Goal: Task Accomplishment & Management: Manage account settings

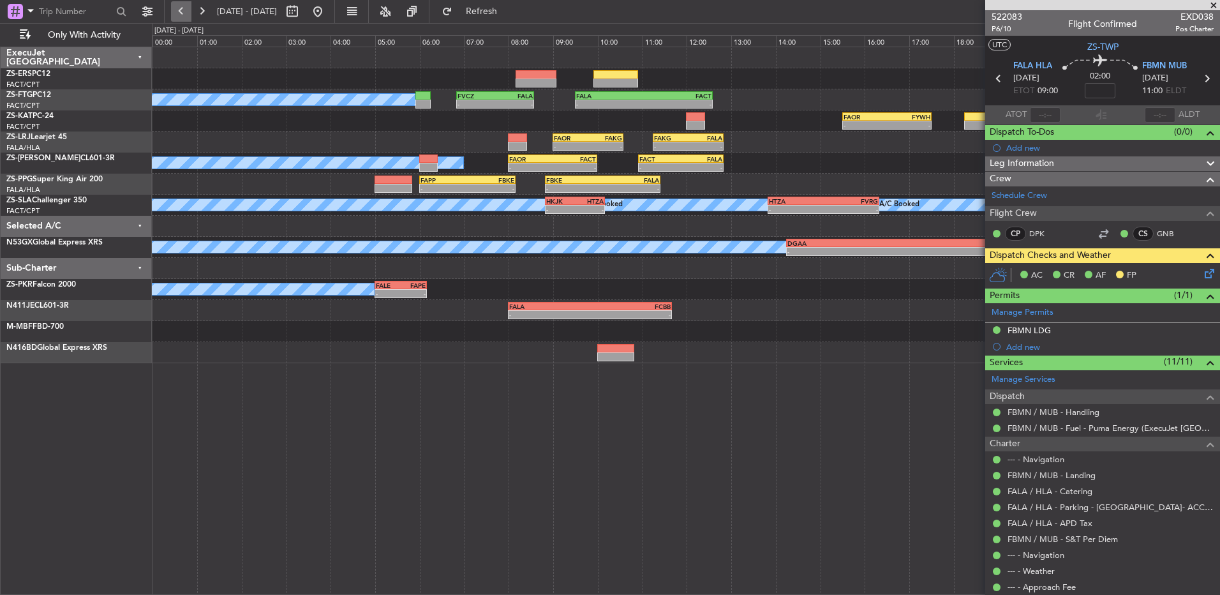
click at [177, 5] on button at bounding box center [181, 11] width 20 height 20
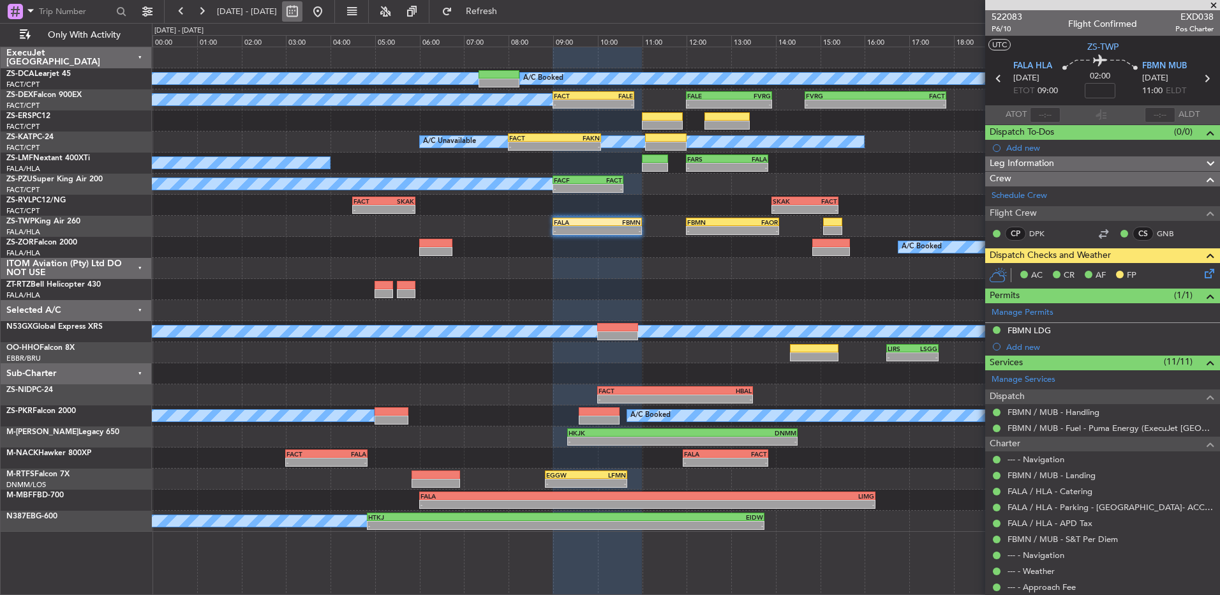
click at [303, 10] on button at bounding box center [292, 11] width 20 height 20
select select "9"
select select "2025"
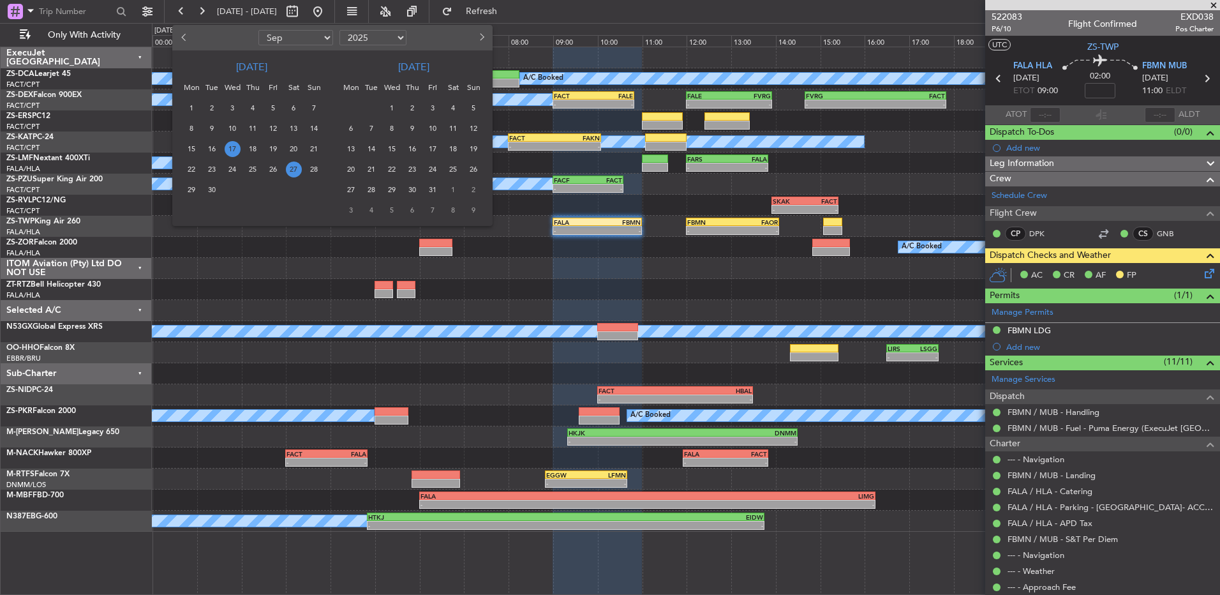
click at [293, 169] on span "27" at bounding box center [294, 169] width 16 height 16
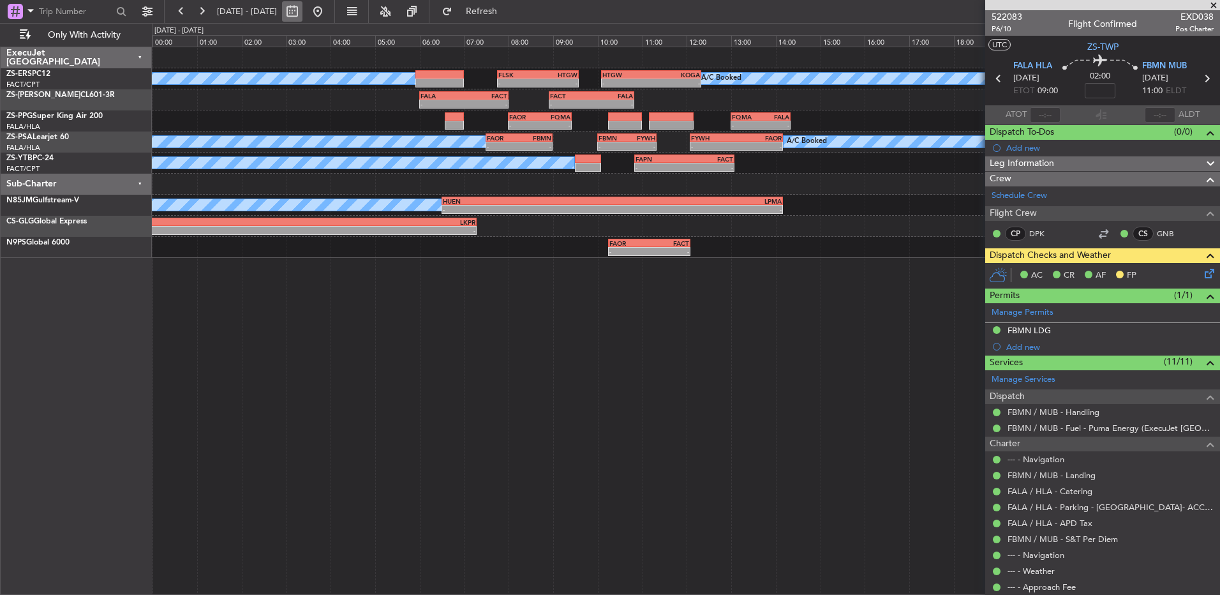
click at [303, 13] on button at bounding box center [292, 11] width 20 height 20
select select "9"
select select "2025"
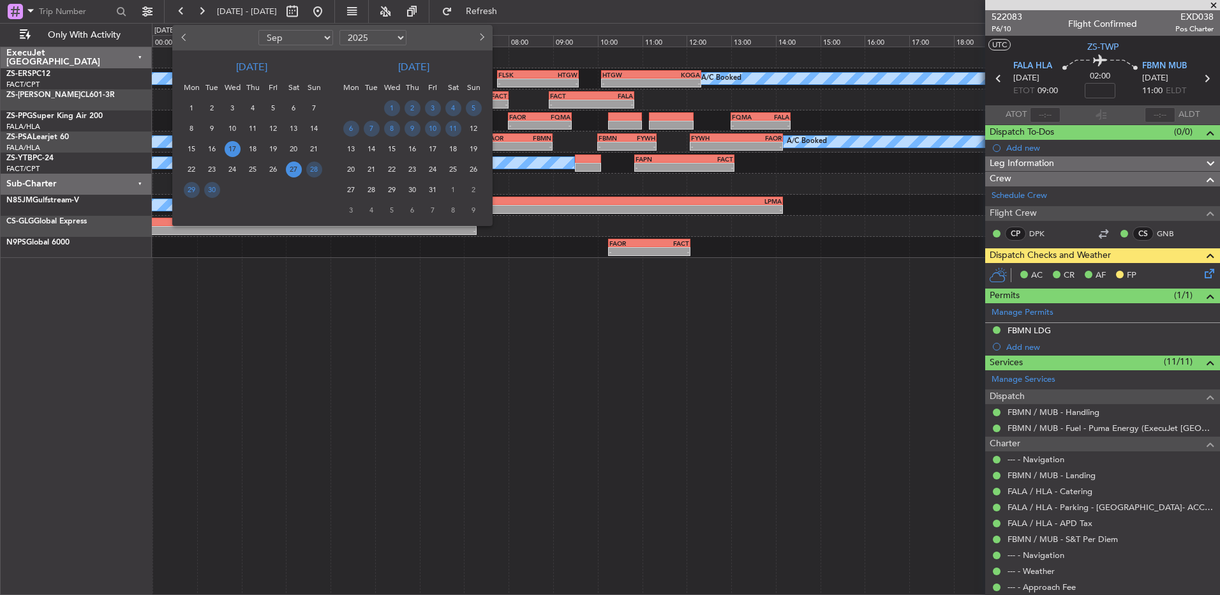
click at [230, 149] on span "17" at bounding box center [233, 149] width 16 height 16
click at [230, 147] on span "17" at bounding box center [233, 149] width 16 height 16
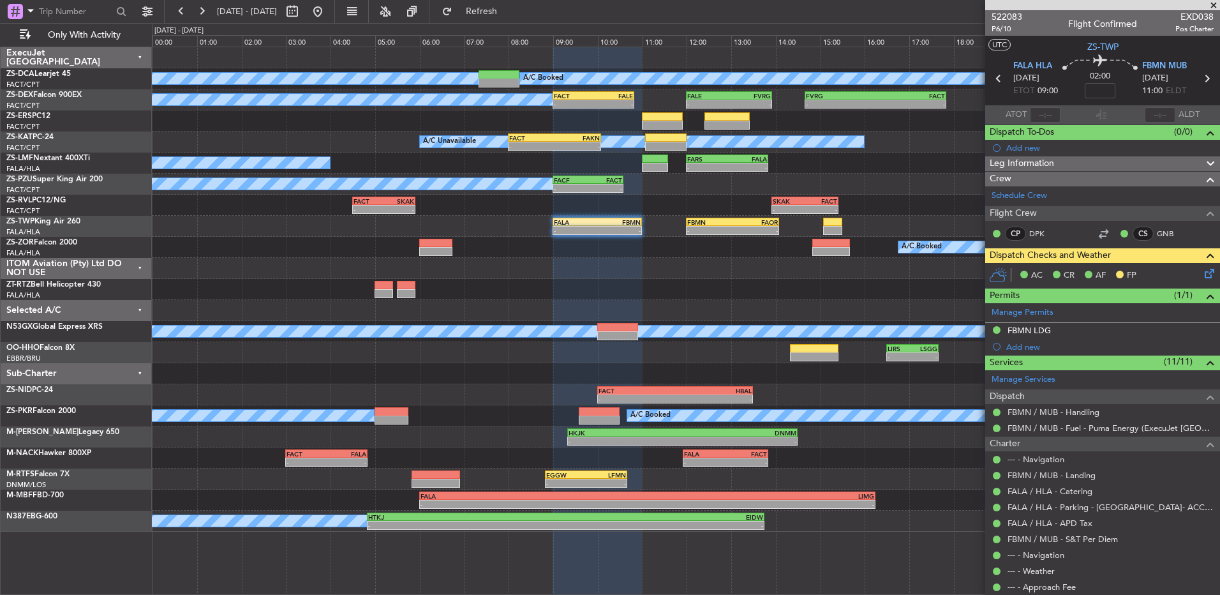
click at [1215, 4] on span at bounding box center [1214, 5] width 13 height 11
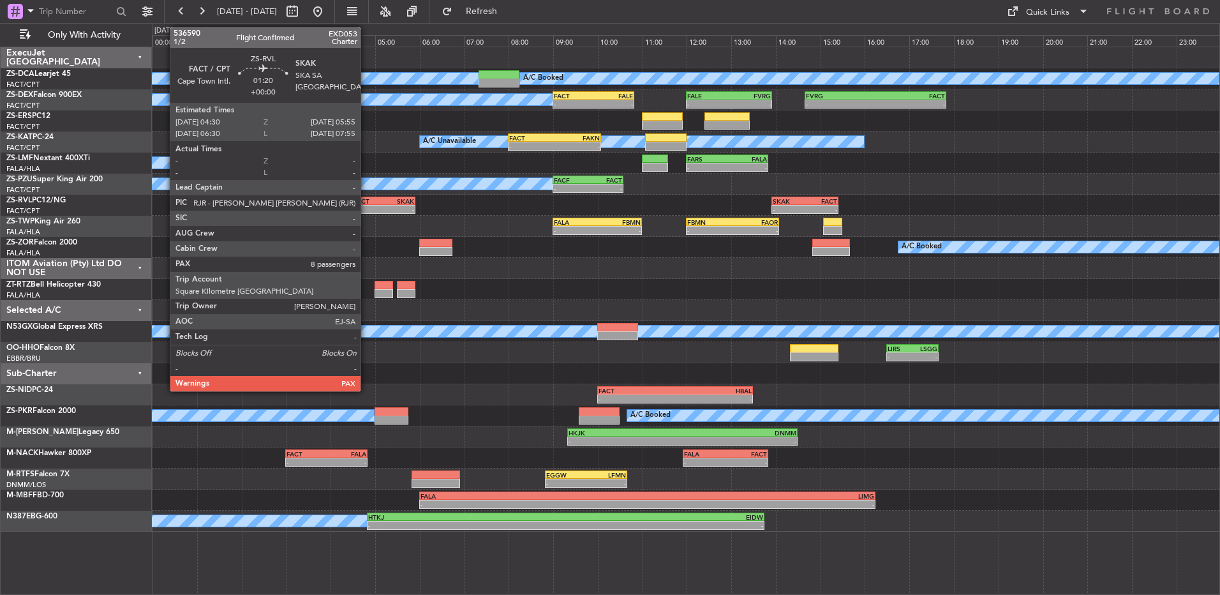
click at [366, 200] on div "FACT" at bounding box center [369, 201] width 31 height 8
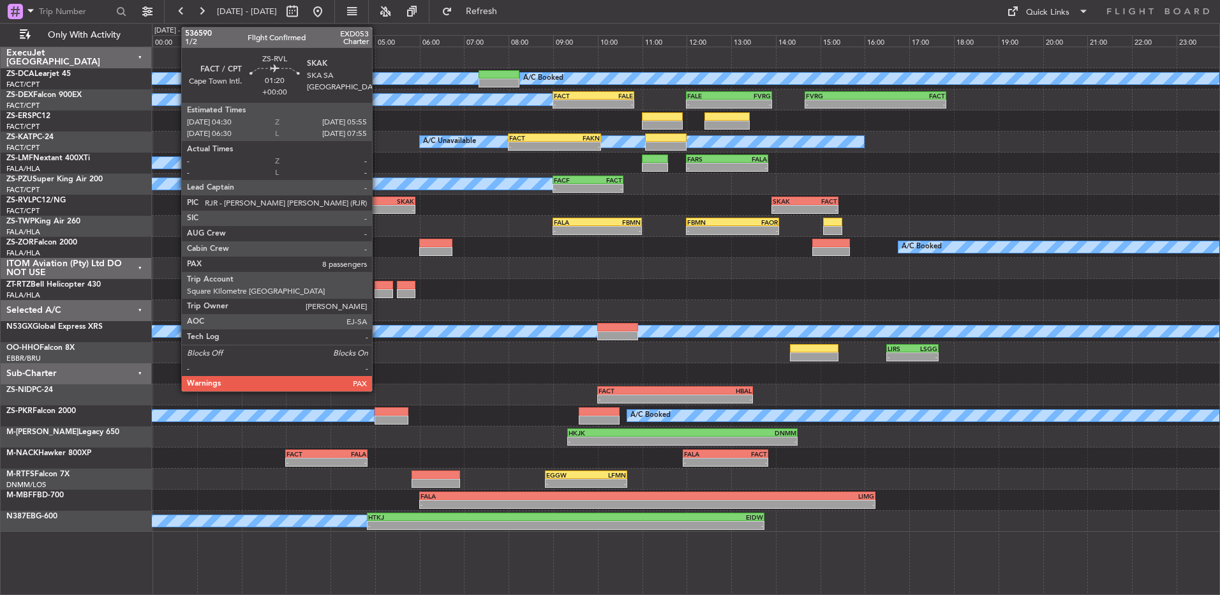
click at [378, 201] on div "FACT" at bounding box center [369, 201] width 31 height 8
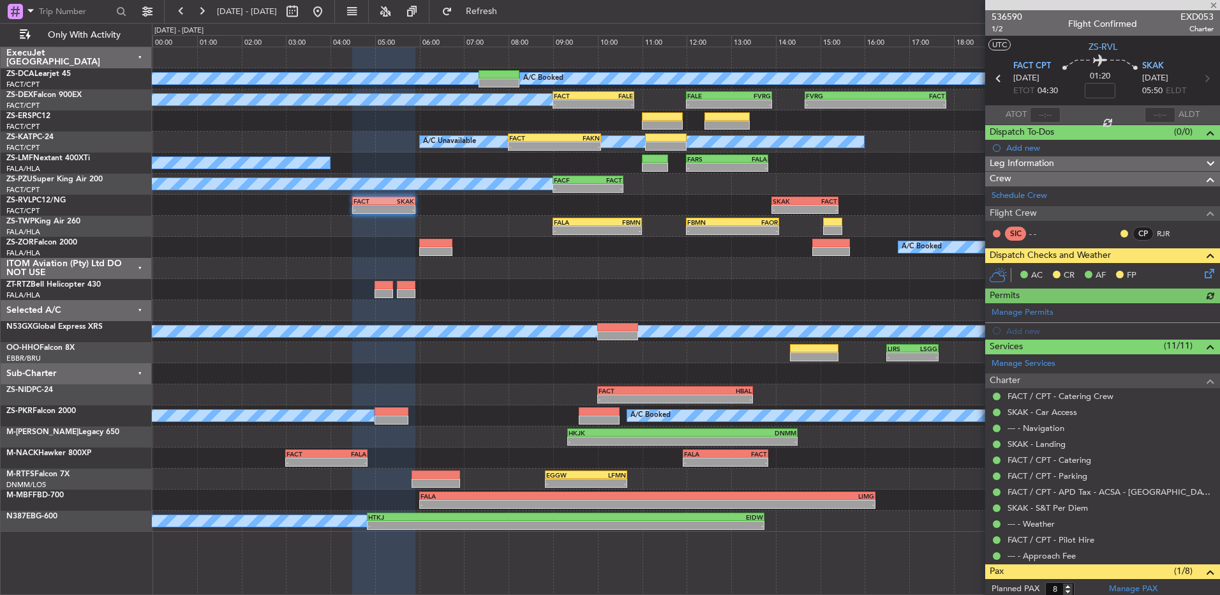
click at [1120, 227] on div "CP RJR" at bounding box center [1153, 234] width 66 height 14
click at [1121, 233] on button at bounding box center [1125, 234] width 8 height 8
click at [1106, 276] on span "Acknowledged" at bounding box center [1118, 270] width 56 height 13
click at [1206, 276] on icon at bounding box center [1208, 271] width 10 height 10
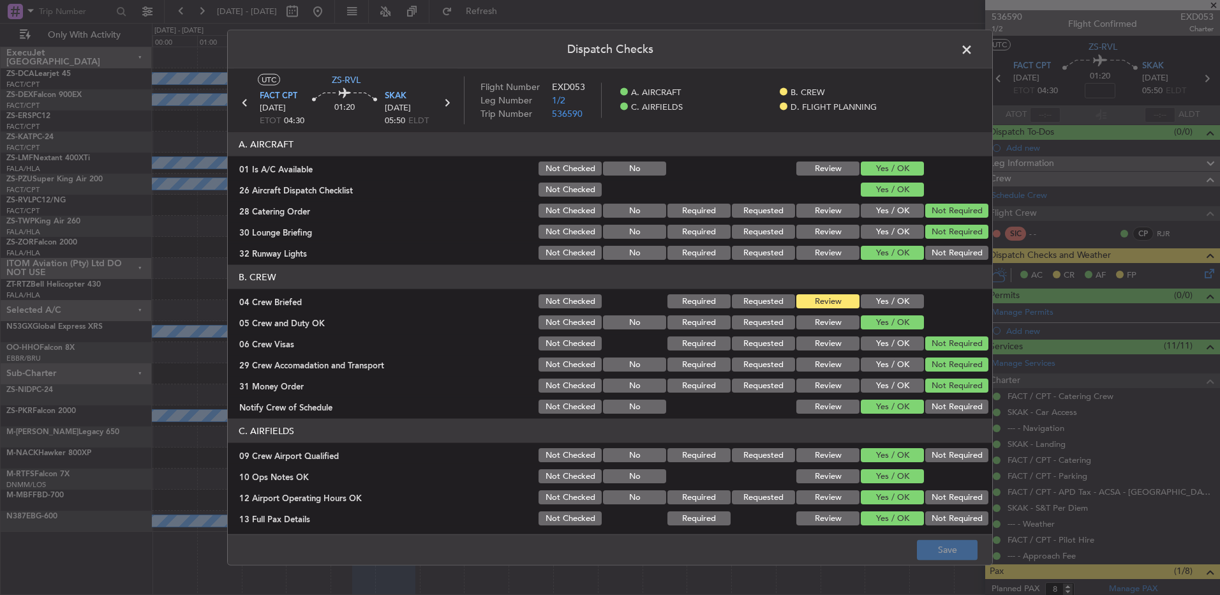
click at [907, 297] on button "Yes / OK" at bounding box center [892, 301] width 63 height 14
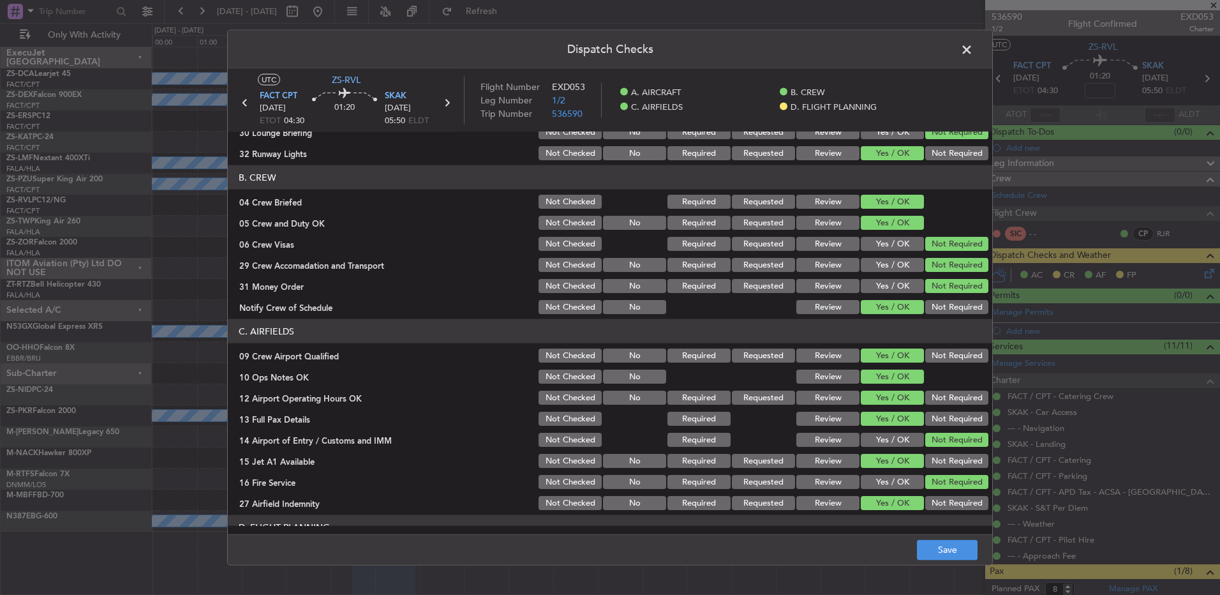
scroll to position [179, 0]
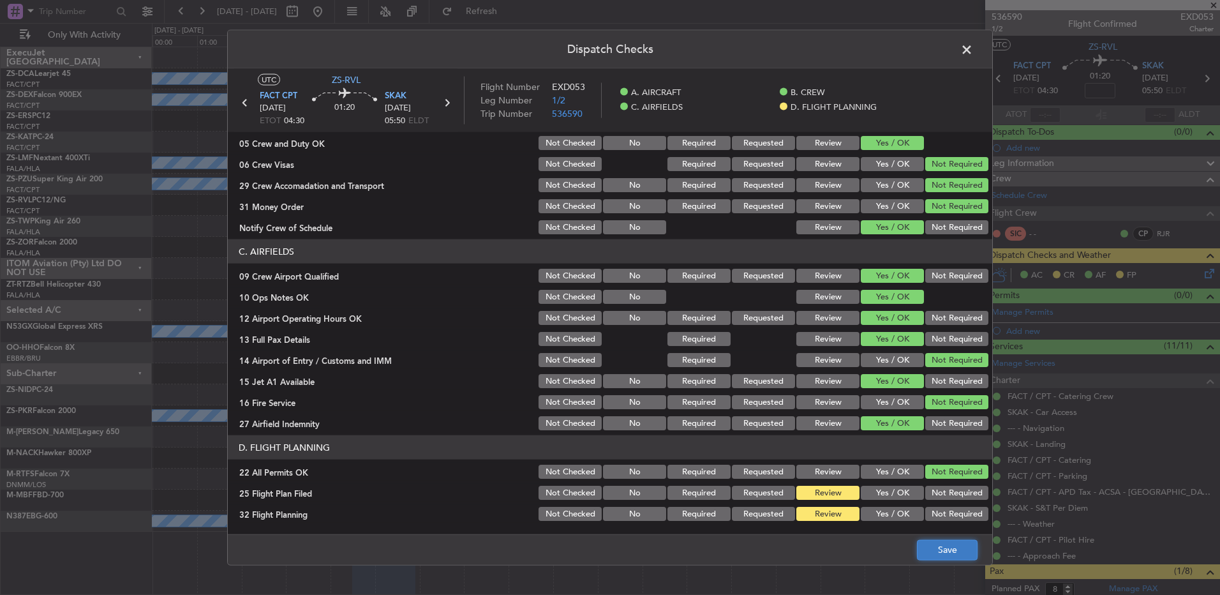
click at [966, 545] on button "Save" at bounding box center [947, 549] width 61 height 20
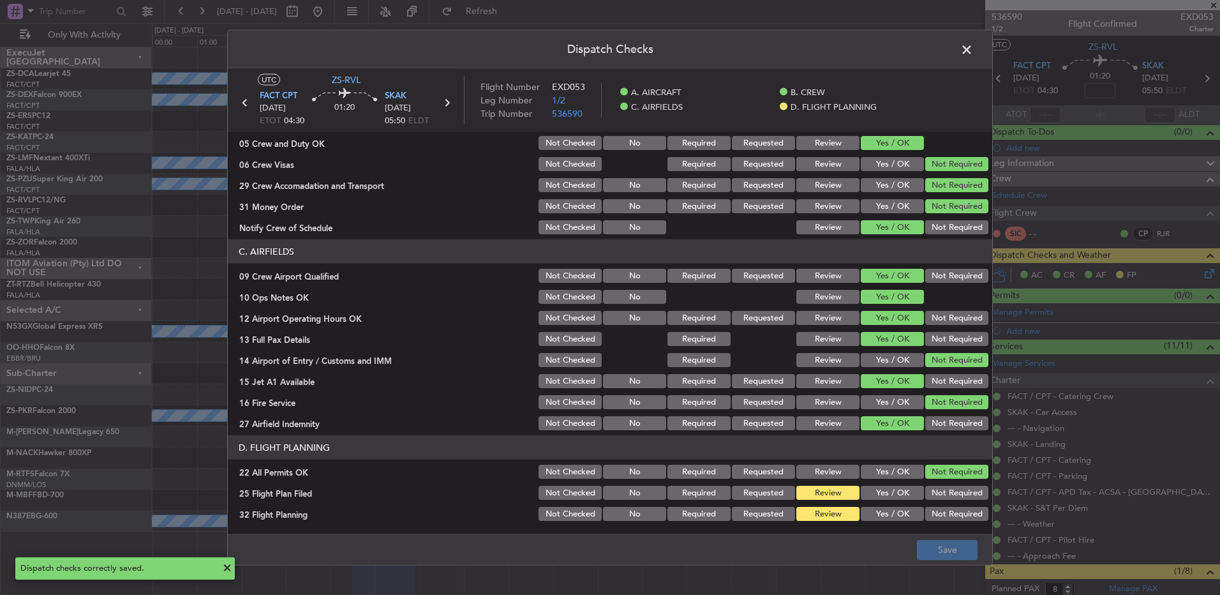
click at [973, 50] on span at bounding box center [973, 53] width 0 height 26
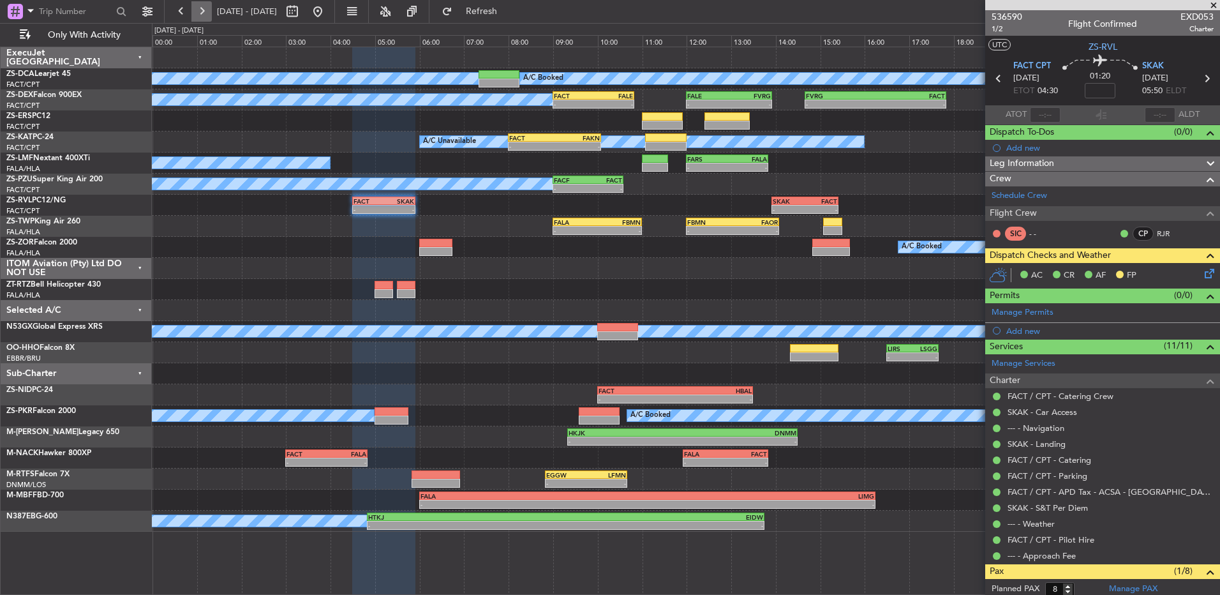
click at [205, 12] on button at bounding box center [201, 11] width 20 height 20
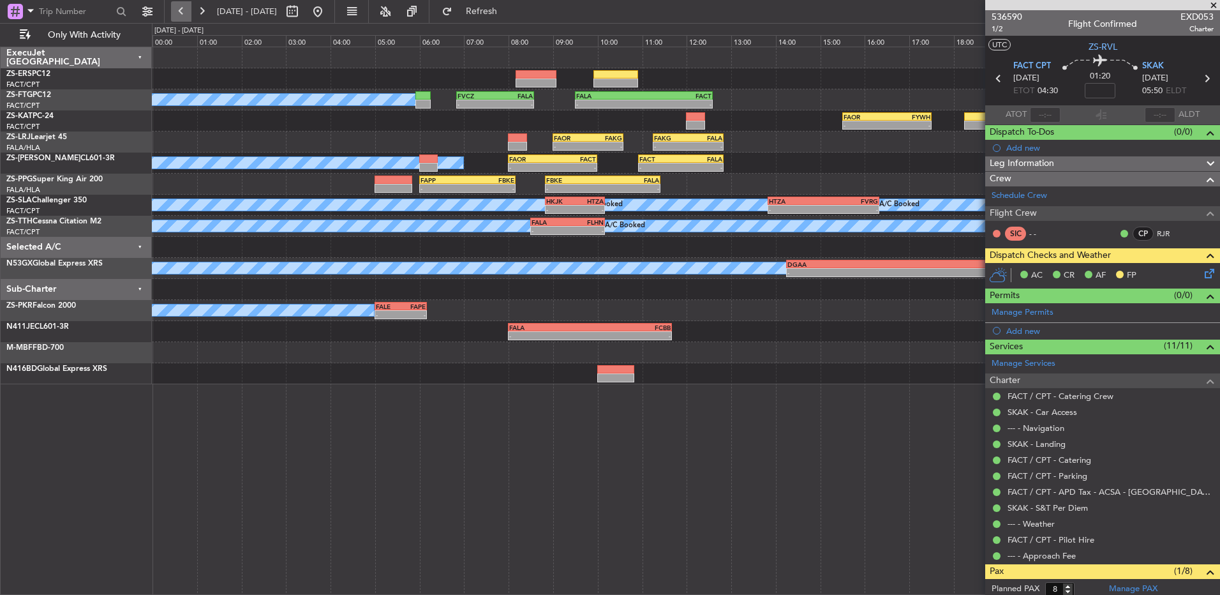
click at [181, 15] on button at bounding box center [181, 11] width 20 height 20
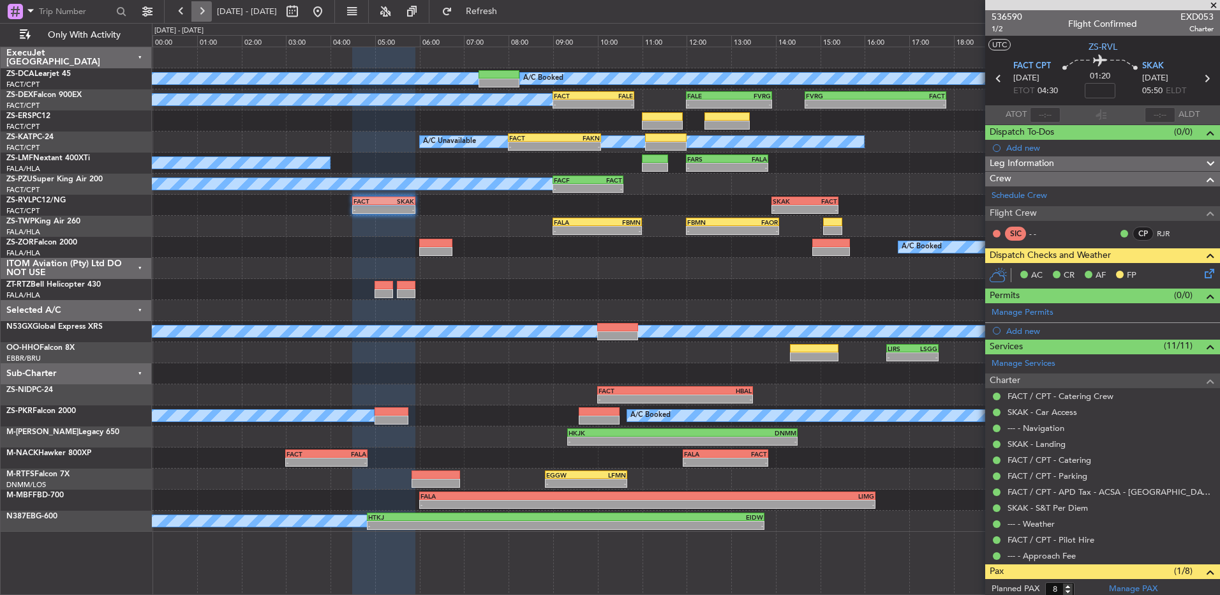
click at [206, 11] on button at bounding box center [201, 11] width 20 height 20
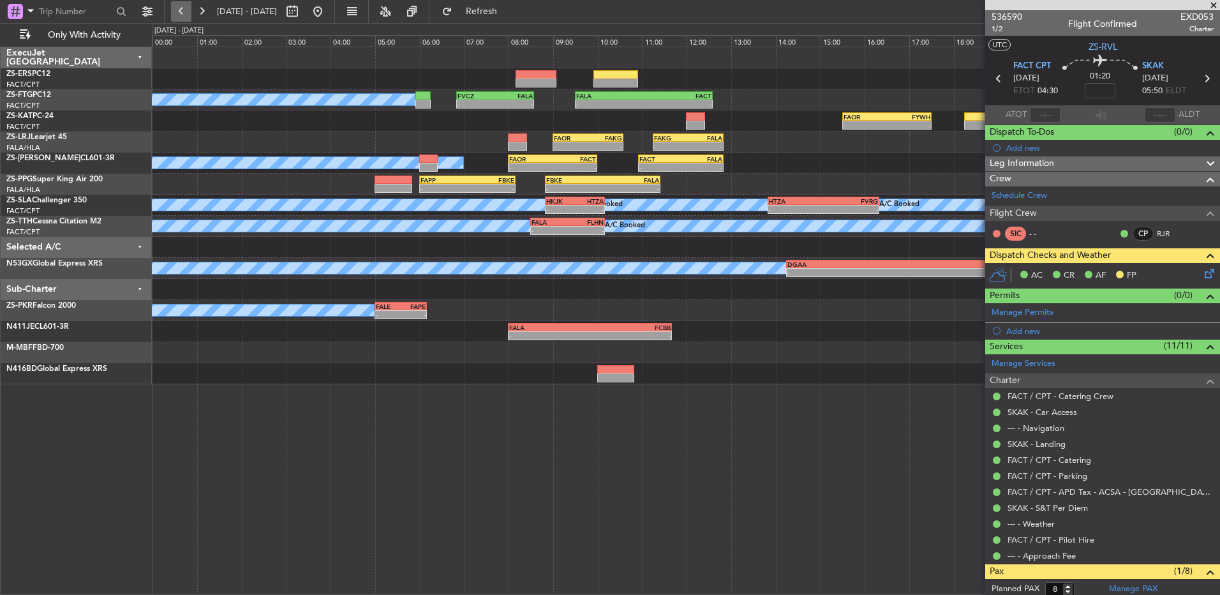
click at [181, 14] on button at bounding box center [181, 11] width 20 height 20
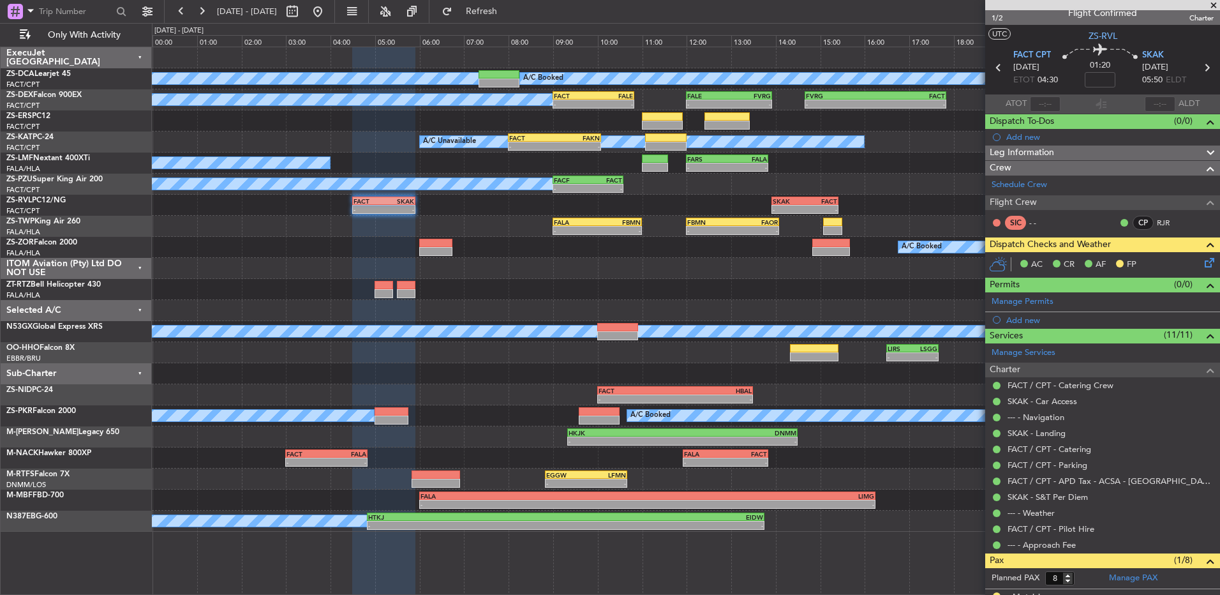
scroll to position [0, 0]
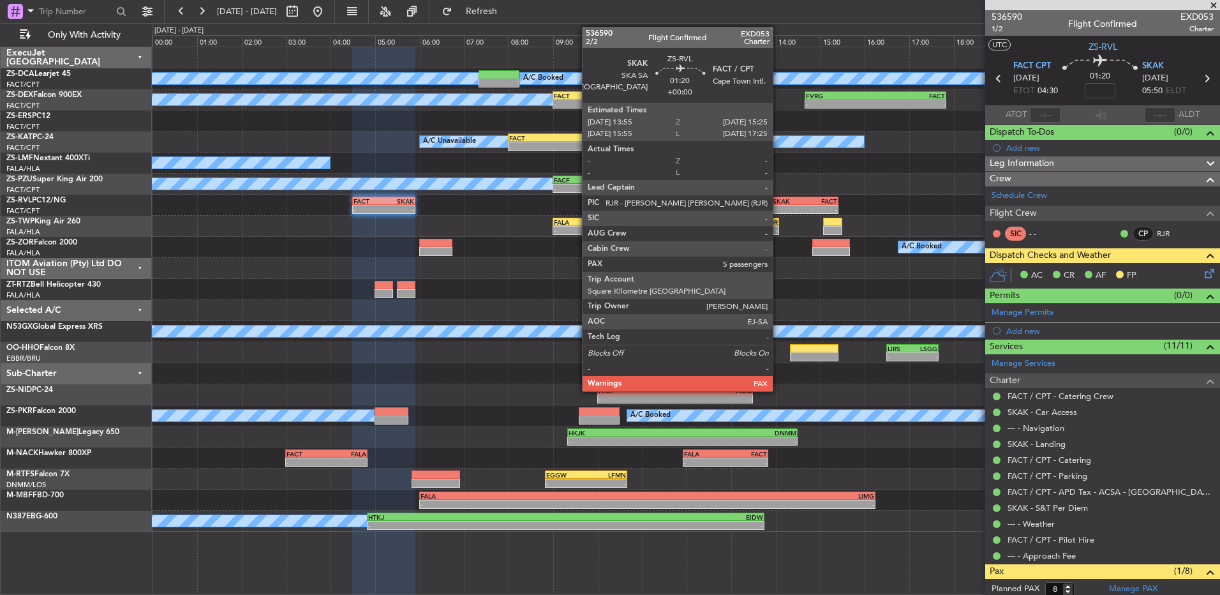
click at [779, 197] on div "SKAK" at bounding box center [789, 201] width 33 height 8
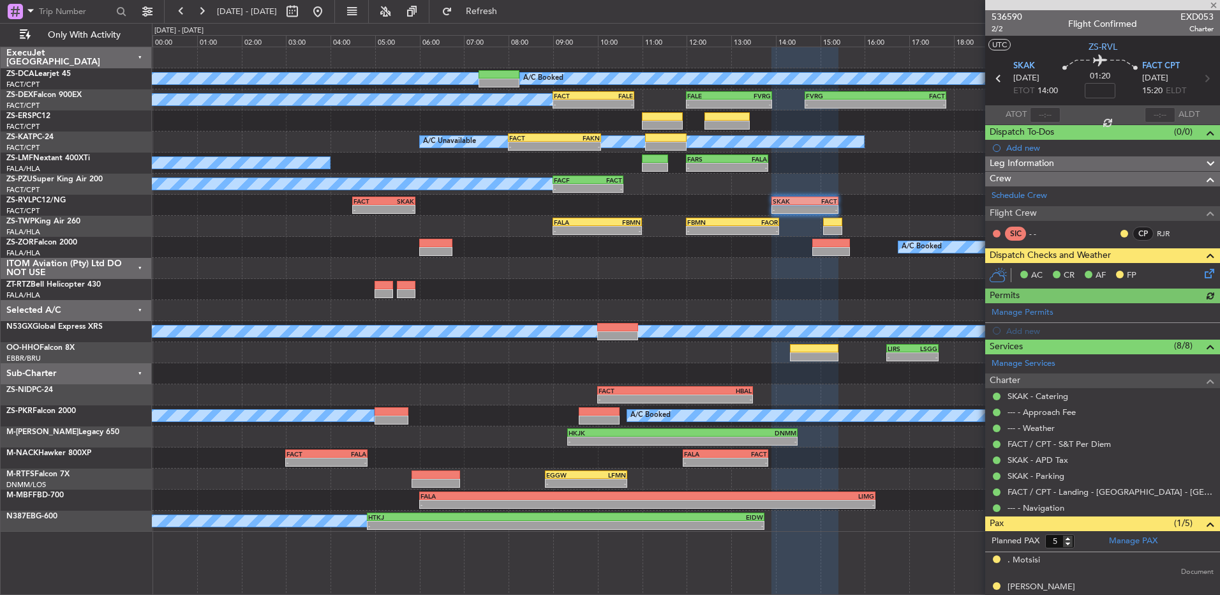
scroll to position [93, 0]
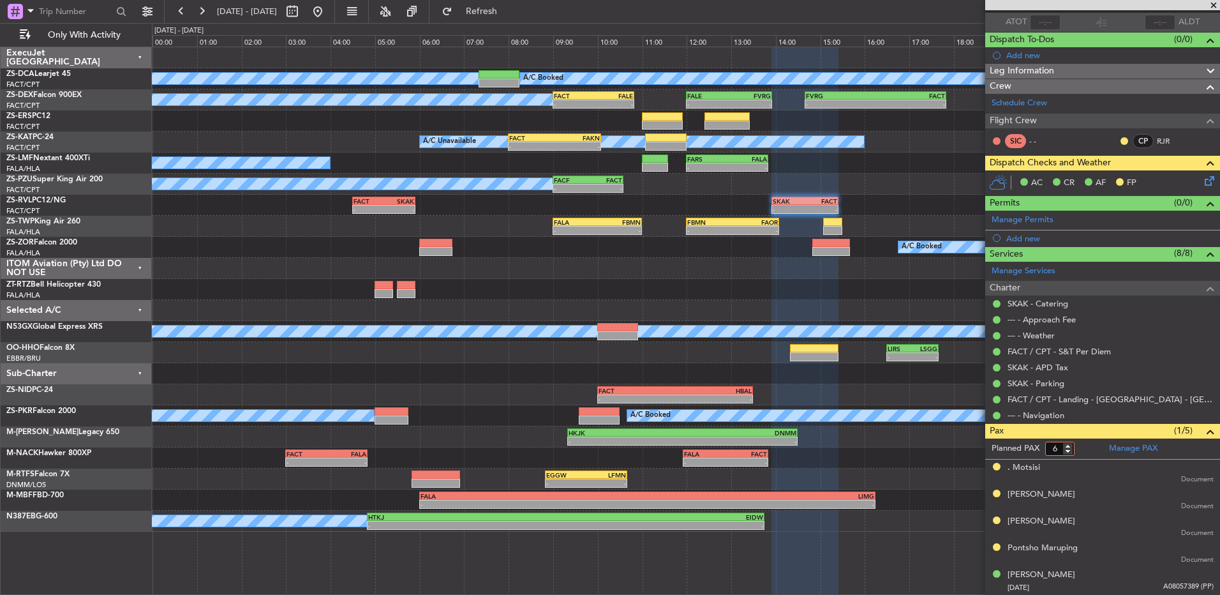
type input "6"
click at [1068, 443] on input "6" at bounding box center [1060, 449] width 29 height 14
click at [1079, 448] on form "Planned PAX 6" at bounding box center [1044, 449] width 117 height 20
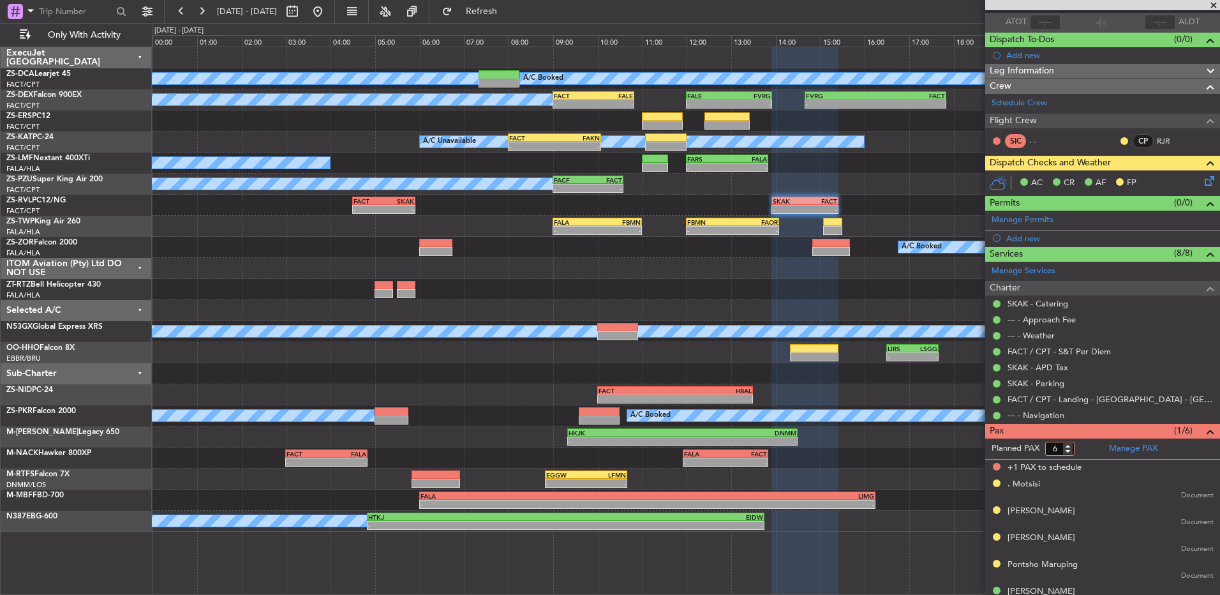
click at [1064, 454] on input "6" at bounding box center [1060, 449] width 29 height 14
type input "5"
click at [1069, 449] on input "5" at bounding box center [1060, 449] width 29 height 14
click at [1084, 446] on form "Planned PAX 5" at bounding box center [1044, 449] width 117 height 20
click at [1121, 140] on button at bounding box center [1125, 141] width 8 height 8
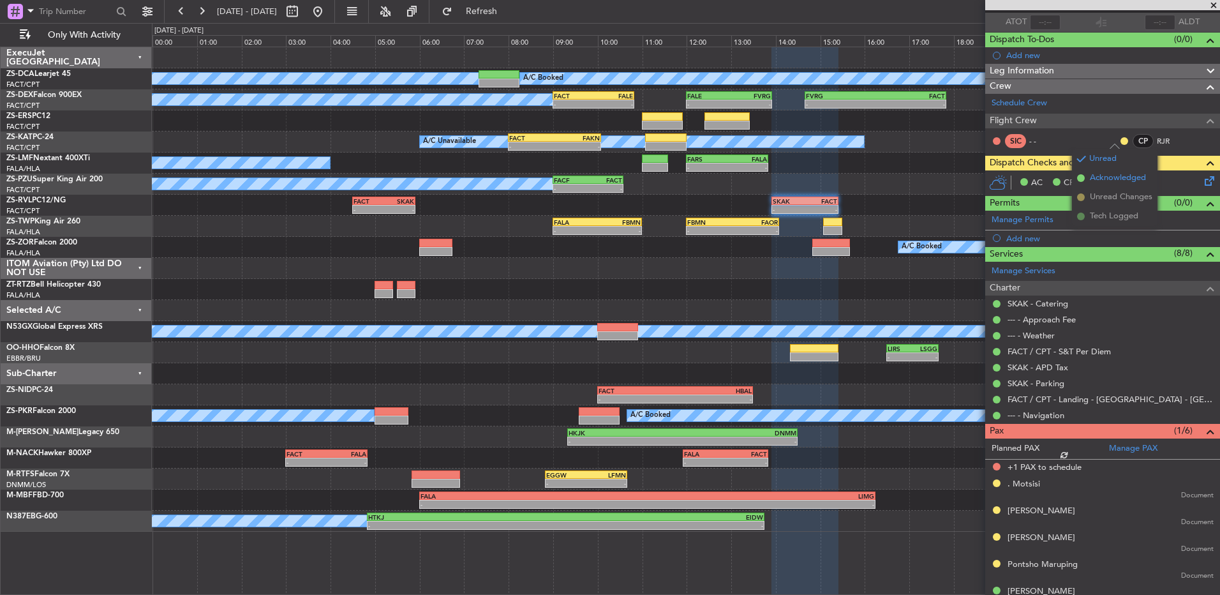
click at [1093, 174] on span "Acknowledged" at bounding box center [1118, 178] width 56 height 13
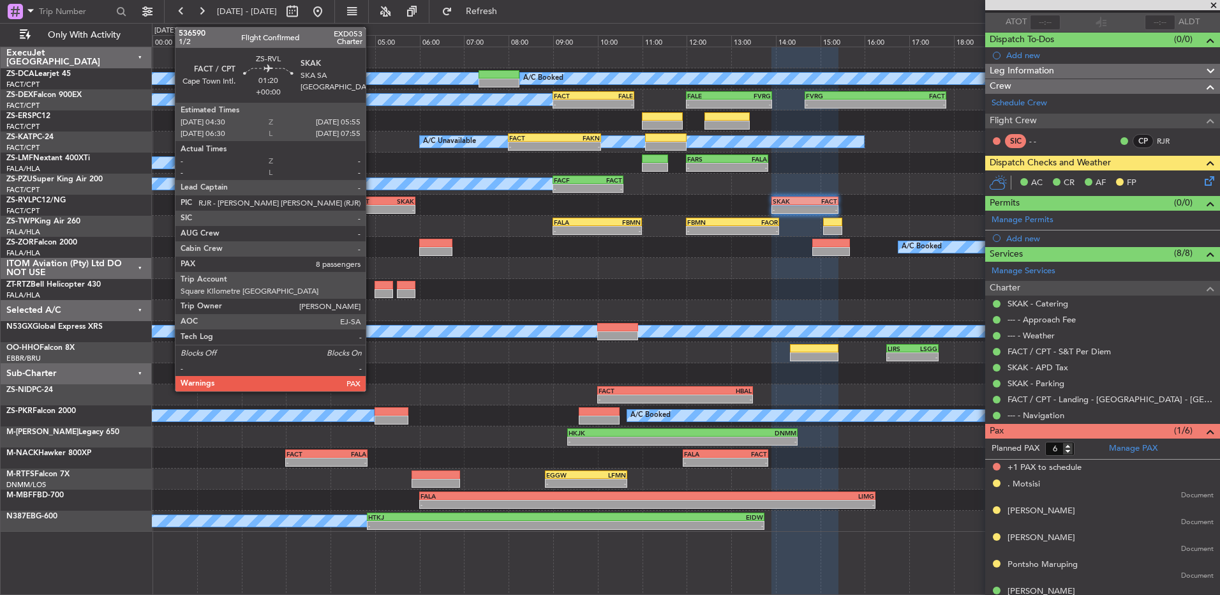
click at [371, 206] on div "-" at bounding box center [369, 210] width 31 height 8
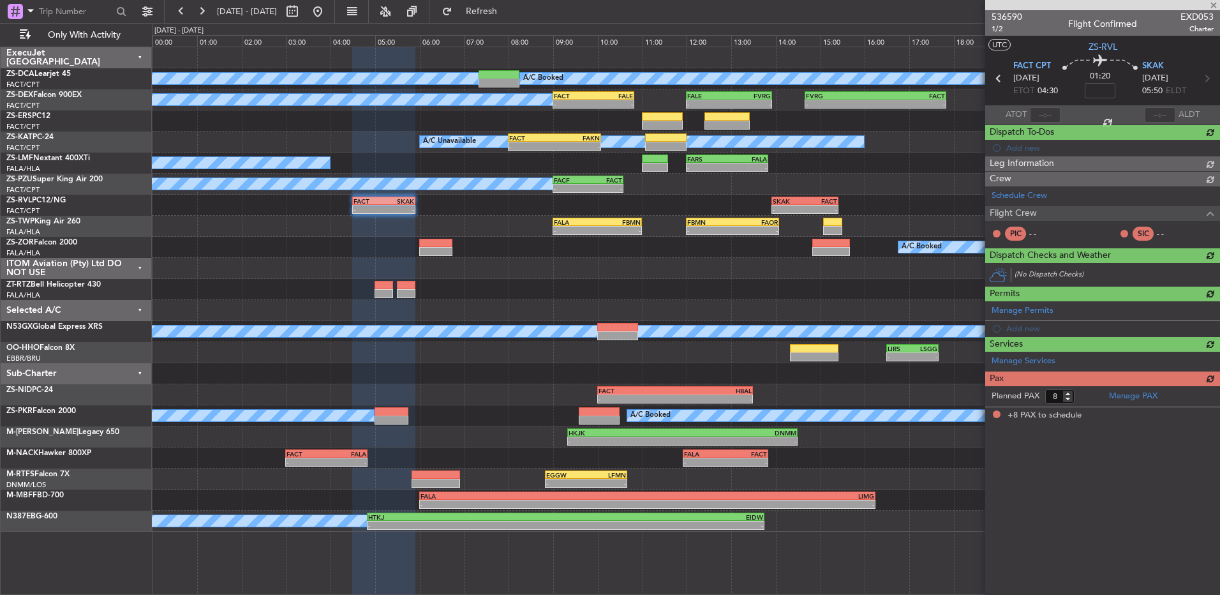
scroll to position [0, 0]
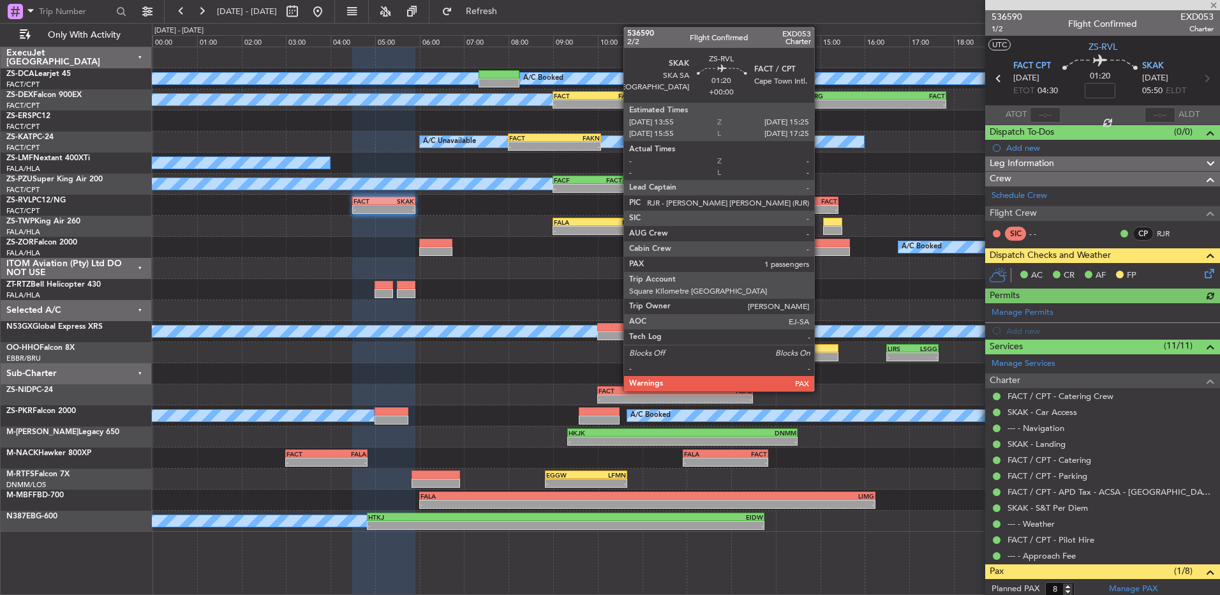
click at [820, 208] on div "-" at bounding box center [822, 210] width 33 height 8
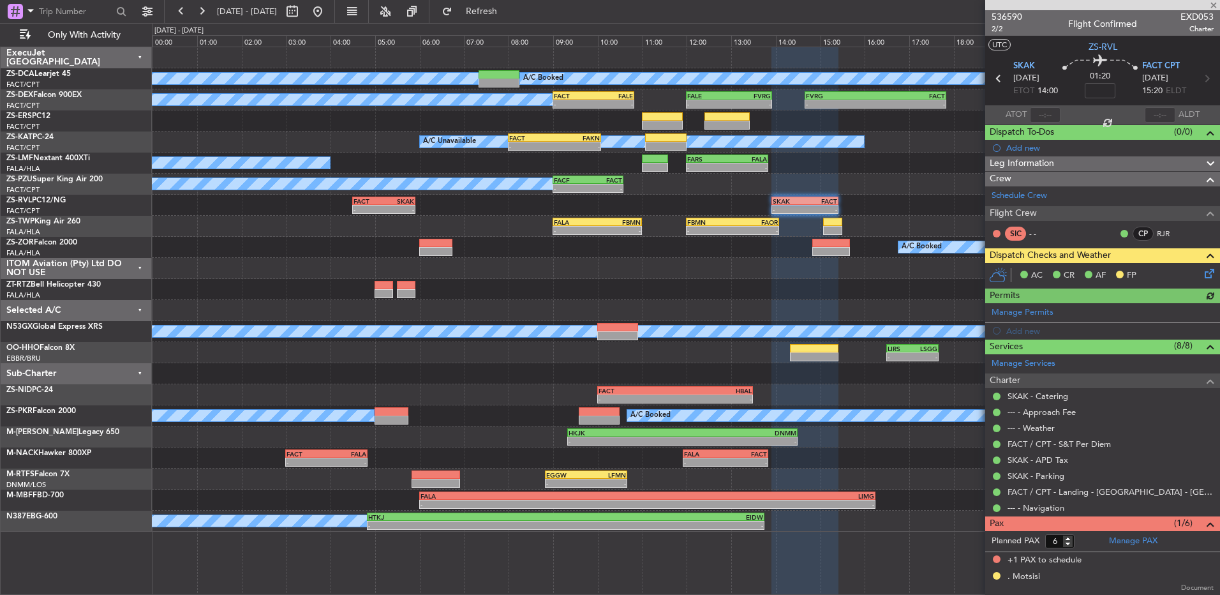
scroll to position [109, 0]
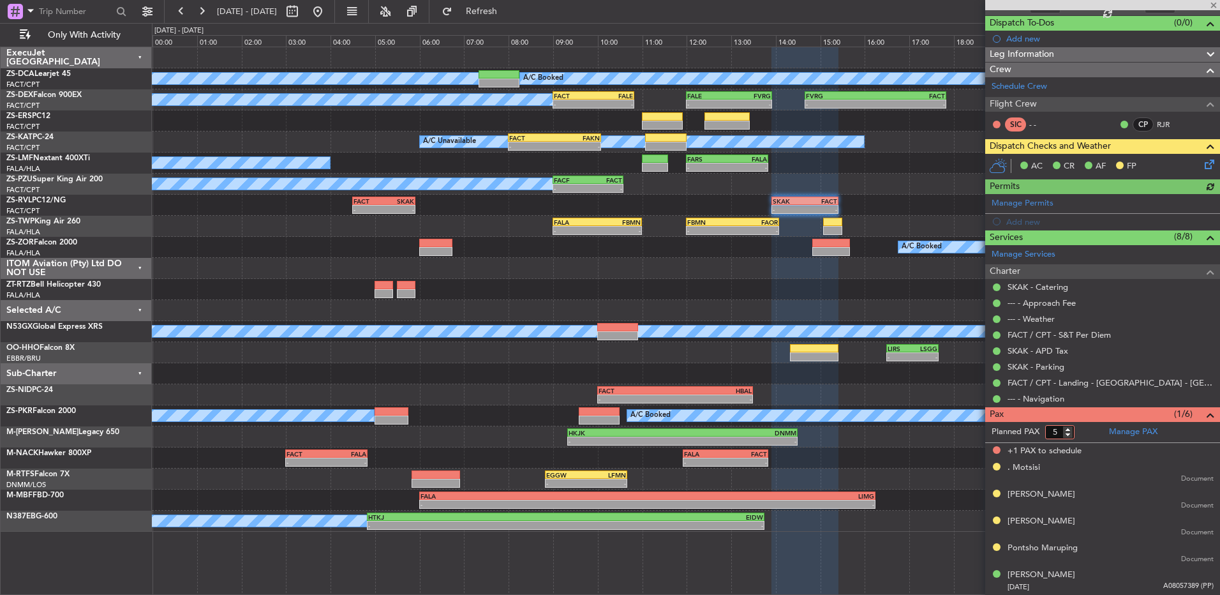
type input "5"
click at [1070, 432] on input "5" at bounding box center [1060, 432] width 29 height 14
click at [1077, 432] on form "Planned PAX 5" at bounding box center [1044, 432] width 117 height 20
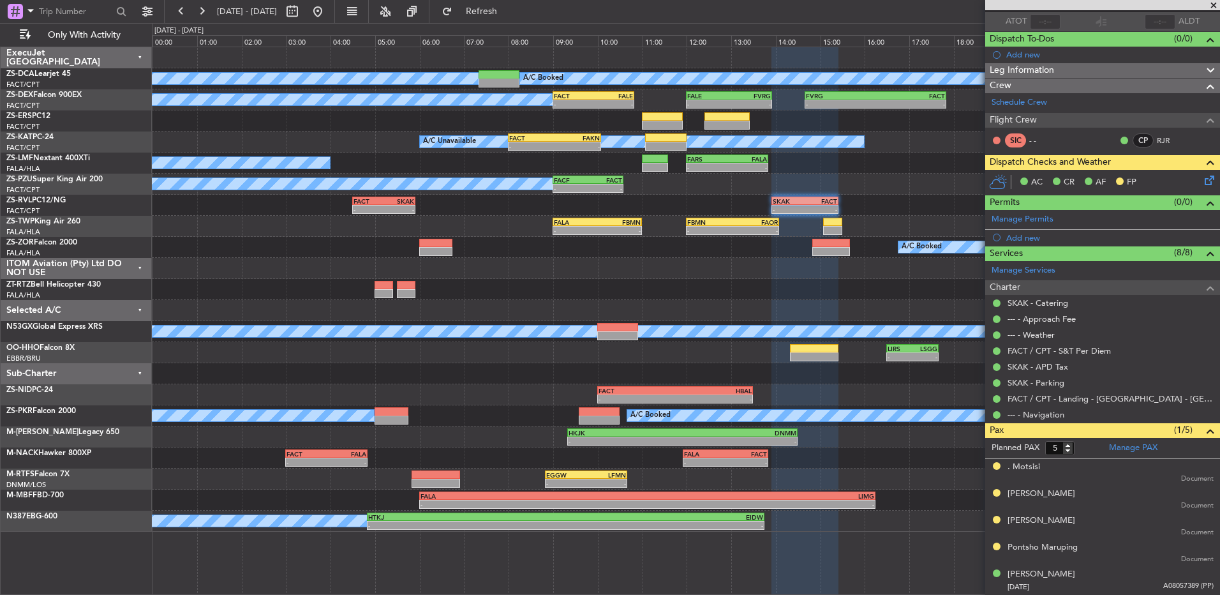
scroll to position [93, 0]
click at [395, 214] on div "- - FACT 04:30 Z SKAK 05:55 Z - - SKAK 13:55 Z FACT 15:25 Z" at bounding box center [686, 205] width 1068 height 21
click at [399, 193] on div "A/C Booked - - FACF 09:00 Z FACT 10:35 Z" at bounding box center [686, 184] width 1068 height 21
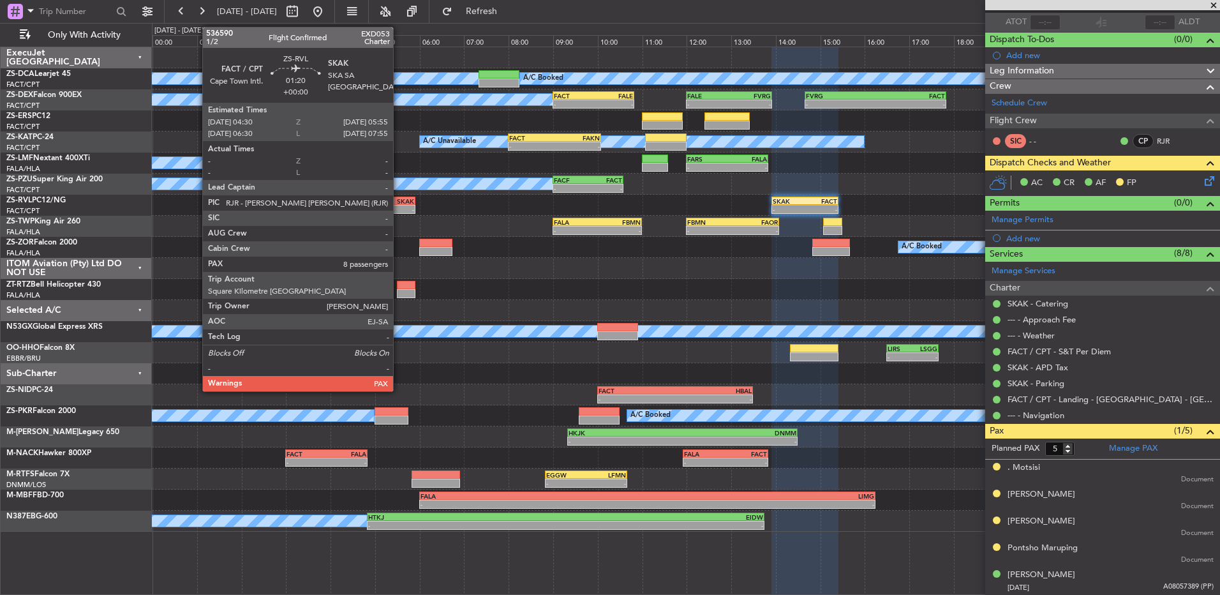
click at [399, 197] on div "SKAK" at bounding box center [399, 201] width 31 height 8
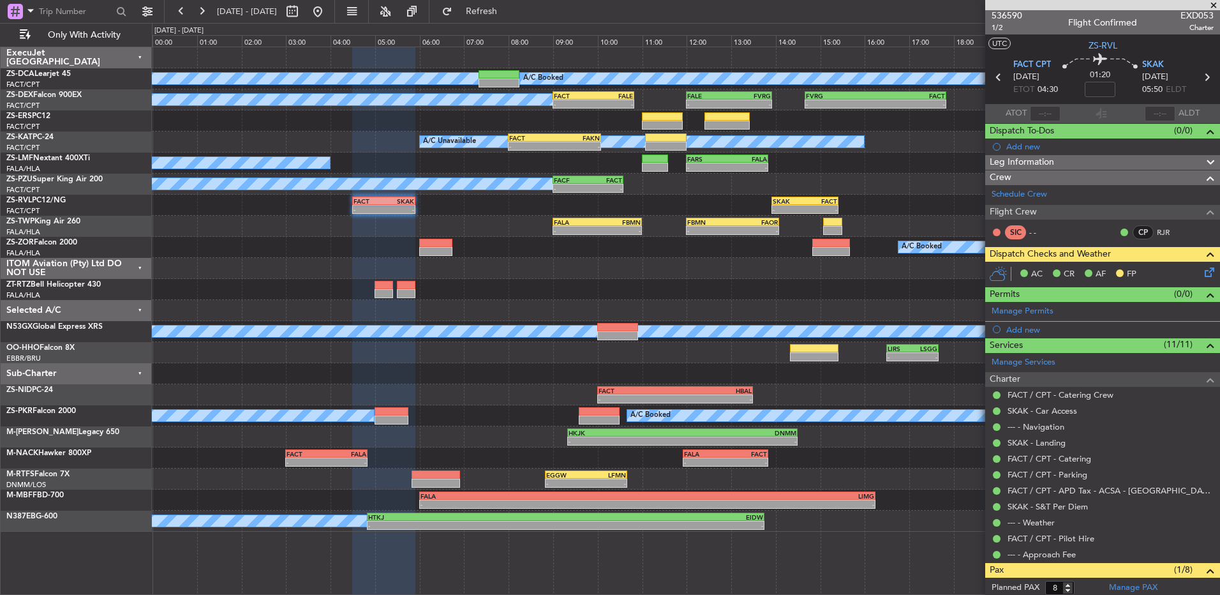
scroll to position [0, 0]
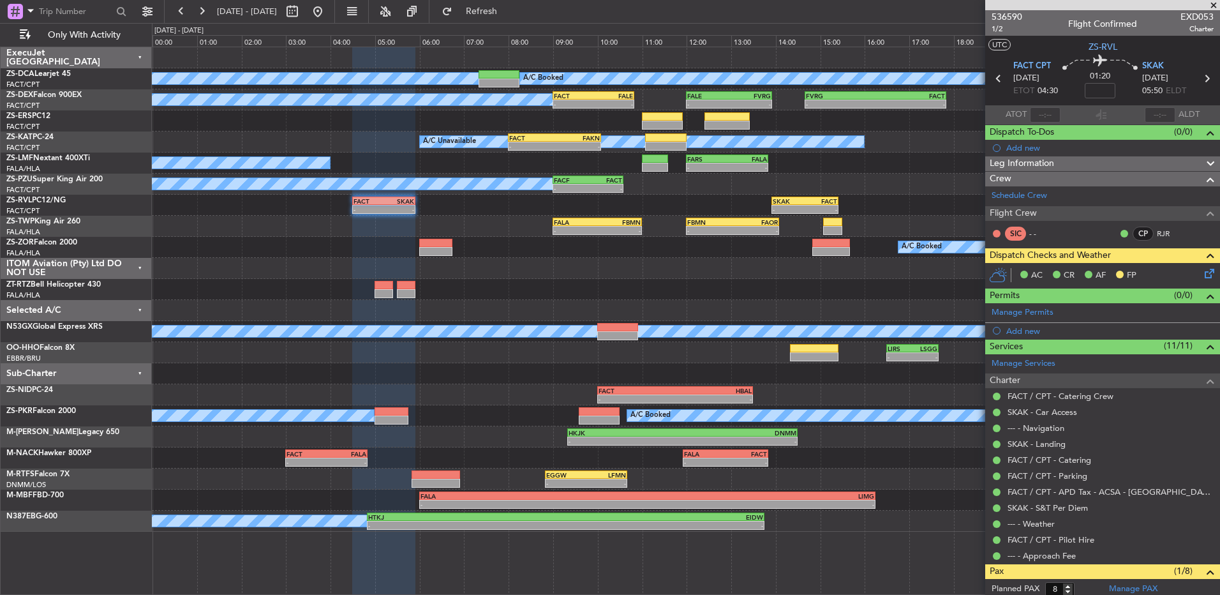
click at [512, 269] on div at bounding box center [686, 268] width 1068 height 21
click at [185, 10] on button at bounding box center [181, 11] width 20 height 20
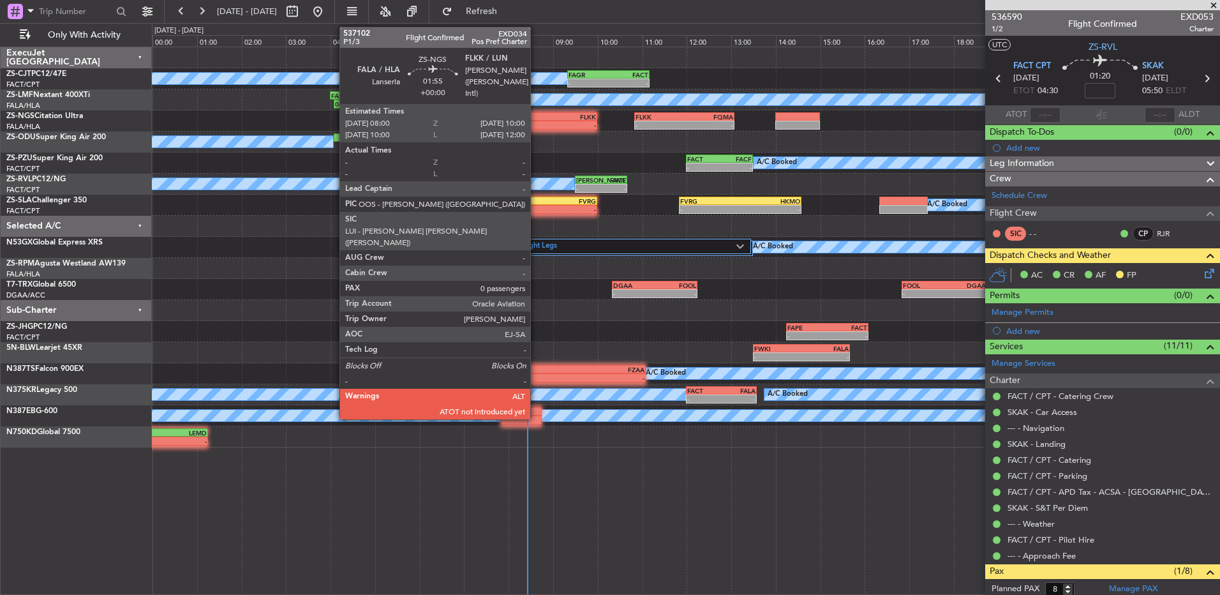
click at [536, 119] on div "FALA" at bounding box center [530, 117] width 43 height 8
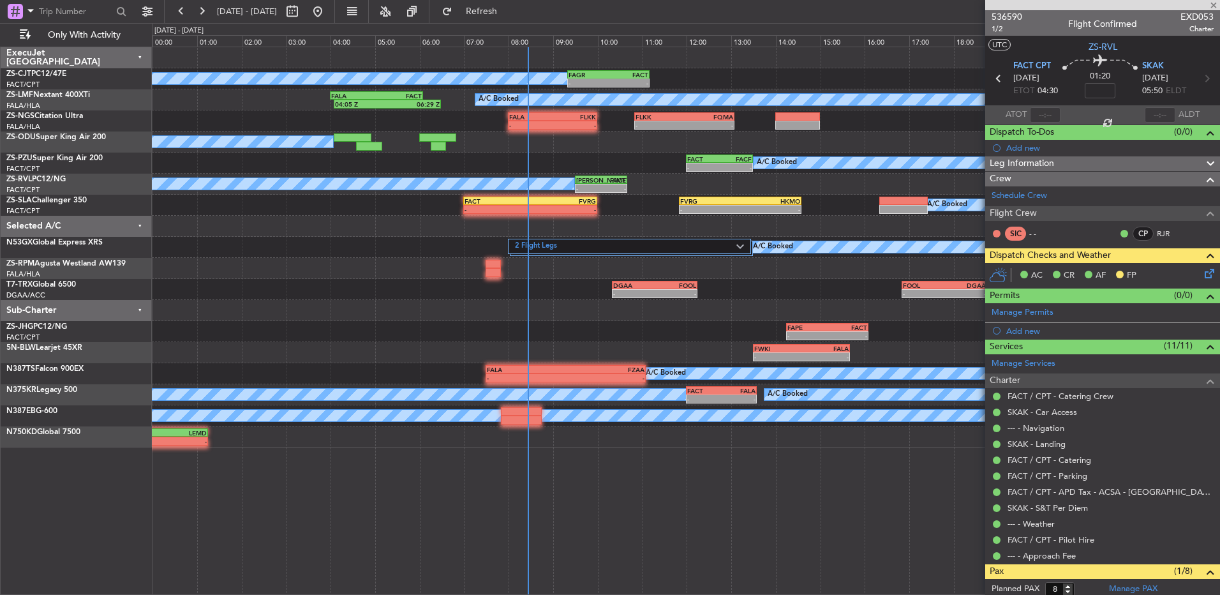
type input "0"
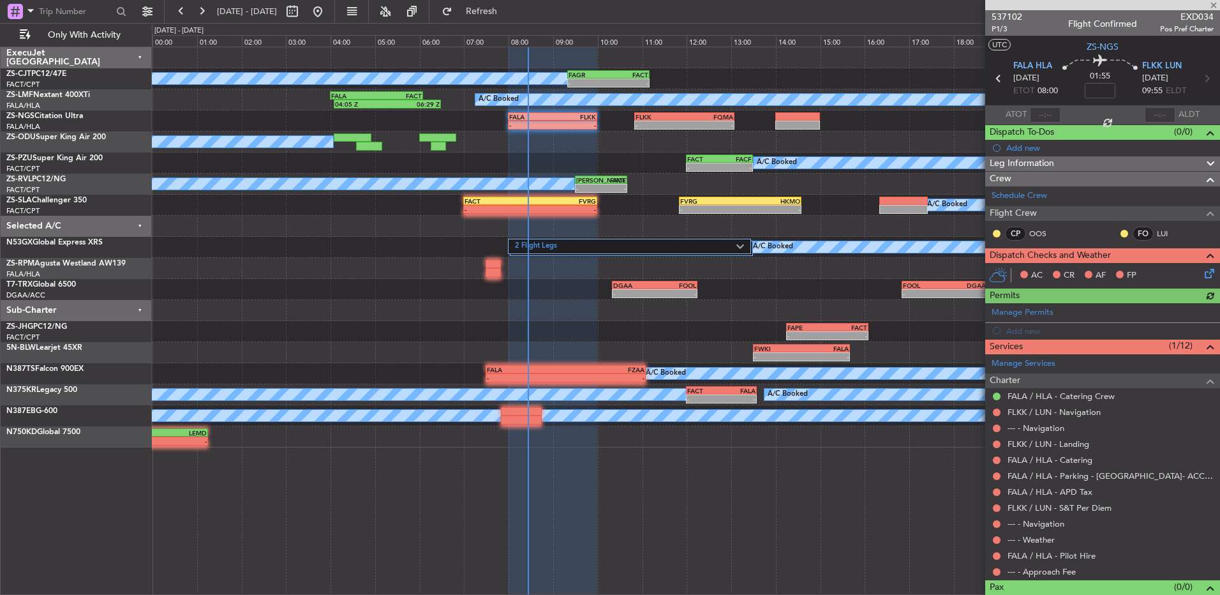
click at [1044, 116] on div at bounding box center [1045, 114] width 31 height 15
click at [1042, 116] on div at bounding box center [1045, 114] width 31 height 15
click at [1042, 111] on div at bounding box center [1045, 114] width 31 height 15
click at [1040, 117] on input "text" at bounding box center [1045, 114] width 31 height 15
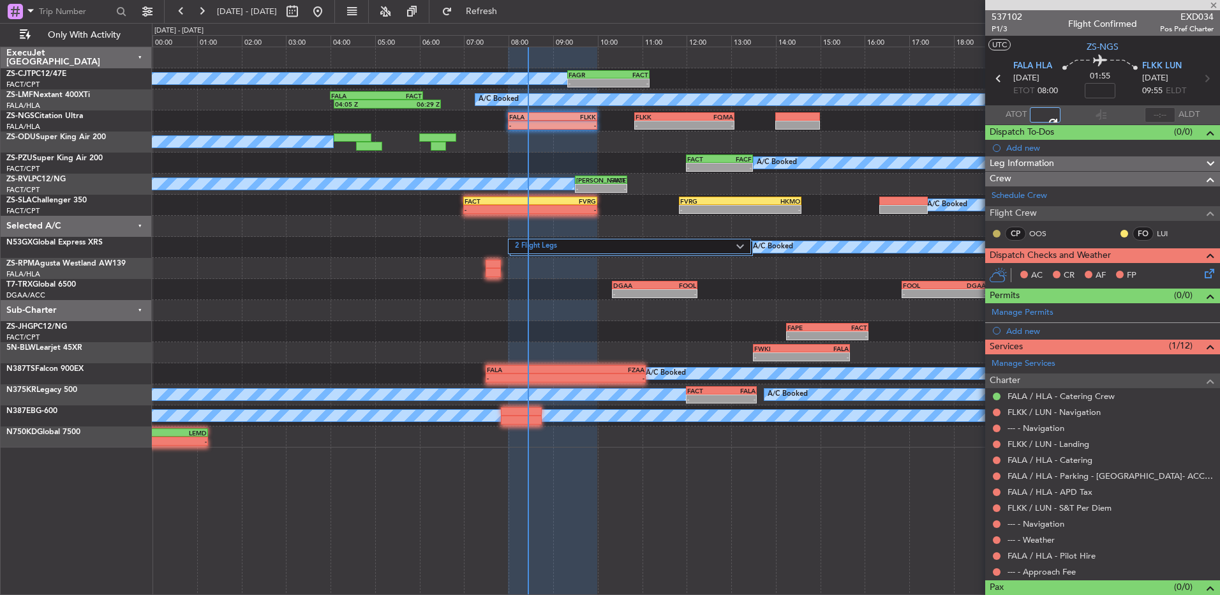
type input "08:14"
click at [996, 234] on button at bounding box center [997, 234] width 8 height 8
click at [992, 271] on span "Acknowledged" at bounding box center [1000, 270] width 56 height 13
click at [1121, 235] on button at bounding box center [1125, 234] width 8 height 8
click at [1101, 266] on span "Acknowledged" at bounding box center [1118, 270] width 56 height 13
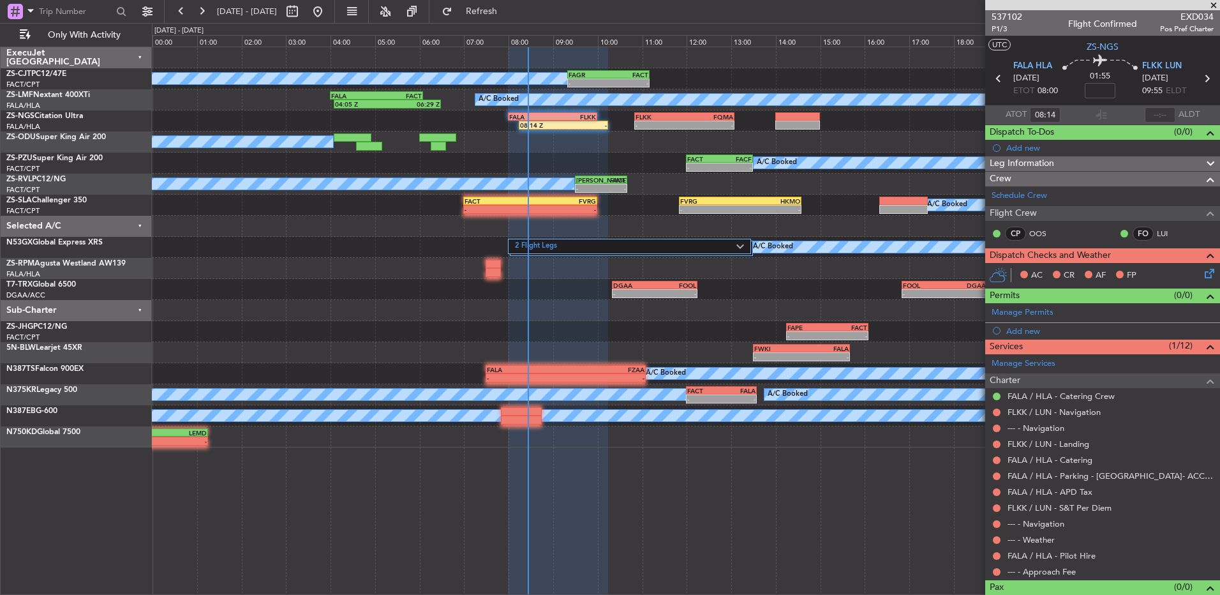
scroll to position [20, 0]
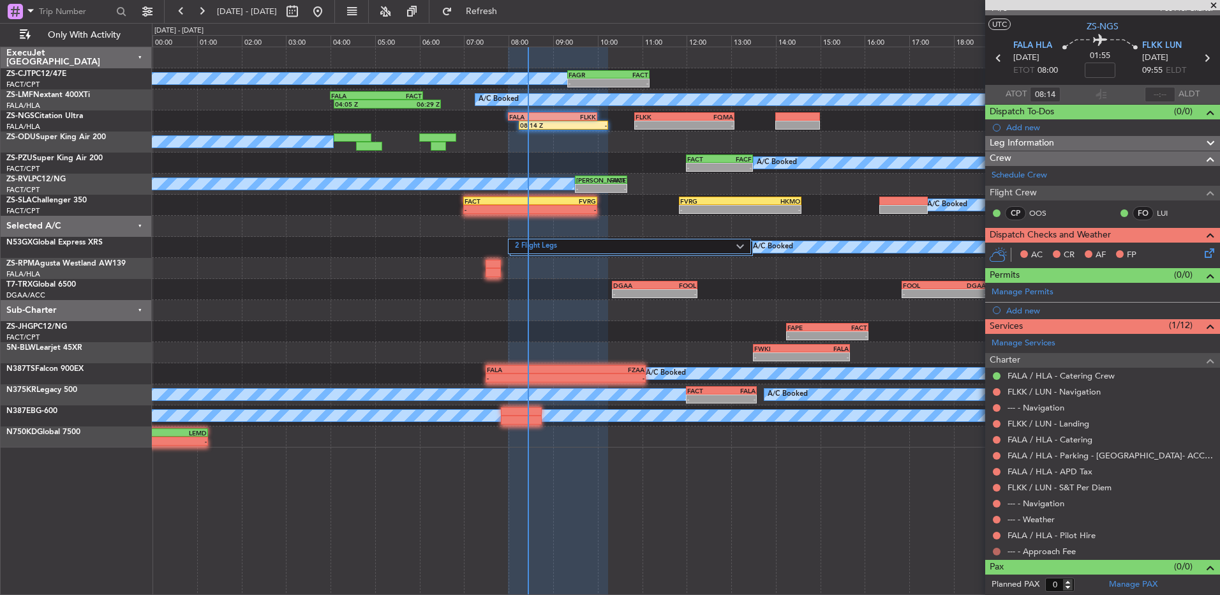
click at [998, 551] on button at bounding box center [997, 552] width 8 height 8
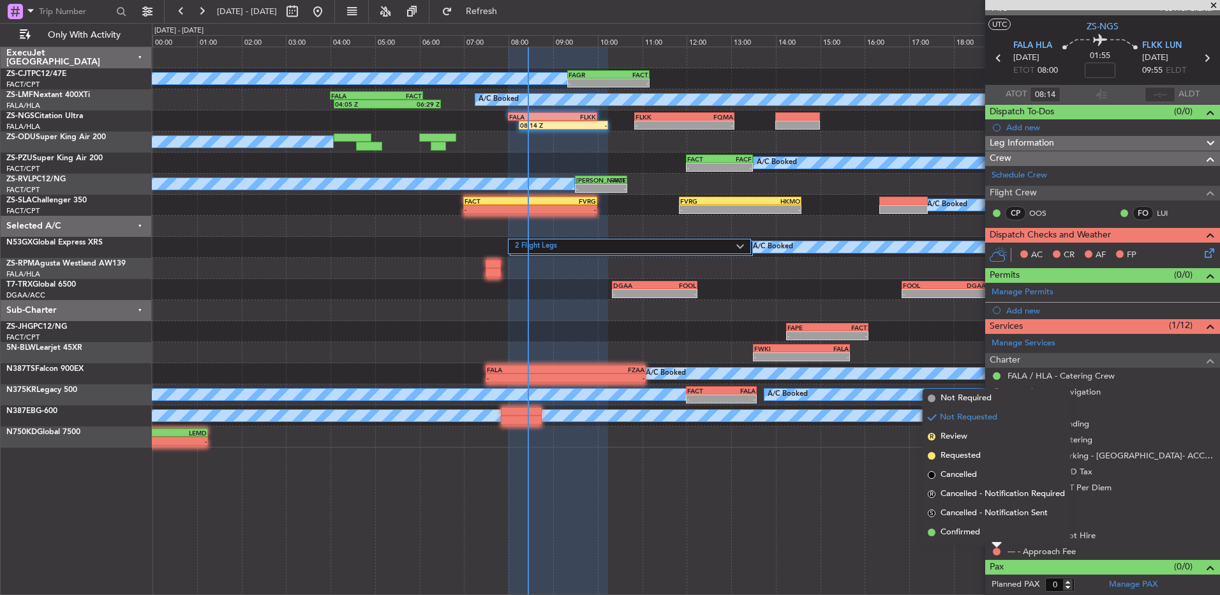
click at [940, 533] on li "Confirmed" at bounding box center [996, 532] width 147 height 19
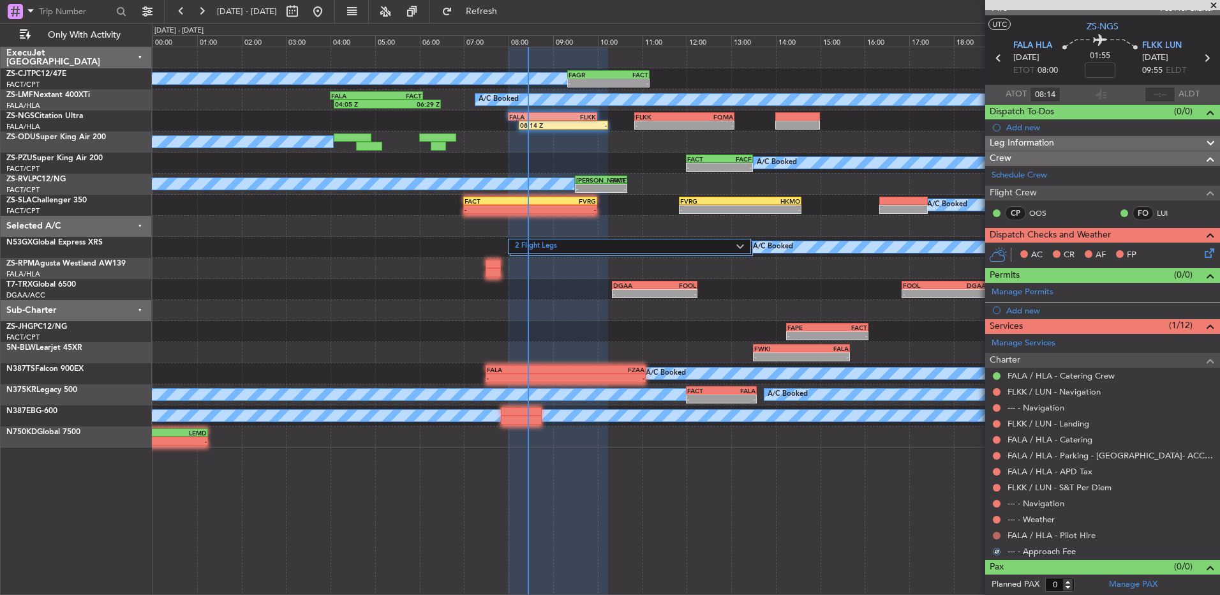
click at [996, 537] on button at bounding box center [997, 536] width 8 height 8
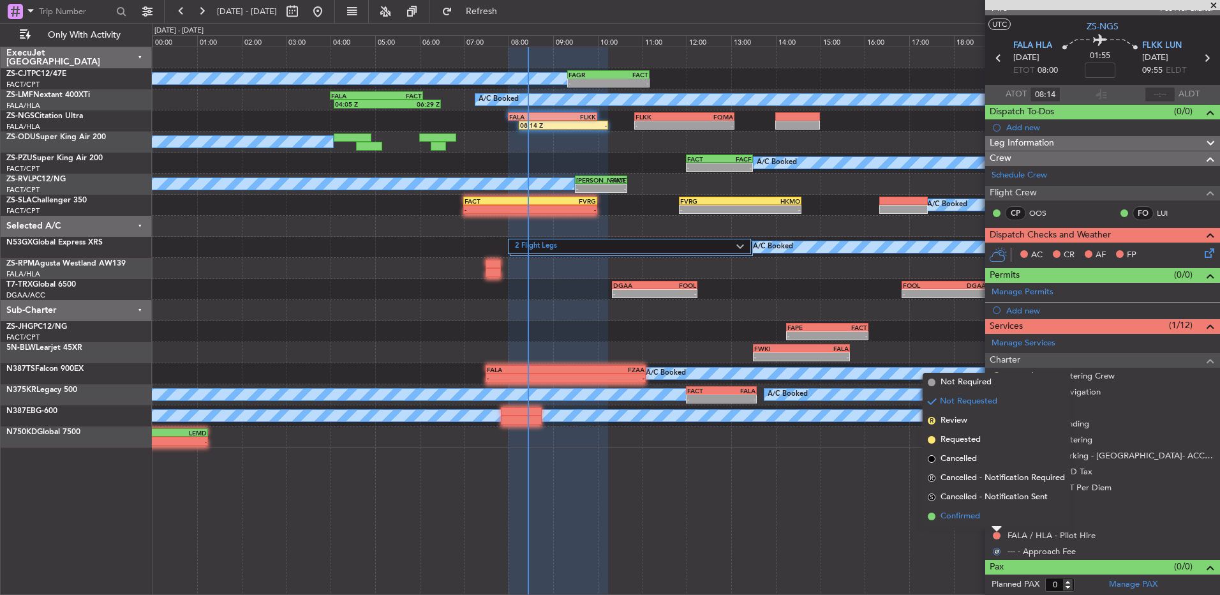
click at [977, 513] on span "Confirmed" at bounding box center [961, 516] width 40 height 13
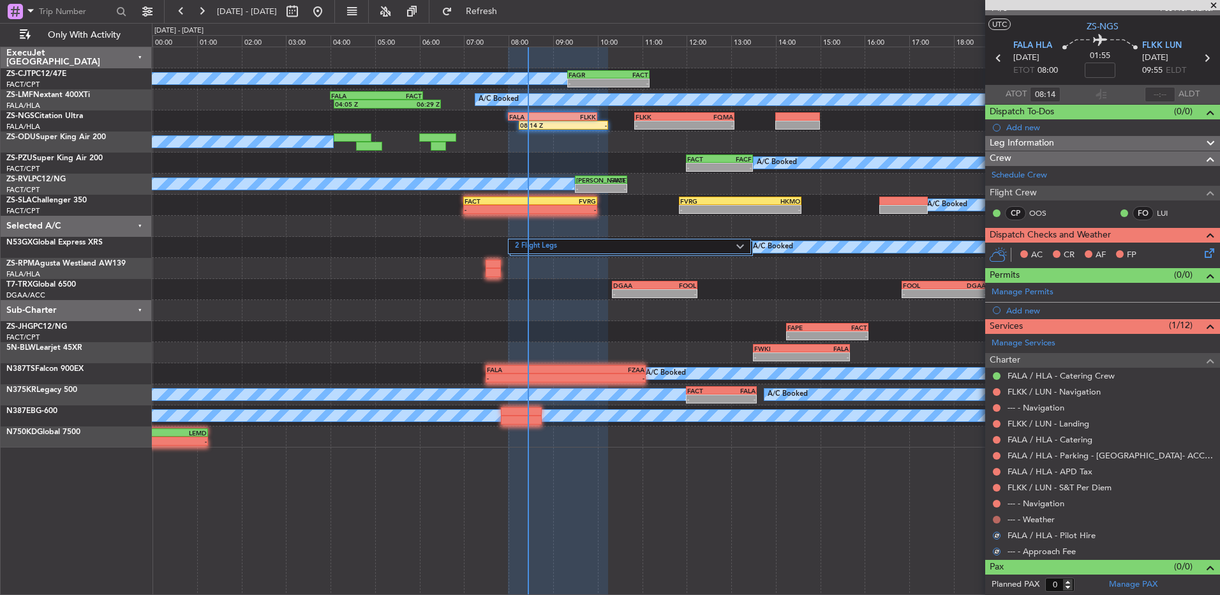
click at [996, 517] on button at bounding box center [997, 520] width 8 height 8
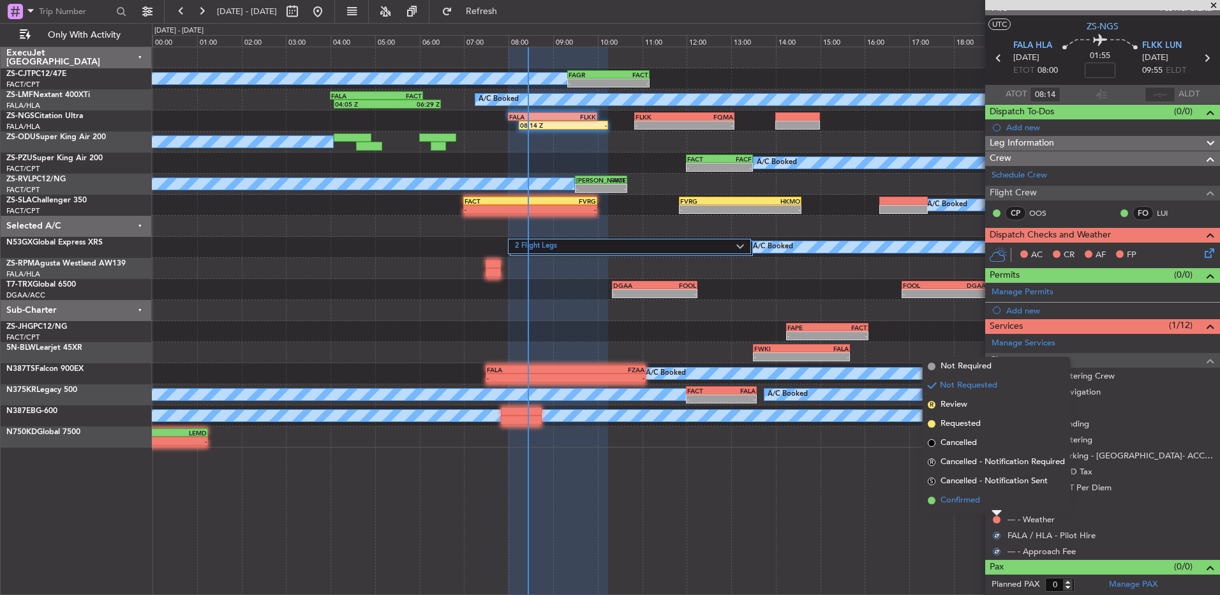
click at [994, 494] on li "Confirmed" at bounding box center [996, 500] width 147 height 19
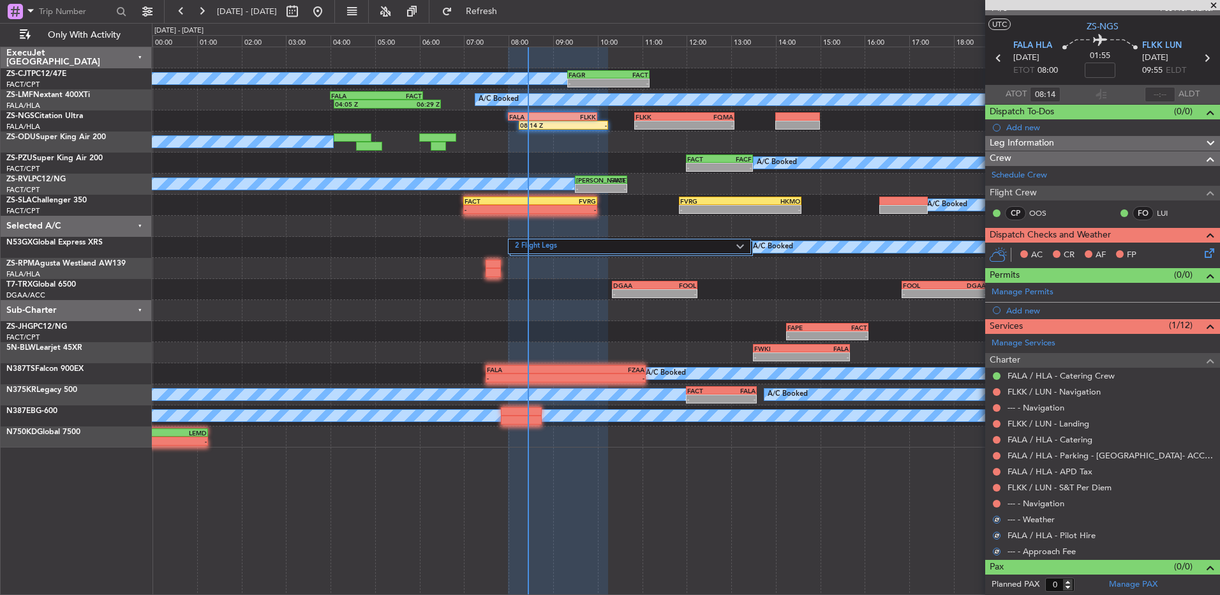
click at [1001, 507] on nimbus-traffic-light at bounding box center [997, 504] width 10 height 10
click at [1000, 506] on div at bounding box center [997, 504] width 10 height 10
click at [998, 500] on button at bounding box center [997, 504] width 8 height 8
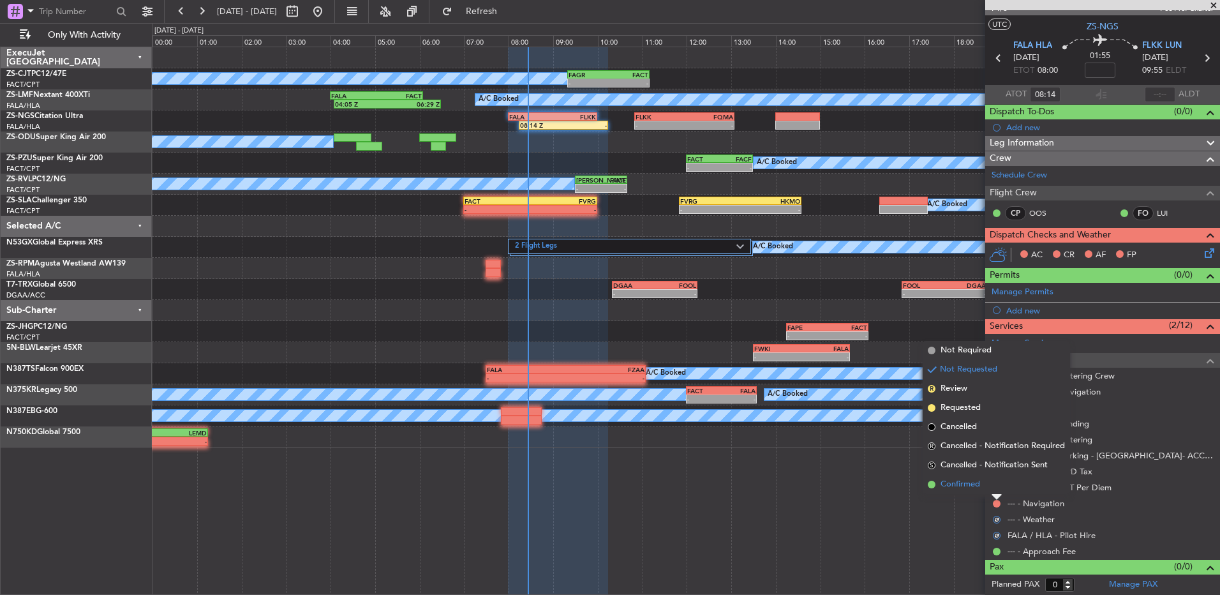
click at [998, 493] on li "Confirmed" at bounding box center [996, 484] width 147 height 19
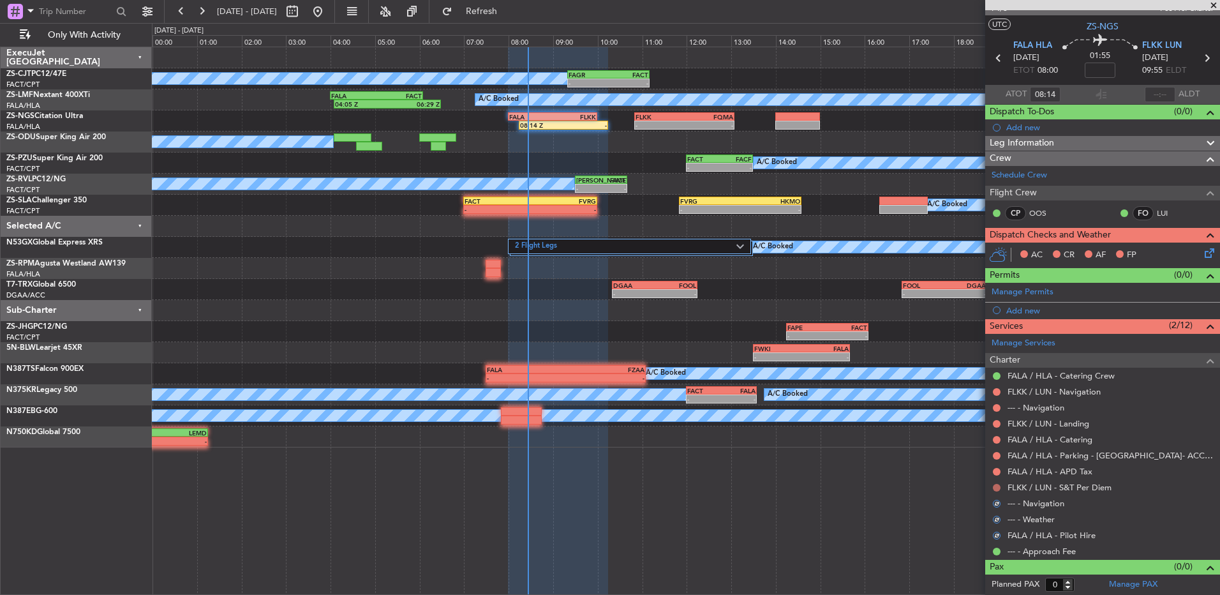
click at [998, 487] on button at bounding box center [997, 488] width 8 height 8
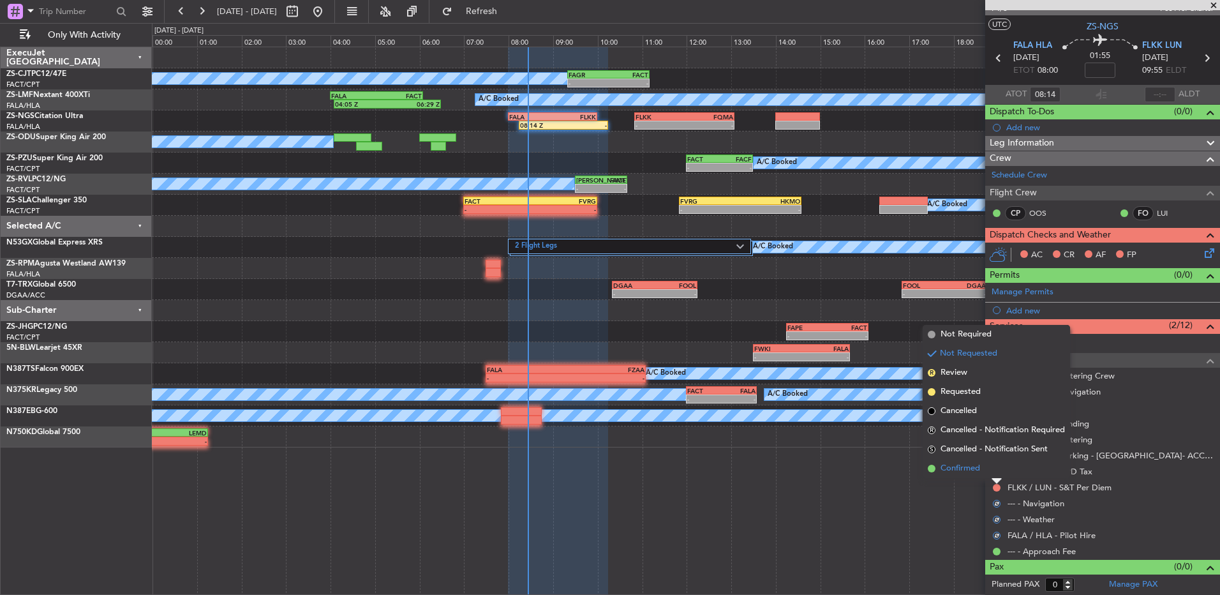
click at [996, 474] on li "Confirmed" at bounding box center [996, 468] width 147 height 19
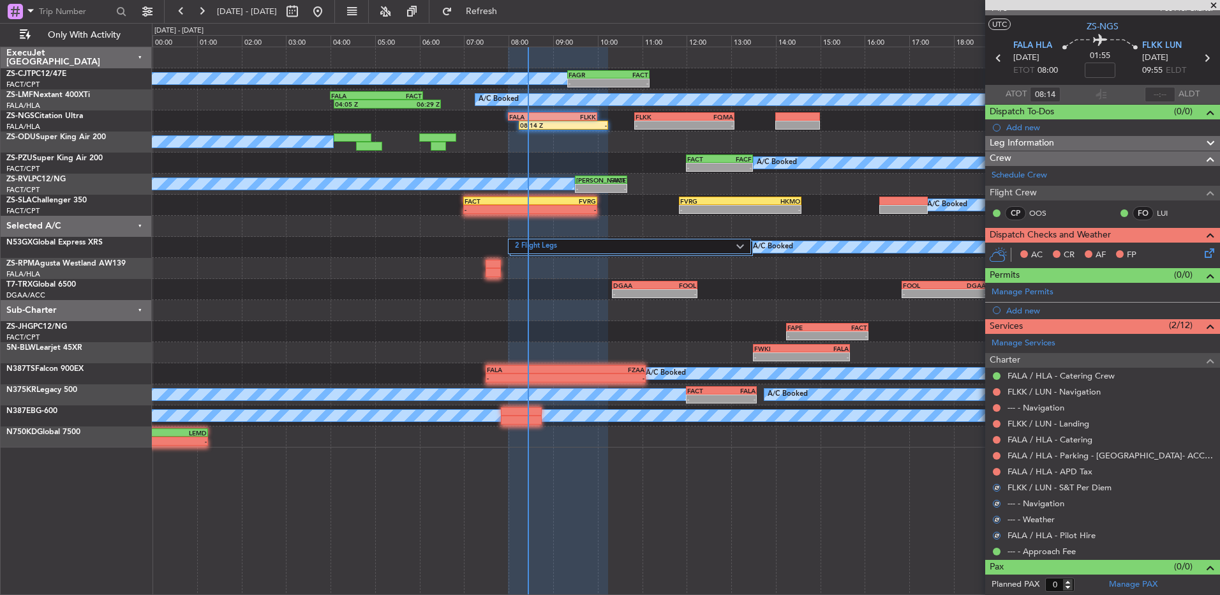
click at [996, 474] on button at bounding box center [997, 472] width 8 height 8
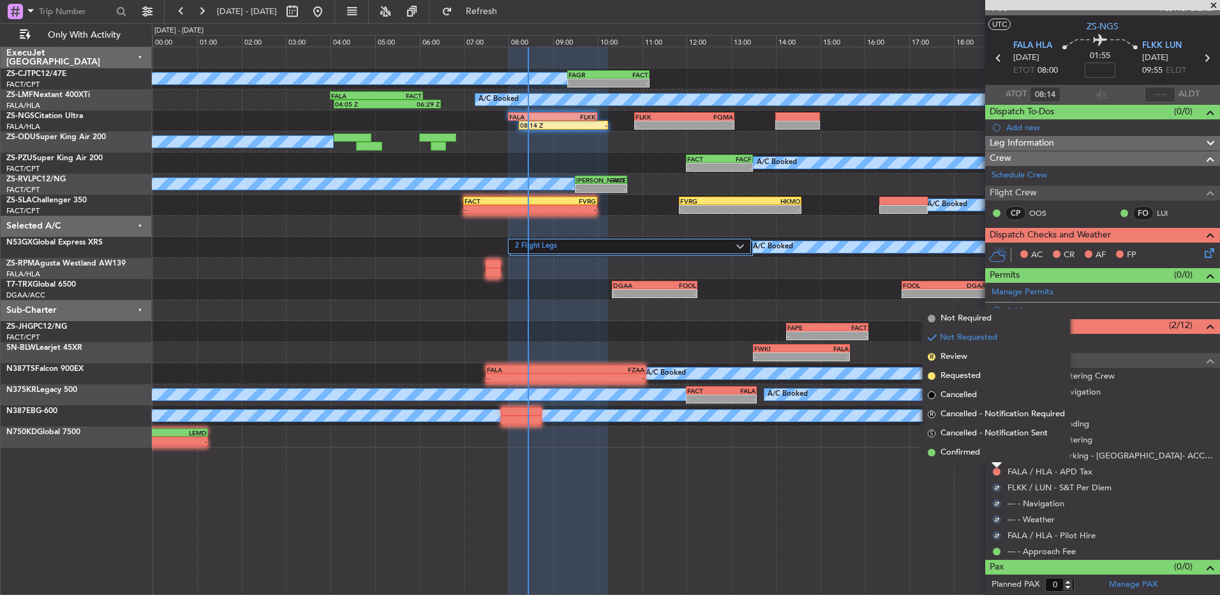
drag, startPoint x: 996, startPoint y: 474, endPoint x: 966, endPoint y: 454, distance: 35.6
click at [966, 454] on span "Confirmed" at bounding box center [961, 452] width 40 height 13
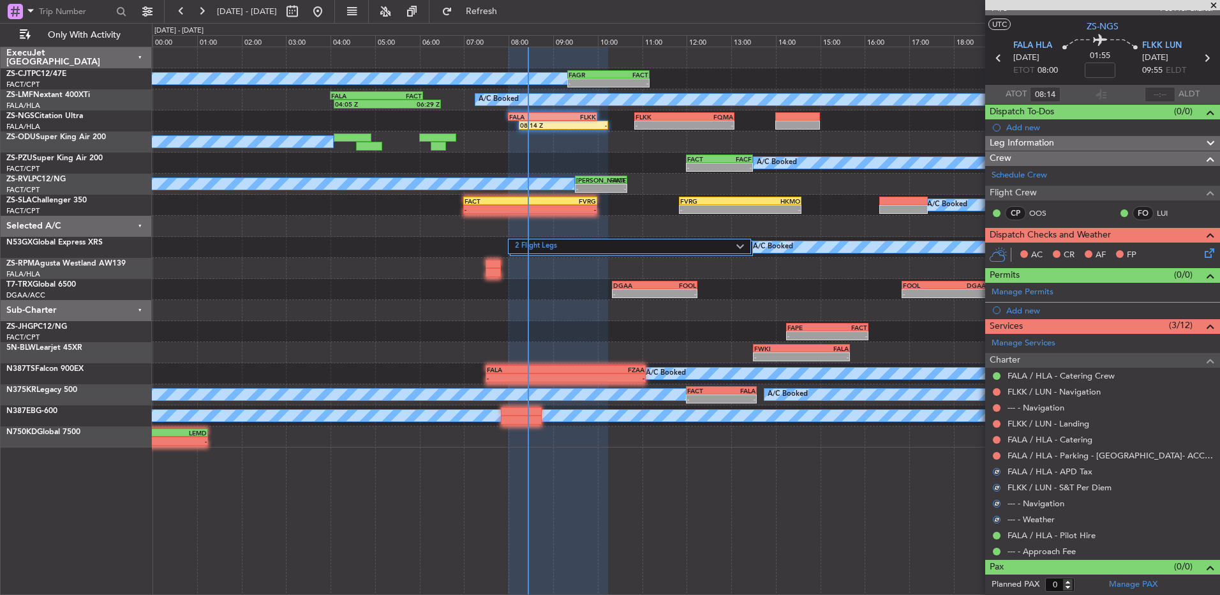
click at [993, 456] on div at bounding box center [997, 456] width 10 height 10
click at [1000, 452] on div at bounding box center [997, 456] width 10 height 10
click at [999, 454] on button at bounding box center [997, 456] width 8 height 8
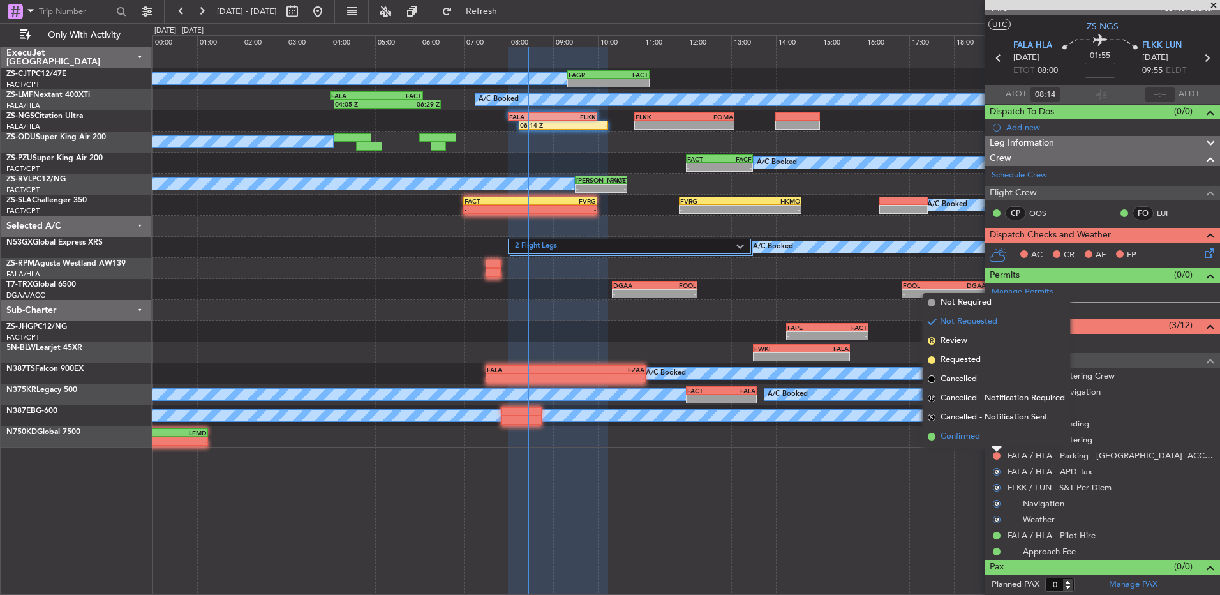
click at [993, 439] on li "Confirmed" at bounding box center [996, 436] width 147 height 19
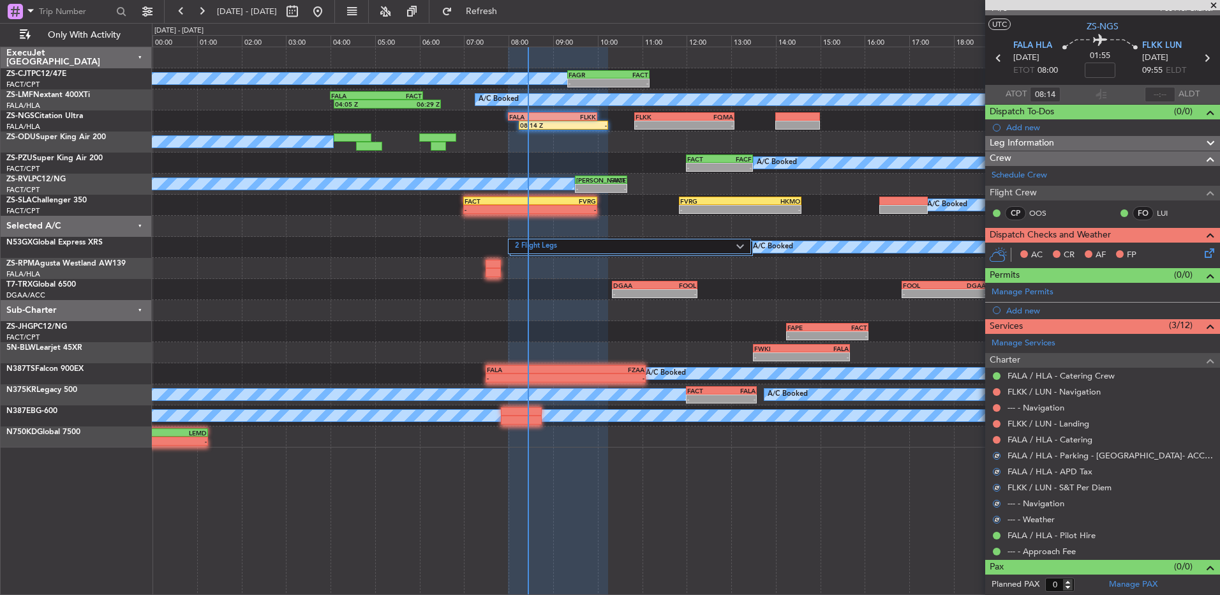
click at [993, 439] on div at bounding box center [997, 440] width 10 height 10
click at [998, 438] on button at bounding box center [997, 440] width 8 height 8
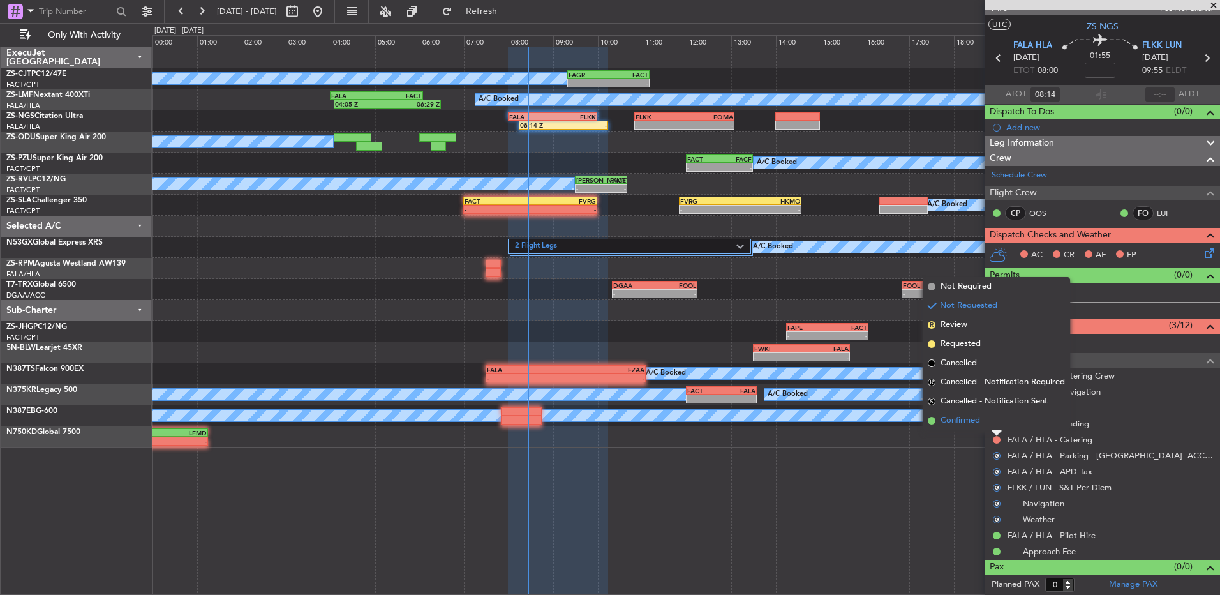
click at [996, 421] on li "Confirmed" at bounding box center [996, 420] width 147 height 19
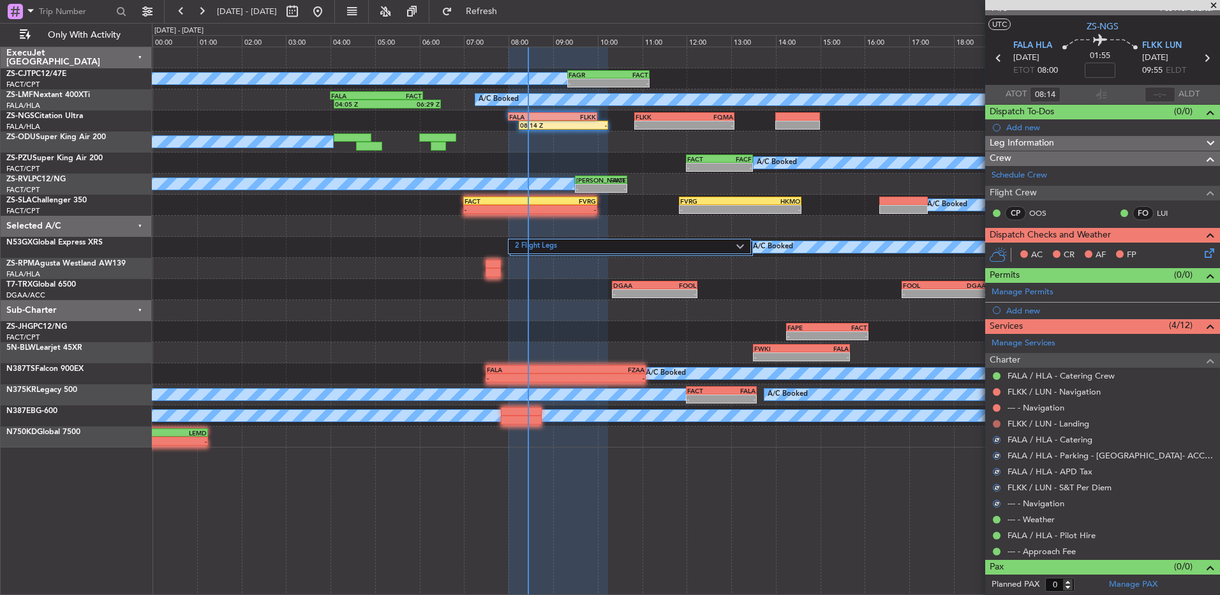
click at [998, 422] on button at bounding box center [997, 424] width 8 height 8
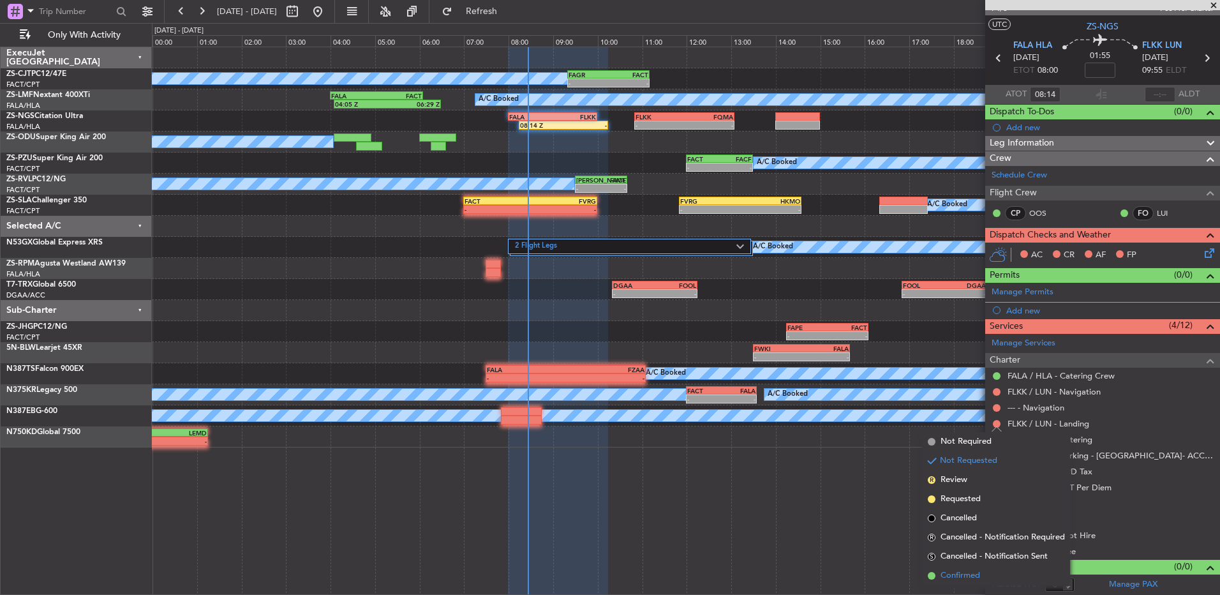
click at [953, 576] on span "Confirmed" at bounding box center [961, 575] width 40 height 13
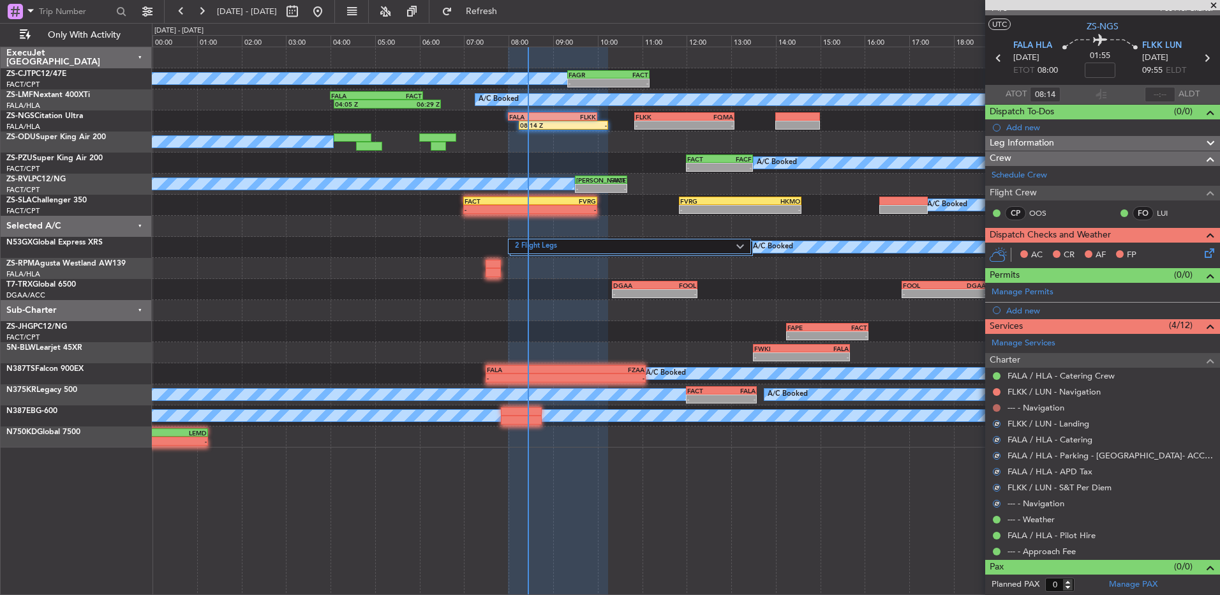
click at [998, 404] on button at bounding box center [997, 408] width 8 height 8
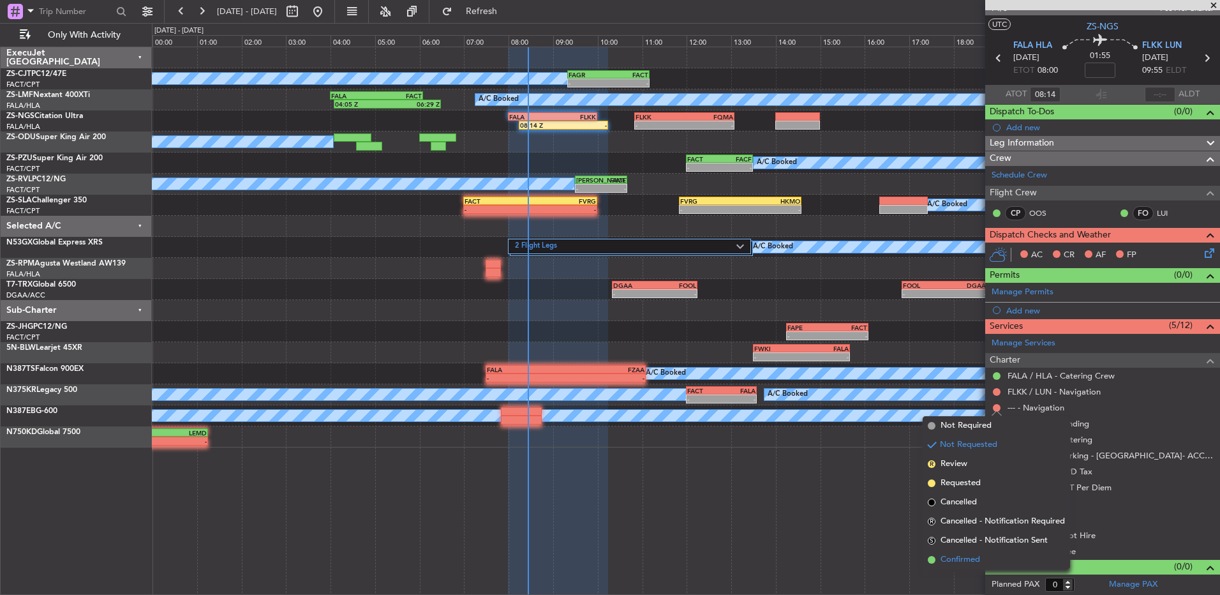
click at [965, 558] on span "Confirmed" at bounding box center [961, 559] width 40 height 13
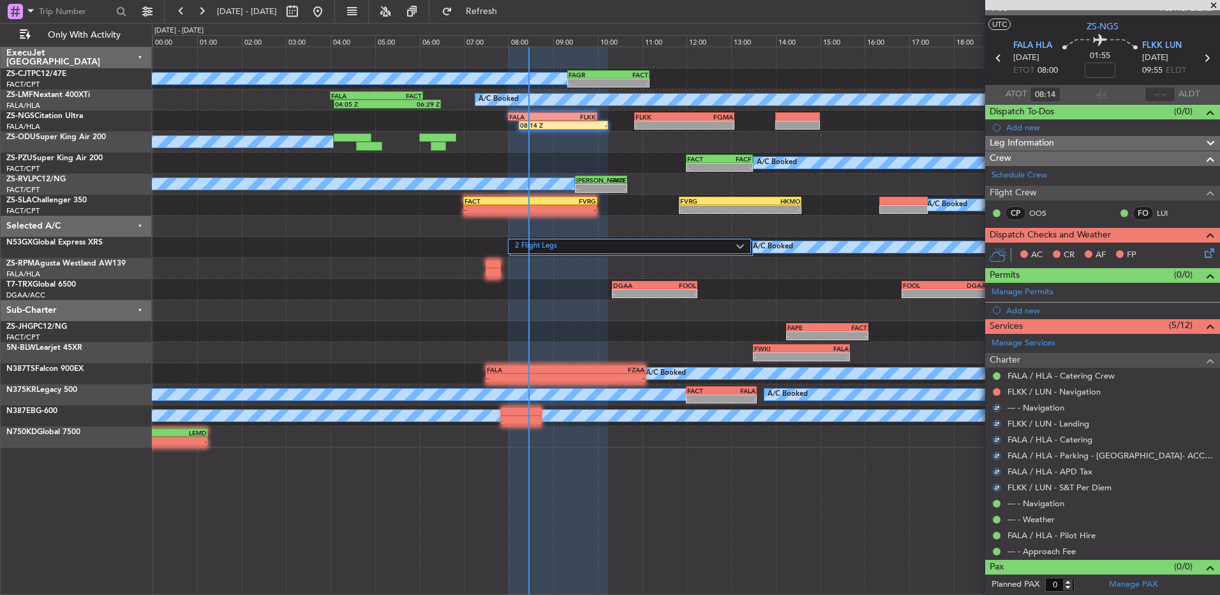
click at [994, 396] on div at bounding box center [997, 392] width 10 height 10
click at [994, 393] on button at bounding box center [997, 392] width 8 height 8
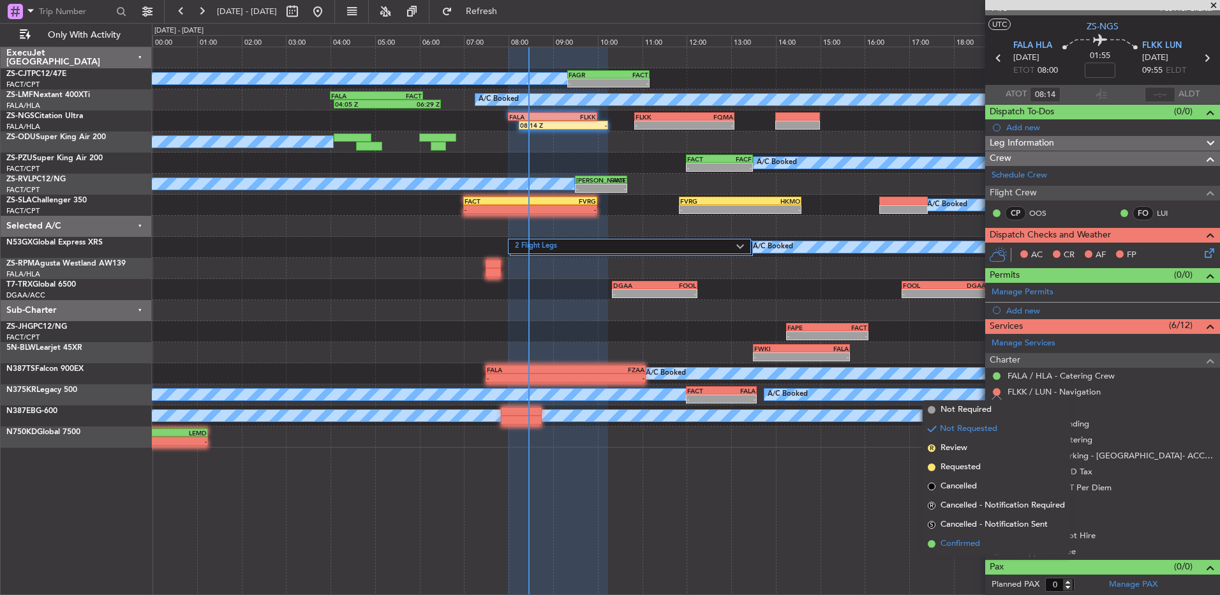
click at [973, 541] on span "Confirmed" at bounding box center [961, 543] width 40 height 13
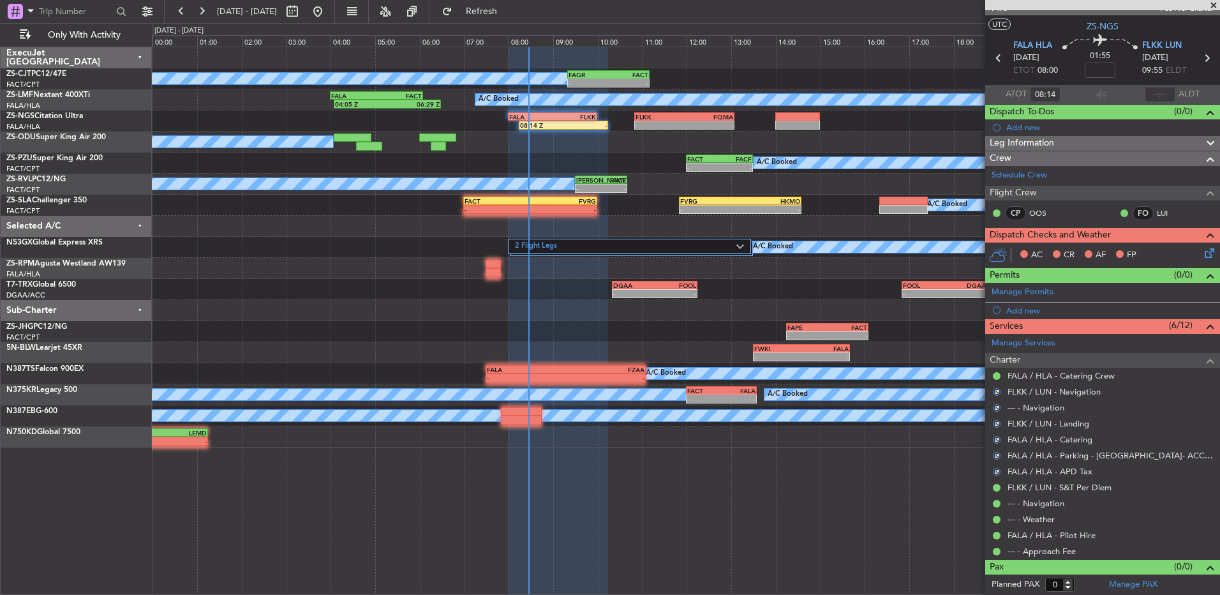
click at [1203, 252] on icon at bounding box center [1208, 251] width 10 height 10
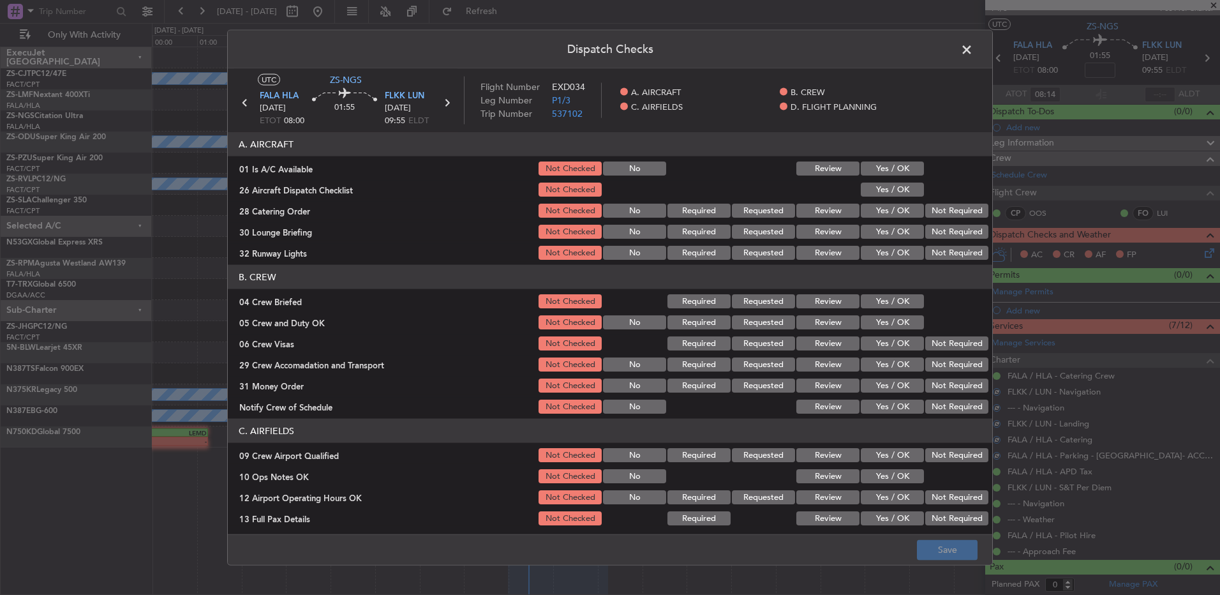
click at [895, 165] on button "Yes / OK" at bounding box center [892, 168] width 63 height 14
click at [889, 186] on button "Yes / OK" at bounding box center [892, 190] width 63 height 14
click at [809, 208] on button "Review" at bounding box center [828, 211] width 63 height 14
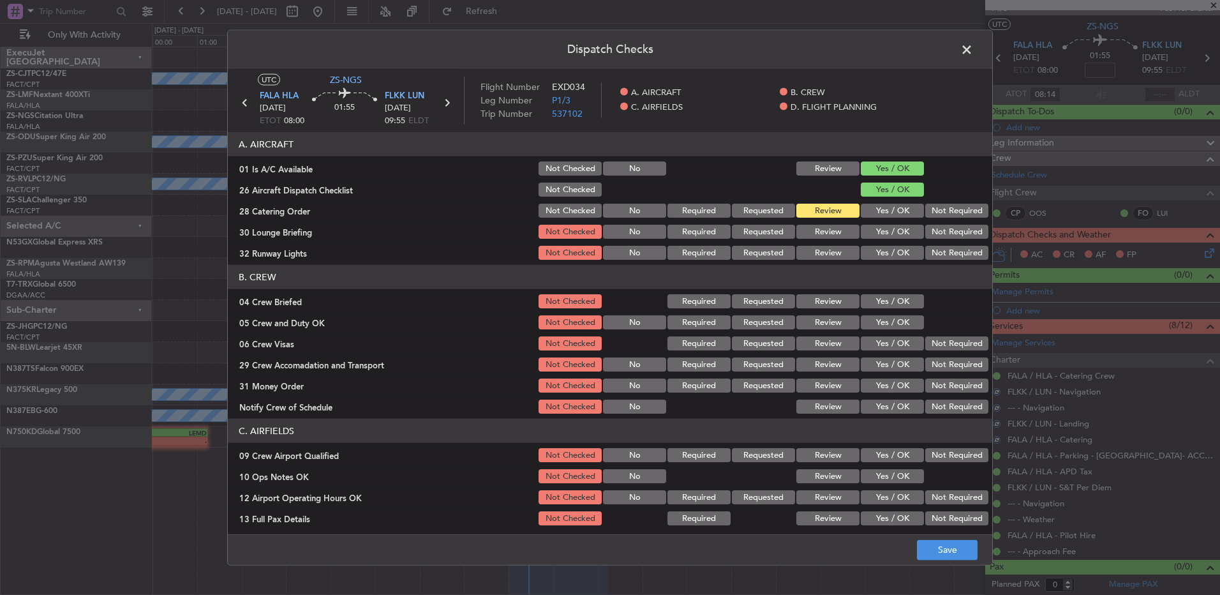
click at [893, 232] on button "Yes / OK" at bounding box center [892, 232] width 63 height 14
click at [886, 250] on button "Yes / OK" at bounding box center [892, 253] width 63 height 14
click at [810, 296] on button "Review" at bounding box center [828, 301] width 63 height 14
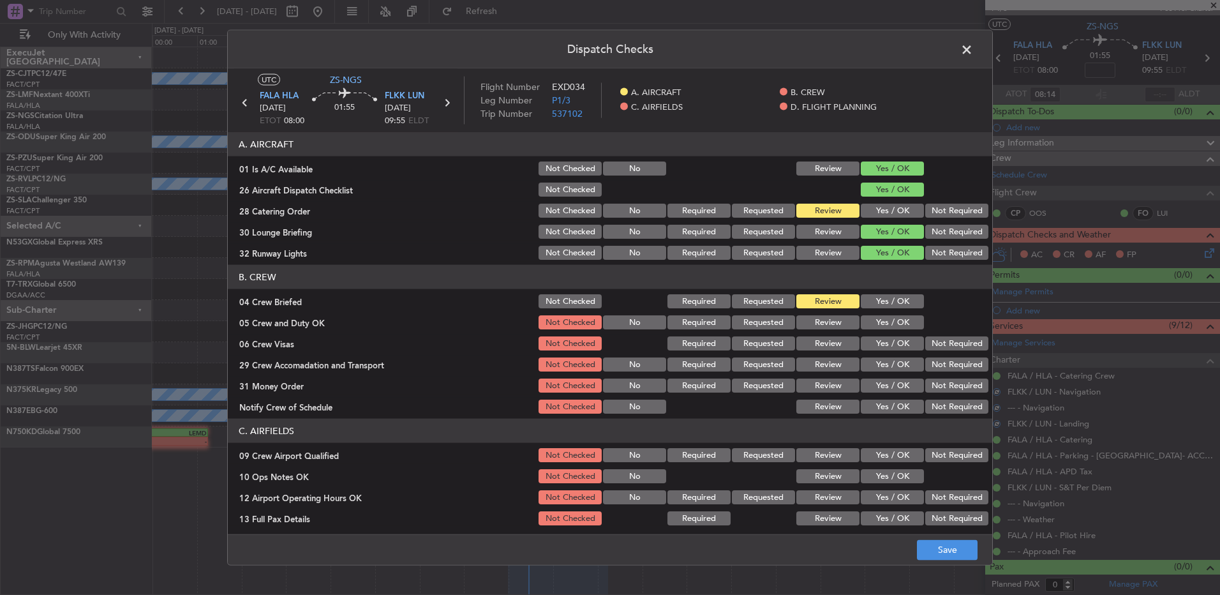
click at [903, 324] on button "Yes / OK" at bounding box center [892, 322] width 63 height 14
click at [942, 342] on button "Not Required" at bounding box center [957, 343] width 63 height 14
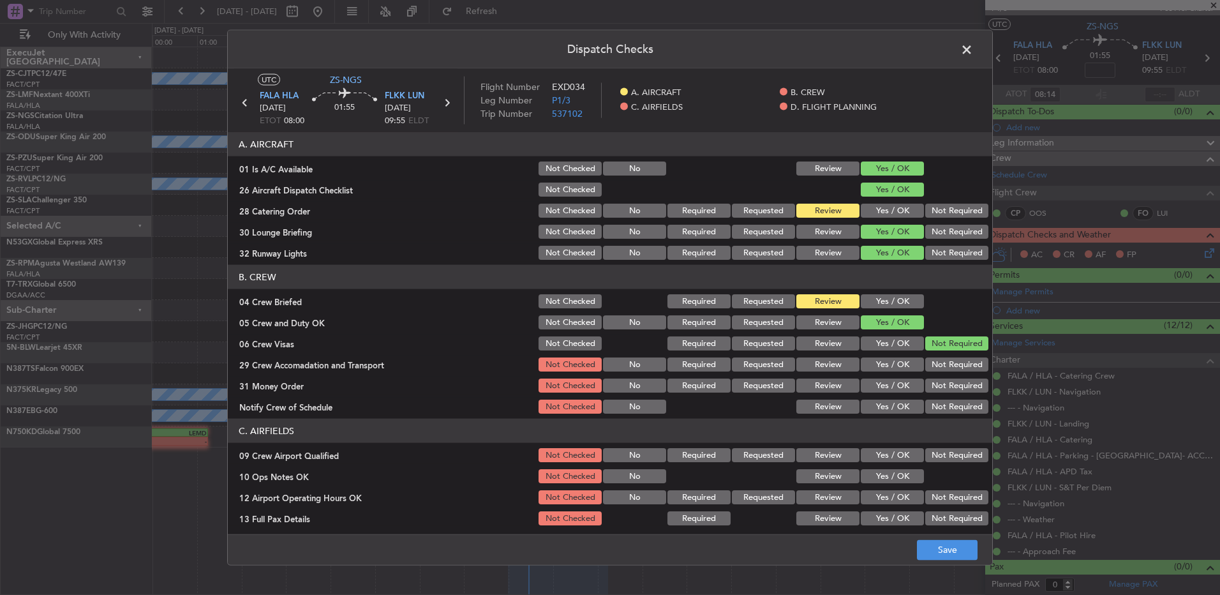
click at [949, 366] on button "Not Required" at bounding box center [957, 364] width 63 height 14
click at [901, 384] on button "Yes / OK" at bounding box center [892, 386] width 63 height 14
click at [897, 403] on button "Yes / OK" at bounding box center [892, 407] width 63 height 14
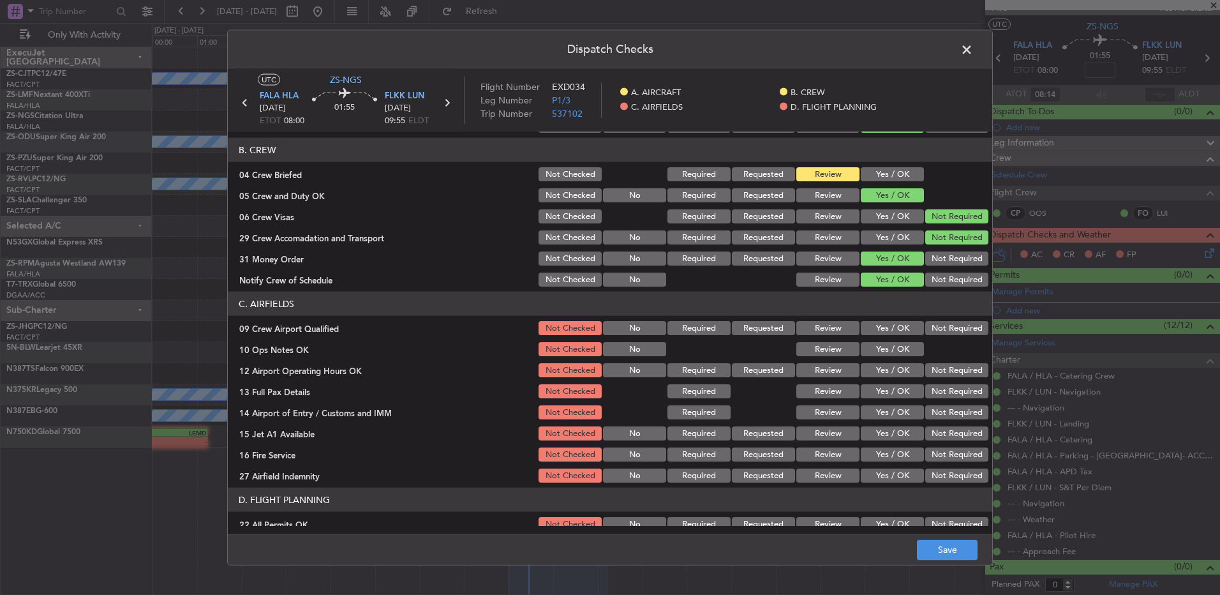
scroll to position [128, 0]
click at [884, 328] on button "Yes / OK" at bounding box center [892, 327] width 63 height 14
click at [882, 338] on section "C. AIRFIELDS 09 Crew Airport Qualified Not Checked No Required Requested Review…" at bounding box center [610, 387] width 765 height 193
click at [881, 348] on button "Yes / OK" at bounding box center [892, 348] width 63 height 14
click at [882, 368] on button "Yes / OK" at bounding box center [892, 370] width 63 height 14
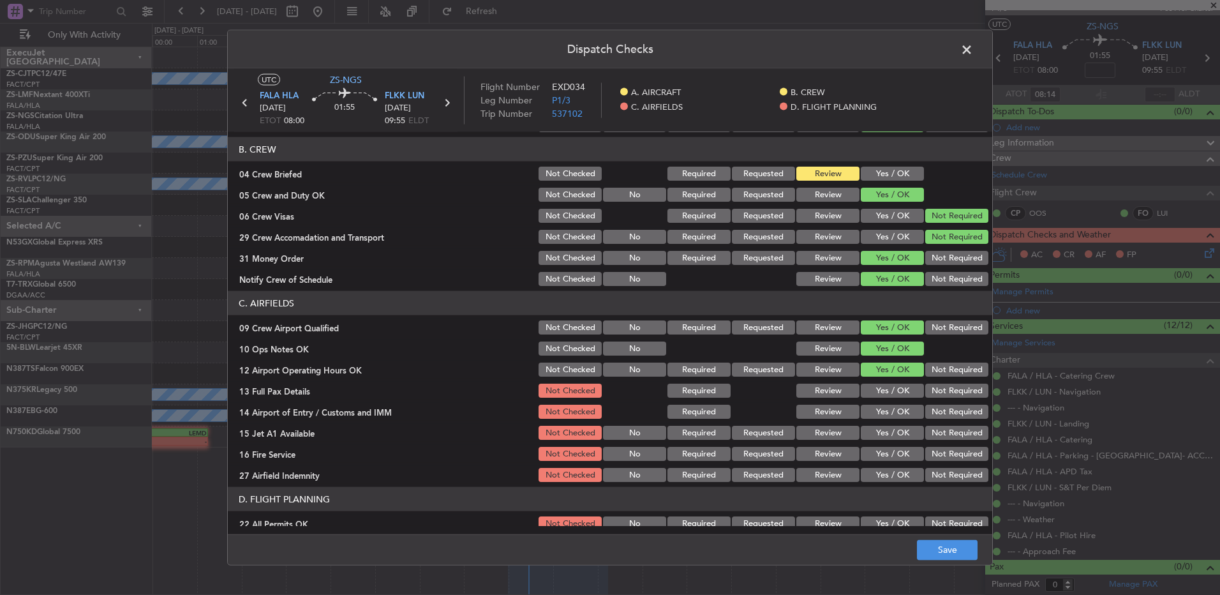
click at [878, 386] on button "Yes / OK" at bounding box center [892, 391] width 63 height 14
click at [906, 412] on button "Yes / OK" at bounding box center [892, 412] width 63 height 14
click at [896, 433] on button "Yes / OK" at bounding box center [892, 433] width 63 height 14
click at [940, 457] on button "Not Required" at bounding box center [957, 454] width 63 height 14
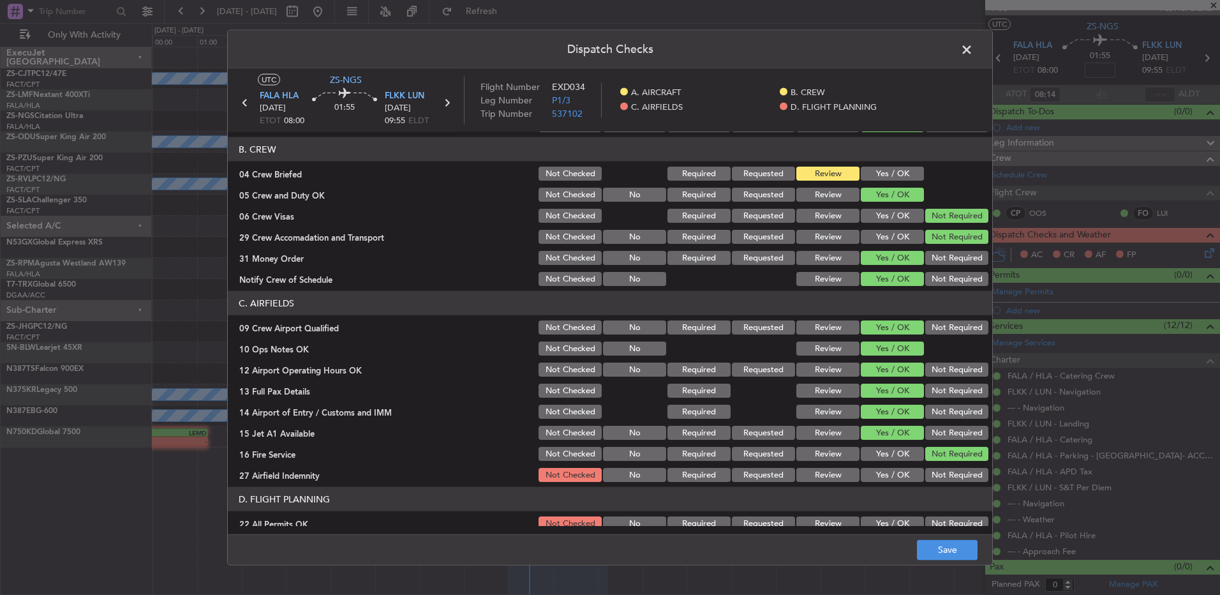
click at [928, 472] on button "Not Required" at bounding box center [957, 475] width 63 height 14
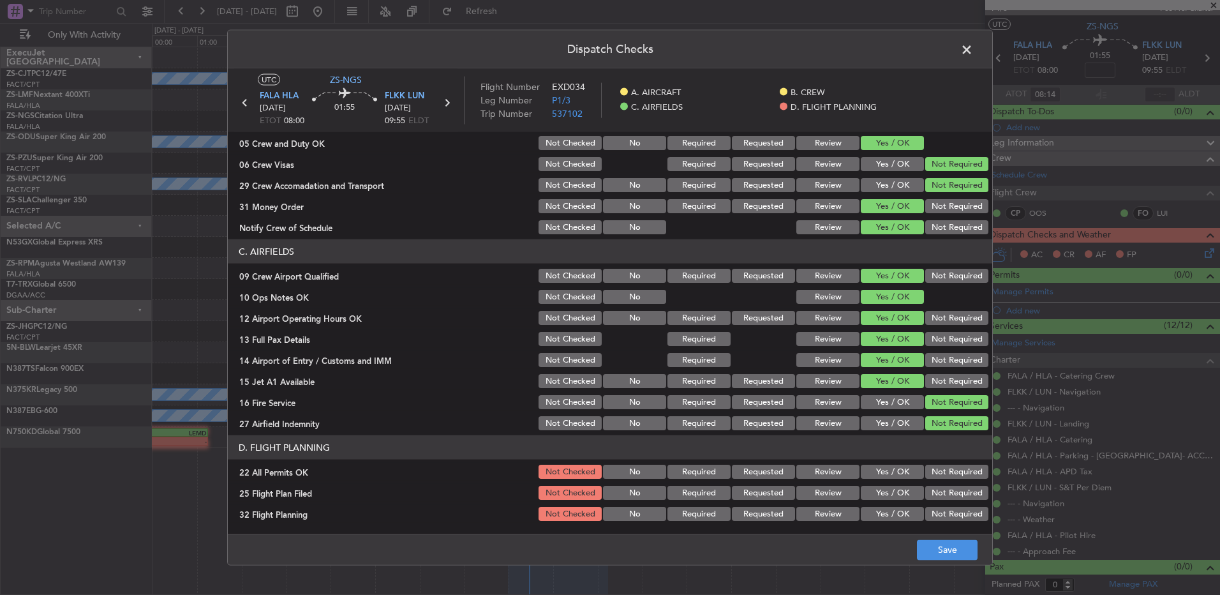
click at [947, 476] on button "Not Required" at bounding box center [957, 472] width 63 height 14
click at [885, 501] on div "Yes / OK" at bounding box center [891, 493] width 64 height 18
click at [885, 499] on button "Yes / OK" at bounding box center [892, 493] width 63 height 14
drag, startPoint x: 885, startPoint y: 527, endPoint x: 884, endPoint y: 515, distance: 11.5
click at [885, 528] on main "UTC ZS-NGS FALA HLA 16/09/2025 ETOT 08:00 01:55 FLKK LUN 16/09/2025 09:55 ELDT …" at bounding box center [610, 304] width 765 height 470
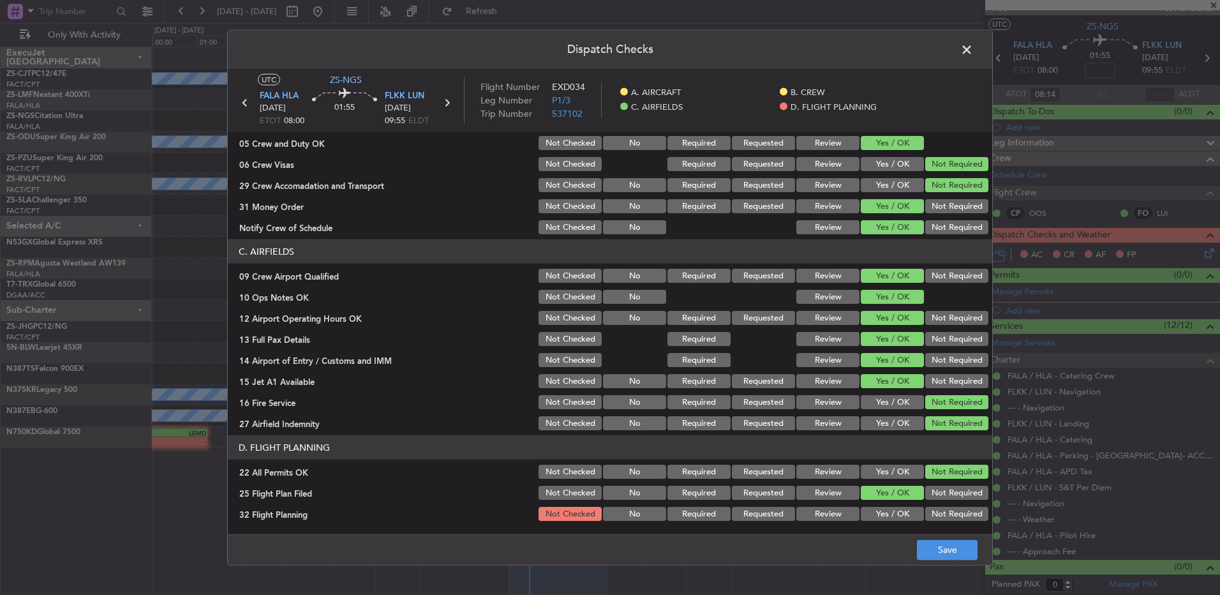
click at [884, 507] on button "Yes / OK" at bounding box center [892, 514] width 63 height 14
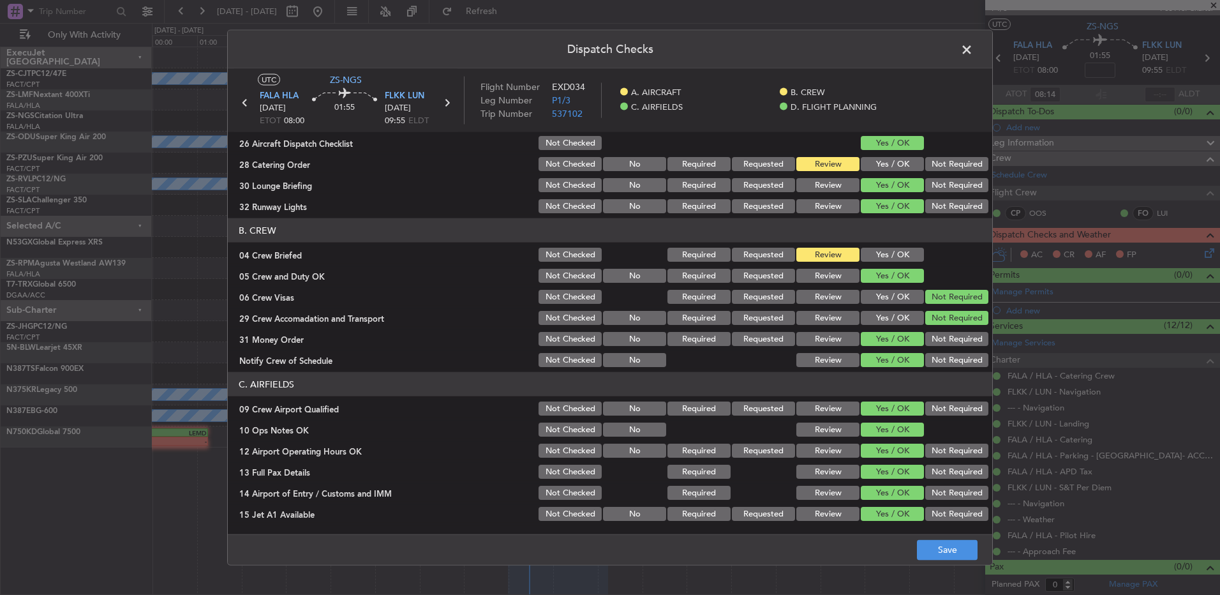
scroll to position [0, 0]
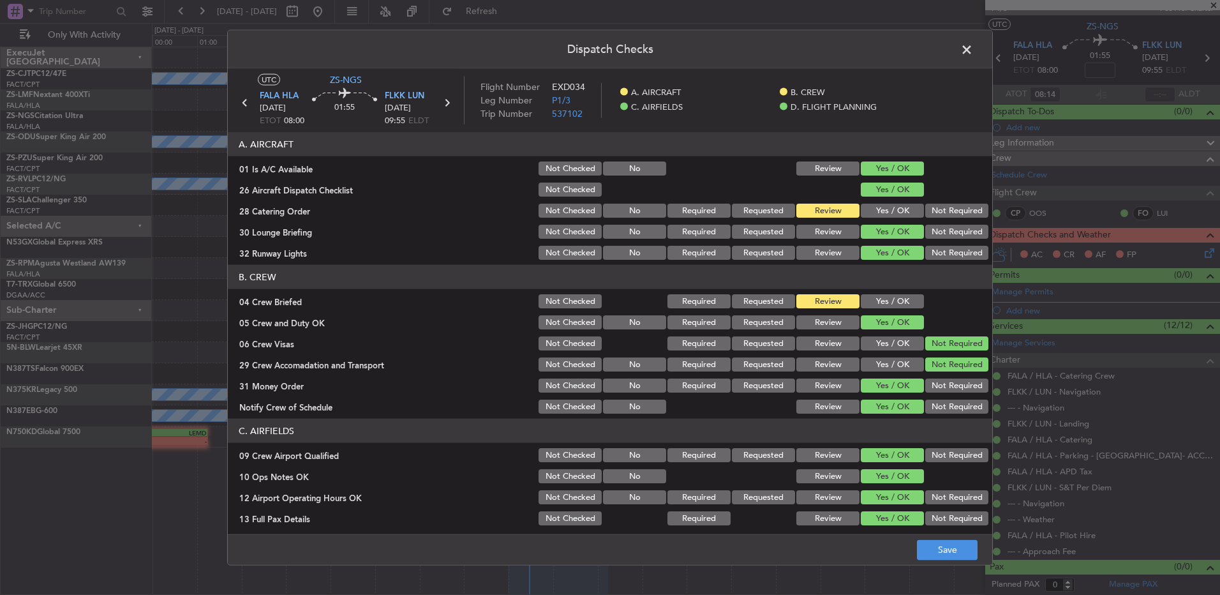
click at [880, 301] on button "Yes / OK" at bounding box center [892, 301] width 63 height 14
click at [887, 208] on button "Yes / OK" at bounding box center [892, 211] width 63 height 14
click at [944, 553] on button "Save" at bounding box center [947, 549] width 61 height 20
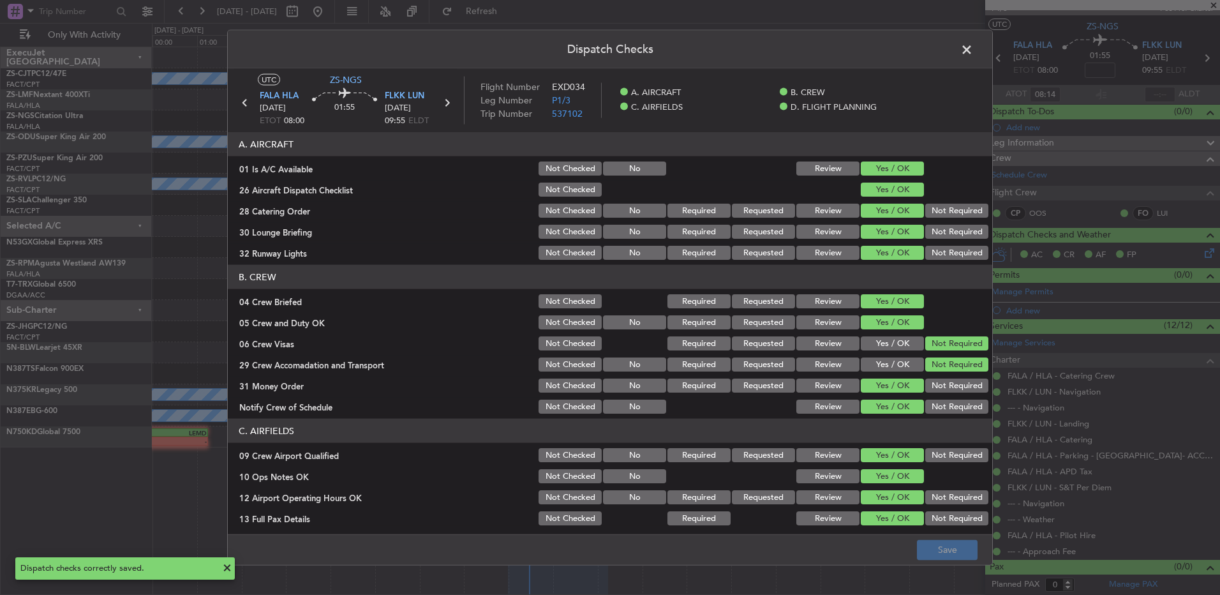
click at [973, 48] on span at bounding box center [973, 53] width 0 height 26
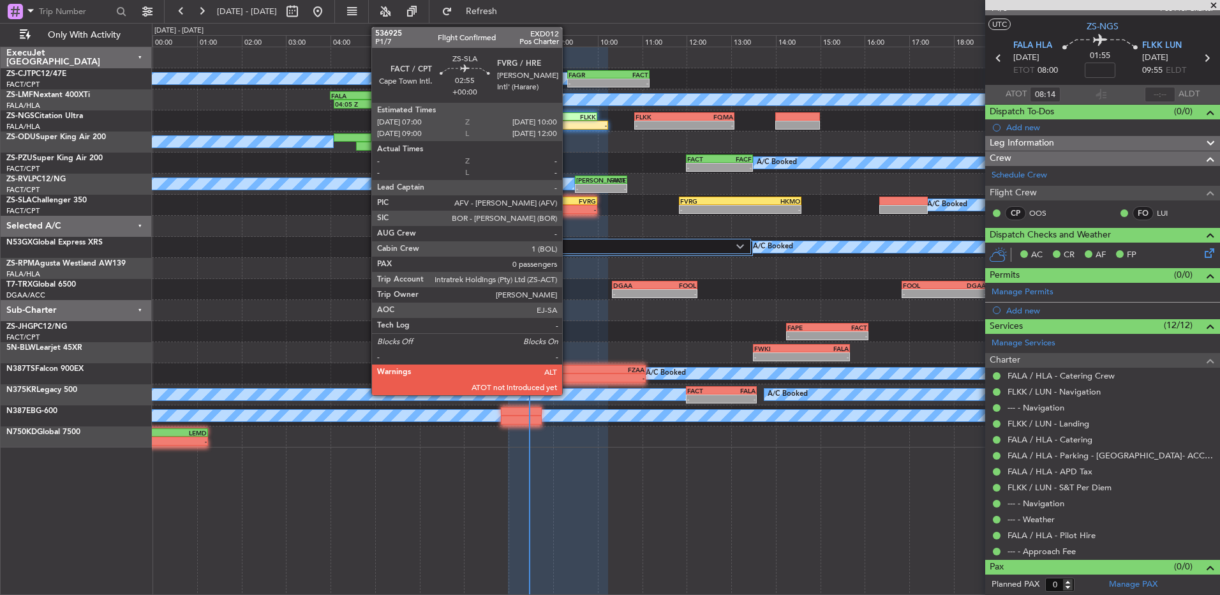
click at [568, 209] on div "-" at bounding box center [563, 210] width 66 height 8
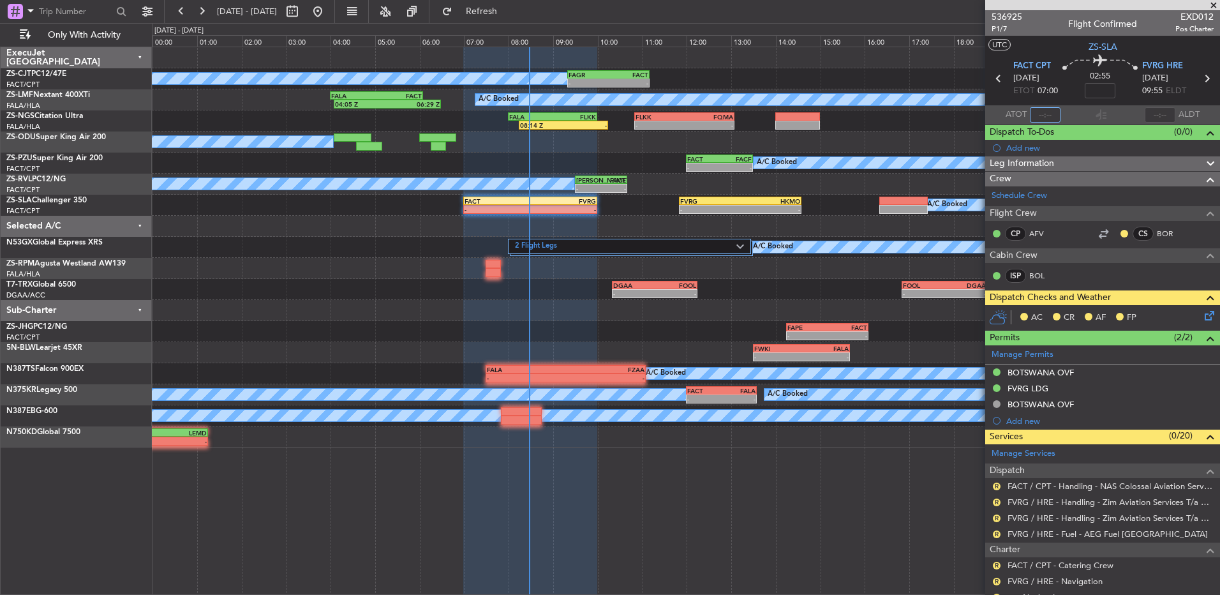
click at [1041, 110] on input "text" at bounding box center [1045, 114] width 31 height 15
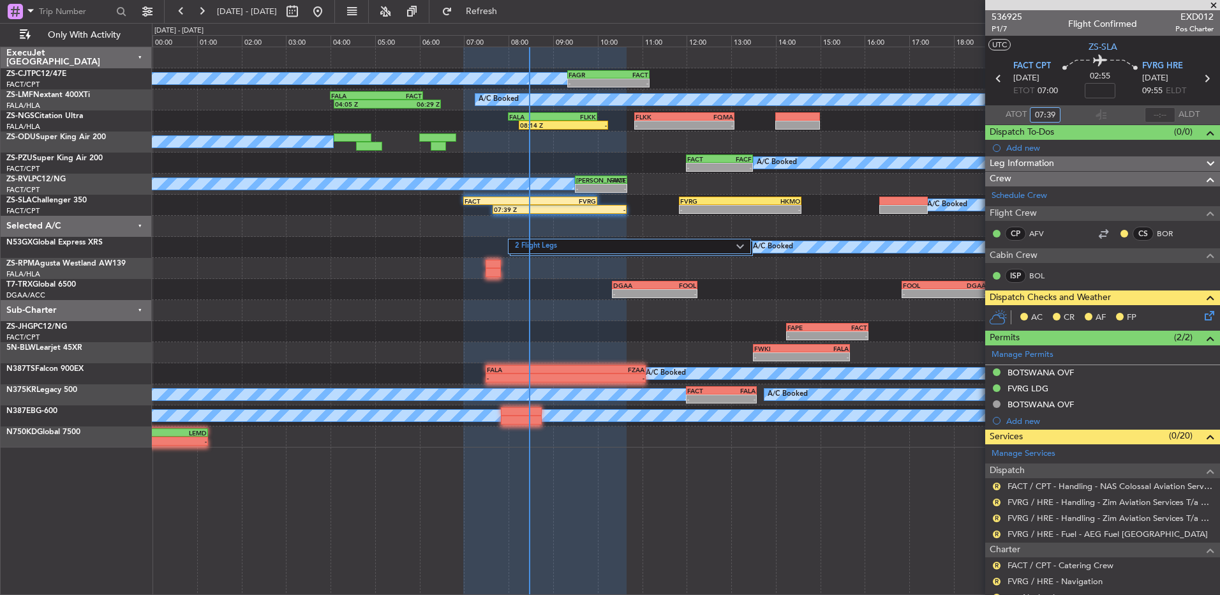
type input "07:39"
click at [1121, 231] on button at bounding box center [1125, 234] width 8 height 8
click at [1081, 274] on span at bounding box center [1081, 271] width 8 height 8
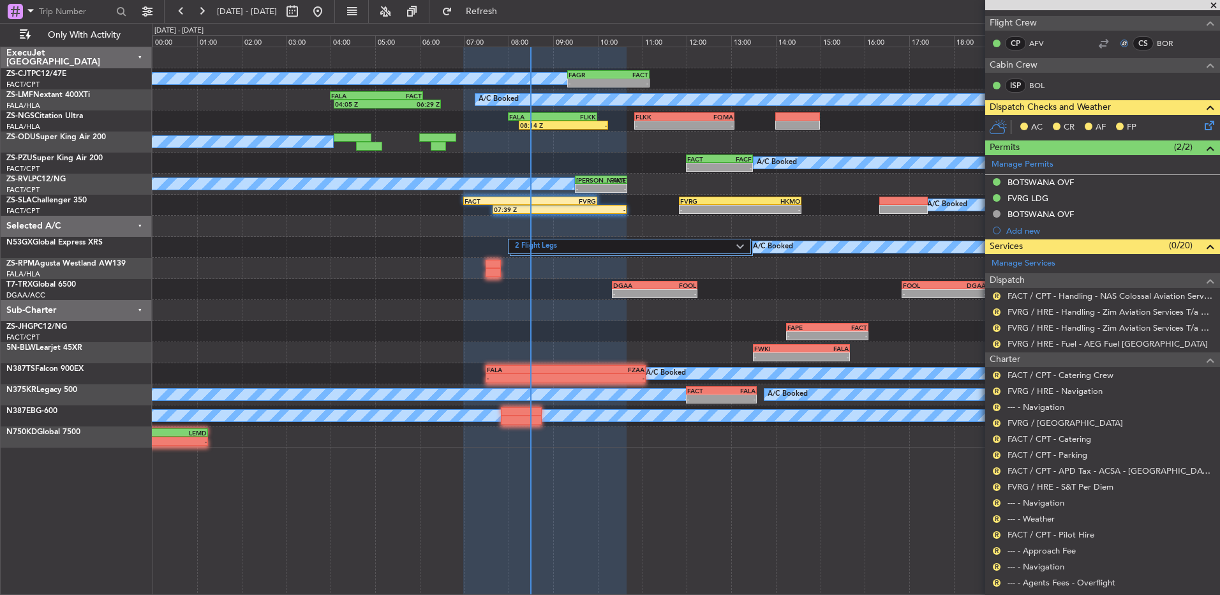
scroll to position [191, 0]
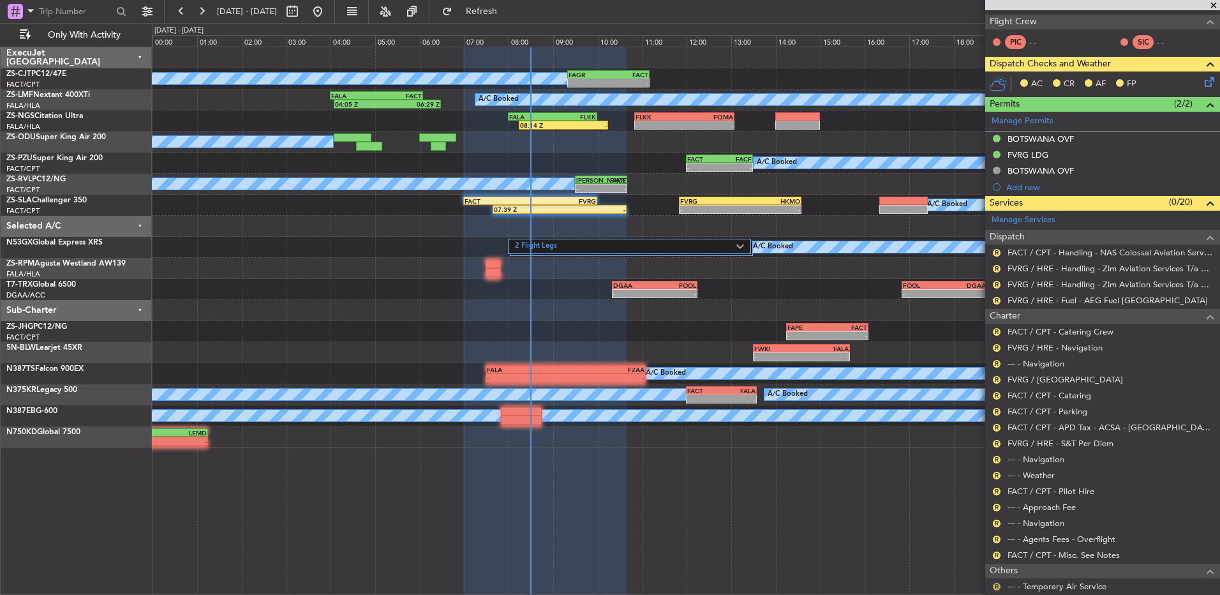
click at [994, 585] on button "R" at bounding box center [997, 587] width 8 height 8
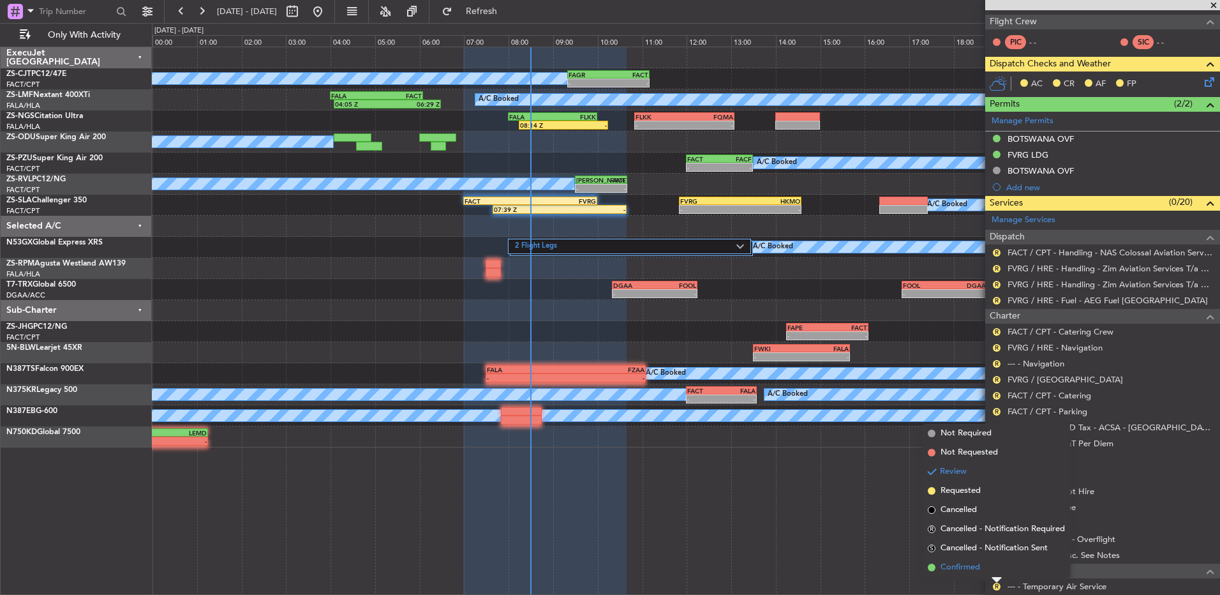
click at [986, 567] on li "Confirmed" at bounding box center [996, 567] width 147 height 19
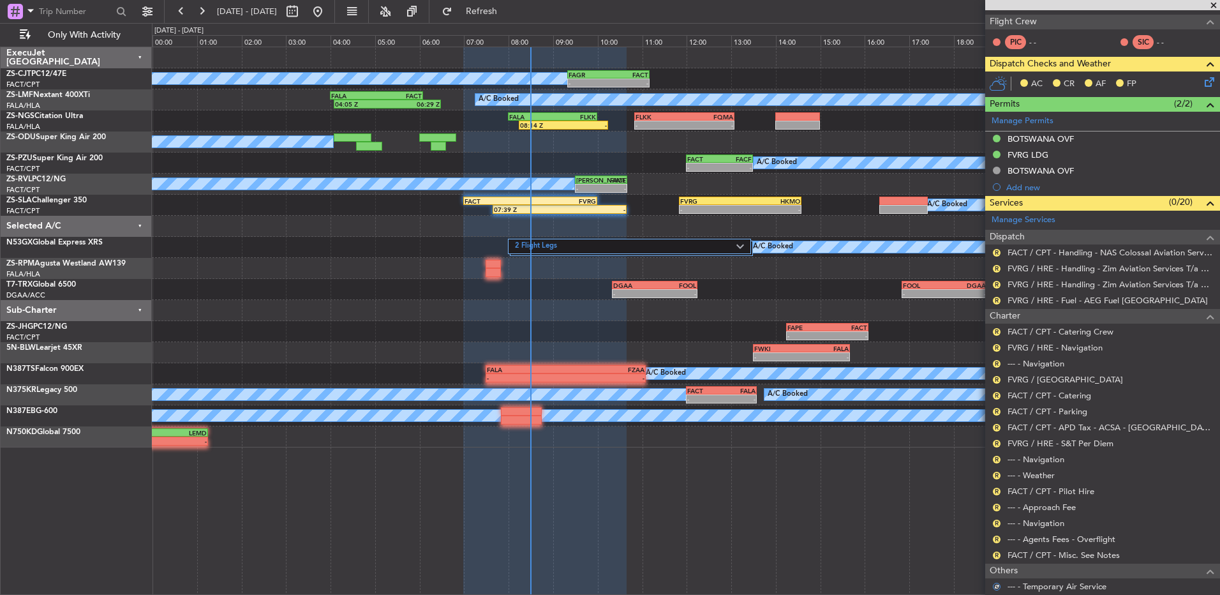
click at [992, 553] on div "R" at bounding box center [997, 555] width 10 height 10
click at [1000, 555] on button "R" at bounding box center [997, 555] width 8 height 8
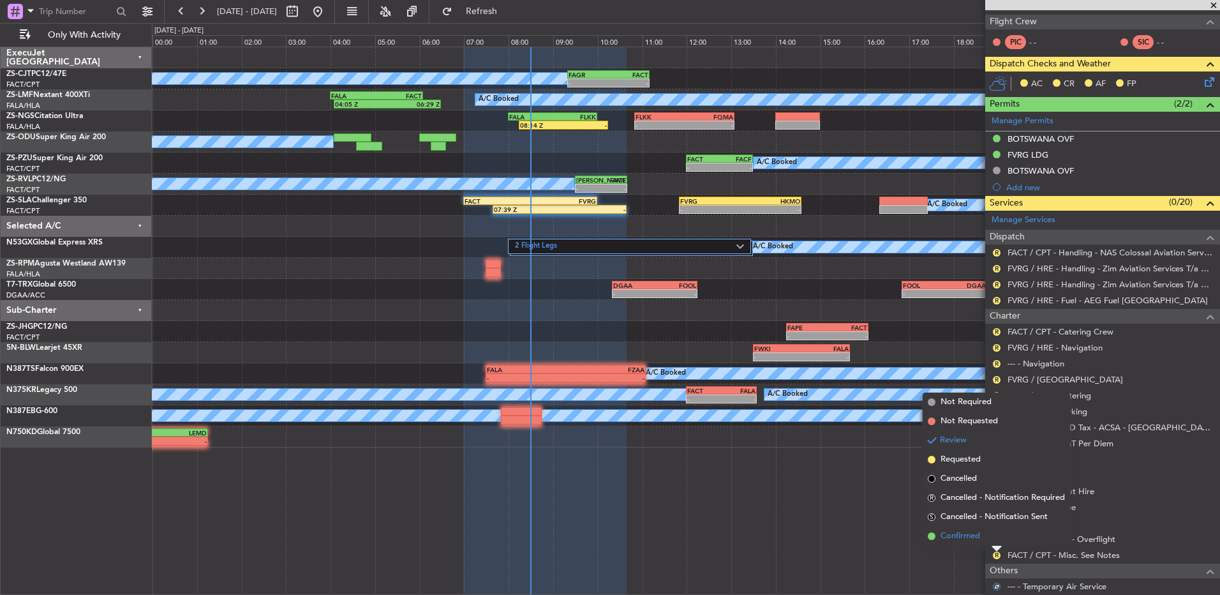
click at [989, 532] on li "Confirmed" at bounding box center [996, 536] width 147 height 19
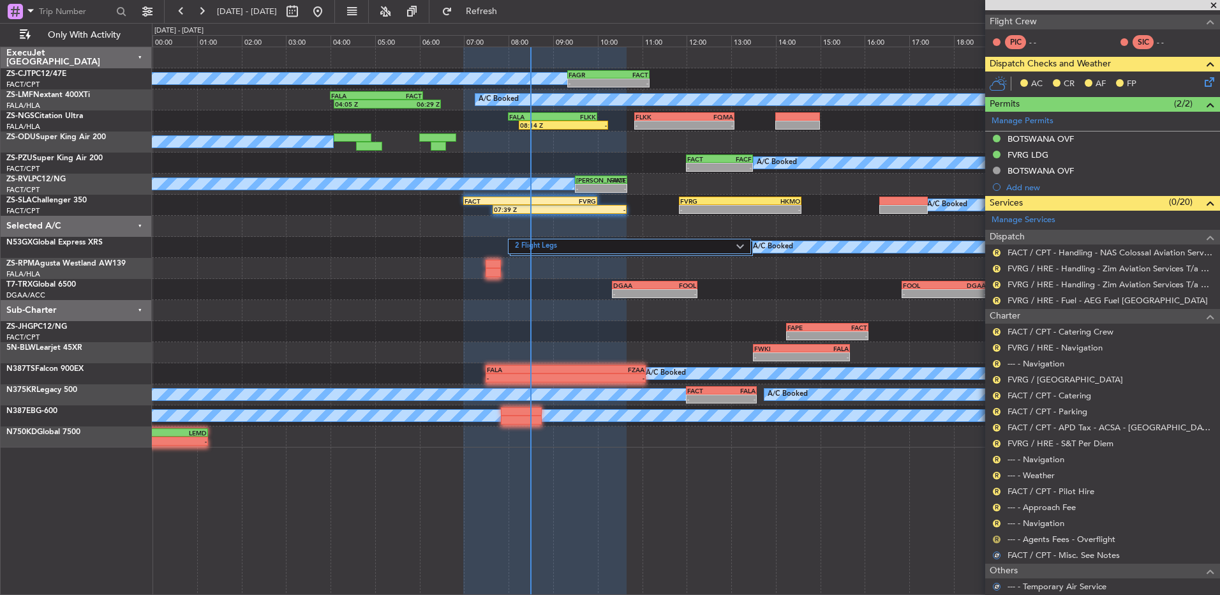
click at [993, 537] on button "R" at bounding box center [997, 540] width 8 height 8
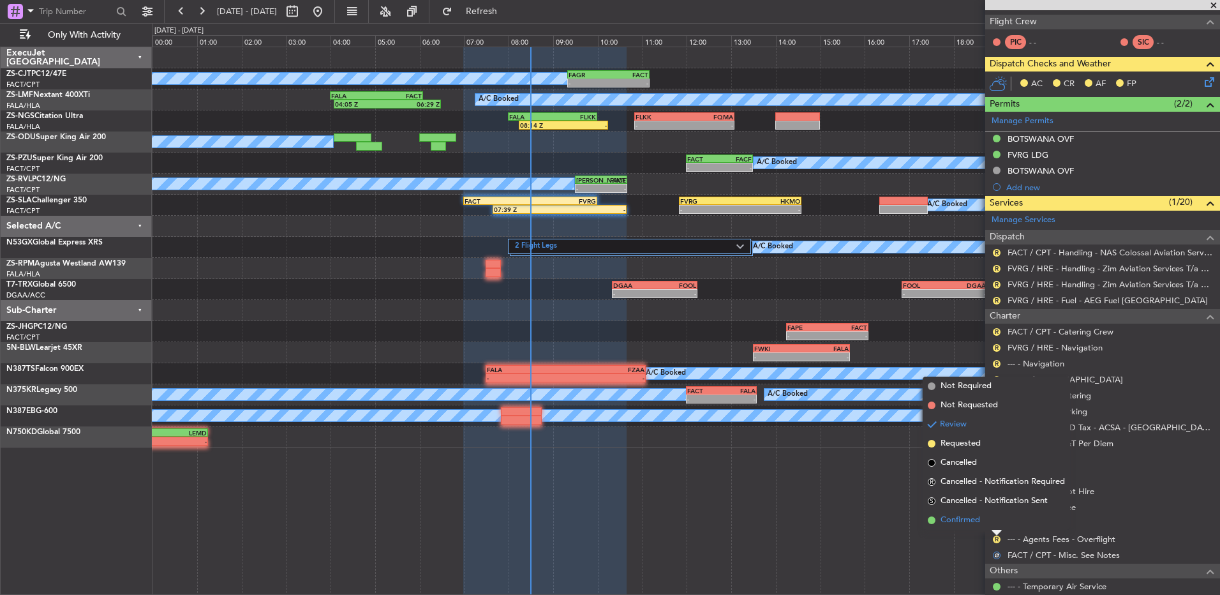
click at [994, 529] on li "Confirmed" at bounding box center [996, 520] width 147 height 19
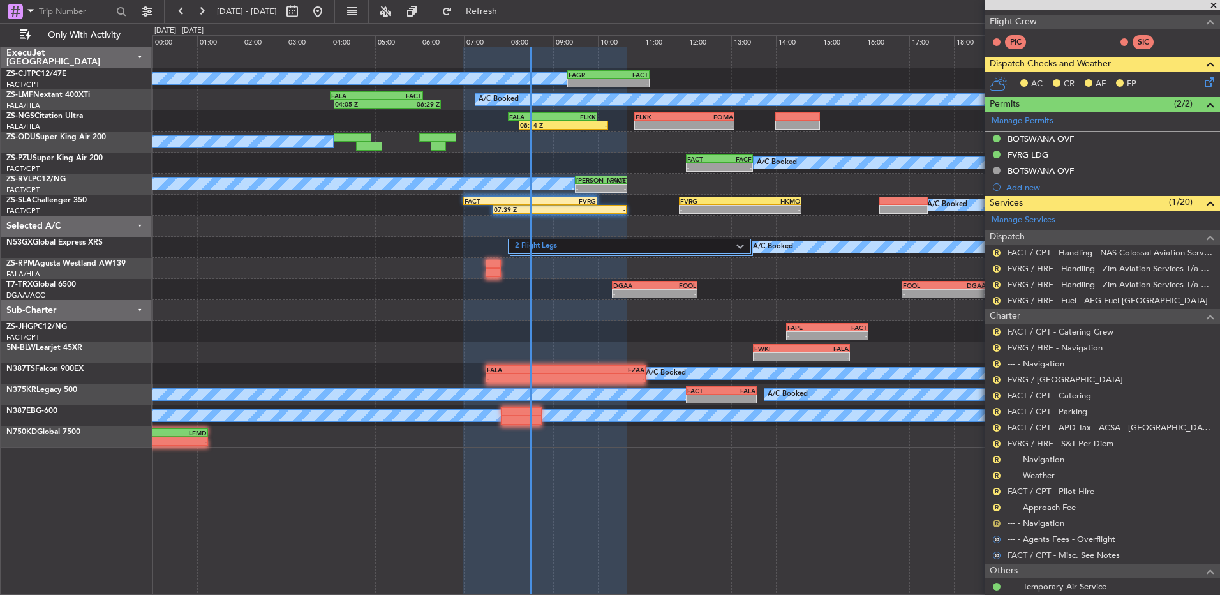
click at [994, 525] on button "R" at bounding box center [997, 524] width 8 height 8
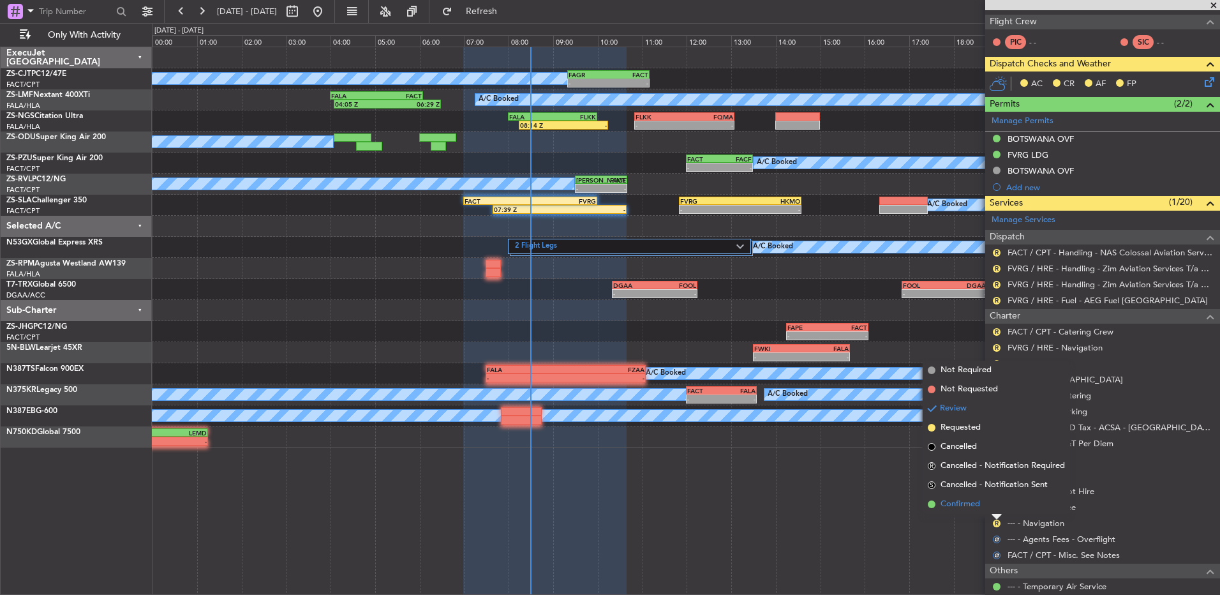
click at [996, 512] on li "Confirmed" at bounding box center [996, 504] width 147 height 19
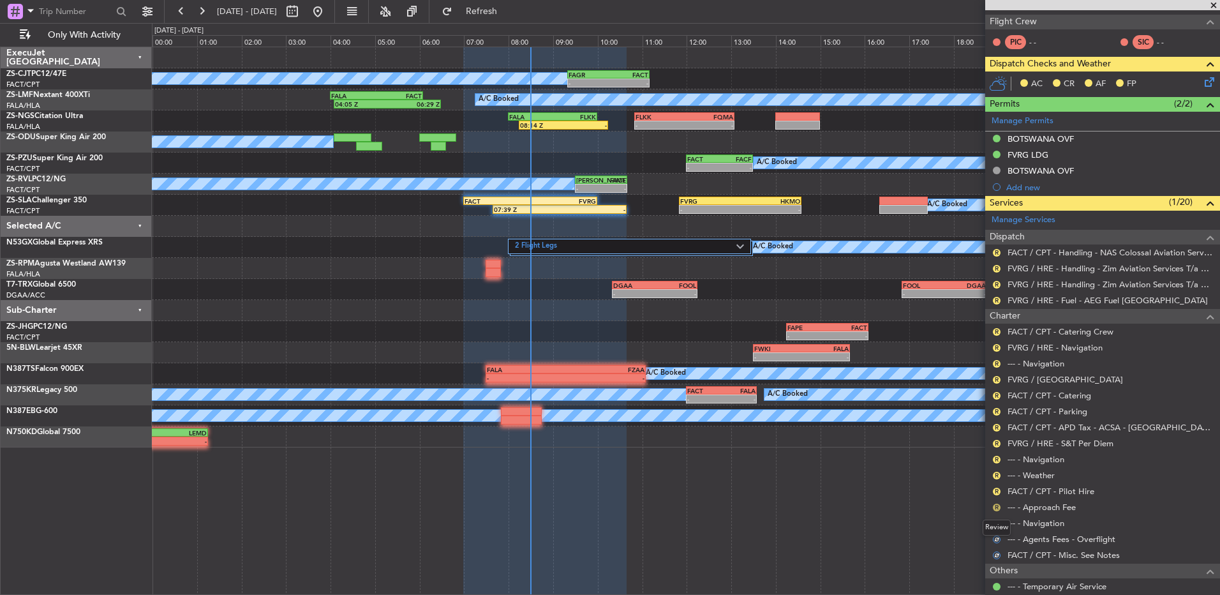
click at [997, 509] on button "R" at bounding box center [997, 508] width 8 height 8
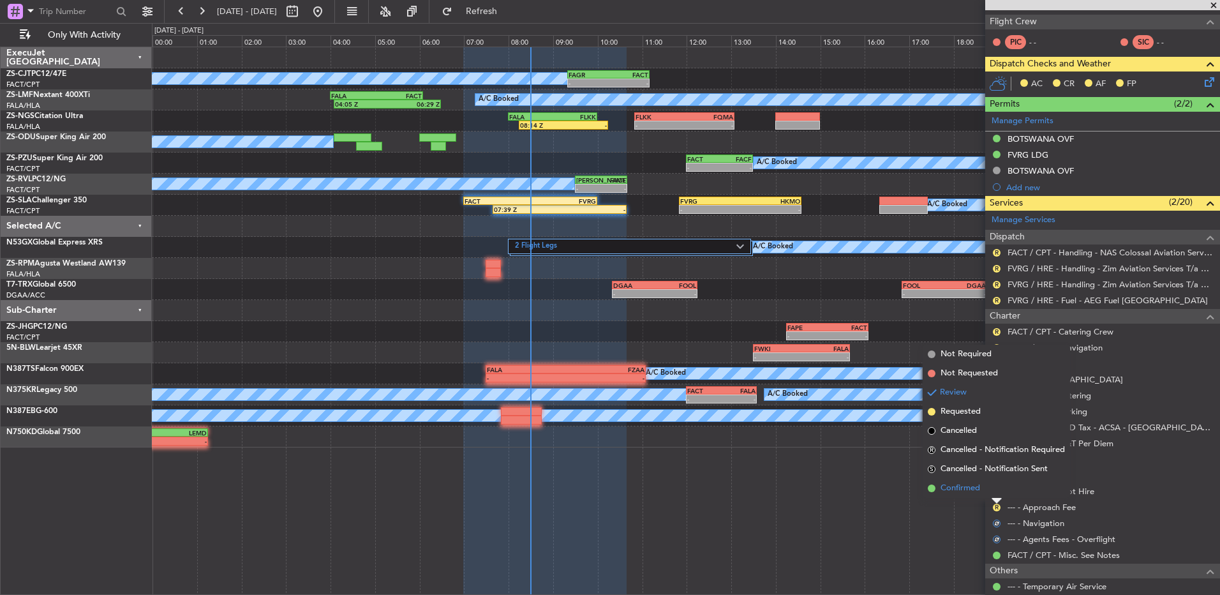
click at [984, 488] on li "Confirmed" at bounding box center [996, 488] width 147 height 19
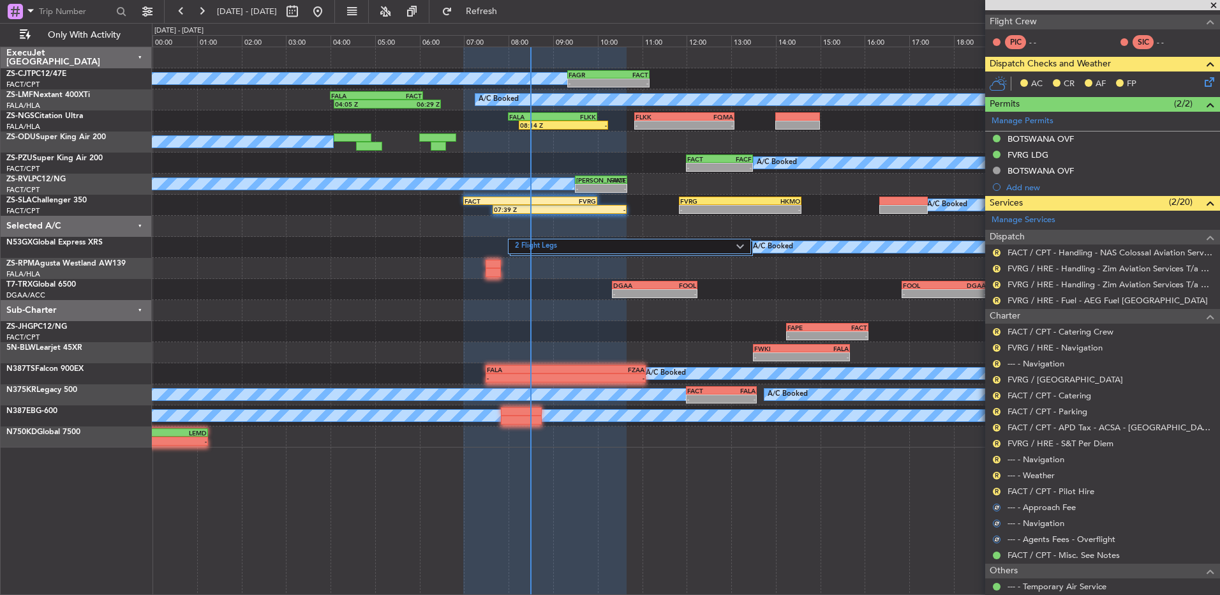
click at [992, 491] on div "R" at bounding box center [997, 491] width 10 height 10
click at [996, 491] on button "R" at bounding box center [997, 492] width 8 height 8
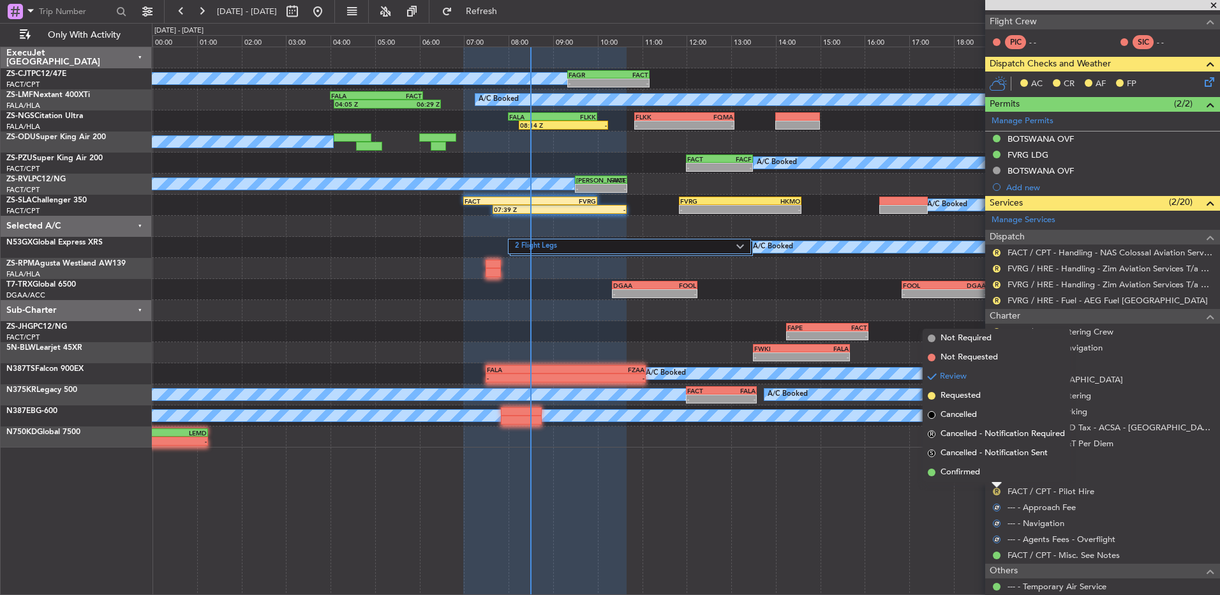
click at [998, 478] on li "Confirmed" at bounding box center [996, 472] width 147 height 19
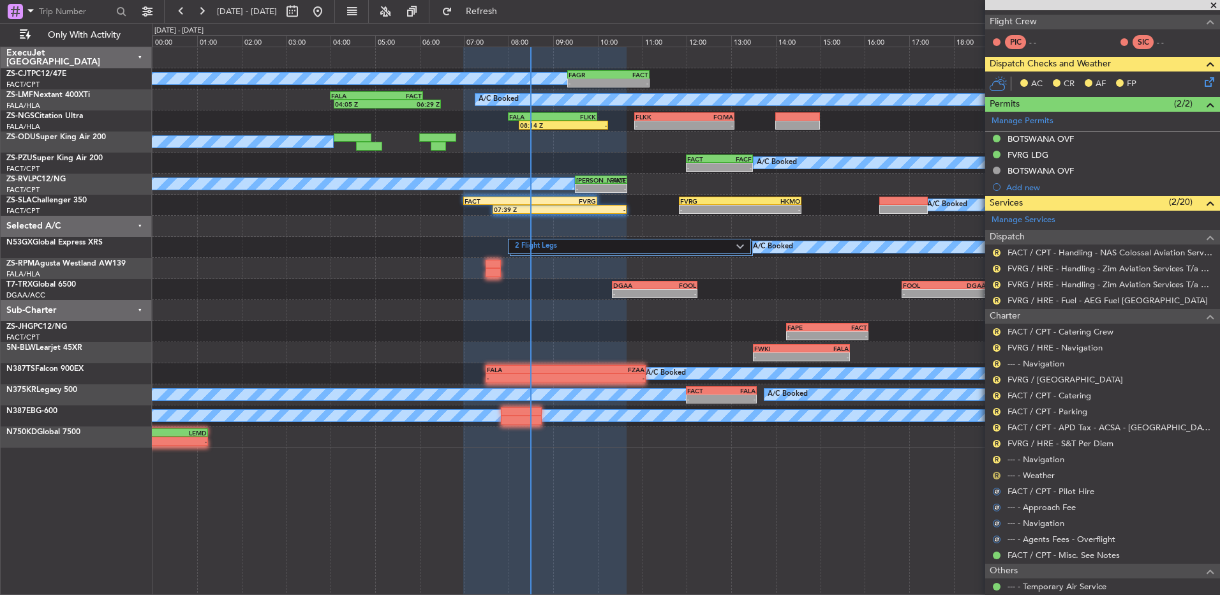
click at [1000, 472] on button "R" at bounding box center [997, 476] width 8 height 8
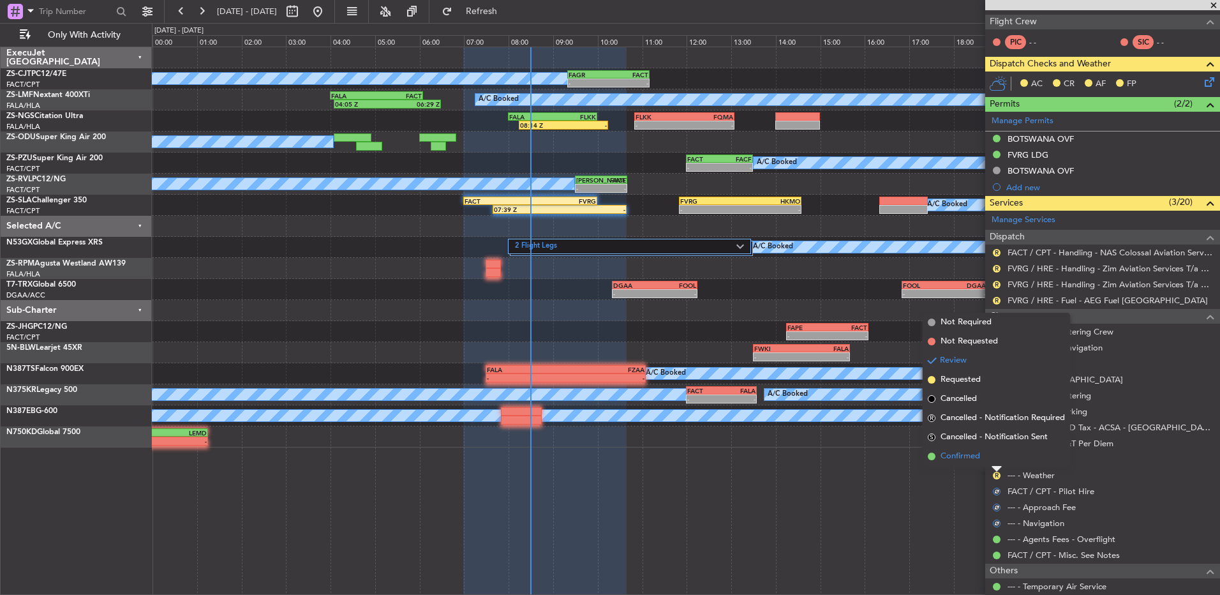
click at [998, 460] on li "Confirmed" at bounding box center [996, 456] width 147 height 19
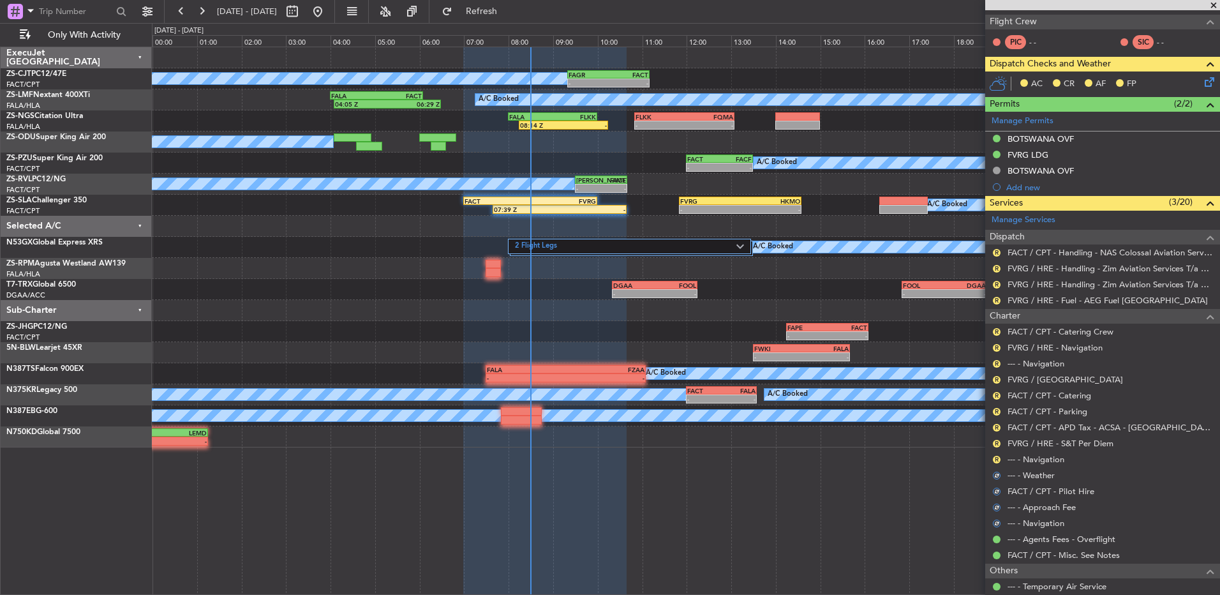
click at [998, 460] on button "R" at bounding box center [997, 460] width 8 height 8
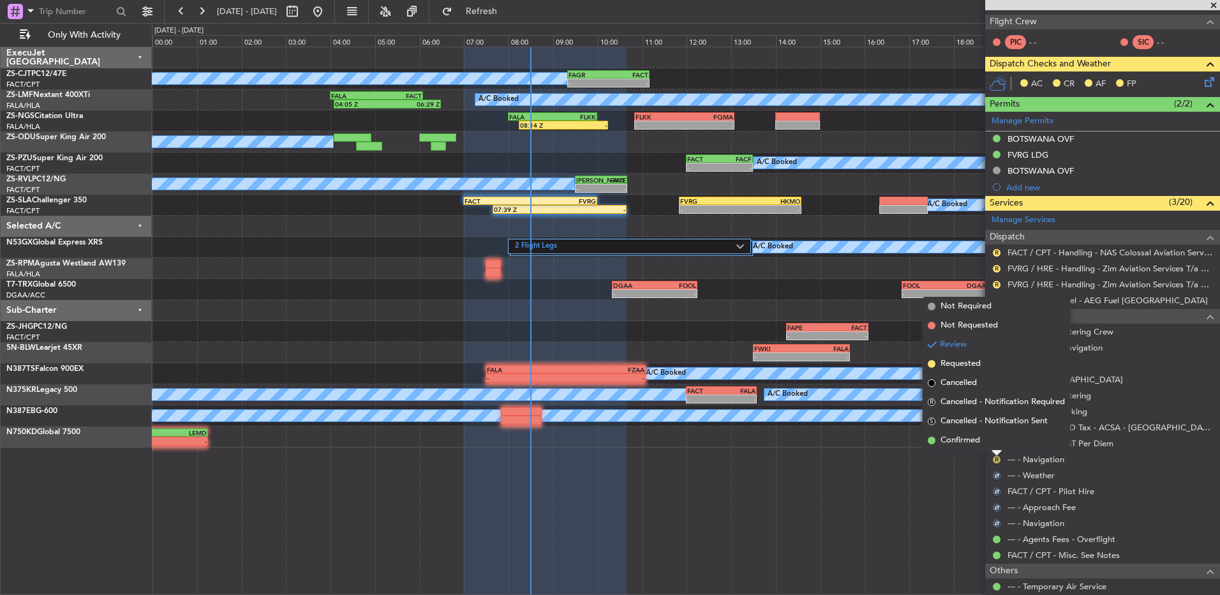
click at [994, 446] on li "Confirmed" at bounding box center [996, 440] width 147 height 19
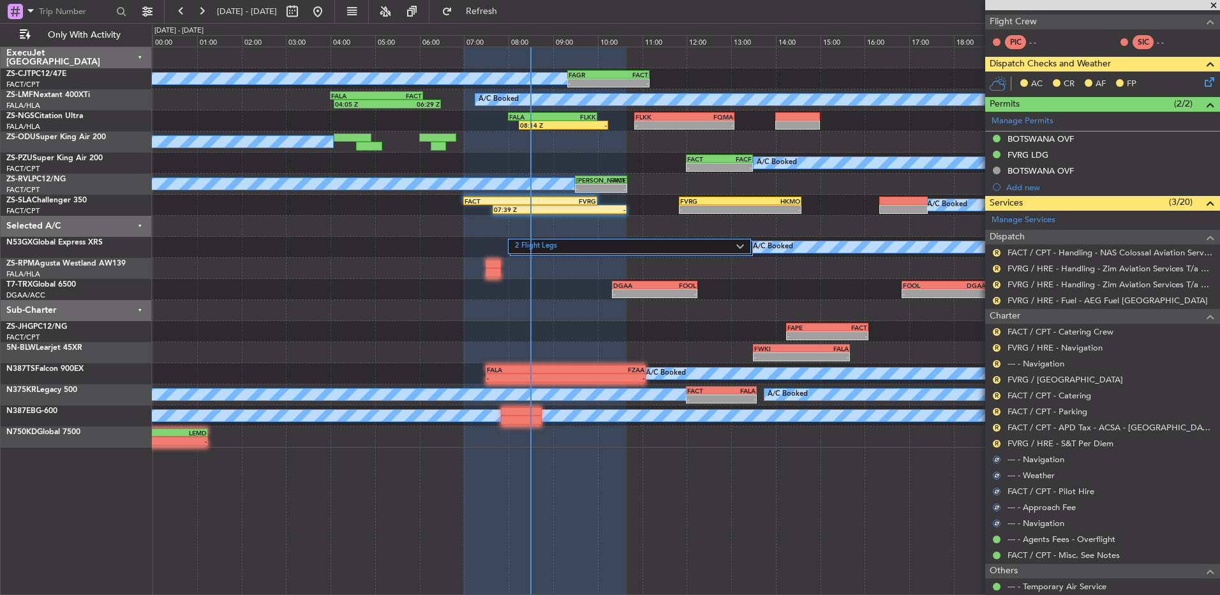
click at [991, 435] on div "R FVRG / HRE - S&T Per Diem" at bounding box center [1103, 443] width 235 height 16
click at [996, 445] on button "R" at bounding box center [997, 444] width 8 height 8
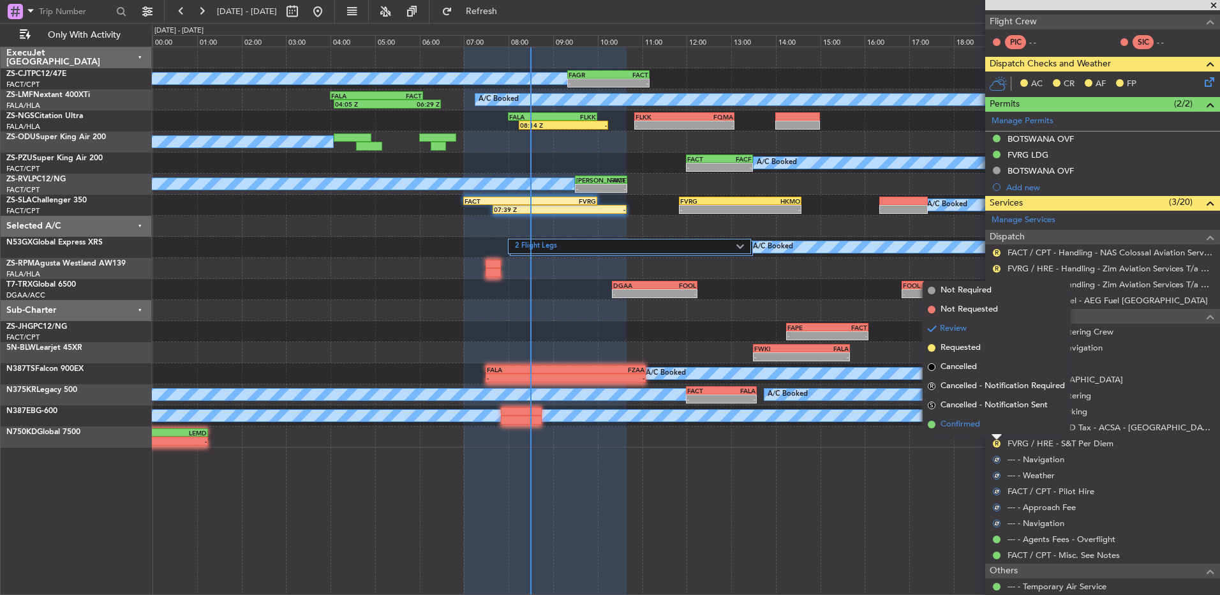
click at [998, 426] on li "Confirmed" at bounding box center [996, 424] width 147 height 19
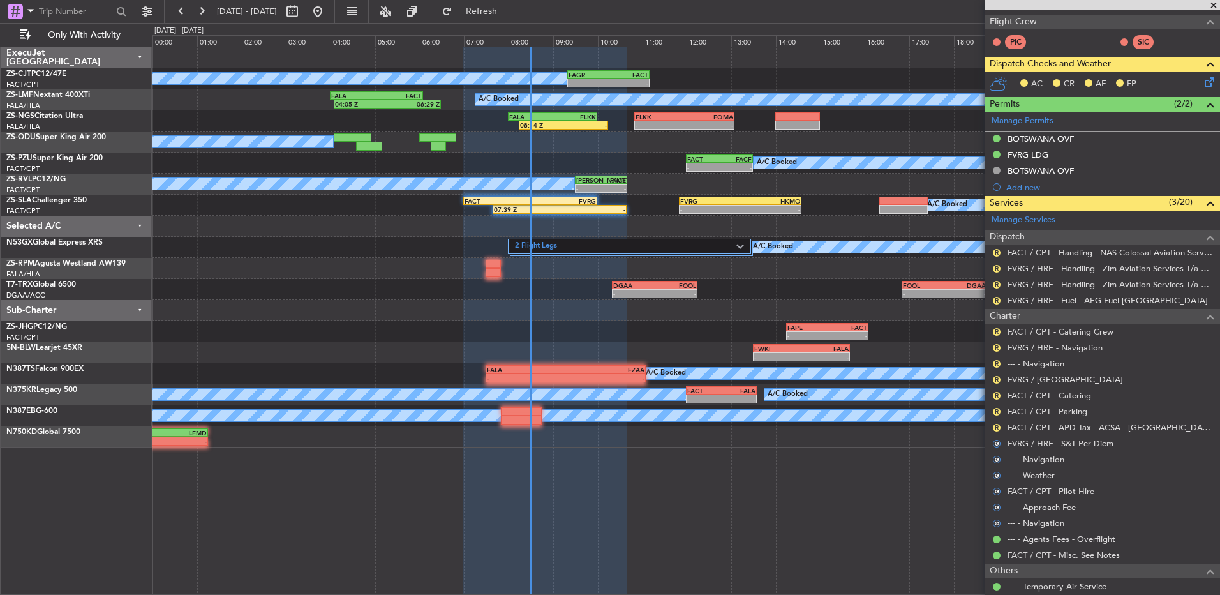
click at [998, 426] on button "R" at bounding box center [997, 428] width 8 height 8
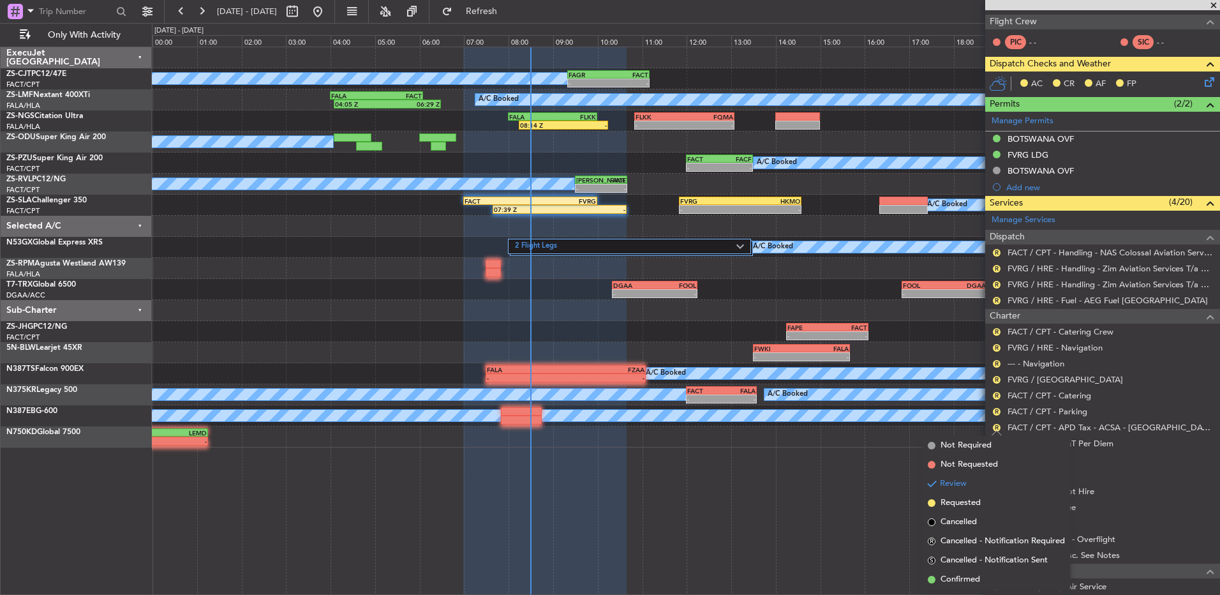
click at [969, 576] on span "Confirmed" at bounding box center [961, 579] width 40 height 13
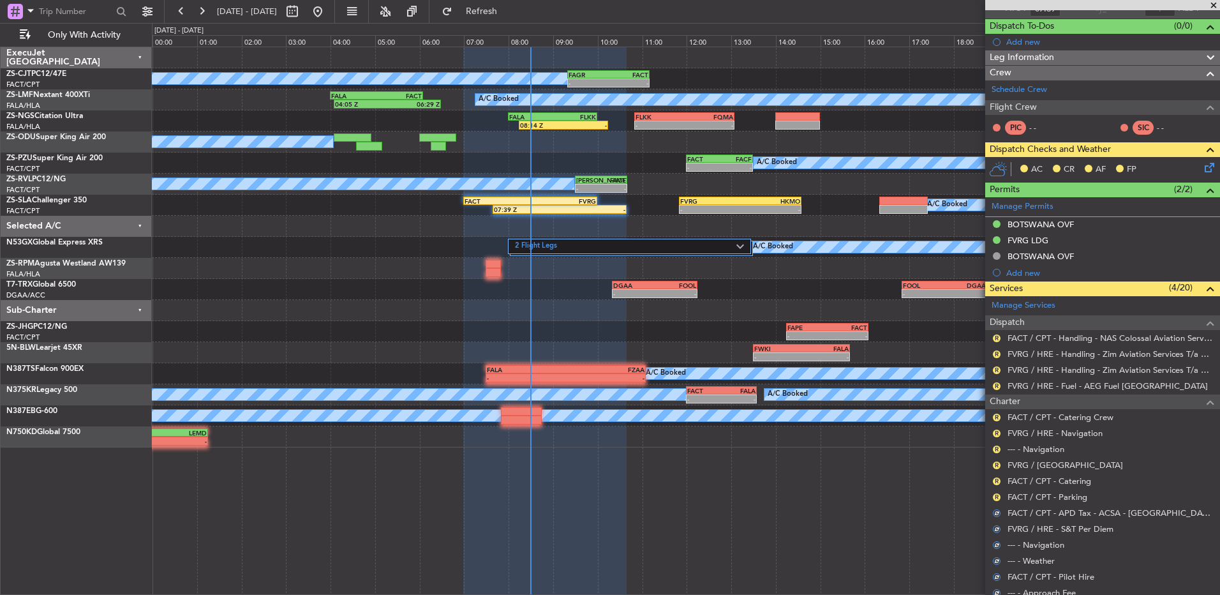
scroll to position [64, 0]
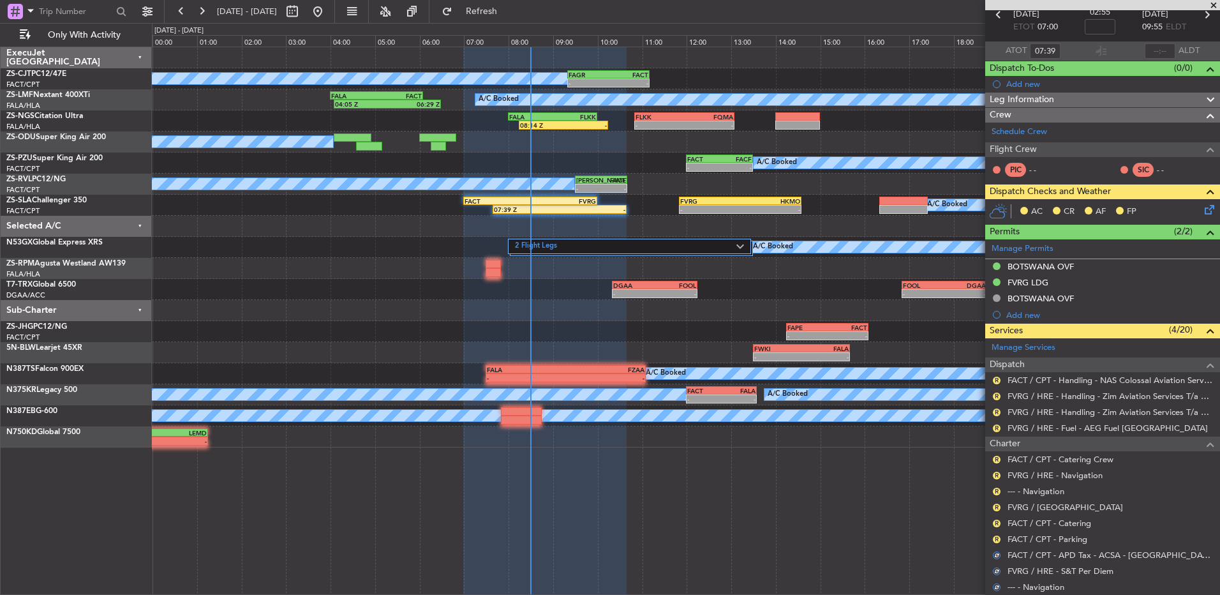
click at [993, 537] on div "R" at bounding box center [997, 539] width 10 height 10
click at [1000, 538] on button "R" at bounding box center [997, 540] width 8 height 8
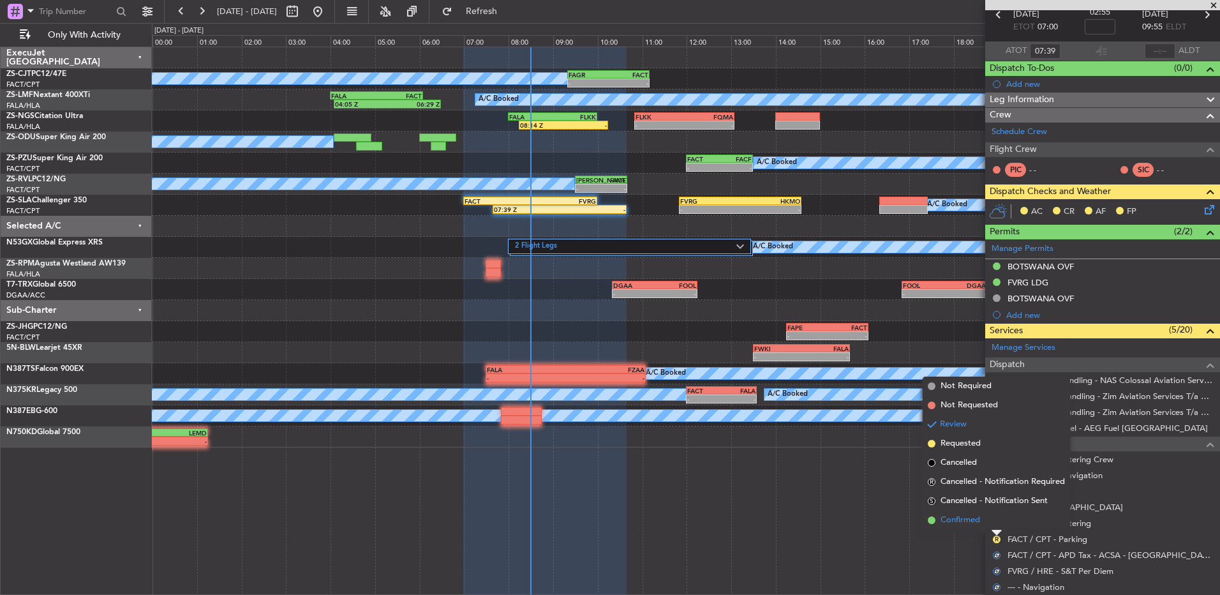
click at [984, 524] on li "Confirmed" at bounding box center [996, 520] width 147 height 19
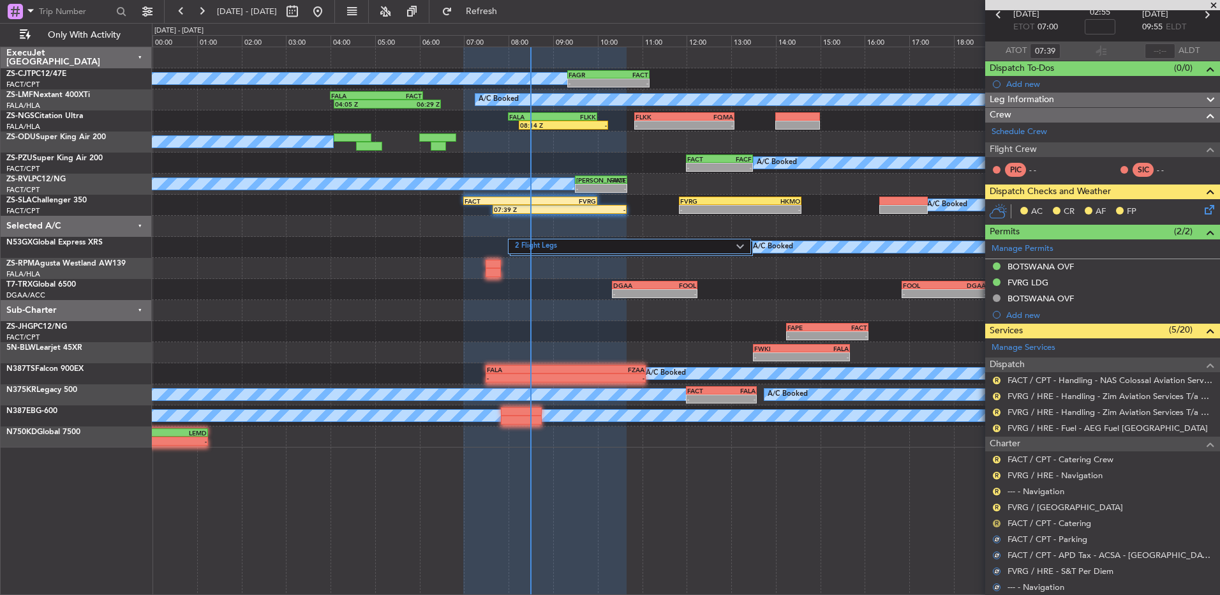
click at [997, 521] on button "R" at bounding box center [997, 524] width 8 height 8
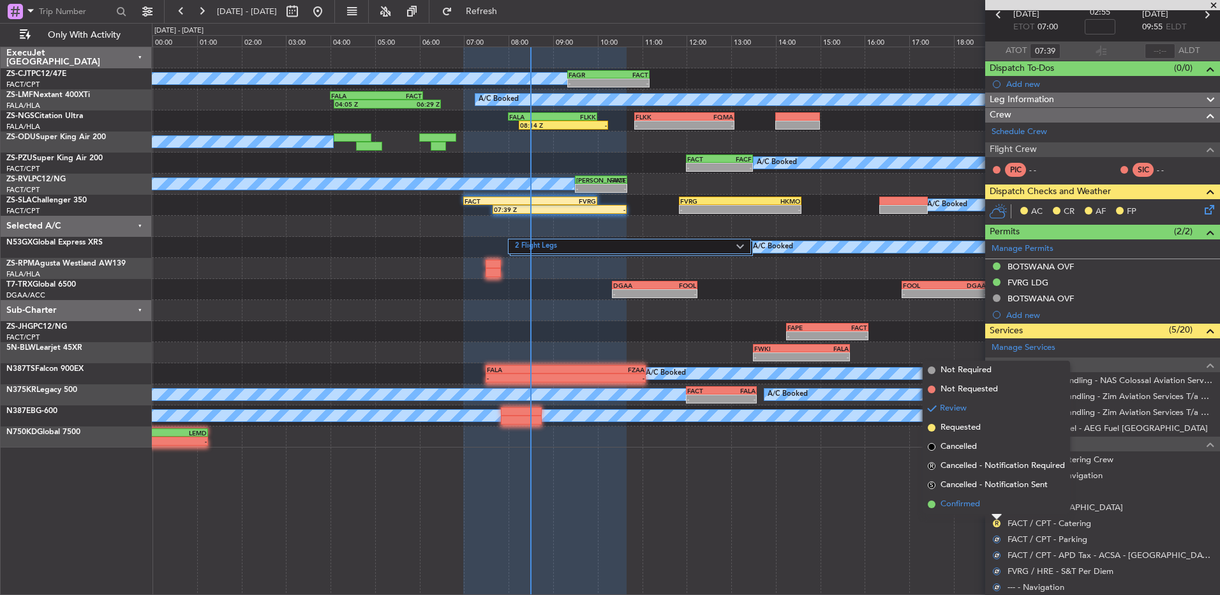
click at [996, 509] on li "Confirmed" at bounding box center [996, 504] width 147 height 19
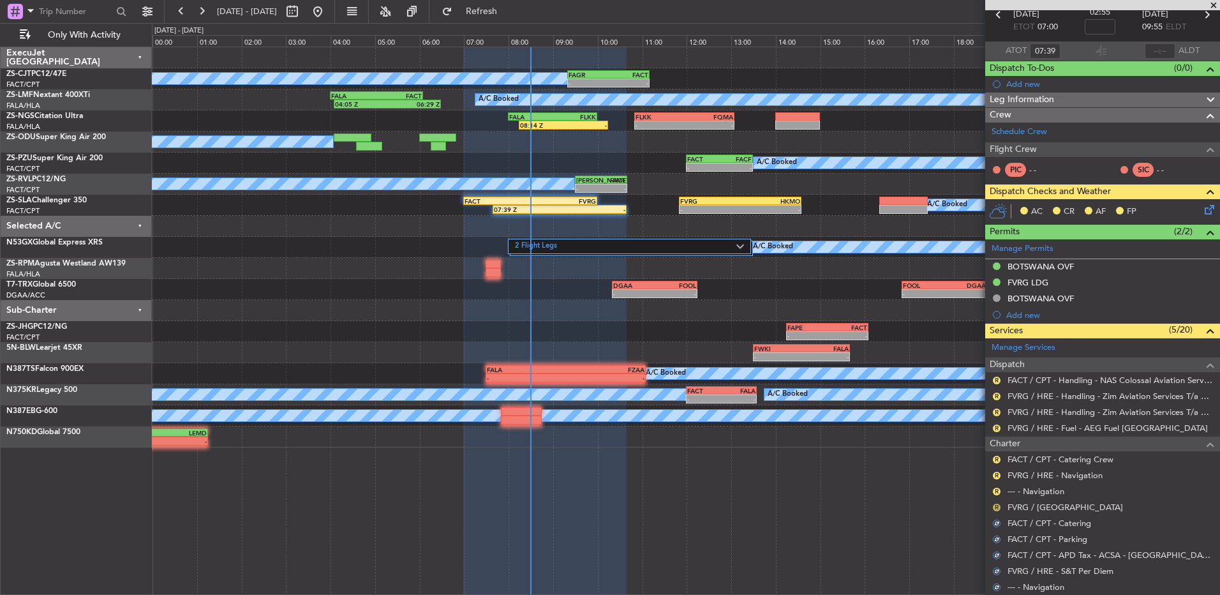
click at [996, 504] on button "R" at bounding box center [997, 508] width 8 height 8
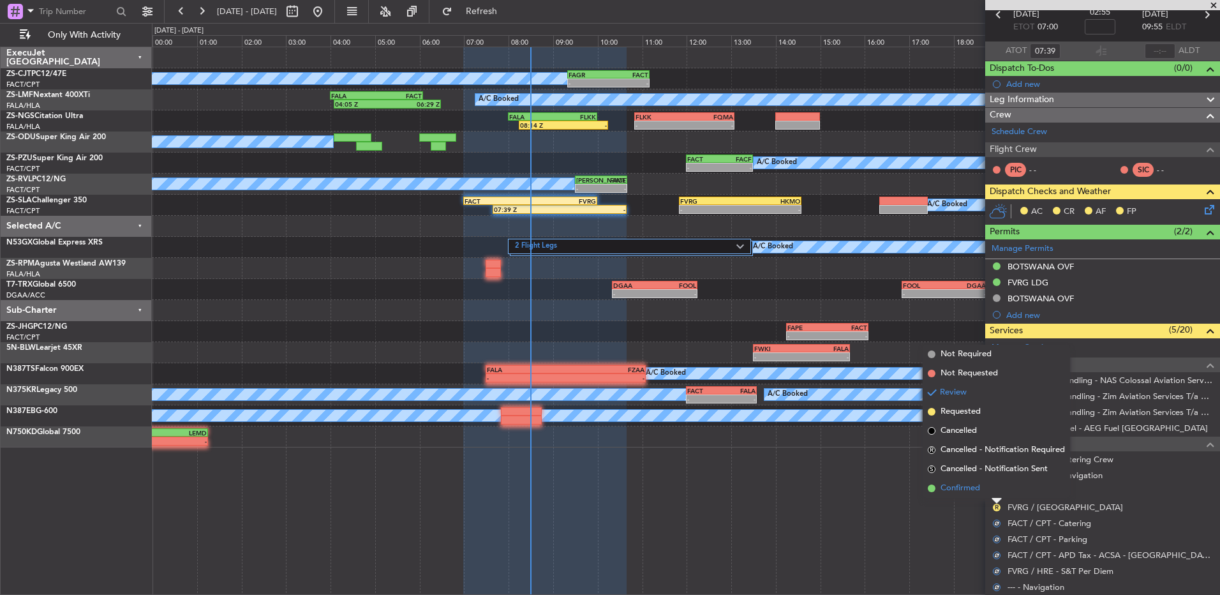
click at [996, 492] on li "Confirmed" at bounding box center [996, 488] width 147 height 19
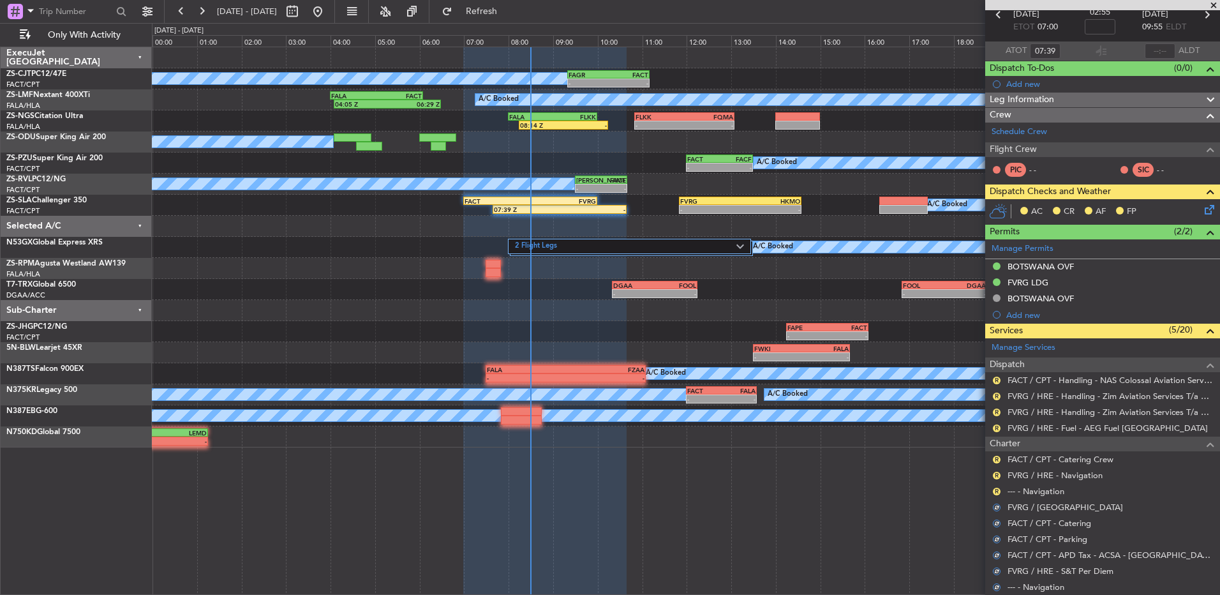
click at [996, 492] on button "R" at bounding box center [997, 492] width 8 height 8
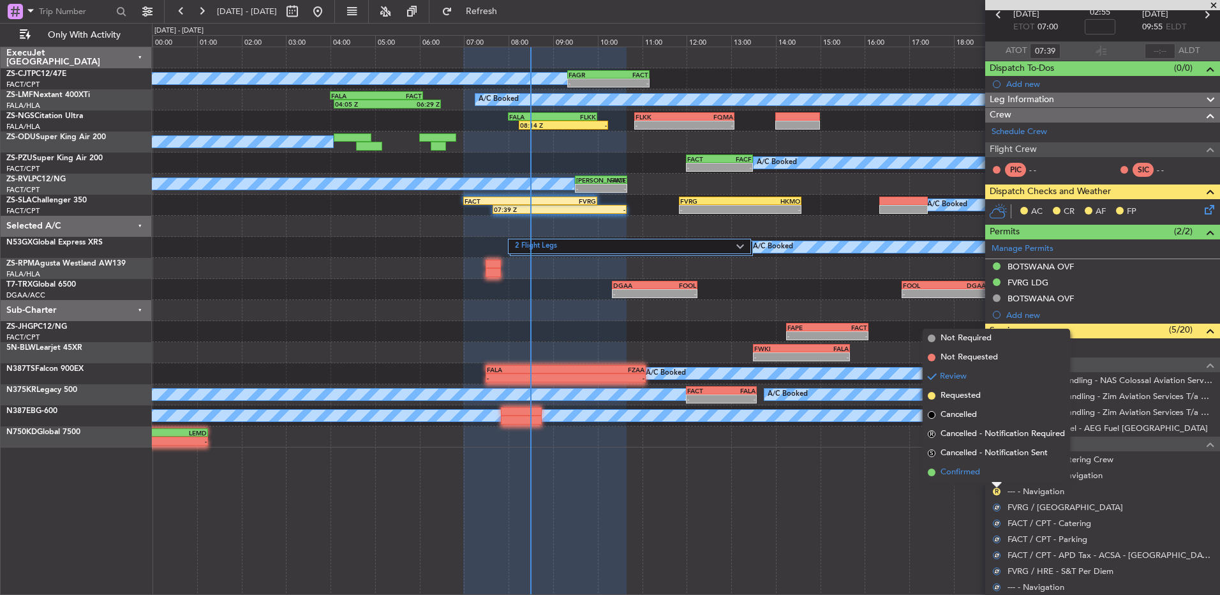
click at [995, 476] on li "Confirmed" at bounding box center [996, 472] width 147 height 19
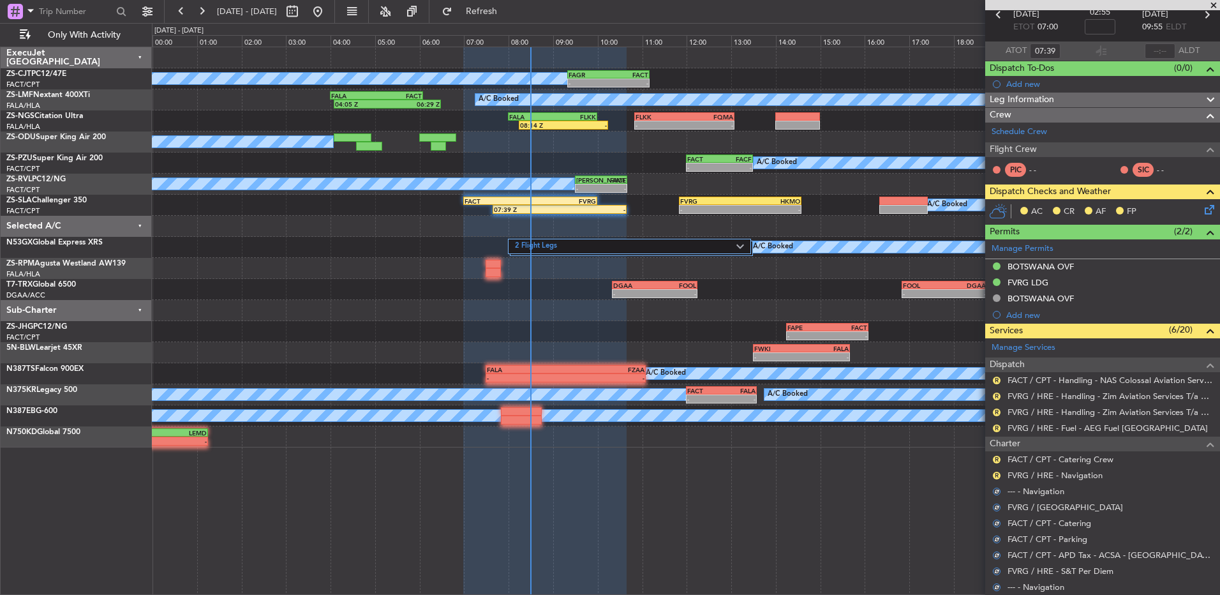
click at [995, 476] on button "R" at bounding box center [997, 476] width 8 height 8
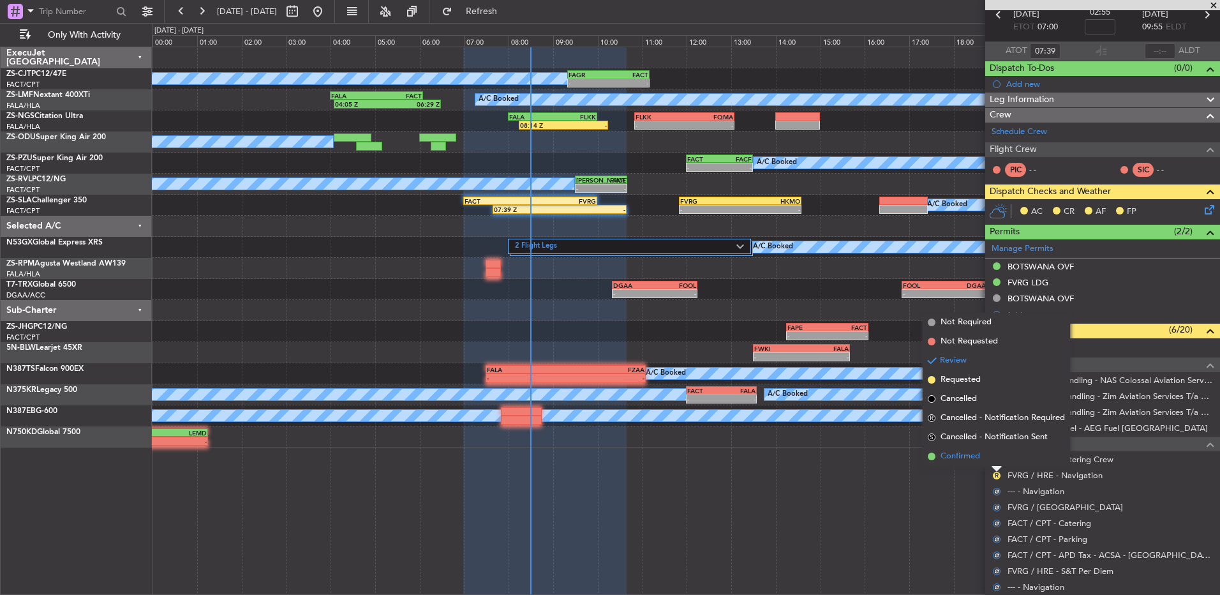
click at [994, 463] on li "Confirmed" at bounding box center [996, 456] width 147 height 19
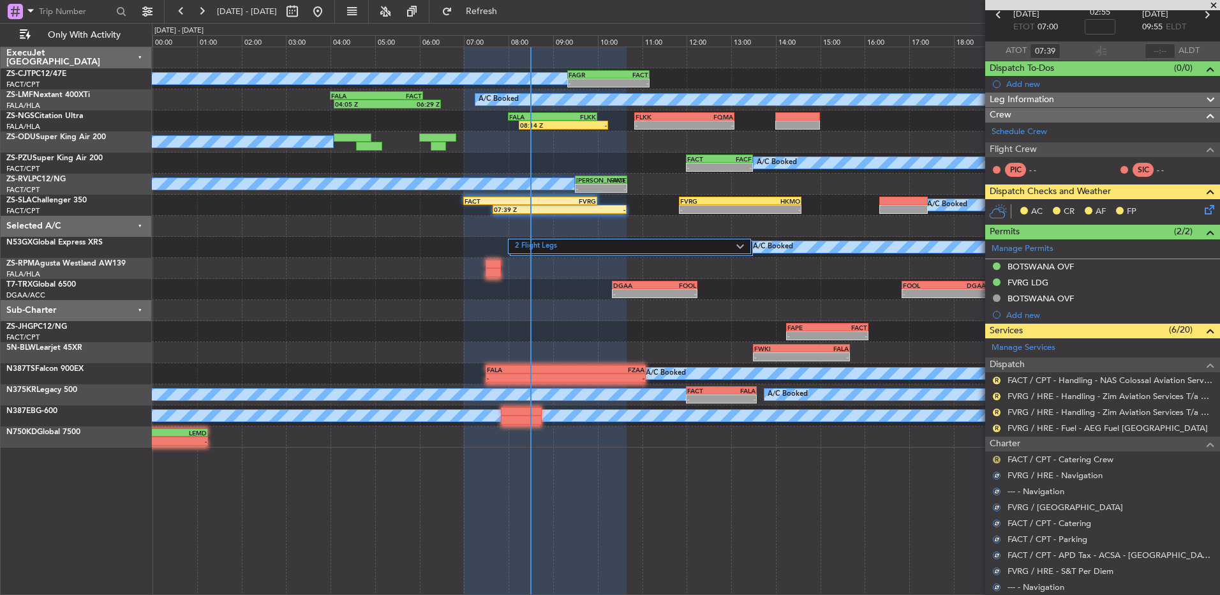
click at [994, 456] on button "R" at bounding box center [997, 460] width 8 height 8
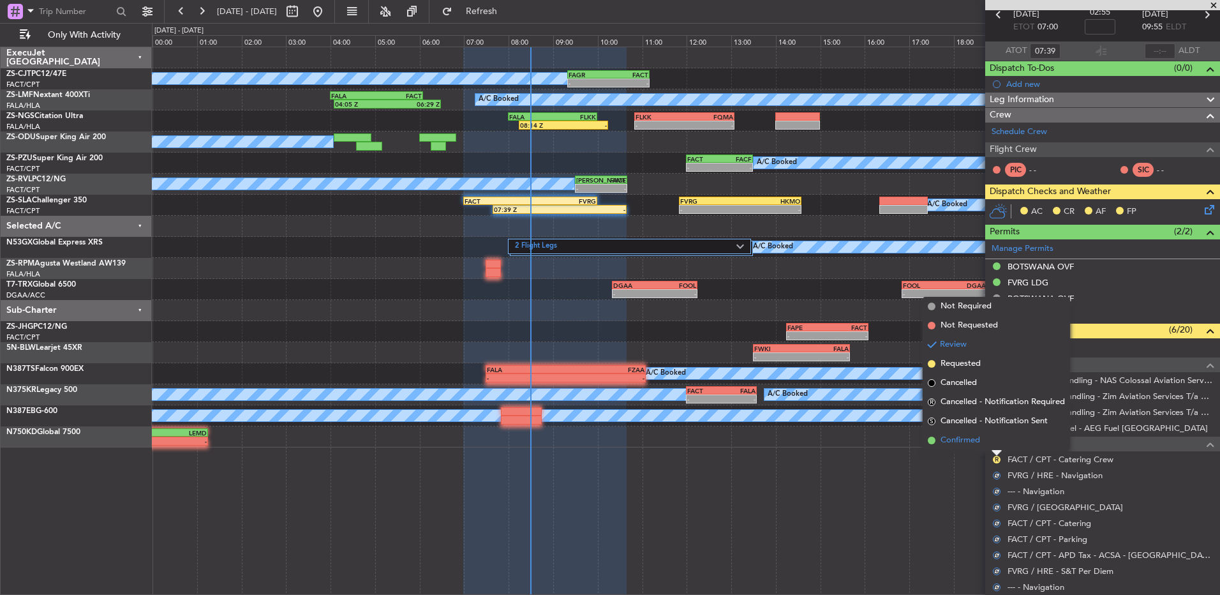
click at [994, 446] on li "Confirmed" at bounding box center [996, 440] width 147 height 19
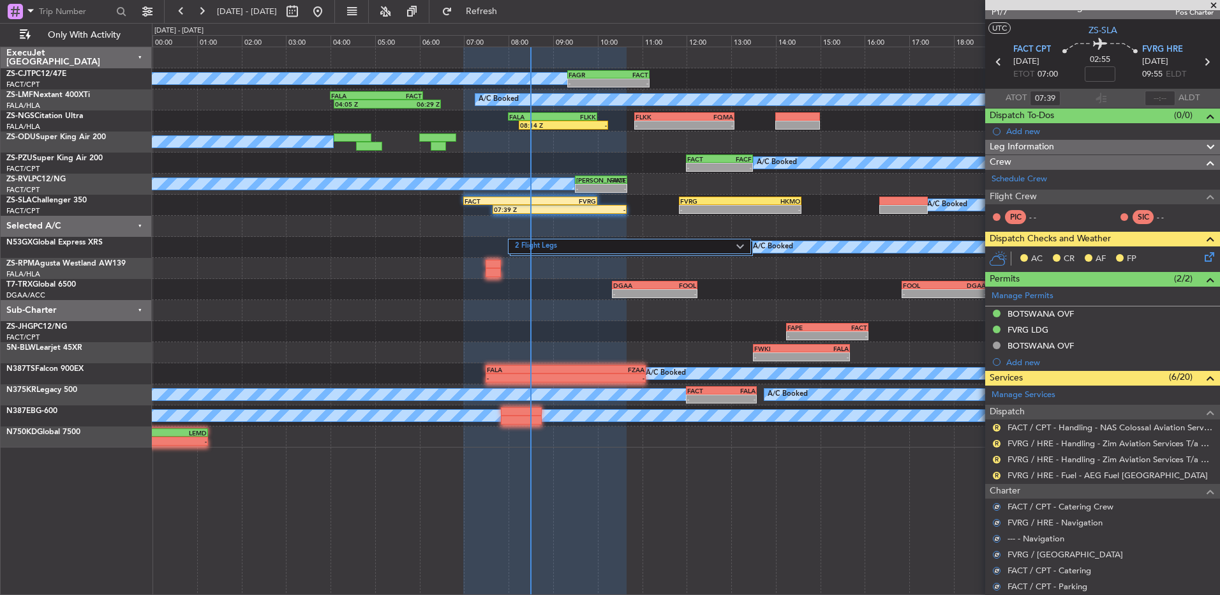
scroll to position [0, 0]
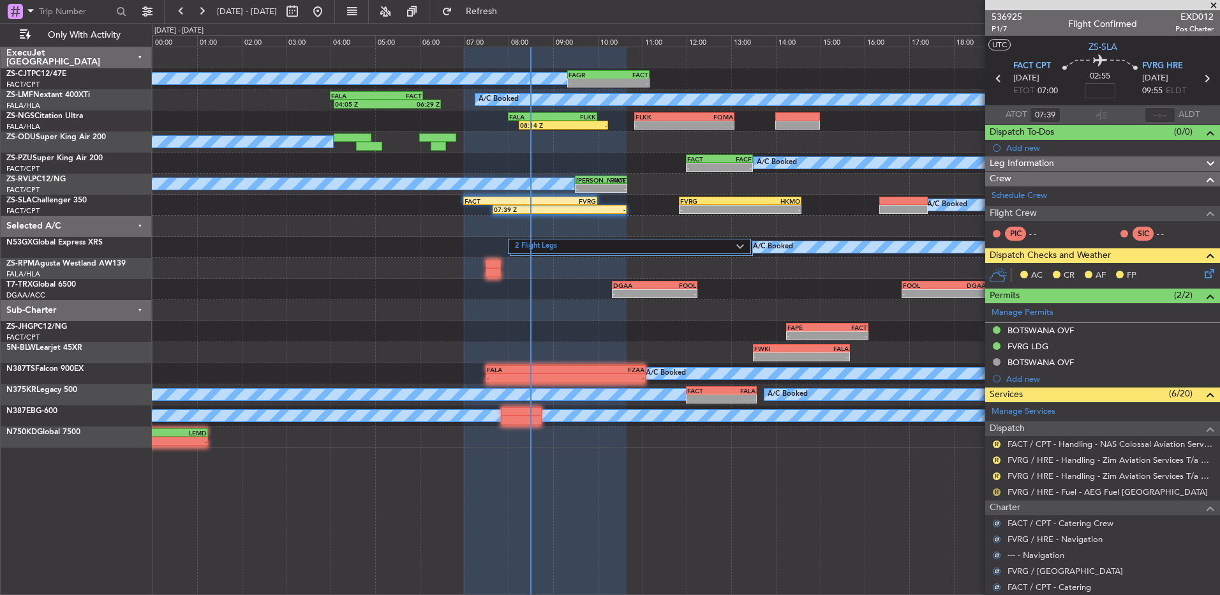
click at [993, 491] on button "R" at bounding box center [997, 492] width 8 height 8
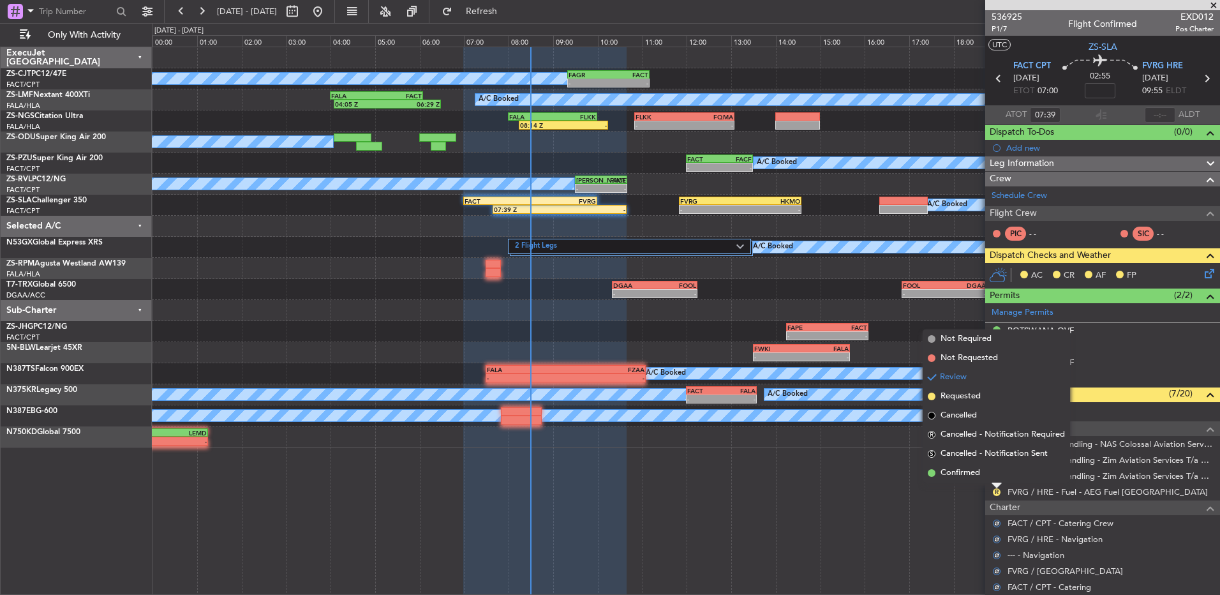
click at [993, 483] on div at bounding box center [997, 485] width 10 height 5
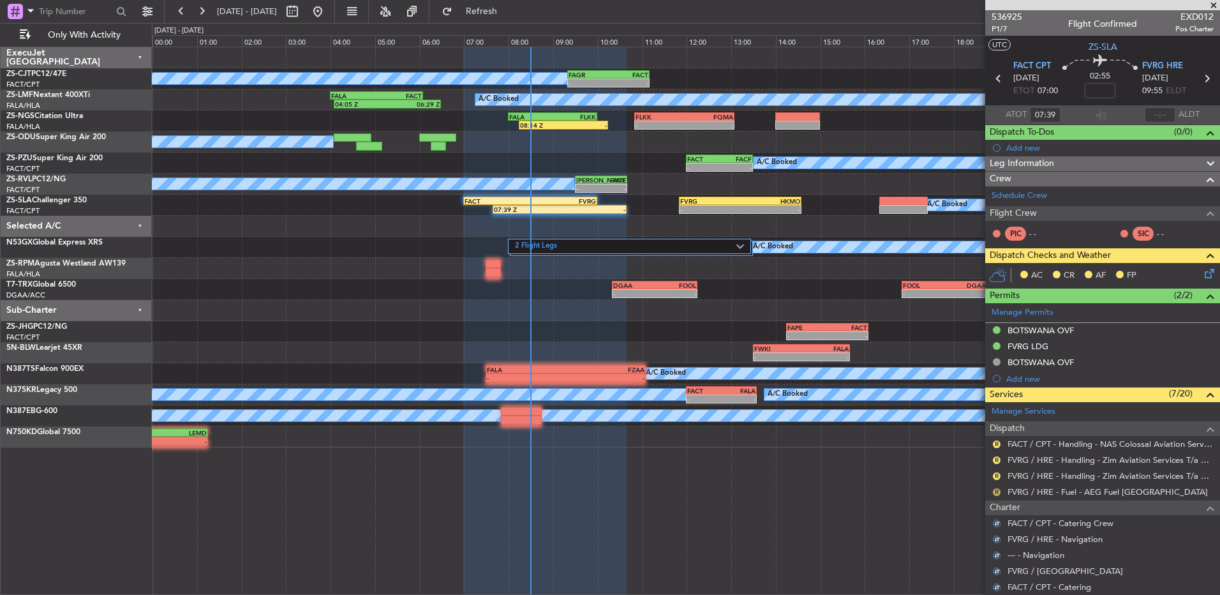
click at [996, 493] on button "R" at bounding box center [997, 492] width 8 height 8
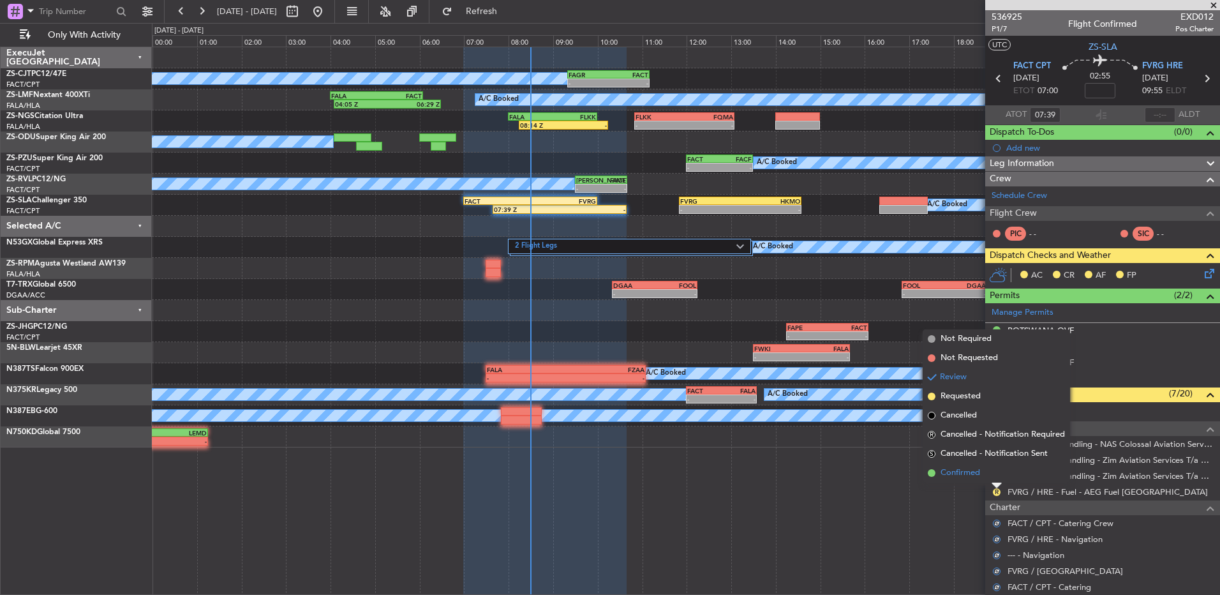
click at [997, 478] on li "Confirmed" at bounding box center [996, 472] width 147 height 19
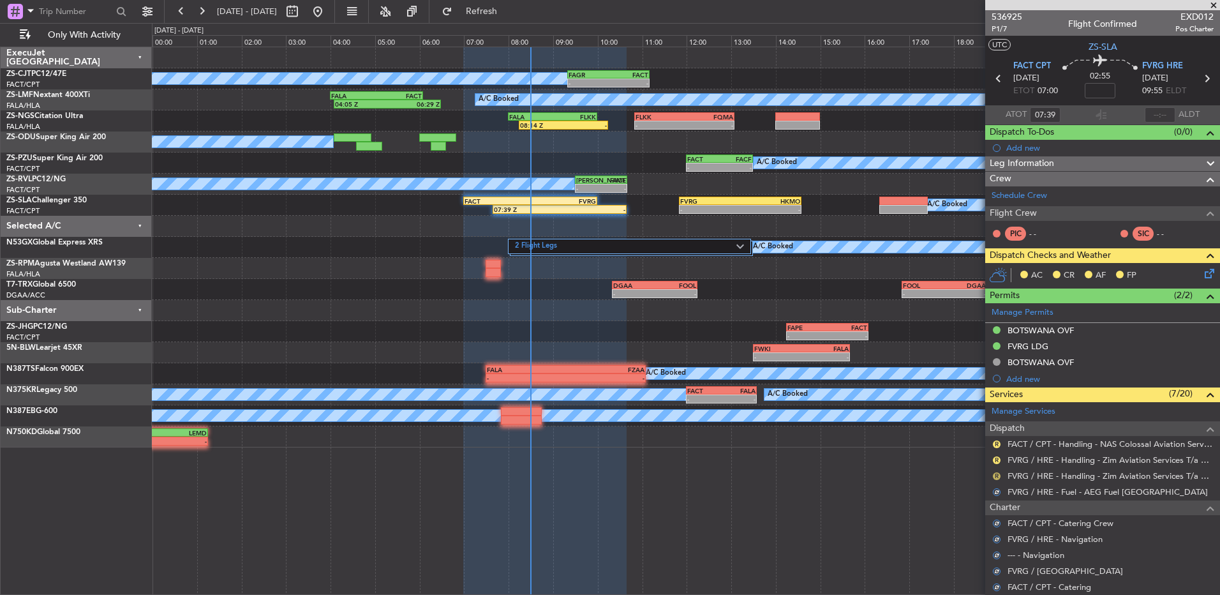
click at [997, 474] on button "R" at bounding box center [997, 476] width 8 height 8
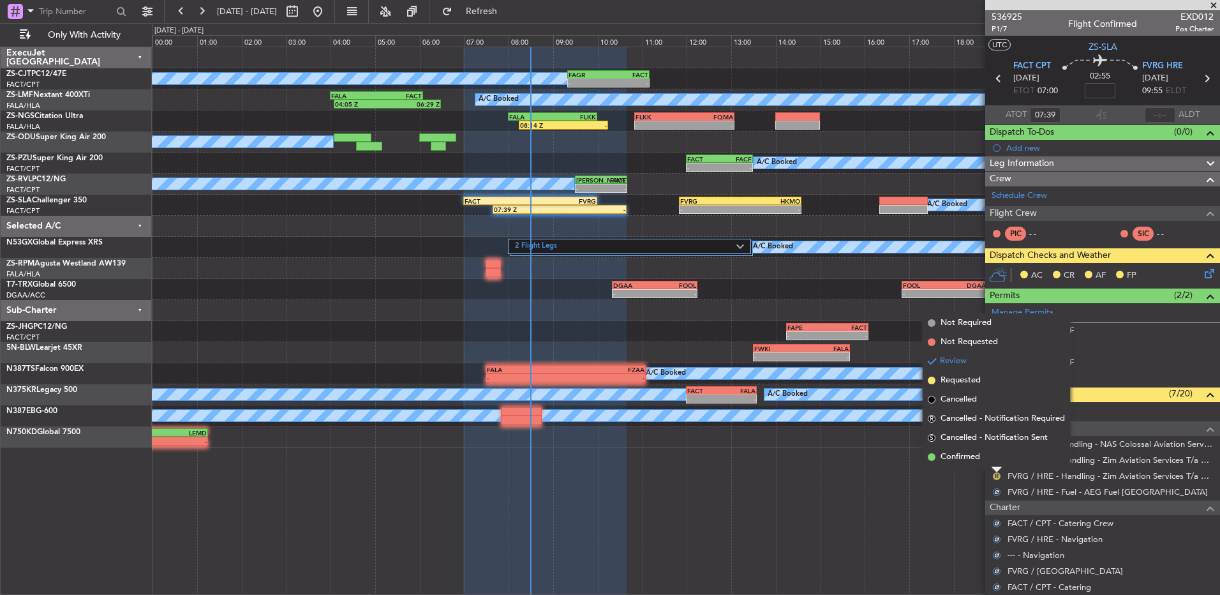
click at [1000, 461] on li "Confirmed" at bounding box center [996, 456] width 147 height 19
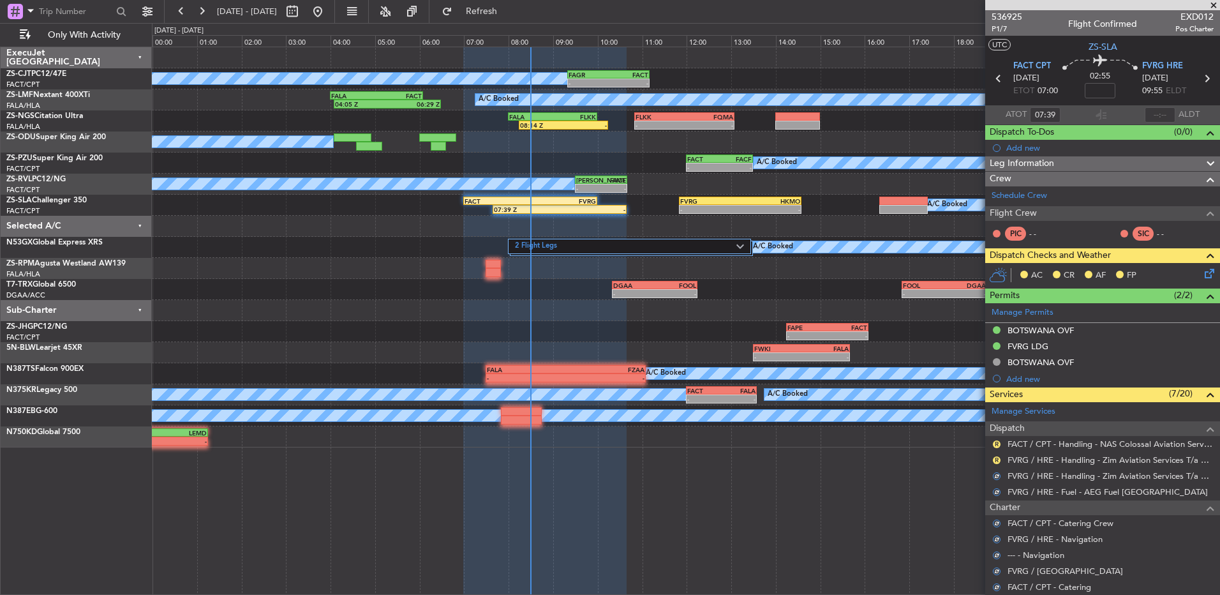
click at [1000, 461] on button "R" at bounding box center [997, 460] width 8 height 8
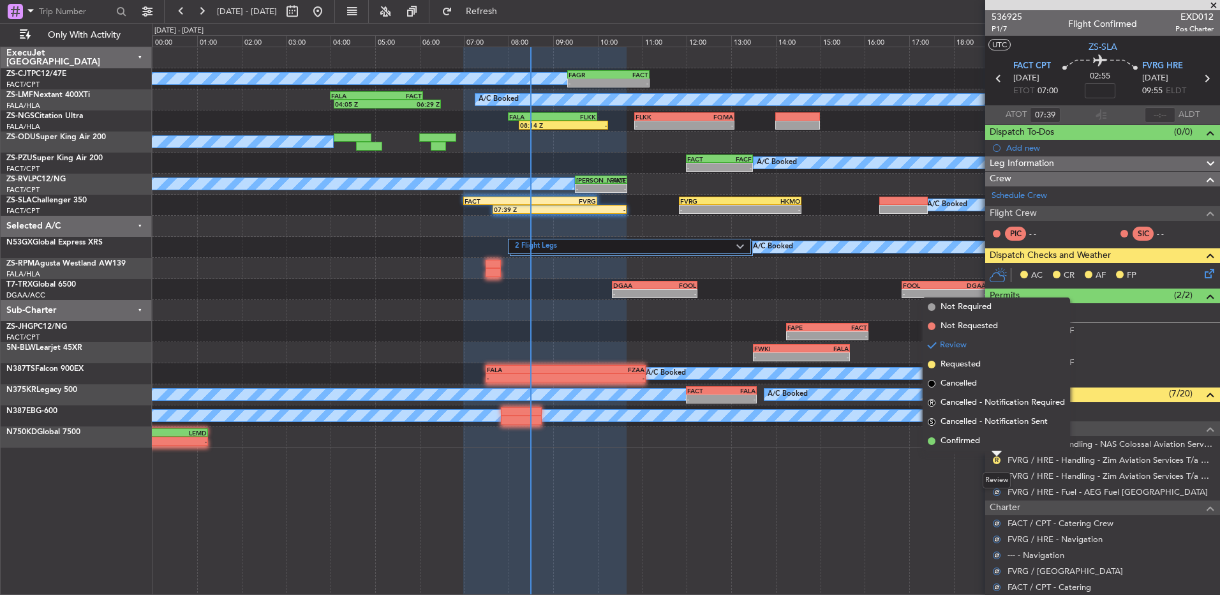
click at [1000, 461] on button "R" at bounding box center [997, 460] width 8 height 8
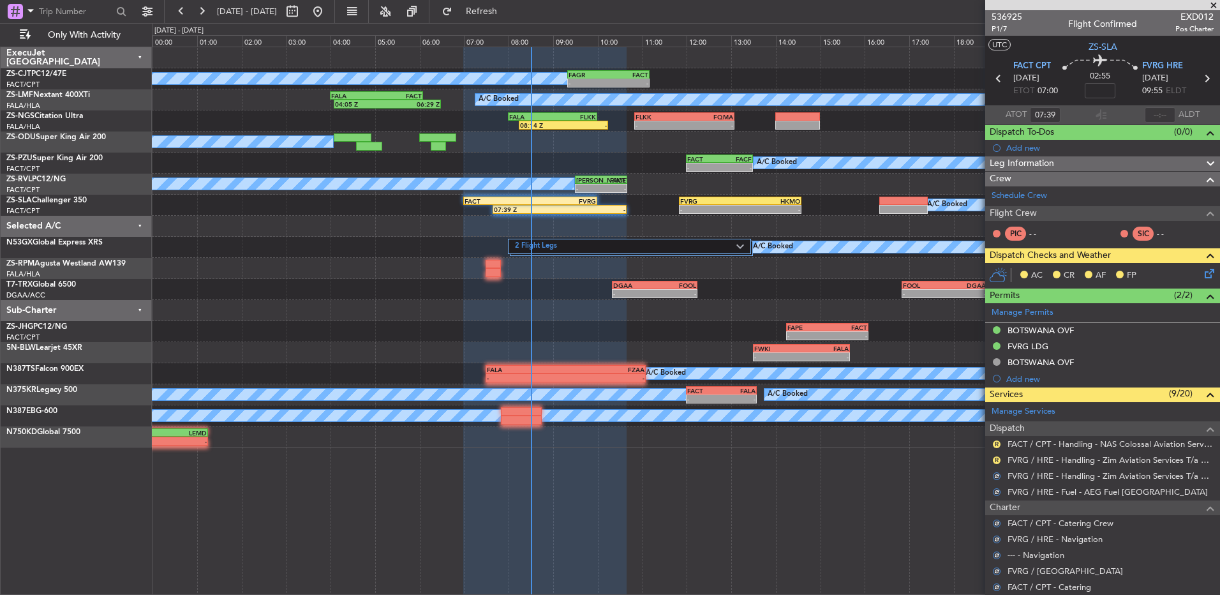
click at [1003, 458] on div "R FVRG / HRE - Handling - Zim Aviation Services T/a Pepeti Commodities" at bounding box center [1103, 460] width 235 height 16
click at [996, 458] on button "R" at bounding box center [997, 460] width 8 height 8
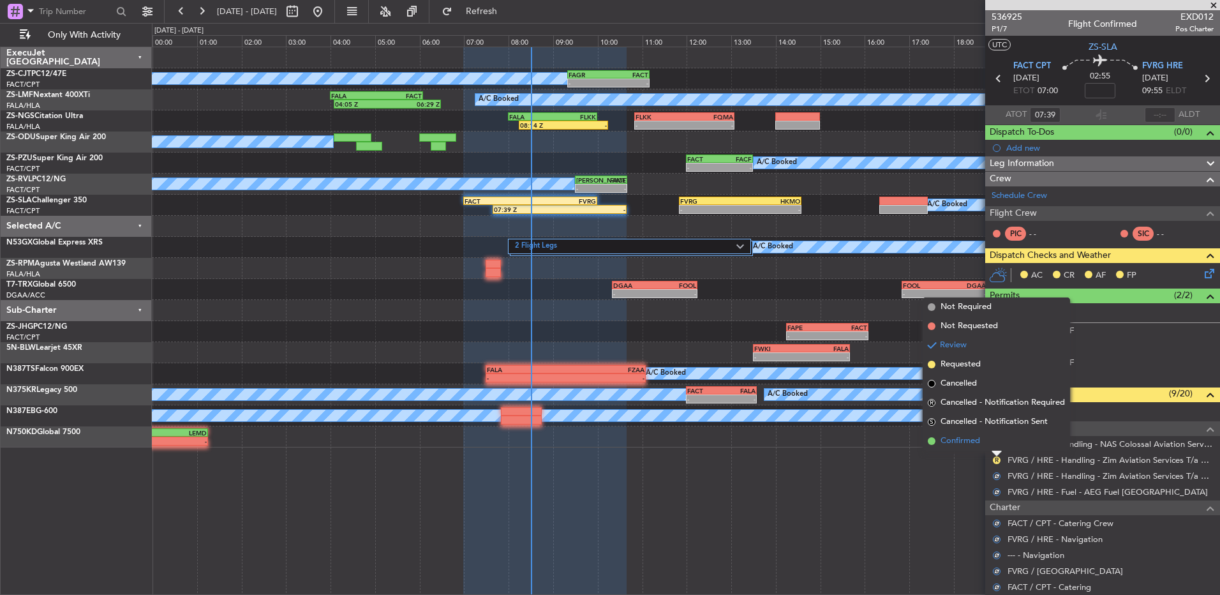
click at [981, 443] on li "Confirmed" at bounding box center [996, 440] width 147 height 19
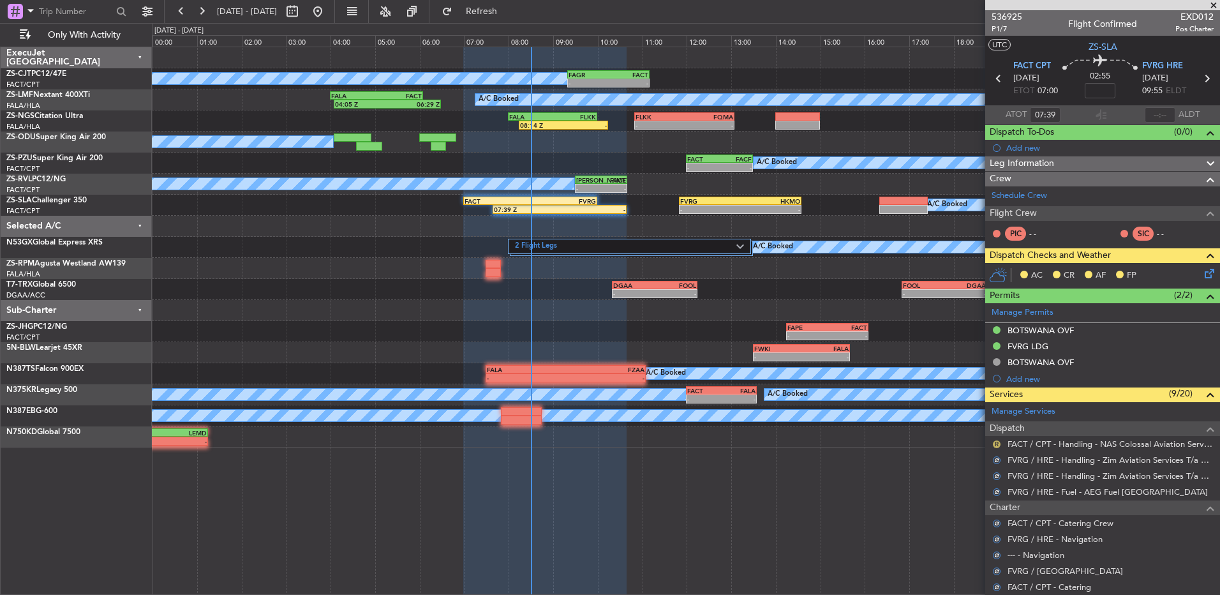
click at [997, 446] on button "R" at bounding box center [997, 444] width 8 height 8
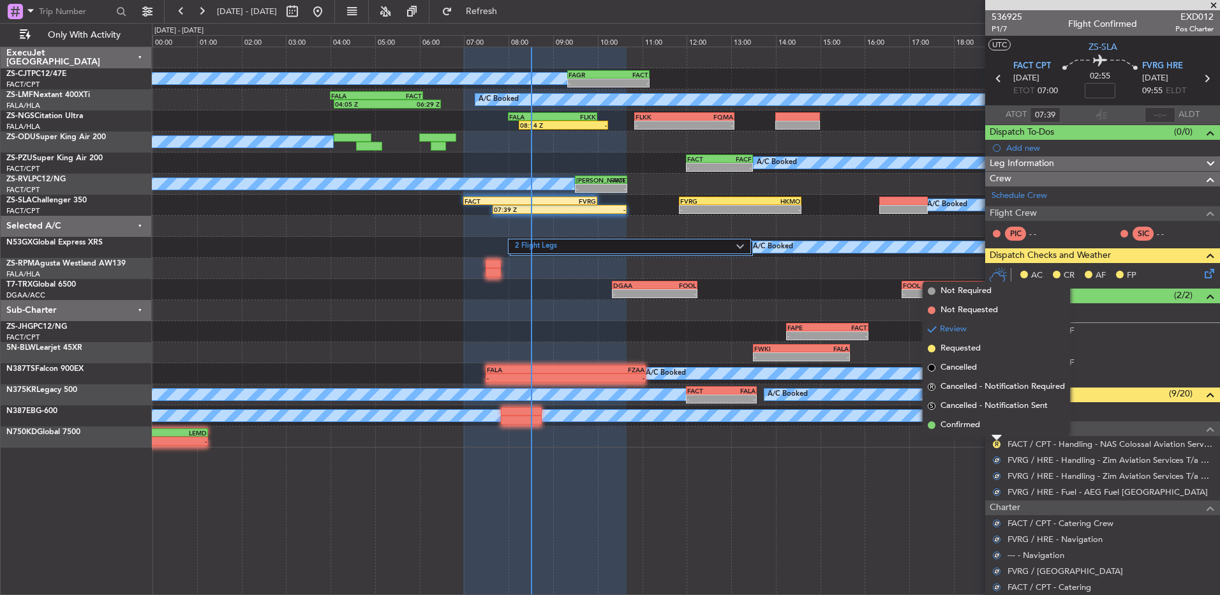
click at [995, 424] on li "Confirmed" at bounding box center [996, 425] width 147 height 19
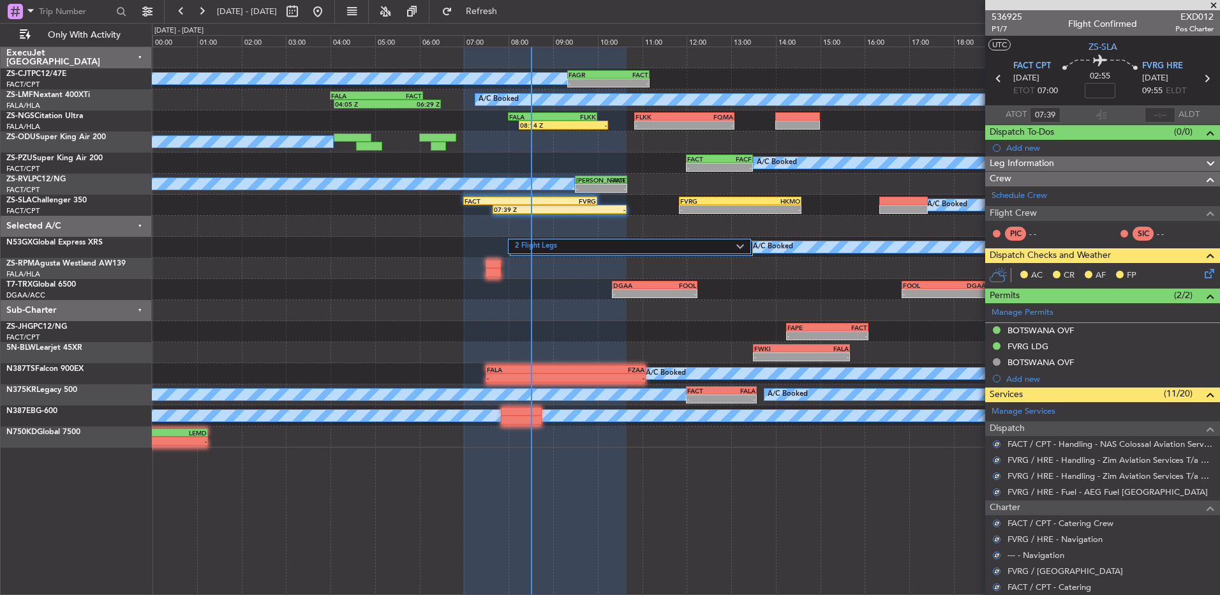
click at [1203, 269] on icon at bounding box center [1208, 271] width 10 height 10
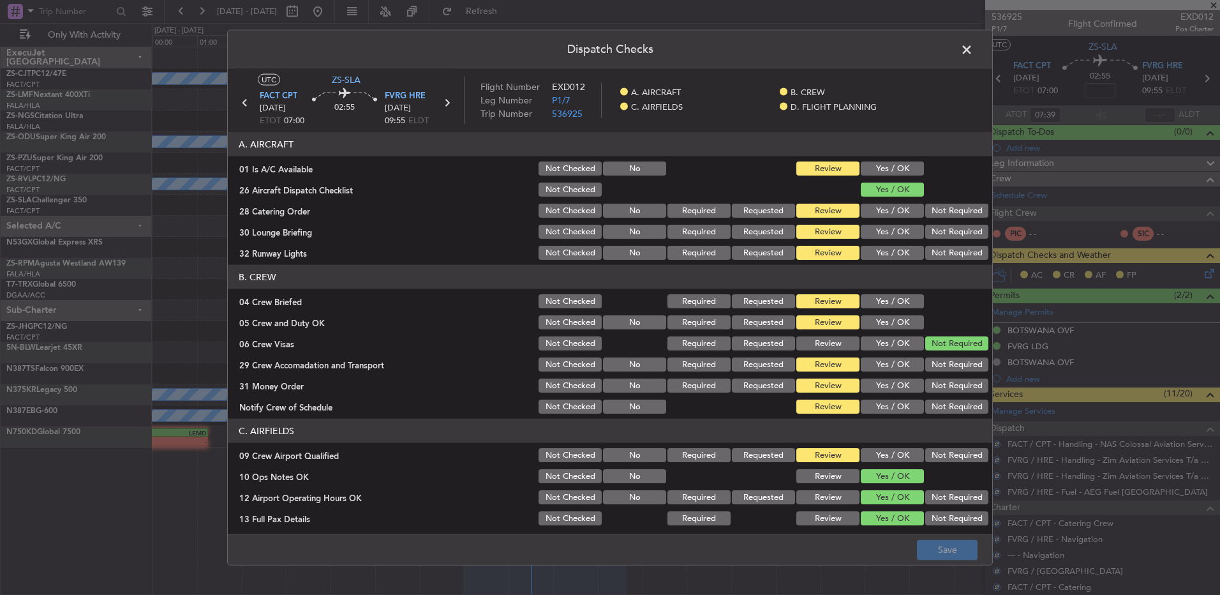
click at [866, 166] on button "Yes / OK" at bounding box center [892, 168] width 63 height 14
click at [948, 213] on button "Not Required" at bounding box center [957, 211] width 63 height 14
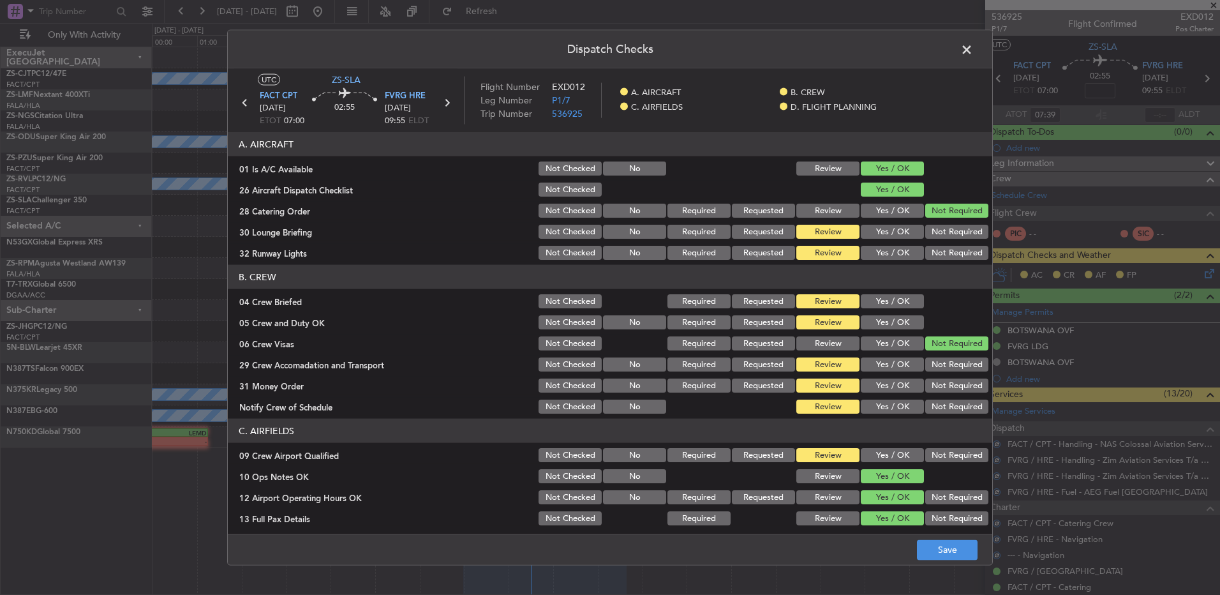
click at [887, 232] on button "Yes / OK" at bounding box center [892, 232] width 63 height 14
click at [885, 254] on button "Yes / OK" at bounding box center [892, 253] width 63 height 14
click at [879, 300] on button "Yes / OK" at bounding box center [892, 301] width 63 height 14
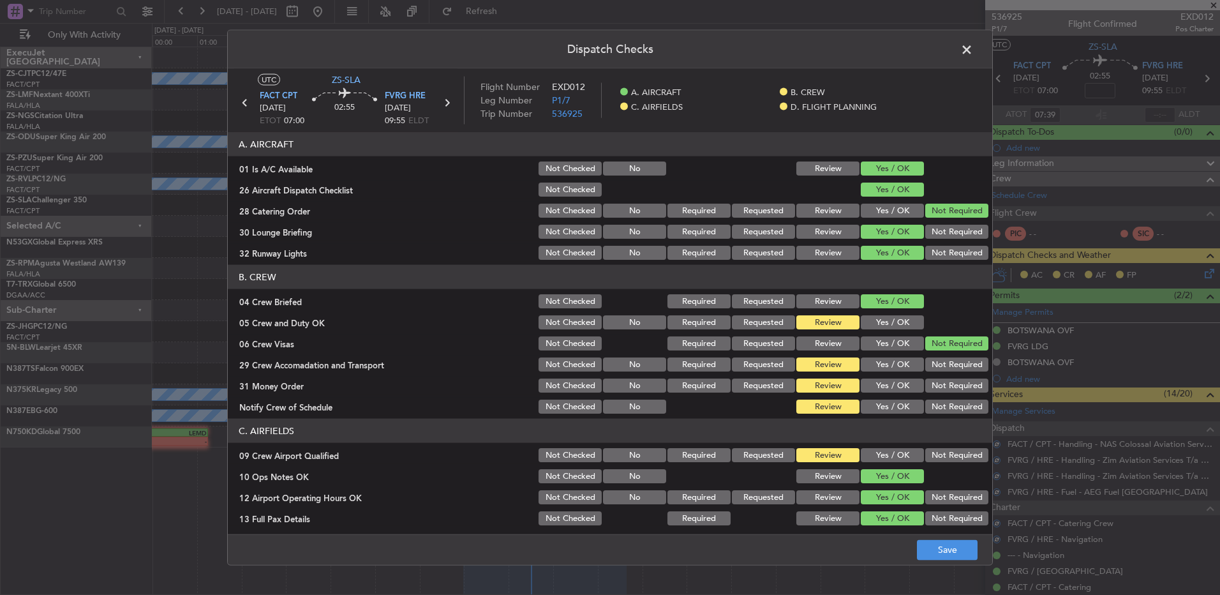
click at [871, 331] on section "B. CREW 04 Crew Briefed Not Checked Required Requested Review Yes / OK 05 Crew …" at bounding box center [610, 340] width 765 height 151
click at [874, 319] on button "Yes / OK" at bounding box center [892, 322] width 63 height 14
click at [939, 368] on button "Not Required" at bounding box center [957, 364] width 63 height 14
click at [931, 384] on button "Not Required" at bounding box center [957, 386] width 63 height 14
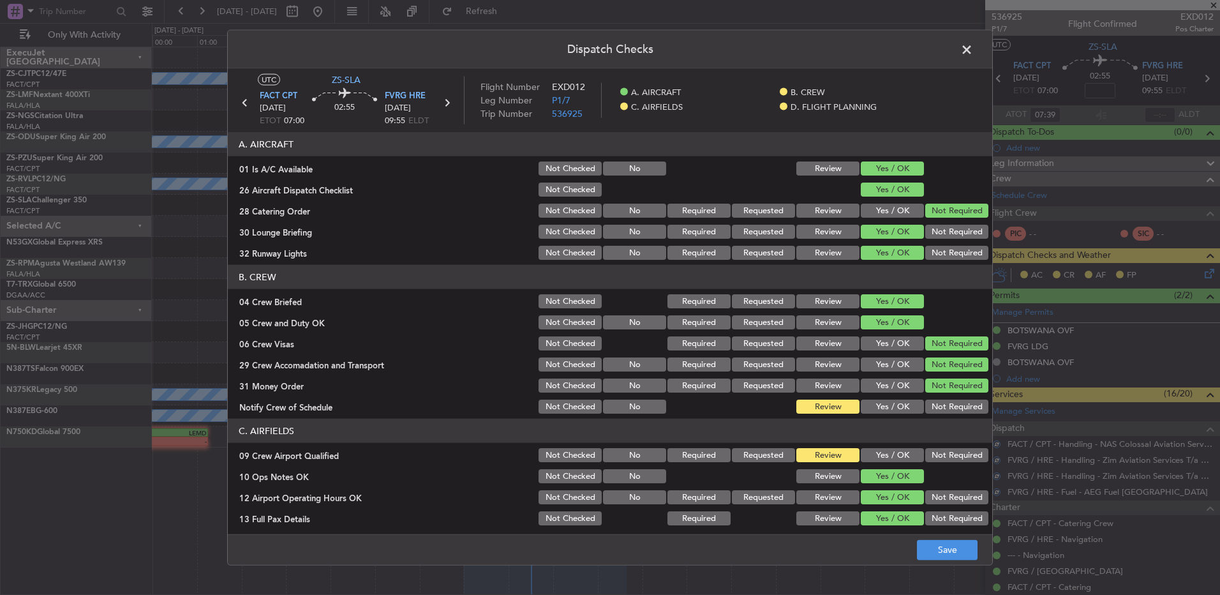
click at [893, 410] on button "Yes / OK" at bounding box center [892, 407] width 63 height 14
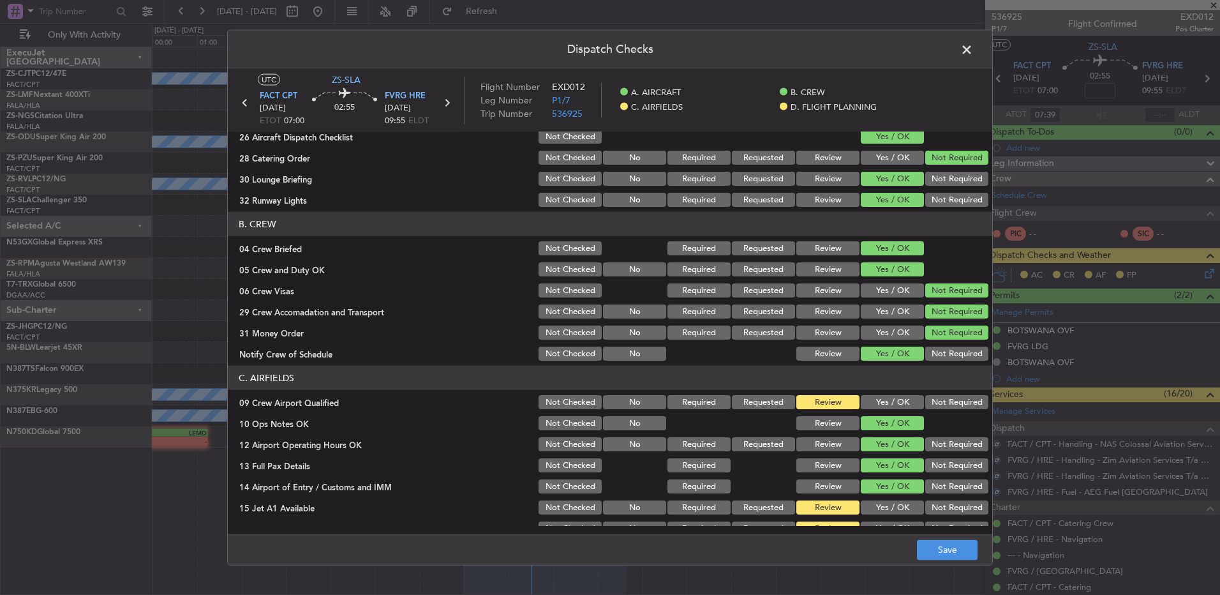
scroll to position [128, 0]
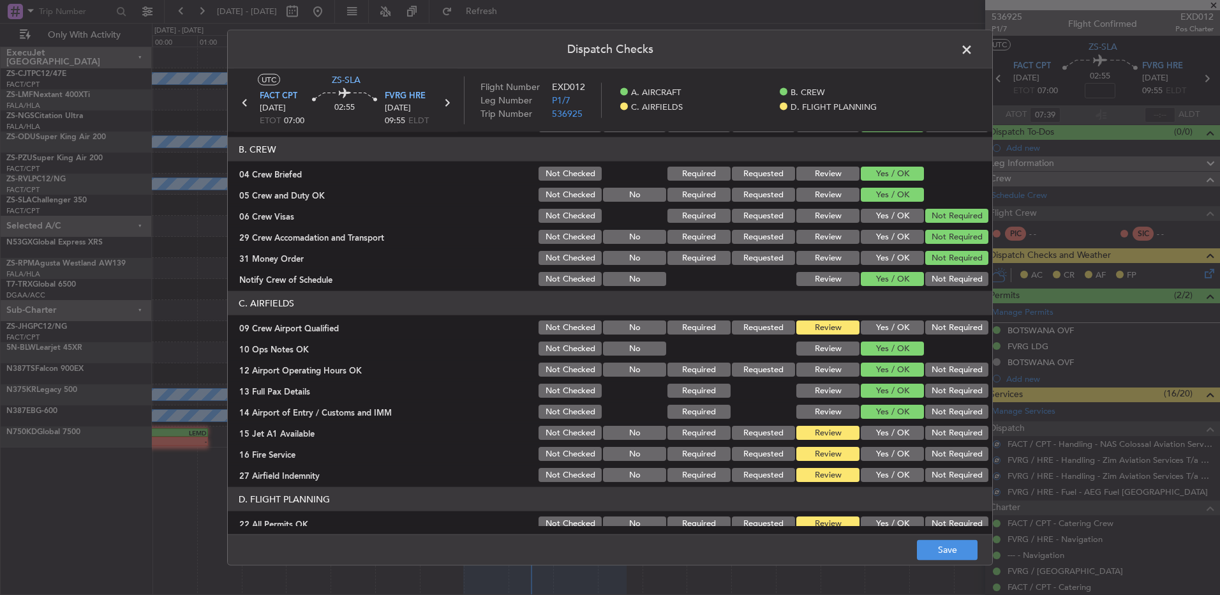
click at [880, 322] on button "Yes / OK" at bounding box center [892, 327] width 63 height 14
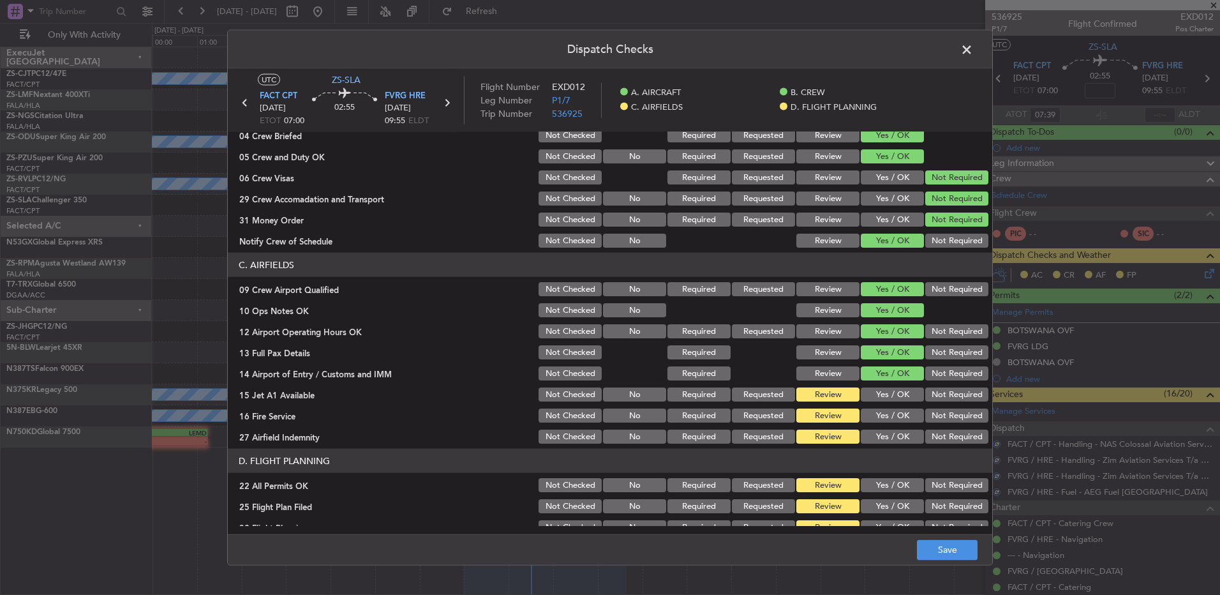
scroll to position [179, 0]
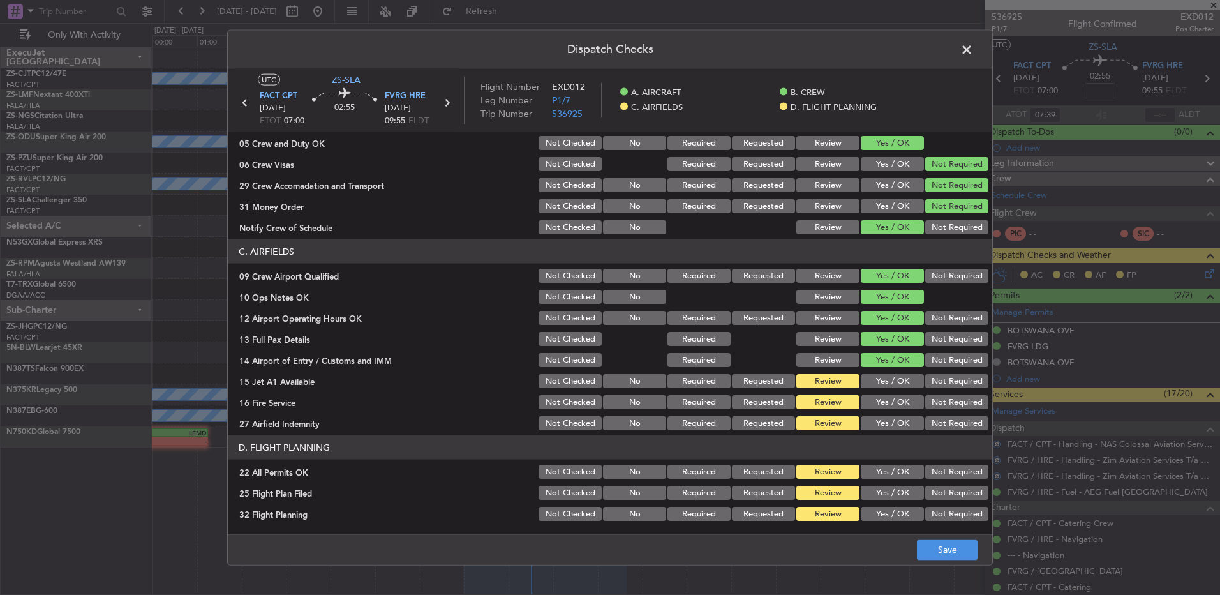
click at [895, 383] on button "Yes / OK" at bounding box center [892, 381] width 63 height 14
click at [888, 400] on button "Yes / OK" at bounding box center [892, 402] width 63 height 14
click at [949, 419] on button "Not Required" at bounding box center [957, 423] width 63 height 14
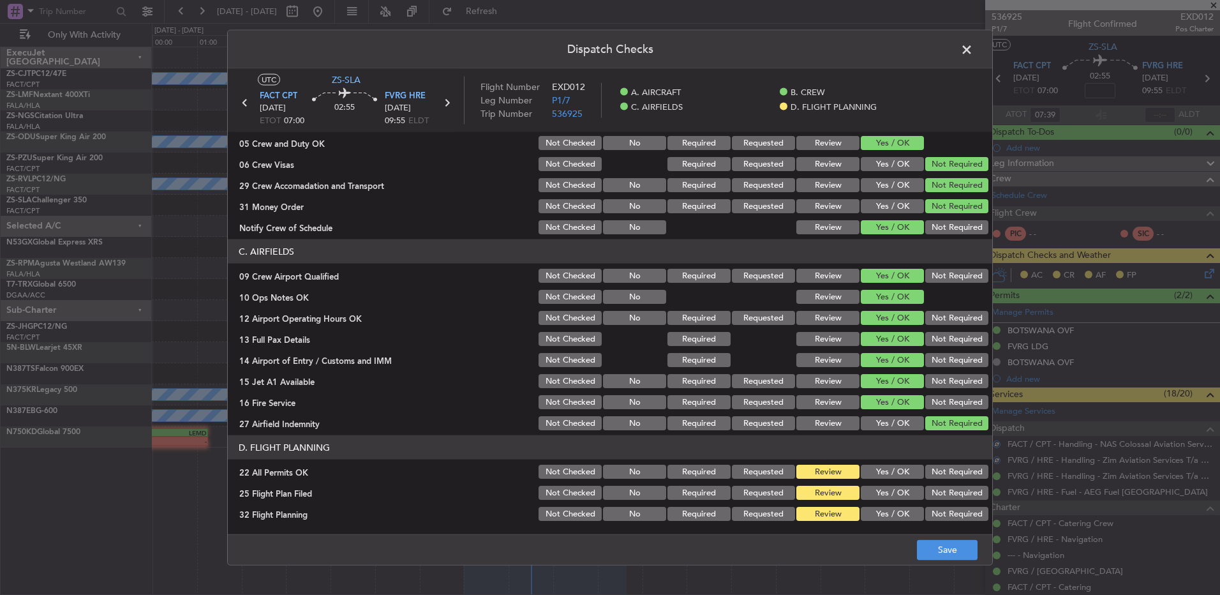
click at [926, 472] on button "Not Required" at bounding box center [957, 472] width 63 height 14
click at [888, 495] on button "Yes / OK" at bounding box center [892, 493] width 63 height 14
click at [884, 507] on button "Yes / OK" at bounding box center [892, 514] width 63 height 14
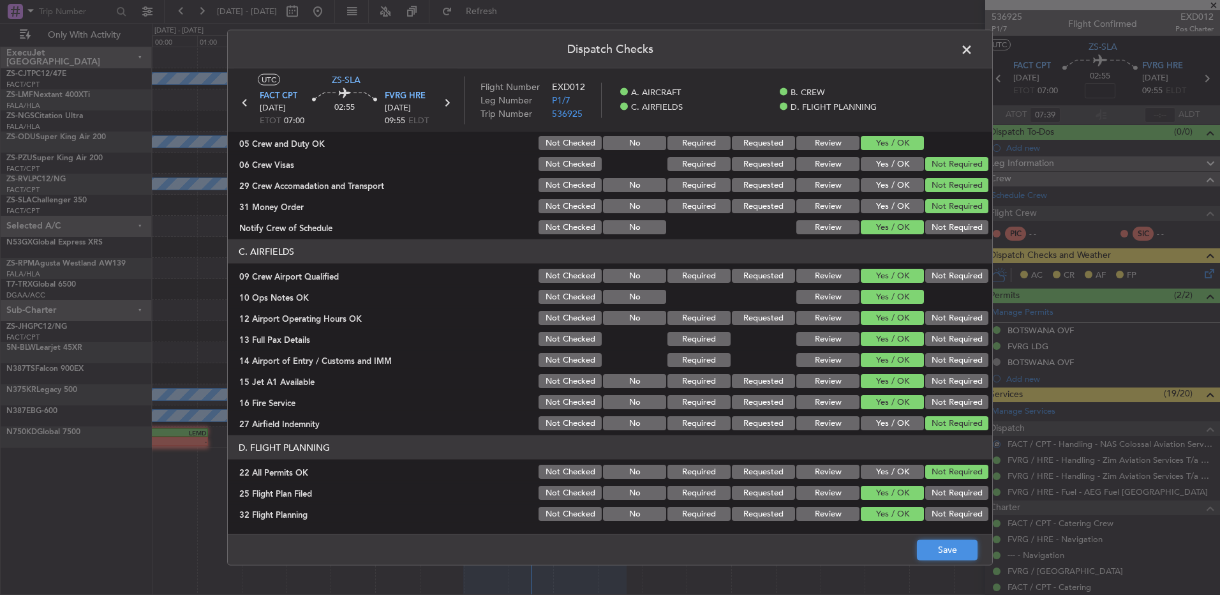
click at [938, 541] on button "Save" at bounding box center [947, 549] width 61 height 20
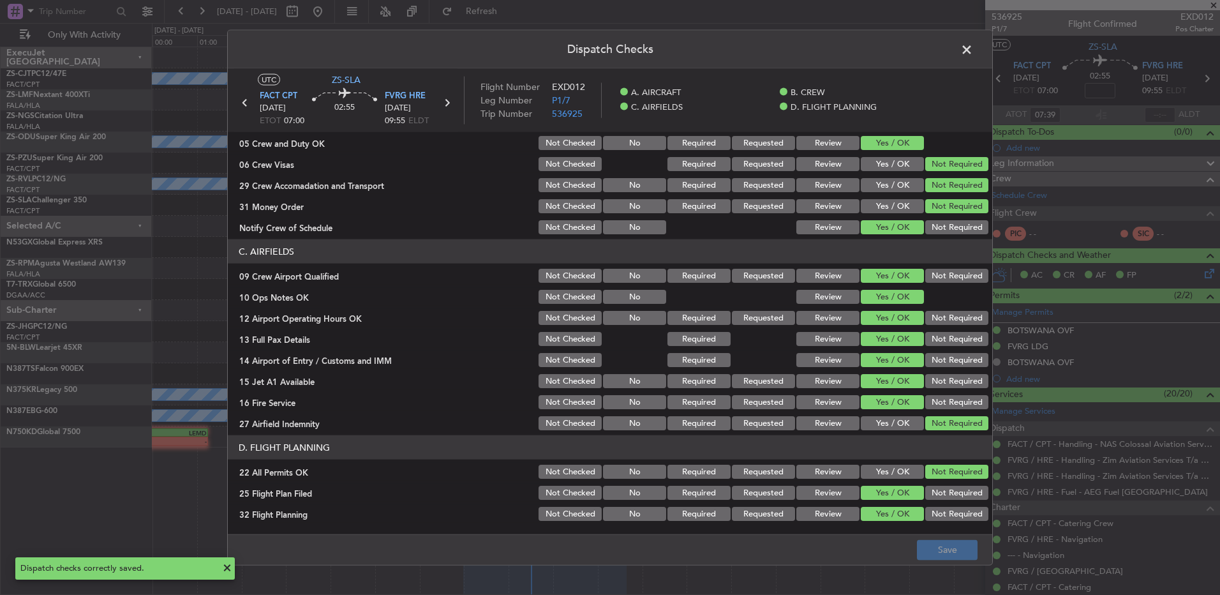
click at [973, 51] on span at bounding box center [973, 53] width 0 height 26
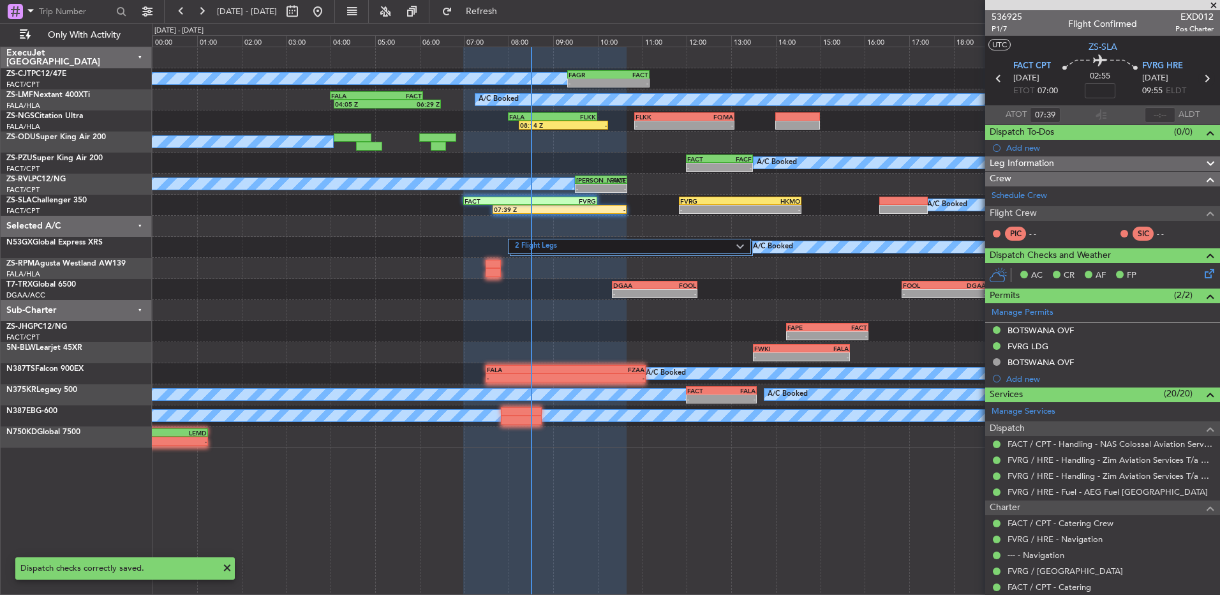
click at [1201, 77] on icon at bounding box center [1207, 78] width 17 height 17
type input "2"
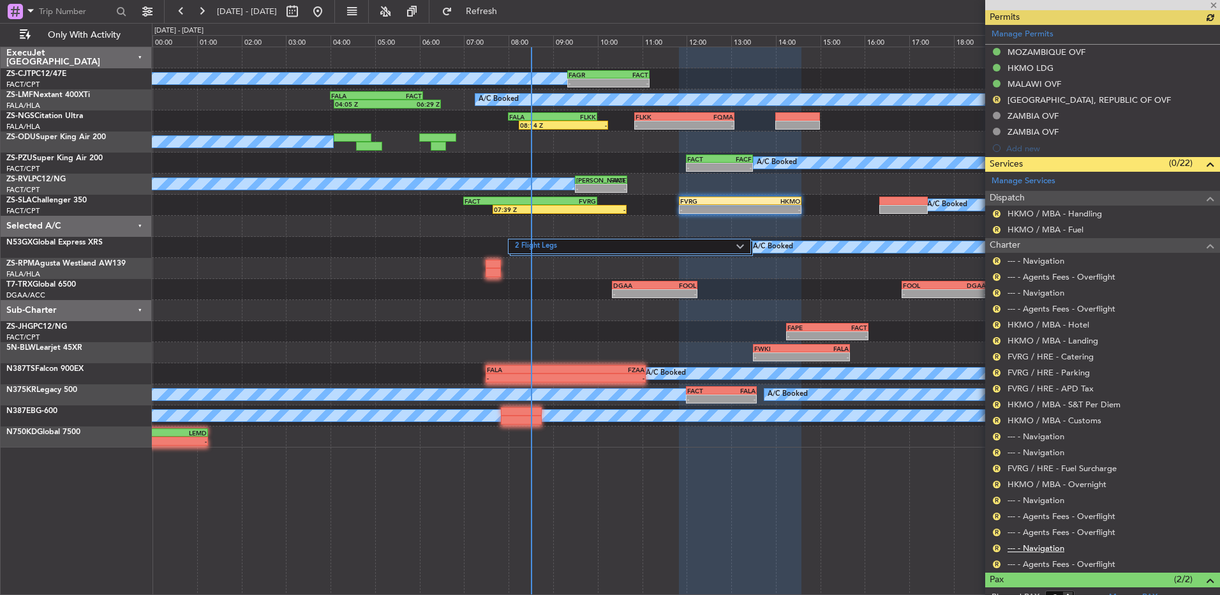
scroll to position [391, 0]
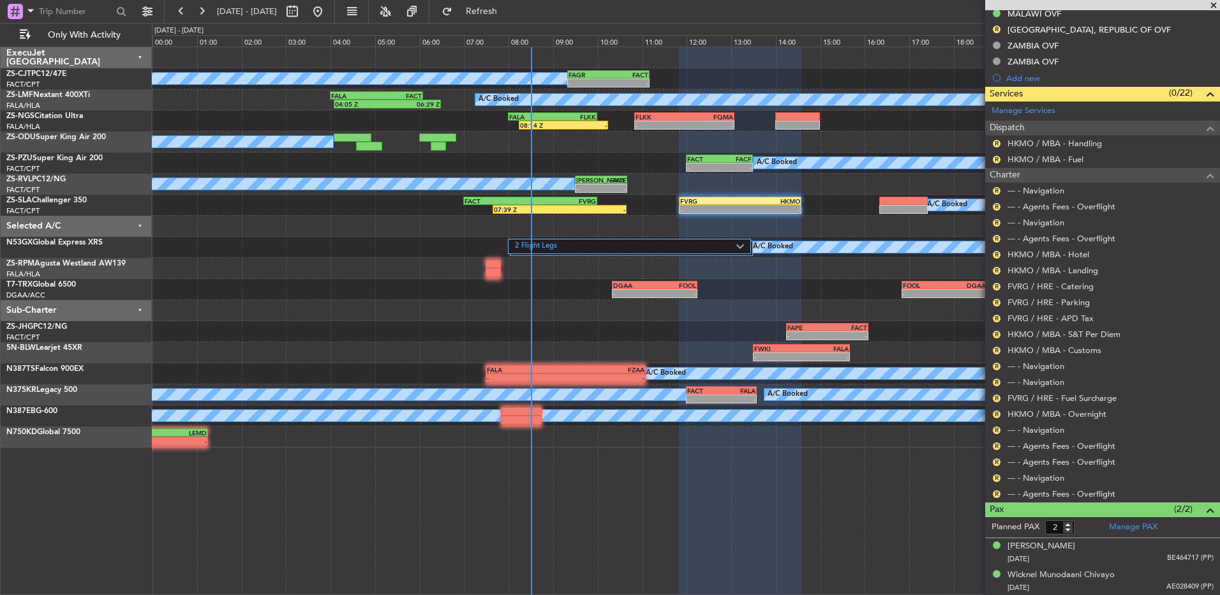
click at [993, 493] on div "R" at bounding box center [997, 494] width 10 height 10
click at [994, 492] on button "R" at bounding box center [997, 494] width 8 height 8
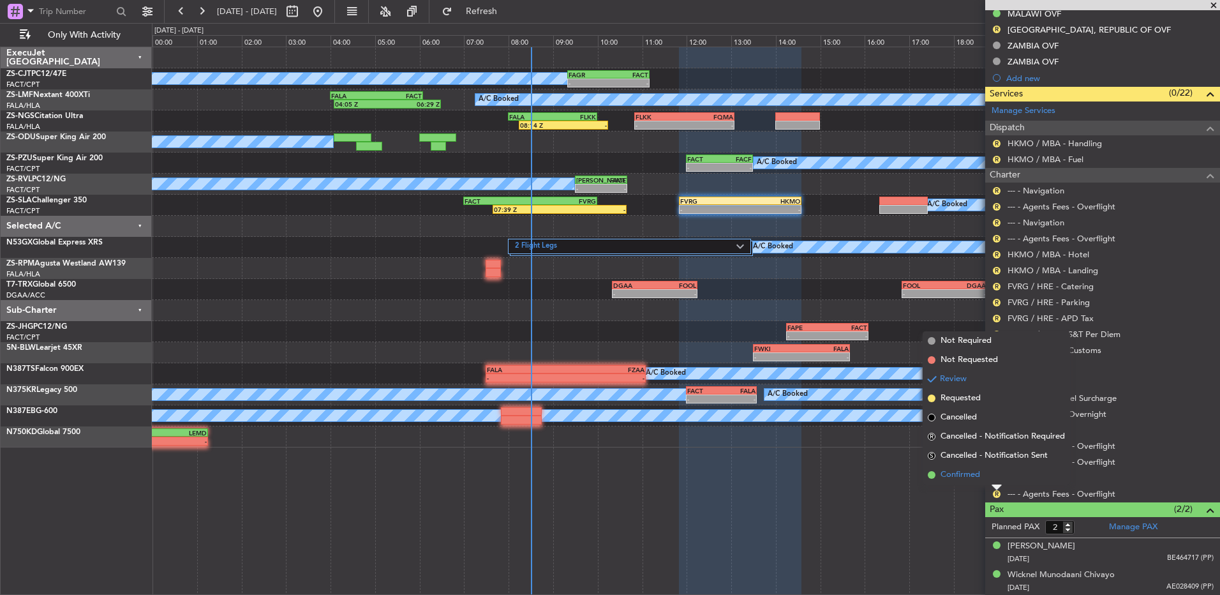
click at [996, 472] on li "Confirmed" at bounding box center [996, 474] width 147 height 19
click at [996, 473] on div "R" at bounding box center [997, 478] width 10 height 10
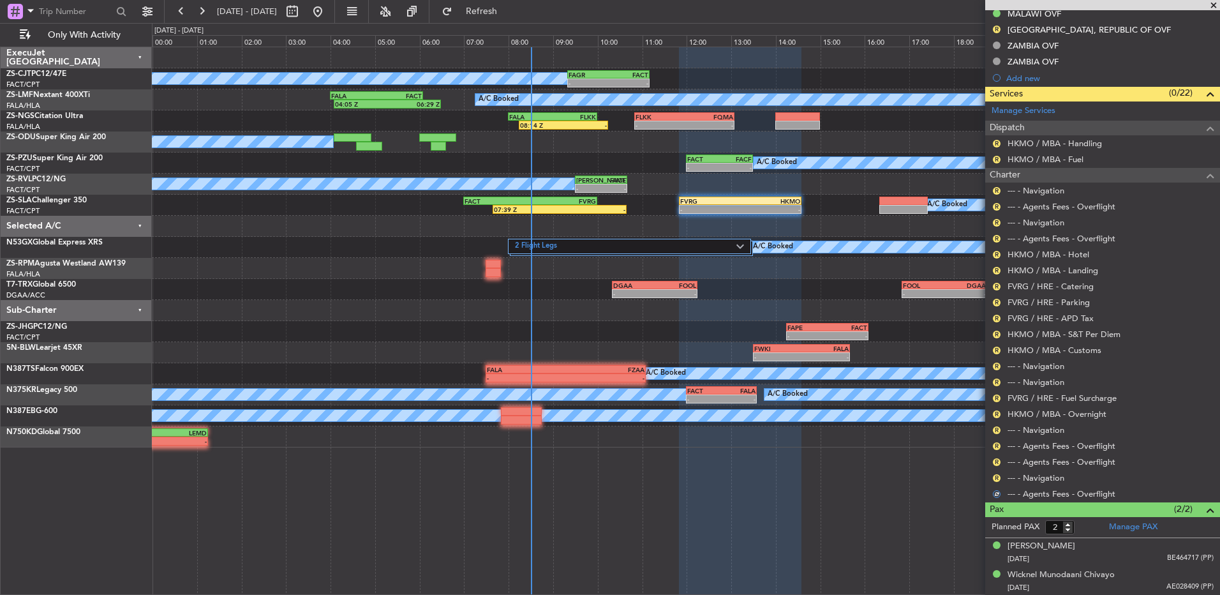
click at [996, 473] on div "R" at bounding box center [997, 478] width 10 height 10
click at [996, 477] on button "R" at bounding box center [997, 478] width 8 height 8
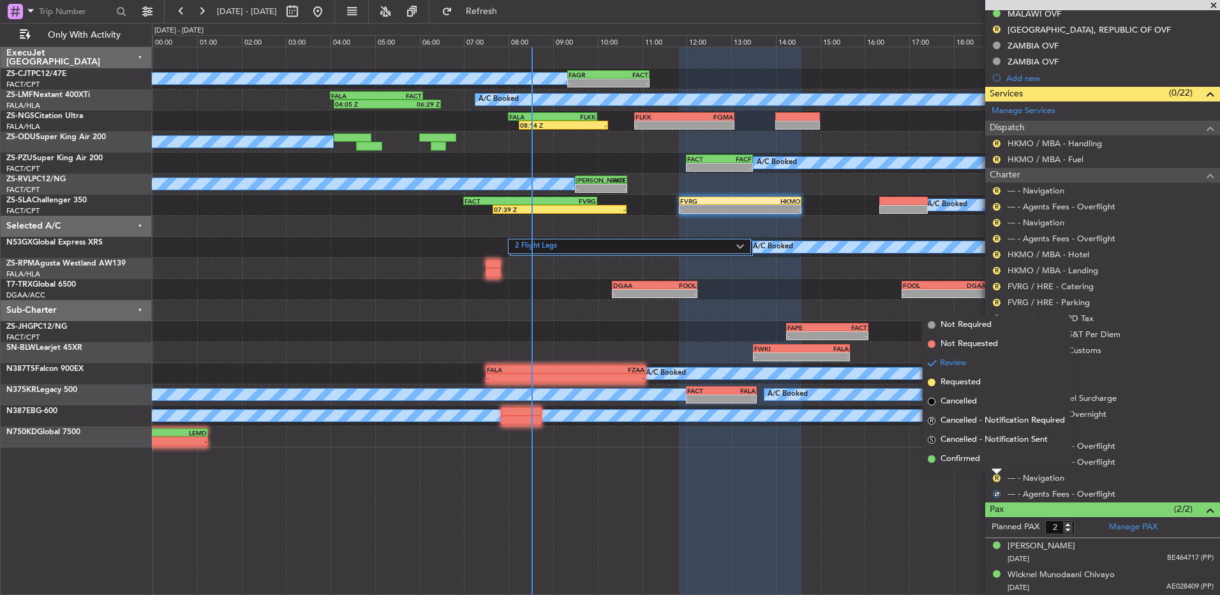
click at [996, 456] on li "Confirmed" at bounding box center [996, 458] width 147 height 19
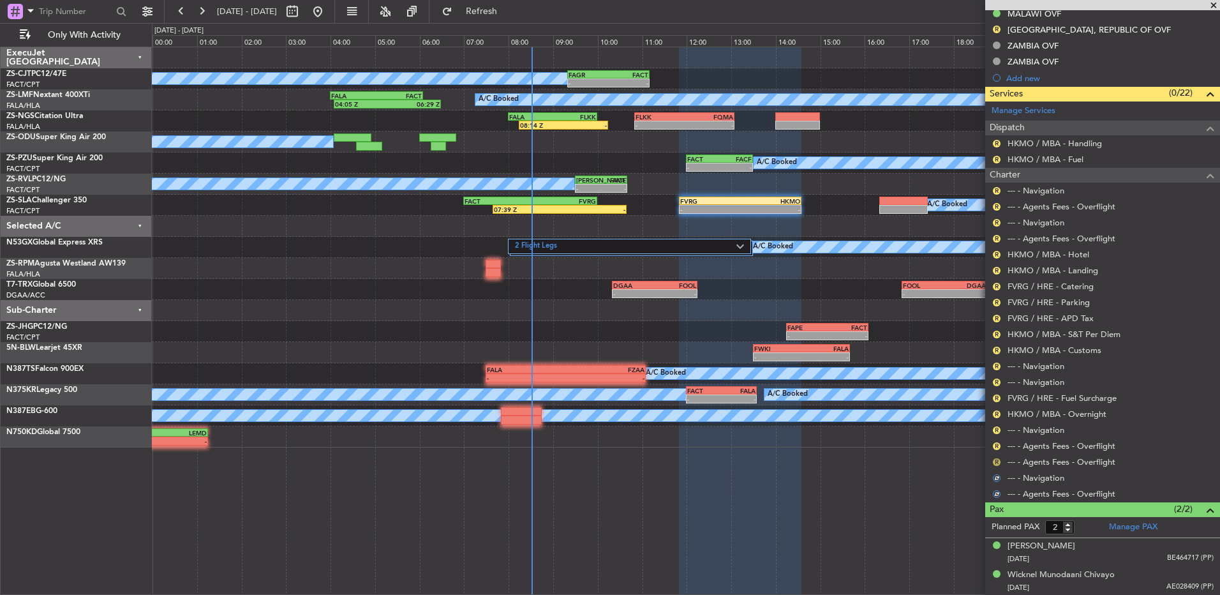
click at [995, 461] on button "R" at bounding box center [997, 462] width 8 height 8
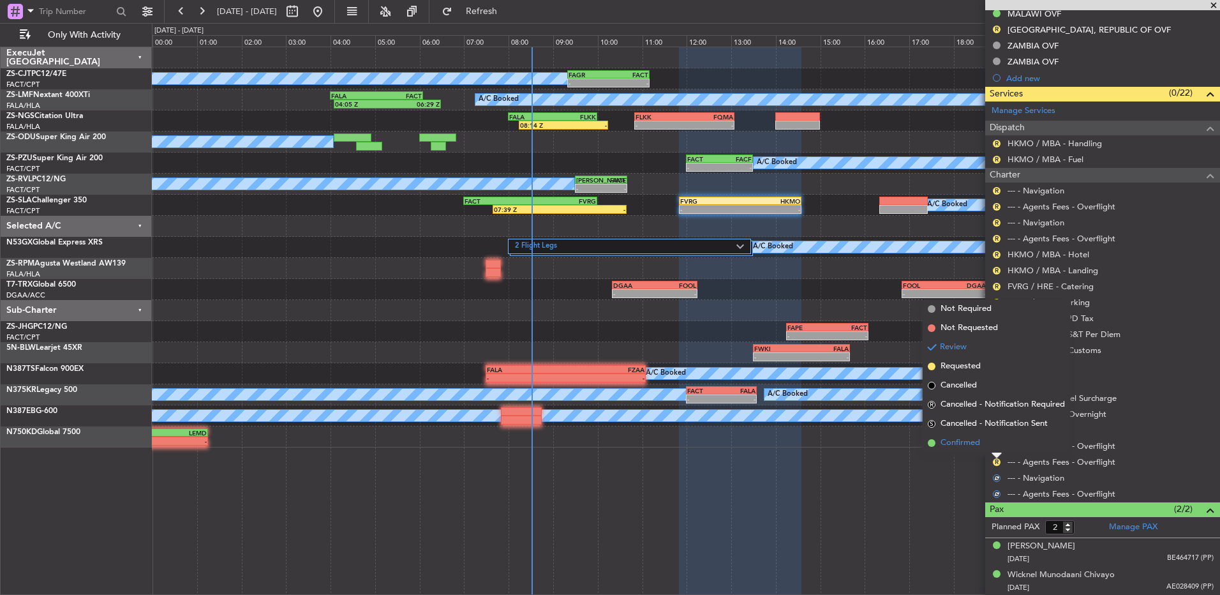
click at [996, 443] on li "Confirmed" at bounding box center [996, 442] width 147 height 19
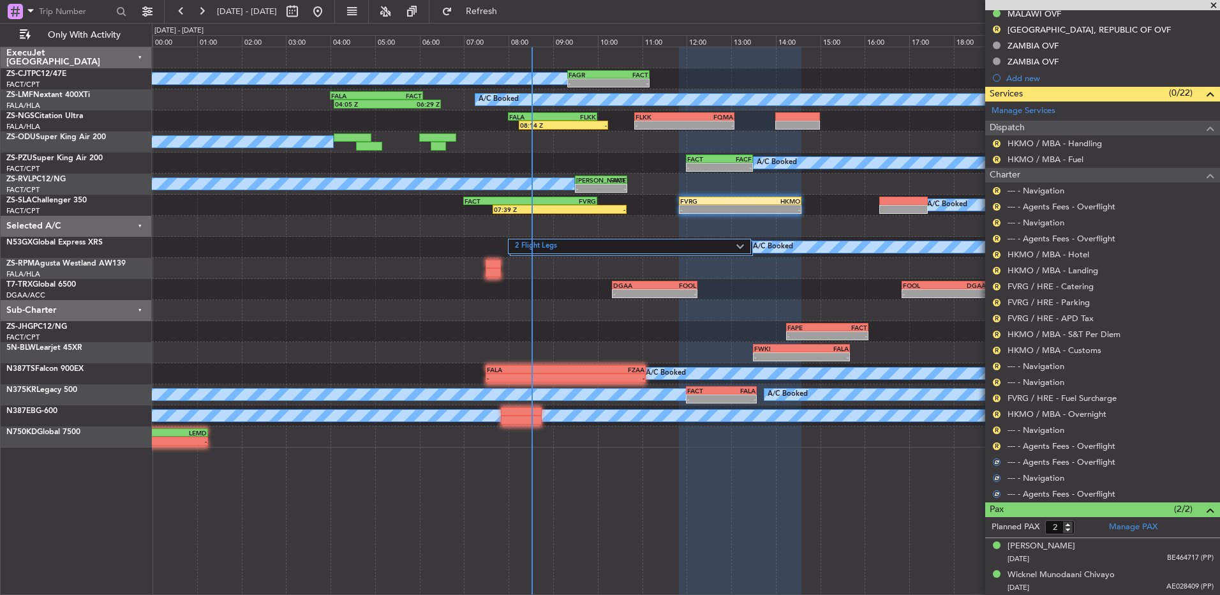
click at [996, 443] on button "R" at bounding box center [997, 446] width 8 height 8
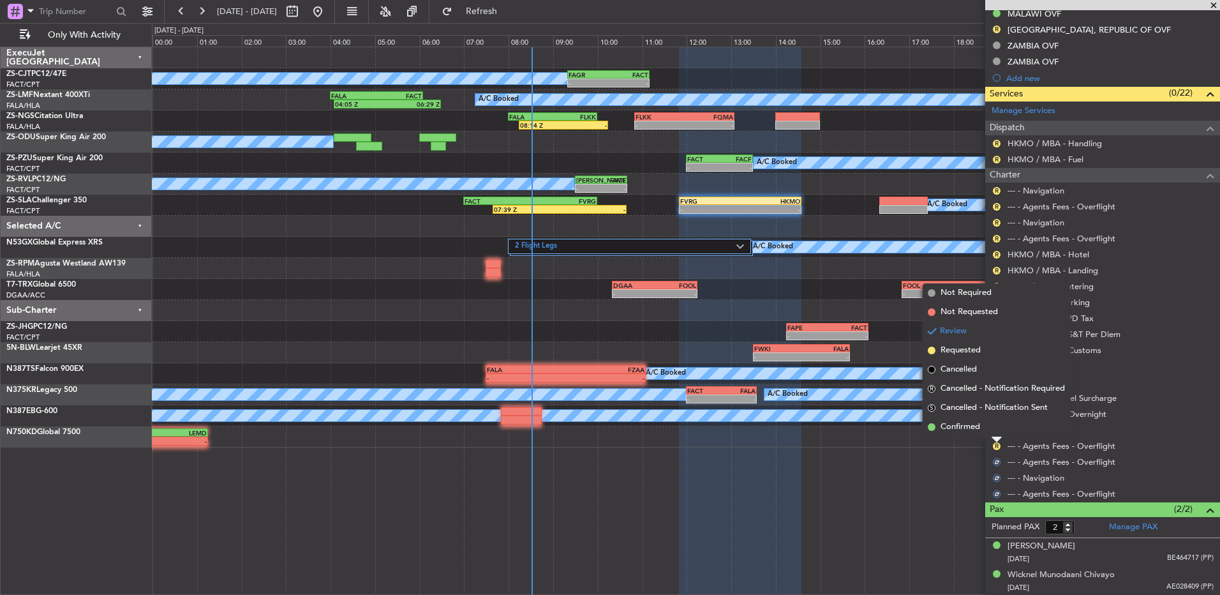
drag, startPoint x: 996, startPoint y: 443, endPoint x: 996, endPoint y: 433, distance: 9.6
click at [996, 437] on div at bounding box center [997, 439] width 10 height 5
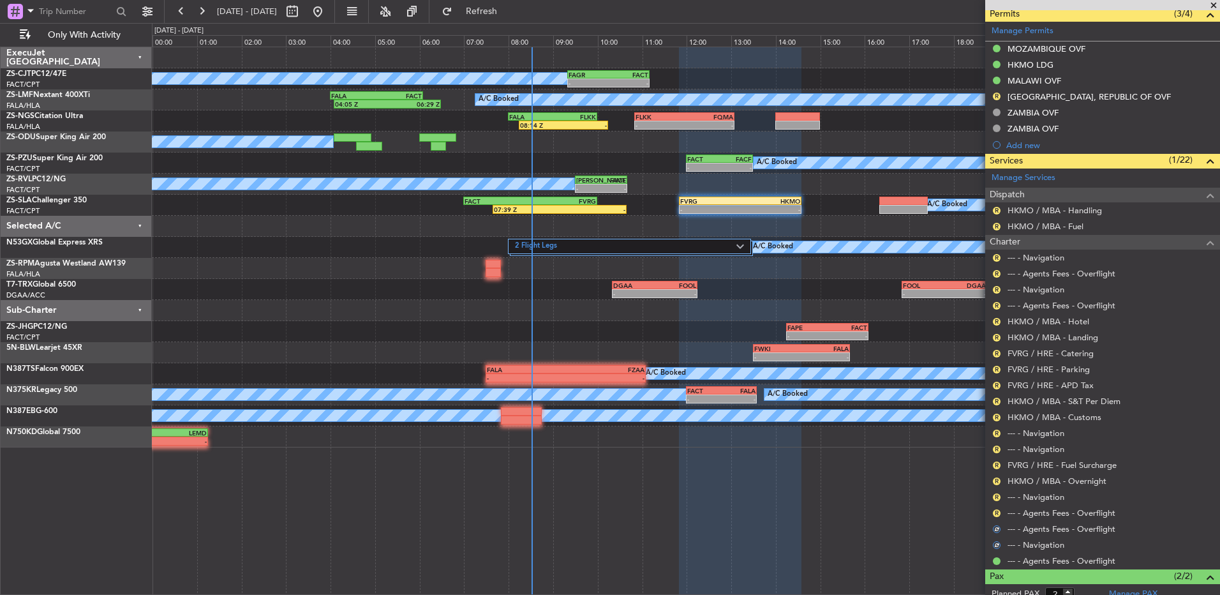
scroll to position [263, 0]
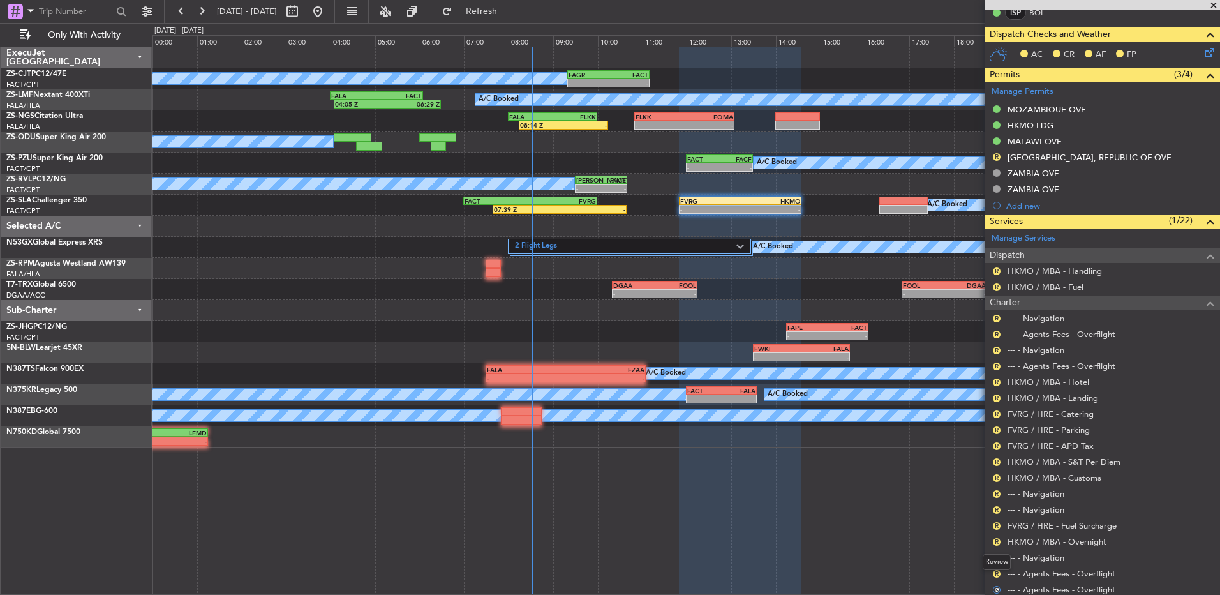
click at [996, 573] on mat-tooltip-component "Review" at bounding box center [997, 562] width 46 height 34
click at [998, 572] on button "R" at bounding box center [997, 574] width 8 height 8
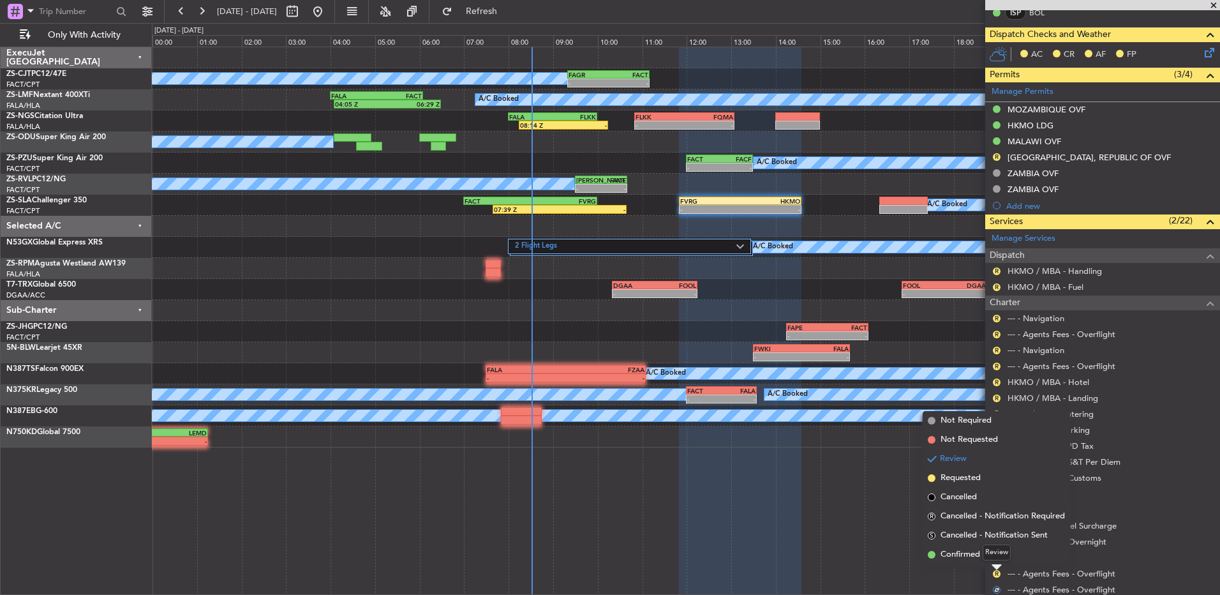
click at [992, 549] on div "Review" at bounding box center [997, 552] width 28 height 16
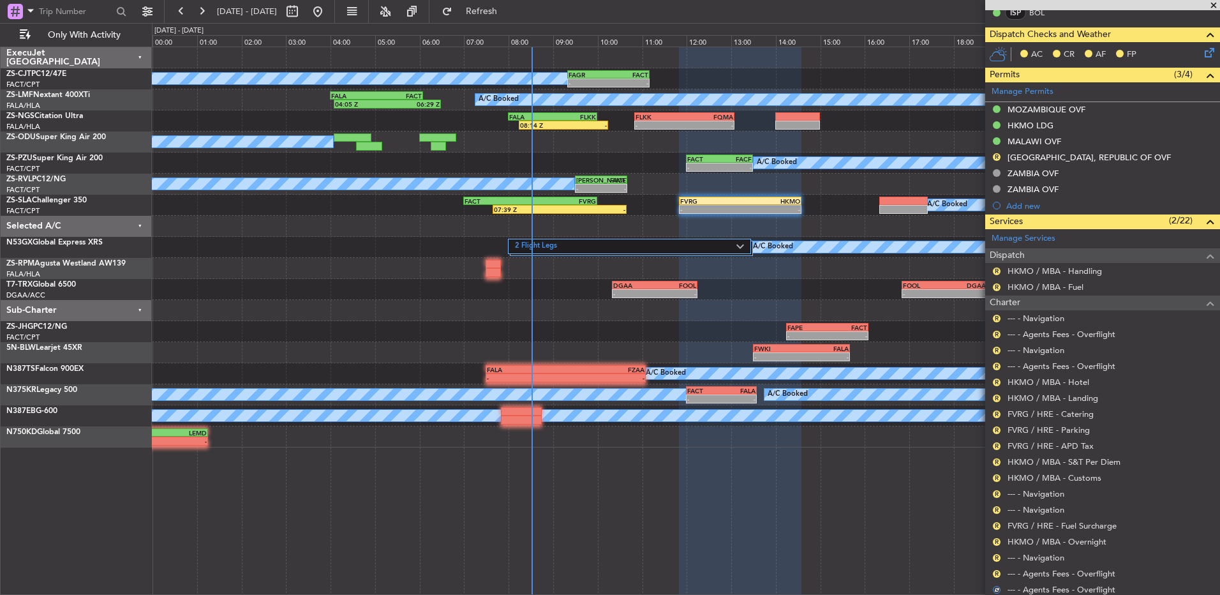
click at [995, 569] on mat-tooltip-component "Review" at bounding box center [997, 553] width 46 height 34
click at [997, 574] on button "R" at bounding box center [997, 574] width 8 height 8
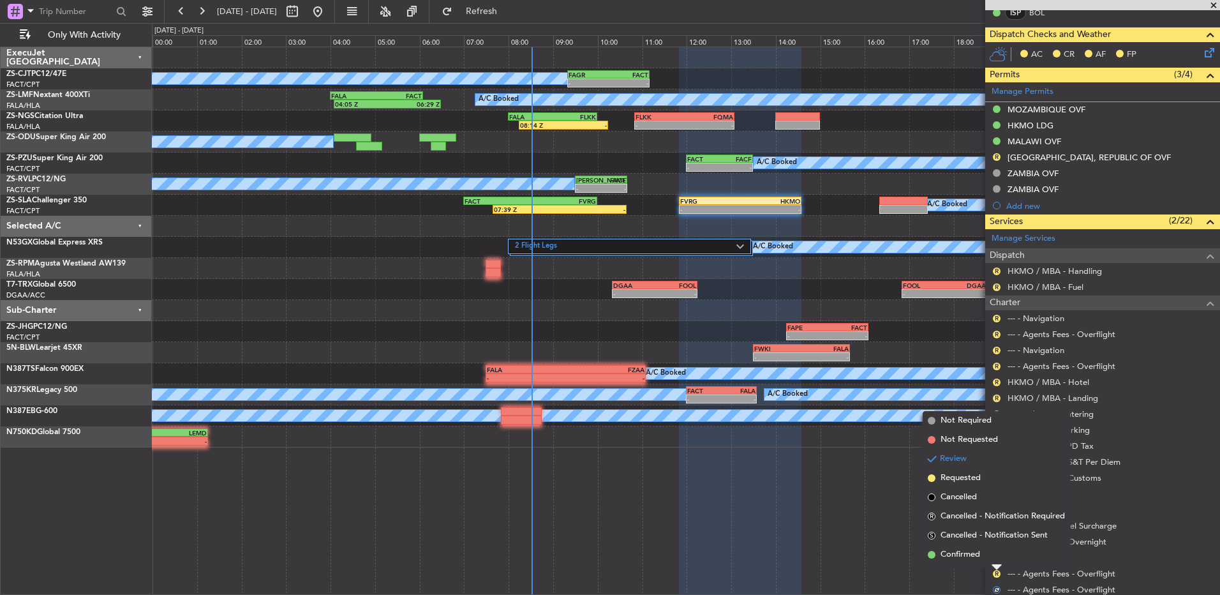
click at [966, 555] on span "Confirmed" at bounding box center [961, 554] width 40 height 13
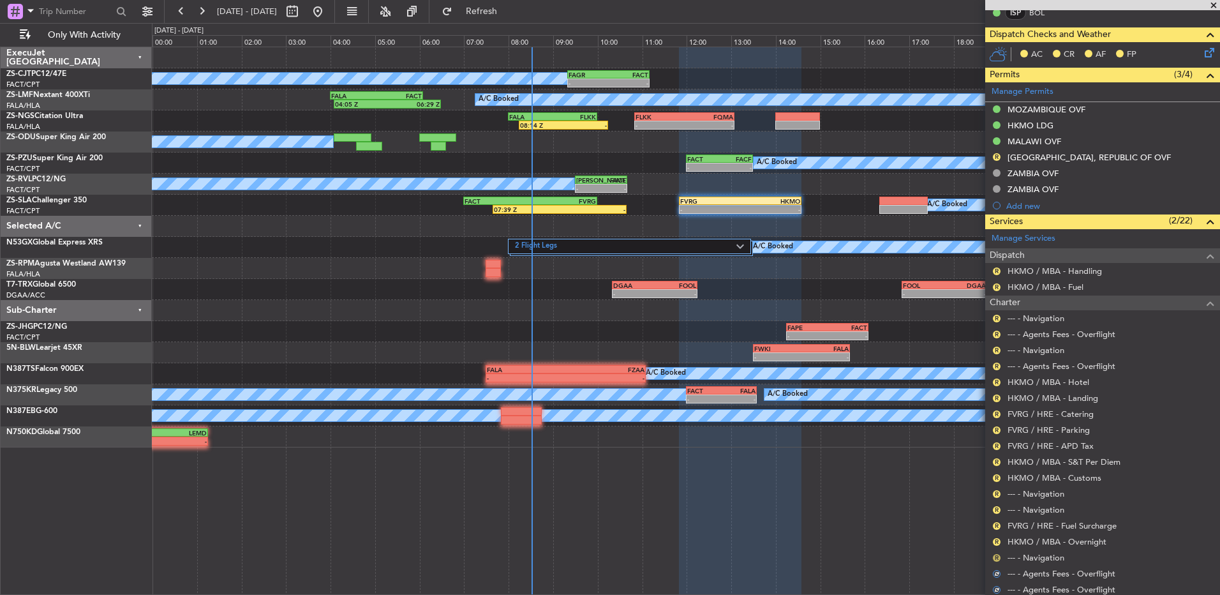
click at [994, 556] on button "R" at bounding box center [997, 558] width 8 height 8
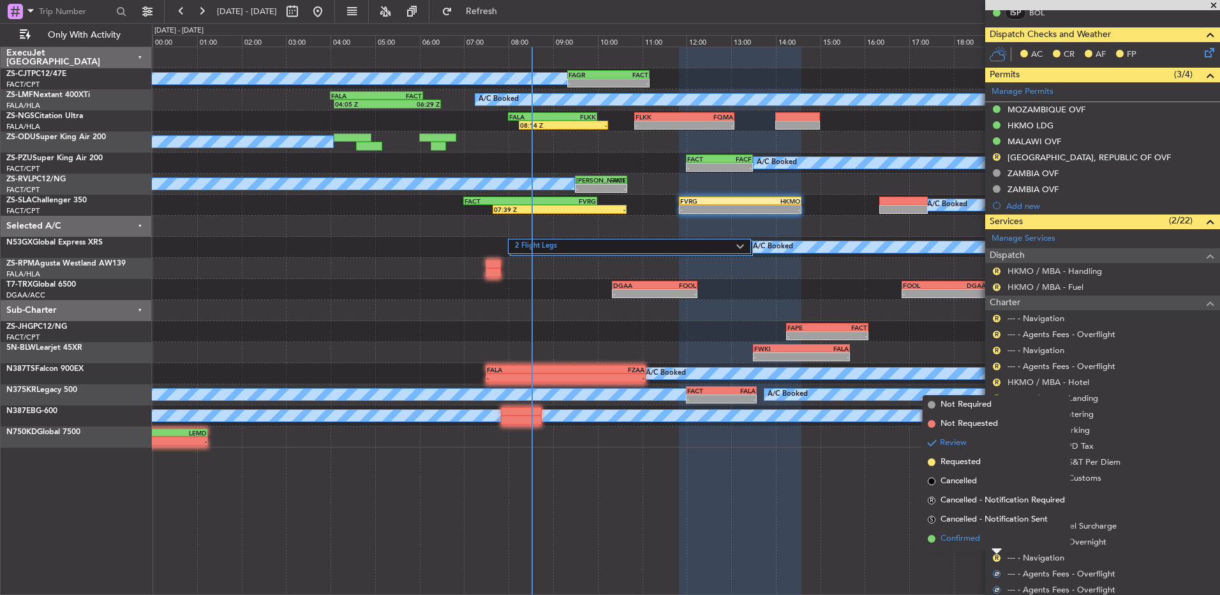
click at [995, 540] on li "Confirmed" at bounding box center [996, 538] width 147 height 19
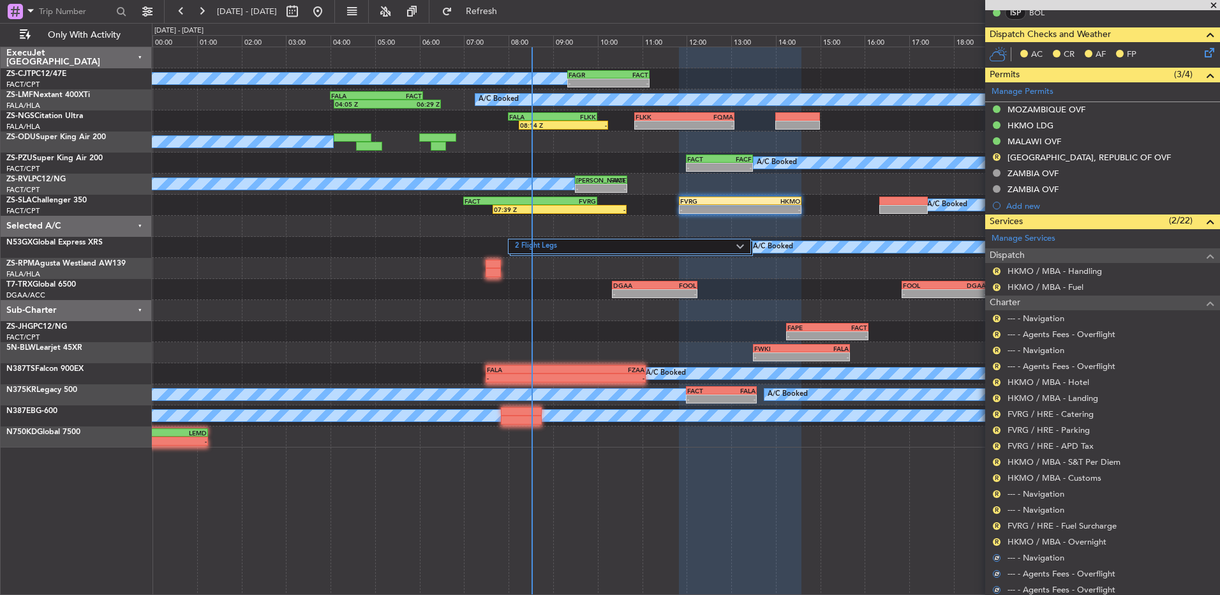
click at [995, 540] on button "R" at bounding box center [997, 542] width 8 height 8
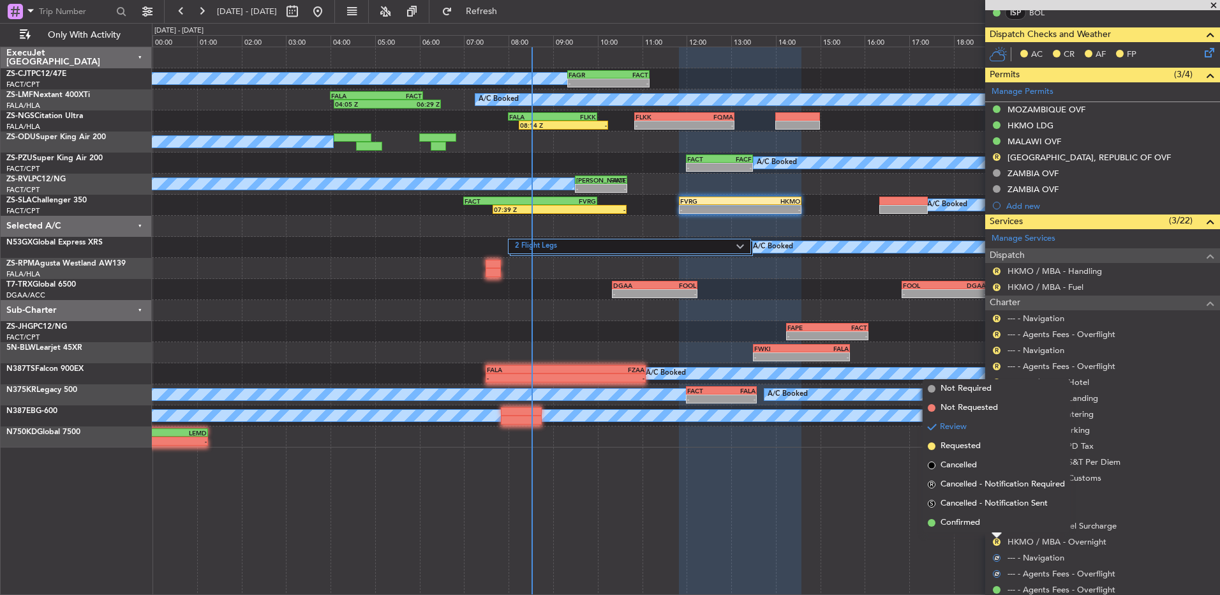
click at [993, 520] on li "Confirmed" at bounding box center [996, 522] width 147 height 19
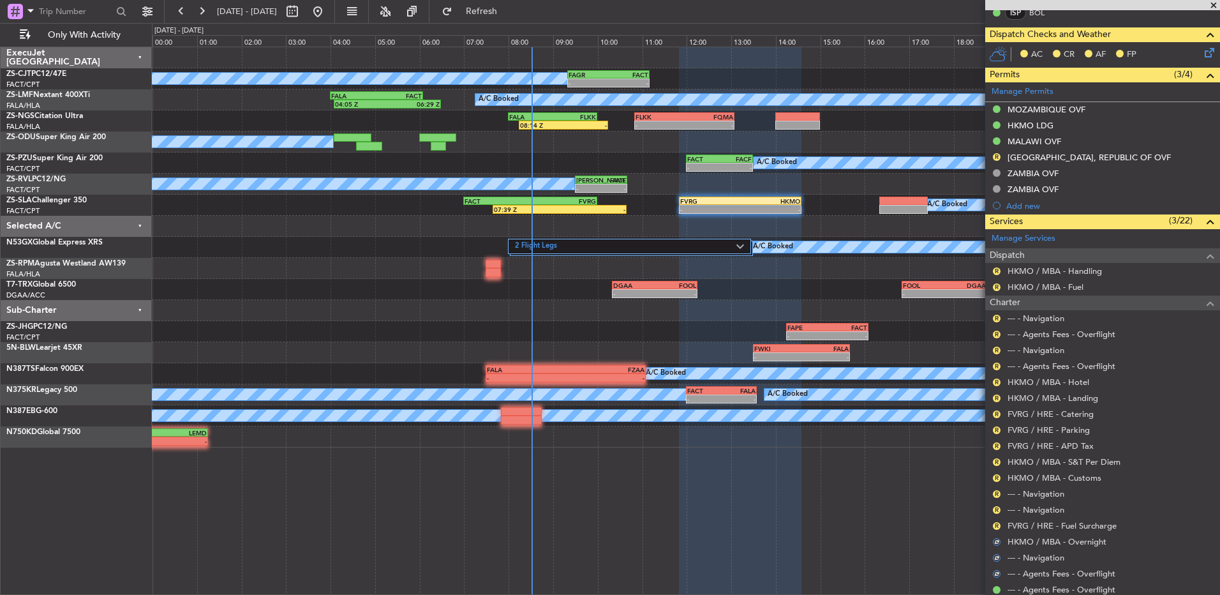
click at [993, 521] on nimbus-traffic-light "R" at bounding box center [997, 526] width 10 height 10
drag, startPoint x: 995, startPoint y: 540, endPoint x: 998, endPoint y: 525, distance: 14.9
click at [998, 525] on button "R" at bounding box center [997, 526] width 8 height 8
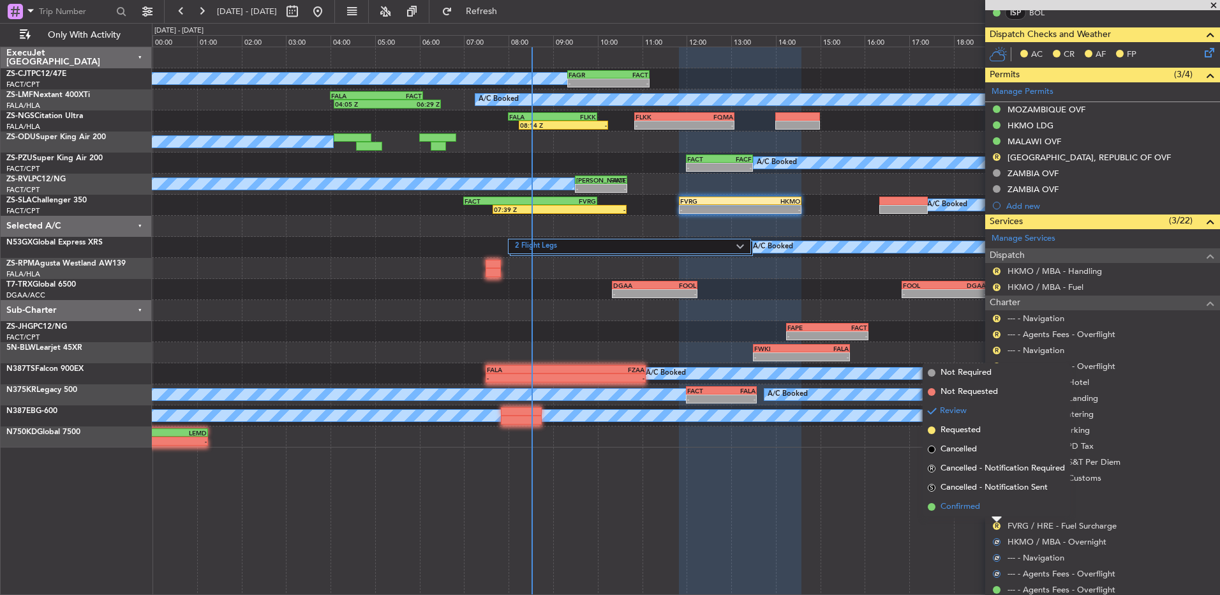
click at [991, 504] on li "Confirmed" at bounding box center [996, 506] width 147 height 19
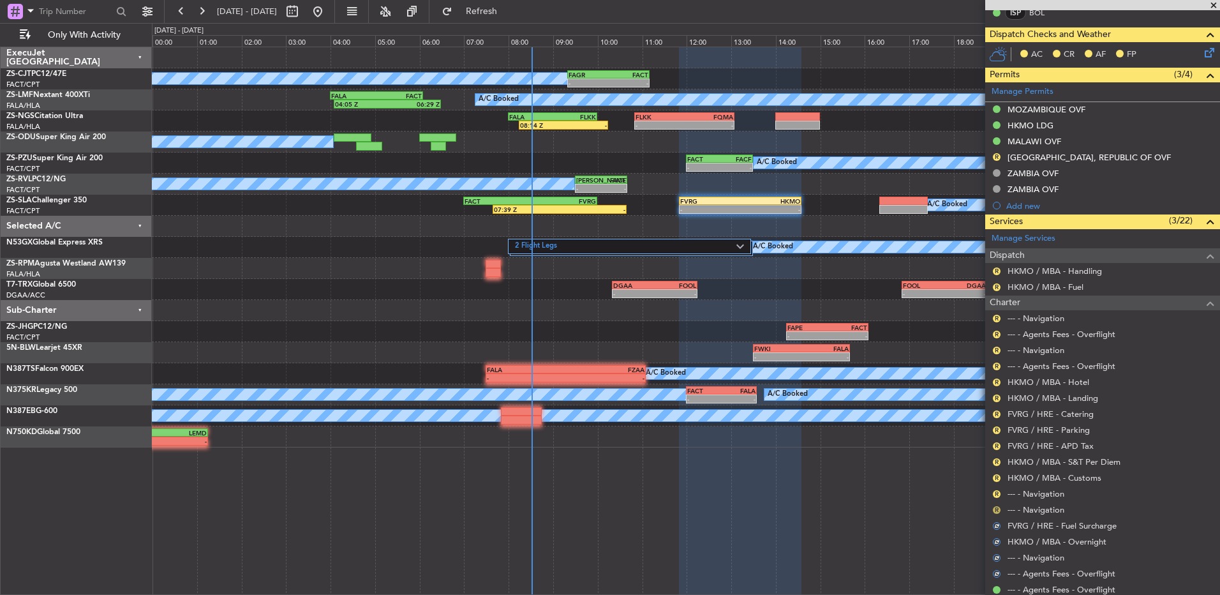
click at [995, 511] on button "R" at bounding box center [997, 510] width 8 height 8
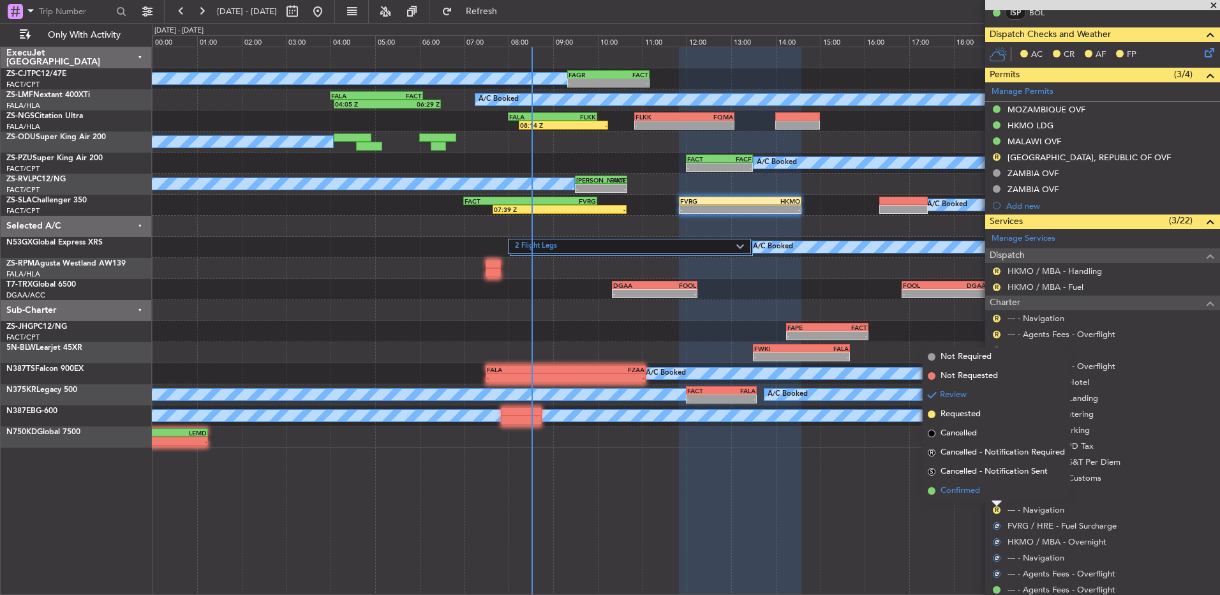
click at [994, 497] on li "Confirmed" at bounding box center [996, 490] width 147 height 19
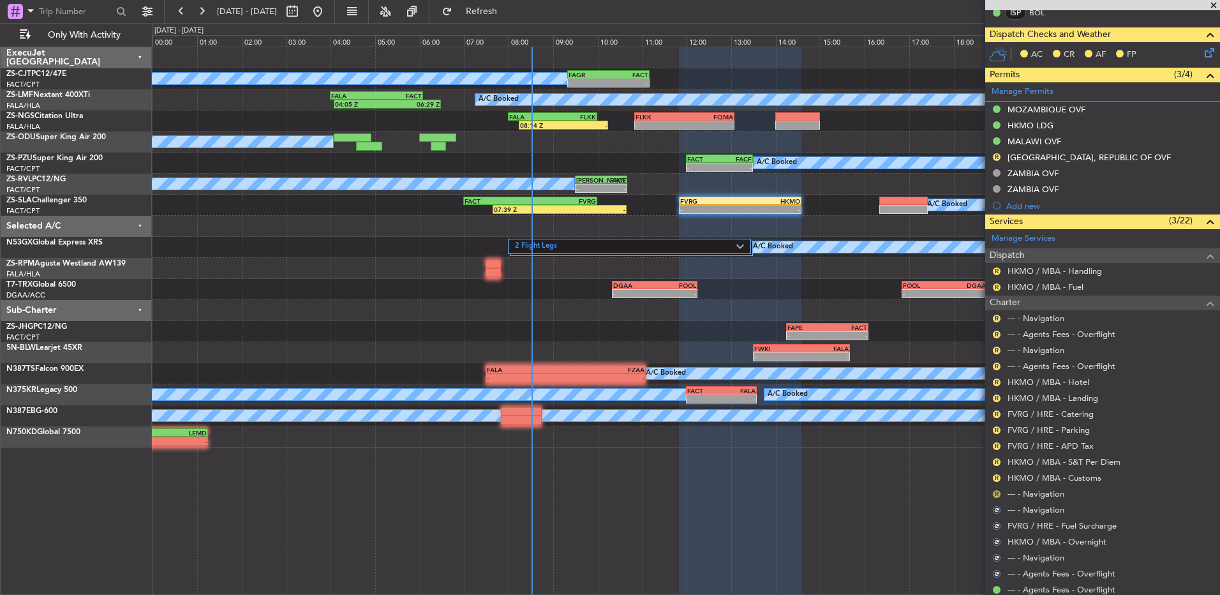
click at [996, 493] on button "R" at bounding box center [997, 494] width 8 height 8
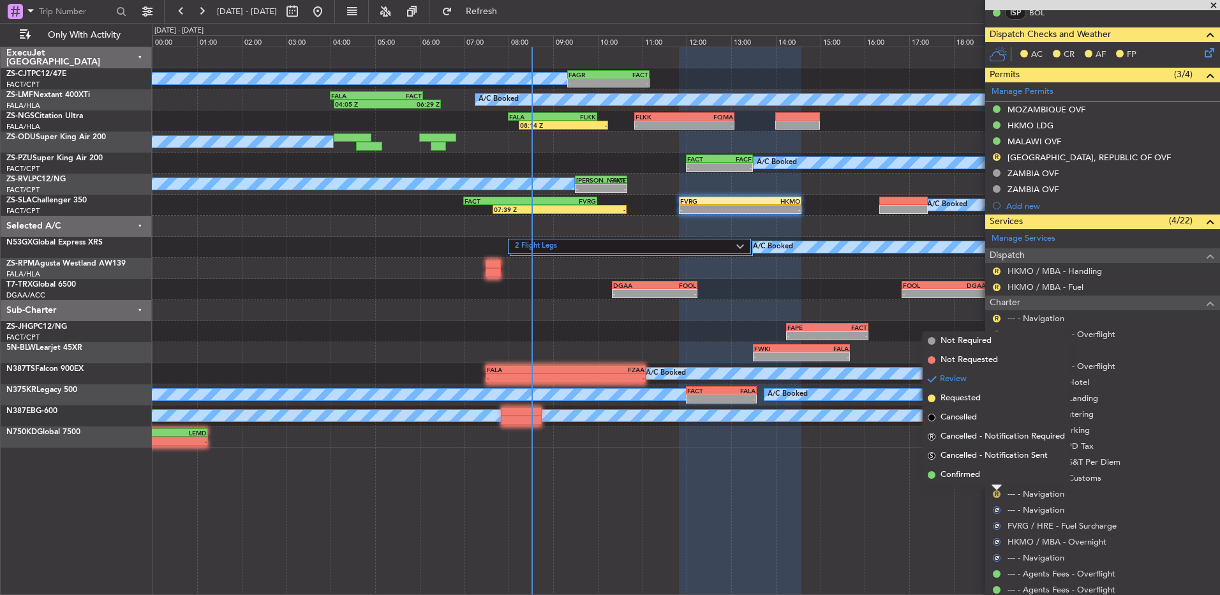
click at [994, 482] on li "Confirmed" at bounding box center [996, 474] width 147 height 19
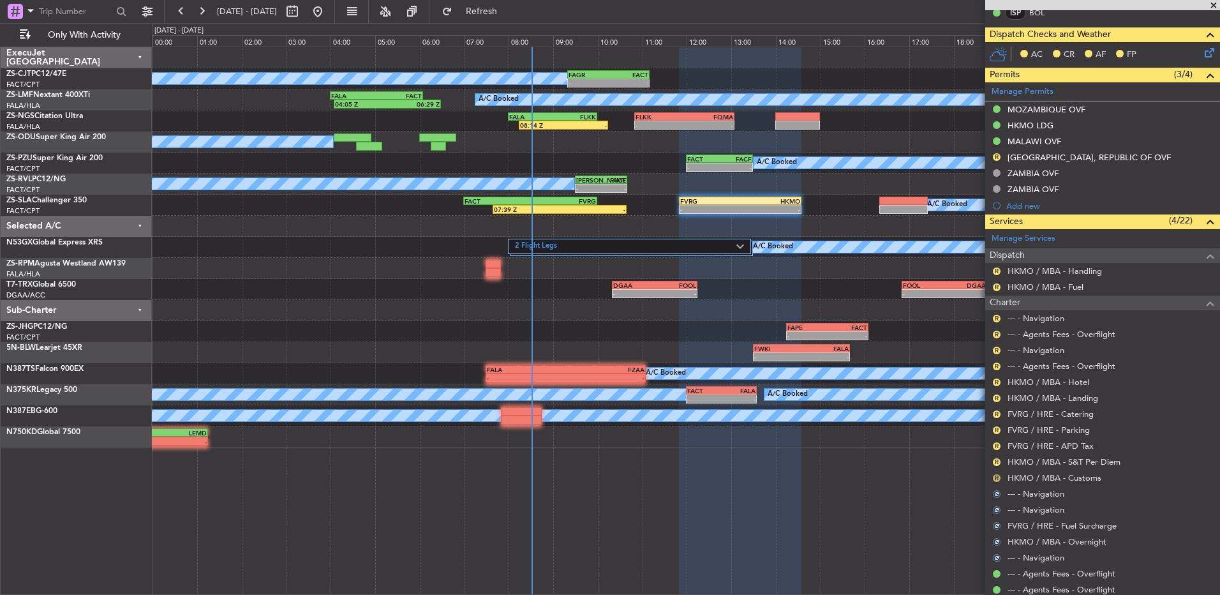
click at [998, 478] on button "R" at bounding box center [997, 478] width 8 height 8
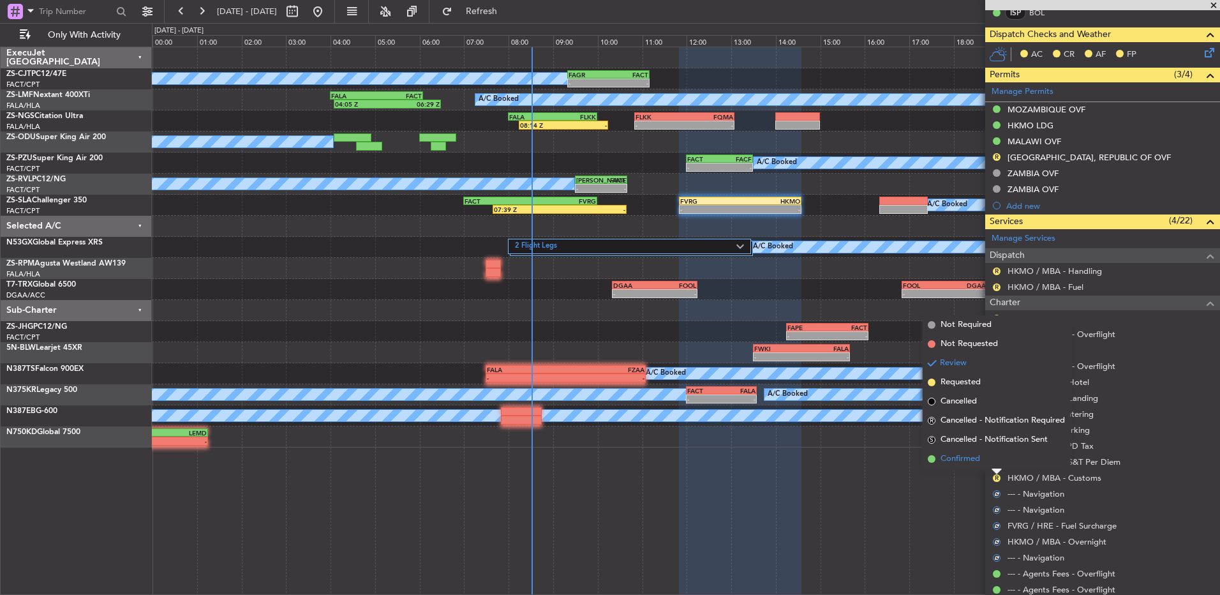
click at [998, 460] on li "Confirmed" at bounding box center [996, 458] width 147 height 19
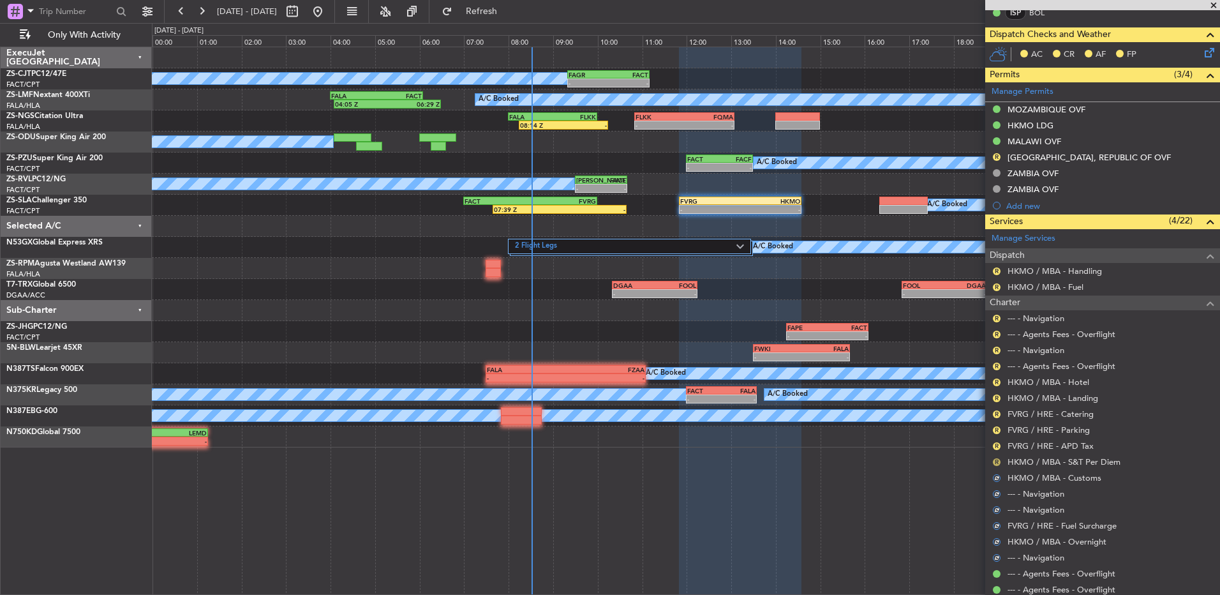
click at [998, 463] on button "R" at bounding box center [997, 462] width 8 height 8
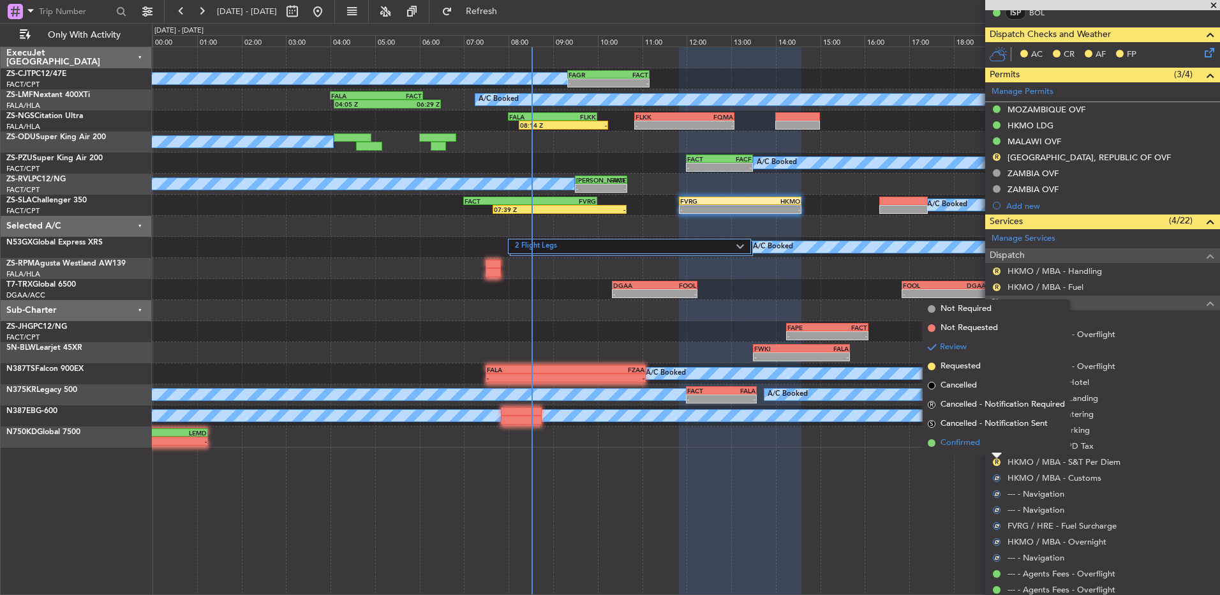
click at [992, 447] on li "Confirmed" at bounding box center [996, 442] width 147 height 19
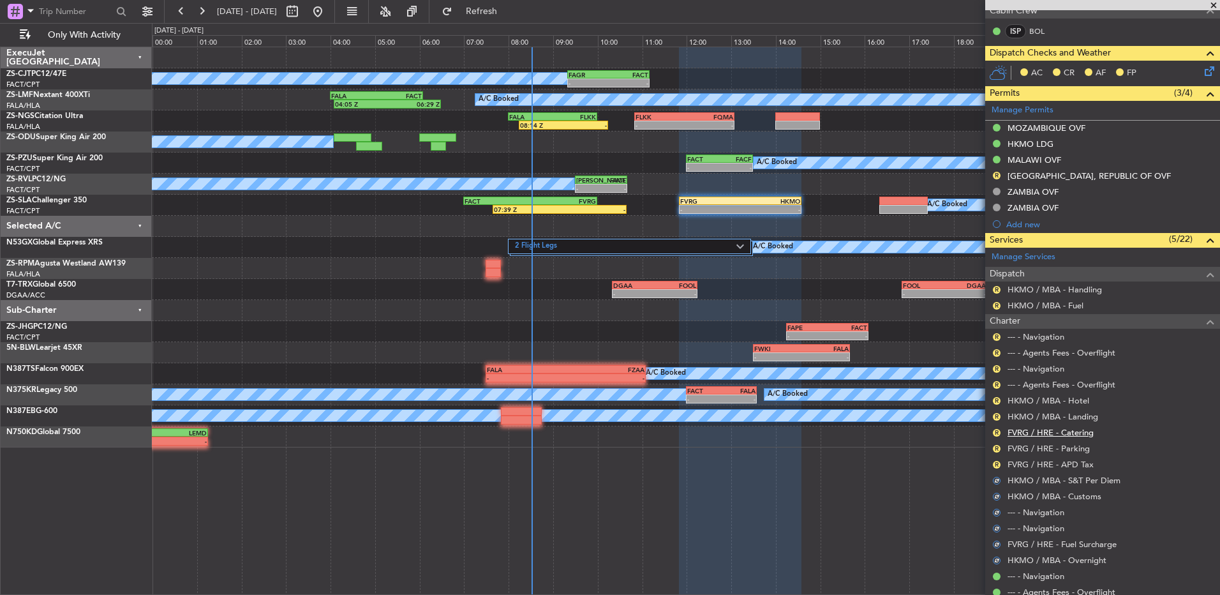
scroll to position [199, 0]
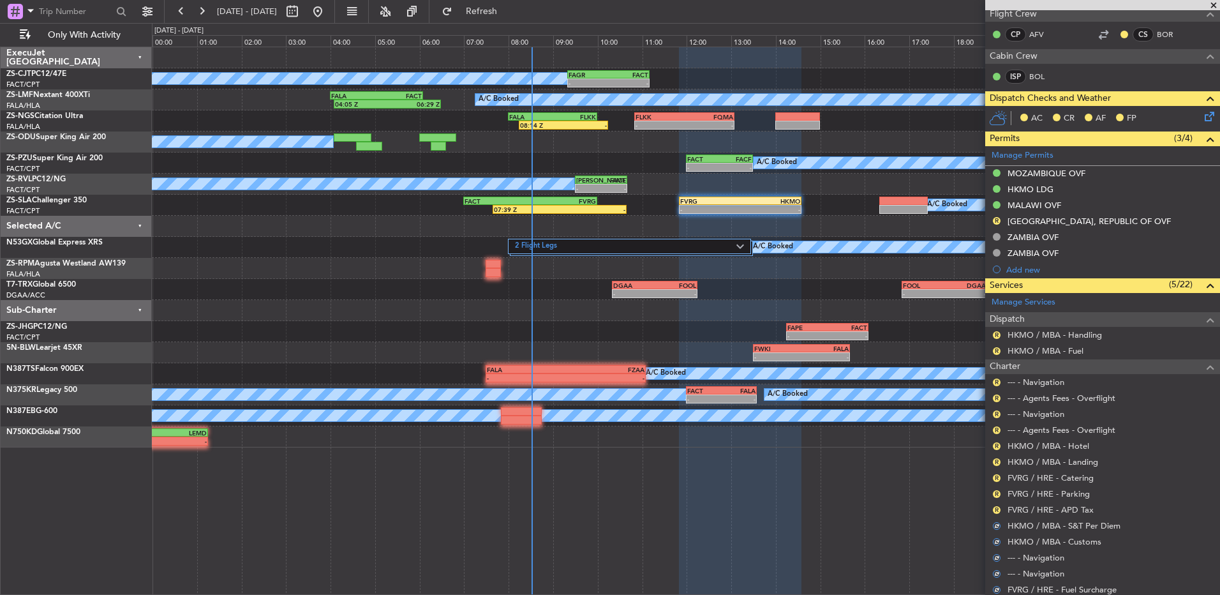
click at [993, 513] on nimbus-traffic-light "R" at bounding box center [997, 510] width 10 height 10
click at [995, 509] on button "R" at bounding box center [997, 510] width 8 height 8
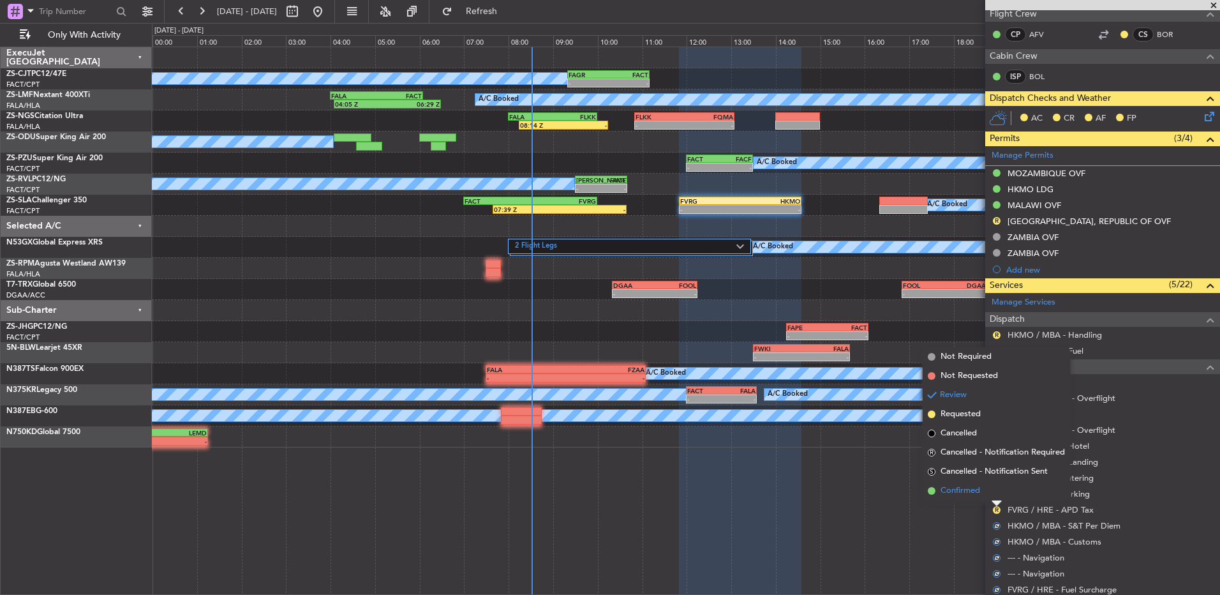
click at [997, 487] on li "Confirmed" at bounding box center [996, 490] width 147 height 19
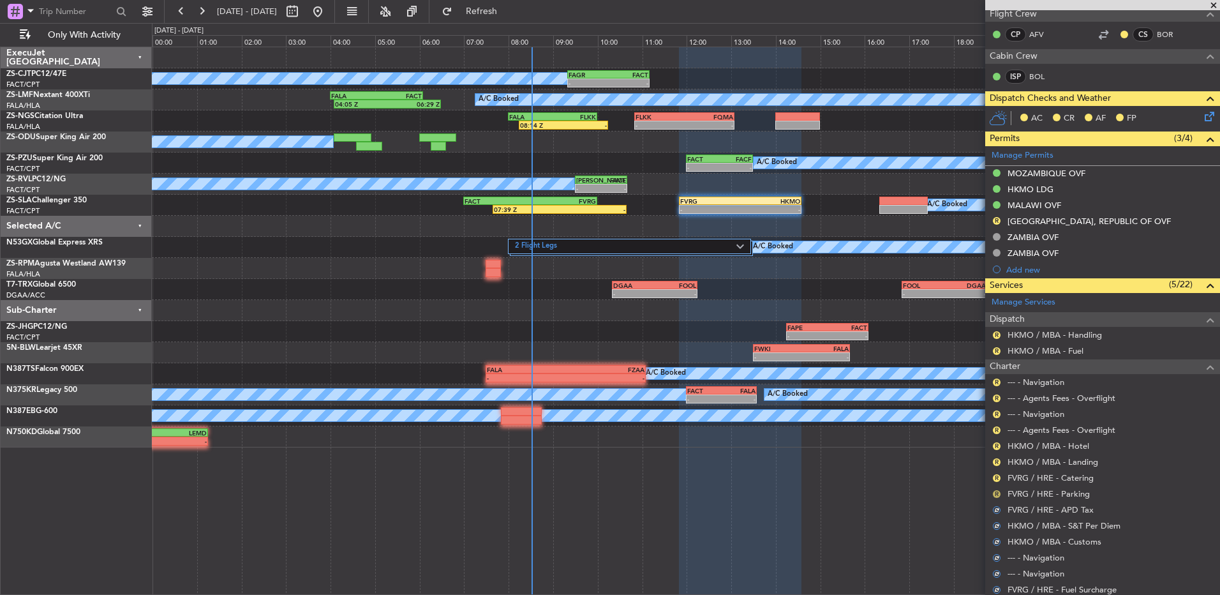
click at [997, 490] on button "R" at bounding box center [997, 494] width 8 height 8
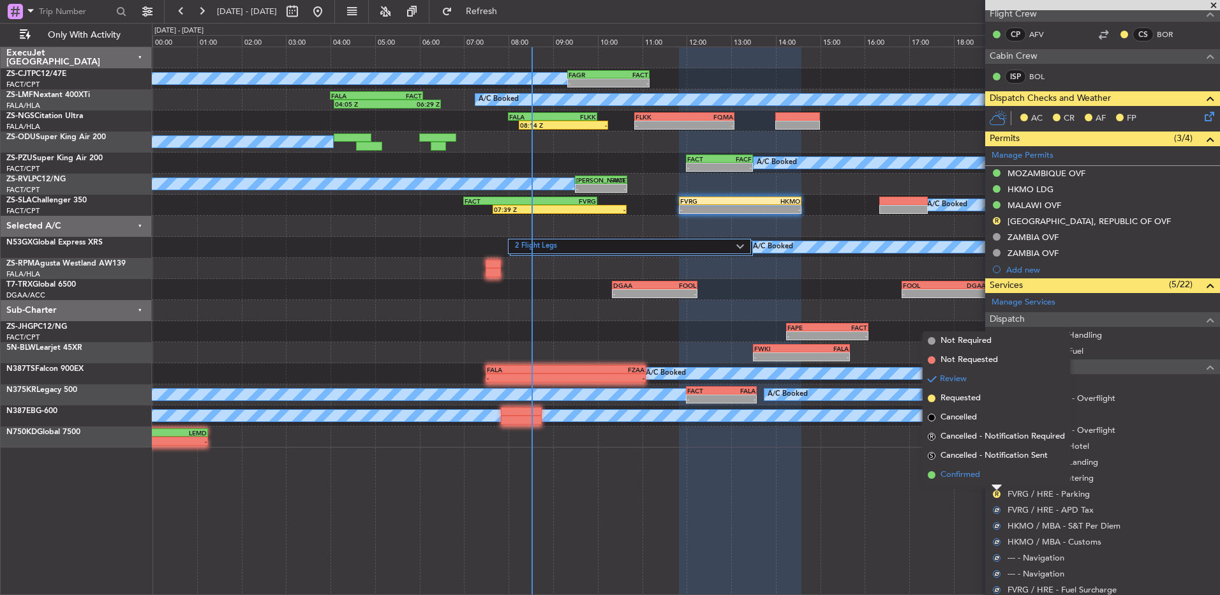
click at [996, 469] on li "Confirmed" at bounding box center [996, 474] width 147 height 19
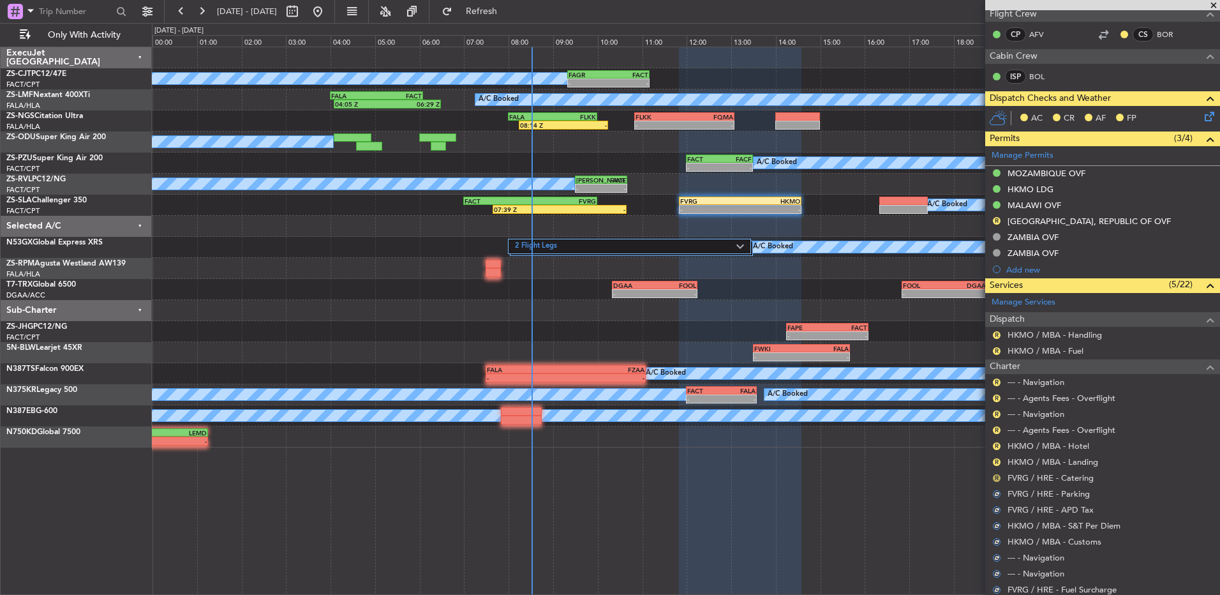
click at [994, 478] on button "R" at bounding box center [997, 478] width 8 height 8
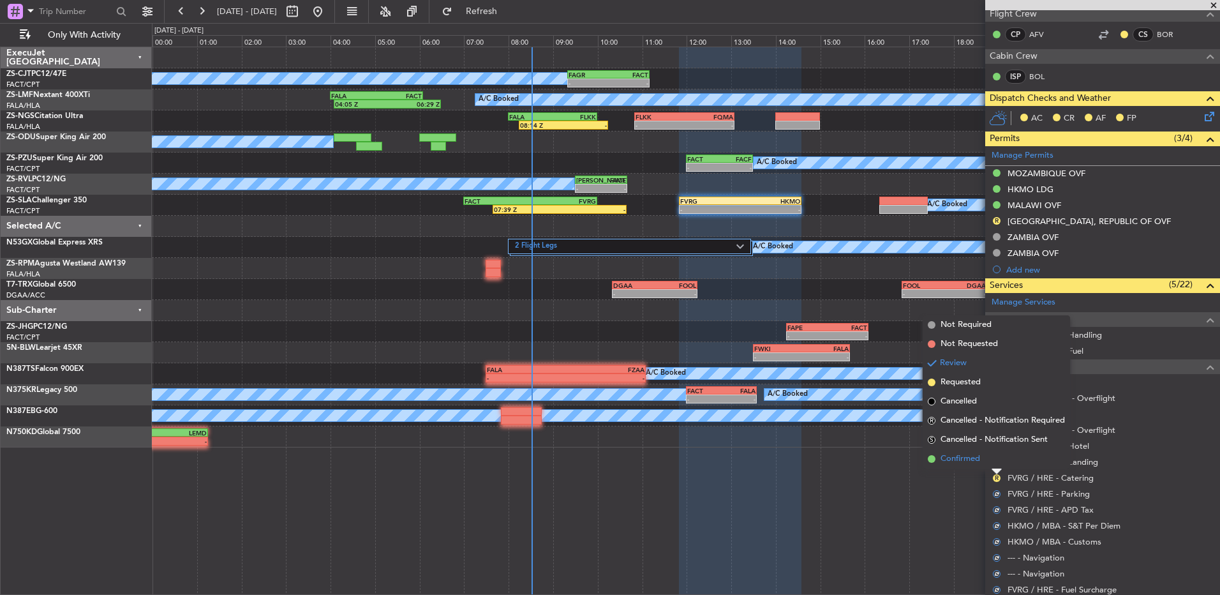
click at [996, 458] on li "Confirmed" at bounding box center [996, 458] width 147 height 19
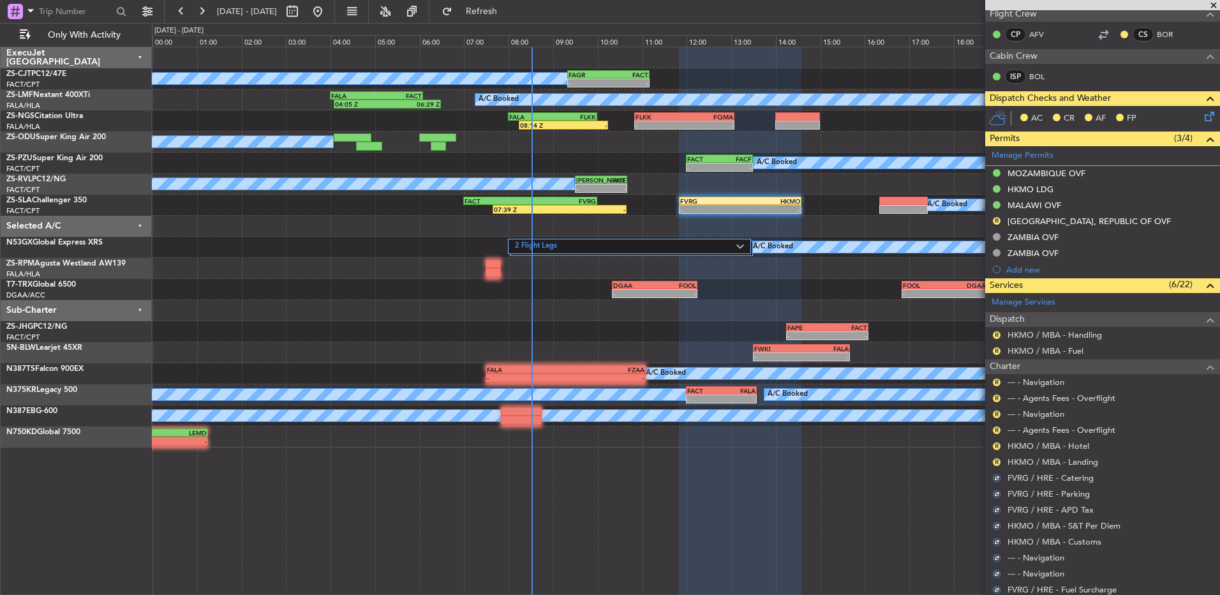
click at [996, 458] on button "R" at bounding box center [997, 462] width 8 height 8
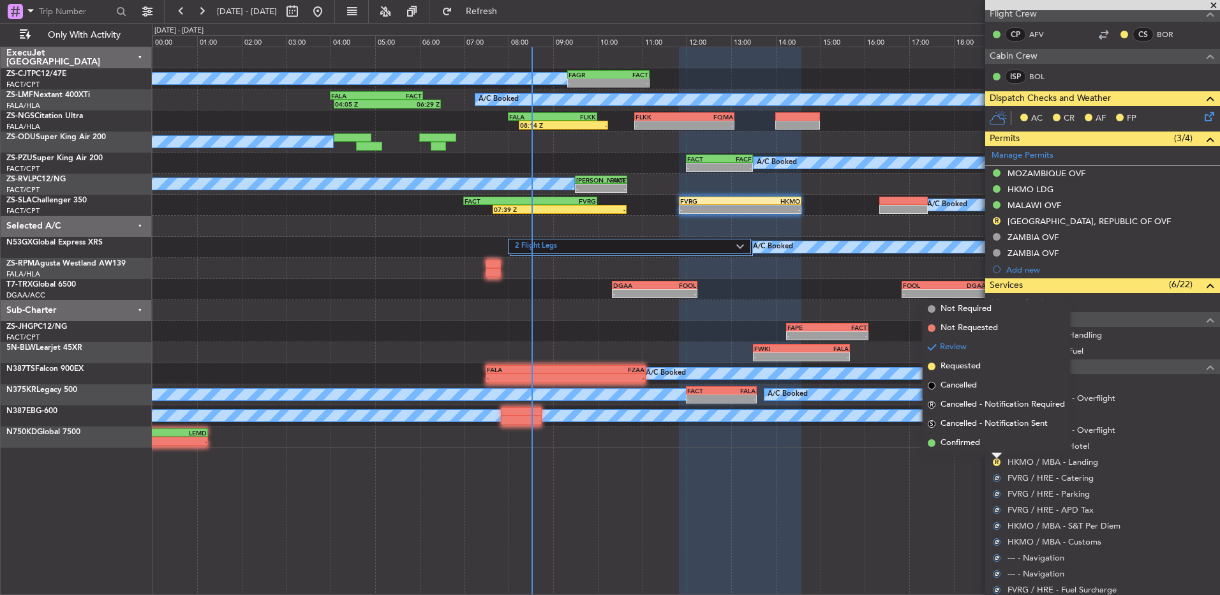
click at [996, 452] on li "Confirmed" at bounding box center [996, 442] width 147 height 19
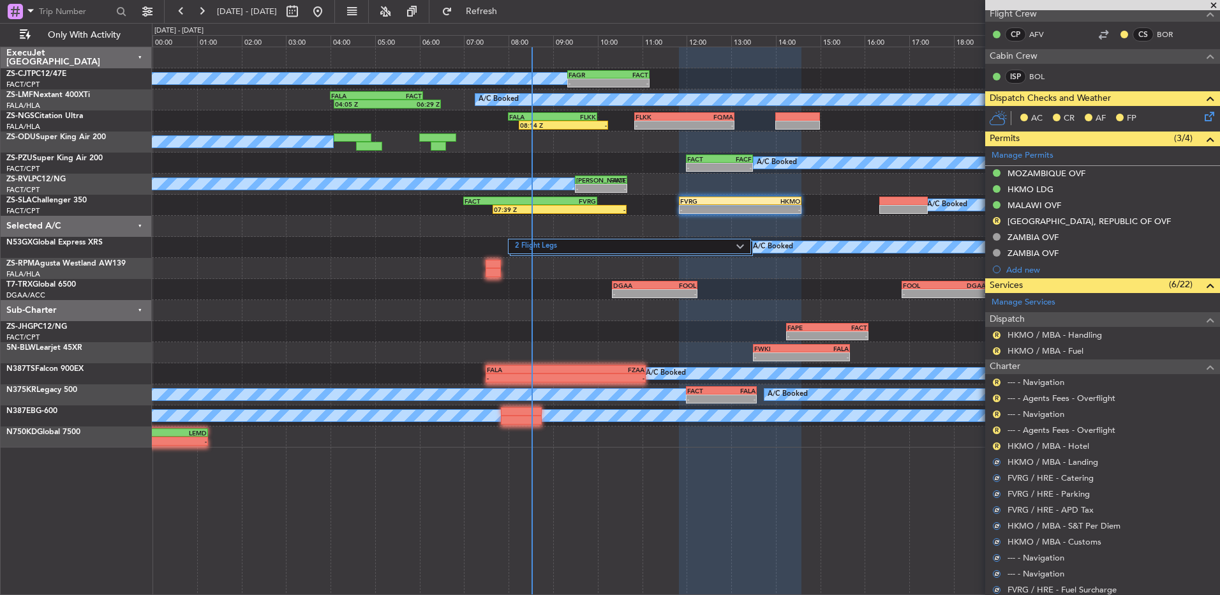
click at [996, 452] on div "R HKMO / MBA - Hotel" at bounding box center [1103, 446] width 235 height 16
drag, startPoint x: 996, startPoint y: 458, endPoint x: 996, endPoint y: 451, distance: 7.7
click at [996, 451] on div "R HKMO / MBA - Hotel" at bounding box center [1103, 446] width 235 height 16
click at [996, 444] on button "R" at bounding box center [997, 446] width 8 height 8
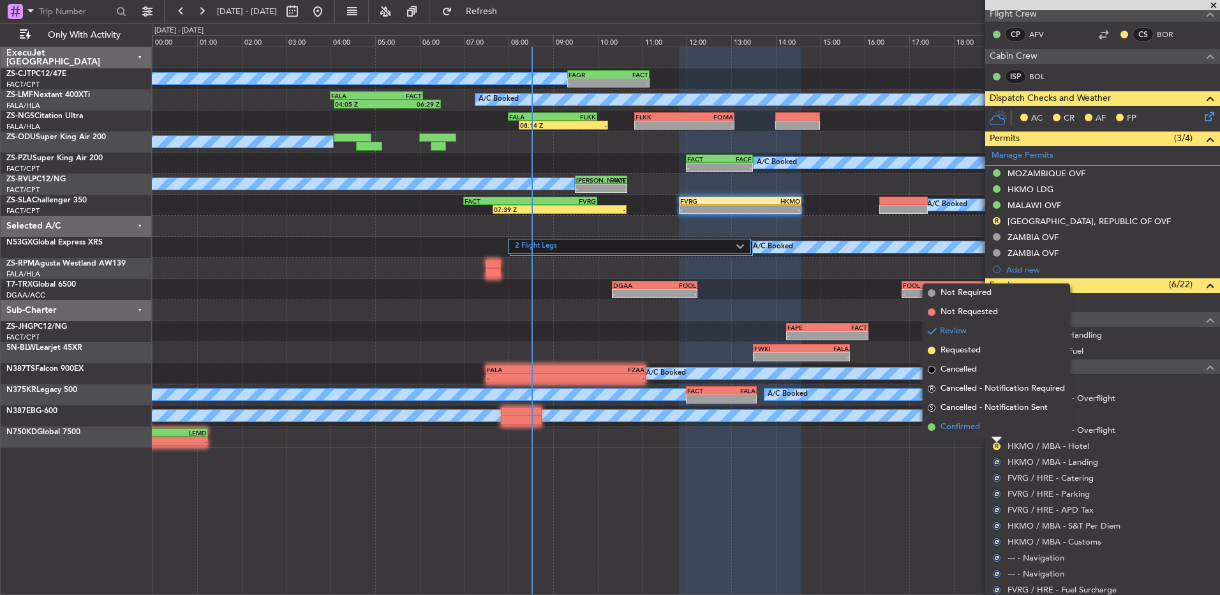
click at [996, 427] on li "Confirmed" at bounding box center [996, 426] width 147 height 19
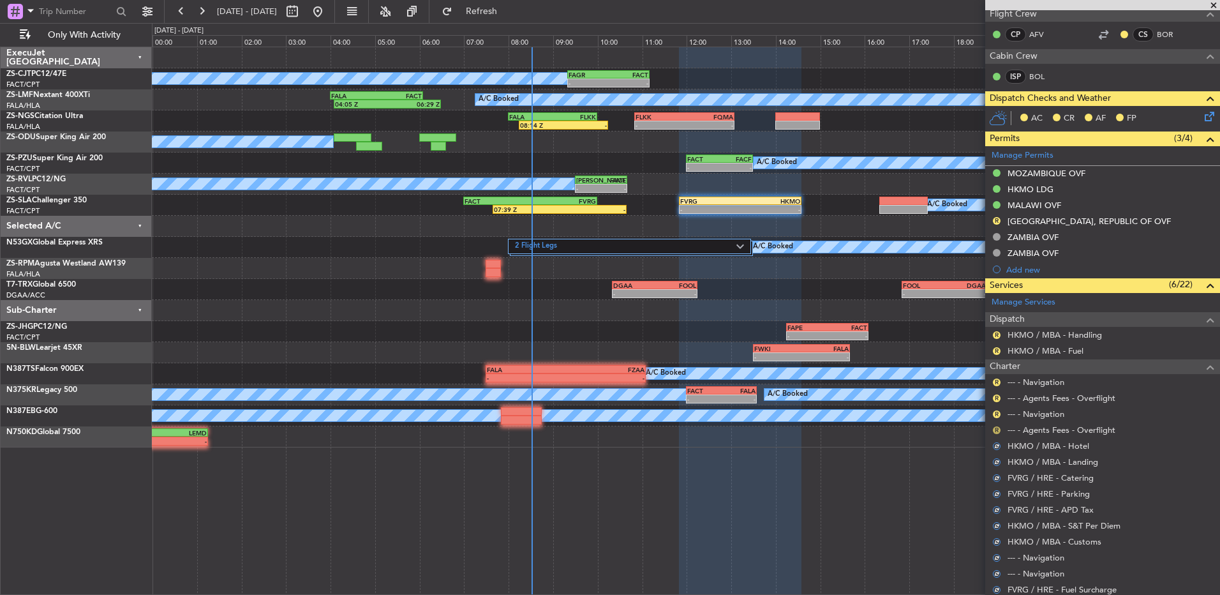
click at [998, 427] on button "R" at bounding box center [997, 430] width 8 height 8
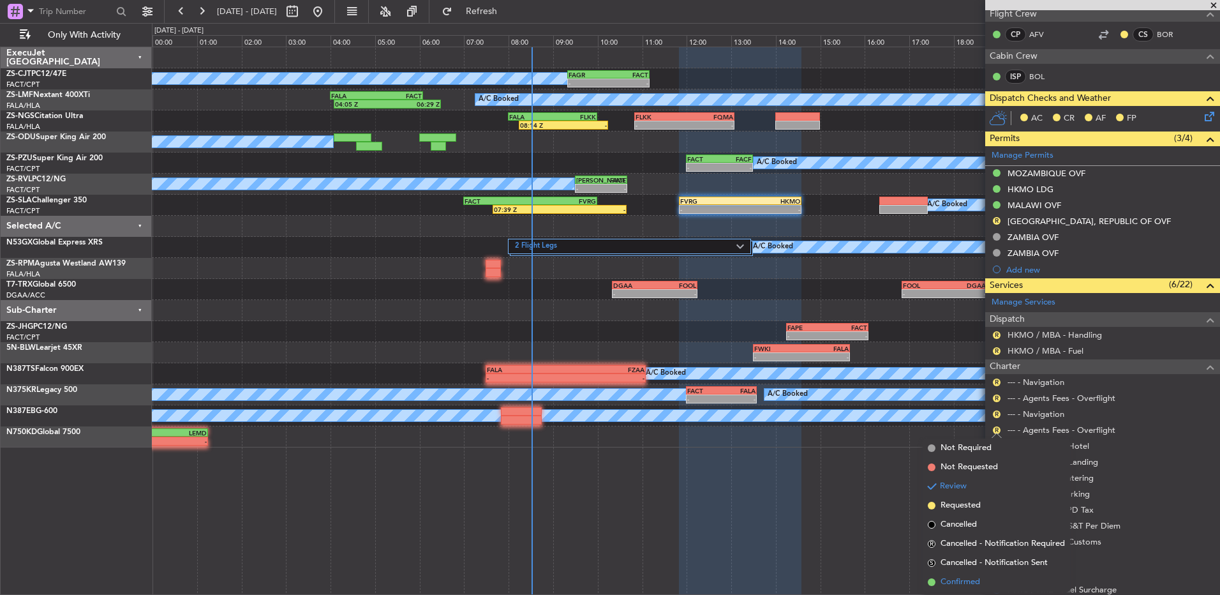
click at [974, 578] on span "Confirmed" at bounding box center [961, 582] width 40 height 13
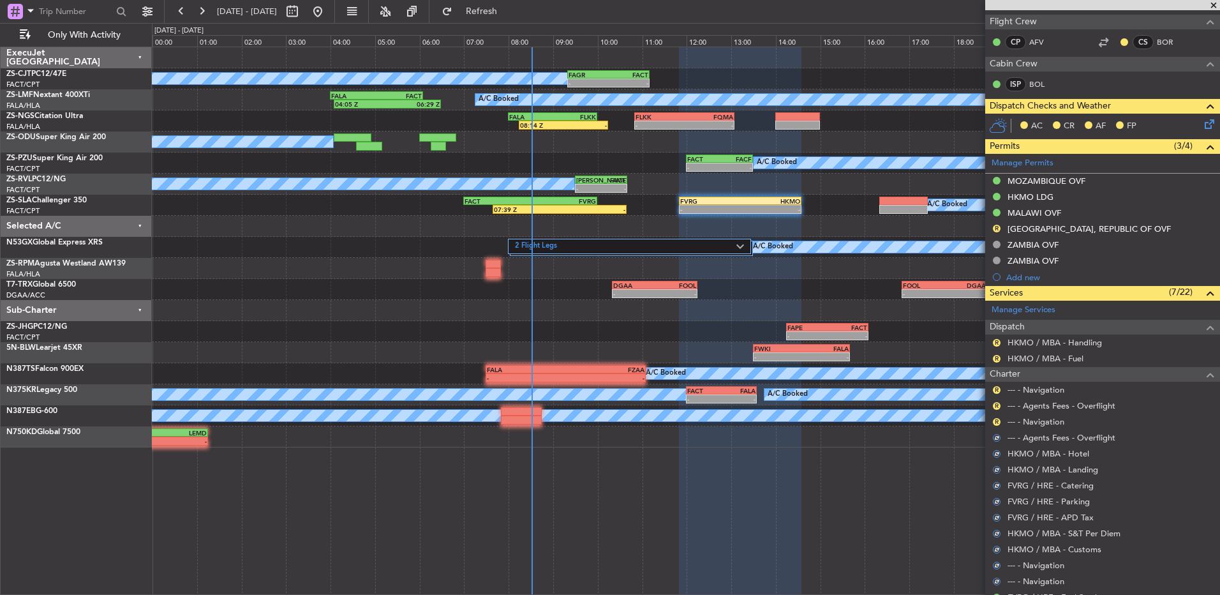
scroll to position [64, 0]
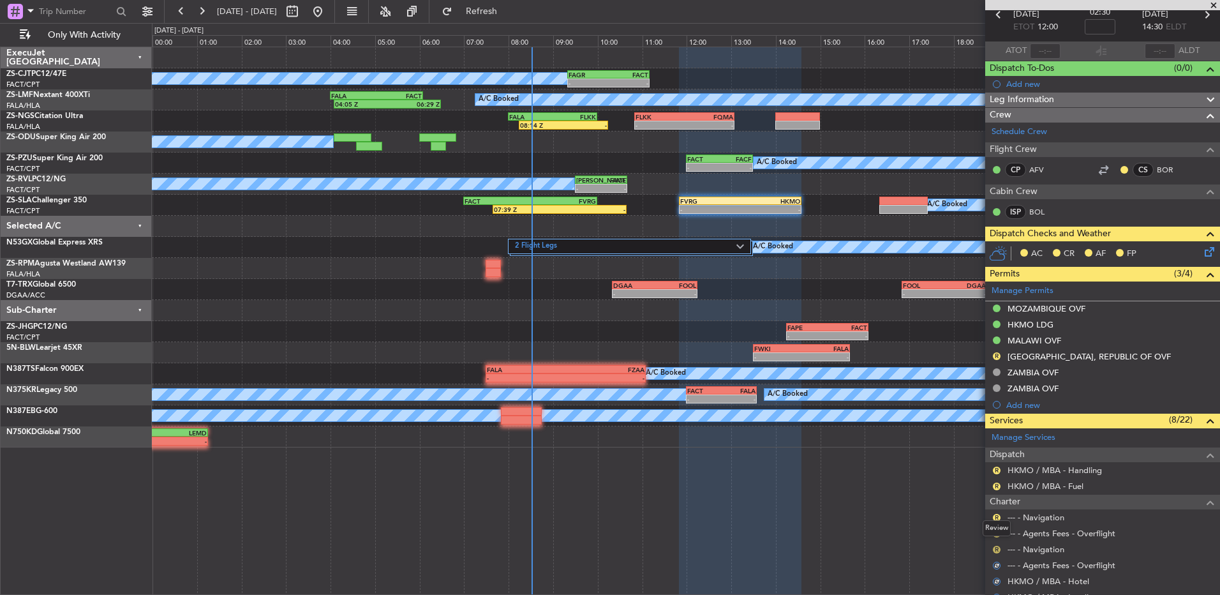
click at [995, 547] on button "R" at bounding box center [997, 550] width 8 height 8
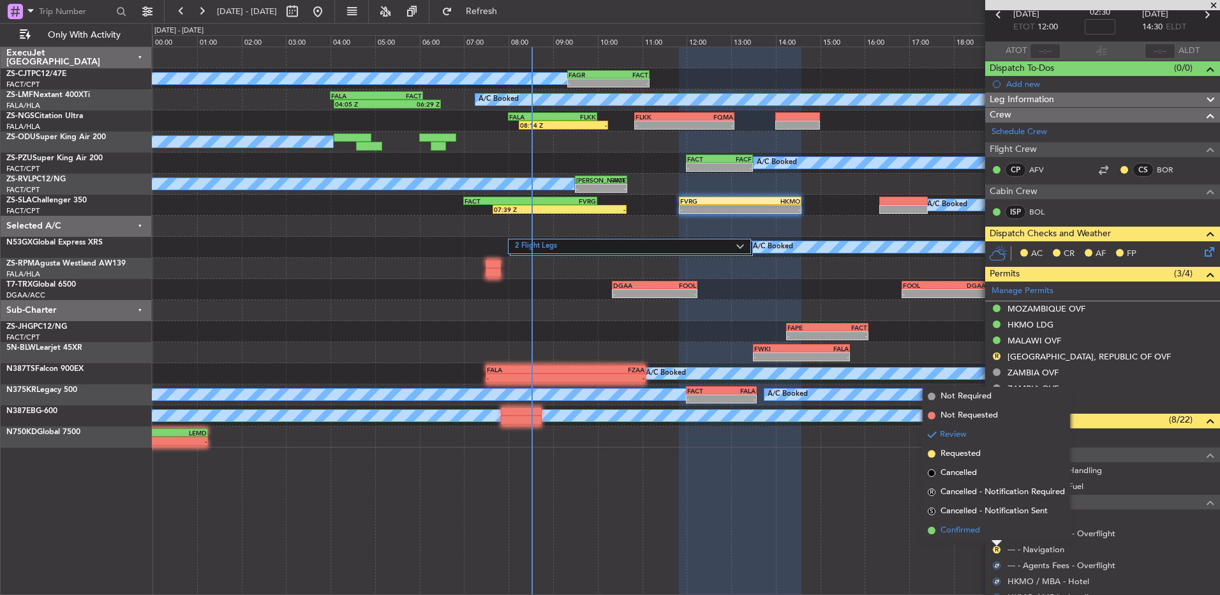
click at [964, 529] on span "Confirmed" at bounding box center [961, 530] width 40 height 13
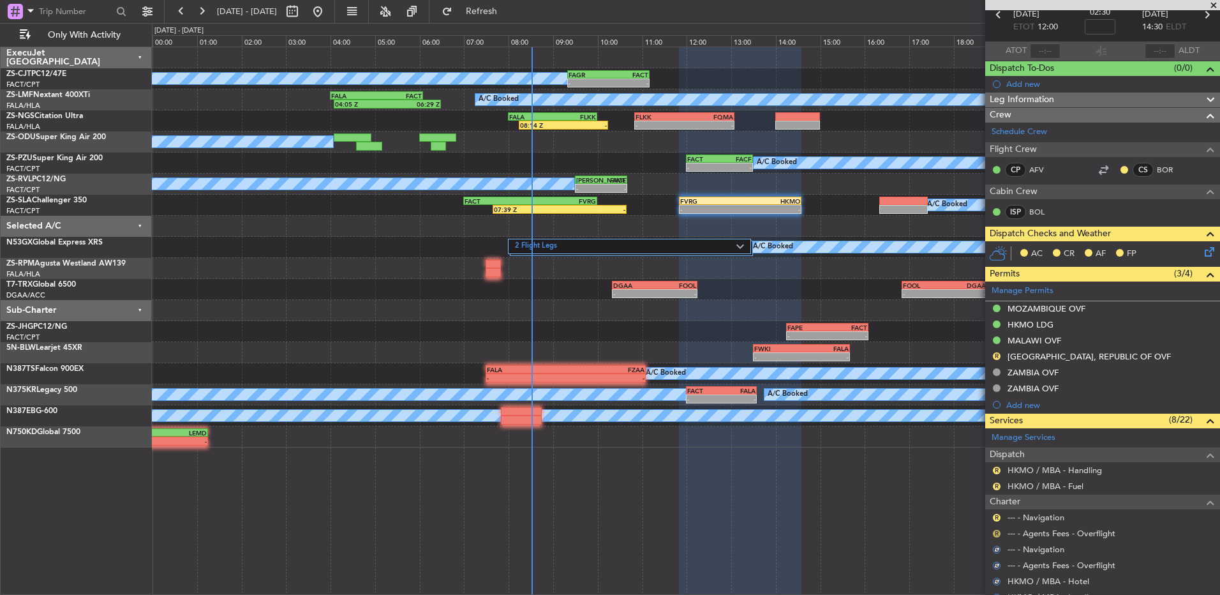
click at [996, 532] on button "R" at bounding box center [997, 534] width 8 height 8
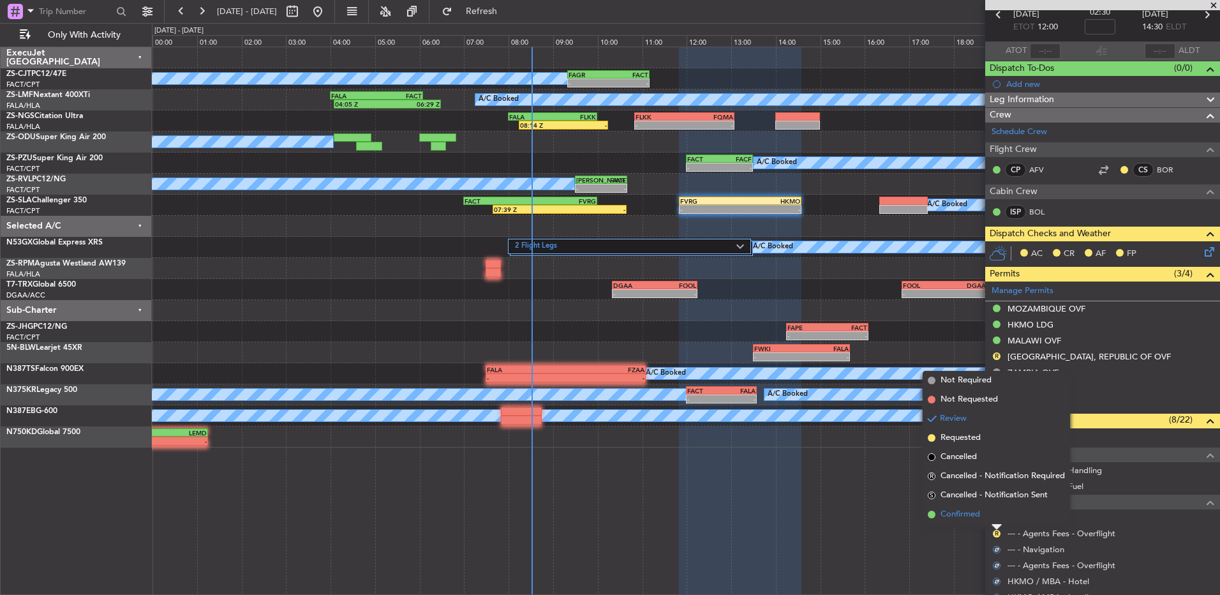
click at [980, 517] on span "Confirmed" at bounding box center [961, 514] width 40 height 13
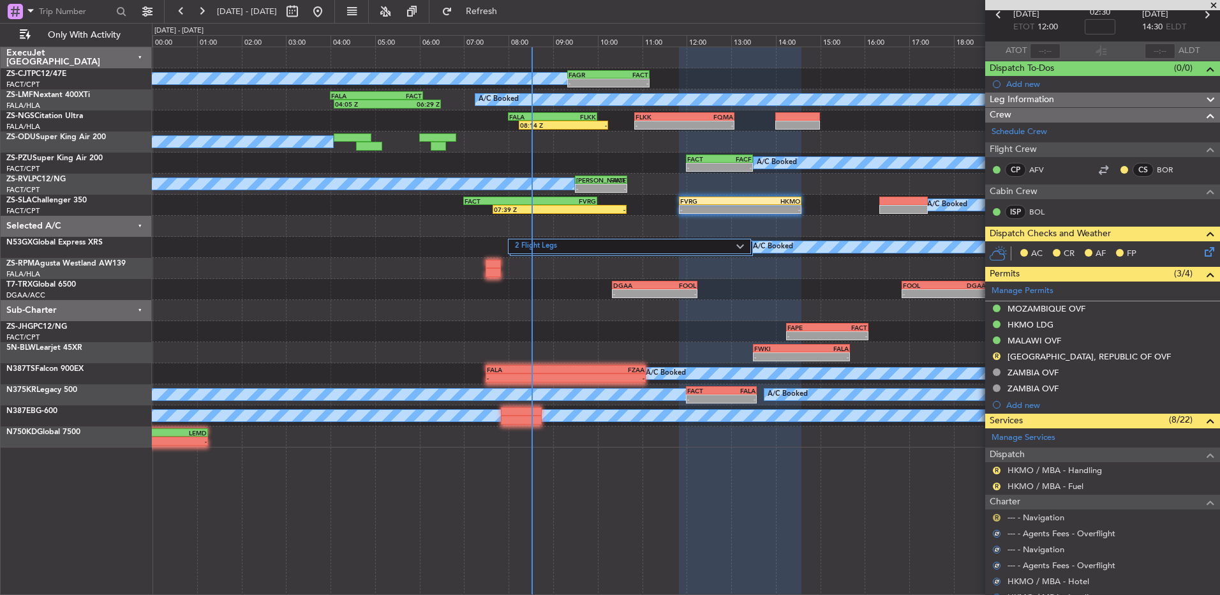
click at [996, 515] on button "R" at bounding box center [997, 518] width 8 height 8
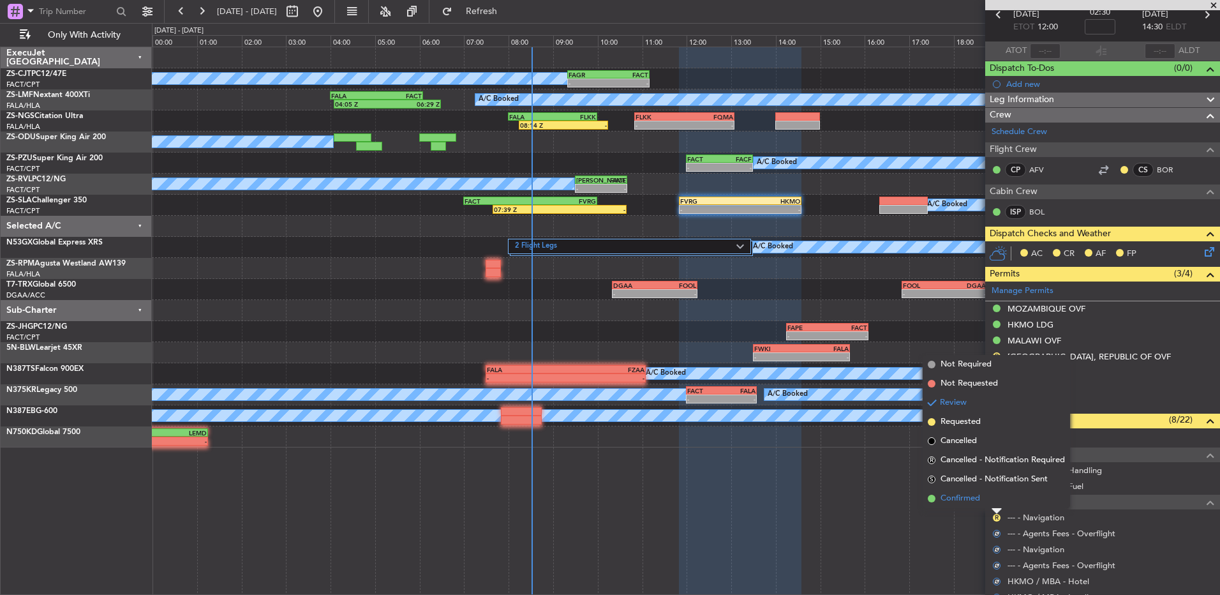
click at [997, 503] on li "Confirmed" at bounding box center [996, 498] width 147 height 19
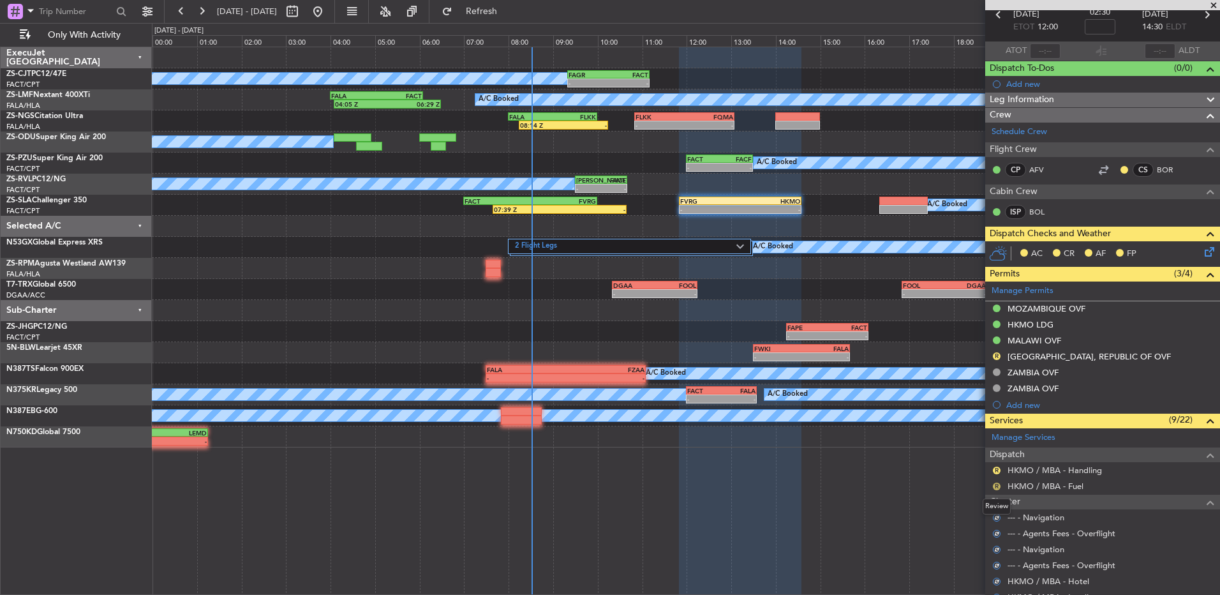
click at [998, 486] on button "R" at bounding box center [997, 487] width 8 height 8
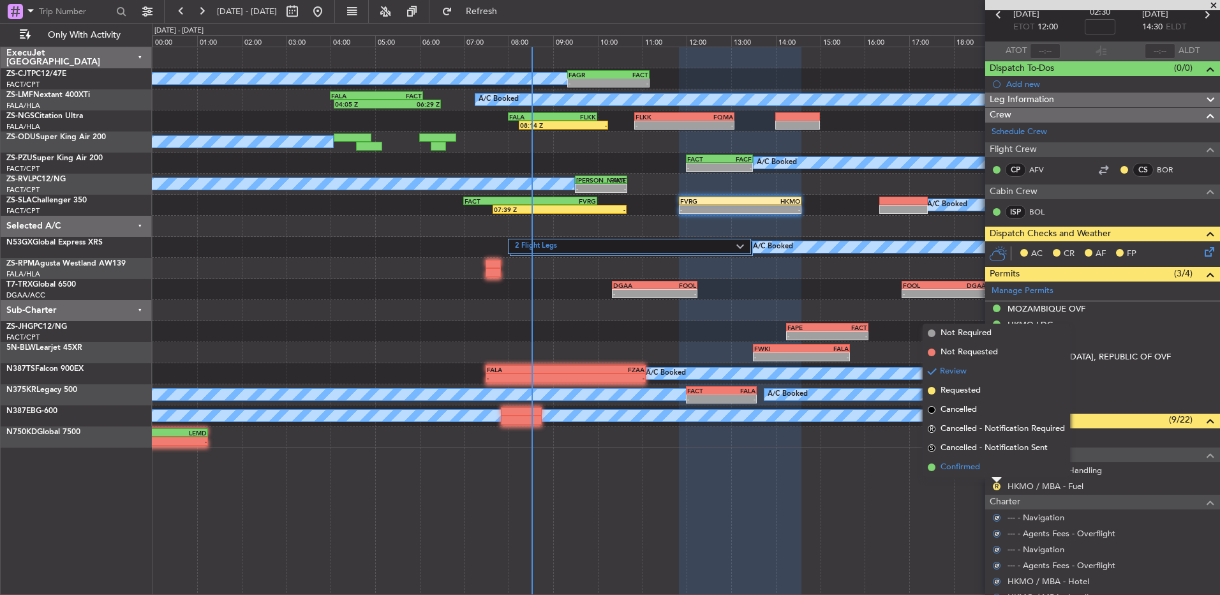
click at [994, 473] on li "Confirmed" at bounding box center [996, 467] width 147 height 19
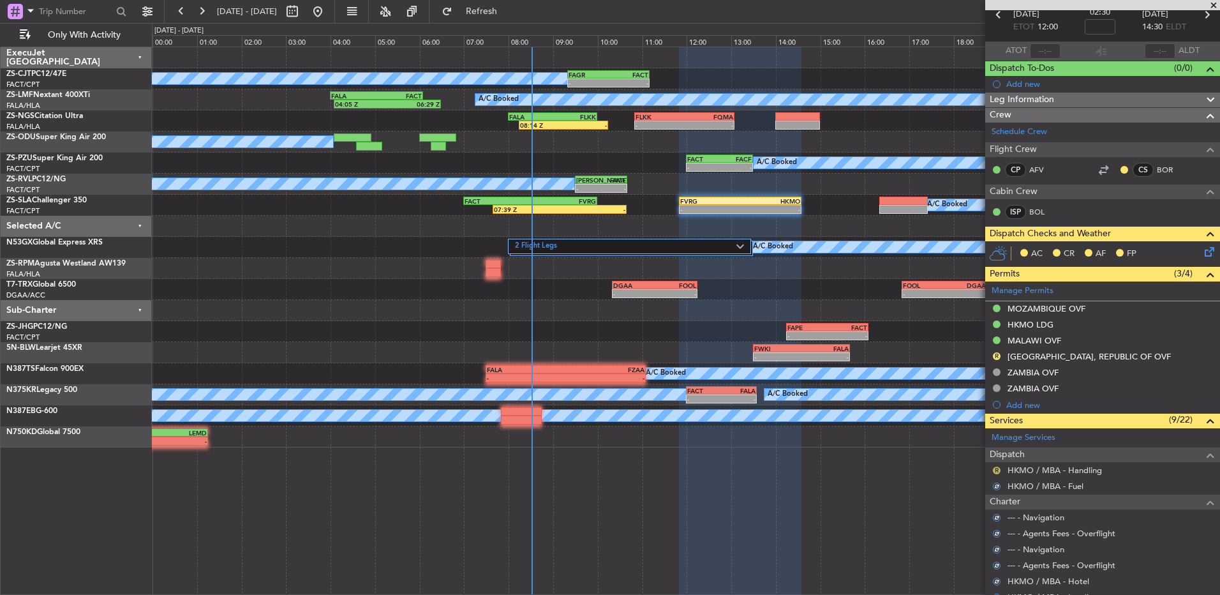
click at [994, 471] on button "R" at bounding box center [997, 471] width 8 height 8
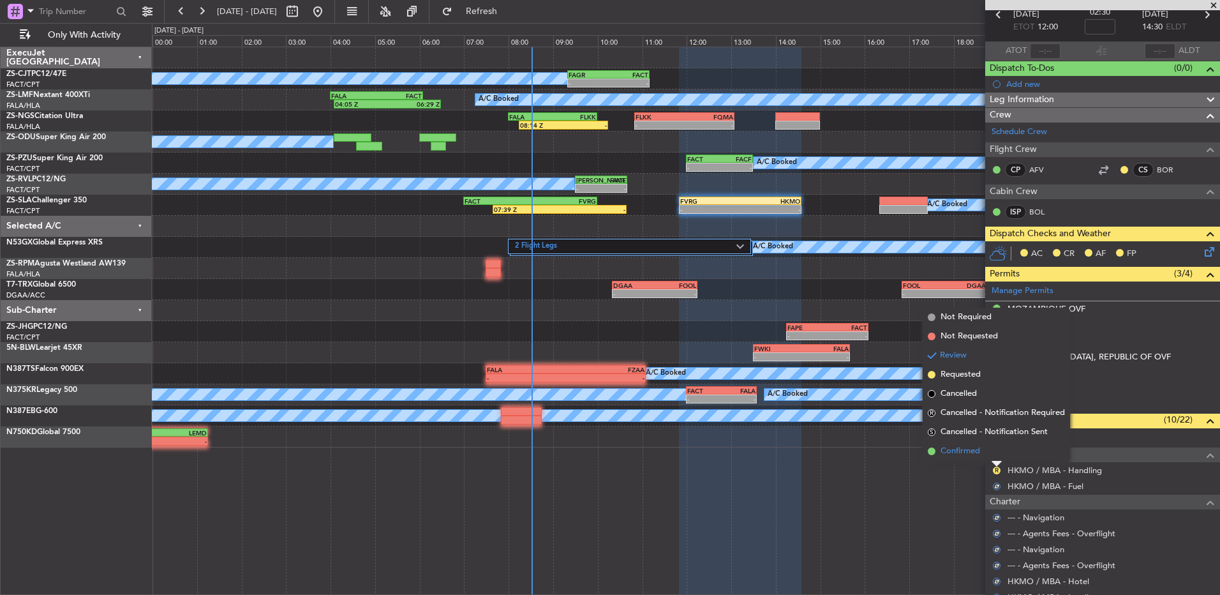
click at [994, 451] on li "Confirmed" at bounding box center [996, 451] width 147 height 19
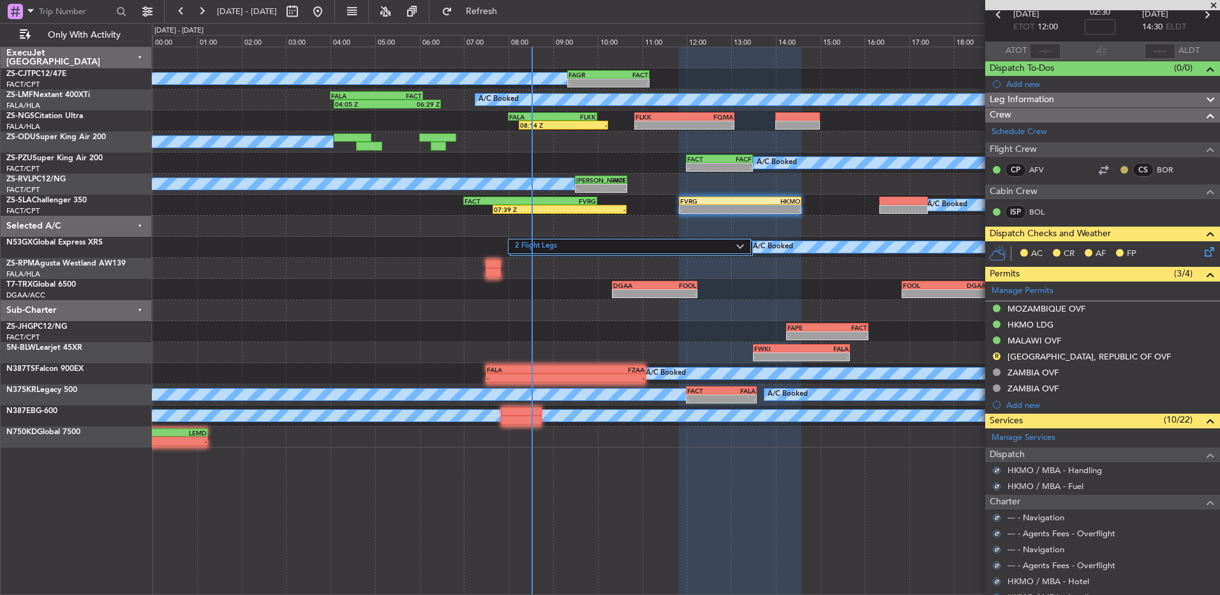
click at [1121, 169] on button at bounding box center [1125, 170] width 8 height 8
click at [1093, 209] on span "Acknowledged" at bounding box center [1118, 206] width 56 height 13
click at [1204, 248] on icon at bounding box center [1208, 249] width 10 height 10
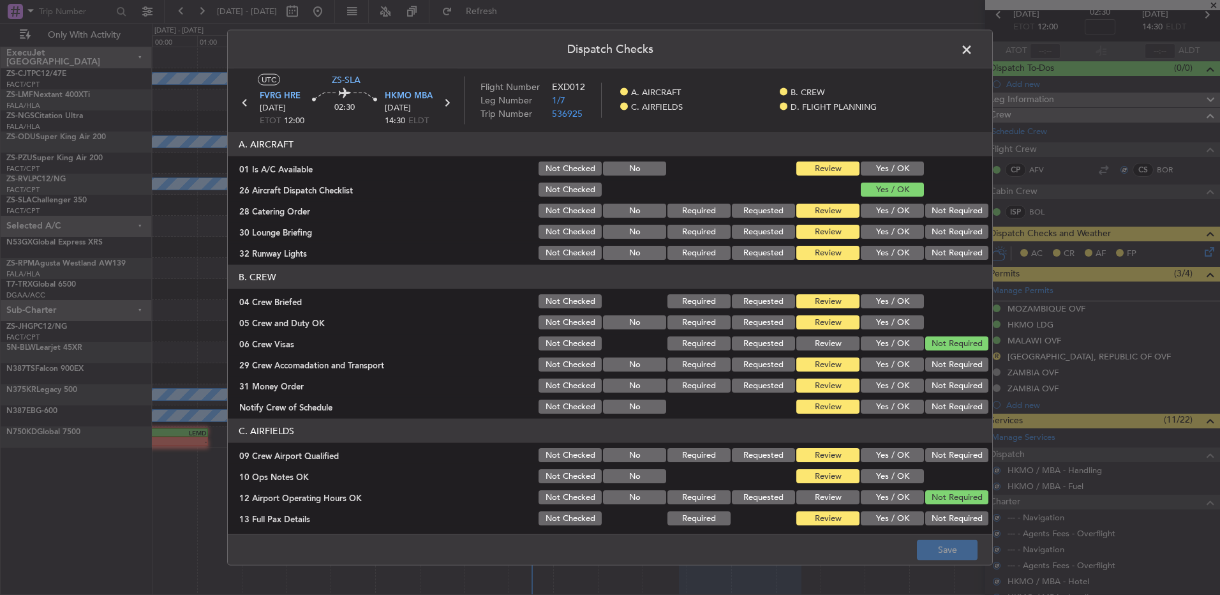
click at [883, 167] on button "Yes / OK" at bounding box center [892, 168] width 63 height 14
click at [931, 204] on button "Not Required" at bounding box center [957, 211] width 63 height 14
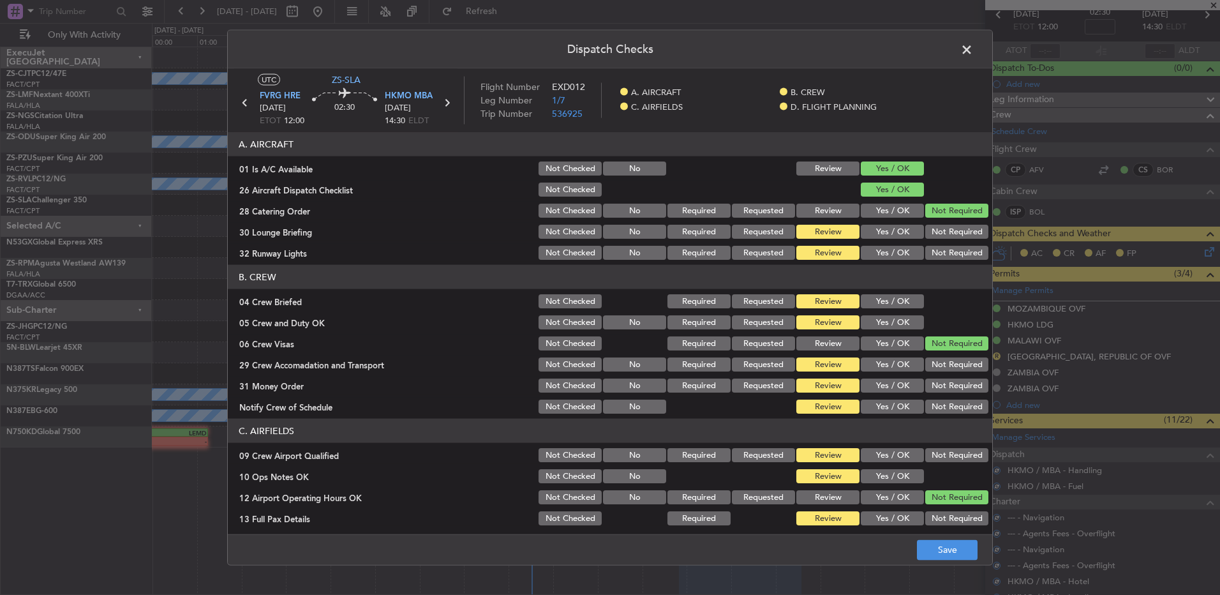
click at [938, 215] on button "Not Required" at bounding box center [957, 211] width 63 height 14
click at [943, 232] on button "Not Required" at bounding box center [957, 232] width 63 height 14
click at [945, 241] on section "A. AIRCRAFT 01 Is A/C Available Not Checked No Review Yes / OK 26 Aircraft Disp…" at bounding box center [610, 197] width 765 height 130
drag, startPoint x: 945, startPoint y: 241, endPoint x: 933, endPoint y: 260, distance: 22.7
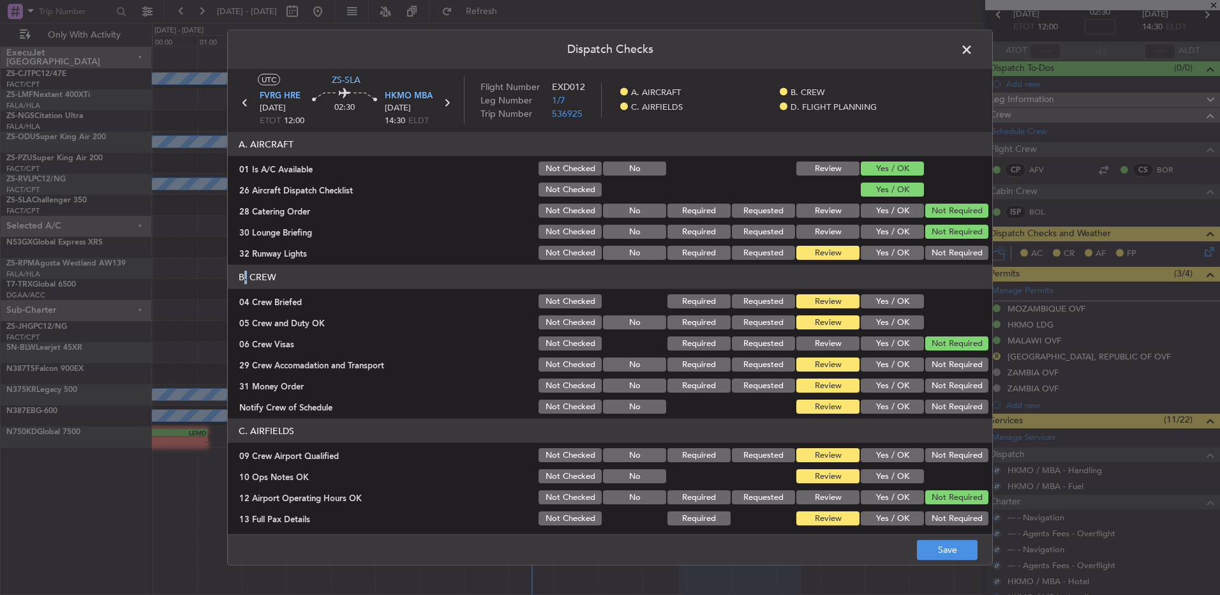
click at [943, 246] on button "Not Required" at bounding box center [957, 253] width 63 height 14
click at [894, 301] on button "Yes / OK" at bounding box center [892, 301] width 63 height 14
click at [886, 320] on button "Yes / OK" at bounding box center [892, 322] width 63 height 14
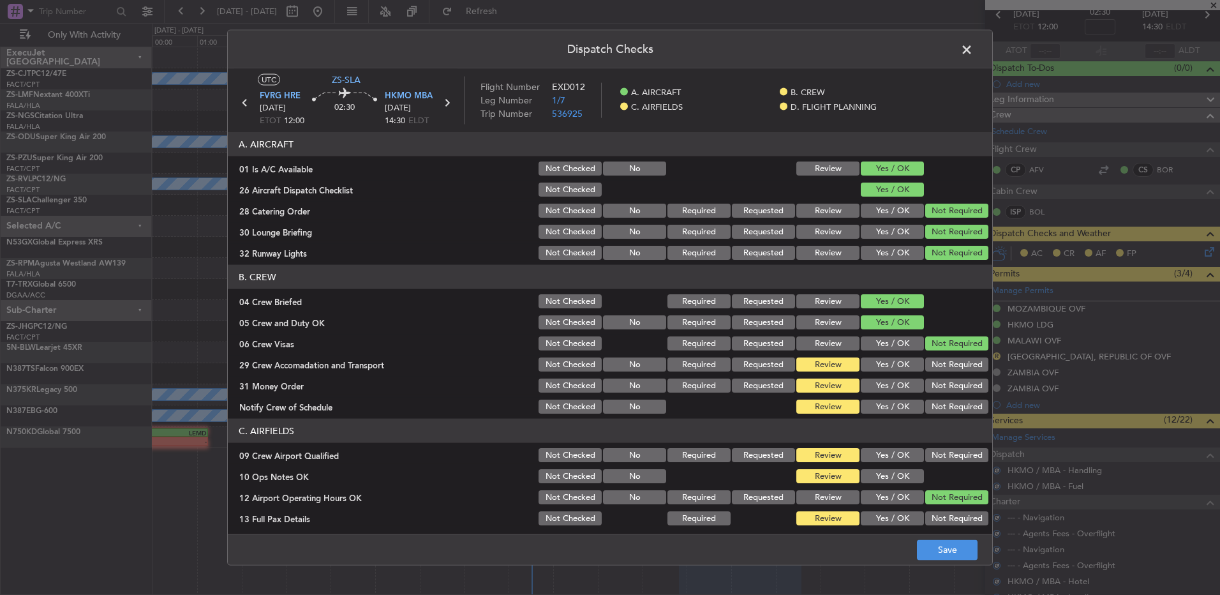
click at [922, 374] on section "B. CREW 04 Crew Briefed Not Checked Required Requested Review Yes / OK 05 Crew …" at bounding box center [610, 340] width 765 height 151
click at [926, 368] on button "Not Required" at bounding box center [957, 364] width 63 height 14
drag, startPoint x: 923, startPoint y: 388, endPoint x: 922, endPoint y: 401, distance: 12.8
click at [926, 390] on button "Not Required" at bounding box center [957, 386] width 63 height 14
click at [922, 399] on section "B. CREW 04 Crew Briefed Not Checked Required Requested Review Yes / OK 05 Crew …" at bounding box center [610, 340] width 765 height 151
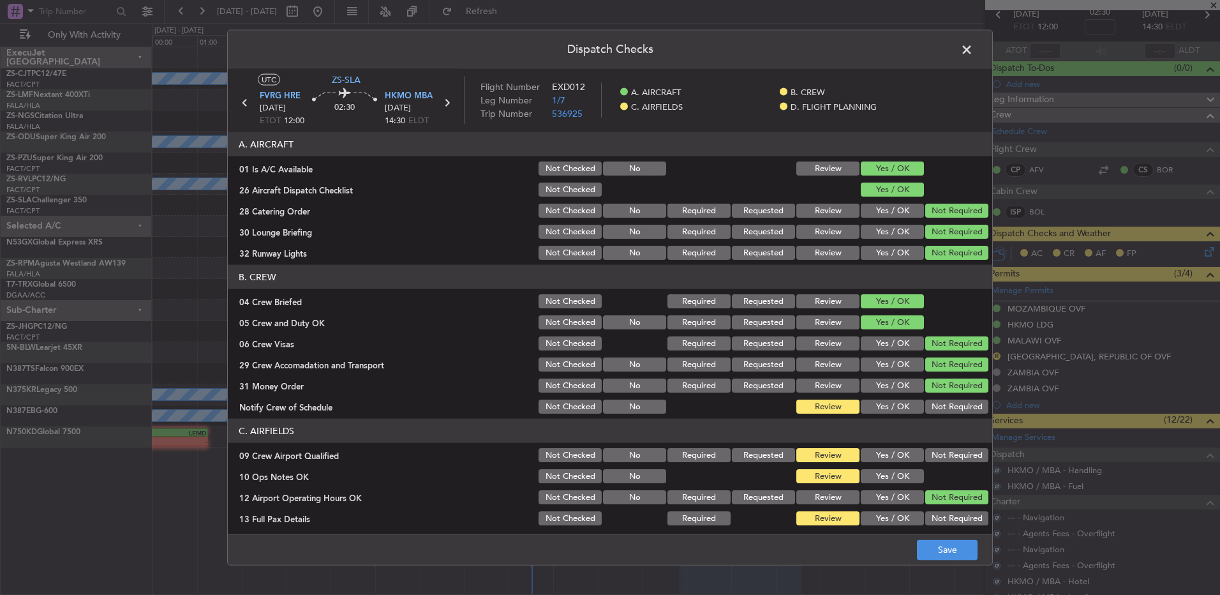
drag, startPoint x: 922, startPoint y: 401, endPoint x: 922, endPoint y: 420, distance: 19.1
click at [922, 419] on article "A. AIRCRAFT 01 Is A/C Available Not Checked No Review Yes / OK 26 Aircraft Disp…" at bounding box center [610, 329] width 765 height 394
click at [926, 401] on button "Not Required" at bounding box center [957, 407] width 63 height 14
click at [929, 459] on button "Not Required" at bounding box center [957, 455] width 63 height 14
click at [899, 480] on button "Yes / OK" at bounding box center [892, 476] width 63 height 14
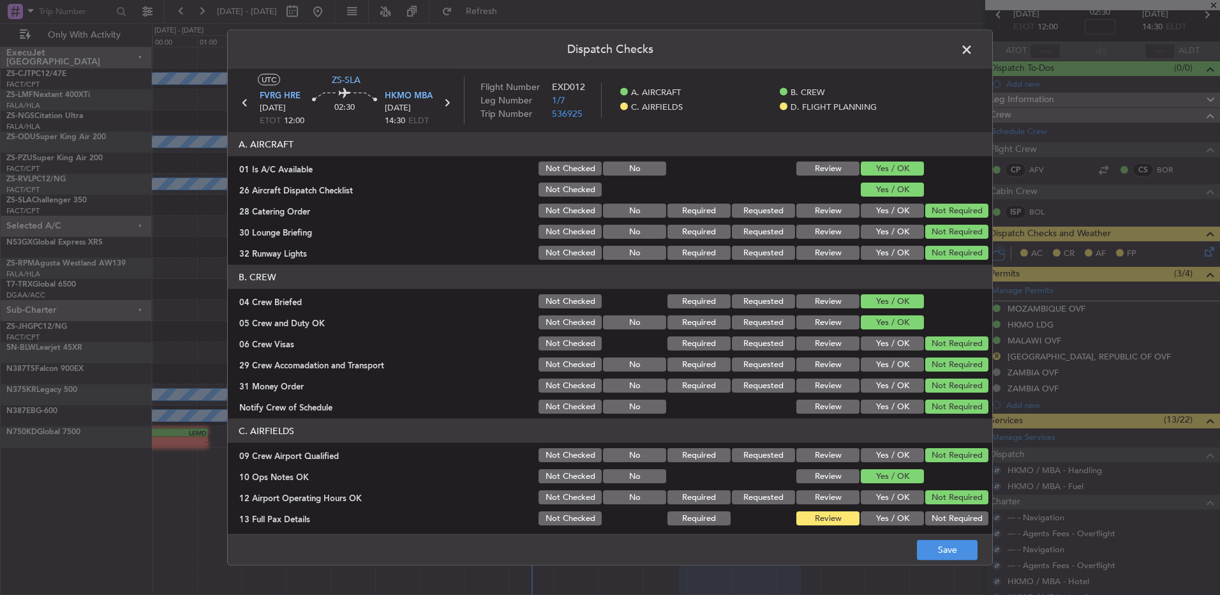
scroll to position [179, 0]
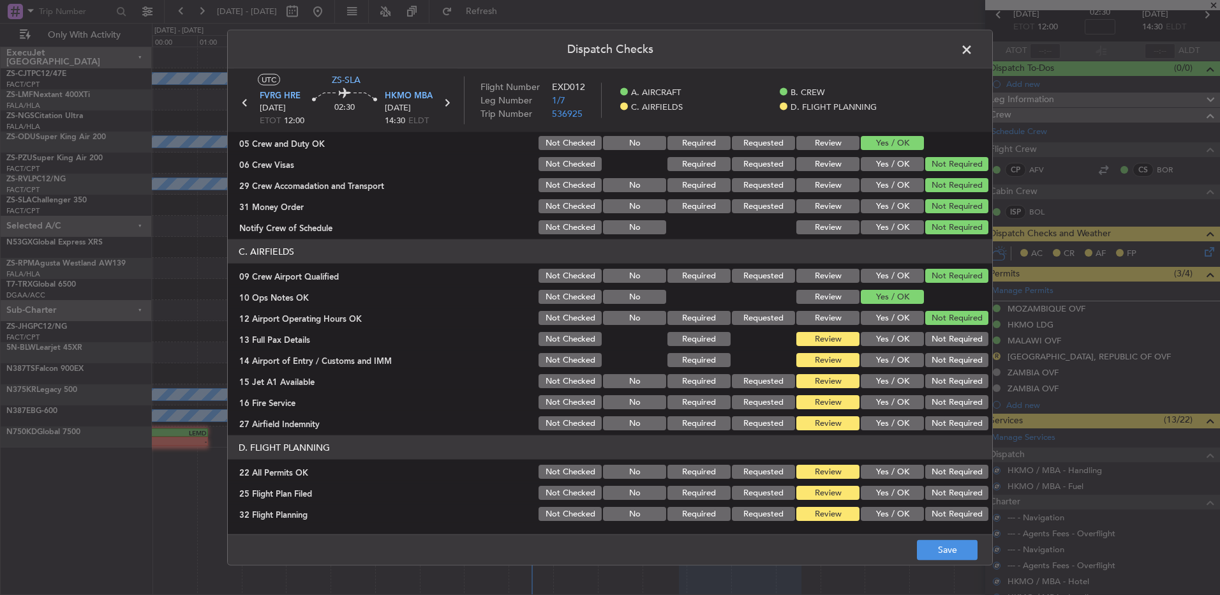
click at [953, 327] on section "C. AIRFIELDS 09 Crew Airport Qualified Not Checked No Required Requested Review…" at bounding box center [610, 335] width 765 height 193
click at [947, 341] on button "Not Required" at bounding box center [957, 339] width 63 height 14
click at [947, 346] on div "Not Required" at bounding box center [956, 339] width 64 height 18
click at [945, 360] on button "Not Required" at bounding box center [957, 360] width 63 height 14
drag, startPoint x: 942, startPoint y: 366, endPoint x: 940, endPoint y: 377, distance: 11.1
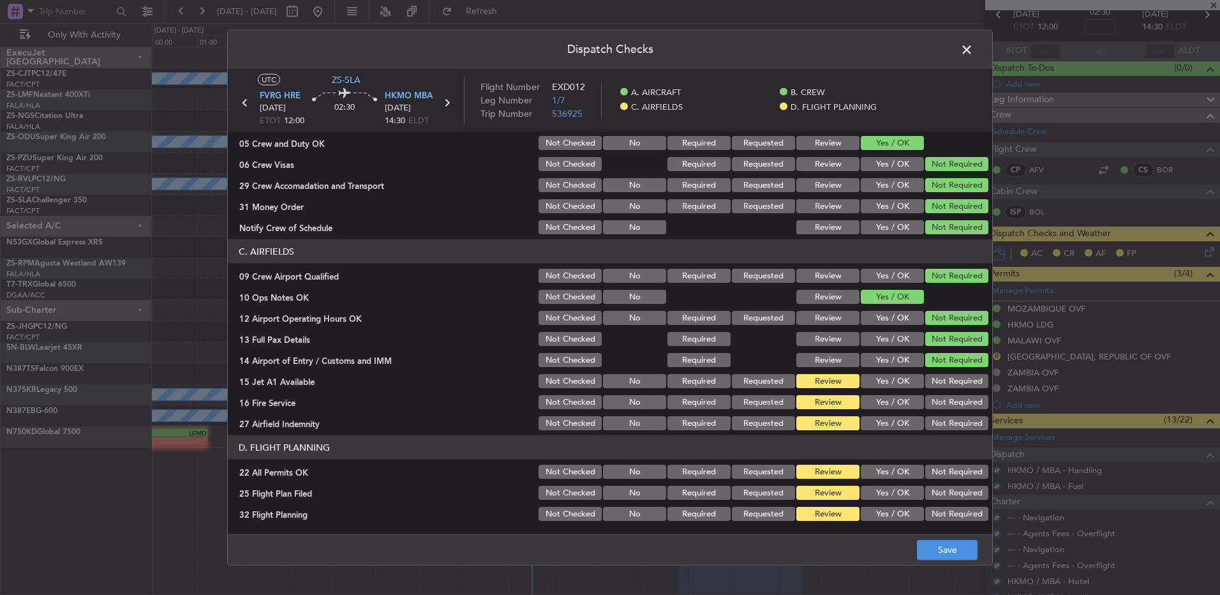
click at [941, 368] on div "Not Required" at bounding box center [956, 360] width 64 height 18
click at [940, 377] on button "Not Required" at bounding box center [957, 381] width 63 height 14
click at [938, 386] on button "Not Required" at bounding box center [957, 381] width 63 height 14
drag, startPoint x: 936, startPoint y: 391, endPoint x: 934, endPoint y: 400, distance: 8.7
click at [936, 394] on section "C. AIRFIELDS 09 Crew Airport Qualified Not Checked No Required Requested Review…" at bounding box center [610, 335] width 765 height 193
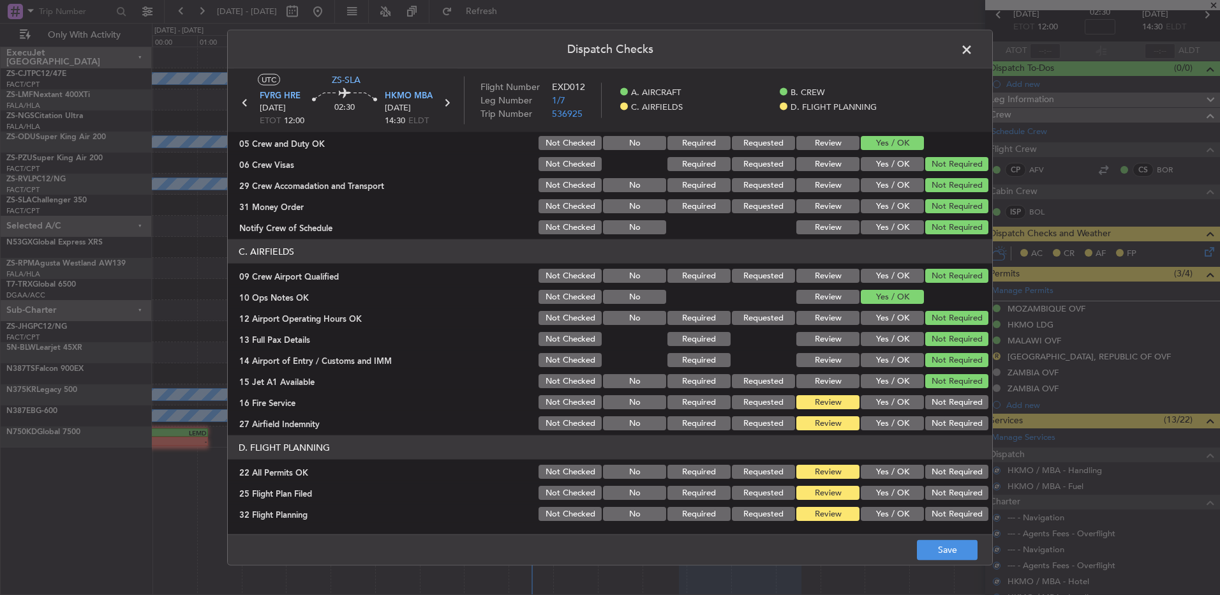
click at [934, 404] on button "Not Required" at bounding box center [957, 402] width 63 height 14
click at [933, 411] on section "C. AIRFIELDS 09 Crew Airport Qualified Not Checked No Required Requested Review…" at bounding box center [610, 335] width 765 height 193
drag, startPoint x: 933, startPoint y: 412, endPoint x: 941, endPoint y: 433, distance: 21.8
click at [941, 433] on article "A. AIRCRAFT 01 Is A/C Available Not Checked No Review Yes / OK 26 Aircraft Disp…" at bounding box center [610, 329] width 765 height 394
click at [935, 426] on button "Not Required" at bounding box center [957, 423] width 63 height 14
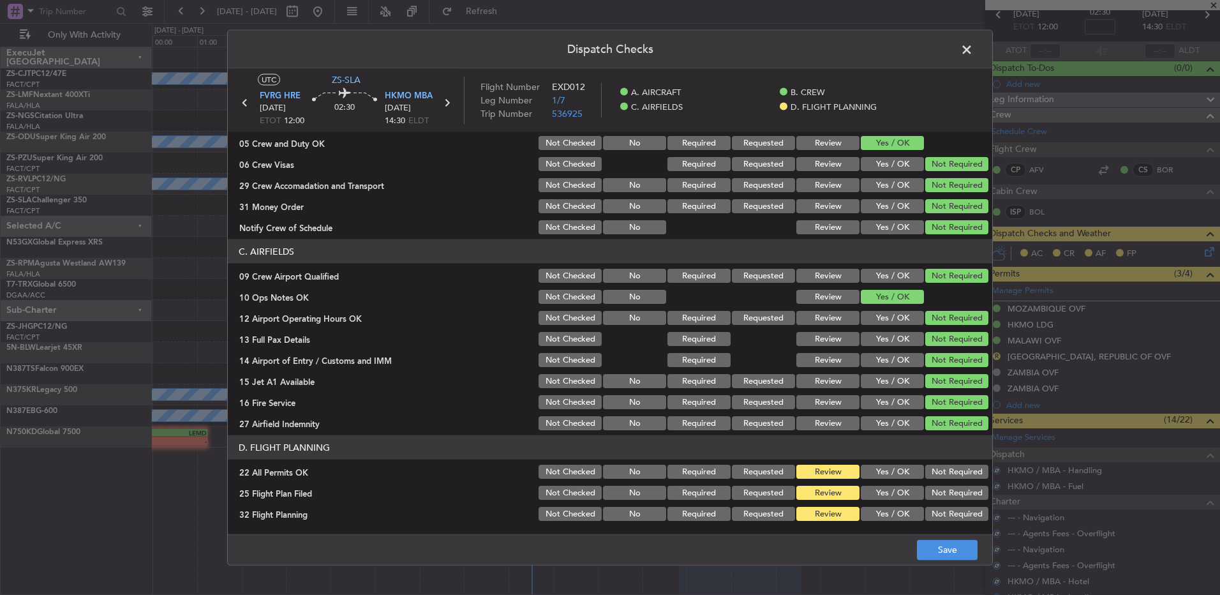
click at [929, 467] on button "Not Required" at bounding box center [957, 472] width 63 height 14
click at [887, 493] on button "Yes / OK" at bounding box center [892, 493] width 63 height 14
click at [889, 505] on div "Yes / OK" at bounding box center [891, 514] width 64 height 18
click at [895, 516] on button "Yes / OK" at bounding box center [892, 514] width 63 height 14
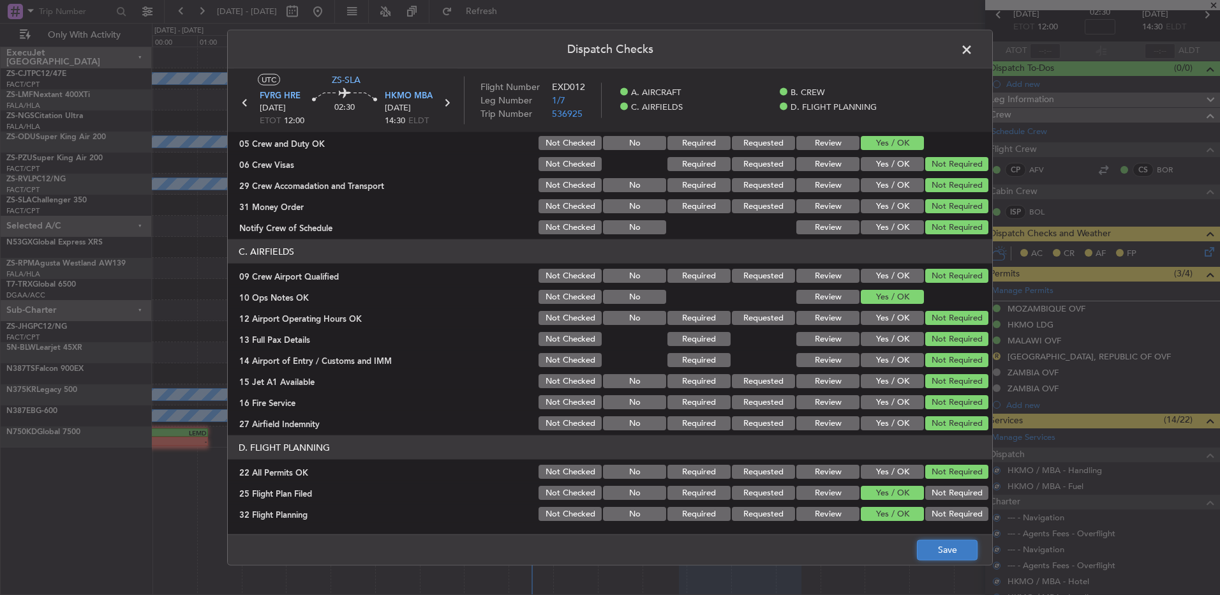
click at [933, 546] on button "Save" at bounding box center [947, 549] width 61 height 20
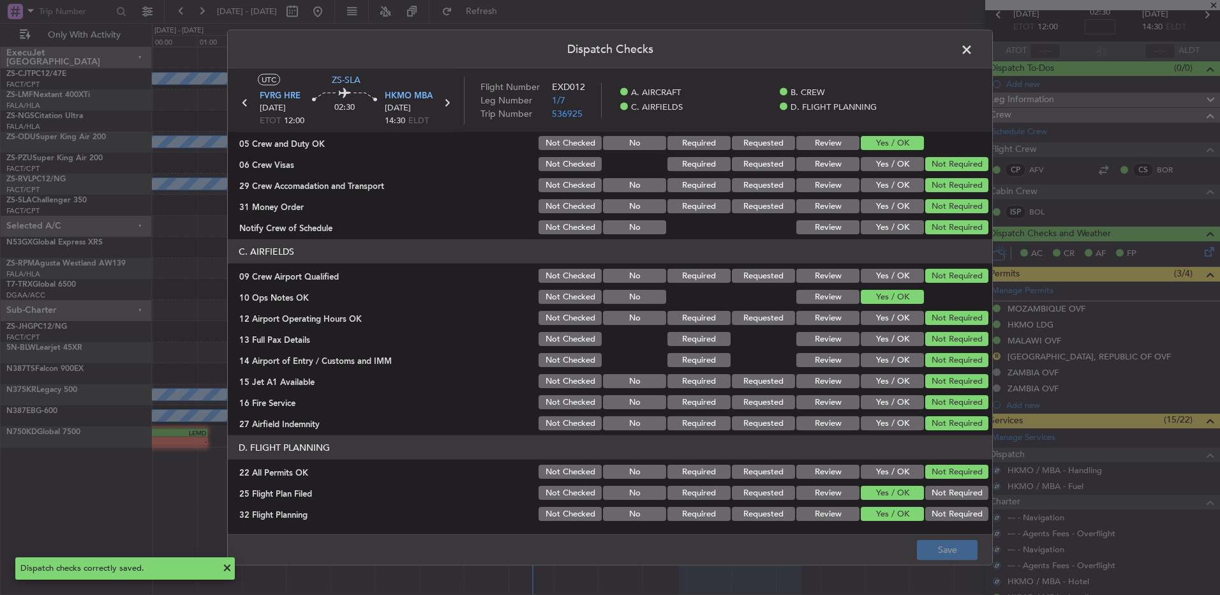
click at [973, 49] on span at bounding box center [973, 53] width 0 height 26
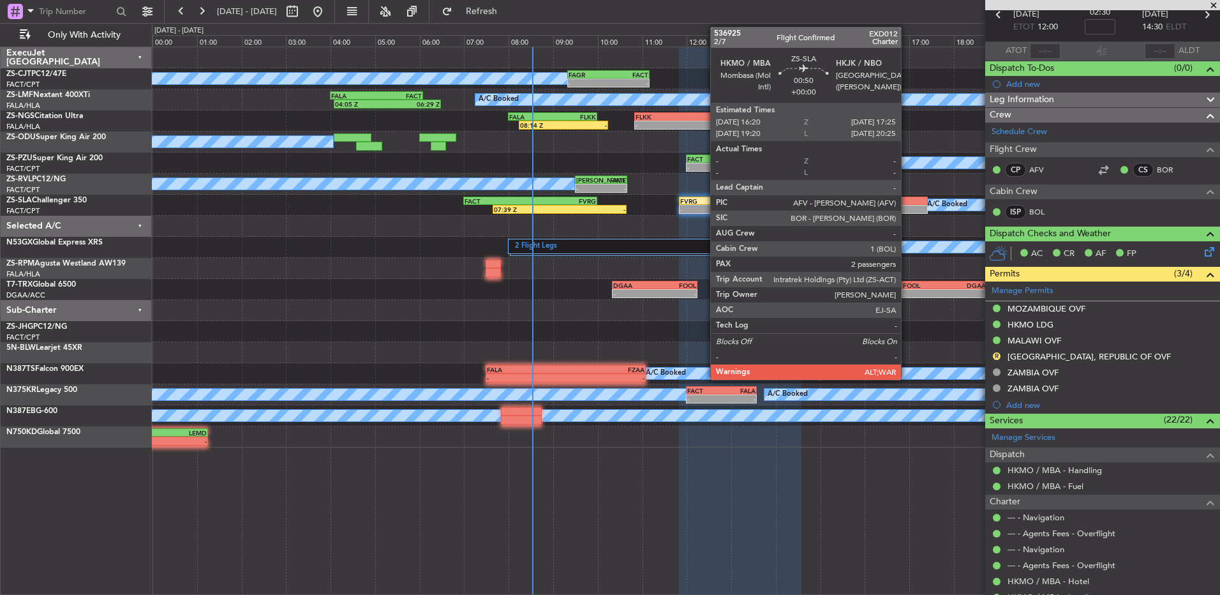
click at [907, 205] on div at bounding box center [904, 209] width 49 height 9
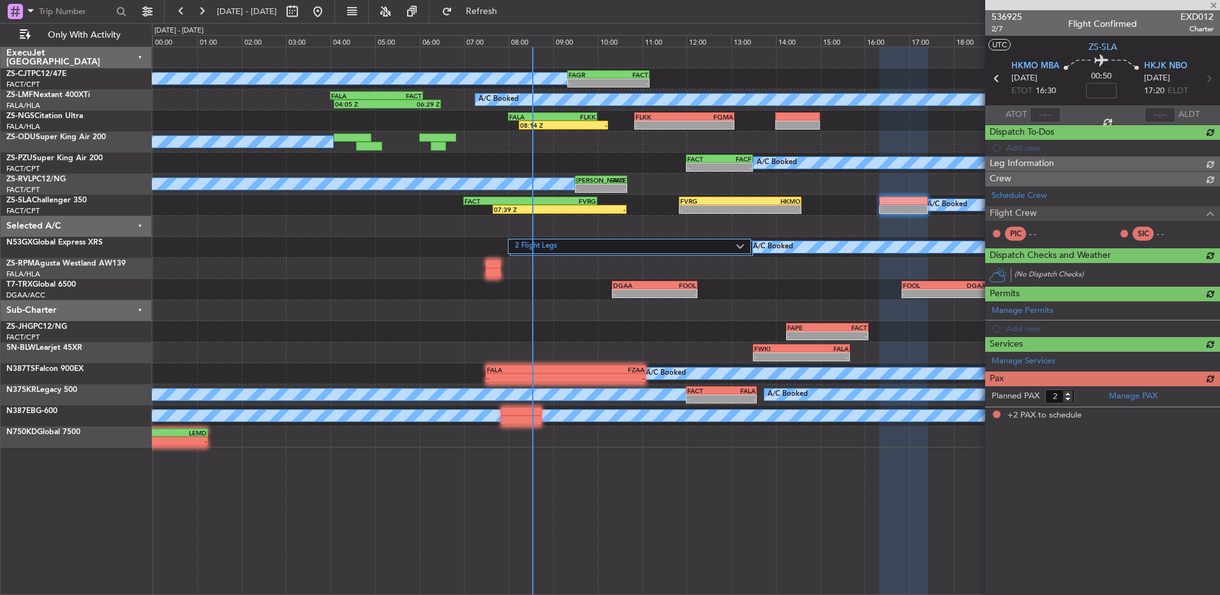
scroll to position [0, 0]
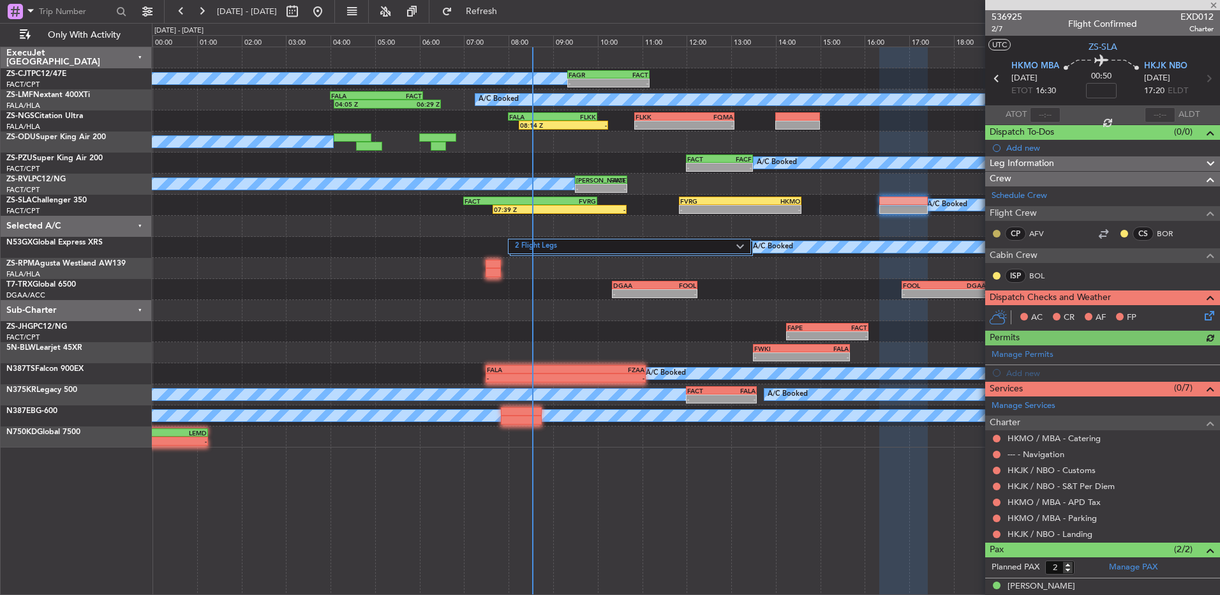
click at [997, 233] on button at bounding box center [997, 234] width 8 height 8
click at [991, 274] on span "Acknowledged" at bounding box center [1000, 270] width 56 height 13
click at [1121, 231] on button at bounding box center [1125, 234] width 8 height 8
click at [1092, 267] on mat-tooltip-component "Unread" at bounding box center [1115, 254] width 47 height 34
click at [994, 278] on button at bounding box center [997, 276] width 8 height 8
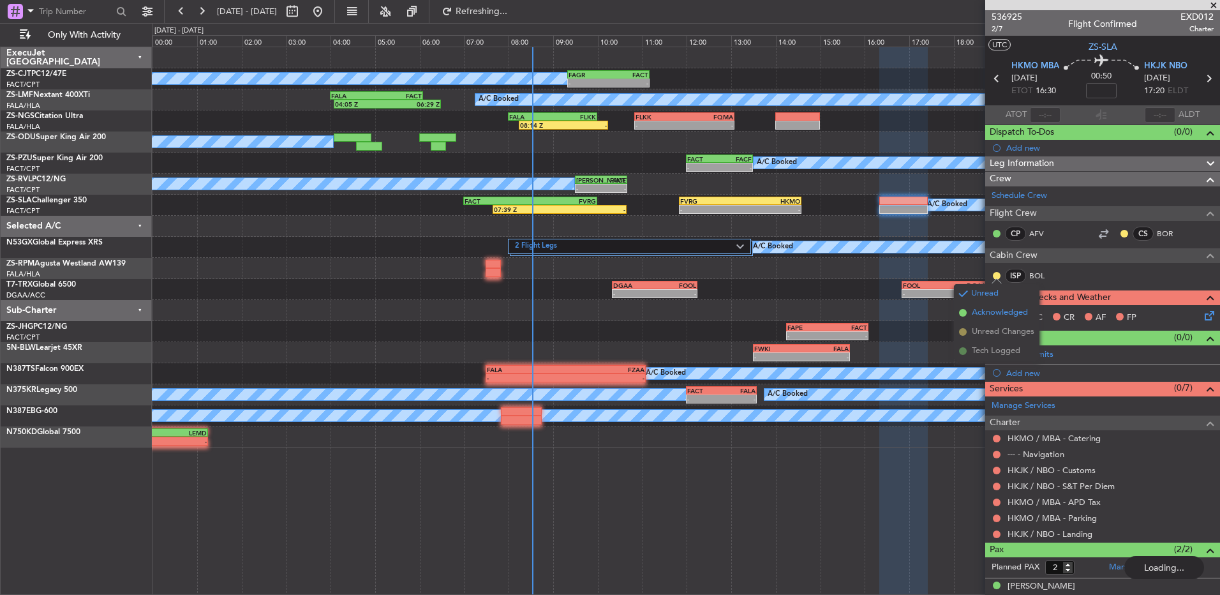
click at [989, 306] on span "Acknowledged" at bounding box center [1000, 312] width 56 height 13
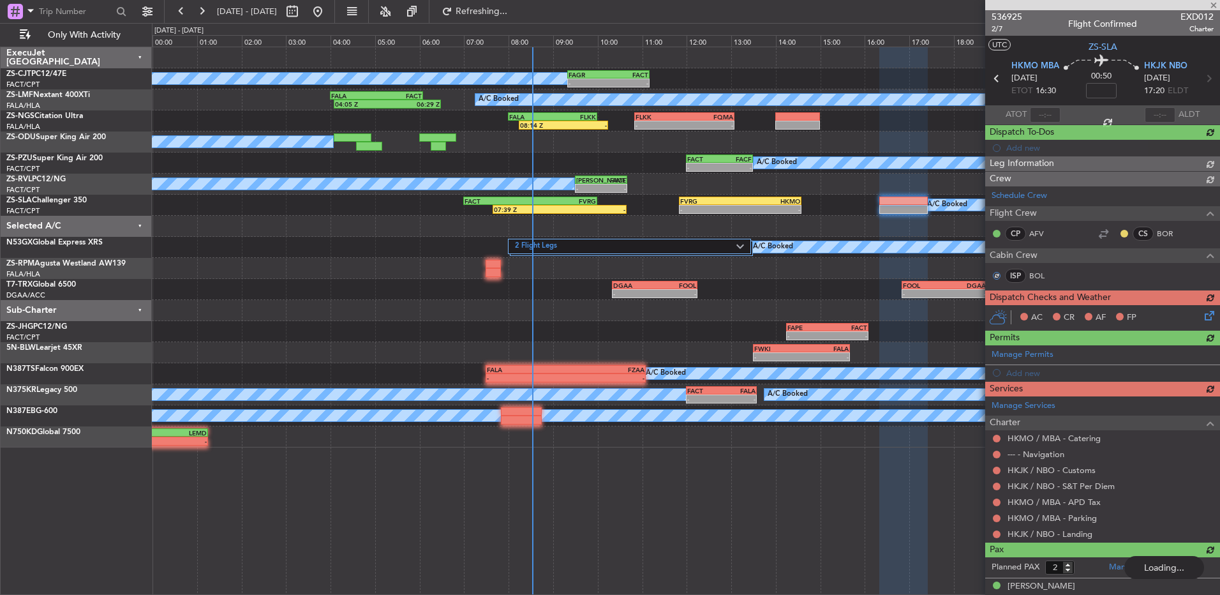
click at [1113, 233] on div "Schedule Crew Flight Crew CP AFV CS BOR Cabin Crew ISP BOL" at bounding box center [1103, 237] width 235 height 103
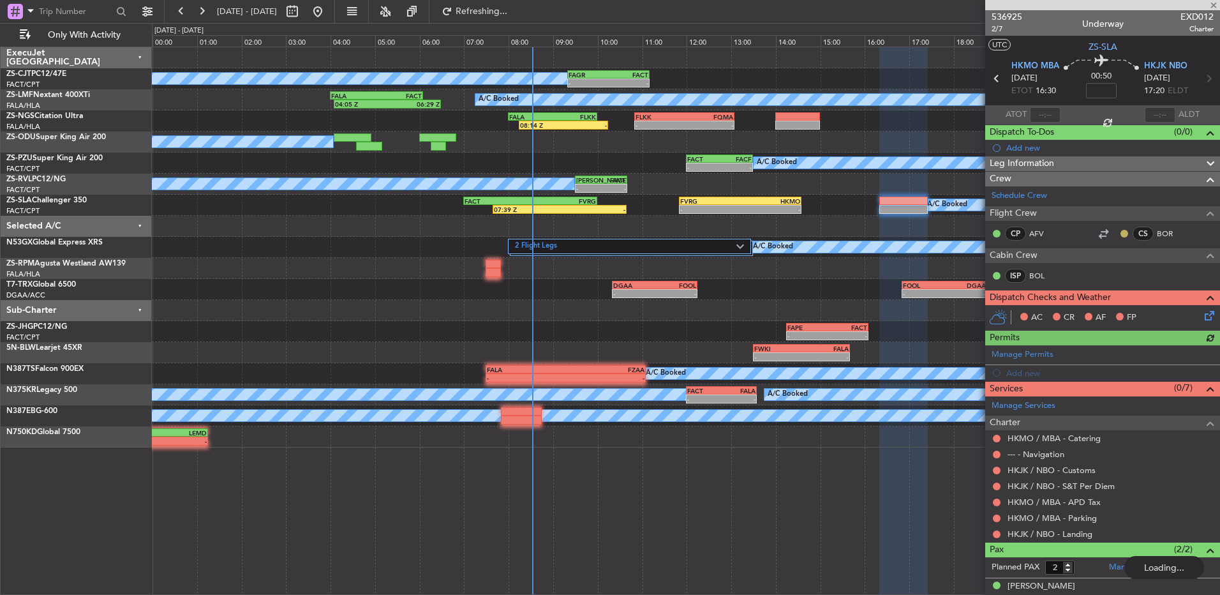
click at [1121, 234] on button at bounding box center [1125, 234] width 8 height 8
click at [1092, 272] on span "Acknowledged" at bounding box center [1118, 270] width 56 height 13
click at [998, 535] on button at bounding box center [997, 534] width 8 height 8
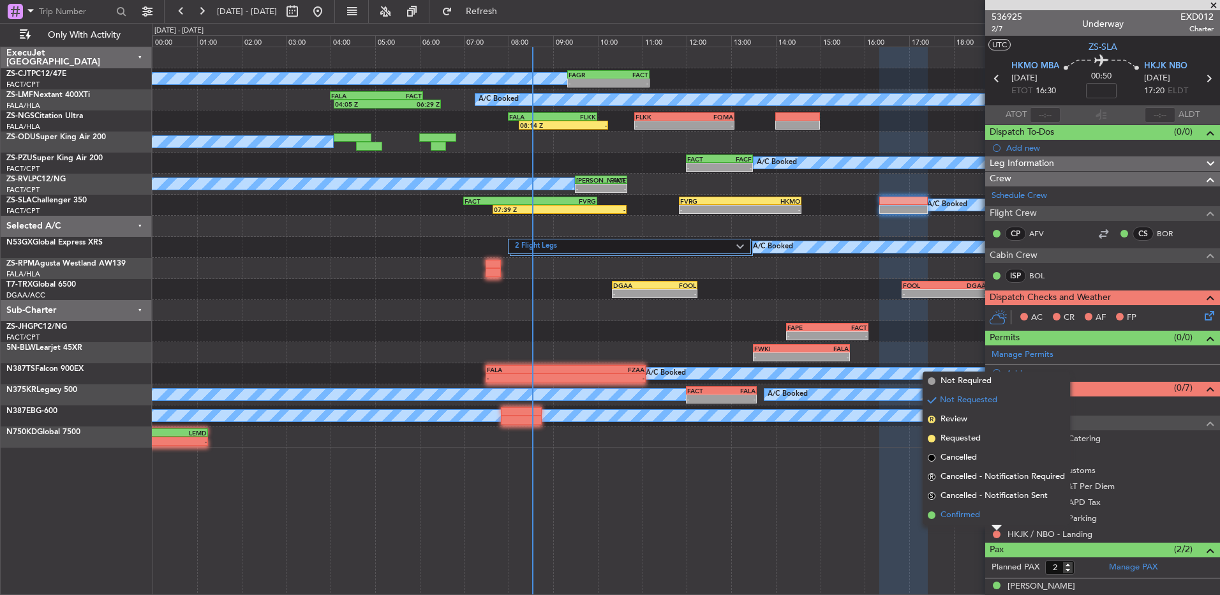
click at [989, 507] on li "Confirmed" at bounding box center [996, 515] width 147 height 19
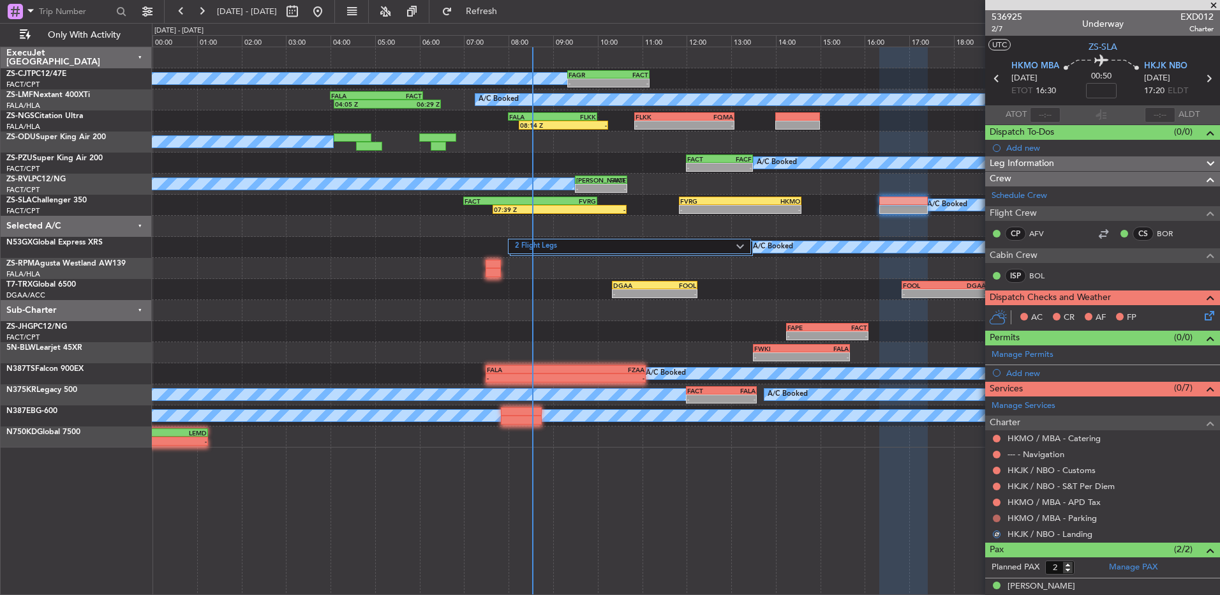
click at [994, 516] on button at bounding box center [997, 518] width 8 height 8
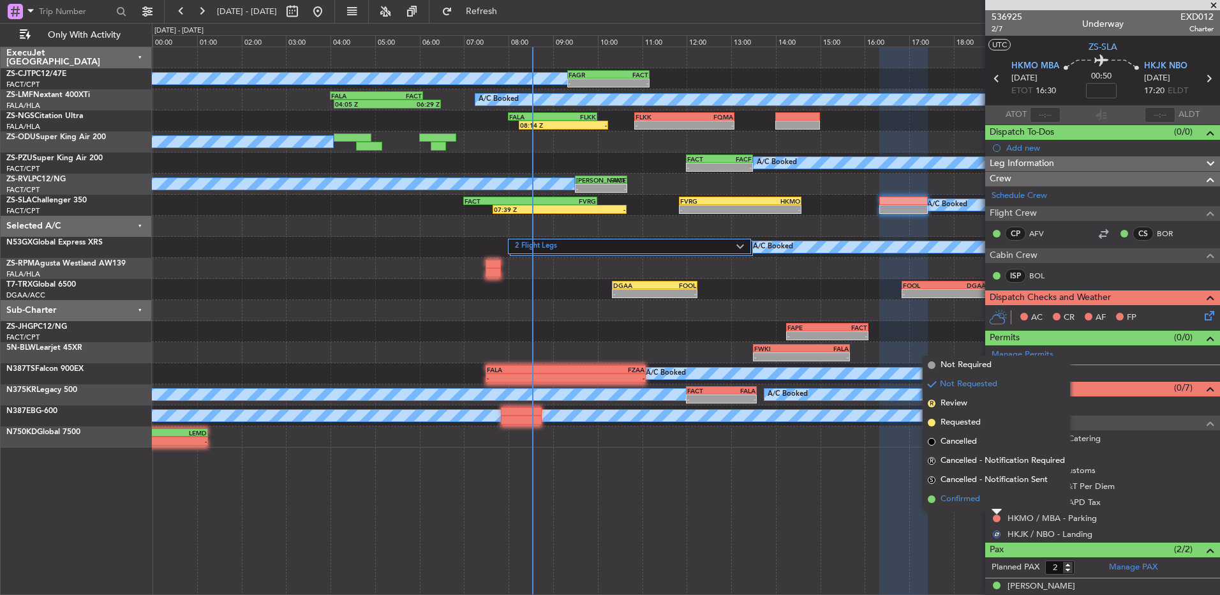
click at [994, 497] on li "Confirmed" at bounding box center [996, 499] width 147 height 19
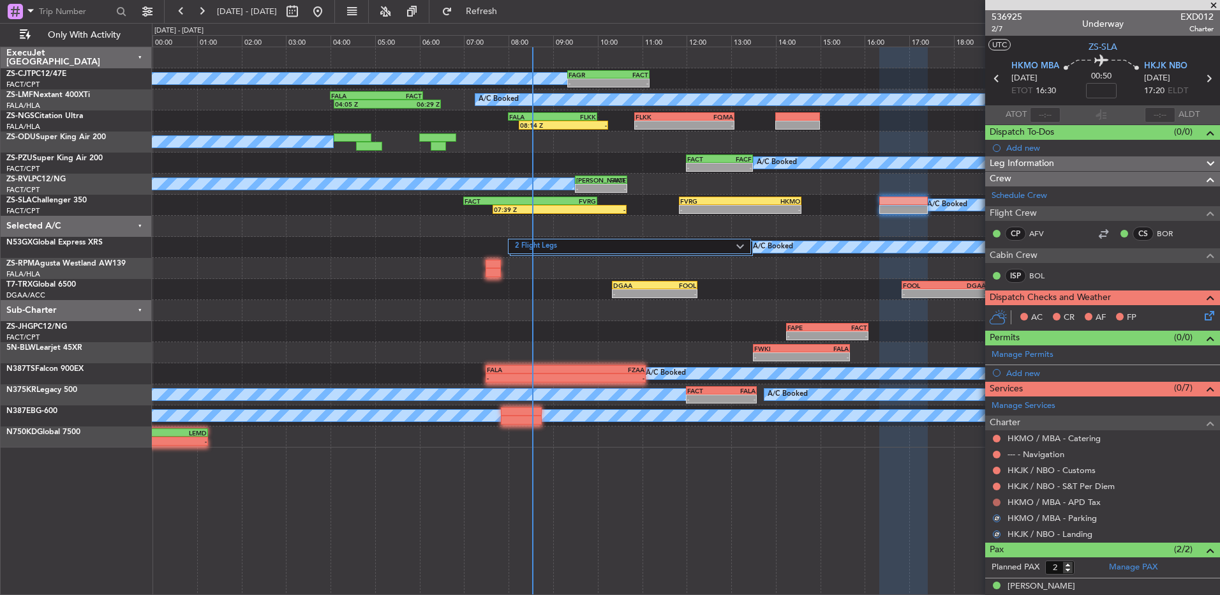
click at [994, 498] on div at bounding box center [997, 502] width 10 height 10
click at [996, 501] on button at bounding box center [997, 503] width 8 height 8
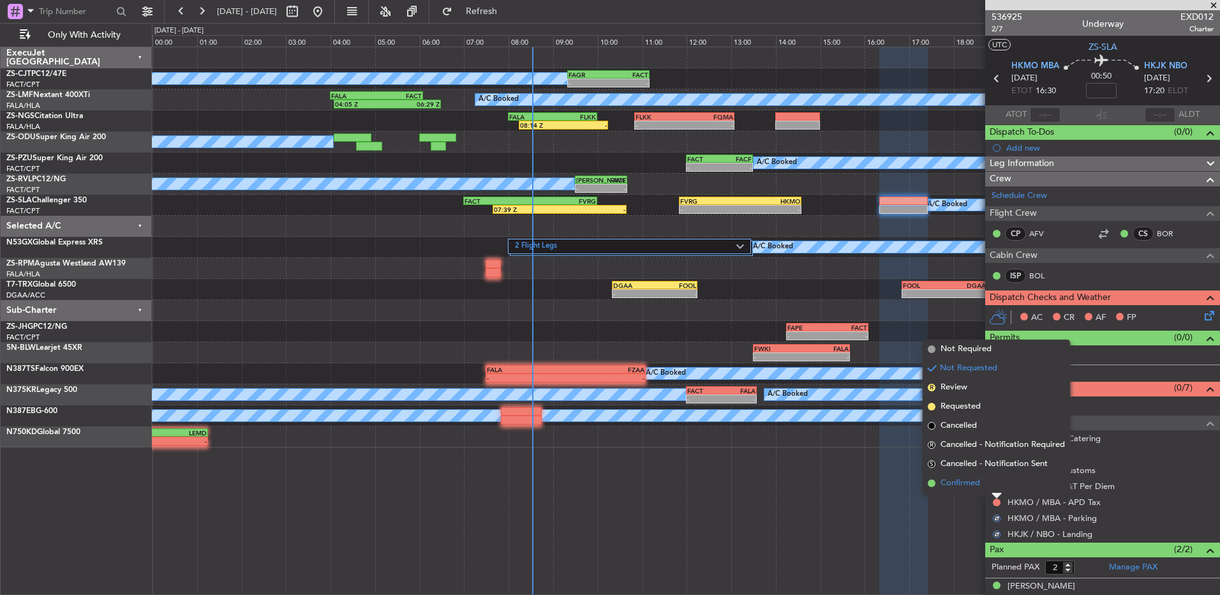
click at [994, 483] on li "Confirmed" at bounding box center [996, 483] width 147 height 19
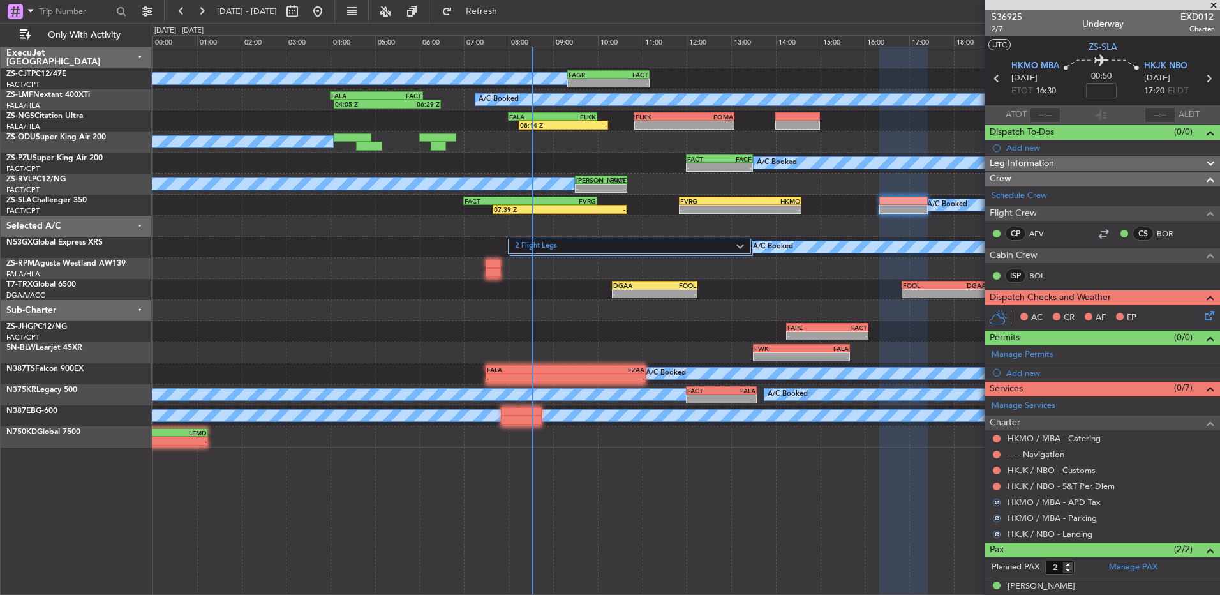
click at [994, 483] on button at bounding box center [997, 487] width 8 height 8
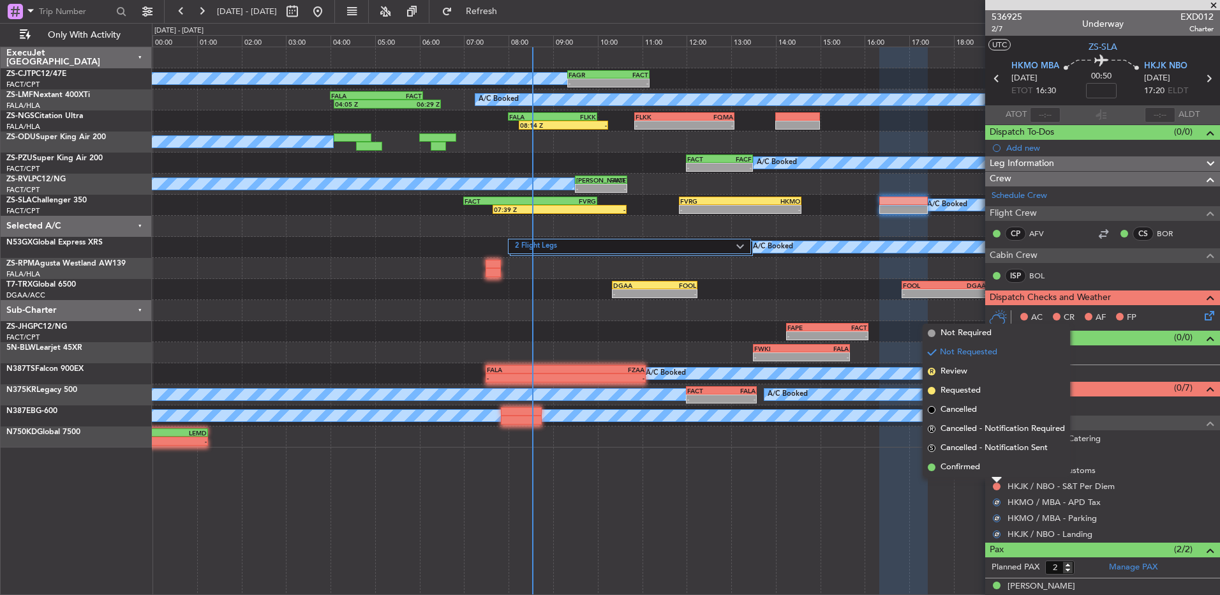
drag, startPoint x: 994, startPoint y: 483, endPoint x: 993, endPoint y: 474, distance: 9.0
click at [993, 476] on li "Confirmed" at bounding box center [996, 467] width 147 height 19
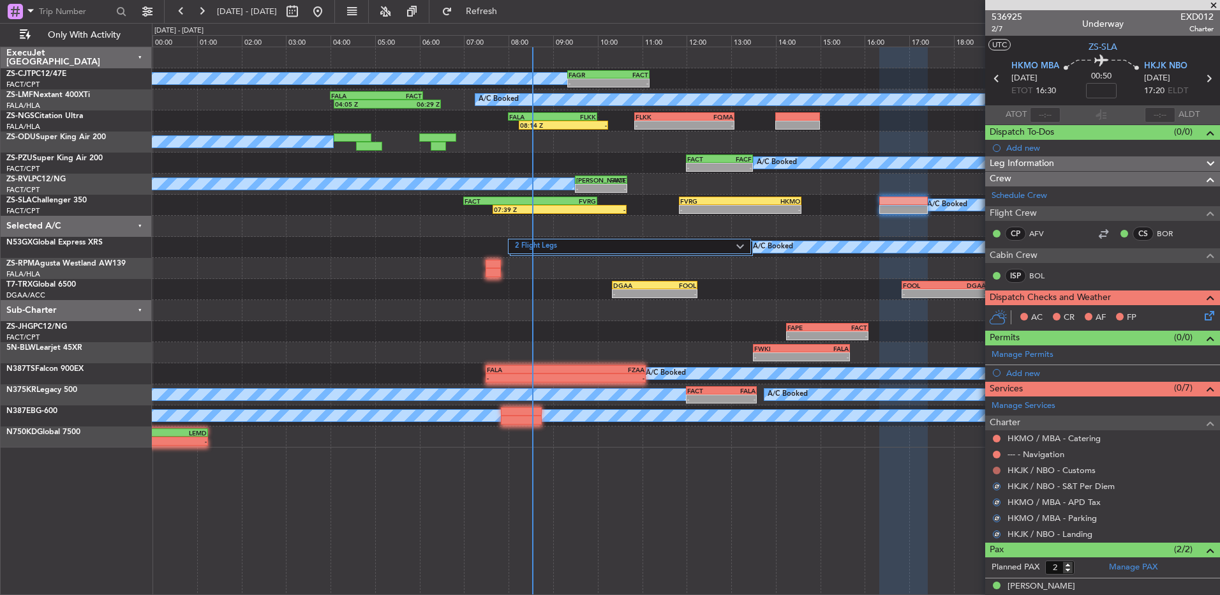
click at [994, 470] on button at bounding box center [997, 471] width 8 height 8
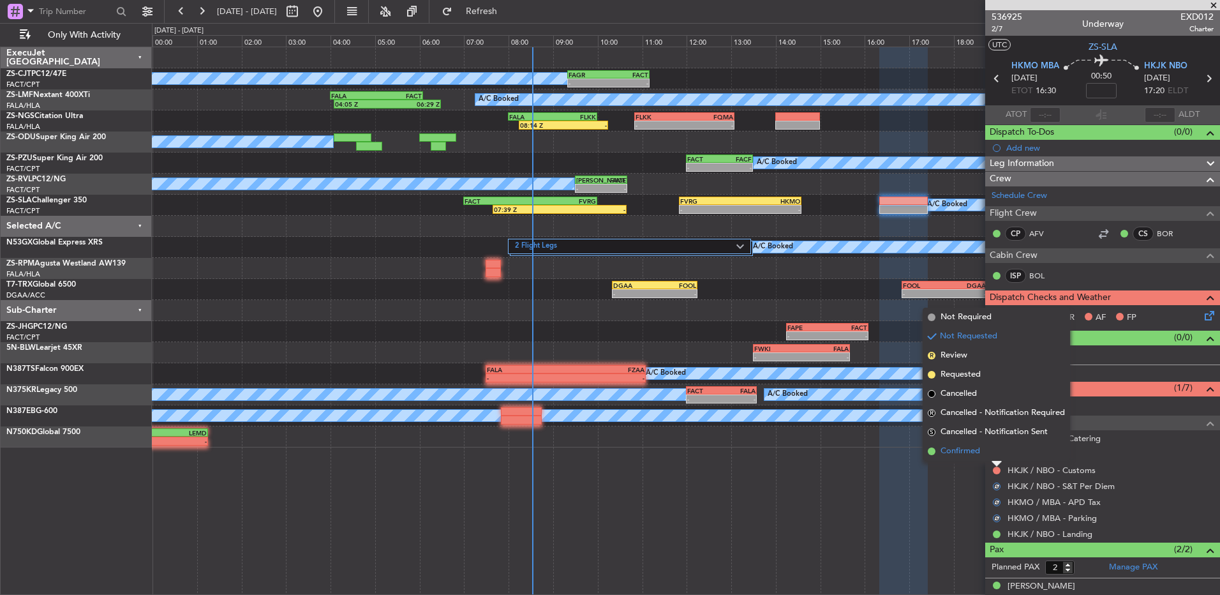
click at [989, 455] on li "Confirmed" at bounding box center [996, 451] width 147 height 19
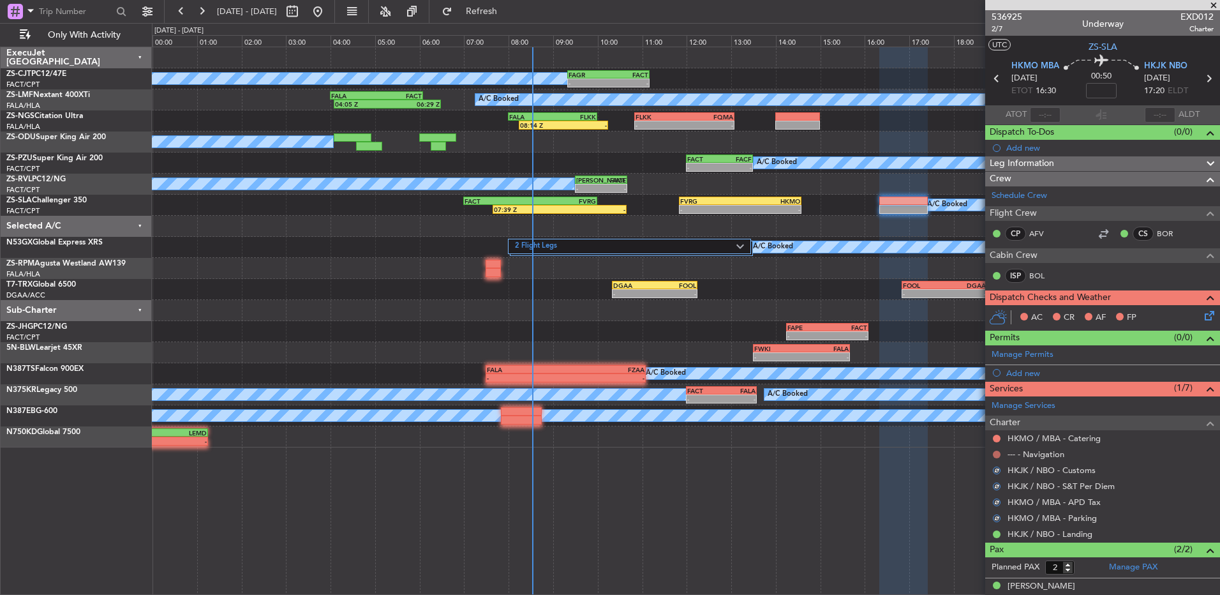
click at [994, 454] on button at bounding box center [997, 455] width 8 height 8
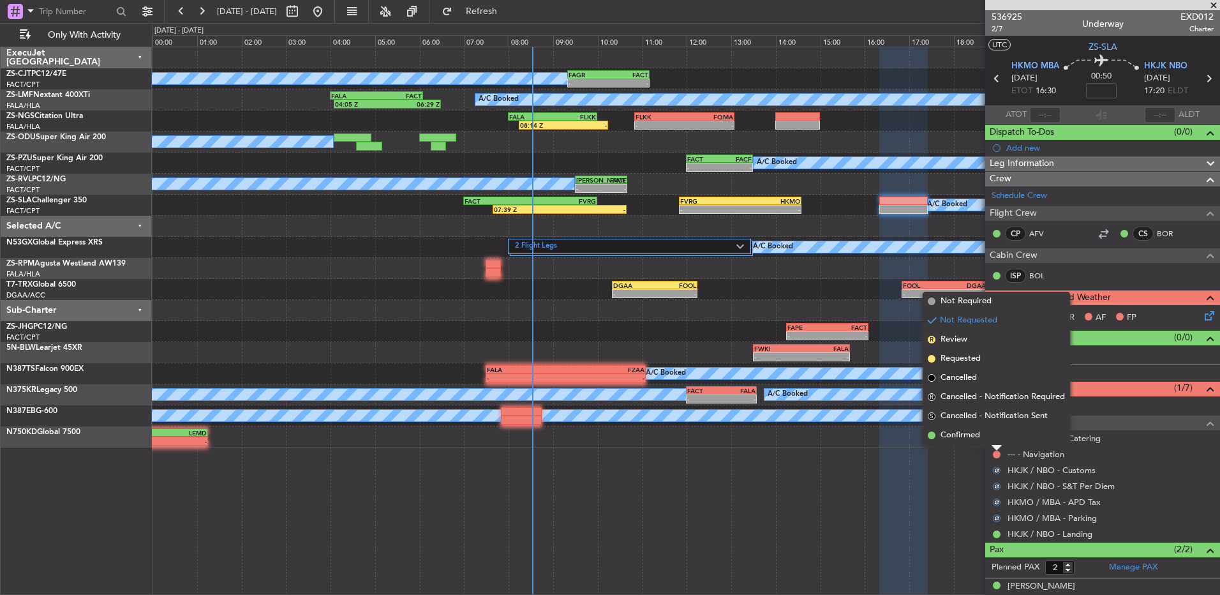
click at [994, 437] on li "Confirmed" at bounding box center [996, 435] width 147 height 19
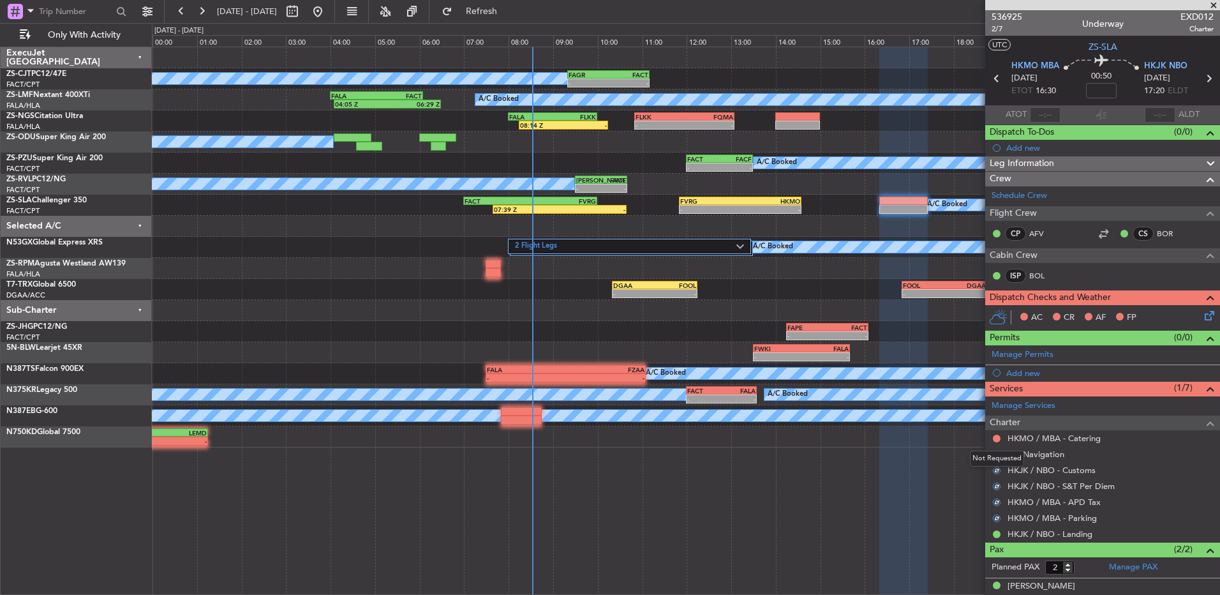
click at [998, 442] on mat-tooltip-component "Not Requested" at bounding box center [997, 459] width 72 height 34
click at [997, 433] on nimbus-traffic-light at bounding box center [997, 438] width 10 height 10
click at [996, 437] on button at bounding box center [997, 439] width 8 height 8
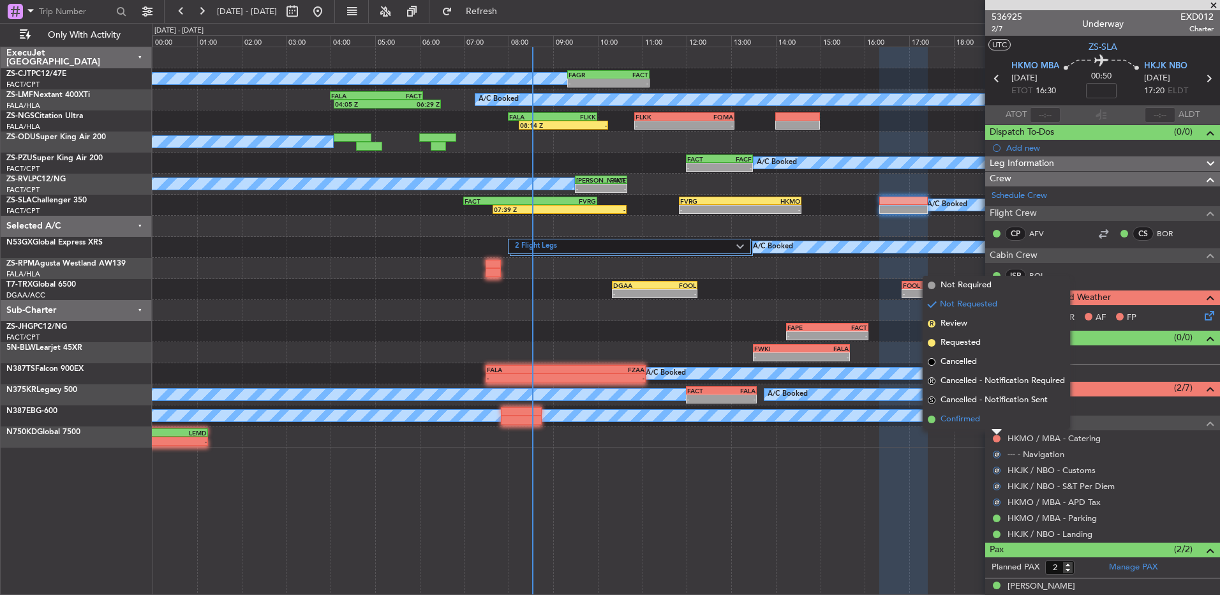
click at [991, 423] on li "Confirmed" at bounding box center [996, 419] width 147 height 19
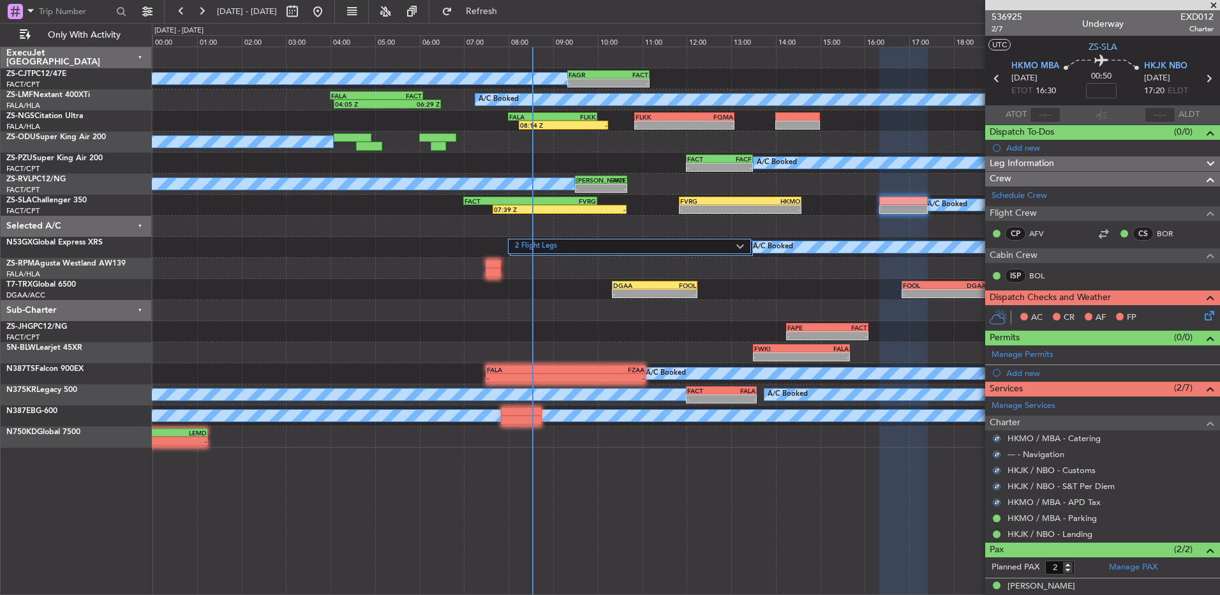
click at [1203, 313] on icon at bounding box center [1208, 313] width 10 height 10
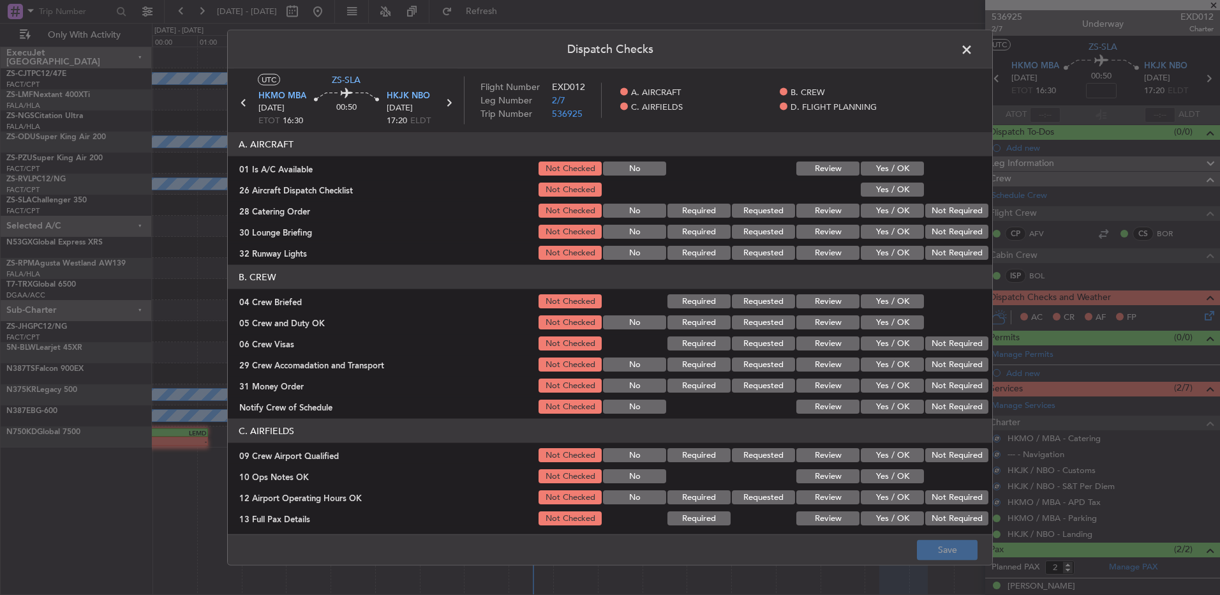
click at [888, 169] on button "Yes / OK" at bounding box center [892, 168] width 63 height 14
drag, startPoint x: 886, startPoint y: 183, endPoint x: 890, endPoint y: 190, distance: 7.4
click at [889, 186] on button "Yes / OK" at bounding box center [892, 190] width 63 height 14
drag, startPoint x: 892, startPoint y: 191, endPoint x: 942, endPoint y: 235, distance: 66.0
click at [896, 193] on button "Yes / OK" at bounding box center [892, 190] width 63 height 14
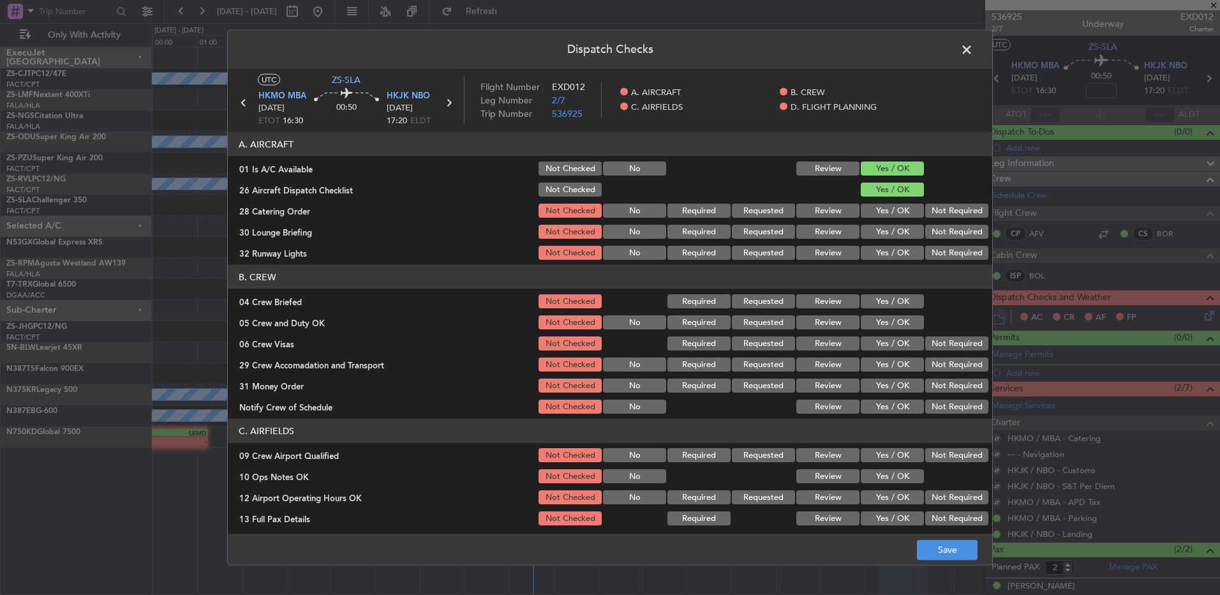
click at [942, 235] on button "Not Required" at bounding box center [957, 232] width 63 height 14
click at [945, 214] on button "Not Required" at bounding box center [957, 211] width 63 height 14
click at [944, 254] on button "Not Required" at bounding box center [957, 253] width 63 height 14
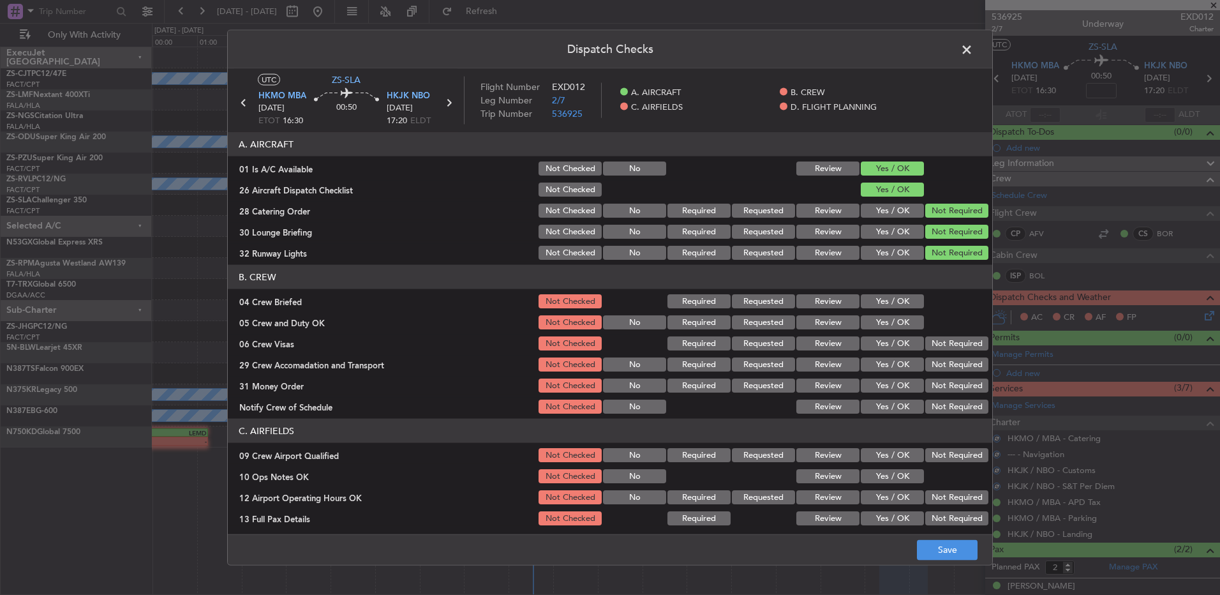
click at [901, 303] on button "Yes / OK" at bounding box center [892, 301] width 63 height 14
click at [902, 319] on button "Yes / OK" at bounding box center [892, 322] width 63 height 14
click at [904, 323] on button "Yes / OK" at bounding box center [892, 322] width 63 height 14
click at [945, 347] on button "Not Required" at bounding box center [957, 343] width 63 height 14
drag, startPoint x: 941, startPoint y: 349, endPoint x: 943, endPoint y: 359, distance: 9.8
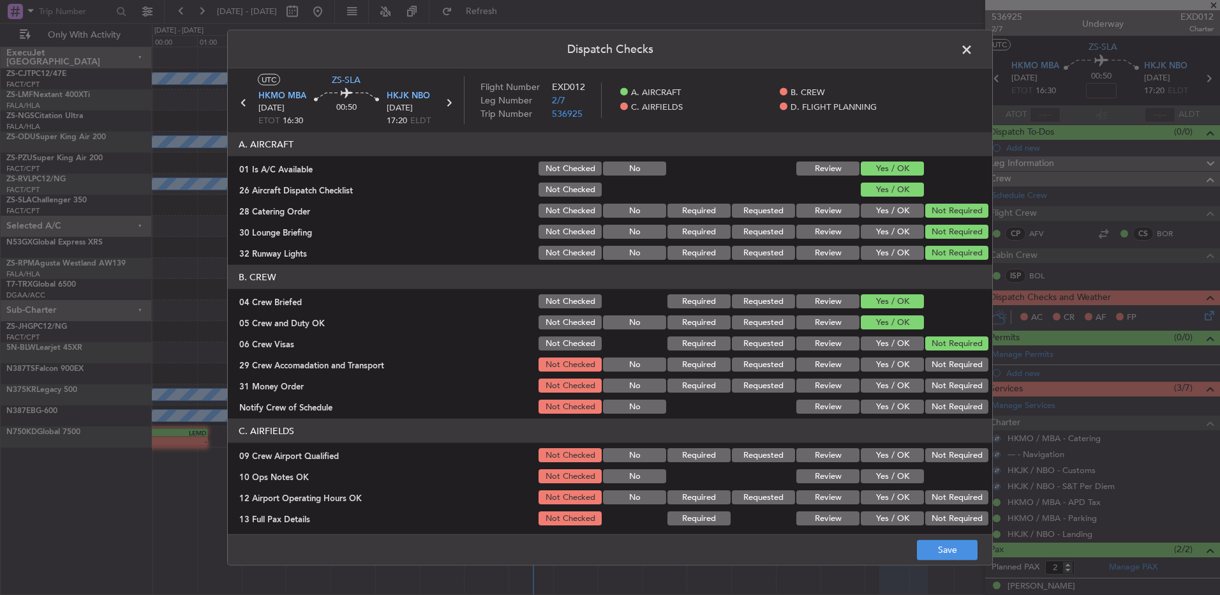
click at [943, 354] on section "B. CREW 04 Crew Briefed Not Checked Required Requested Review Yes / OK 05 Crew …" at bounding box center [610, 340] width 765 height 151
drag, startPoint x: 943, startPoint y: 359, endPoint x: 943, endPoint y: 388, distance: 29.4
click at [943, 359] on button "Not Required" at bounding box center [957, 364] width 63 height 14
click at [944, 384] on div "Not Required" at bounding box center [956, 386] width 64 height 18
click at [943, 401] on section "B. CREW 04 Crew Briefed Not Checked Required Requested Review Yes / OK 05 Crew …" at bounding box center [610, 340] width 765 height 151
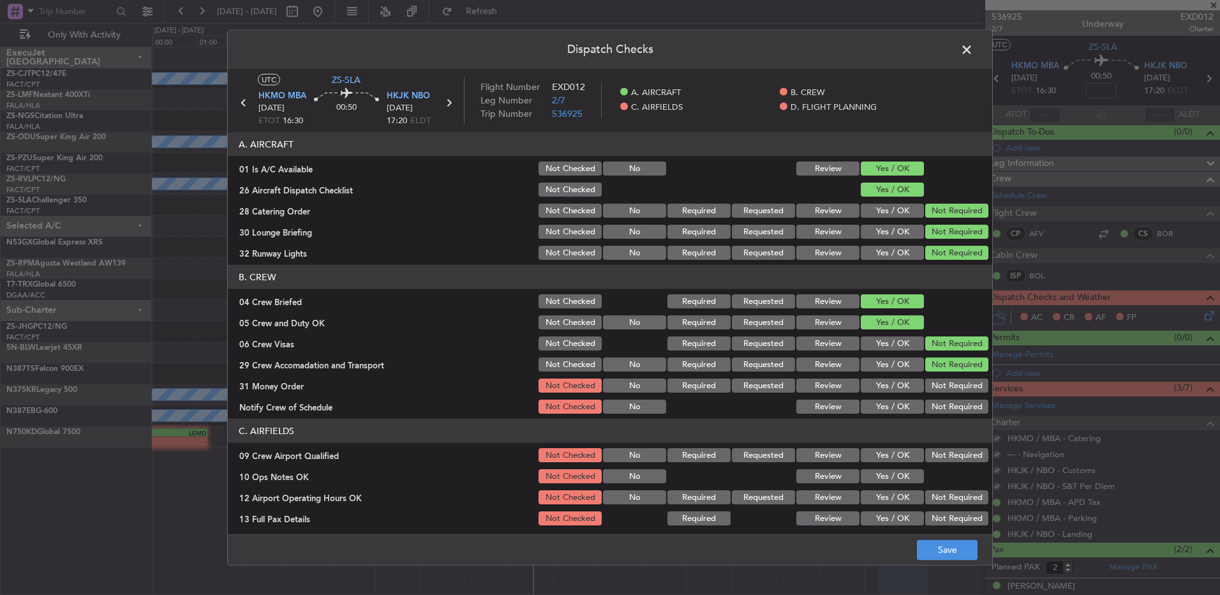
click at [942, 410] on button "Not Required" at bounding box center [957, 407] width 63 height 14
click at [934, 393] on div "Not Required" at bounding box center [956, 386] width 64 height 18
click at [938, 382] on button "Not Required" at bounding box center [957, 386] width 63 height 14
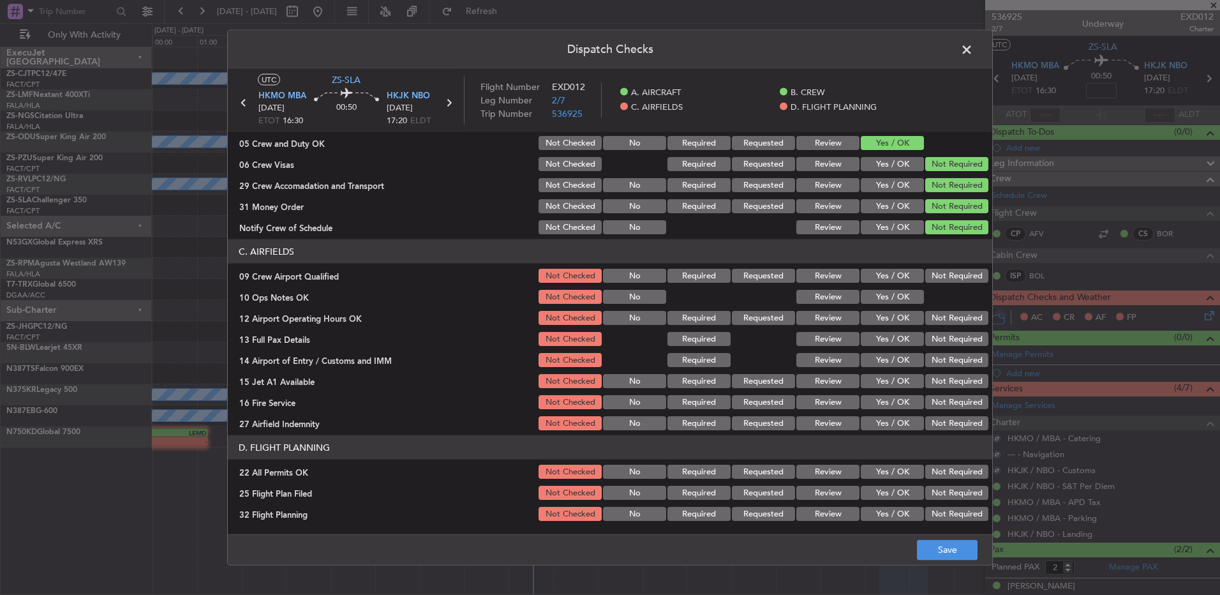
click at [927, 271] on button "Not Required" at bounding box center [957, 276] width 63 height 14
click at [910, 296] on button "Yes / OK" at bounding box center [892, 297] width 63 height 14
drag, startPoint x: 928, startPoint y: 310, endPoint x: 930, endPoint y: 318, distance: 7.9
click at [929, 311] on div "Not Required" at bounding box center [956, 318] width 64 height 18
drag, startPoint x: 930, startPoint y: 318, endPoint x: 931, endPoint y: 326, distance: 8.3
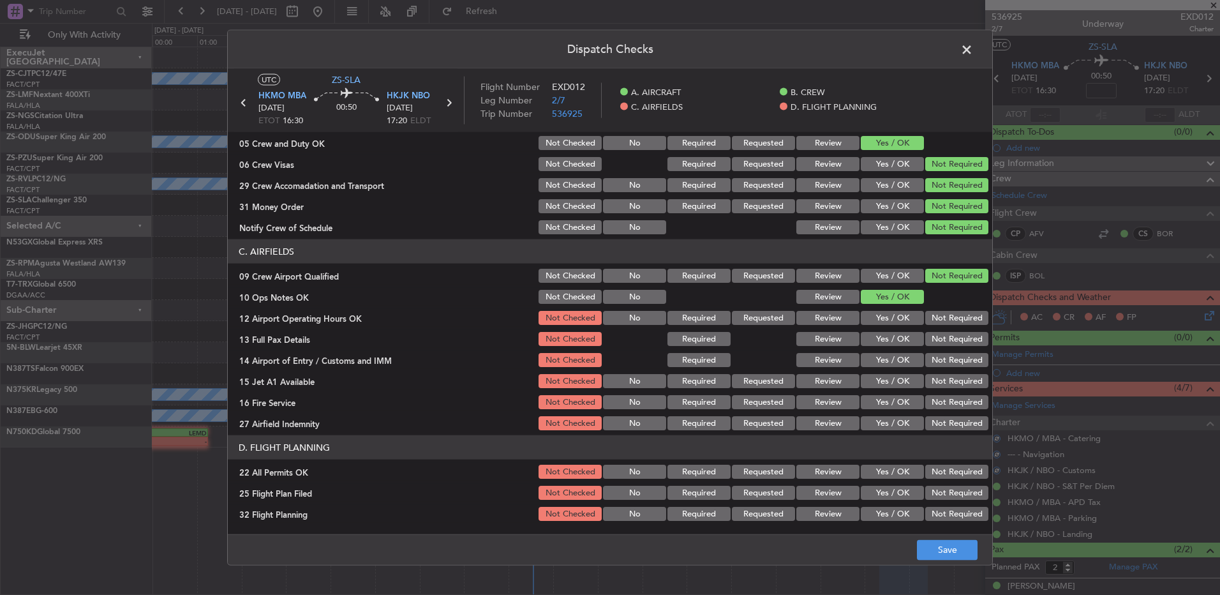
click at [931, 320] on button "Not Required" at bounding box center [957, 318] width 63 height 14
click at [931, 326] on div "Not Required" at bounding box center [956, 318] width 64 height 18
click at [930, 338] on button "Not Required" at bounding box center [957, 339] width 63 height 14
click at [930, 340] on button "Not Required" at bounding box center [957, 339] width 63 height 14
click at [931, 356] on button "Not Required" at bounding box center [957, 360] width 63 height 14
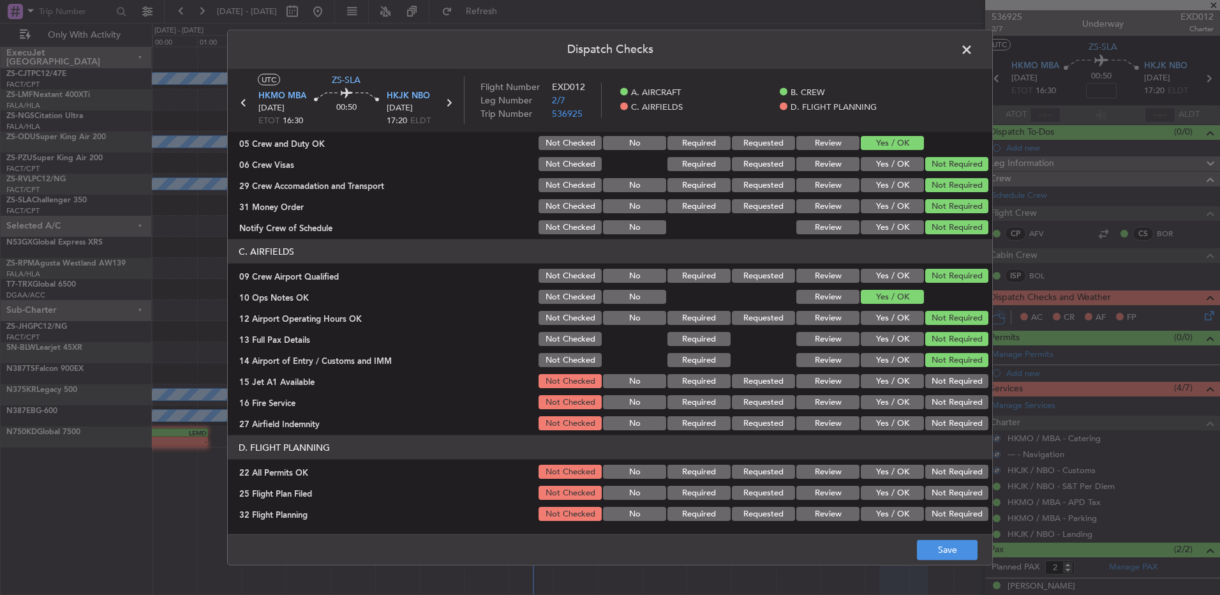
click at [931, 363] on button "Not Required" at bounding box center [957, 360] width 63 height 14
click at [928, 382] on button "Not Required" at bounding box center [957, 381] width 63 height 14
click at [933, 401] on div "Not Required" at bounding box center [956, 402] width 64 height 18
click at [933, 409] on div "Not Required" at bounding box center [956, 402] width 64 height 18
click at [934, 401] on button "Not Required" at bounding box center [957, 402] width 63 height 14
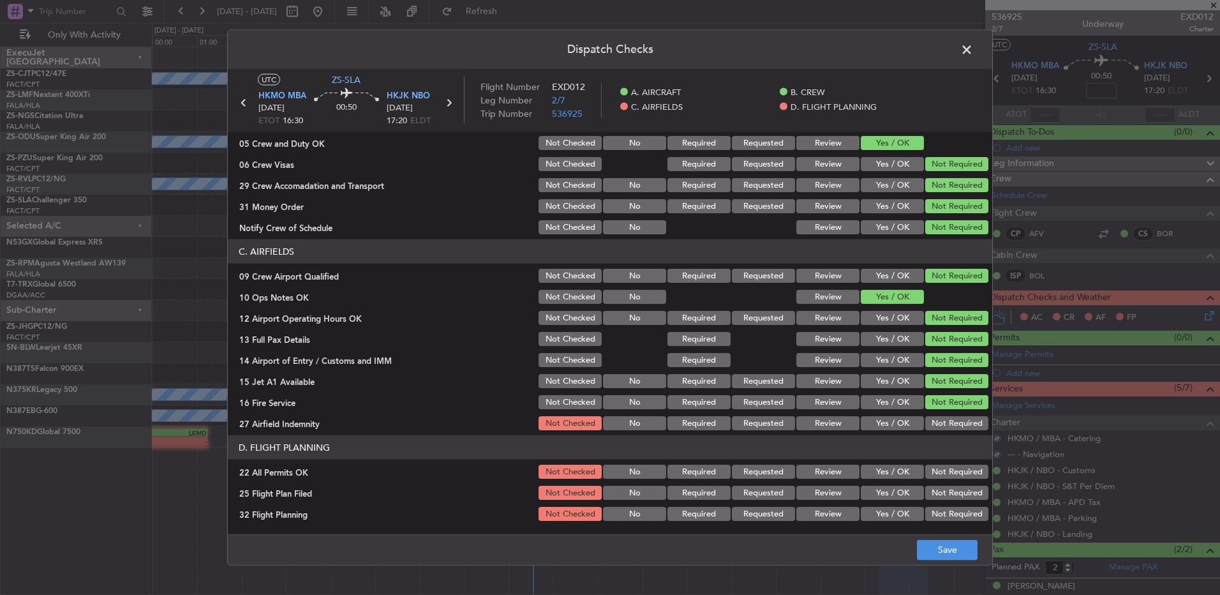
click at [935, 421] on button "Not Required" at bounding box center [957, 423] width 63 height 14
click at [934, 463] on div "Not Required" at bounding box center [956, 472] width 64 height 18
click at [926, 476] on button "Not Required" at bounding box center [957, 472] width 63 height 14
drag, startPoint x: 906, startPoint y: 493, endPoint x: 895, endPoint y: 509, distance: 19.3
click at [906, 495] on button "Yes / OK" at bounding box center [892, 493] width 63 height 14
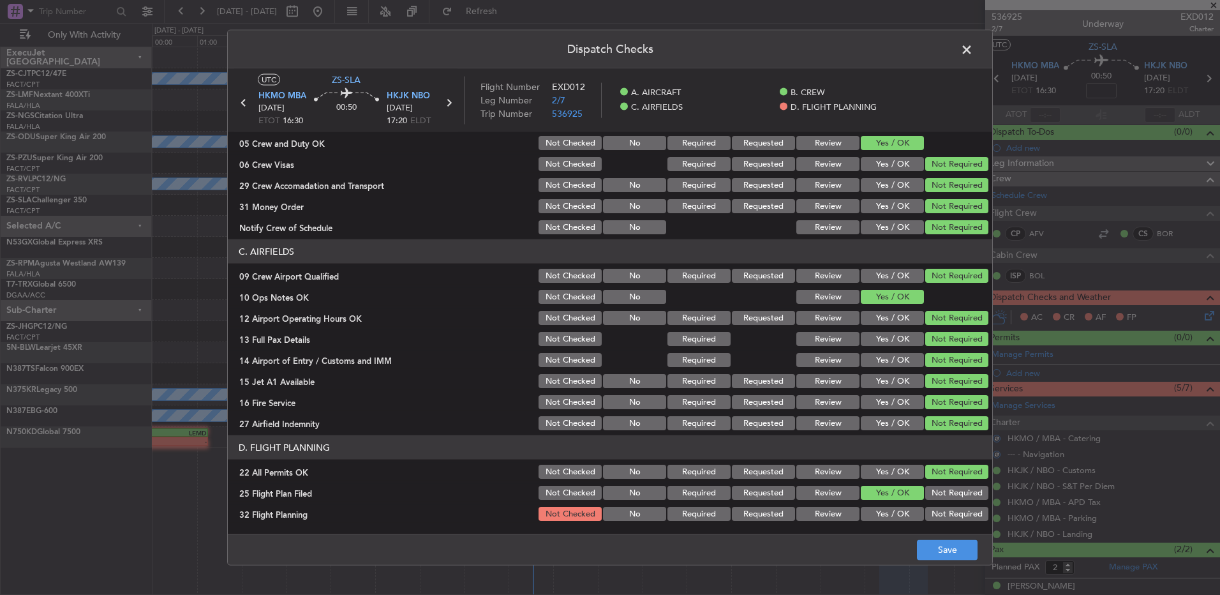
click at [896, 518] on button "Yes / OK" at bounding box center [892, 514] width 63 height 14
click at [938, 550] on button "Save" at bounding box center [947, 549] width 61 height 20
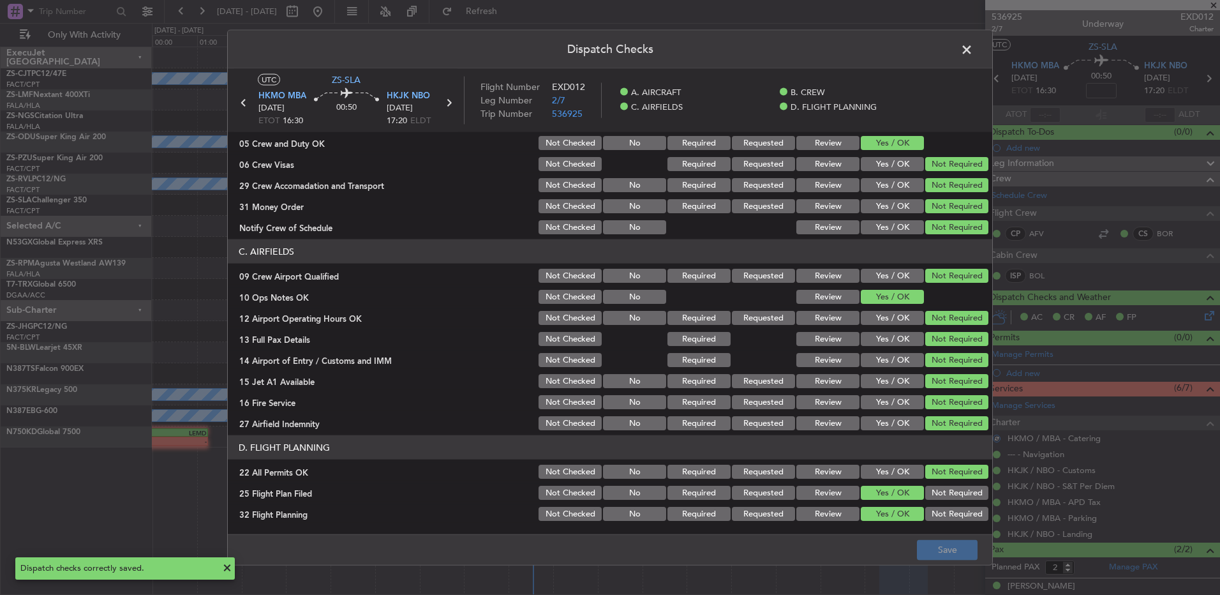
drag, startPoint x: 950, startPoint y: 50, endPoint x: 958, endPoint y: 56, distance: 9.2
click at [952, 50] on header "Dispatch Checks" at bounding box center [610, 50] width 765 height 38
click at [973, 54] on span at bounding box center [973, 53] width 0 height 26
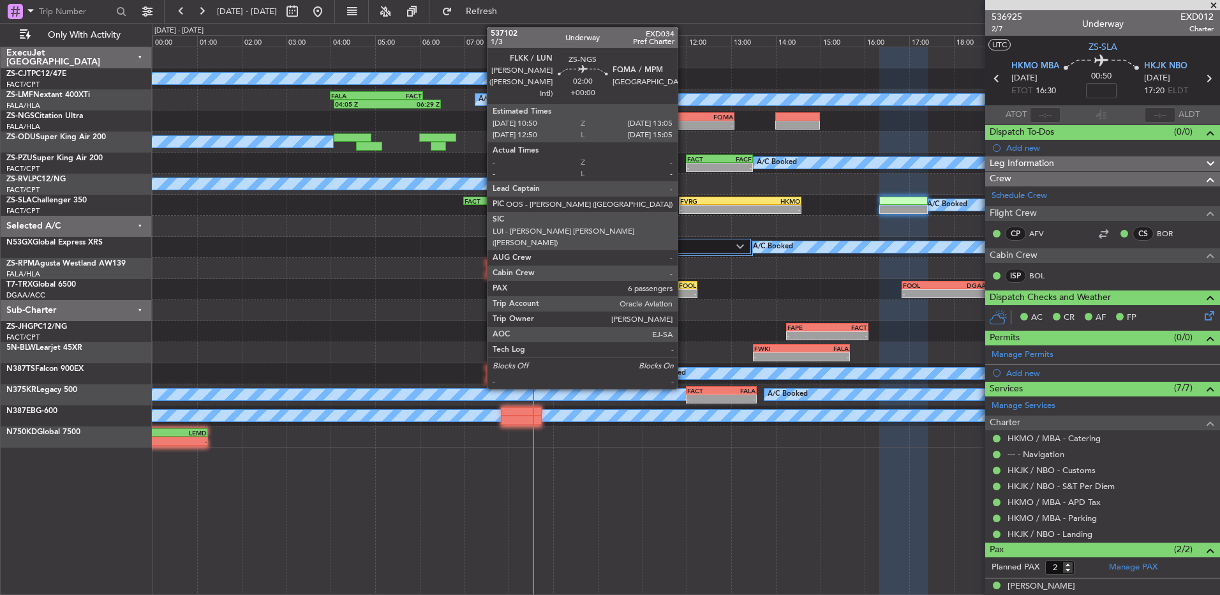
click at [685, 123] on div "-" at bounding box center [709, 125] width 49 height 8
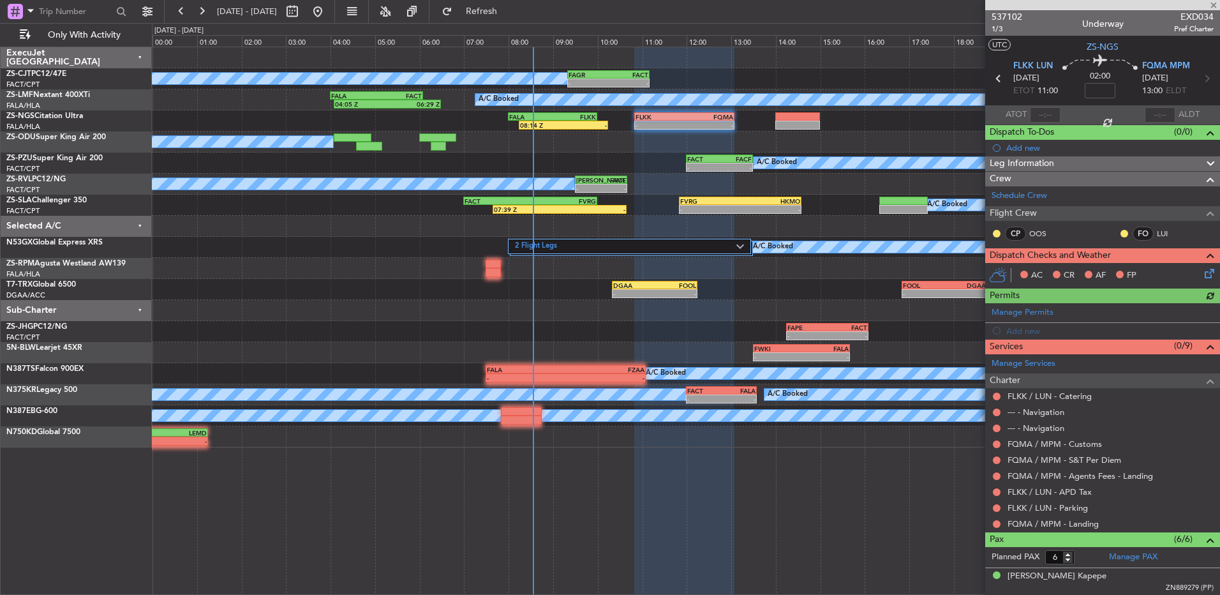
click at [996, 527] on mat-tooltip-component "Not Requested" at bounding box center [997, 544] width 72 height 34
click at [995, 524] on button at bounding box center [997, 524] width 8 height 8
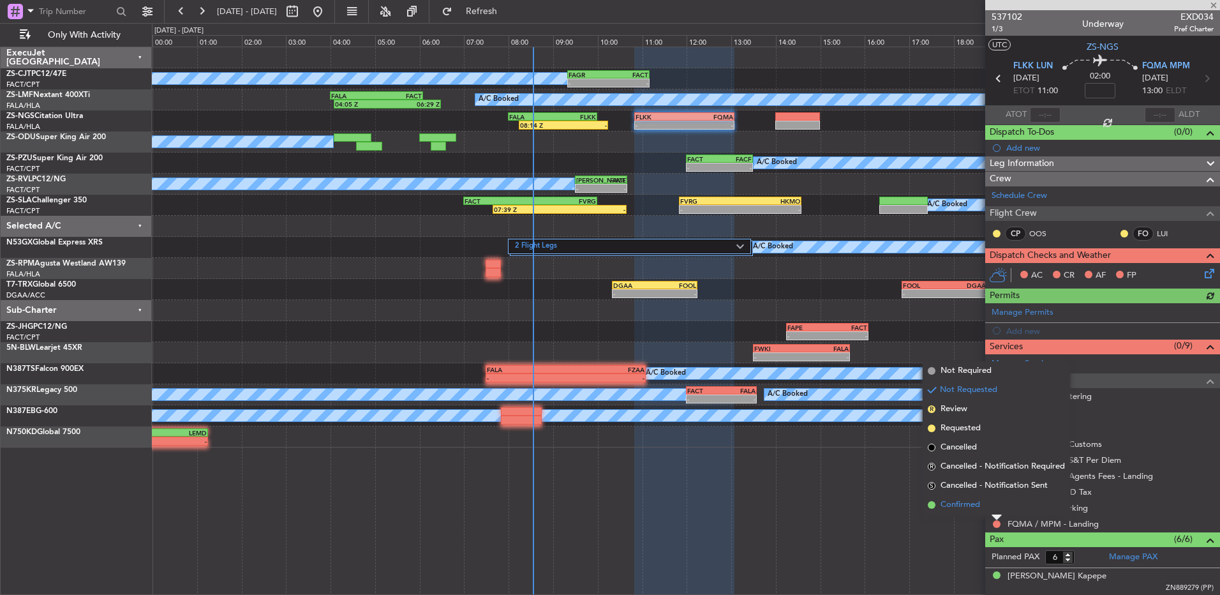
click at [994, 512] on li "Confirmed" at bounding box center [996, 504] width 147 height 19
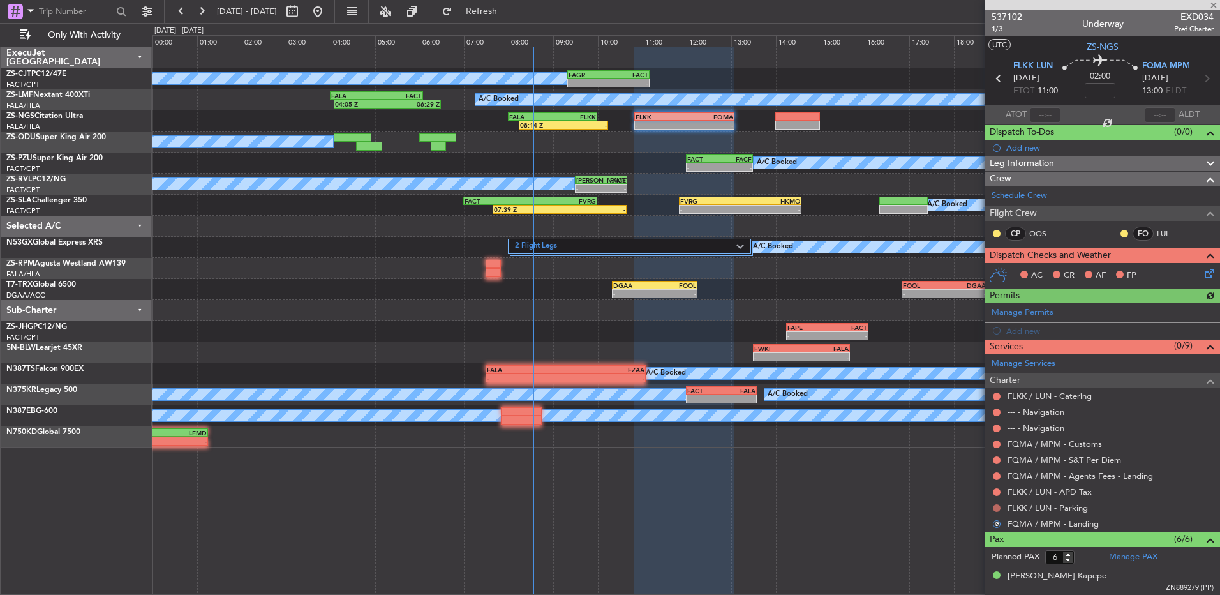
click at [996, 506] on button at bounding box center [997, 508] width 8 height 8
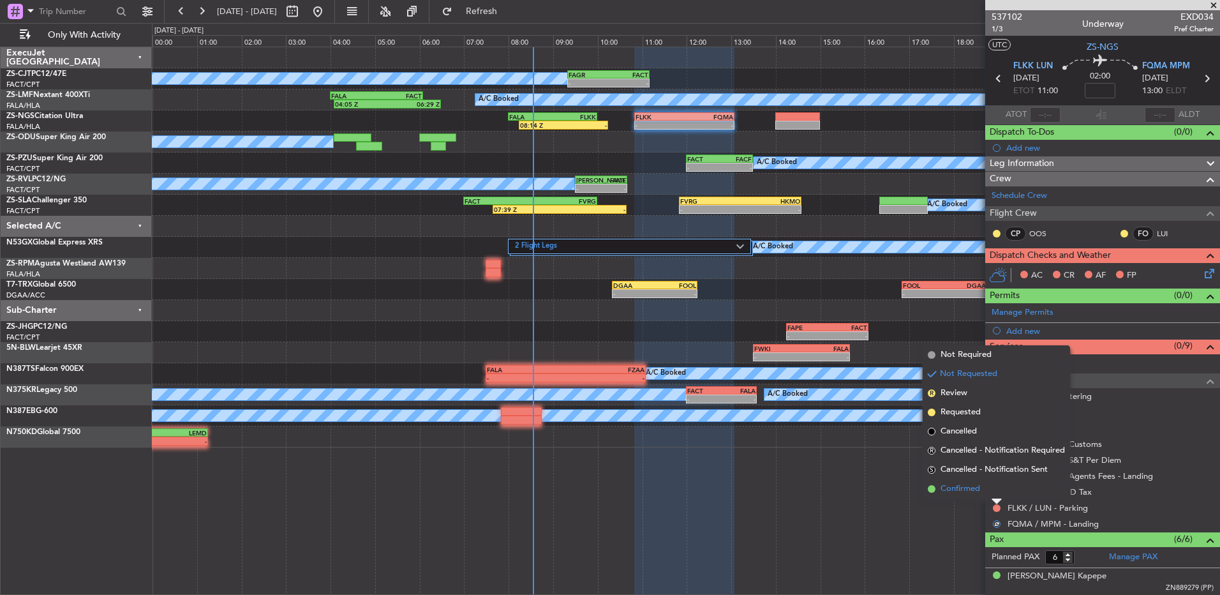
click at [994, 493] on li "Confirmed" at bounding box center [996, 488] width 147 height 19
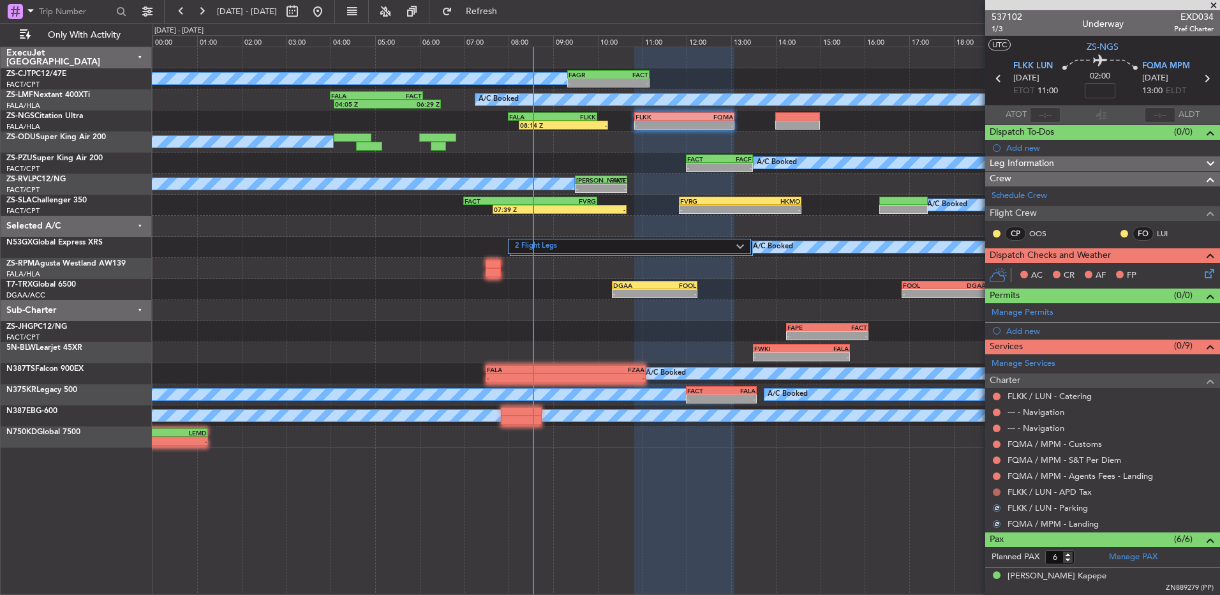
click at [996, 490] on button at bounding box center [997, 492] width 8 height 8
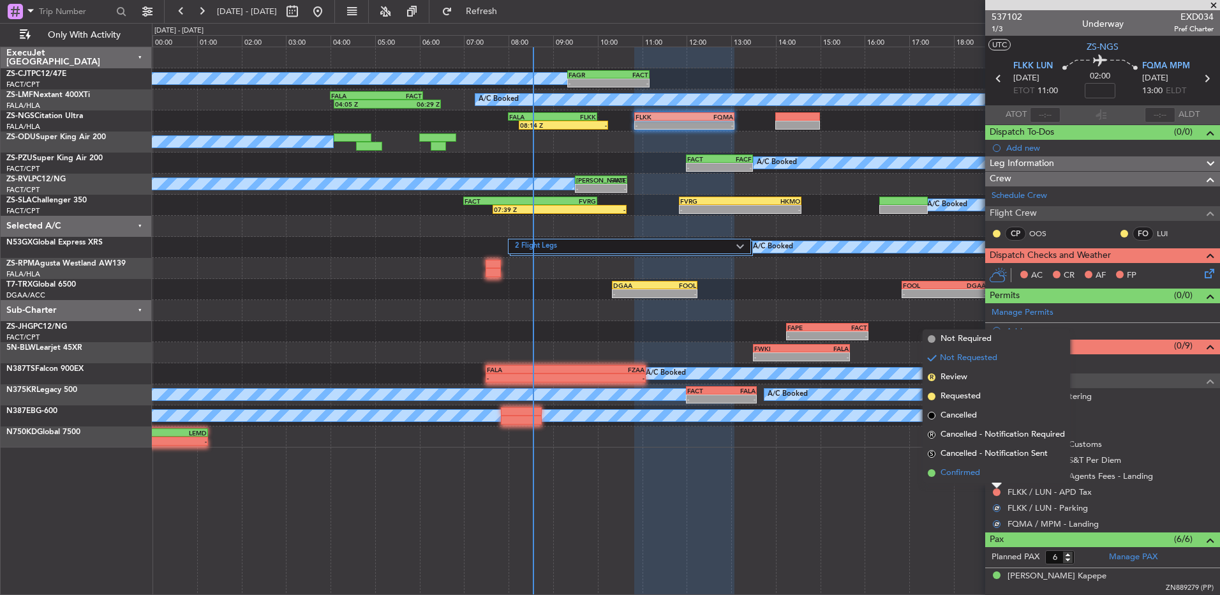
click at [996, 468] on li "Confirmed" at bounding box center [996, 472] width 147 height 19
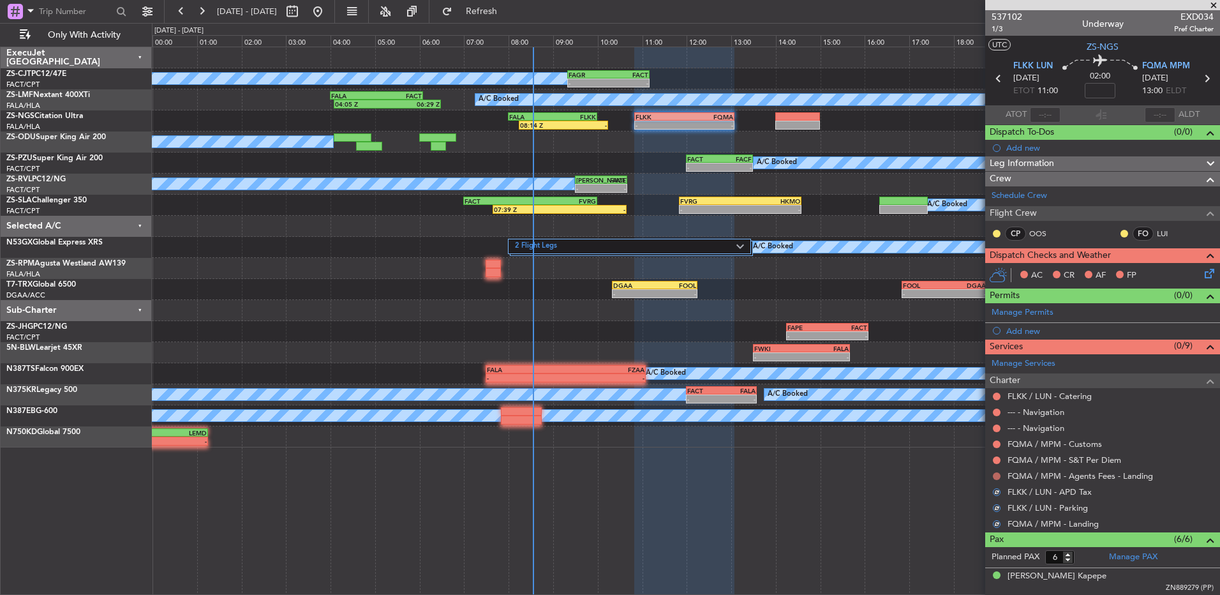
click at [996, 477] on button at bounding box center [997, 476] width 8 height 8
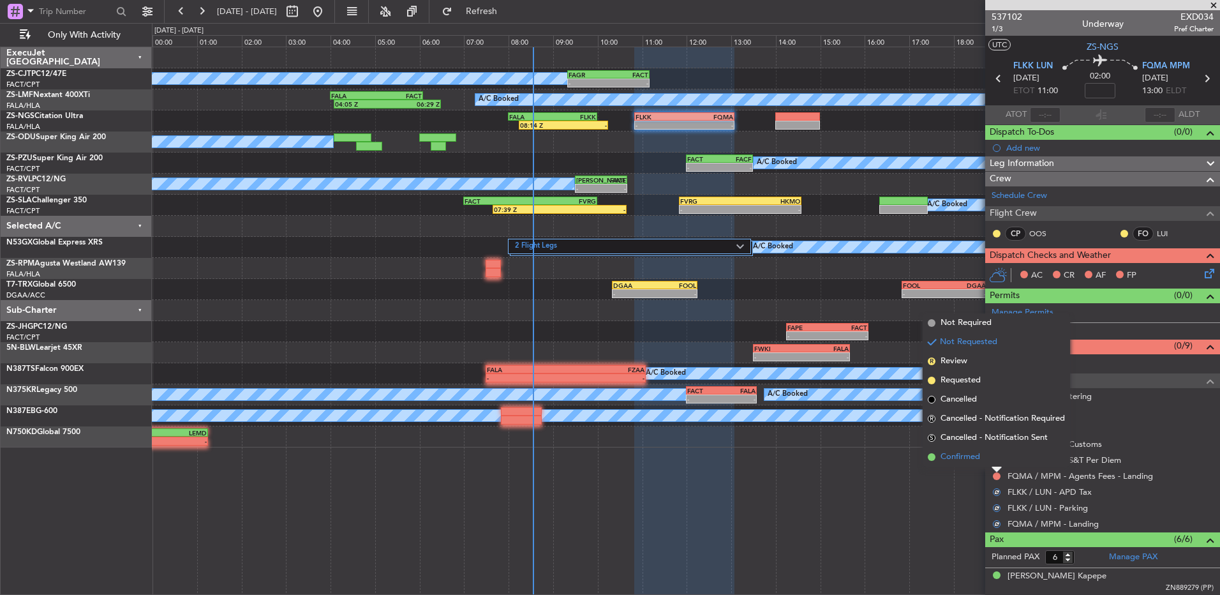
click at [996, 461] on li "Confirmed" at bounding box center [996, 456] width 147 height 19
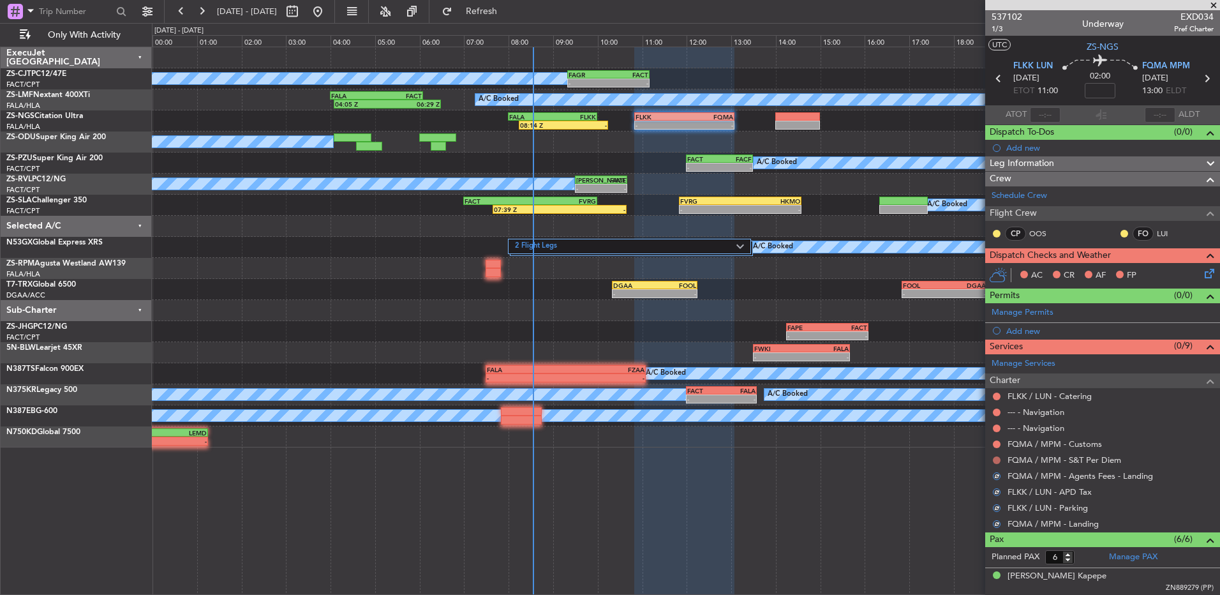
click at [996, 461] on button at bounding box center [997, 460] width 8 height 8
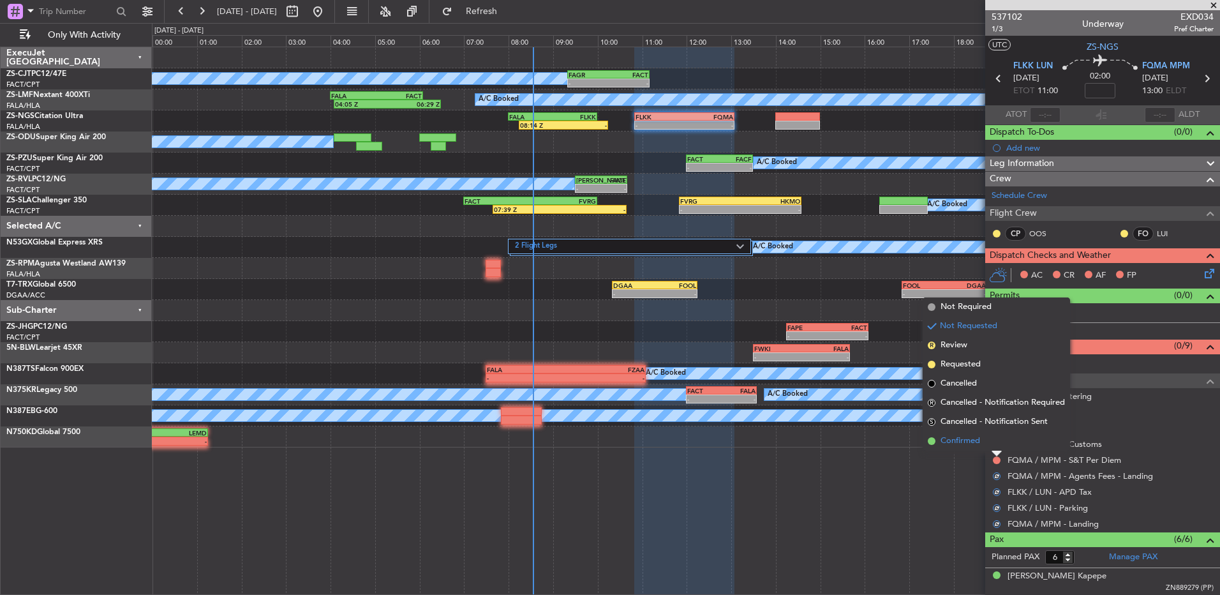
click at [996, 448] on li "Confirmed" at bounding box center [996, 440] width 147 height 19
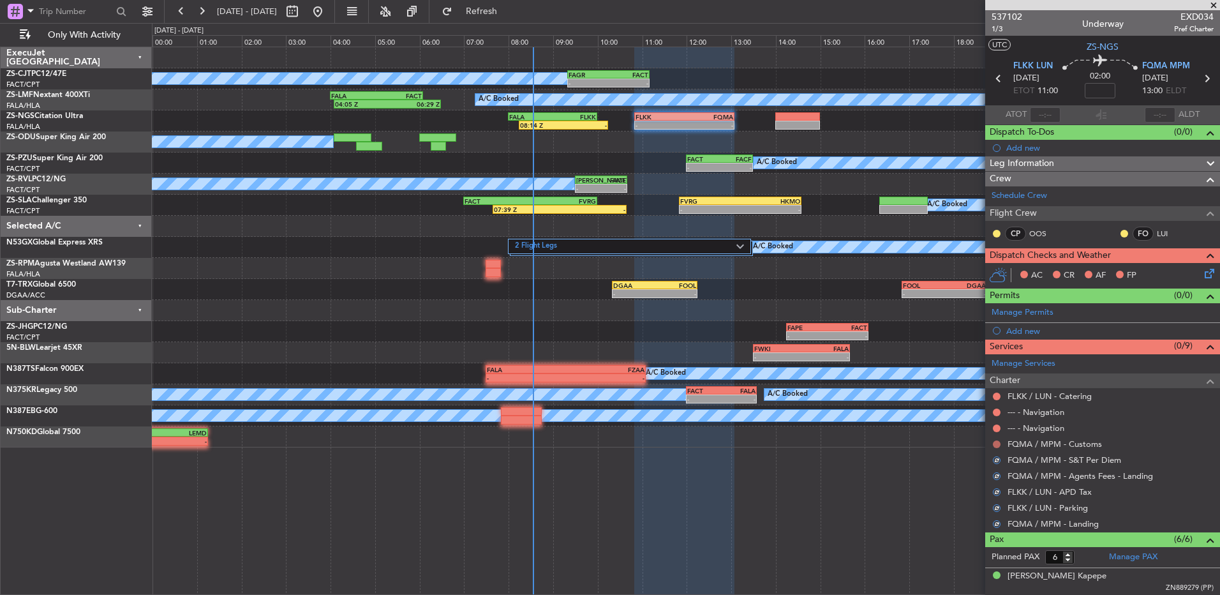
click at [996, 441] on button at bounding box center [997, 444] width 8 height 8
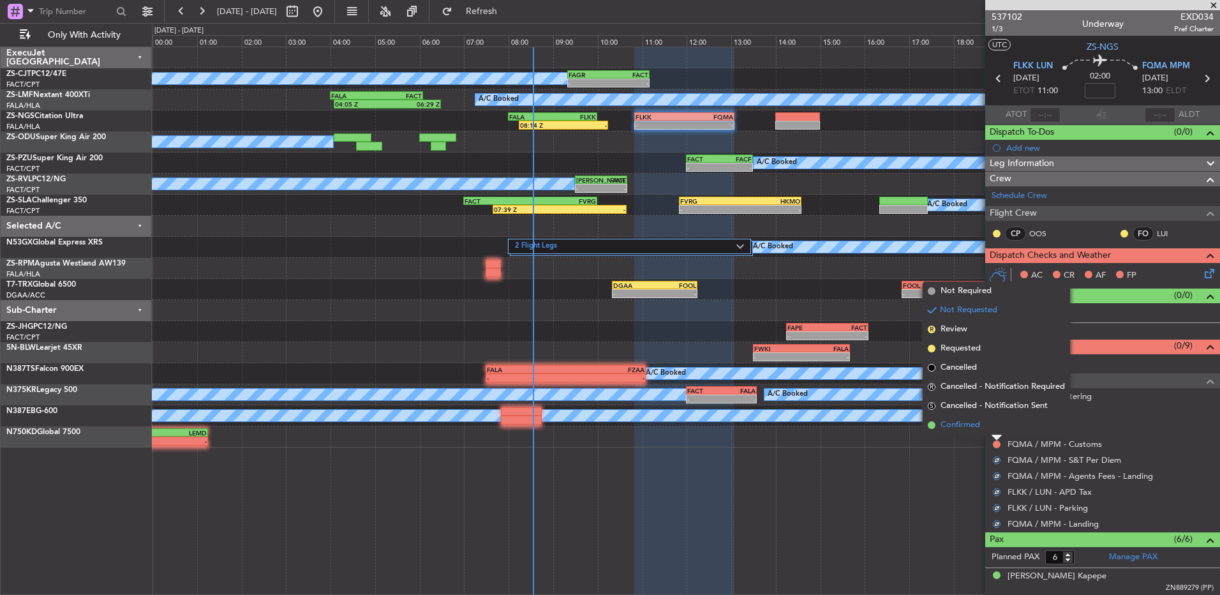
click at [994, 426] on li "Confirmed" at bounding box center [996, 425] width 147 height 19
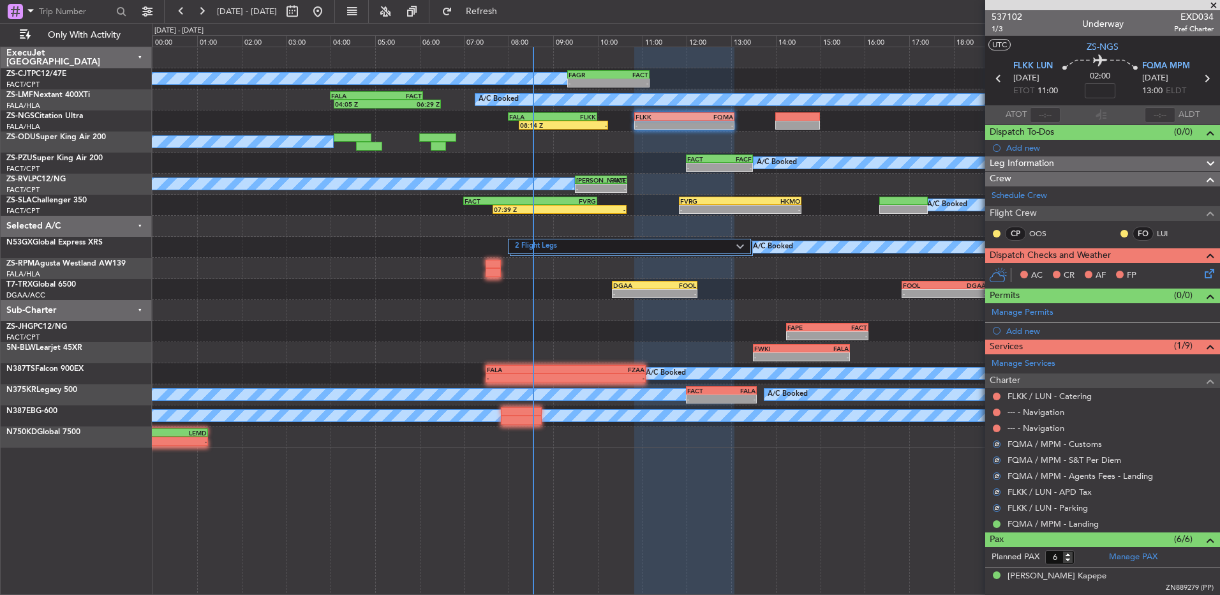
click at [994, 426] on button at bounding box center [997, 428] width 8 height 8
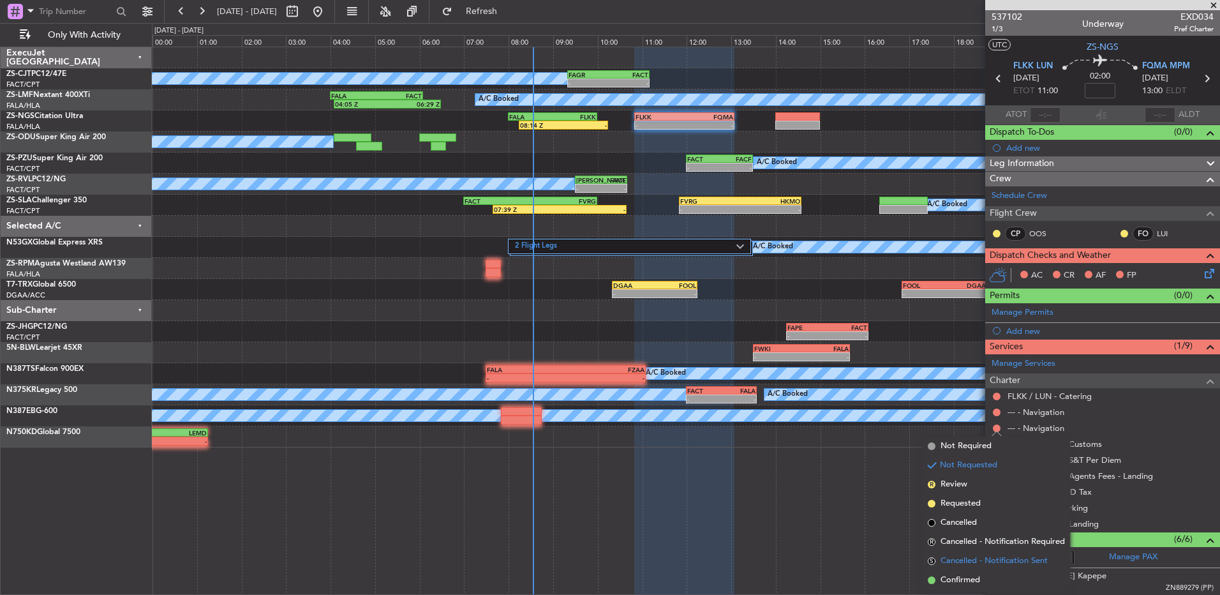
click at [984, 563] on span "Cancelled - Notification Sent" at bounding box center [994, 561] width 107 height 13
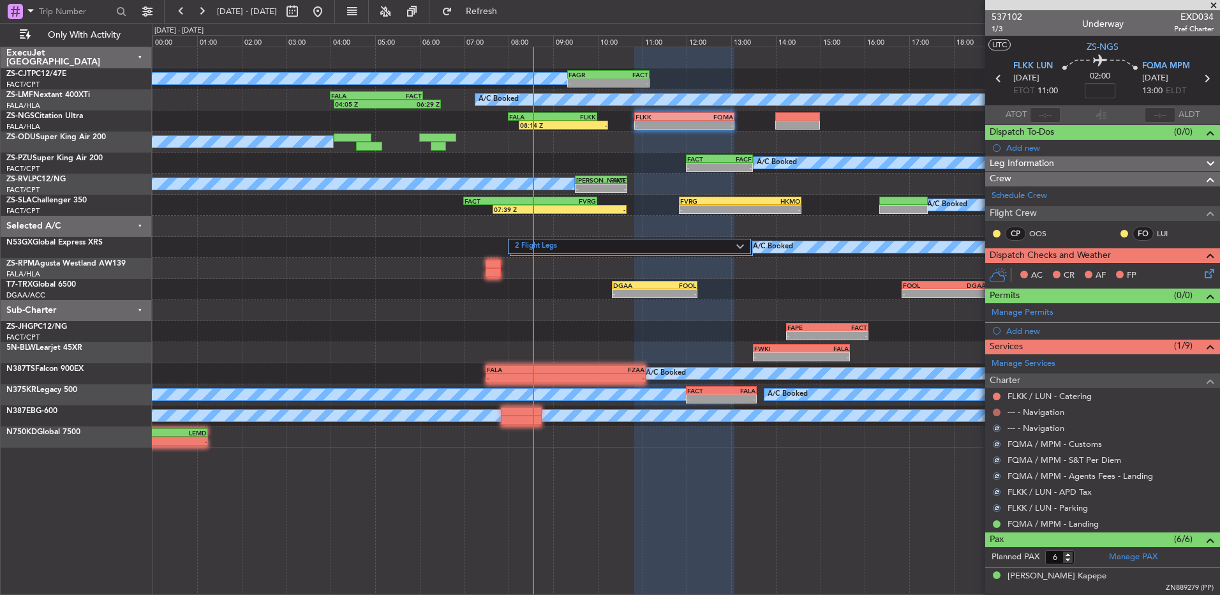
click at [995, 409] on button at bounding box center [997, 413] width 8 height 8
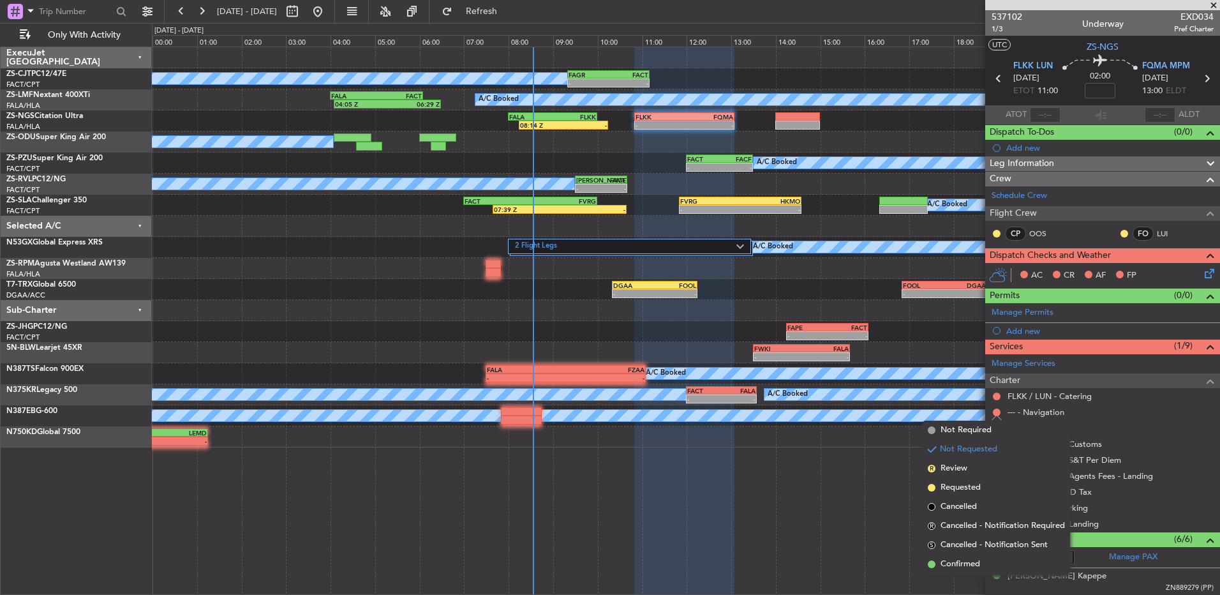
click at [989, 567] on li "Confirmed" at bounding box center [996, 564] width 147 height 19
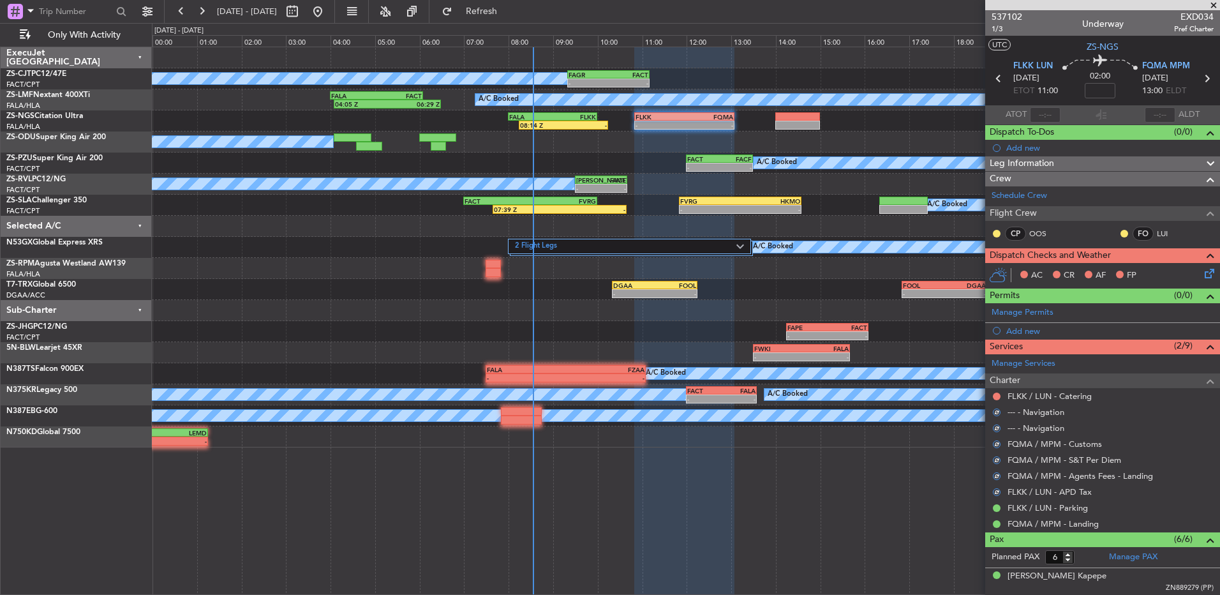
click at [998, 400] on mat-tooltip-component "Not Requested" at bounding box center [997, 417] width 72 height 34
click at [998, 396] on button at bounding box center [997, 397] width 8 height 8
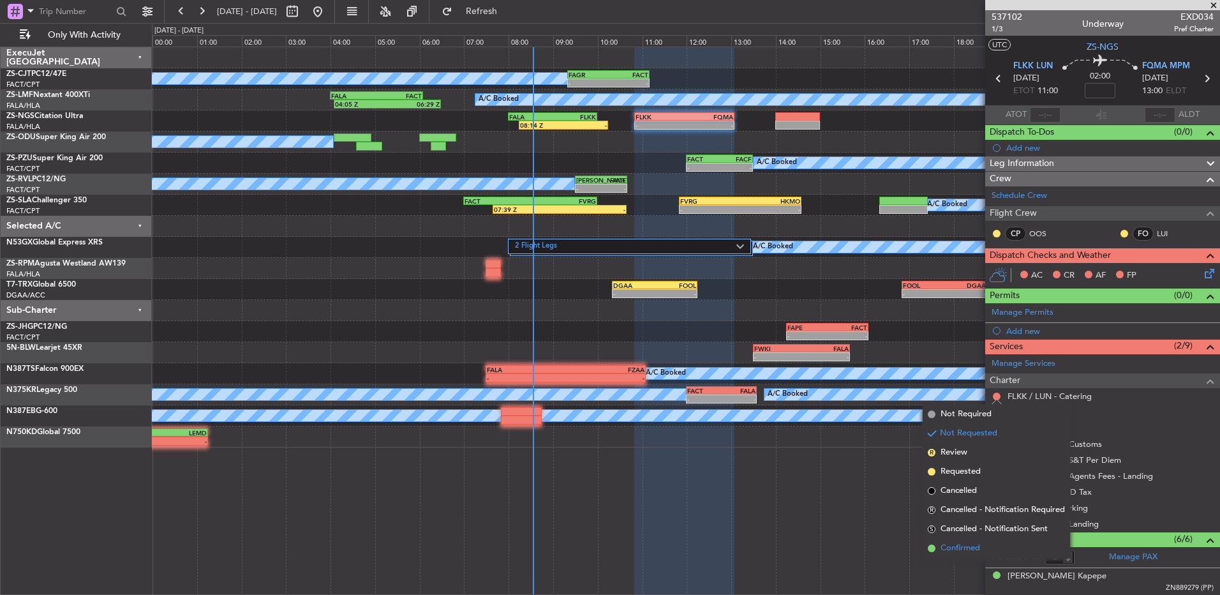
click at [984, 544] on li "Confirmed" at bounding box center [996, 548] width 147 height 19
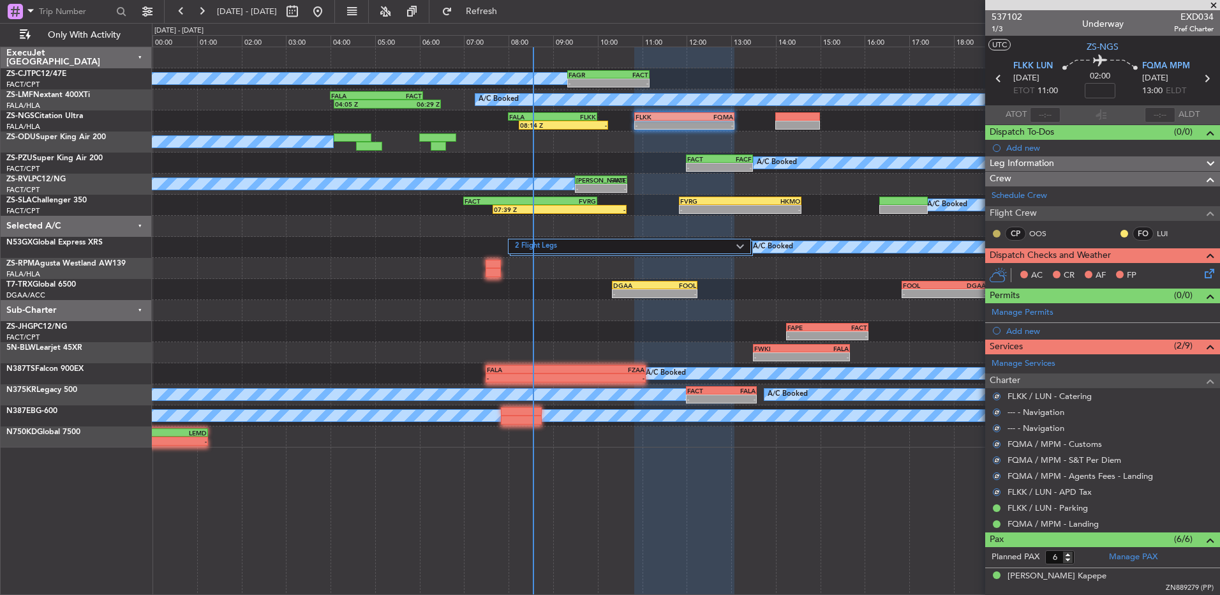
click at [996, 231] on button at bounding box center [997, 234] width 8 height 8
click at [993, 265] on mat-tooltip-component "Unread" at bounding box center [997, 254] width 47 height 34
click at [994, 237] on div at bounding box center [997, 234] width 10 height 10
click at [997, 230] on button at bounding box center [997, 234] width 8 height 8
click at [992, 266] on mat-tooltip-component "Unread" at bounding box center [997, 254] width 47 height 34
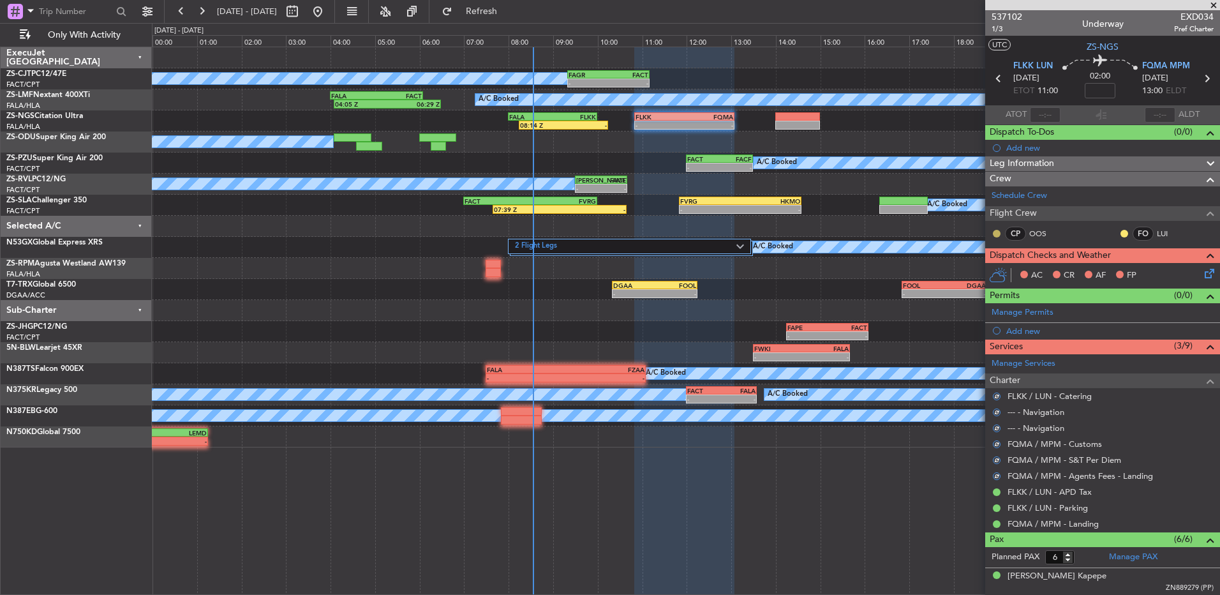
click at [996, 233] on button at bounding box center [997, 234] width 8 height 8
click at [1121, 234] on button at bounding box center [1125, 234] width 8 height 8
click at [1192, 274] on div "AC CR AF FP" at bounding box center [1109, 275] width 188 height 19
click at [1203, 276] on icon at bounding box center [1208, 271] width 10 height 10
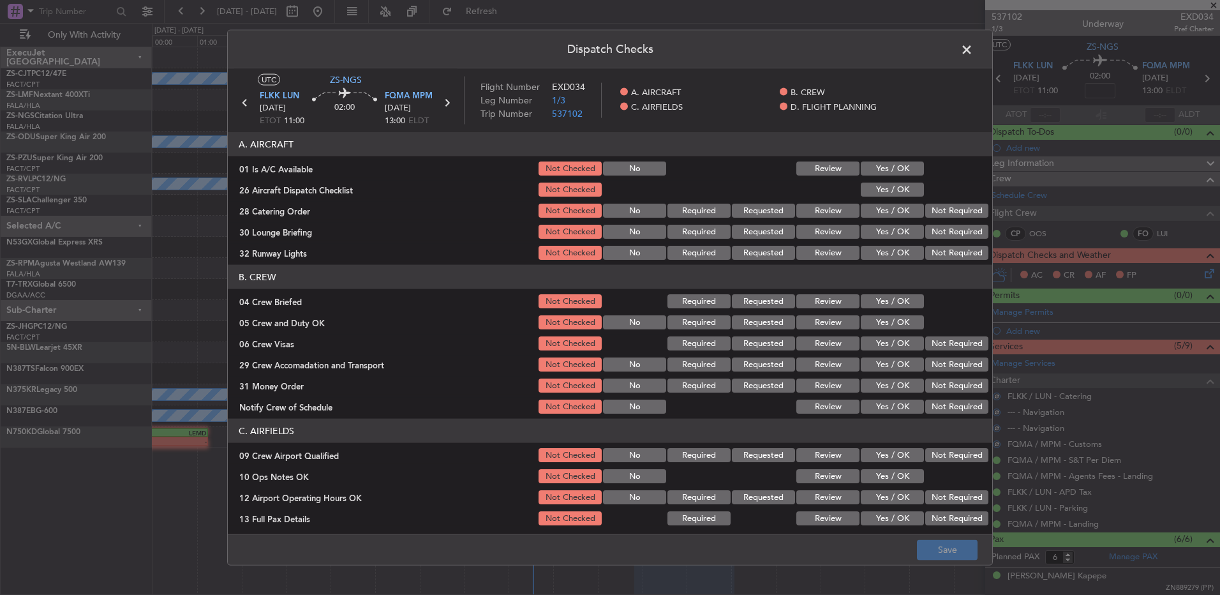
click at [885, 175] on div "Yes / OK" at bounding box center [891, 169] width 64 height 18
click at [889, 172] on button "Yes / OK" at bounding box center [892, 168] width 63 height 14
click at [883, 190] on button "Yes / OK" at bounding box center [892, 190] width 63 height 14
click at [929, 211] on button "Not Required" at bounding box center [957, 211] width 63 height 14
click at [931, 225] on section "A. AIRCRAFT 01 Is A/C Available Not Checked No Review Yes / OK 26 Aircraft Disp…" at bounding box center [610, 197] width 765 height 130
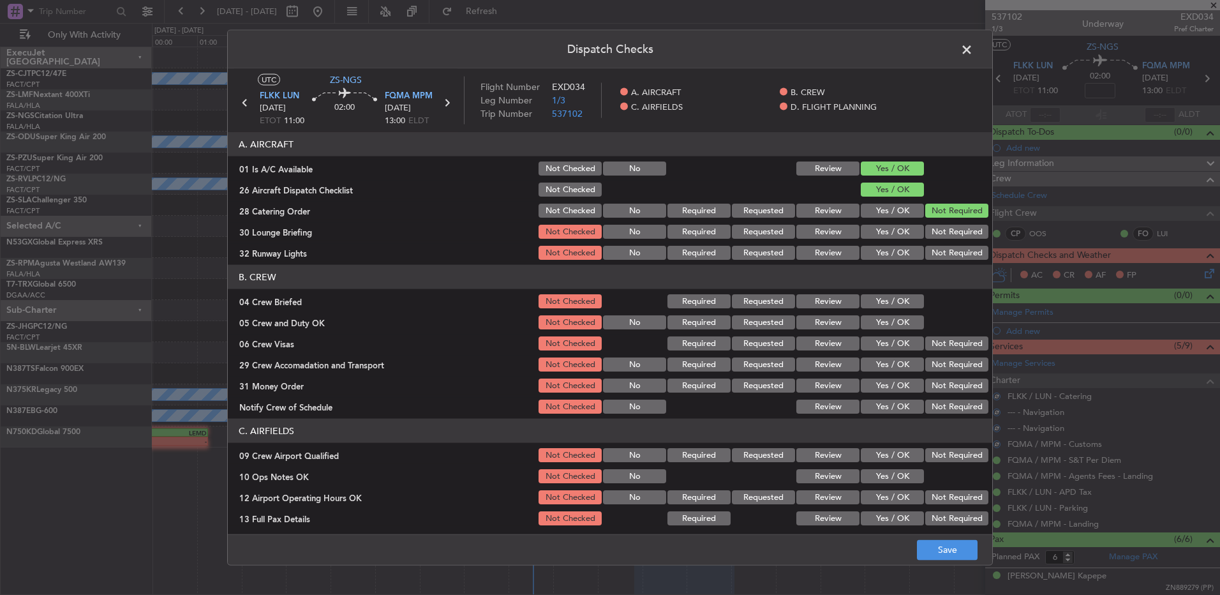
drag, startPoint x: 927, startPoint y: 234, endPoint x: 926, endPoint y: 240, distance: 6.5
click at [927, 234] on button "Not Required" at bounding box center [957, 232] width 63 height 14
drag, startPoint x: 926, startPoint y: 244, endPoint x: 926, endPoint y: 251, distance: 7.0
click at [926, 245] on div "Not Required" at bounding box center [956, 253] width 64 height 18
click at [926, 257] on button "Not Required" at bounding box center [957, 253] width 63 height 14
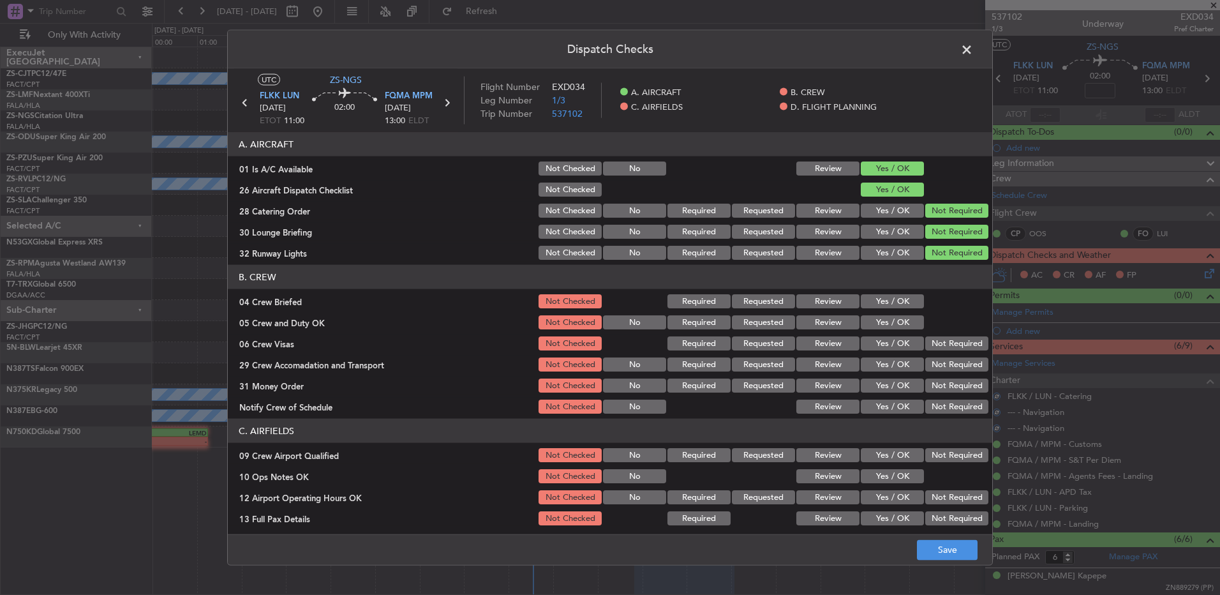
click at [870, 303] on button "Yes / OK" at bounding box center [892, 301] width 63 height 14
drag, startPoint x: 873, startPoint y: 319, endPoint x: 884, endPoint y: 327, distance: 13.7
click at [873, 320] on button "Yes / OK" at bounding box center [892, 322] width 63 height 14
click at [954, 343] on button "Not Required" at bounding box center [957, 343] width 63 height 14
drag, startPoint x: 954, startPoint y: 363, endPoint x: 952, endPoint y: 373, distance: 9.9
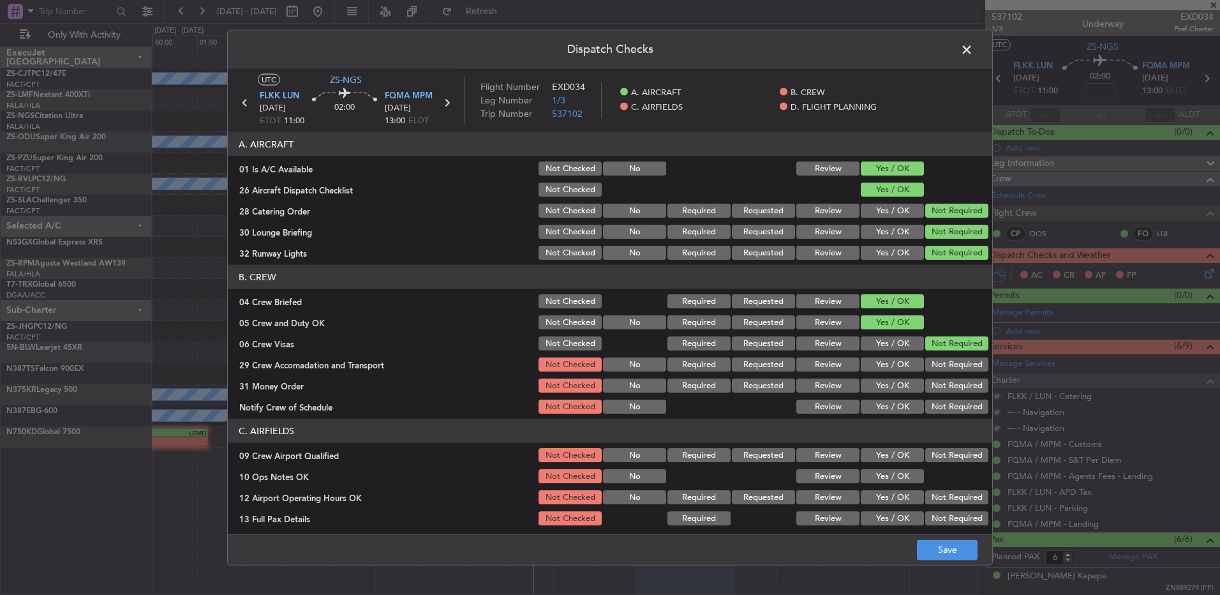
click at [954, 364] on button "Not Required" at bounding box center [957, 364] width 63 height 14
drag, startPoint x: 952, startPoint y: 373, endPoint x: 952, endPoint y: 386, distance: 12.8
click at [952, 374] on section "B. CREW 04 Crew Briefed Not Checked Required Requested Review Yes / OK 05 Crew …" at bounding box center [610, 340] width 765 height 151
drag, startPoint x: 952, startPoint y: 386, endPoint x: 952, endPoint y: 394, distance: 8.3
click at [952, 394] on div "Not Required" at bounding box center [956, 386] width 64 height 18
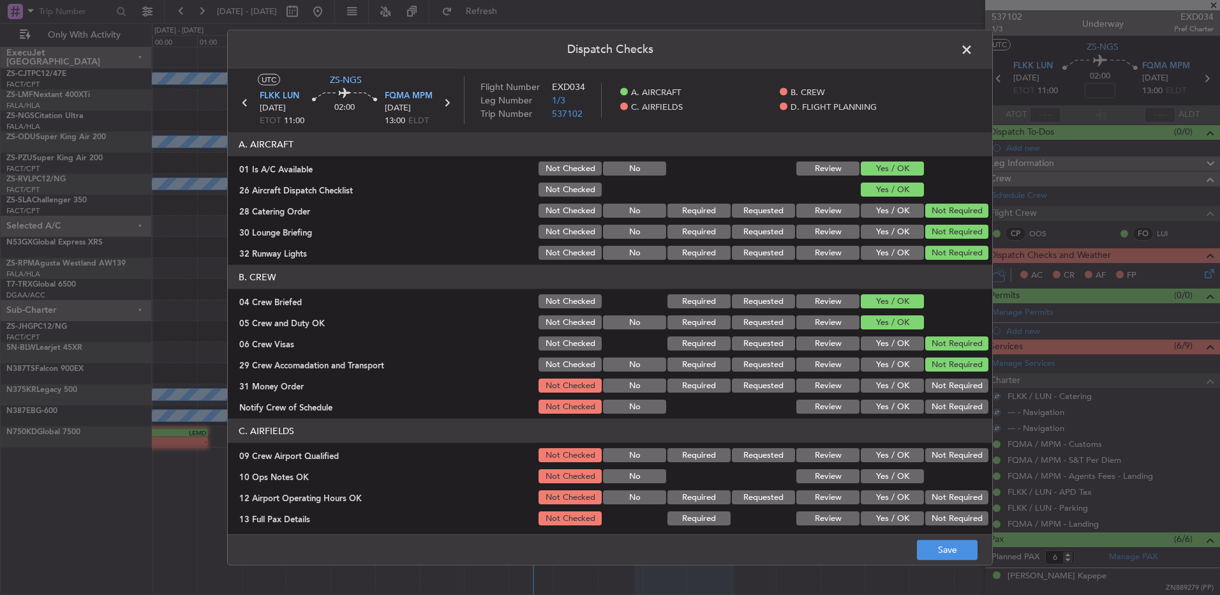
click at [952, 400] on section "B. CREW 04 Crew Briefed Not Checked Required Requested Review Yes / OK 05 Crew …" at bounding box center [610, 340] width 765 height 151
click at [942, 387] on button "Not Required" at bounding box center [957, 386] width 63 height 14
click at [942, 404] on button "Not Required" at bounding box center [957, 407] width 63 height 14
drag, startPoint x: 938, startPoint y: 444, endPoint x: 927, endPoint y: 463, distance: 22.3
click at [937, 447] on section "C. AIRFIELDS 09 Crew Airport Qualified Not Checked No Required Requested Review…" at bounding box center [610, 515] width 765 height 193
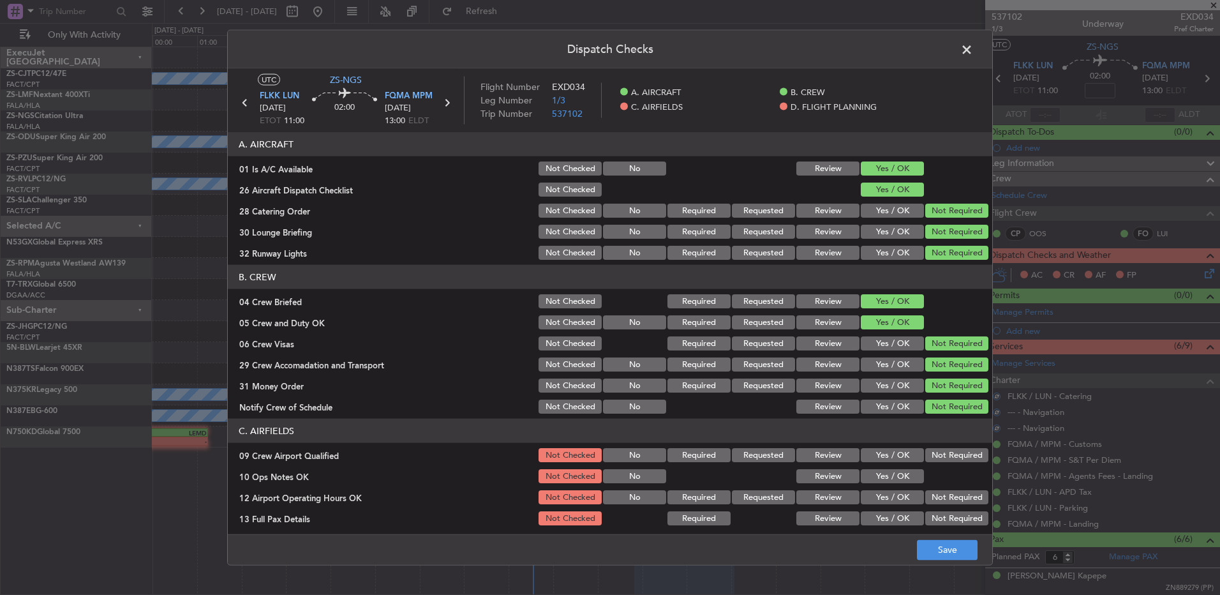
drag, startPoint x: 934, startPoint y: 455, endPoint x: 911, endPoint y: 469, distance: 27.5
click at [934, 456] on button "Not Required" at bounding box center [957, 455] width 63 height 14
click at [909, 476] on button "Yes / OK" at bounding box center [892, 476] width 63 height 14
click at [925, 492] on div "Not Required" at bounding box center [956, 497] width 64 height 18
click at [929, 497] on button "Not Required" at bounding box center [957, 497] width 63 height 14
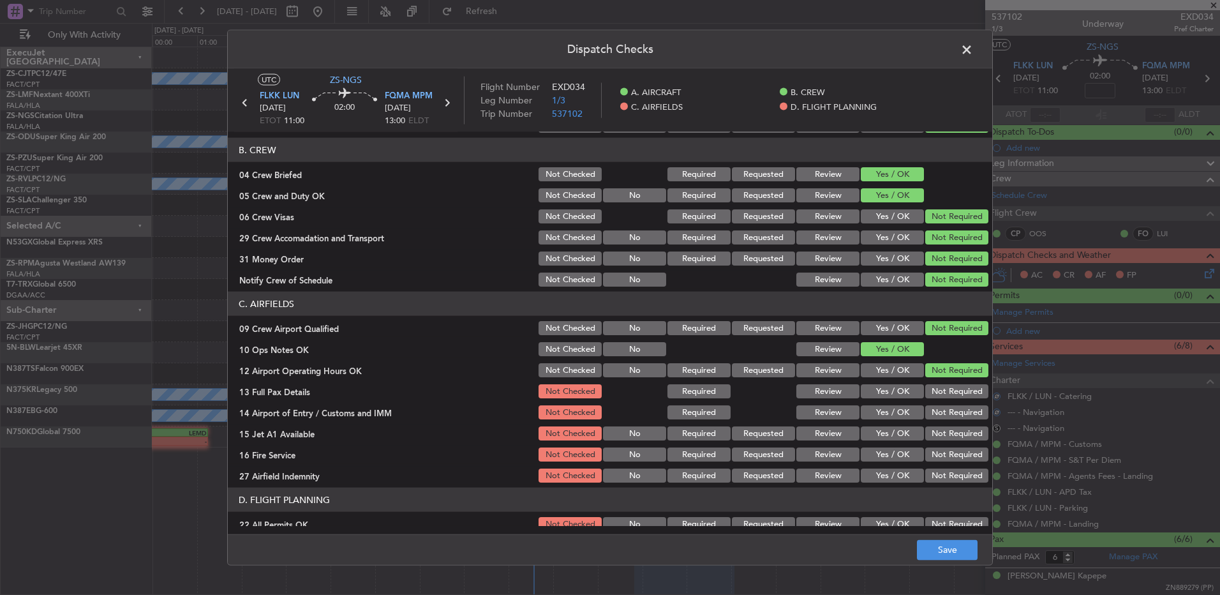
scroll to position [179, 0]
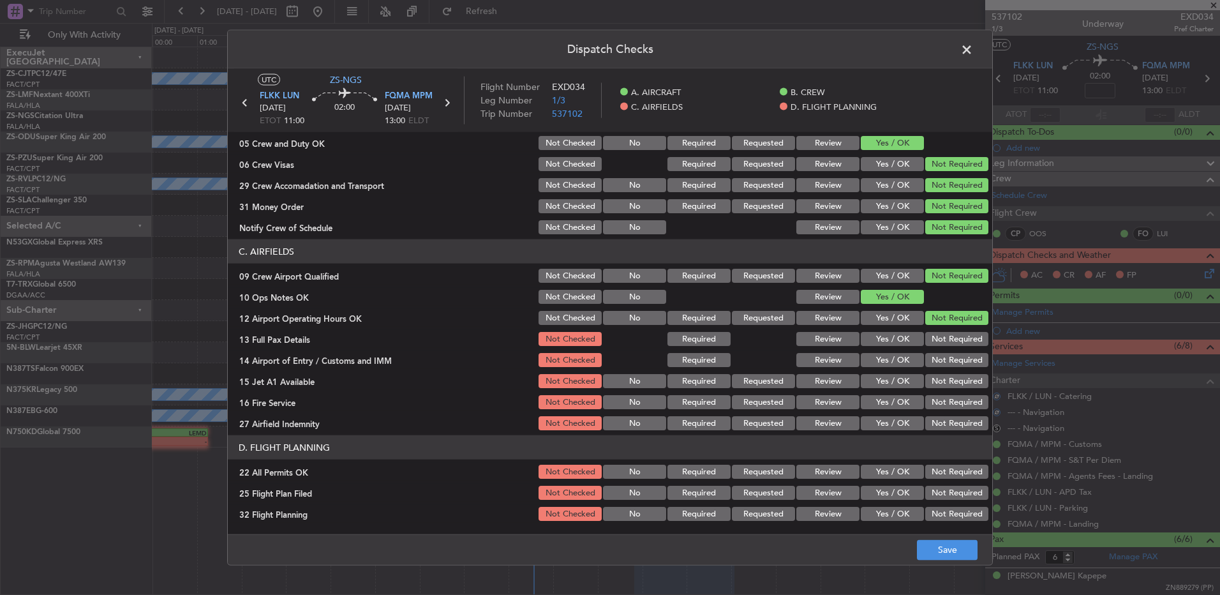
click at [947, 341] on button "Not Required" at bounding box center [957, 339] width 63 height 14
click at [944, 359] on button "Not Required" at bounding box center [957, 360] width 63 height 14
click at [943, 368] on div "Not Required" at bounding box center [956, 360] width 64 height 18
drag, startPoint x: 943, startPoint y: 369, endPoint x: 943, endPoint y: 379, distance: 9.6
click at [943, 378] on section "C. AIRFIELDS 09 Crew Airport Qualified Not Checked No Required Requested Review…" at bounding box center [610, 335] width 765 height 193
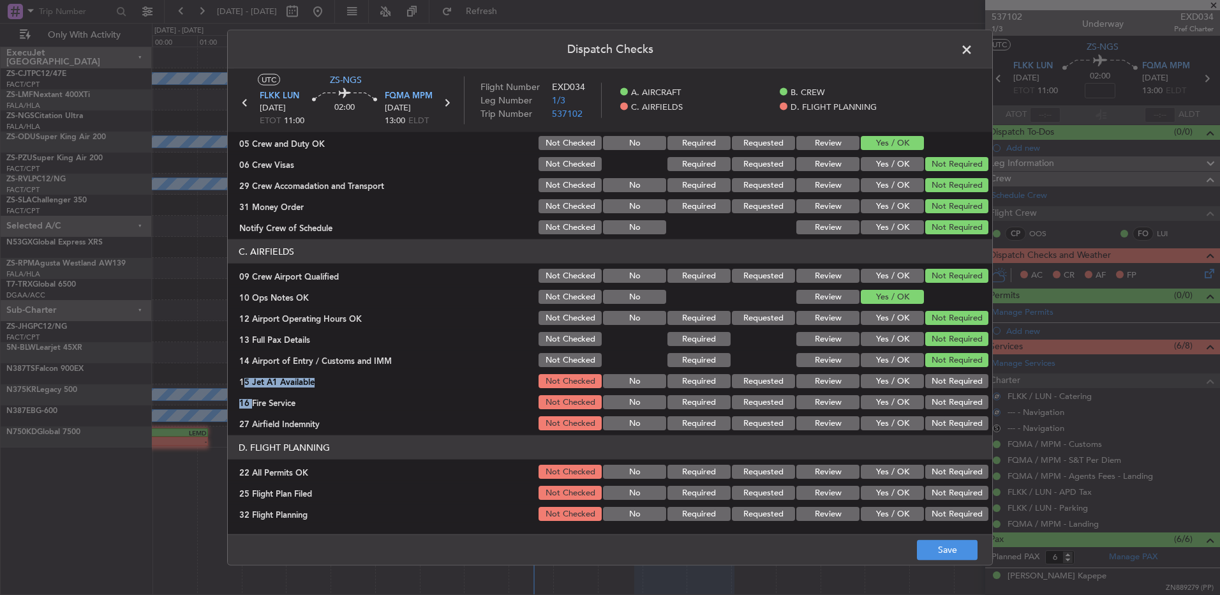
click at [940, 395] on button "Not Required" at bounding box center [957, 402] width 63 height 14
click at [942, 373] on div "Not Required" at bounding box center [956, 381] width 64 height 18
click at [934, 377] on button "Not Required" at bounding box center [957, 381] width 63 height 14
click at [942, 412] on section "C. AIRFIELDS 09 Crew Airport Qualified Not Checked No Required Requested Review…" at bounding box center [610, 335] width 765 height 193
click at [941, 418] on button "Not Required" at bounding box center [957, 423] width 63 height 14
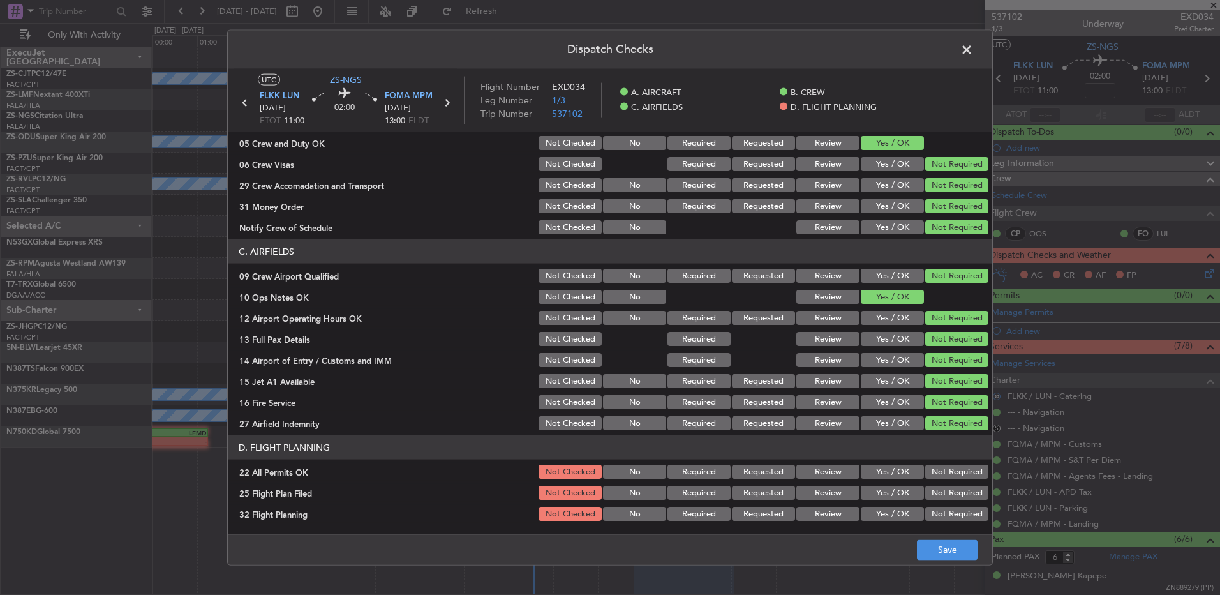
click at [938, 470] on button "Not Required" at bounding box center [957, 472] width 63 height 14
click at [822, 493] on button "Review" at bounding box center [828, 493] width 63 height 14
click at [848, 499] on button "Review" at bounding box center [828, 493] width 63 height 14
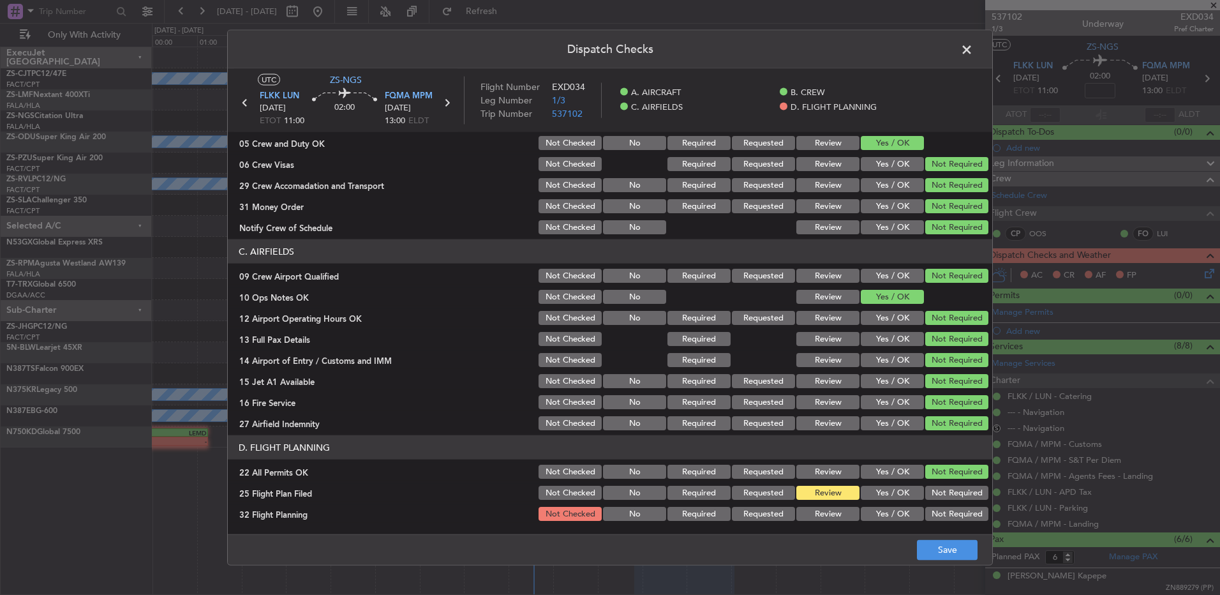
click at [861, 493] on button "Yes / OK" at bounding box center [892, 493] width 63 height 14
click at [860, 504] on section "D. FLIGHT PLANNING 22 All Permits OK Not Checked No Required Requested Review Y…" at bounding box center [610, 478] width 765 height 87
click at [868, 518] on button "Yes / OK" at bounding box center [892, 514] width 63 height 14
click at [936, 556] on button "Save" at bounding box center [947, 549] width 61 height 20
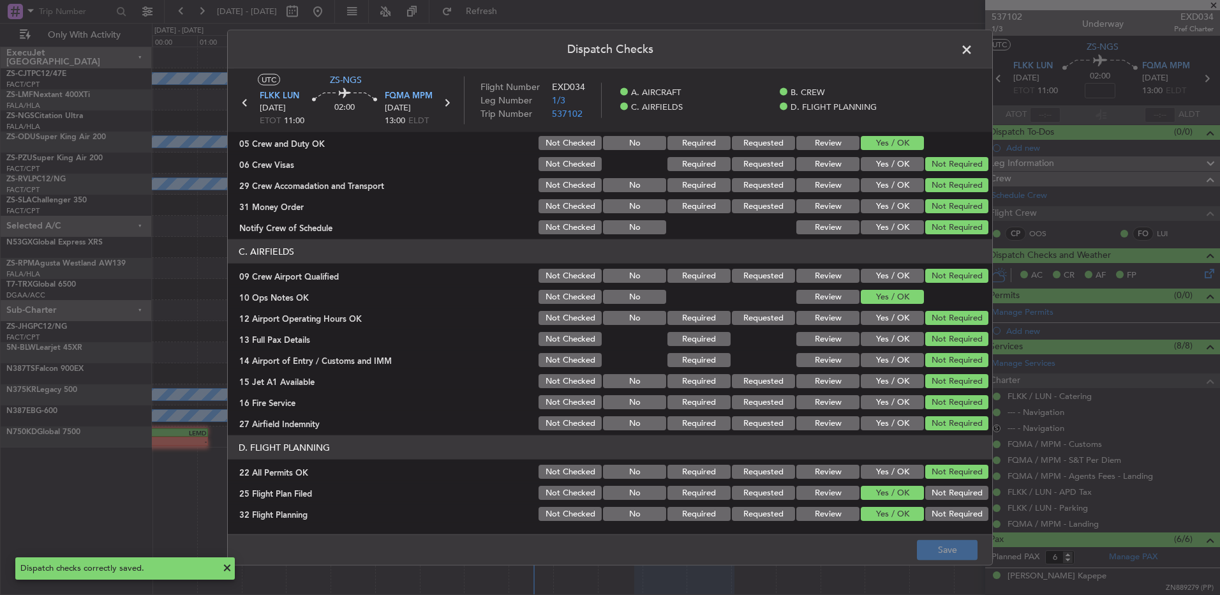
click at [973, 50] on span at bounding box center [973, 53] width 0 height 26
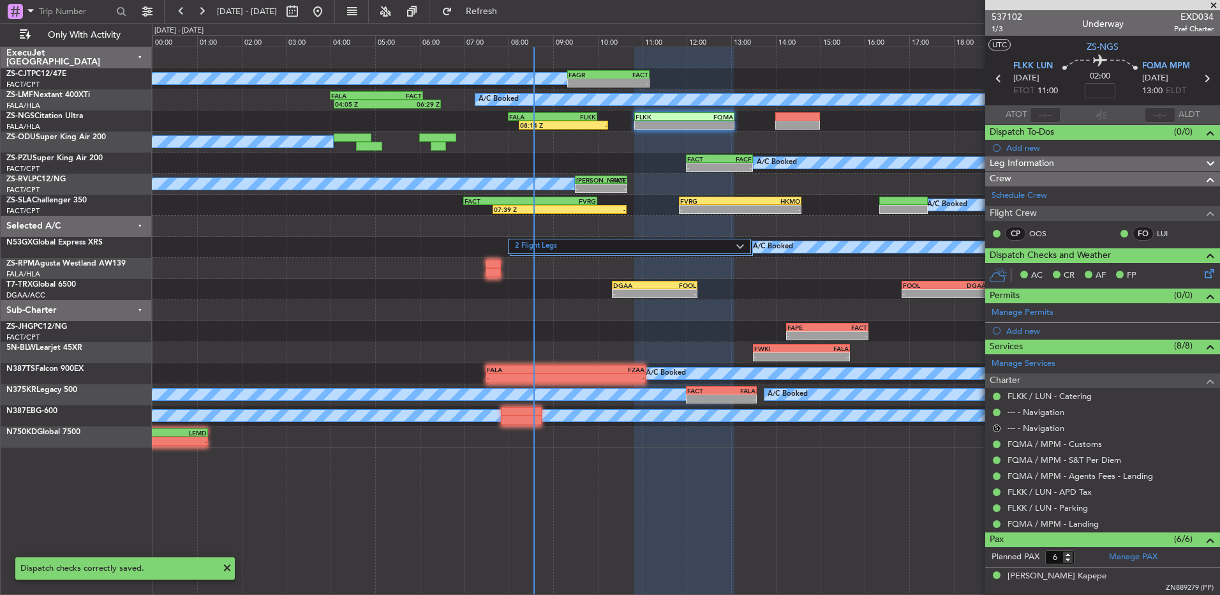
click at [1204, 79] on icon at bounding box center [1207, 78] width 17 height 17
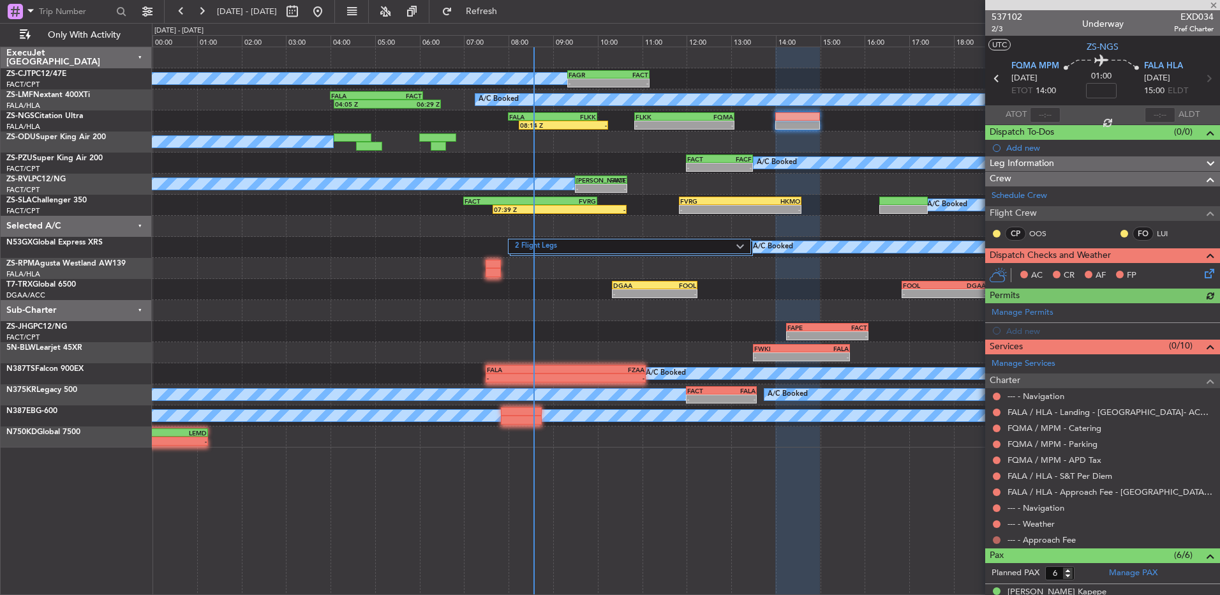
click at [998, 539] on button at bounding box center [997, 540] width 8 height 8
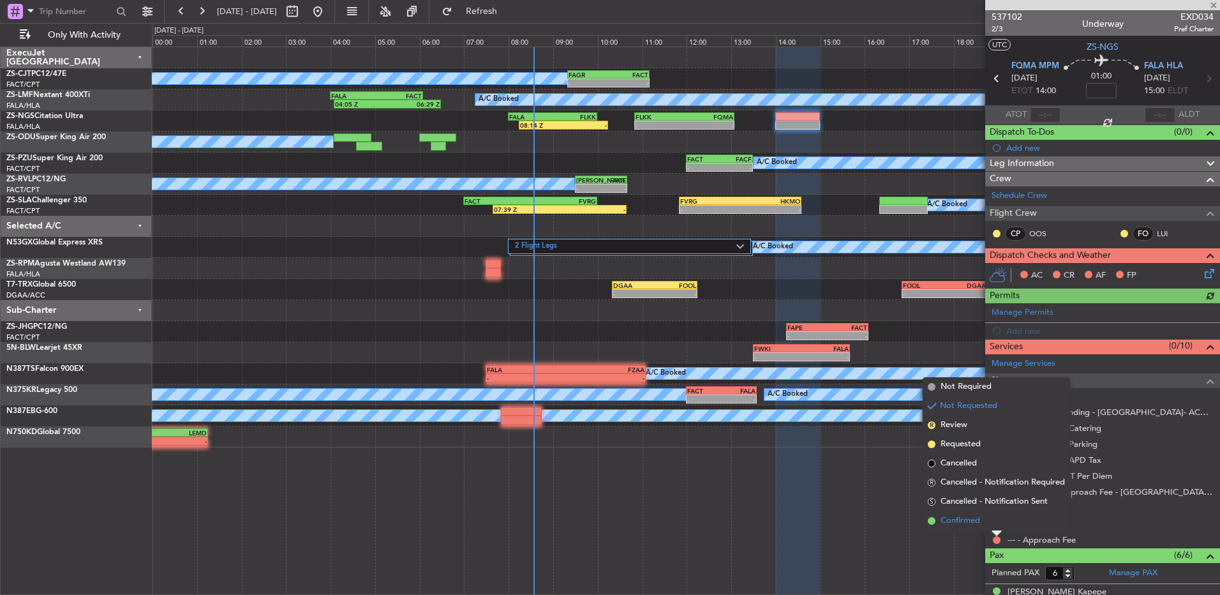
click at [997, 521] on li "Confirmed" at bounding box center [996, 520] width 147 height 19
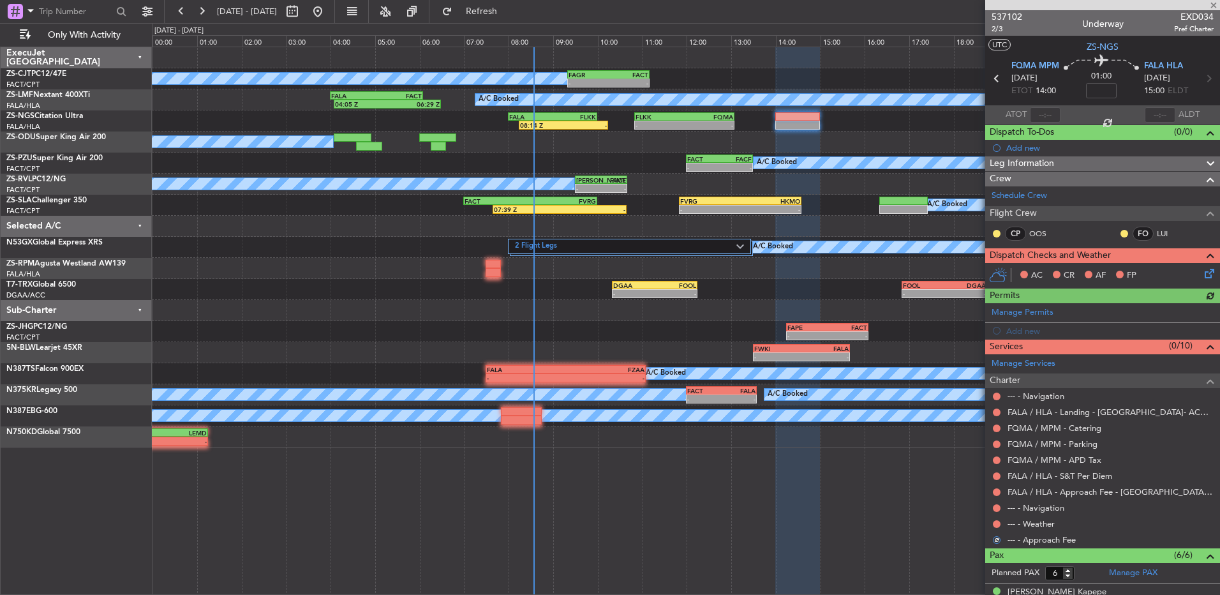
click at [997, 521] on button at bounding box center [997, 524] width 8 height 8
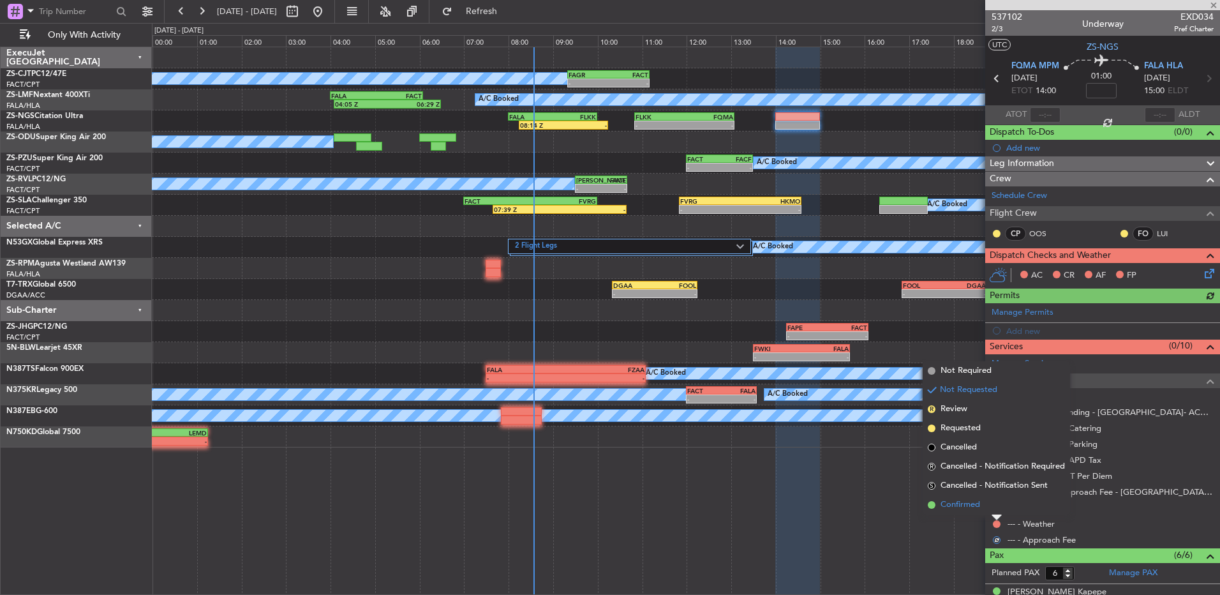
click at [998, 504] on li "Confirmed" at bounding box center [996, 504] width 147 height 19
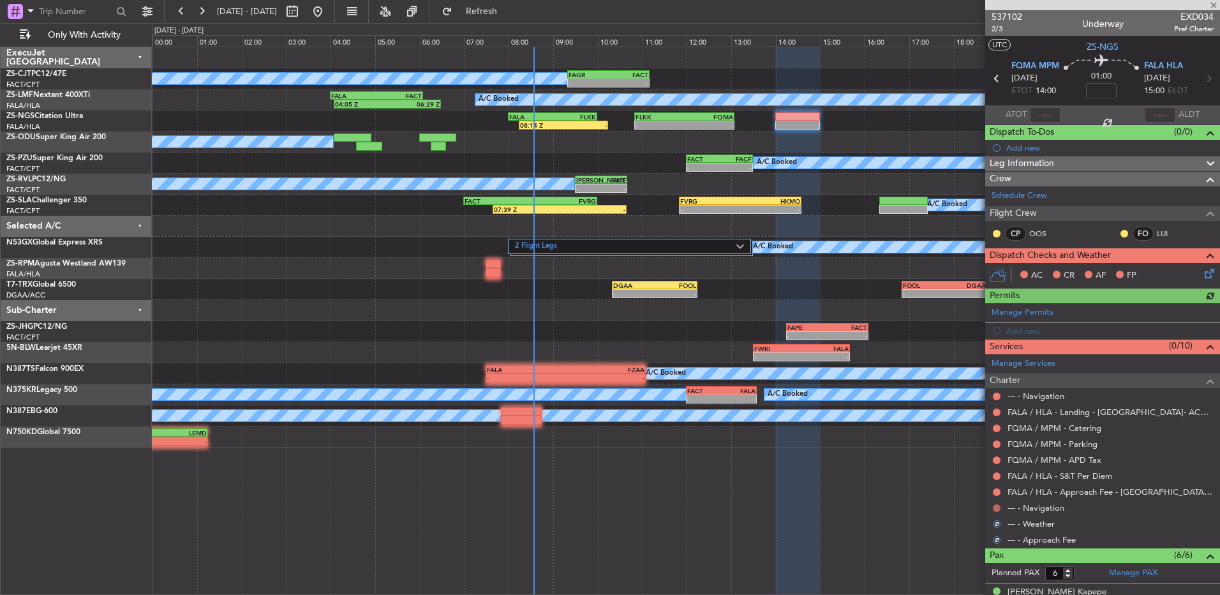
click at [998, 504] on button at bounding box center [997, 508] width 8 height 8
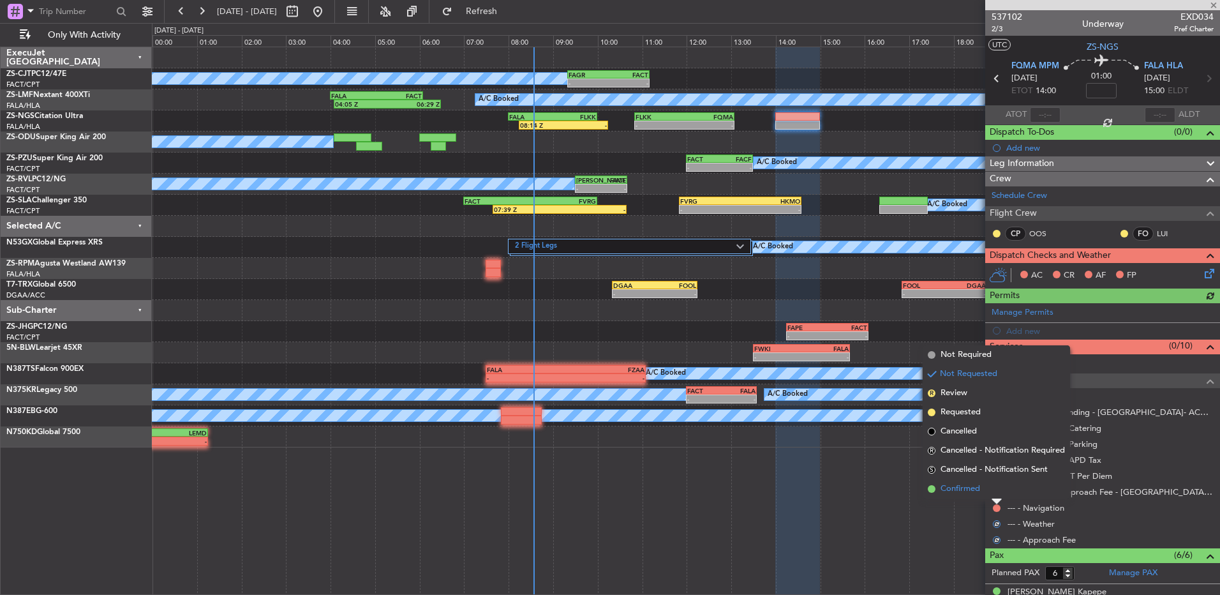
click at [999, 485] on li "Confirmed" at bounding box center [996, 488] width 147 height 19
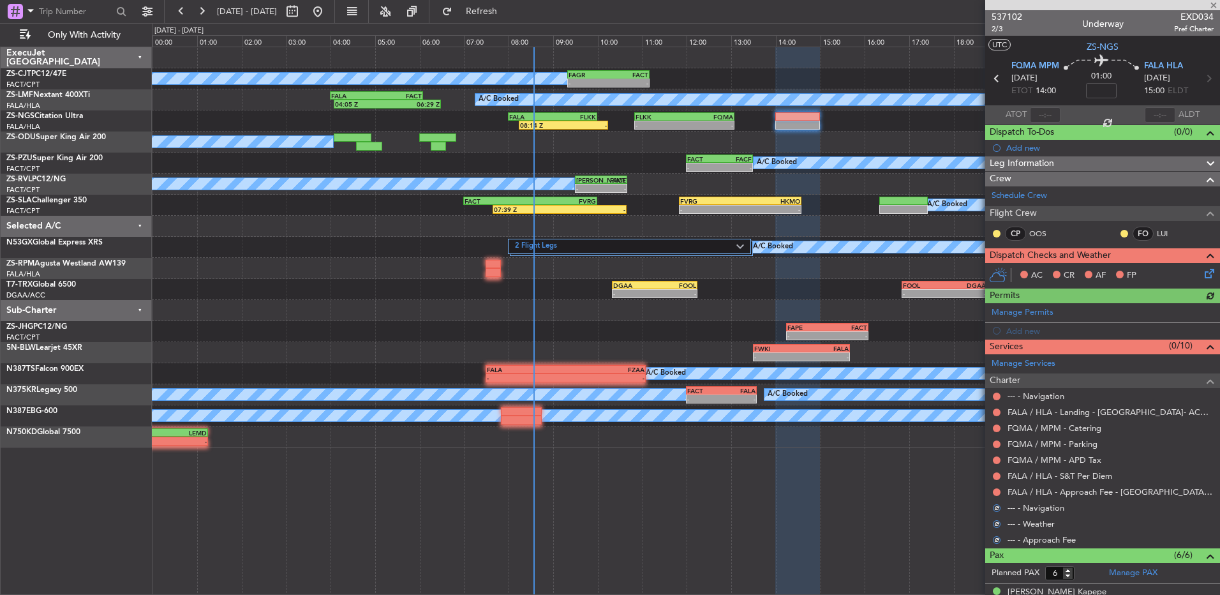
click at [998, 487] on div at bounding box center [997, 492] width 10 height 10
click at [996, 495] on body "16 Sep 2025 - 16 Sep 2025 Refresh Quick Links Only With Activity A/C Booked - -…" at bounding box center [610, 297] width 1220 height 595
click at [996, 490] on button at bounding box center [997, 492] width 8 height 8
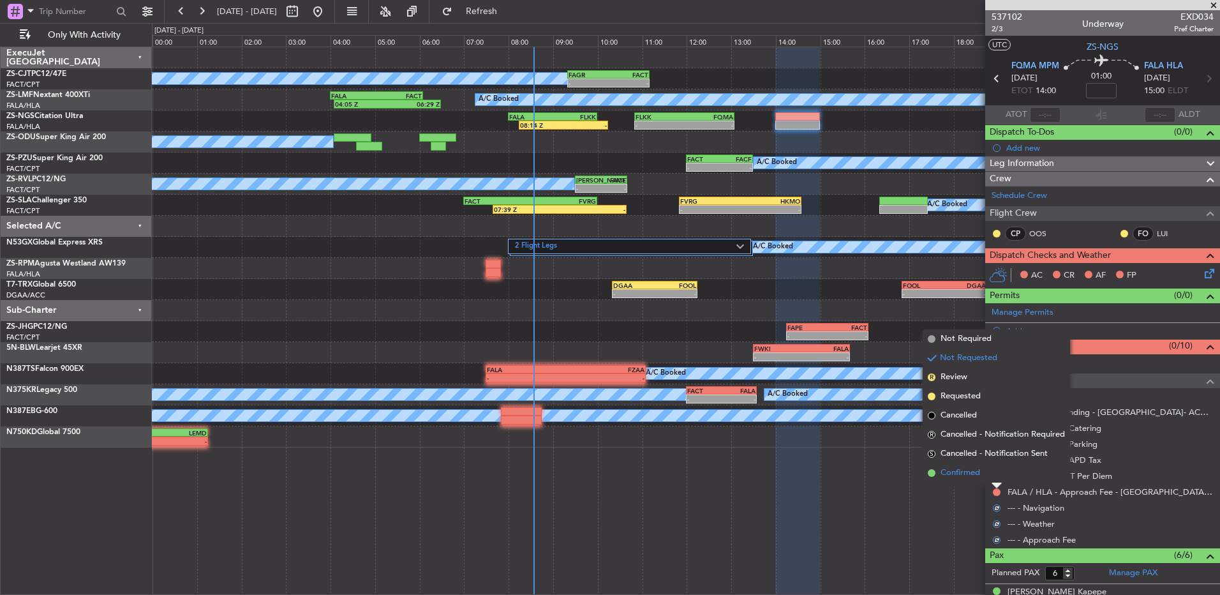
click at [995, 477] on li "Confirmed" at bounding box center [996, 472] width 147 height 19
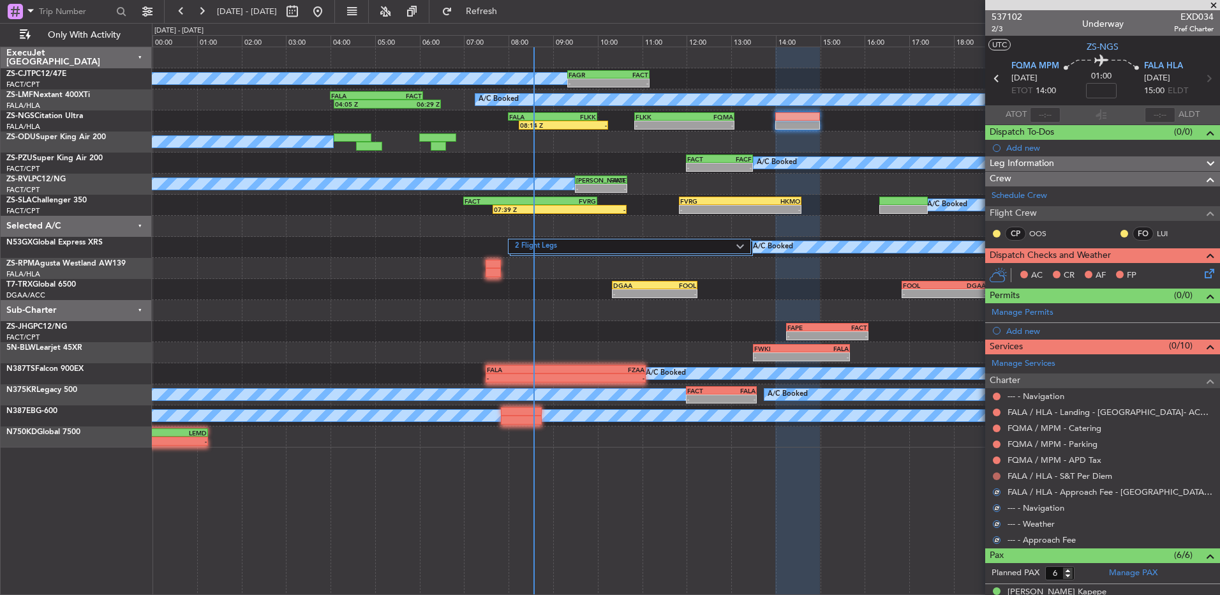
click at [996, 472] on button at bounding box center [997, 476] width 8 height 8
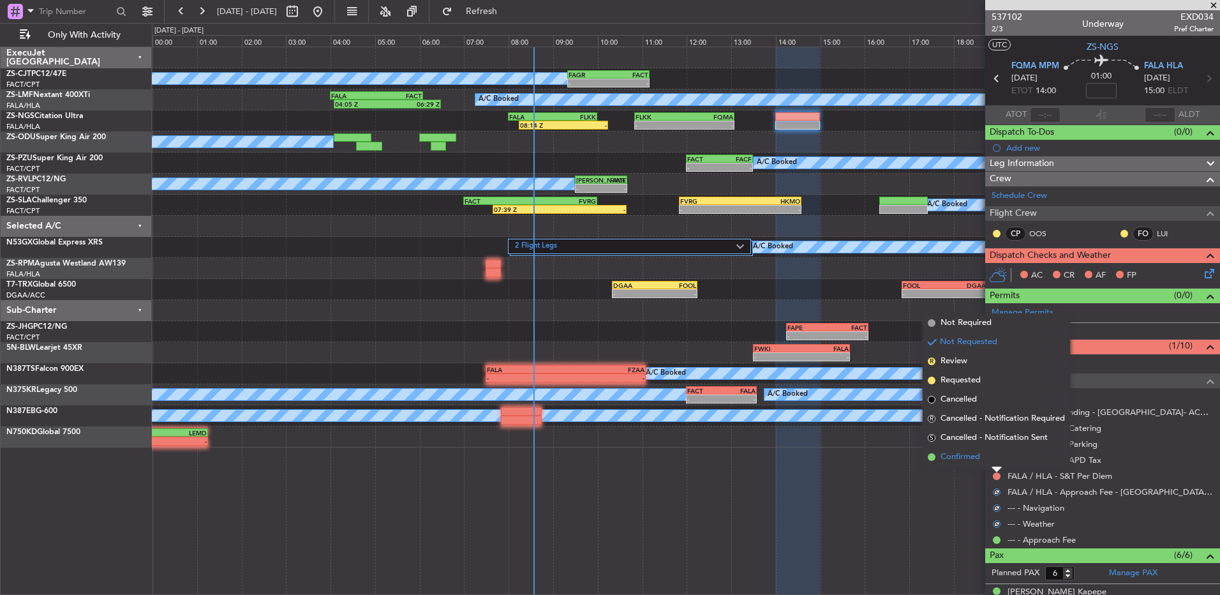
click at [997, 461] on li "Confirmed" at bounding box center [996, 456] width 147 height 19
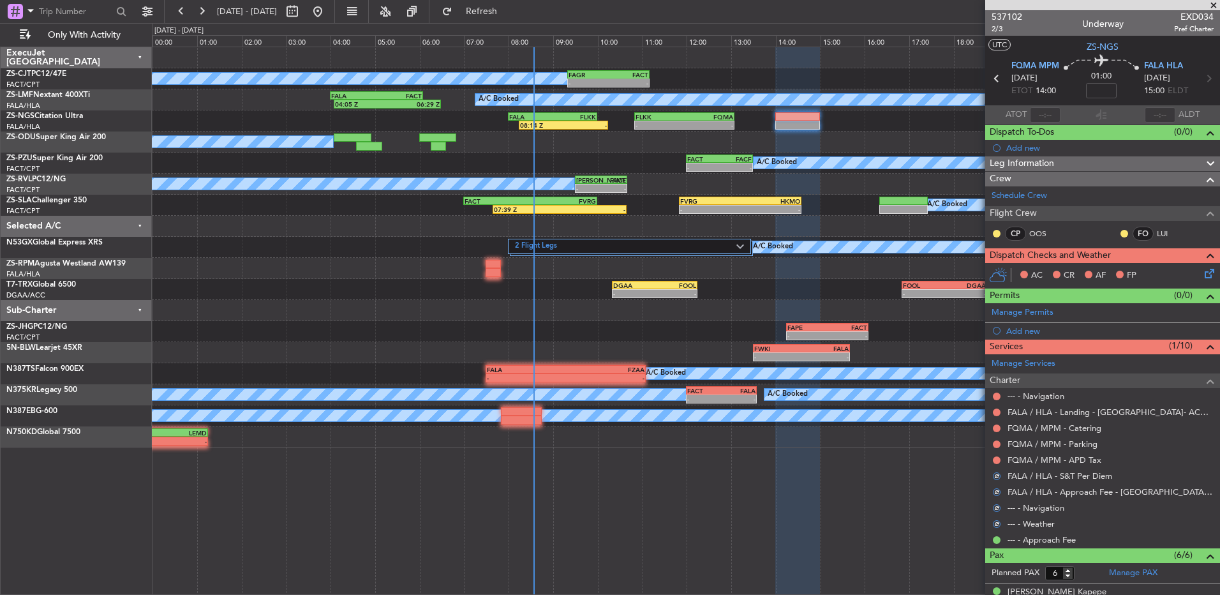
click at [997, 461] on button at bounding box center [997, 460] width 8 height 8
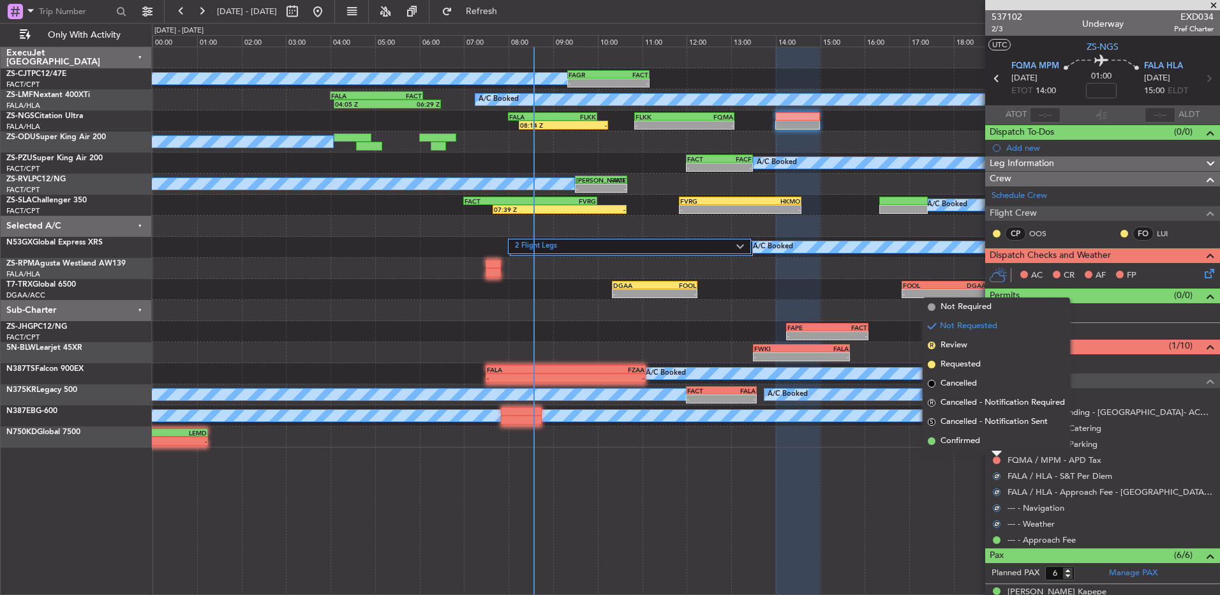
drag, startPoint x: 997, startPoint y: 461, endPoint x: 995, endPoint y: 444, distance: 18.0
click at [995, 444] on li "Confirmed" at bounding box center [996, 440] width 147 height 19
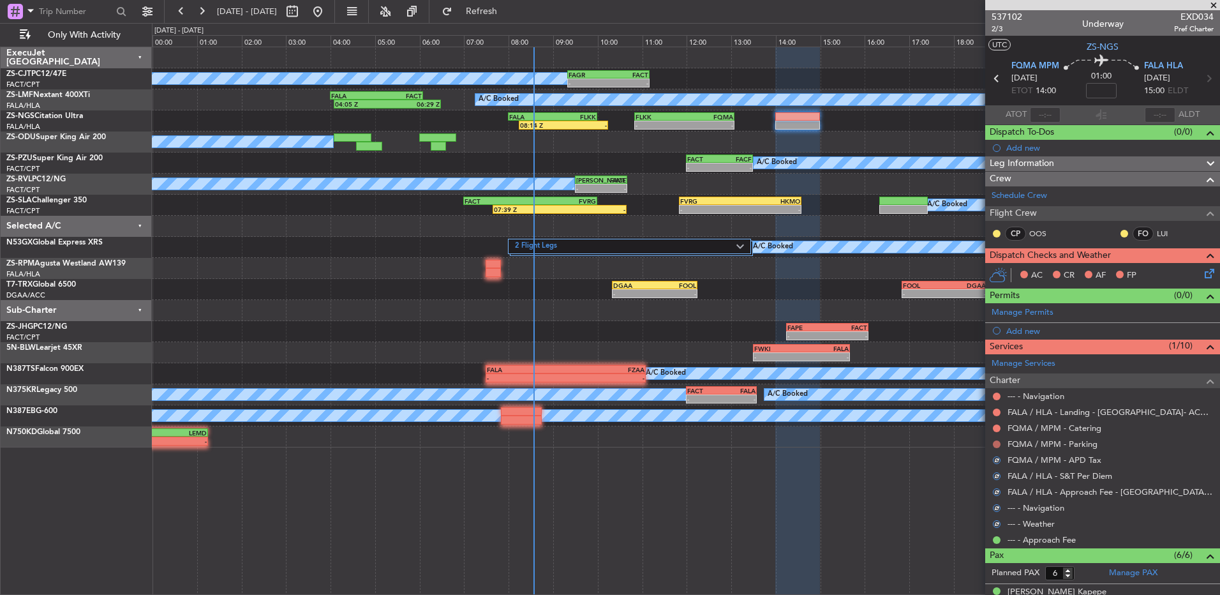
click at [995, 445] on button at bounding box center [997, 444] width 8 height 8
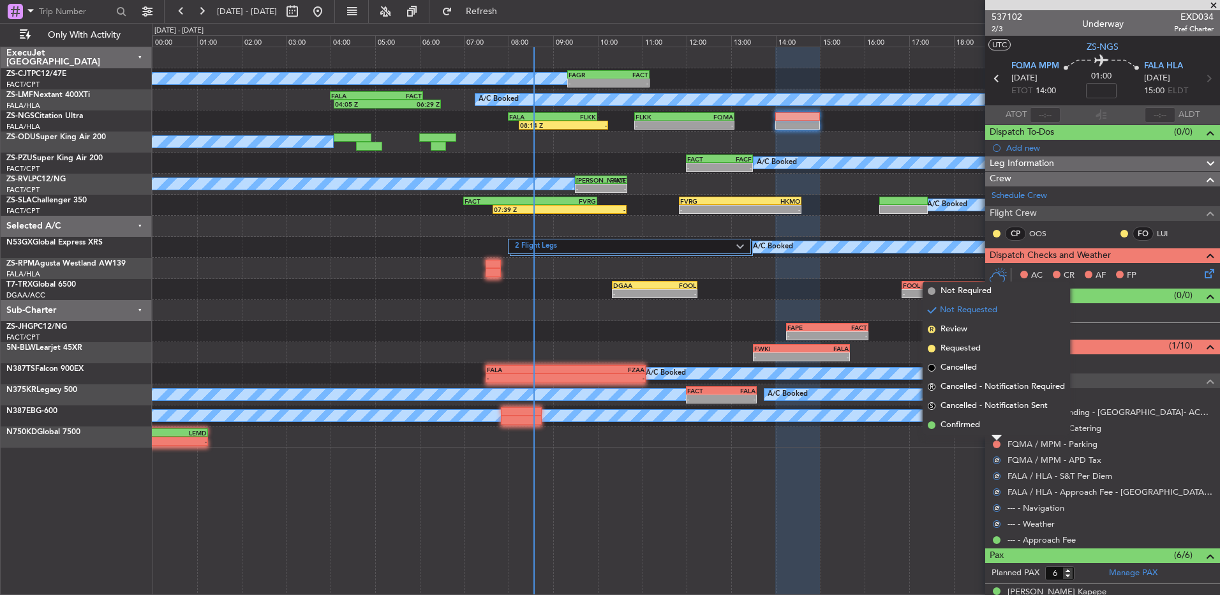
drag, startPoint x: 995, startPoint y: 445, endPoint x: 993, endPoint y: 425, distance: 19.9
click at [993, 425] on li "Confirmed" at bounding box center [996, 425] width 147 height 19
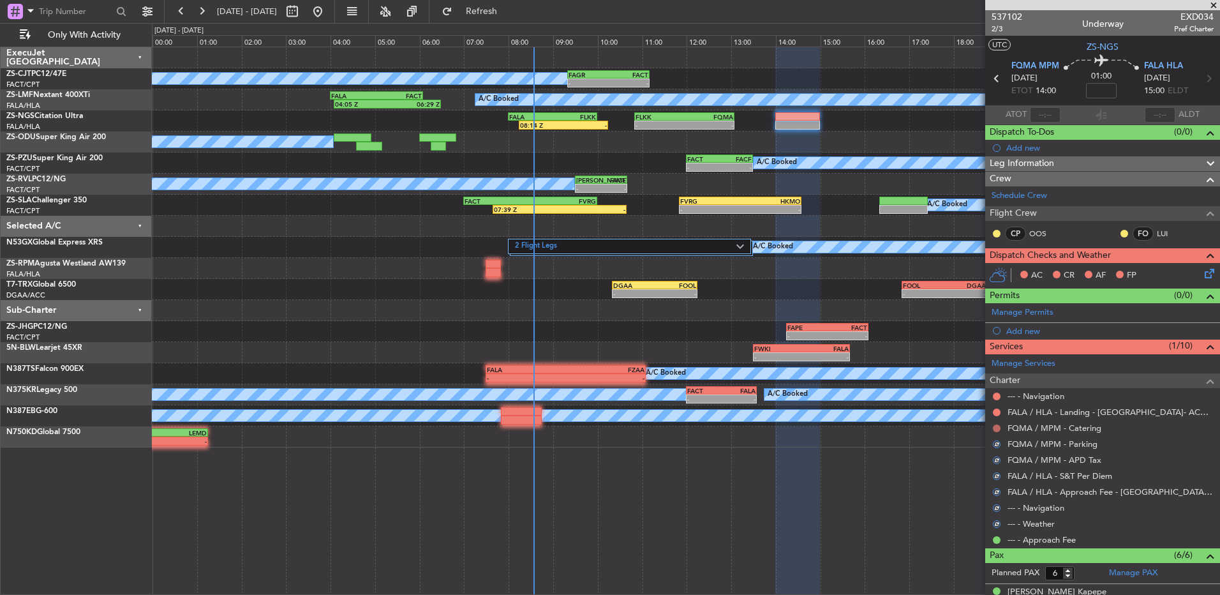
click at [993, 425] on button at bounding box center [997, 428] width 8 height 8
click at [998, 428] on button at bounding box center [997, 428] width 8 height 8
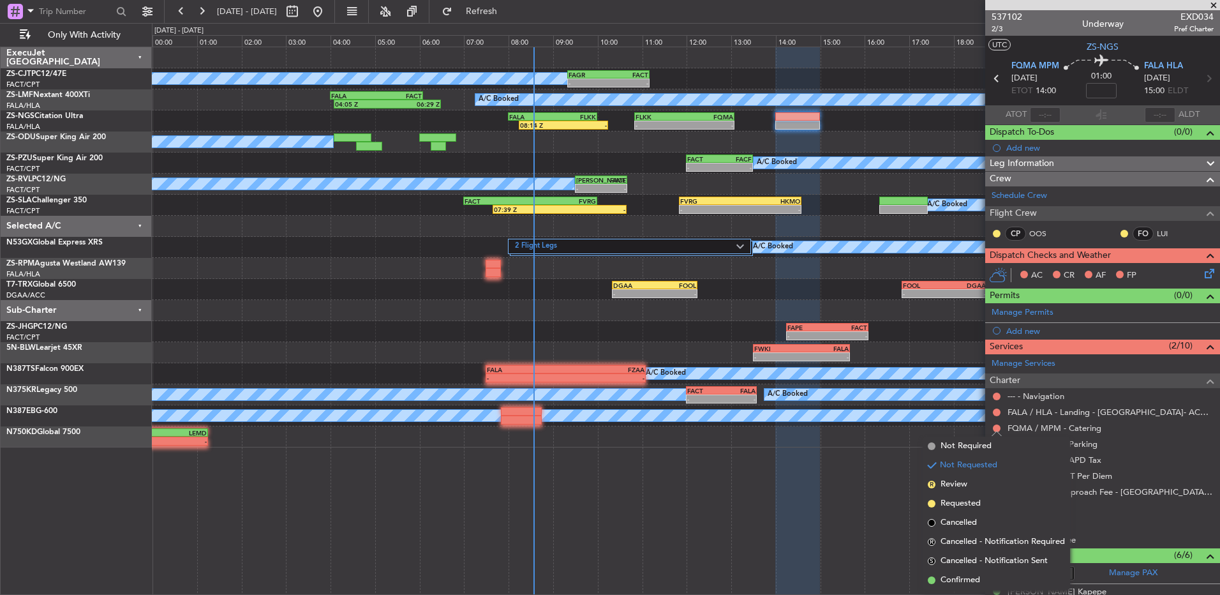
drag, startPoint x: 959, startPoint y: 582, endPoint x: 943, endPoint y: 451, distance: 132.4
click at [956, 580] on span "Confirmed" at bounding box center [961, 580] width 40 height 13
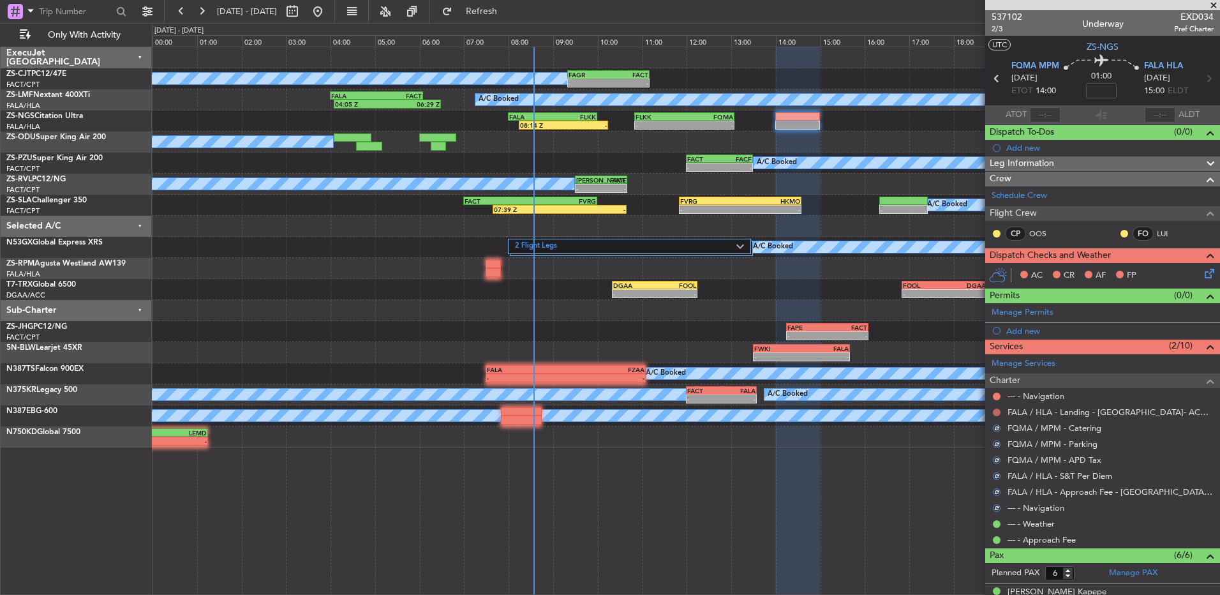
click at [998, 413] on button at bounding box center [997, 413] width 8 height 8
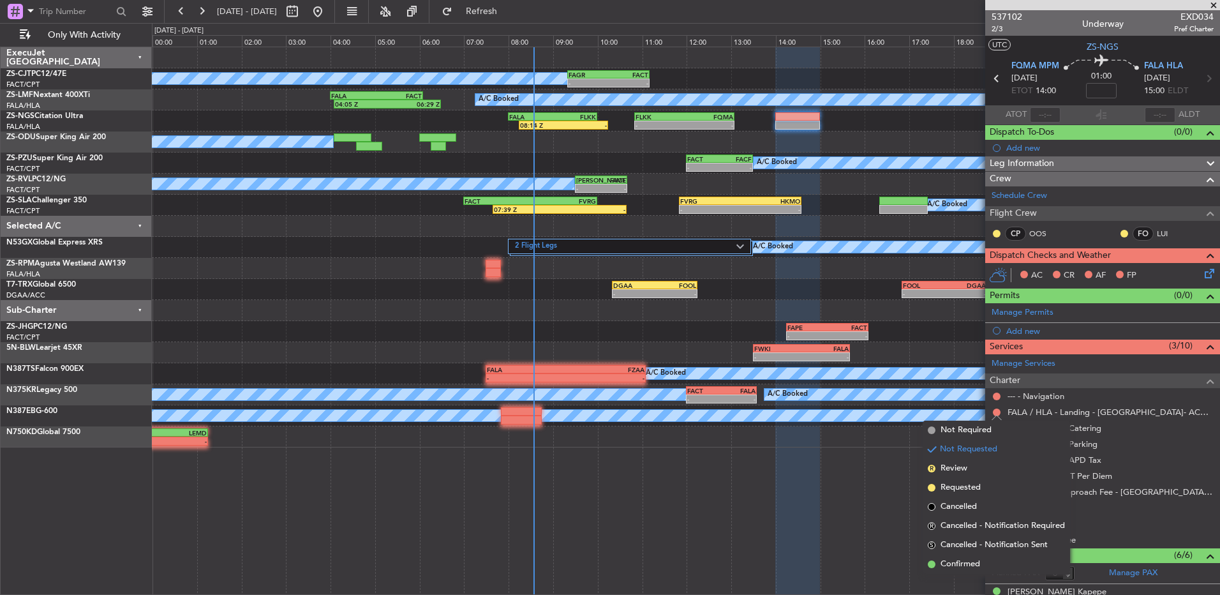
click at [950, 567] on span "Confirmed" at bounding box center [961, 564] width 40 height 13
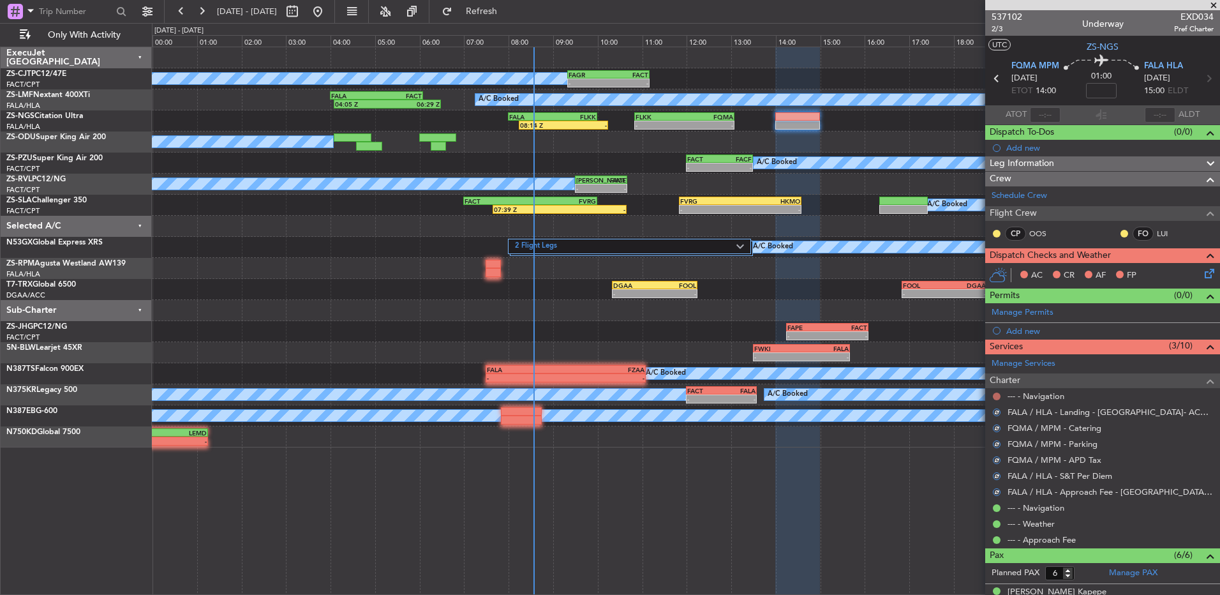
click at [994, 394] on button at bounding box center [997, 397] width 8 height 8
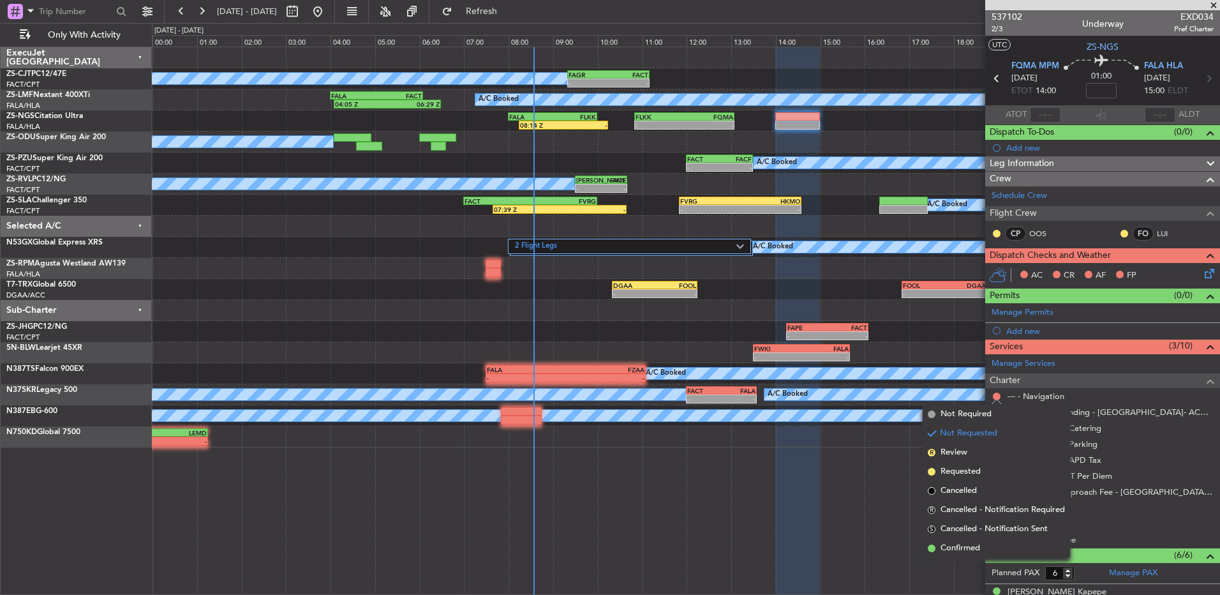
click at [973, 553] on span "Confirmed" at bounding box center [961, 548] width 40 height 13
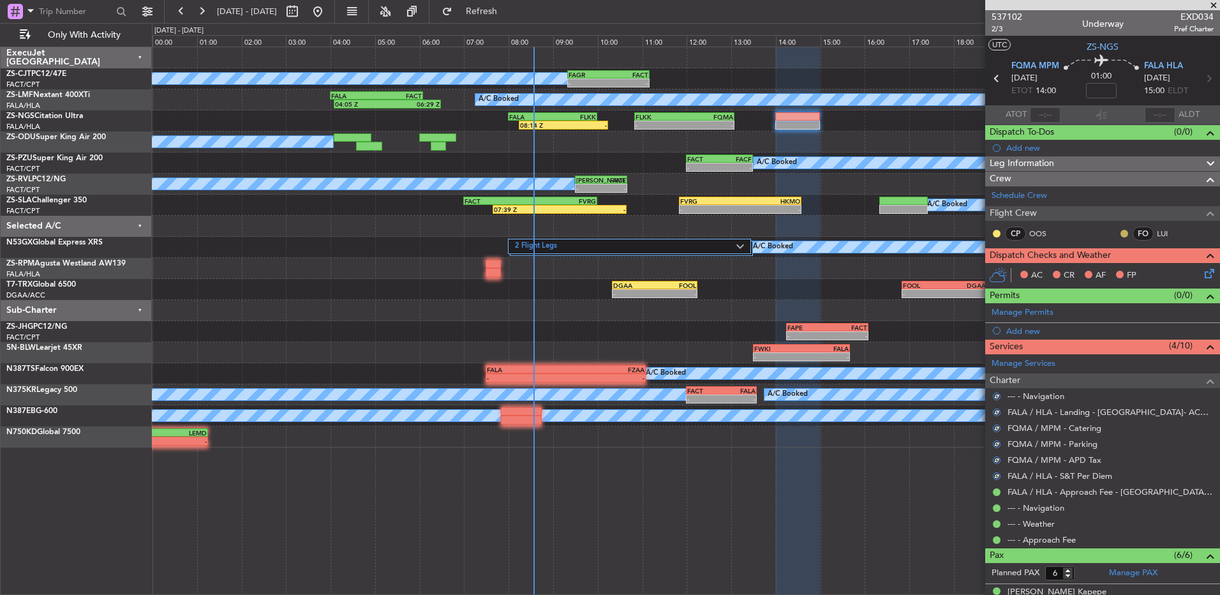
click at [1121, 232] on button at bounding box center [1125, 234] width 8 height 8
click at [1078, 271] on span at bounding box center [1081, 271] width 8 height 8
click at [997, 232] on button at bounding box center [997, 234] width 8 height 8
click at [983, 268] on span "Acknowledged" at bounding box center [1000, 270] width 56 height 13
click at [1203, 272] on icon at bounding box center [1208, 271] width 10 height 10
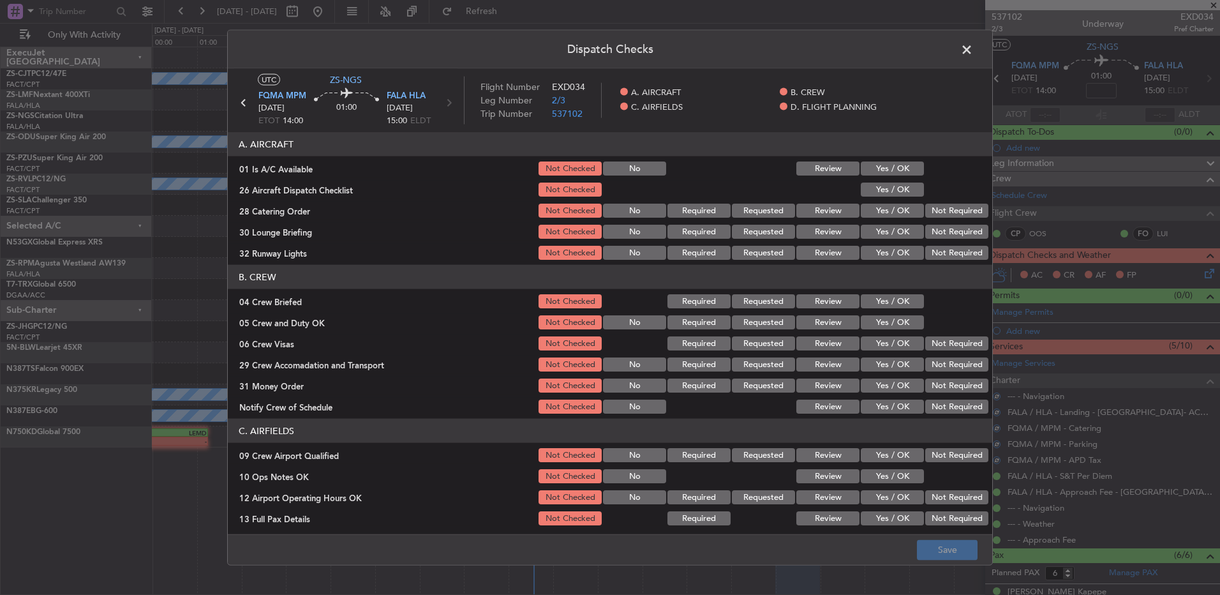
click at [907, 166] on button "Yes / OK" at bounding box center [892, 168] width 63 height 14
click at [908, 183] on button "Yes / OK" at bounding box center [892, 190] width 63 height 14
click at [924, 203] on div "Not Required" at bounding box center [956, 211] width 64 height 18
drag, startPoint x: 929, startPoint y: 209, endPoint x: 931, endPoint y: 223, distance: 14.1
click at [929, 212] on button "Not Required" at bounding box center [957, 211] width 63 height 14
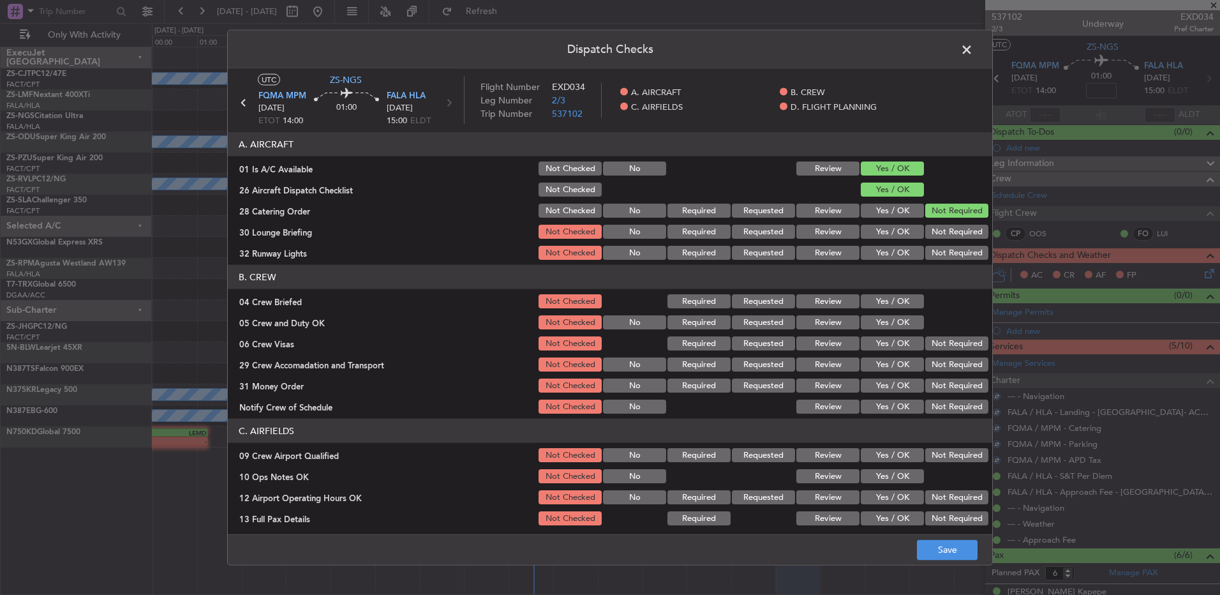
click at [931, 229] on button "Not Required" at bounding box center [957, 232] width 63 height 14
click at [928, 255] on button "Not Required" at bounding box center [957, 253] width 63 height 14
click at [899, 305] on button "Yes / OK" at bounding box center [892, 301] width 63 height 14
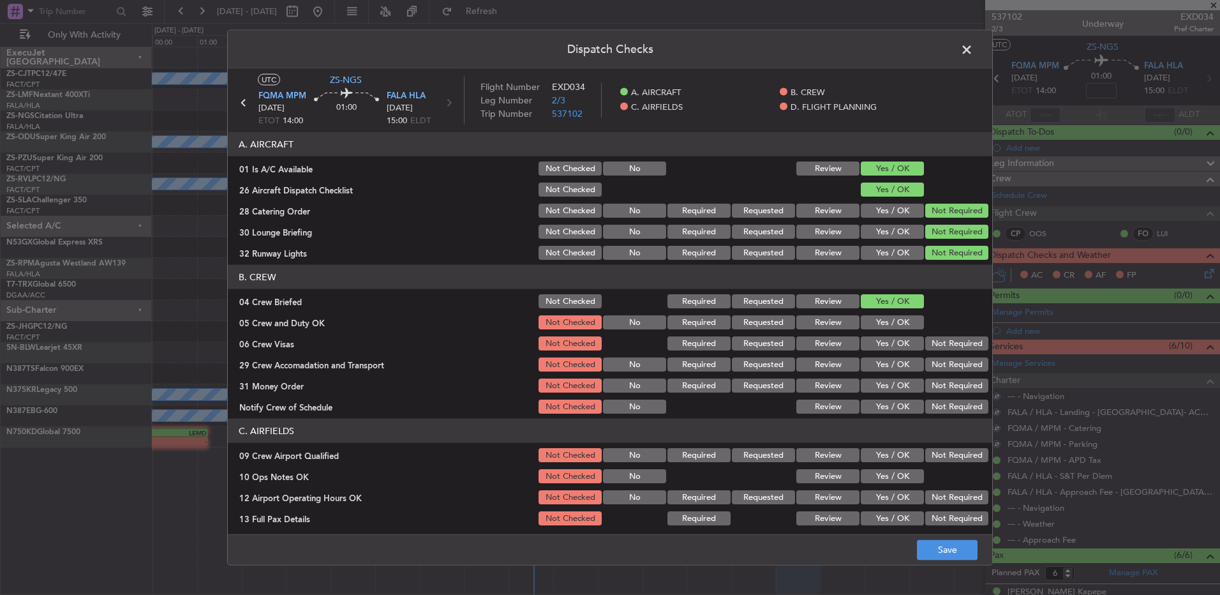
drag, startPoint x: 896, startPoint y: 323, endPoint x: 901, endPoint y: 336, distance: 14.1
click at [896, 326] on button "Yes / OK" at bounding box center [892, 322] width 63 height 14
click at [926, 348] on button "Not Required" at bounding box center [957, 343] width 63 height 14
click at [926, 366] on button "Not Required" at bounding box center [957, 364] width 63 height 14
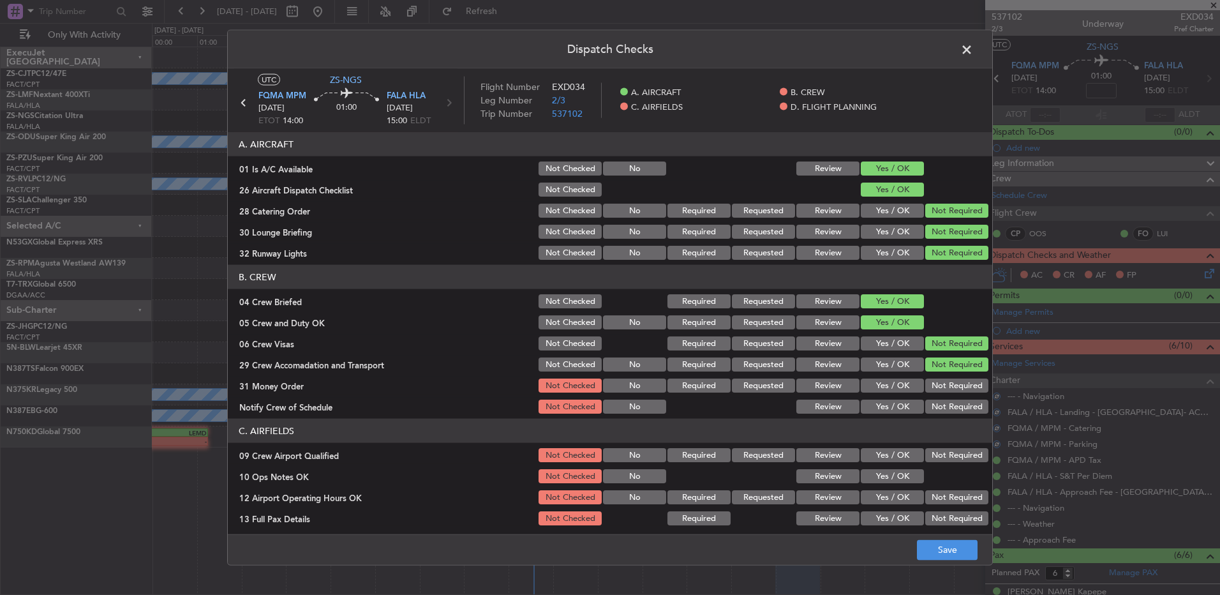
drag, startPoint x: 925, startPoint y: 374, endPoint x: 929, endPoint y: 385, distance: 11.5
click at [927, 377] on section "B. CREW 04 Crew Briefed Not Checked Required Requested Review Yes / OK 05 Crew …" at bounding box center [610, 340] width 765 height 151
click at [930, 391] on button "Not Required" at bounding box center [957, 386] width 63 height 14
drag, startPoint x: 930, startPoint y: 404, endPoint x: 932, endPoint y: 417, distance: 12.9
click at [931, 406] on button "Not Required" at bounding box center [957, 407] width 63 height 14
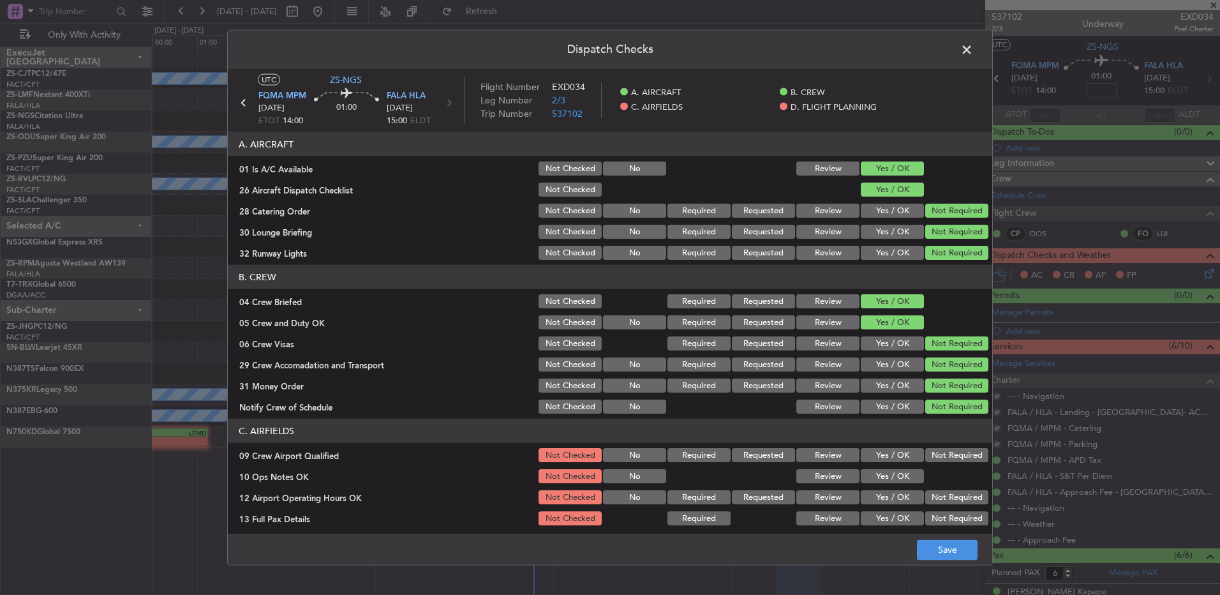
drag, startPoint x: 933, startPoint y: 445, endPoint x: 927, endPoint y: 454, distance: 10.9
click at [932, 447] on section "C. AIRFIELDS 09 Crew Airport Qualified Not Checked No Required Requested Review…" at bounding box center [610, 515] width 765 height 193
click at [927, 455] on button "Not Required" at bounding box center [957, 455] width 63 height 14
click at [903, 476] on button "Yes / OK" at bounding box center [892, 476] width 63 height 14
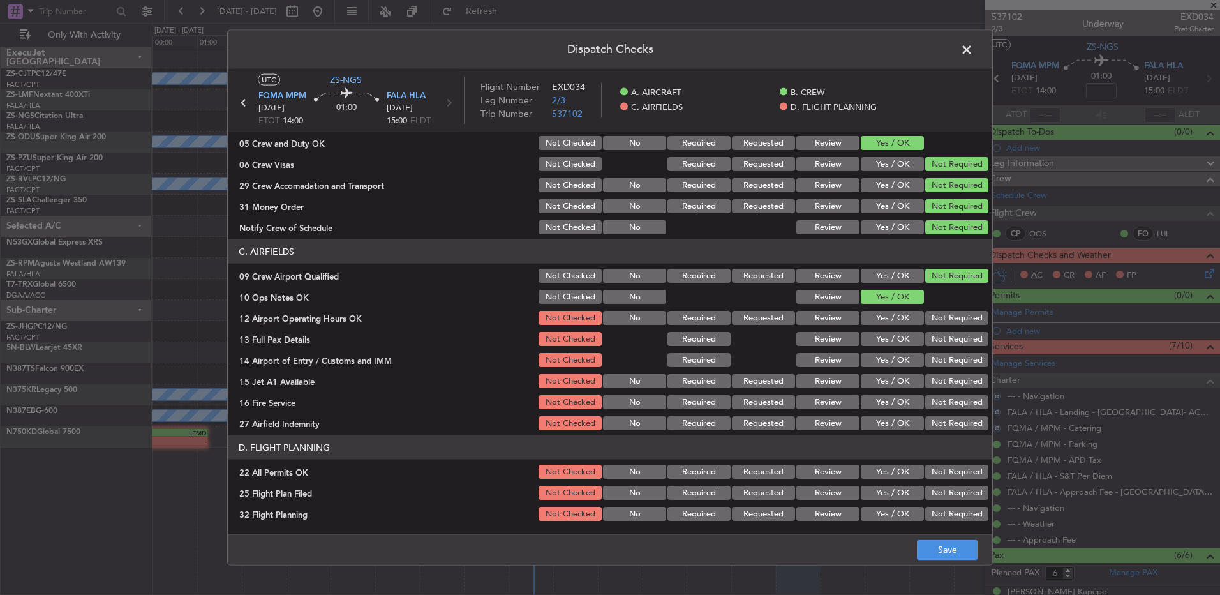
click at [935, 315] on button "Not Required" at bounding box center [957, 318] width 63 height 14
click at [934, 347] on div "Not Required" at bounding box center [956, 339] width 64 height 18
click at [934, 350] on section "C. AIRFIELDS 09 Crew Airport Qualified Not Checked No Required Requested Review…" at bounding box center [610, 335] width 765 height 193
drag, startPoint x: 928, startPoint y: 335, endPoint x: 938, endPoint y: 355, distance: 22.0
click at [929, 335] on button "Not Required" at bounding box center [957, 339] width 63 height 14
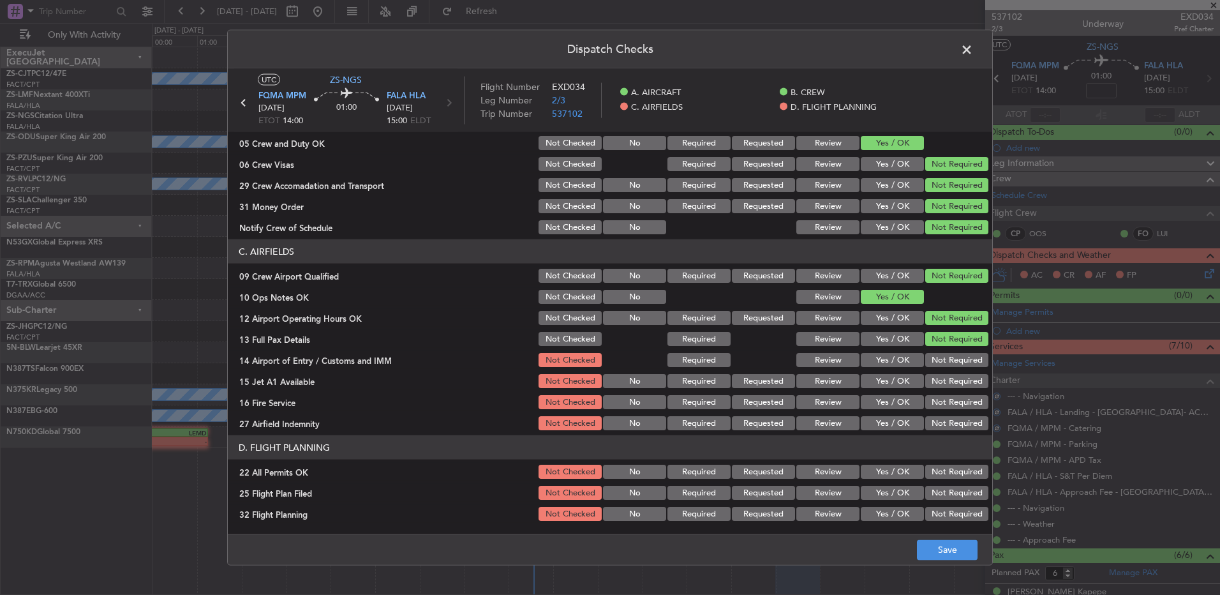
drag, startPoint x: 938, startPoint y: 355, endPoint x: 935, endPoint y: 366, distance: 11.8
click at [938, 358] on div "Not Required" at bounding box center [956, 360] width 64 height 18
click at [936, 371] on section "C. AIRFIELDS 09 Crew Airport Qualified Not Checked No Required Requested Review…" at bounding box center [610, 335] width 765 height 193
drag, startPoint x: 934, startPoint y: 371, endPoint x: 934, endPoint y: 365, distance: 6.4
click at [934, 364] on button "Not Required" at bounding box center [957, 360] width 63 height 14
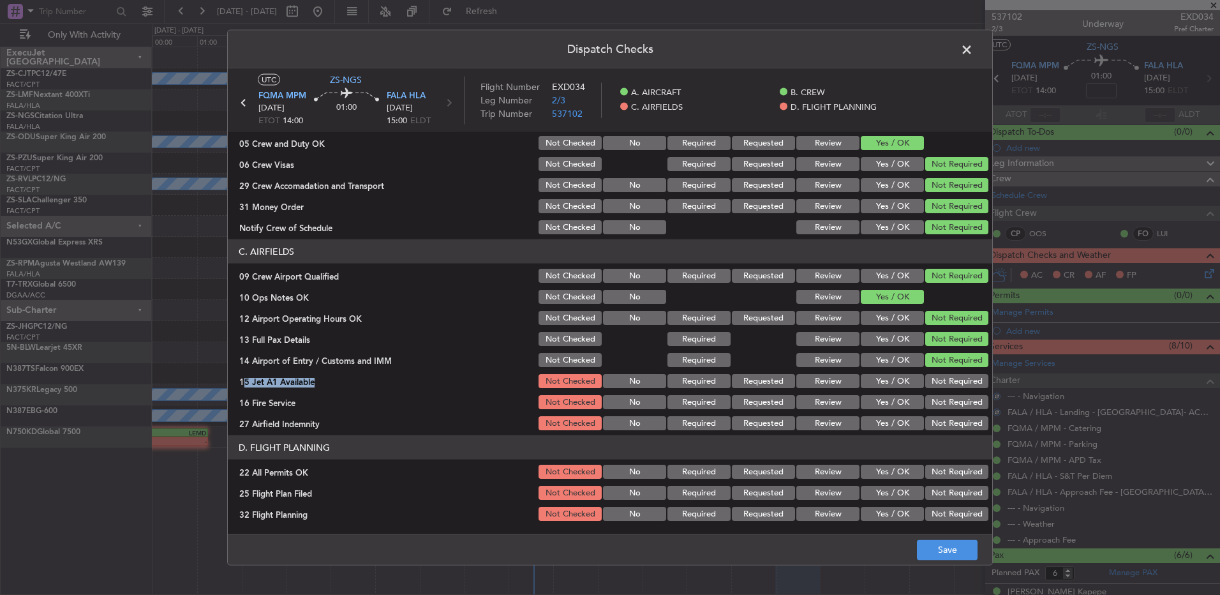
click at [929, 387] on button "Not Required" at bounding box center [957, 381] width 63 height 14
click at [935, 398] on button "Not Required" at bounding box center [957, 402] width 63 height 14
click at [939, 428] on button "Not Required" at bounding box center [957, 423] width 63 height 14
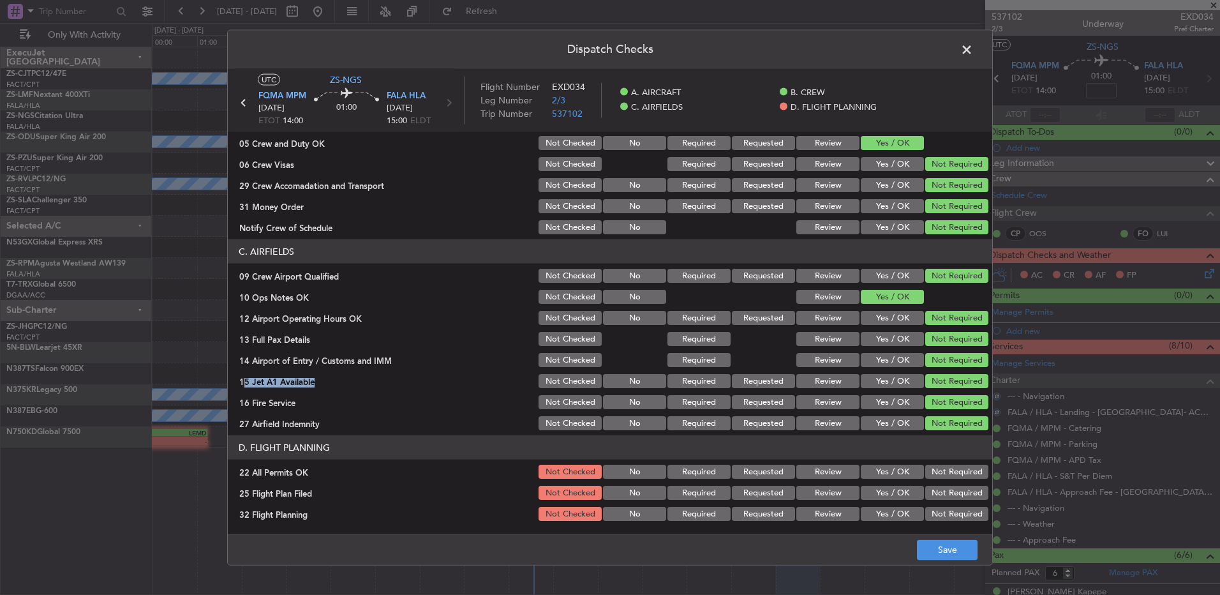
click at [934, 471] on button "Not Required" at bounding box center [957, 472] width 63 height 14
drag, startPoint x: 803, startPoint y: 495, endPoint x: 807, endPoint y: 514, distance: 19.5
click at [802, 495] on button "Review" at bounding box center [828, 493] width 63 height 14
drag, startPoint x: 808, startPoint y: 519, endPoint x: 876, endPoint y: 520, distance: 67.7
click at [810, 519] on button "Review" at bounding box center [828, 514] width 63 height 14
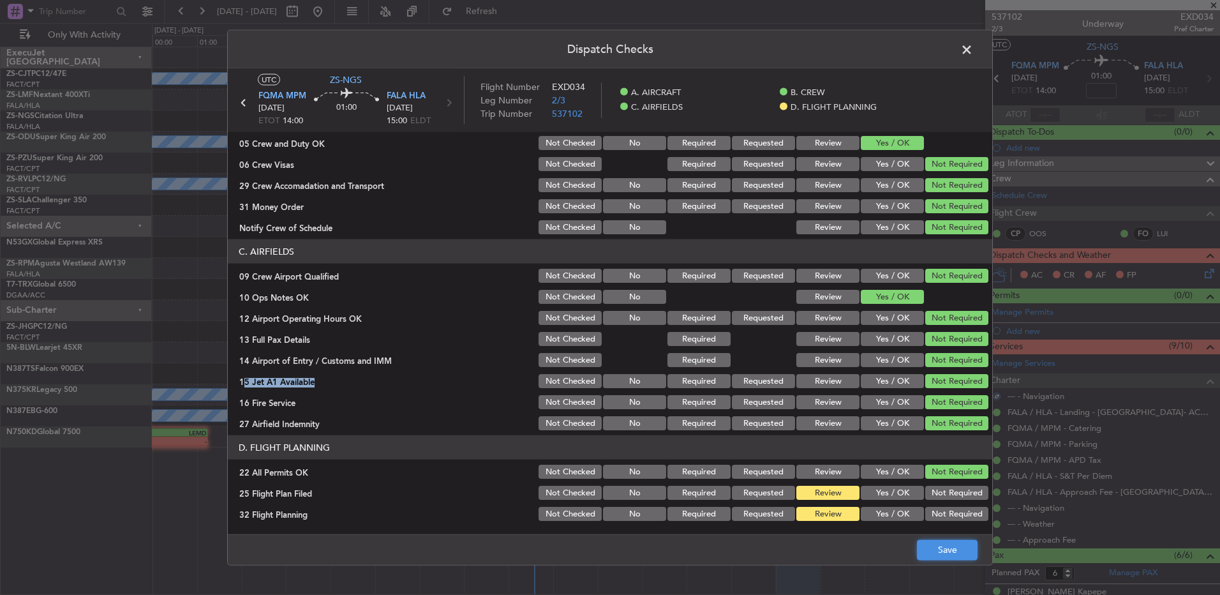
click at [940, 546] on button "Save" at bounding box center [947, 549] width 61 height 20
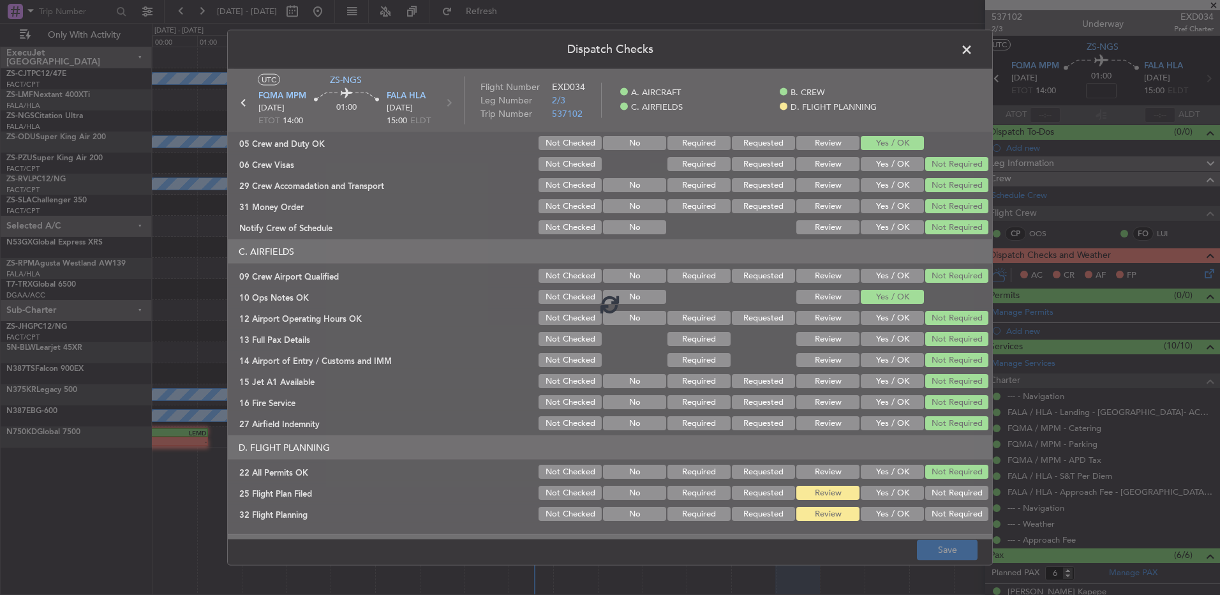
click at [885, 486] on div at bounding box center [610, 304] width 765 height 470
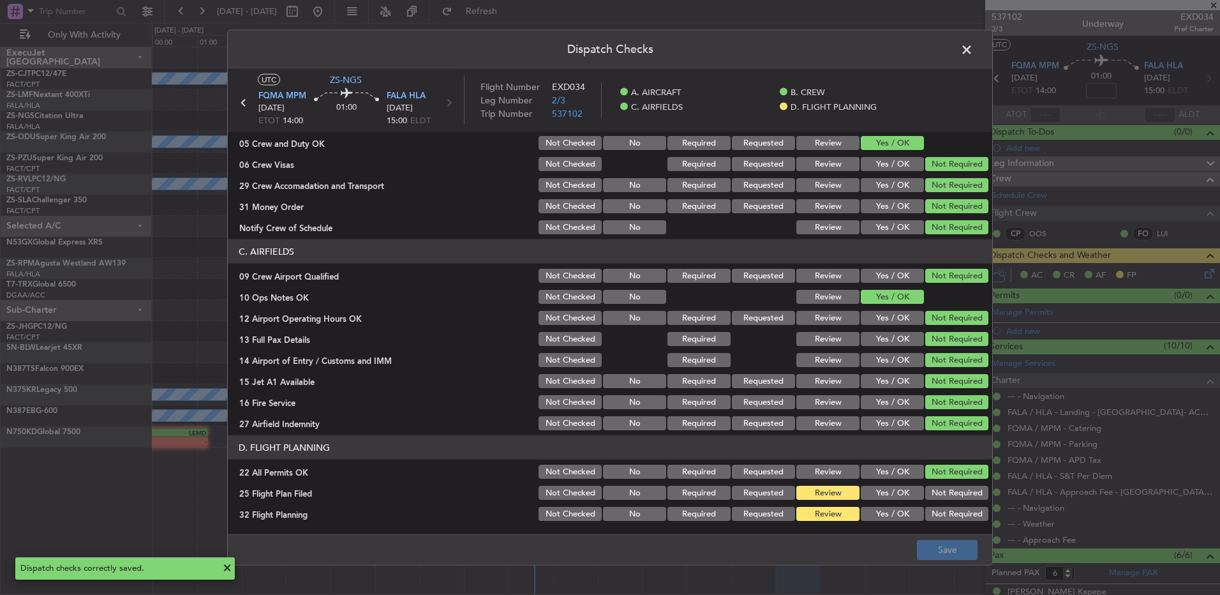
click at [882, 499] on button "Yes / OK" at bounding box center [892, 493] width 63 height 14
click at [878, 520] on button "Yes / OK" at bounding box center [892, 514] width 63 height 14
click at [950, 559] on button "Save" at bounding box center [947, 549] width 61 height 20
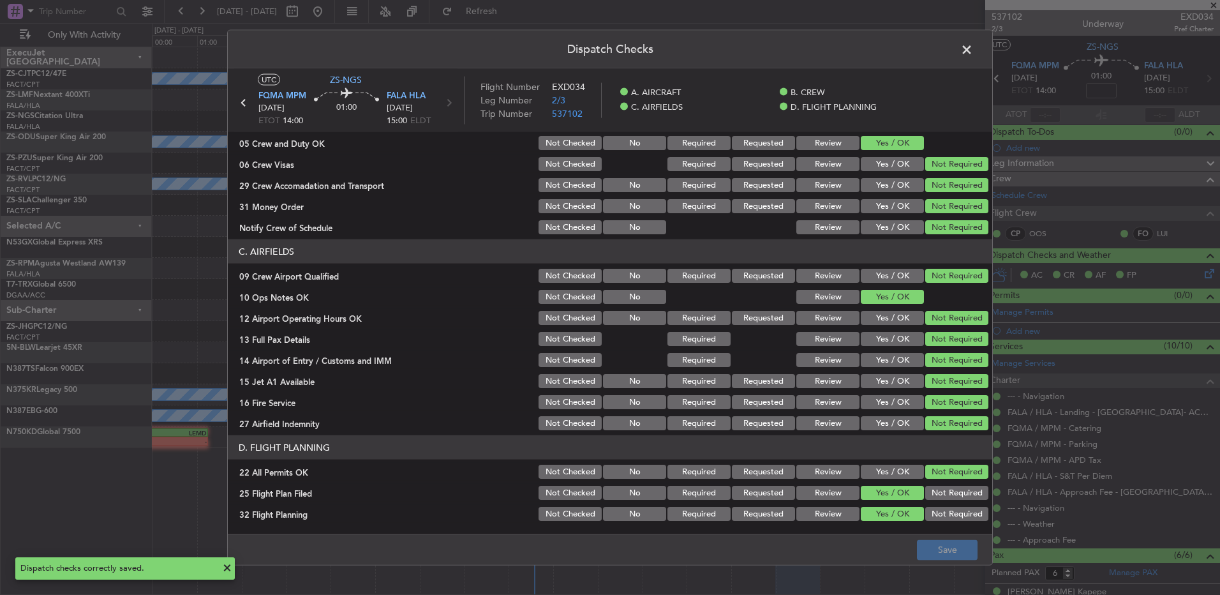
click at [973, 53] on span at bounding box center [973, 53] width 0 height 26
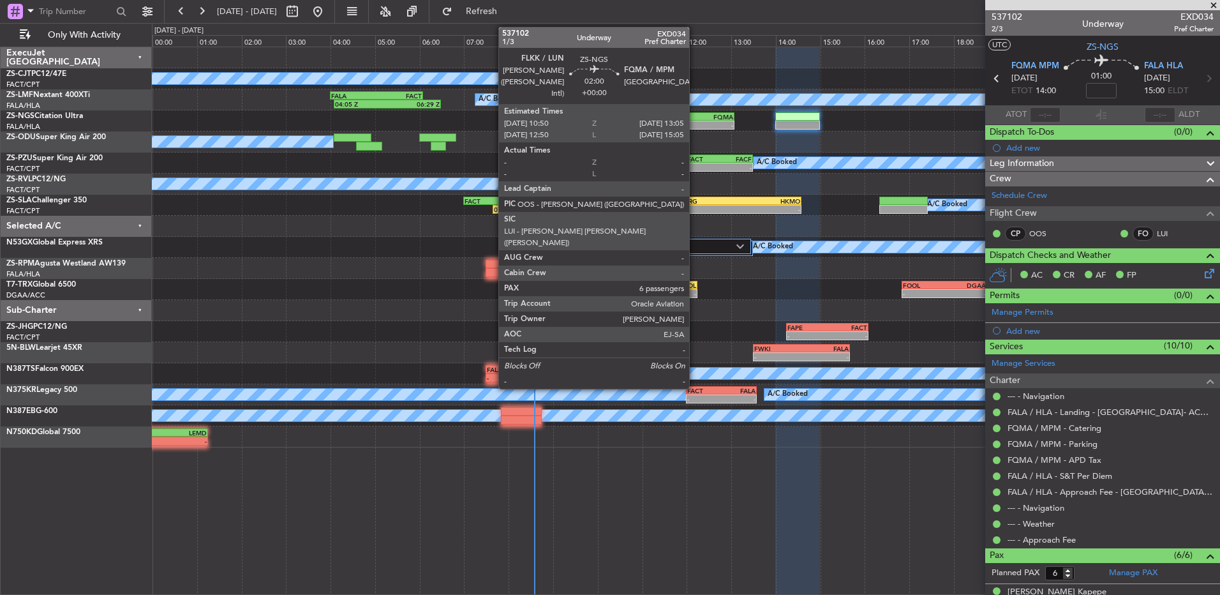
click at [695, 123] on div "-" at bounding box center [709, 125] width 49 height 8
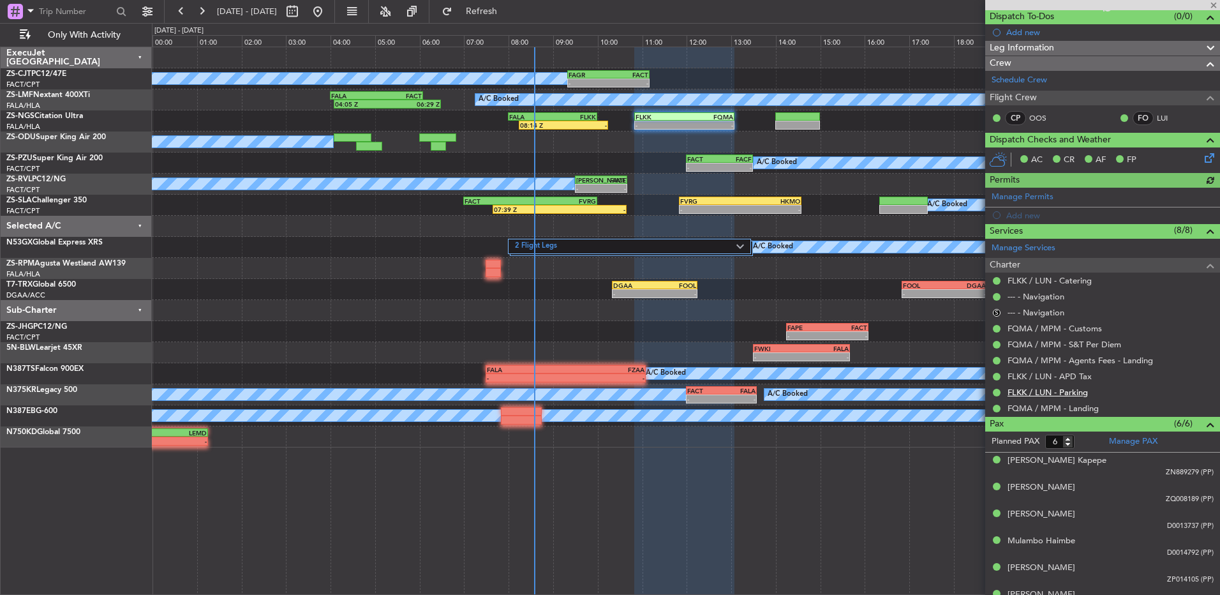
scroll to position [133, 0]
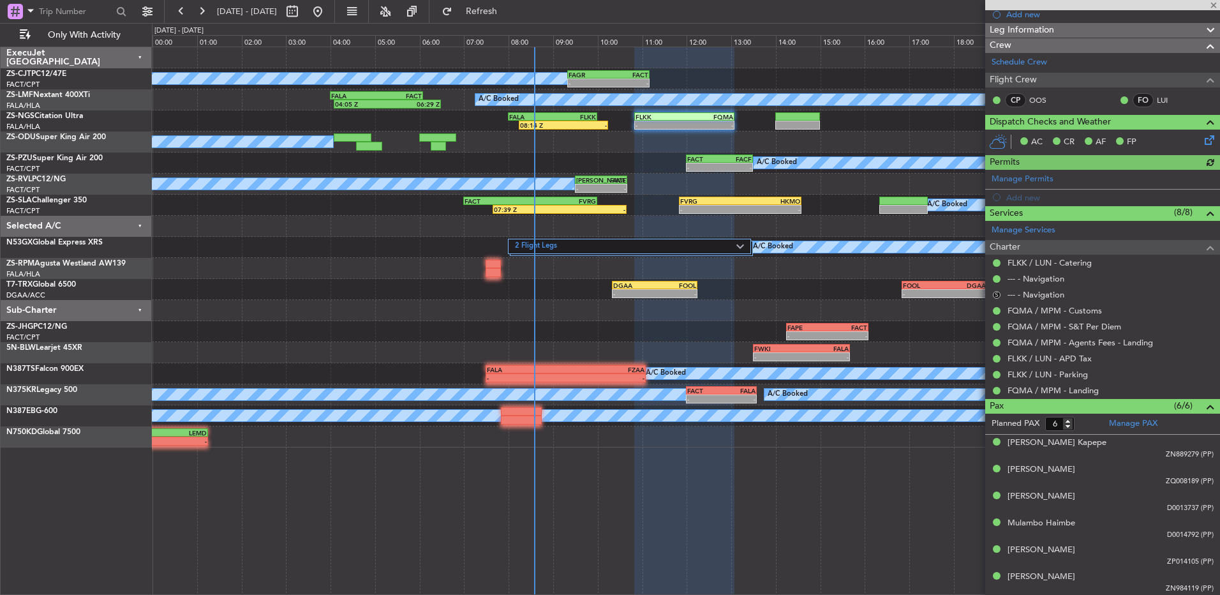
click at [994, 294] on button "S" at bounding box center [997, 295] width 8 height 8
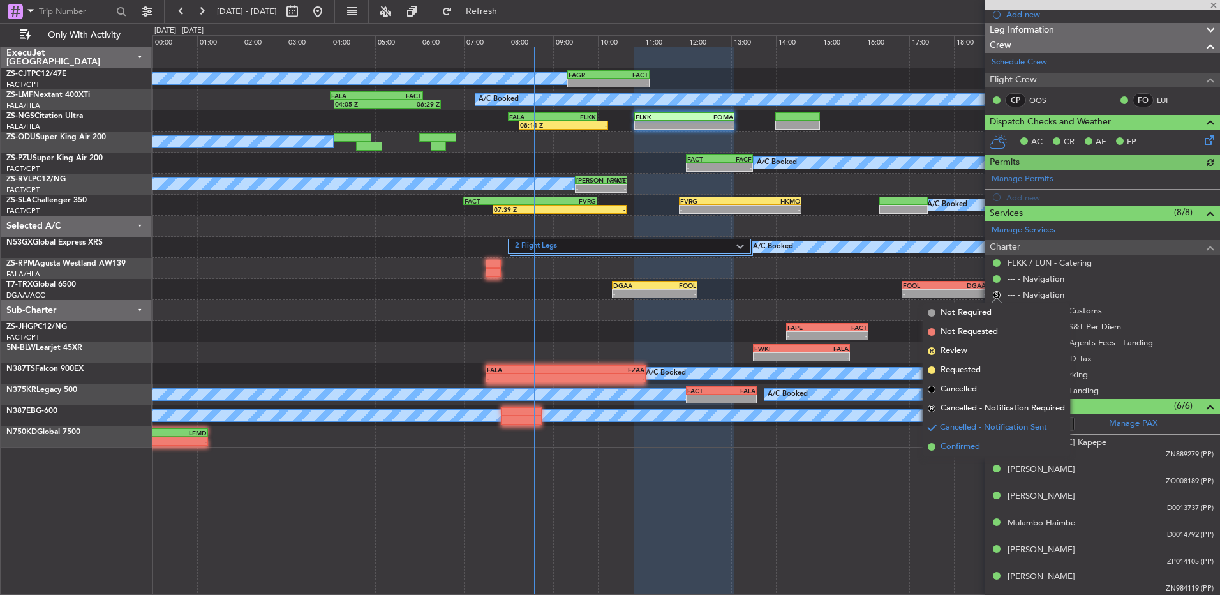
click at [961, 446] on span "Confirmed" at bounding box center [961, 446] width 40 height 13
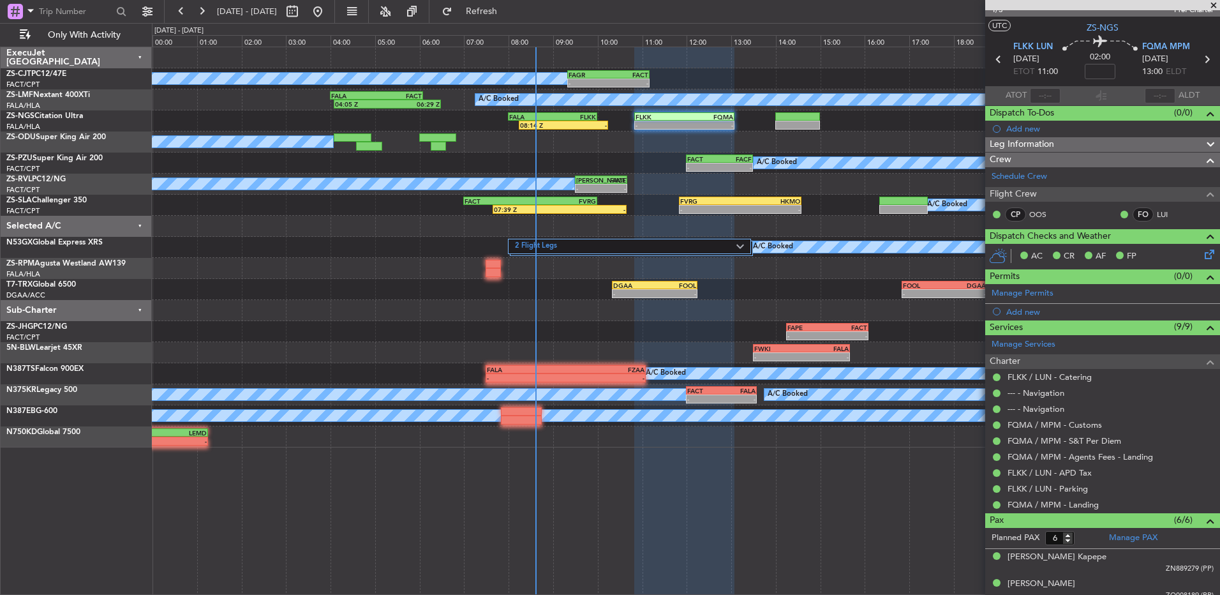
scroll to position [0, 0]
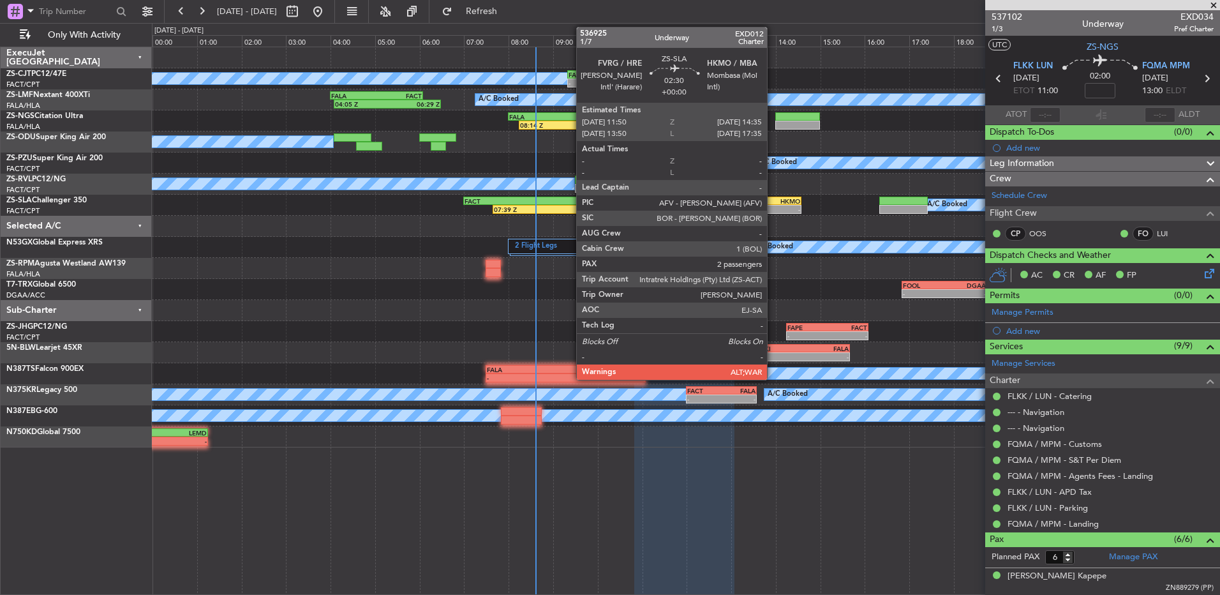
click at [770, 201] on div "HKMO" at bounding box center [770, 201] width 60 height 8
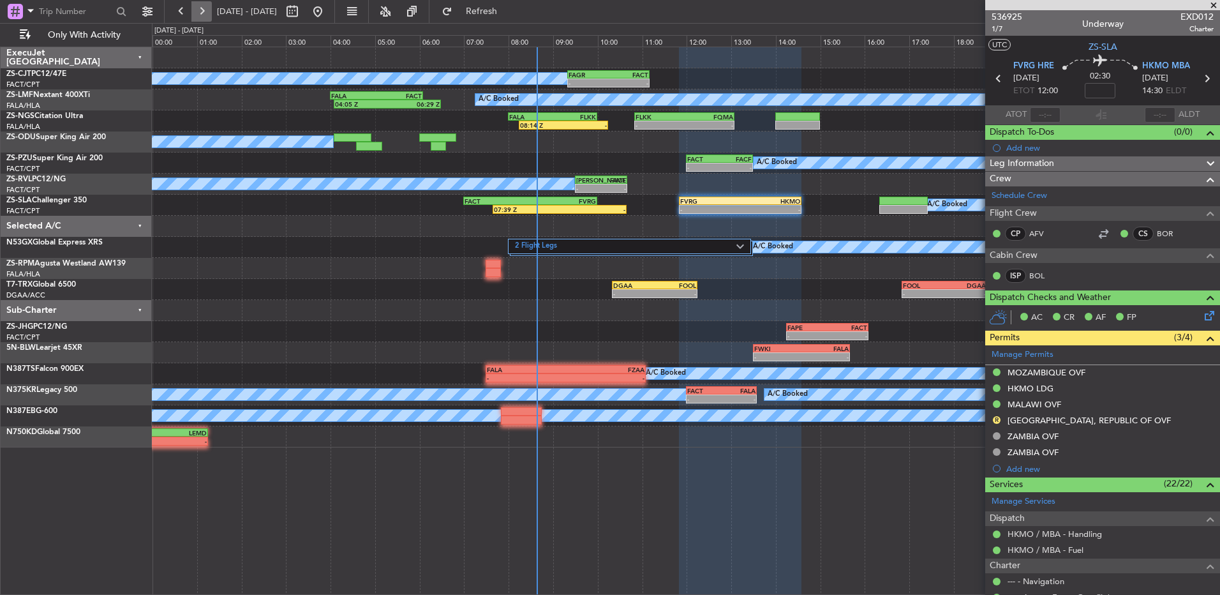
click at [204, 18] on button at bounding box center [201, 11] width 20 height 20
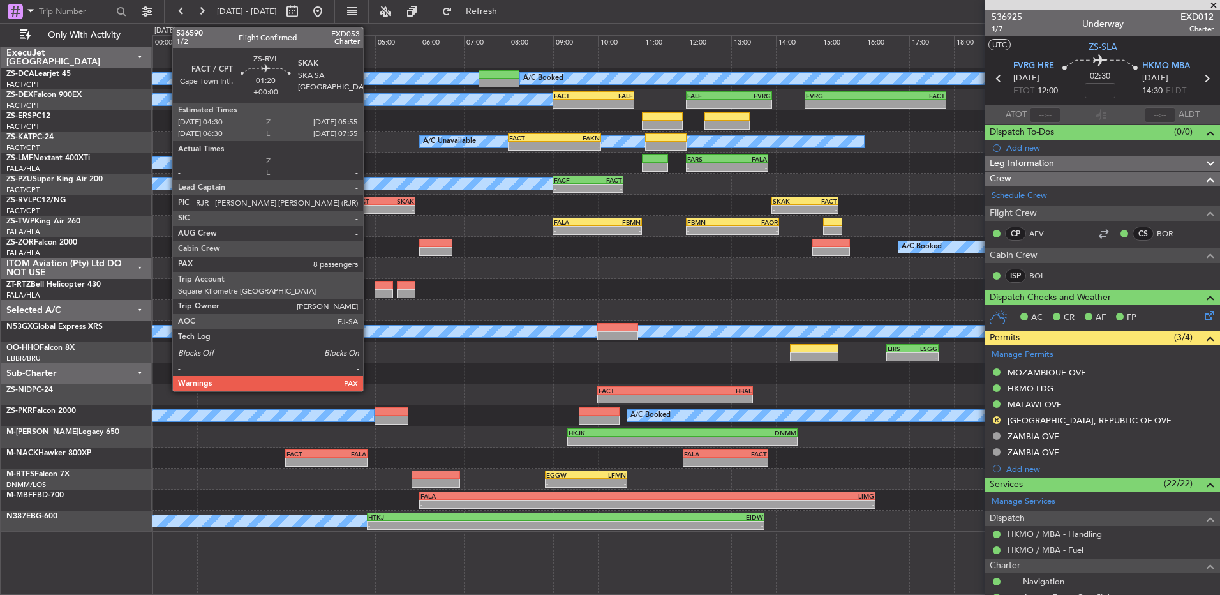
click at [369, 197] on div "FACT" at bounding box center [369, 201] width 31 height 8
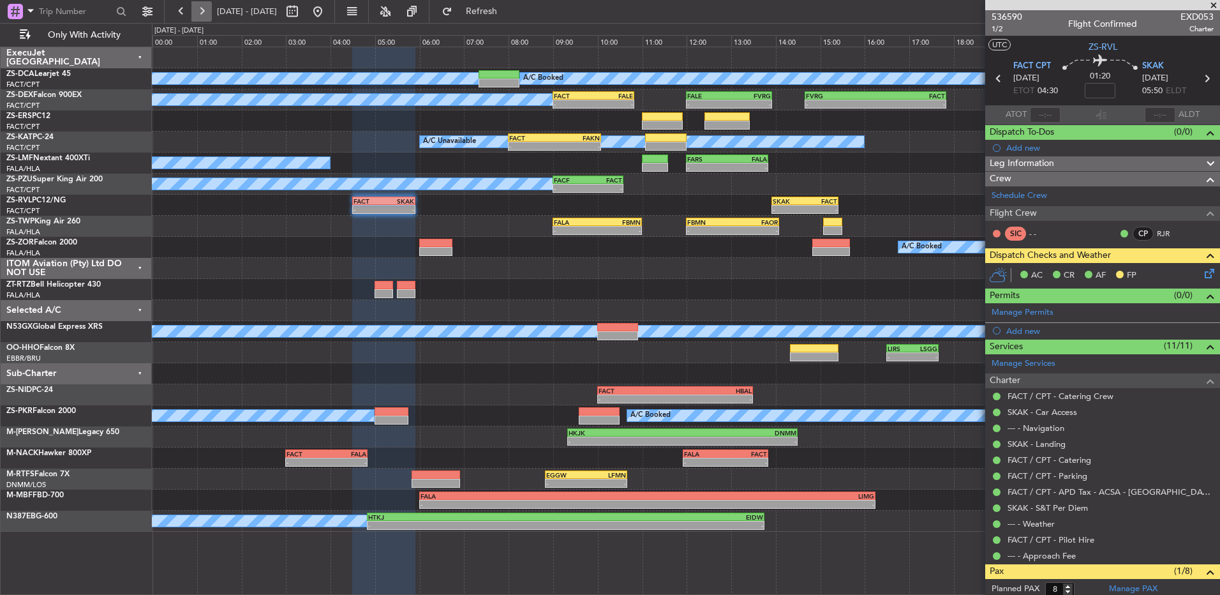
click at [191, 15] on button at bounding box center [201, 11] width 20 height 20
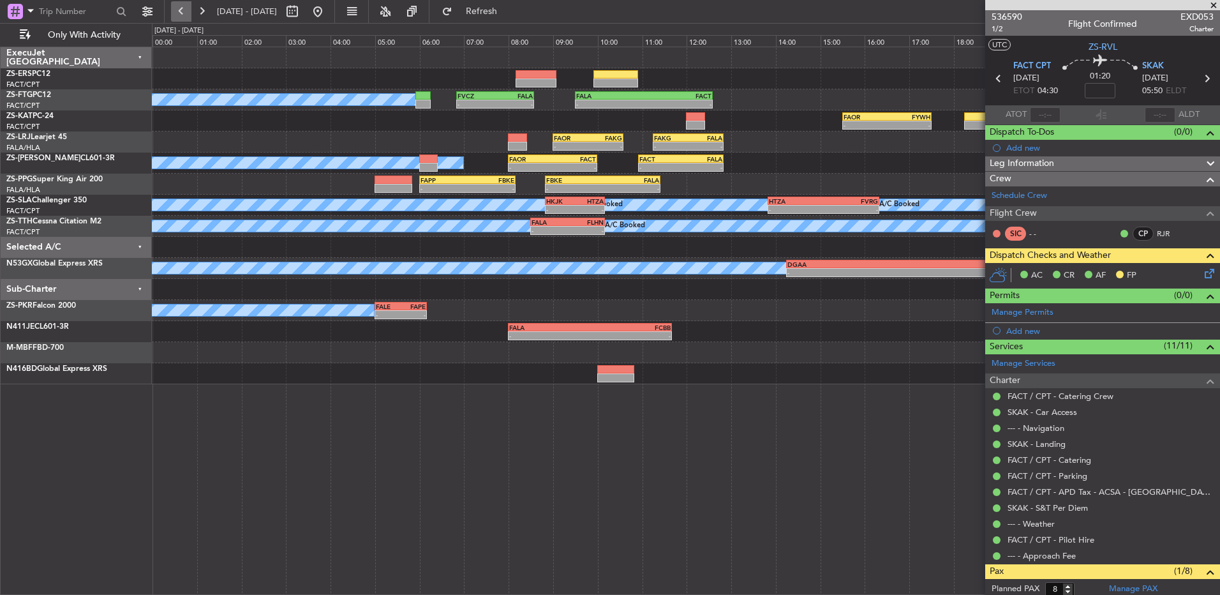
click at [187, 15] on button at bounding box center [181, 11] width 20 height 20
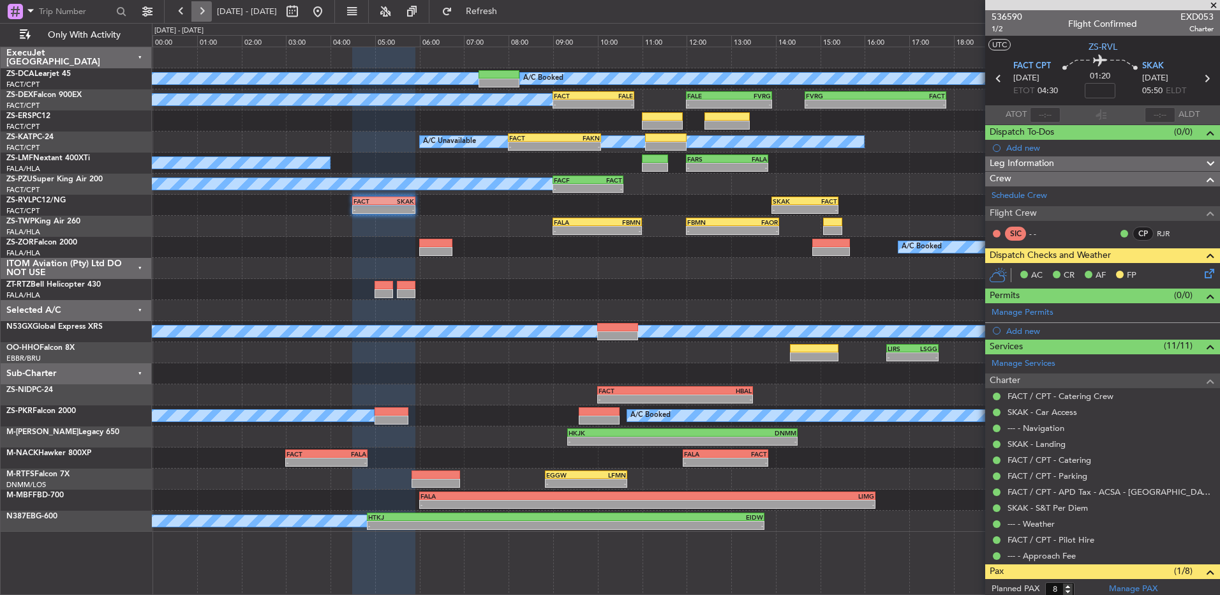
click at [210, 14] on button at bounding box center [201, 11] width 20 height 20
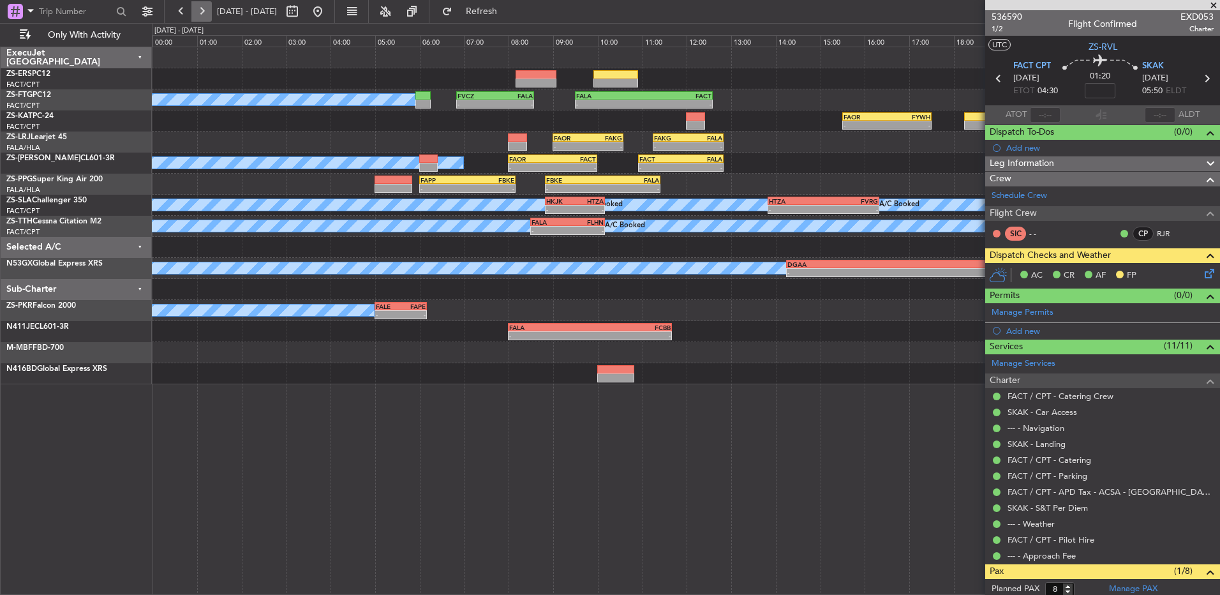
click at [202, 15] on button at bounding box center [201, 11] width 20 height 20
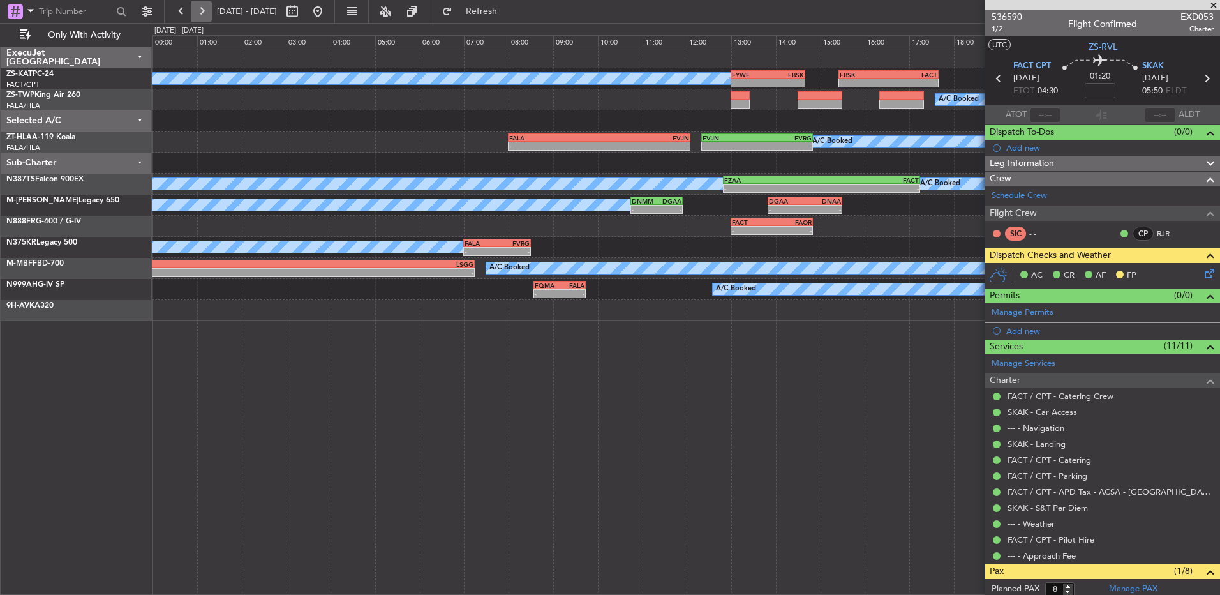
click at [202, 15] on button at bounding box center [201, 11] width 20 height 20
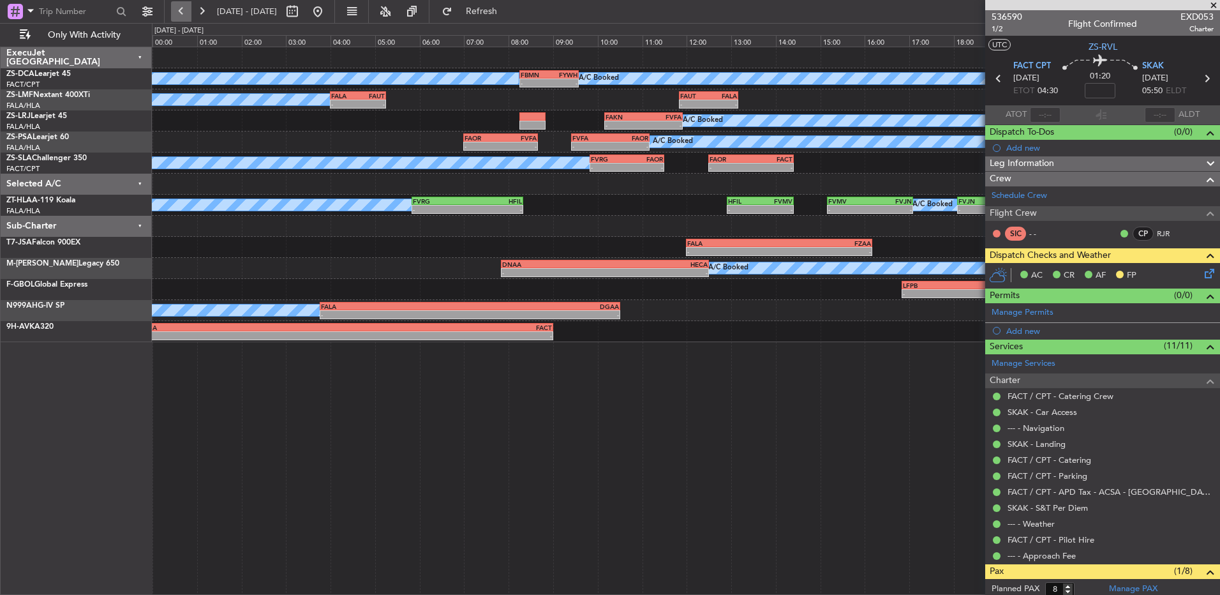
click at [173, 9] on button at bounding box center [181, 11] width 20 height 20
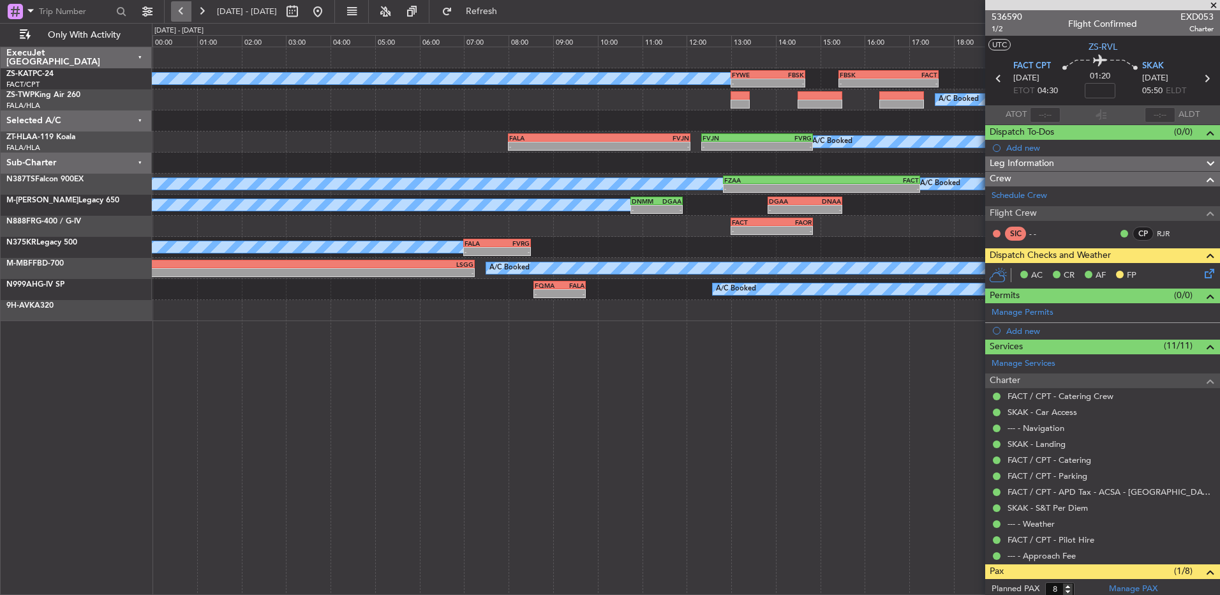
click at [173, 9] on button at bounding box center [181, 11] width 20 height 20
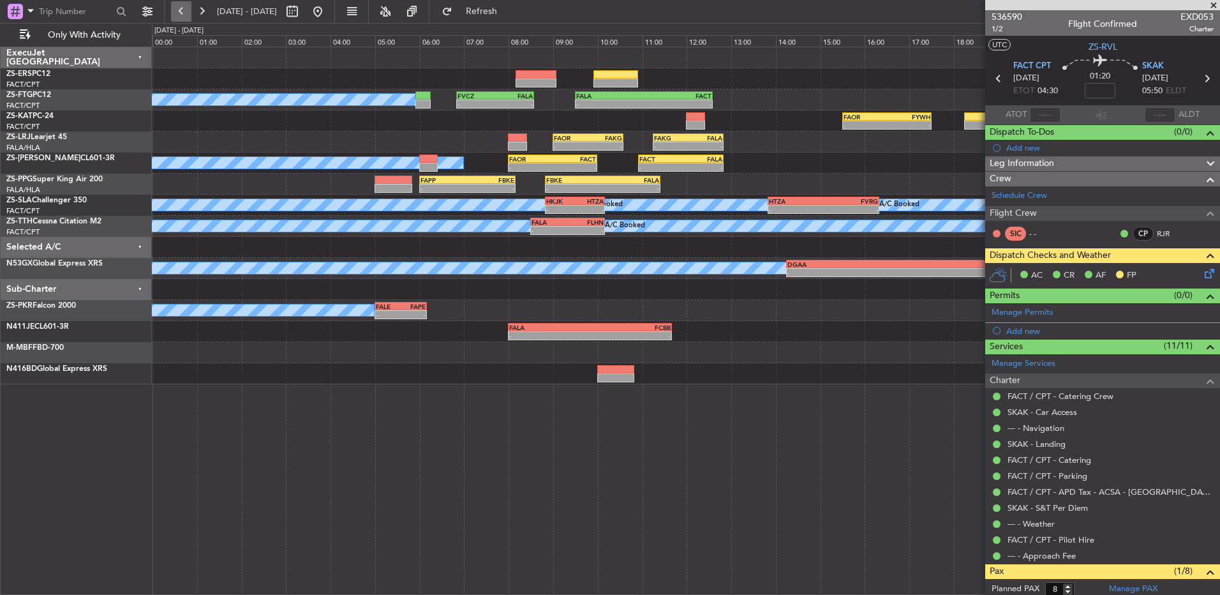
click at [184, 17] on button at bounding box center [181, 11] width 20 height 20
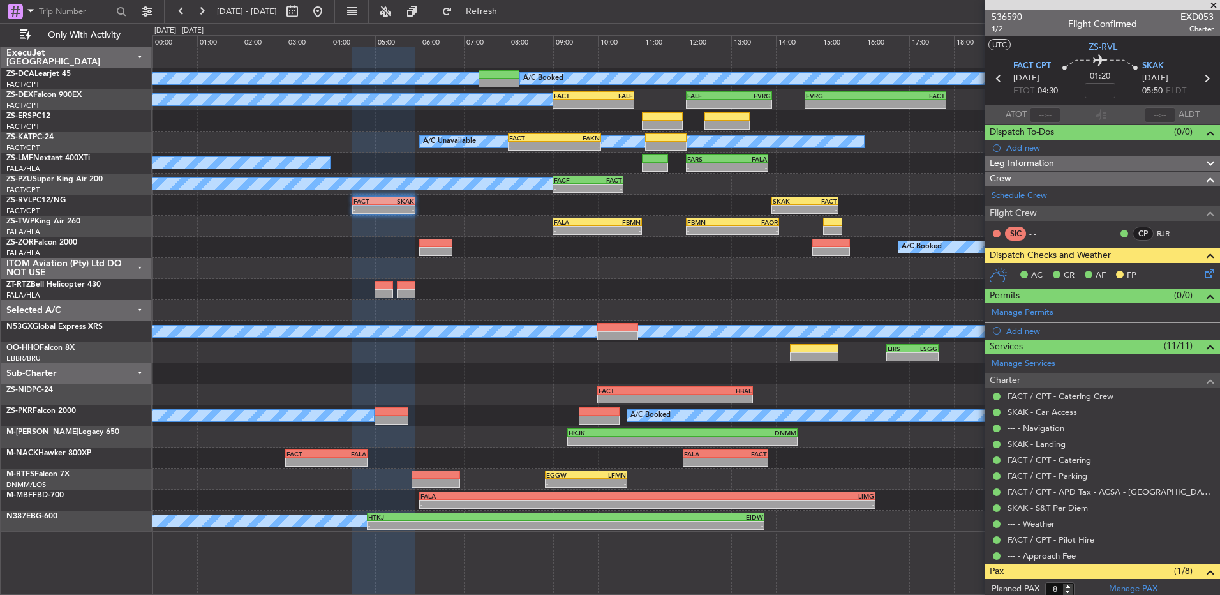
click at [1209, 6] on span at bounding box center [1214, 5] width 13 height 11
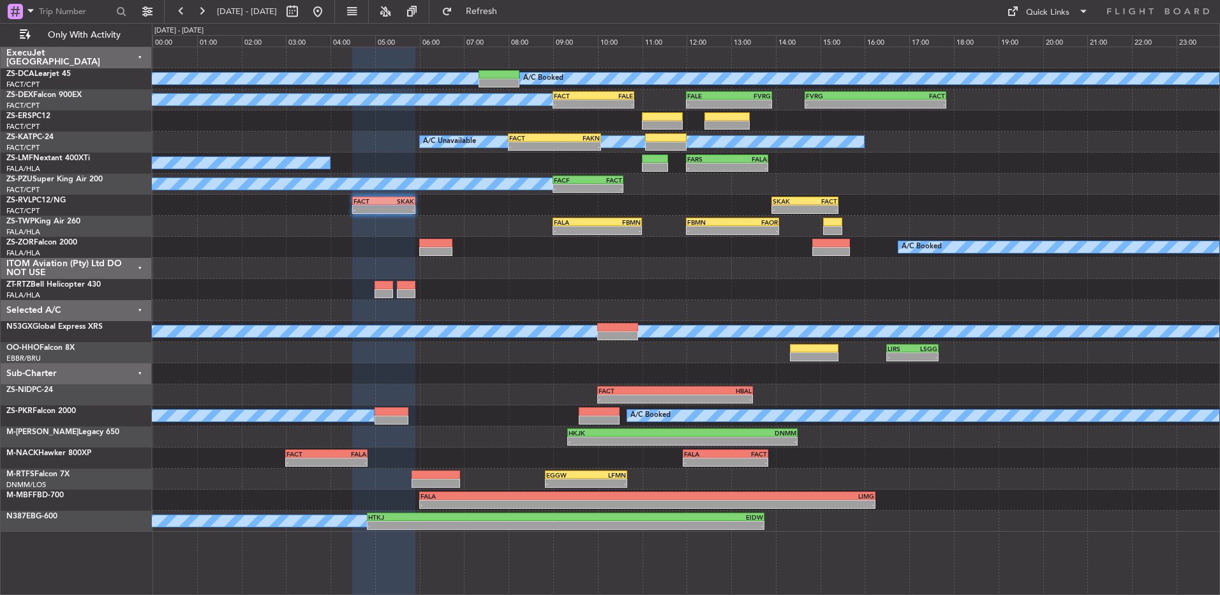
type input "0"
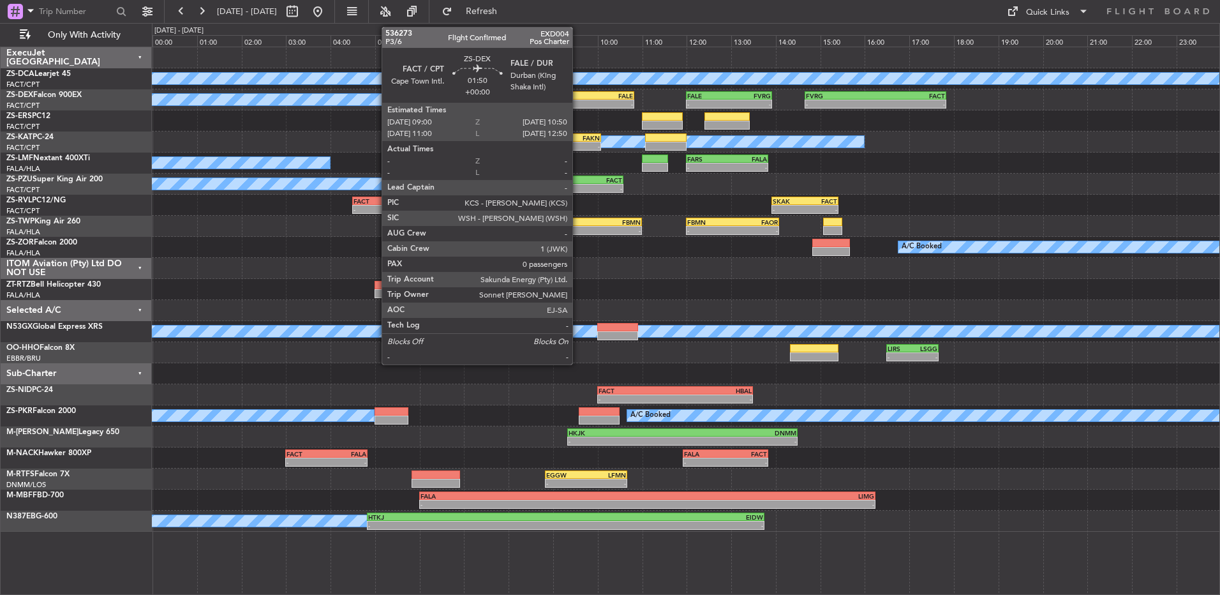
click at [578, 101] on div "-" at bounding box center [574, 104] width 40 height 8
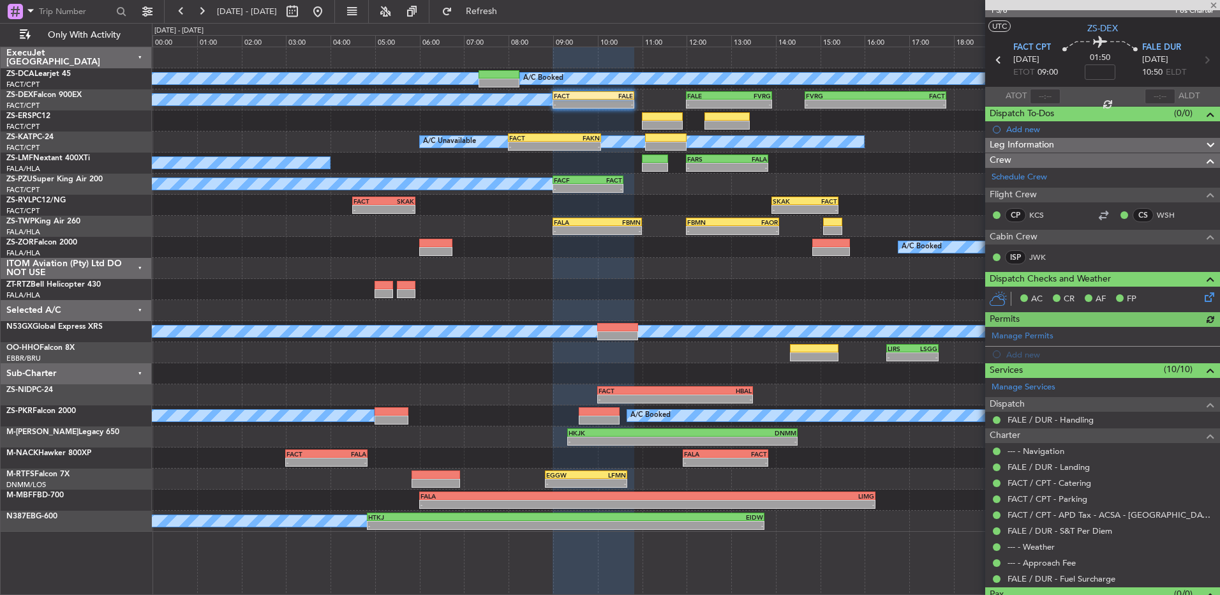
scroll to position [46, 0]
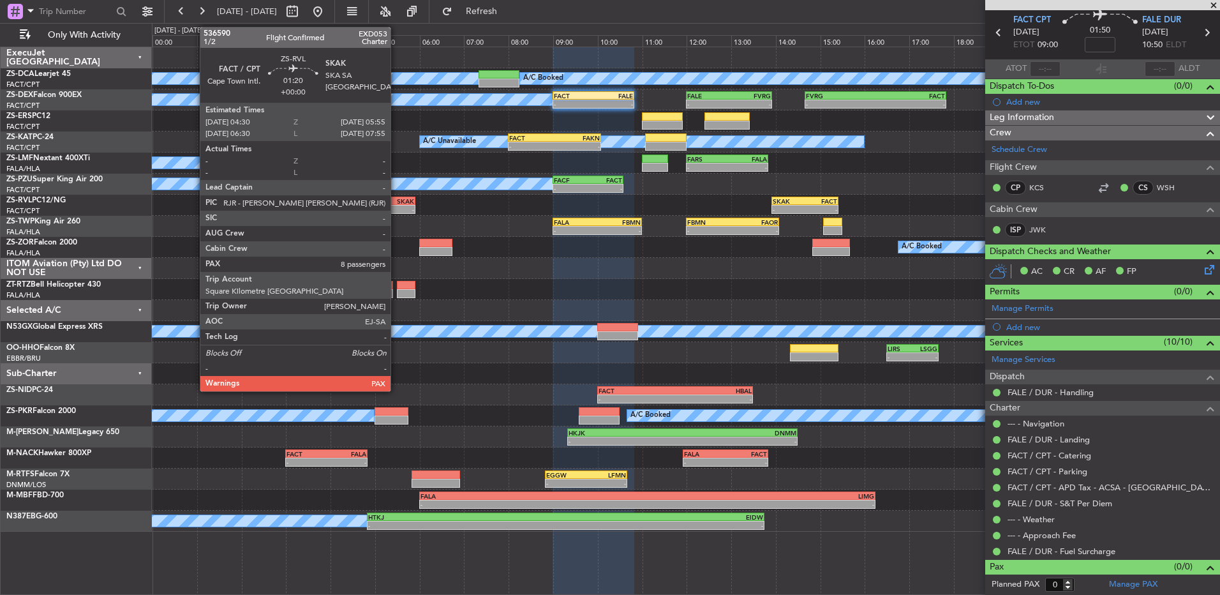
click at [396, 206] on div "-" at bounding box center [399, 210] width 31 height 8
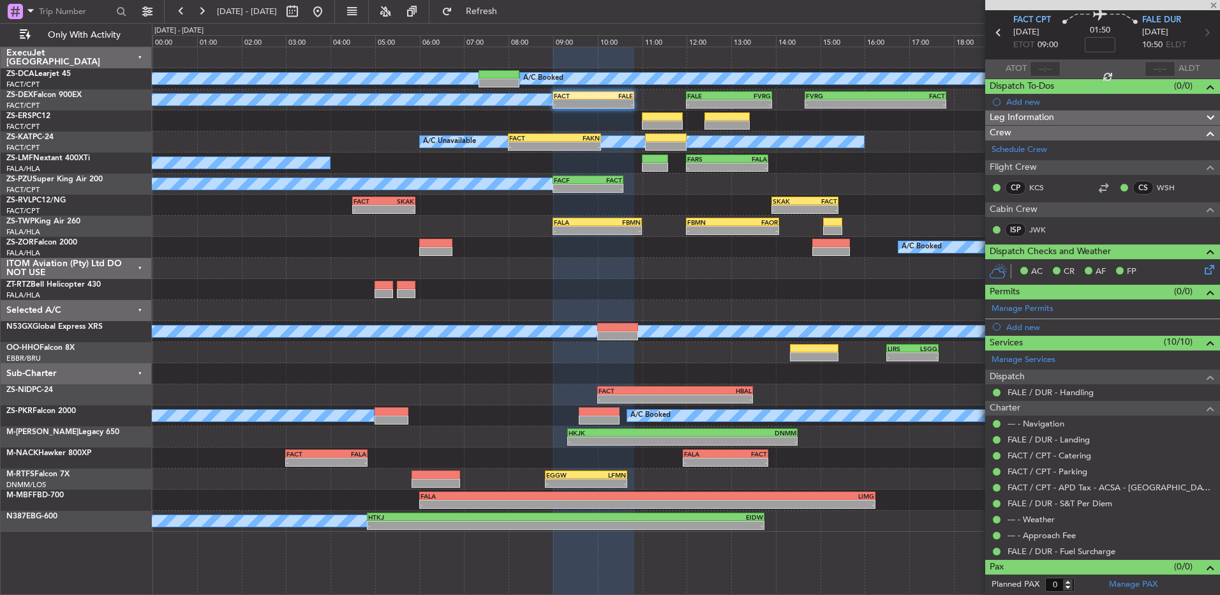
type input "8"
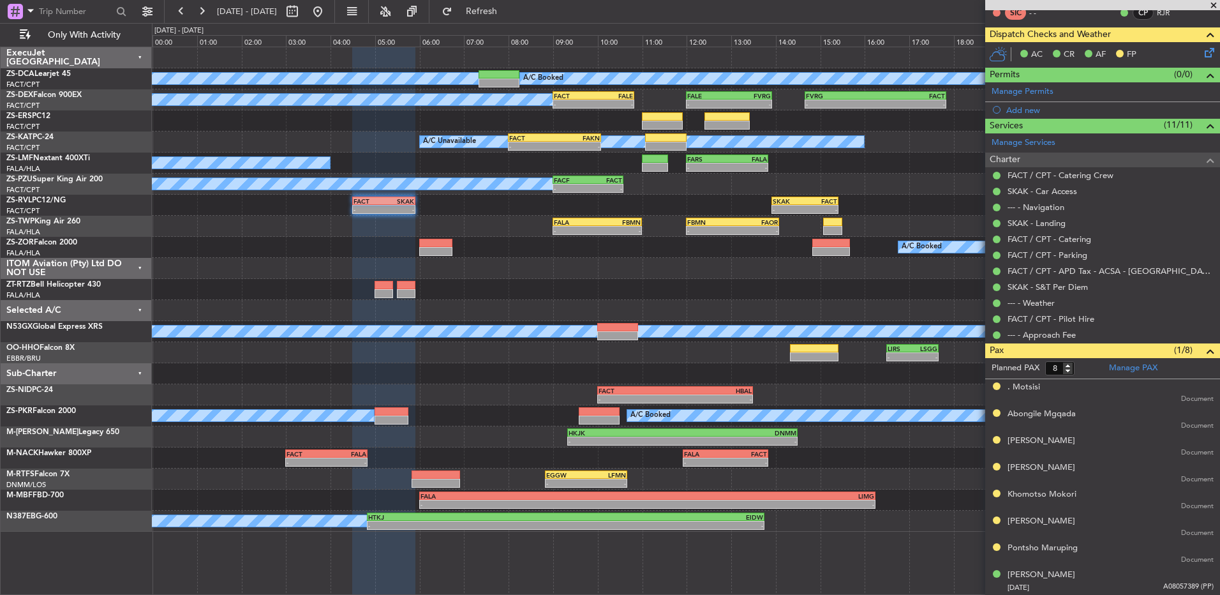
scroll to position [0, 0]
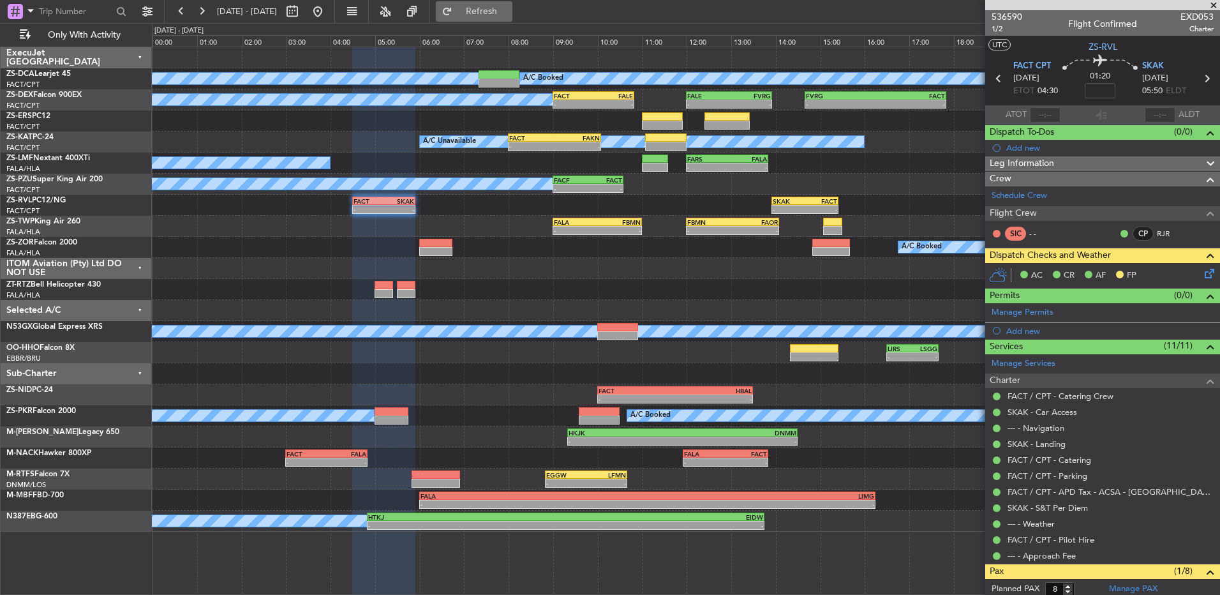
click at [509, 9] on span "Refresh" at bounding box center [482, 11] width 54 height 9
click at [183, 13] on button at bounding box center [181, 11] width 20 height 20
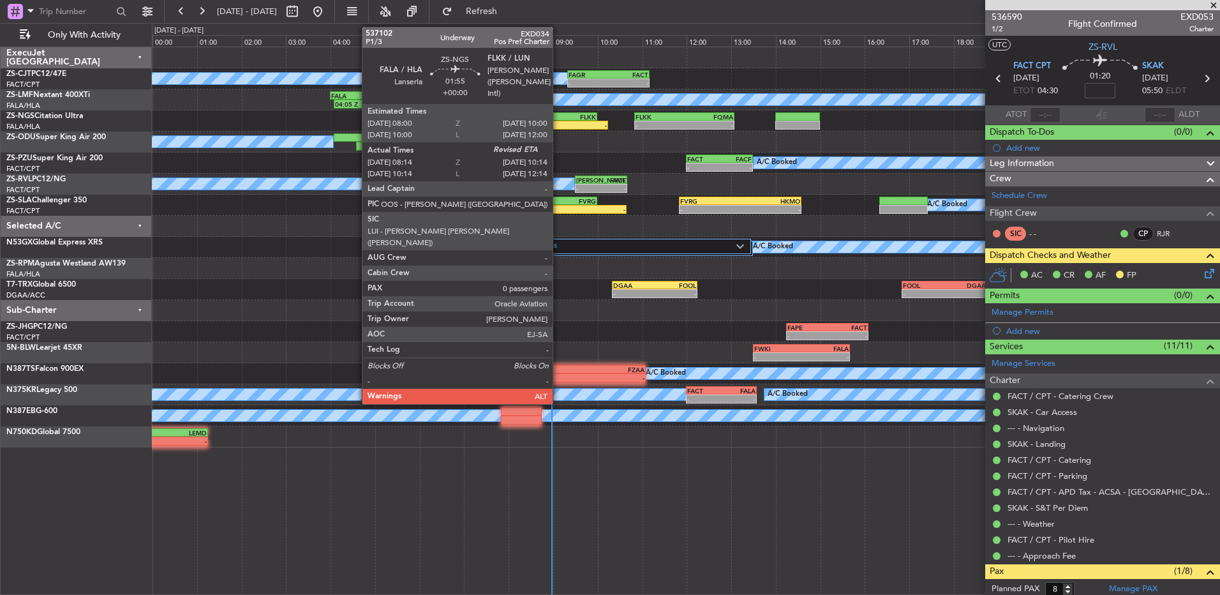
click at [559, 116] on div "FLKK" at bounding box center [574, 117] width 43 height 8
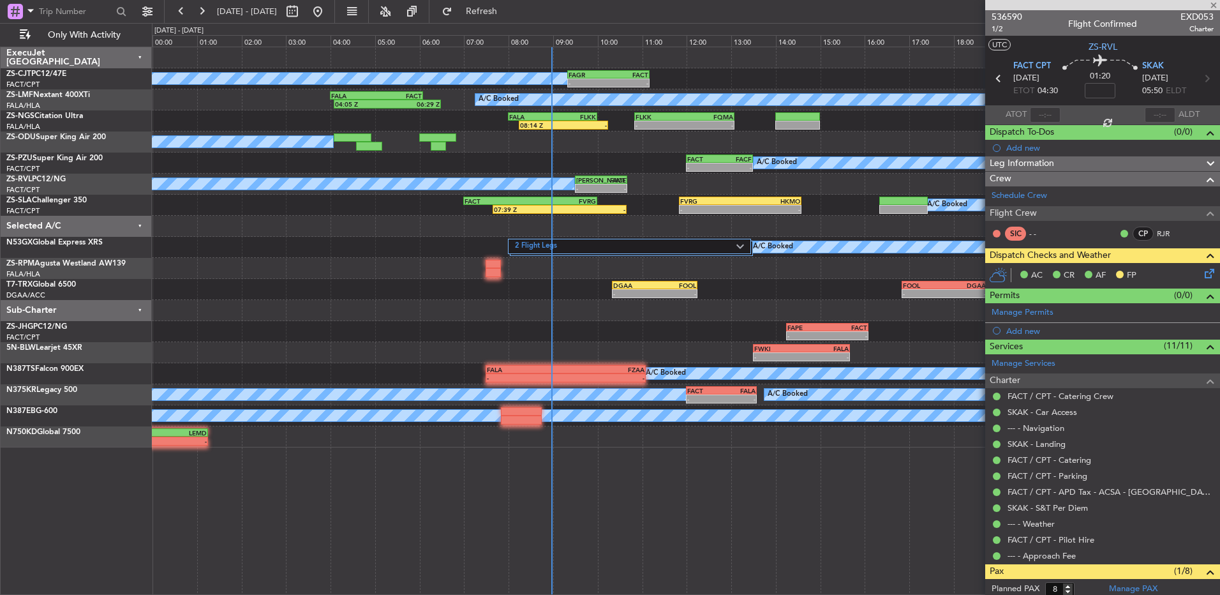
type input "08:14"
type input "0"
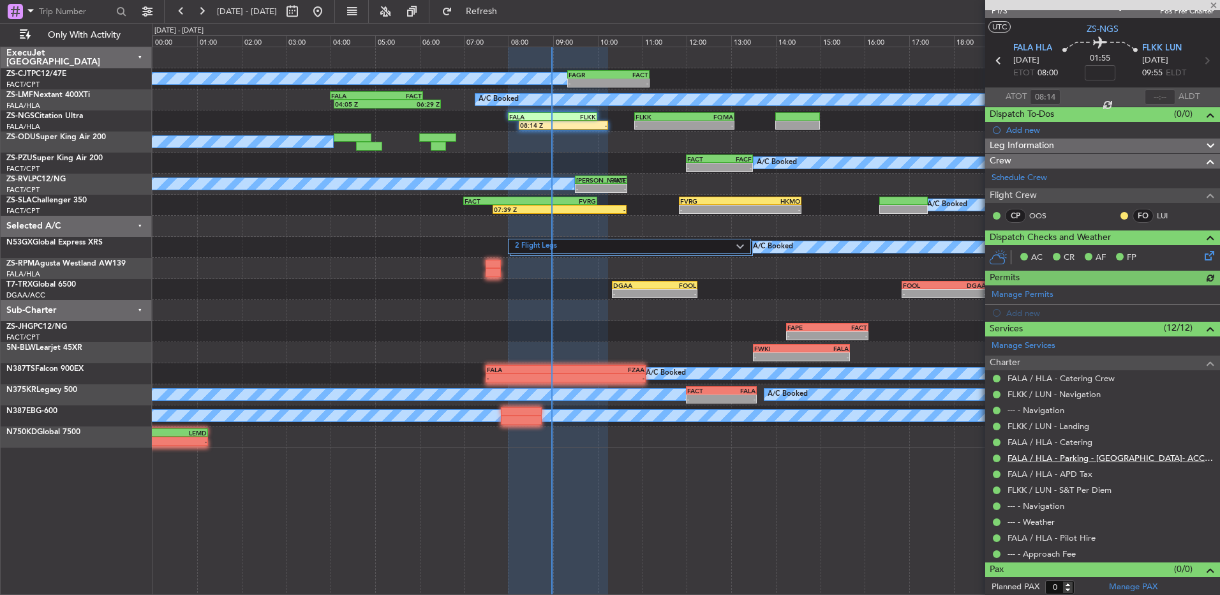
scroll to position [20, 0]
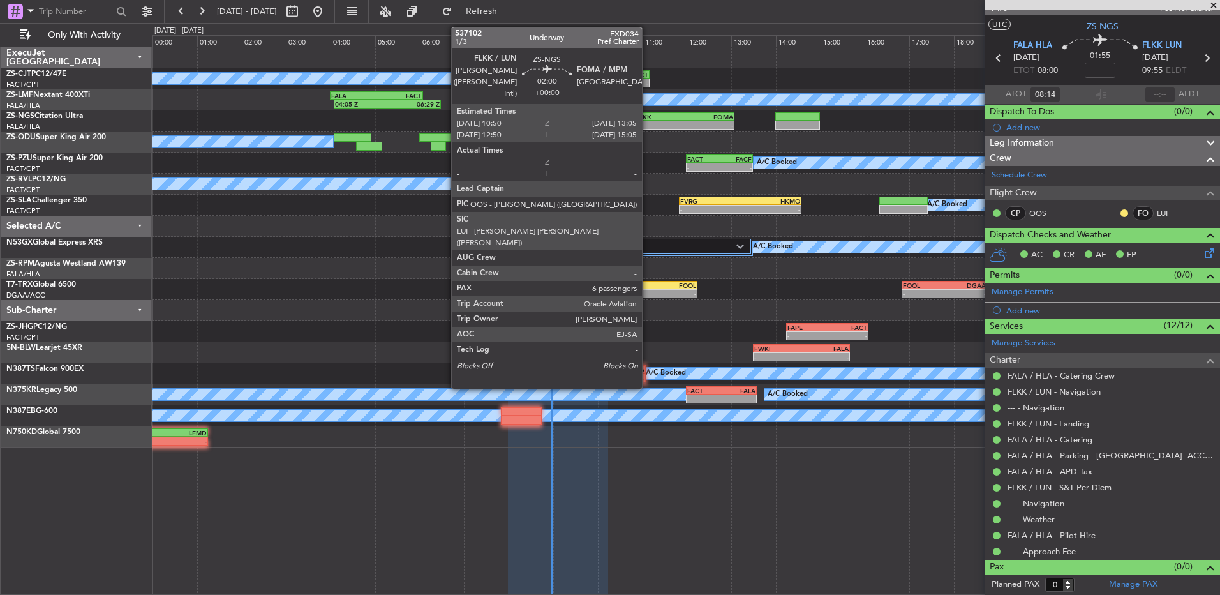
click at [648, 124] on div "-" at bounding box center [660, 125] width 49 height 8
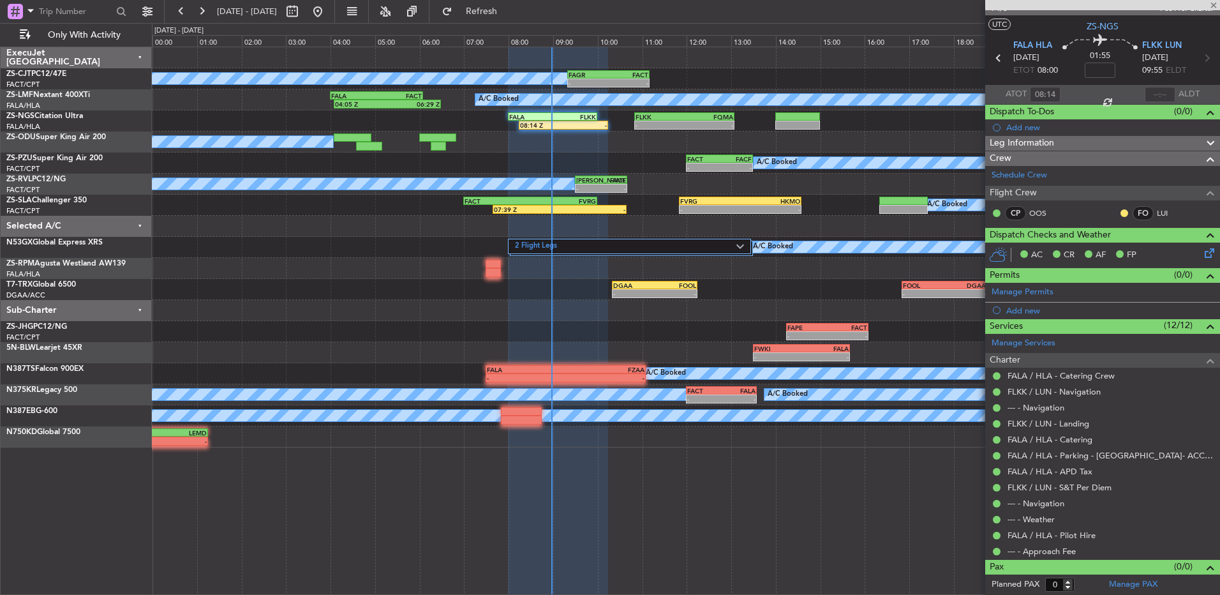
type input "6"
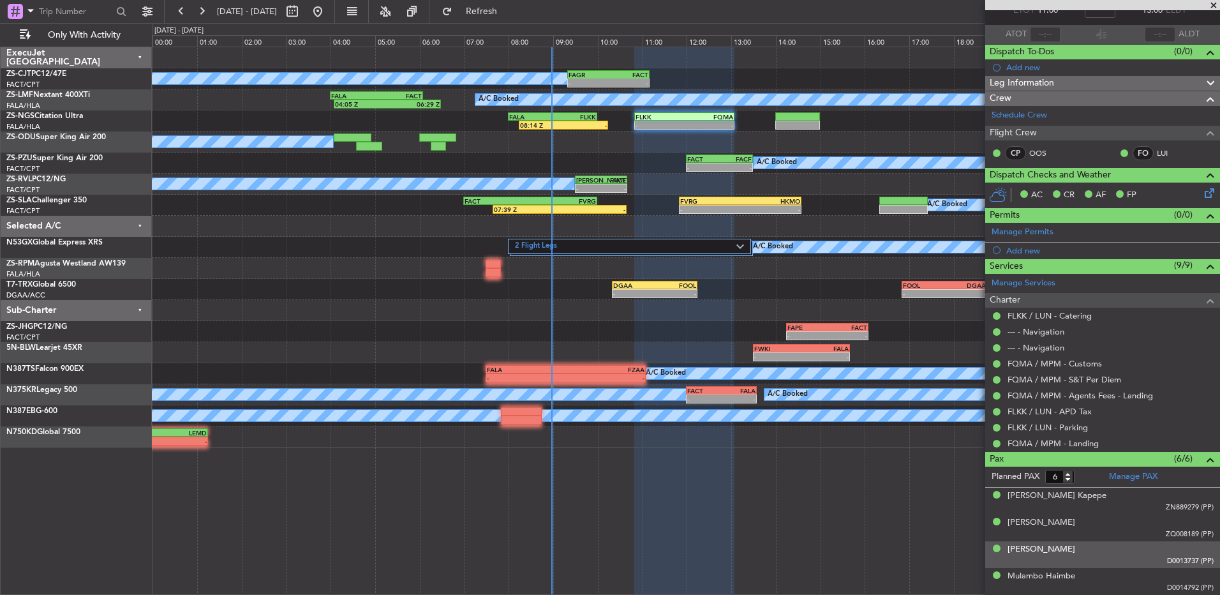
scroll to position [0, 0]
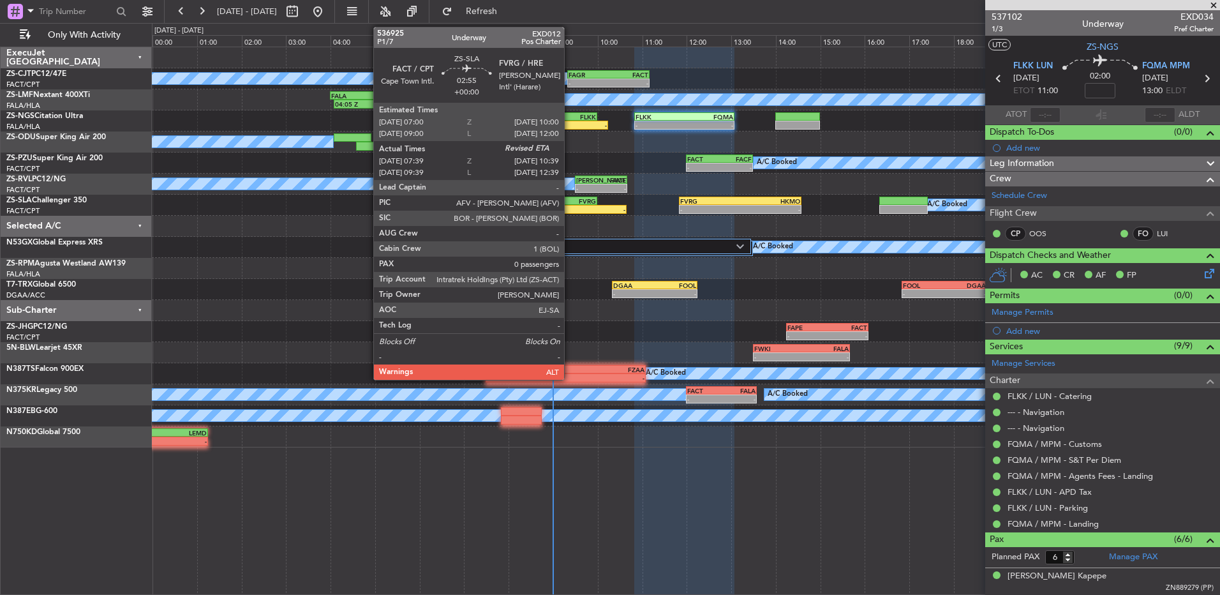
click at [570, 206] on div "-" at bounding box center [593, 210] width 66 height 8
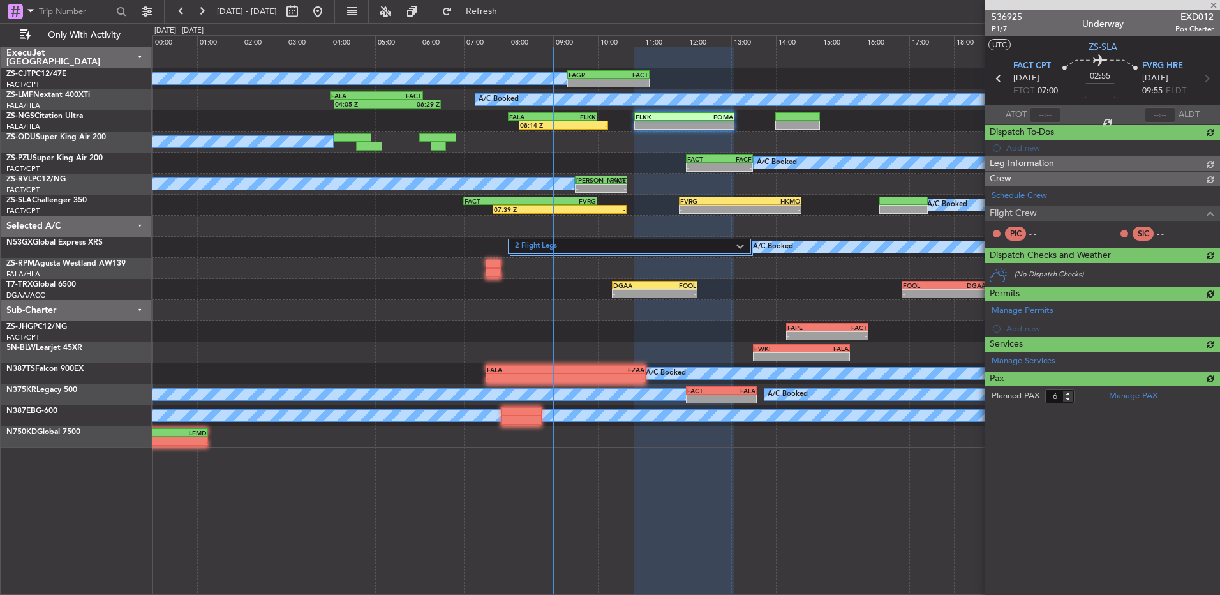
type input "07:39"
type input "0"
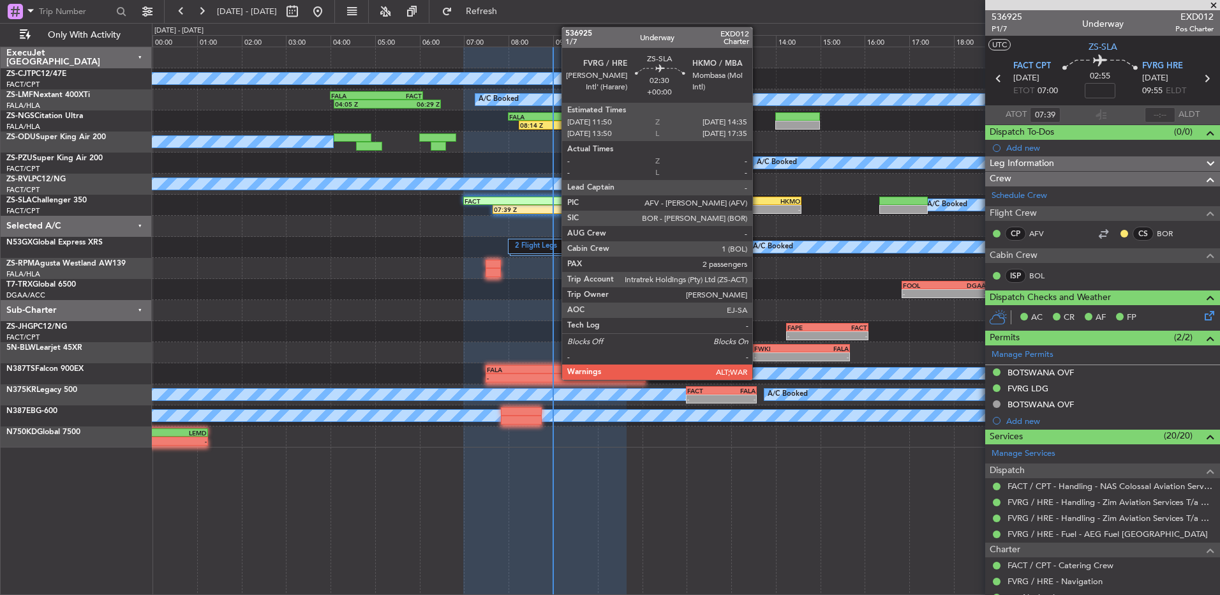
click at [758, 202] on div "HKMO" at bounding box center [770, 201] width 60 height 8
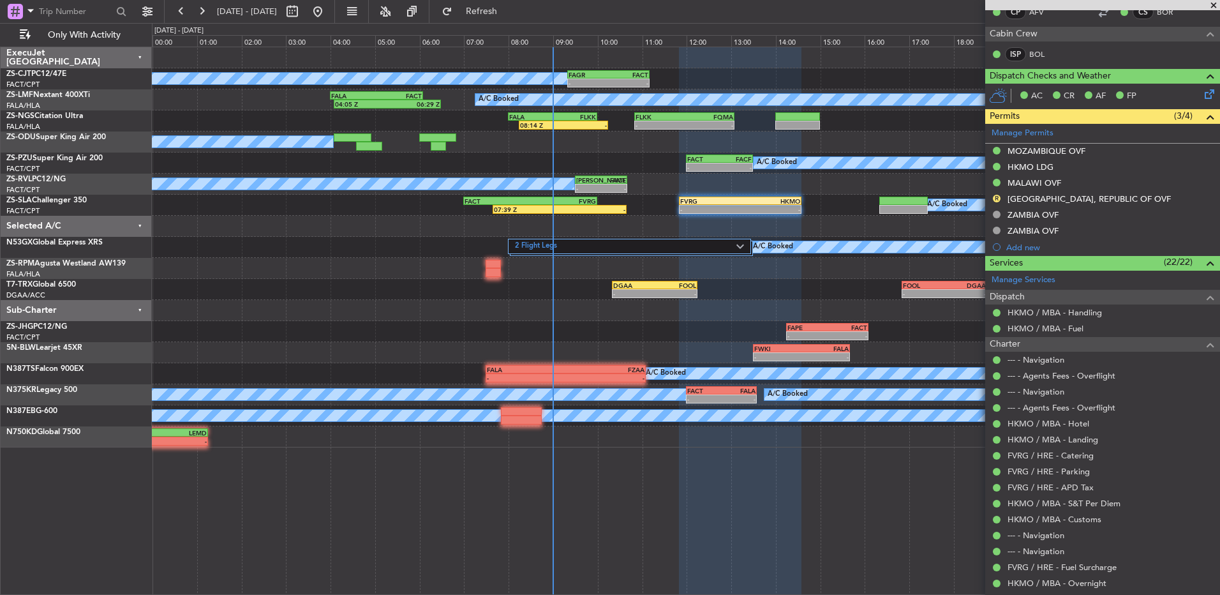
scroll to position [191, 0]
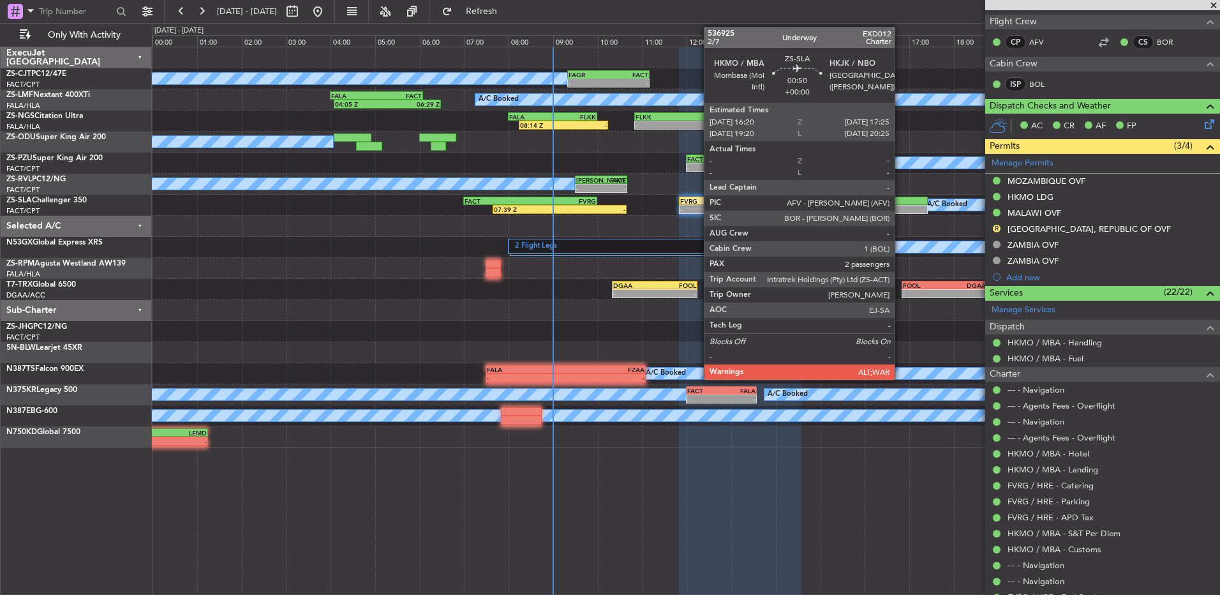
click at [901, 211] on div at bounding box center [904, 209] width 49 height 9
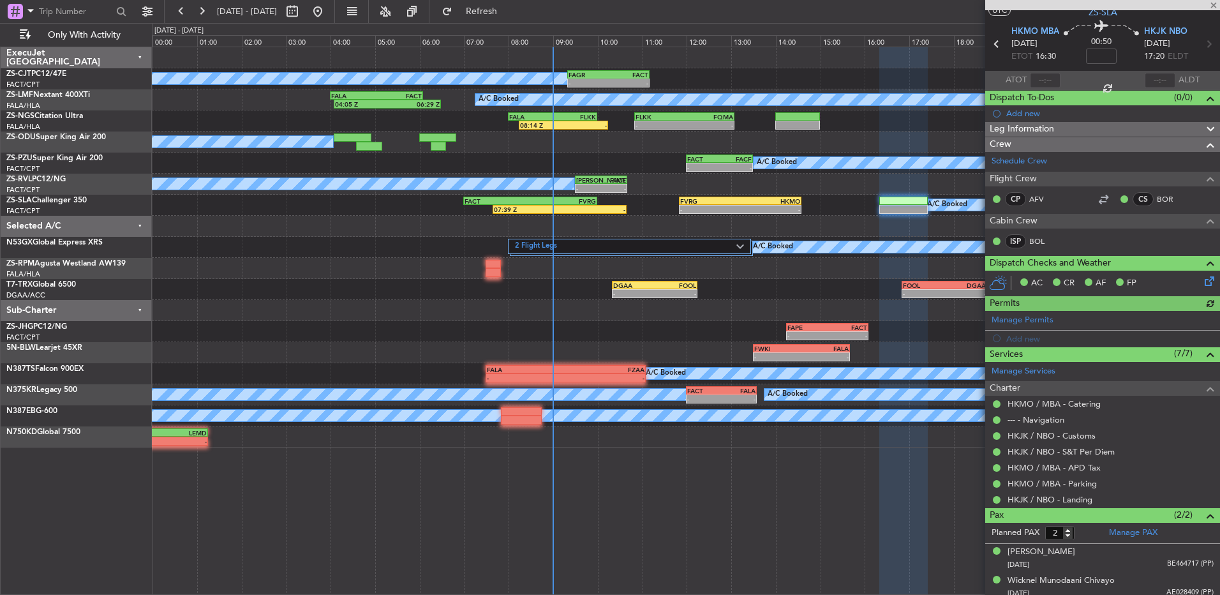
scroll to position [40, 0]
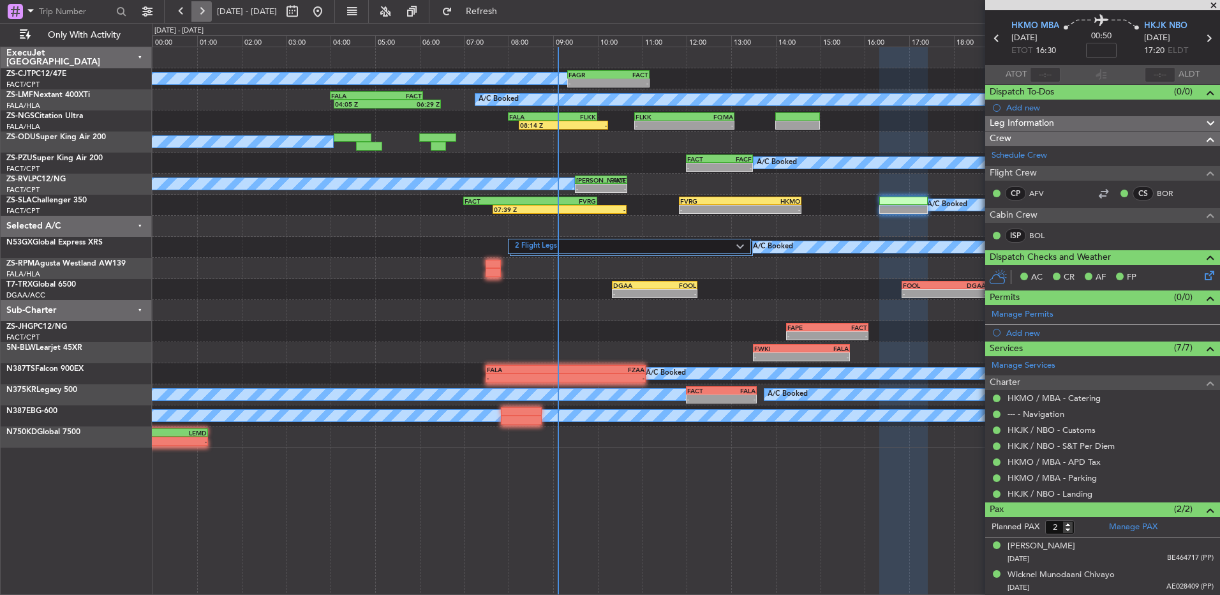
click at [205, 9] on button at bounding box center [201, 11] width 20 height 20
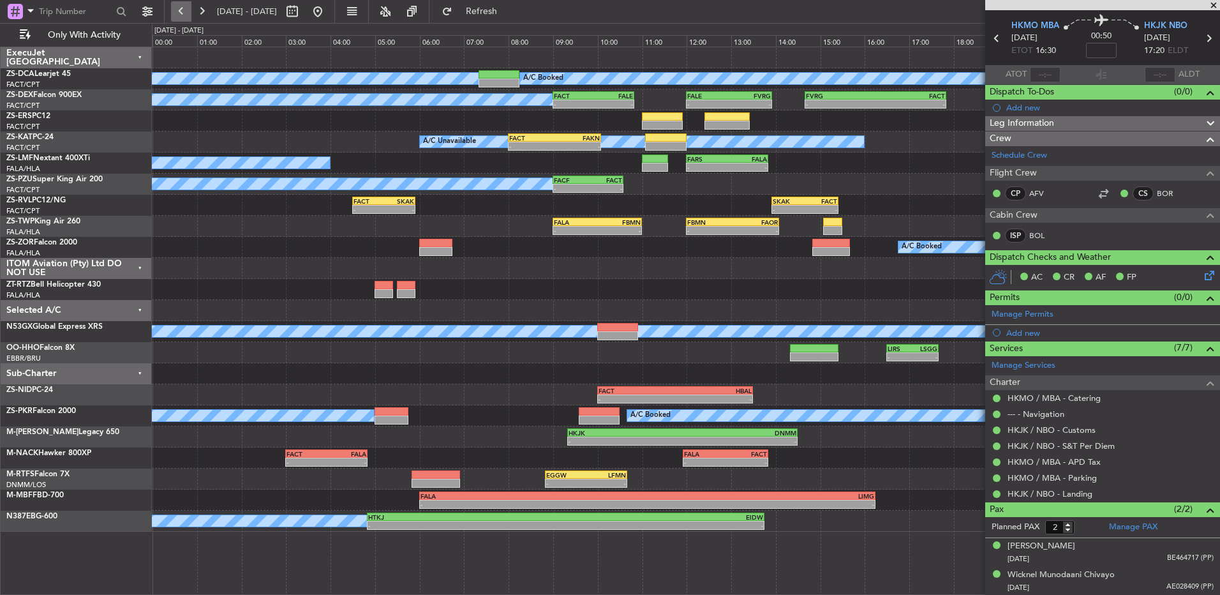
click at [186, 8] on button at bounding box center [181, 11] width 20 height 20
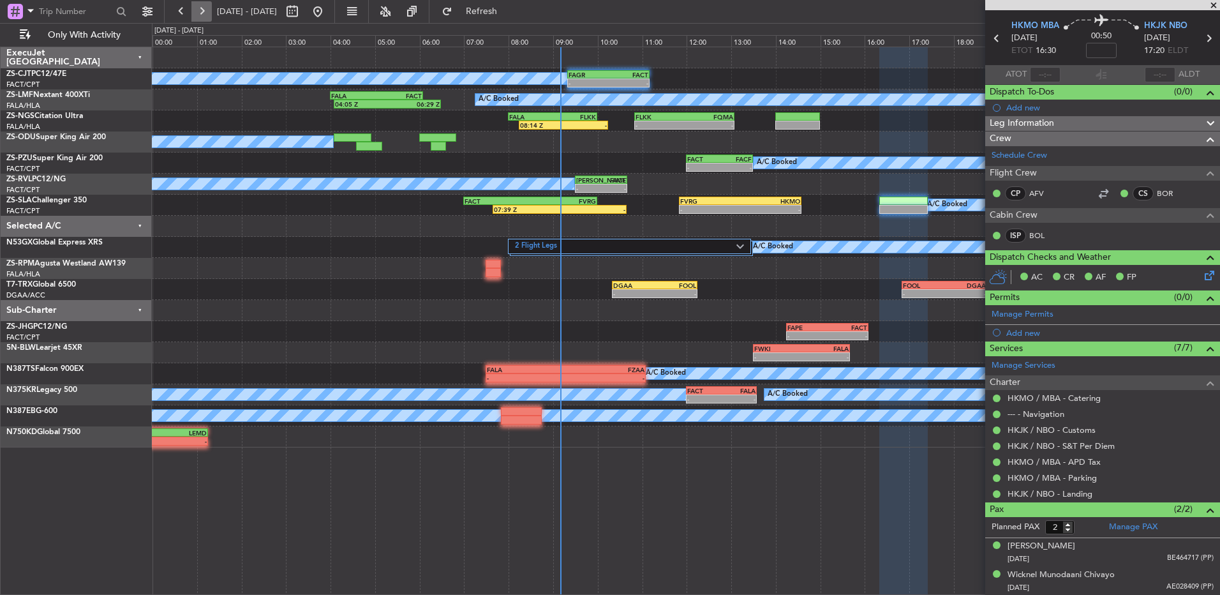
click at [200, 15] on button at bounding box center [201, 11] width 20 height 20
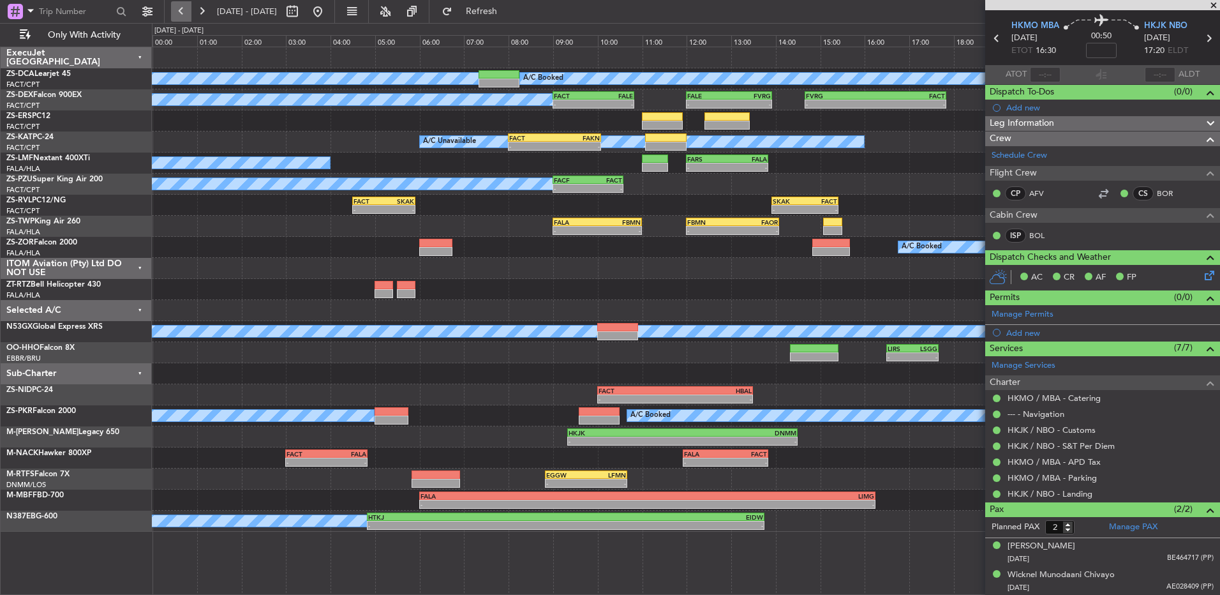
click at [175, 11] on button at bounding box center [181, 11] width 20 height 20
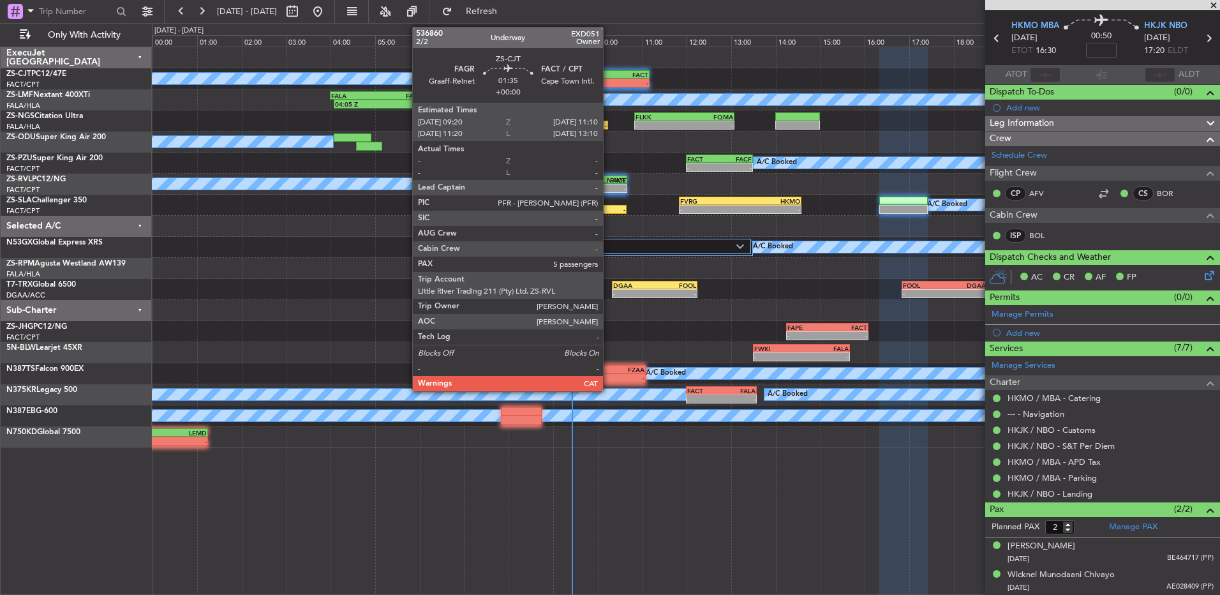
click at [609, 77] on div "FACT" at bounding box center [628, 75] width 40 height 8
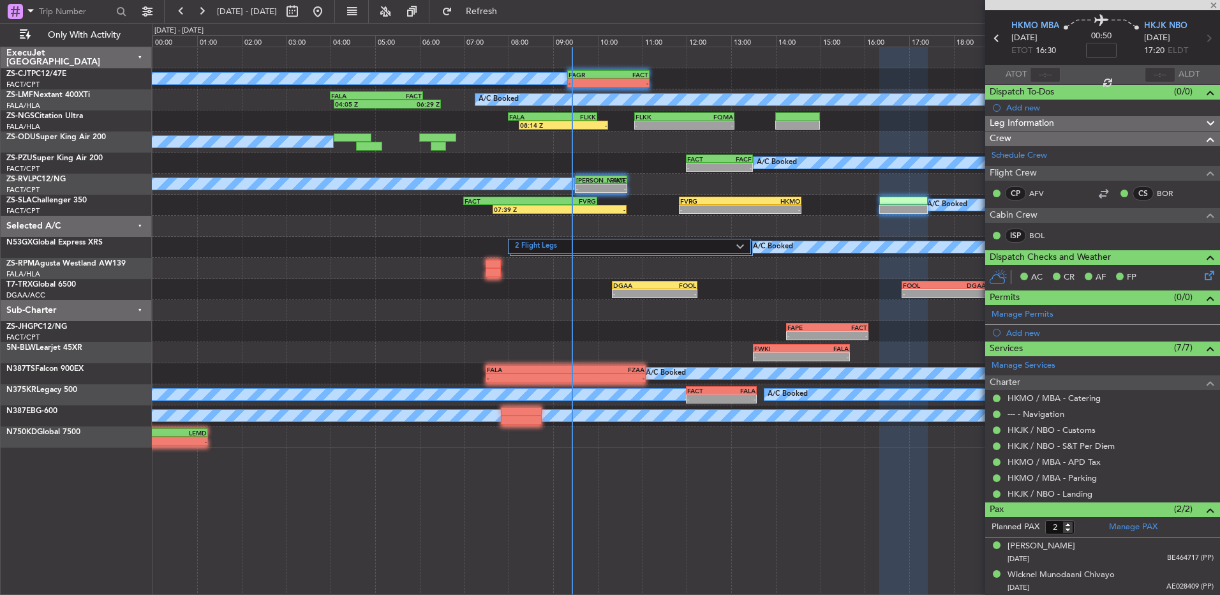
type input "5"
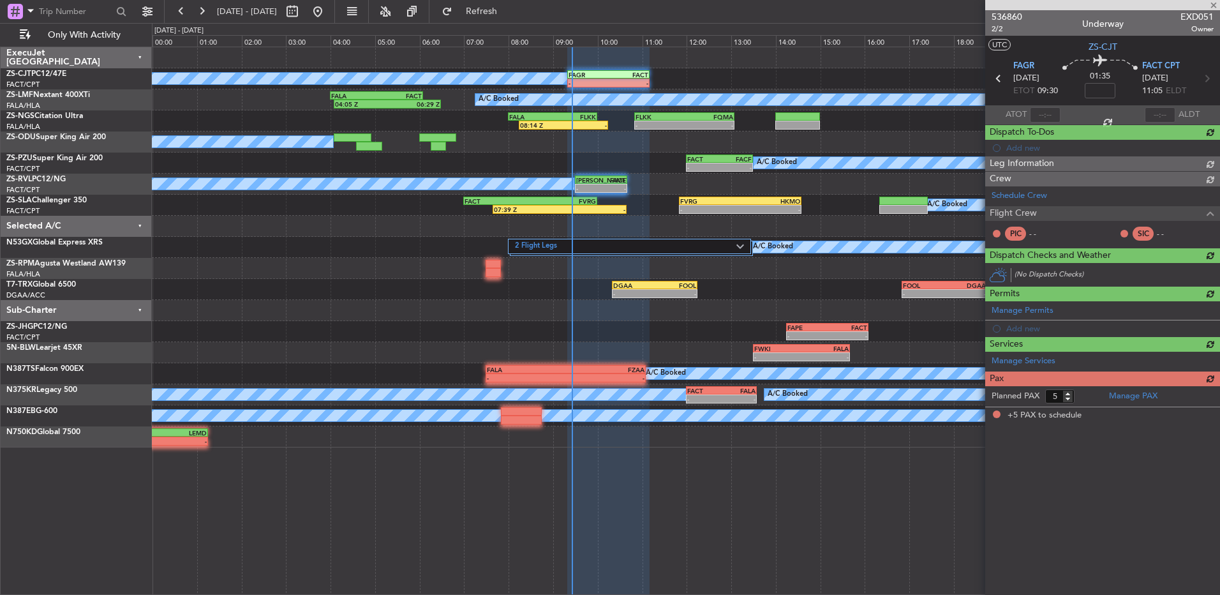
scroll to position [0, 0]
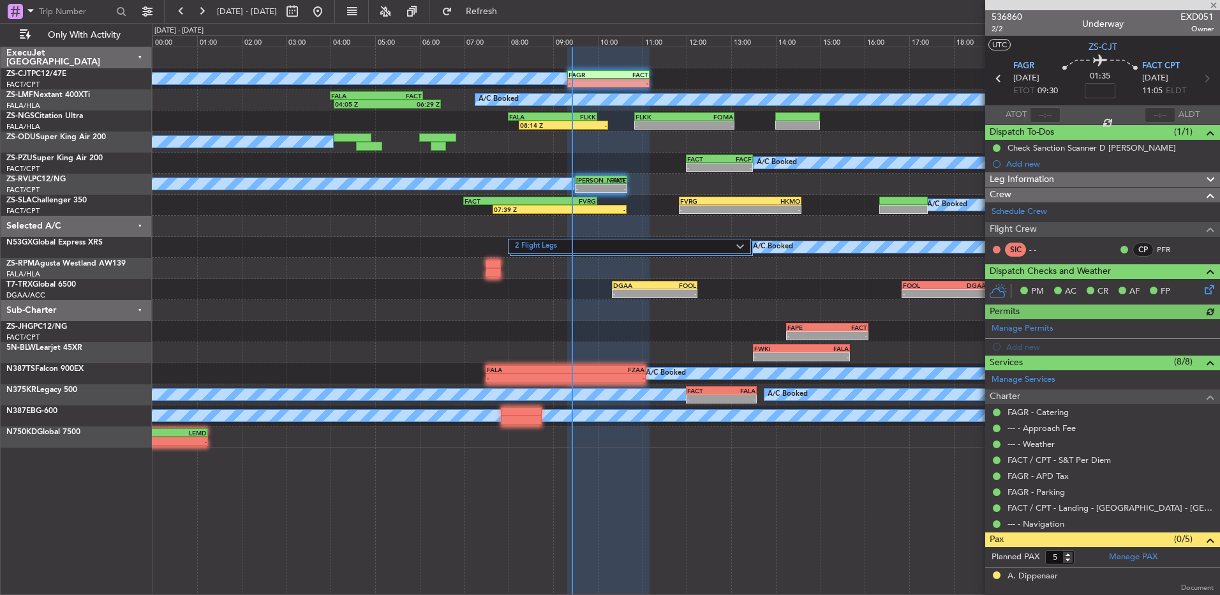
click at [1039, 110] on div at bounding box center [1045, 114] width 31 height 15
click at [1039, 110] on input "text" at bounding box center [1045, 114] width 31 height 15
type input "09:25"
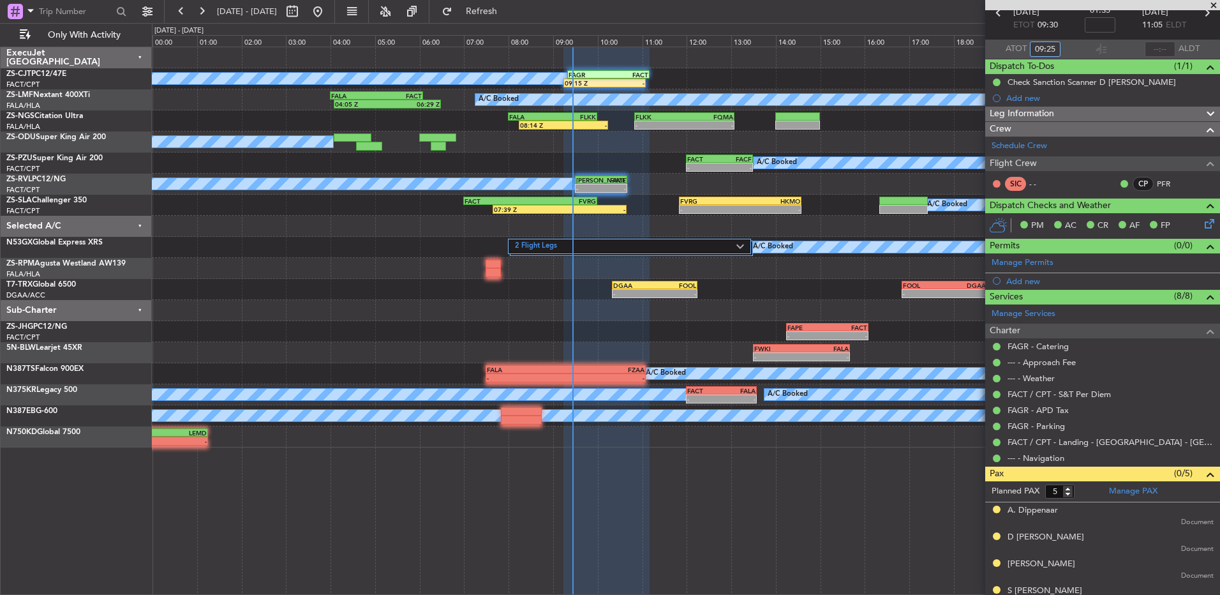
scroll to position [107, 0]
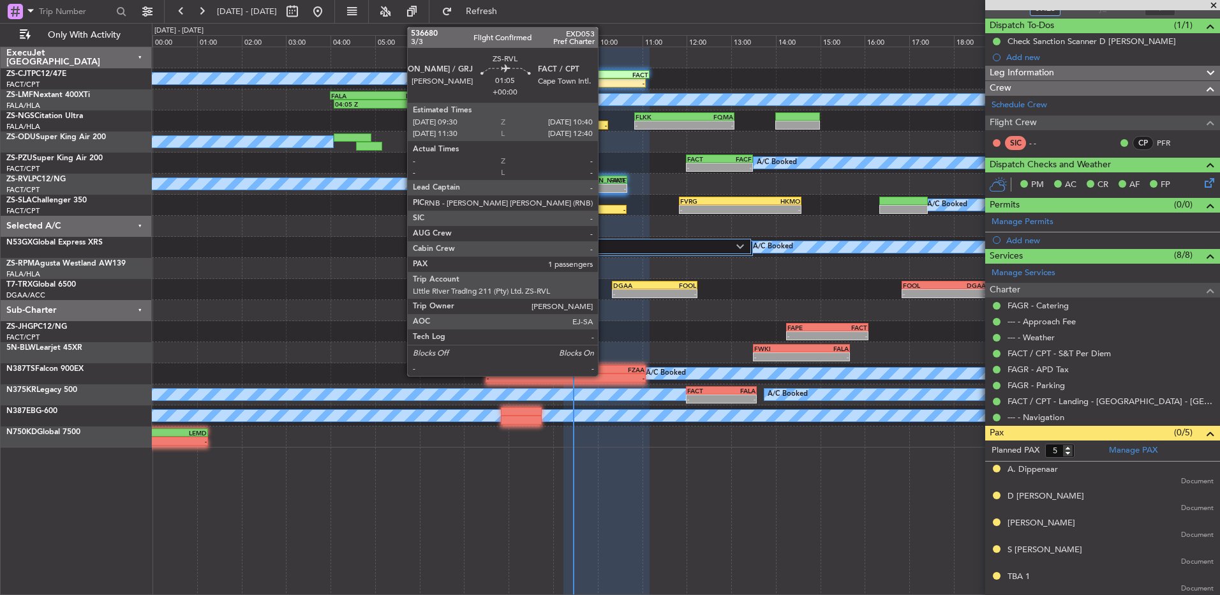
click at [604, 186] on div "-" at bounding box center [613, 188] width 25 height 8
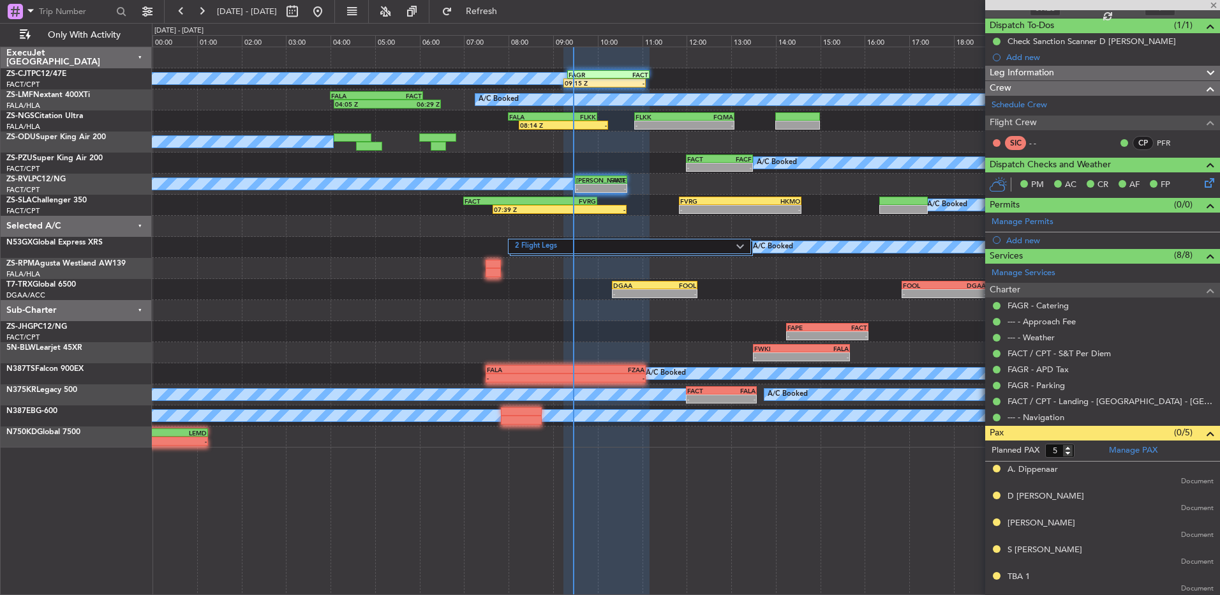
type input "1"
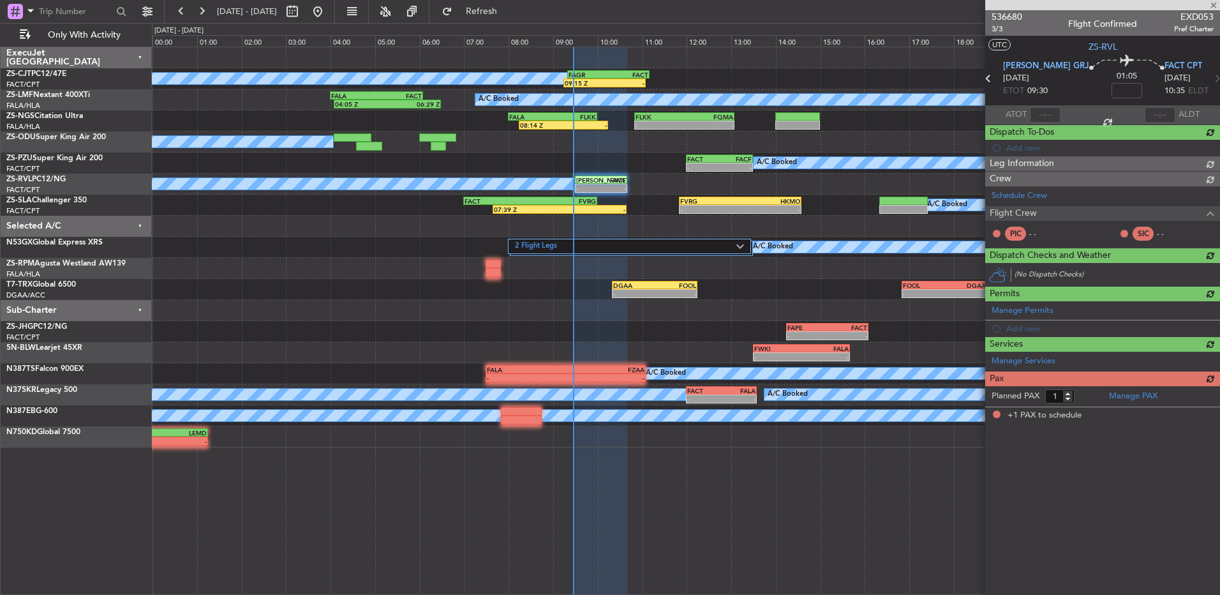
scroll to position [0, 0]
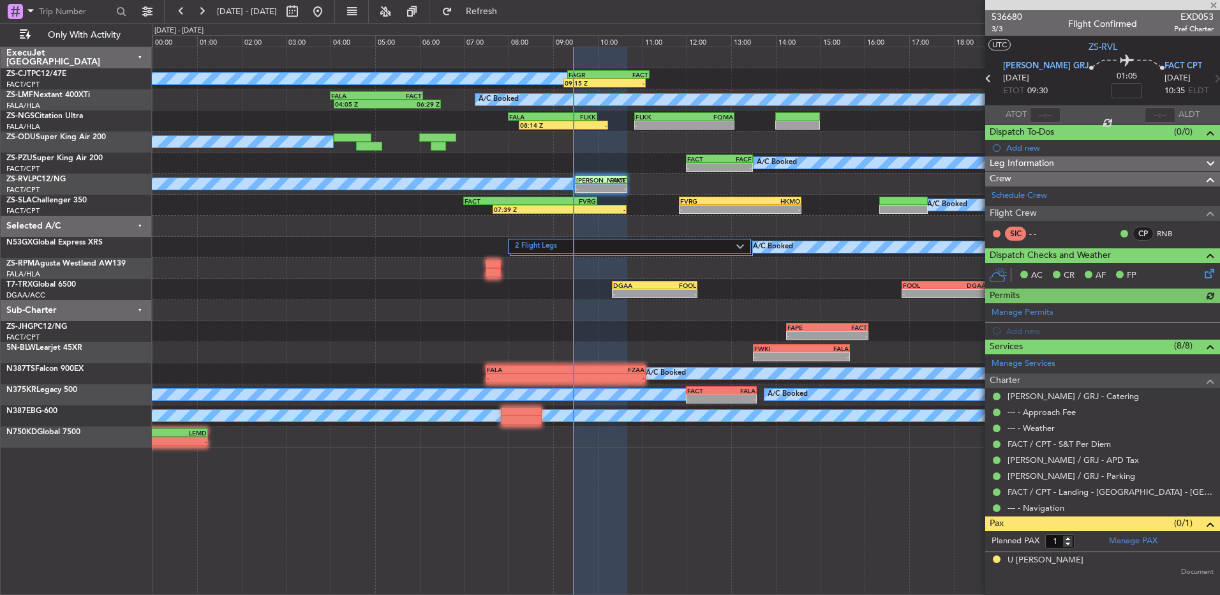
click at [1044, 107] on div at bounding box center [1045, 114] width 31 height 15
click at [1049, 111] on div at bounding box center [1045, 114] width 31 height 15
click at [1046, 109] on div at bounding box center [1045, 114] width 31 height 15
click at [1044, 111] on input "text" at bounding box center [1045, 114] width 31 height 15
click at [1042, 114] on input "text" at bounding box center [1045, 114] width 31 height 15
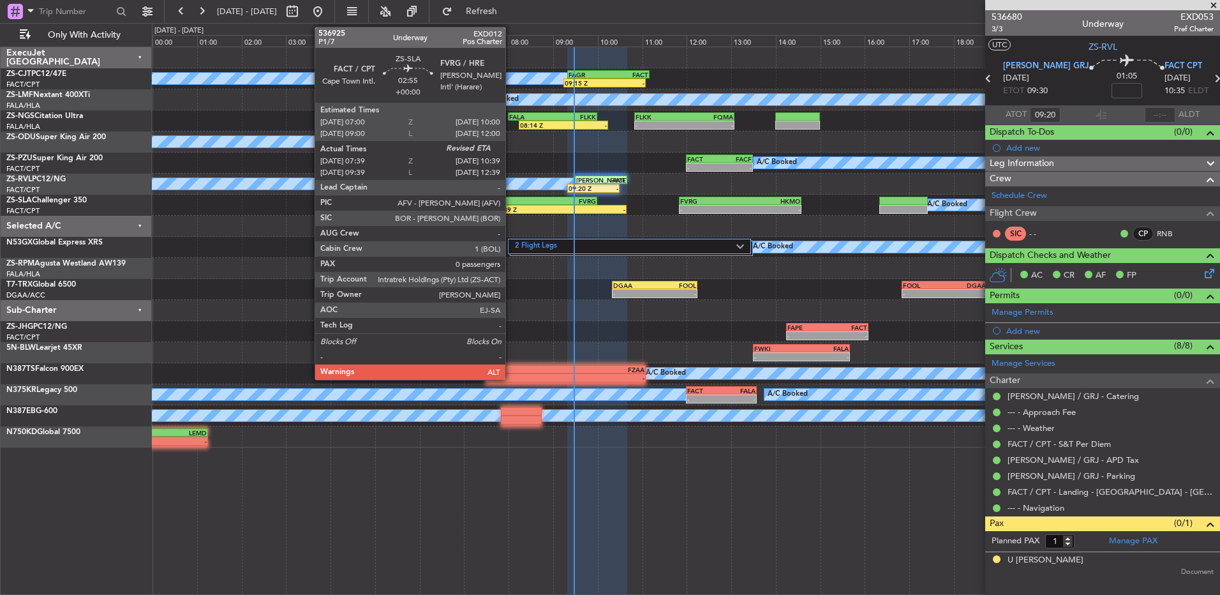
click at [511, 207] on div "07:39 Z" at bounding box center [527, 210] width 66 height 8
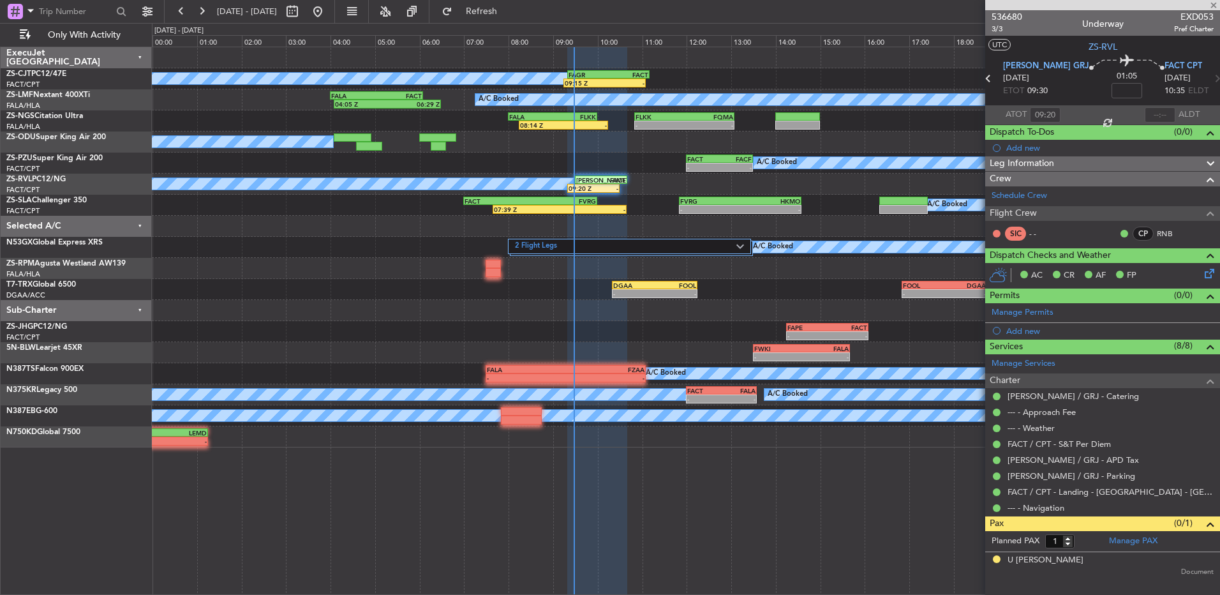
type input "07:39"
type input "0"
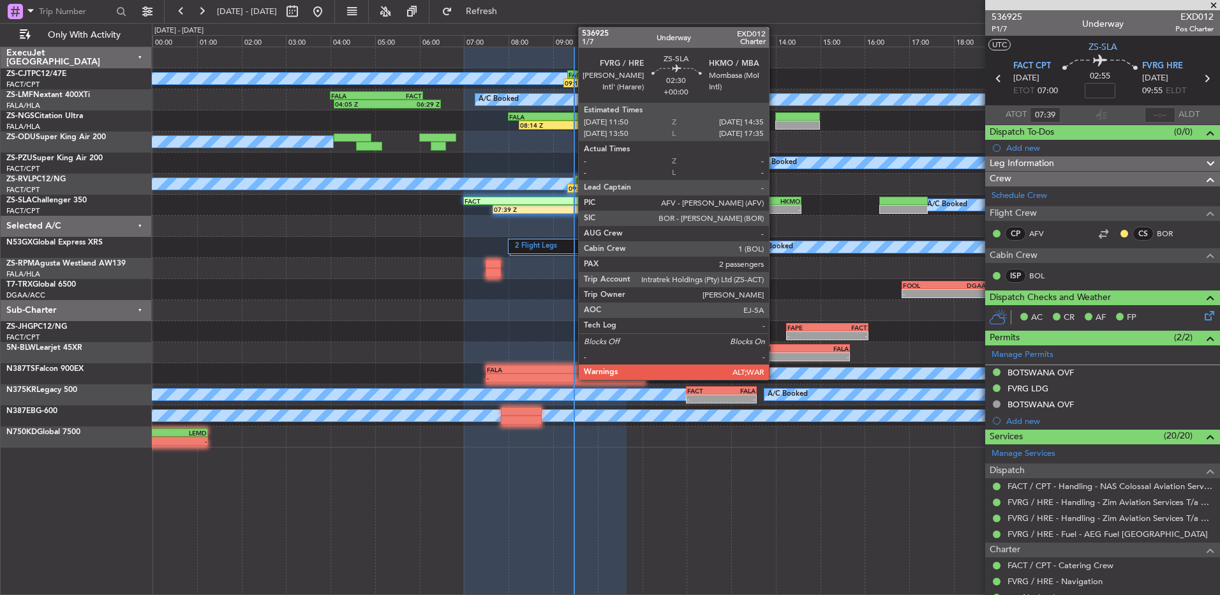
click at [775, 200] on div "HKMO" at bounding box center [770, 201] width 60 height 8
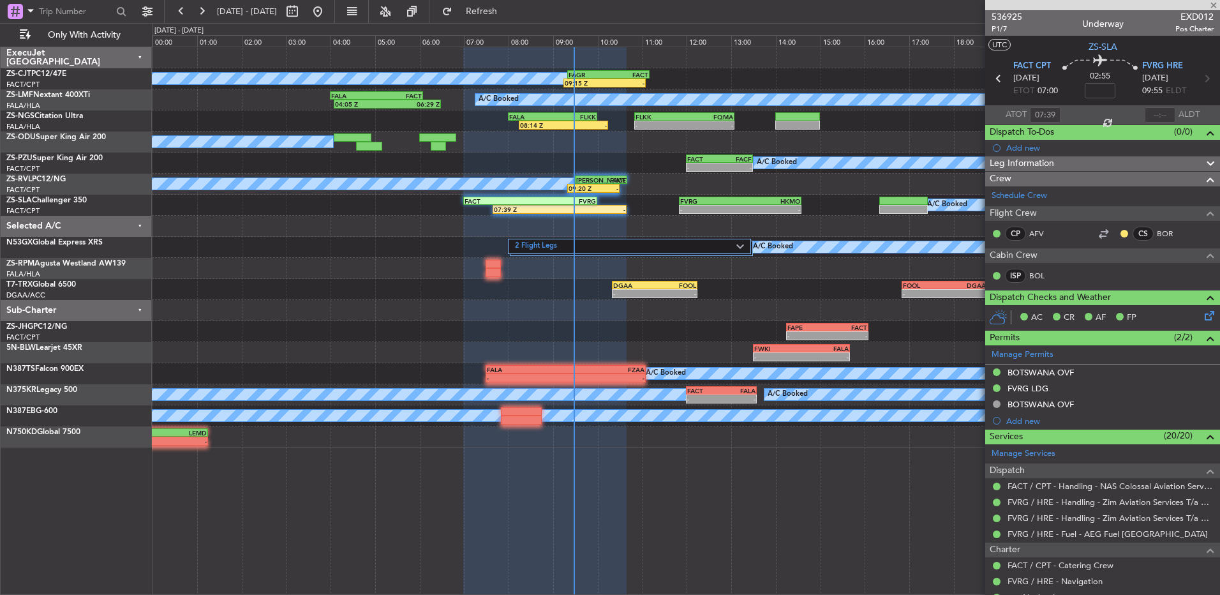
type input "2"
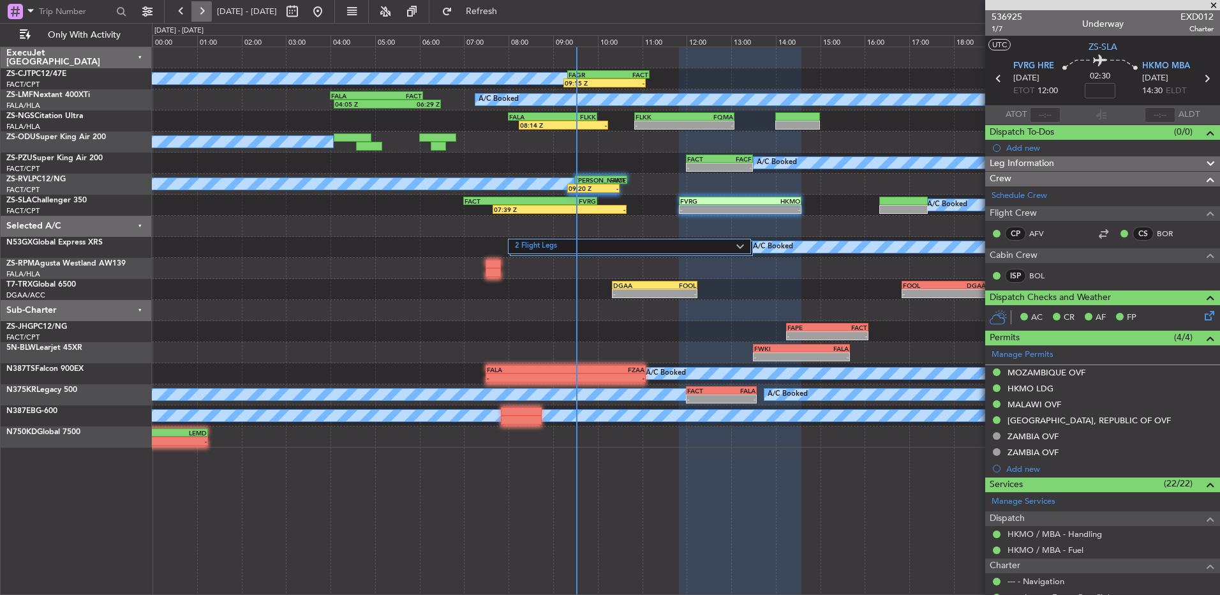
click at [207, 8] on button at bounding box center [201, 11] width 20 height 20
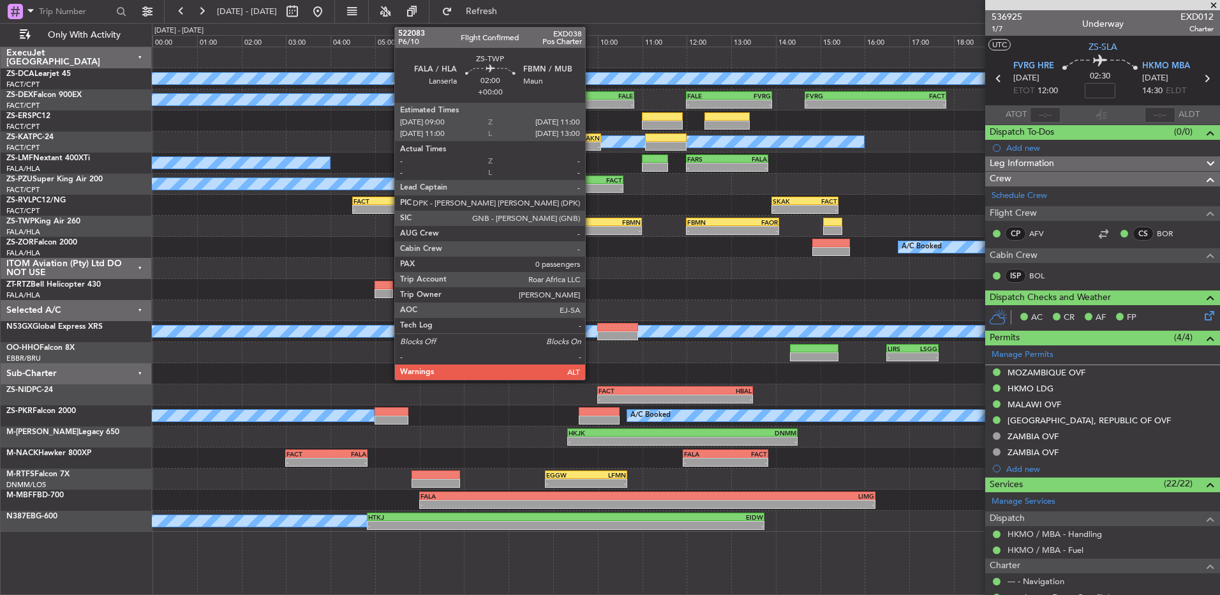
click at [591, 226] on div "- -" at bounding box center [597, 230] width 89 height 9
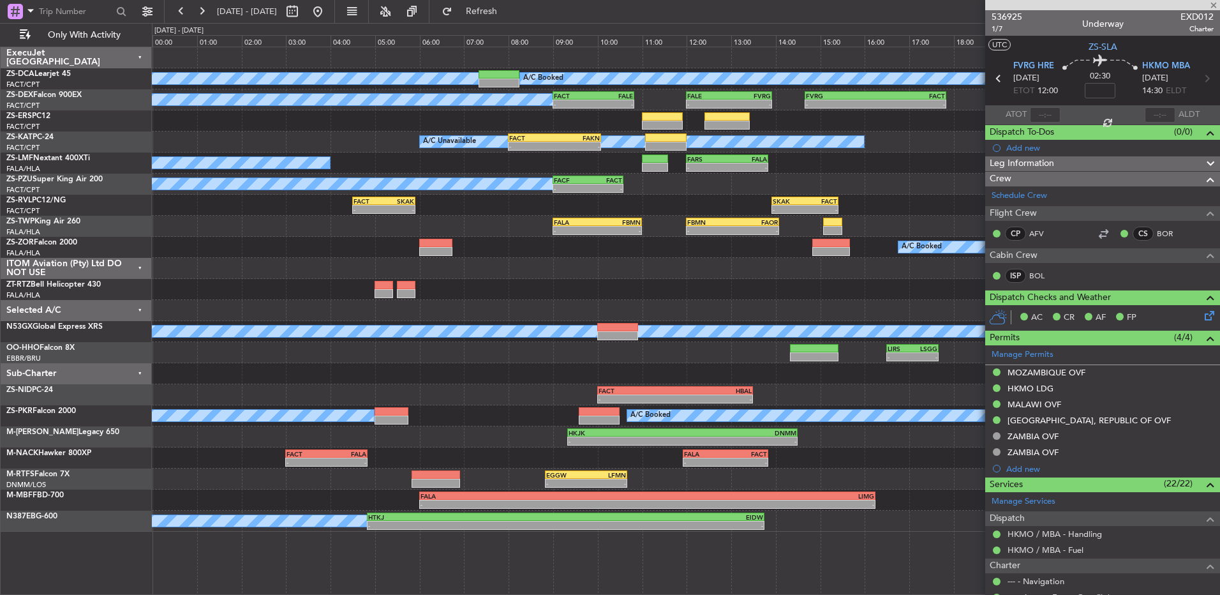
type input "0"
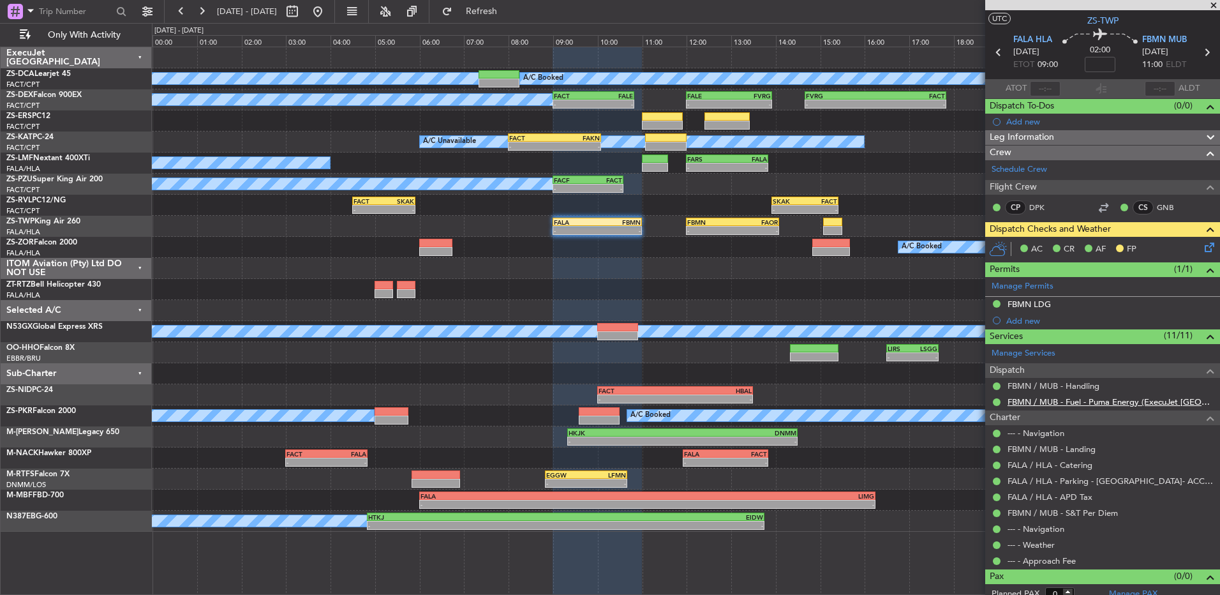
scroll to position [36, 0]
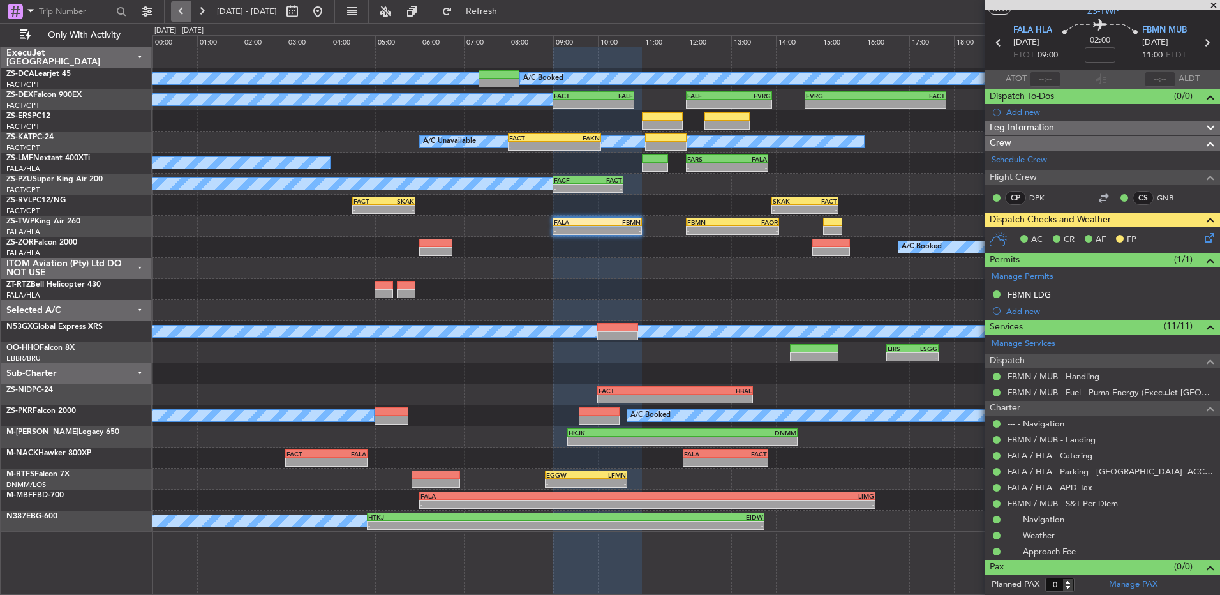
click at [181, 10] on button at bounding box center [181, 11] width 20 height 20
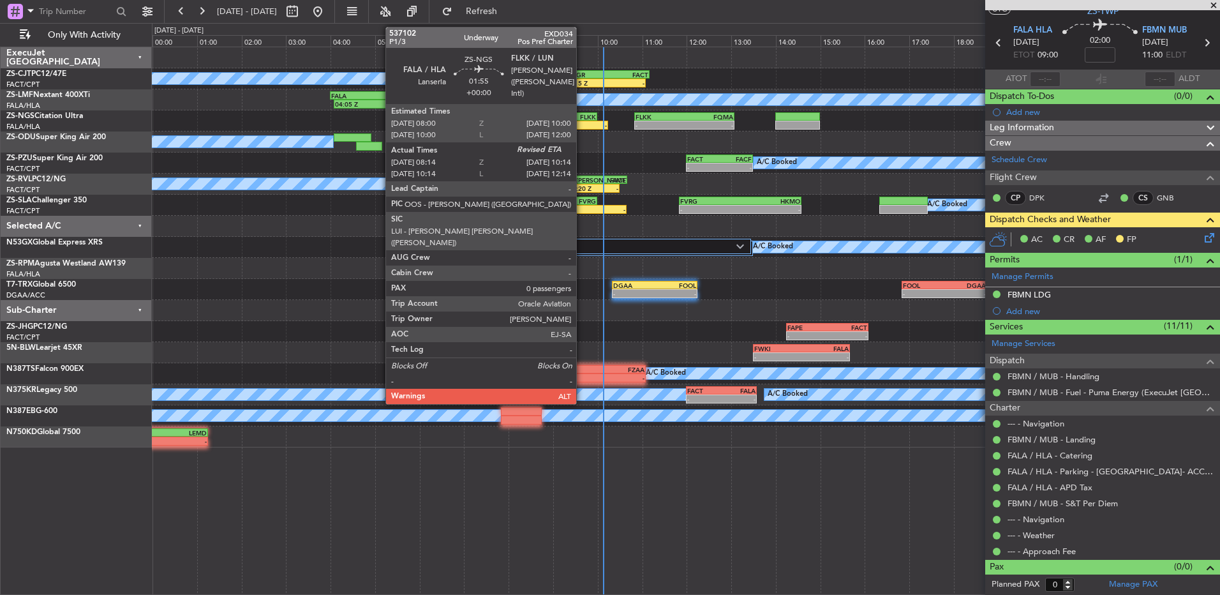
click at [581, 126] on div "-" at bounding box center [585, 125] width 43 height 8
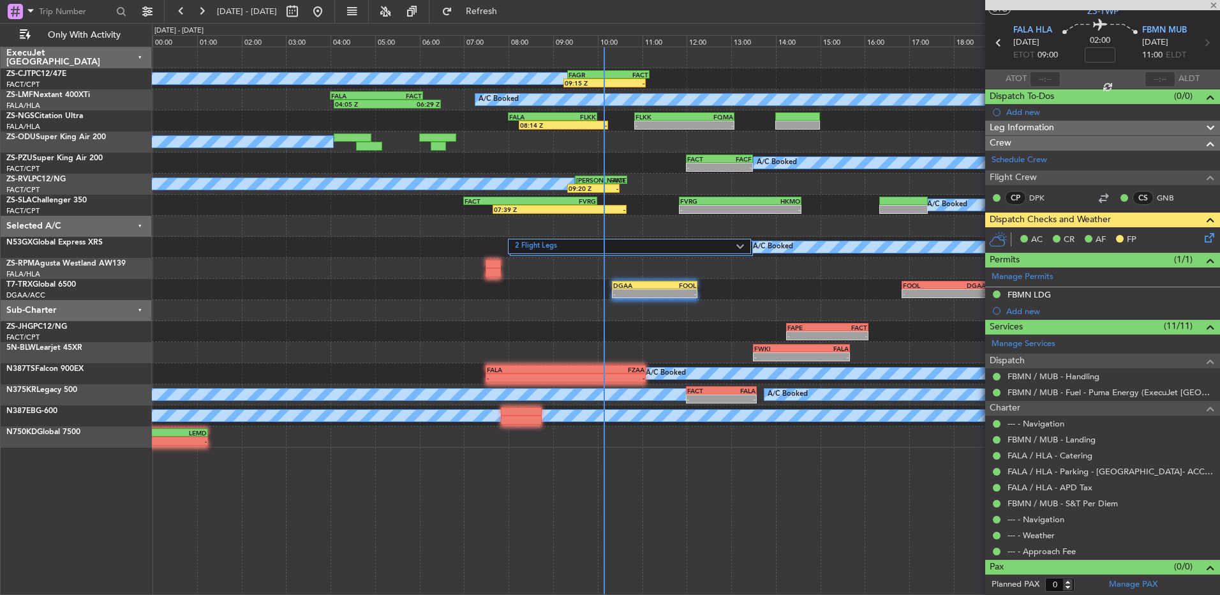
type input "08:14"
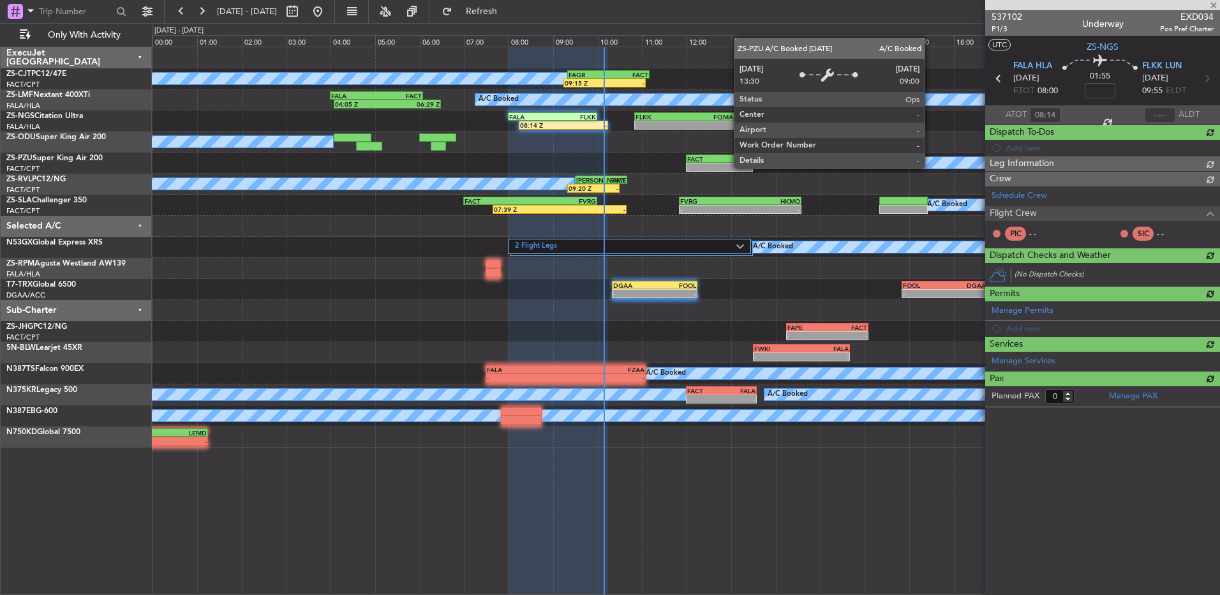
scroll to position [0, 0]
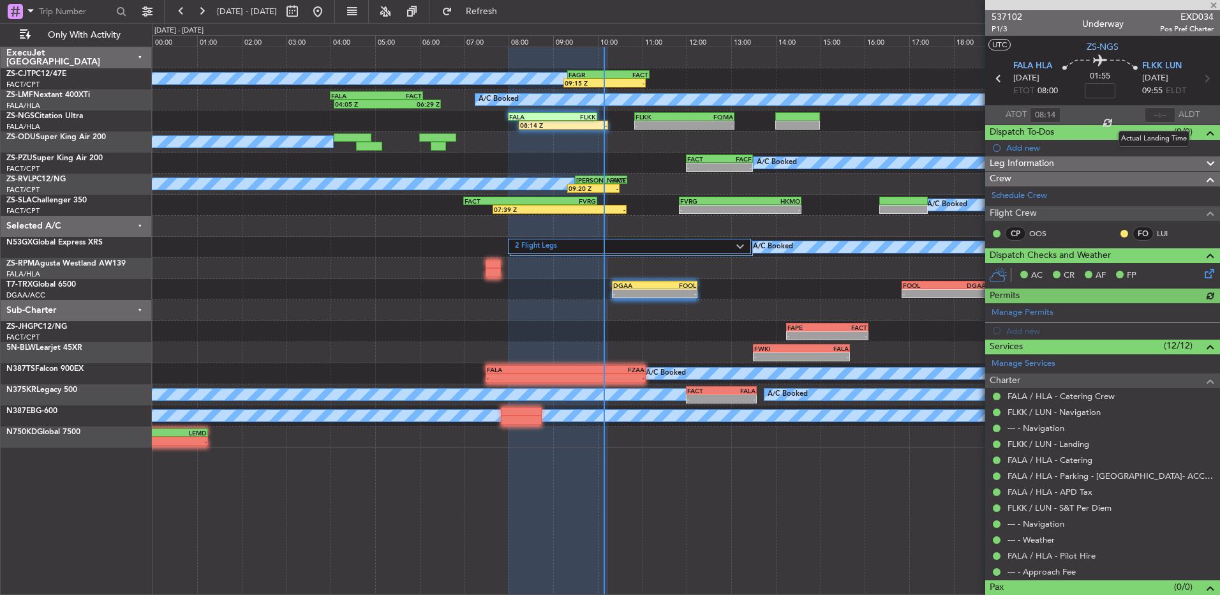
click at [1152, 114] on div at bounding box center [1160, 114] width 31 height 15
click at [1160, 115] on input "text" at bounding box center [1160, 114] width 31 height 15
type input "10:05"
click at [1120, 227] on div "FO LUI" at bounding box center [1153, 234] width 66 height 14
click at [1121, 230] on button at bounding box center [1125, 234] width 8 height 8
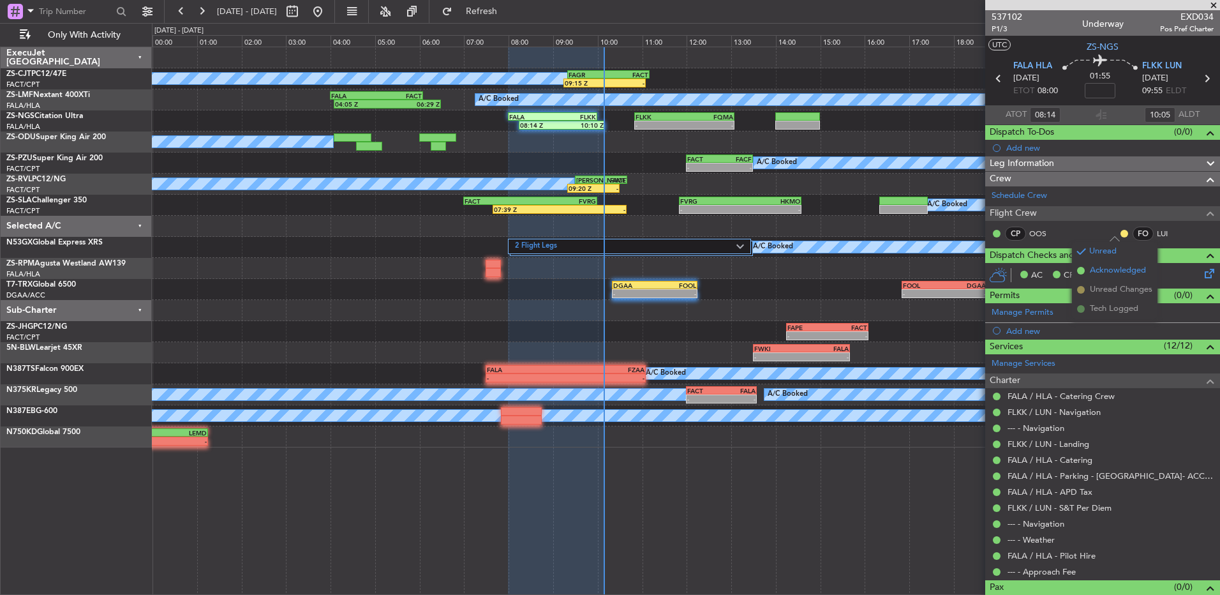
click at [1082, 275] on li "Acknowledged" at bounding box center [1115, 270] width 86 height 19
click at [1121, 231] on button at bounding box center [1125, 234] width 8 height 8
click at [1090, 274] on span "Acknowledged" at bounding box center [1118, 270] width 56 height 13
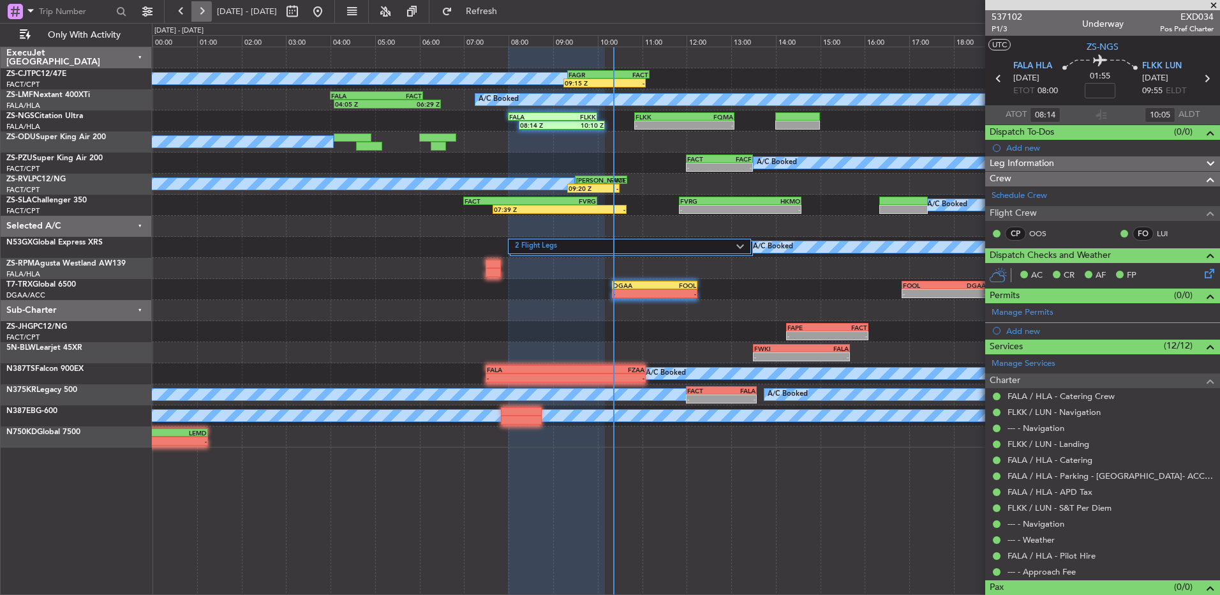
click at [204, 15] on button at bounding box center [201, 11] width 20 height 20
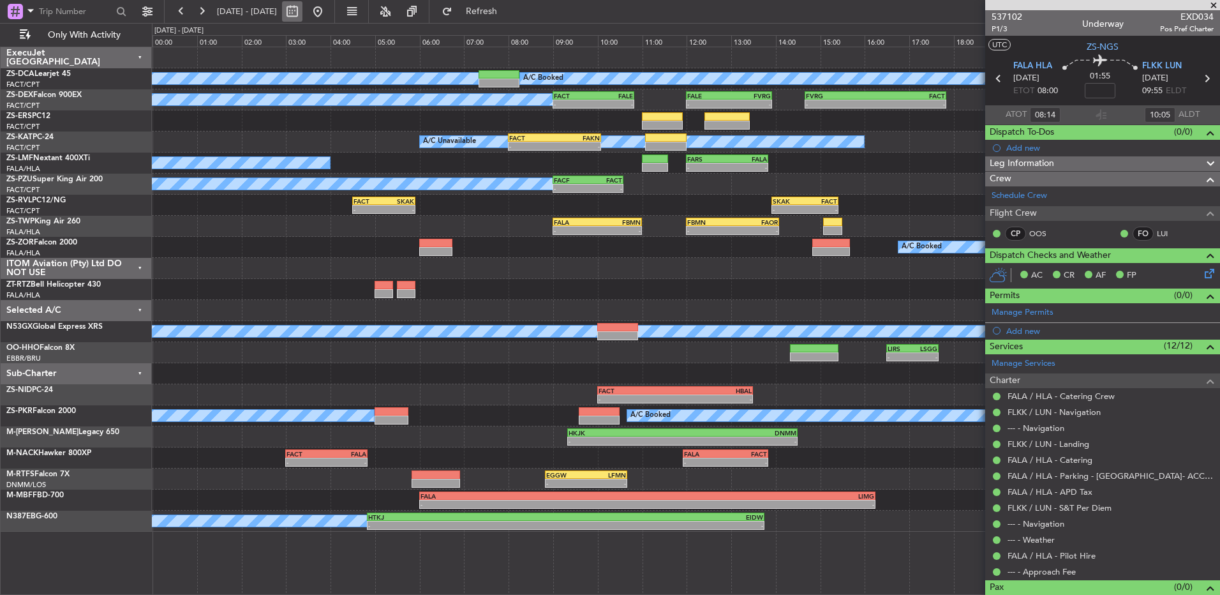
click at [303, 14] on button at bounding box center [292, 11] width 20 height 20
select select "9"
select select "2025"
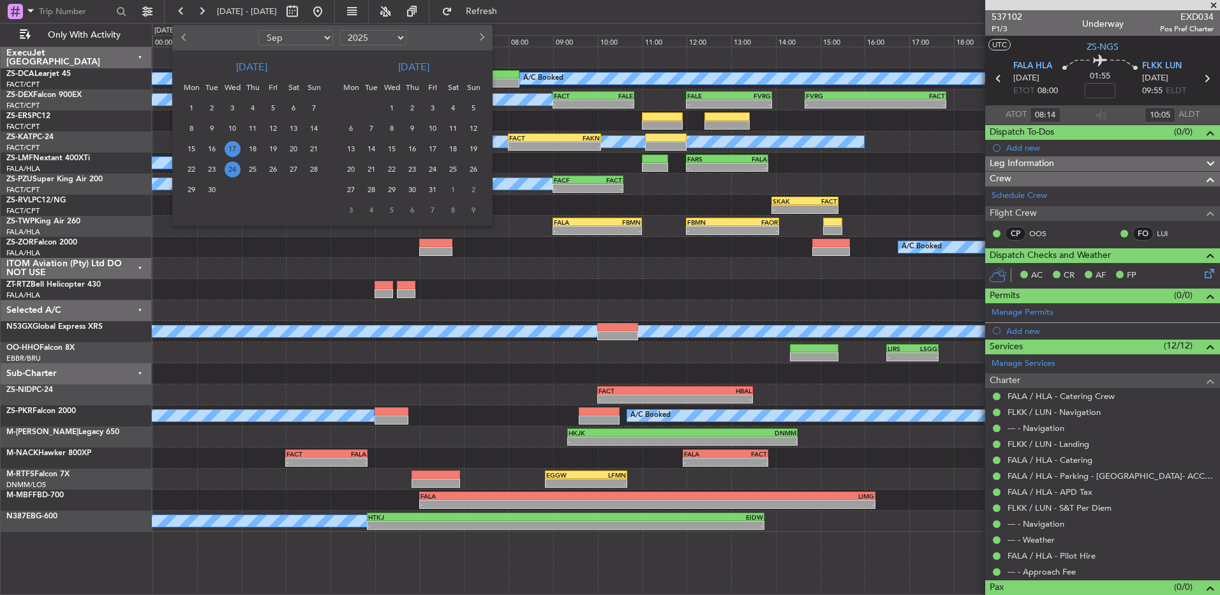
click at [234, 165] on span "24" at bounding box center [233, 169] width 16 height 16
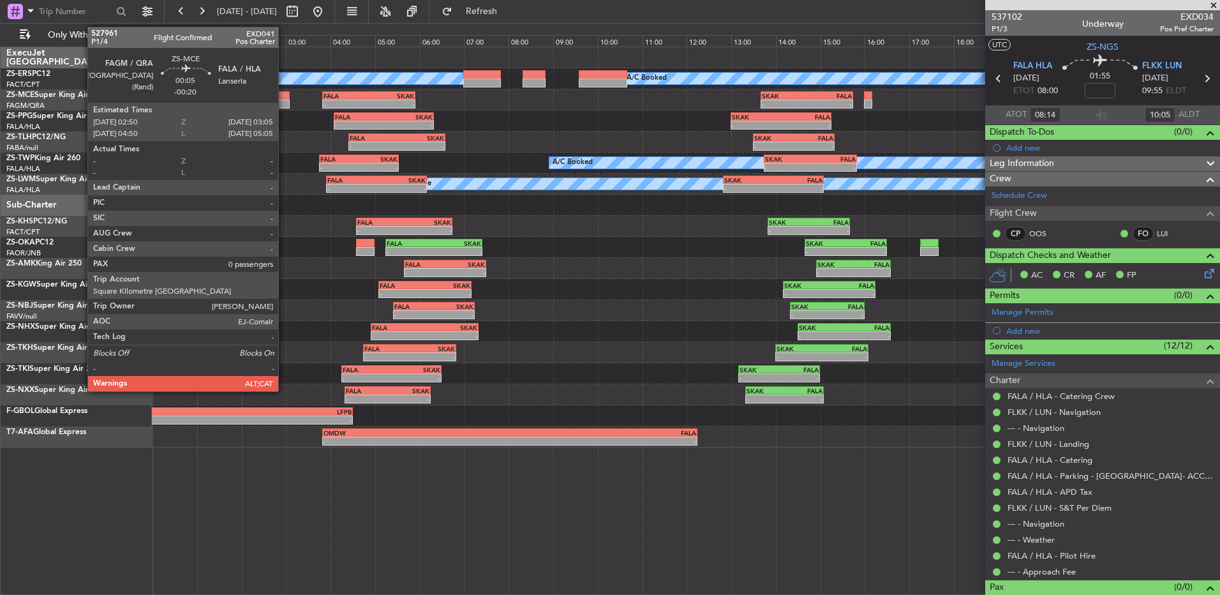
click at [284, 97] on div at bounding box center [283, 95] width 11 height 9
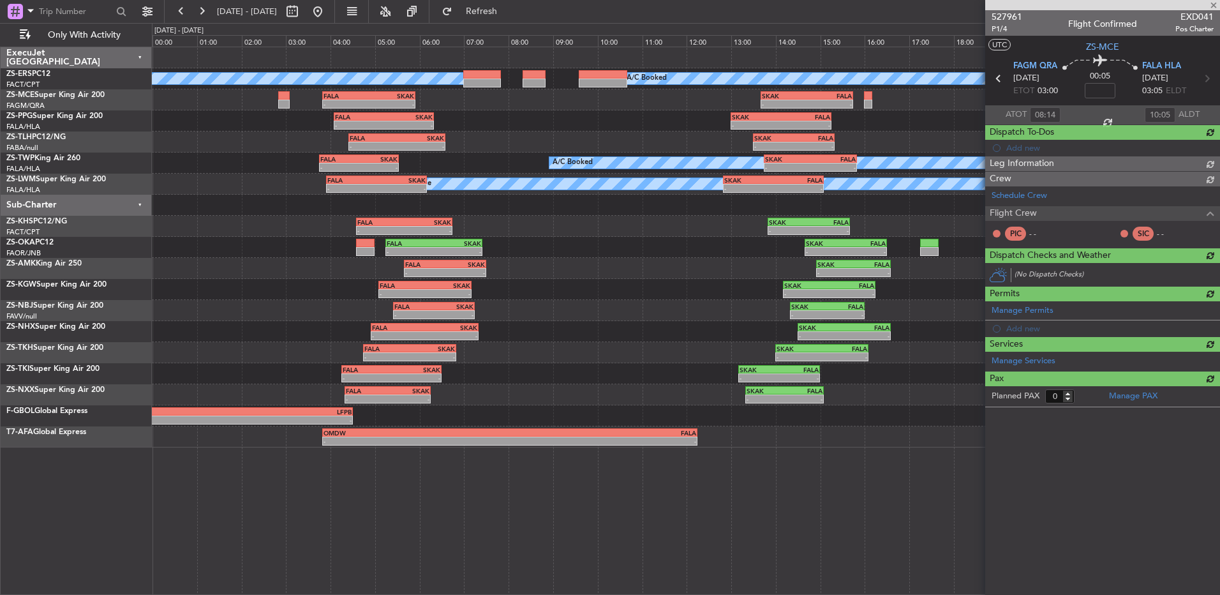
type input "-00:20"
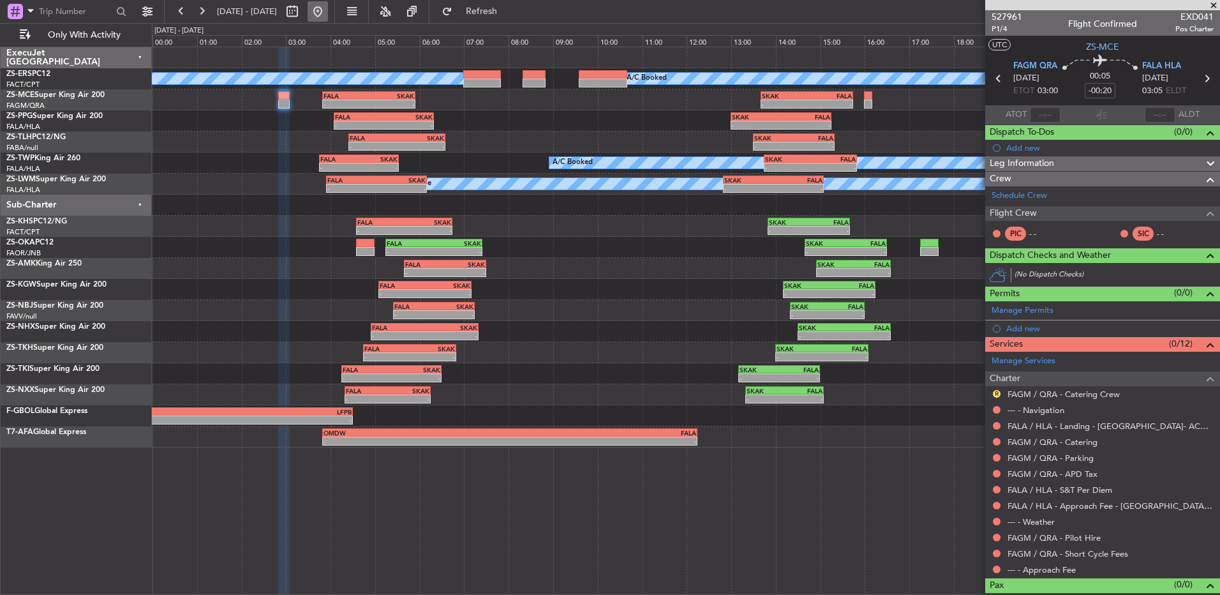
click at [328, 16] on button at bounding box center [318, 11] width 20 height 20
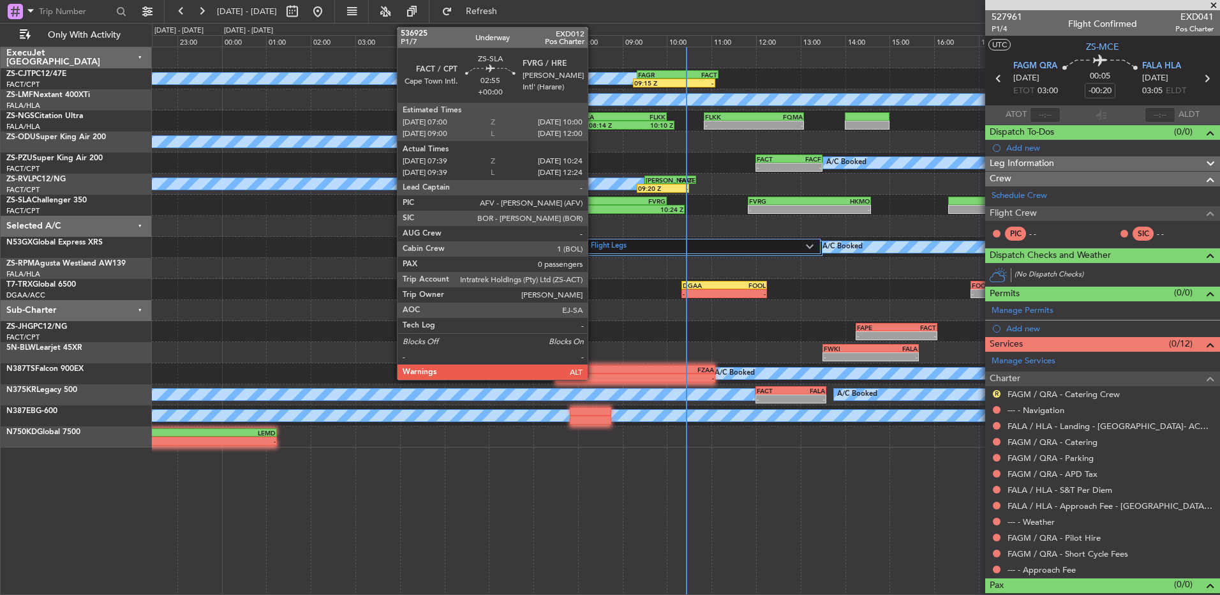
click at [594, 213] on div "07:39 Z" at bounding box center [593, 210] width 60 height 8
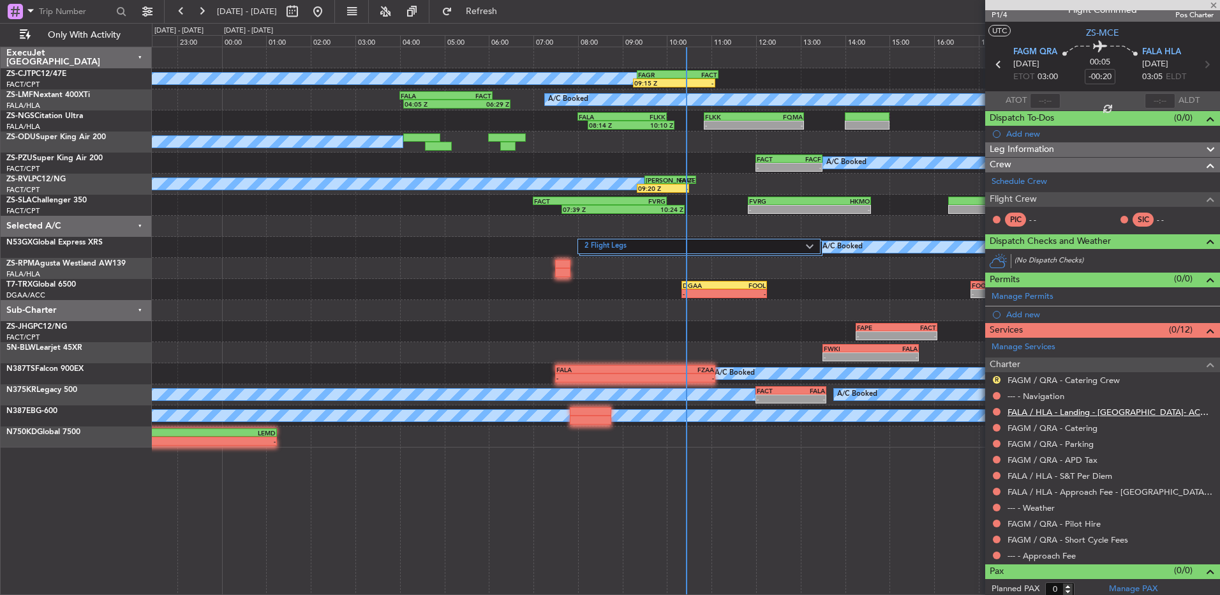
scroll to position [19, 0]
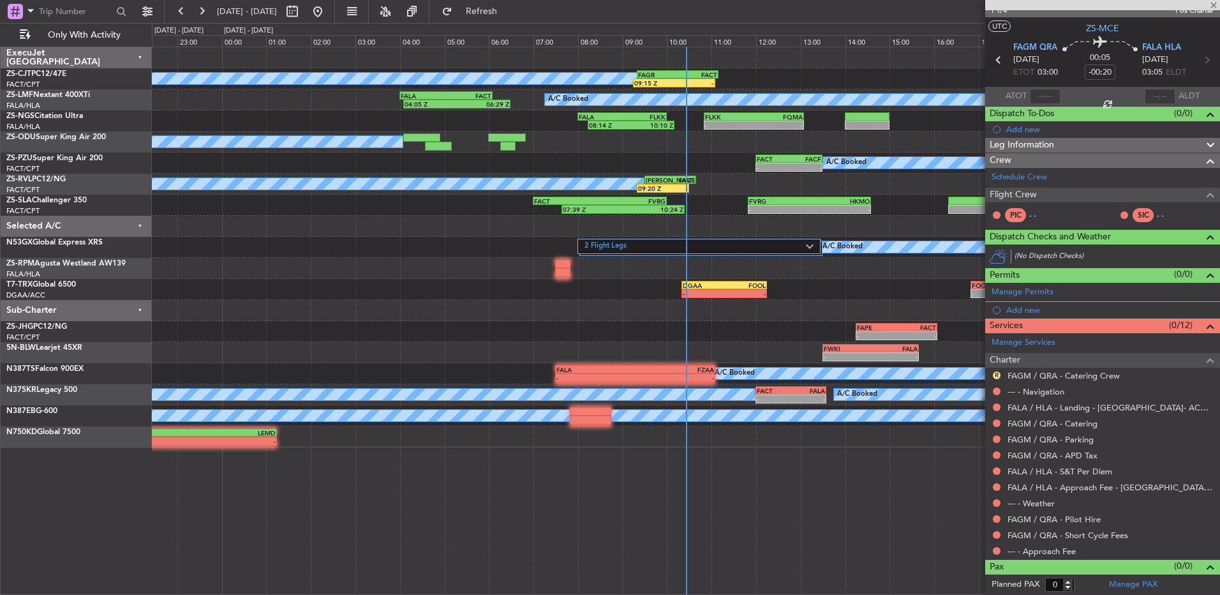
type input "07:39"
type input "10:19"
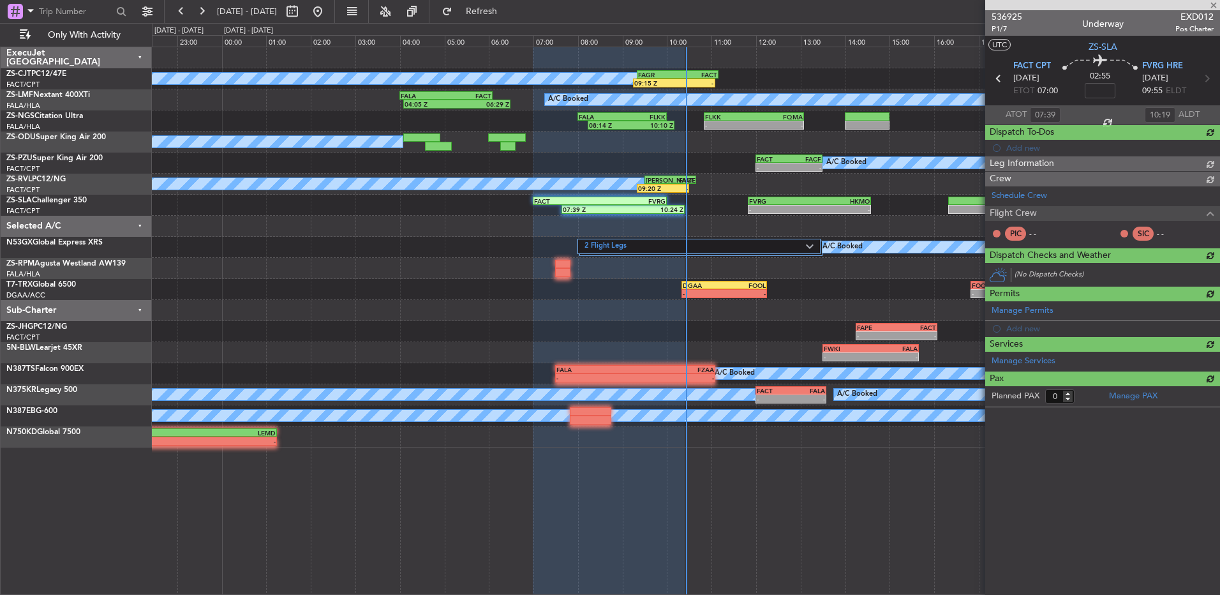
scroll to position [0, 0]
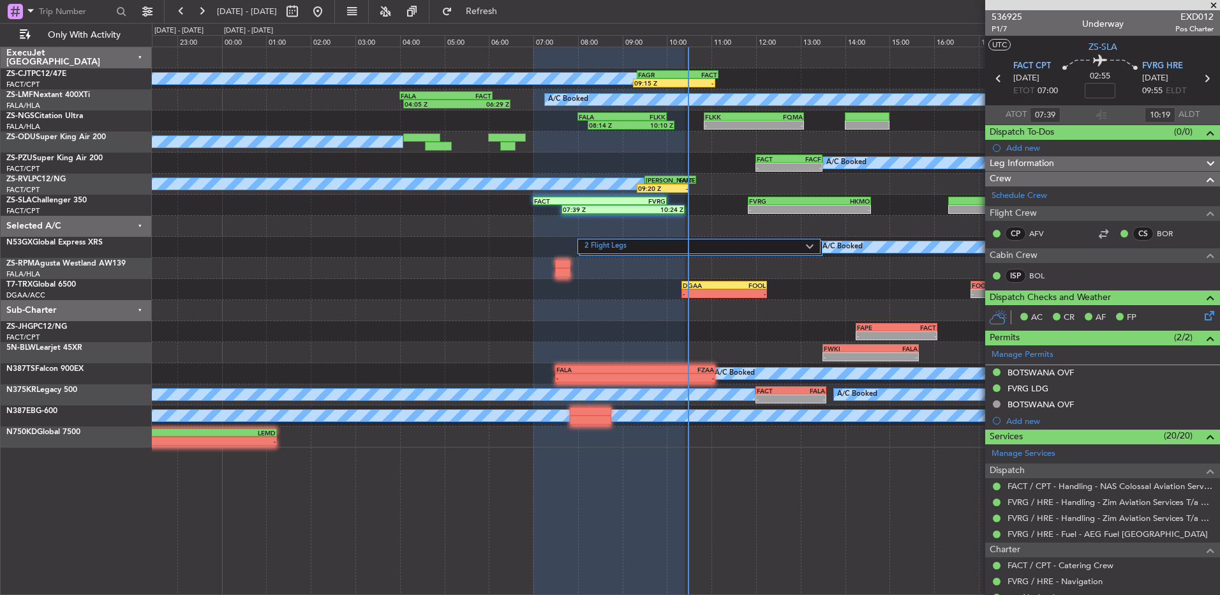
click at [1213, 8] on span at bounding box center [1214, 5] width 13 height 11
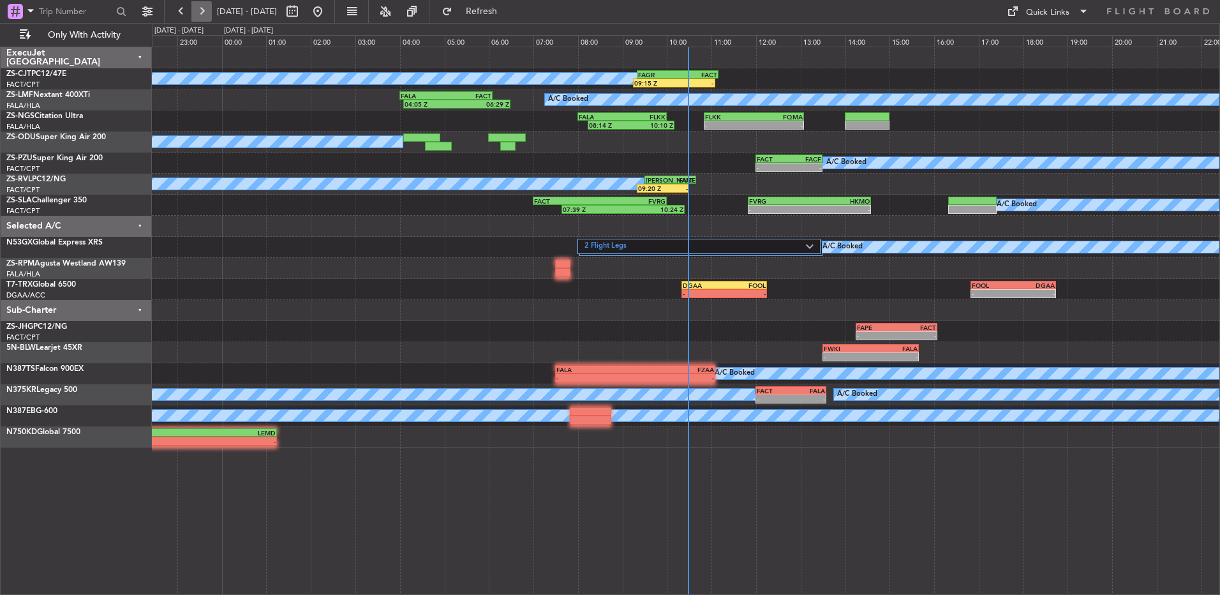
click at [211, 13] on button at bounding box center [201, 11] width 20 height 20
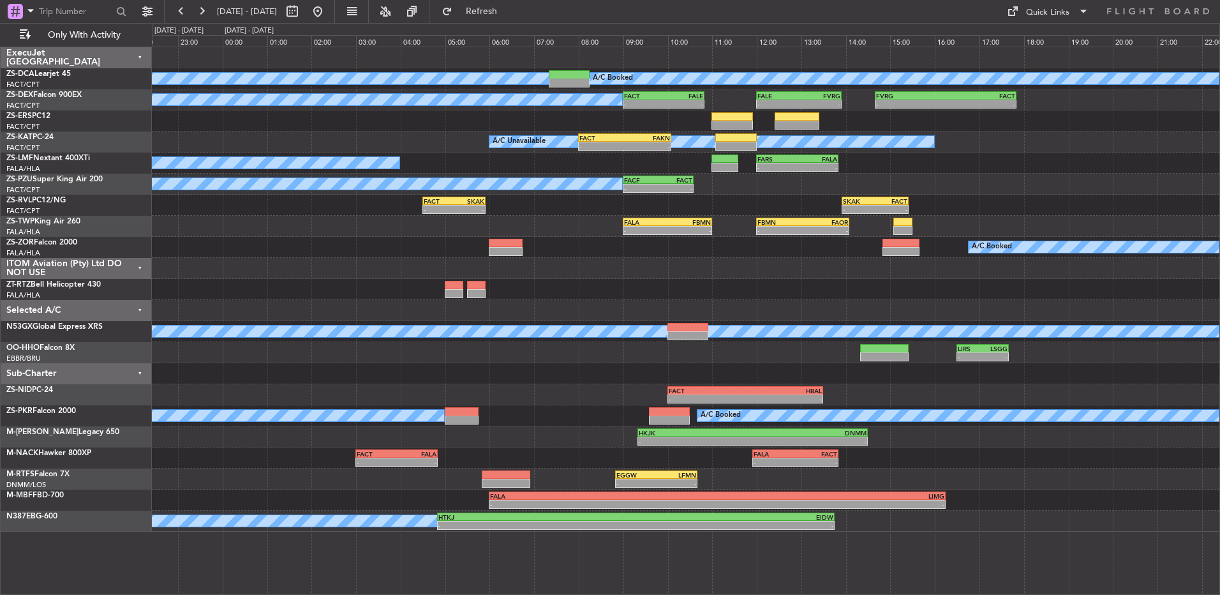
click at [800, 88] on div "A/C Booked A/C Booked" at bounding box center [686, 78] width 1068 height 21
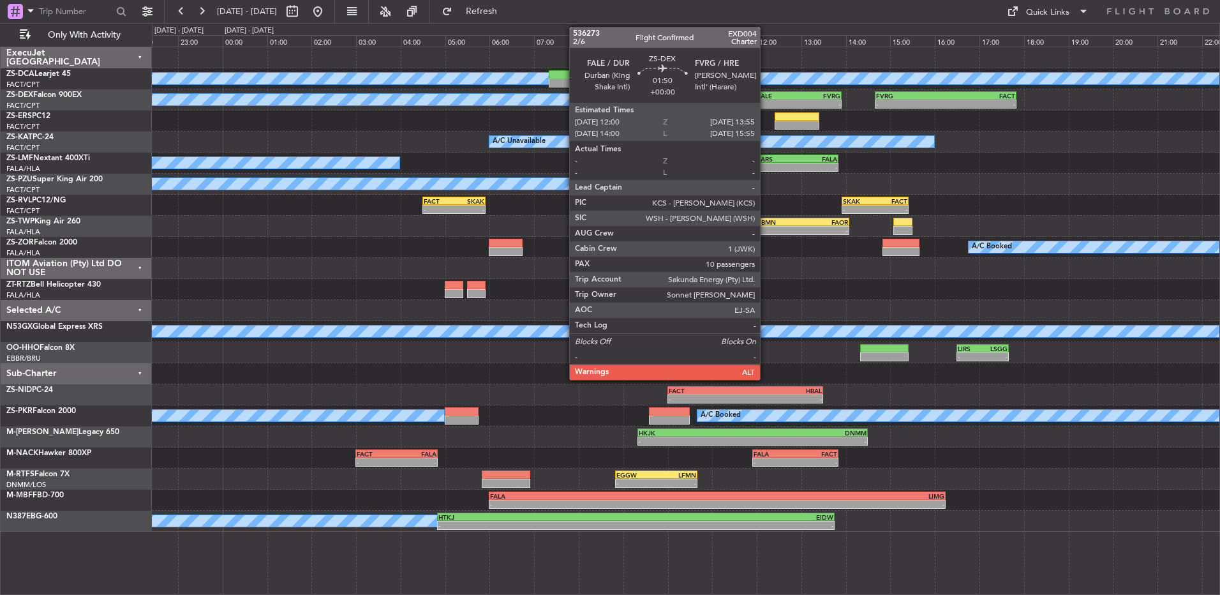
click at [766, 96] on div "FALE" at bounding box center [778, 96] width 41 height 8
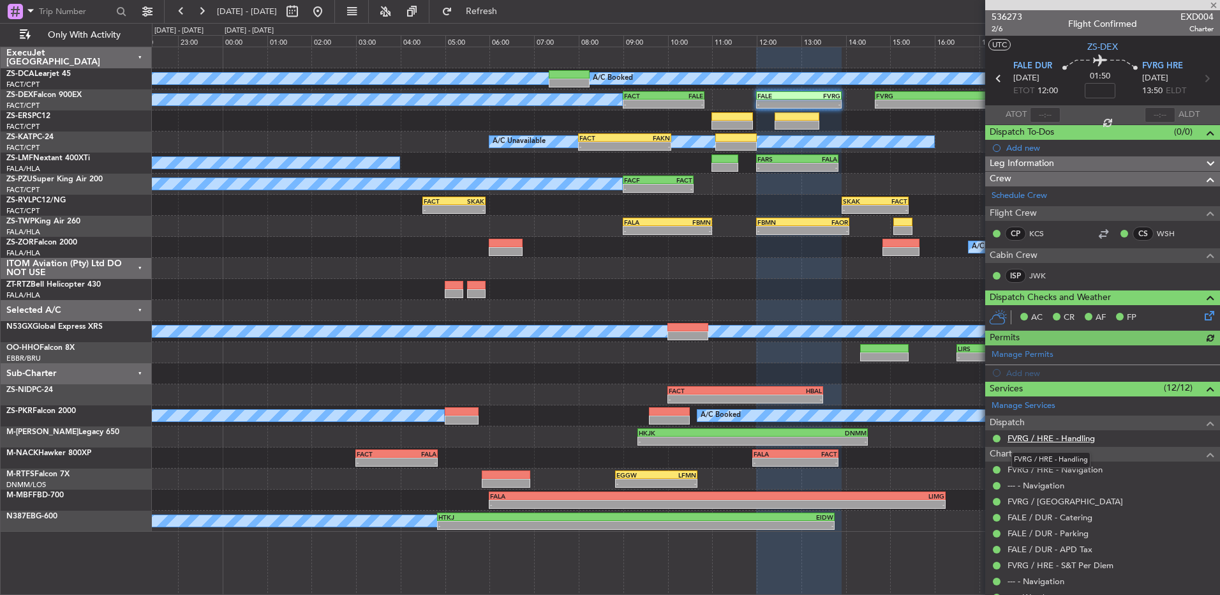
click at [1031, 439] on link "FVRG / HRE - Handling" at bounding box center [1051, 438] width 87 height 11
click at [209, 11] on button at bounding box center [201, 11] width 20 height 20
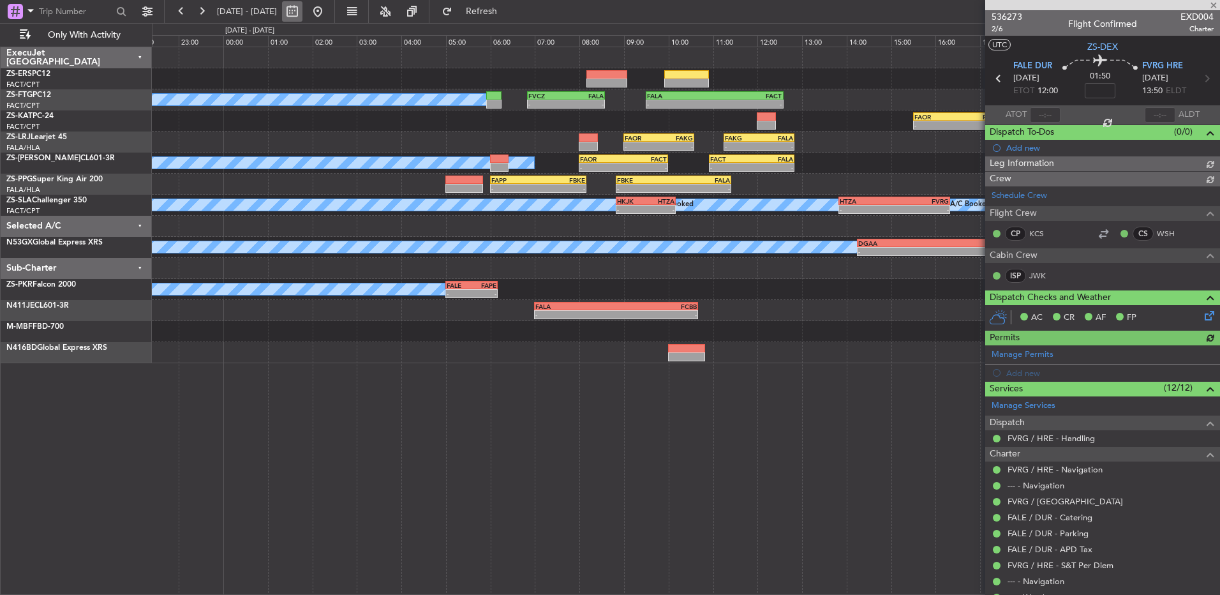
click at [303, 11] on button at bounding box center [292, 11] width 20 height 20
select select "9"
select select "2025"
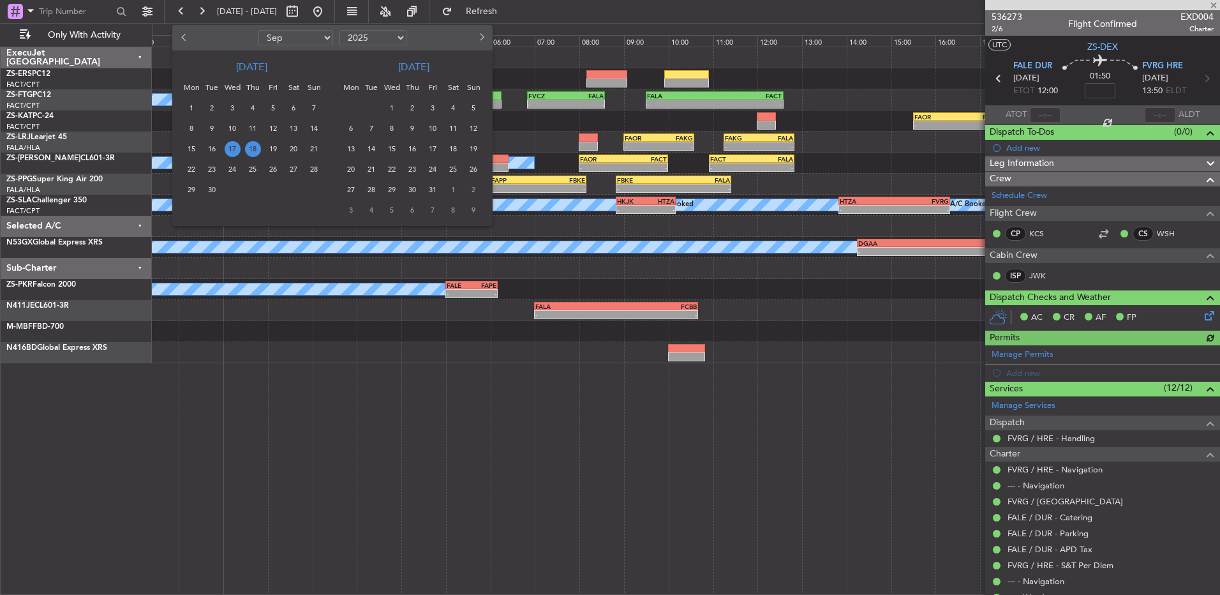
click at [230, 146] on span "17" at bounding box center [233, 149] width 16 height 16
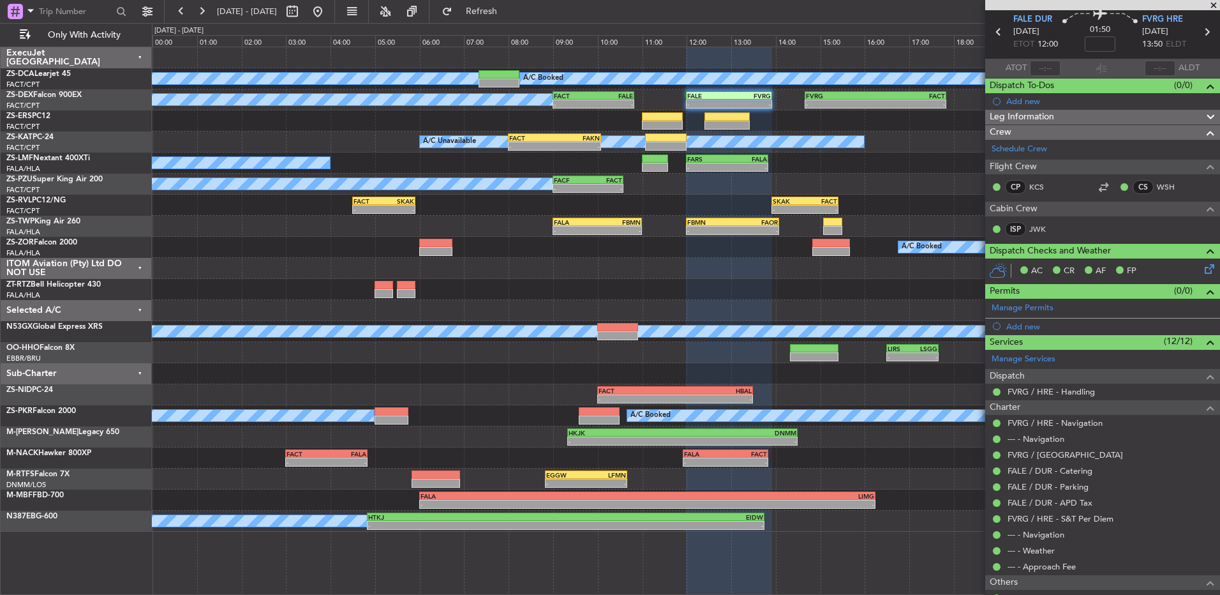
scroll to position [64, 0]
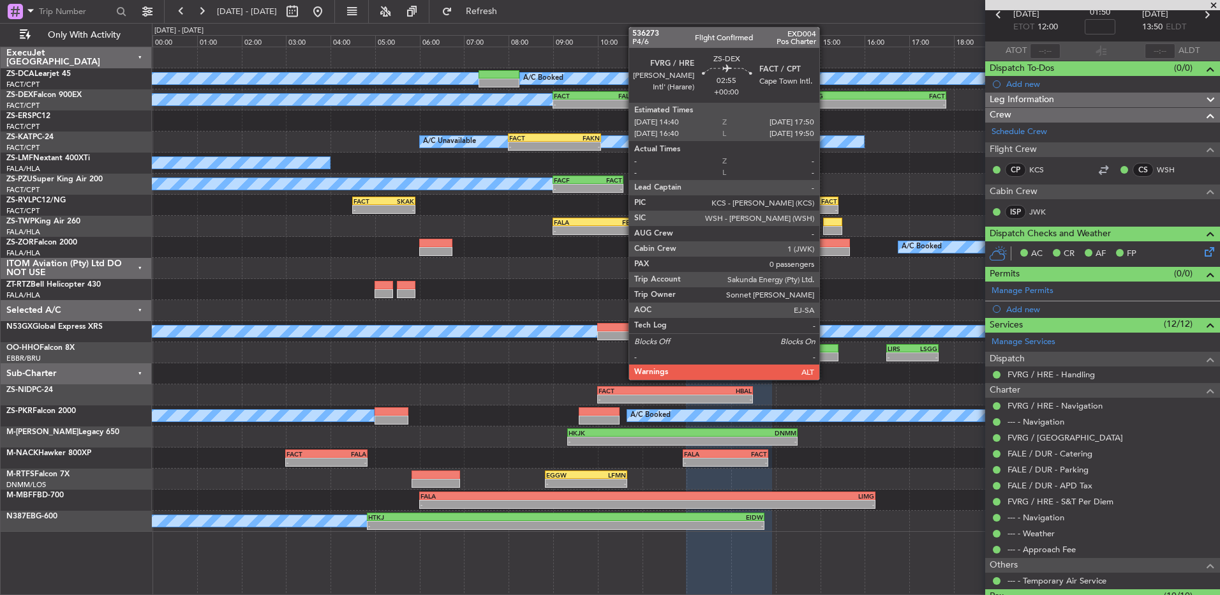
click at [825, 96] on div "FVRG" at bounding box center [841, 96] width 70 height 8
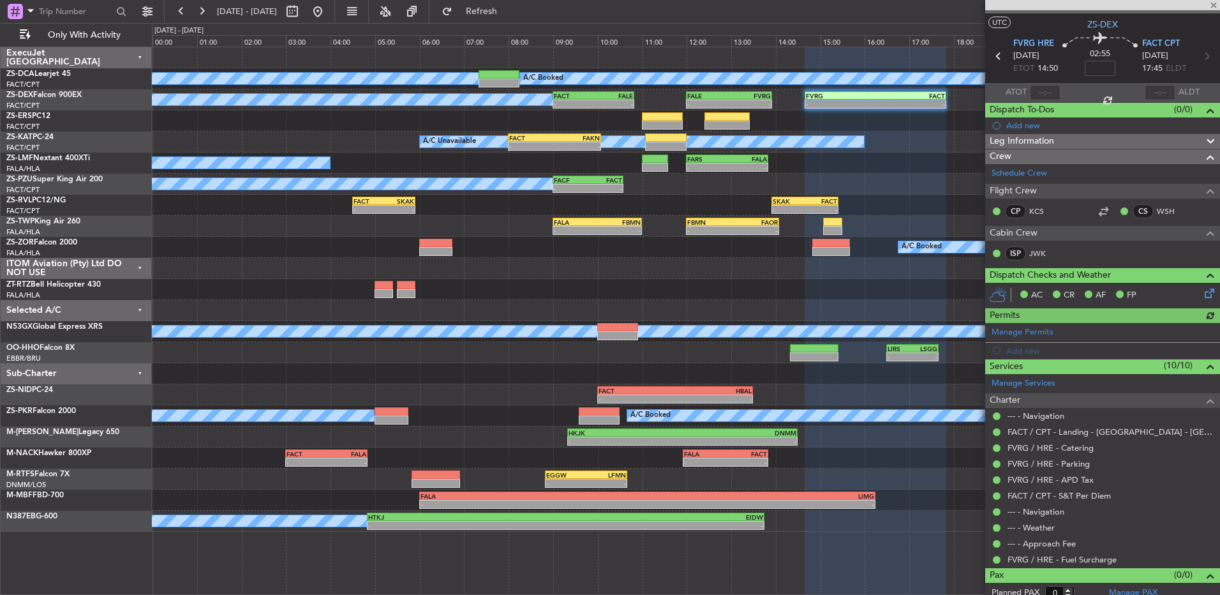
scroll to position [31, 0]
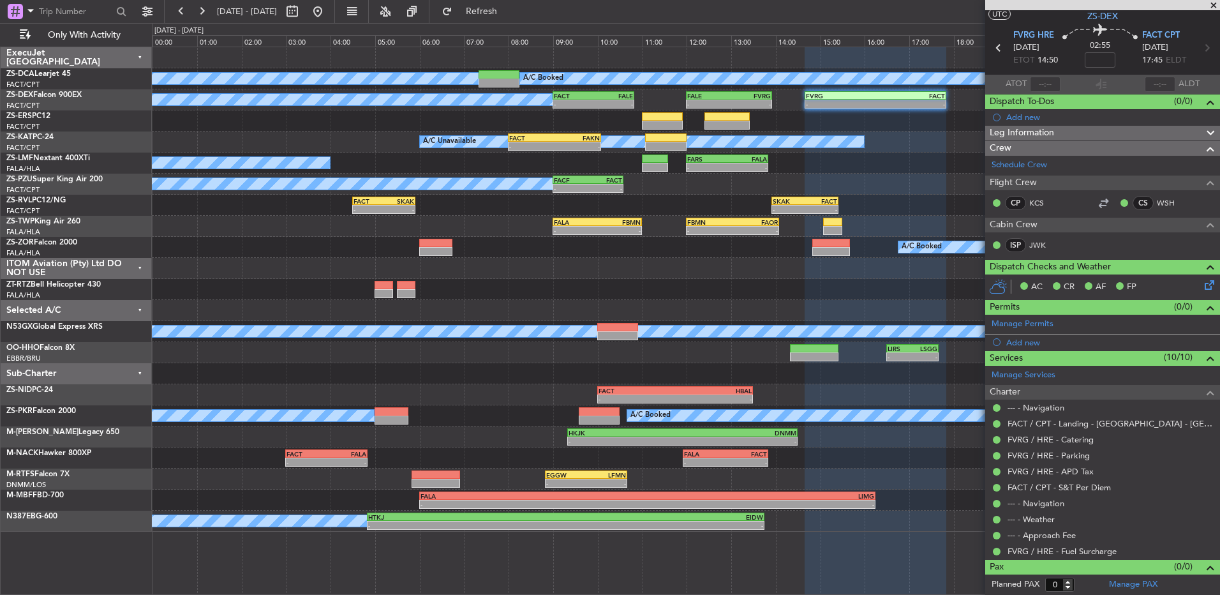
click at [732, 107] on div "-" at bounding box center [749, 104] width 41 height 8
type input "10"
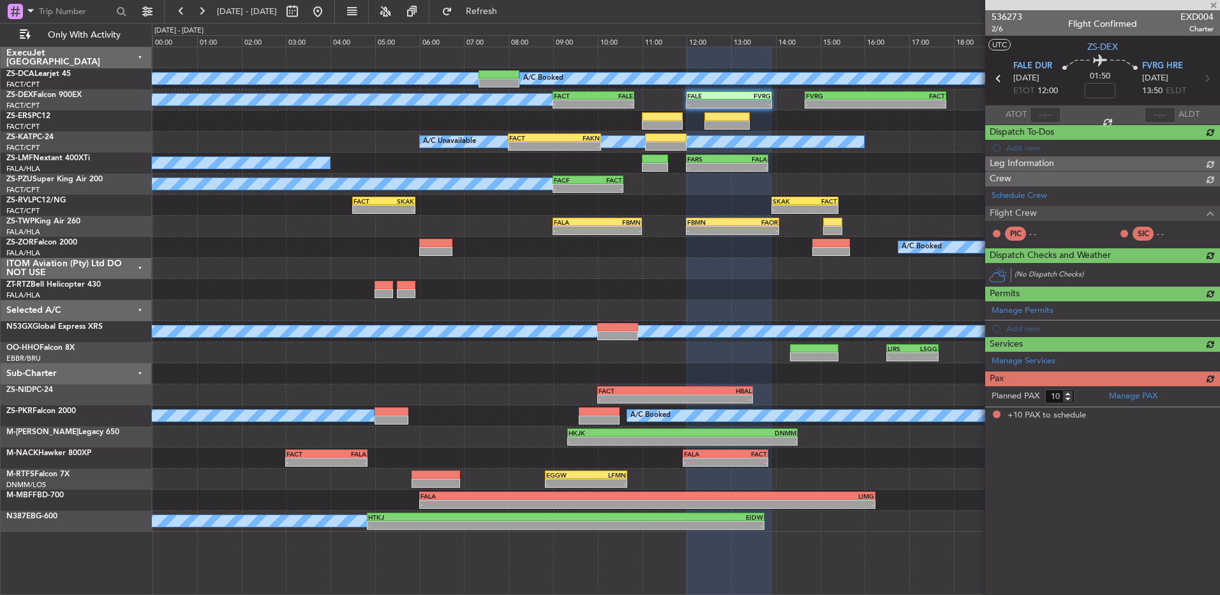
scroll to position [0, 0]
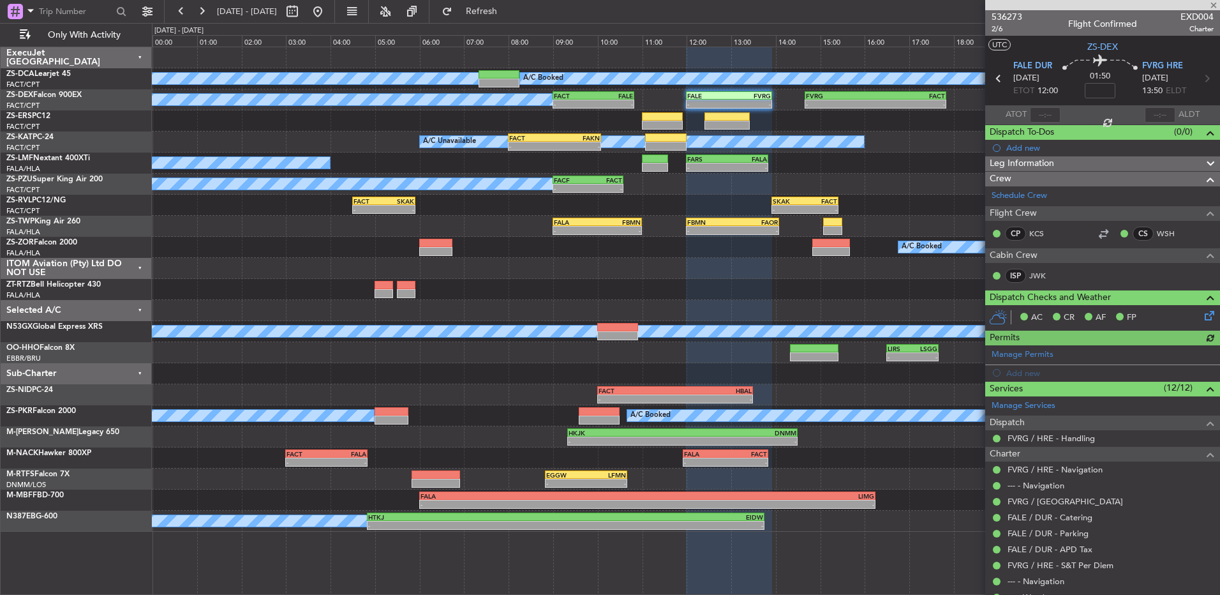
click at [1041, 430] on div "FVRG / HRE - Handling" at bounding box center [1103, 438] width 235 height 16
click at [1057, 439] on link "FVRG / HRE - Handling" at bounding box center [1051, 438] width 87 height 11
click at [177, 13] on button at bounding box center [181, 11] width 20 height 20
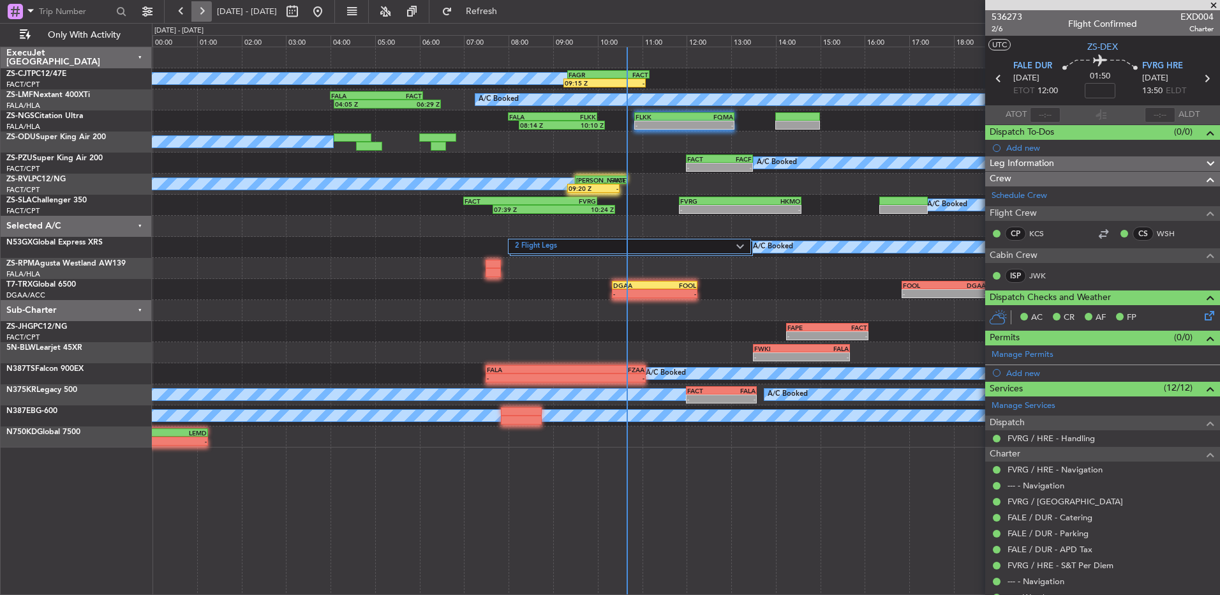
click at [204, 17] on button at bounding box center [201, 11] width 20 height 20
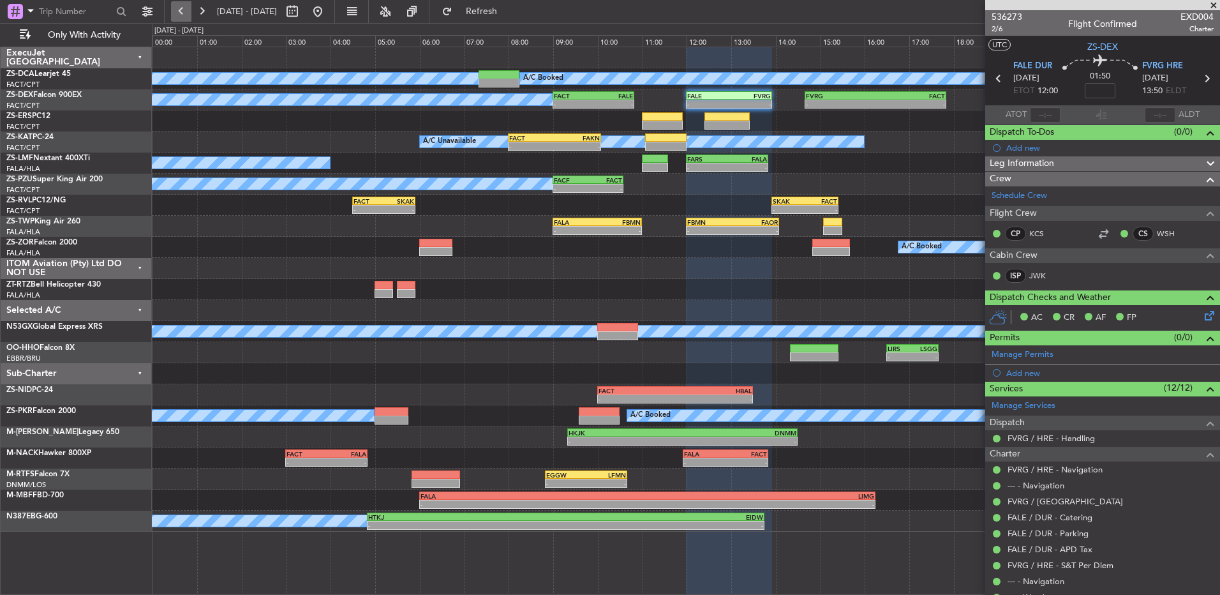
click at [186, 13] on button at bounding box center [181, 11] width 20 height 20
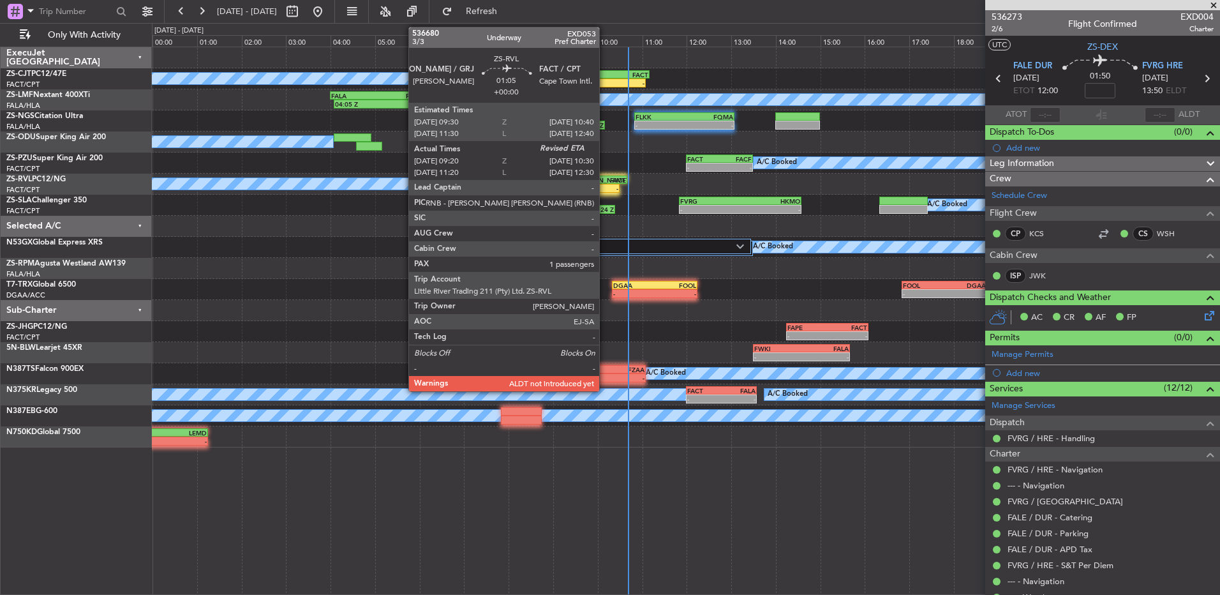
click at [605, 181] on div "FACT" at bounding box center [613, 180] width 25 height 8
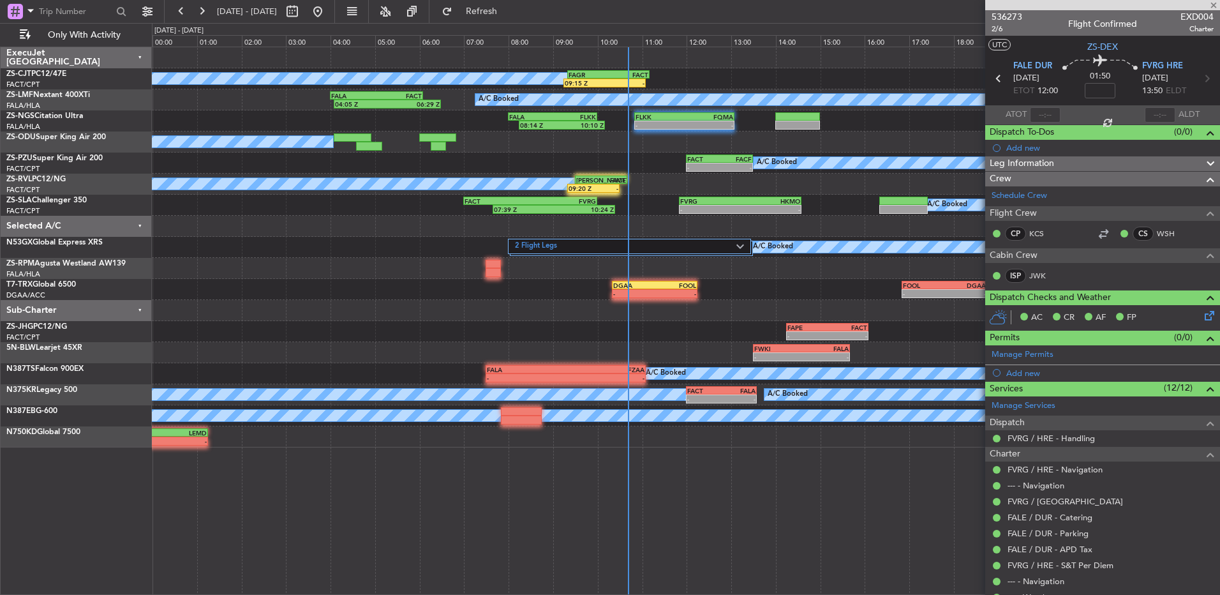
type input "09:20"
type input "1"
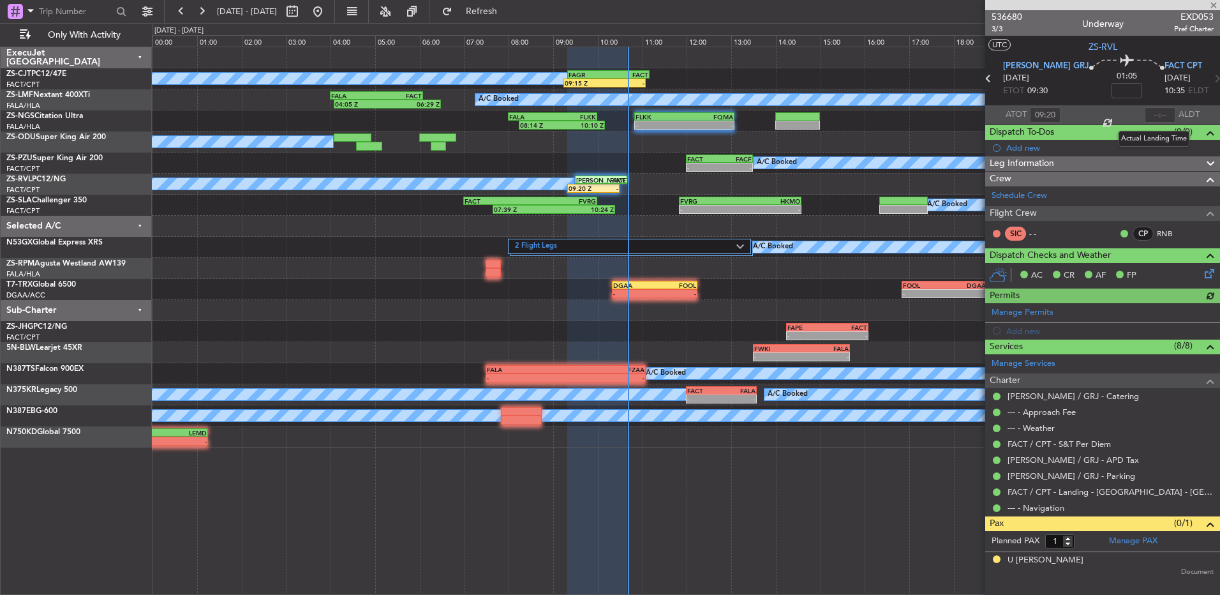
click at [1166, 117] on div at bounding box center [1160, 114] width 31 height 15
click at [1144, 114] on section "ATOT 09:20 ALDT" at bounding box center [1103, 114] width 235 height 19
click at [1156, 110] on input "text" at bounding box center [1160, 114] width 31 height 15
type input "10:26"
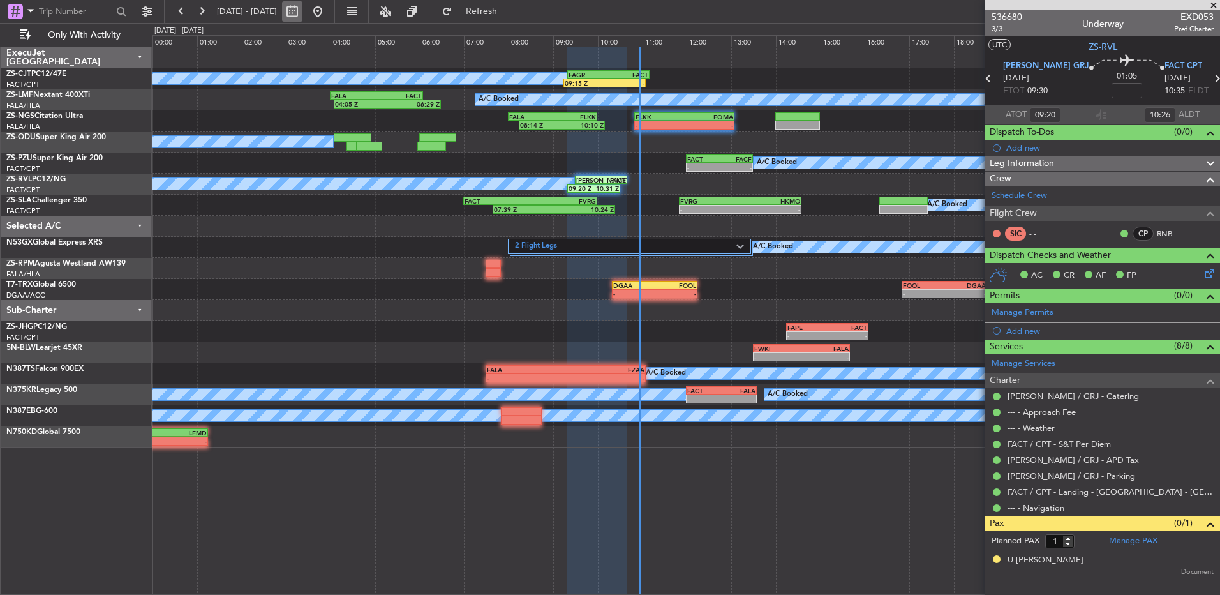
click at [303, 11] on button at bounding box center [292, 11] width 20 height 20
select select "9"
select select "2025"
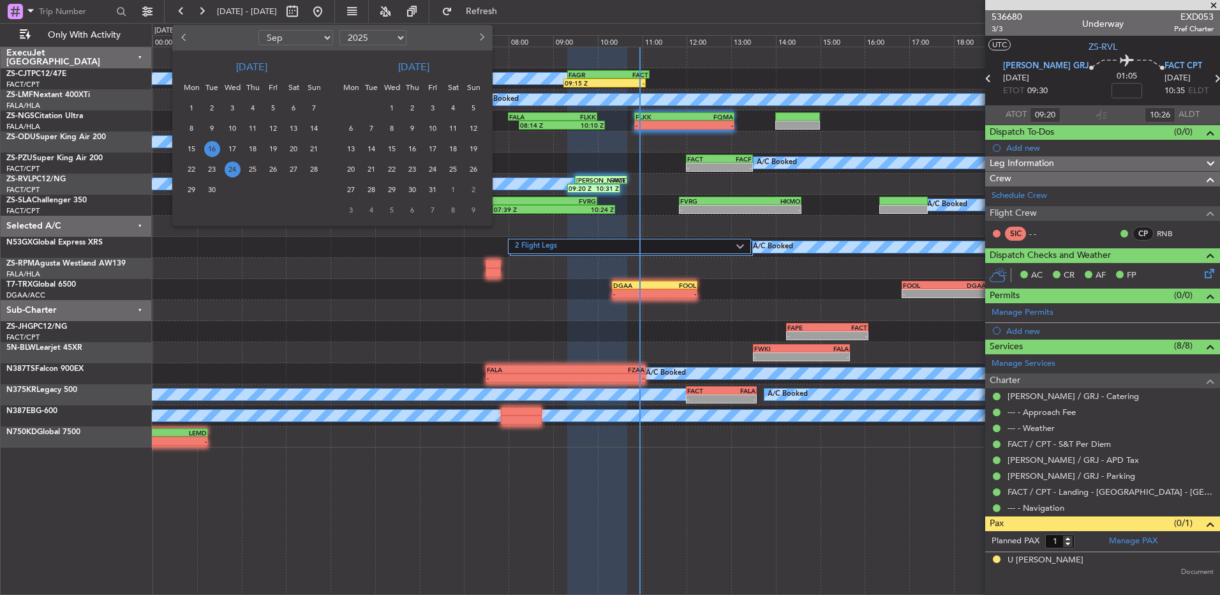
click at [236, 169] on span "24" at bounding box center [233, 169] width 16 height 16
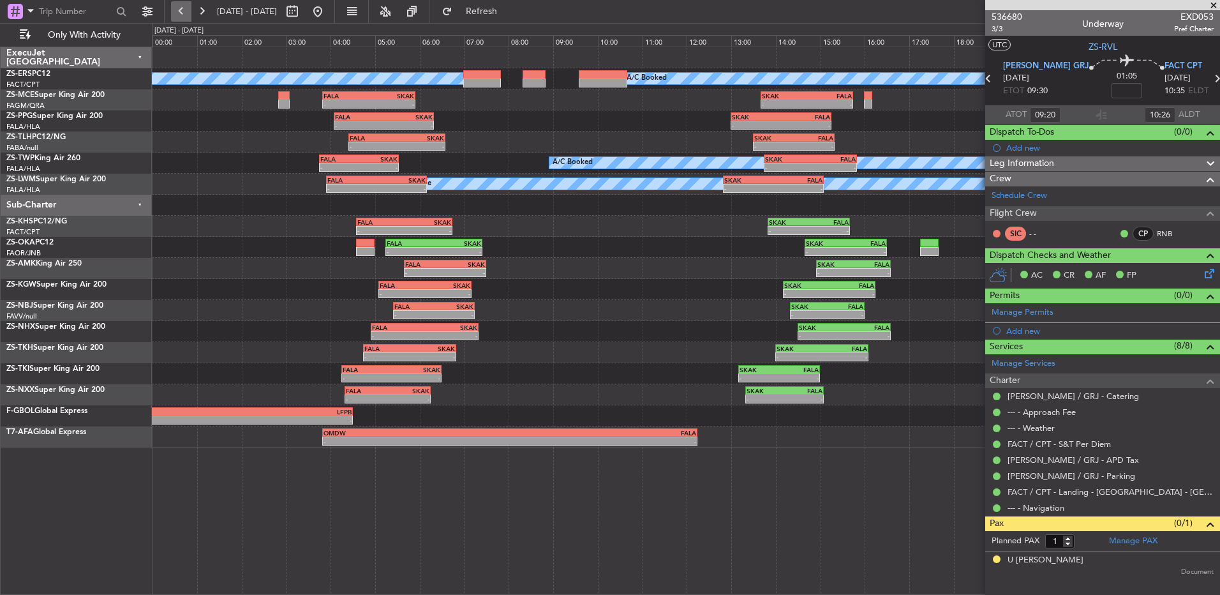
click at [186, 15] on button at bounding box center [181, 11] width 20 height 20
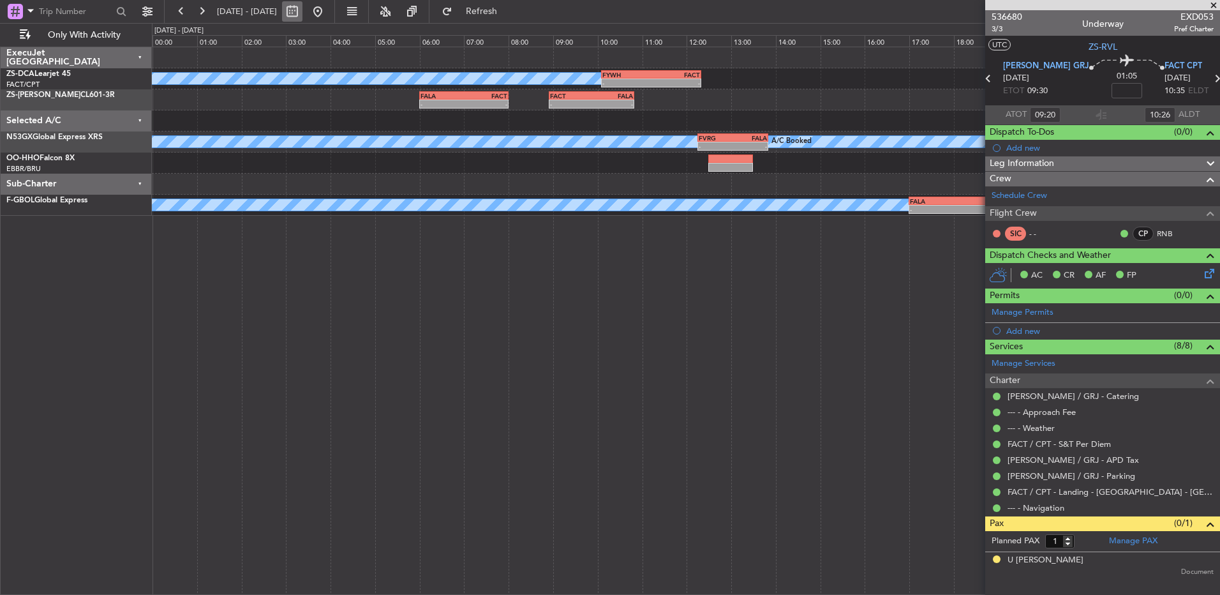
click at [303, 17] on button at bounding box center [292, 11] width 20 height 20
select select "9"
select select "2025"
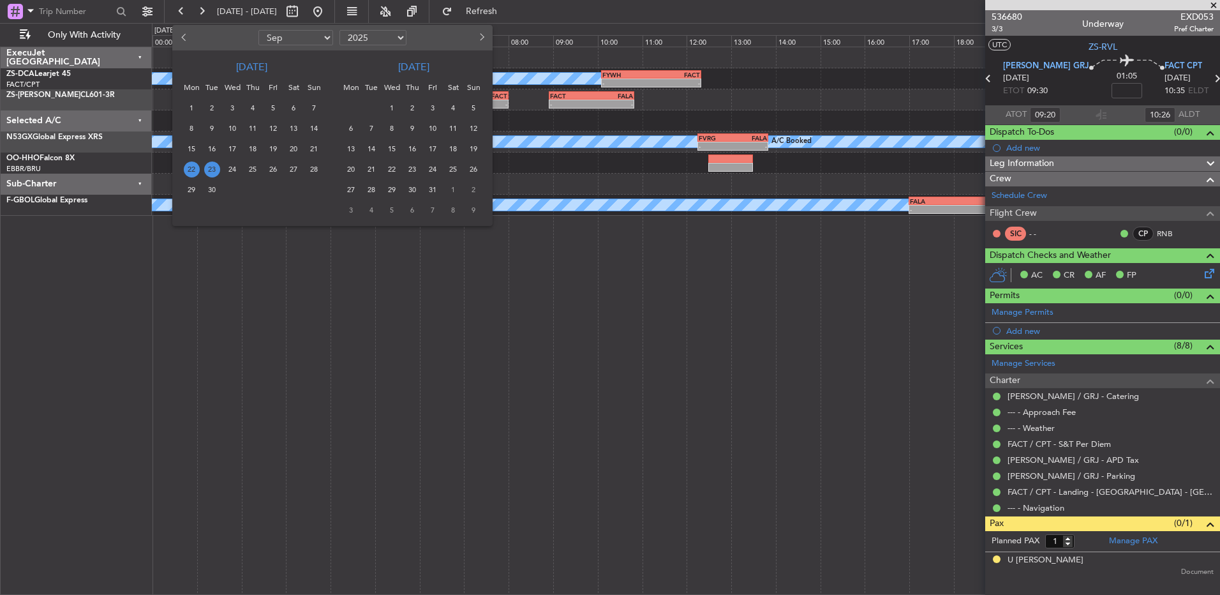
click at [187, 167] on span "22" at bounding box center [192, 169] width 16 height 16
click at [186, 167] on span "22" at bounding box center [192, 169] width 16 height 16
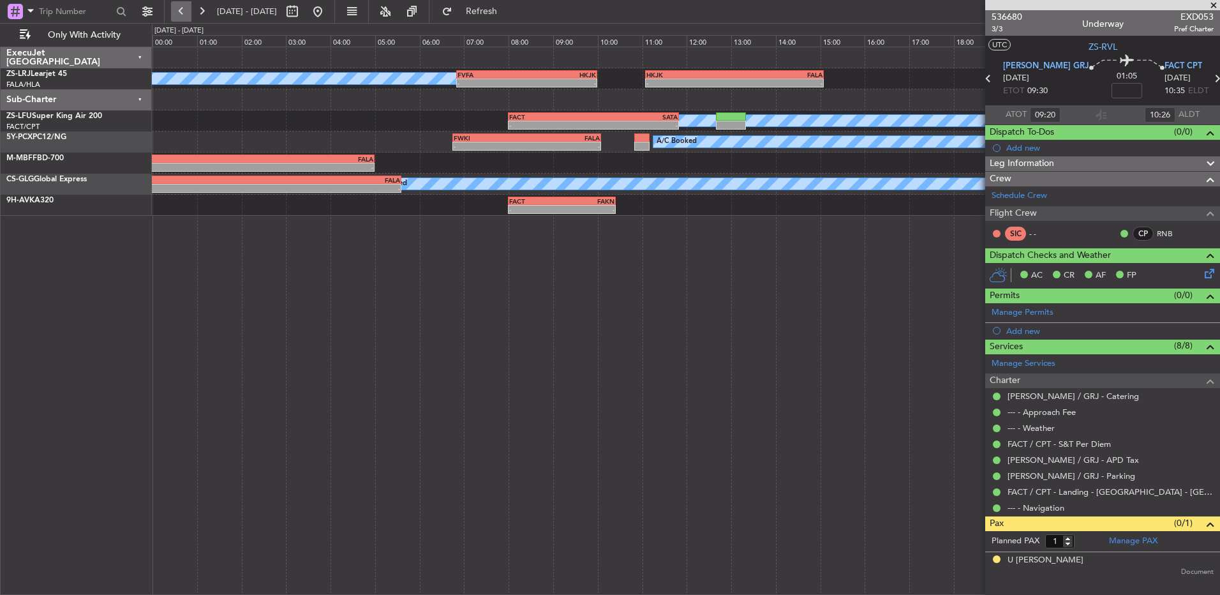
click at [177, 19] on button at bounding box center [181, 11] width 20 height 20
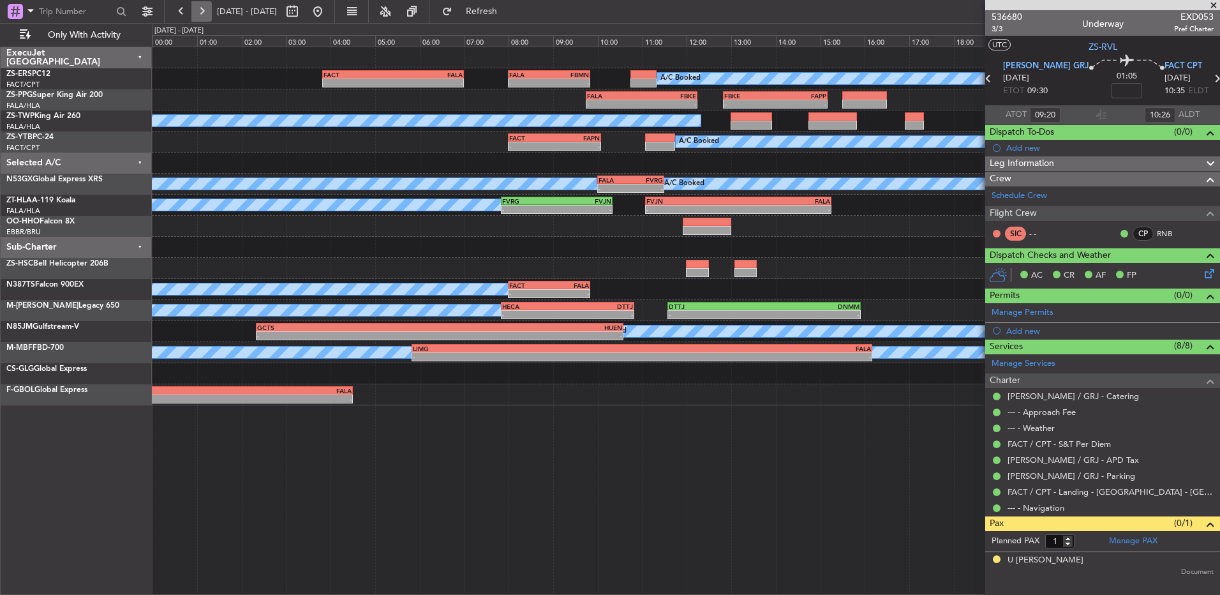
click at [198, 11] on button at bounding box center [201, 11] width 20 height 20
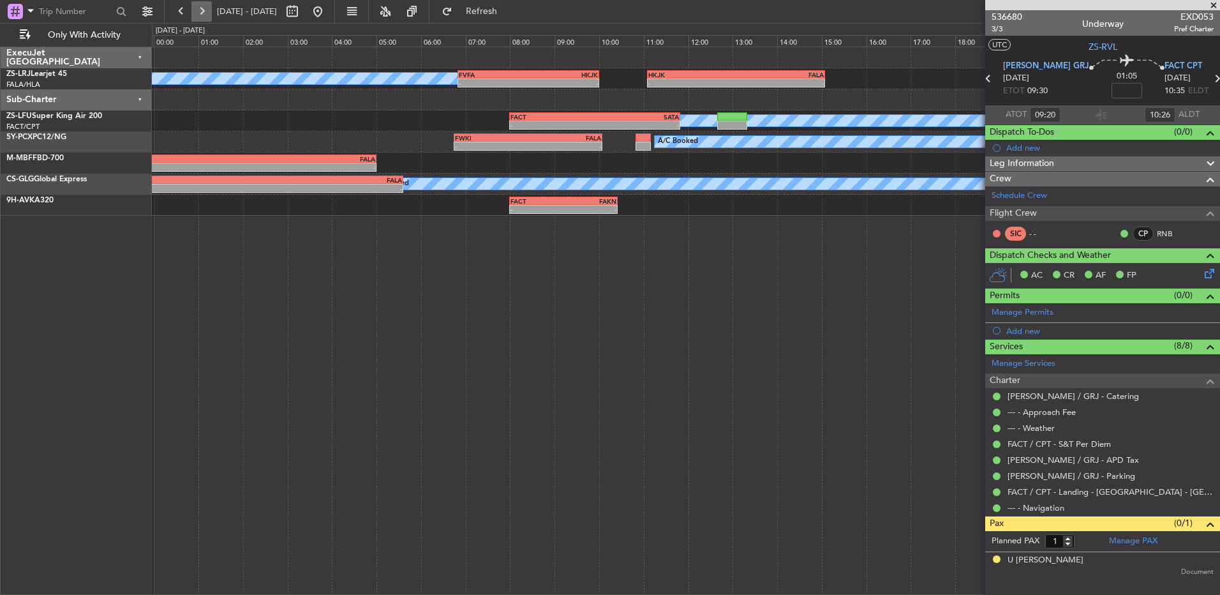
click at [198, 11] on button at bounding box center [201, 11] width 20 height 20
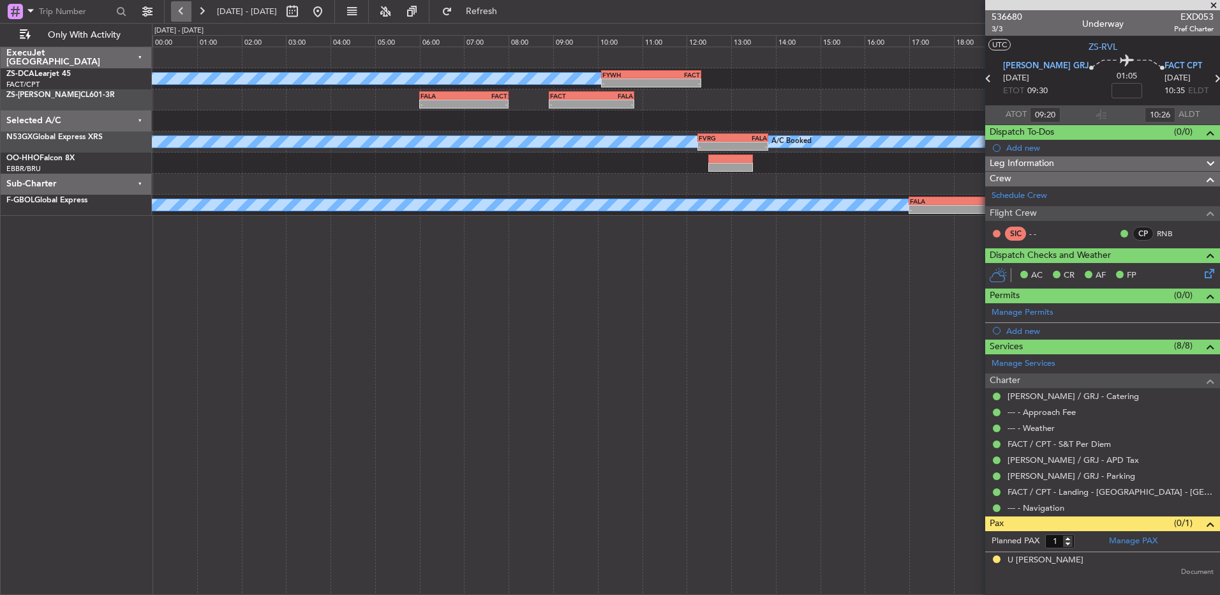
click at [184, 11] on button at bounding box center [181, 11] width 20 height 20
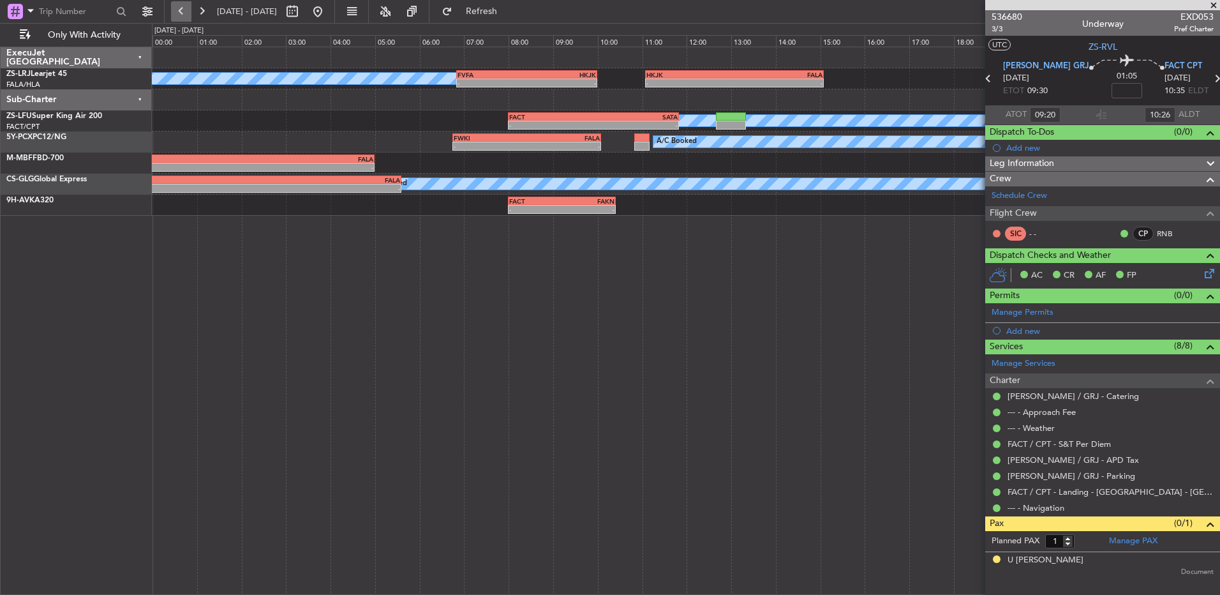
click at [185, 11] on button at bounding box center [181, 11] width 20 height 20
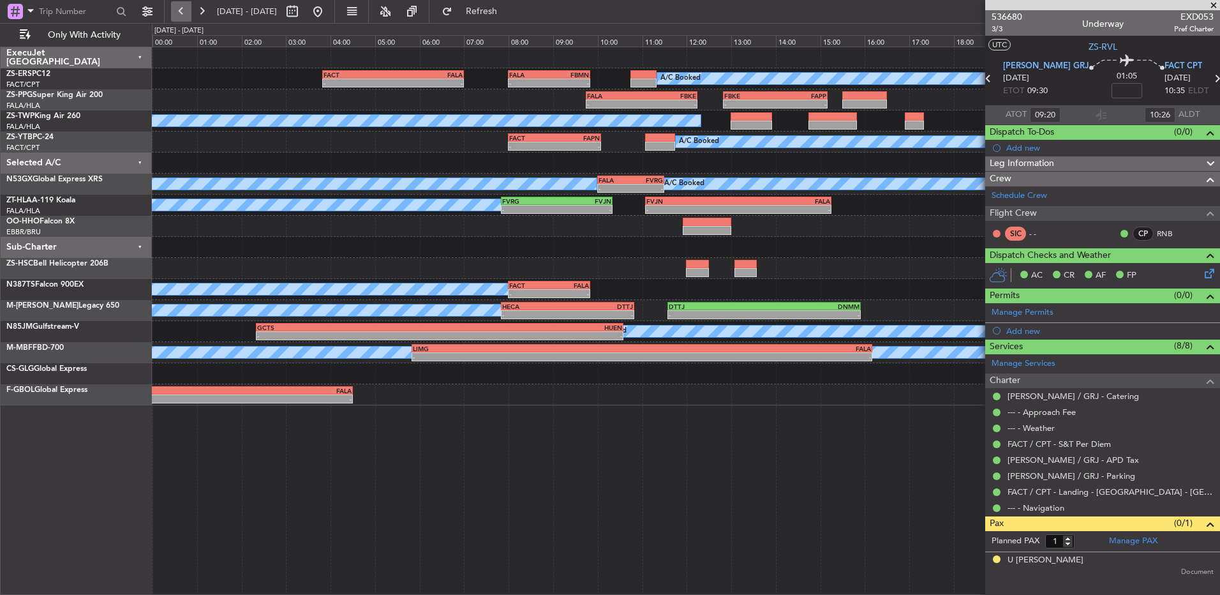
click at [185, 11] on button at bounding box center [181, 11] width 20 height 20
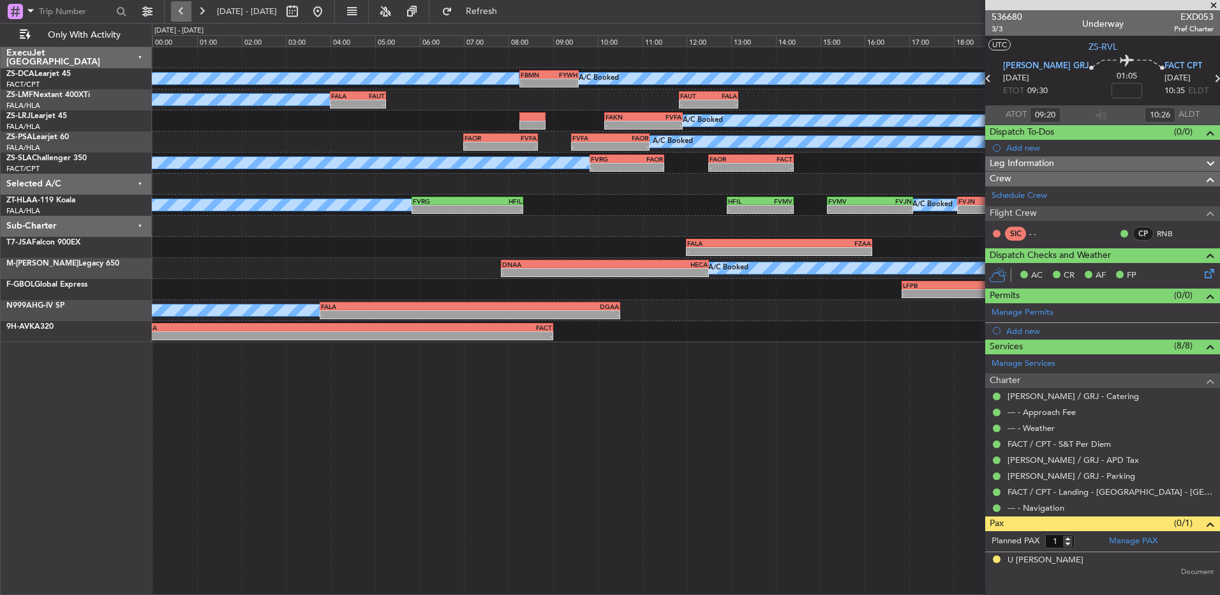
click at [185, 11] on button at bounding box center [181, 11] width 20 height 20
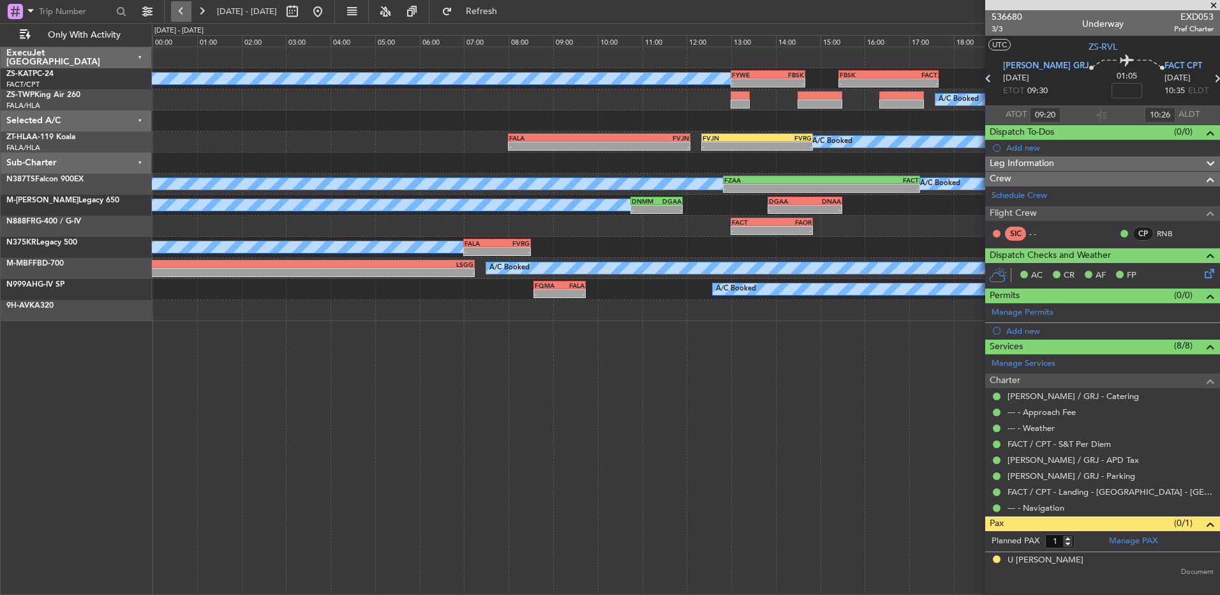
click at [178, 4] on button at bounding box center [181, 11] width 20 height 20
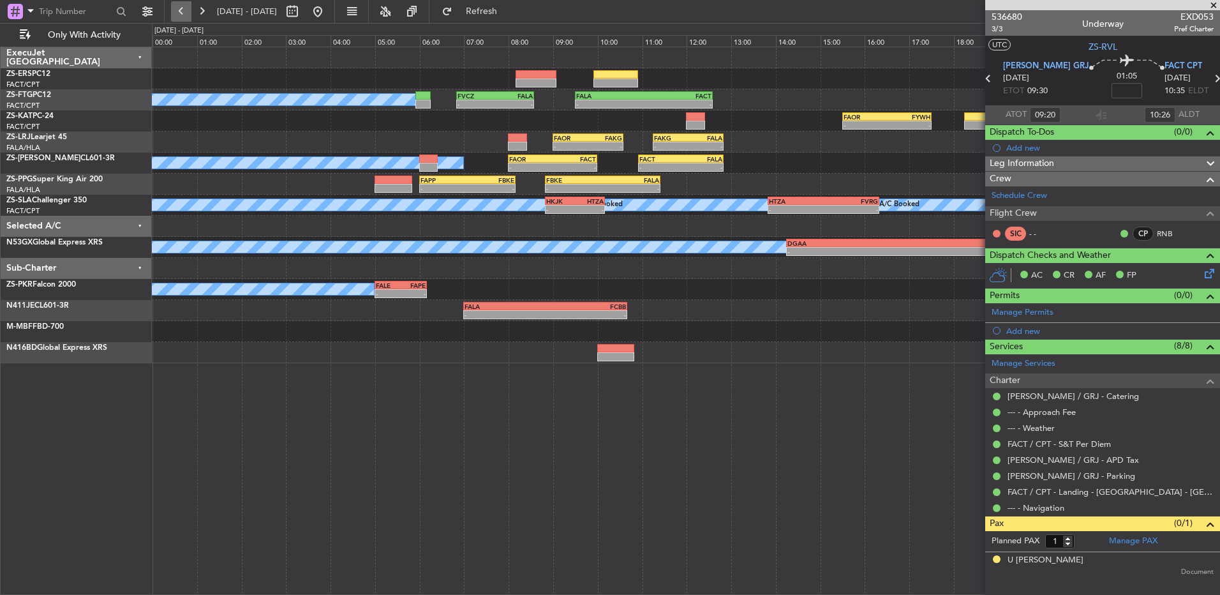
click at [186, 11] on button at bounding box center [181, 11] width 20 height 20
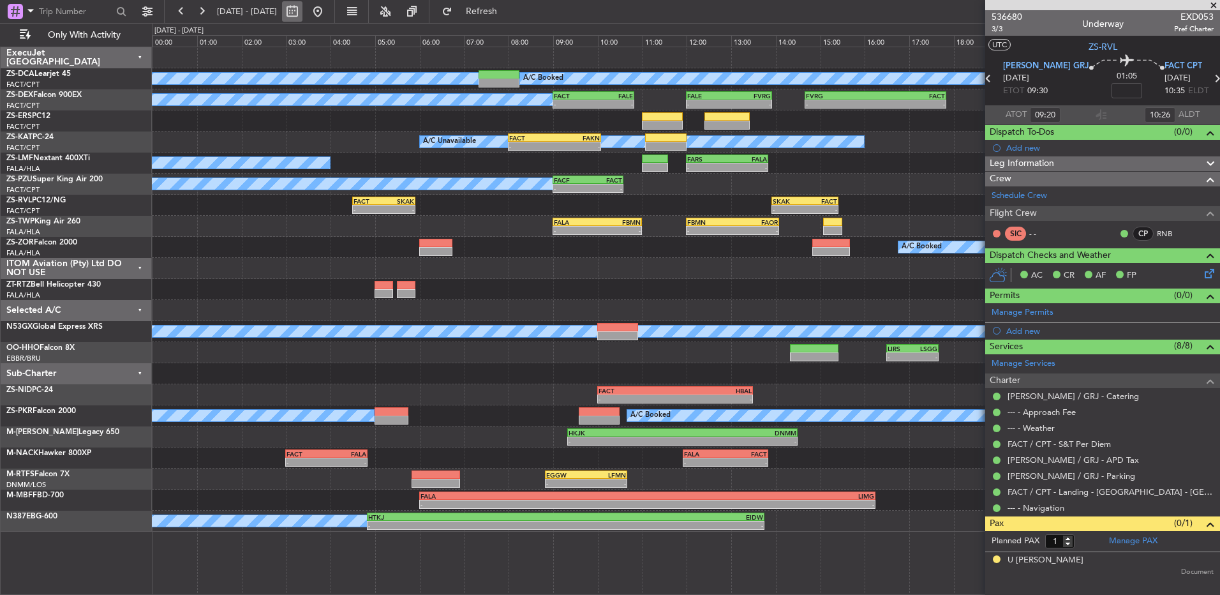
click at [303, 13] on button at bounding box center [292, 11] width 20 height 20
select select "9"
select select "2025"
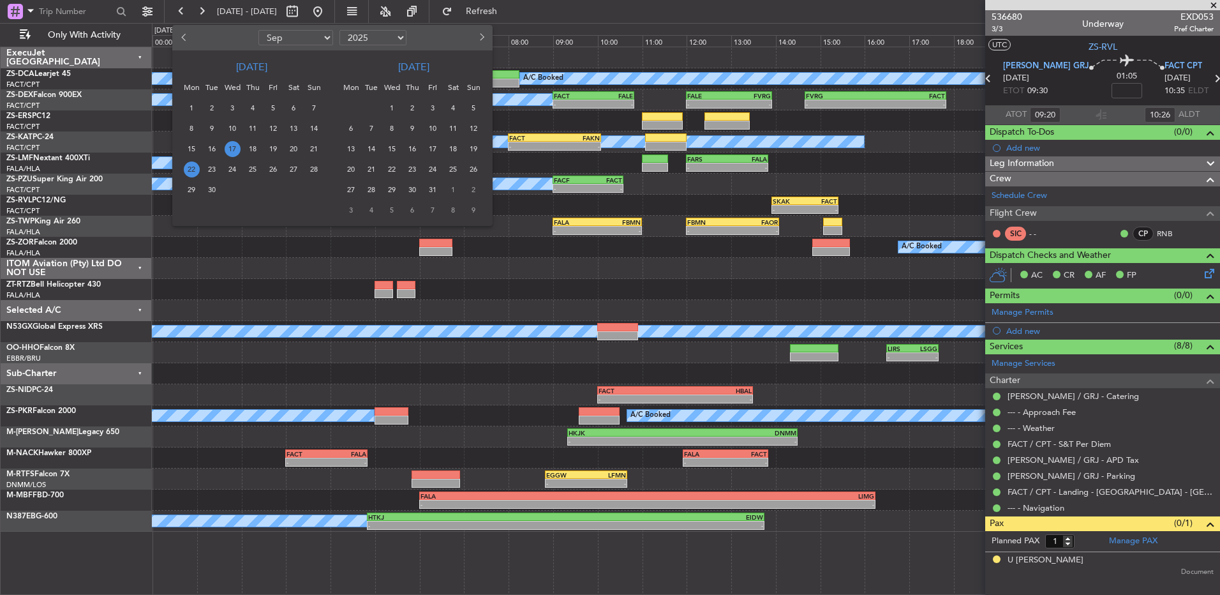
click at [190, 167] on span "22" at bounding box center [192, 169] width 16 height 16
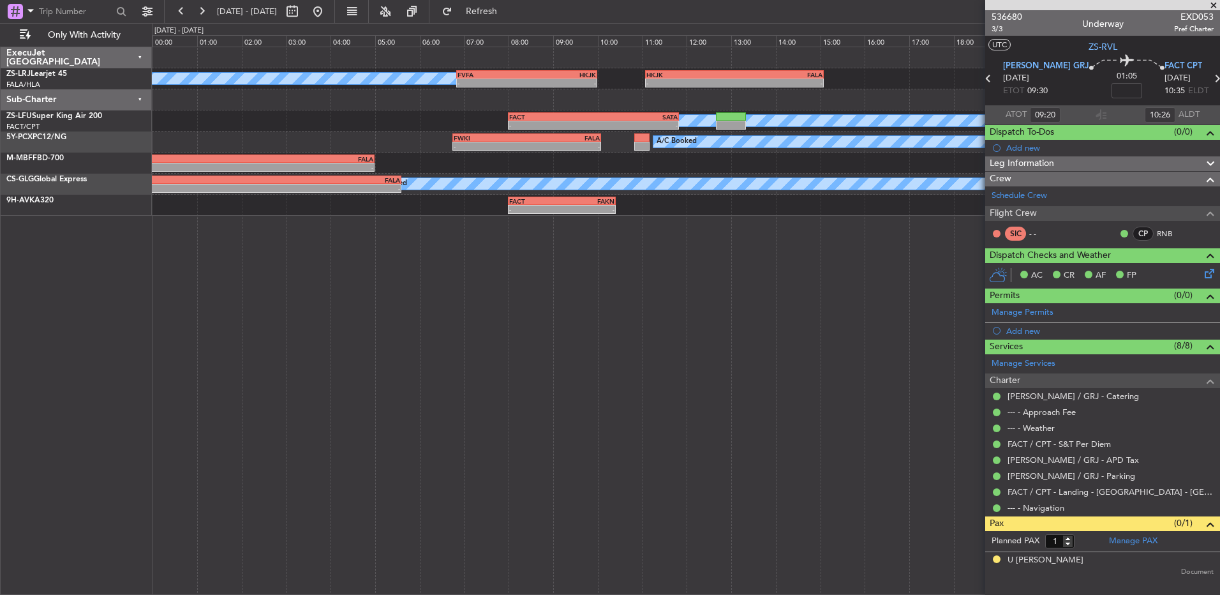
click at [328, 12] on div at bounding box center [305, 11] width 46 height 20
click at [303, 6] on button at bounding box center [292, 11] width 20 height 20
select select "9"
select select "2025"
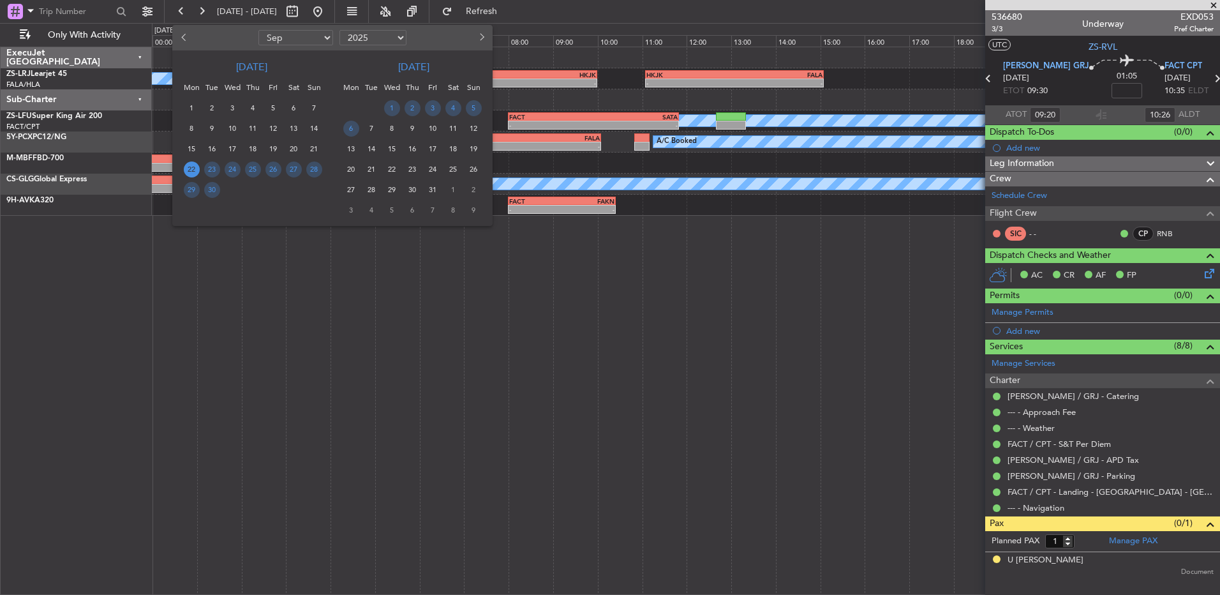
click at [238, 155] on div "17" at bounding box center [232, 149] width 20 height 20
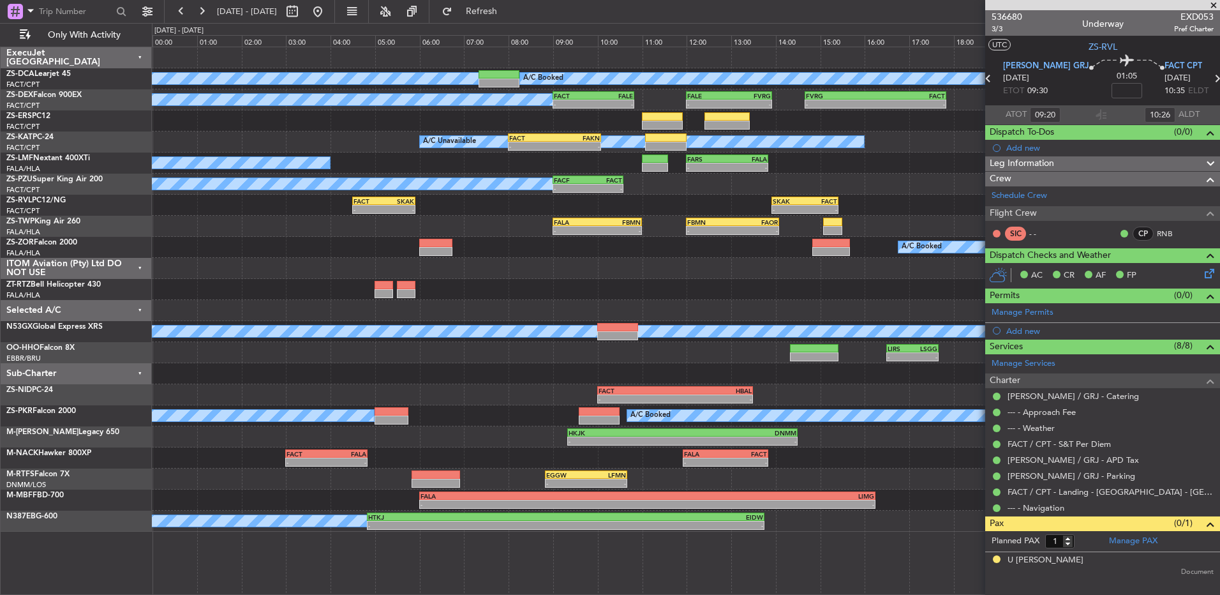
click at [1217, 3] on span at bounding box center [1214, 5] width 13 height 11
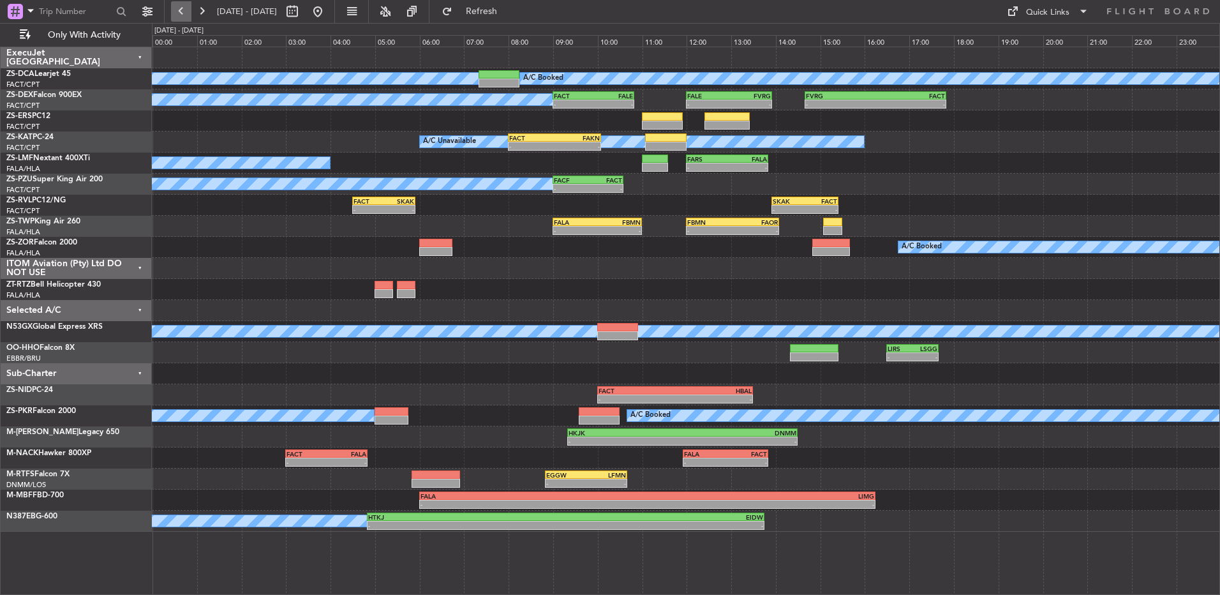
click at [180, 6] on button at bounding box center [181, 11] width 20 height 20
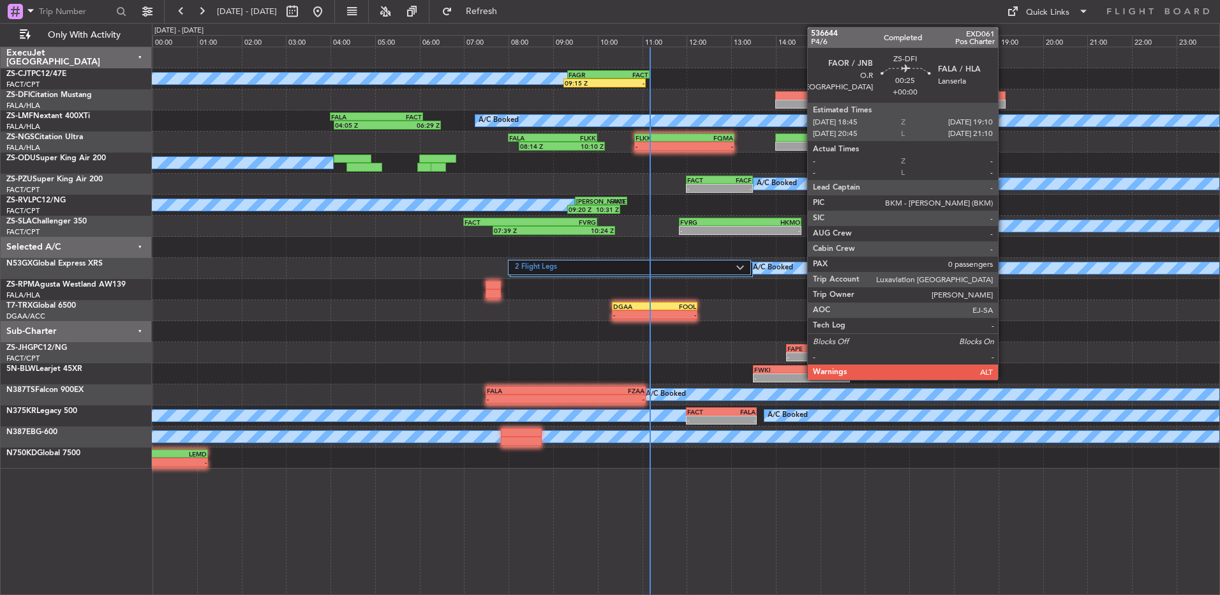
click at [1004, 103] on div at bounding box center [996, 104] width 19 height 9
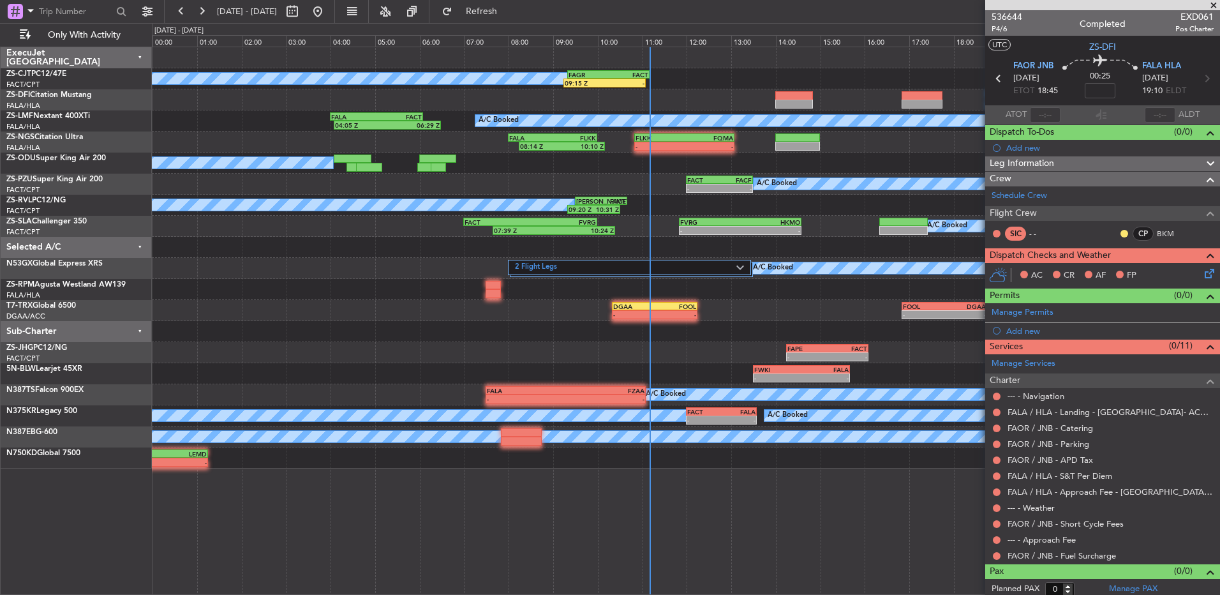
scroll to position [4, 0]
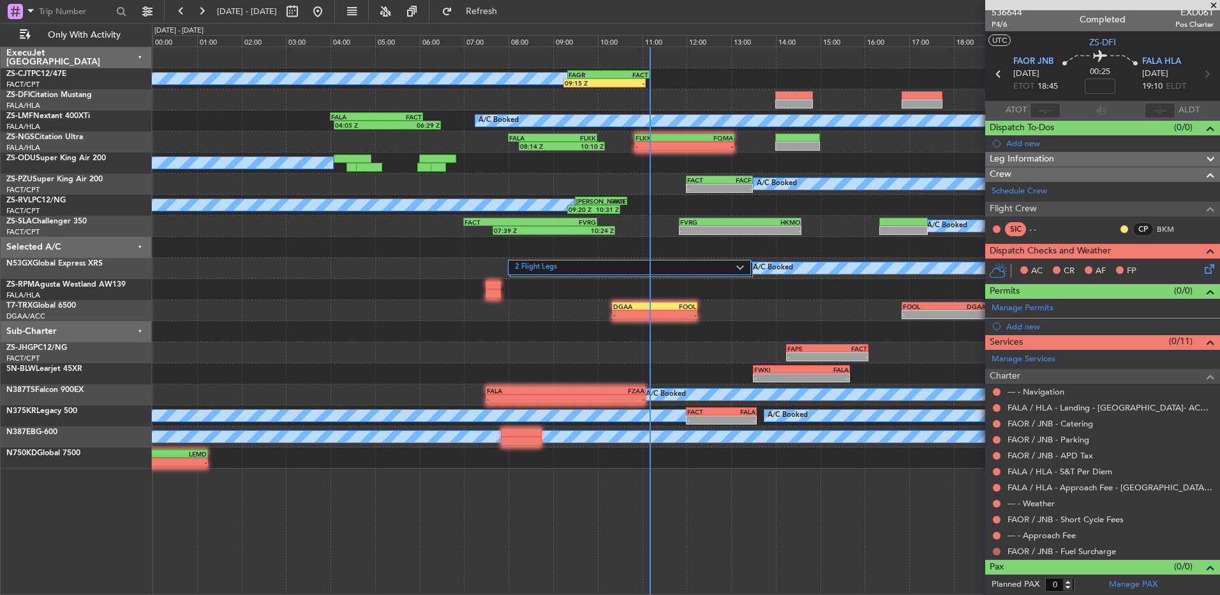
click at [995, 551] on button at bounding box center [997, 552] width 8 height 8
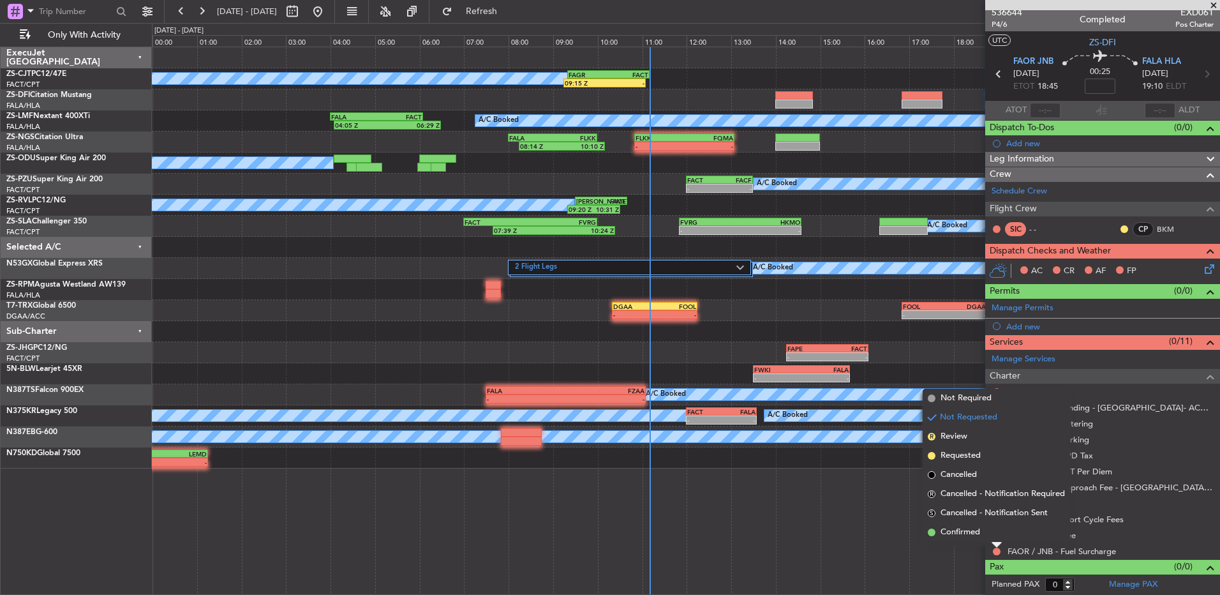
click at [992, 532] on li "Confirmed" at bounding box center [996, 532] width 147 height 19
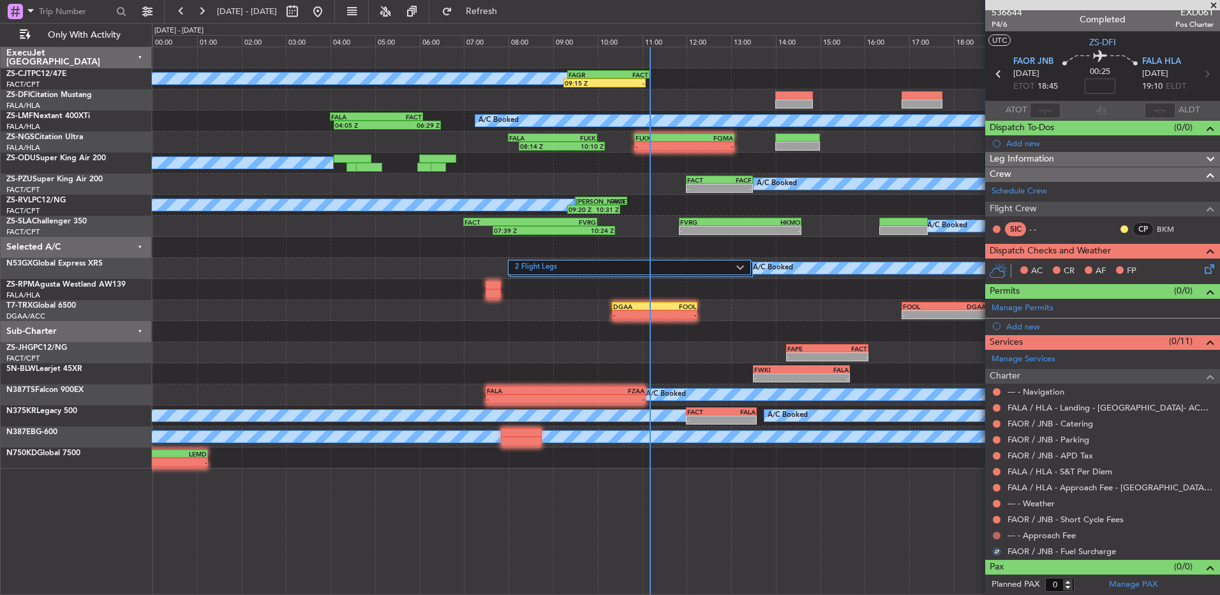
click at [1000, 532] on button at bounding box center [997, 536] width 8 height 8
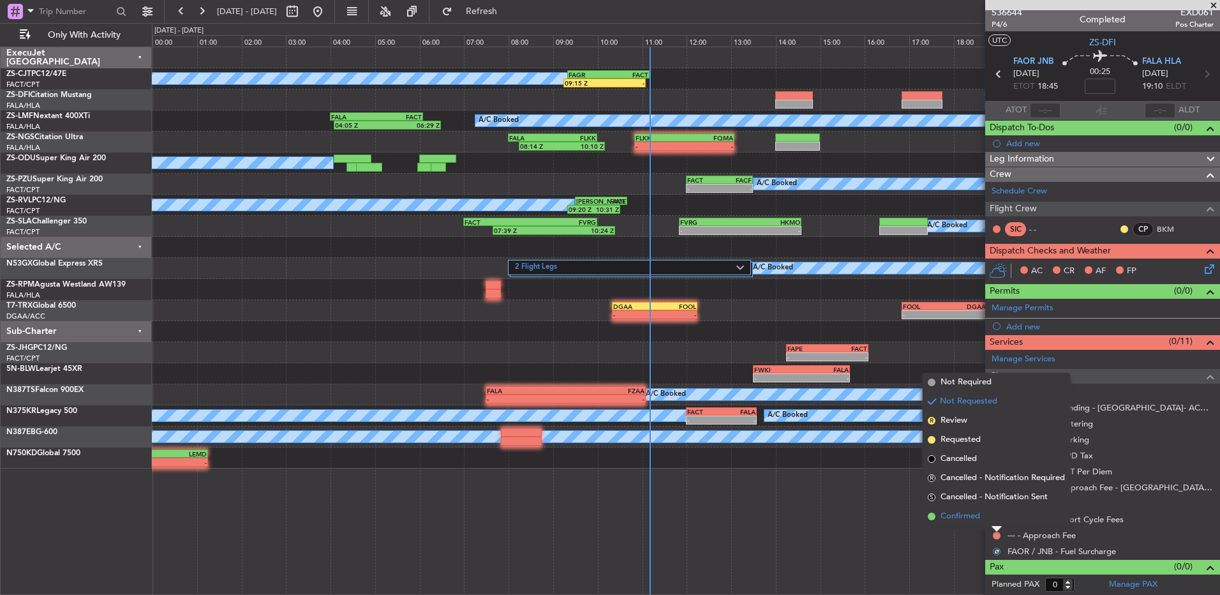
click at [997, 521] on li "Confirmed" at bounding box center [996, 516] width 147 height 19
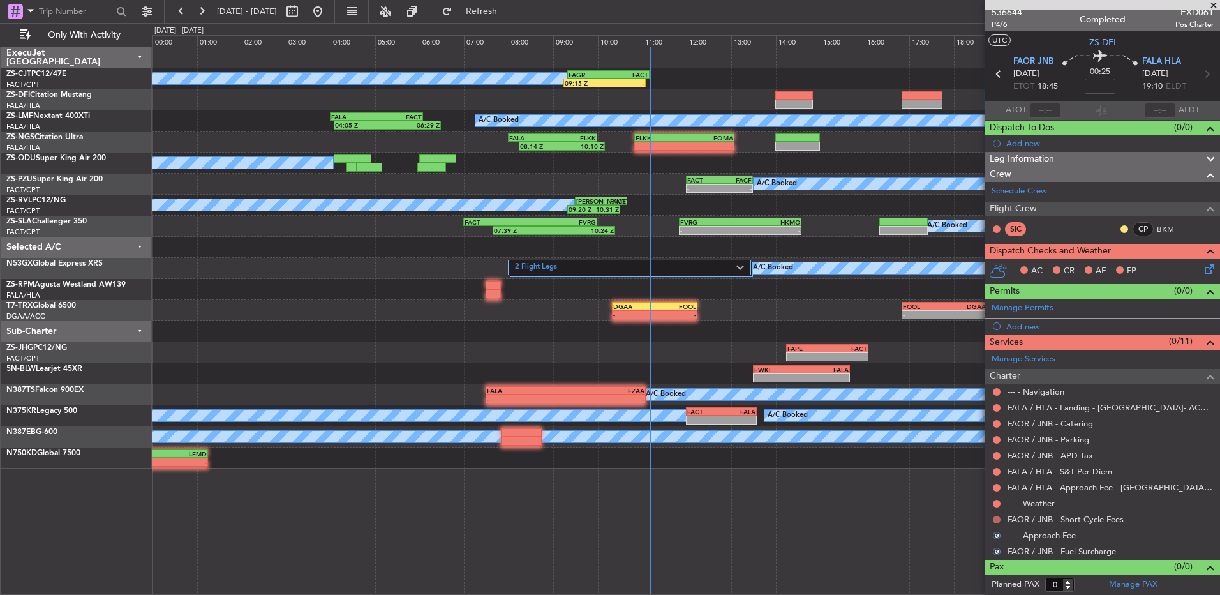
click at [998, 517] on button at bounding box center [997, 520] width 8 height 8
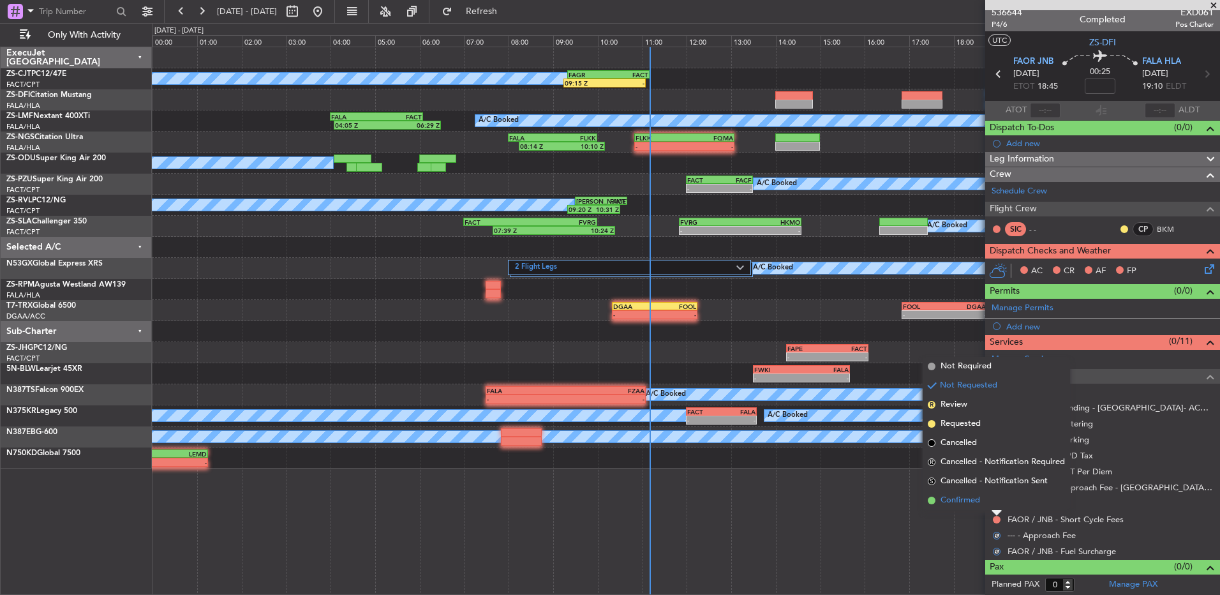
click at [998, 504] on li "Confirmed" at bounding box center [996, 500] width 147 height 19
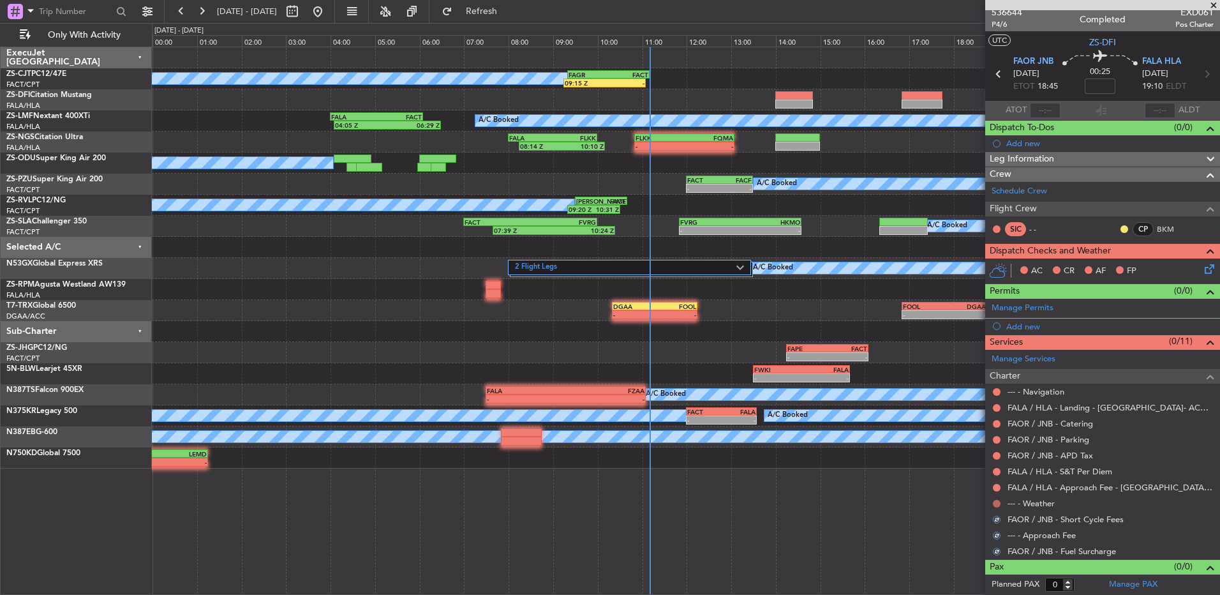
click at [1000, 502] on button at bounding box center [997, 504] width 8 height 8
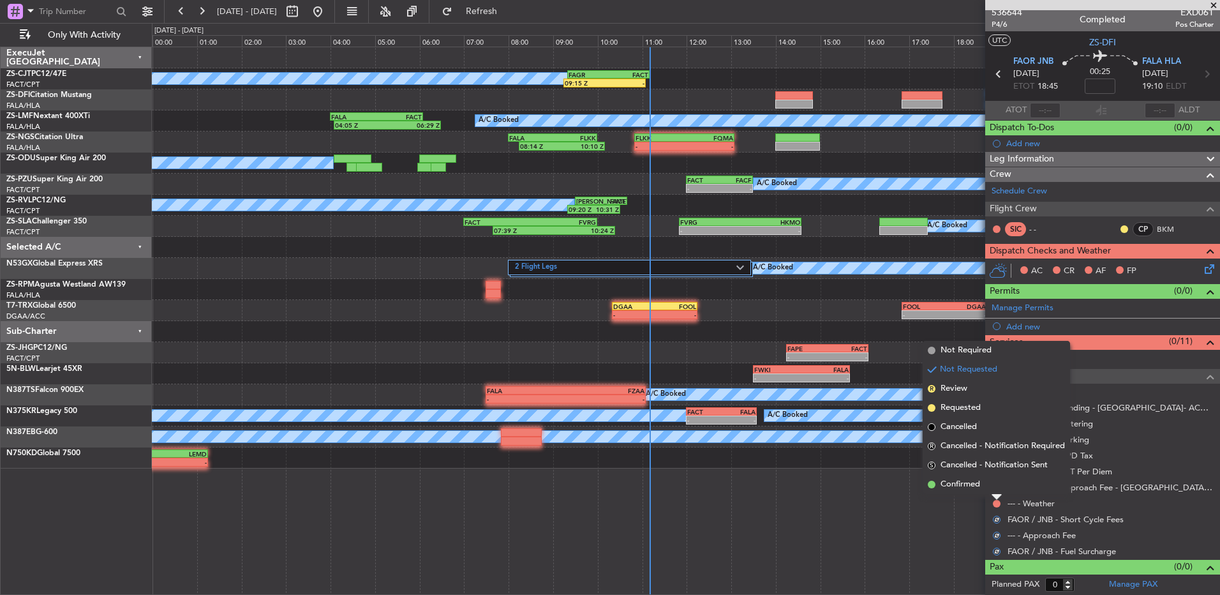
drag, startPoint x: 1000, startPoint y: 479, endPoint x: 998, endPoint y: 487, distance: 7.8
click at [1000, 480] on li "Confirmed" at bounding box center [996, 484] width 147 height 19
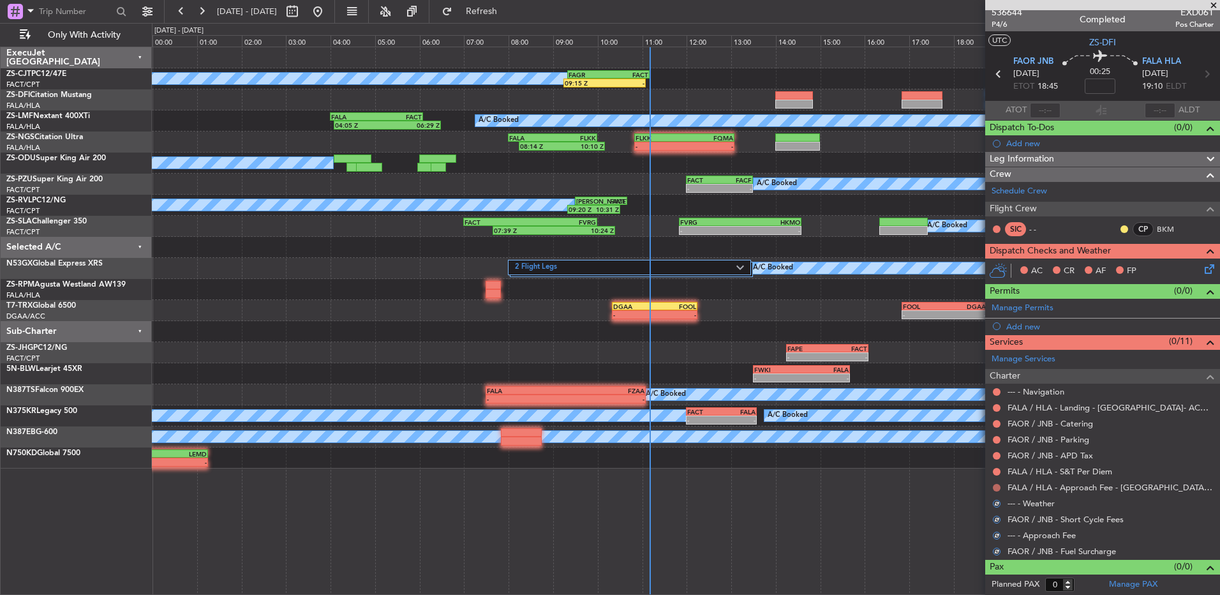
click at [999, 487] on button at bounding box center [997, 488] width 8 height 8
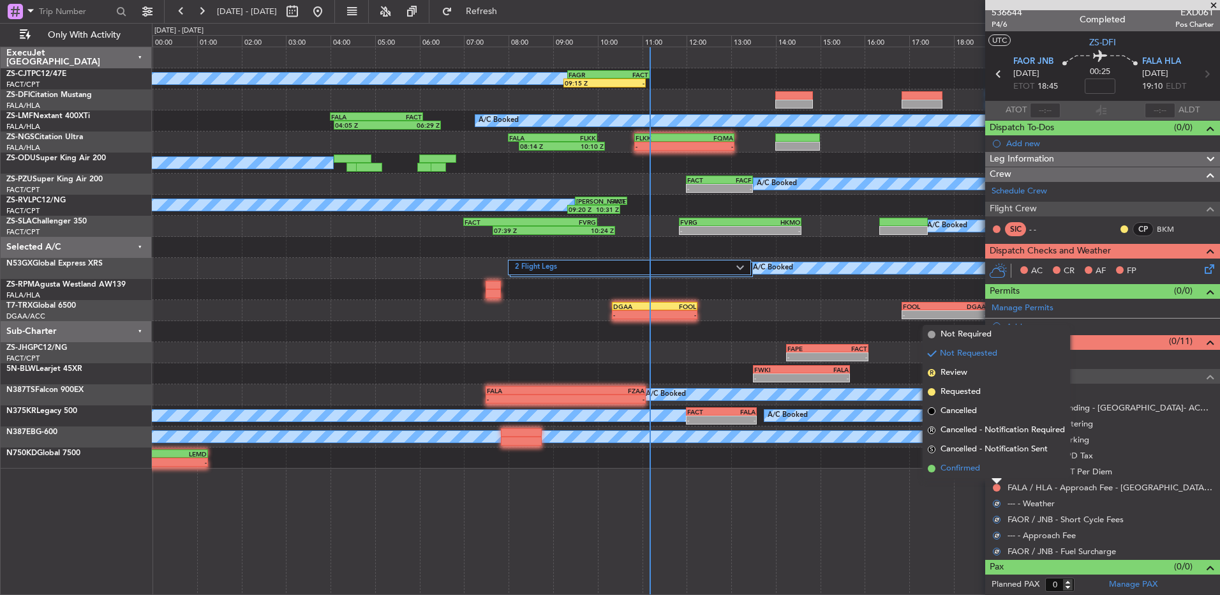
click at [1000, 472] on li "Confirmed" at bounding box center [996, 468] width 147 height 19
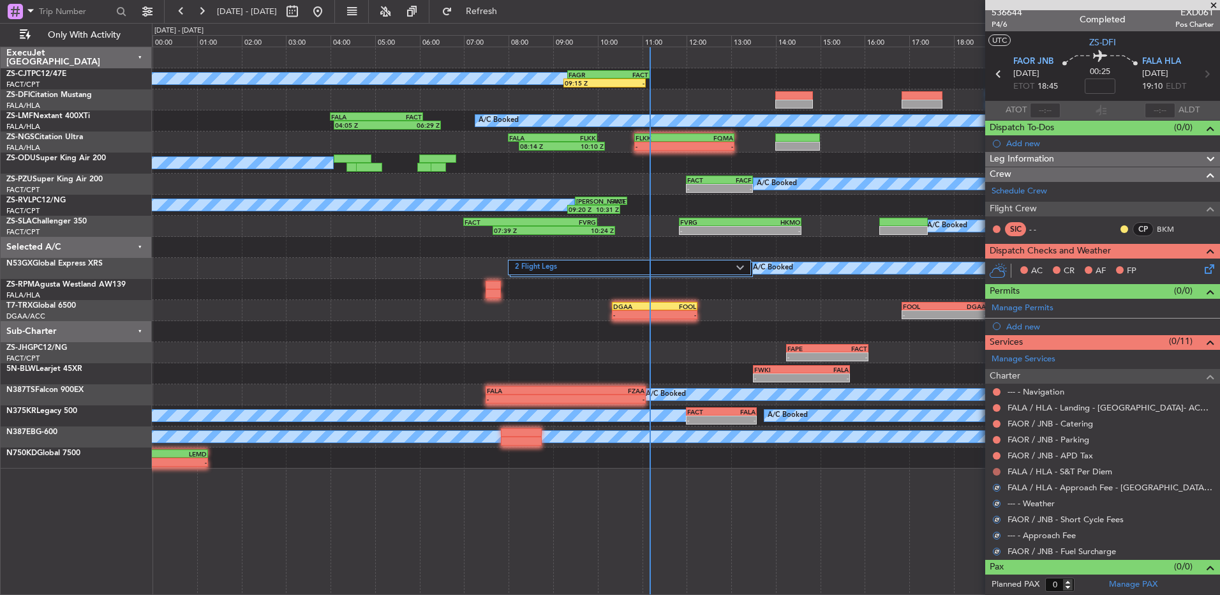
click at [998, 472] on button at bounding box center [997, 472] width 8 height 8
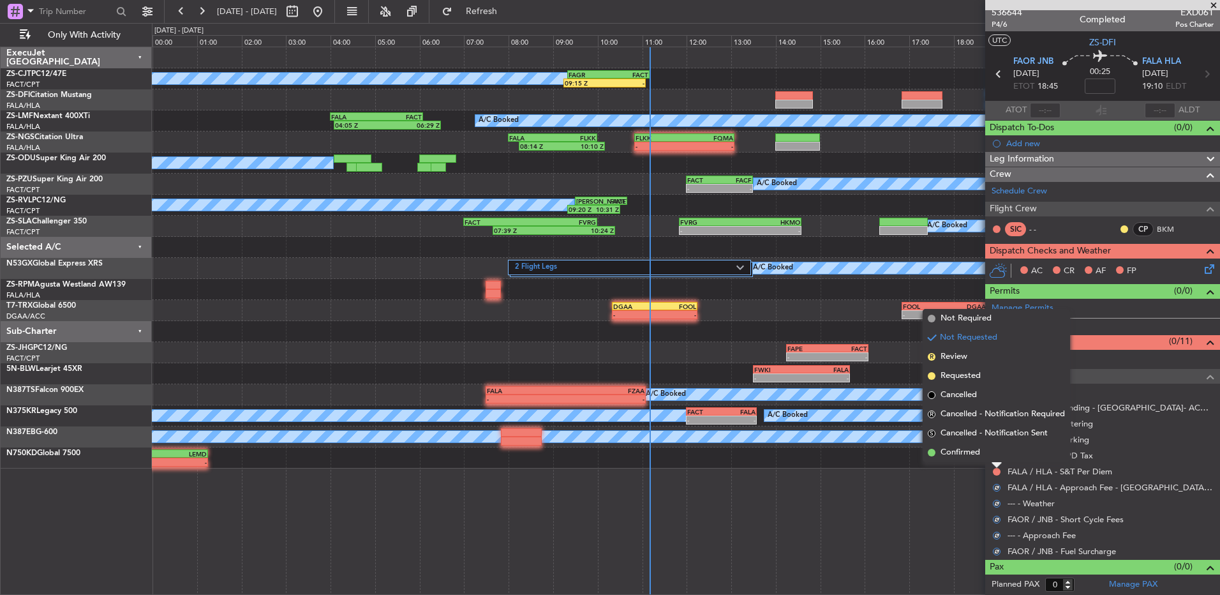
click at [996, 463] on div at bounding box center [997, 465] width 10 height 5
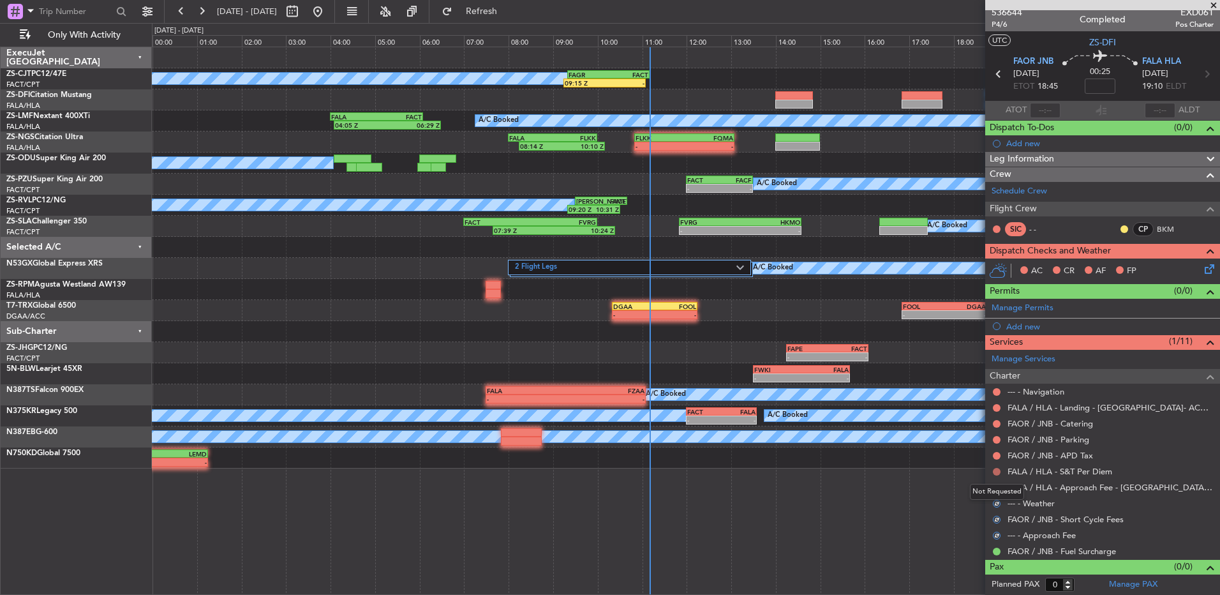
click at [997, 472] on button at bounding box center [997, 472] width 8 height 8
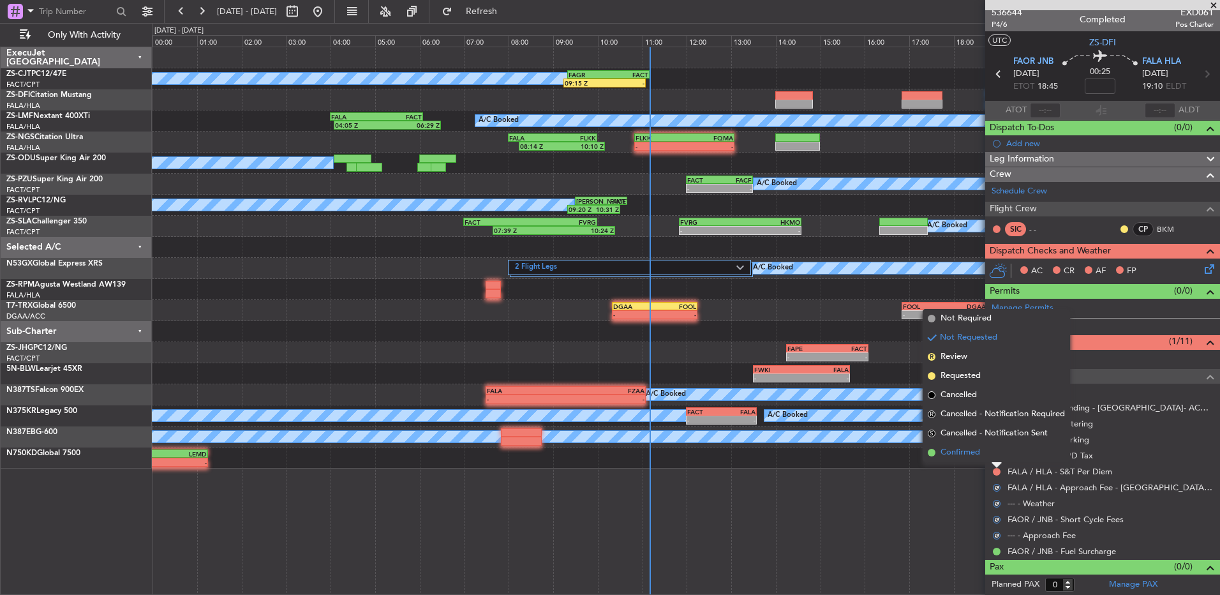
click at [994, 454] on li "Confirmed" at bounding box center [996, 452] width 147 height 19
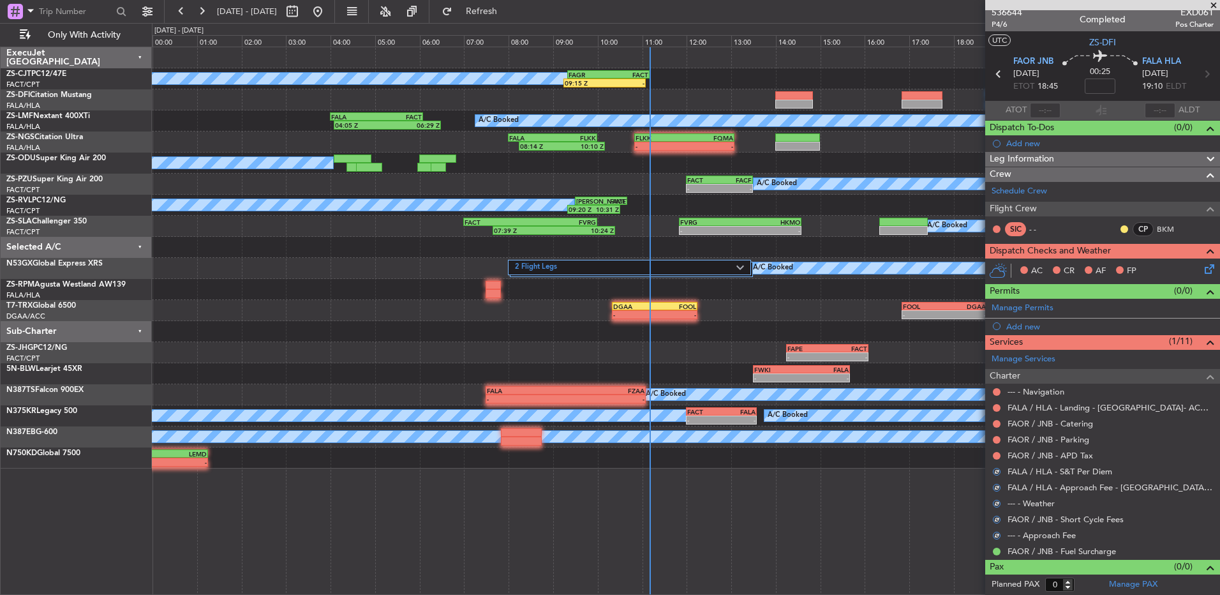
click at [994, 454] on button at bounding box center [997, 456] width 8 height 8
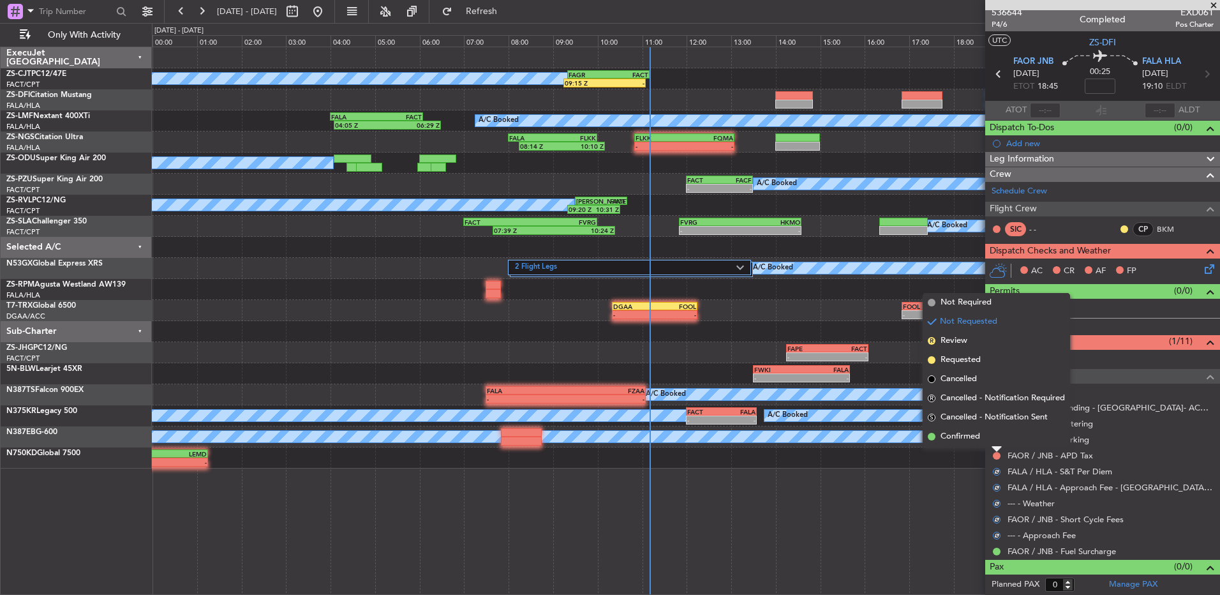
click at [995, 437] on li "Confirmed" at bounding box center [996, 436] width 147 height 19
click at [994, 437] on button at bounding box center [997, 440] width 8 height 8
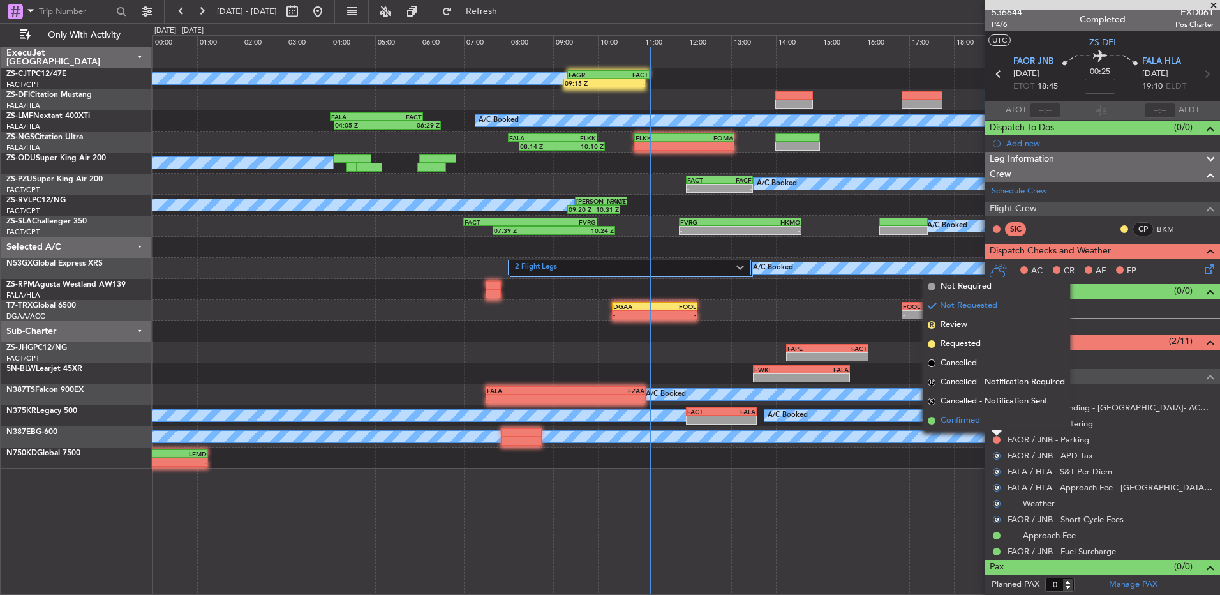
click at [1004, 420] on li "Confirmed" at bounding box center [996, 420] width 147 height 19
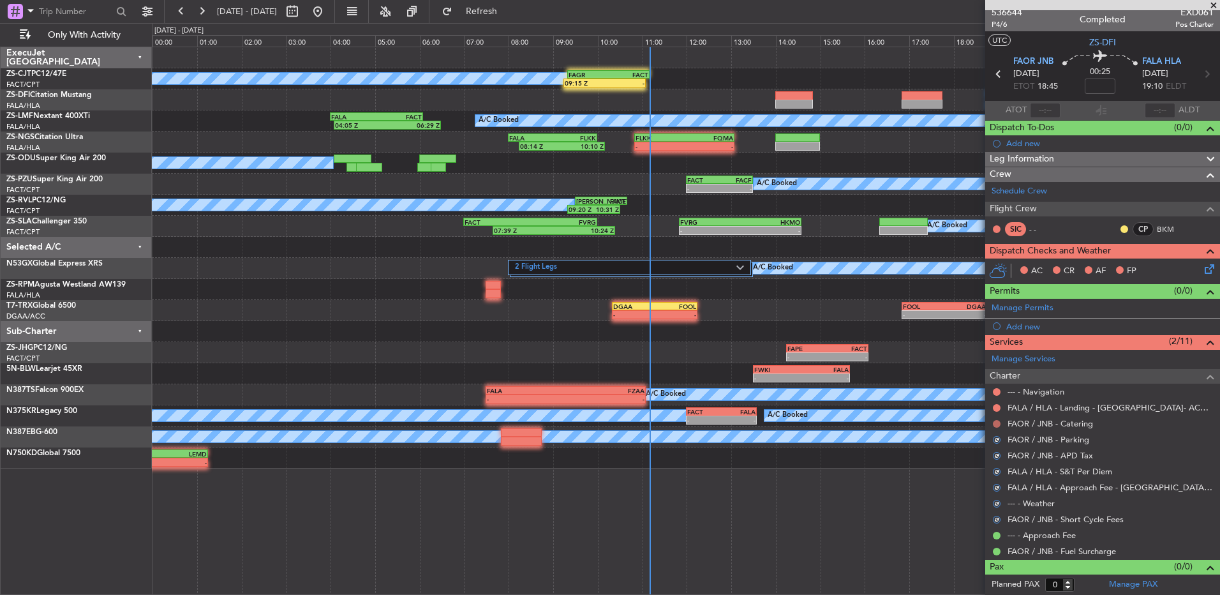
click at [995, 421] on button at bounding box center [997, 424] width 8 height 8
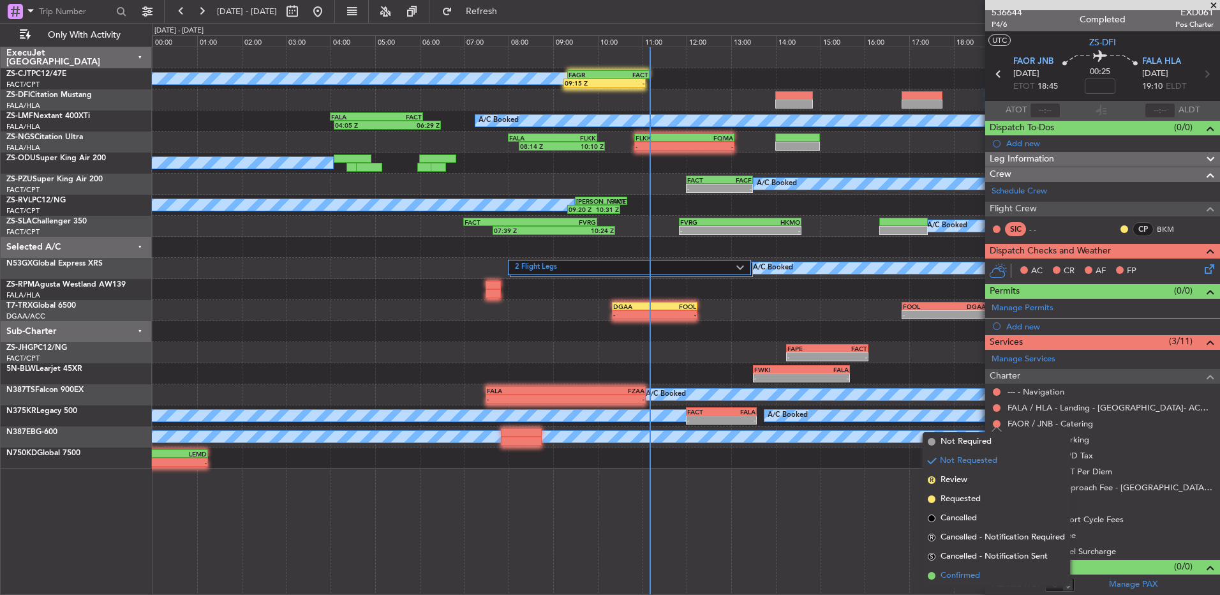
click at [973, 575] on span "Confirmed" at bounding box center [961, 575] width 40 height 13
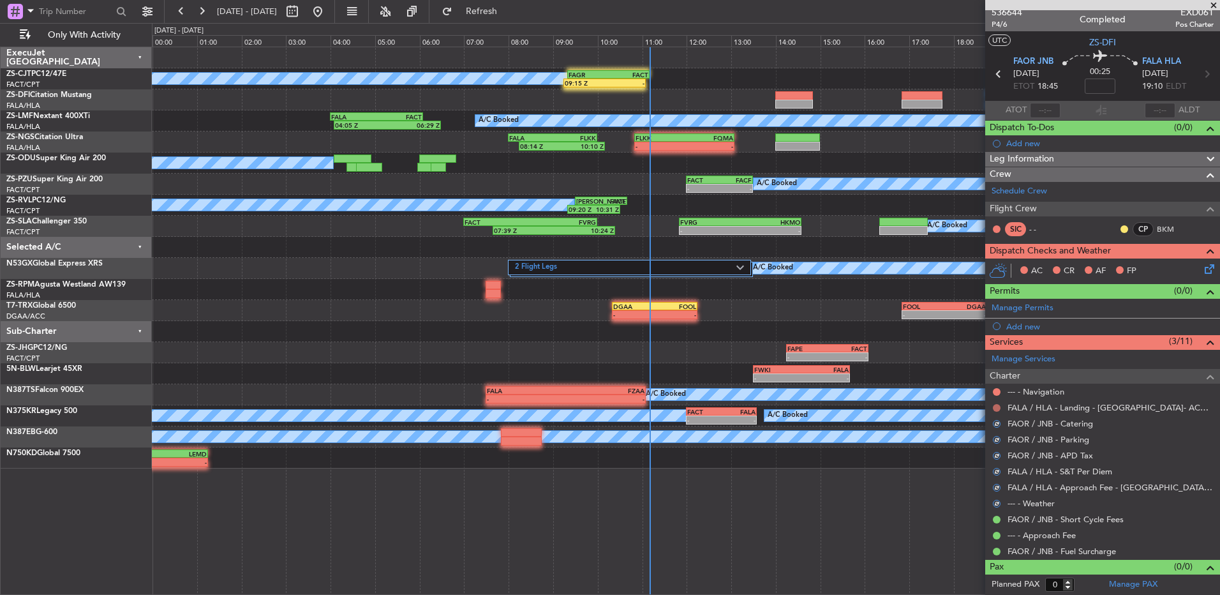
click at [994, 405] on button at bounding box center [997, 408] width 8 height 8
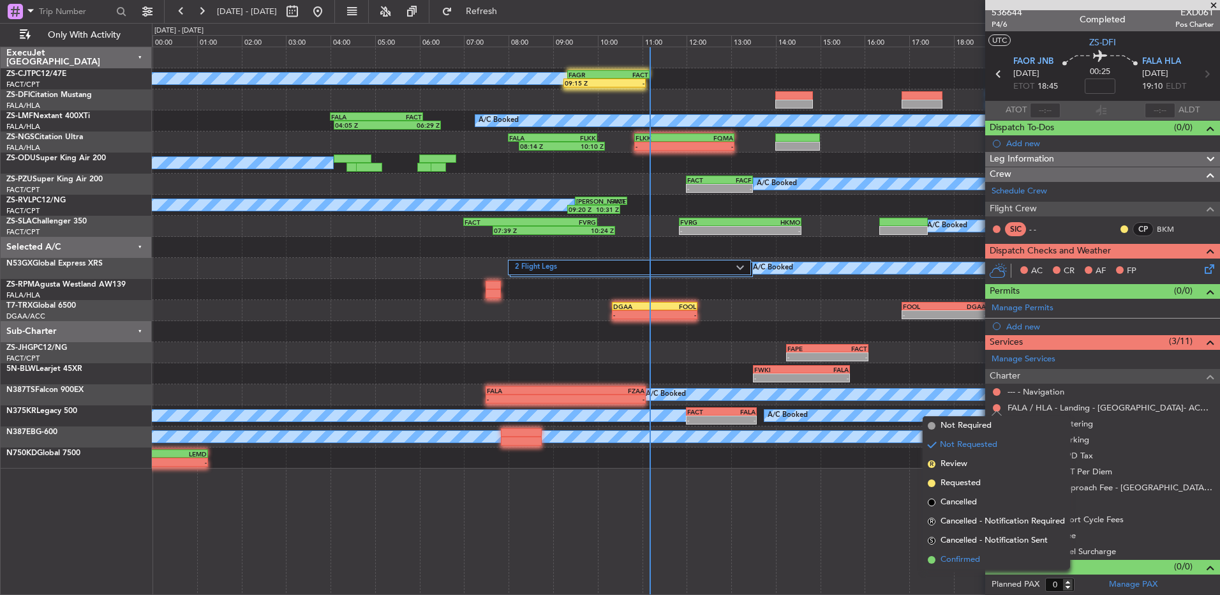
click at [970, 555] on span "Confirmed" at bounding box center [961, 559] width 40 height 13
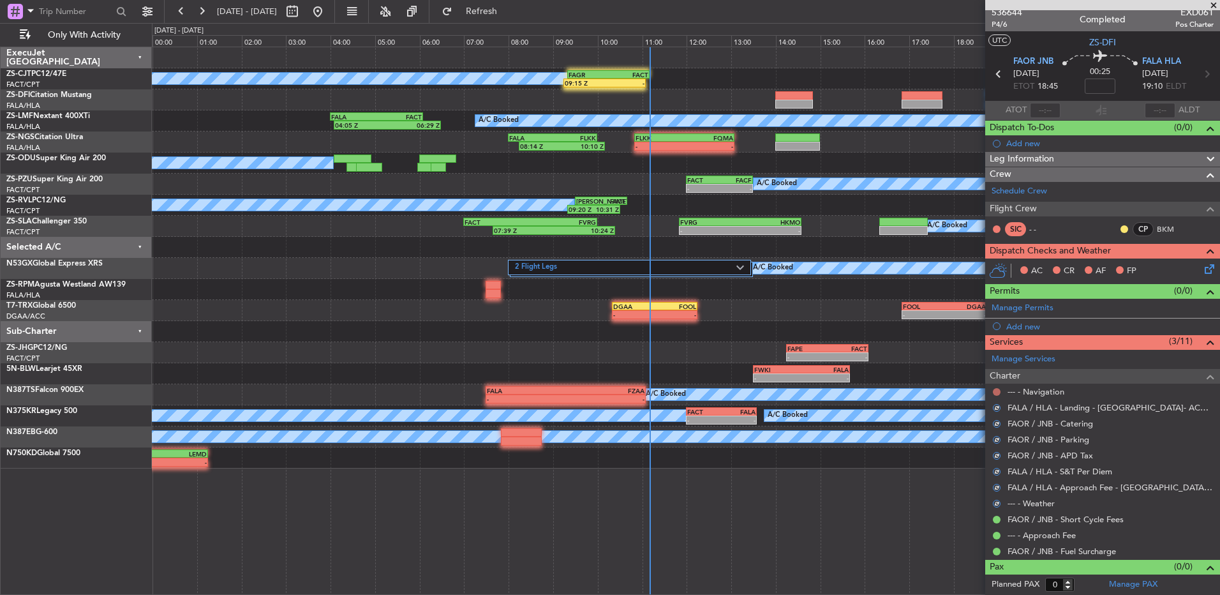
click at [996, 394] on button at bounding box center [997, 392] width 8 height 8
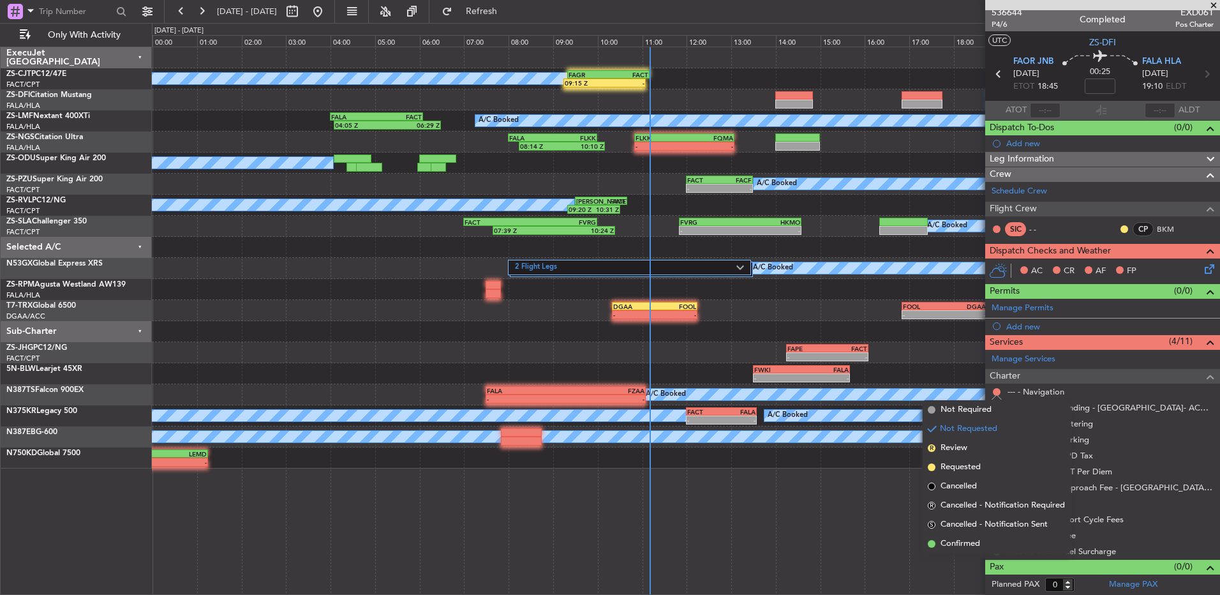
click at [973, 547] on span "Confirmed" at bounding box center [961, 543] width 40 height 13
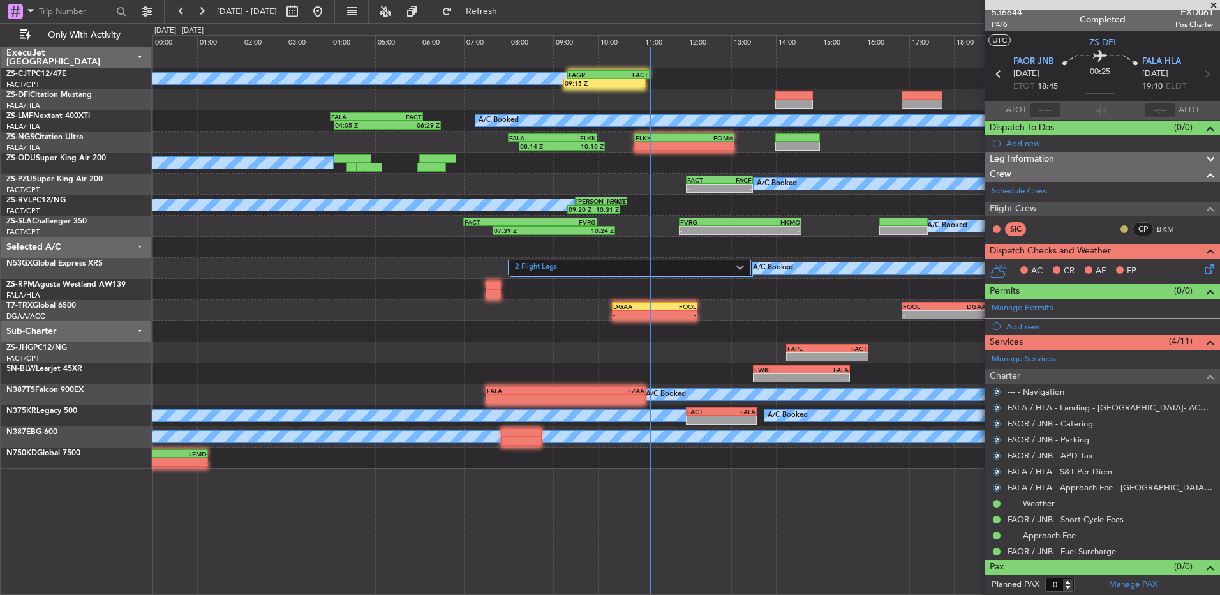
click at [1120, 229] on div at bounding box center [1125, 229] width 10 height 10
click at [1121, 229] on button at bounding box center [1125, 229] width 8 height 8
click at [1102, 267] on span "Acknowledged" at bounding box center [1118, 266] width 56 height 13
click at [1203, 263] on icon at bounding box center [1208, 267] width 10 height 10
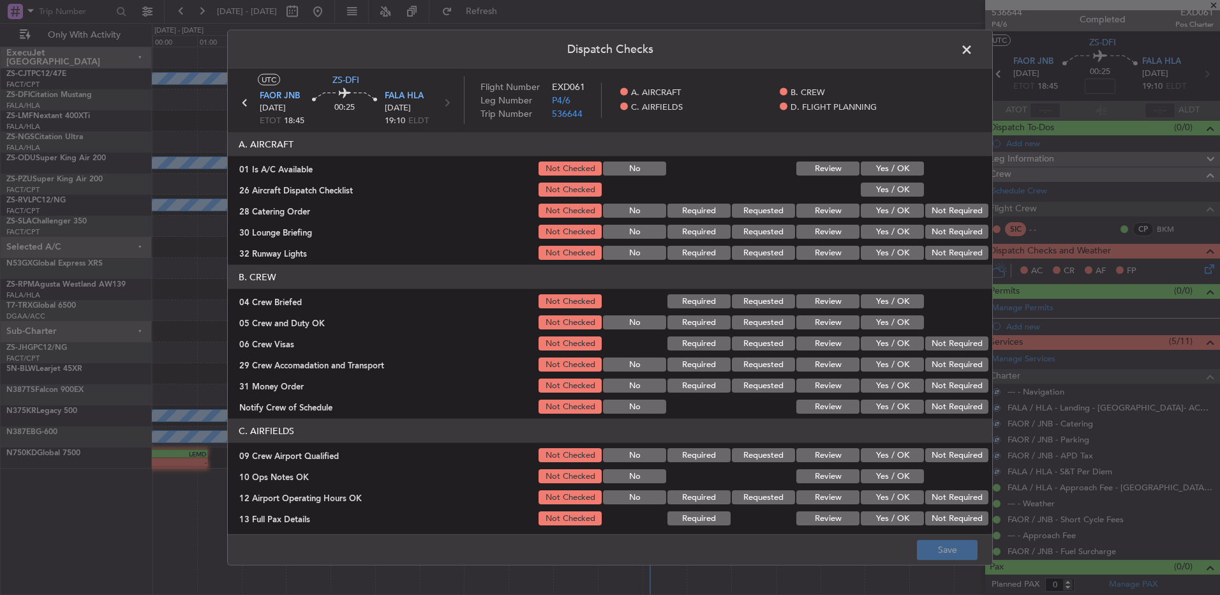
click at [899, 176] on div "Yes / OK" at bounding box center [891, 169] width 64 height 18
drag, startPoint x: 899, startPoint y: 184, endPoint x: 897, endPoint y: 195, distance: 10.4
click at [899, 186] on button "Yes / OK" at bounding box center [892, 190] width 63 height 14
click at [912, 174] on button "Yes / OK" at bounding box center [892, 168] width 63 height 14
click at [939, 202] on div "Not Required" at bounding box center [956, 211] width 64 height 18
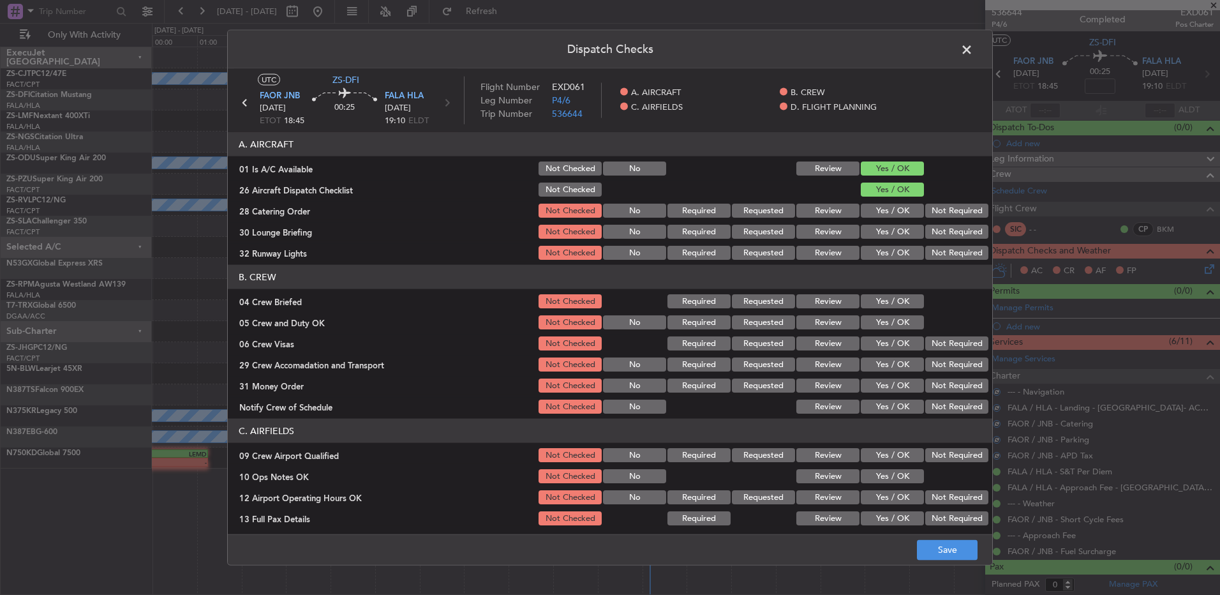
drag, startPoint x: 939, startPoint y: 218, endPoint x: 938, endPoint y: 231, distance: 13.5
click at [940, 220] on section "A. AIRCRAFT 01 Is A/C Available Not Checked No Review Yes / OK 26 Aircraft Disp…" at bounding box center [610, 197] width 765 height 130
click at [938, 237] on button "Not Required" at bounding box center [957, 232] width 63 height 14
click at [936, 244] on section "A. AIRCRAFT 01 Is A/C Available Not Checked No Review Yes / OK 26 Aircraft Disp…" at bounding box center [610, 197] width 765 height 130
click at [948, 207] on button "Not Required" at bounding box center [957, 211] width 63 height 14
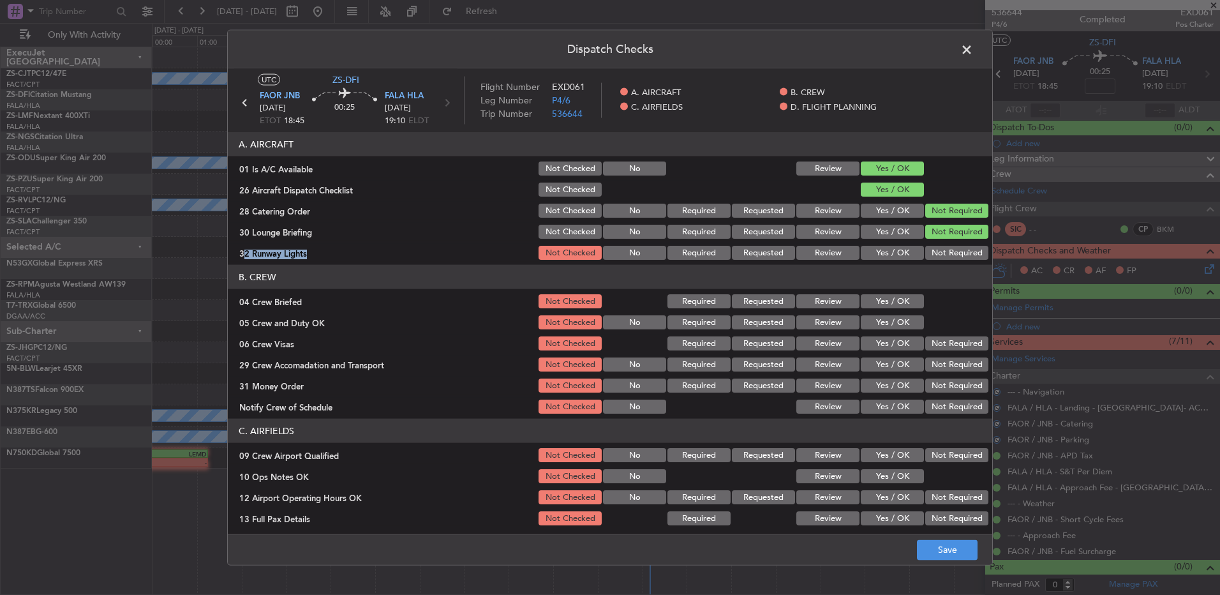
click at [954, 248] on button "Not Required" at bounding box center [957, 253] width 63 height 14
click at [900, 290] on section "B. CREW 04 Crew Briefed Not Checked Required Requested Review Yes / OK 05 Crew …" at bounding box center [610, 340] width 765 height 151
click at [897, 304] on button "Yes / OK" at bounding box center [892, 301] width 63 height 14
click at [889, 310] on div "Yes / OK" at bounding box center [891, 301] width 64 height 18
click at [910, 325] on button "Yes / OK" at bounding box center [892, 322] width 63 height 14
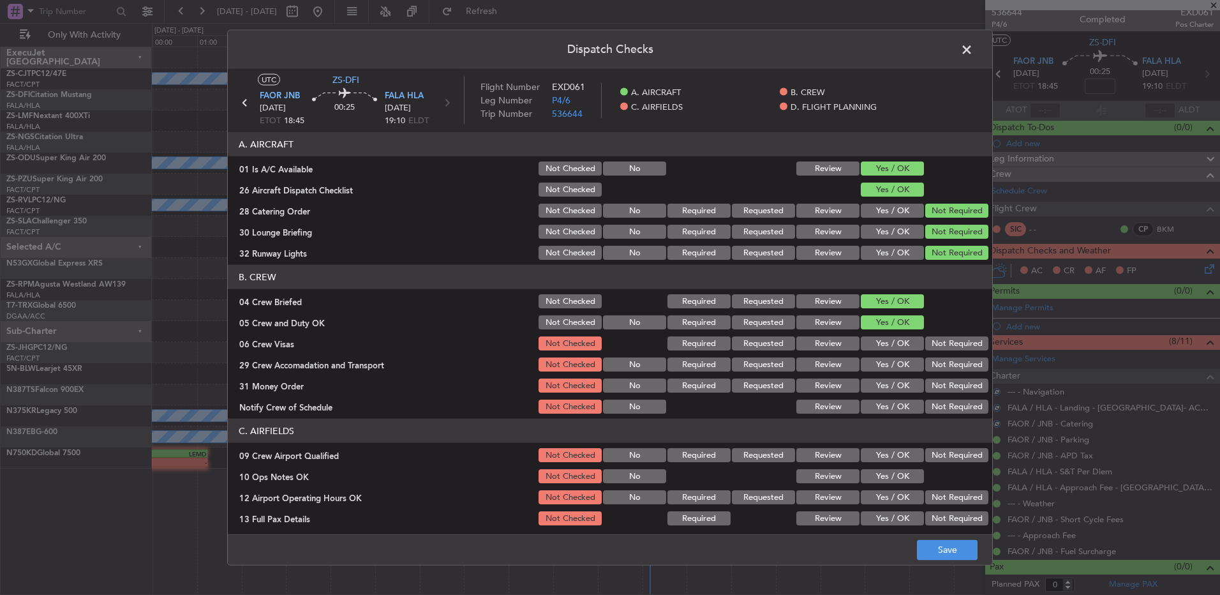
click at [929, 335] on div "Not Required" at bounding box center [956, 343] width 64 height 18
click at [934, 344] on button "Not Required" at bounding box center [957, 343] width 63 height 14
click at [942, 358] on section "B. CREW 04 Crew Briefed Not Checked Required Requested Review Yes / OK 05 Crew …" at bounding box center [610, 340] width 765 height 151
click at [945, 367] on button "Not Required" at bounding box center [957, 364] width 63 height 14
click at [947, 373] on div "Not Required" at bounding box center [956, 365] width 64 height 18
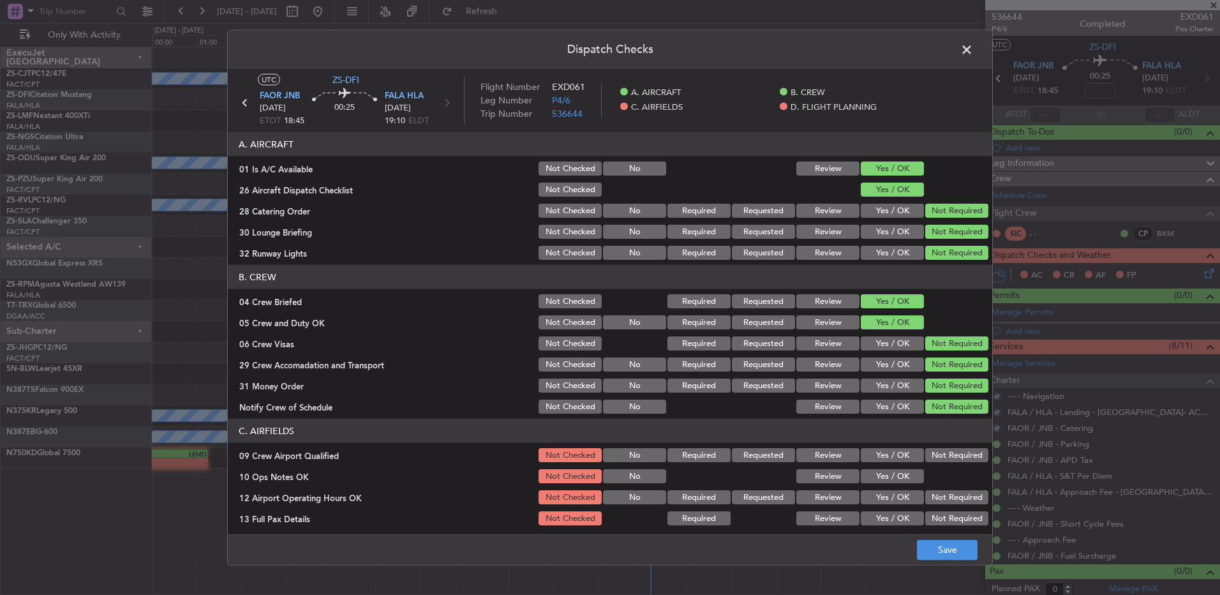
click at [956, 457] on button "Not Required" at bounding box center [957, 455] width 63 height 14
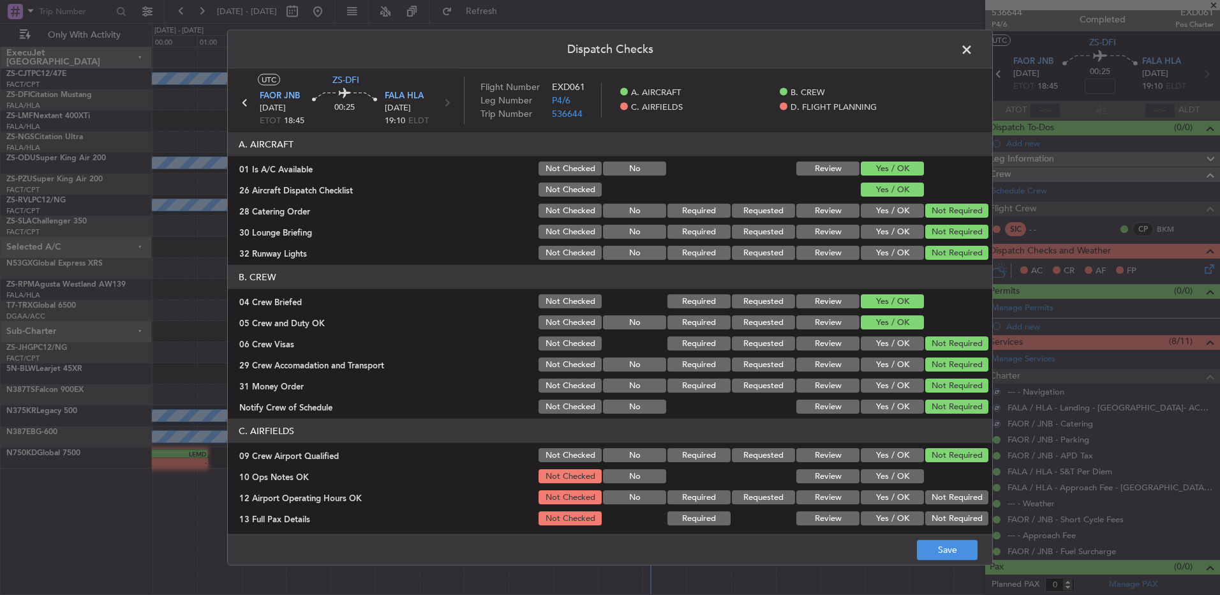
click at [862, 482] on button "Yes / OK" at bounding box center [892, 476] width 63 height 14
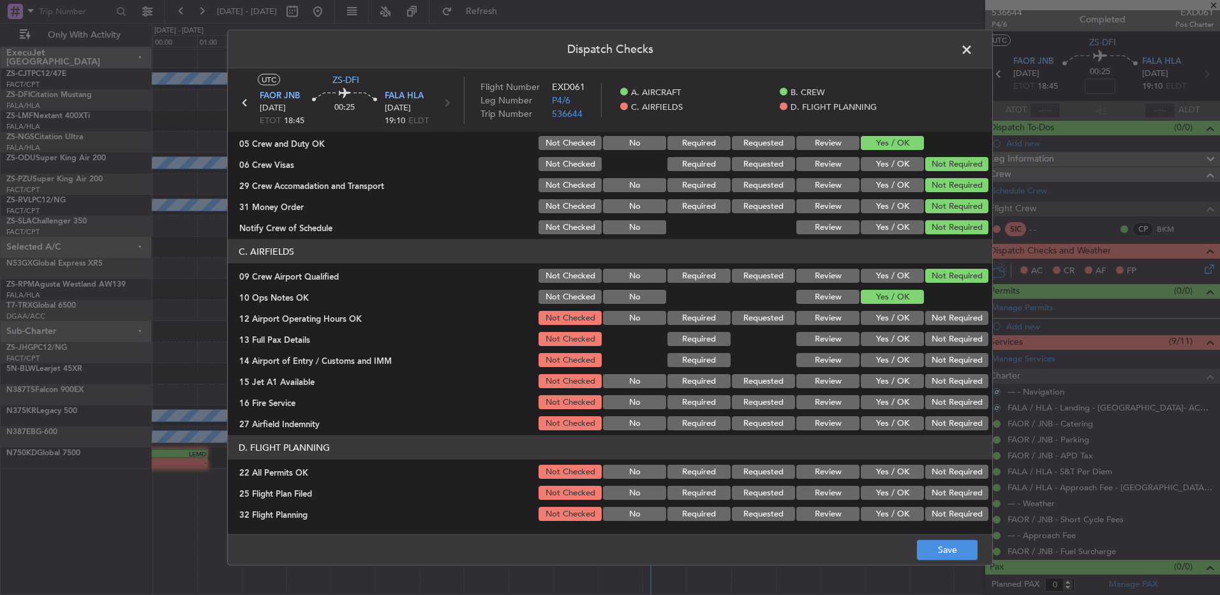
drag, startPoint x: 967, startPoint y: 319, endPoint x: 966, endPoint y: 335, distance: 16.0
click at [967, 320] on button "Not Required" at bounding box center [957, 318] width 63 height 14
click at [966, 337] on button "Not Required" at bounding box center [957, 339] width 63 height 14
drag, startPoint x: 957, startPoint y: 355, endPoint x: 953, endPoint y: 371, distance: 16.6
click at [955, 363] on button "Not Required" at bounding box center [957, 360] width 63 height 14
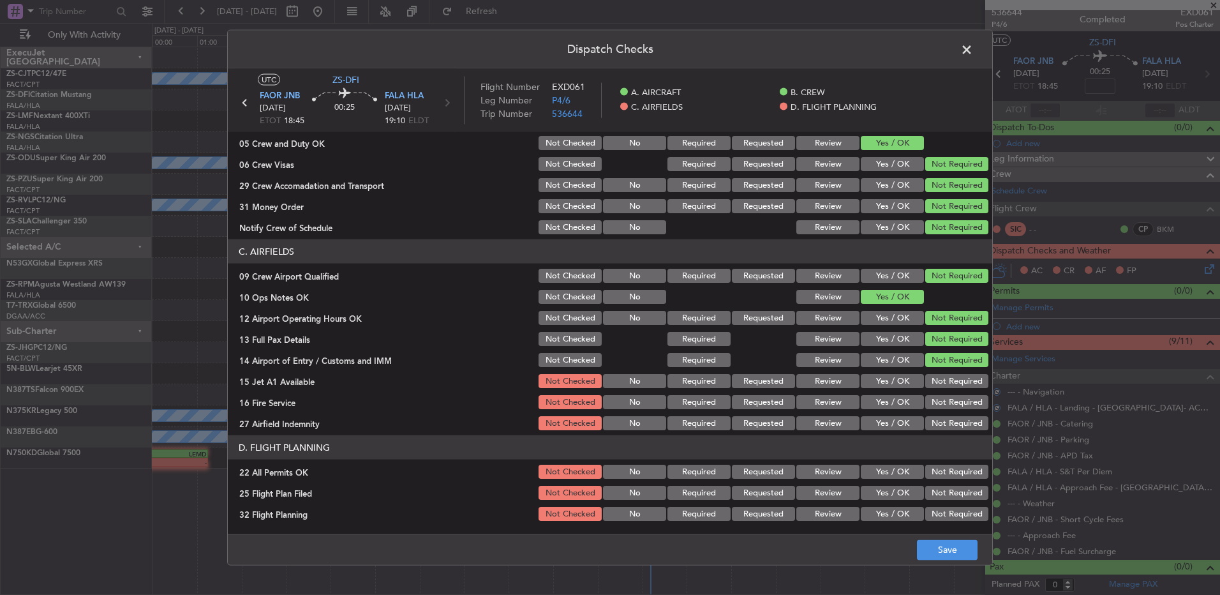
drag, startPoint x: 952, startPoint y: 375, endPoint x: 949, endPoint y: 406, distance: 30.8
click at [952, 377] on button "Not Required" at bounding box center [957, 381] width 63 height 14
click at [950, 389] on div "Not Required" at bounding box center [956, 381] width 64 height 18
click at [948, 408] on button "Not Required" at bounding box center [957, 402] width 63 height 14
click at [942, 426] on button "Not Required" at bounding box center [957, 423] width 63 height 14
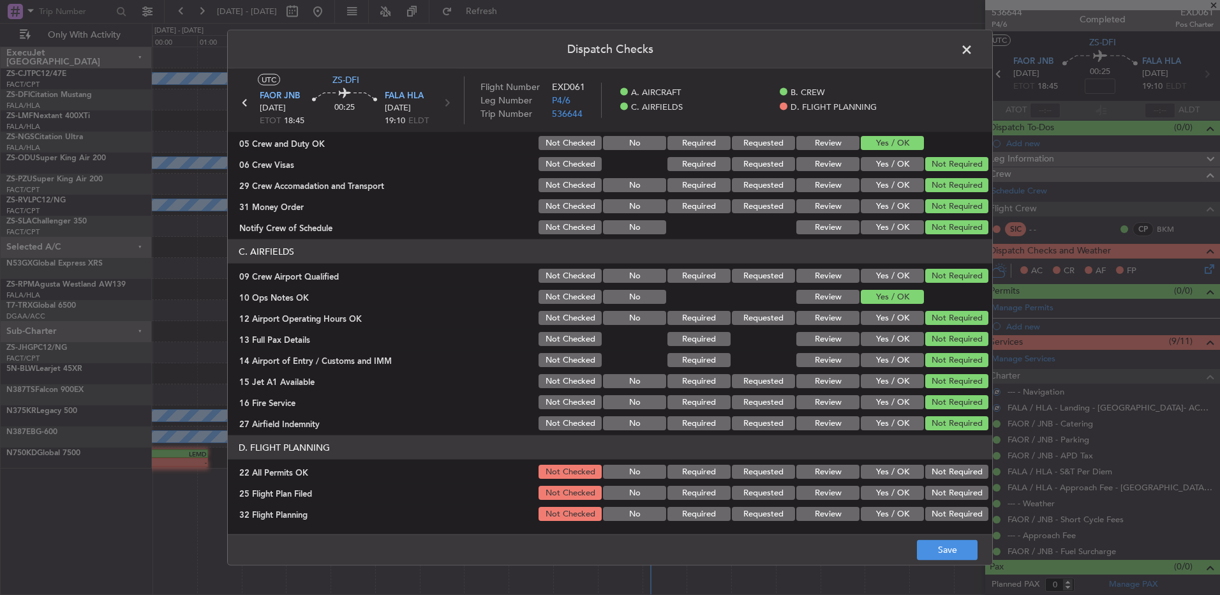
click at [957, 469] on button "Not Required" at bounding box center [957, 472] width 63 height 14
click at [861, 491] on button "Yes / OK" at bounding box center [892, 493] width 63 height 14
click at [836, 500] on div "Review" at bounding box center [827, 493] width 64 height 18
click at [835, 516] on button "Review" at bounding box center [828, 514] width 63 height 14
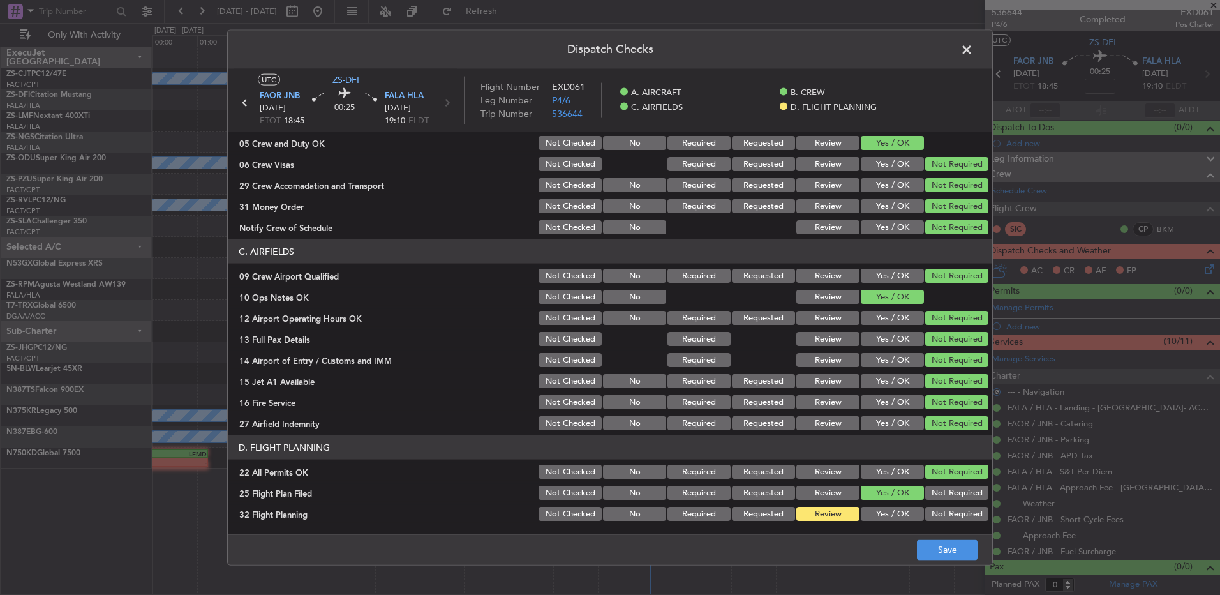
click at [827, 493] on button "Review" at bounding box center [828, 493] width 63 height 14
drag, startPoint x: 957, startPoint y: 552, endPoint x: 917, endPoint y: 8, distance: 545.4
click at [957, 553] on button "Save" at bounding box center [947, 549] width 61 height 20
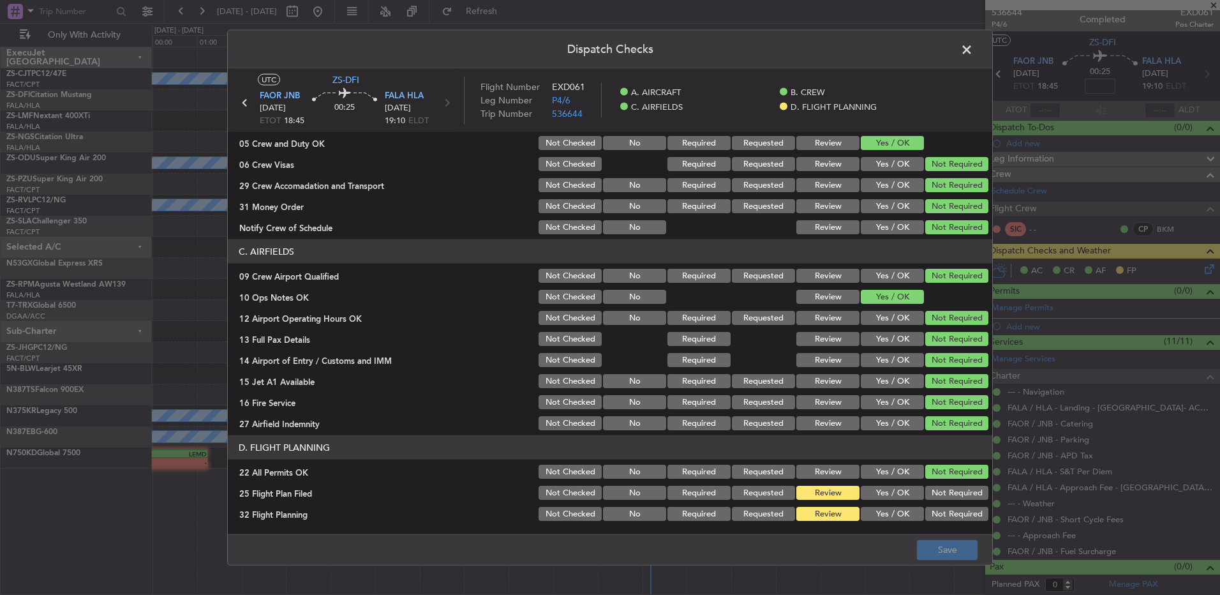
click at [973, 51] on span at bounding box center [973, 53] width 0 height 26
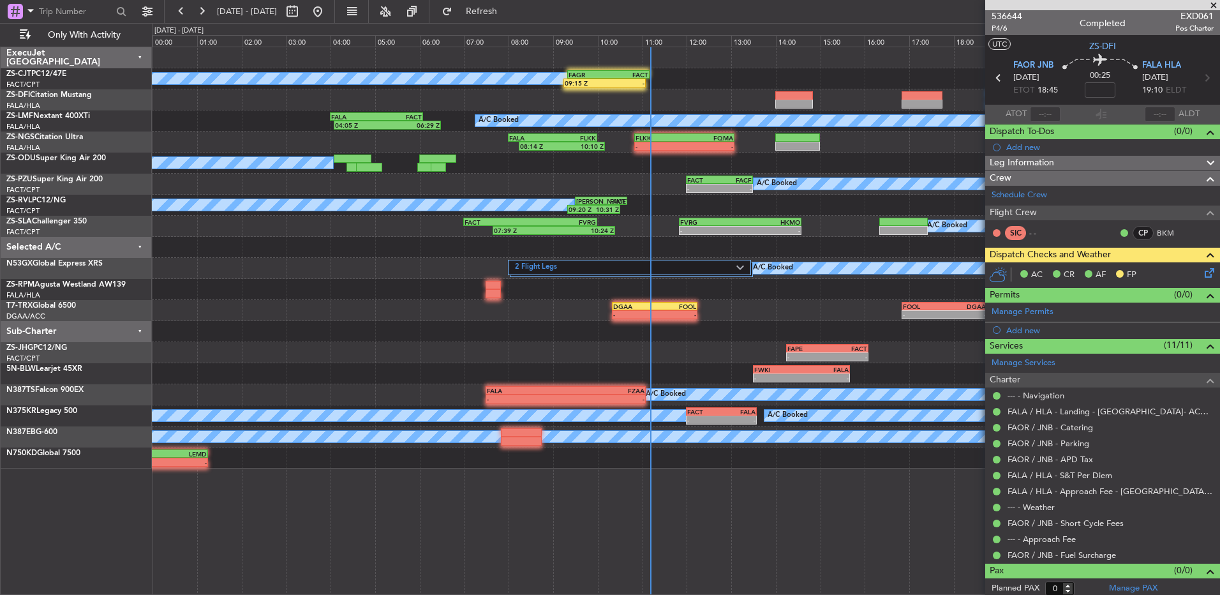
scroll to position [0, 0]
click at [993, 77] on icon at bounding box center [999, 78] width 17 height 17
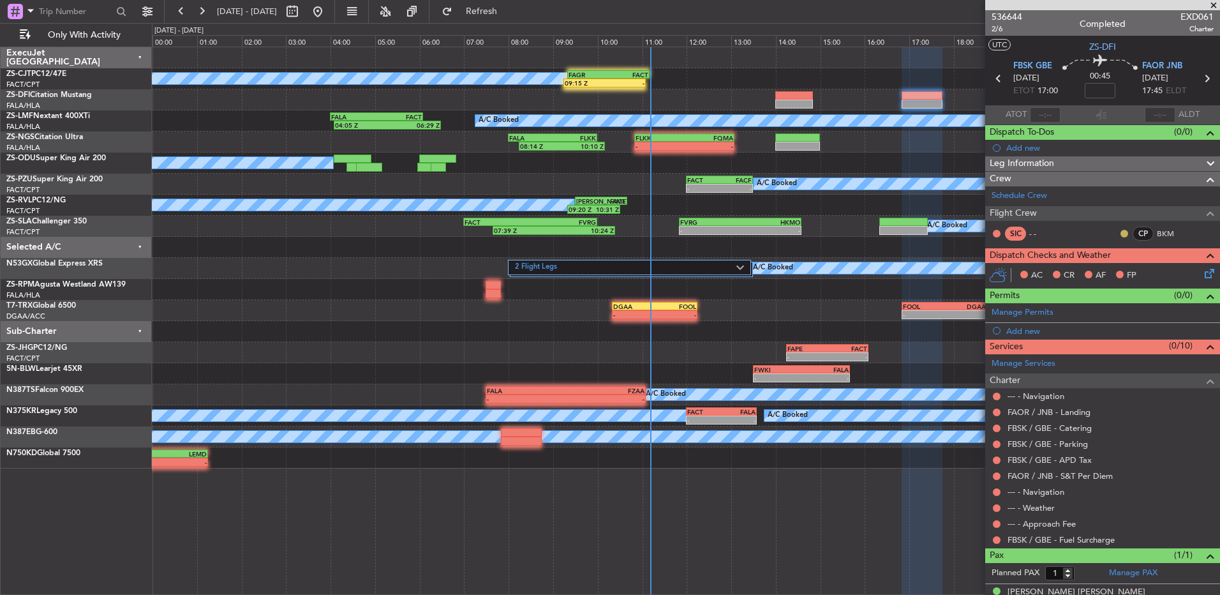
click at [1121, 231] on button at bounding box center [1125, 234] width 8 height 8
click at [1102, 267] on span "Acknowledged" at bounding box center [1118, 270] width 56 height 13
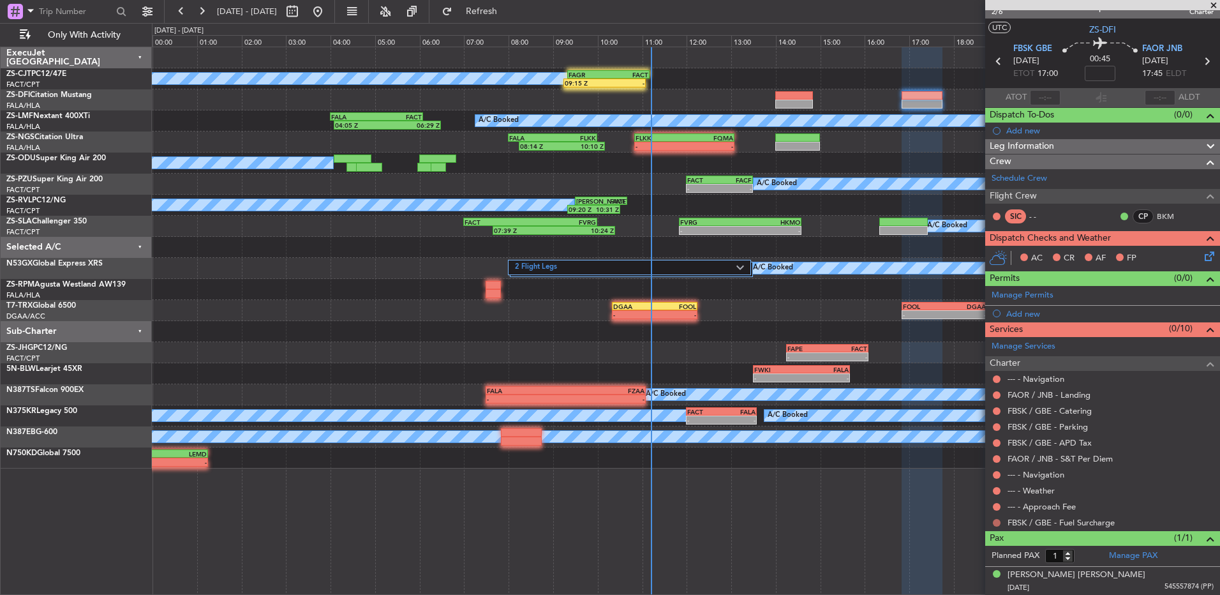
click at [998, 521] on button at bounding box center [997, 523] width 8 height 8
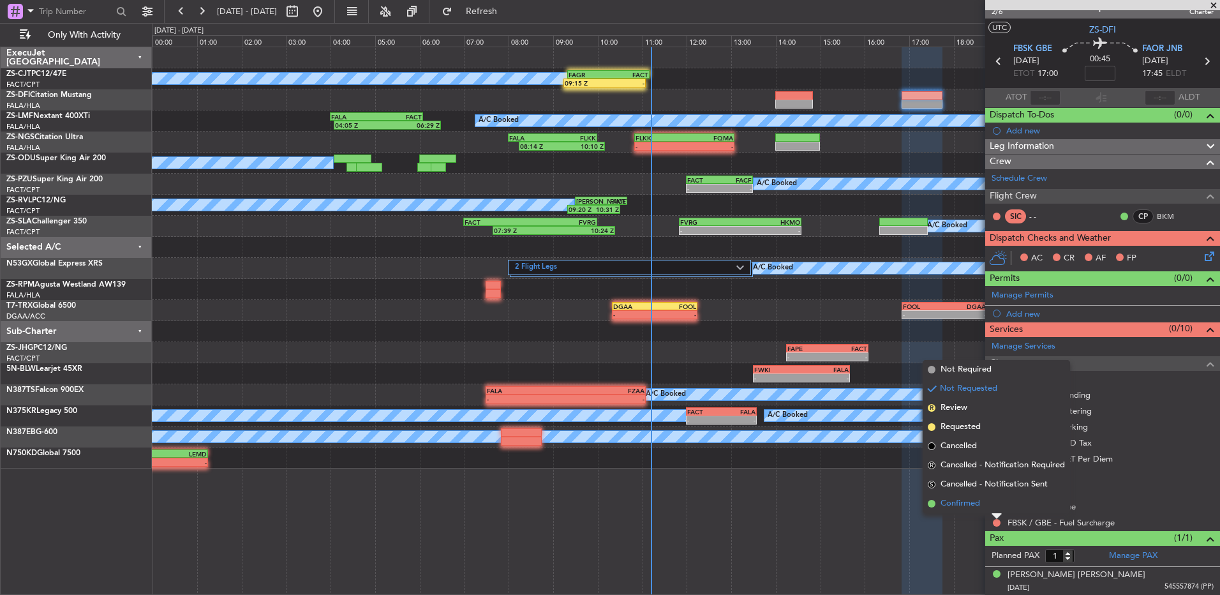
click at [996, 506] on li "Confirmed" at bounding box center [996, 503] width 147 height 19
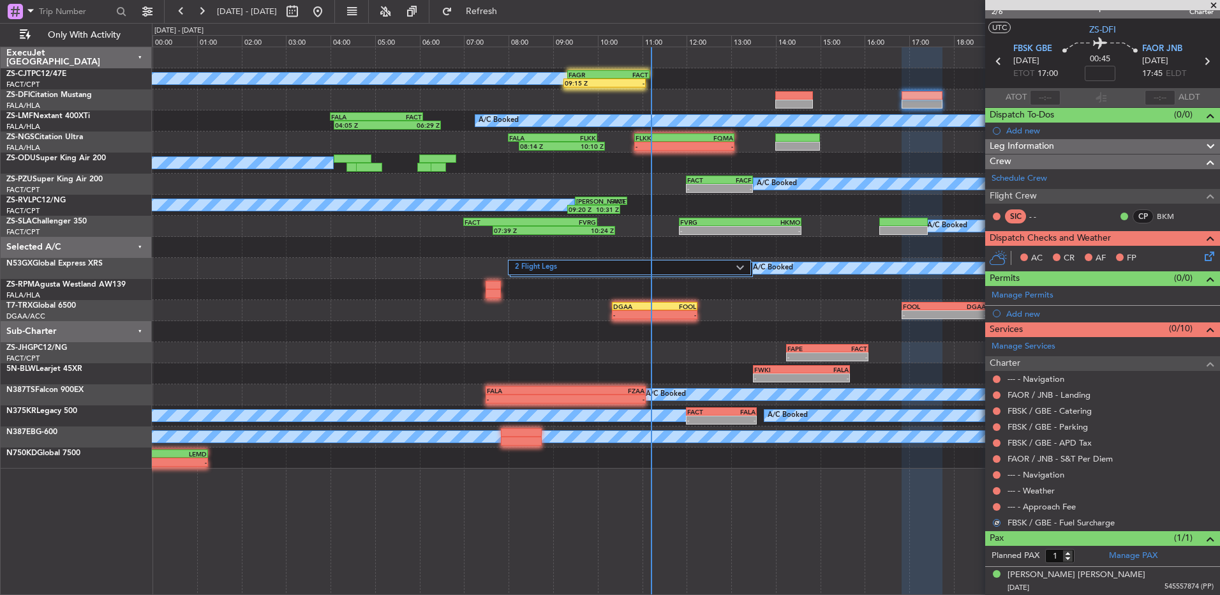
click at [996, 506] on button at bounding box center [997, 507] width 8 height 8
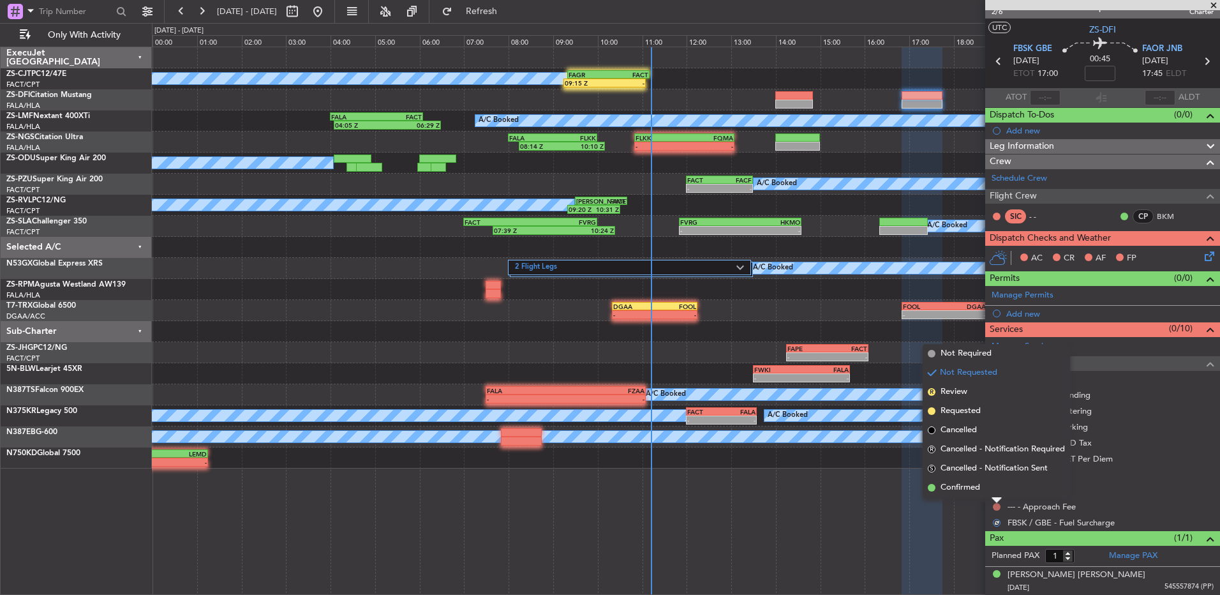
click at [997, 494] on li "Confirmed" at bounding box center [996, 487] width 147 height 19
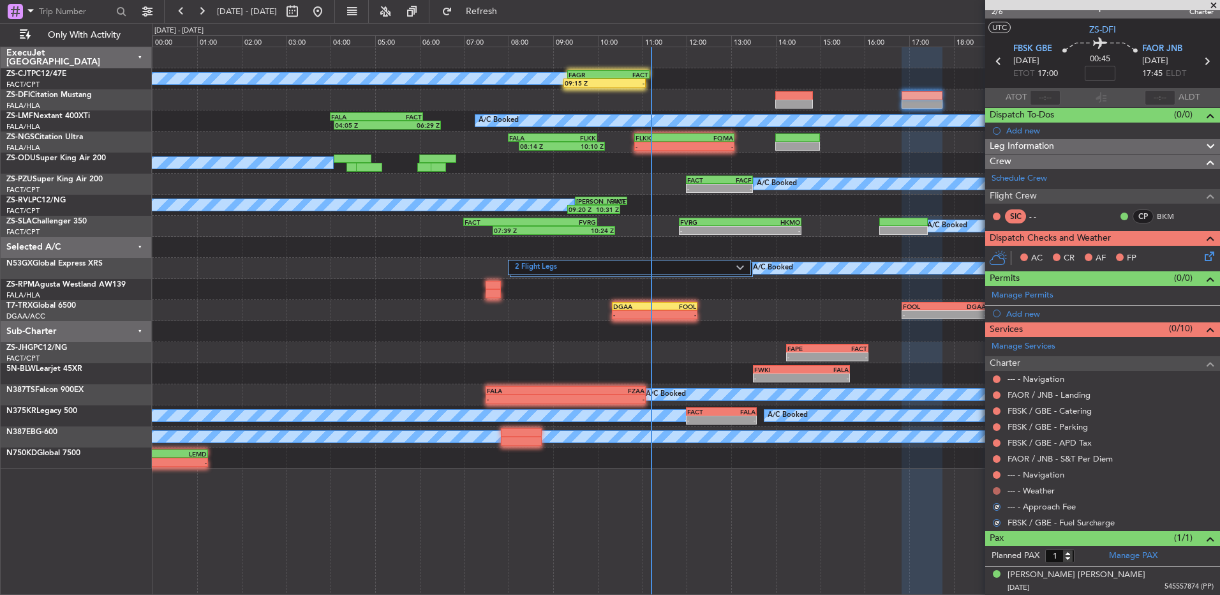
click at [997, 492] on button at bounding box center [997, 491] width 8 height 8
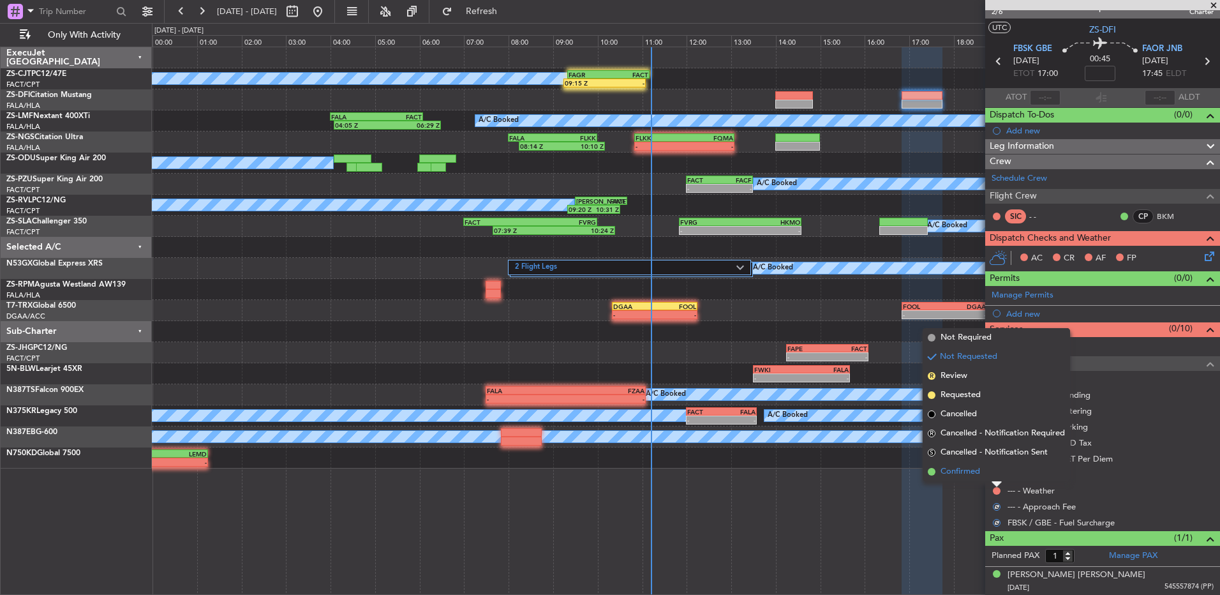
click at [1000, 479] on li "Confirmed" at bounding box center [996, 471] width 147 height 19
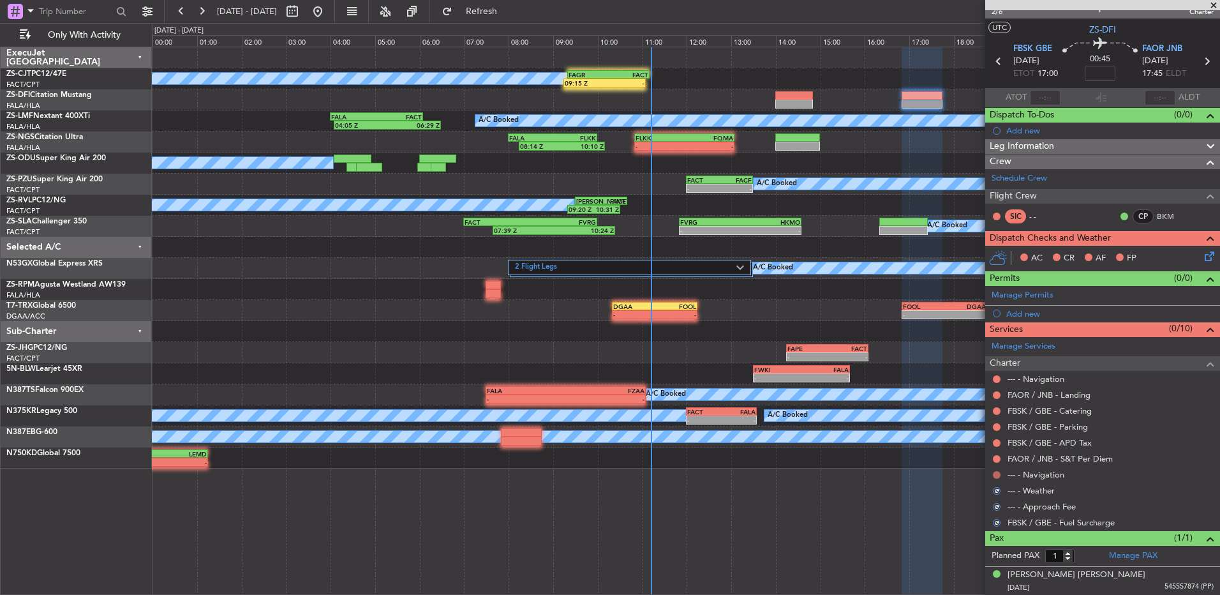
click at [997, 476] on button at bounding box center [997, 475] width 8 height 8
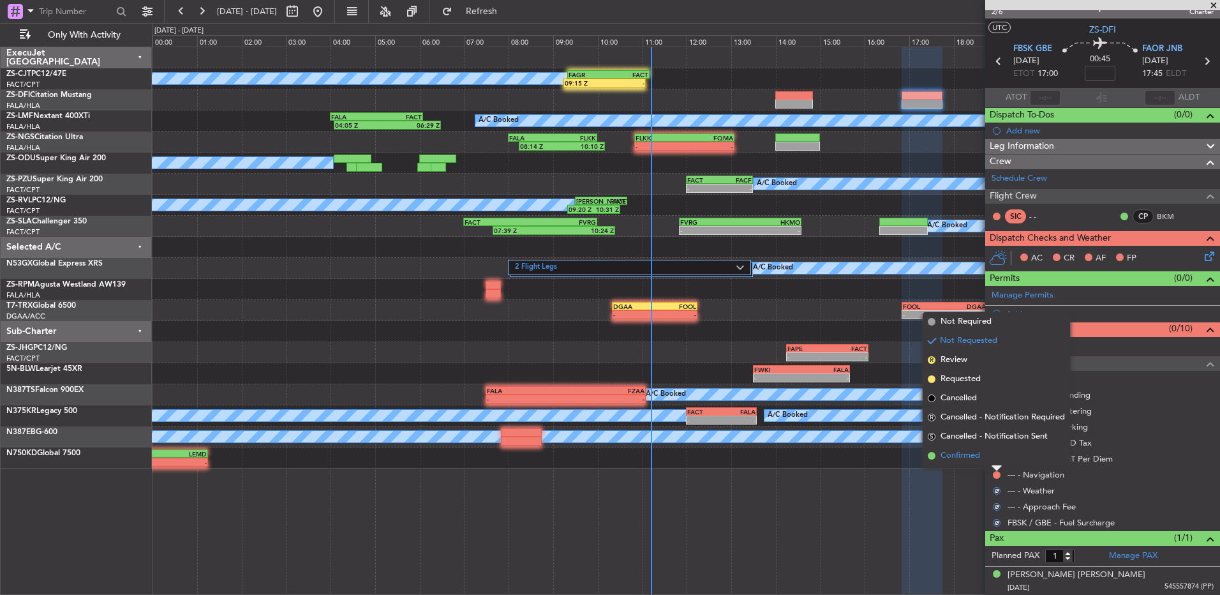
click at [995, 454] on li "Confirmed" at bounding box center [996, 455] width 147 height 19
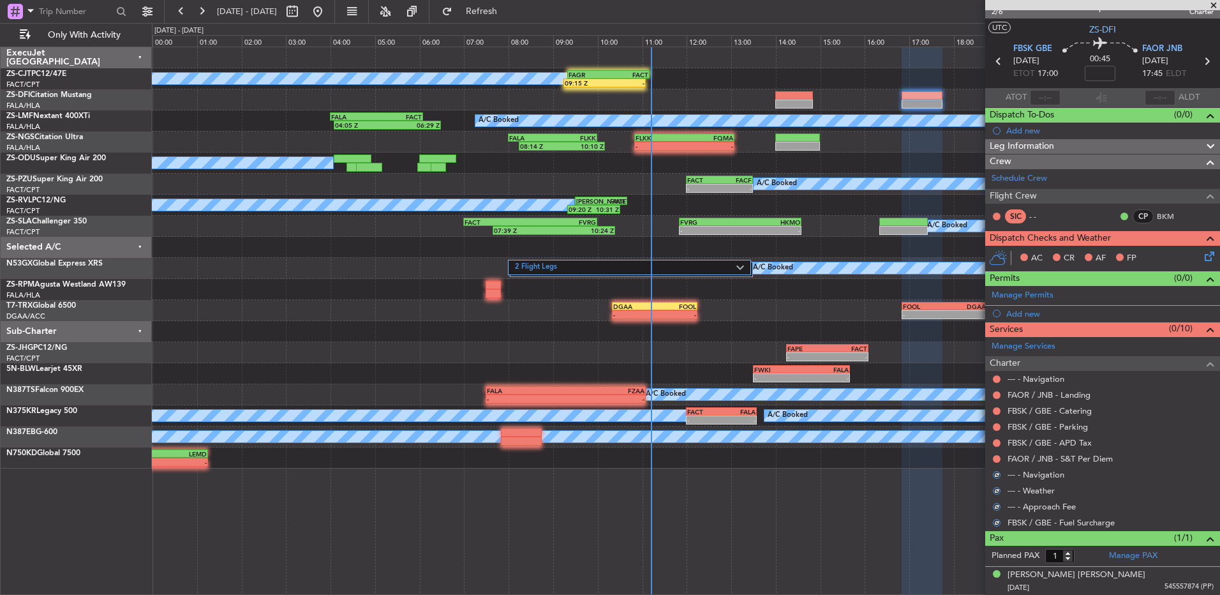
click at [995, 455] on button at bounding box center [997, 459] width 8 height 8
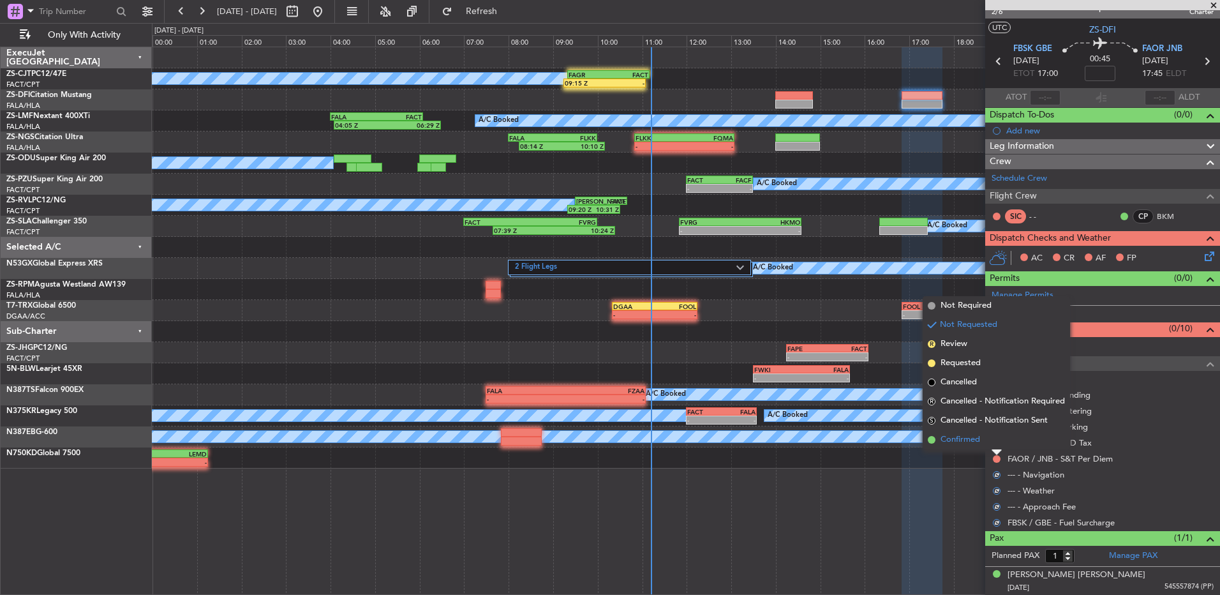
click at [994, 439] on li "Confirmed" at bounding box center [996, 439] width 147 height 19
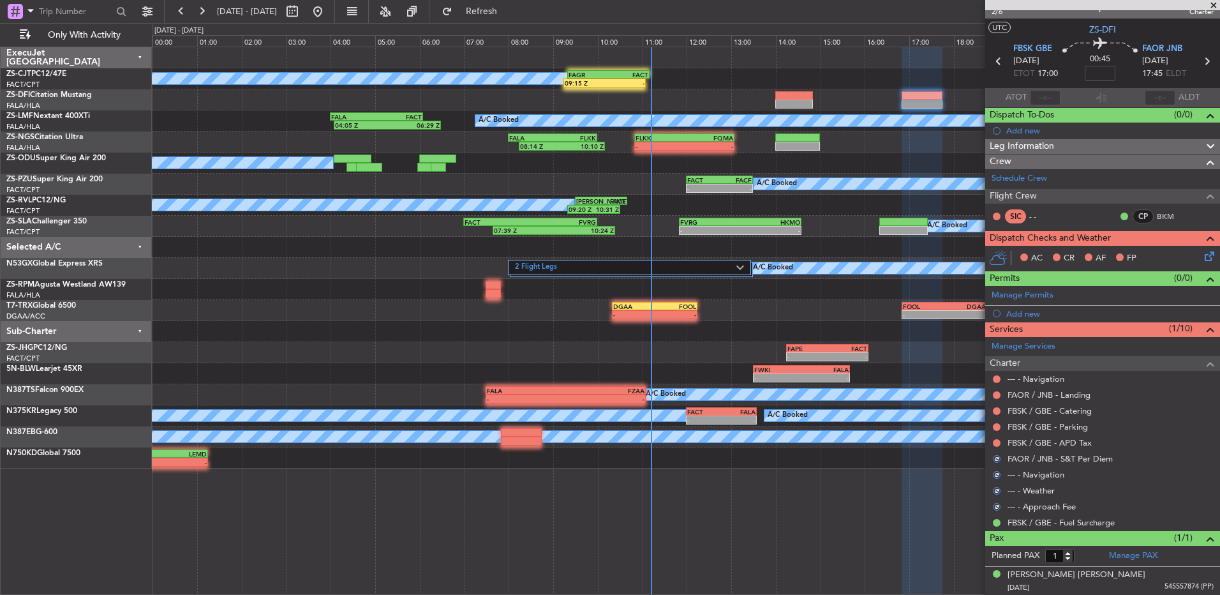
click at [994, 439] on button at bounding box center [997, 443] width 8 height 8
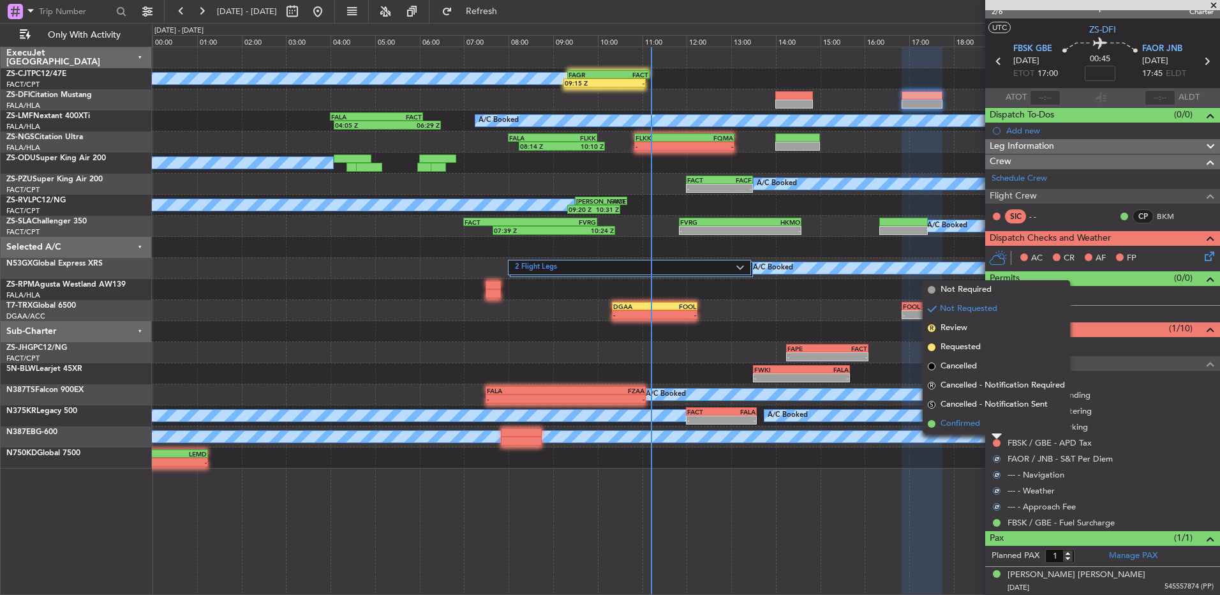
click at [994, 428] on li "Confirmed" at bounding box center [996, 423] width 147 height 19
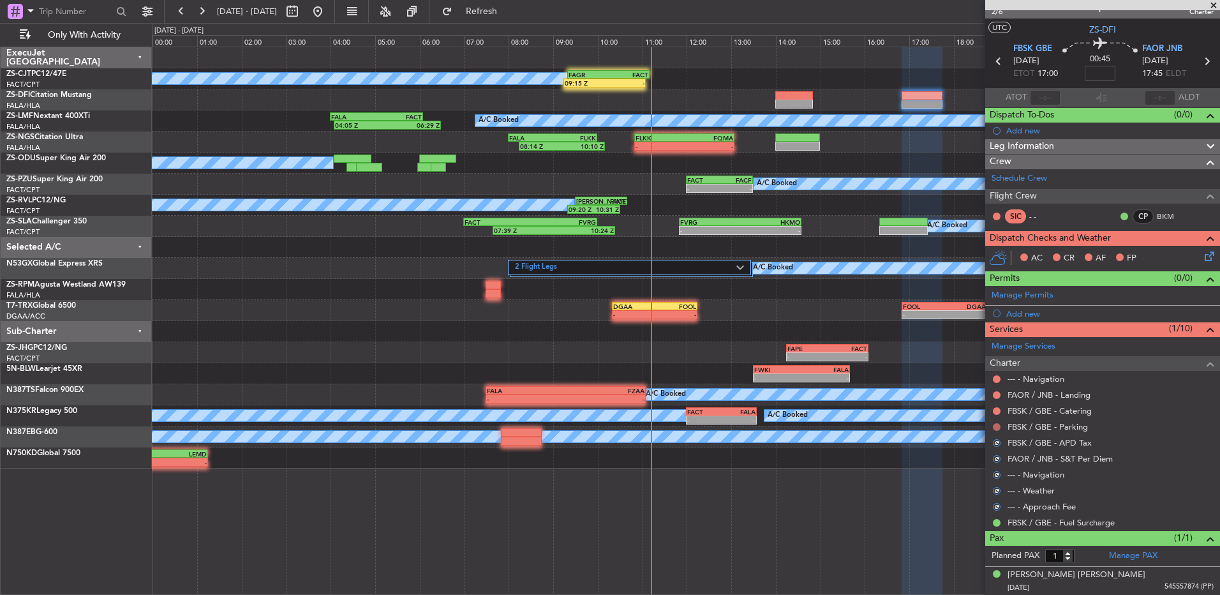
click at [994, 426] on button at bounding box center [997, 427] width 8 height 8
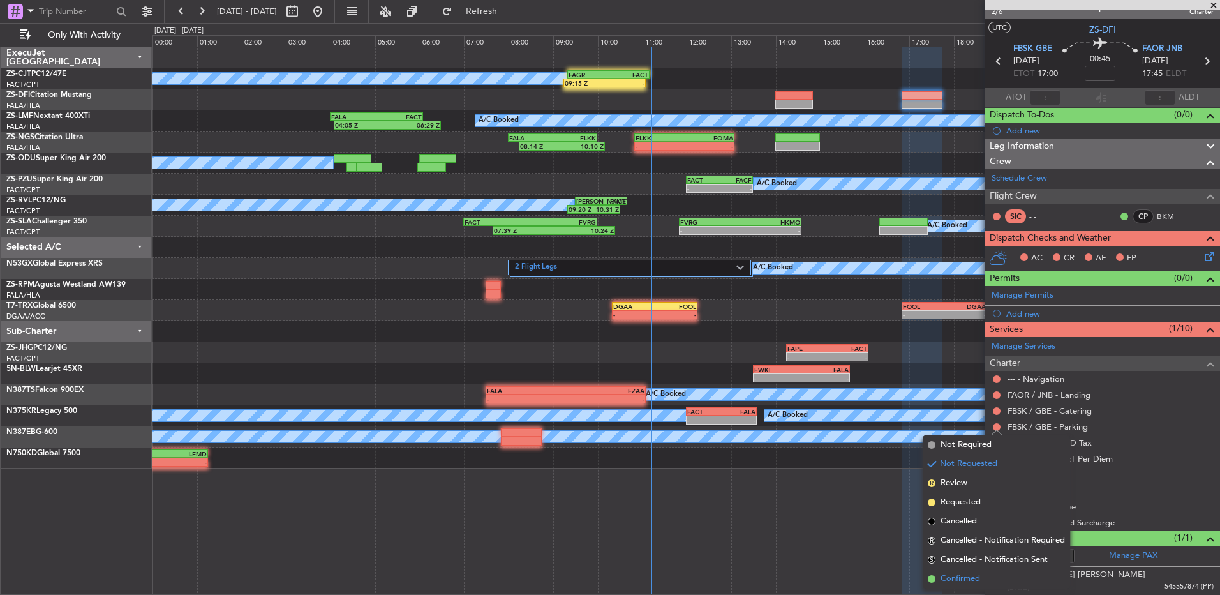
click at [966, 576] on span "Confirmed" at bounding box center [961, 579] width 40 height 13
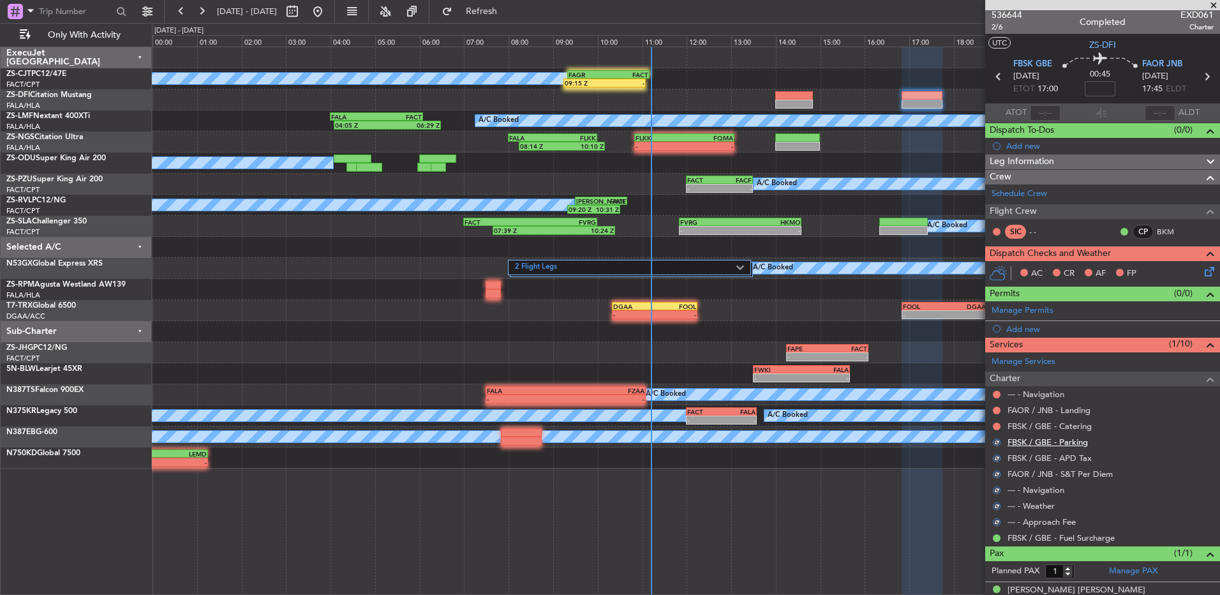
scroll to position [0, 0]
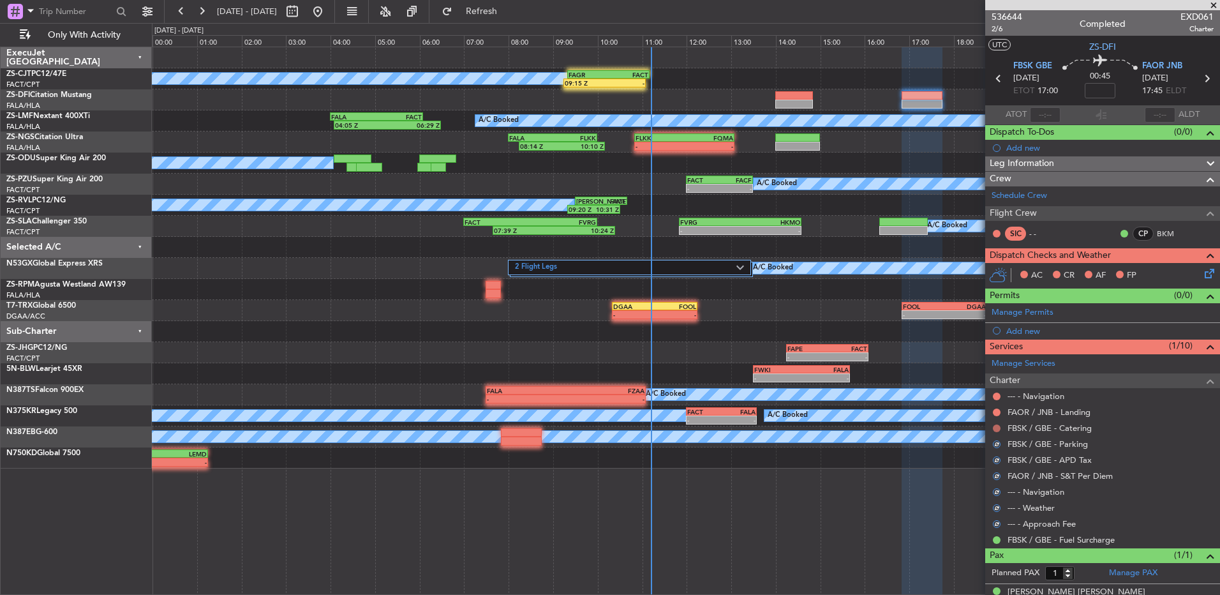
click at [996, 427] on button at bounding box center [997, 428] width 8 height 8
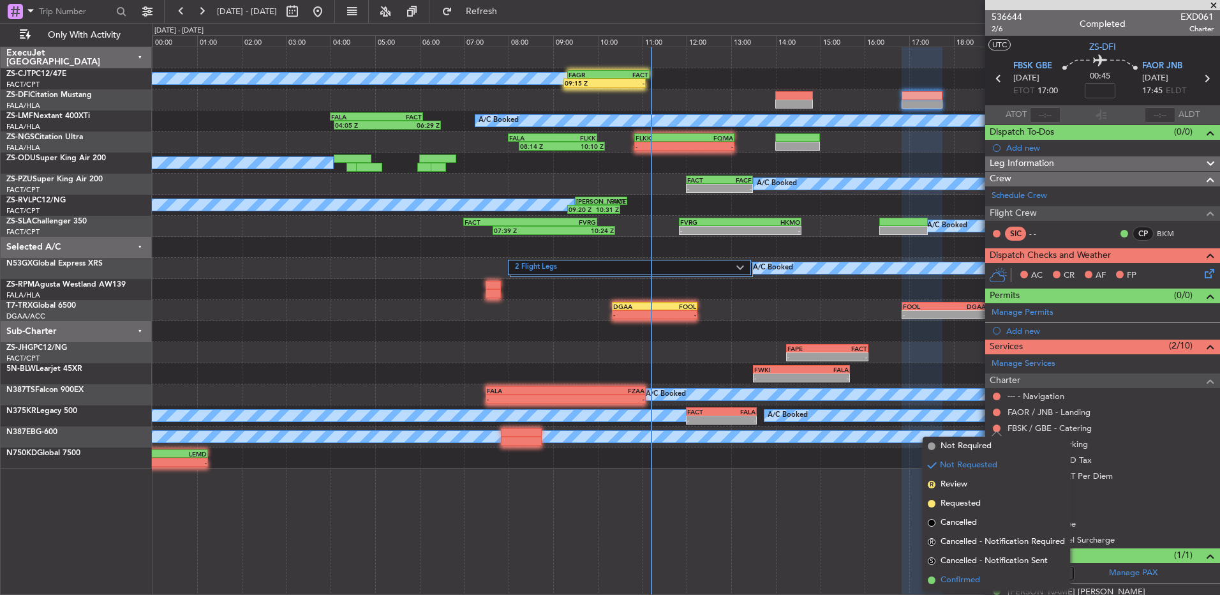
click at [935, 581] on span at bounding box center [932, 580] width 8 height 8
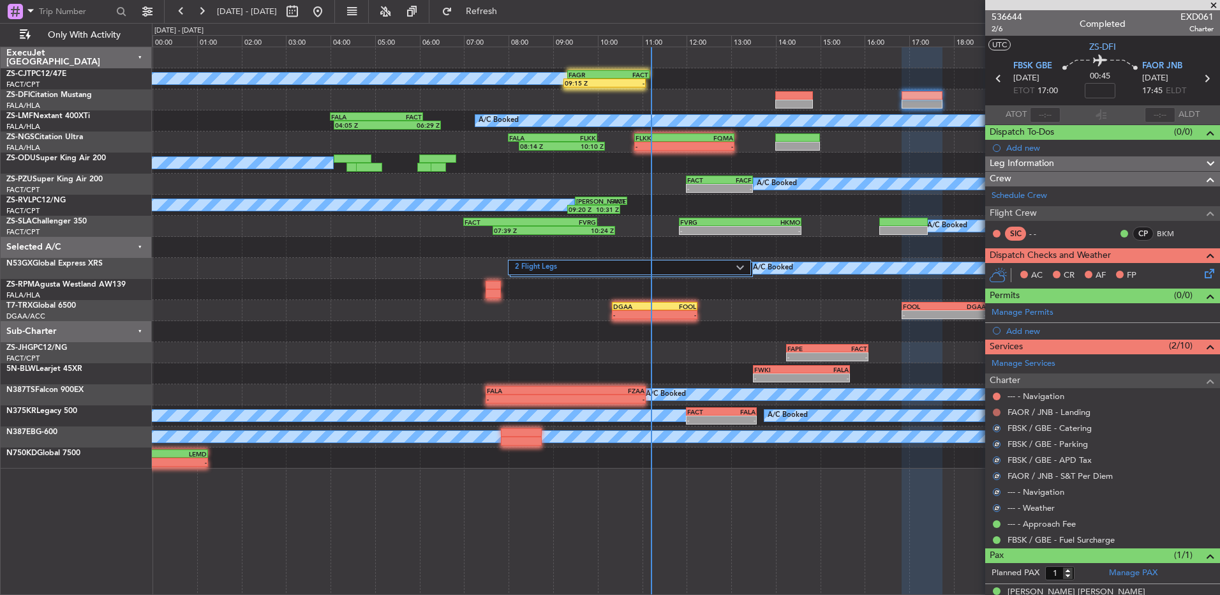
click at [999, 414] on button at bounding box center [997, 413] width 8 height 8
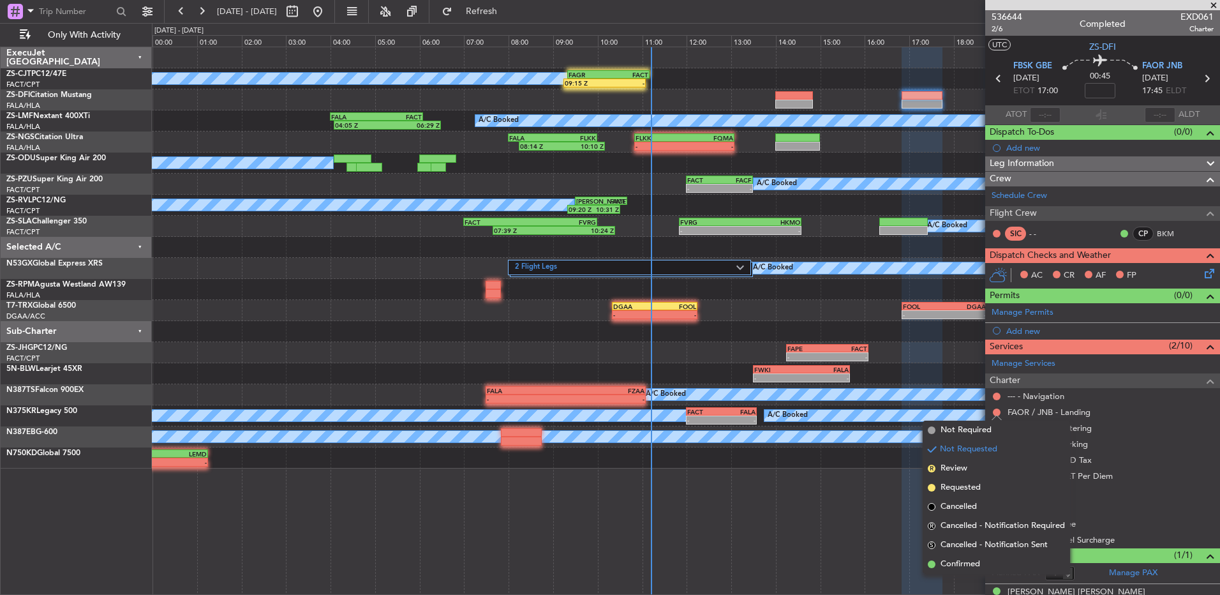
click at [972, 562] on span "Confirmed" at bounding box center [961, 564] width 40 height 13
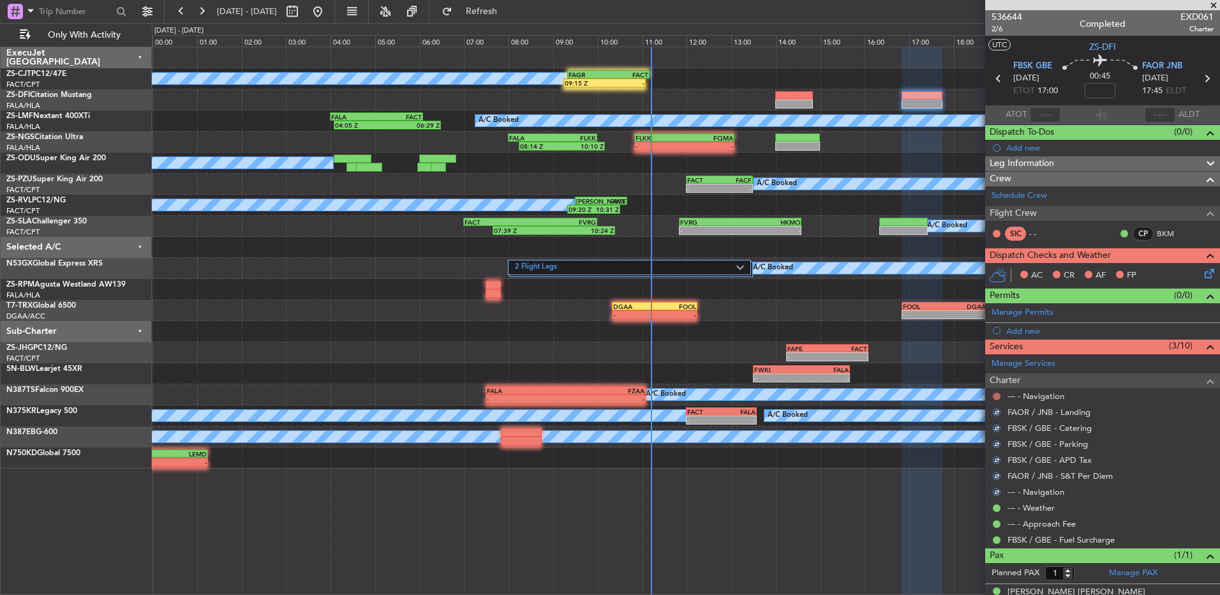
click at [998, 394] on button at bounding box center [997, 397] width 8 height 8
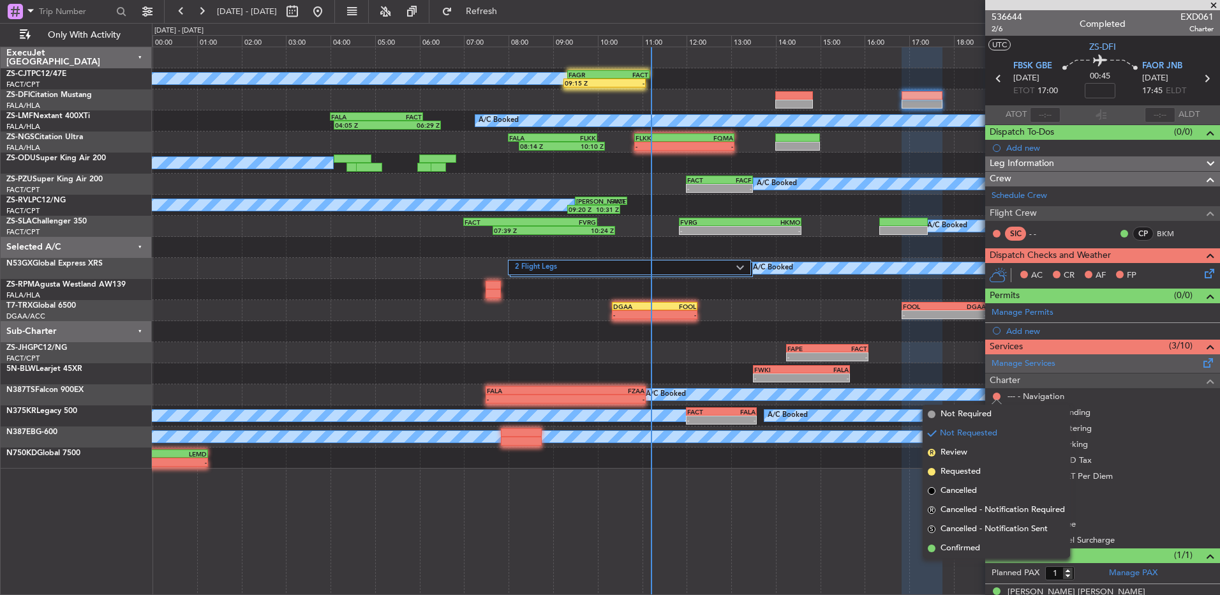
drag, startPoint x: 968, startPoint y: 548, endPoint x: 1129, endPoint y: 355, distance: 250.7
click at [970, 544] on span "Confirmed" at bounding box center [961, 548] width 40 height 13
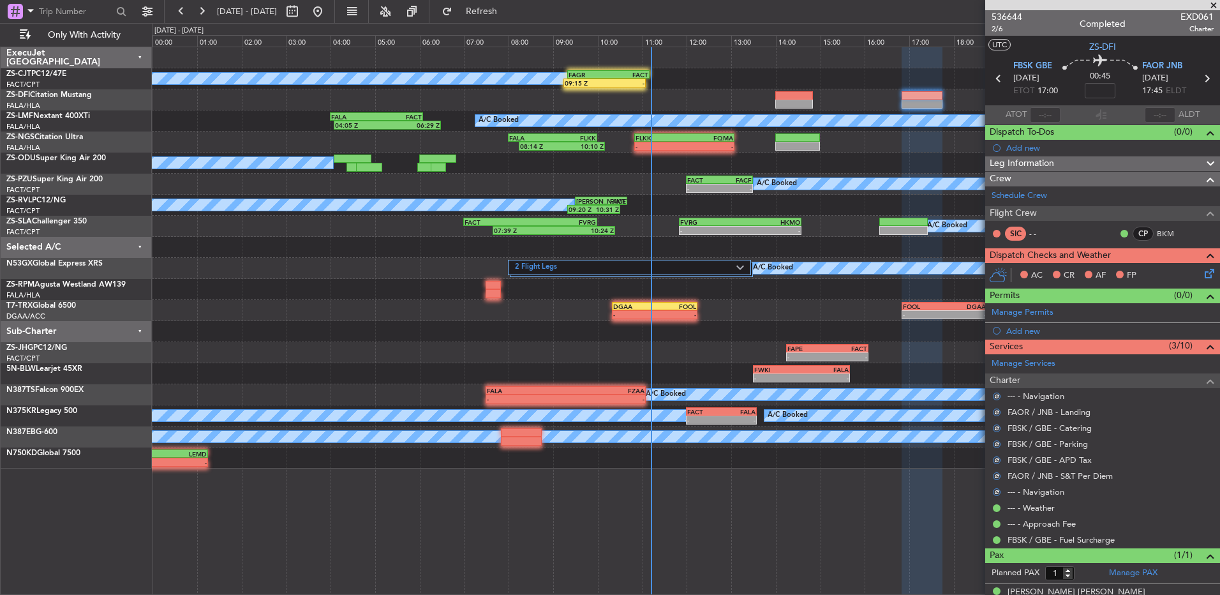
click at [1203, 271] on icon at bounding box center [1208, 271] width 10 height 10
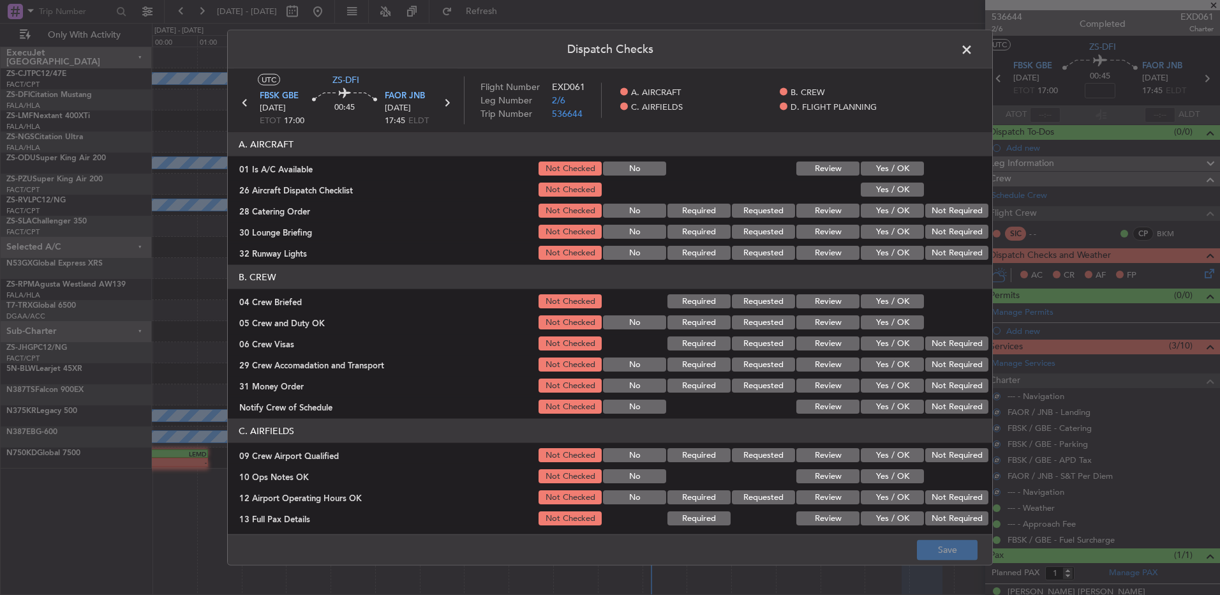
click at [892, 169] on button "Yes / OK" at bounding box center [892, 168] width 63 height 14
click at [895, 183] on button "Yes / OK" at bounding box center [892, 190] width 63 height 14
click at [929, 205] on button "Not Required" at bounding box center [957, 211] width 63 height 14
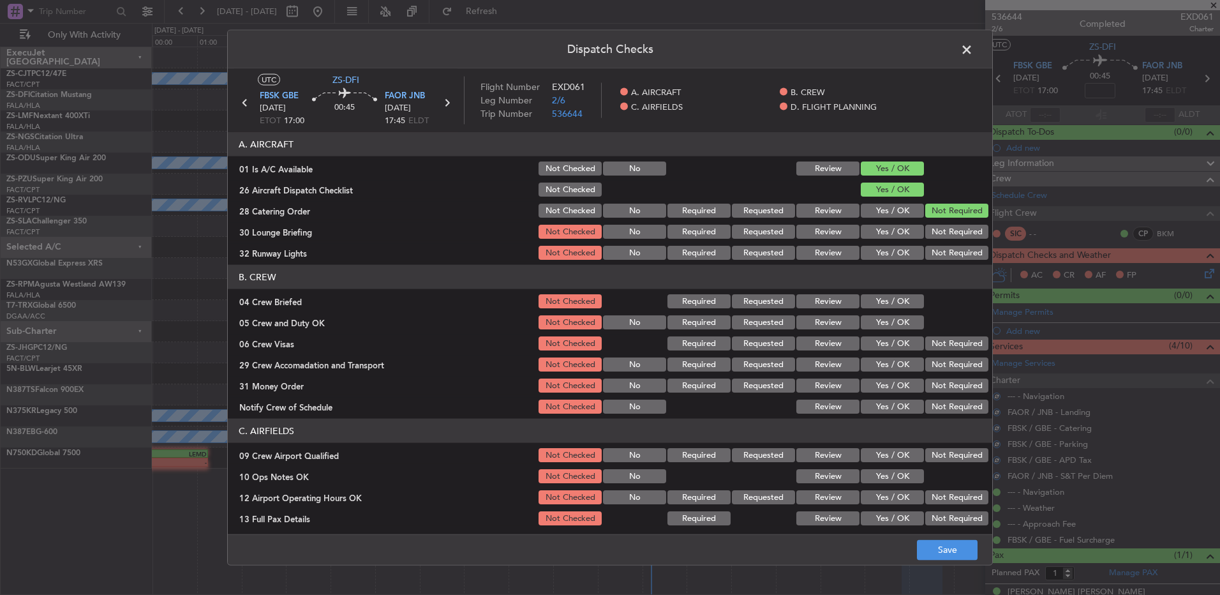
click at [934, 214] on button "Not Required" at bounding box center [957, 211] width 63 height 14
click at [934, 233] on button "Not Required" at bounding box center [957, 232] width 63 height 14
click at [933, 246] on button "Not Required" at bounding box center [957, 253] width 63 height 14
click at [933, 255] on button "Not Required" at bounding box center [957, 253] width 63 height 14
click at [882, 304] on button "Yes / OK" at bounding box center [892, 301] width 63 height 14
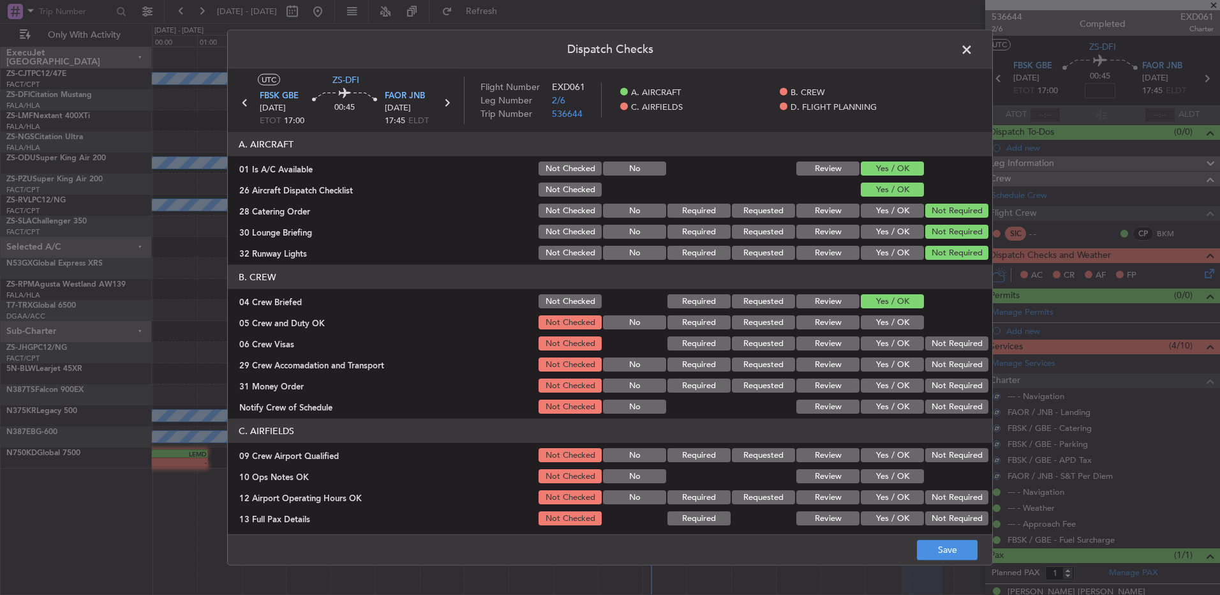
drag, startPoint x: 883, startPoint y: 317, endPoint x: 887, endPoint y: 326, distance: 9.4
click at [884, 319] on div "Yes / OK" at bounding box center [891, 322] width 64 height 18
drag, startPoint x: 901, startPoint y: 317, endPoint x: 935, endPoint y: 347, distance: 44.8
click at [901, 318] on button "Yes / OK" at bounding box center [892, 322] width 63 height 14
click at [940, 349] on button "Not Required" at bounding box center [957, 343] width 63 height 14
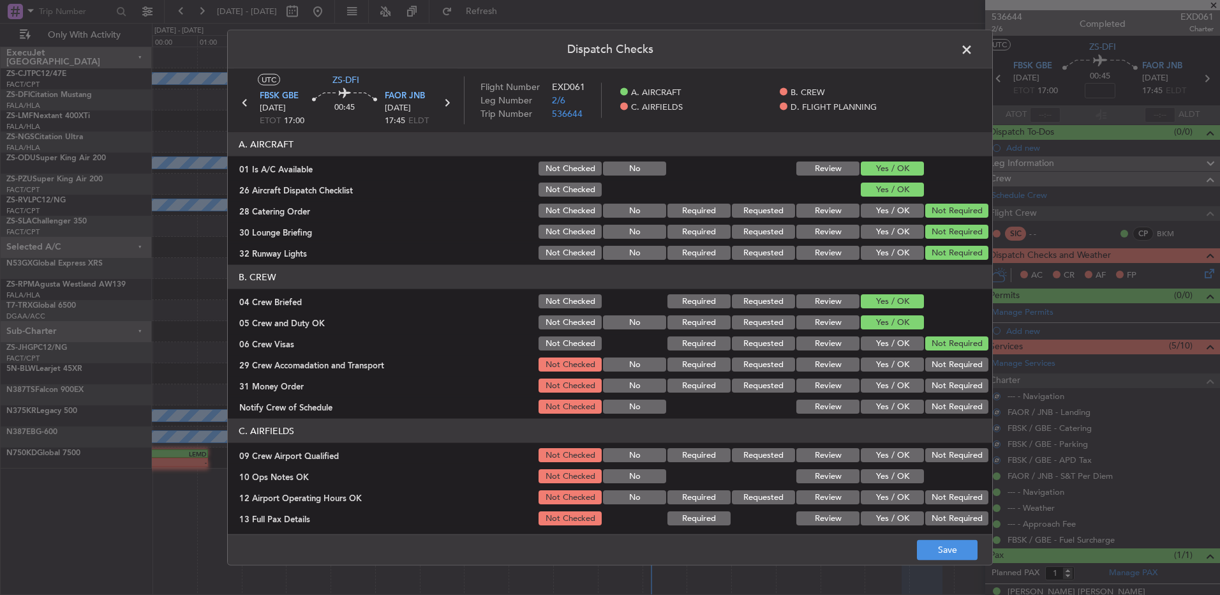
click at [938, 362] on button "Not Required" at bounding box center [957, 364] width 63 height 14
click at [936, 380] on div "Not Required" at bounding box center [956, 386] width 64 height 18
click at [940, 385] on button "Not Required" at bounding box center [957, 386] width 63 height 14
click at [940, 405] on button "Not Required" at bounding box center [957, 407] width 63 height 14
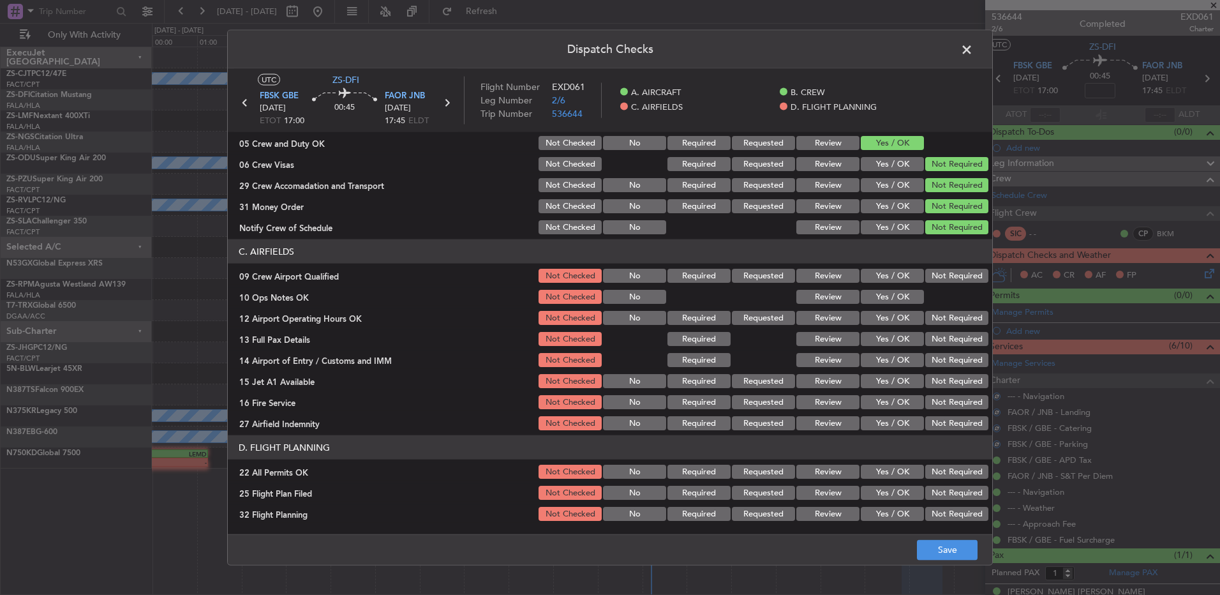
click at [936, 282] on button "Not Required" at bounding box center [957, 276] width 63 height 14
click at [894, 304] on div "Yes / OK" at bounding box center [891, 297] width 64 height 18
click at [905, 297] on button "Yes / OK" at bounding box center [892, 297] width 63 height 14
click at [934, 326] on div "Not Required" at bounding box center [956, 318] width 64 height 18
click at [932, 316] on button "Not Required" at bounding box center [957, 318] width 63 height 14
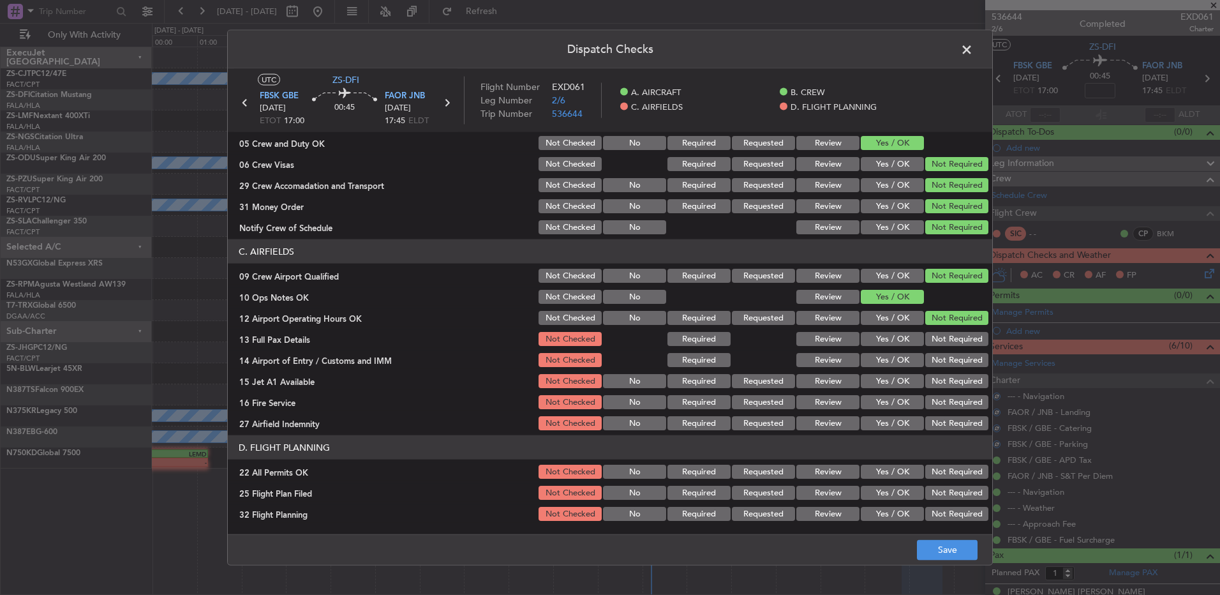
click at [935, 341] on button "Not Required" at bounding box center [957, 339] width 63 height 14
click at [931, 358] on button "Not Required" at bounding box center [957, 360] width 63 height 14
click at [936, 379] on button "Not Required" at bounding box center [957, 381] width 63 height 14
click at [940, 405] on button "Not Required" at bounding box center [957, 402] width 63 height 14
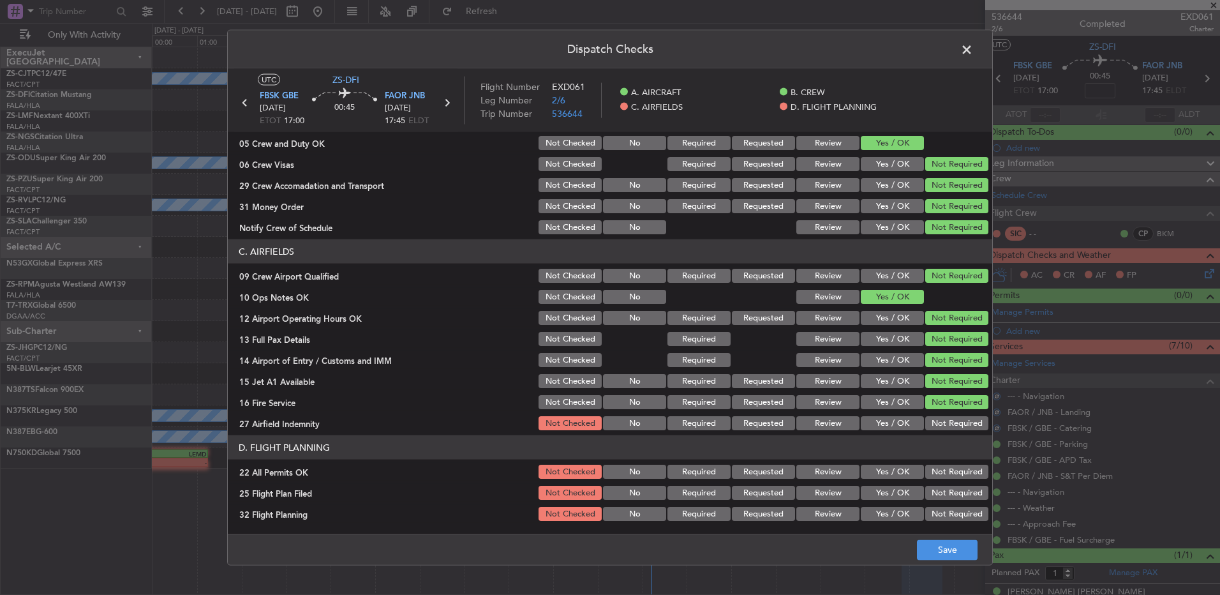
click at [944, 419] on button "Not Required" at bounding box center [957, 423] width 63 height 14
click at [945, 465] on button "Not Required" at bounding box center [957, 472] width 63 height 14
click at [827, 493] on button "Review" at bounding box center [828, 493] width 63 height 14
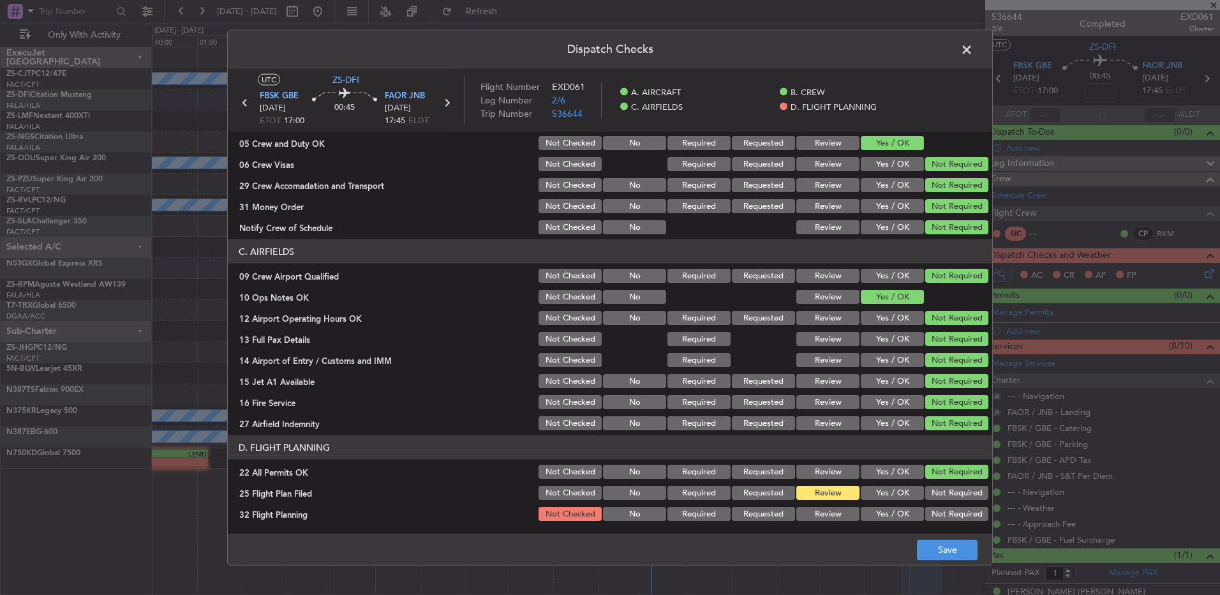
click at [822, 525] on article "A. AIRCRAFT 01 Is A/C Available Not Checked No Review Yes / OK 26 Aircraft Disp…" at bounding box center [610, 329] width 765 height 394
click at [829, 509] on button "Review" at bounding box center [828, 514] width 63 height 14
click at [932, 559] on button "Save" at bounding box center [947, 549] width 61 height 20
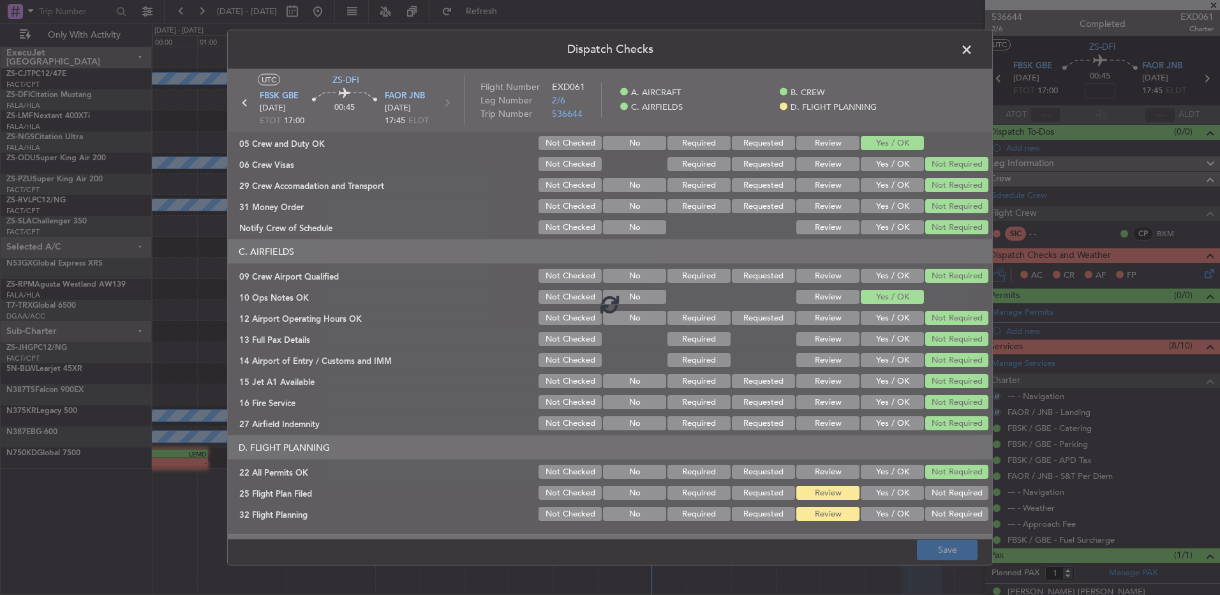
click at [946, 541] on footer "Save" at bounding box center [610, 549] width 765 height 31
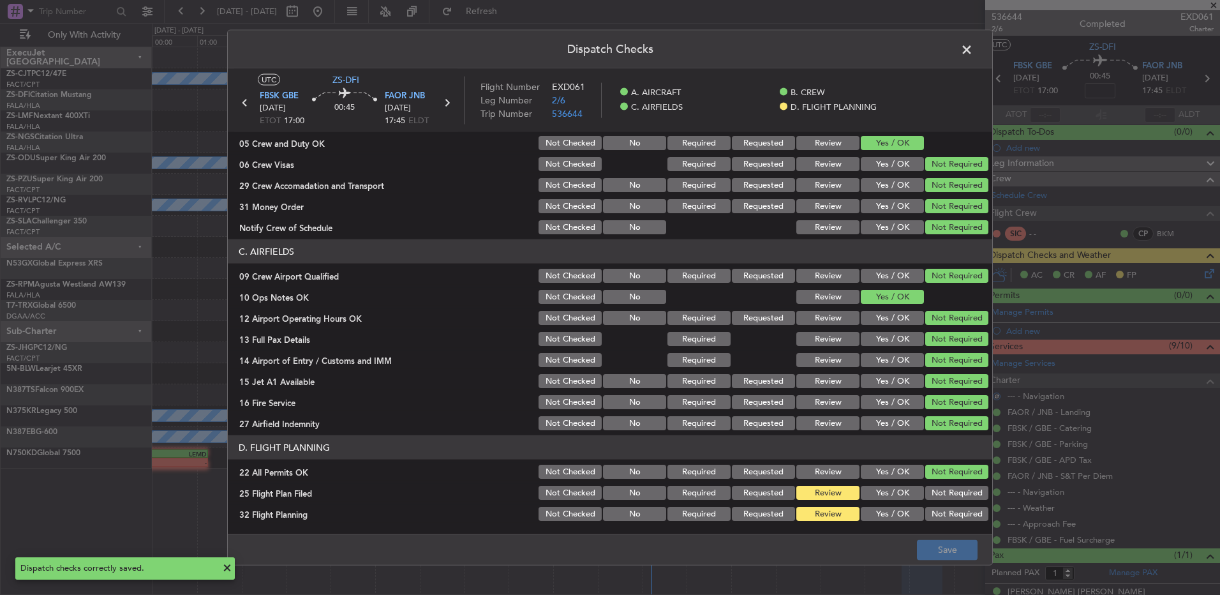
click at [973, 43] on span at bounding box center [973, 53] width 0 height 26
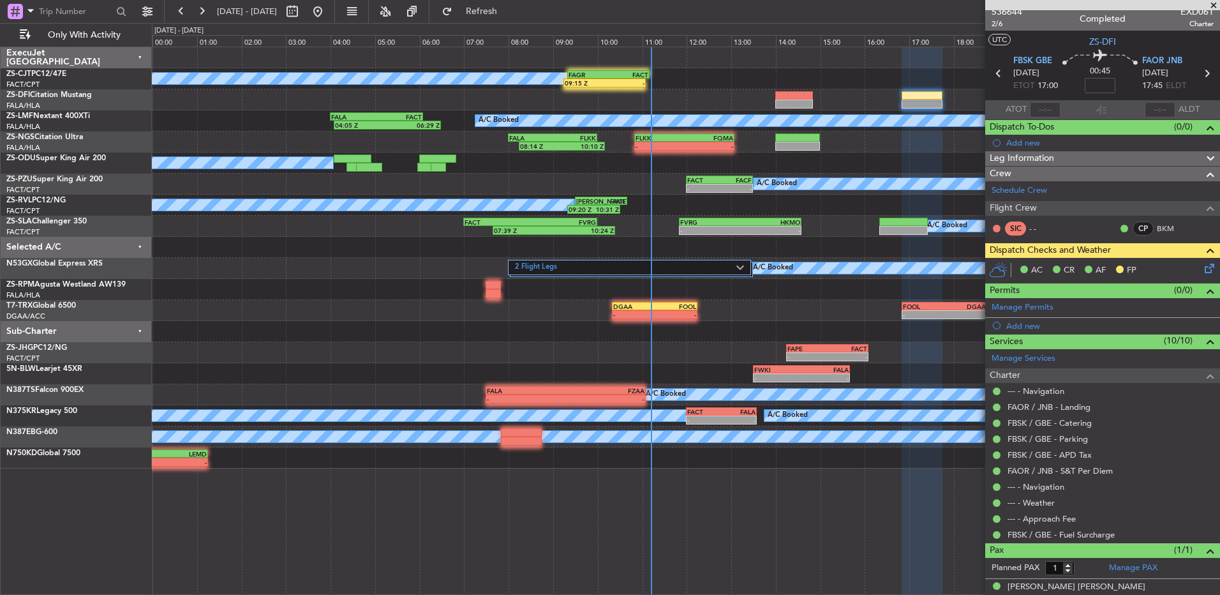
scroll to position [0, 0]
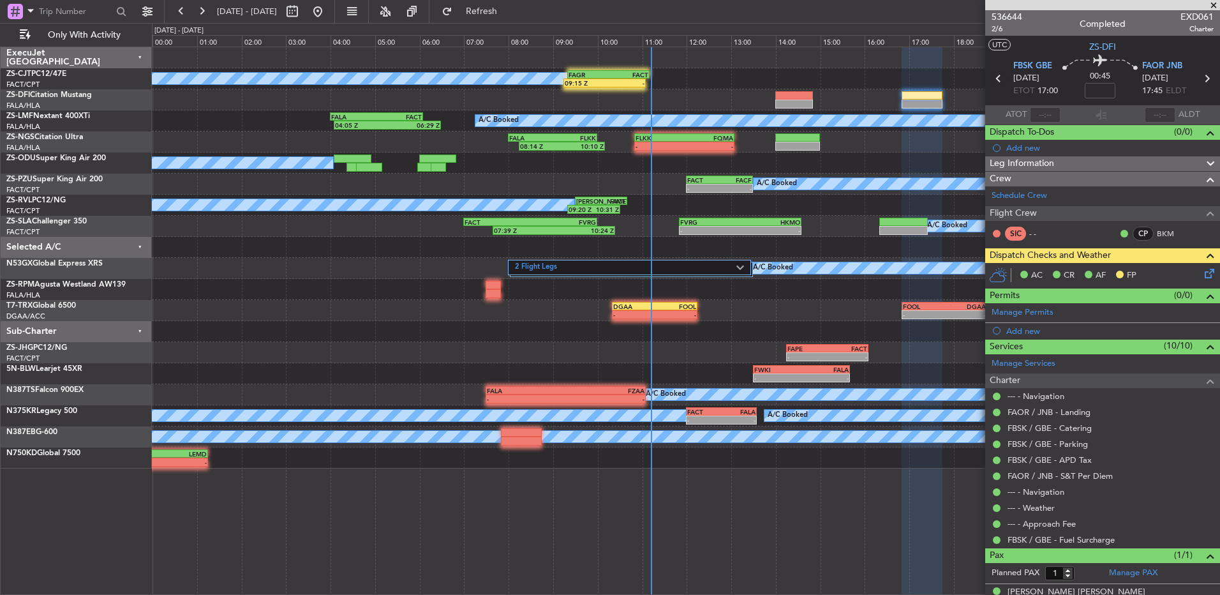
click at [993, 76] on icon at bounding box center [999, 78] width 17 height 17
type input "0"
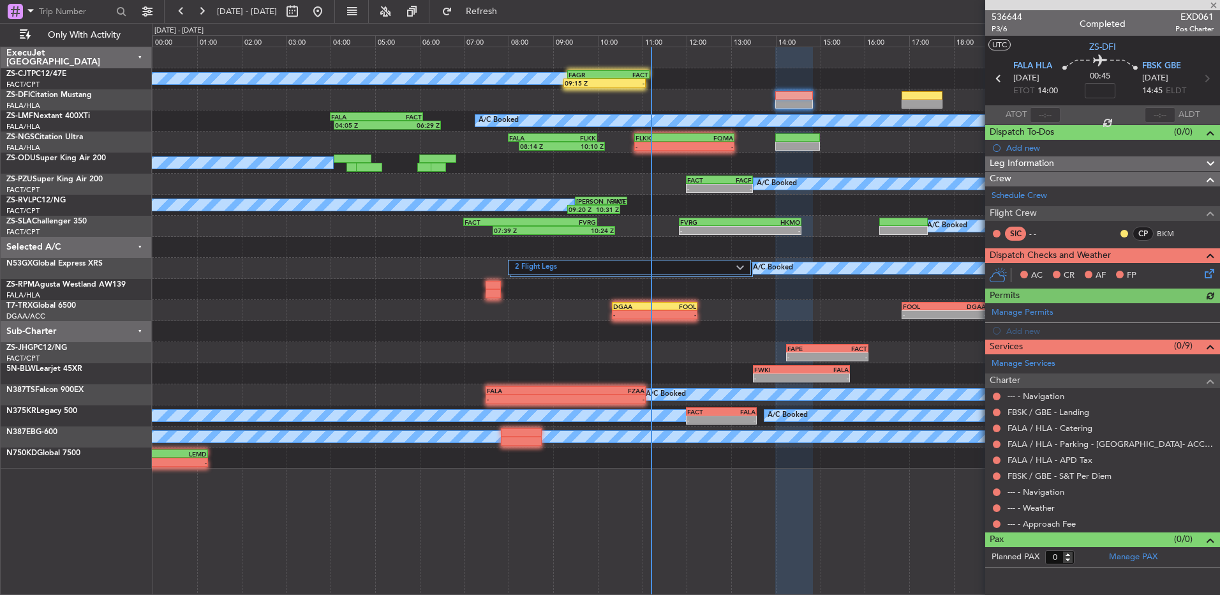
click at [1001, 524] on div at bounding box center [997, 524] width 10 height 10
click at [993, 520] on div at bounding box center [997, 524] width 10 height 10
click at [997, 524] on button at bounding box center [997, 524] width 8 height 8
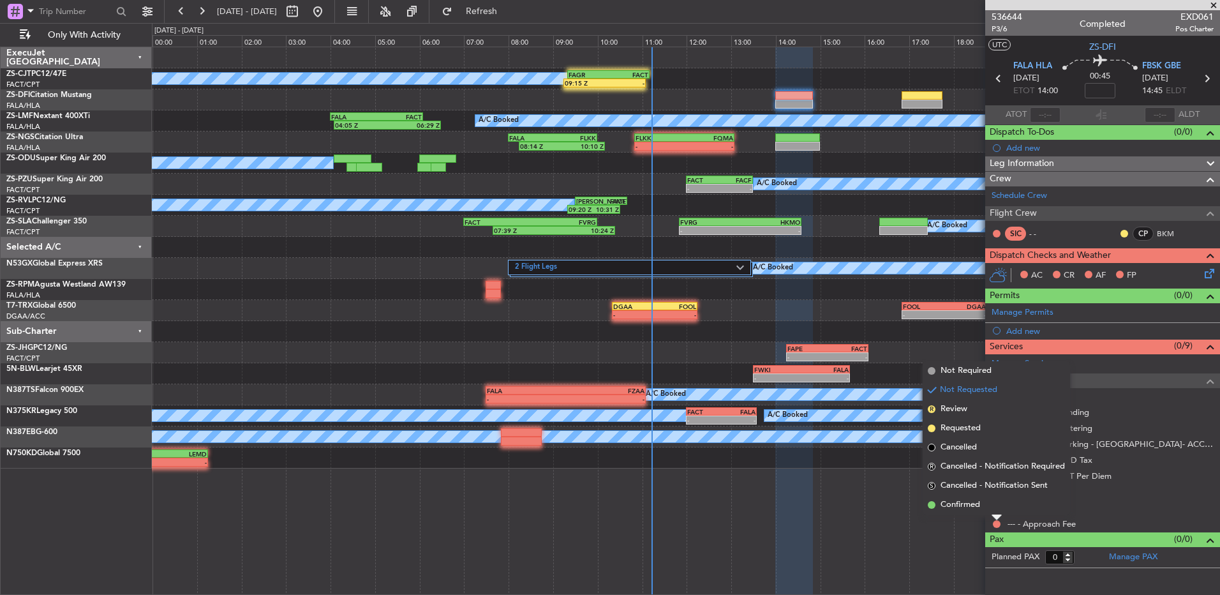
click at [996, 505] on li "Confirmed" at bounding box center [996, 504] width 147 height 19
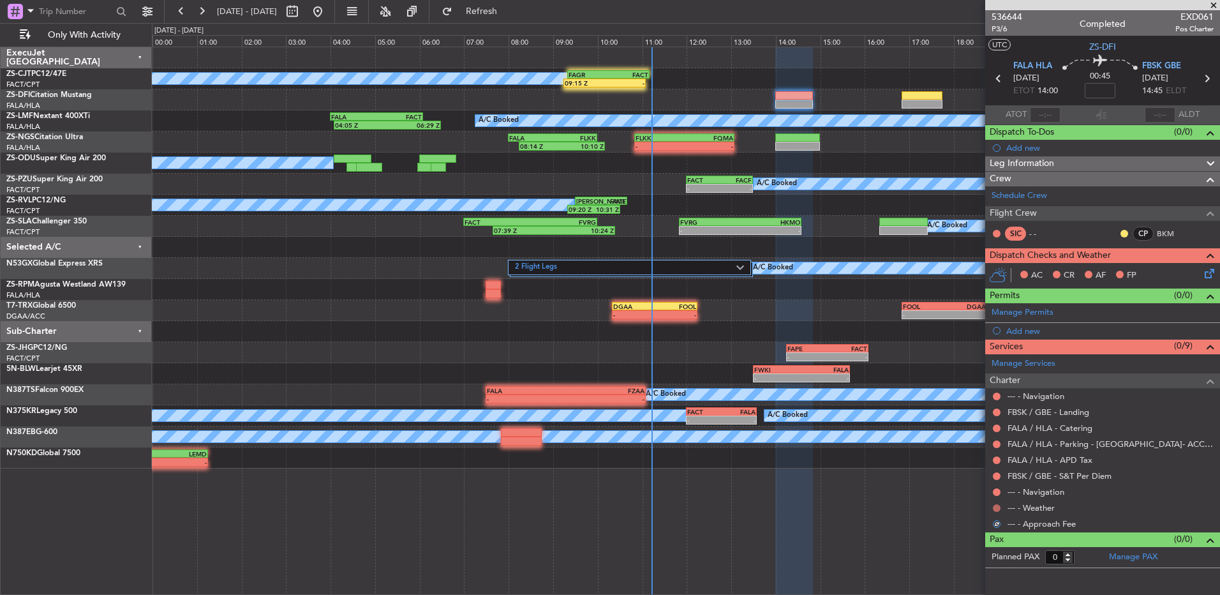
click at [996, 505] on button at bounding box center [997, 508] width 8 height 8
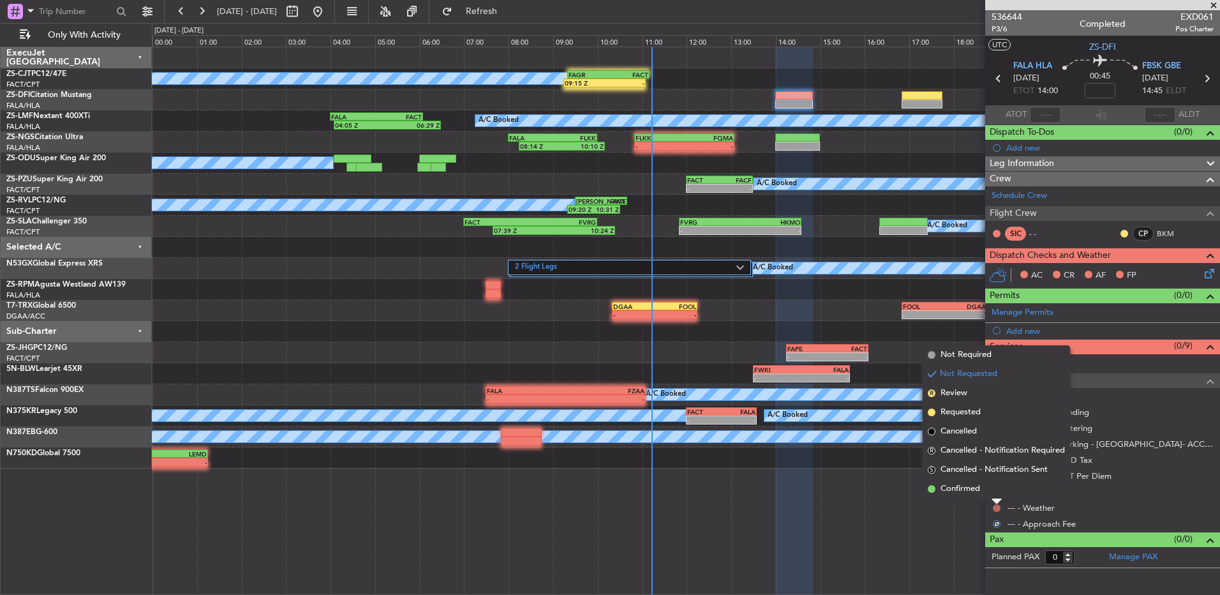
click at [996, 491] on li "Confirmed" at bounding box center [996, 488] width 147 height 19
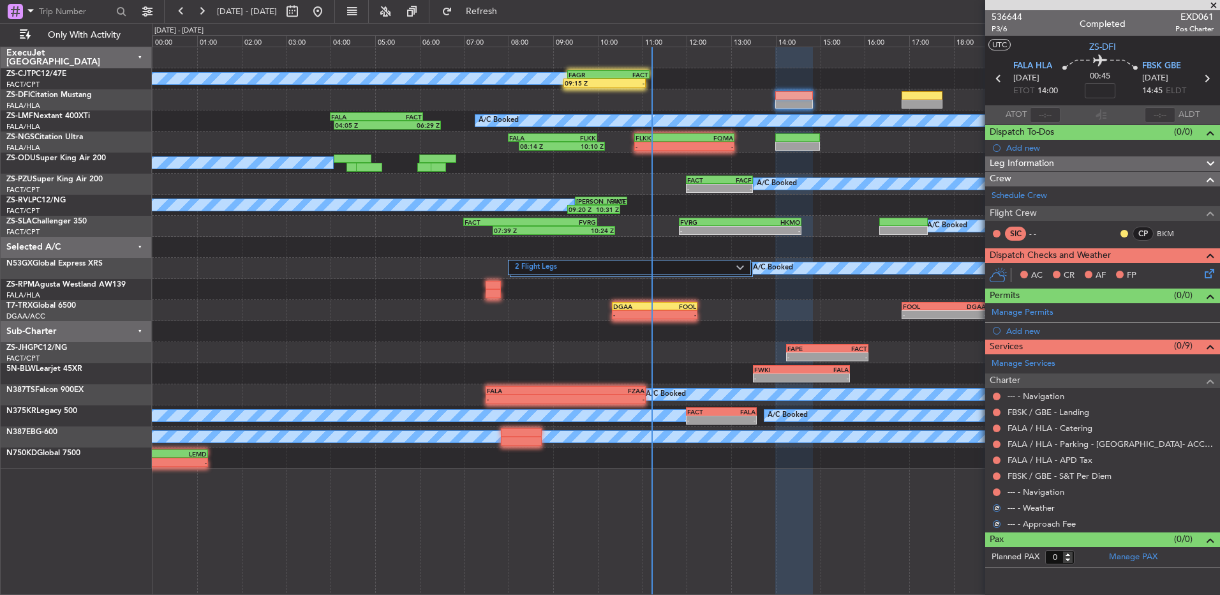
click at [996, 491] on button at bounding box center [997, 492] width 8 height 8
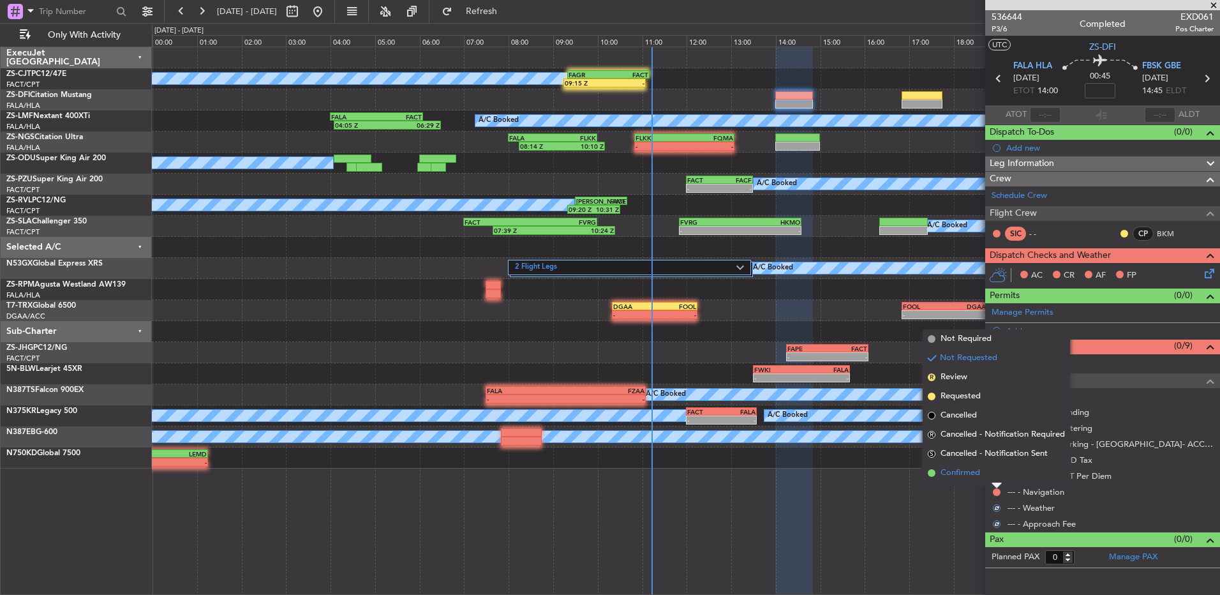
click at [996, 472] on li "Confirmed" at bounding box center [996, 472] width 147 height 19
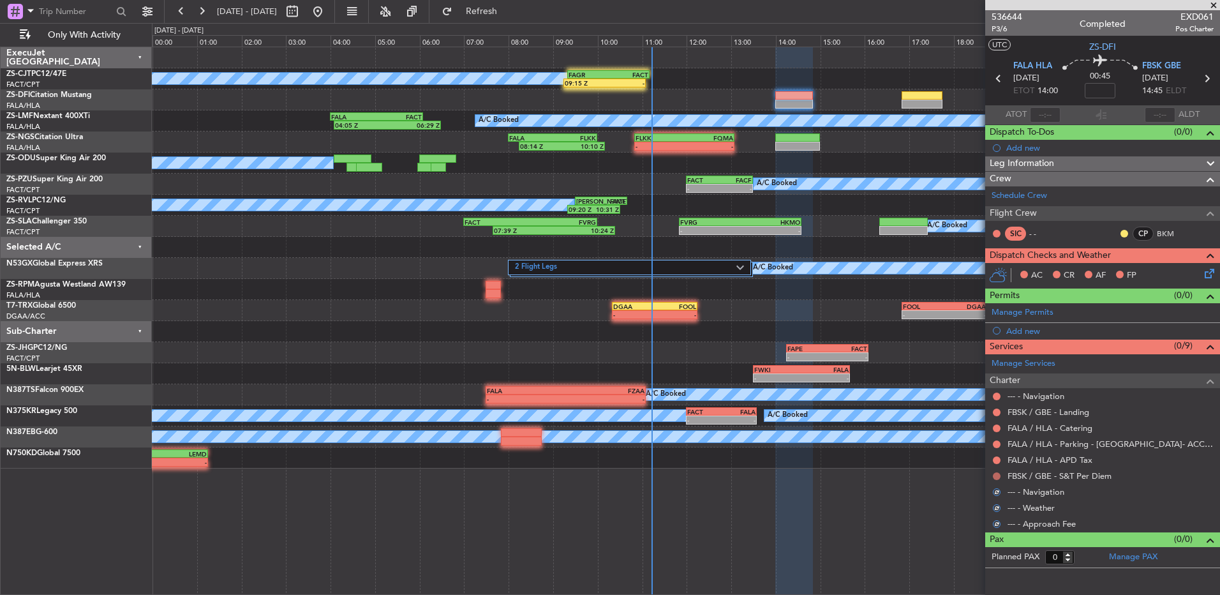
click at [997, 479] on mat-tooltip-component "Not Requested" at bounding box center [997, 496] width 72 height 34
click at [998, 471] on div at bounding box center [997, 476] width 10 height 10
click at [998, 474] on button at bounding box center [997, 476] width 8 height 8
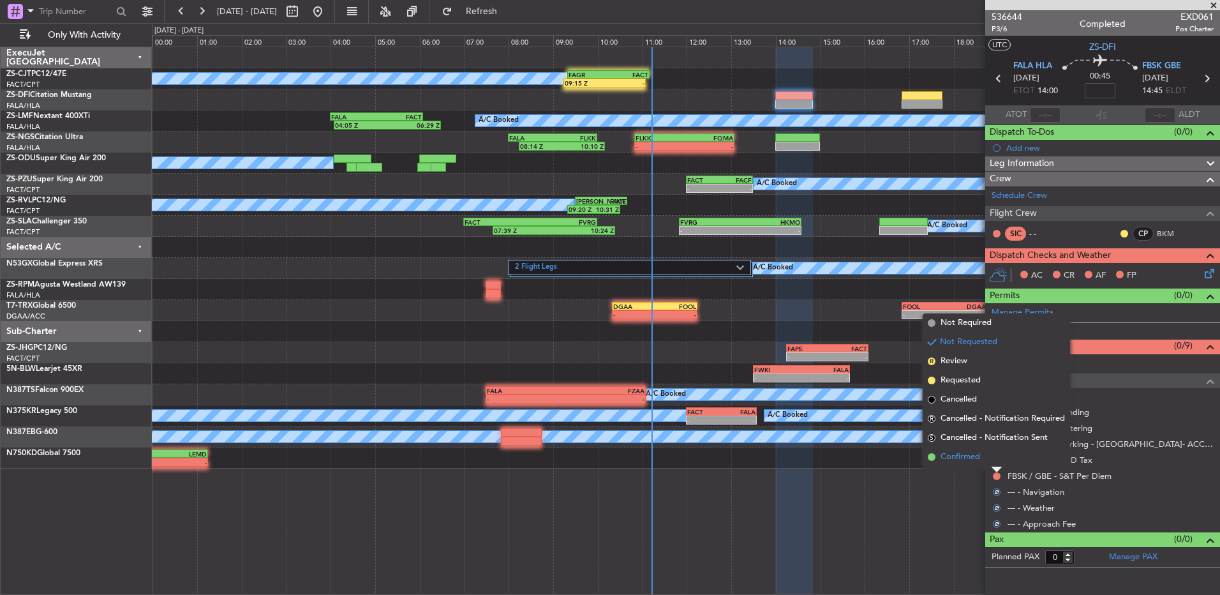
click at [995, 465] on li "Confirmed" at bounding box center [996, 456] width 147 height 19
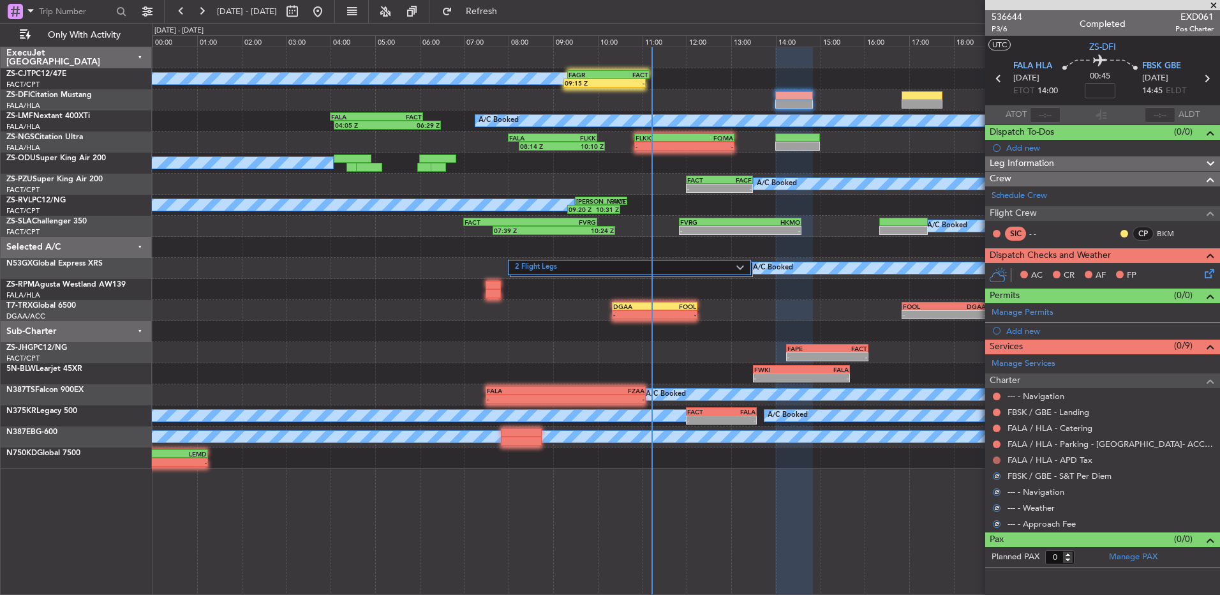
click at [997, 456] on button at bounding box center [997, 460] width 8 height 8
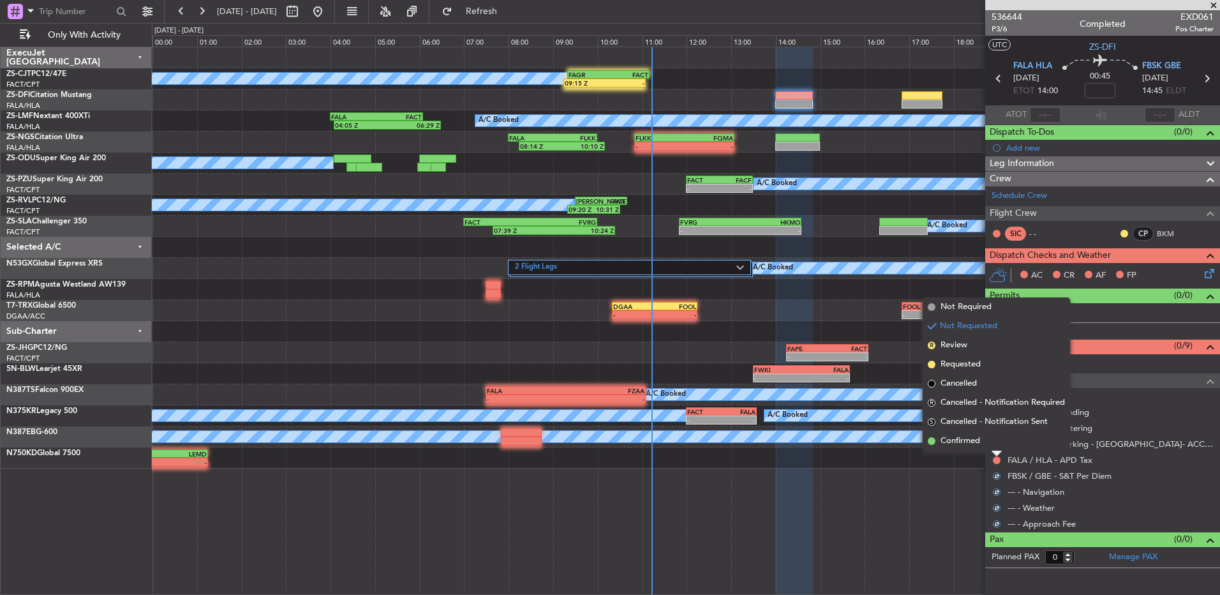
click at [997, 447] on li "Confirmed" at bounding box center [996, 440] width 147 height 19
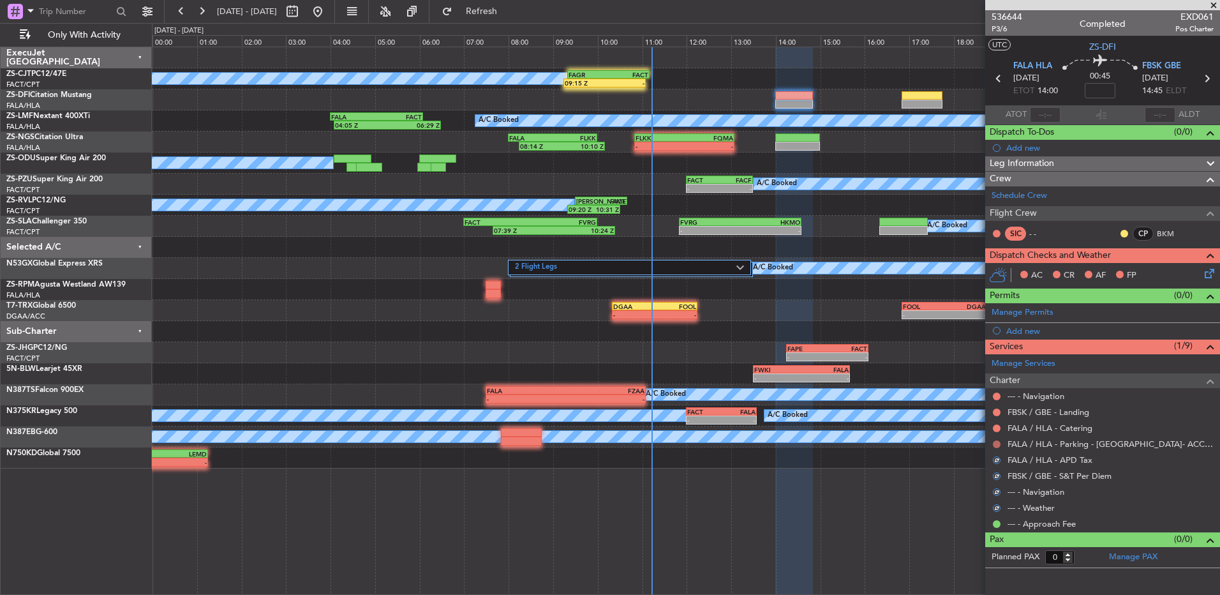
click at [997, 445] on button at bounding box center [997, 444] width 8 height 8
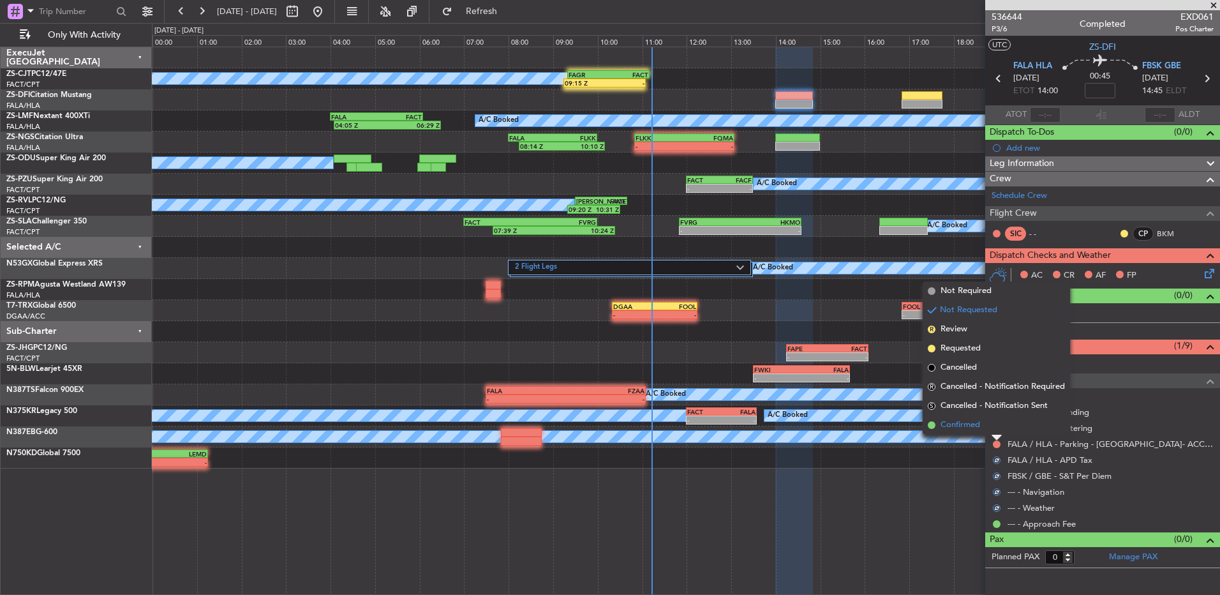
click at [995, 428] on li "Confirmed" at bounding box center [996, 425] width 147 height 19
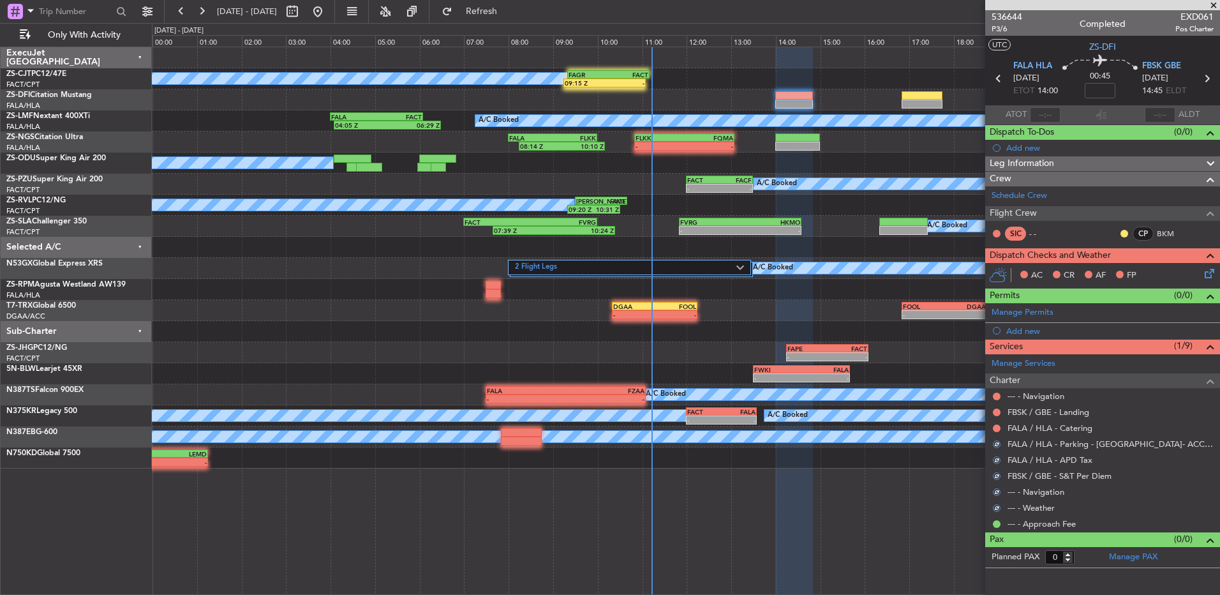
click at [995, 428] on button at bounding box center [997, 428] width 8 height 8
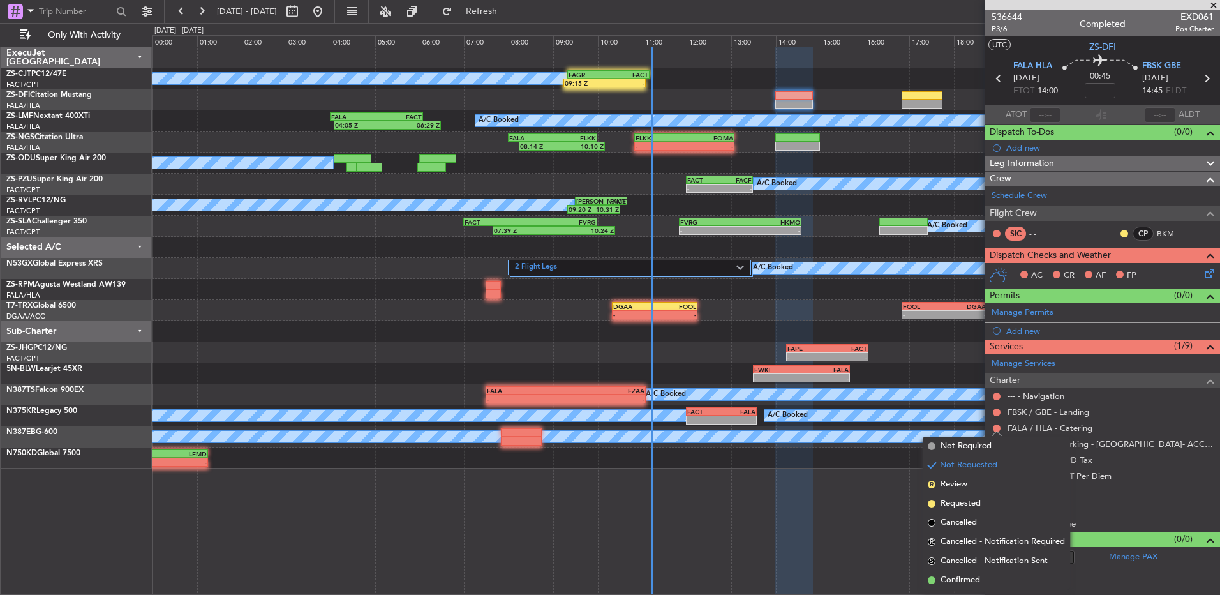
click at [989, 585] on li "Confirmed" at bounding box center [996, 580] width 147 height 19
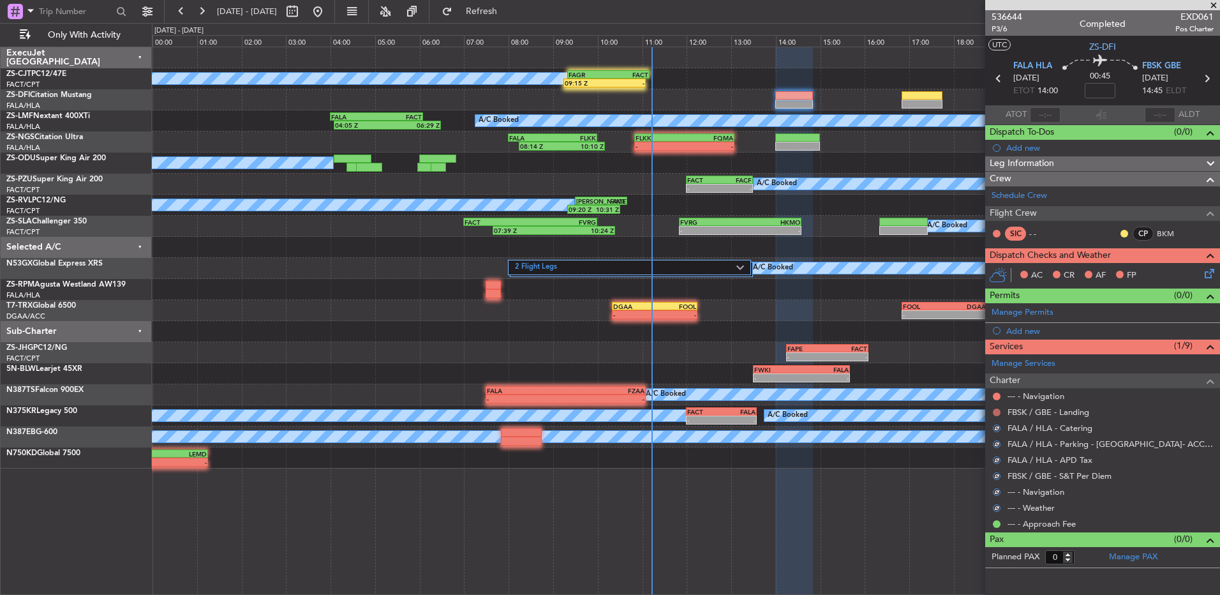
click at [996, 410] on button at bounding box center [997, 413] width 8 height 8
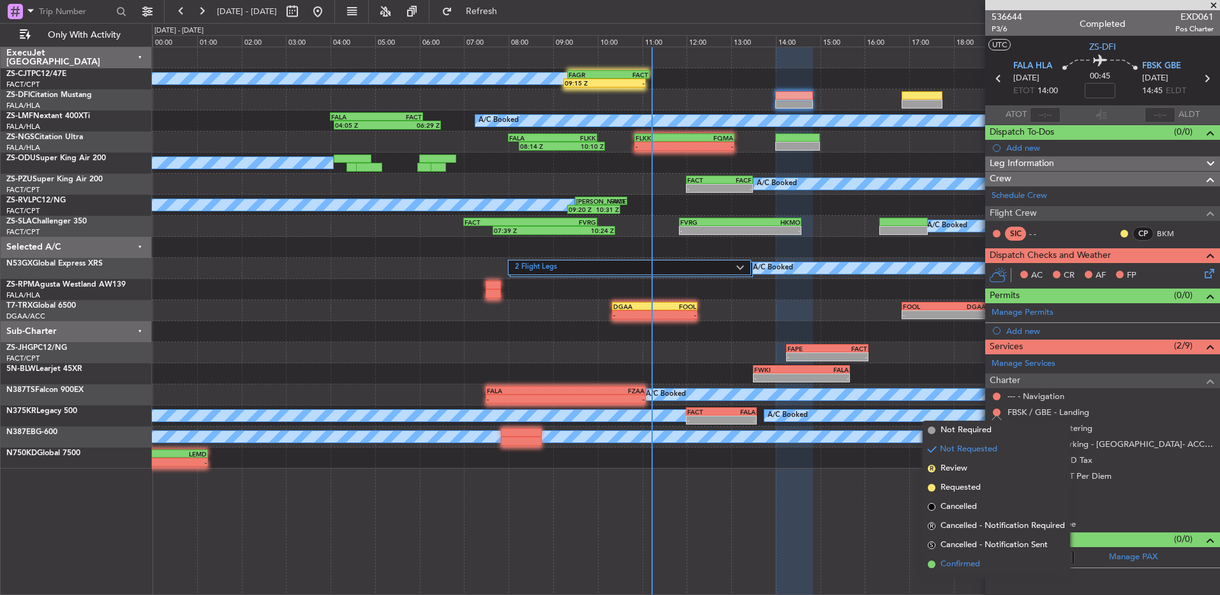
click at [955, 556] on li "Confirmed" at bounding box center [996, 564] width 147 height 19
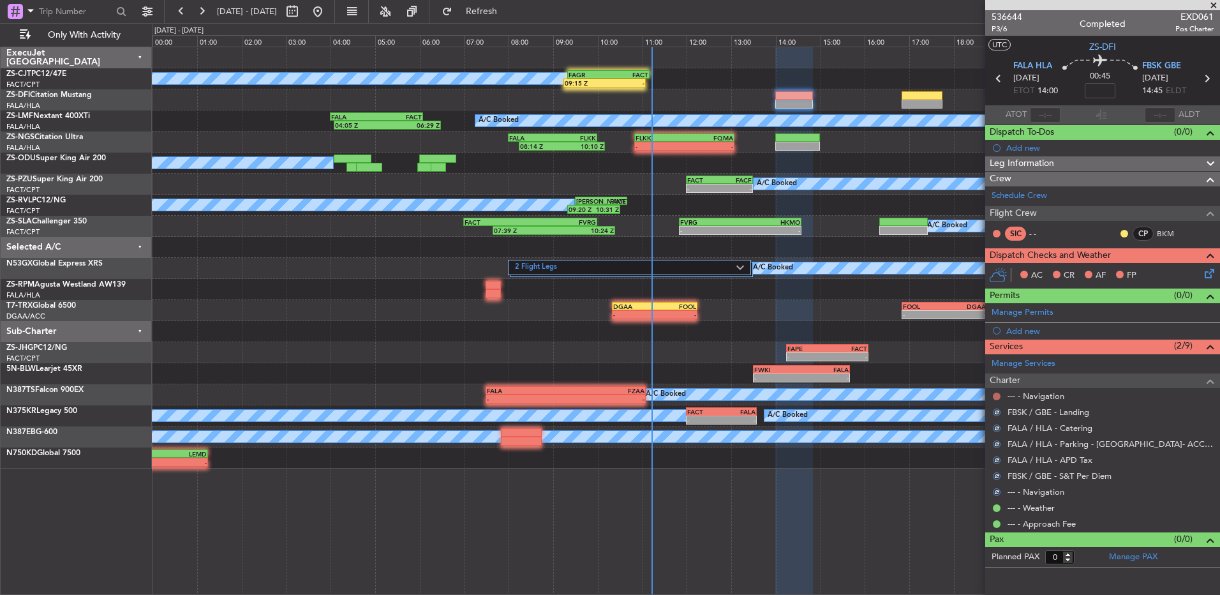
click at [995, 393] on button at bounding box center [997, 397] width 8 height 8
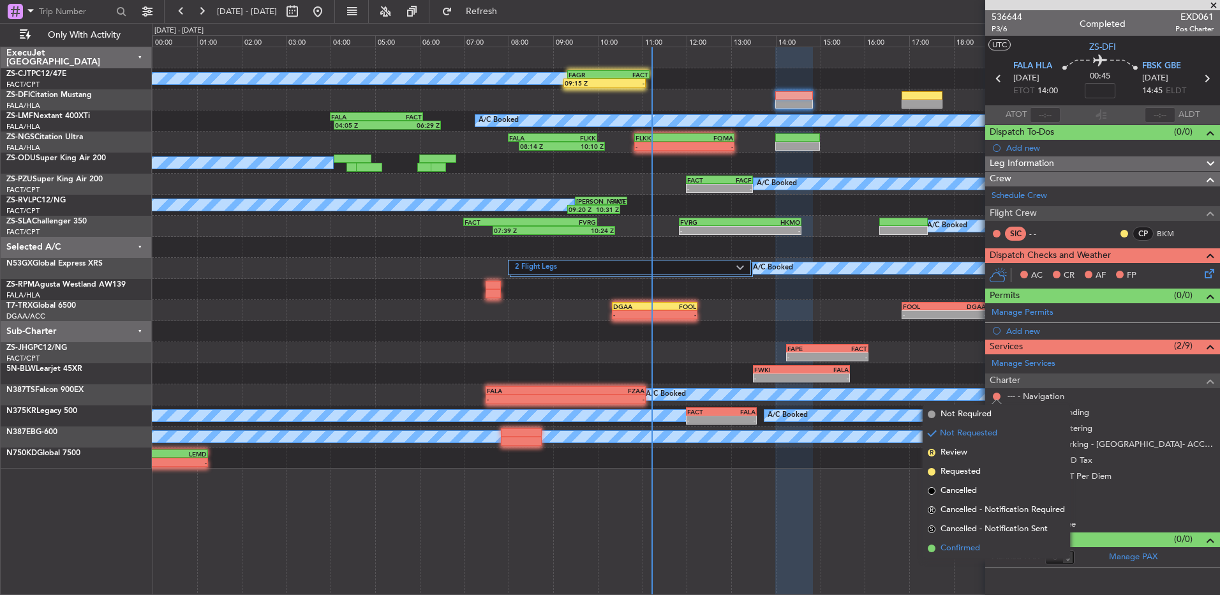
click at [964, 542] on span "Confirmed" at bounding box center [961, 548] width 40 height 13
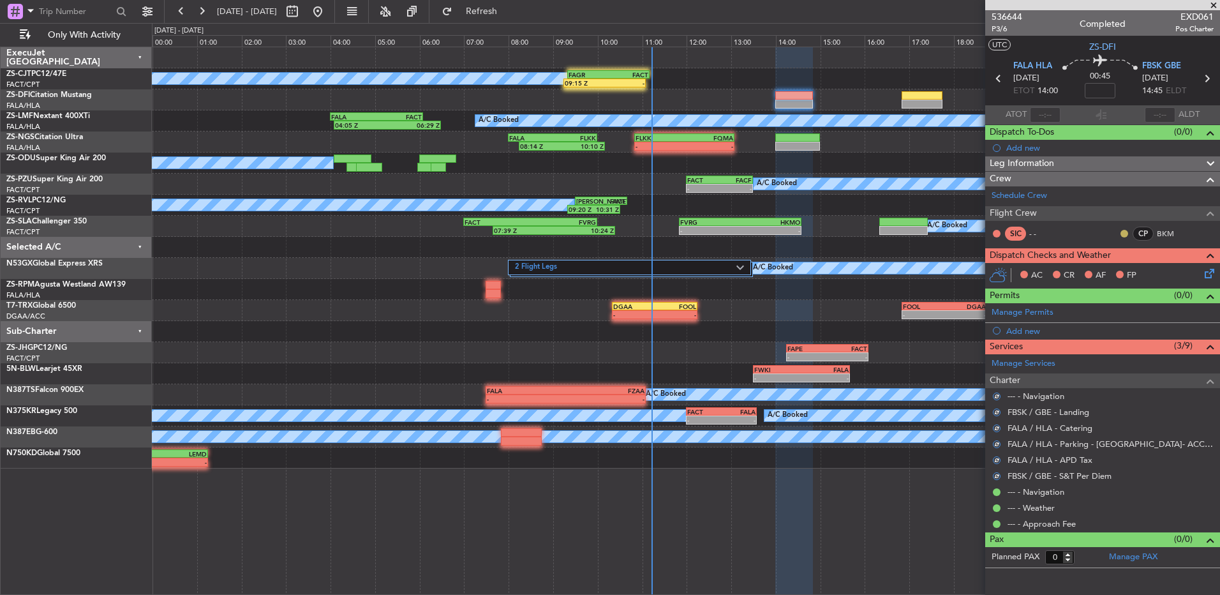
click at [1126, 234] on button at bounding box center [1125, 234] width 8 height 8
click at [1127, 268] on span "Acknowledged" at bounding box center [1128, 270] width 56 height 13
click at [1203, 271] on icon at bounding box center [1208, 271] width 10 height 10
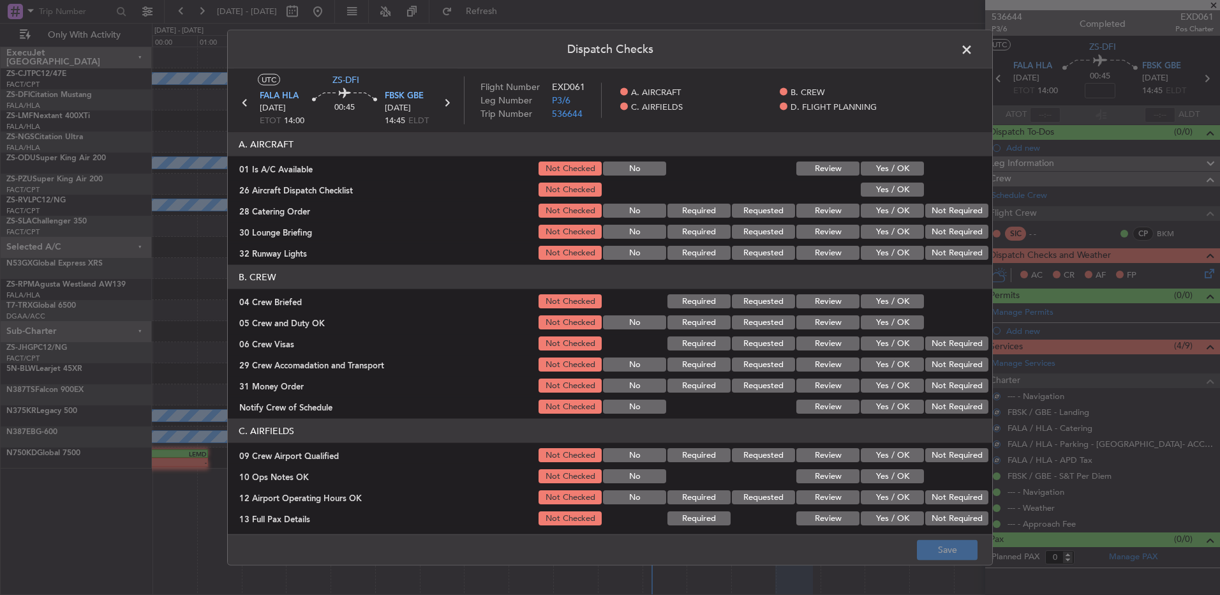
click at [894, 165] on button "Yes / OK" at bounding box center [892, 168] width 63 height 14
click at [892, 183] on button "Yes / OK" at bounding box center [892, 190] width 63 height 14
click at [828, 204] on button "Review" at bounding box center [828, 211] width 63 height 14
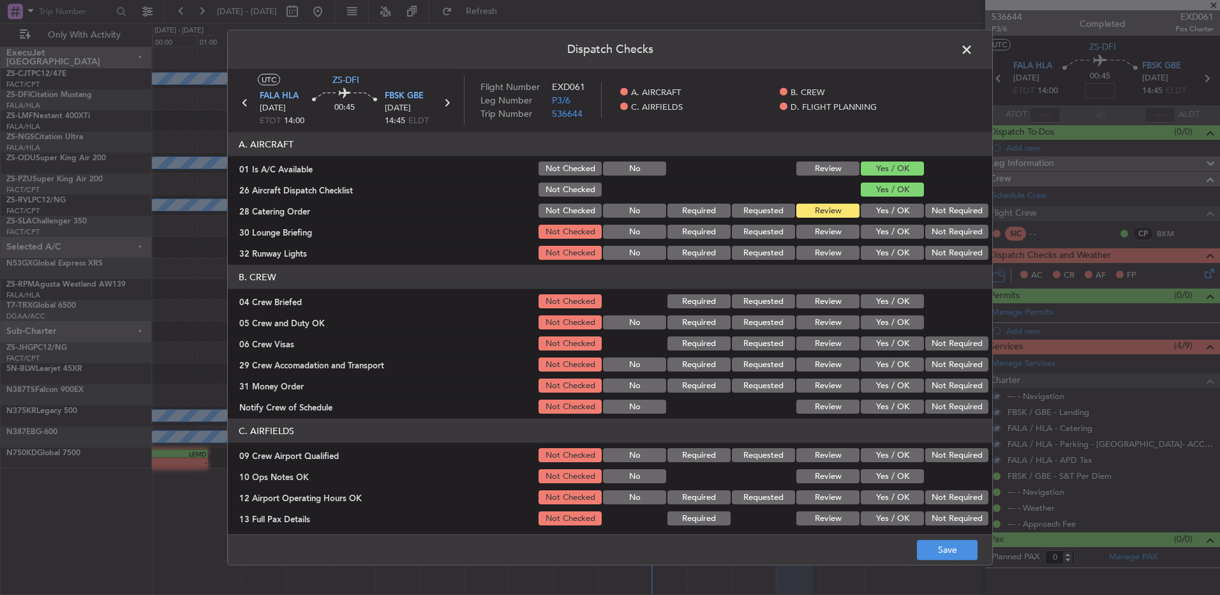
click at [873, 230] on button "Yes / OK" at bounding box center [892, 232] width 63 height 14
click at [875, 253] on button "Yes / OK" at bounding box center [892, 253] width 63 height 14
click at [844, 303] on button "Review" at bounding box center [828, 301] width 63 height 14
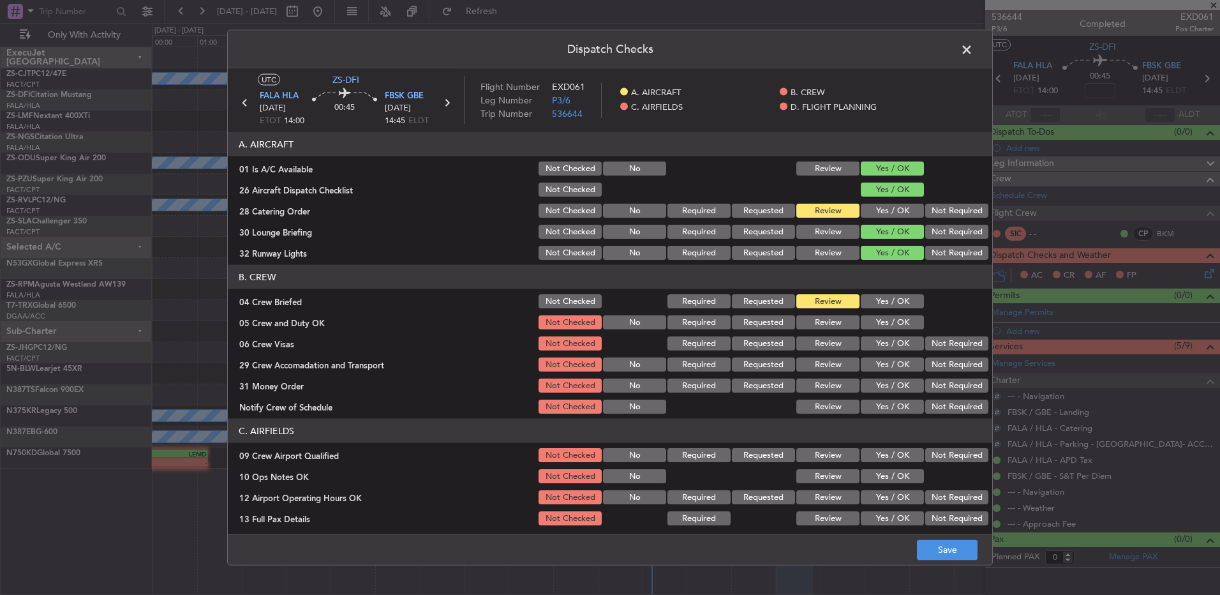
click at [869, 321] on button "Yes / OK" at bounding box center [892, 322] width 63 height 14
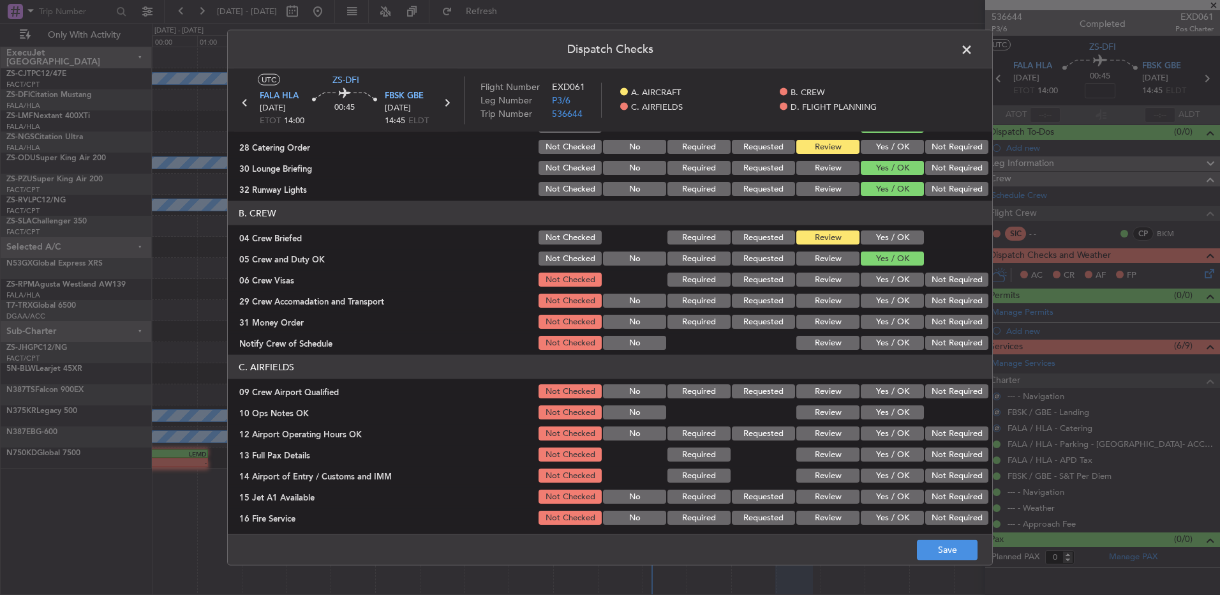
click at [928, 274] on button "Not Required" at bounding box center [957, 280] width 63 height 14
click at [843, 303] on button "Review" at bounding box center [828, 301] width 63 height 14
click at [904, 319] on button "Yes / OK" at bounding box center [892, 322] width 63 height 14
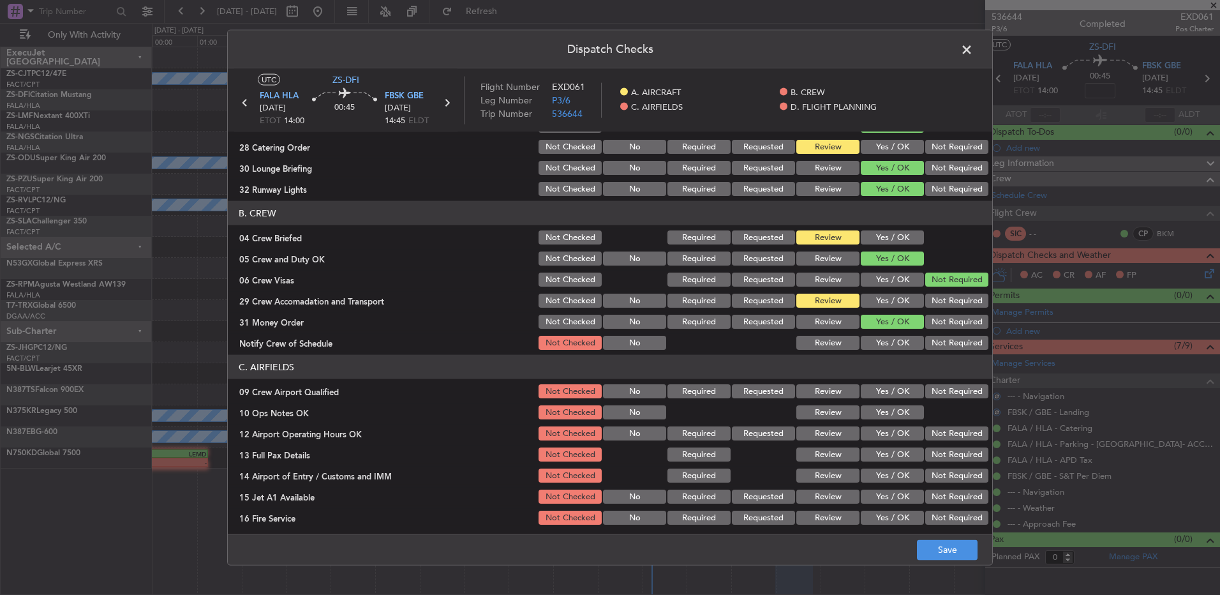
click at [895, 350] on div "Yes / OK" at bounding box center [891, 343] width 64 height 18
click at [895, 338] on button "Yes / OK" at bounding box center [892, 343] width 63 height 14
click at [896, 340] on button "Yes / OK" at bounding box center [892, 343] width 63 height 14
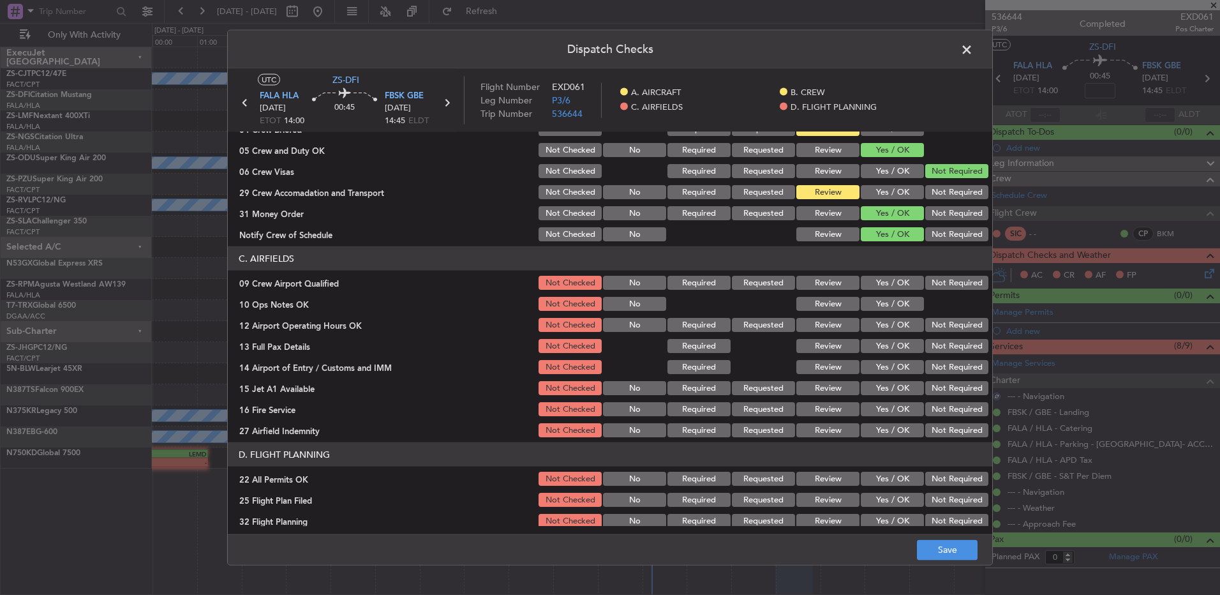
scroll to position [179, 0]
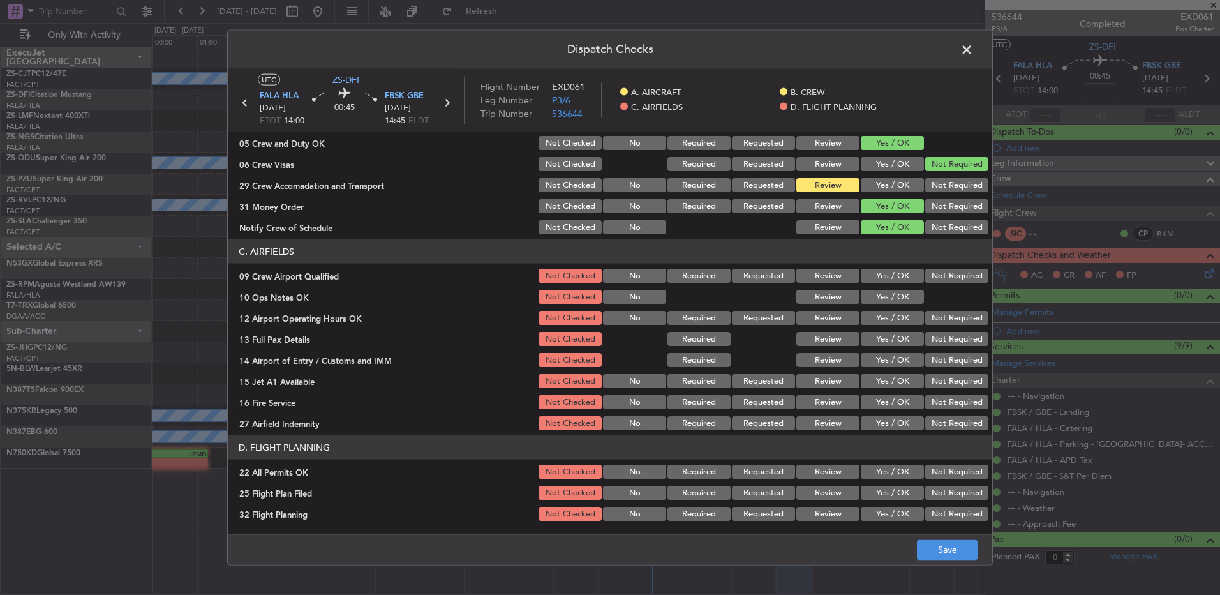
click at [973, 42] on span at bounding box center [973, 53] width 0 height 26
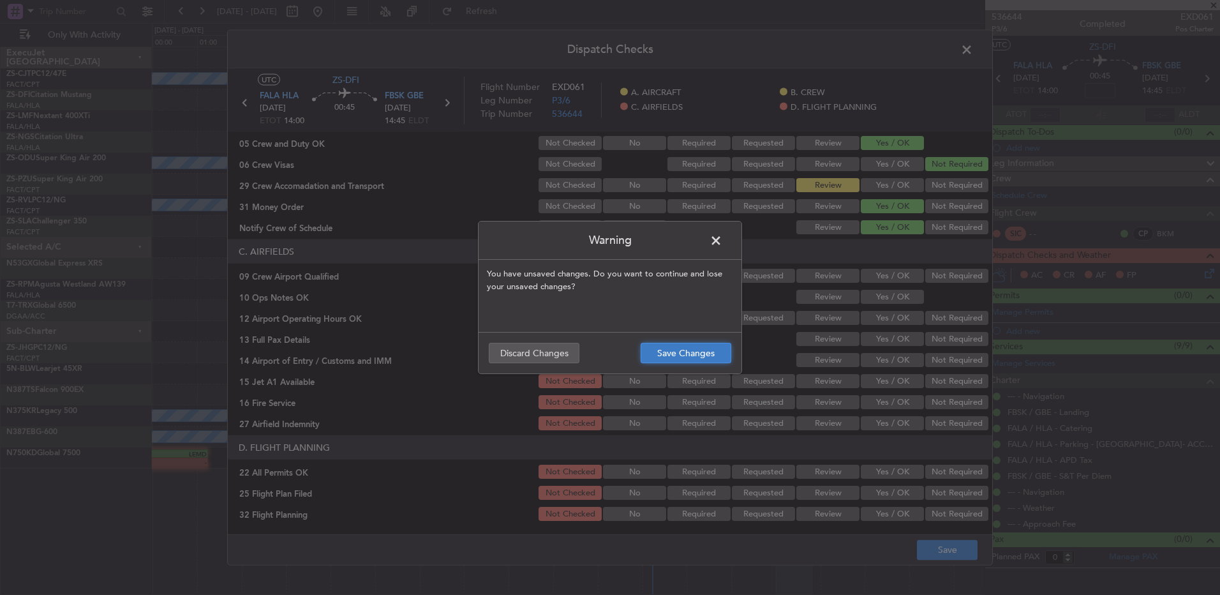
click at [687, 355] on button "Save Changes" at bounding box center [686, 353] width 91 height 20
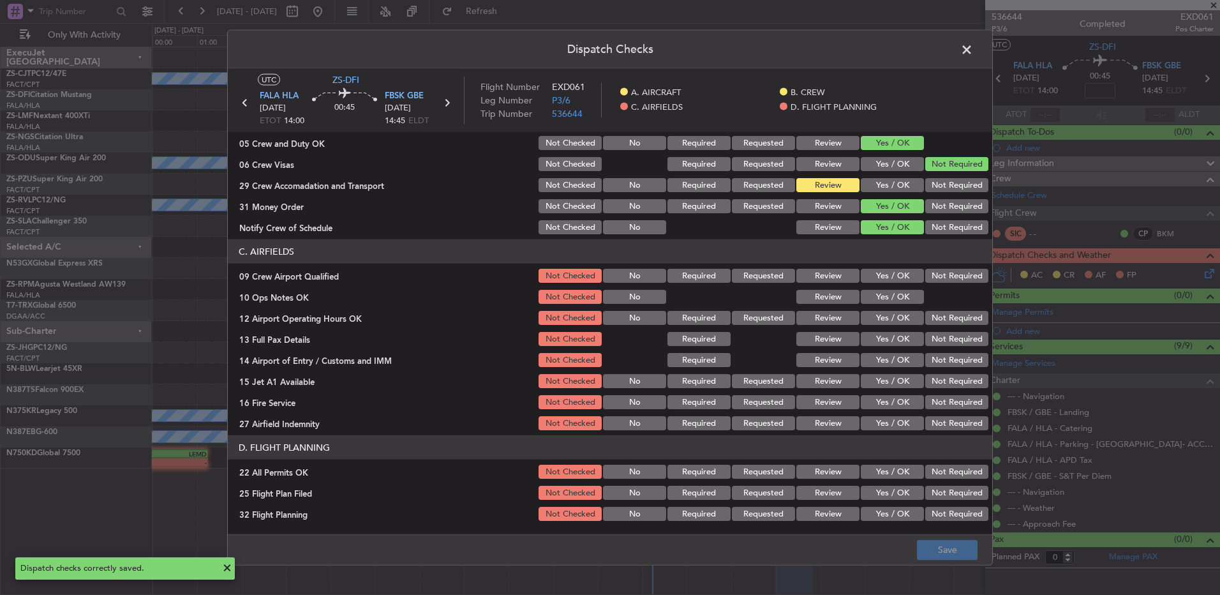
click at [973, 45] on span at bounding box center [973, 53] width 0 height 26
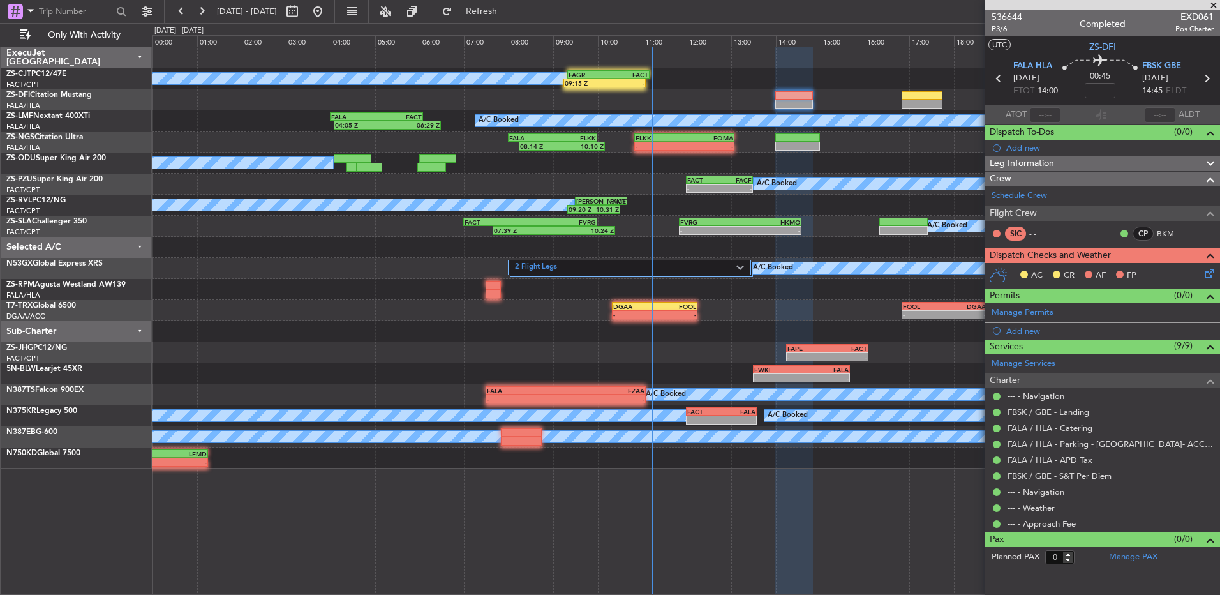
click at [1217, 4] on span at bounding box center [1214, 5] width 13 height 11
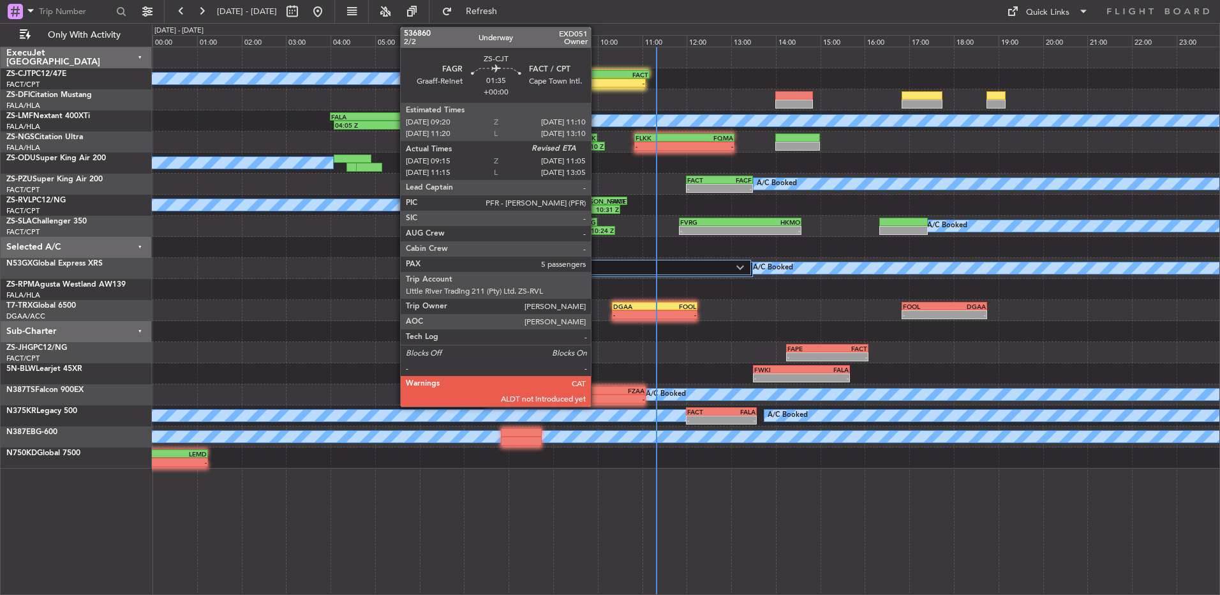
click at [597, 79] on div "09:15 Z -" at bounding box center [605, 83] width 82 height 9
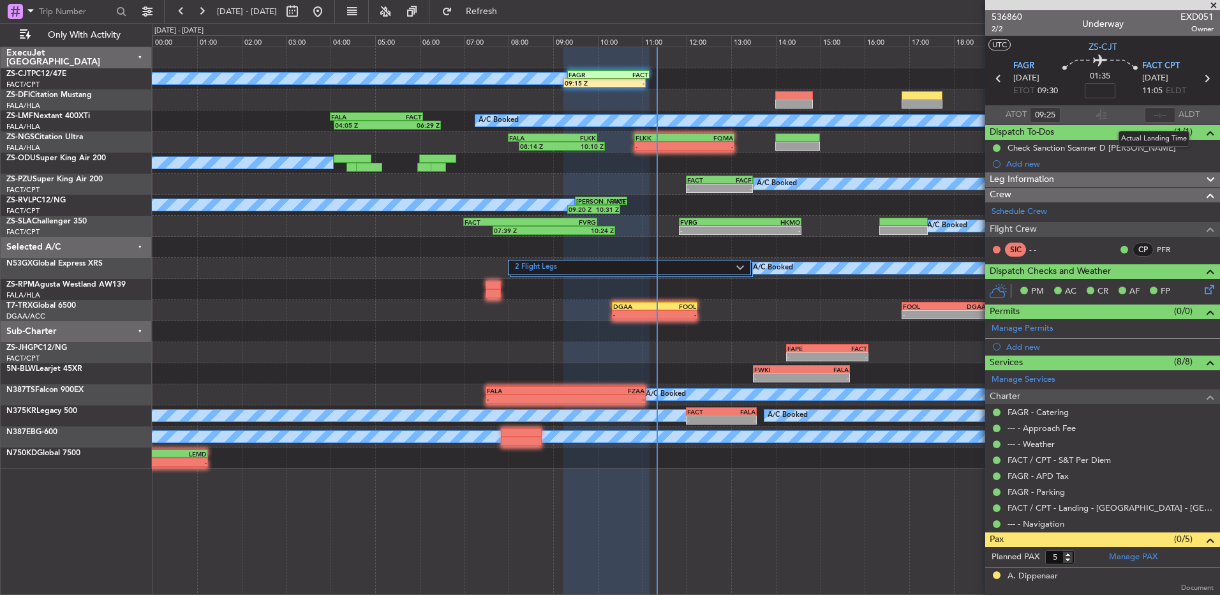
click at [1153, 106] on section "ATOT 09:25 ALDT" at bounding box center [1103, 114] width 235 height 19
click at [1156, 113] on input "text" at bounding box center [1160, 114] width 31 height 15
type input "11:05"
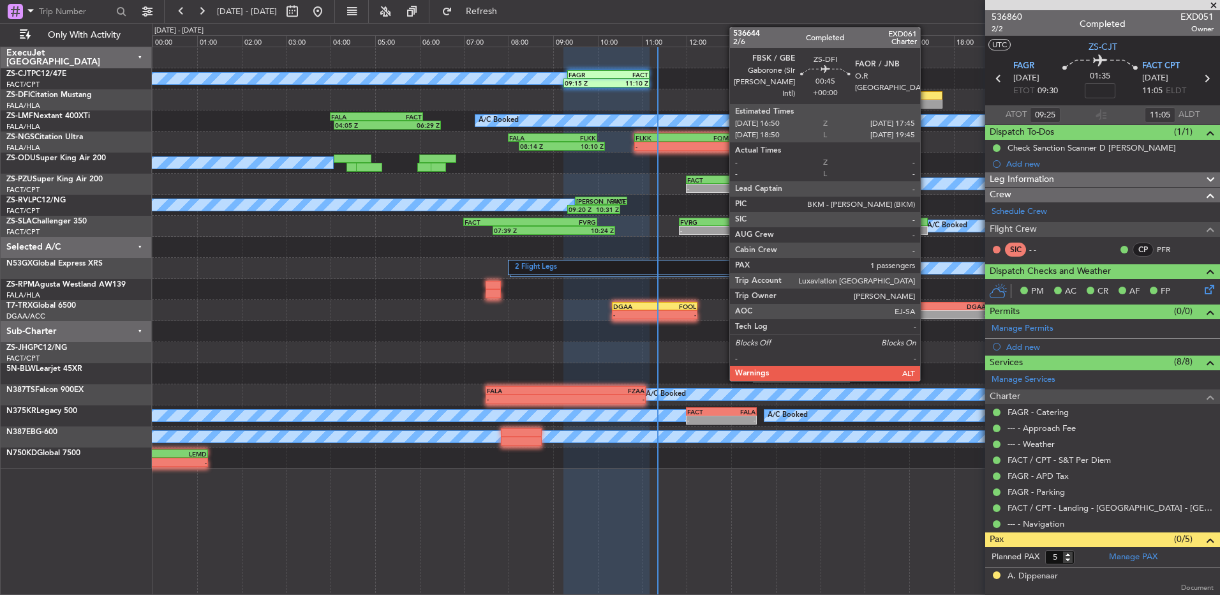
click at [926, 104] on div at bounding box center [922, 104] width 41 height 9
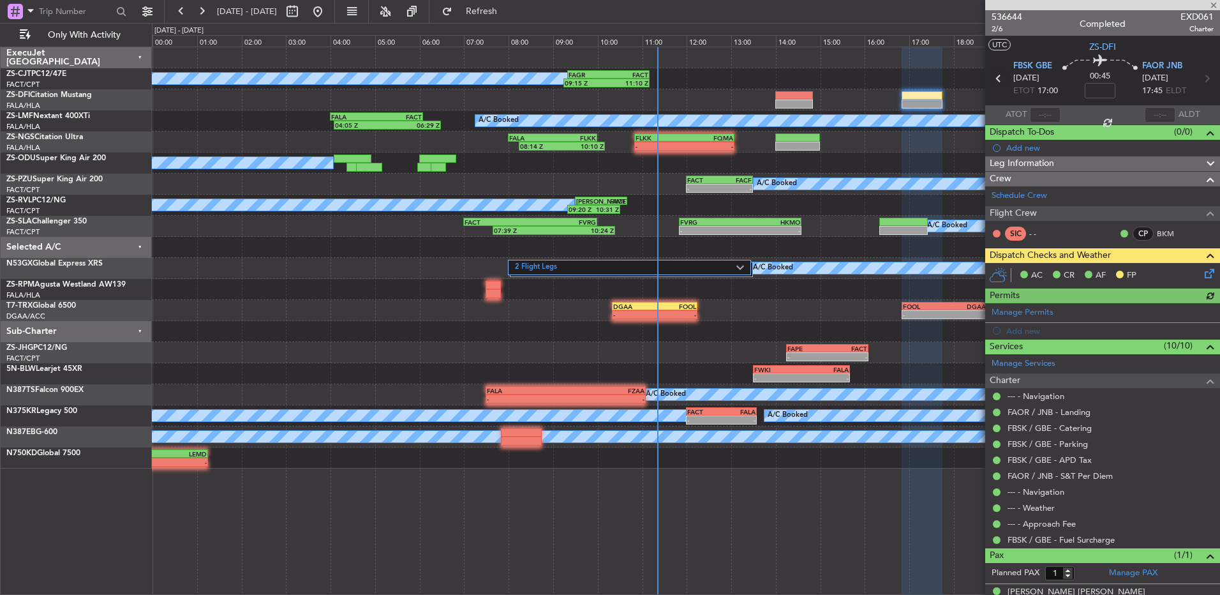
click at [996, 79] on icon at bounding box center [999, 78] width 17 height 17
type input "0"
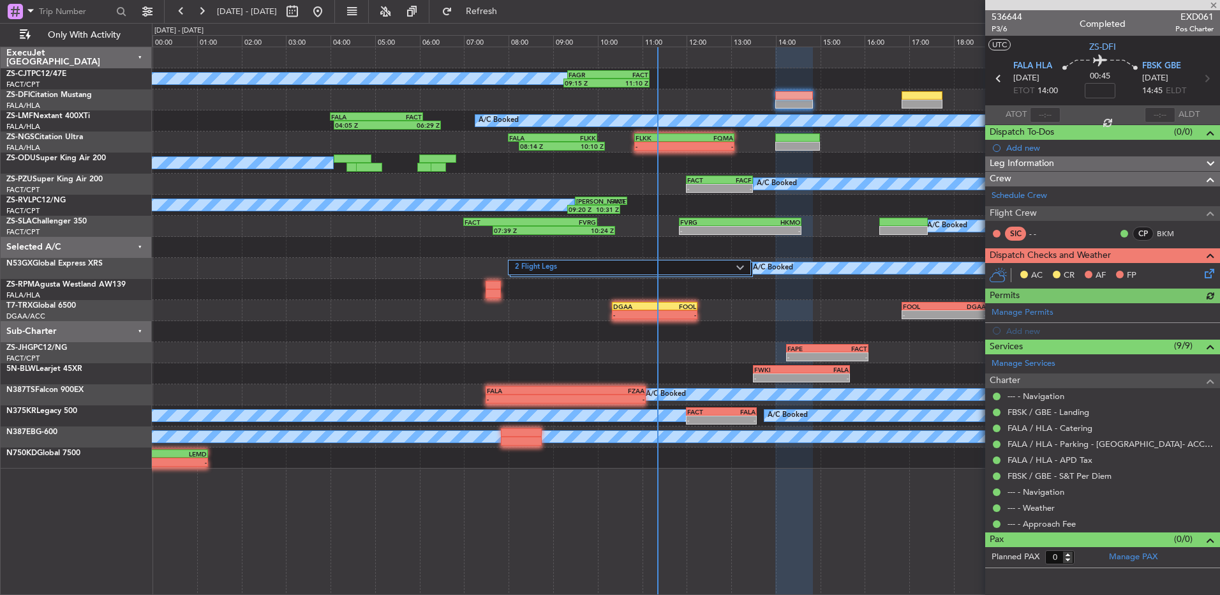
click at [1202, 276] on div "AC CR AF FP" at bounding box center [1109, 275] width 188 height 19
click at [1212, 271] on icon at bounding box center [1208, 271] width 10 height 10
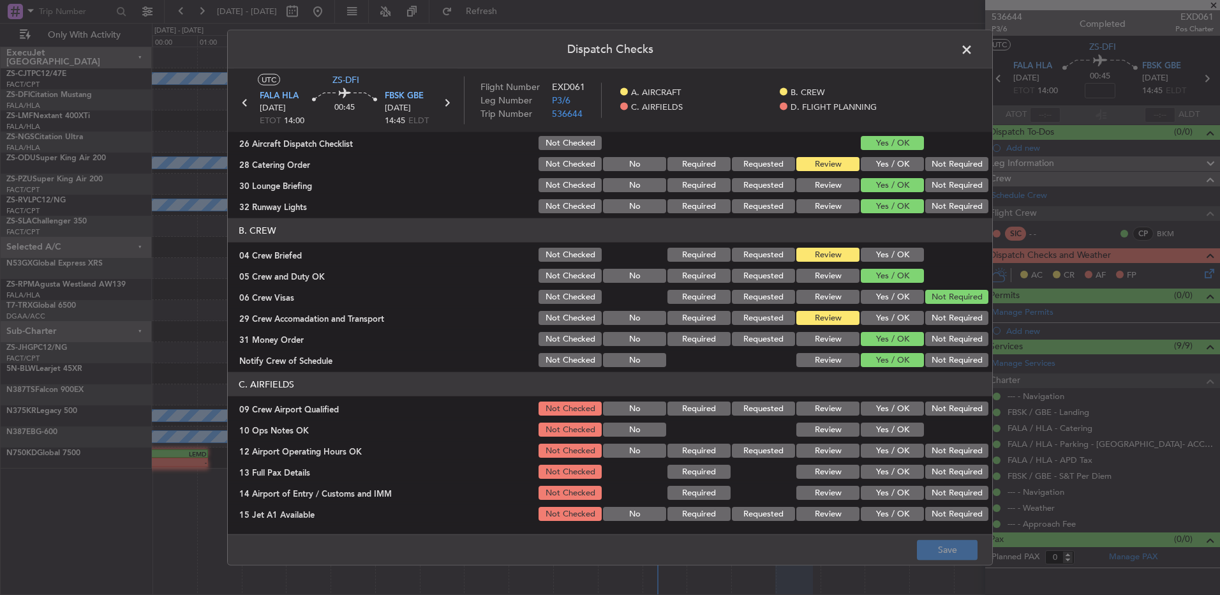
scroll to position [0, 0]
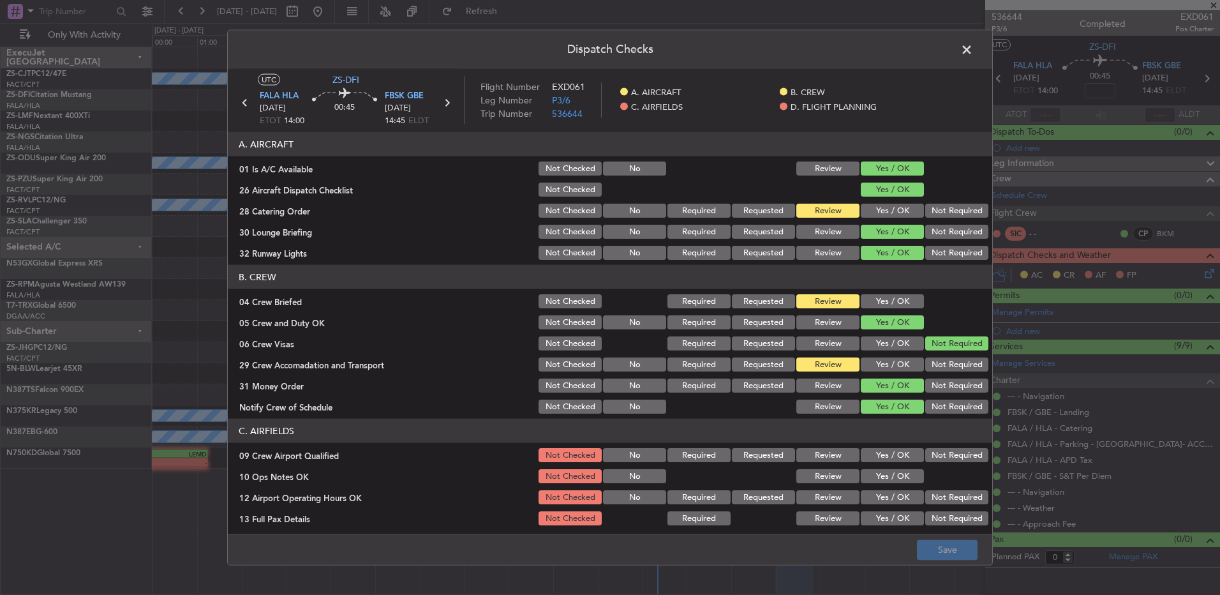
click at [866, 212] on button "Yes / OK" at bounding box center [892, 211] width 63 height 14
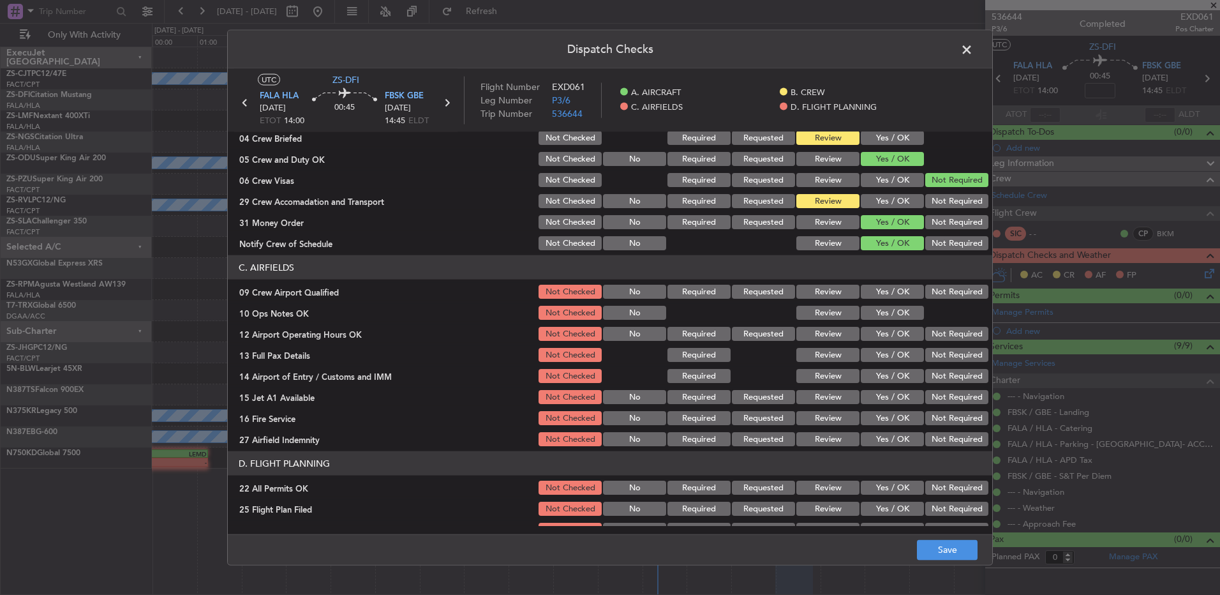
scroll to position [179, 0]
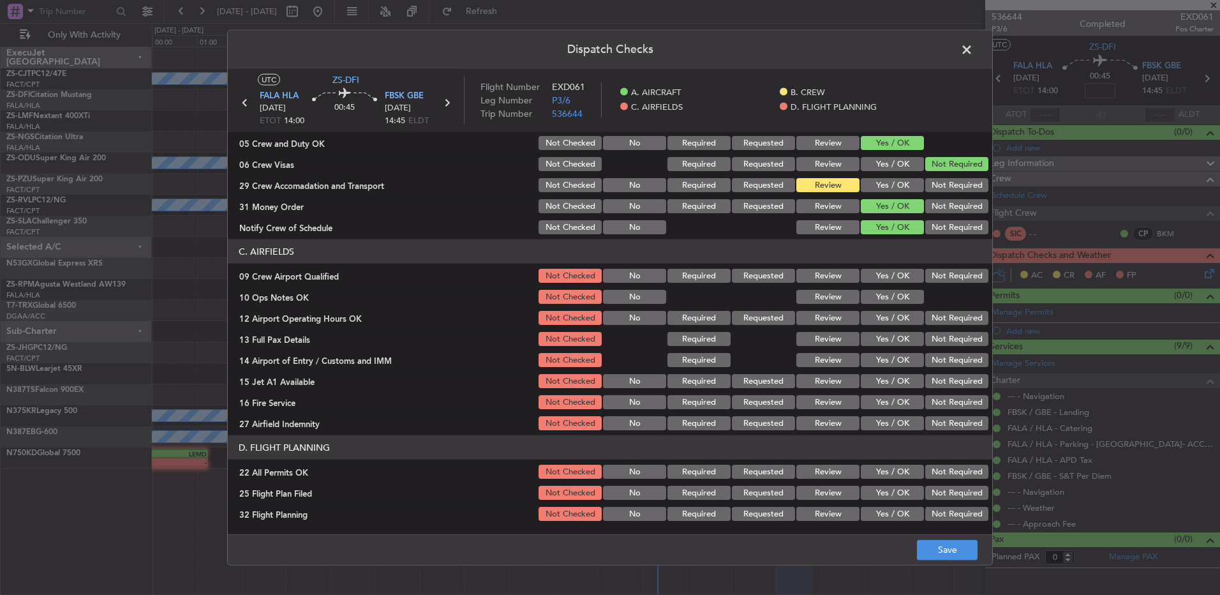
drag, startPoint x: 866, startPoint y: 274, endPoint x: 874, endPoint y: 277, distance: 8.3
click at [868, 273] on button "Yes / OK" at bounding box center [892, 276] width 63 height 14
drag, startPoint x: 874, startPoint y: 277, endPoint x: 875, endPoint y: 288, distance: 10.9
click at [876, 279] on button "Yes / OK" at bounding box center [892, 276] width 63 height 14
click at [874, 293] on button "Yes / OK" at bounding box center [892, 297] width 63 height 14
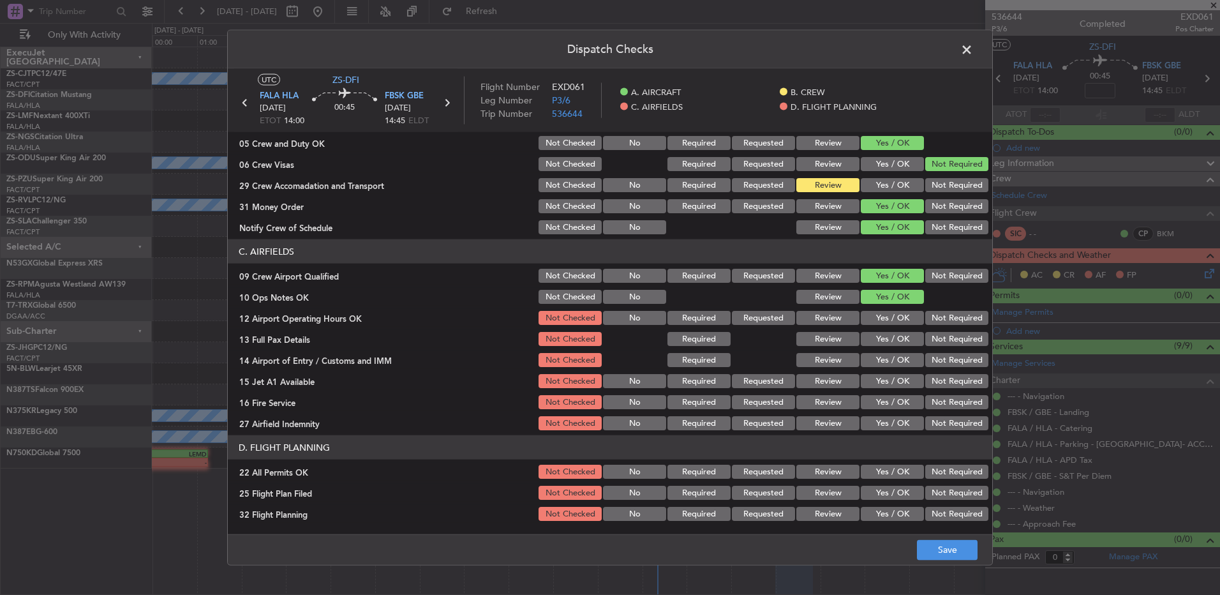
click at [873, 305] on div "Yes / OK" at bounding box center [891, 297] width 64 height 18
click at [871, 324] on button "Yes / OK" at bounding box center [892, 318] width 63 height 14
click at [876, 336] on button "Yes / OK" at bounding box center [892, 339] width 63 height 14
click at [926, 357] on button "Not Required" at bounding box center [957, 360] width 63 height 14
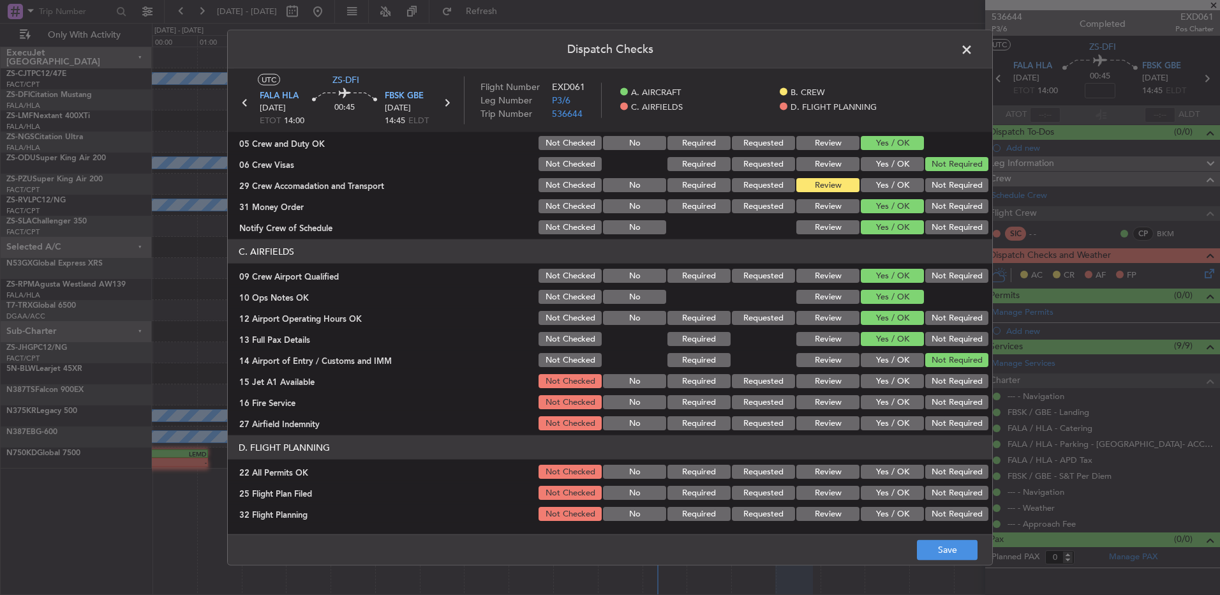
click at [893, 363] on button "Yes / OK" at bounding box center [892, 360] width 63 height 14
click at [885, 374] on button "Yes / OK" at bounding box center [892, 381] width 63 height 14
click at [938, 401] on button "Not Required" at bounding box center [957, 402] width 63 height 14
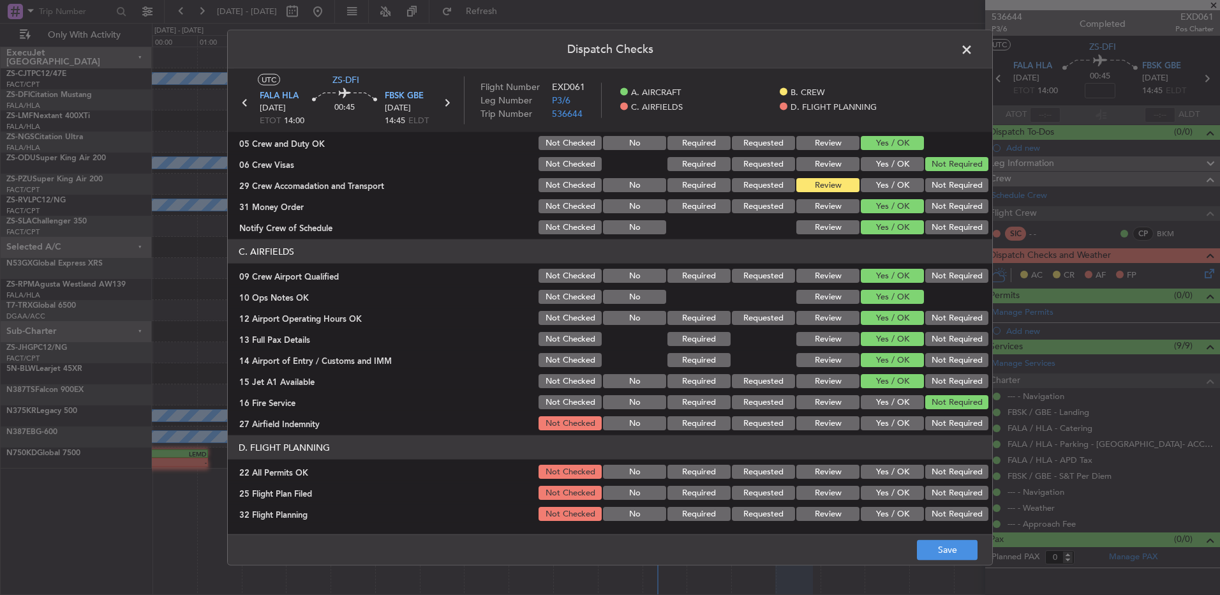
click at [933, 425] on button "Not Required" at bounding box center [957, 423] width 63 height 14
click at [947, 468] on button "Not Required" at bounding box center [957, 472] width 63 height 14
click at [813, 499] on button "Review" at bounding box center [828, 493] width 63 height 14
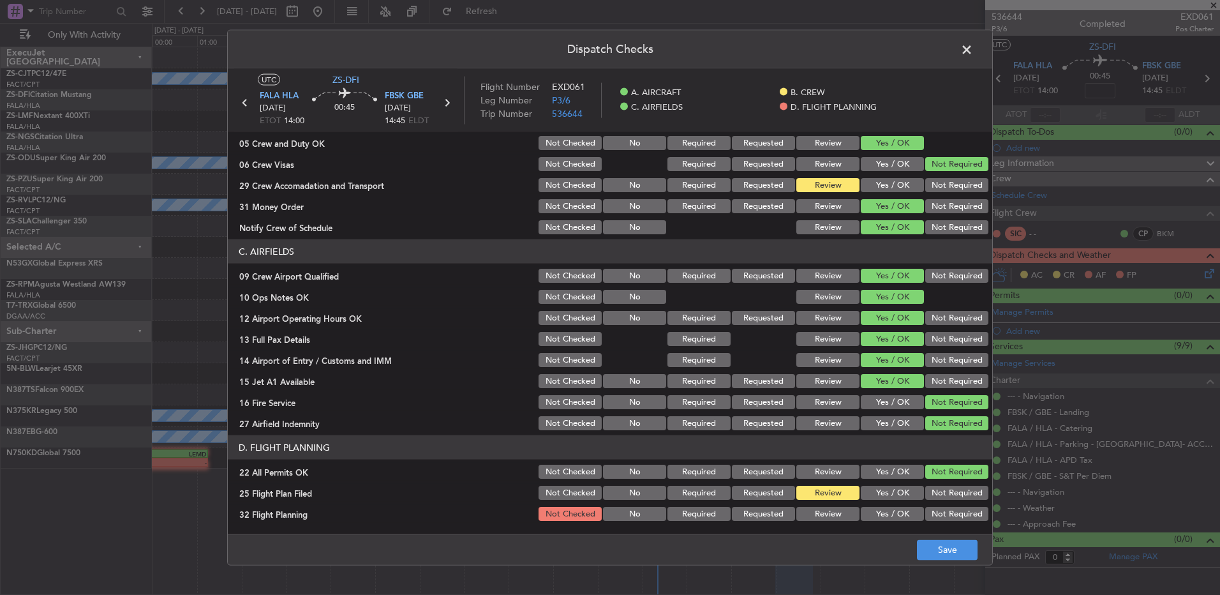
click at [822, 516] on button "Review" at bounding box center [828, 514] width 63 height 14
click at [933, 556] on button "Save" at bounding box center [947, 549] width 61 height 20
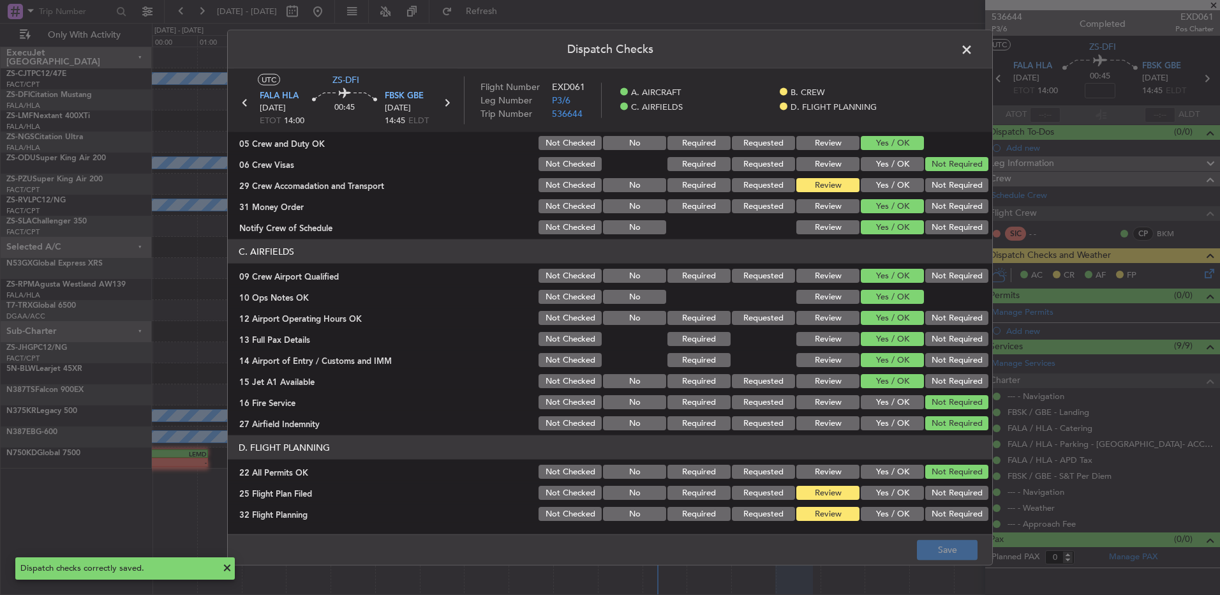
click at [973, 54] on span at bounding box center [973, 53] width 0 height 26
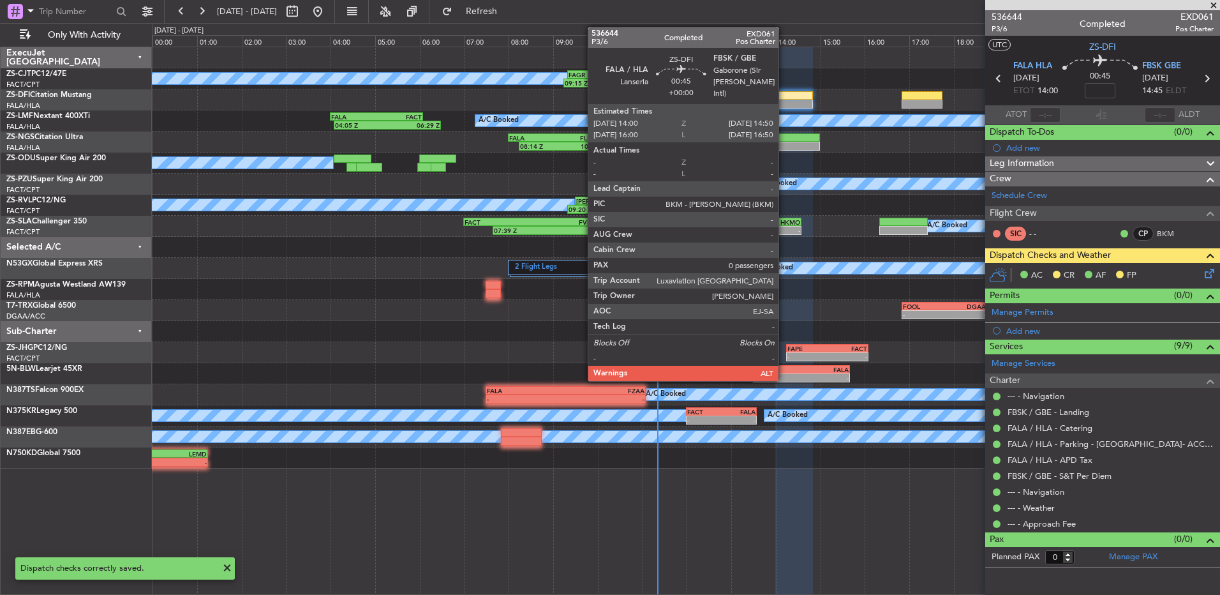
click at [788, 98] on div at bounding box center [795, 95] width 38 height 9
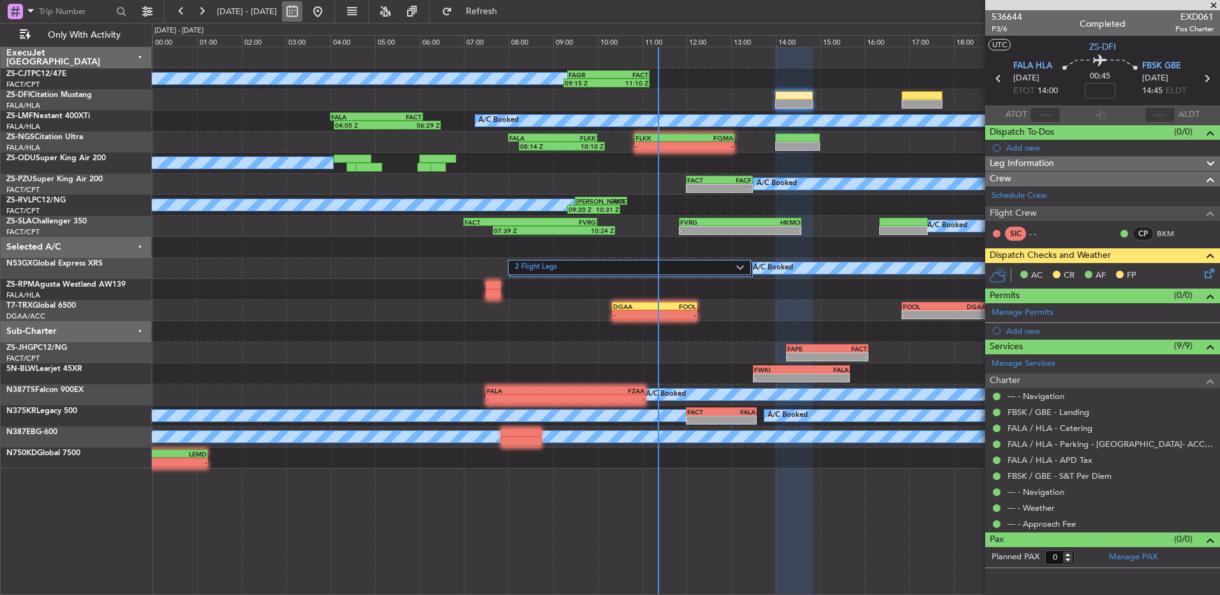
click at [303, 13] on button at bounding box center [292, 11] width 20 height 20
select select "9"
select select "2025"
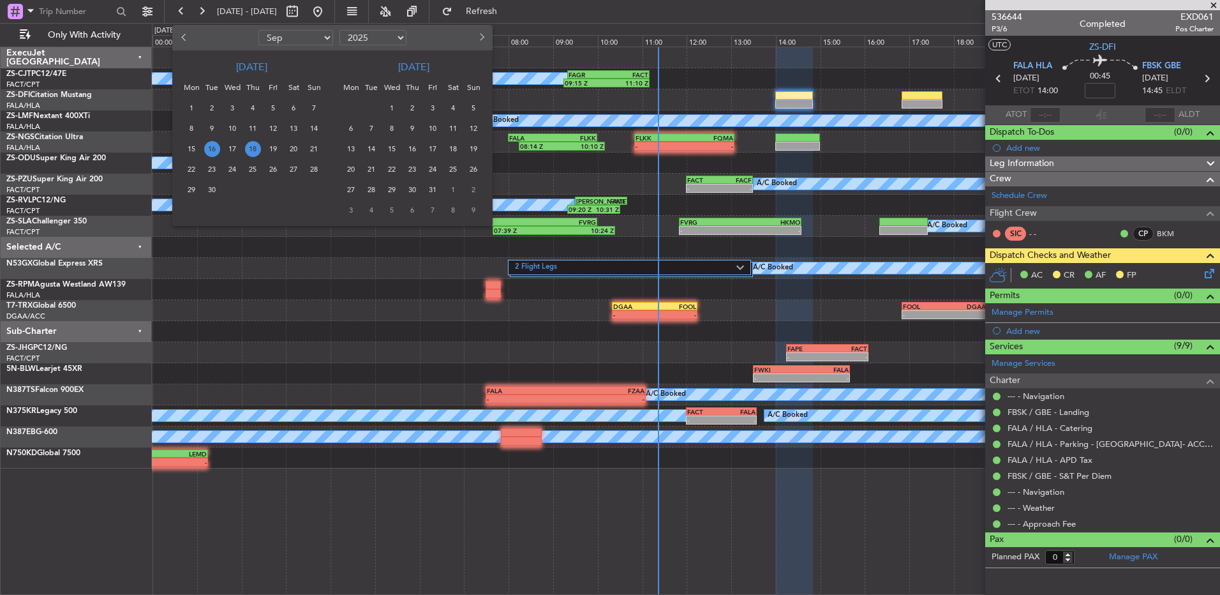
click at [255, 146] on span "18" at bounding box center [253, 149] width 16 height 16
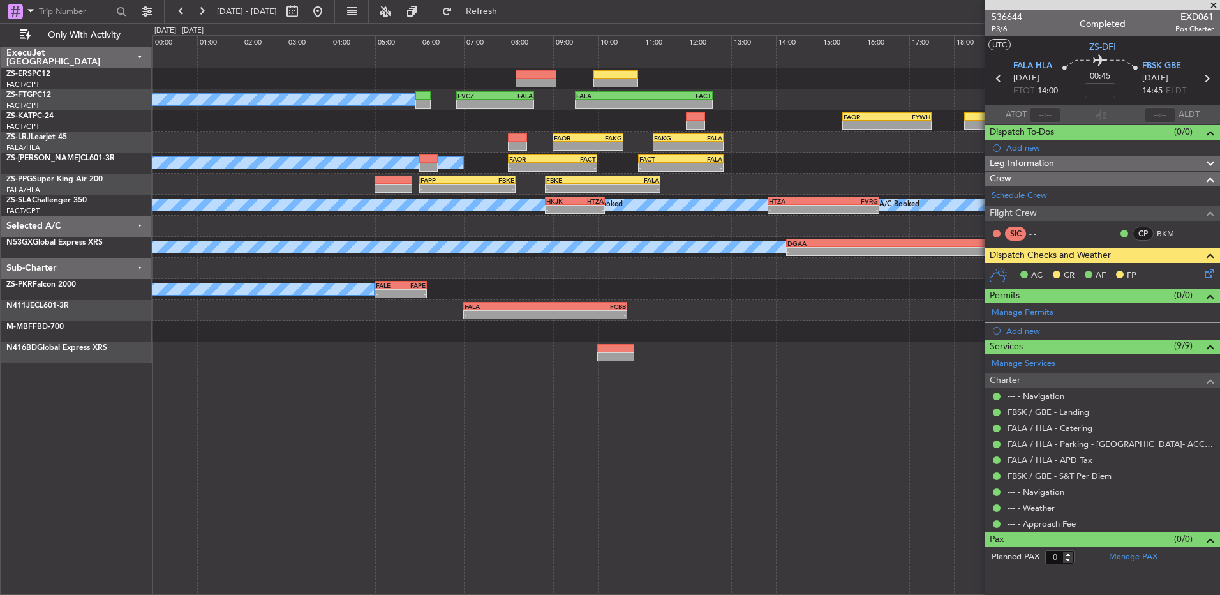
click at [1217, 4] on span at bounding box center [1214, 5] width 13 height 11
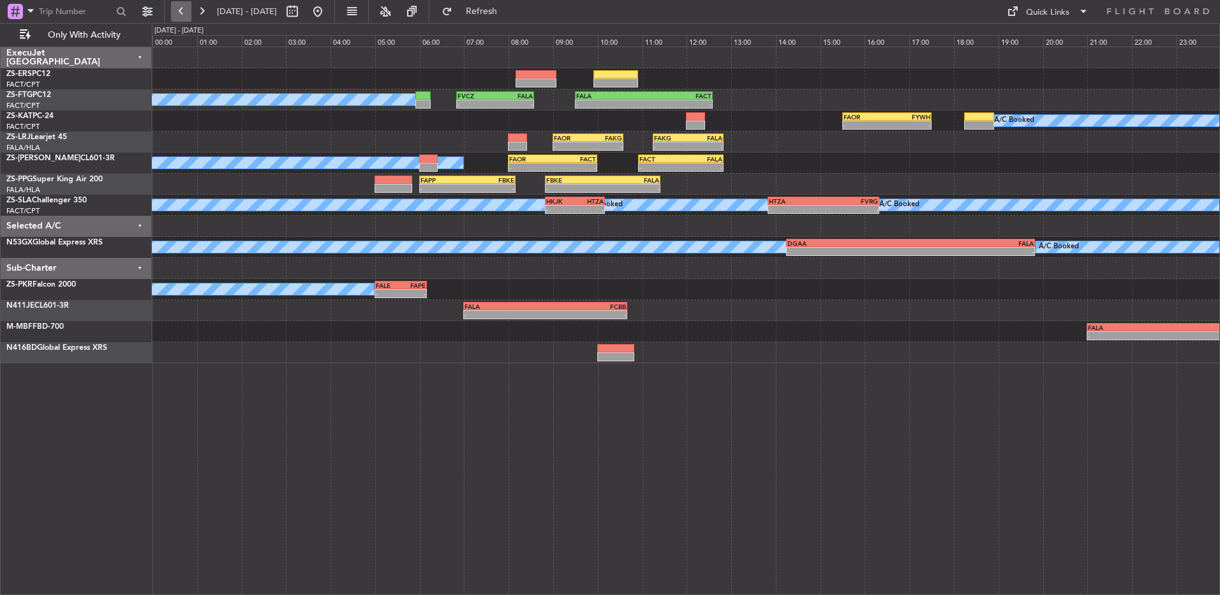
click at [188, 11] on button at bounding box center [181, 11] width 20 height 20
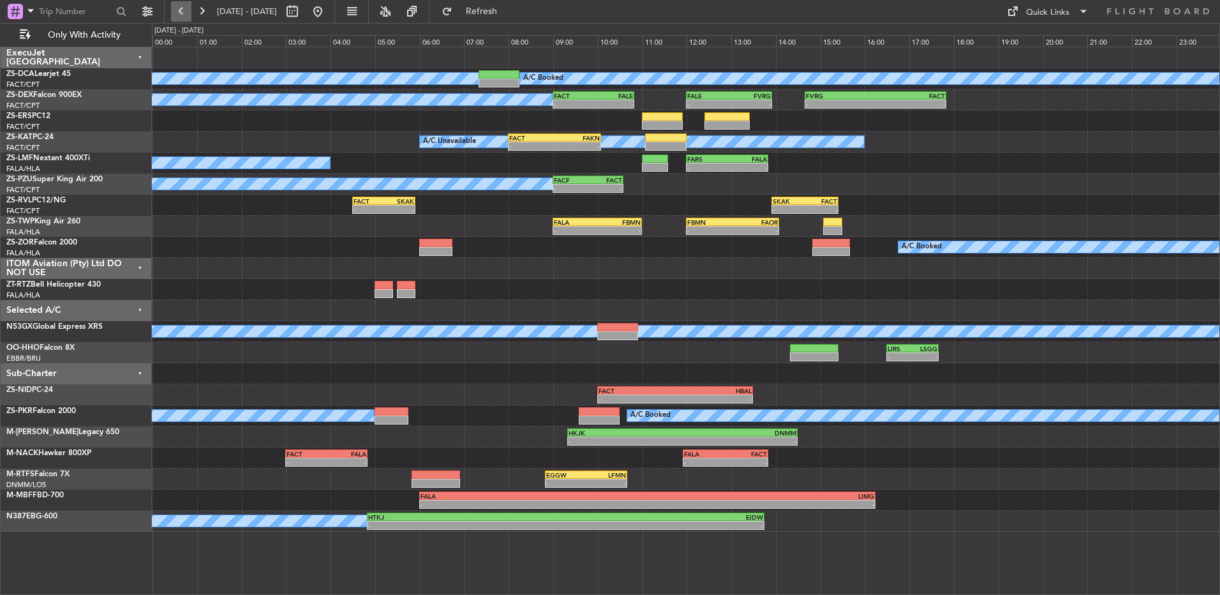
click at [189, 11] on button at bounding box center [181, 11] width 20 height 20
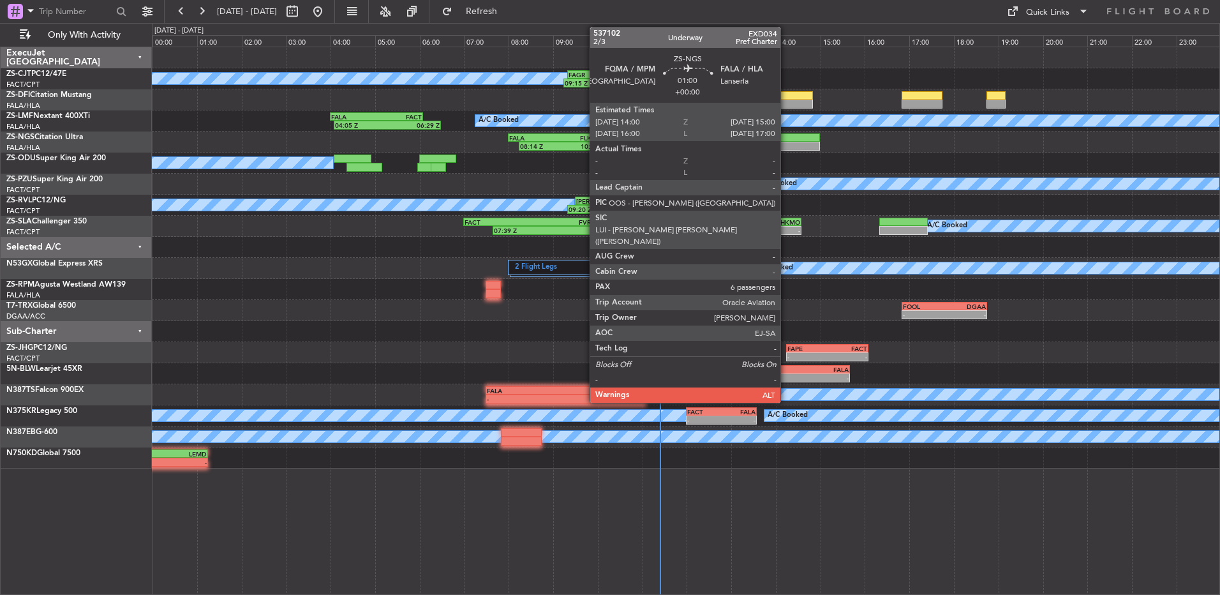
click at [786, 143] on div at bounding box center [798, 146] width 45 height 9
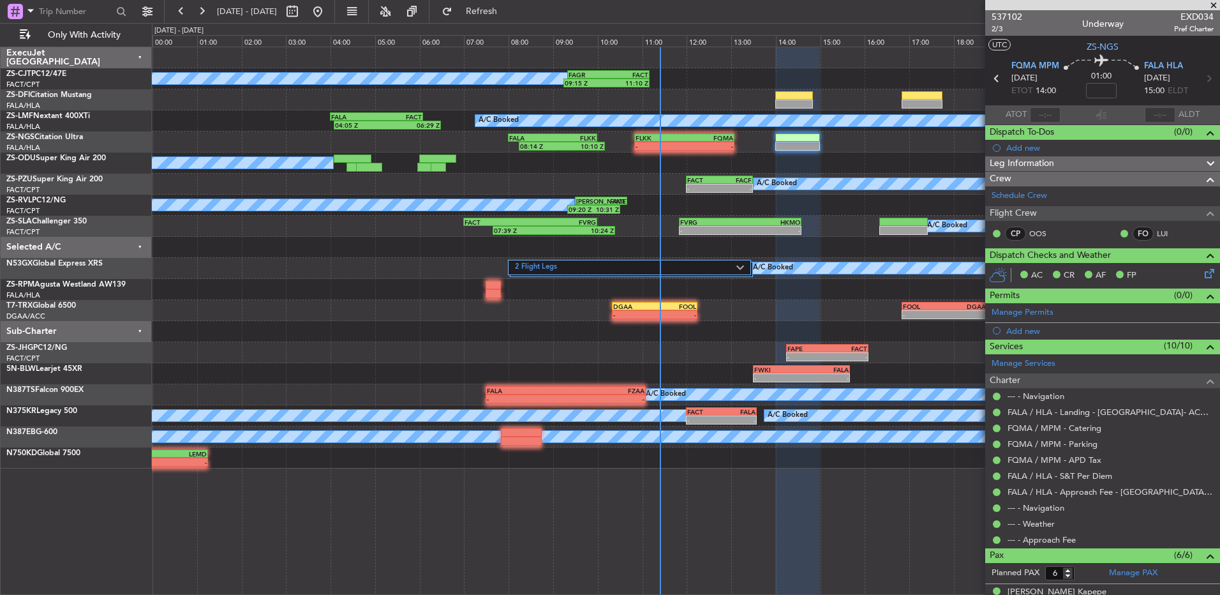
drag, startPoint x: 1213, startPoint y: 6, endPoint x: 998, endPoint y: 121, distance: 243.3
click at [1214, 4] on span at bounding box center [1214, 5] width 13 height 11
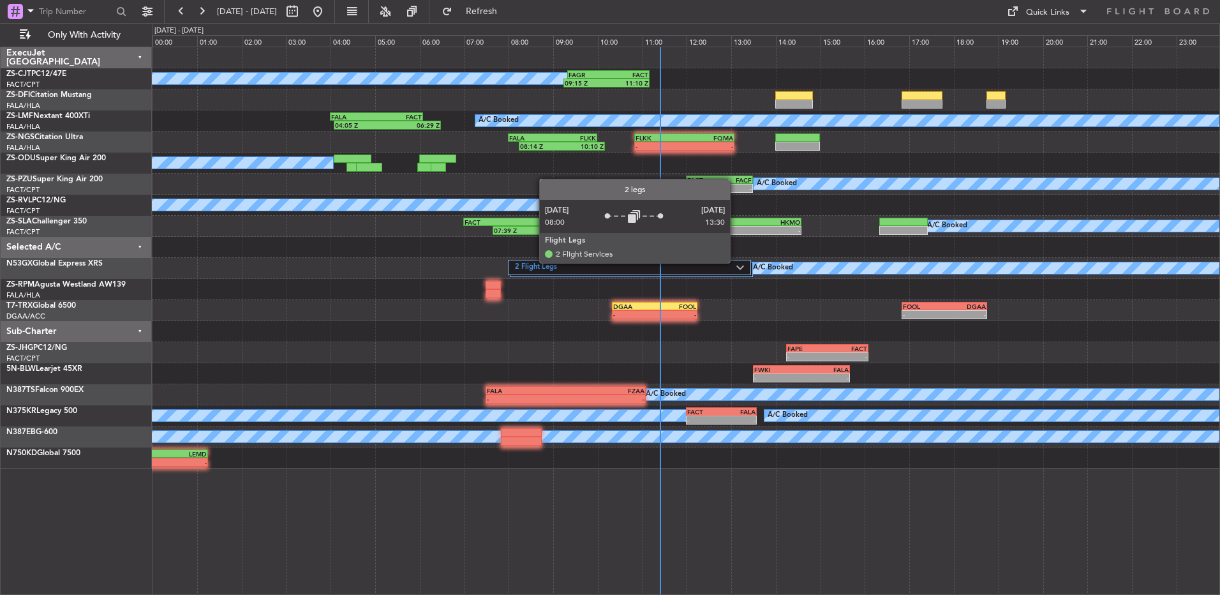
click at [727, 267] on label "2 Flight Legs" at bounding box center [625, 267] width 221 height 11
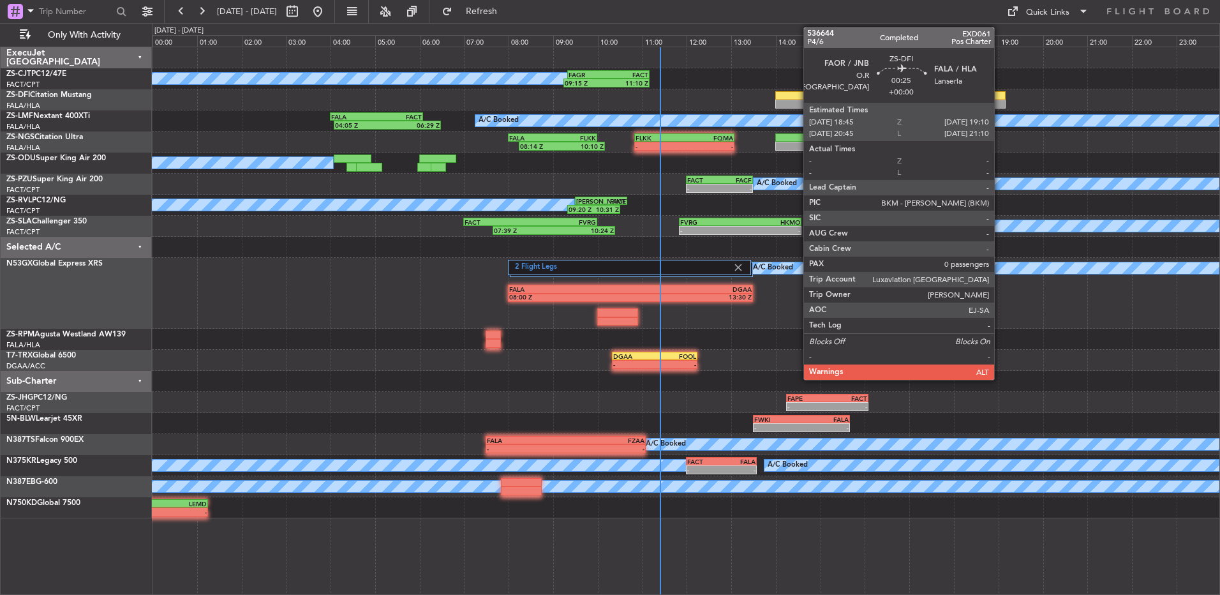
click at [1000, 100] on div at bounding box center [996, 104] width 19 height 9
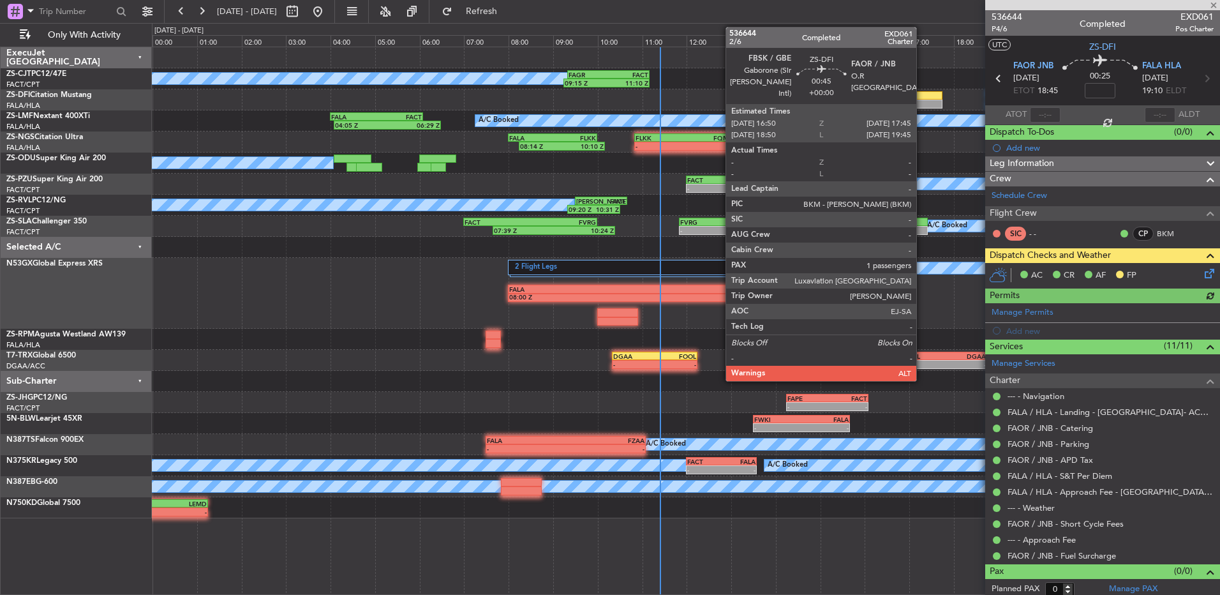
click at [922, 100] on div at bounding box center [922, 104] width 41 height 9
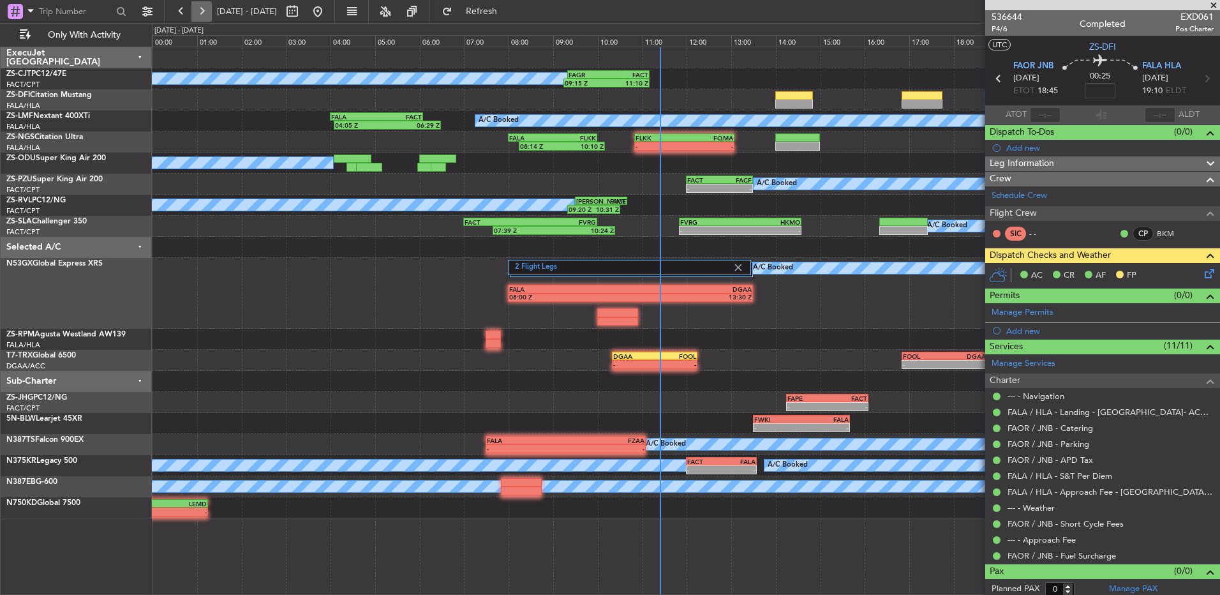
click at [202, 17] on button at bounding box center [201, 11] width 20 height 20
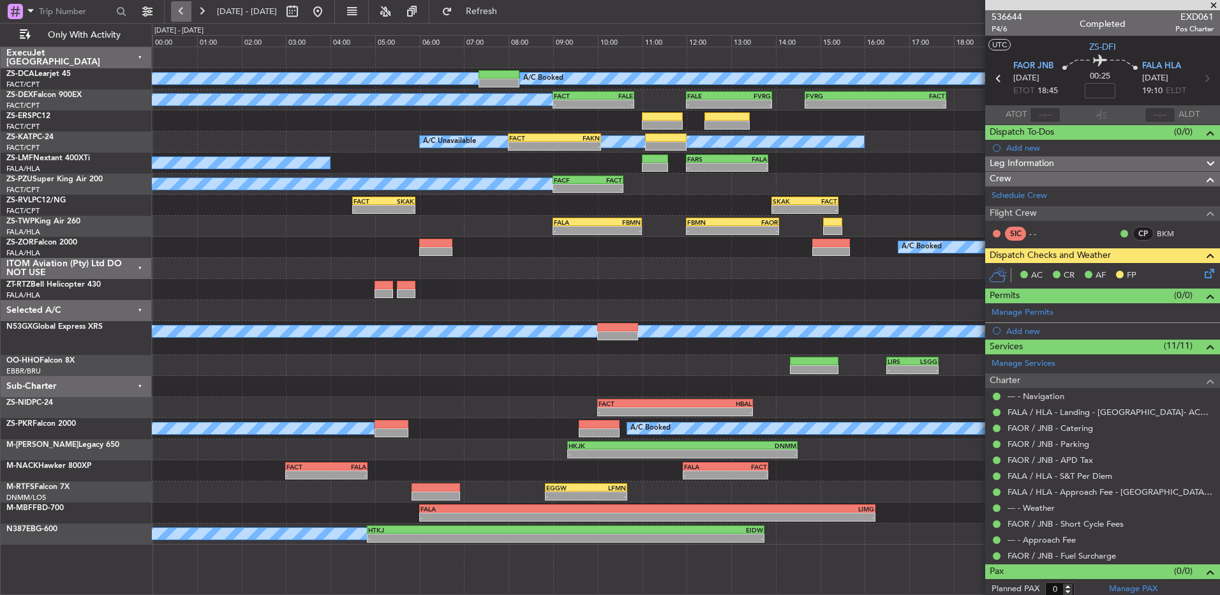
click at [174, 11] on button at bounding box center [181, 11] width 20 height 20
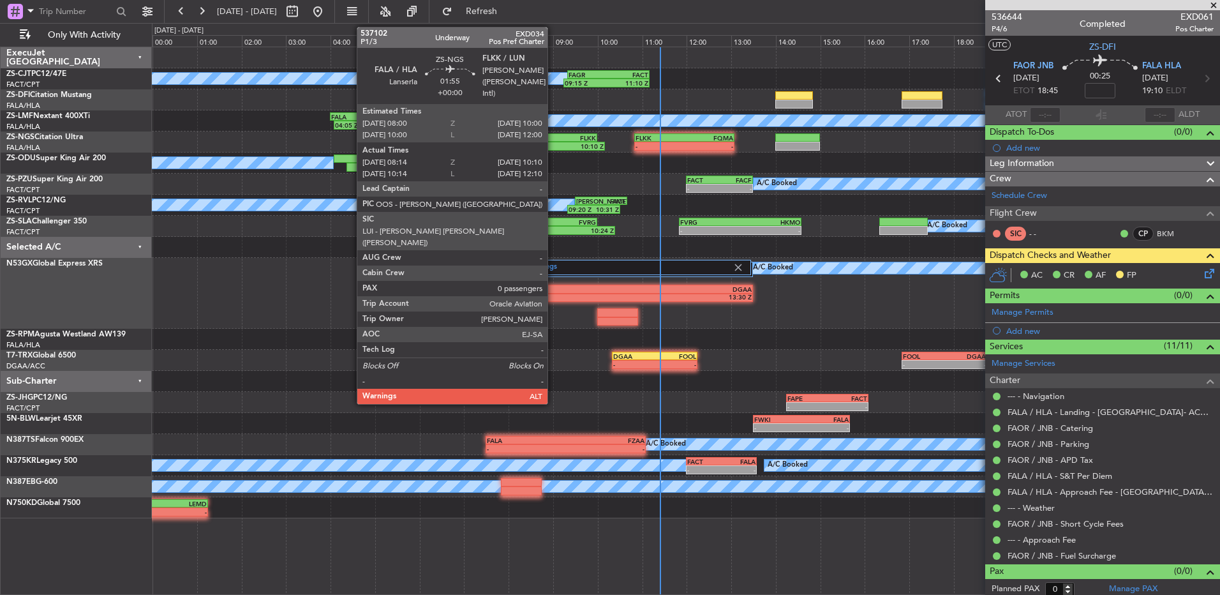
click at [553, 140] on div "FLKK" at bounding box center [574, 138] width 43 height 8
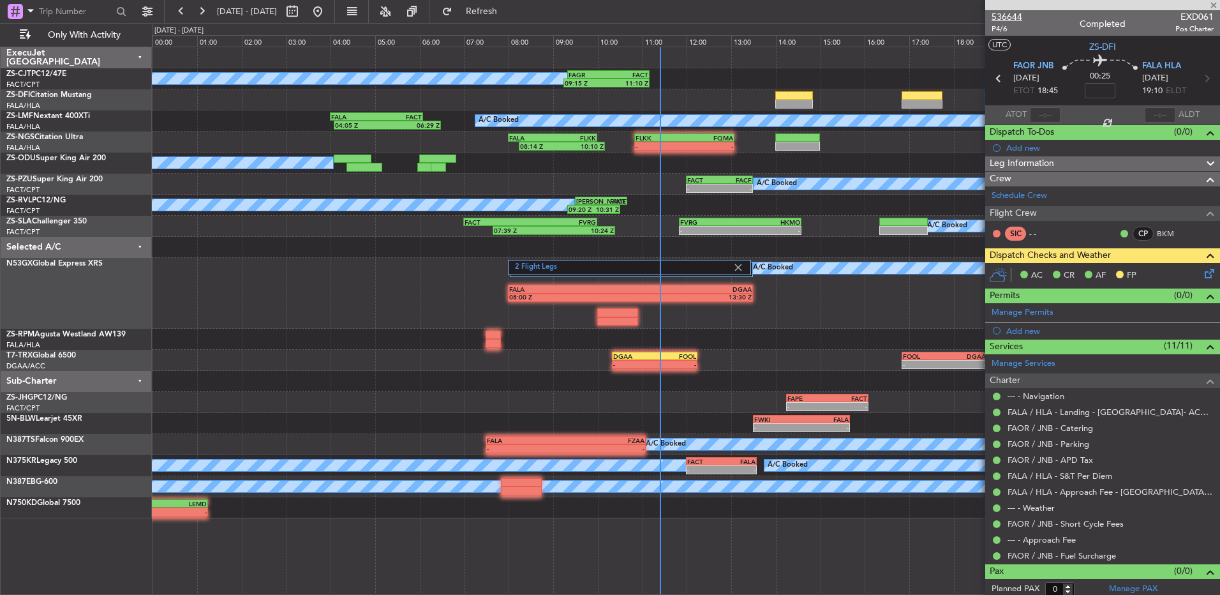
type input "08:14"
type input "10:05"
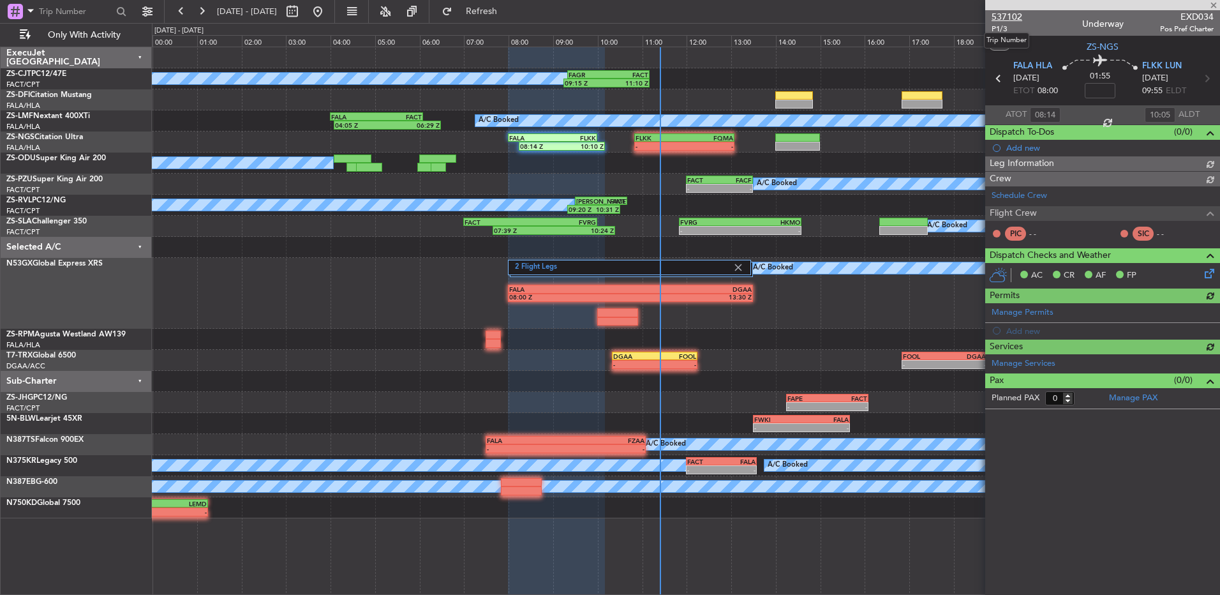
click at [1010, 14] on span "537102" at bounding box center [1007, 16] width 31 height 13
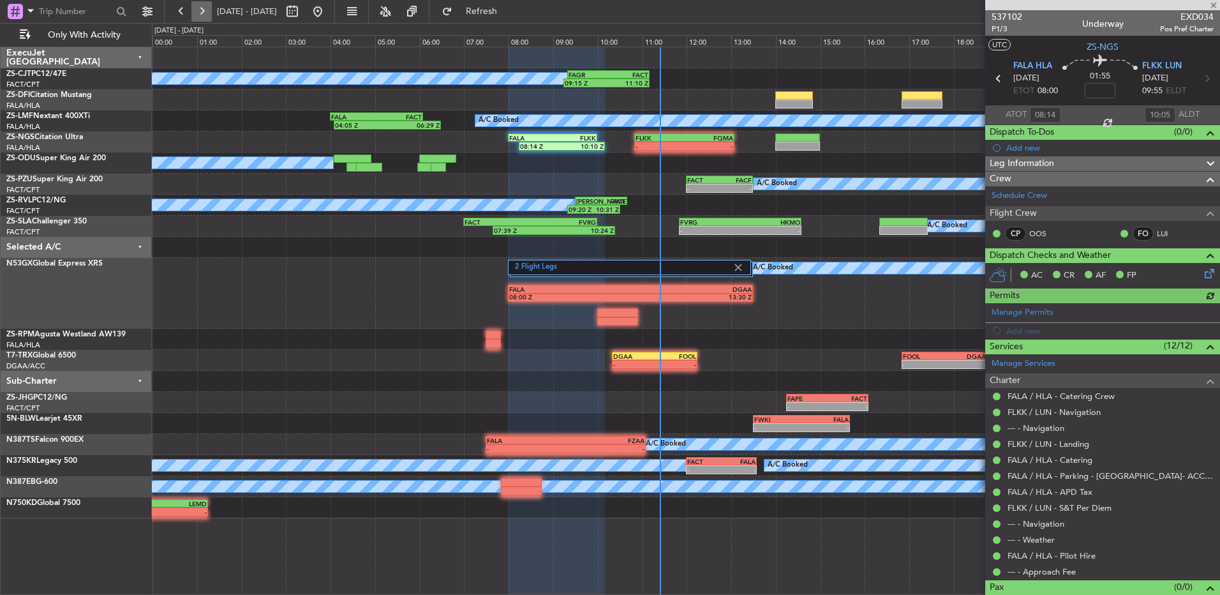
click at [206, 12] on button at bounding box center [201, 11] width 20 height 20
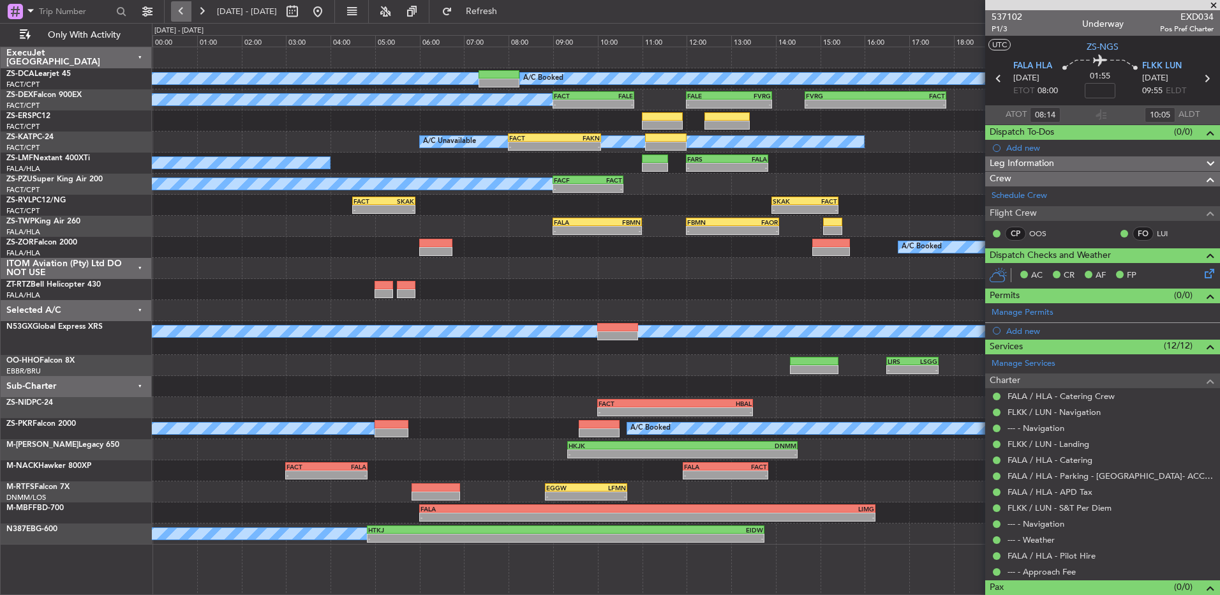
click at [183, 7] on button at bounding box center [181, 11] width 20 height 20
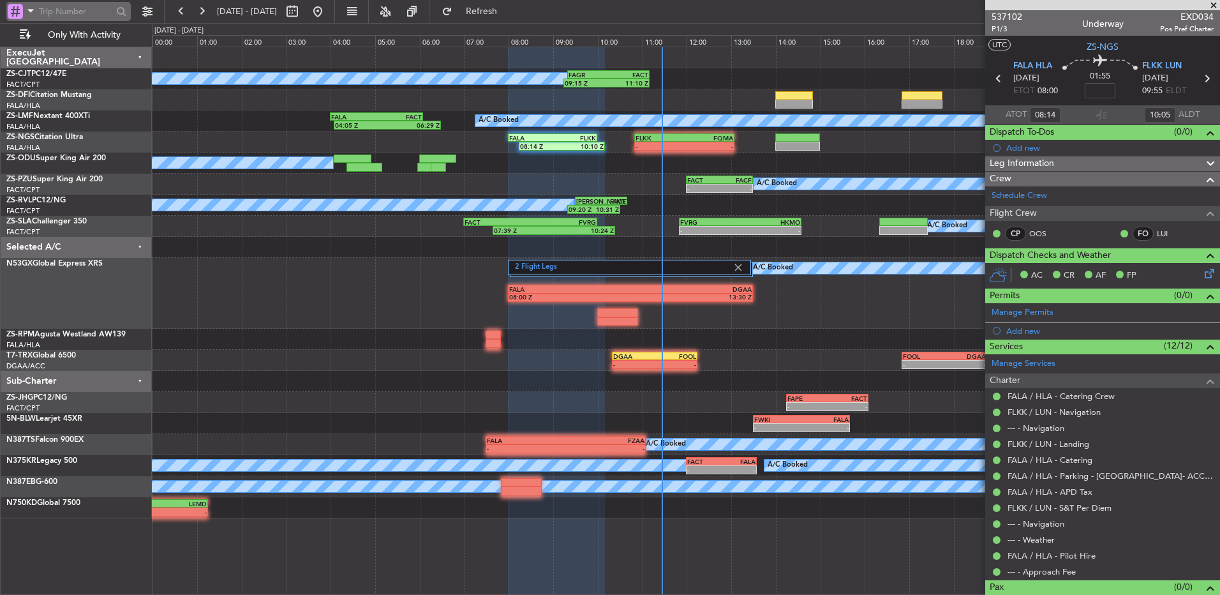
click at [91, 9] on input "text" at bounding box center [75, 11] width 73 height 19
type input "519162"
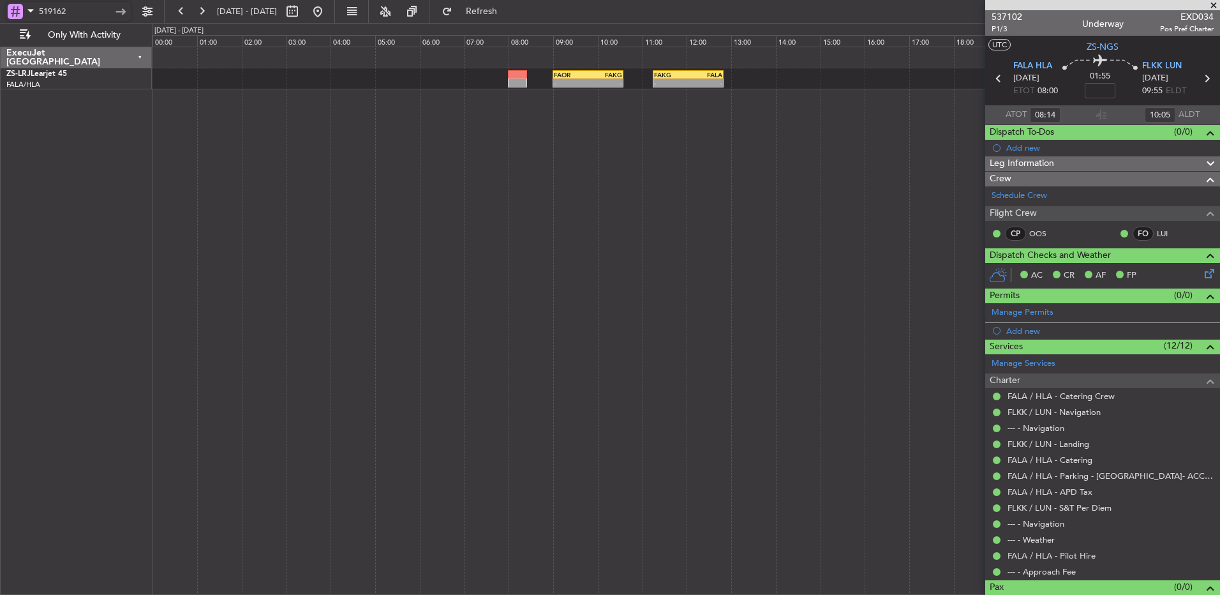
drag, startPoint x: 82, startPoint y: 15, endPoint x: 6, endPoint y: 15, distance: 76.0
click at [6, 15] on div "519162" at bounding box center [82, 11] width 164 height 23
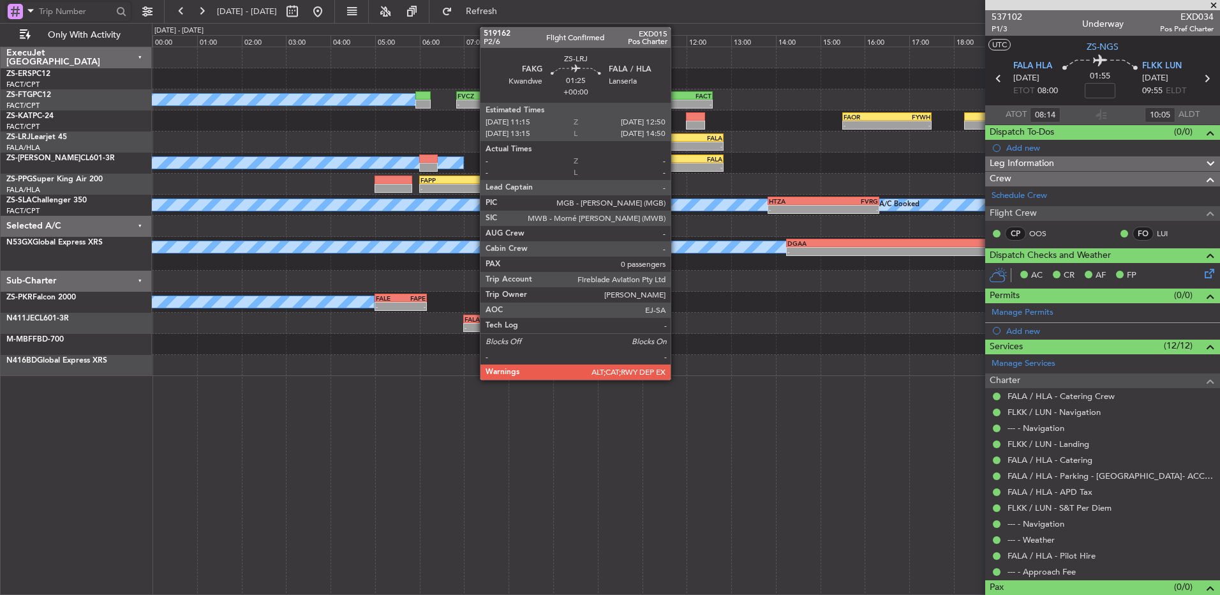
click at [677, 144] on div "-" at bounding box center [671, 146] width 34 height 8
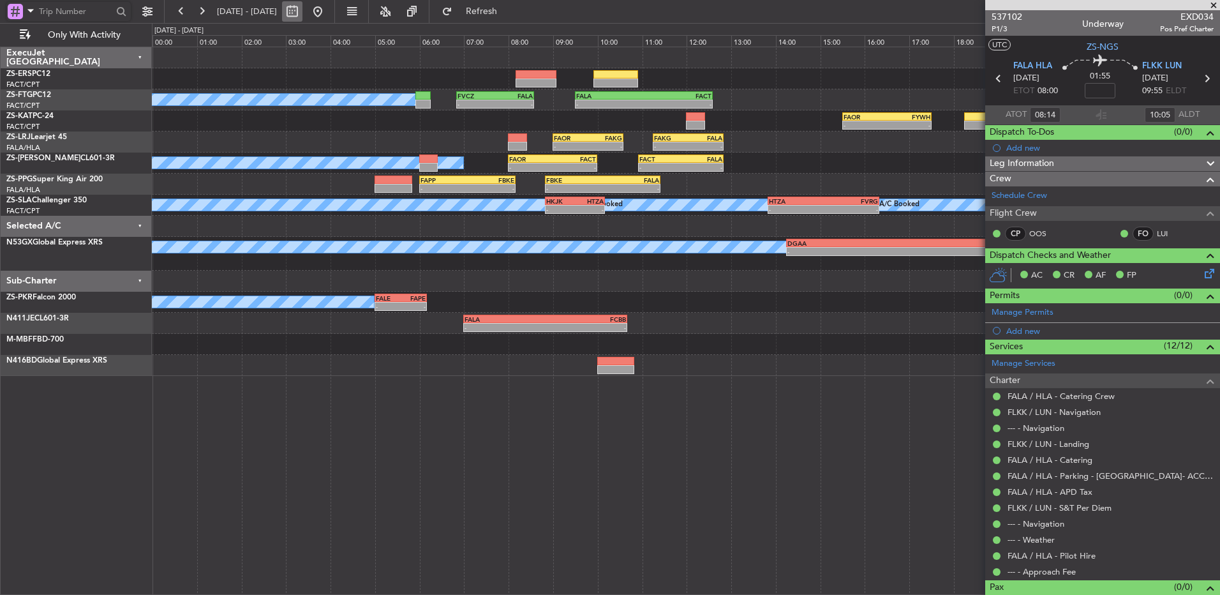
click at [303, 16] on button at bounding box center [292, 11] width 20 height 20
select select "9"
select select "2025"
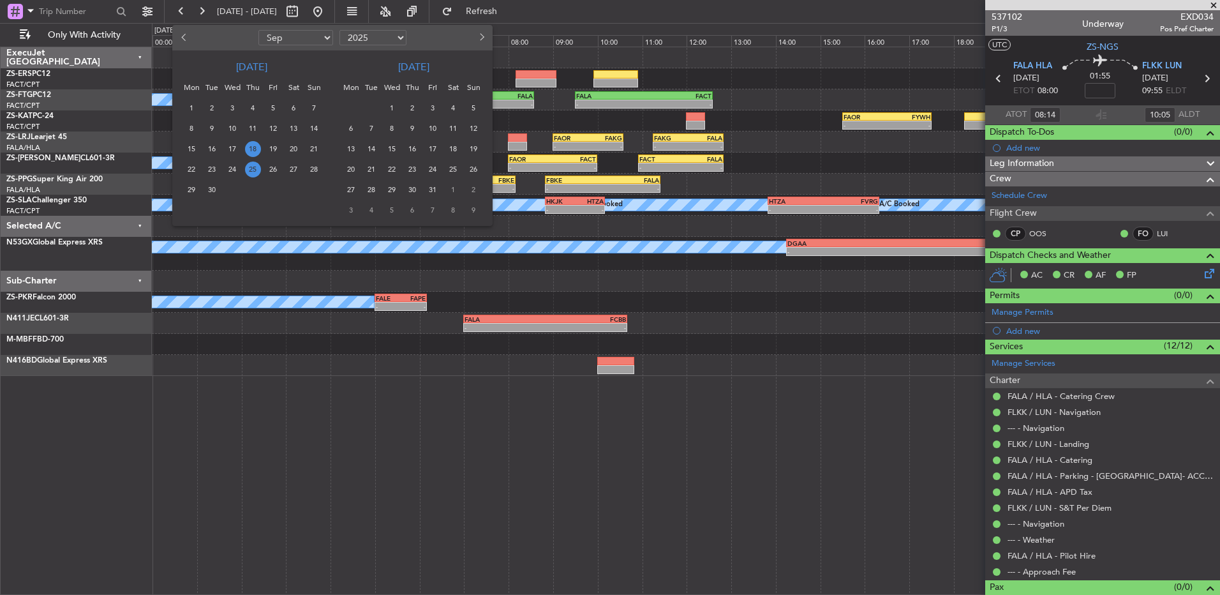
click at [252, 169] on span "25" at bounding box center [253, 169] width 16 height 16
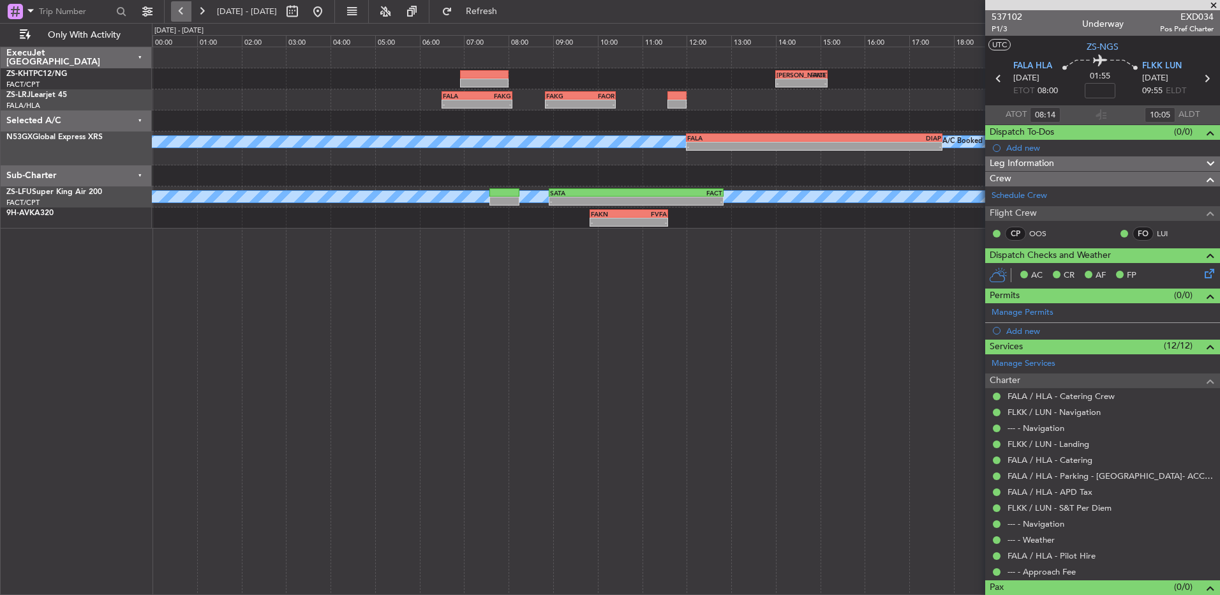
click at [189, 9] on button at bounding box center [181, 11] width 20 height 20
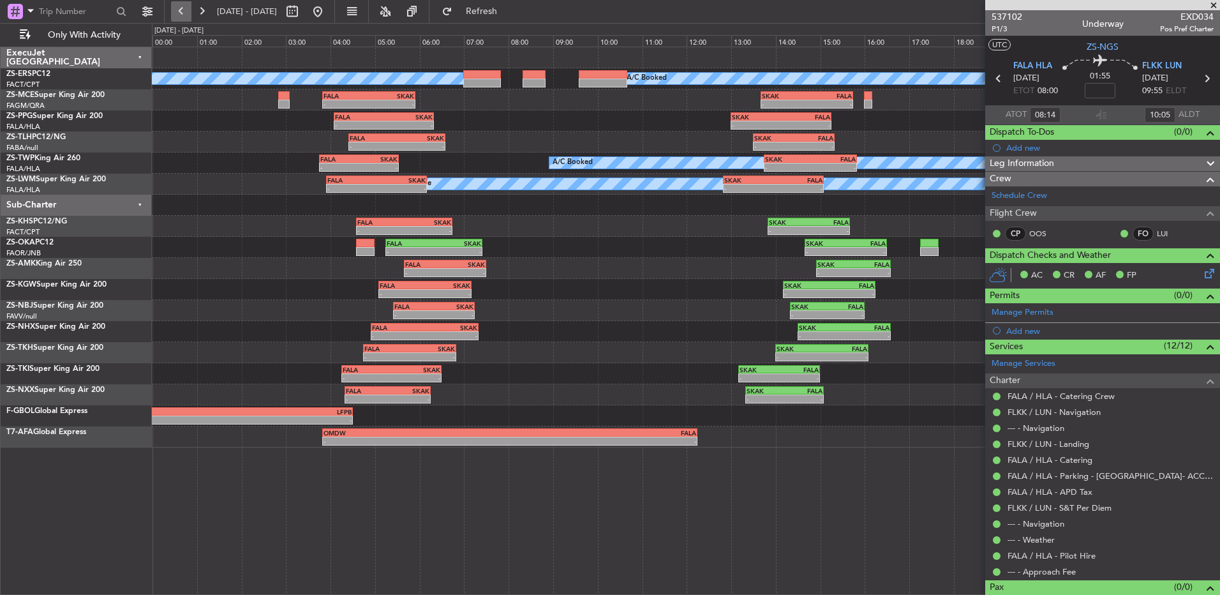
click at [186, 12] on button at bounding box center [181, 11] width 20 height 20
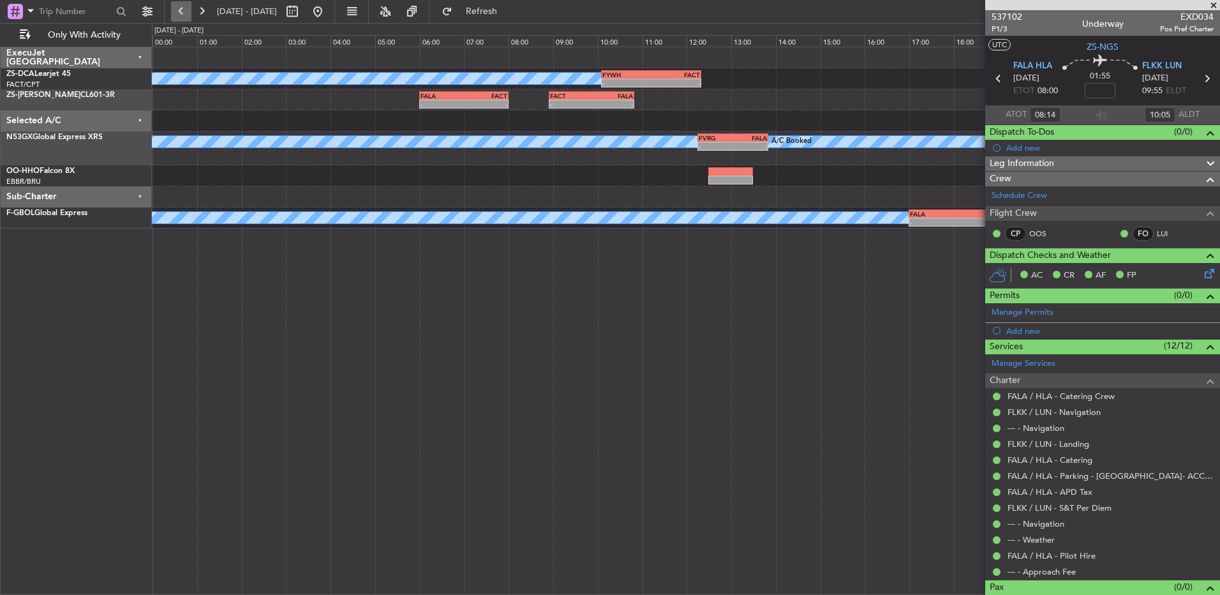
click at [183, 17] on button at bounding box center [181, 11] width 20 height 20
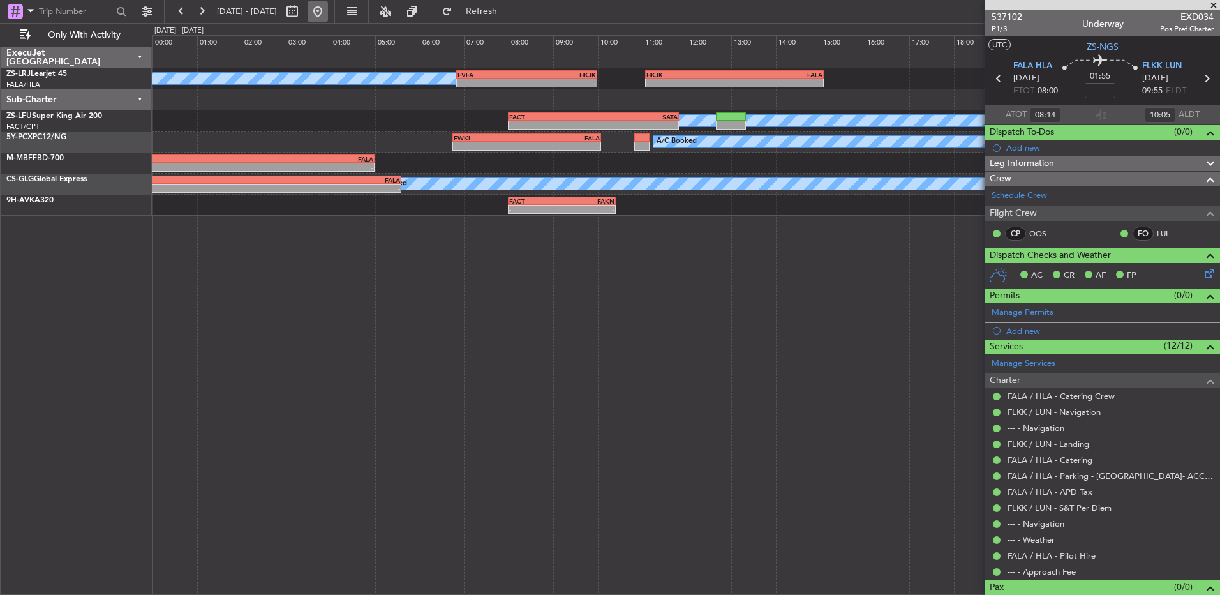
click at [328, 15] on button at bounding box center [318, 11] width 20 height 20
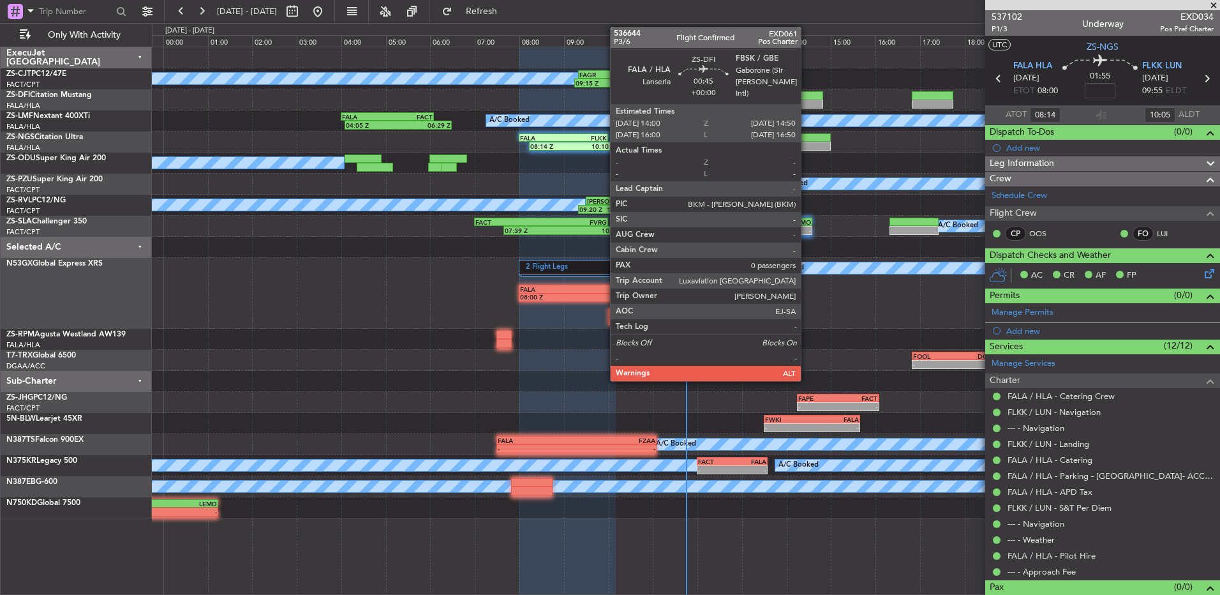
click at [807, 102] on div at bounding box center [805, 104] width 38 height 9
click at [806, 100] on div at bounding box center [805, 104] width 38 height 9
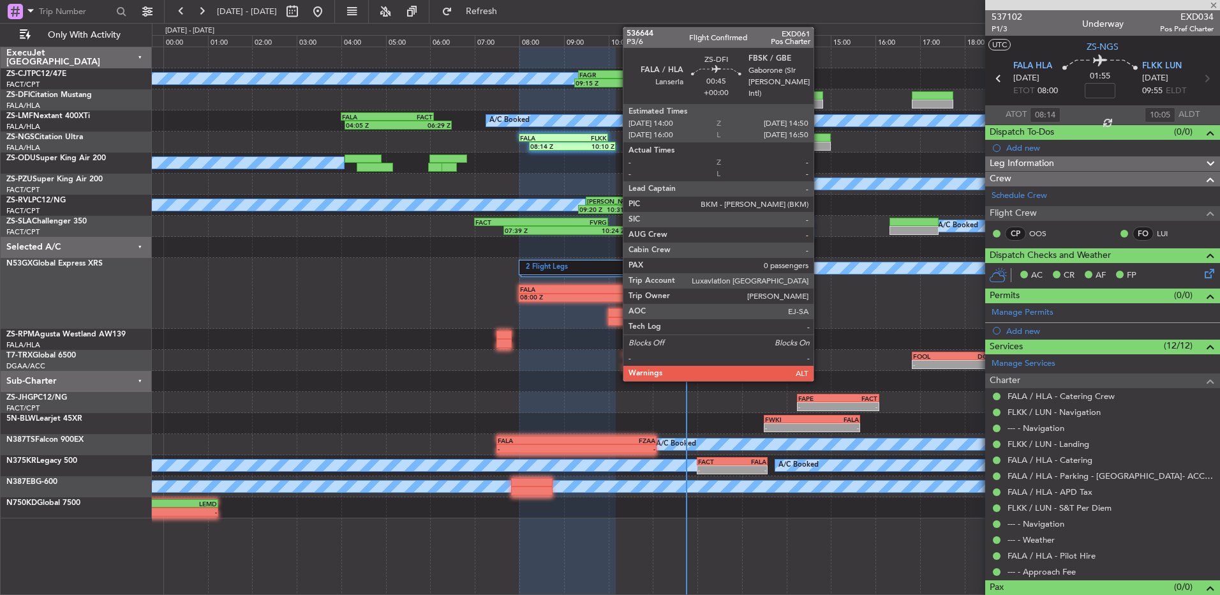
click at [814, 98] on div at bounding box center [805, 95] width 38 height 9
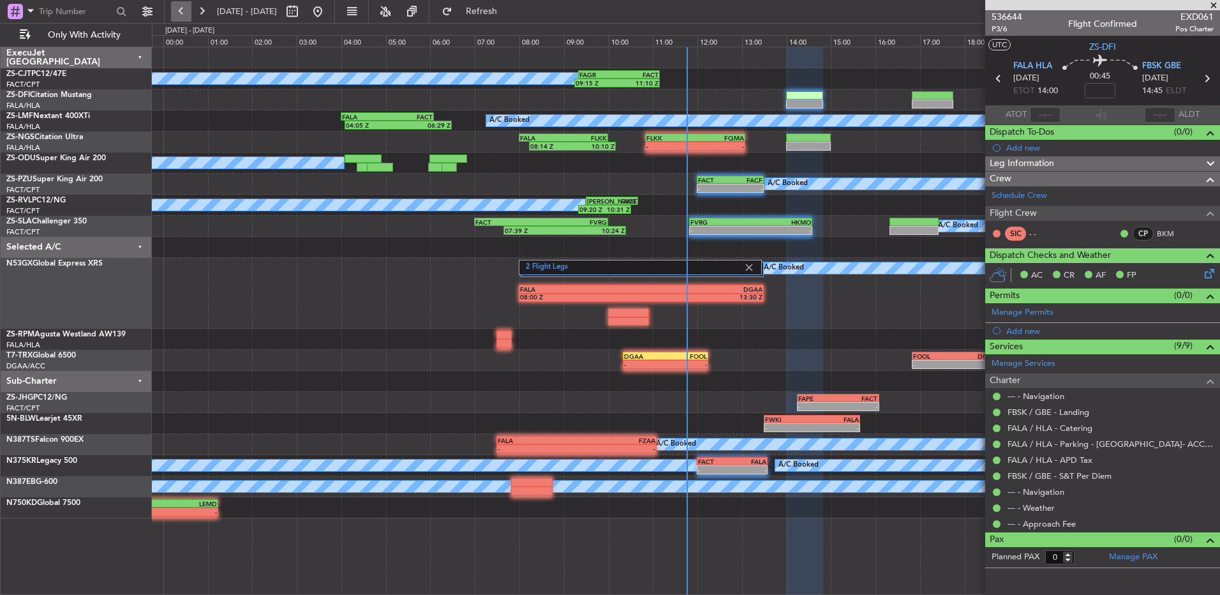
click at [185, 11] on button at bounding box center [181, 11] width 20 height 20
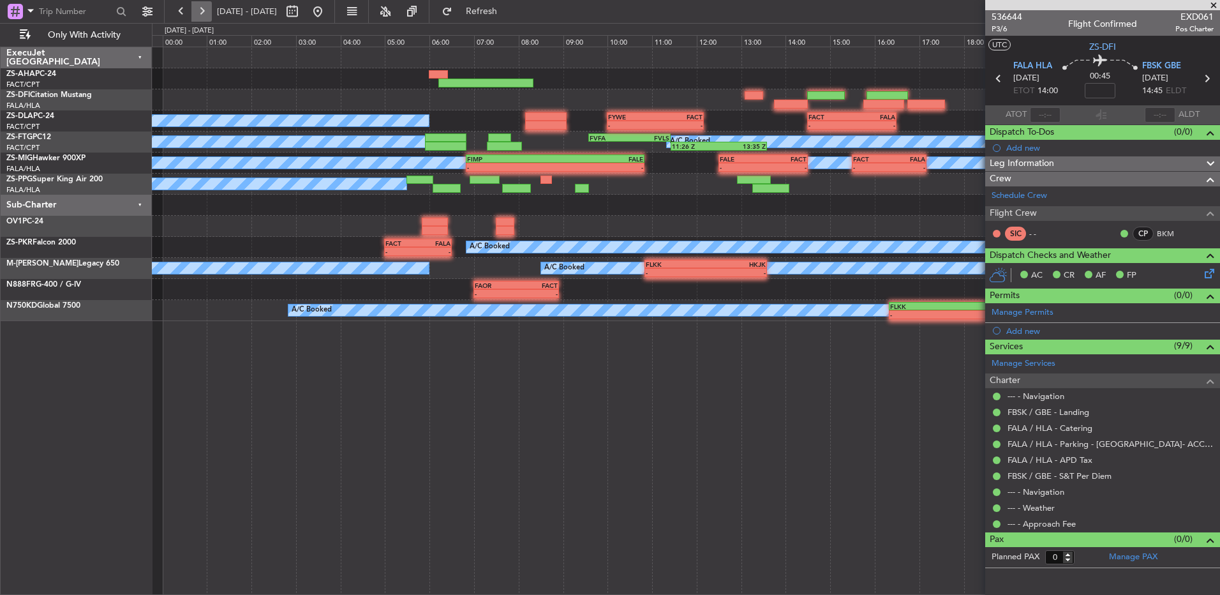
click at [197, 11] on button at bounding box center [201, 11] width 20 height 20
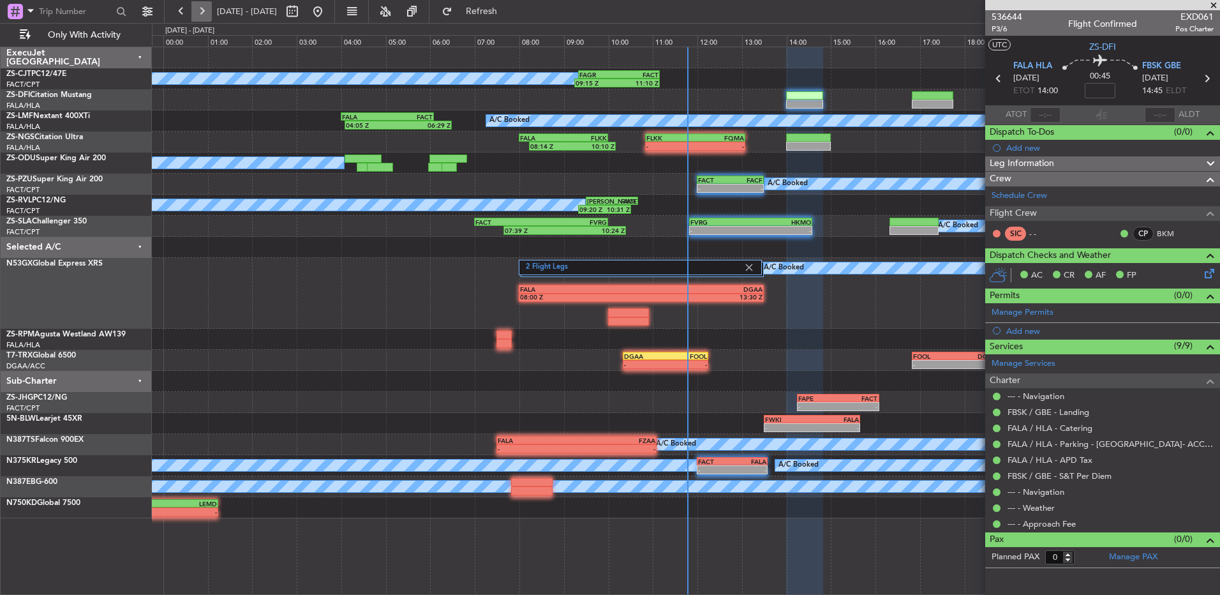
click at [200, 11] on button at bounding box center [201, 11] width 20 height 20
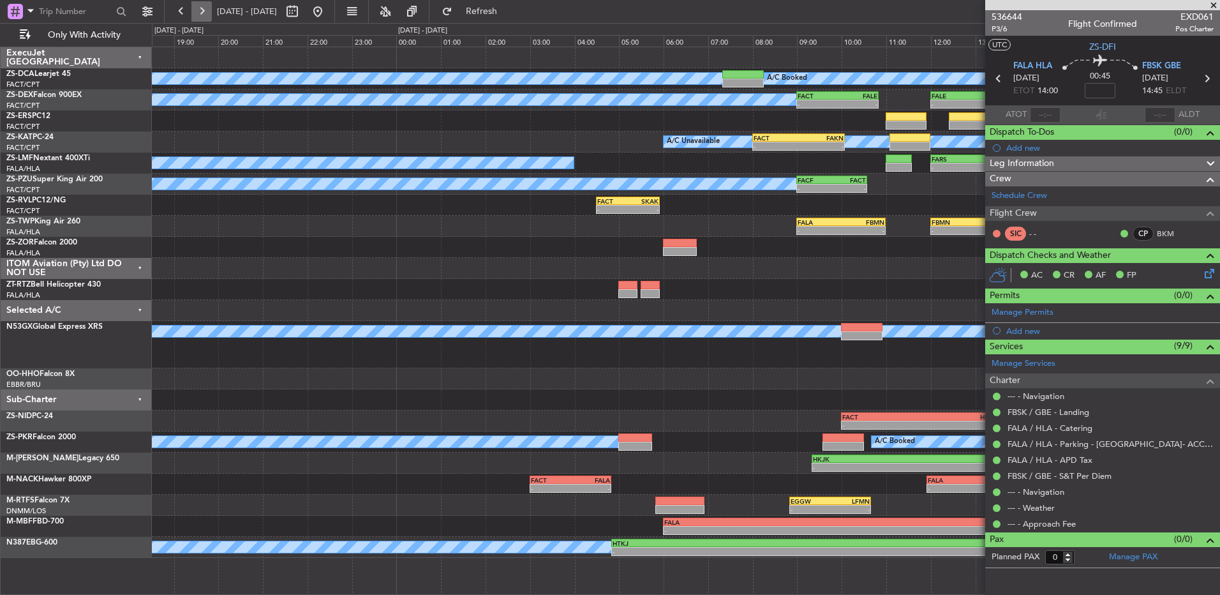
click at [203, 11] on button at bounding box center [201, 11] width 20 height 20
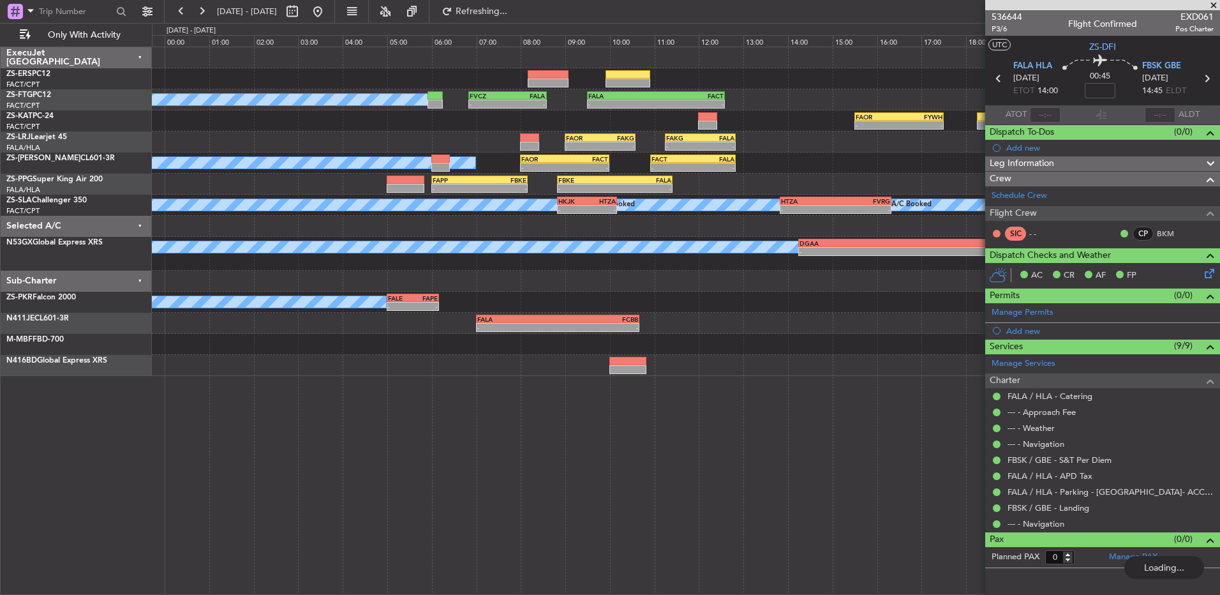
click at [1215, 3] on span at bounding box center [1214, 5] width 13 height 11
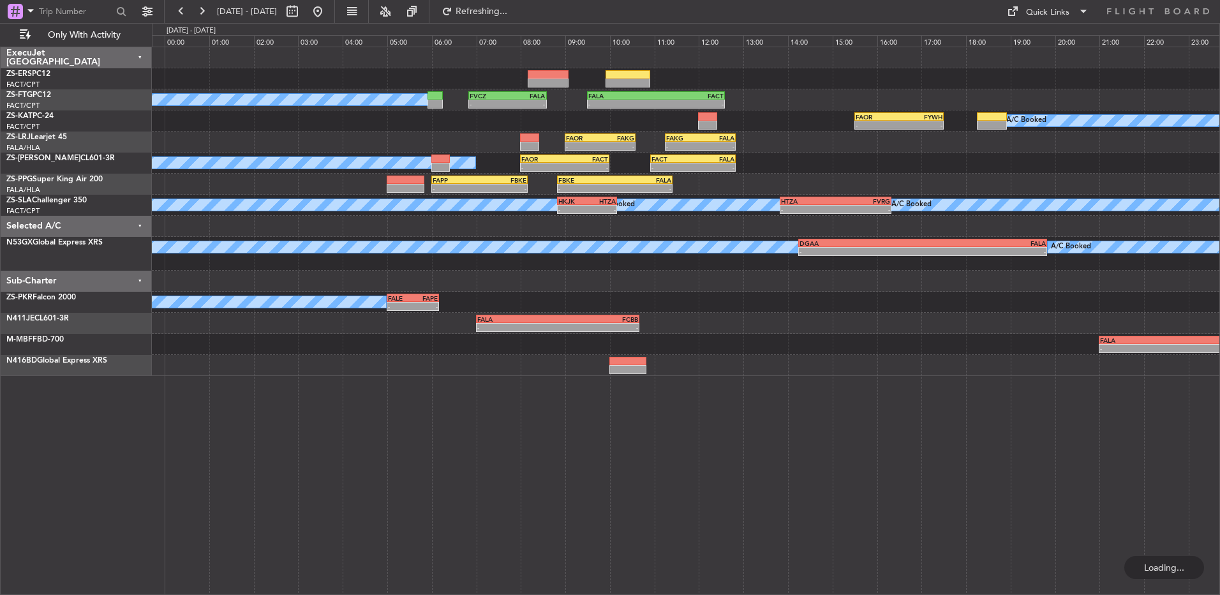
click at [1215, 3] on span at bounding box center [1214, 5] width 13 height 11
click at [179, 12] on button at bounding box center [181, 11] width 20 height 20
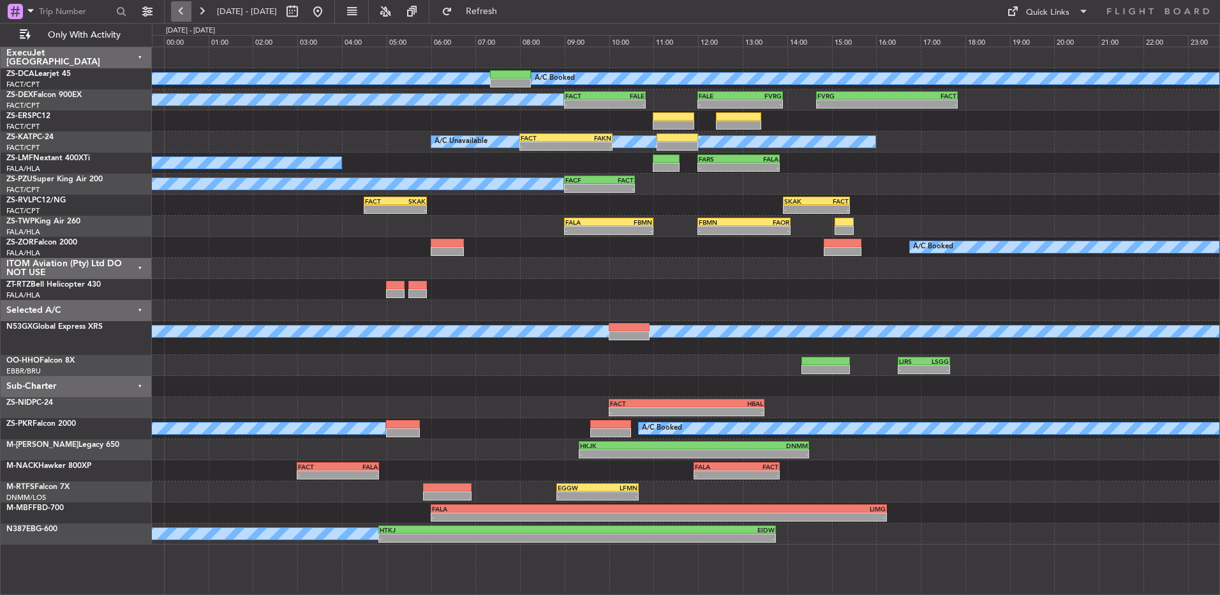
click at [188, 12] on button at bounding box center [181, 11] width 20 height 20
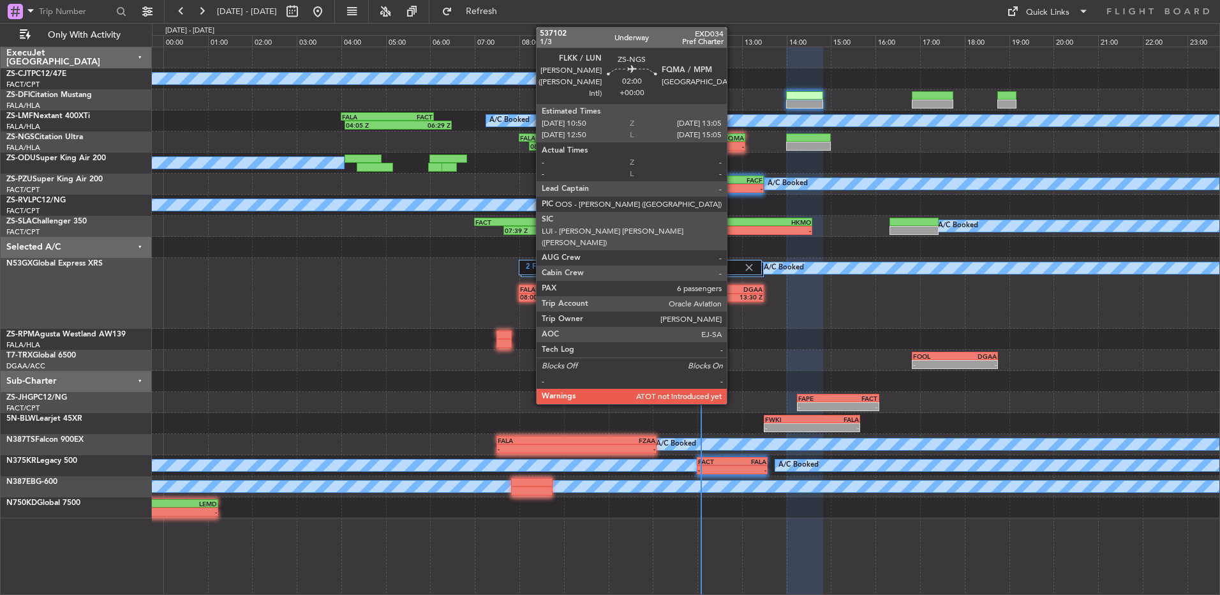
click at [730, 139] on div "FQMA" at bounding box center [719, 138] width 49 height 8
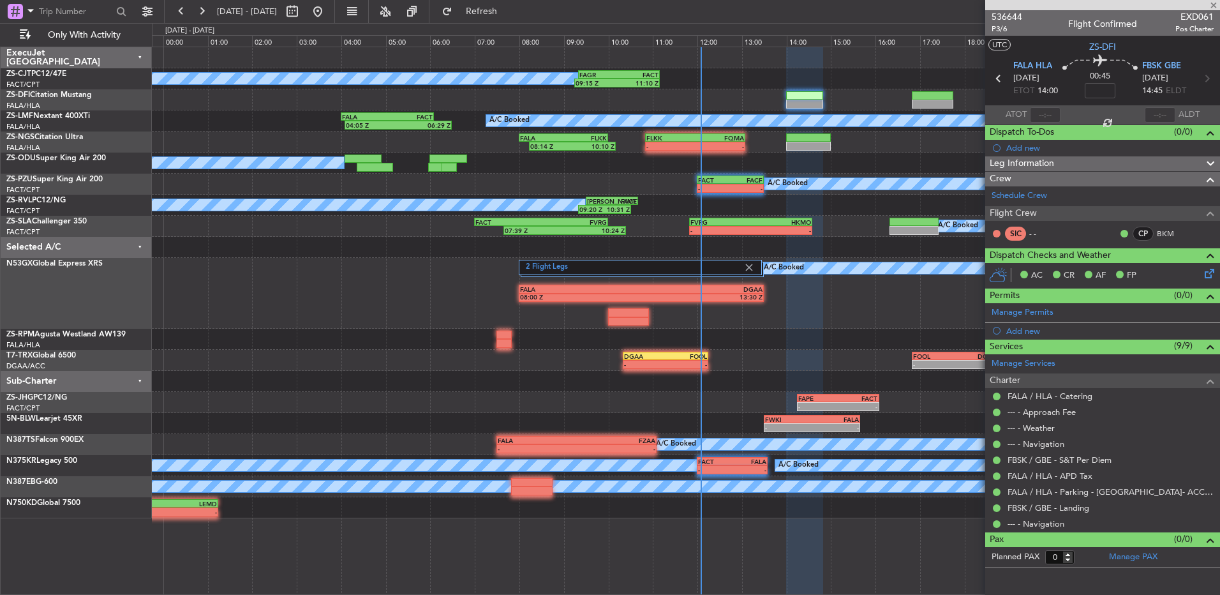
click at [1042, 111] on div at bounding box center [1045, 114] width 31 height 15
type input "6"
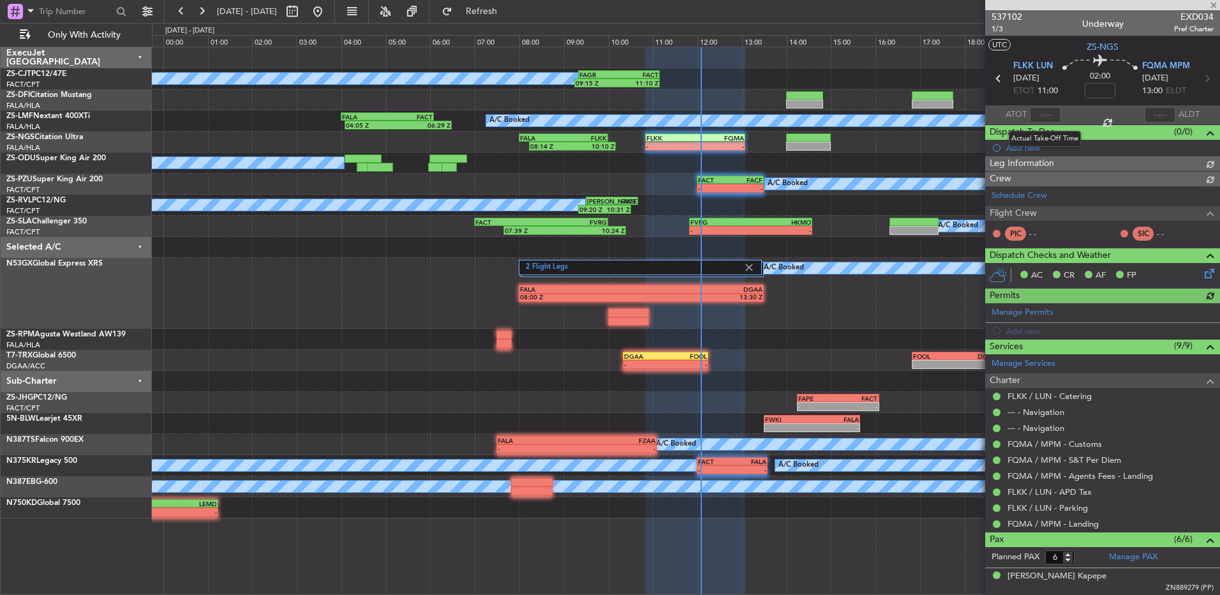
click at [1042, 112] on div at bounding box center [1045, 114] width 31 height 15
click at [1050, 116] on div at bounding box center [1045, 114] width 31 height 15
click at [1043, 113] on div at bounding box center [1045, 114] width 31 height 15
click at [1042, 113] on div at bounding box center [1045, 114] width 31 height 15
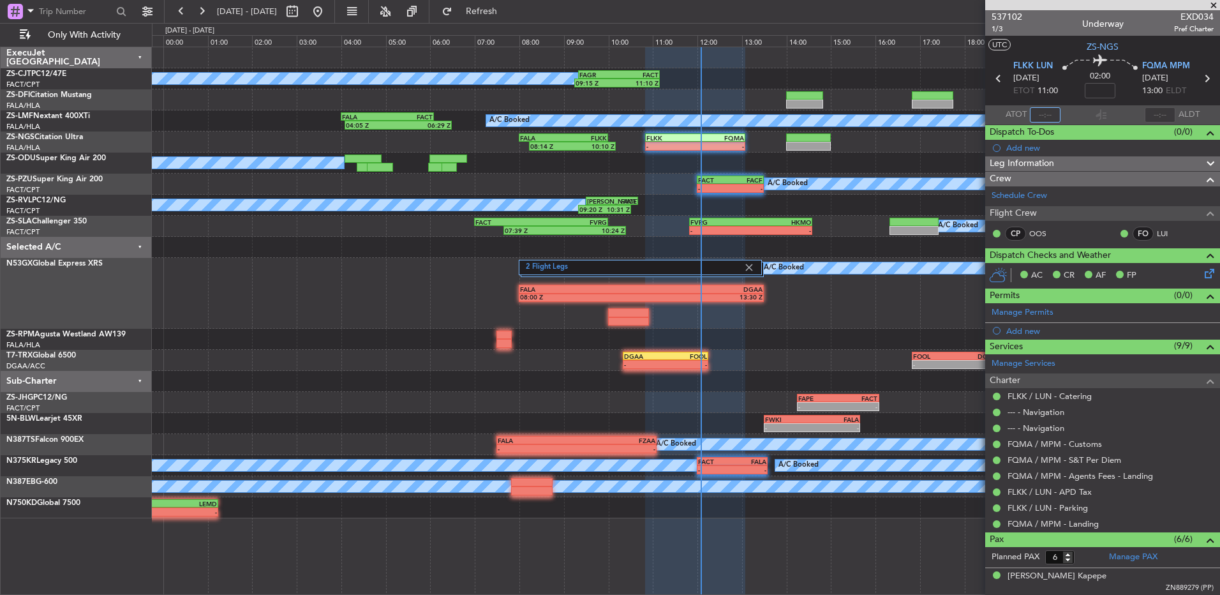
click at [1033, 117] on input "text" at bounding box center [1045, 114] width 31 height 15
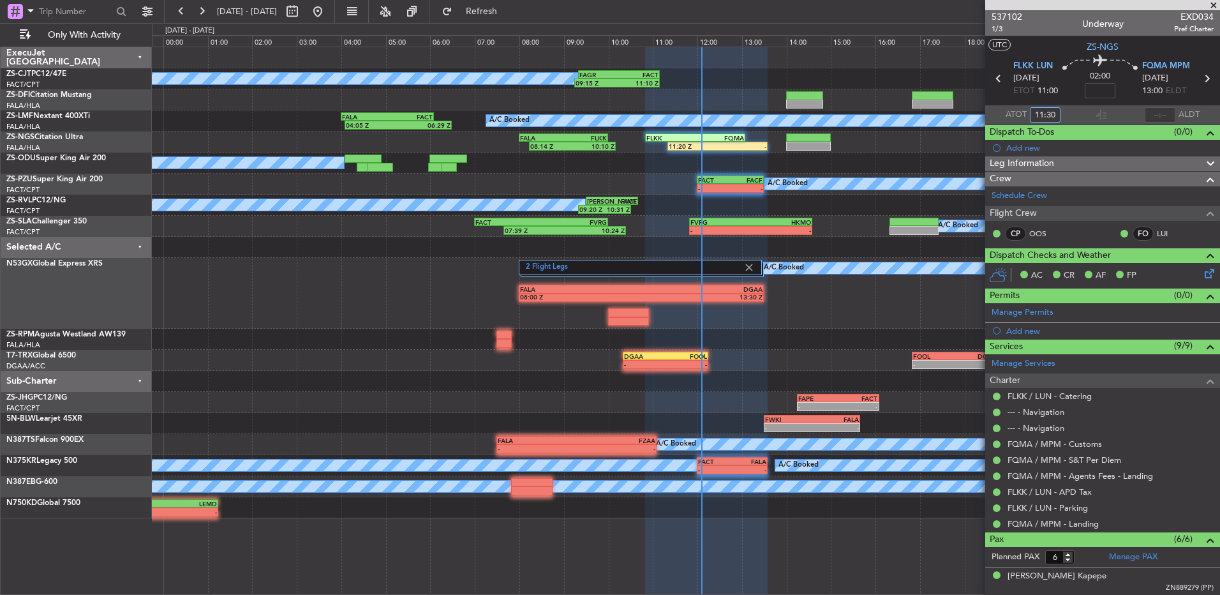
click at [1038, 114] on input "11:30" at bounding box center [1045, 114] width 31 height 15
type input "11:30"
click at [694, 137] on div "FLKK" at bounding box center [671, 138] width 49 height 8
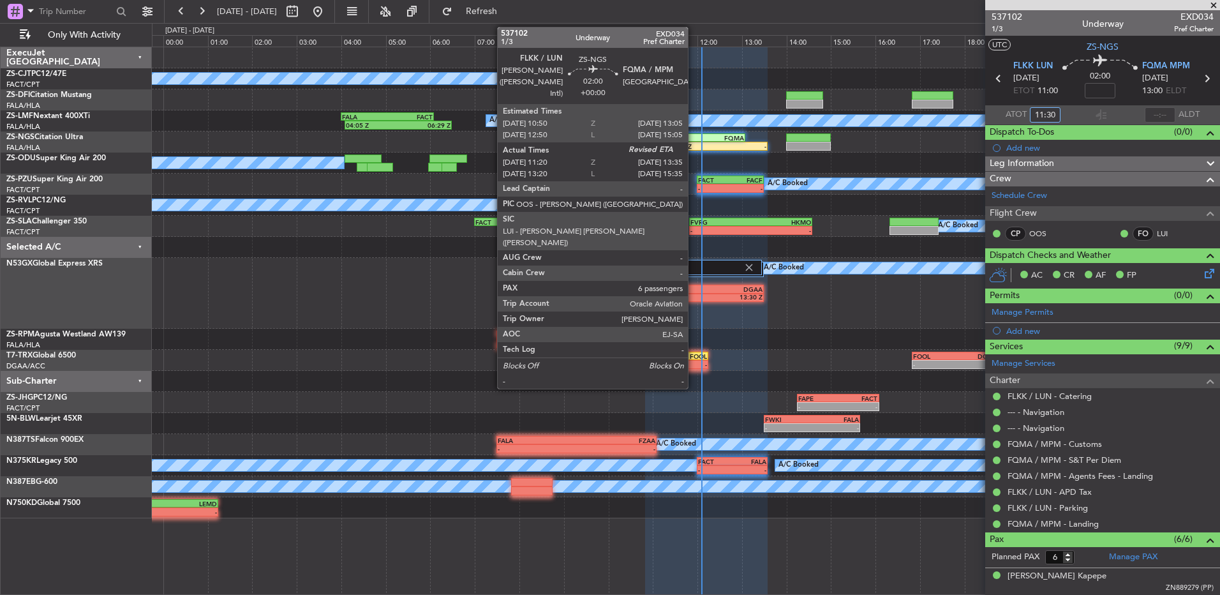
click at [693, 137] on div "FLKK" at bounding box center [671, 138] width 49 height 8
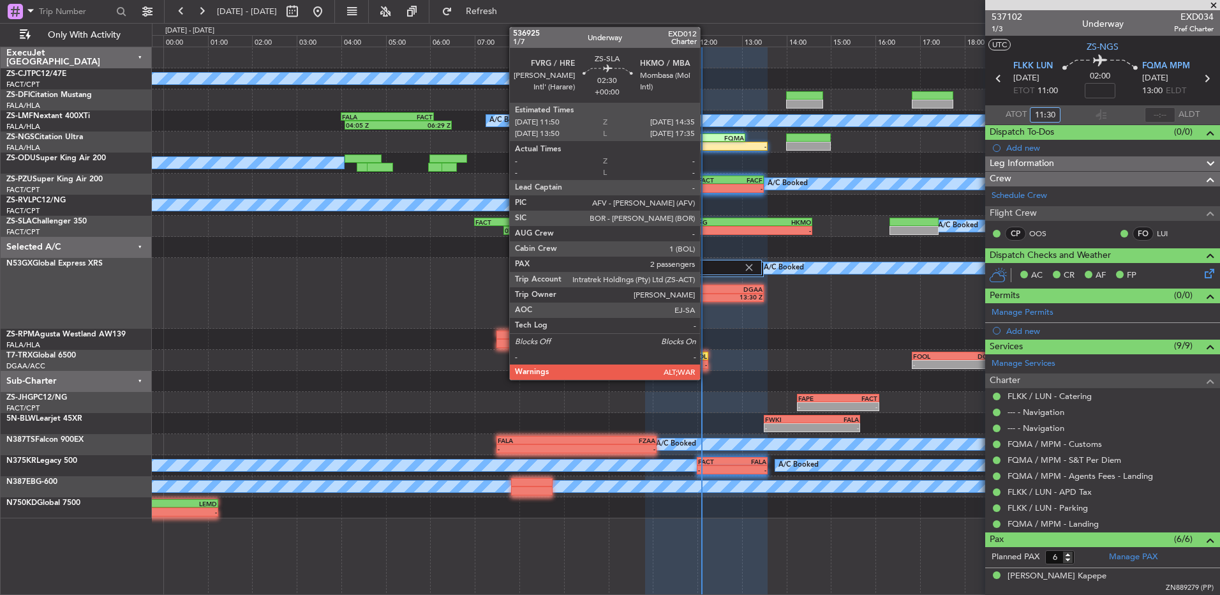
click at [706, 227] on div "-" at bounding box center [721, 231] width 60 height 8
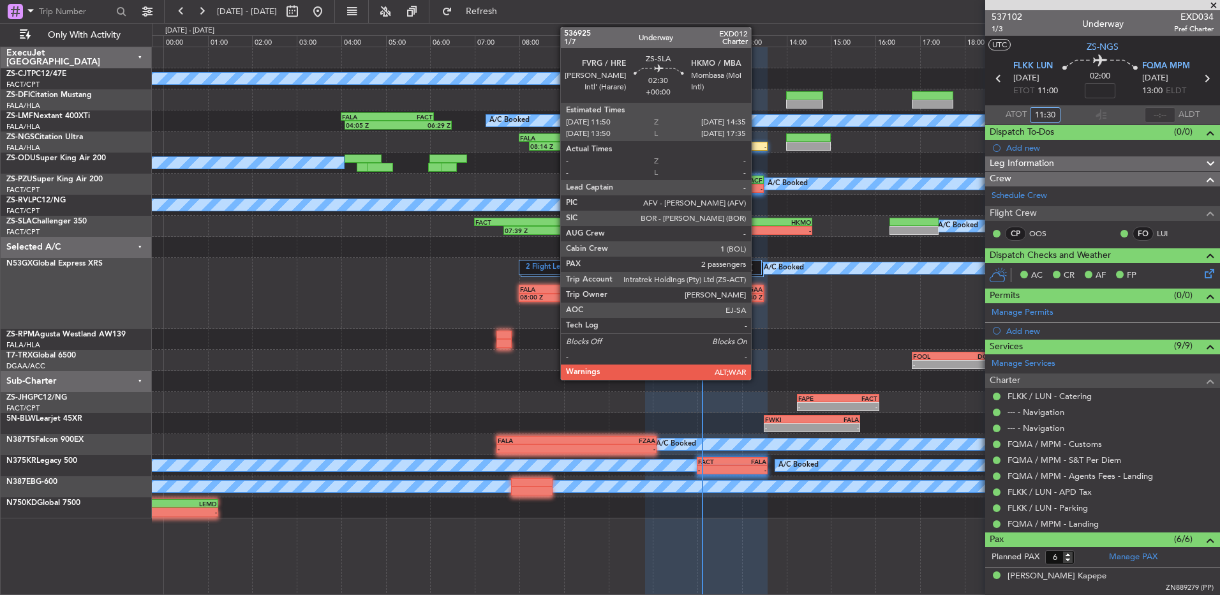
click at [756, 225] on div "HKMO" at bounding box center [781, 222] width 60 height 8
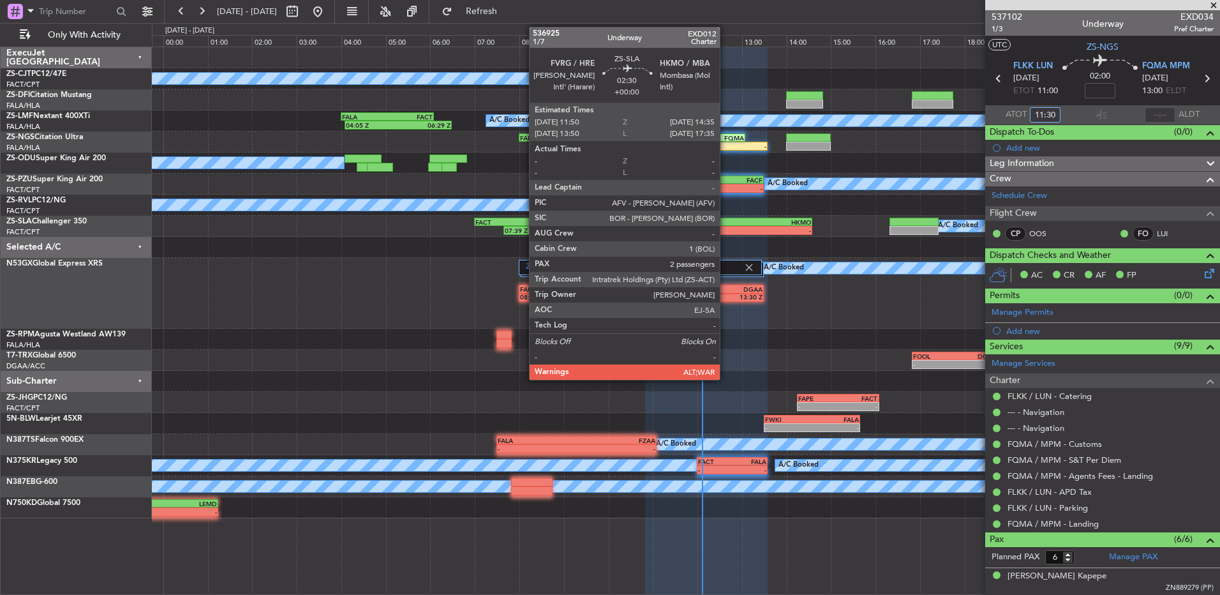
click at [726, 218] on div "FVRG" at bounding box center [721, 222] width 60 height 8
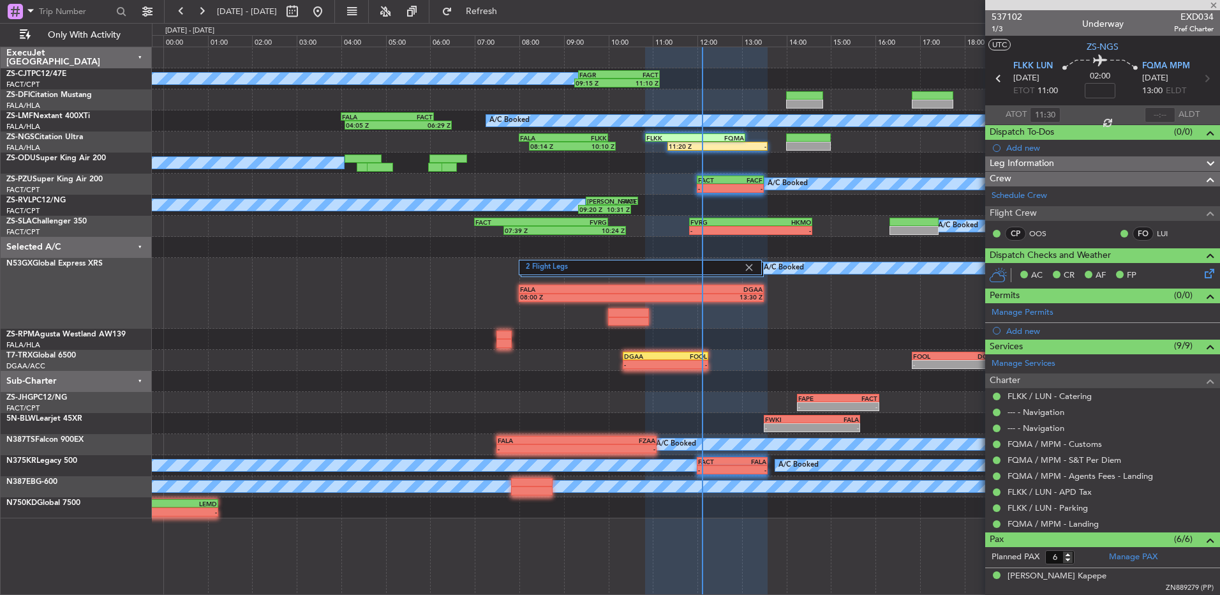
type input "2"
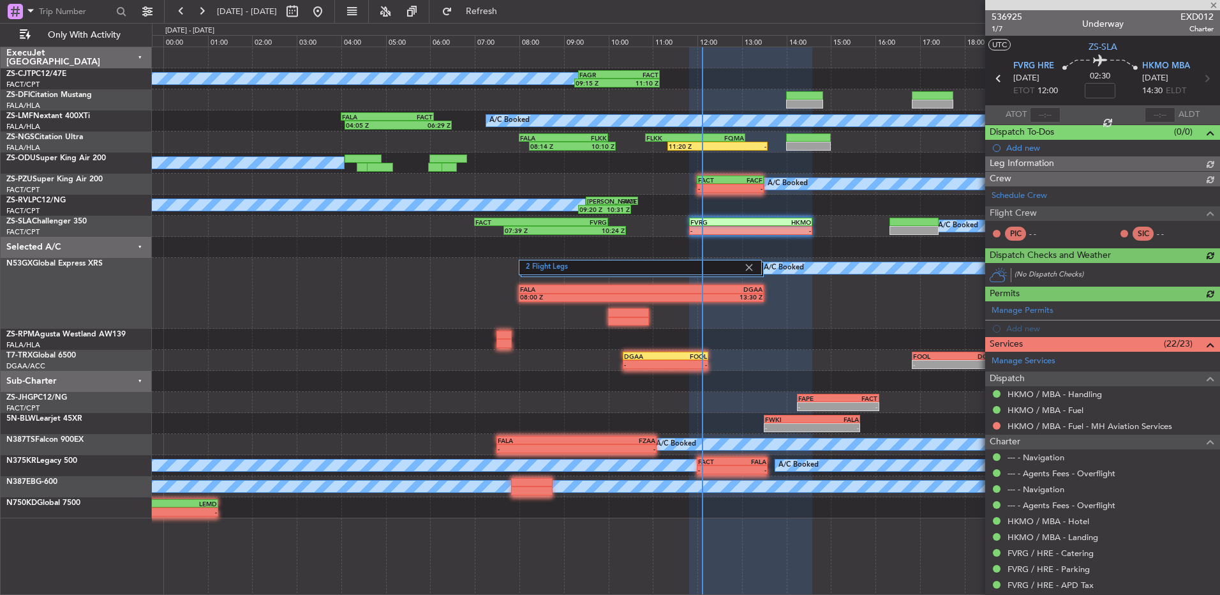
click at [1044, 119] on div at bounding box center [1045, 114] width 31 height 15
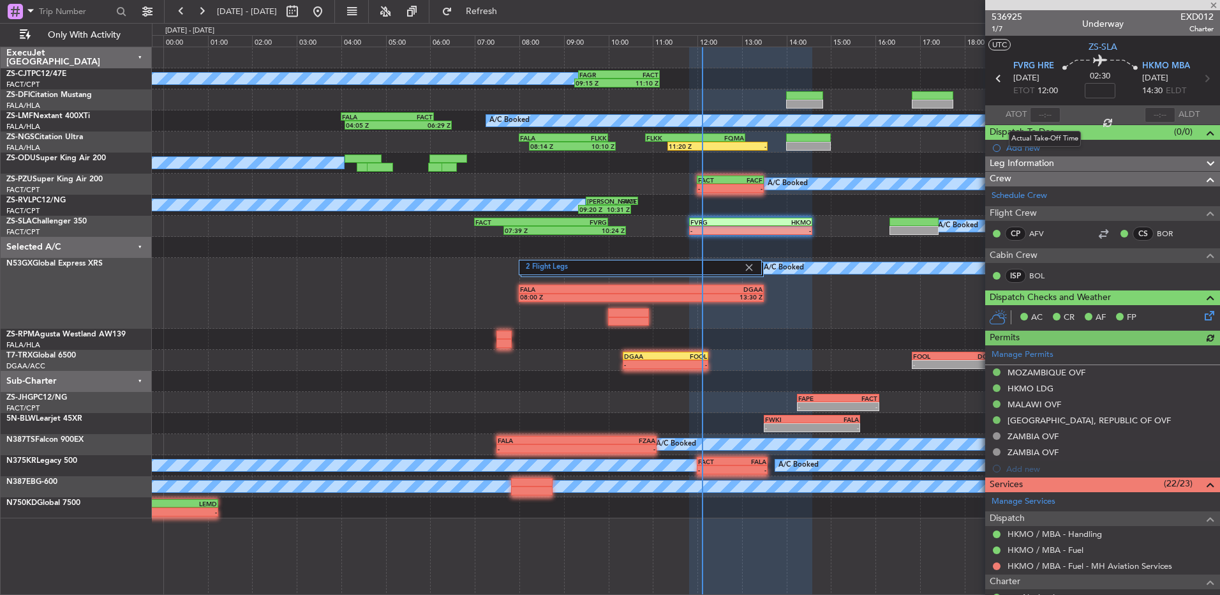
click at [1042, 119] on div at bounding box center [1045, 114] width 31 height 15
click at [1039, 109] on div at bounding box center [1045, 114] width 31 height 15
click at [1036, 117] on input "text" at bounding box center [1045, 114] width 31 height 15
click at [801, 193] on div "A/C Booked - - FACT 12:00 Z FACF 13:30 Z" at bounding box center [686, 184] width 1068 height 21
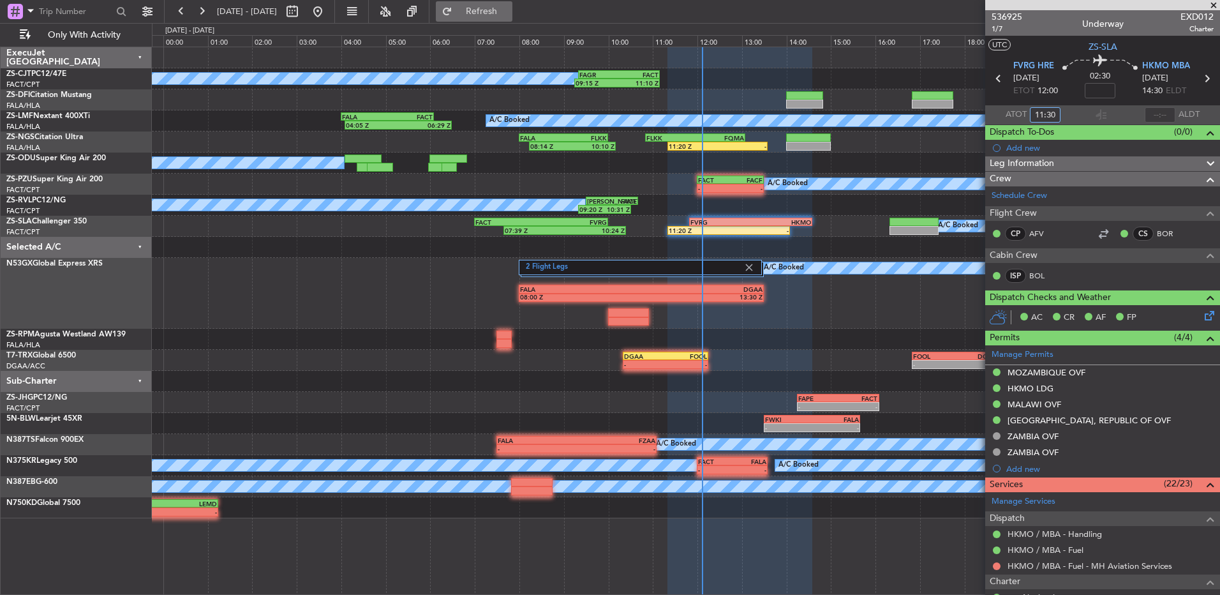
type input "11:30"
click at [504, 11] on span "Refresh" at bounding box center [482, 11] width 54 height 9
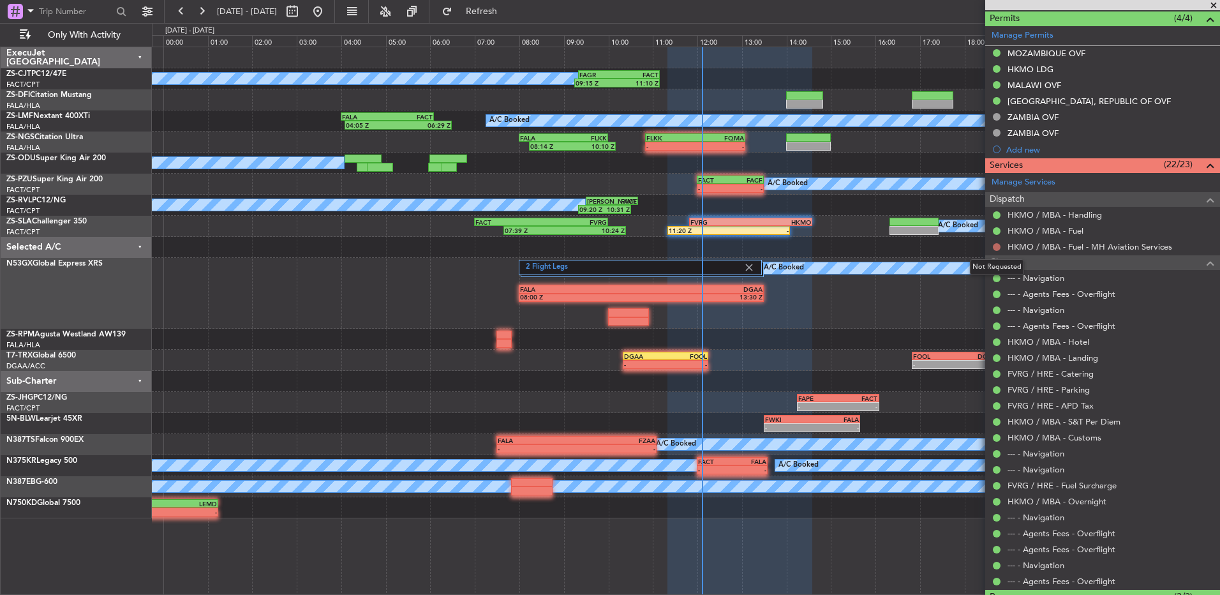
click at [994, 248] on button at bounding box center [997, 247] width 8 height 8
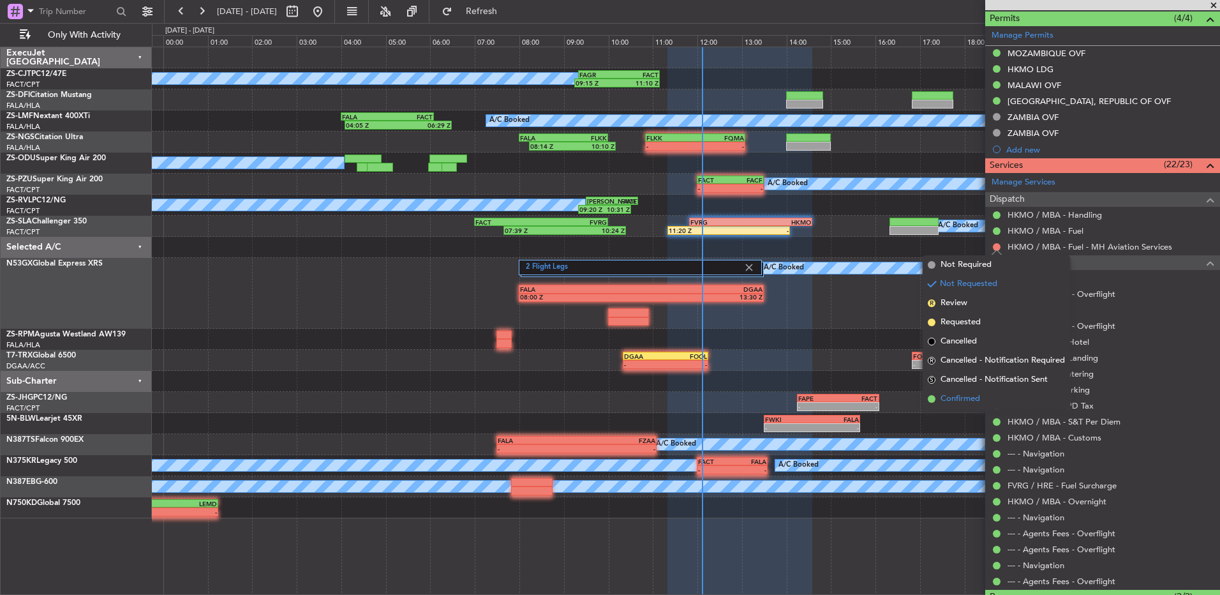
click at [934, 405] on li "Confirmed" at bounding box center [996, 398] width 147 height 19
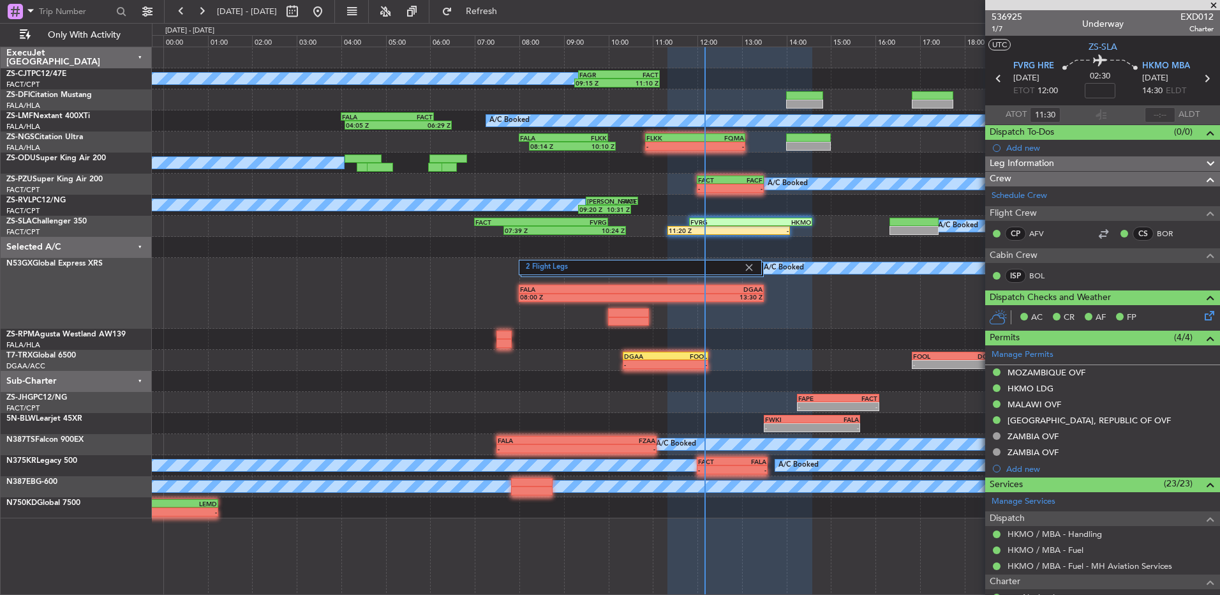
click at [1211, 8] on span at bounding box center [1214, 5] width 13 height 11
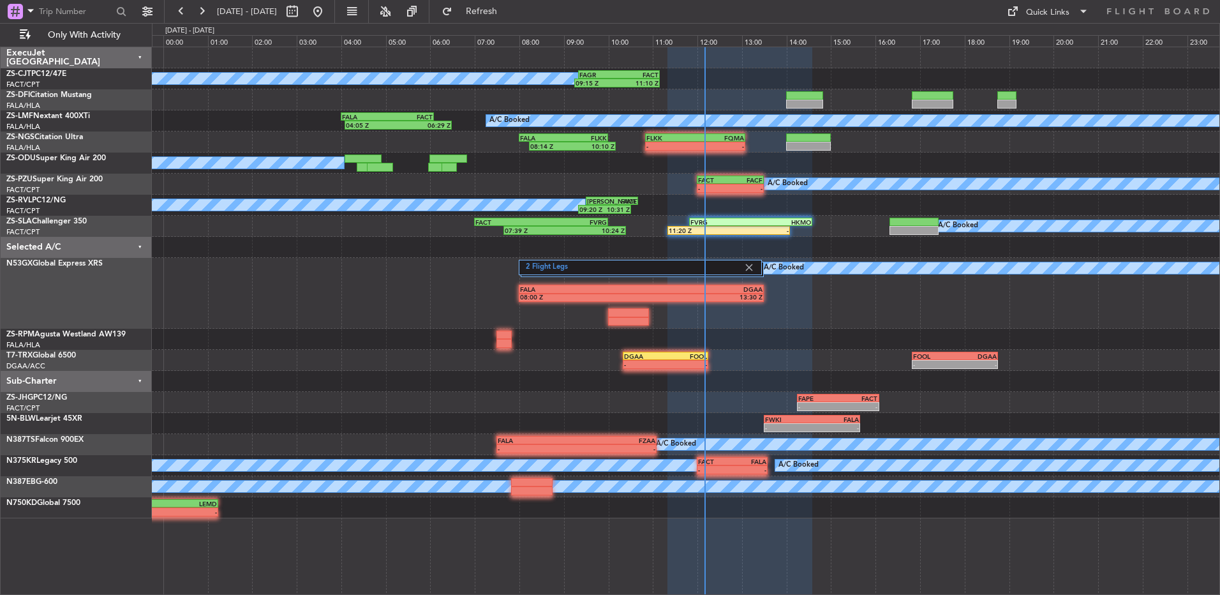
type input "0"
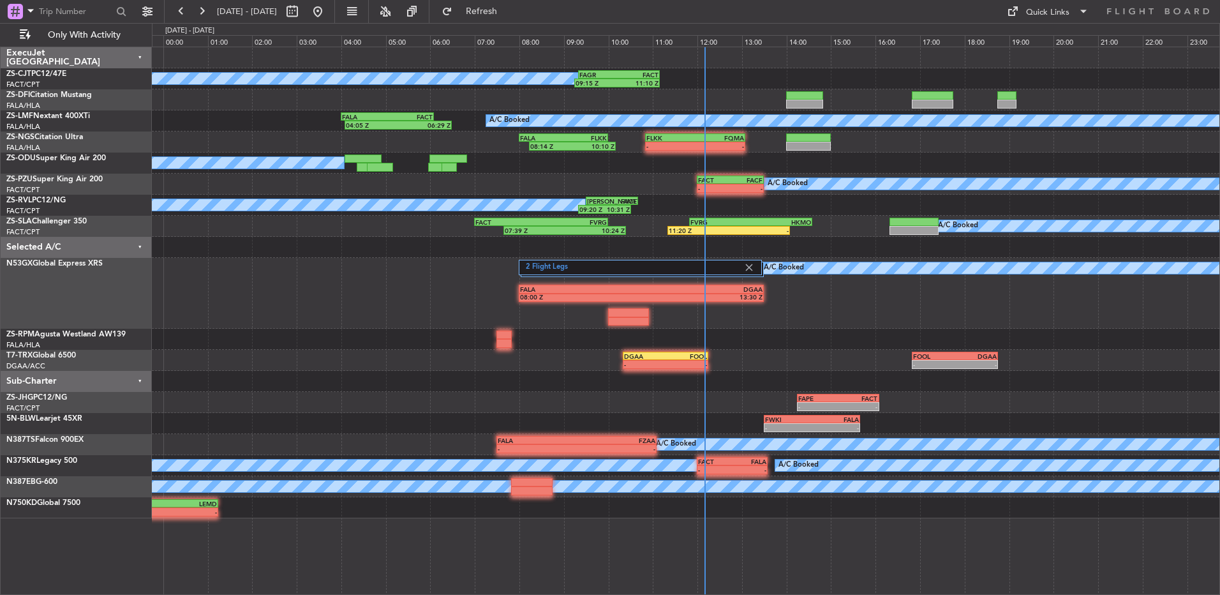
click at [214, 13] on span "[DATE] - [DATE]" at bounding box center [247, 11] width 70 height 20
click at [206, 11] on button at bounding box center [201, 11] width 20 height 20
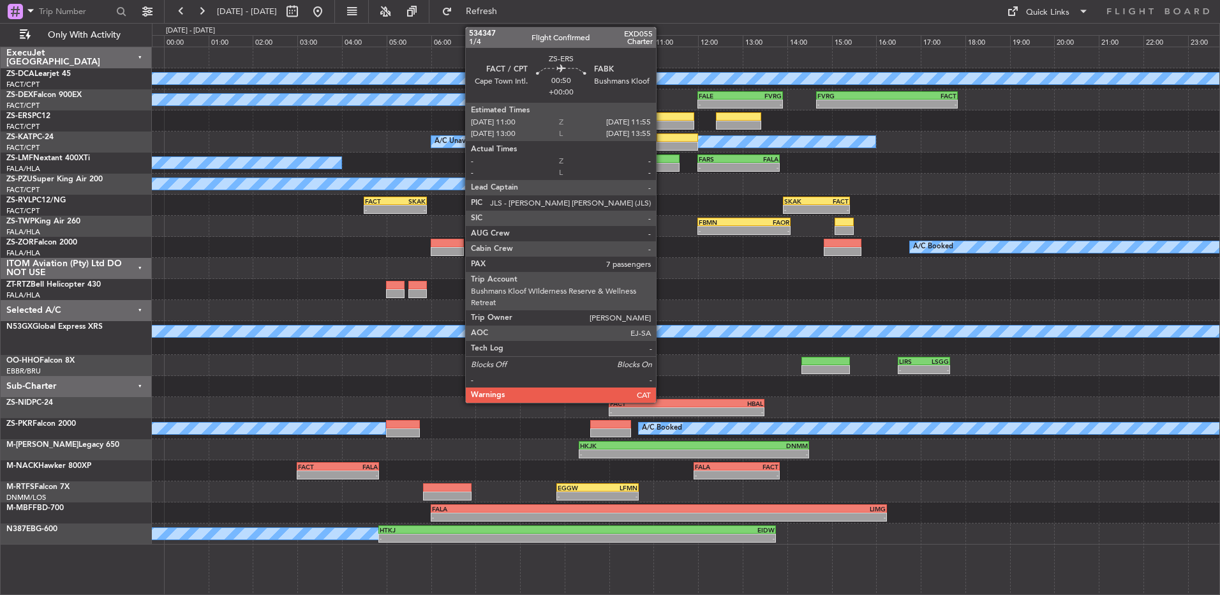
click at [662, 116] on div at bounding box center [673, 116] width 41 height 9
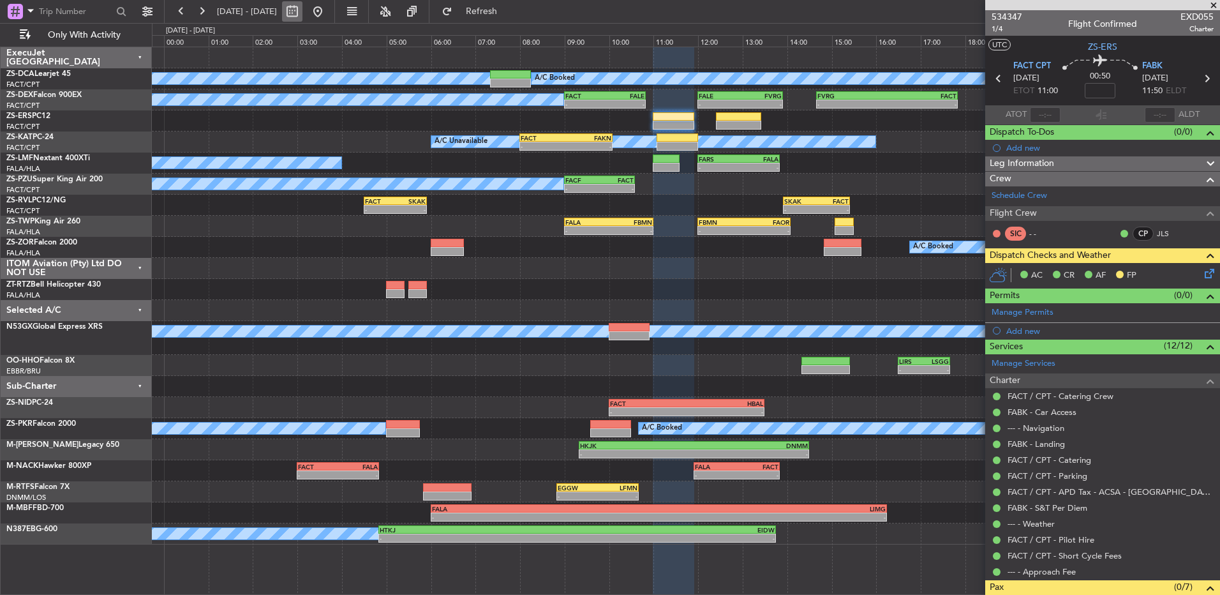
click at [303, 16] on button at bounding box center [292, 11] width 20 height 20
select select "9"
select select "2025"
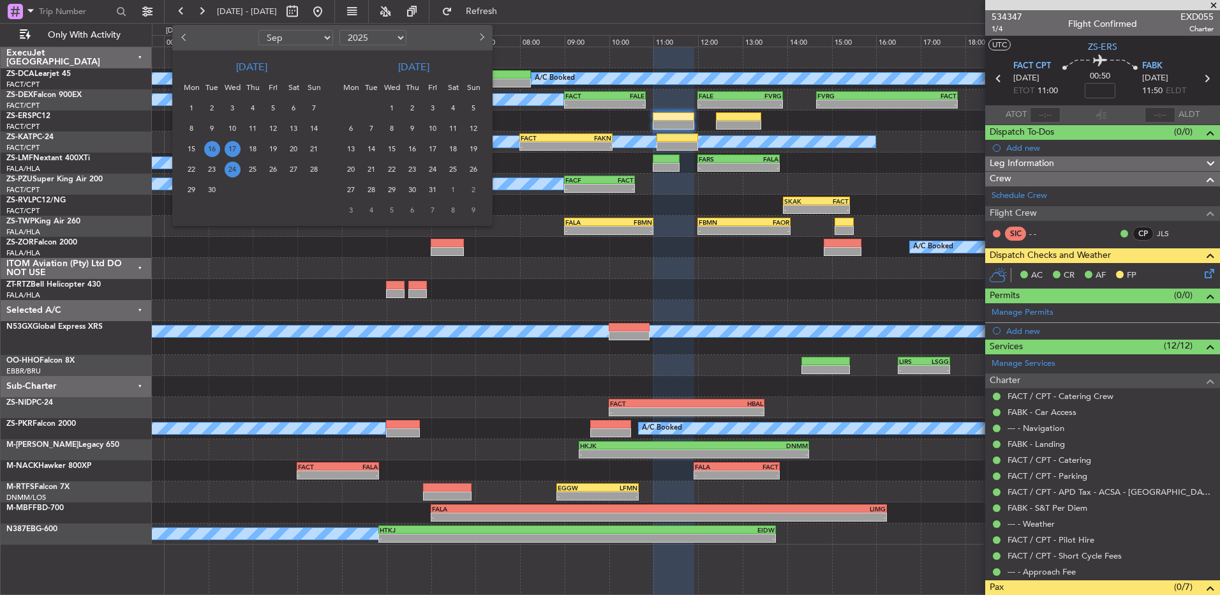
click at [234, 167] on span "24" at bounding box center [233, 169] width 16 height 16
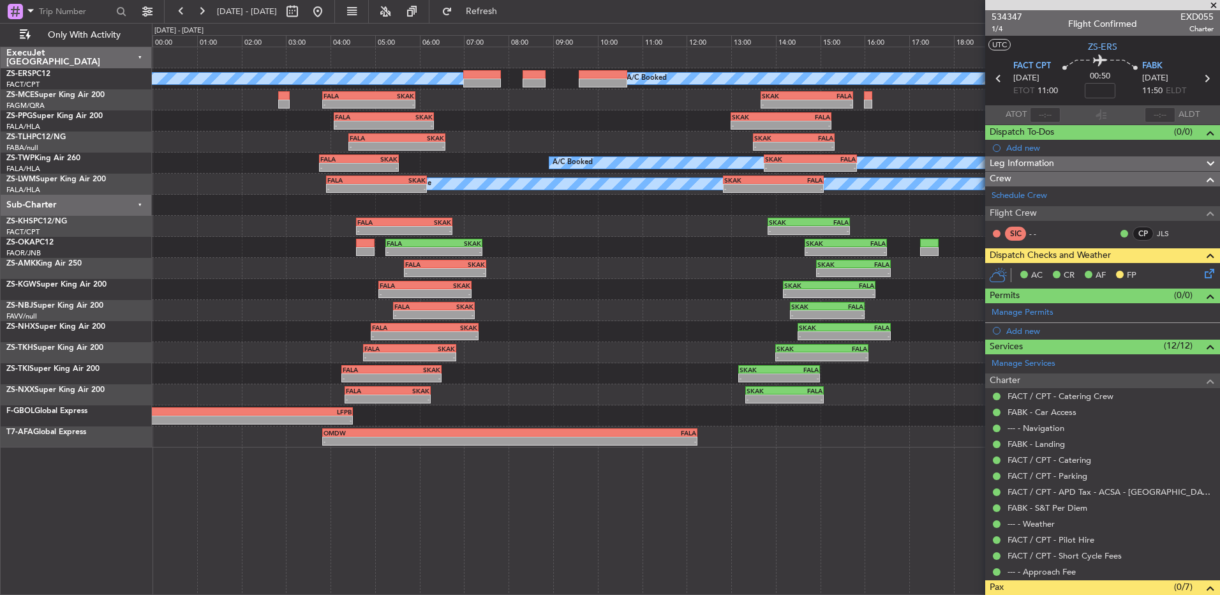
click at [1213, 5] on span at bounding box center [1214, 5] width 13 height 11
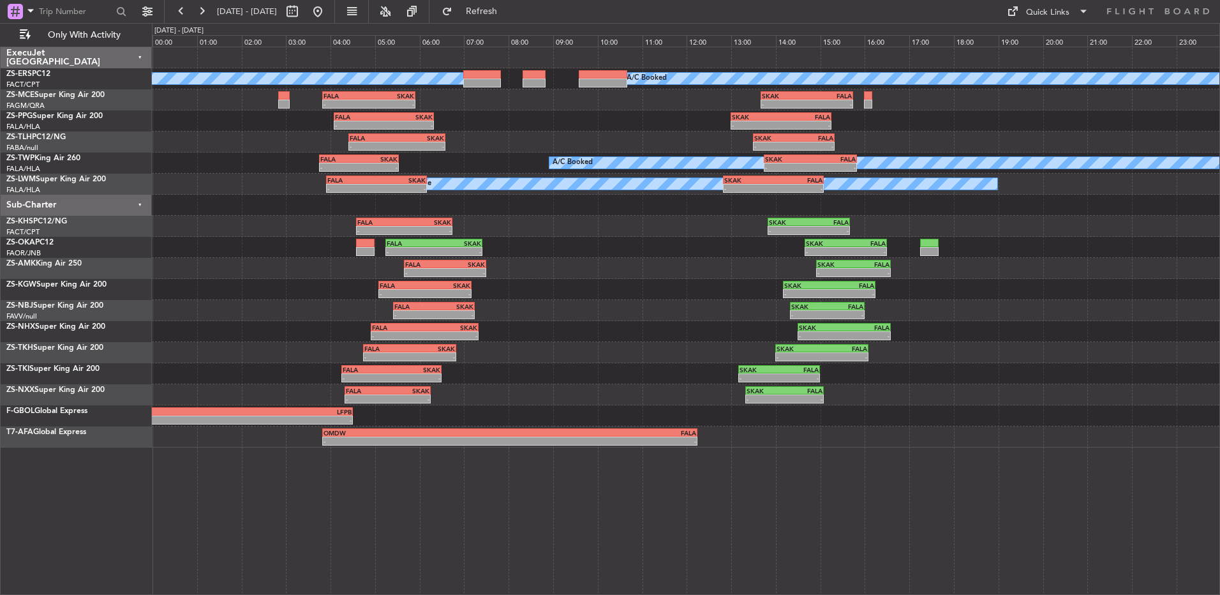
type input "0"
click at [328, 10] on button at bounding box center [318, 11] width 20 height 20
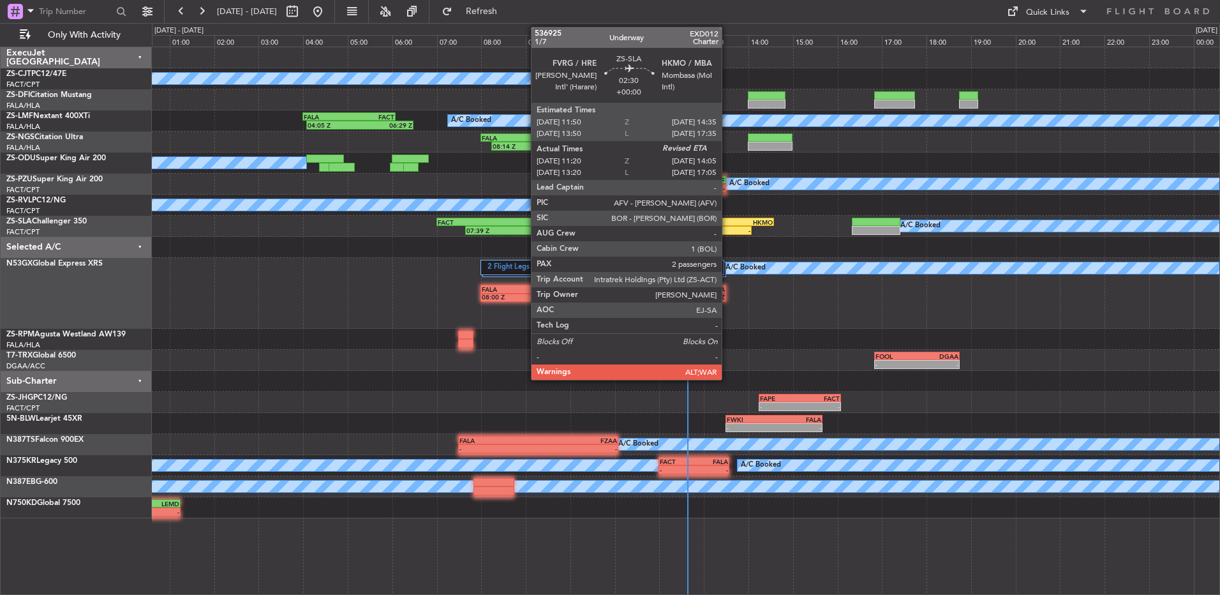
click at [728, 218] on div "HKMO" at bounding box center [743, 222] width 60 height 8
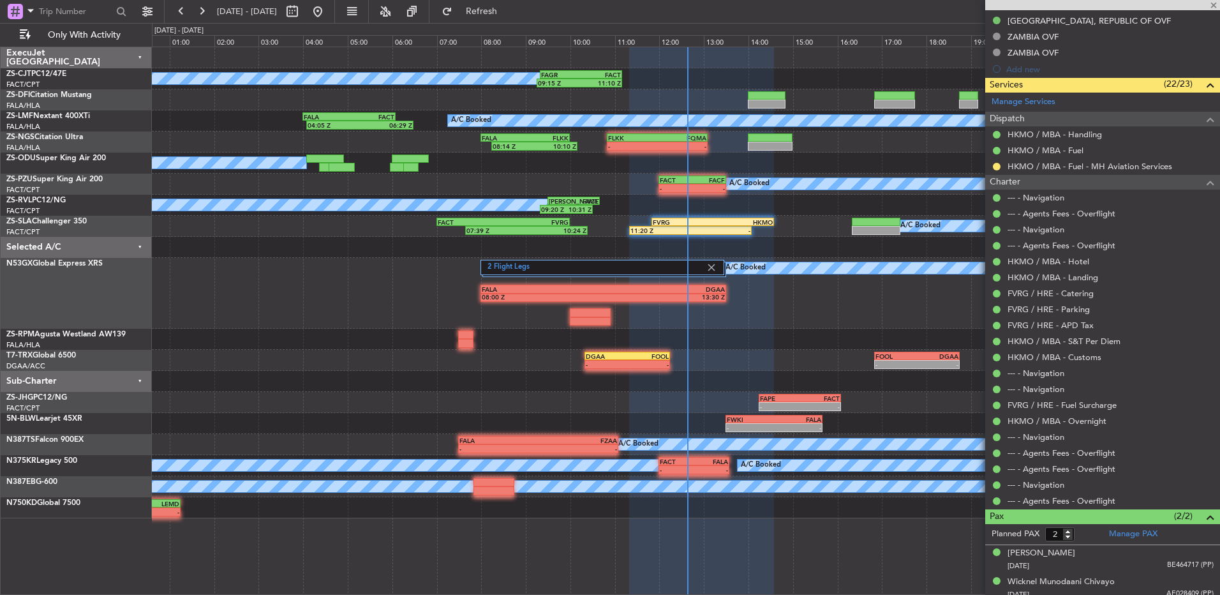
scroll to position [407, 0]
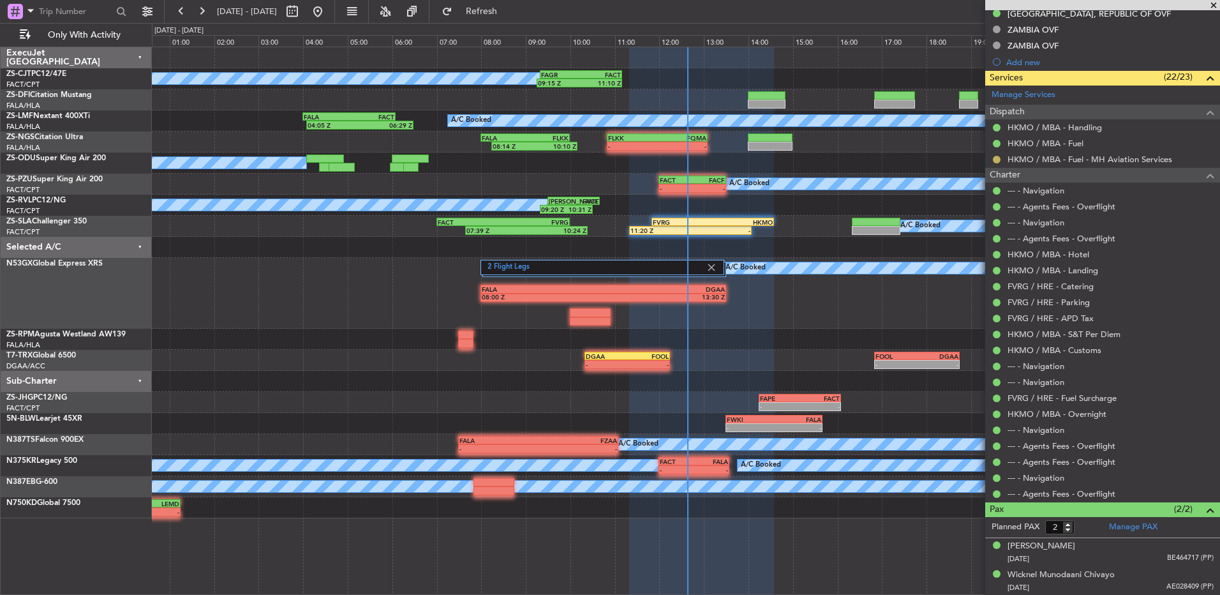
click at [996, 161] on button at bounding box center [997, 160] width 8 height 8
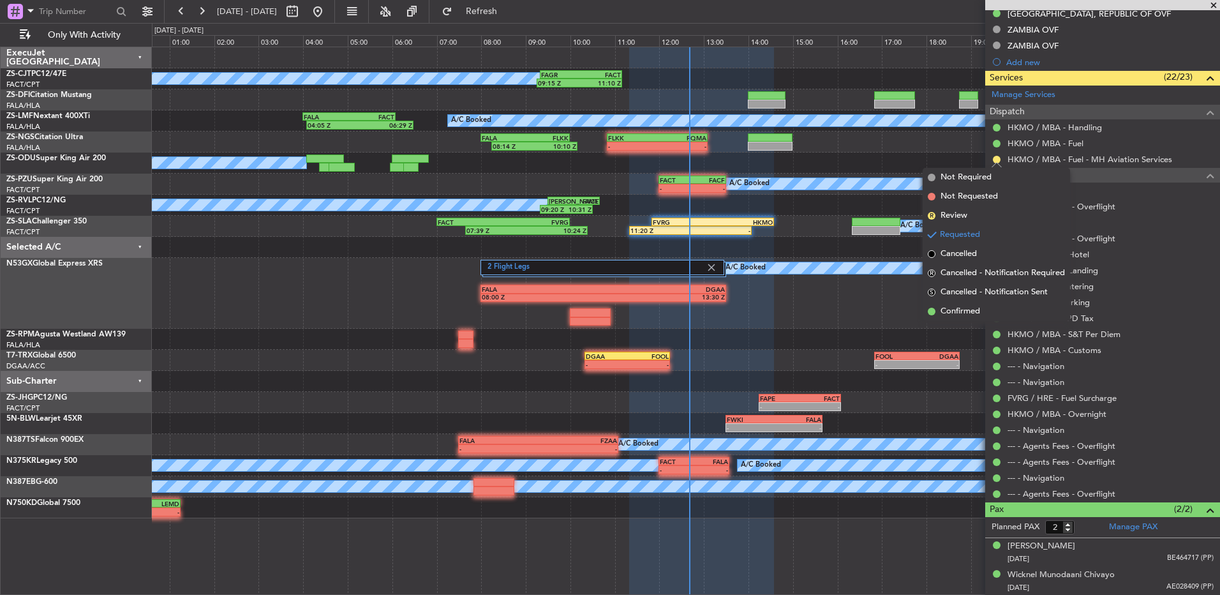
click at [757, 316] on div "2 Flight Legs A/C Booked FALA 08:00 Z DGAA 13:30 Z" at bounding box center [686, 293] width 1068 height 71
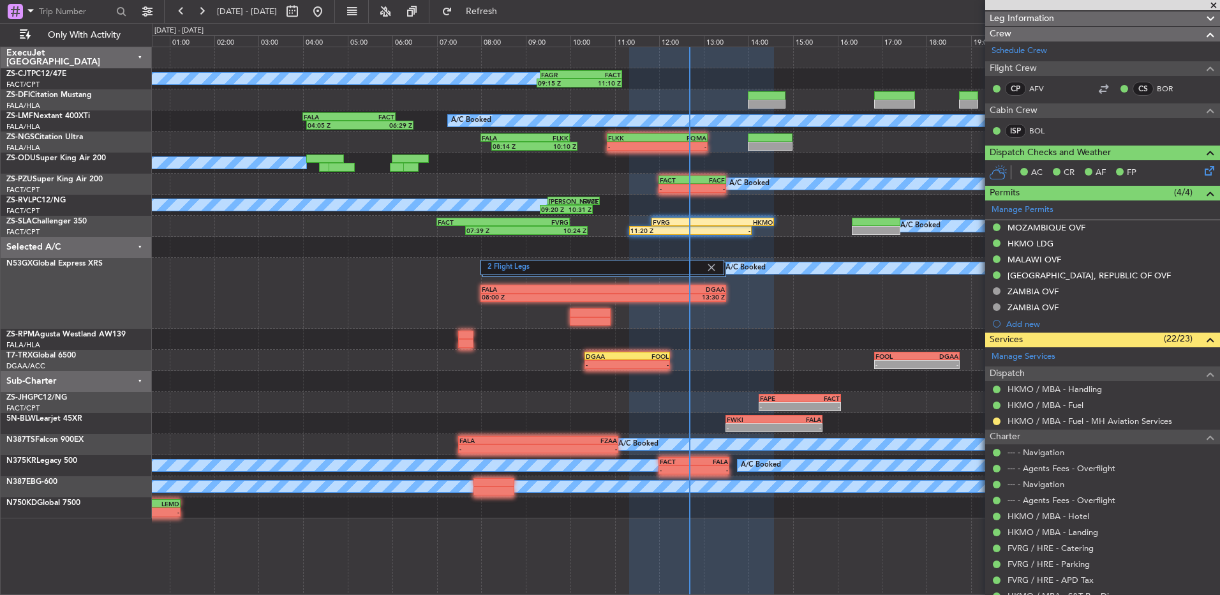
scroll to position [0, 0]
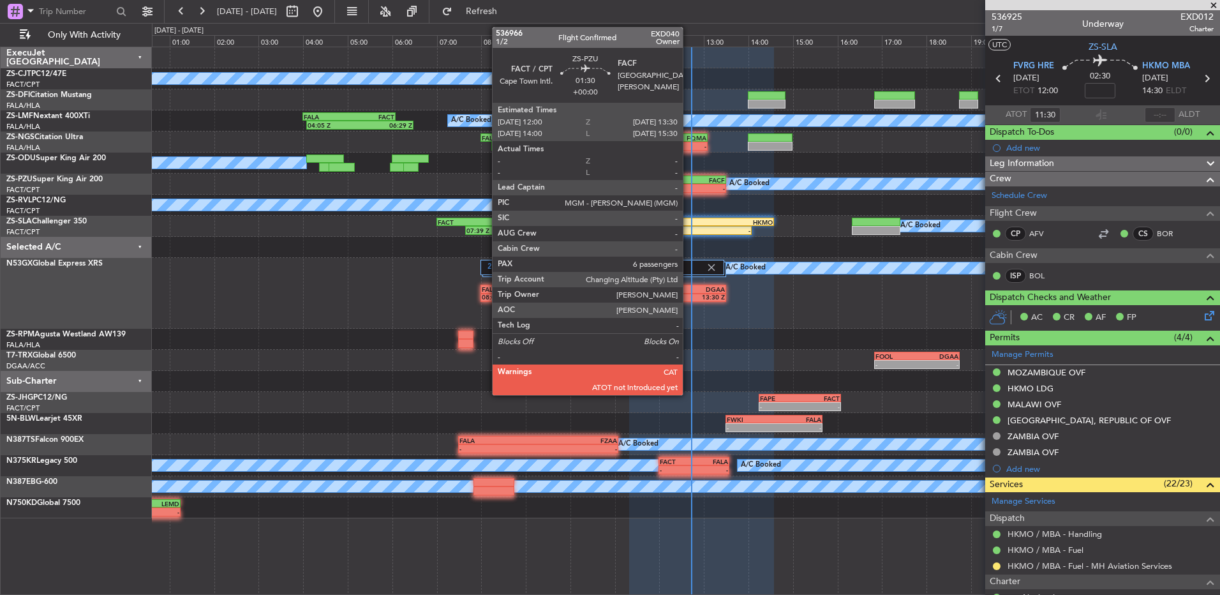
click at [690, 186] on div "-" at bounding box center [676, 188] width 33 height 8
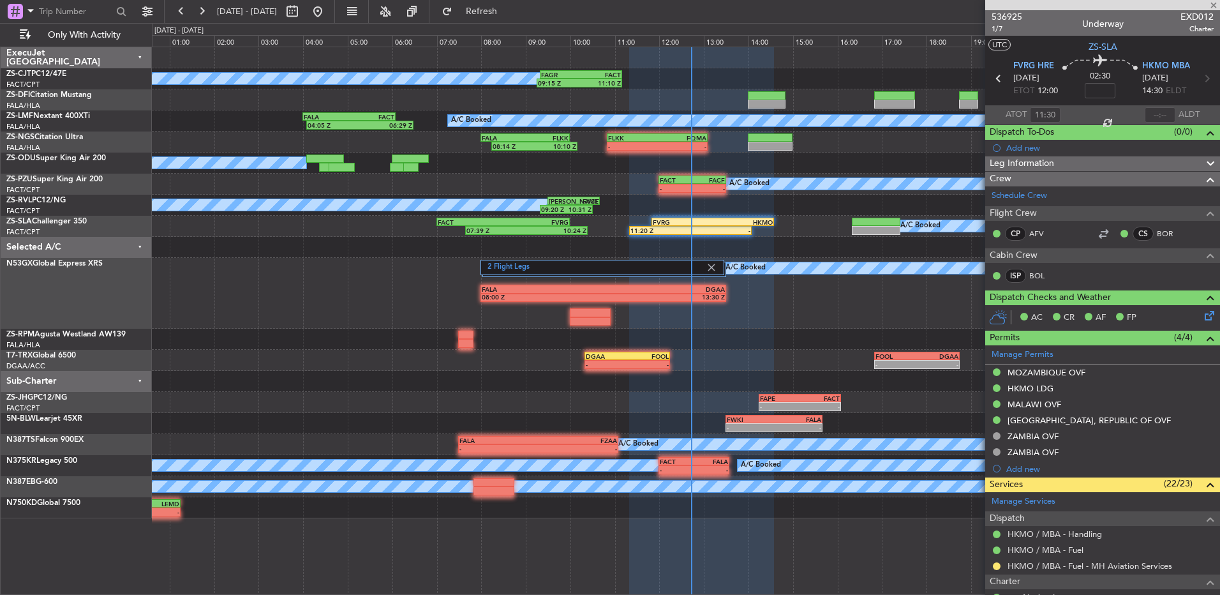
type input "6"
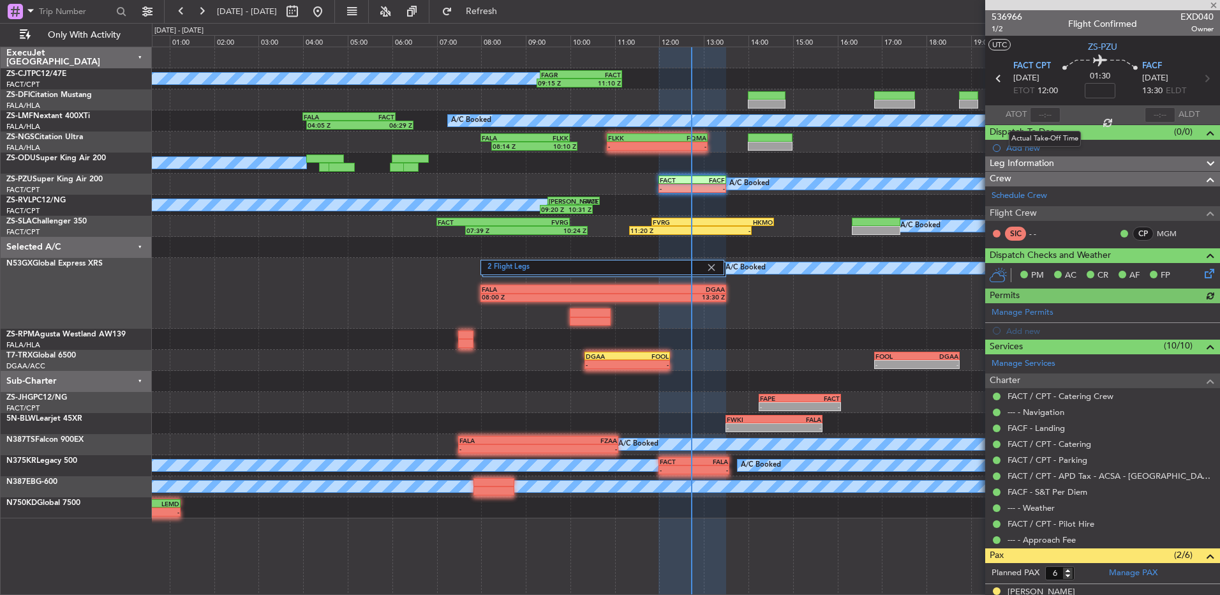
click at [1046, 114] on div at bounding box center [1045, 114] width 31 height 15
click at [1041, 113] on div at bounding box center [1045, 114] width 31 height 15
click at [1042, 114] on input "text" at bounding box center [1045, 114] width 31 height 15
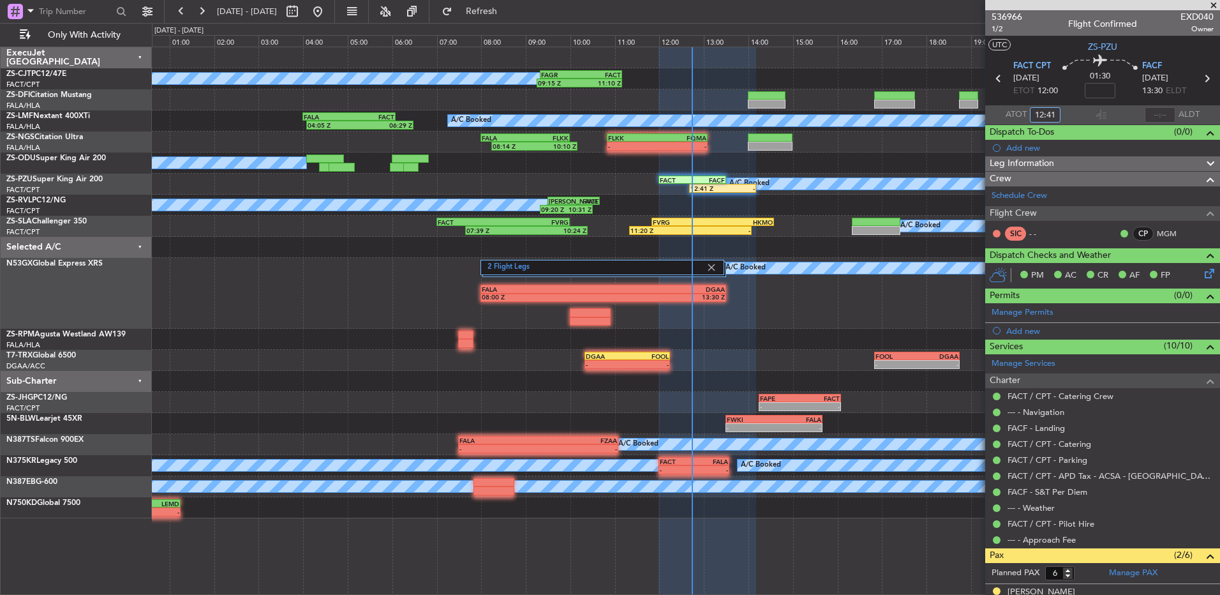
type input "12:41"
click at [1214, 3] on span at bounding box center [1214, 5] width 13 height 11
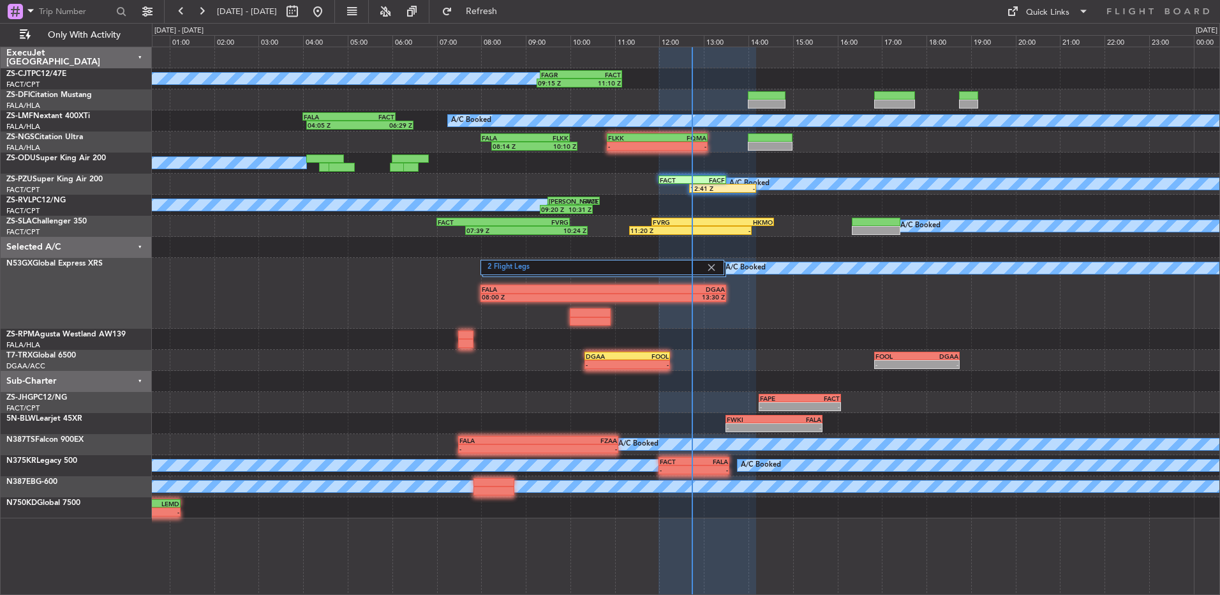
type input "0"
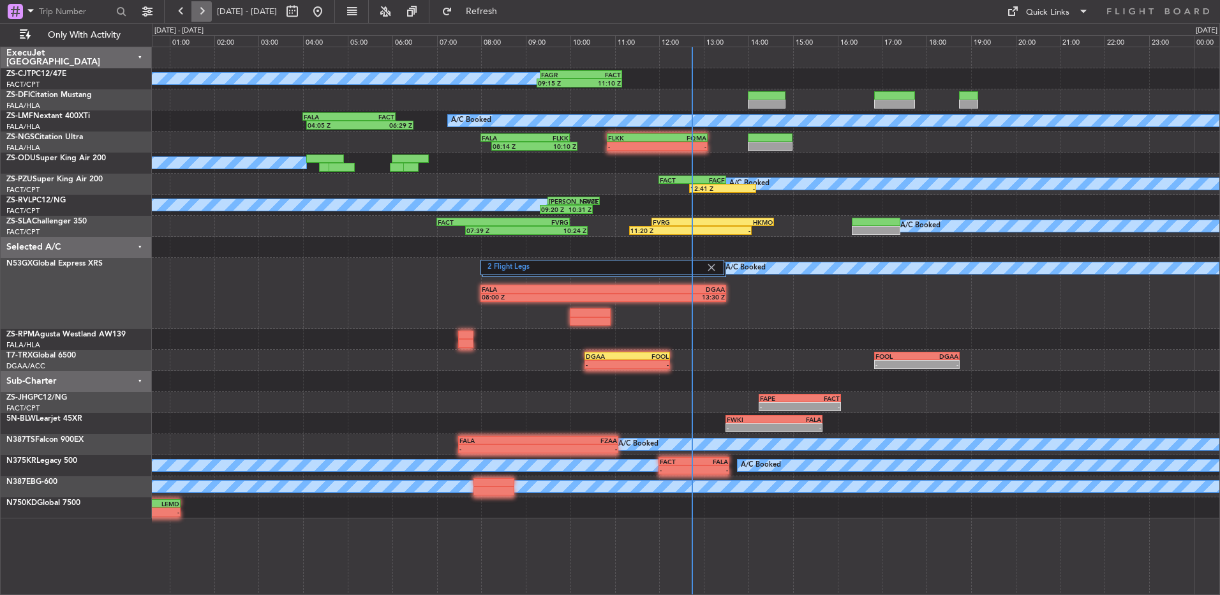
click at [197, 16] on button at bounding box center [201, 11] width 20 height 20
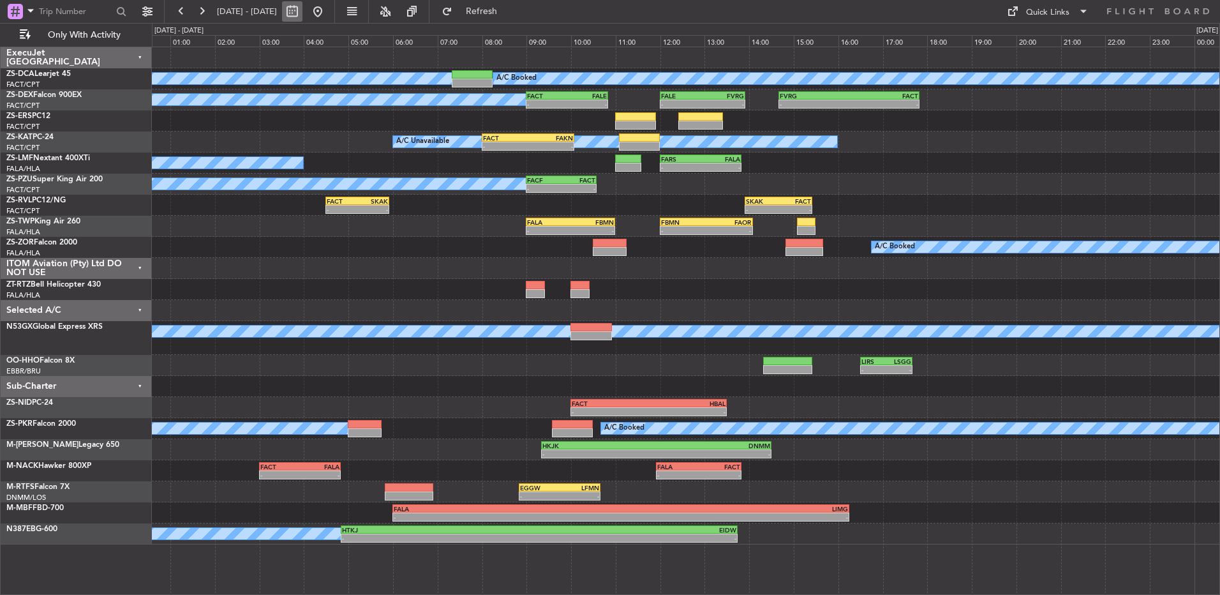
click at [303, 18] on button at bounding box center [292, 11] width 20 height 20
select select "9"
select select "2025"
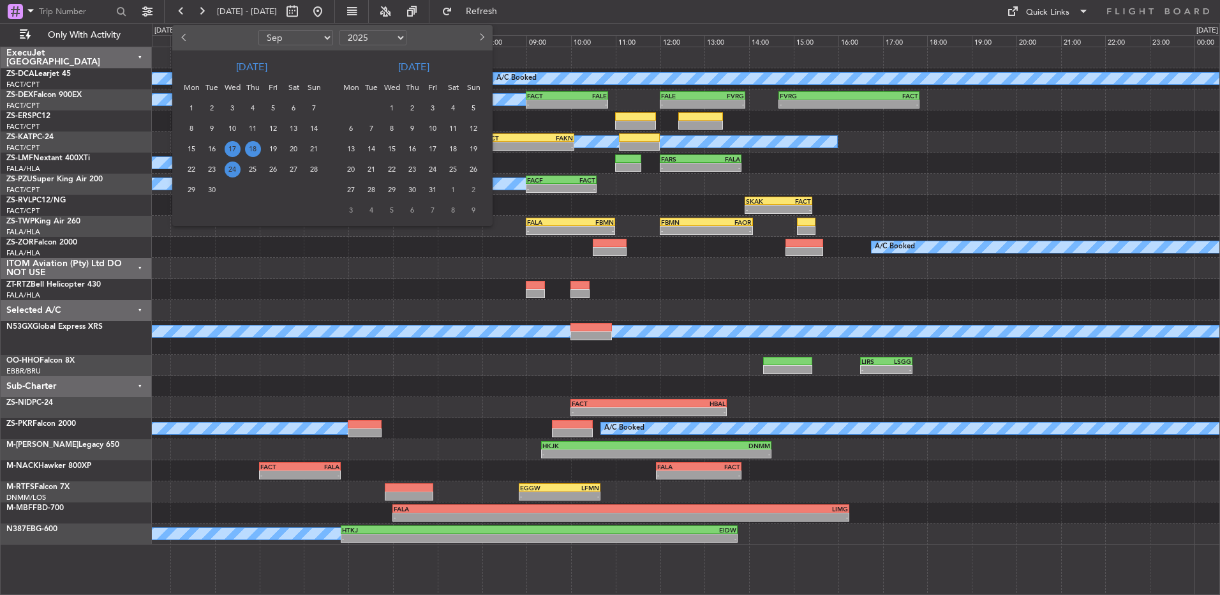
click at [231, 170] on span "24" at bounding box center [233, 169] width 16 height 16
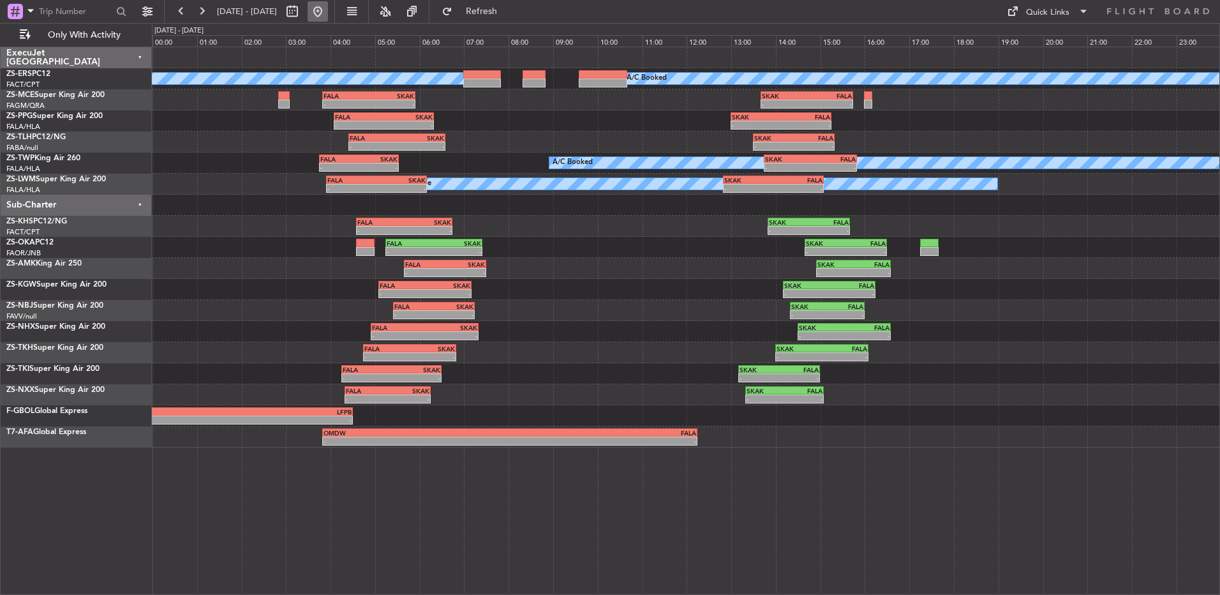
click at [328, 15] on button at bounding box center [318, 11] width 20 height 20
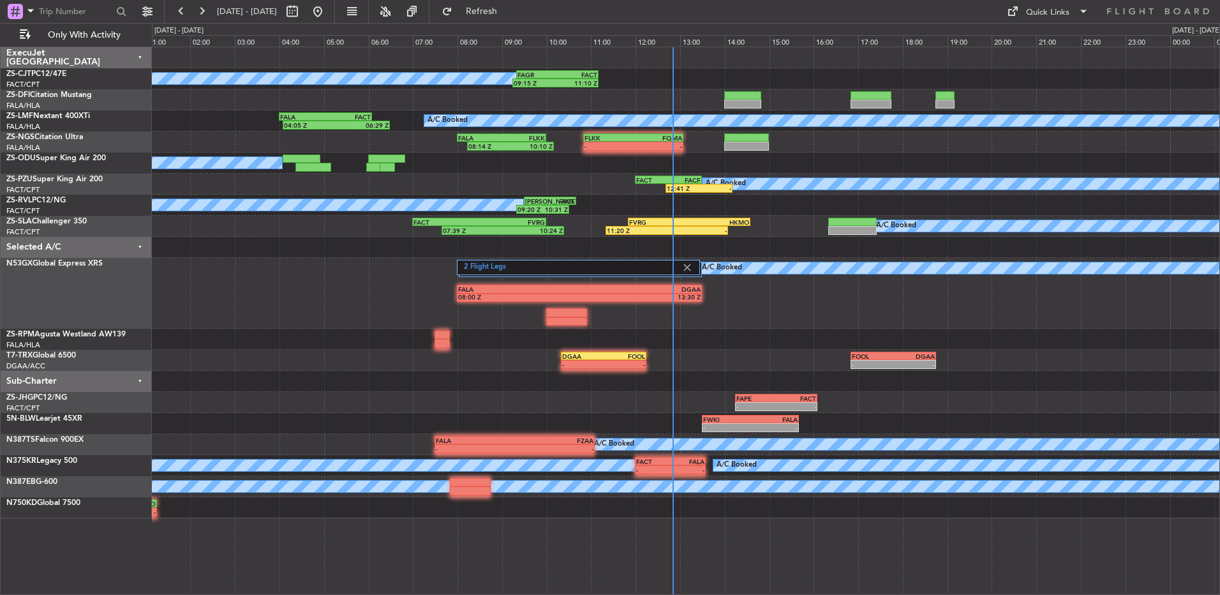
click at [338, 66] on div at bounding box center [686, 57] width 1068 height 21
click at [204, 18] on button at bounding box center [201, 11] width 20 height 20
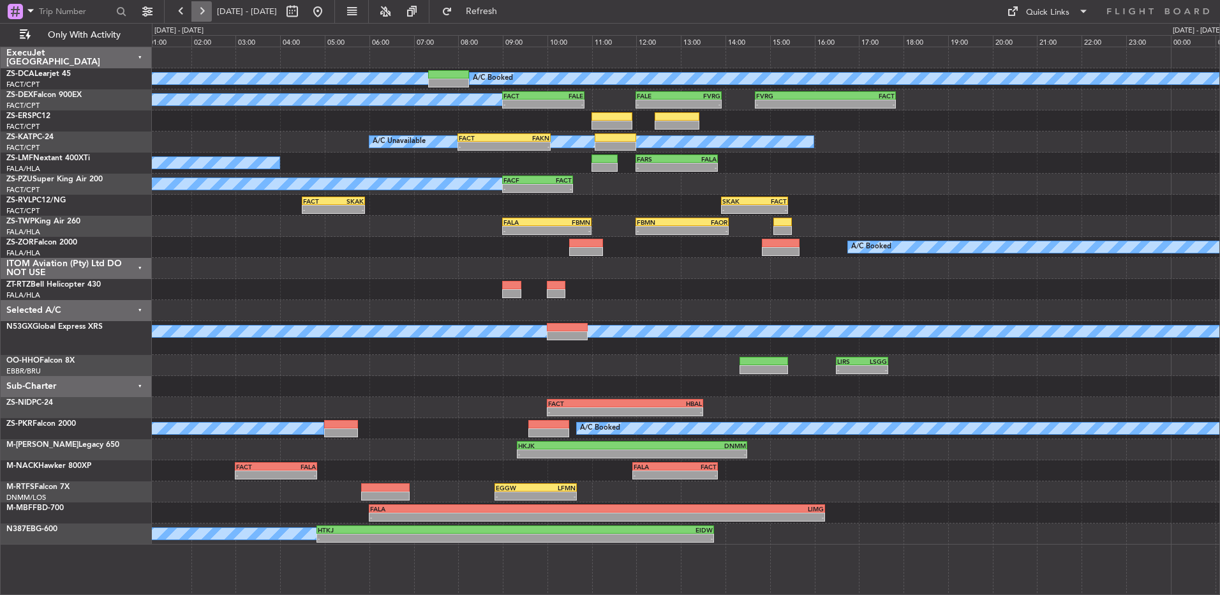
click at [202, 16] on button at bounding box center [201, 11] width 20 height 20
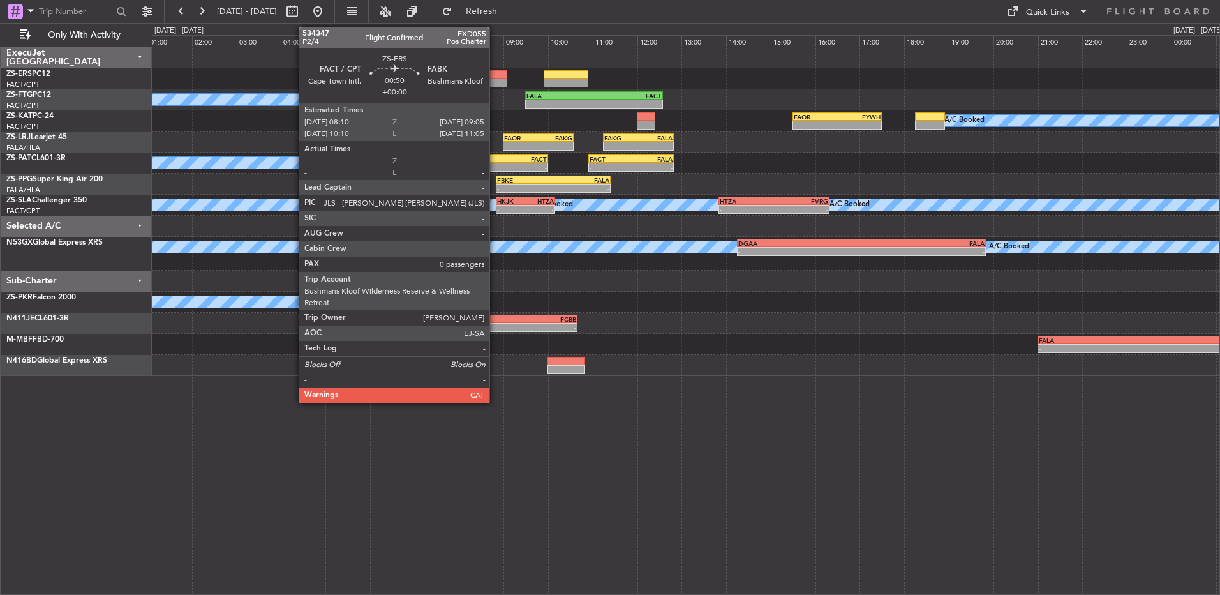
click at [495, 82] on div at bounding box center [486, 83] width 41 height 9
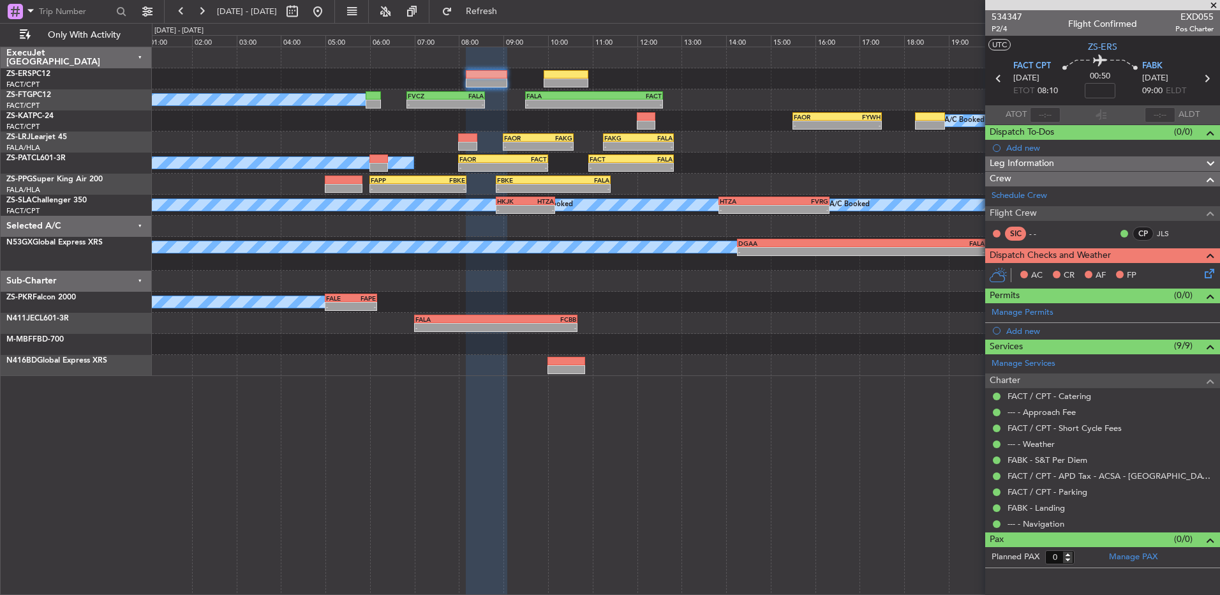
click at [1212, 273] on icon at bounding box center [1208, 271] width 10 height 10
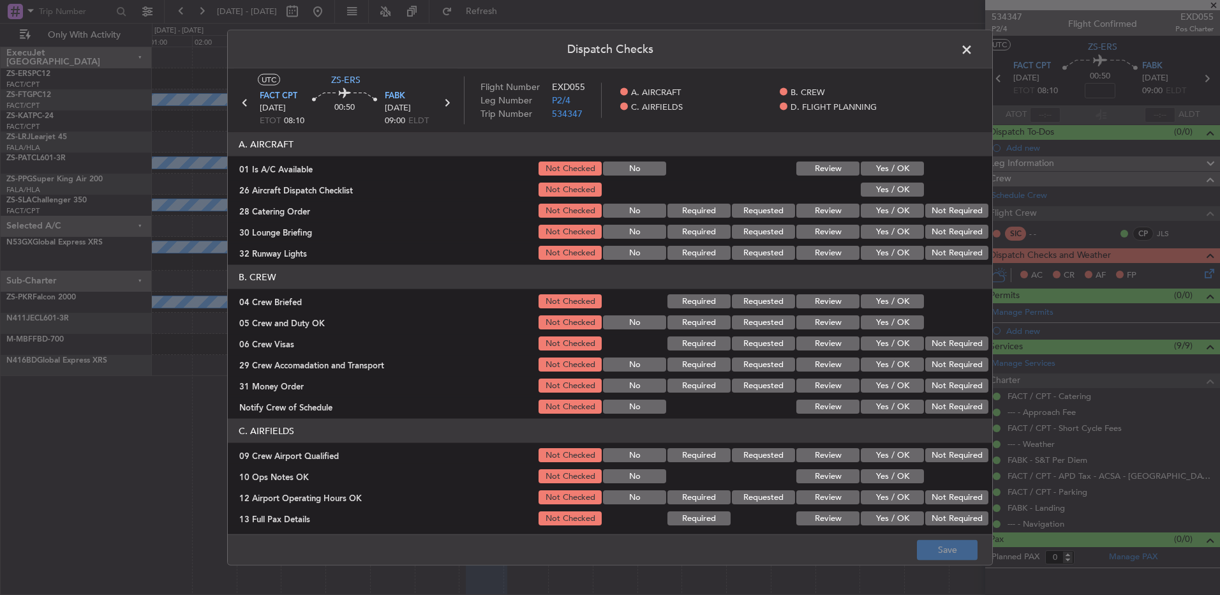
click at [880, 171] on button "Yes / OK" at bounding box center [892, 168] width 63 height 14
click at [885, 191] on button "Yes / OK" at bounding box center [892, 190] width 63 height 14
drag, startPoint x: 921, startPoint y: 213, endPoint x: 922, endPoint y: 230, distance: 16.6
click at [922, 223] on section "A. AIRCRAFT 01 Is A/C Available Not Checked No Review Yes / OK 26 Aircraft Disp…" at bounding box center [610, 197] width 765 height 130
click at [922, 241] on section "A. AIRCRAFT 01 Is A/C Available Not Checked No Review Yes / OK 26 Aircraft Disp…" at bounding box center [610, 197] width 765 height 130
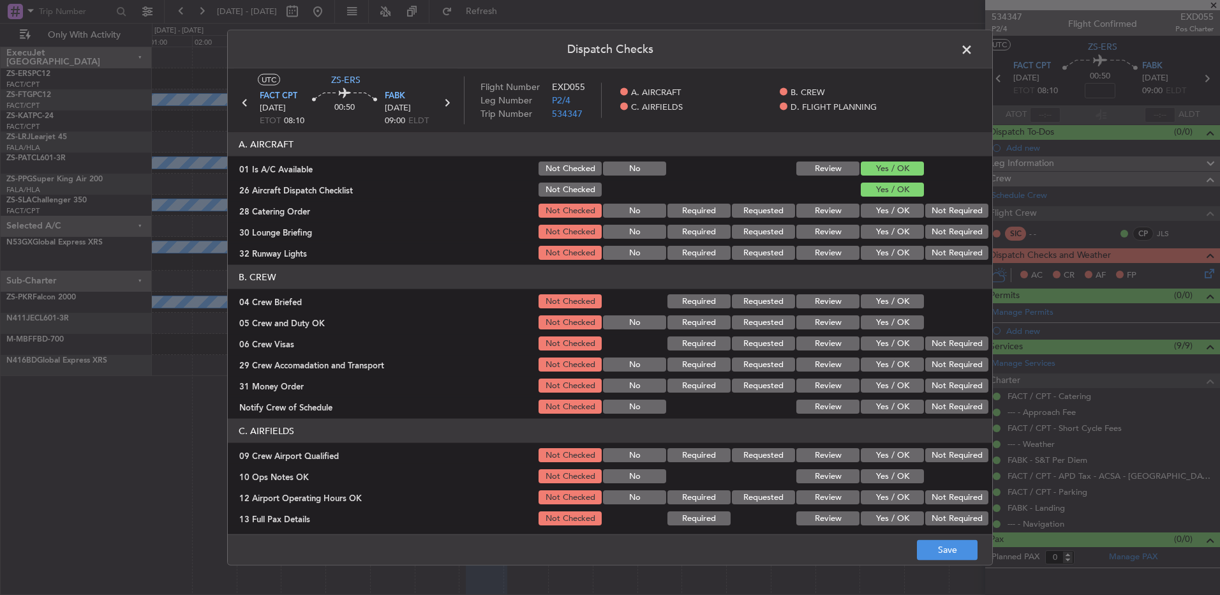
click at [931, 209] on button "Not Required" at bounding box center [957, 211] width 63 height 14
click at [936, 234] on button "Not Required" at bounding box center [957, 232] width 63 height 14
click at [898, 251] on button "Yes / OK" at bounding box center [892, 253] width 63 height 14
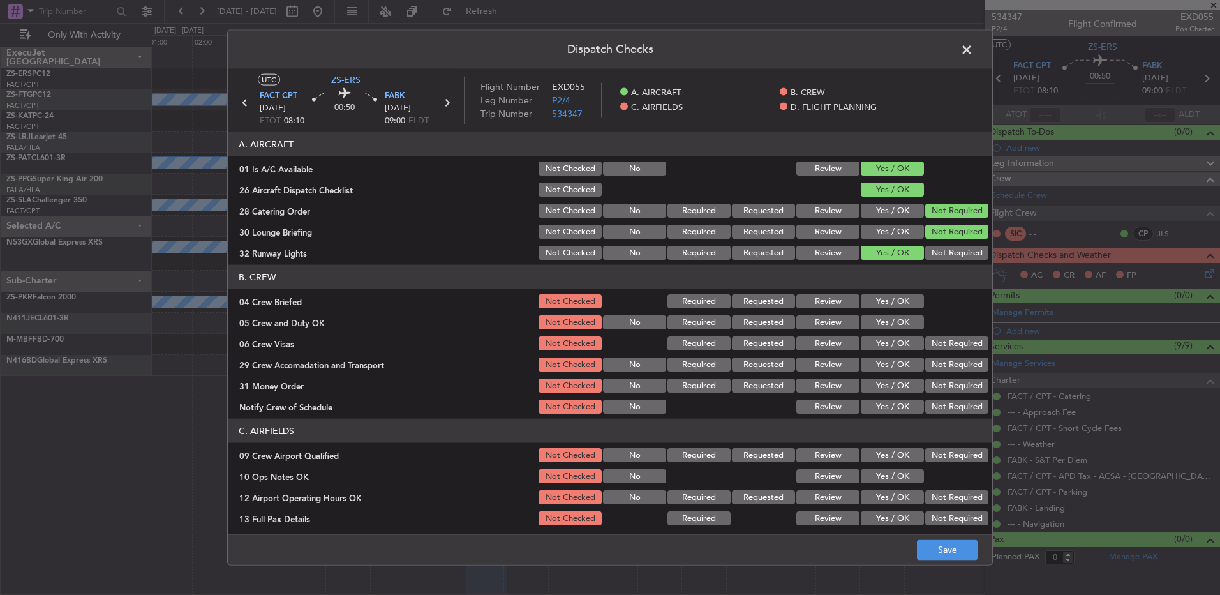
click at [872, 297] on button "Yes / OK" at bounding box center [892, 301] width 63 height 14
click at [889, 329] on button "Yes / OK" at bounding box center [892, 322] width 63 height 14
drag, startPoint x: 922, startPoint y: 336, endPoint x: 933, endPoint y: 356, distance: 22.3
click at [926, 337] on button "Not Required" at bounding box center [957, 343] width 63 height 14
drag, startPoint x: 928, startPoint y: 360, endPoint x: 918, endPoint y: 371, distance: 15.4
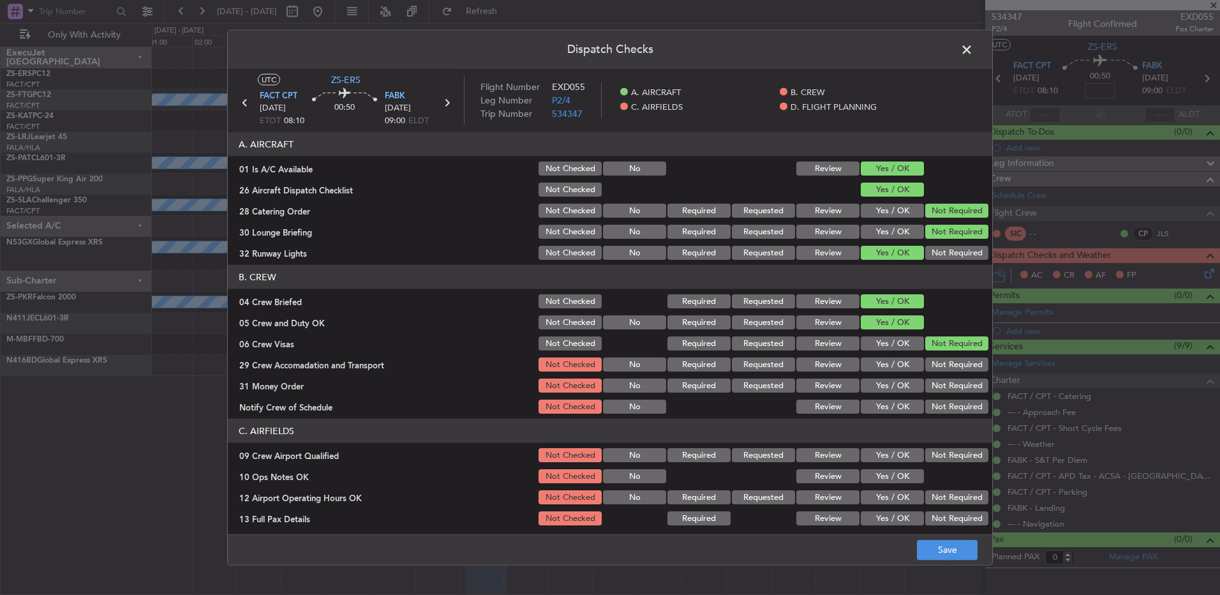
click at [926, 363] on button "Not Required" at bounding box center [957, 364] width 63 height 14
click at [926, 382] on button "Not Required" at bounding box center [957, 386] width 63 height 14
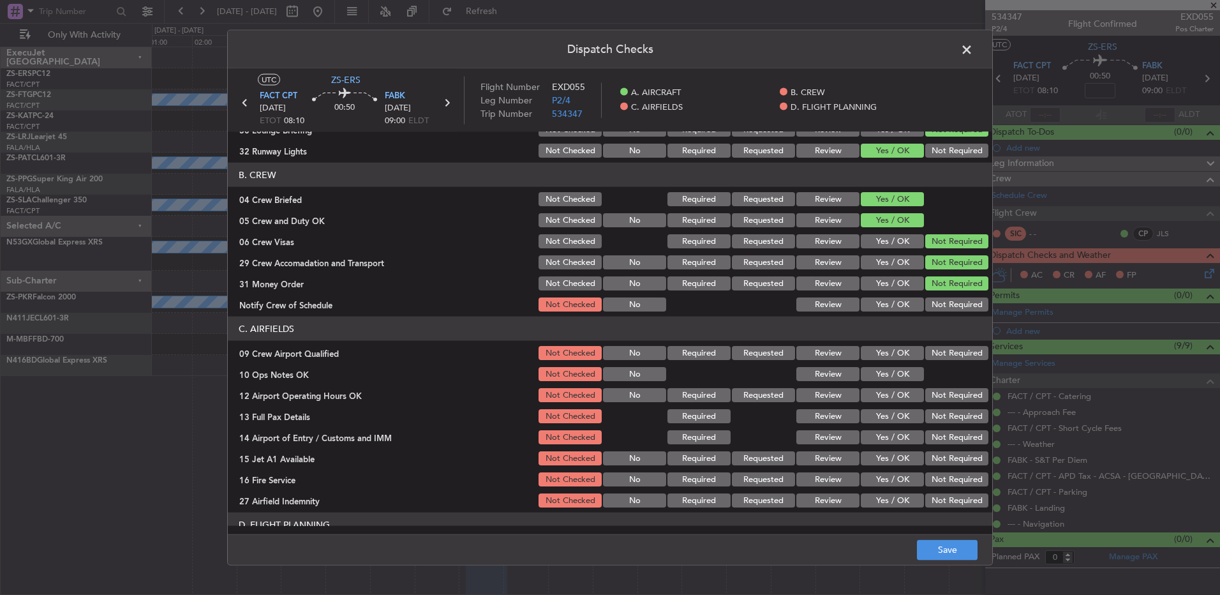
scroll to position [179, 0]
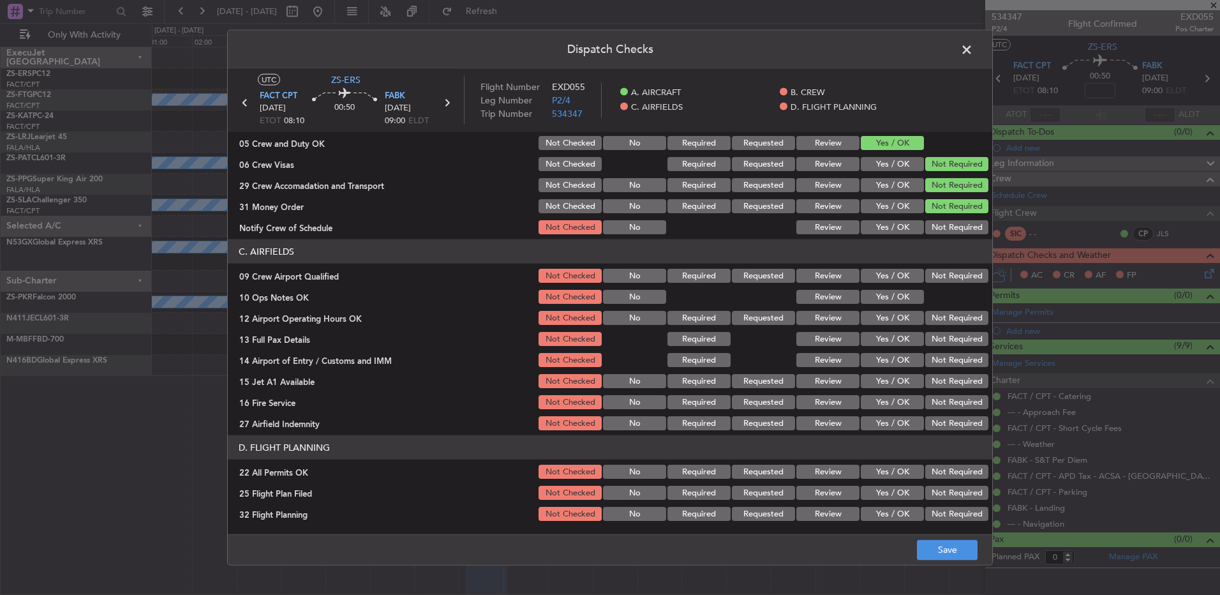
click at [895, 233] on button "Yes / OK" at bounding box center [892, 227] width 63 height 14
click at [888, 276] on button "Yes / OK" at bounding box center [892, 276] width 63 height 14
click at [887, 290] on button "Yes / OK" at bounding box center [892, 297] width 63 height 14
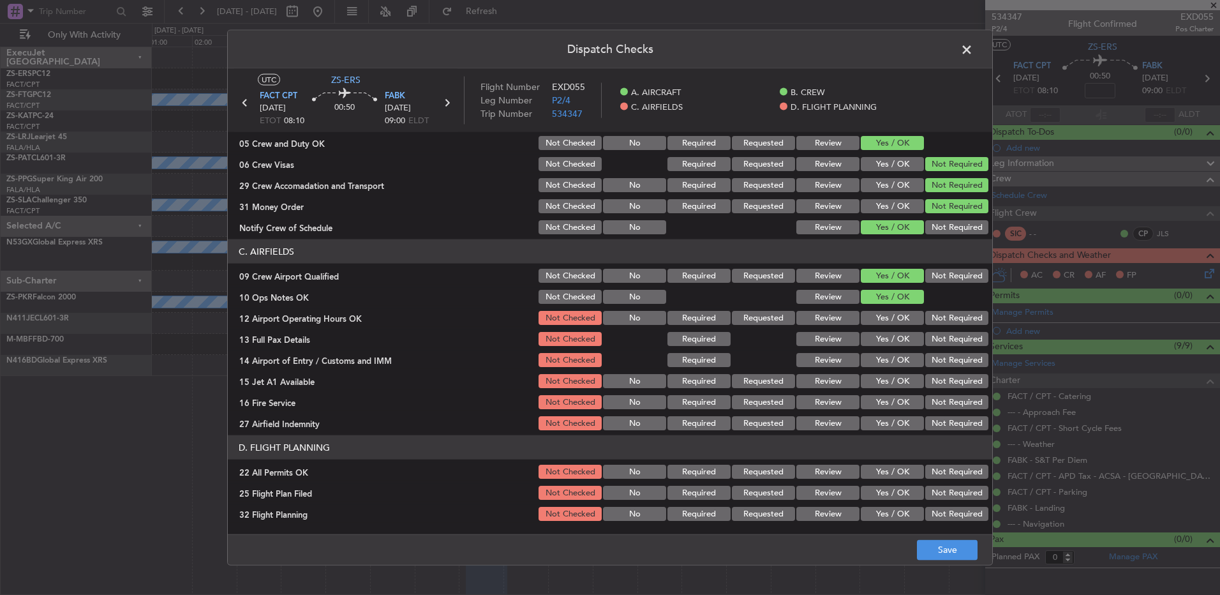
click at [885, 324] on button "Yes / OK" at bounding box center [892, 318] width 63 height 14
click at [910, 340] on button "Yes / OK" at bounding box center [892, 339] width 63 height 14
click at [927, 356] on button "Not Required" at bounding box center [957, 360] width 63 height 14
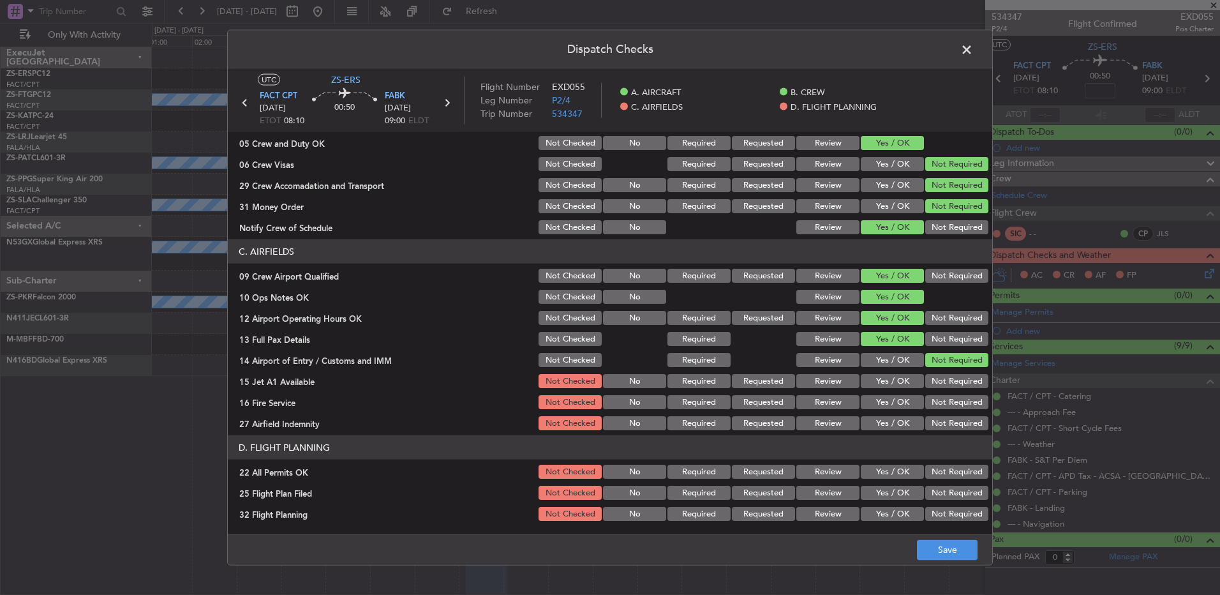
click at [934, 377] on button "Not Required" at bounding box center [957, 381] width 63 height 14
click at [937, 399] on button "Not Required" at bounding box center [957, 402] width 63 height 14
click at [899, 425] on button "Yes / OK" at bounding box center [892, 423] width 63 height 14
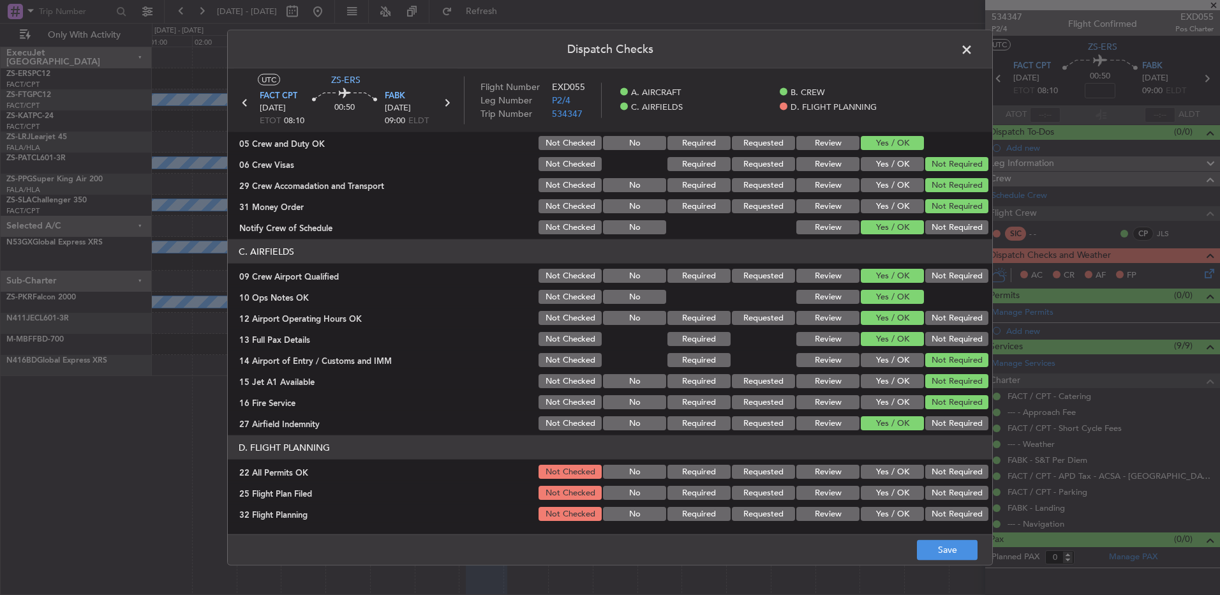
click at [926, 475] on button "Not Required" at bounding box center [957, 472] width 63 height 14
drag, startPoint x: 842, startPoint y: 495, endPoint x: 830, endPoint y: 514, distance: 22.1
click at [840, 495] on button "Review" at bounding box center [828, 493] width 63 height 14
click at [829, 520] on button "Review" at bounding box center [828, 514] width 63 height 14
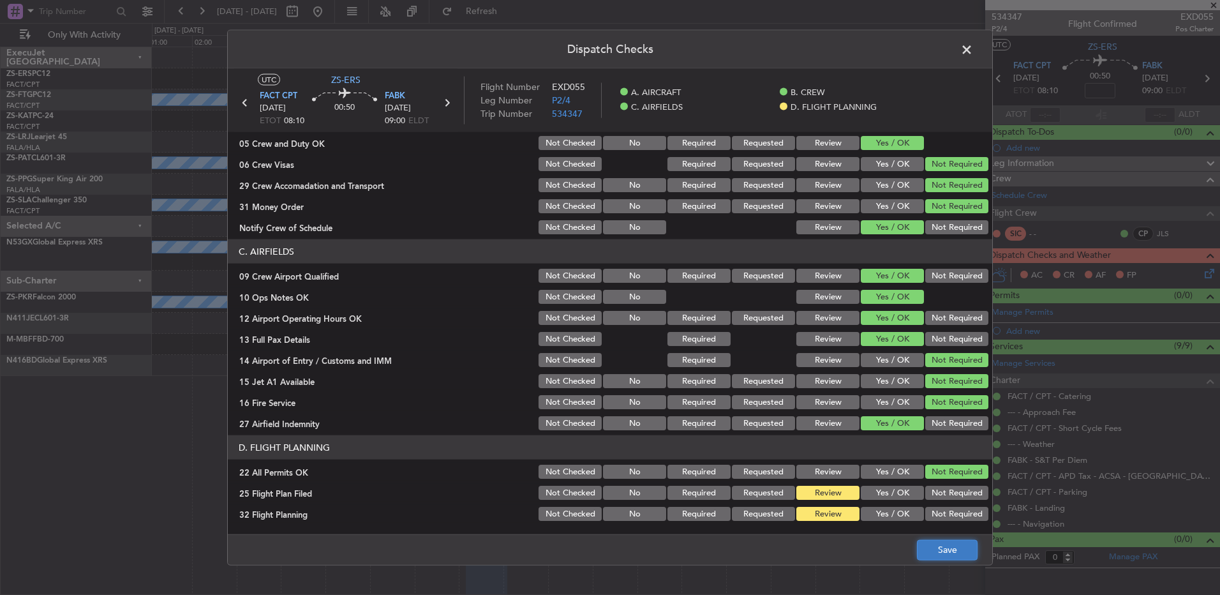
click at [964, 548] on button "Save" at bounding box center [947, 549] width 61 height 20
click at [981, 49] on header "Dispatch Checks" at bounding box center [610, 50] width 765 height 38
click at [973, 52] on span at bounding box center [973, 53] width 0 height 26
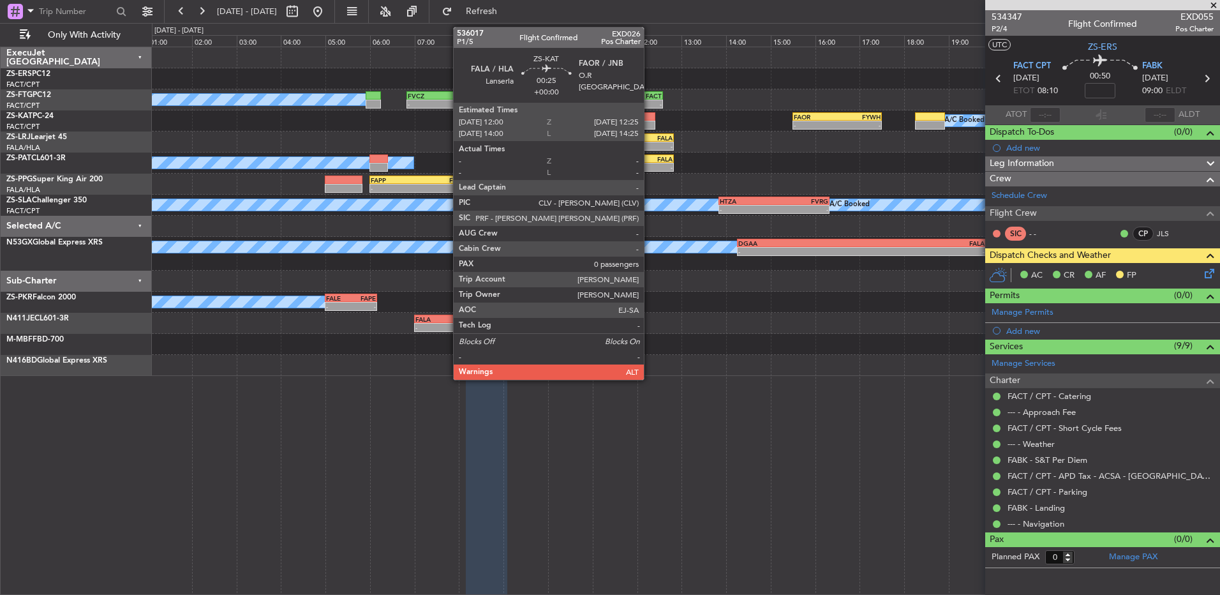
click at [650, 124] on div at bounding box center [646, 125] width 19 height 9
click at [650, 127] on div at bounding box center [646, 125] width 19 height 9
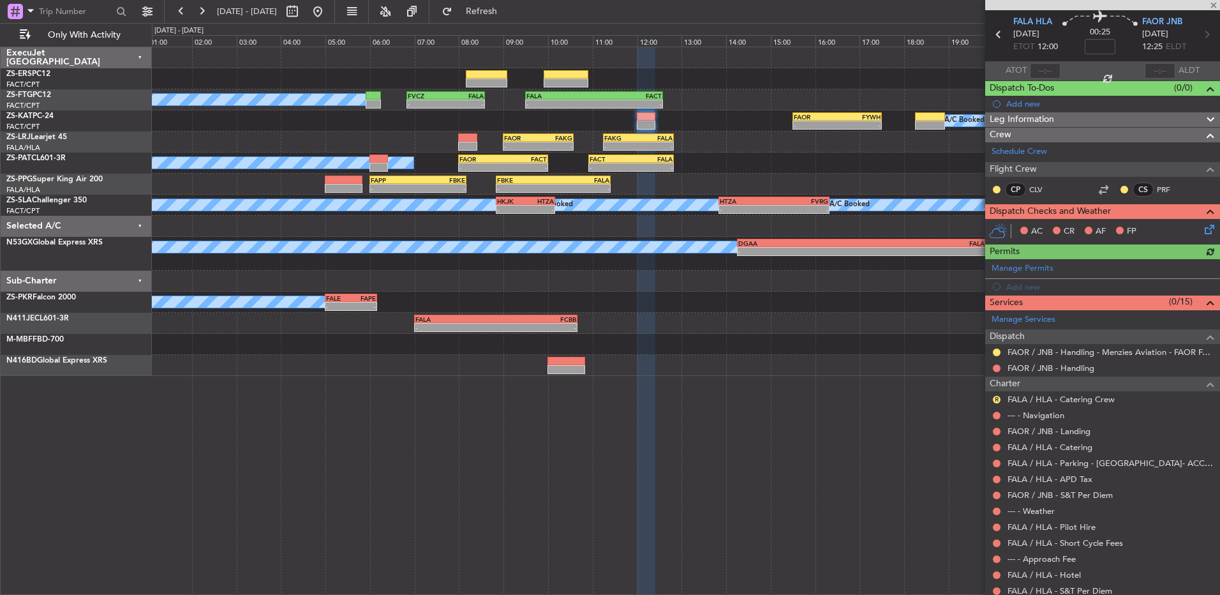
scroll to position [84, 0]
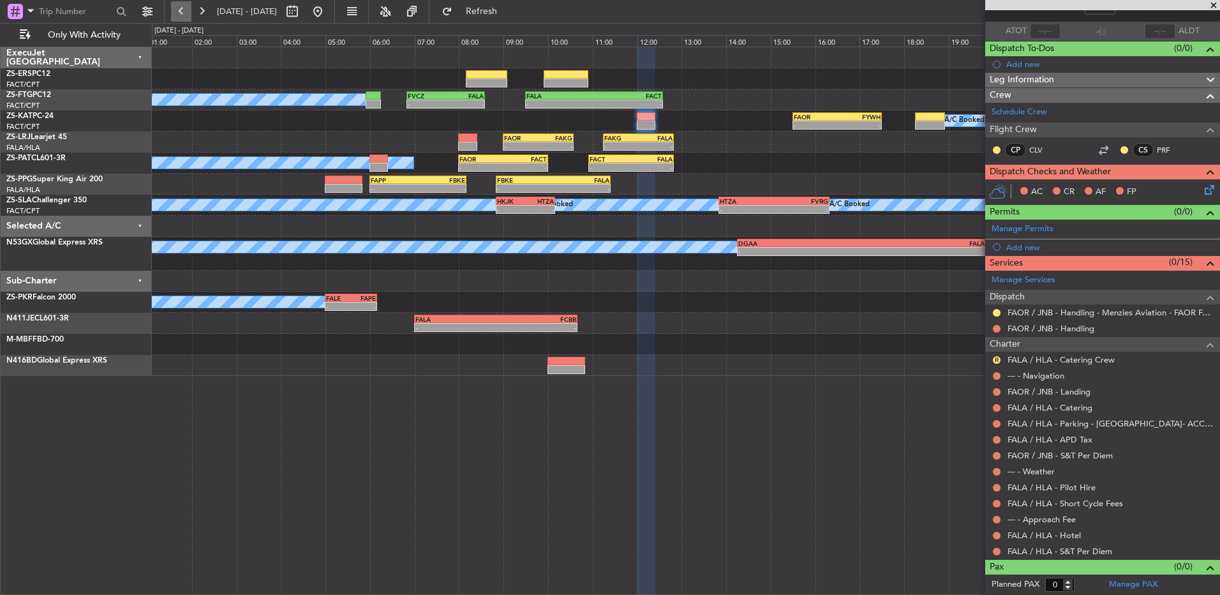
click at [182, 12] on button at bounding box center [181, 11] width 20 height 20
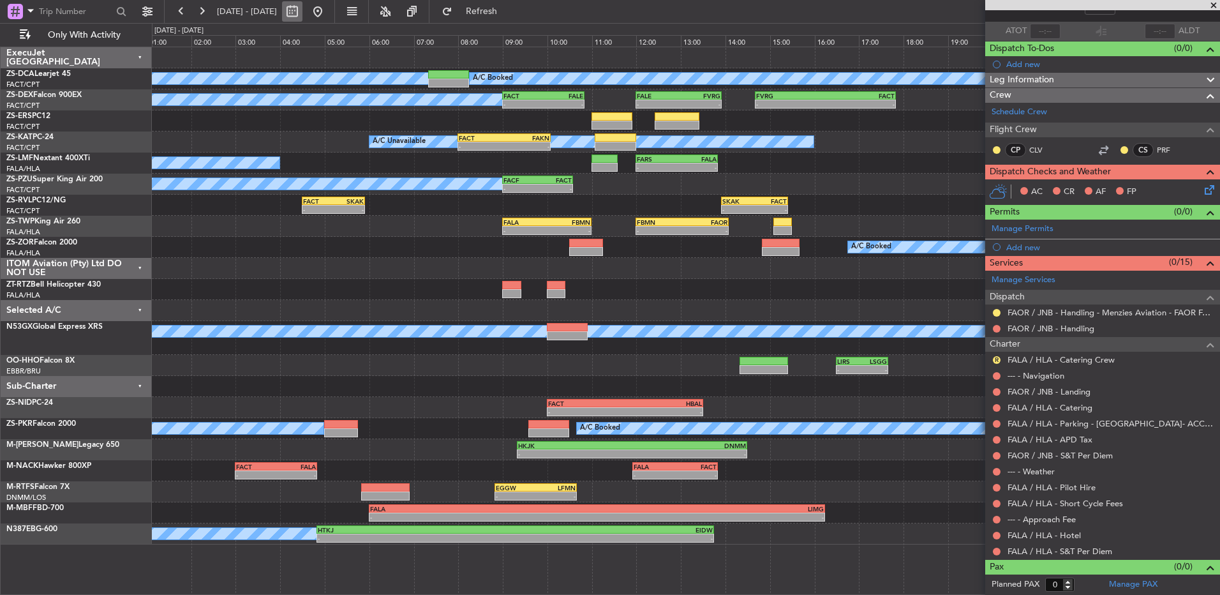
click at [303, 17] on button at bounding box center [292, 11] width 20 height 20
select select "9"
select select "2025"
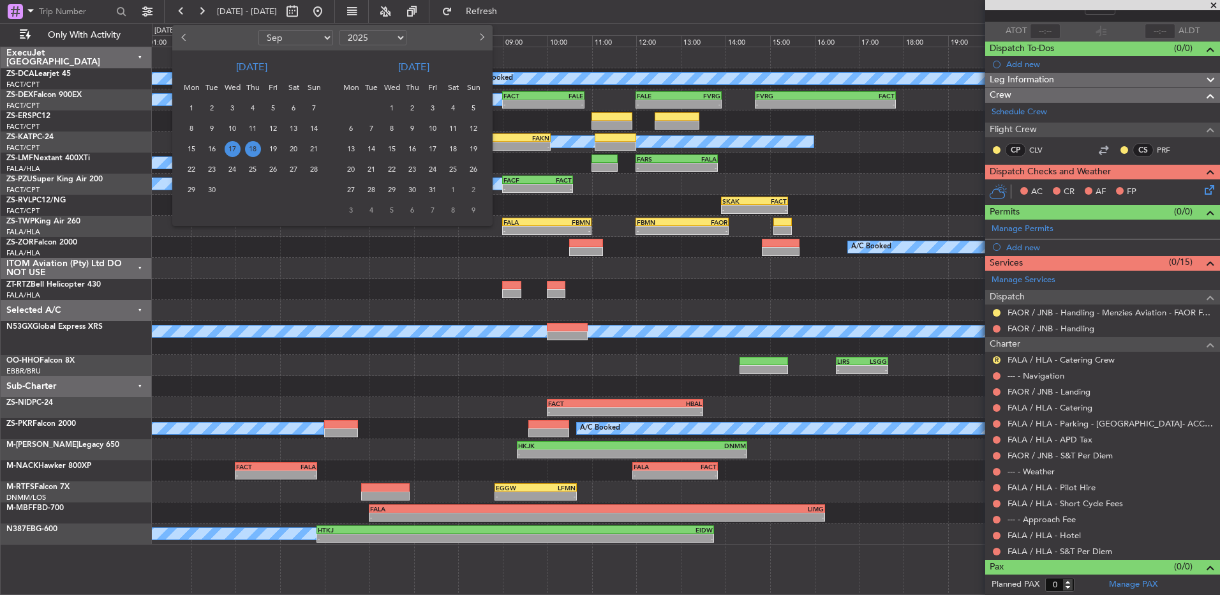
click at [232, 144] on span "17" at bounding box center [233, 149] width 16 height 16
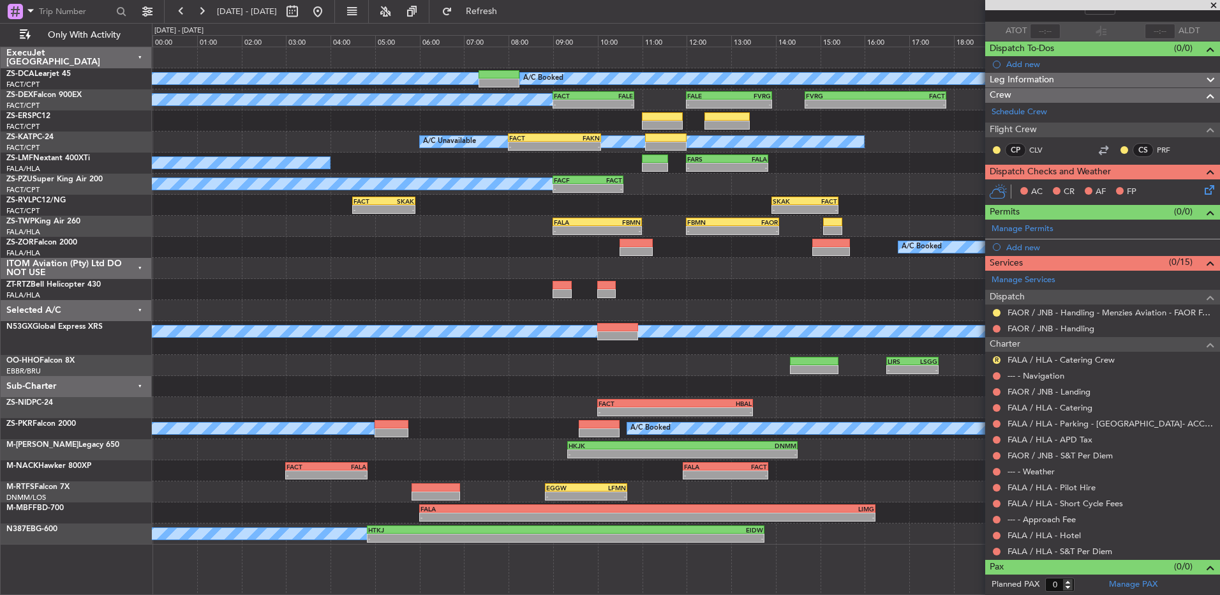
click at [1213, 9] on span at bounding box center [1214, 5] width 13 height 11
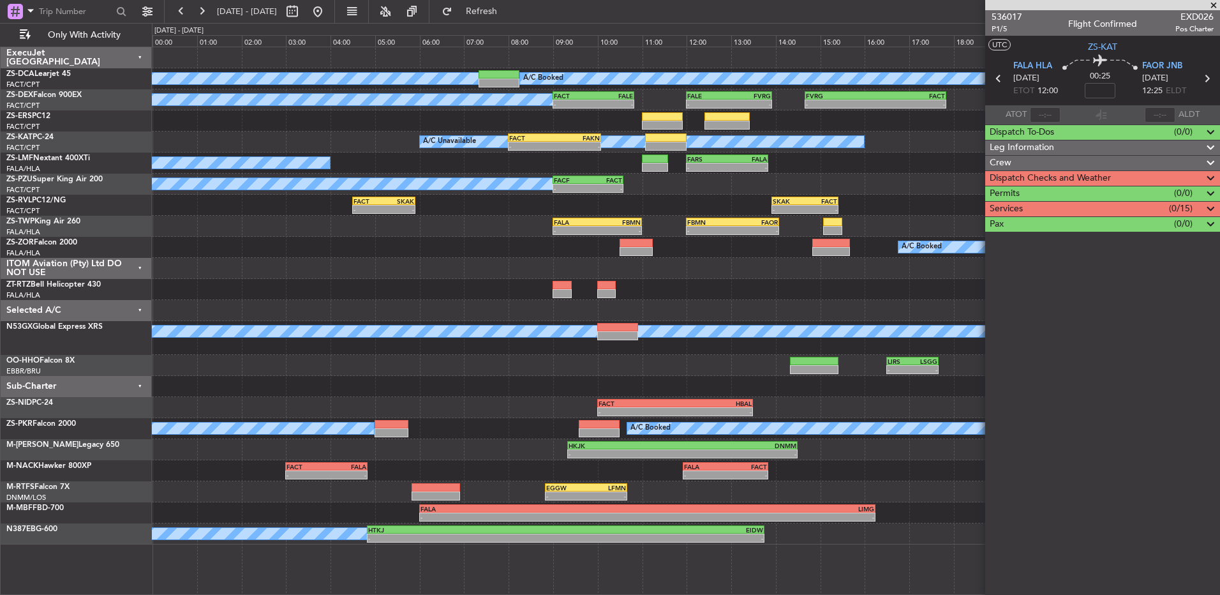
scroll to position [0, 0]
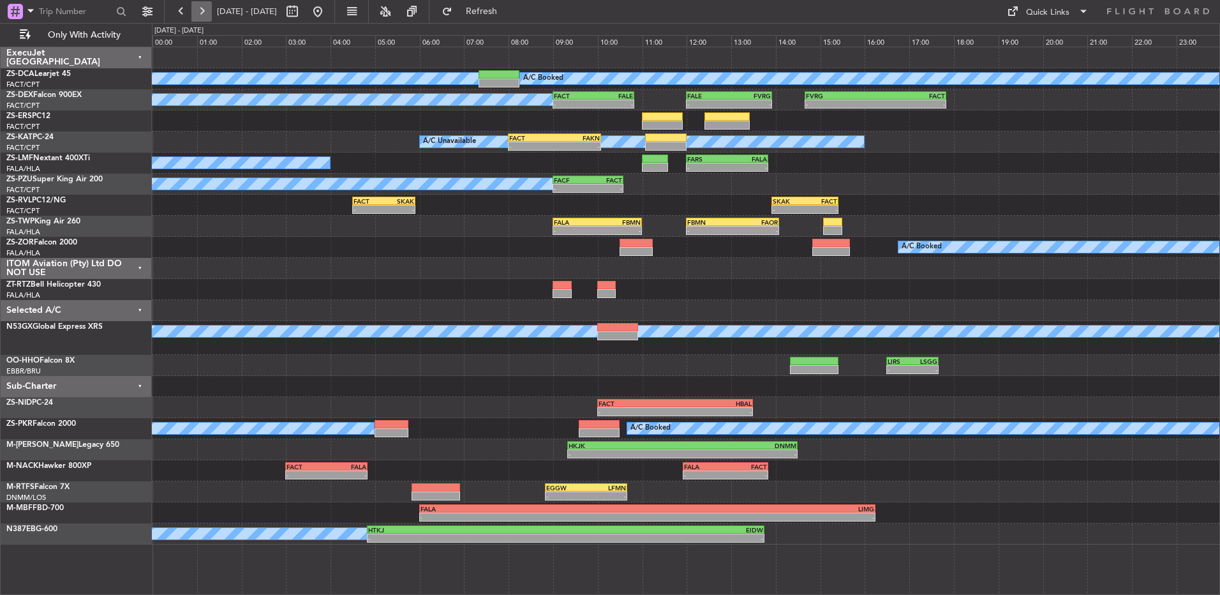
click at [206, 17] on button at bounding box center [201, 11] width 20 height 20
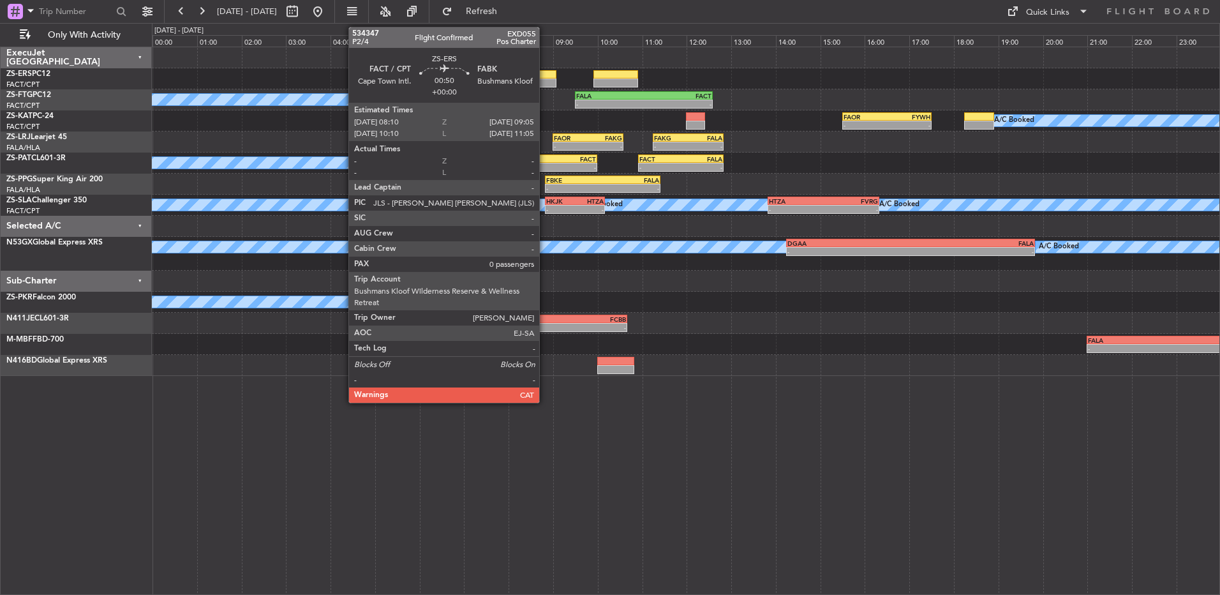
click at [545, 77] on div at bounding box center [536, 74] width 41 height 9
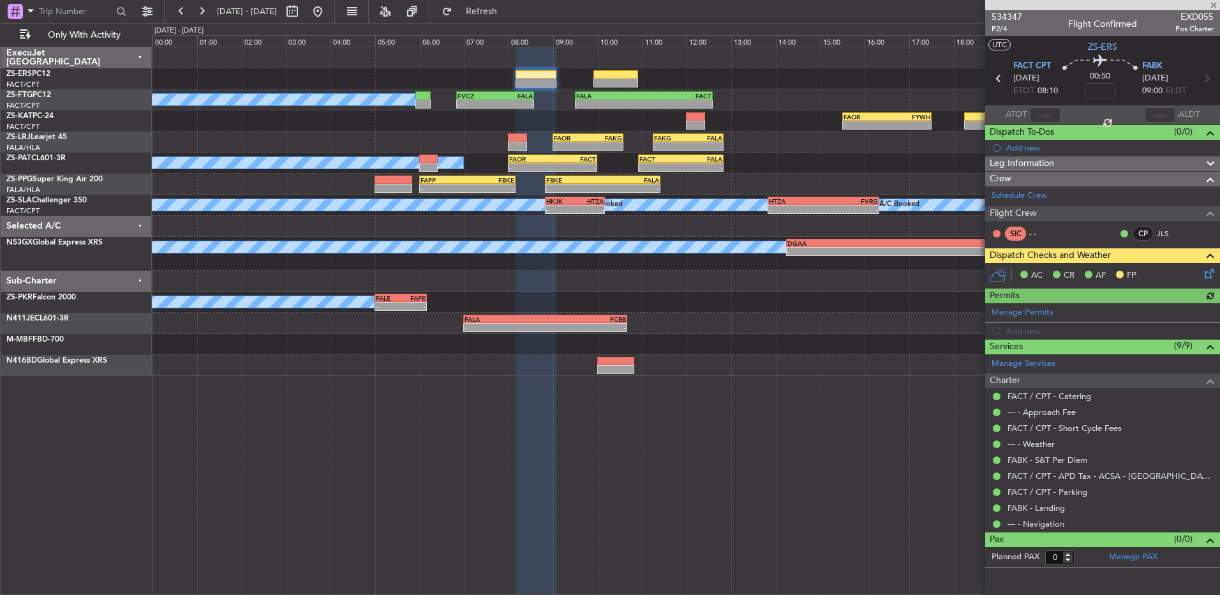
click at [1209, 276] on icon at bounding box center [1208, 271] width 10 height 10
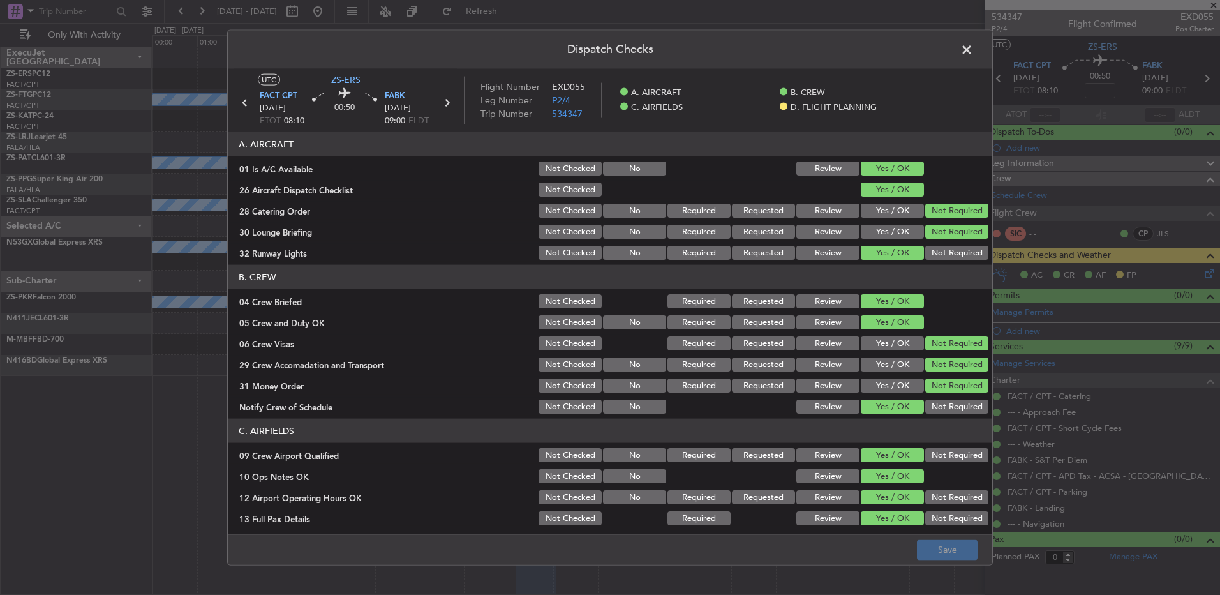
click at [576, 170] on button "Not Checked" at bounding box center [570, 168] width 63 height 14
click at [558, 193] on button "Not Checked" at bounding box center [570, 190] width 63 height 14
drag, startPoint x: 550, startPoint y: 204, endPoint x: 546, endPoint y: 214, distance: 10.9
click at [548, 208] on button "Not Checked" at bounding box center [570, 211] width 63 height 14
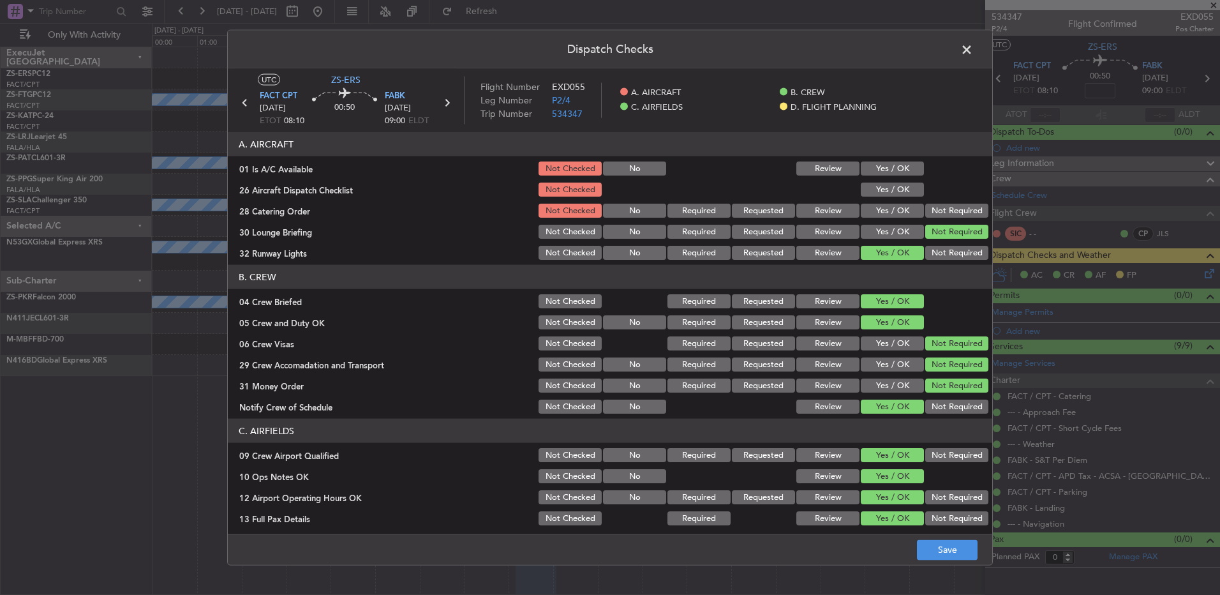
drag, startPoint x: 546, startPoint y: 214, endPoint x: 548, endPoint y: 238, distance: 24.3
click at [545, 227] on section "A. AIRCRAFT 01 Is A/C Available Not Checked No Review Yes / OK 26 Aircraft Disp…" at bounding box center [610, 197] width 765 height 130
click at [548, 238] on button "Not Checked" at bounding box center [570, 232] width 63 height 14
click at [539, 258] on button "Not Checked" at bounding box center [570, 253] width 63 height 14
click at [539, 296] on button "Not Checked" at bounding box center [570, 301] width 63 height 14
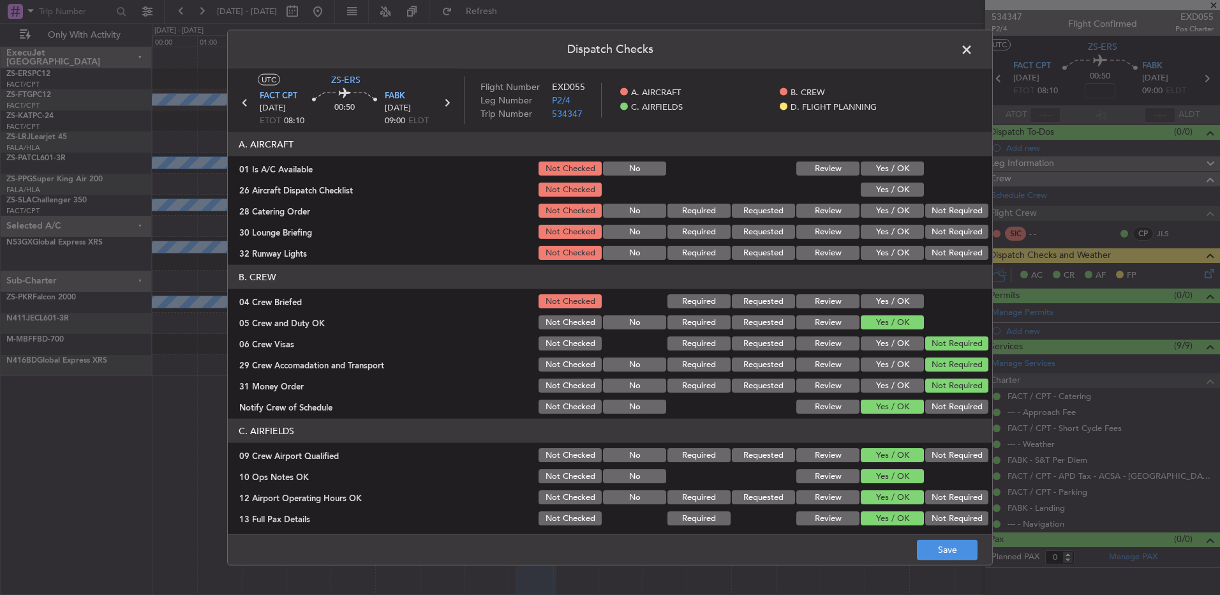
drag, startPoint x: 536, startPoint y: 305, endPoint x: 536, endPoint y: 317, distance: 11.5
click at [539, 308] on button "Not Checked" at bounding box center [570, 301] width 63 height 14
click at [539, 324] on button "Not Checked" at bounding box center [570, 322] width 63 height 14
click at [539, 327] on button "Not Checked" at bounding box center [570, 322] width 63 height 14
click at [542, 341] on div "Not Checked" at bounding box center [569, 343] width 64 height 18
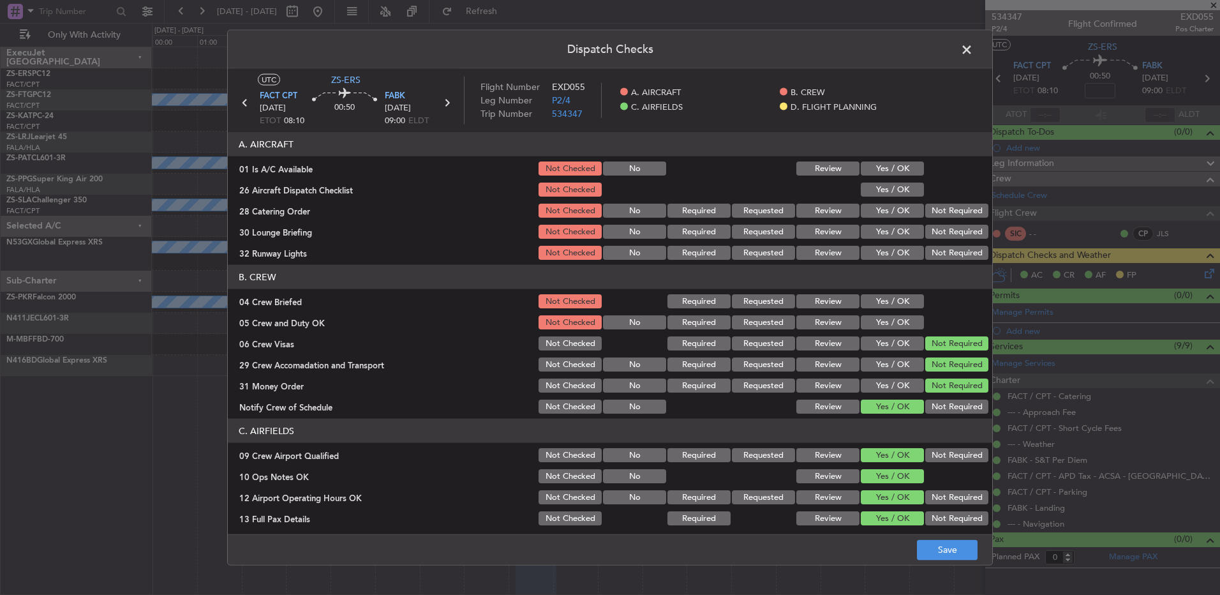
click at [542, 345] on button "Not Checked" at bounding box center [570, 343] width 63 height 14
click at [543, 356] on section "B. CREW 04 Crew Briefed Not Checked Required Requested Review Yes / OK 05 Crew …" at bounding box center [610, 340] width 765 height 151
drag, startPoint x: 543, startPoint y: 364, endPoint x: 544, endPoint y: 373, distance: 9.6
click at [543, 370] on button "Not Checked" at bounding box center [570, 364] width 63 height 14
drag, startPoint x: 544, startPoint y: 373, endPoint x: 550, endPoint y: 386, distance: 14.0
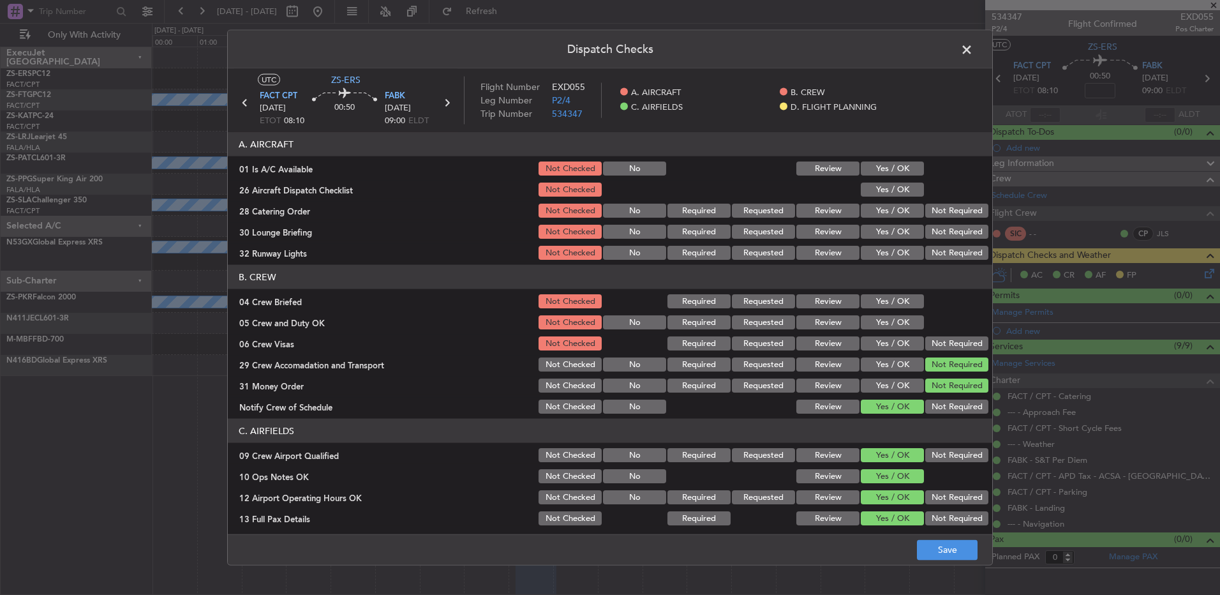
click at [544, 380] on section "B. CREW 04 Crew Briefed Not Checked Required Requested Review Yes / OK 05 Crew …" at bounding box center [610, 340] width 765 height 151
click at [553, 394] on section "B. CREW 04 Crew Briefed Not Checked Required Requested Review Yes / OK 05 Crew …" at bounding box center [610, 340] width 765 height 151
click at [553, 400] on div "Not Checked" at bounding box center [569, 407] width 64 height 18
drag, startPoint x: 557, startPoint y: 384, endPoint x: 564, endPoint y: 402, distance: 19.0
click at [557, 389] on button "Not Checked" at bounding box center [570, 386] width 63 height 14
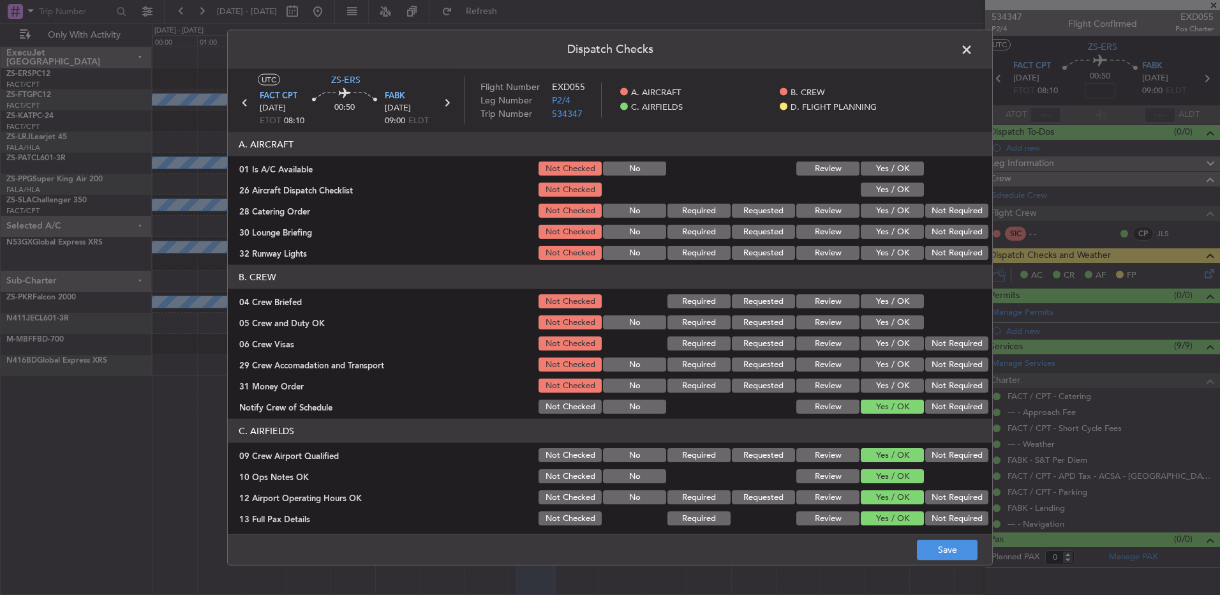
click at [564, 402] on button "Not Checked" at bounding box center [570, 407] width 63 height 14
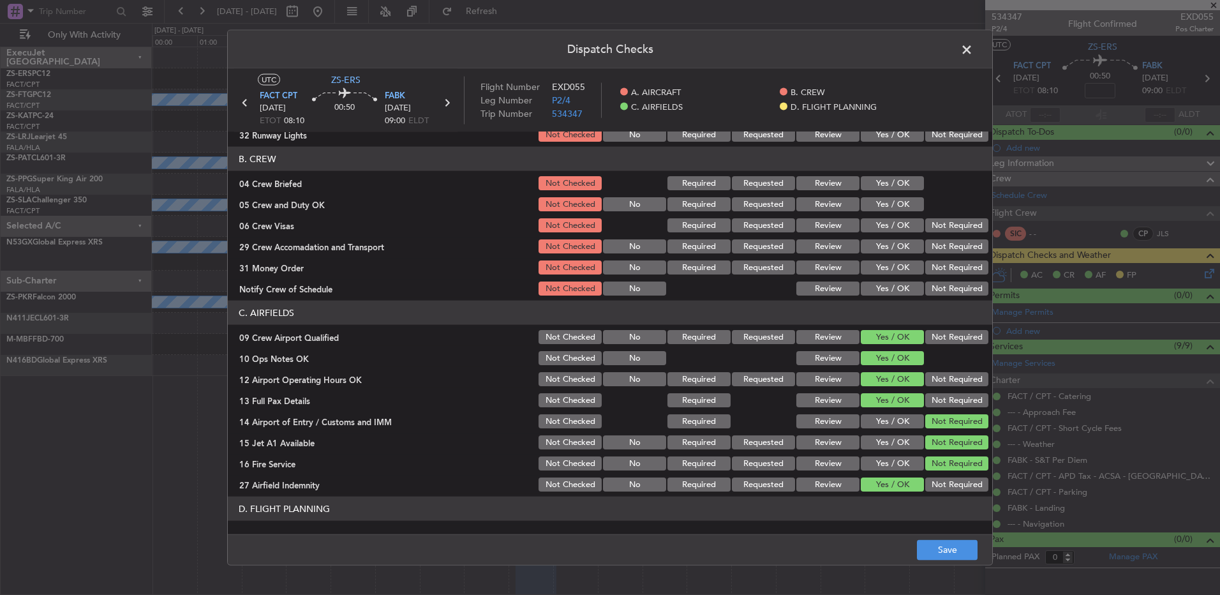
scroll to position [179, 0]
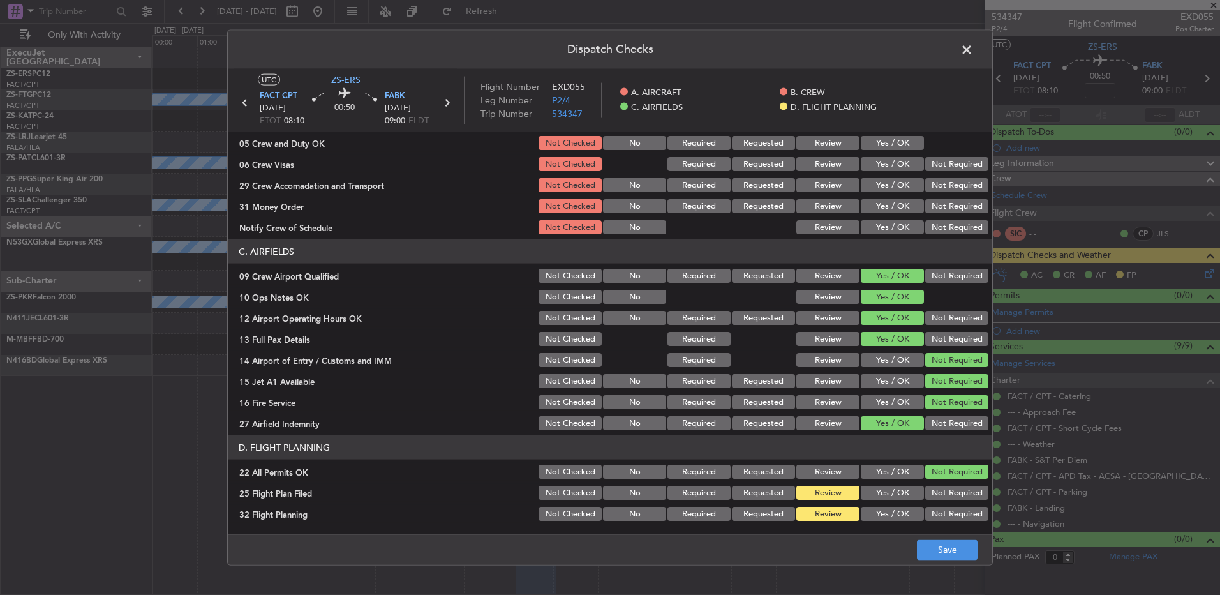
click at [546, 278] on button "Not Checked" at bounding box center [570, 276] width 63 height 14
click at [547, 296] on button "Not Checked" at bounding box center [570, 297] width 63 height 14
click at [547, 298] on button "Not Checked" at bounding box center [570, 297] width 63 height 14
click at [546, 321] on div "Not Checked" at bounding box center [569, 318] width 64 height 18
click at [546, 327] on section "C. AIRFIELDS 09 Crew Airport Qualified Not Checked No Required Requested Review…" at bounding box center [610, 335] width 765 height 193
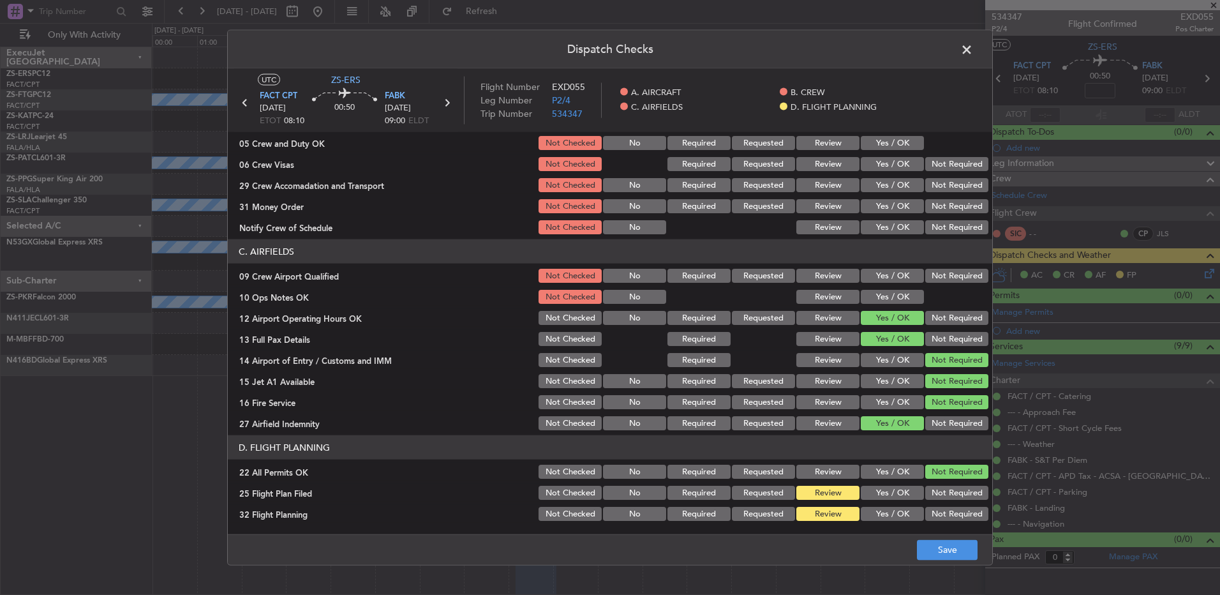
drag, startPoint x: 547, startPoint y: 313, endPoint x: 549, endPoint y: 331, distance: 17.3
click at [548, 320] on button "Not Checked" at bounding box center [570, 318] width 63 height 14
click at [550, 339] on button "Not Checked" at bounding box center [570, 339] width 63 height 14
click at [552, 347] on div "Not Checked" at bounding box center [569, 339] width 64 height 18
click at [553, 357] on div "Not Checked" at bounding box center [569, 360] width 64 height 18
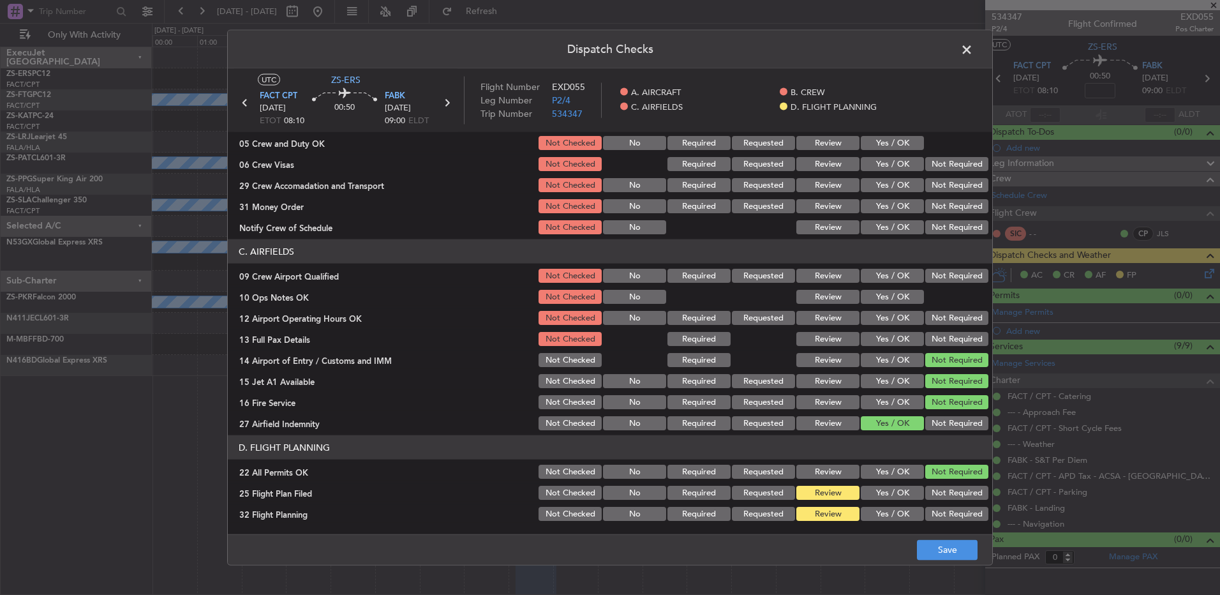
click at [555, 363] on button "Not Checked" at bounding box center [570, 360] width 63 height 14
click at [555, 379] on button "Not Checked" at bounding box center [570, 381] width 63 height 14
click at [551, 408] on button "Not Checked" at bounding box center [570, 402] width 63 height 14
click at [551, 410] on div "Not Checked" at bounding box center [569, 402] width 64 height 18
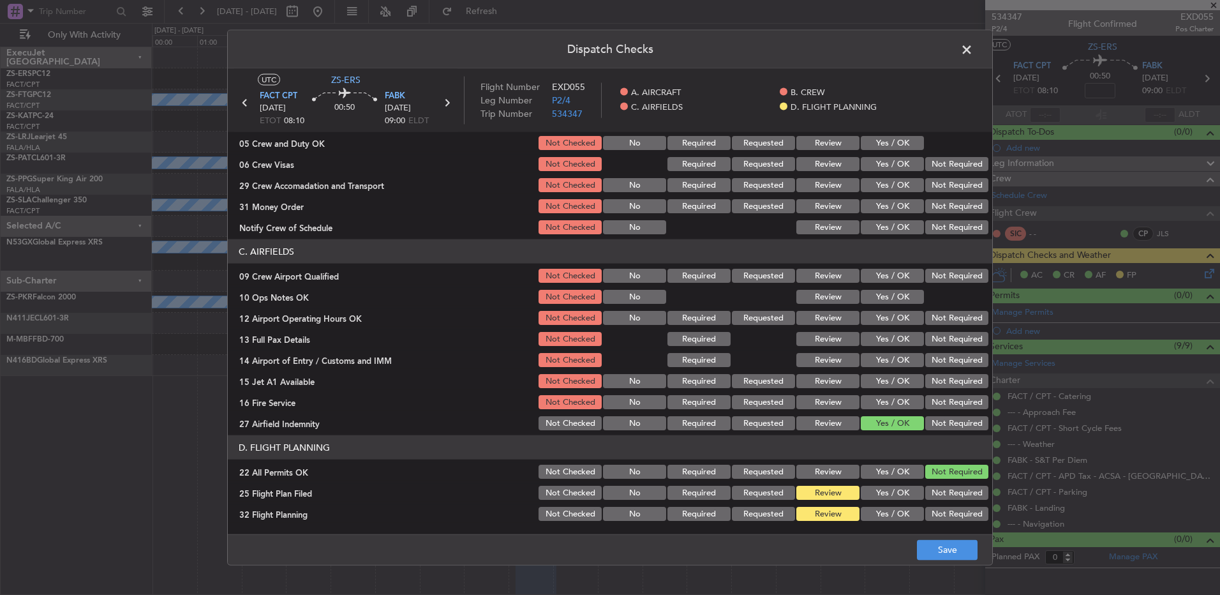
drag, startPoint x: 556, startPoint y: 430, endPoint x: 554, endPoint y: 440, distance: 10.4
click at [555, 430] on button "Not Checked" at bounding box center [570, 423] width 63 height 14
click at [551, 474] on button "Not Checked" at bounding box center [570, 472] width 63 height 14
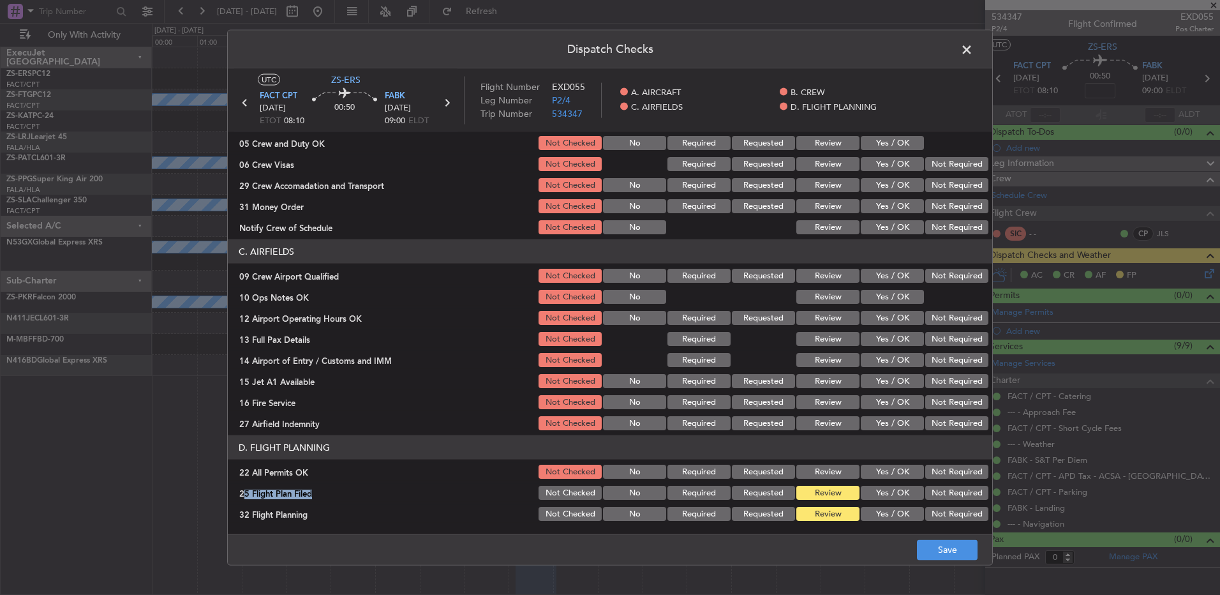
drag, startPoint x: 553, startPoint y: 481, endPoint x: 556, endPoint y: 490, distance: 9.3
click at [555, 488] on section "D. FLIGHT PLANNING 22 All Permits OK Not Checked No Required Requested Review Y…" at bounding box center [610, 478] width 765 height 87
drag, startPoint x: 556, startPoint y: 490, endPoint x: 578, endPoint y: 513, distance: 32.0
click at [560, 493] on button "Not Checked" at bounding box center [570, 493] width 63 height 14
click at [578, 514] on button "Not Checked" at bounding box center [570, 514] width 63 height 14
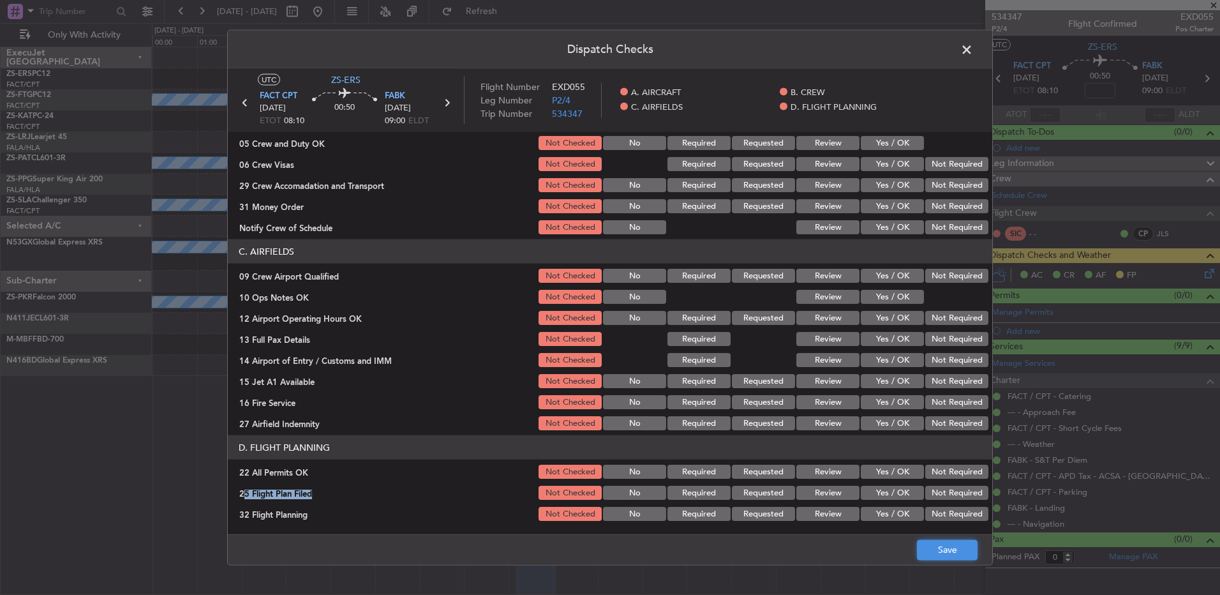
drag, startPoint x: 964, startPoint y: 552, endPoint x: 952, endPoint y: 543, distance: 14.6
click at [960, 555] on button "Save" at bounding box center [947, 549] width 61 height 20
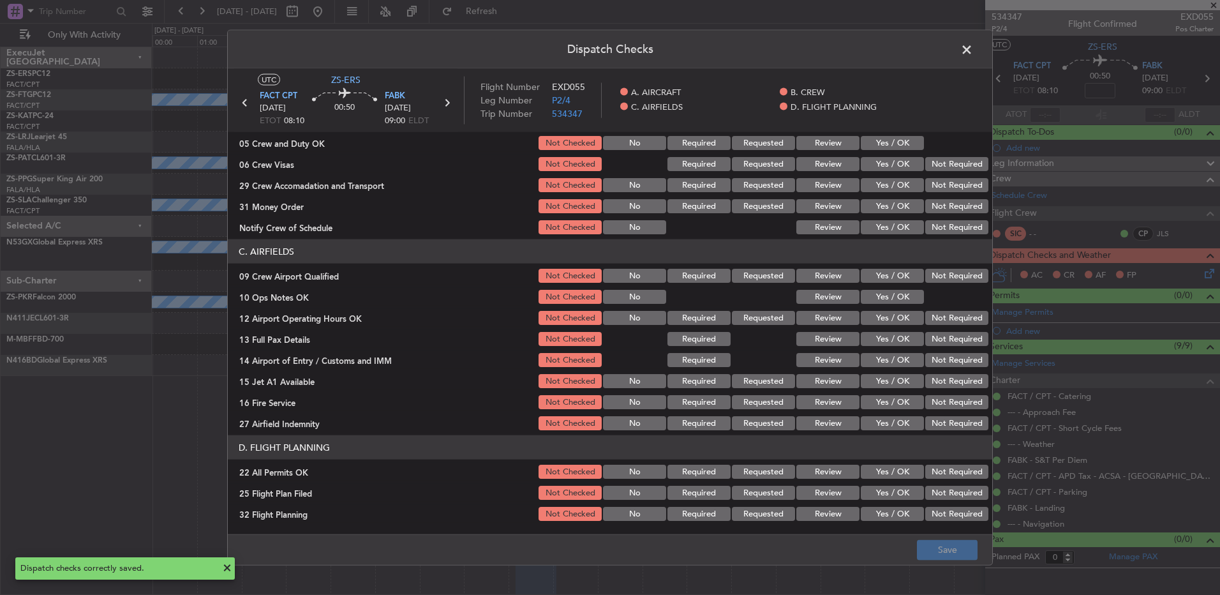
click at [973, 54] on span at bounding box center [973, 53] width 0 height 26
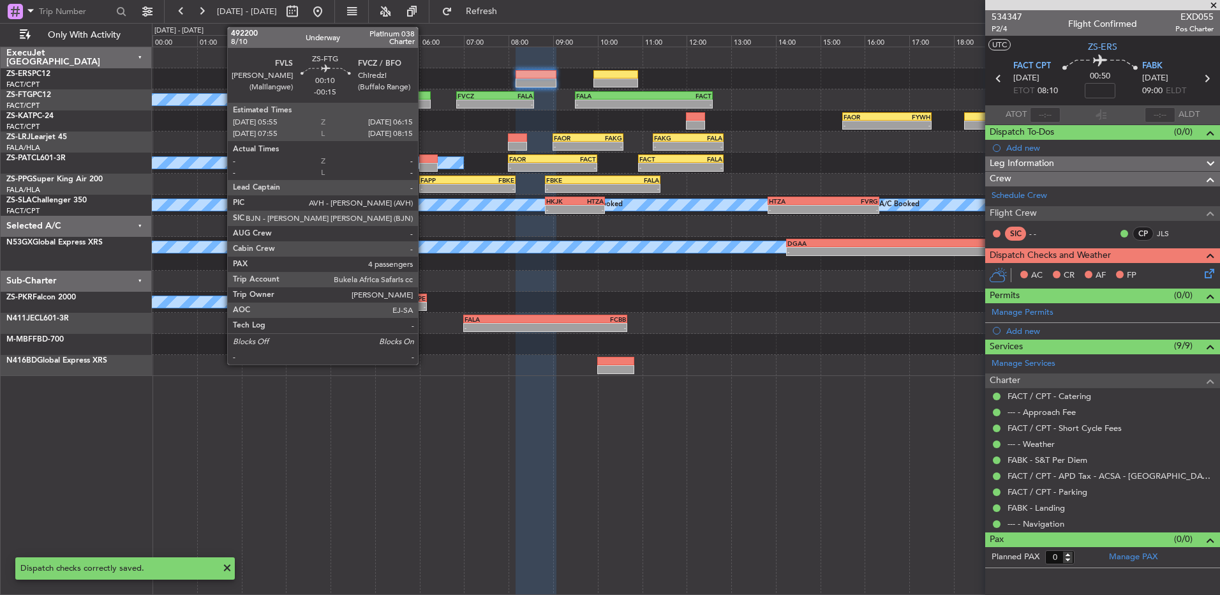
click at [421, 99] on div at bounding box center [423, 95] width 15 height 9
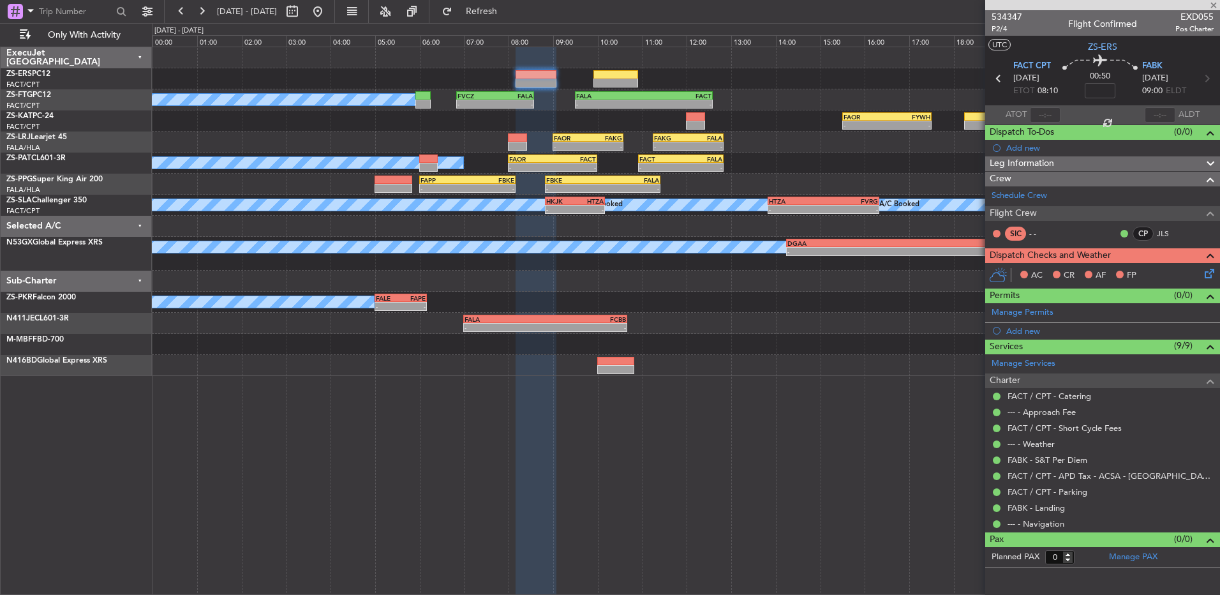
type input "-00:15"
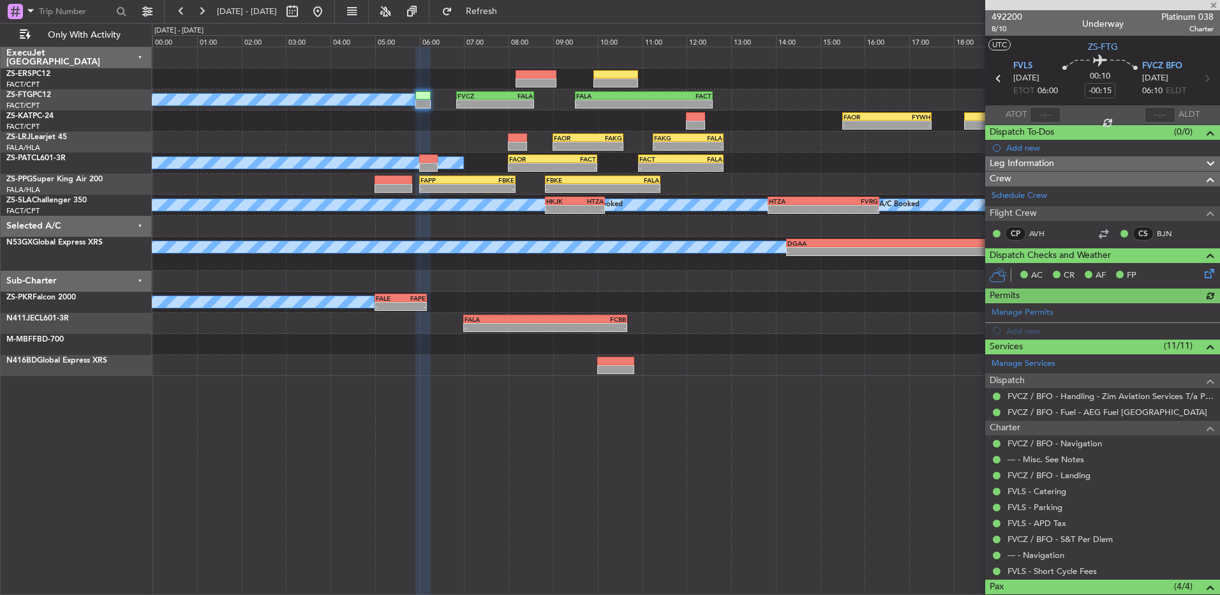
click at [1190, 274] on div "AC CR AF FP" at bounding box center [1109, 275] width 188 height 19
click at [1203, 274] on icon at bounding box center [1208, 271] width 10 height 10
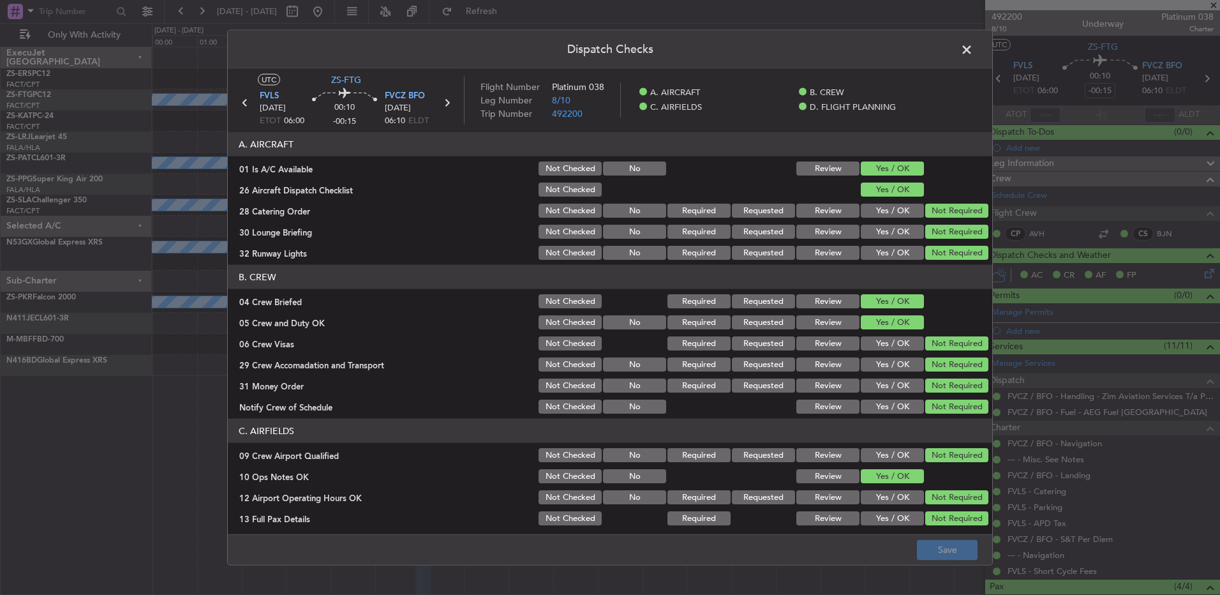
click at [539, 174] on button "Not Checked" at bounding box center [570, 168] width 63 height 14
drag, startPoint x: 538, startPoint y: 174, endPoint x: 541, endPoint y: 187, distance: 13.8
click at [541, 186] on section "A. AIRCRAFT 01 Is A/C Available Not Checked No Review Yes / OK 26 Aircraft Disp…" at bounding box center [610, 197] width 765 height 130
drag, startPoint x: 546, startPoint y: 193, endPoint x: 549, endPoint y: 206, distance: 13.0
click at [547, 200] on section "A. AIRCRAFT 01 Is A/C Available Not Checked No Review Yes / OK 26 Aircraft Disp…" at bounding box center [610, 197] width 765 height 130
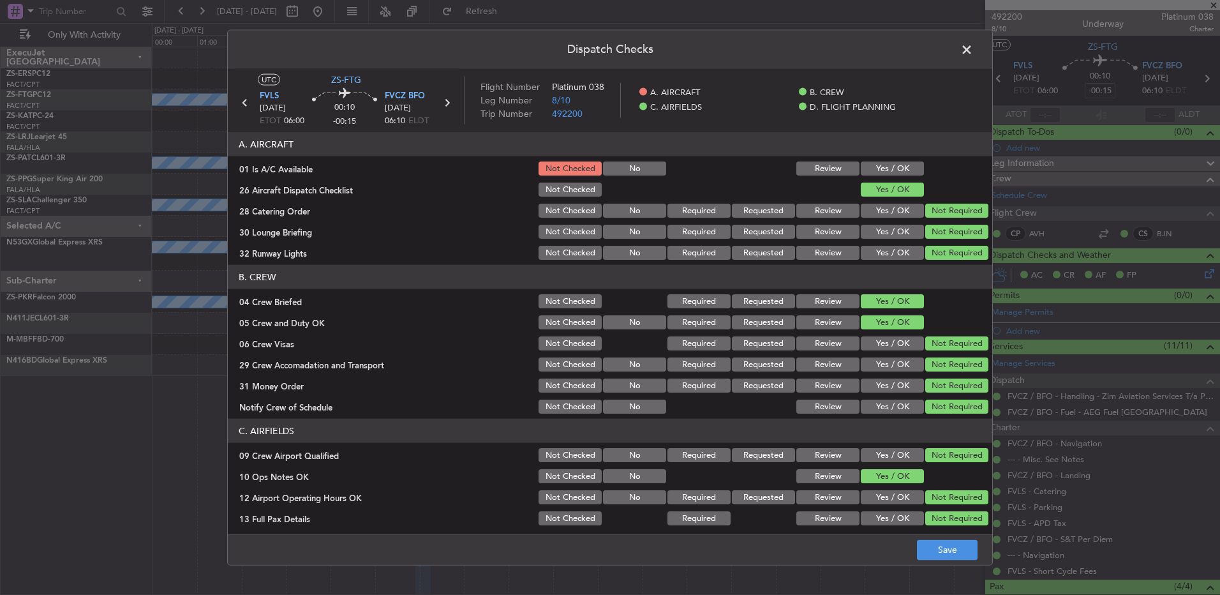
drag, startPoint x: 549, startPoint y: 206, endPoint x: 550, endPoint y: 213, distance: 6.4
click at [550, 208] on button "Not Checked" at bounding box center [570, 211] width 63 height 14
click at [551, 216] on button "Not Checked" at bounding box center [570, 211] width 63 height 14
drag, startPoint x: 546, startPoint y: 186, endPoint x: 563, endPoint y: 234, distance: 50.1
click at [546, 195] on button "Not Checked" at bounding box center [570, 190] width 63 height 14
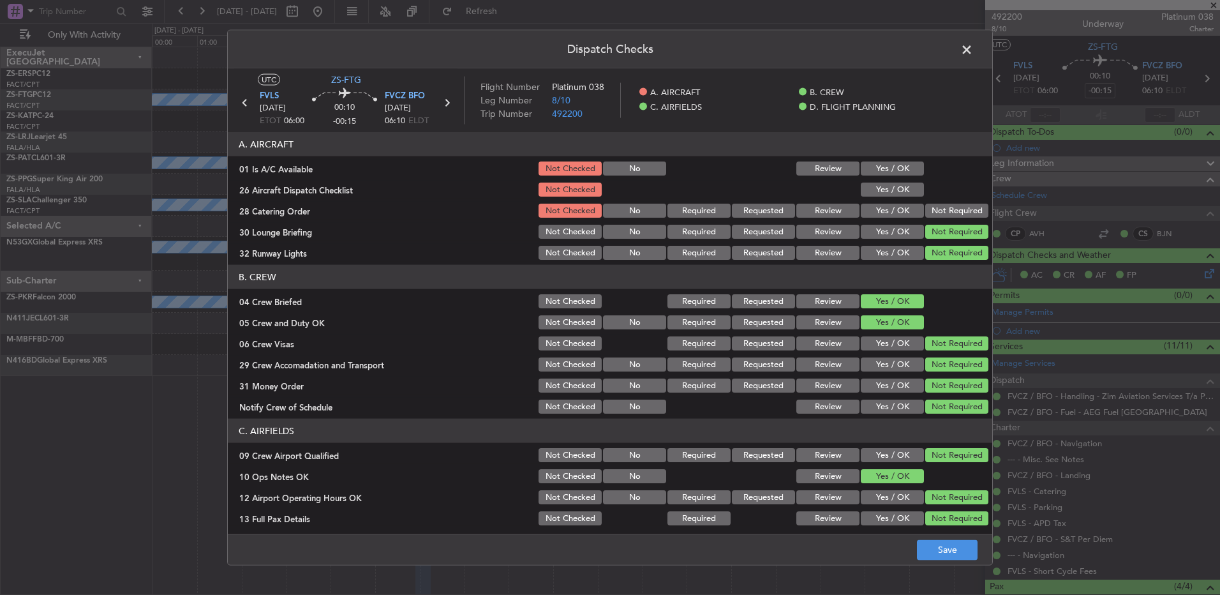
click at [565, 236] on button "Not Checked" at bounding box center [570, 232] width 63 height 14
drag, startPoint x: 565, startPoint y: 241, endPoint x: 566, endPoint y: 248, distance: 6.4
click at [566, 246] on section "A. AIRCRAFT 01 Is A/C Available Not Checked No Review Yes / OK 26 Aircraft Disp…" at bounding box center [610, 197] width 765 height 130
drag, startPoint x: 566, startPoint y: 255, endPoint x: 563, endPoint y: 266, distance: 11.1
click at [564, 261] on div "Not Checked" at bounding box center [569, 253] width 64 height 18
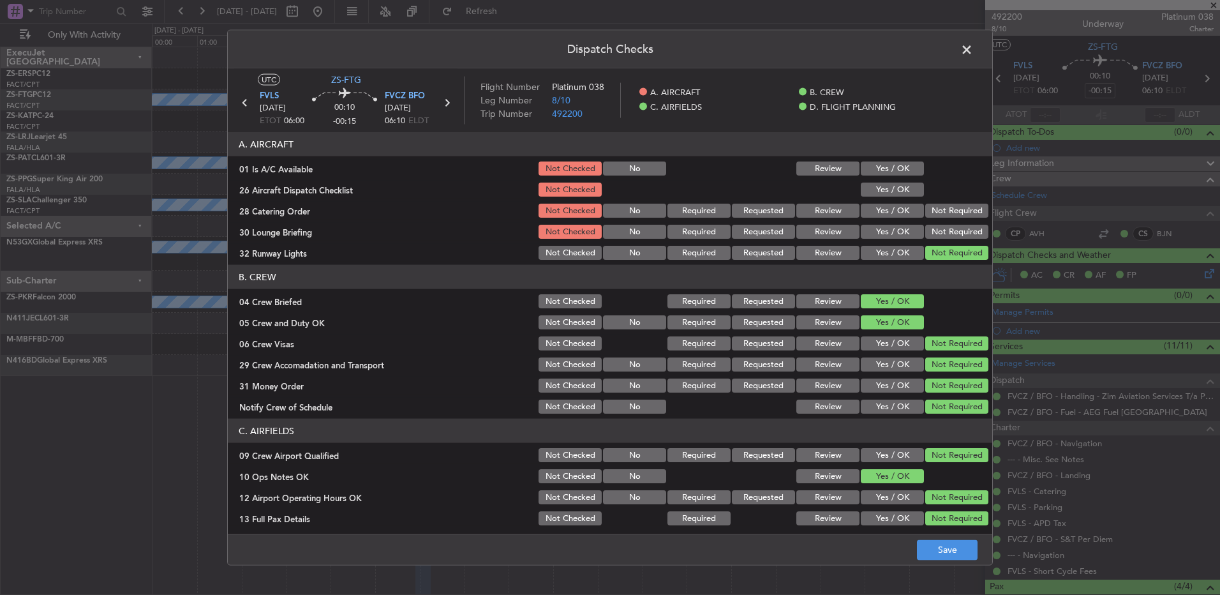
drag, startPoint x: 560, startPoint y: 304, endPoint x: 556, endPoint y: 320, distance: 16.0
click at [560, 304] on button "Not Checked" at bounding box center [570, 301] width 63 height 14
drag, startPoint x: 561, startPoint y: 246, endPoint x: 555, endPoint y: 274, distance: 28.7
click at [561, 247] on button "Not Checked" at bounding box center [570, 253] width 63 height 14
click at [546, 321] on button "Not Checked" at bounding box center [570, 322] width 63 height 14
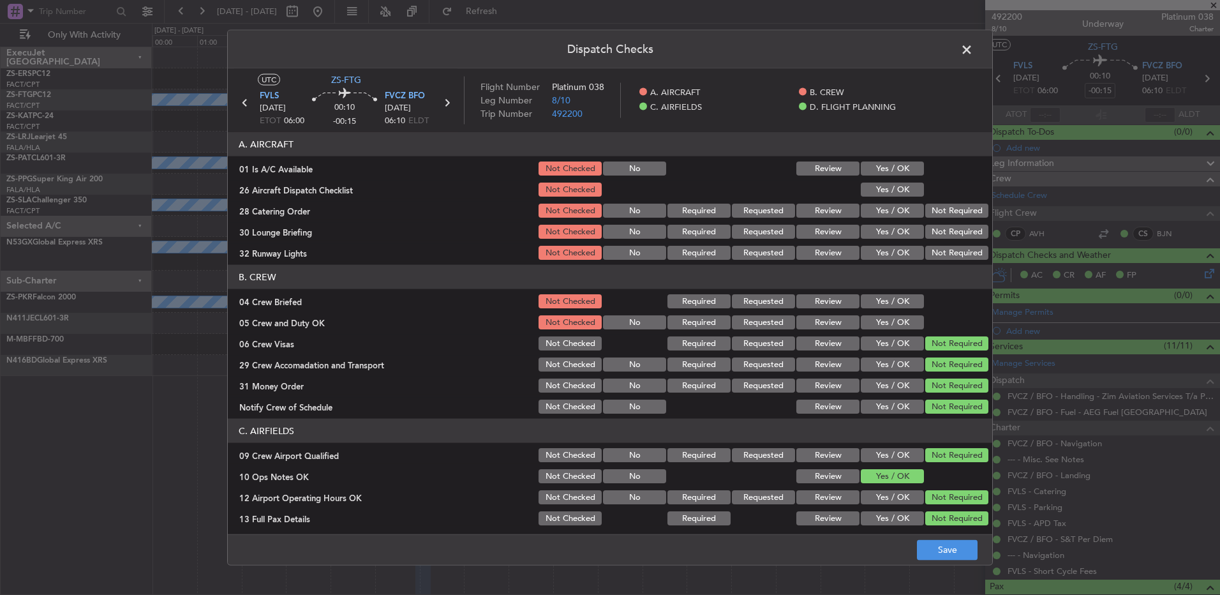
drag, startPoint x: 551, startPoint y: 338, endPoint x: 551, endPoint y: 356, distance: 17.9
click at [550, 346] on button "Not Checked" at bounding box center [570, 343] width 63 height 14
drag, startPoint x: 551, startPoint y: 356, endPoint x: 552, endPoint y: 366, distance: 10.9
click at [551, 356] on div "Not Checked" at bounding box center [569, 365] width 64 height 18
drag, startPoint x: 552, startPoint y: 367, endPoint x: 554, endPoint y: 377, distance: 9.8
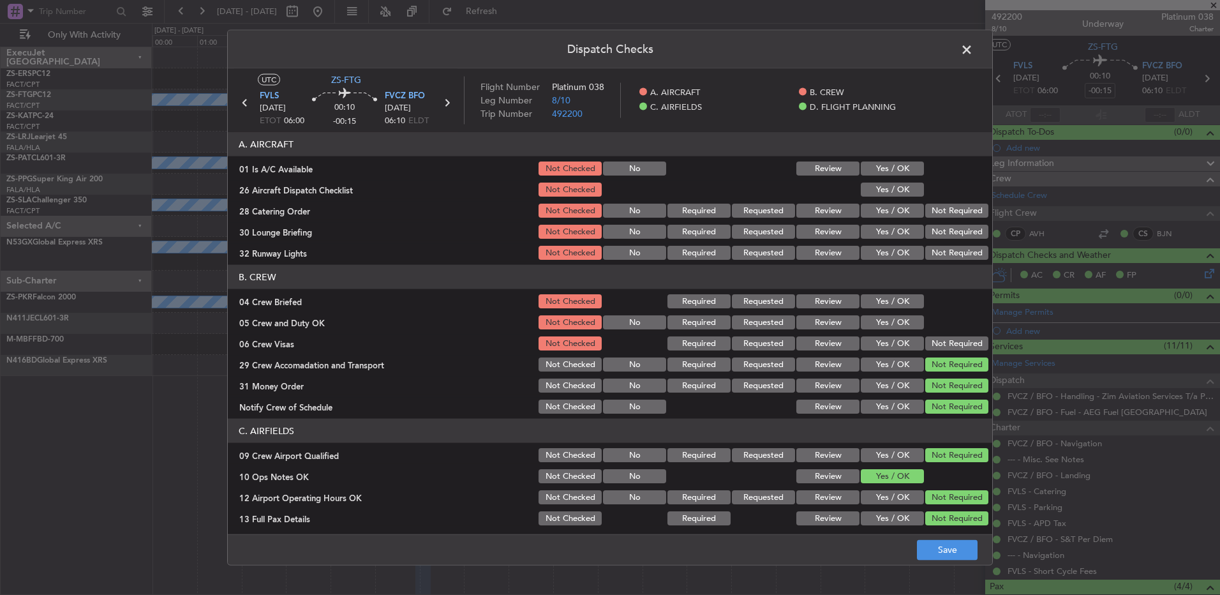
click at [551, 371] on button "Not Checked" at bounding box center [570, 364] width 63 height 14
click at [557, 387] on button "Not Checked" at bounding box center [570, 386] width 63 height 14
drag, startPoint x: 559, startPoint y: 399, endPoint x: 559, endPoint y: 410, distance: 11.5
click at [559, 405] on div "Not Checked" at bounding box center [569, 407] width 64 height 18
click at [559, 413] on button "Not Checked" at bounding box center [570, 407] width 63 height 14
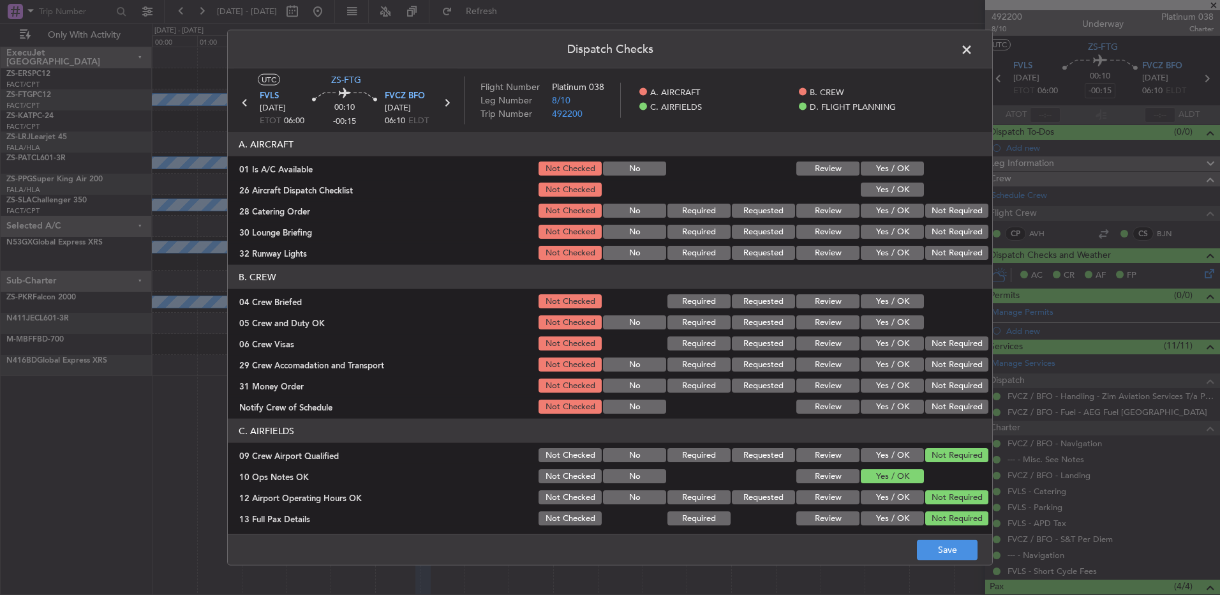
drag, startPoint x: 559, startPoint y: 454, endPoint x: 555, endPoint y: 481, distance: 26.4
click at [553, 465] on section "C. AIRFIELDS 09 Crew Airport Qualified Not Checked No Required Requested Review…" at bounding box center [610, 515] width 765 height 193
drag, startPoint x: 555, startPoint y: 481, endPoint x: 556, endPoint y: 497, distance: 16.0
click at [555, 489] on section "C. AIRFIELDS 09 Crew Airport Qualified Not Checked No Required Requested Review…" at bounding box center [610, 515] width 765 height 193
click at [550, 455] on button "Not Checked" at bounding box center [570, 455] width 63 height 14
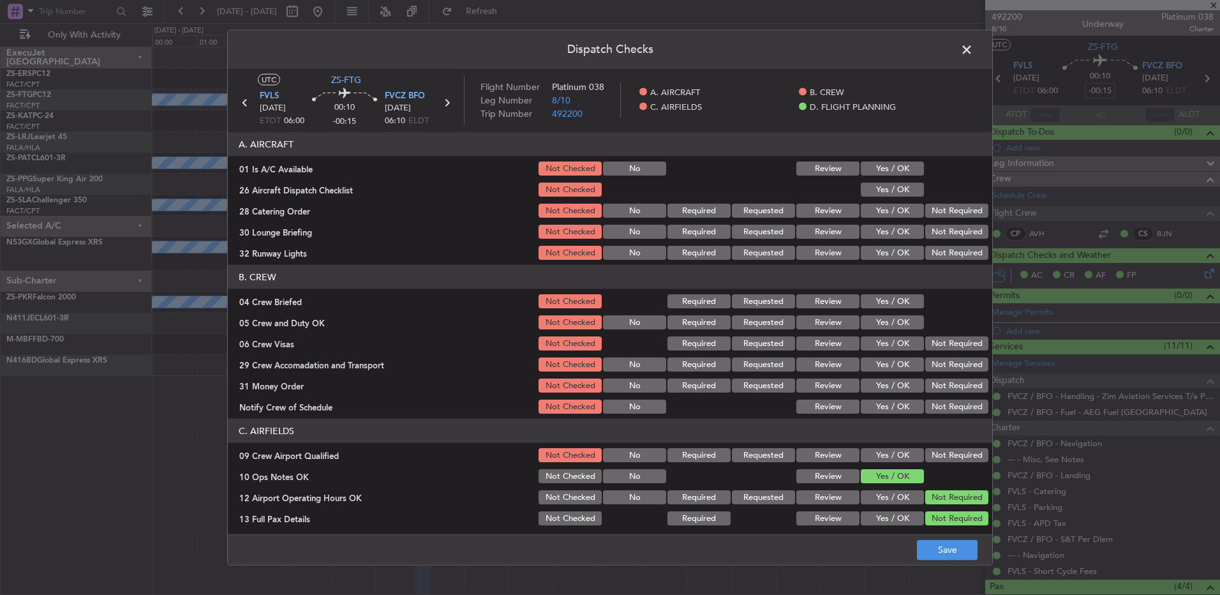
click at [550, 465] on section "C. AIRFIELDS 09 Crew Airport Qualified Not Checked No Required Requested Review…" at bounding box center [610, 515] width 765 height 193
click at [550, 485] on section "C. AIRFIELDS 09 Crew Airport Qualified Not Checked No Required Requested Review…" at bounding box center [610, 515] width 765 height 193
click at [556, 500] on button "Not Checked" at bounding box center [570, 497] width 63 height 14
click at [553, 484] on div "Not Checked" at bounding box center [569, 476] width 64 height 18
click at [555, 480] on button "Not Checked" at bounding box center [570, 476] width 63 height 14
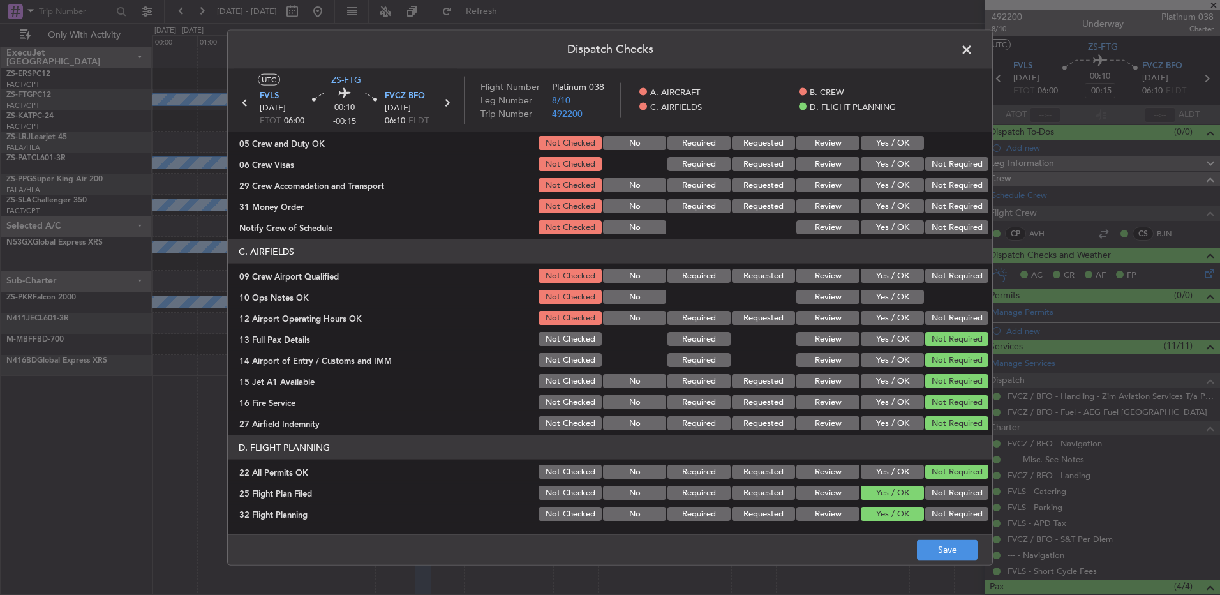
click at [568, 345] on button "Not Checked" at bounding box center [570, 339] width 63 height 14
drag, startPoint x: 568, startPoint y: 345, endPoint x: 564, endPoint y: 363, distance: 17.8
click at [564, 358] on section "C. AIRFIELDS 09 Crew Airport Qualified Not Checked No Required Requested Review…" at bounding box center [610, 335] width 765 height 193
click at [564, 366] on button "Not Checked" at bounding box center [570, 360] width 63 height 14
drag, startPoint x: 564, startPoint y: 368, endPoint x: 560, endPoint y: 382, distance: 14.4
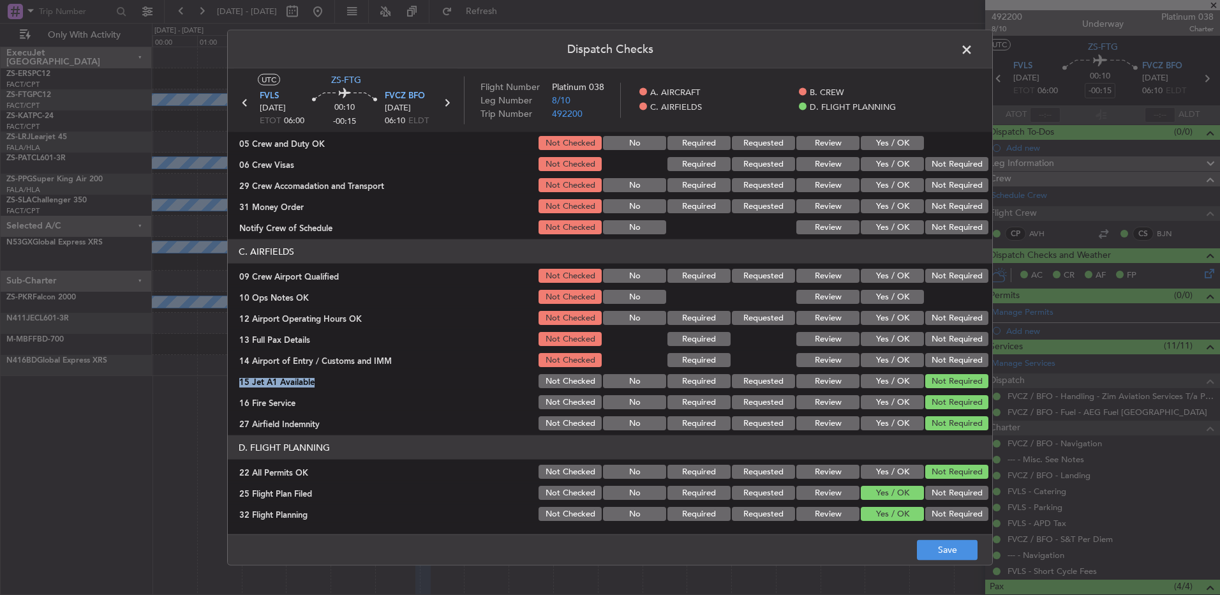
click at [562, 376] on section "C. AIRFIELDS 09 Crew Airport Qualified Not Checked No Required Requested Review…" at bounding box center [610, 335] width 765 height 193
click at [559, 391] on section "C. AIRFIELDS 09 Crew Airport Qualified Not Checked No Required Requested Review…" at bounding box center [610, 335] width 765 height 193
click at [558, 384] on button "Not Checked" at bounding box center [570, 381] width 63 height 14
drag, startPoint x: 556, startPoint y: 402, endPoint x: 555, endPoint y: 409, distance: 6.4
click at [555, 403] on button "Not Checked" at bounding box center [570, 402] width 63 height 14
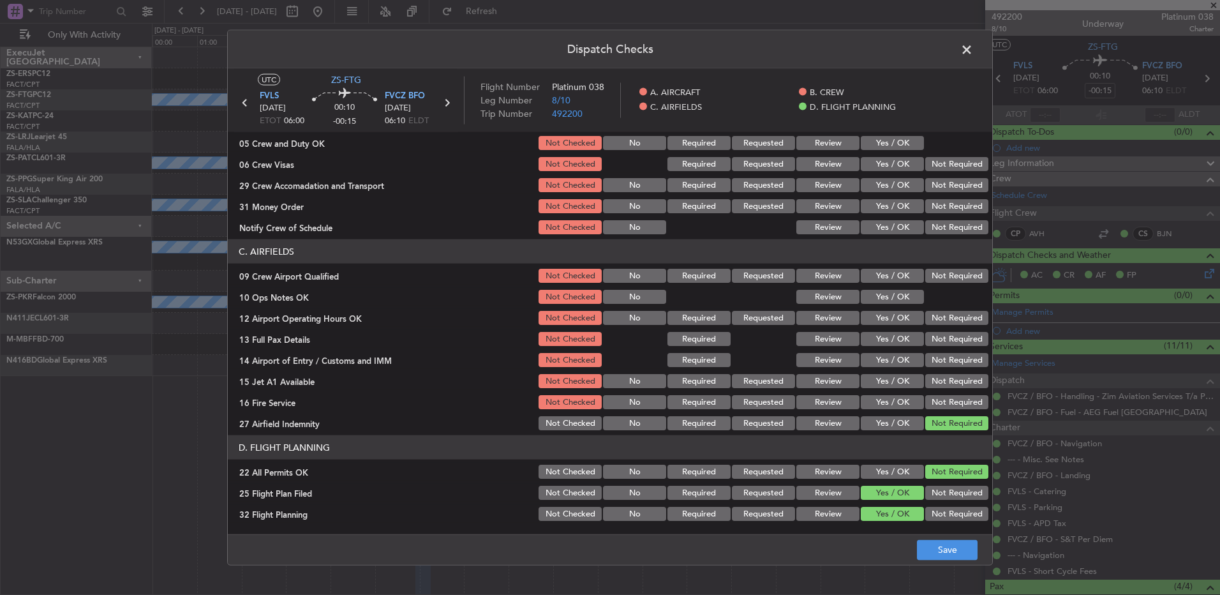
drag, startPoint x: 555, startPoint y: 409, endPoint x: 555, endPoint y: 426, distance: 17.9
click at [555, 411] on section "C. AIRFIELDS 09 Crew Airport Qualified Not Checked No Required Requested Review…" at bounding box center [610, 335] width 765 height 193
drag, startPoint x: 555, startPoint y: 426, endPoint x: 556, endPoint y: 439, distance: 12.1
click at [555, 433] on article "A. AIRCRAFT 01 Is A/C Available Not Checked No Review Yes / OK 26 Aircraft Disp…" at bounding box center [610, 329] width 765 height 394
drag
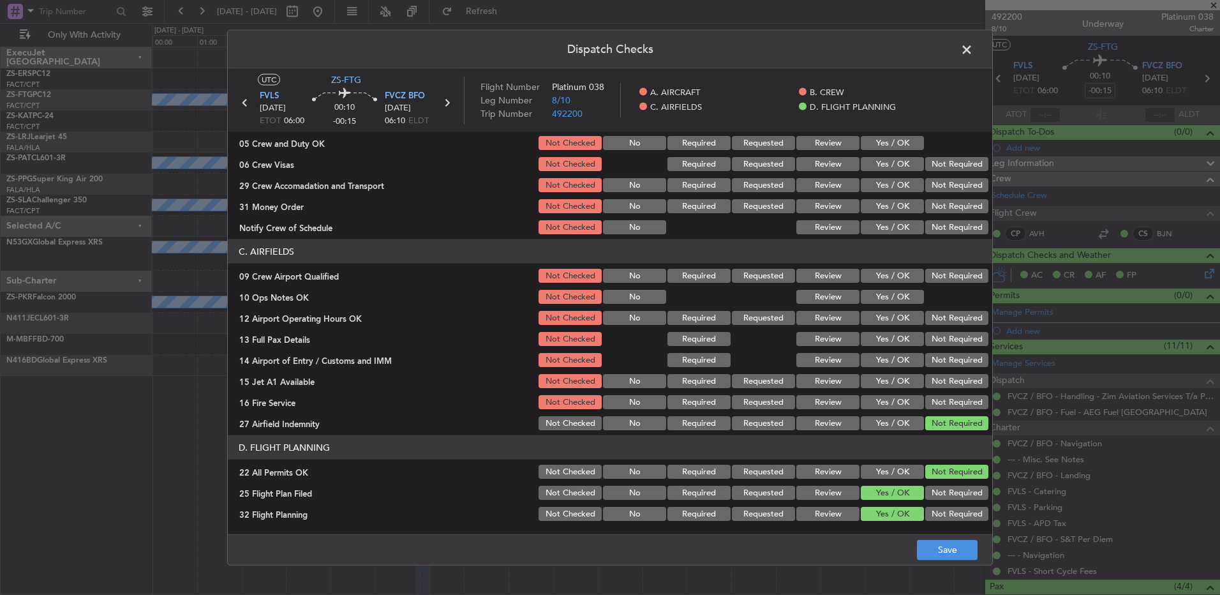
click at [571, 412] on section "C. AIRFIELDS 09 Crew Airport Qualified Not Checked No Required Requested Review…" at bounding box center [610, 335] width 765 height 193
click at [570, 424] on button "Not Checked" at bounding box center [570, 423] width 63 height 14
click at [562, 467] on button "Not Checked" at bounding box center [570, 472] width 63 height 14
click at [568, 497] on button "Not Checked" at bounding box center [570, 493] width 63 height 14
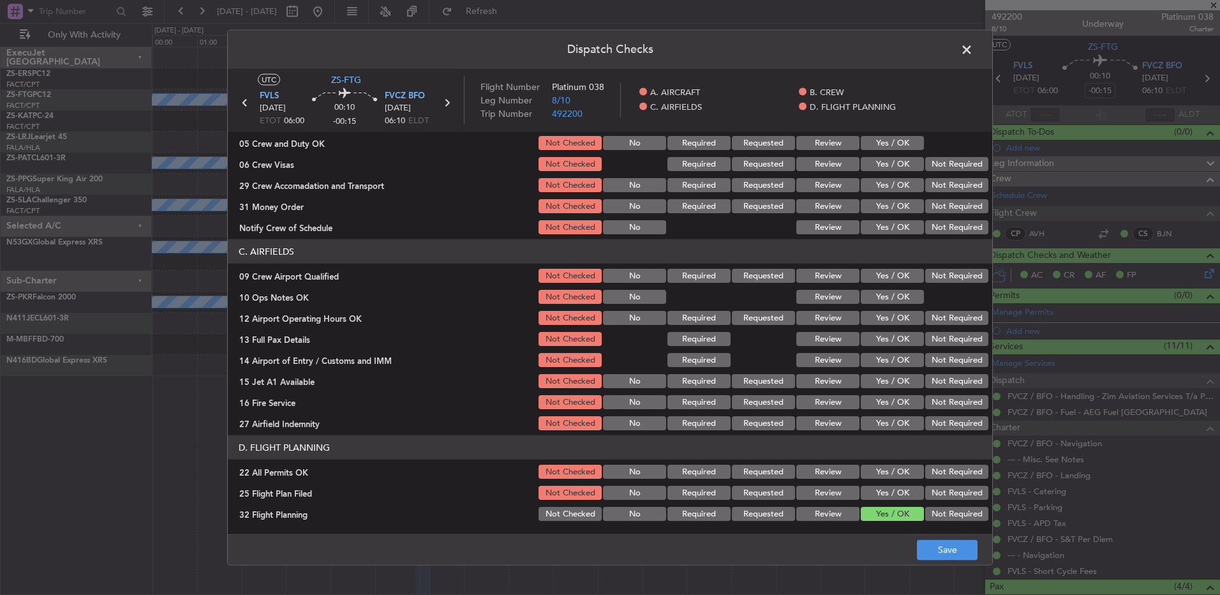
click at [573, 521] on div "Not Checked" at bounding box center [569, 514] width 64 height 18
click at [552, 516] on button "Not Checked" at bounding box center [570, 514] width 63 height 14
click at [942, 543] on button "Save" at bounding box center [947, 549] width 61 height 20
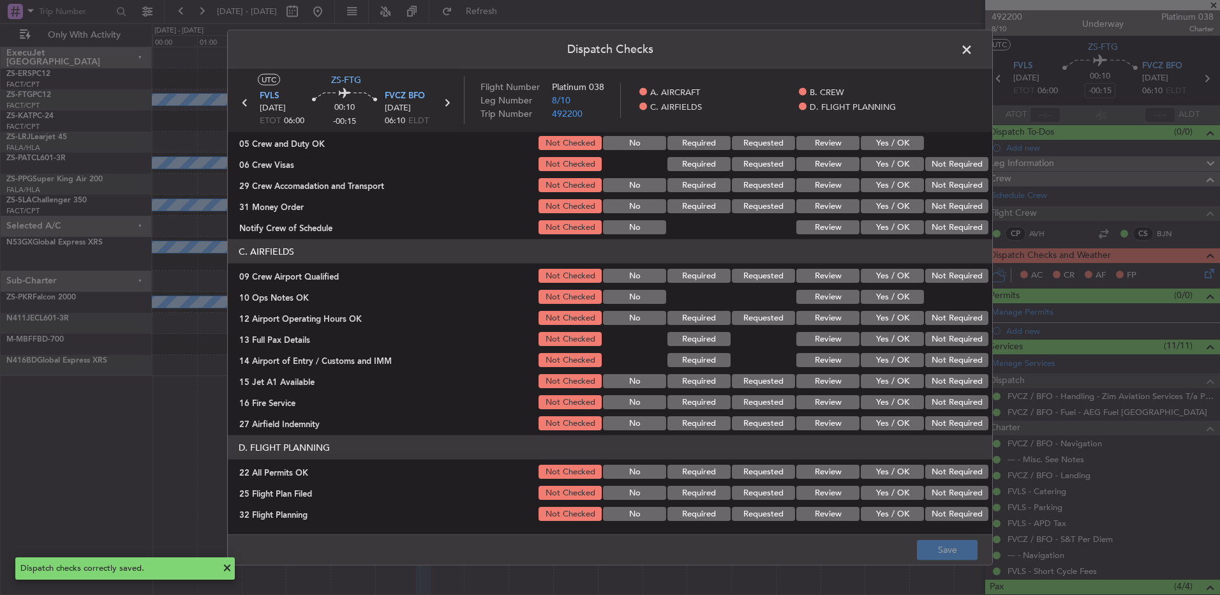
click at [973, 45] on span at bounding box center [973, 53] width 0 height 26
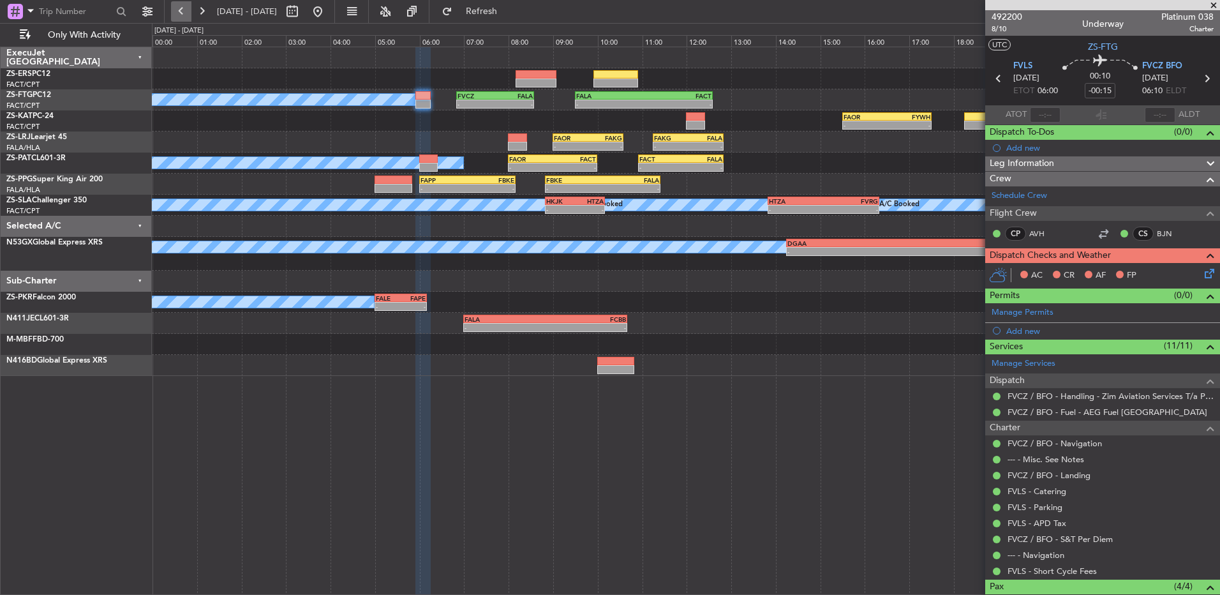
click at [179, 10] on button at bounding box center [181, 11] width 20 height 20
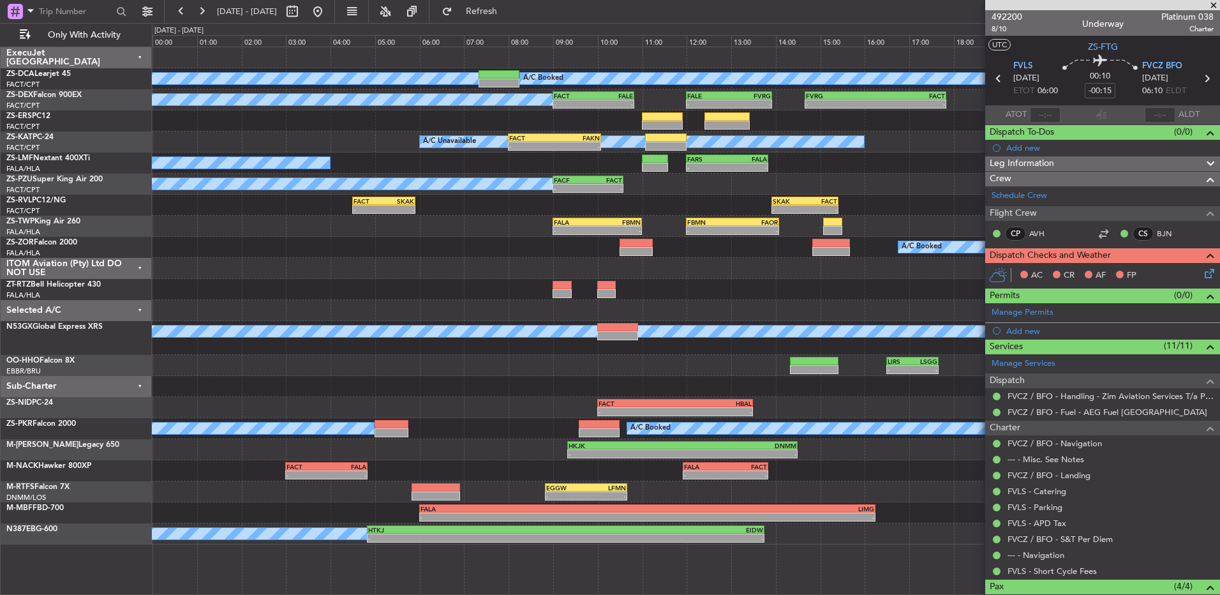
click at [1210, 4] on span at bounding box center [1214, 5] width 13 height 11
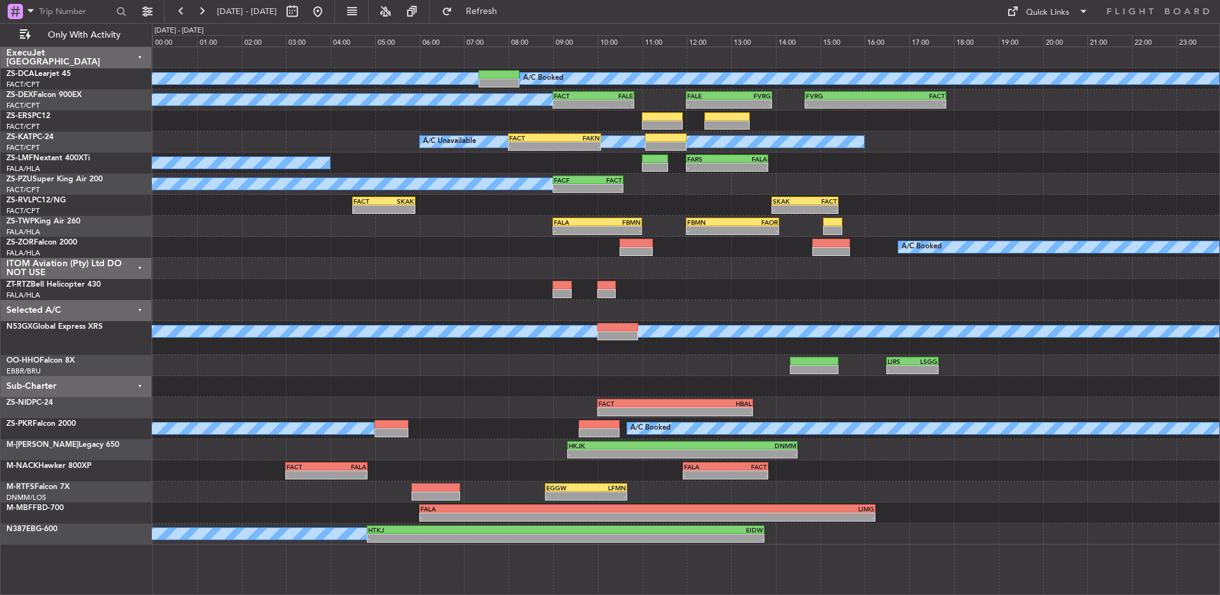
type input "0"
click at [176, 9] on button at bounding box center [181, 11] width 20 height 20
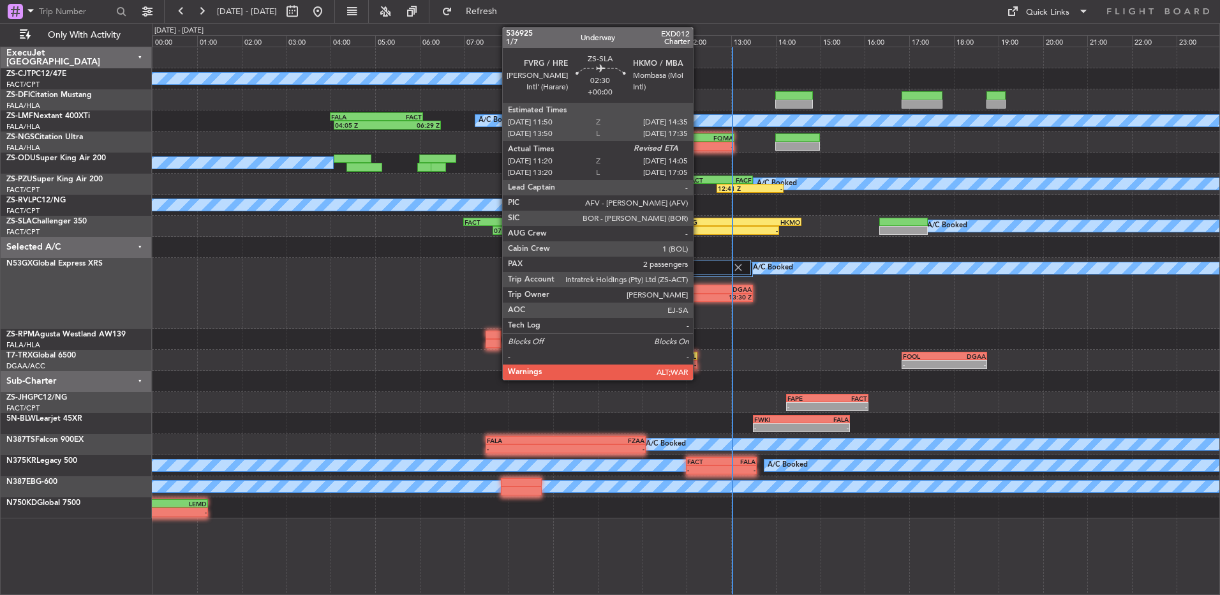
click at [702, 227] on div "11:20 Z" at bounding box center [688, 231] width 60 height 8
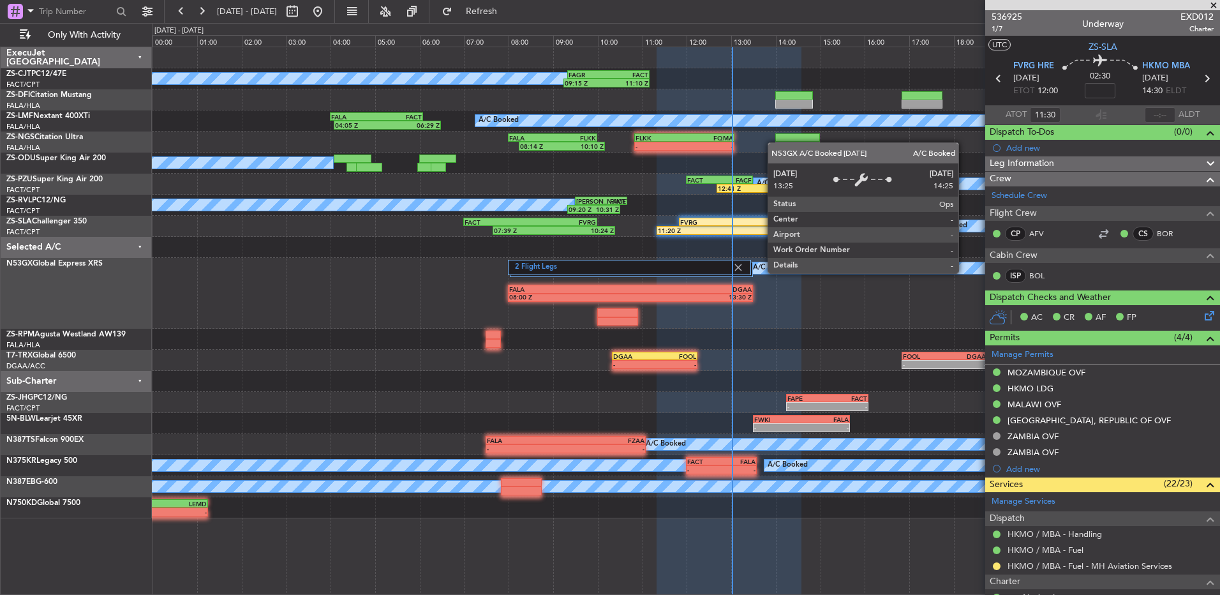
type input "11:30"
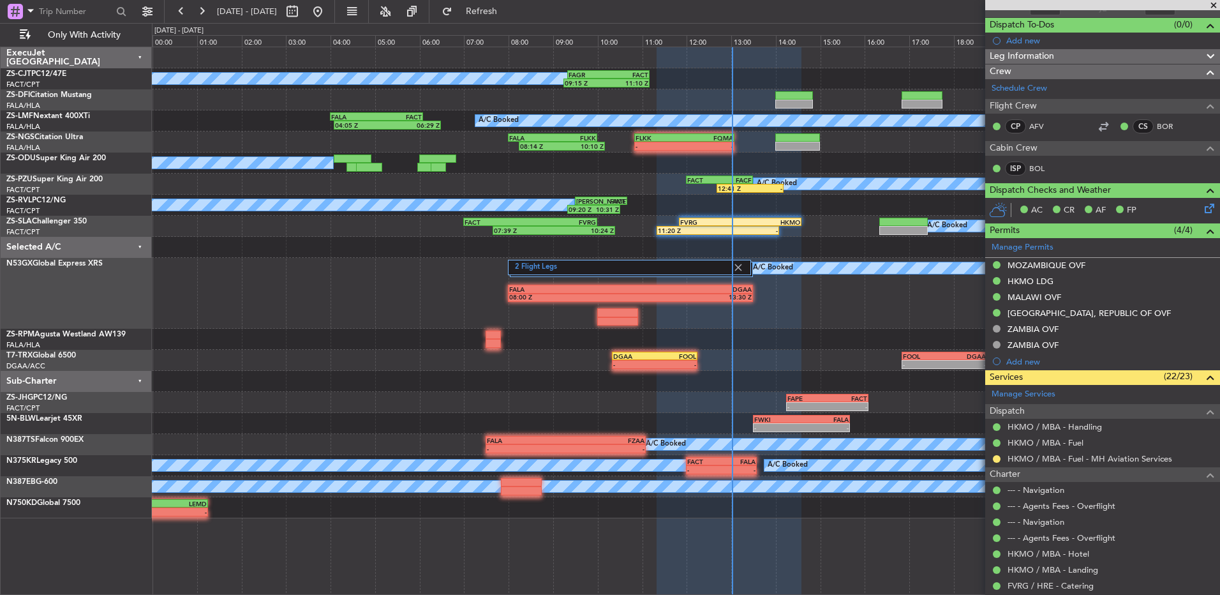
scroll to position [191, 0]
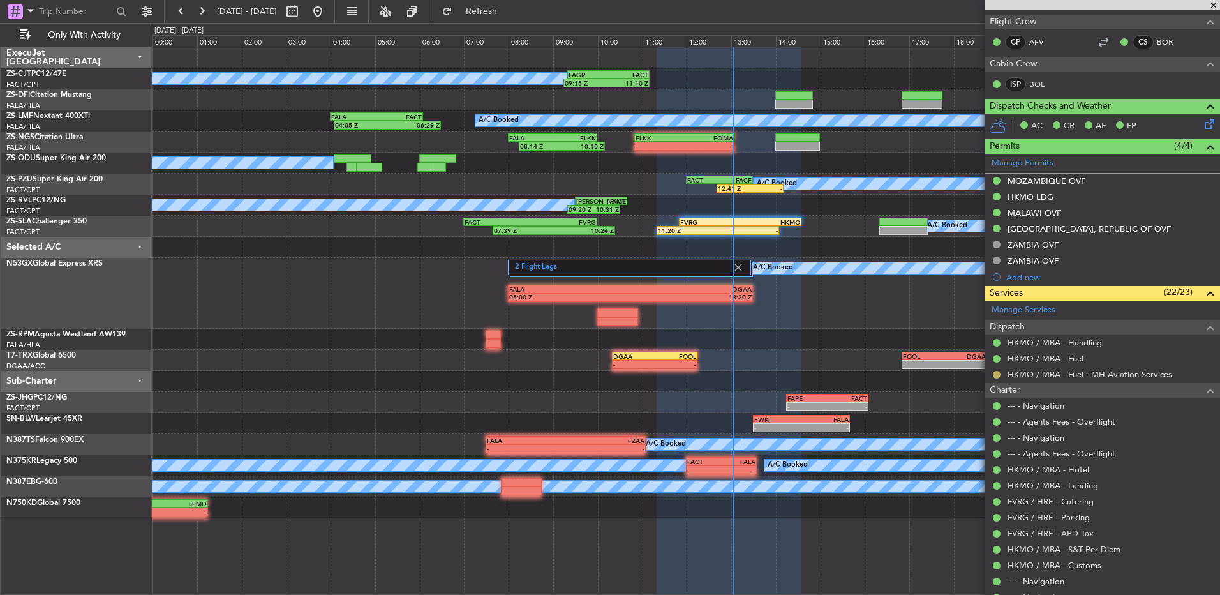
click at [995, 377] on button at bounding box center [997, 375] width 8 height 8
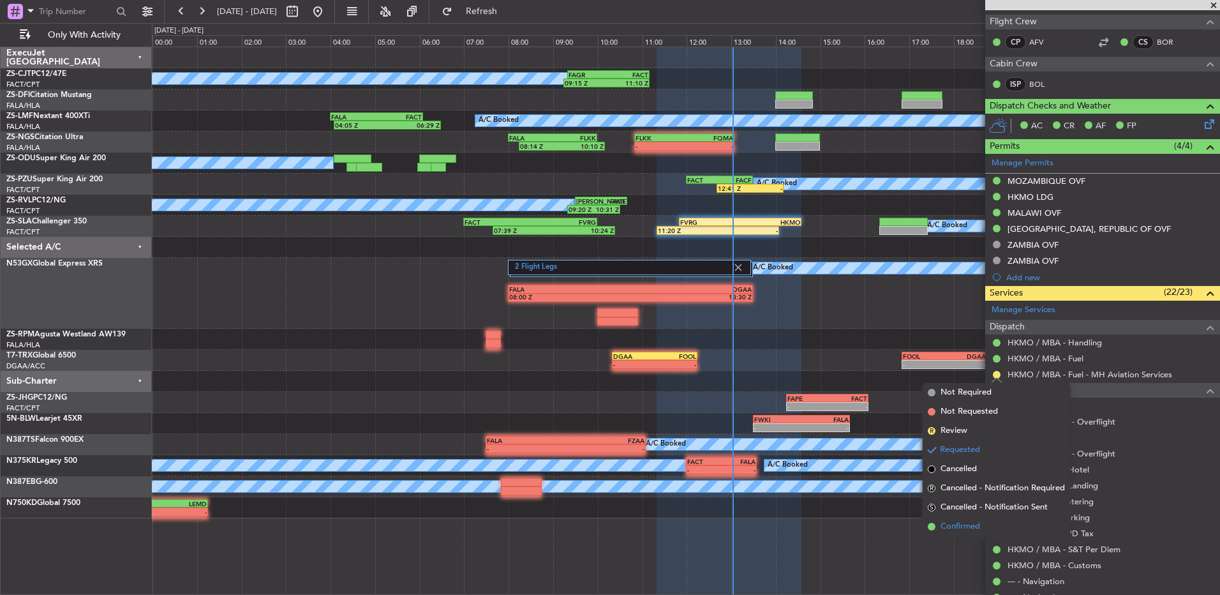
click at [1025, 536] on li "Confirmed" at bounding box center [996, 526] width 147 height 19
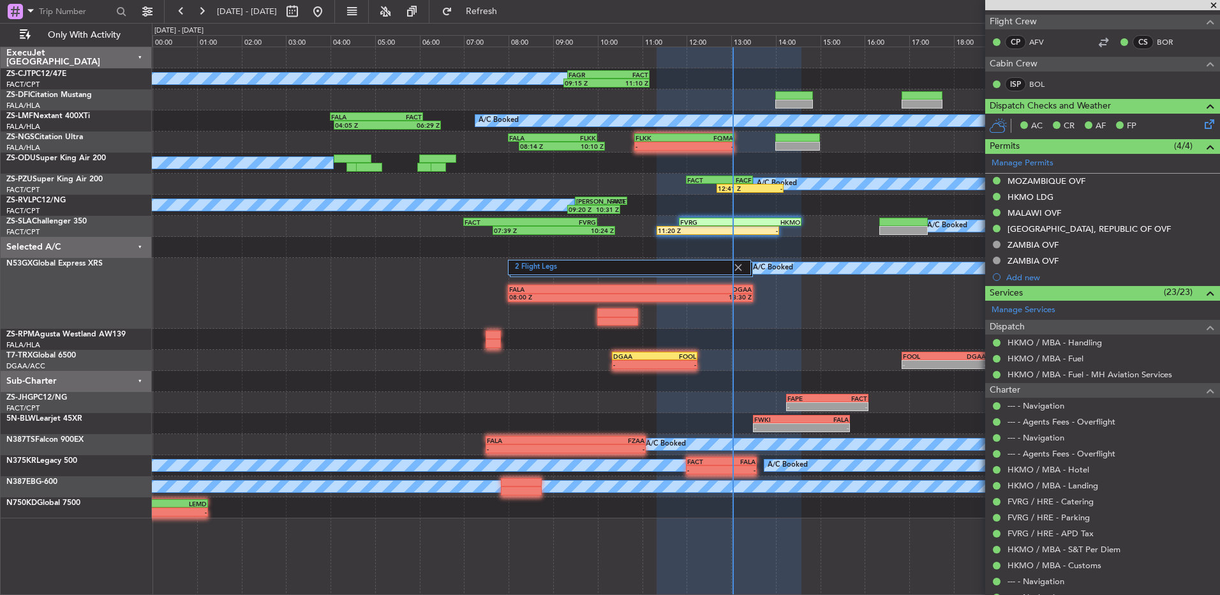
click at [1217, 6] on span at bounding box center [1214, 5] width 13 height 11
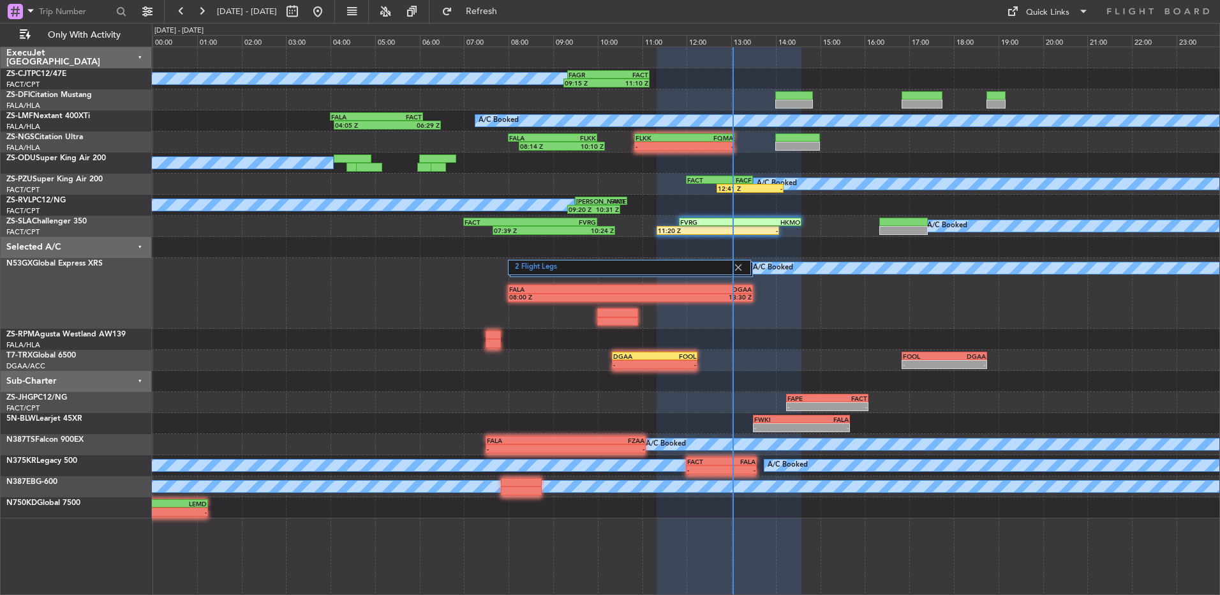
type input "0"
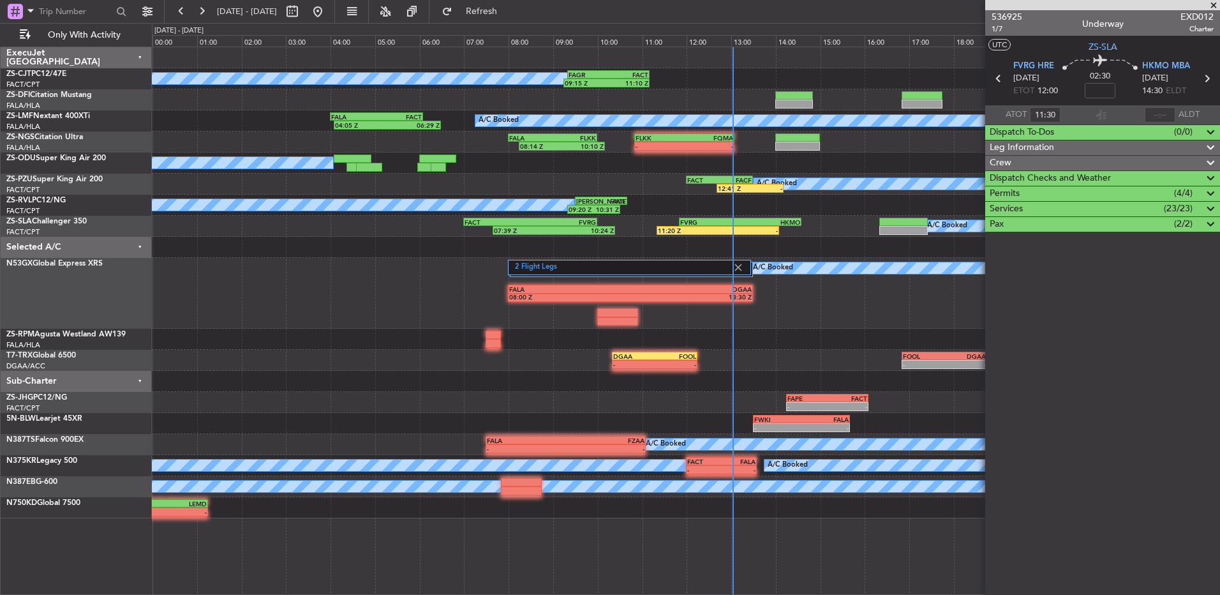
scroll to position [0, 0]
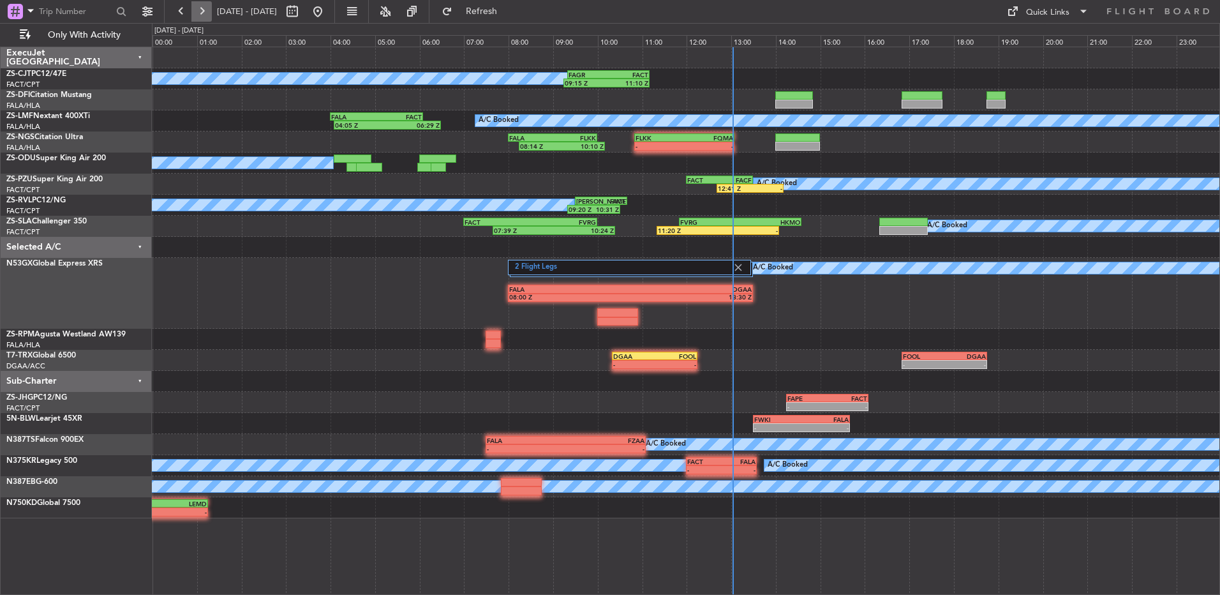
click at [209, 8] on button at bounding box center [201, 11] width 20 height 20
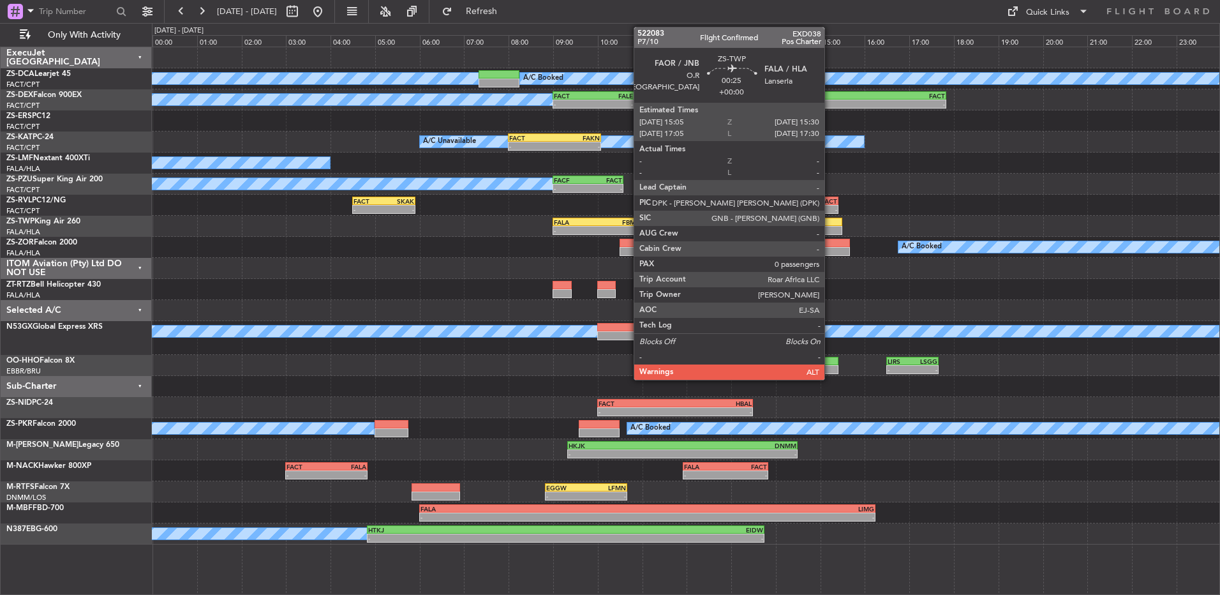
click at [830, 230] on div at bounding box center [832, 230] width 19 height 9
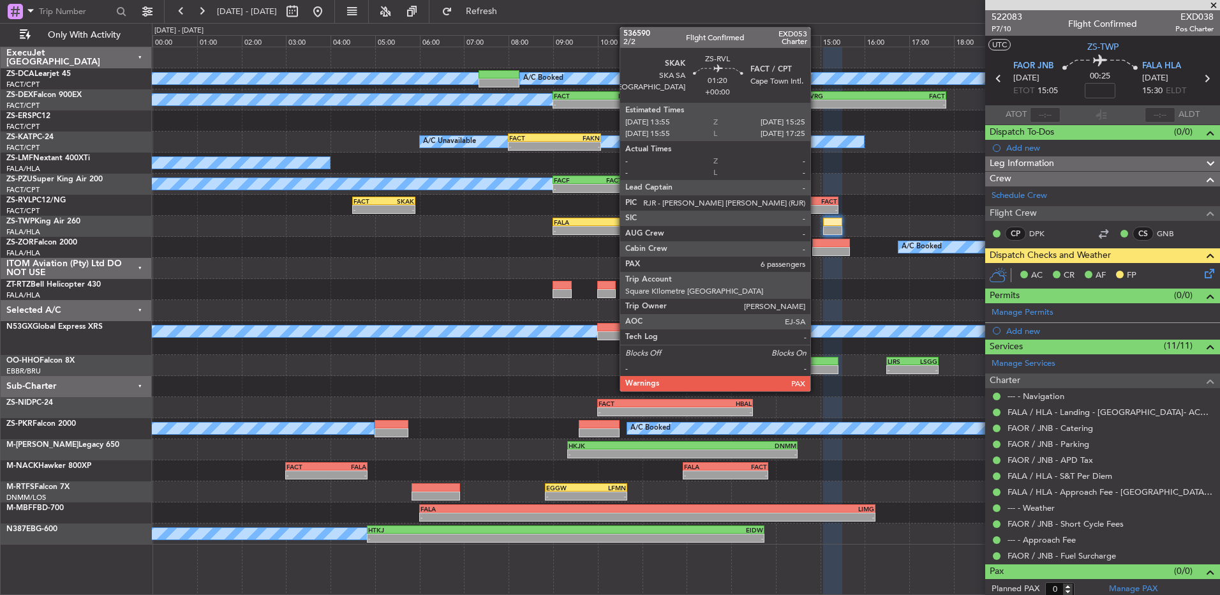
click at [816, 211] on div "-" at bounding box center [822, 210] width 33 height 8
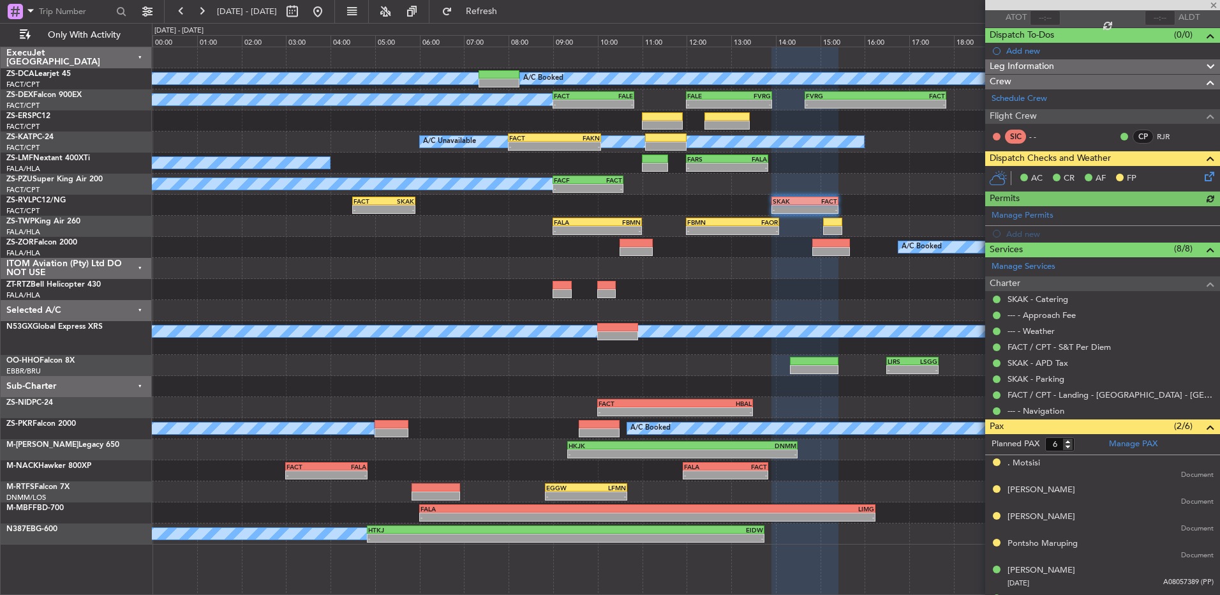
scroll to position [119, 0]
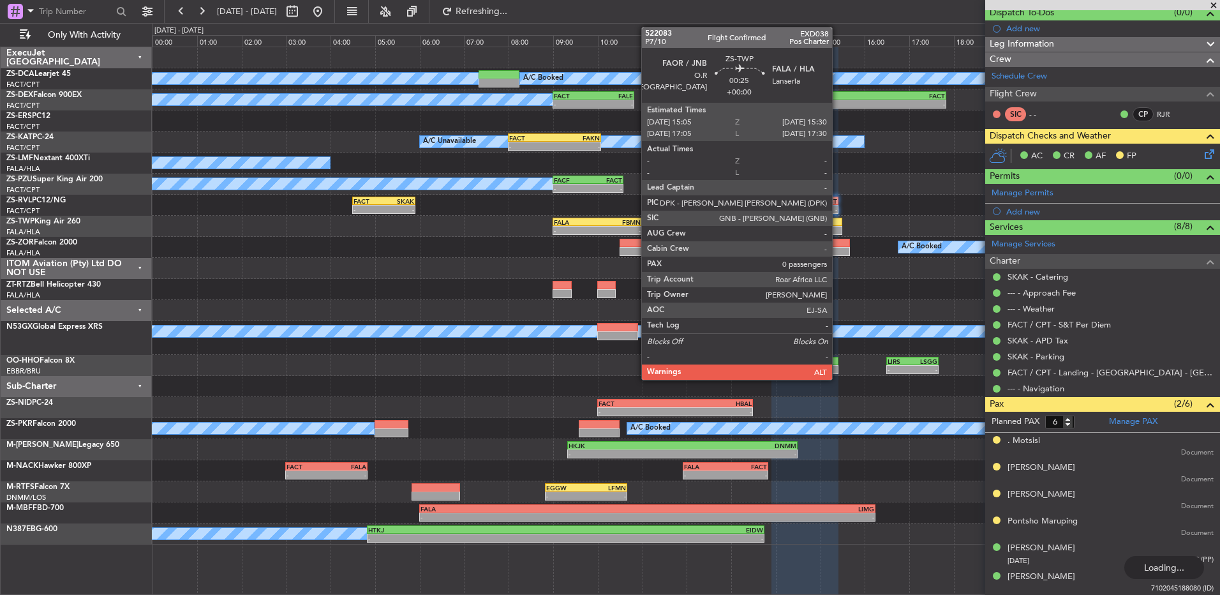
click at [838, 227] on div at bounding box center [832, 230] width 19 height 9
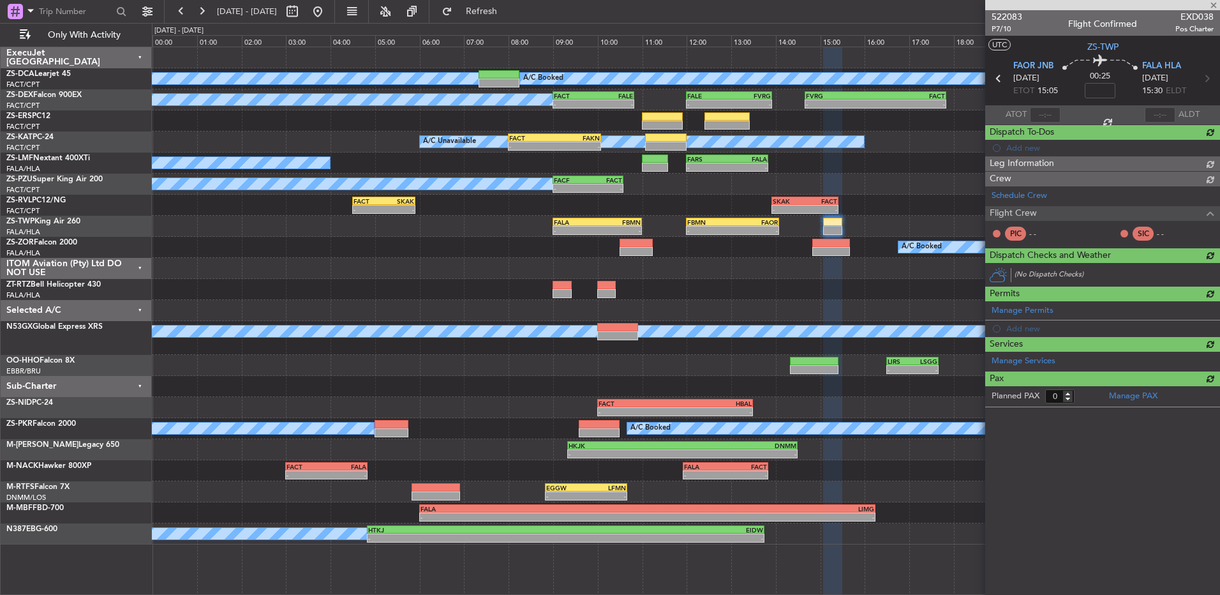
scroll to position [0, 0]
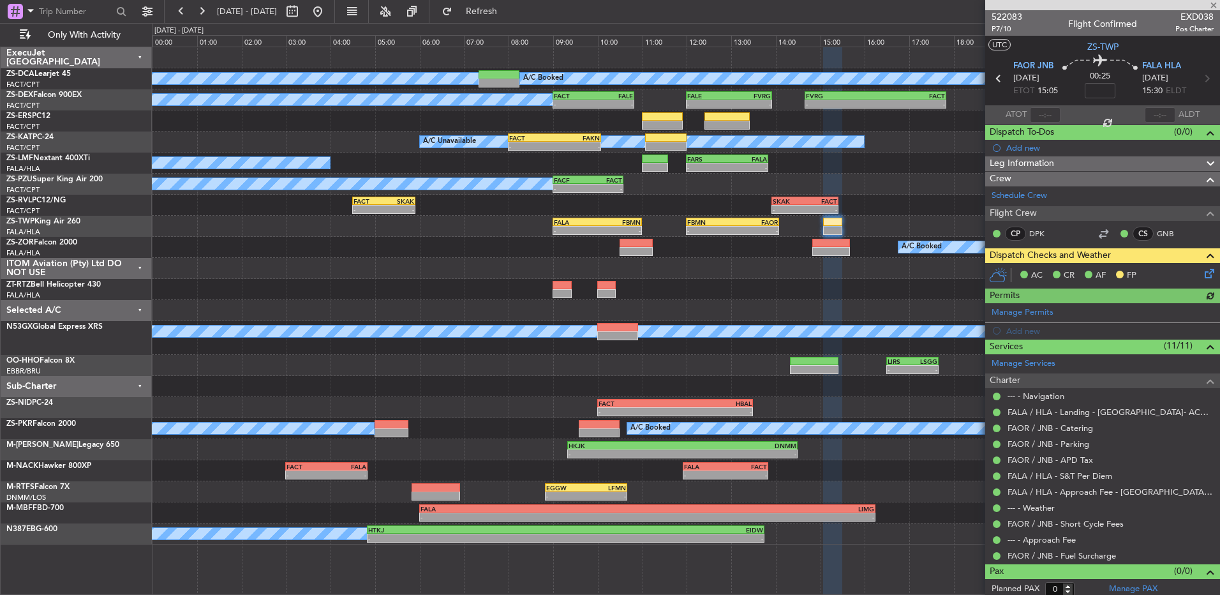
click at [1203, 272] on icon at bounding box center [1208, 271] width 10 height 10
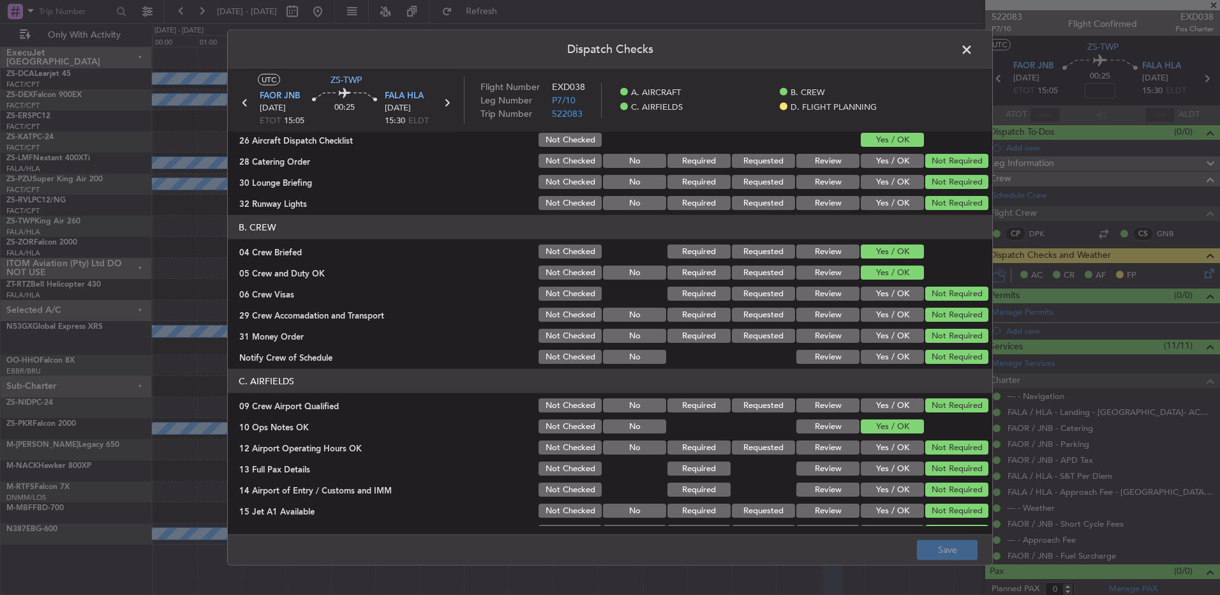
scroll to position [179, 0]
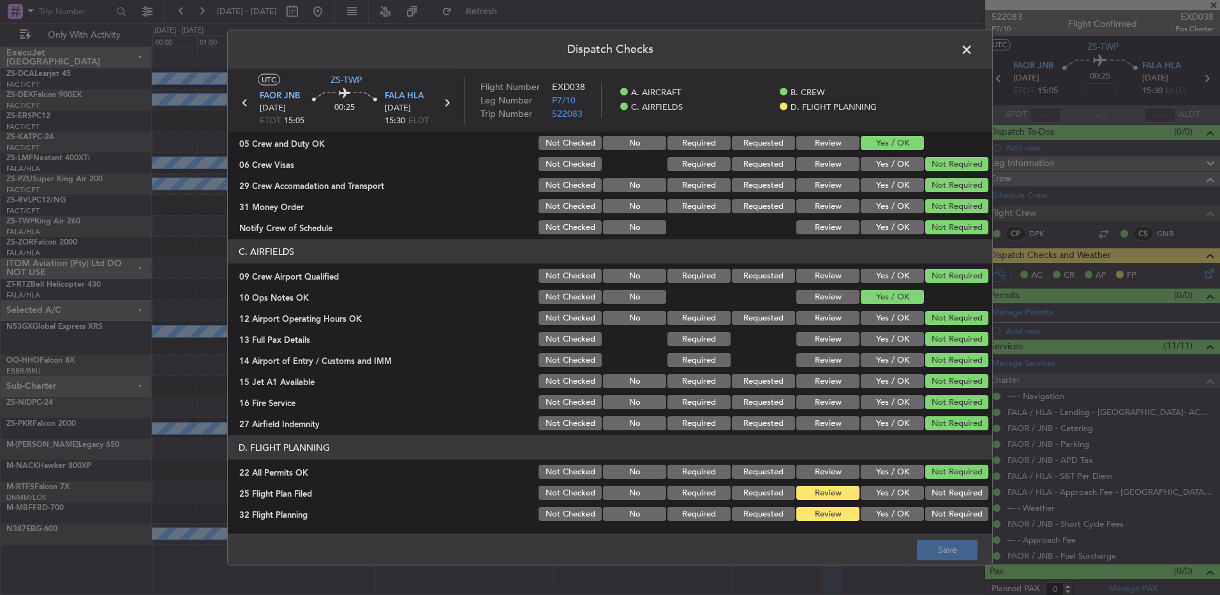
click at [906, 499] on button "Yes / OK" at bounding box center [892, 493] width 63 height 14
click at [908, 502] on section "D. FLIGHT PLANNING 22 All Permits OK Not Checked No Required Requested Review Y…" at bounding box center [610, 478] width 765 height 87
click at [896, 507] on button "Yes / OK" at bounding box center [892, 514] width 63 height 14
click at [933, 545] on button "Save" at bounding box center [947, 549] width 61 height 20
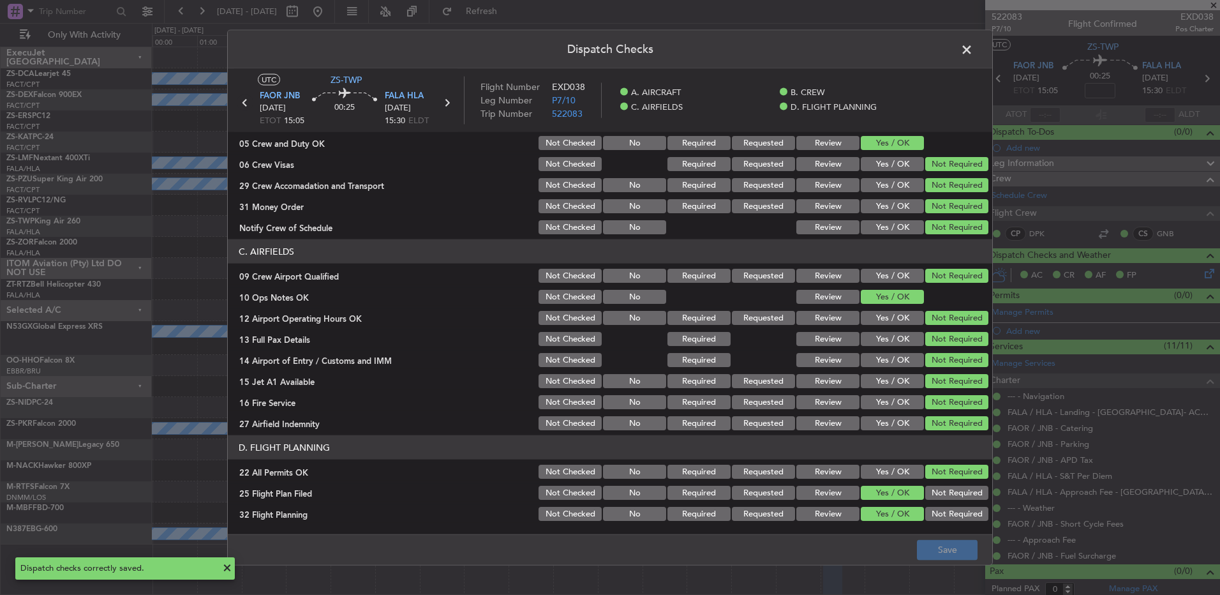
click at [244, 104] on icon at bounding box center [245, 102] width 17 height 17
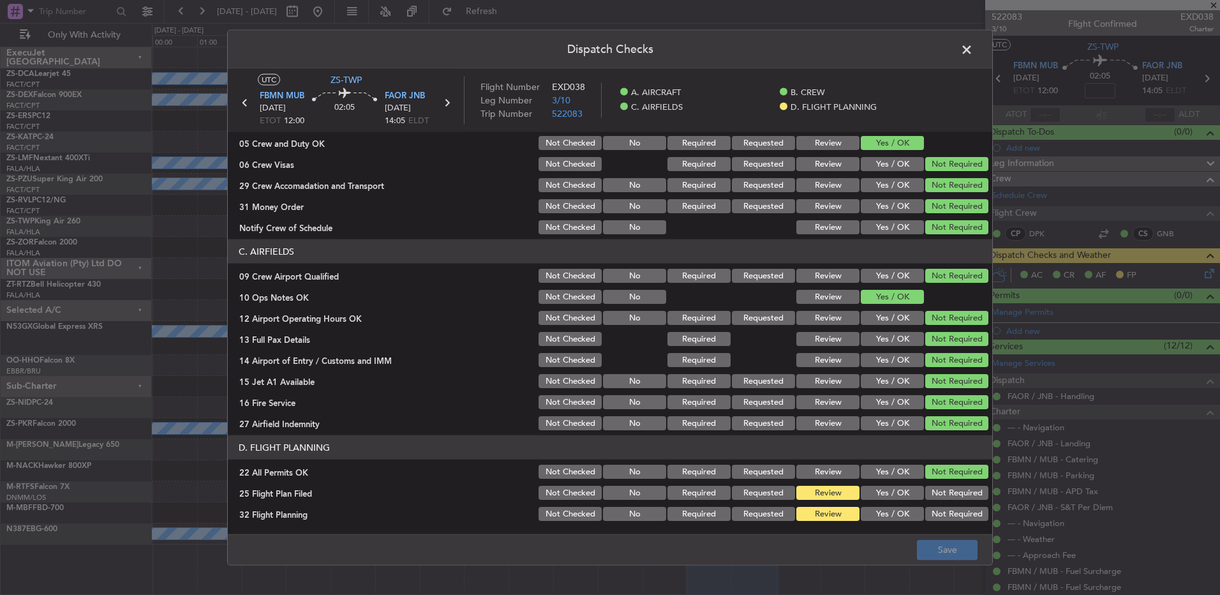
click at [869, 493] on button "Yes / OK" at bounding box center [892, 493] width 63 height 14
click at [874, 508] on section "D. FLIGHT PLANNING 22 All Permits OK Not Checked No Required Requested Review Y…" at bounding box center [610, 478] width 765 height 87
drag, startPoint x: 874, startPoint y: 508, endPoint x: 887, endPoint y: 511, distance: 12.5
click at [876, 508] on button "Yes / OK" at bounding box center [892, 514] width 63 height 14
click at [931, 539] on footer "Save" at bounding box center [610, 549] width 765 height 31
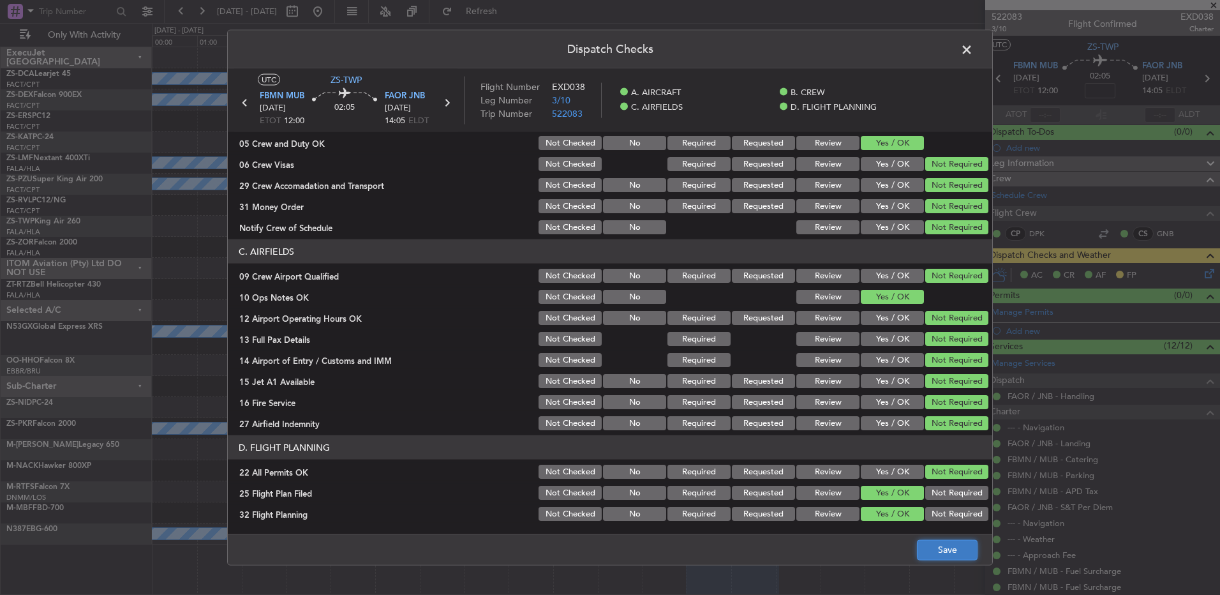
click at [931, 544] on button "Save" at bounding box center [947, 549] width 61 height 20
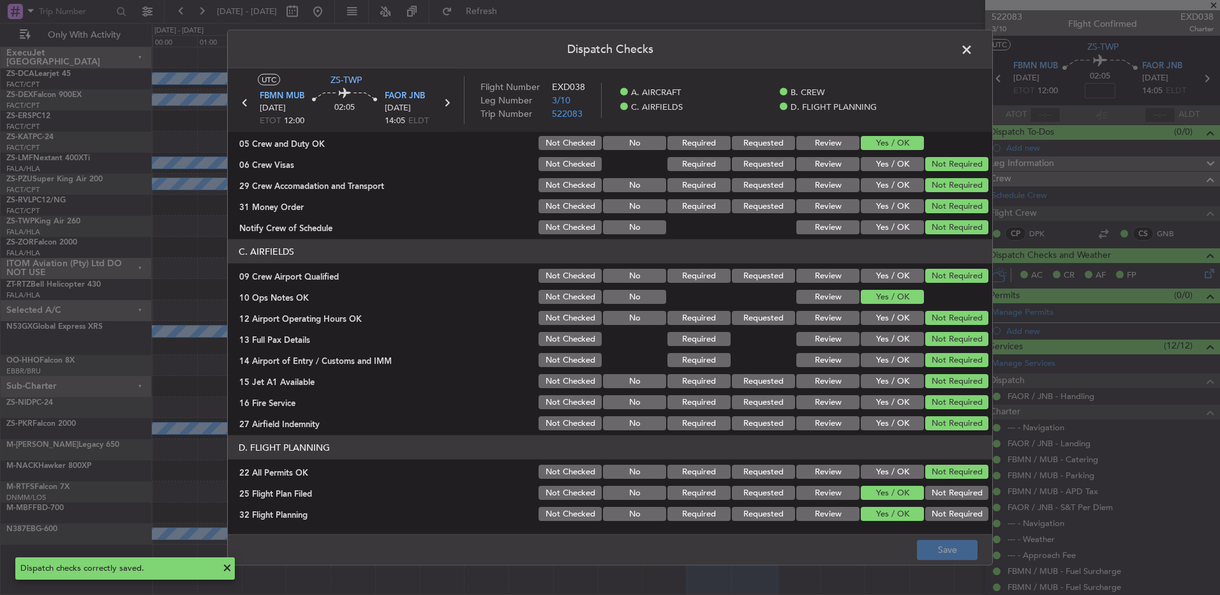
click at [247, 102] on icon at bounding box center [245, 102] width 17 height 17
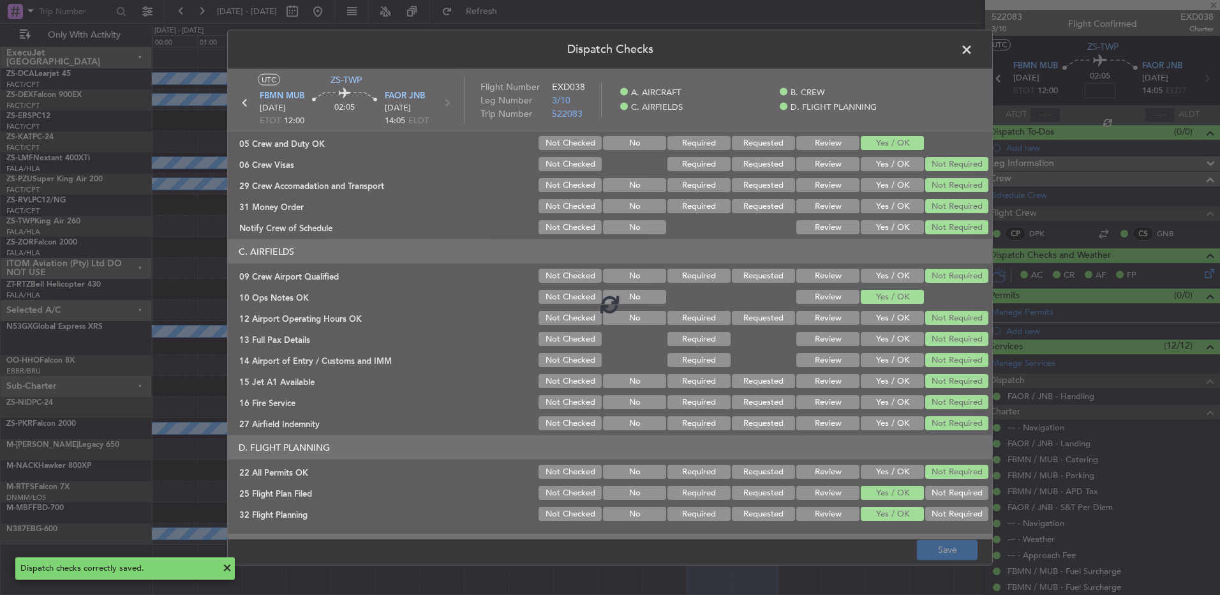
type input "0"
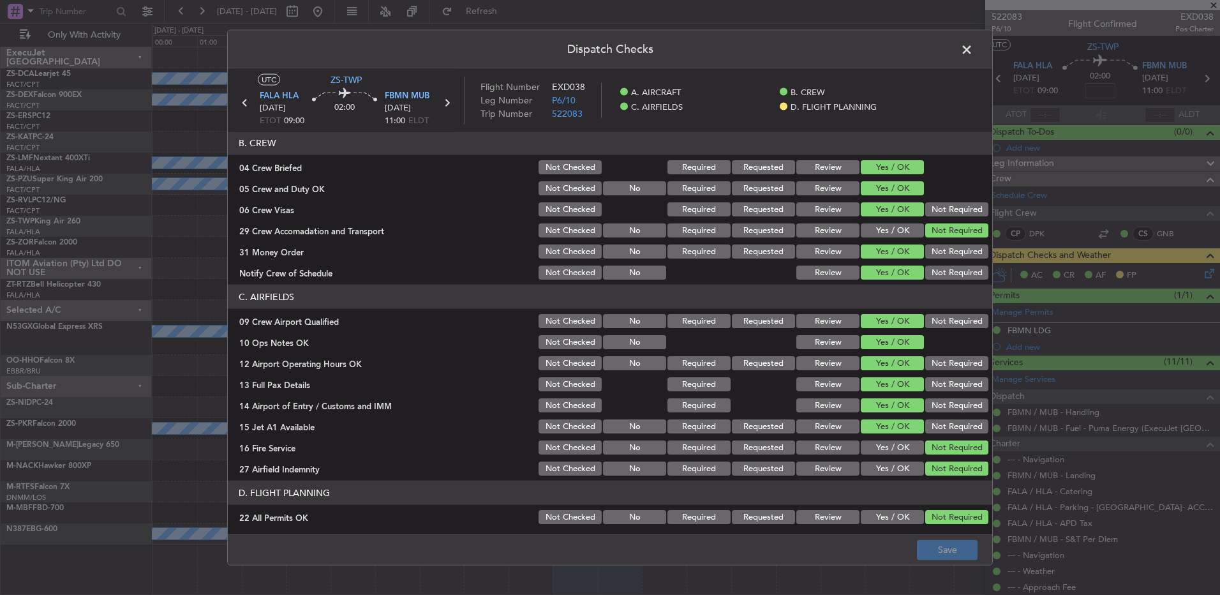
scroll to position [179, 0]
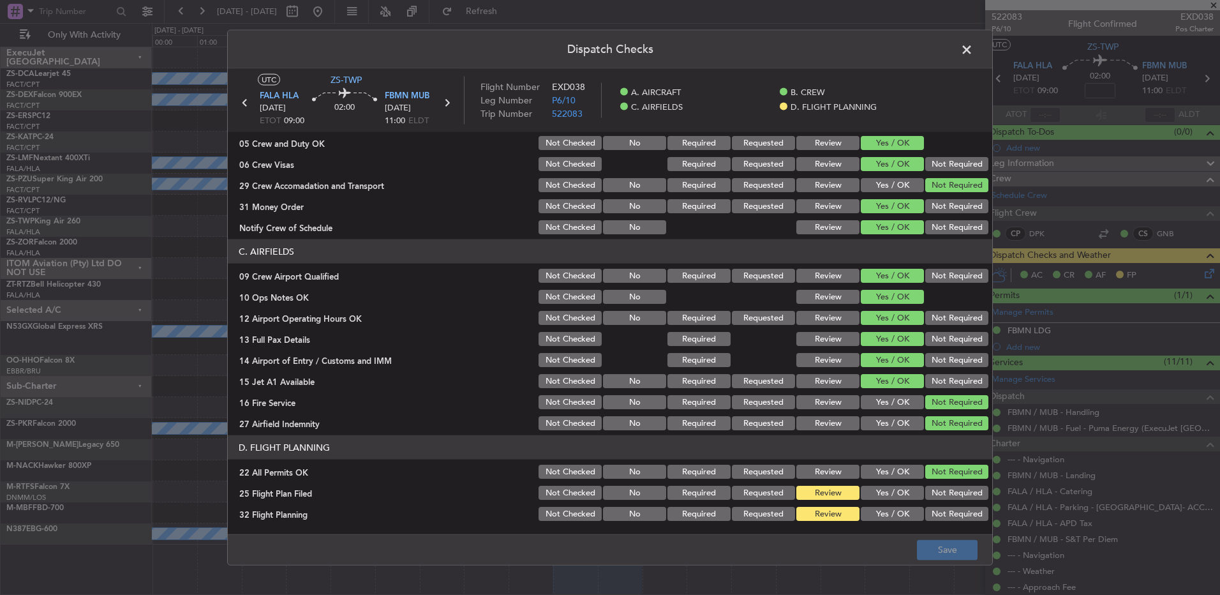
click at [883, 497] on button "Yes / OK" at bounding box center [892, 493] width 63 height 14
click at [885, 511] on button "Yes / OK" at bounding box center [892, 514] width 63 height 14
click at [945, 548] on button "Save" at bounding box center [947, 549] width 61 height 20
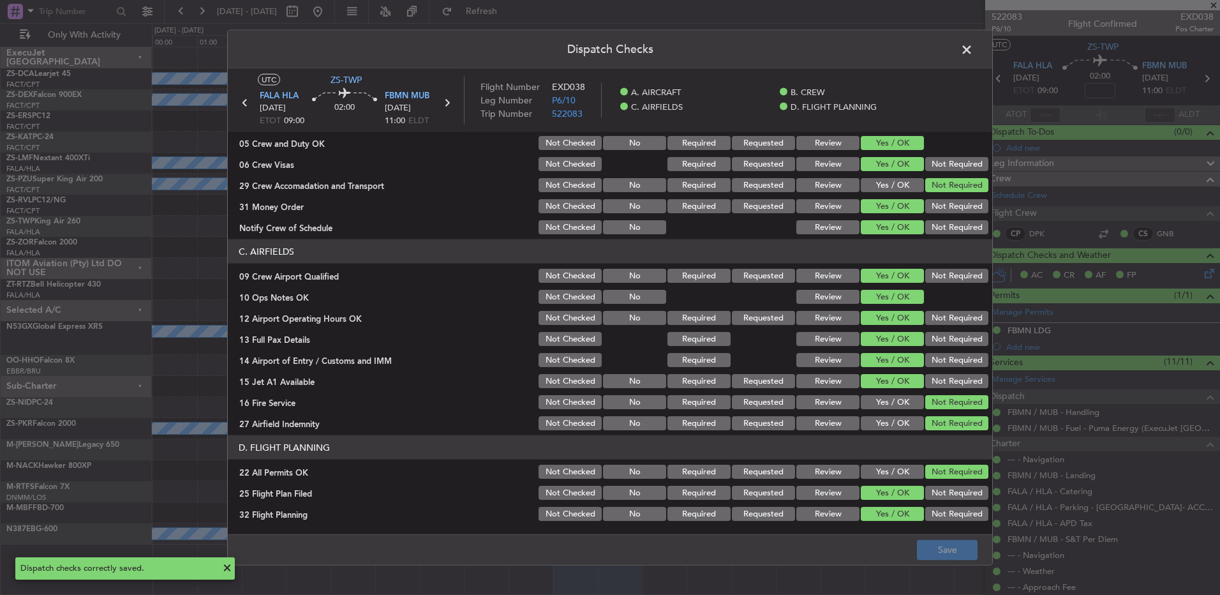
click at [973, 47] on span at bounding box center [973, 53] width 0 height 26
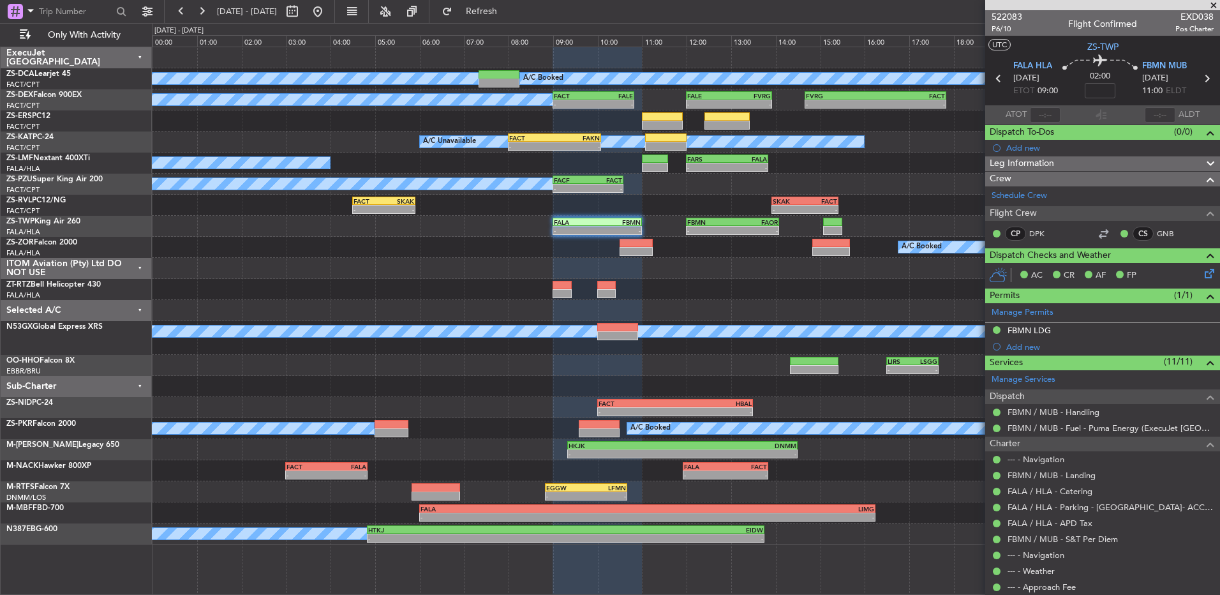
click at [1215, 6] on span at bounding box center [1214, 5] width 13 height 11
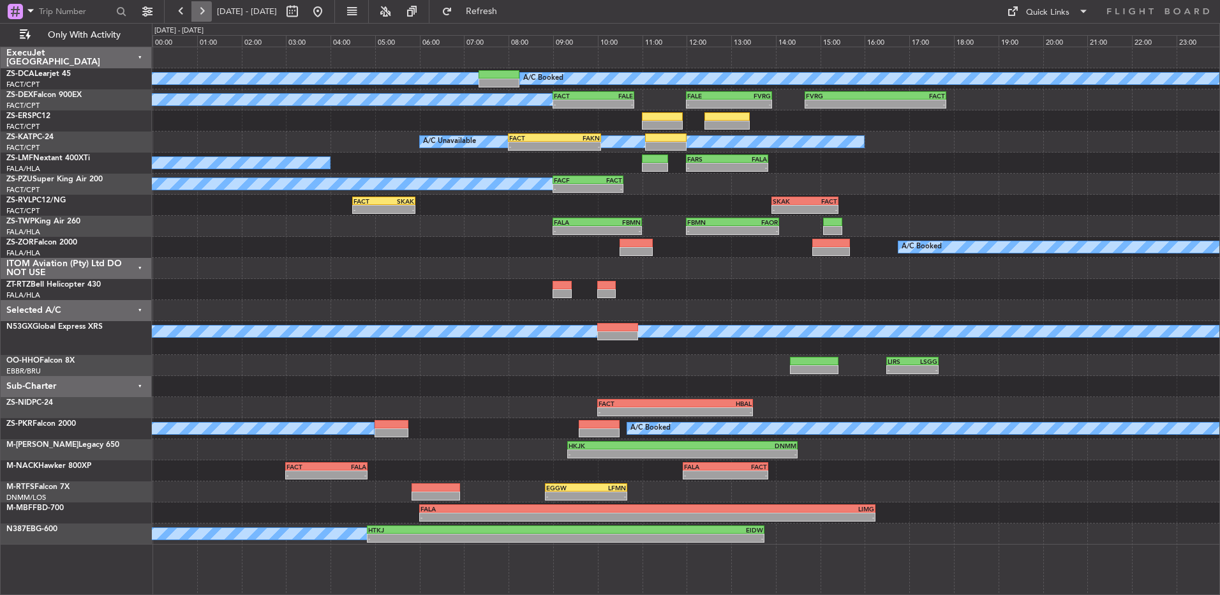
click at [206, 19] on button at bounding box center [201, 11] width 20 height 20
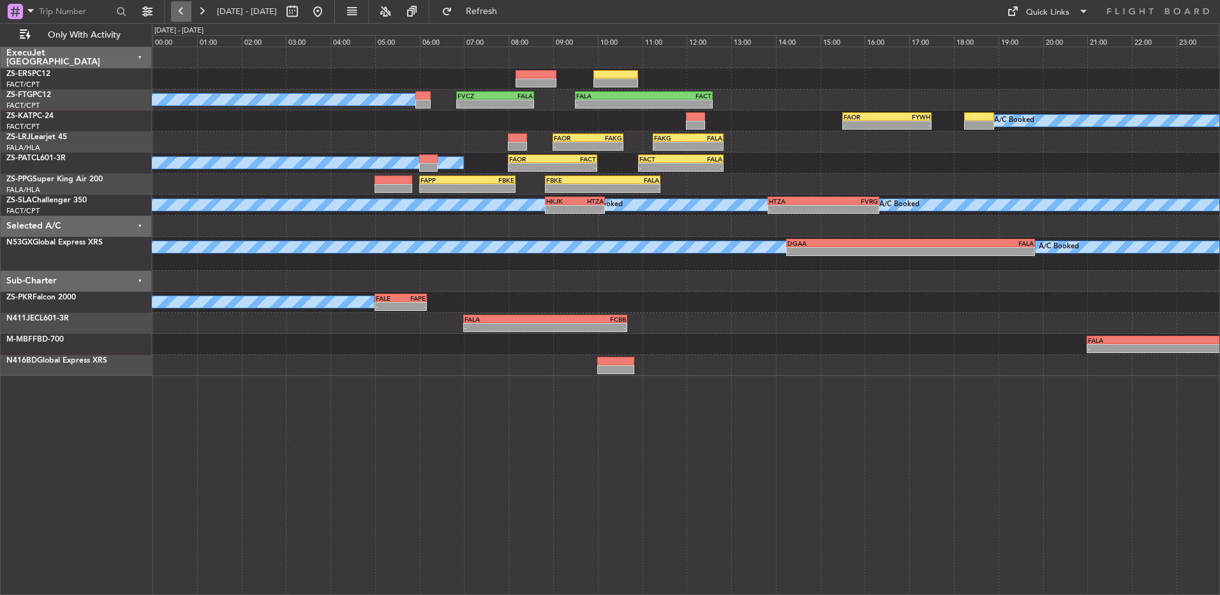
click at [187, 15] on button at bounding box center [181, 11] width 20 height 20
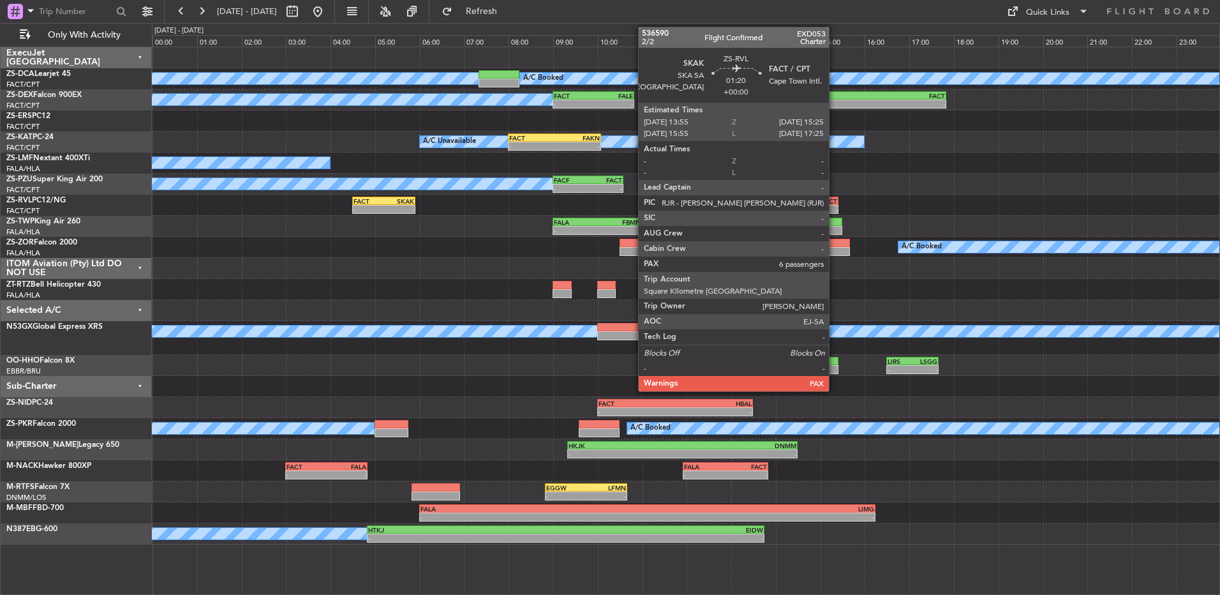
click at [828, 204] on div "FACT" at bounding box center [822, 201] width 33 height 8
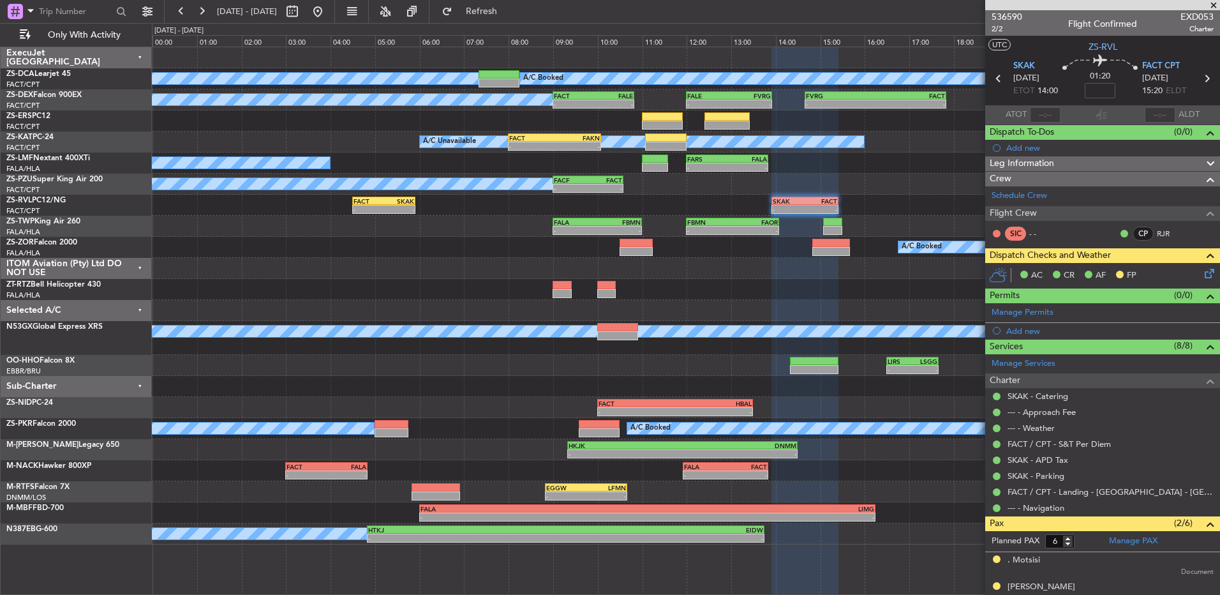
click at [1203, 274] on icon at bounding box center [1208, 271] width 10 height 10
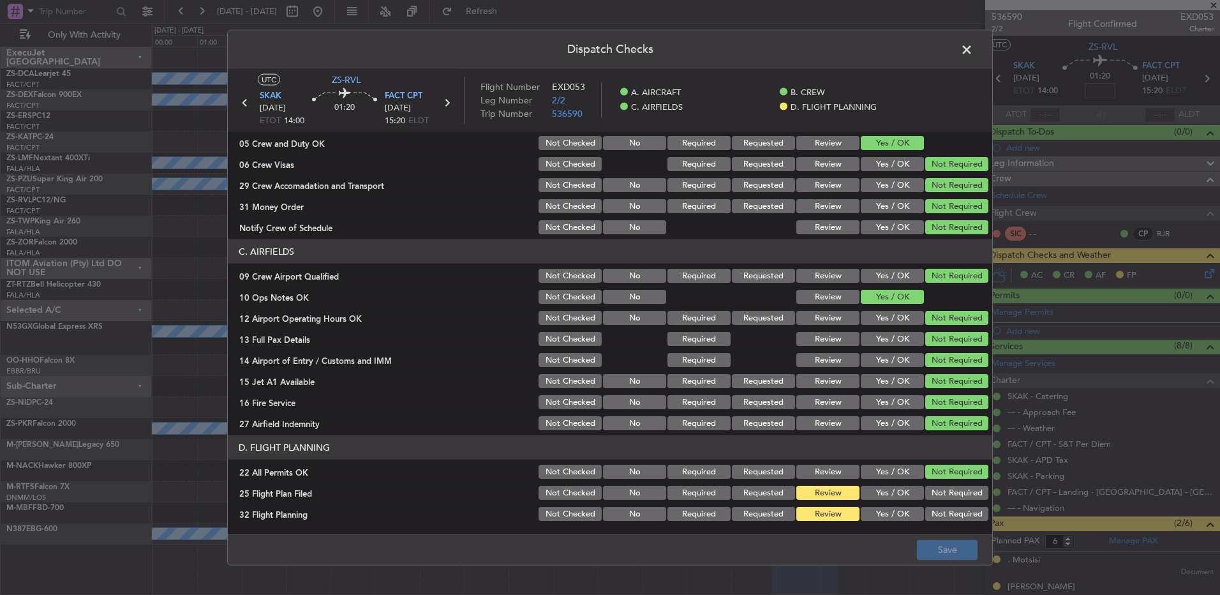
click at [880, 489] on button "Yes / OK" at bounding box center [892, 493] width 63 height 14
click at [884, 509] on button "Yes / OK" at bounding box center [892, 514] width 63 height 14
click at [957, 554] on button "Save" at bounding box center [947, 549] width 61 height 20
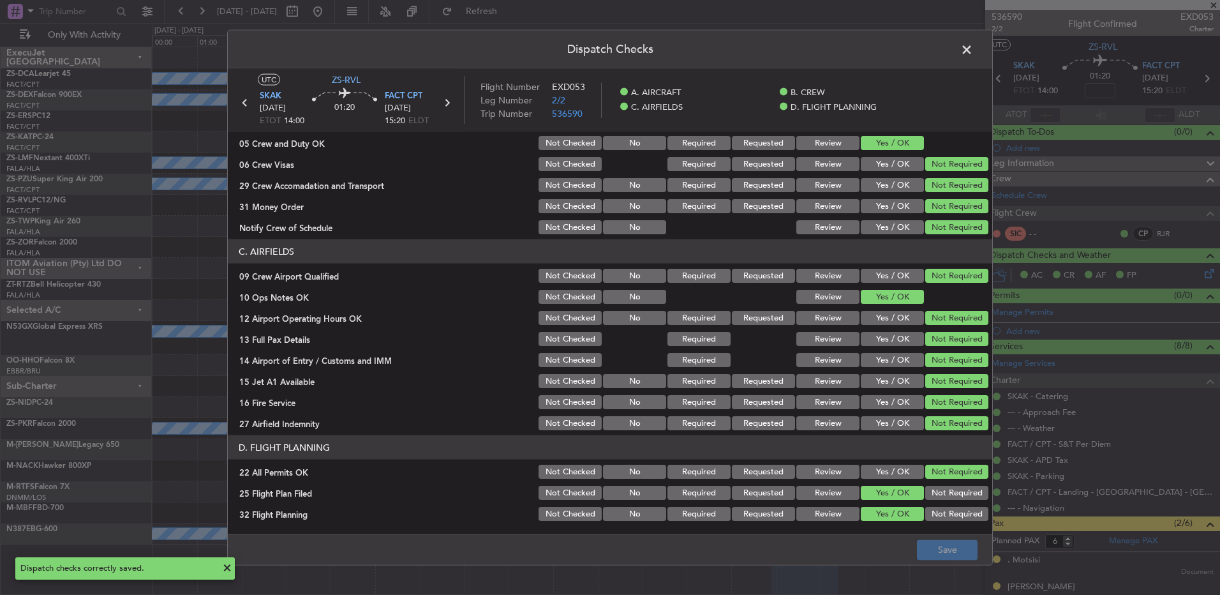
click at [973, 47] on span at bounding box center [973, 53] width 0 height 26
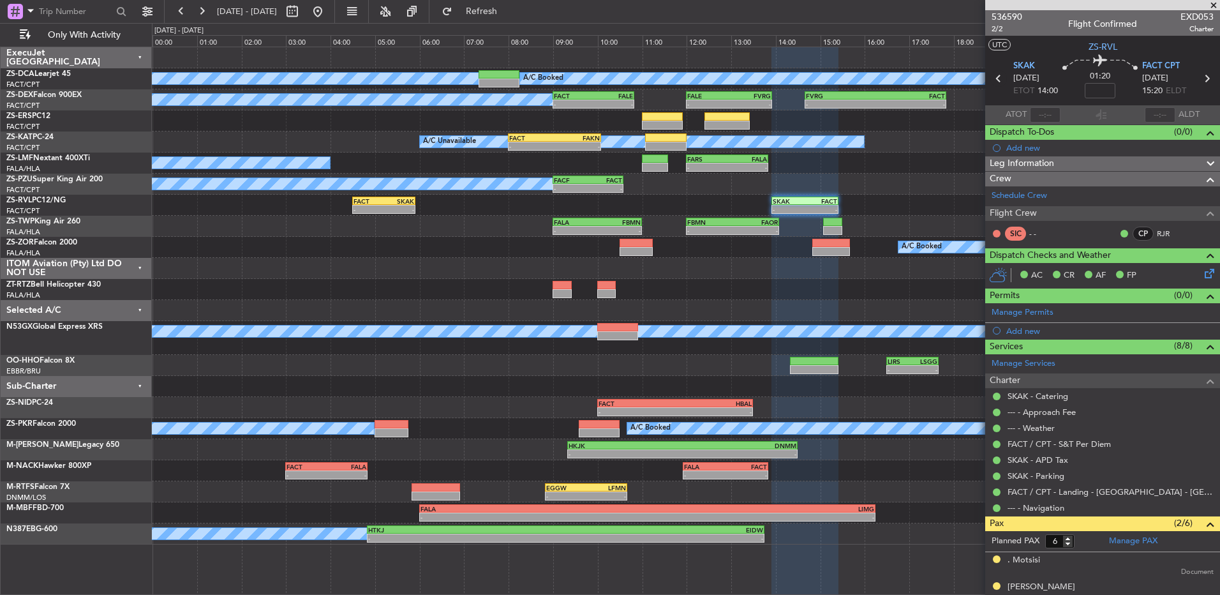
click at [993, 78] on icon at bounding box center [999, 78] width 17 height 17
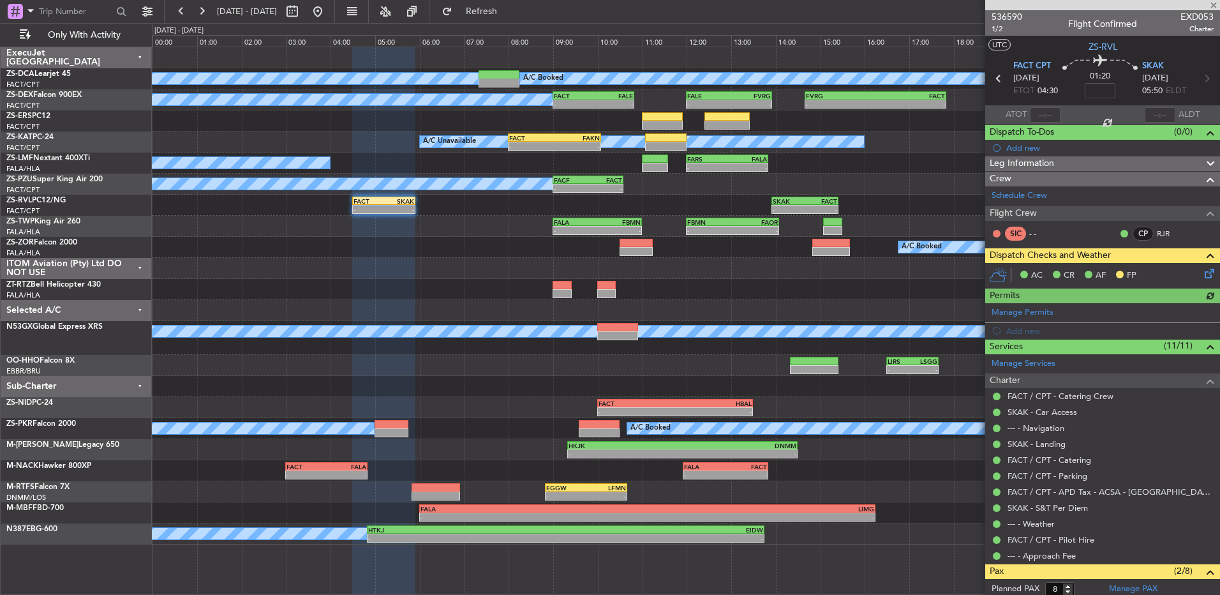
click at [1204, 273] on icon at bounding box center [1208, 271] width 10 height 10
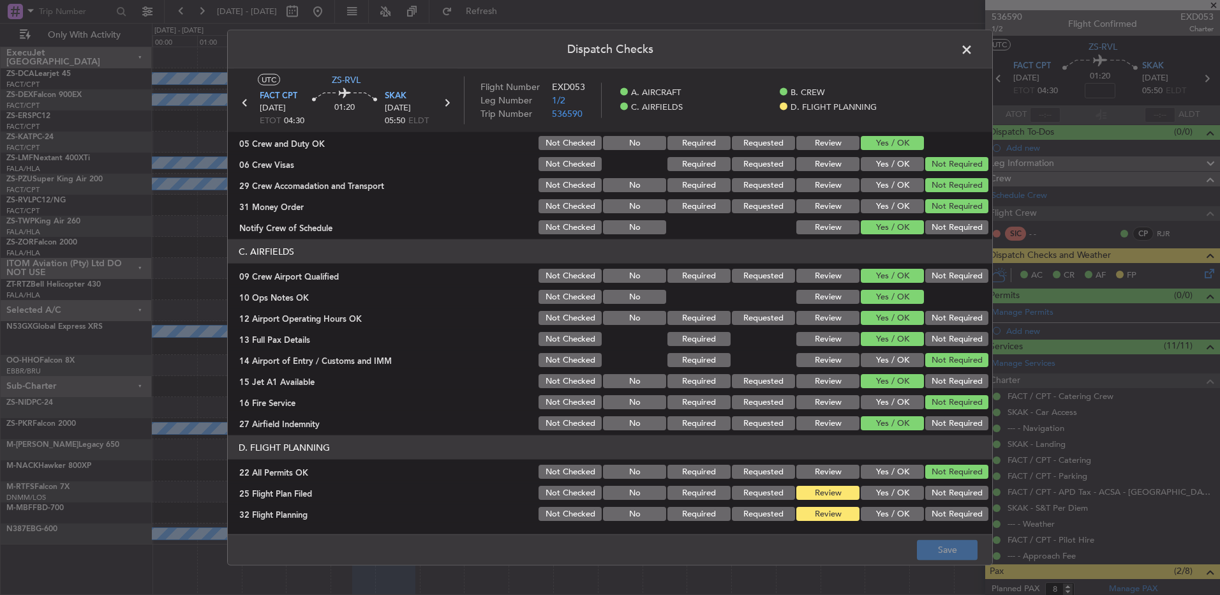
click at [879, 489] on button "Yes / OK" at bounding box center [892, 493] width 63 height 14
click at [883, 504] on section "D. FLIGHT PLANNING 22 All Permits OK Not Checked No Required Requested Review Y…" at bounding box center [610, 478] width 765 height 87
drag, startPoint x: 883, startPoint y: 504, endPoint x: 883, endPoint y: 518, distance: 14.1
click at [885, 514] on button "Yes / OK" at bounding box center [892, 514] width 63 height 14
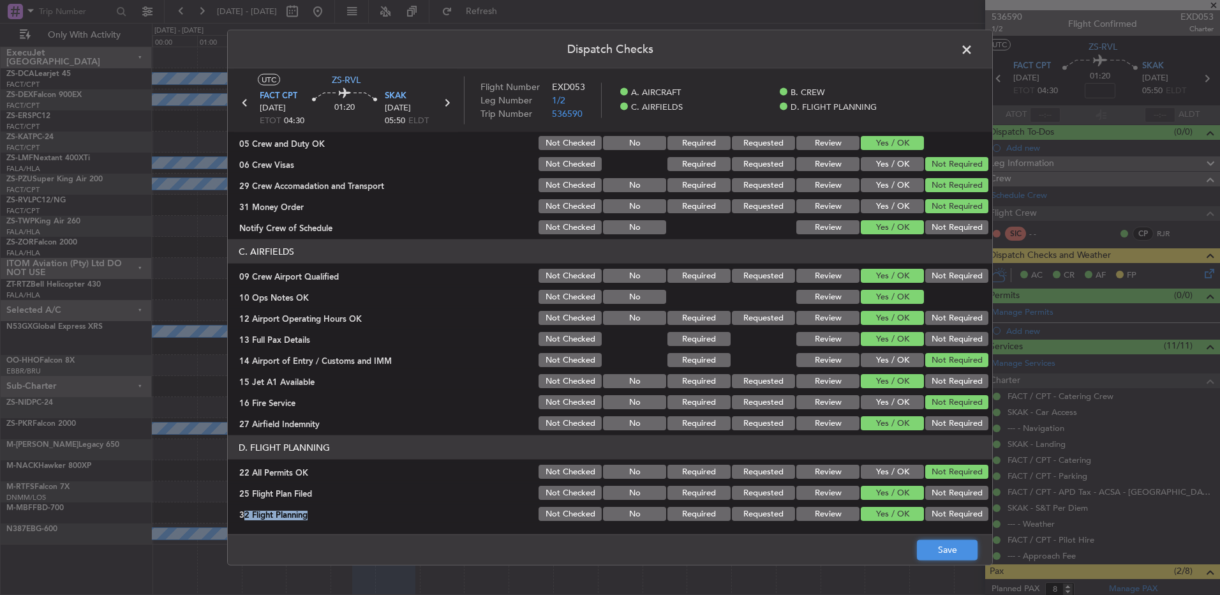
click at [947, 545] on button "Save" at bounding box center [947, 549] width 61 height 20
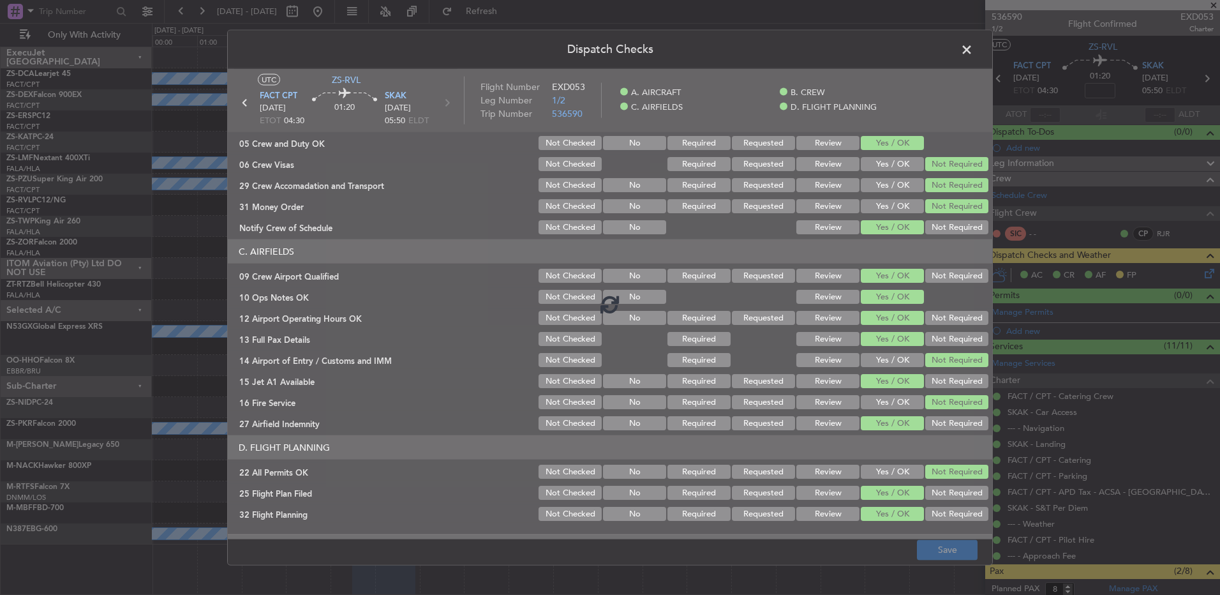
click at [973, 44] on span at bounding box center [973, 53] width 0 height 26
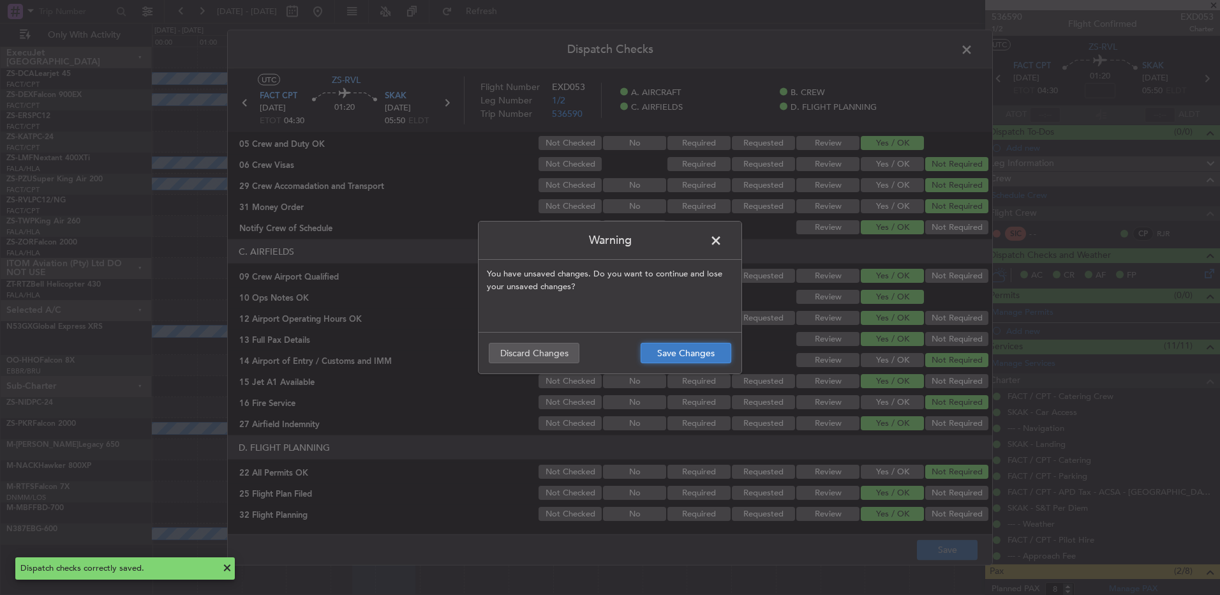
click at [683, 356] on button "Save Changes" at bounding box center [686, 353] width 91 height 20
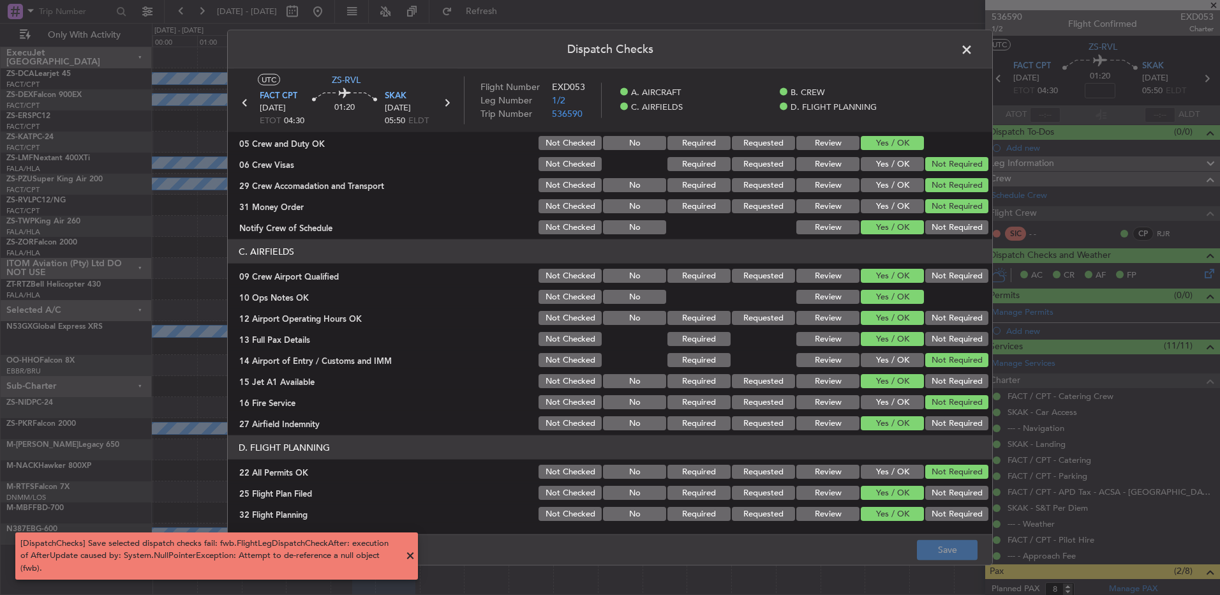
click at [973, 50] on span at bounding box center [973, 53] width 0 height 26
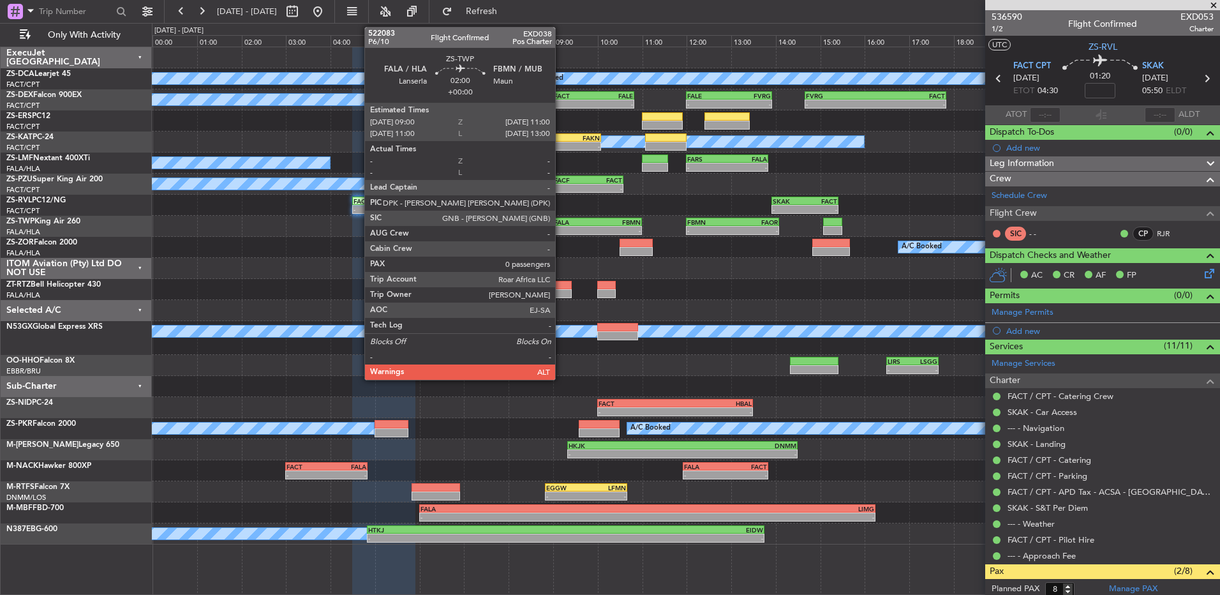
click at [566, 231] on div "-" at bounding box center [575, 231] width 43 height 8
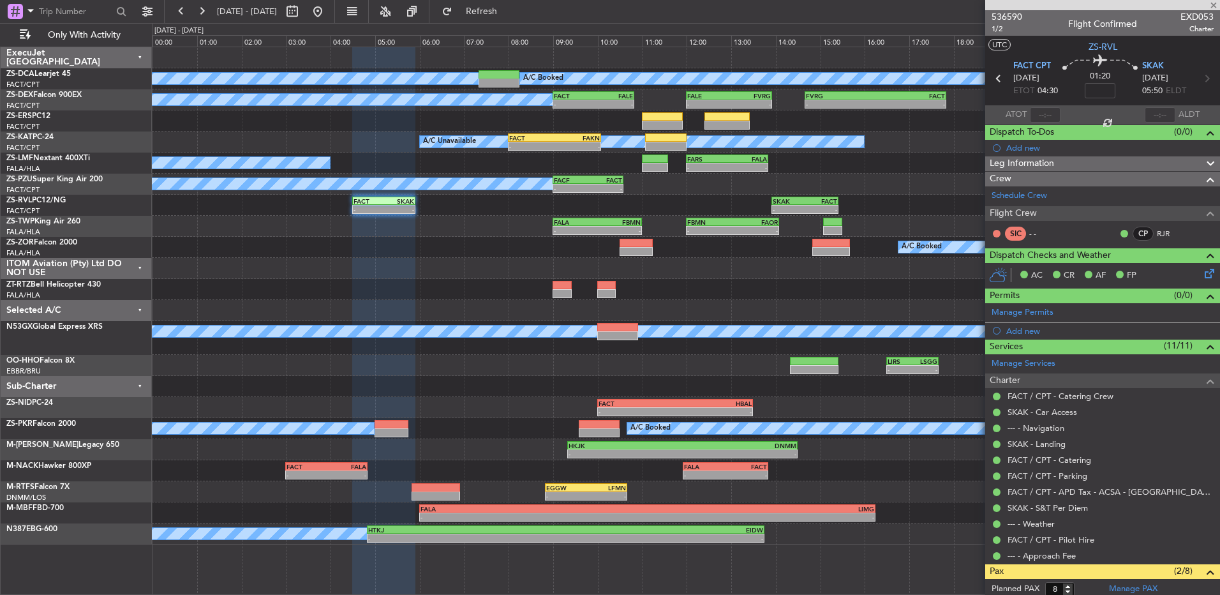
type input "0"
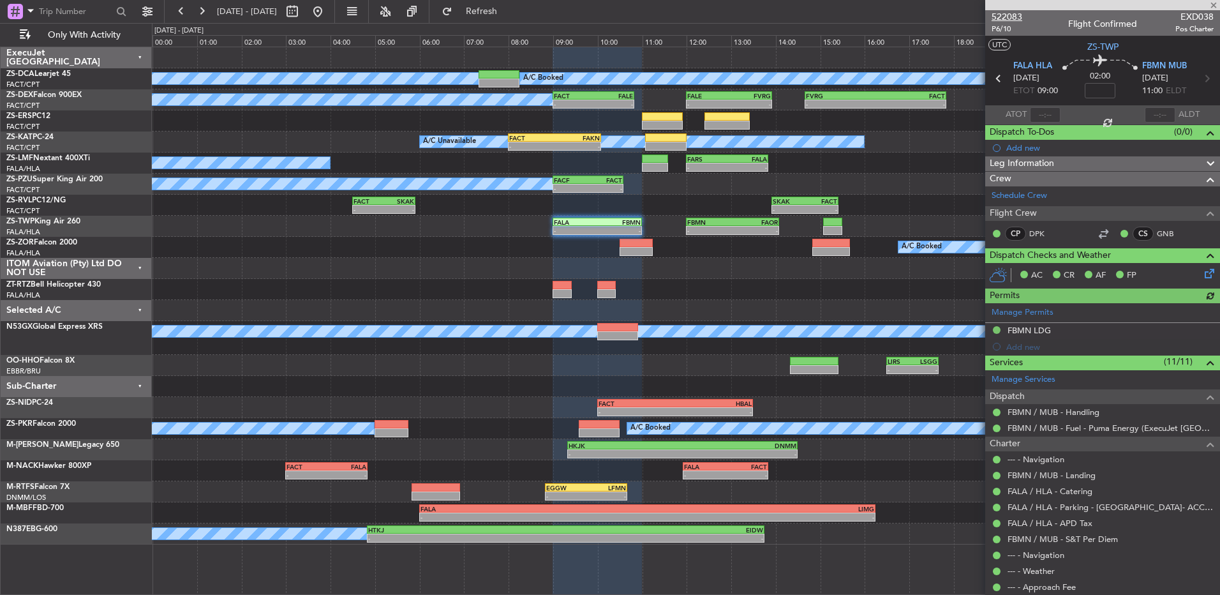
click at [1003, 19] on span "522083" at bounding box center [1007, 16] width 31 height 13
click at [576, 131] on div "A/C Unavailable - - FACT 08:00 Z FAKN 10:05 Z" at bounding box center [686, 141] width 1068 height 21
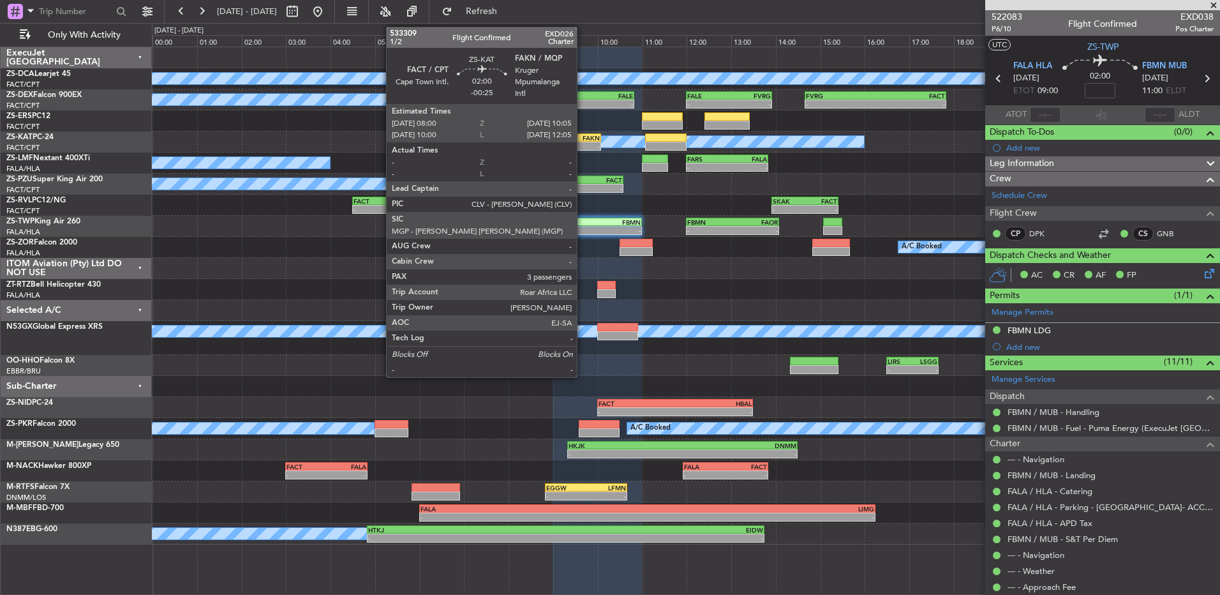
click at [583, 141] on div "FACT 08:00 Z FAKN 10:05 Z" at bounding box center [554, 137] width 93 height 9
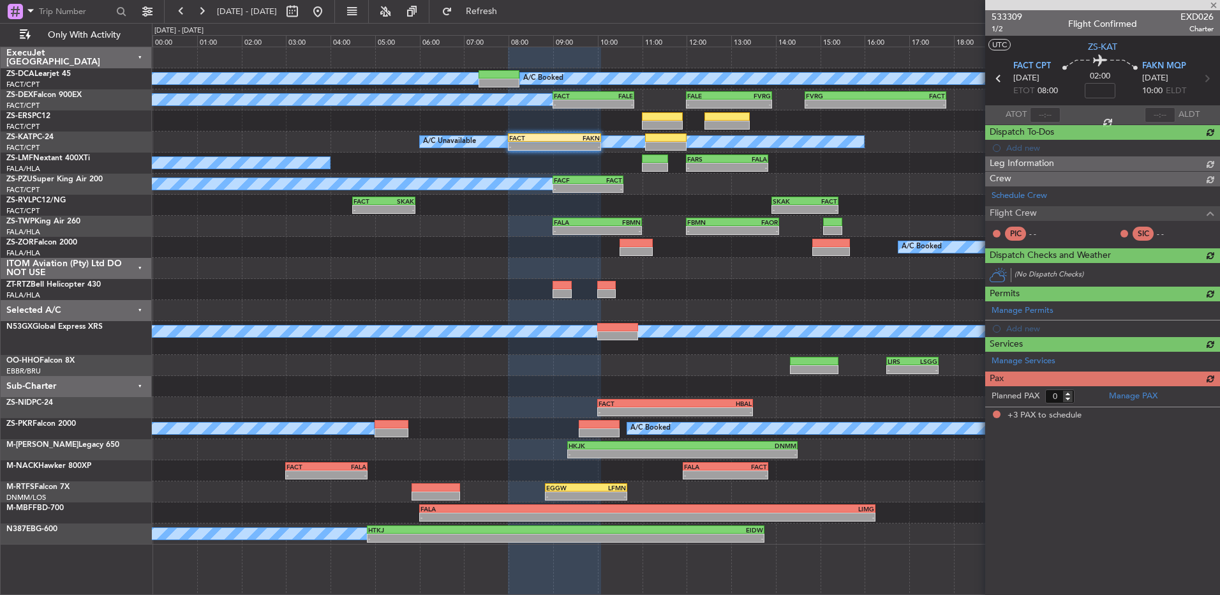
type input "-00:25"
type input "3"
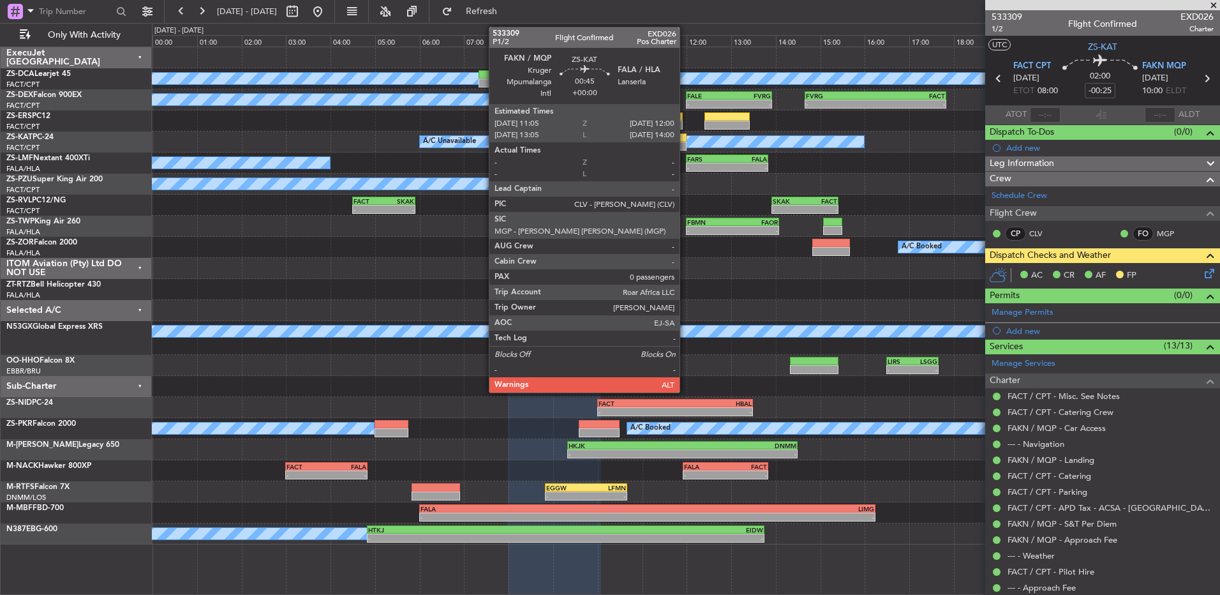
click at [681, 135] on div at bounding box center [665, 137] width 41 height 9
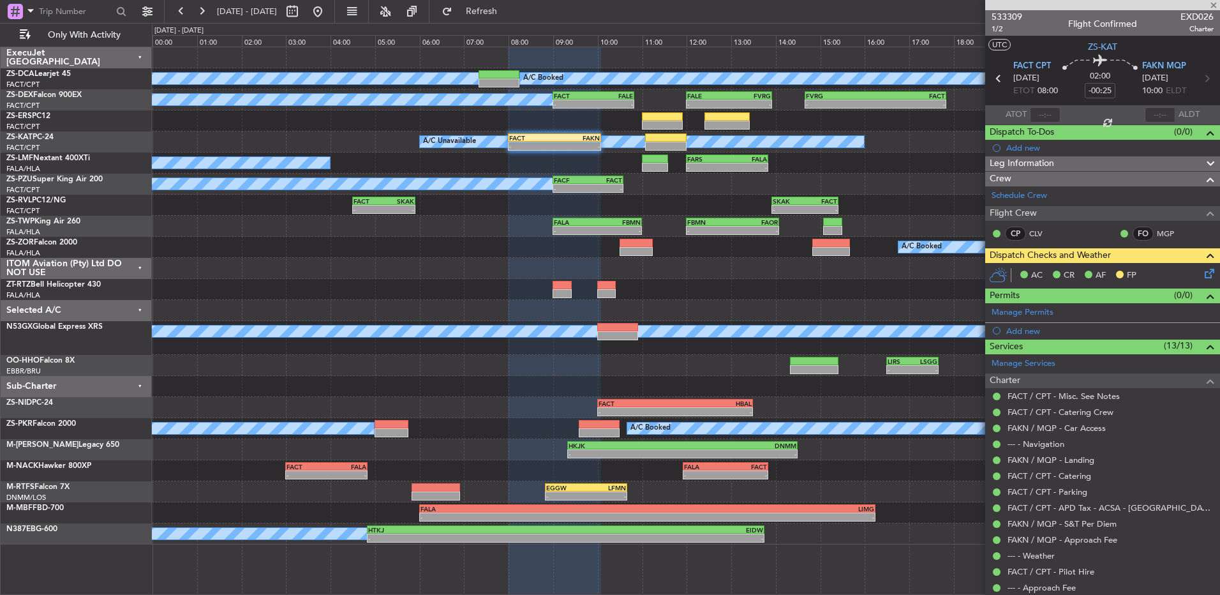
type input "0"
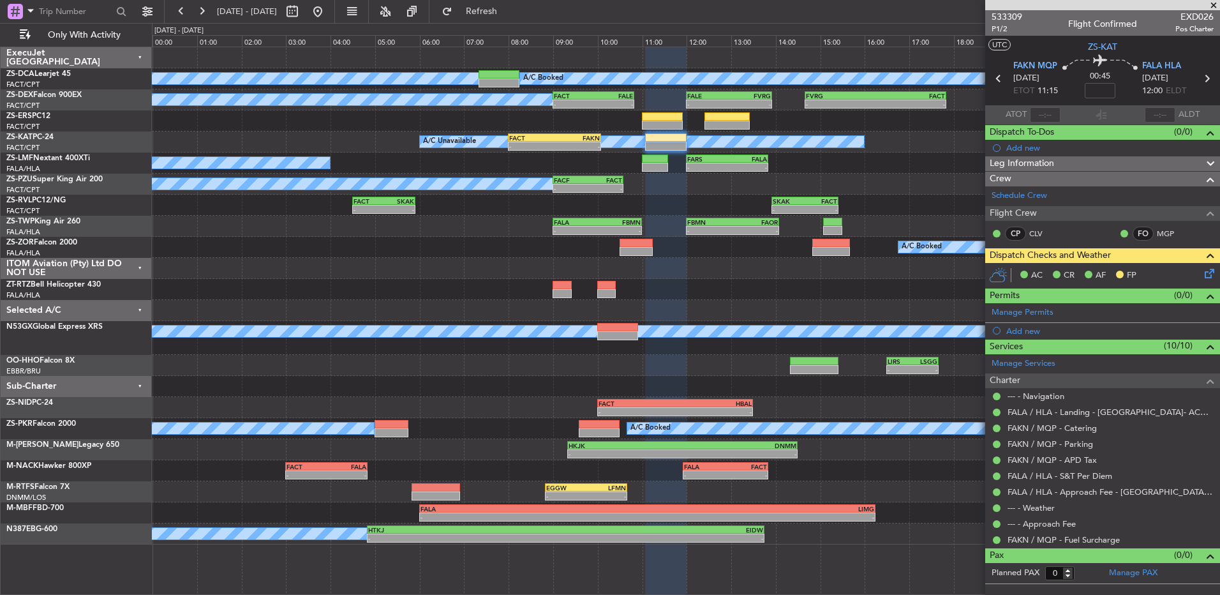
click at [1213, 3] on span at bounding box center [1214, 5] width 13 height 11
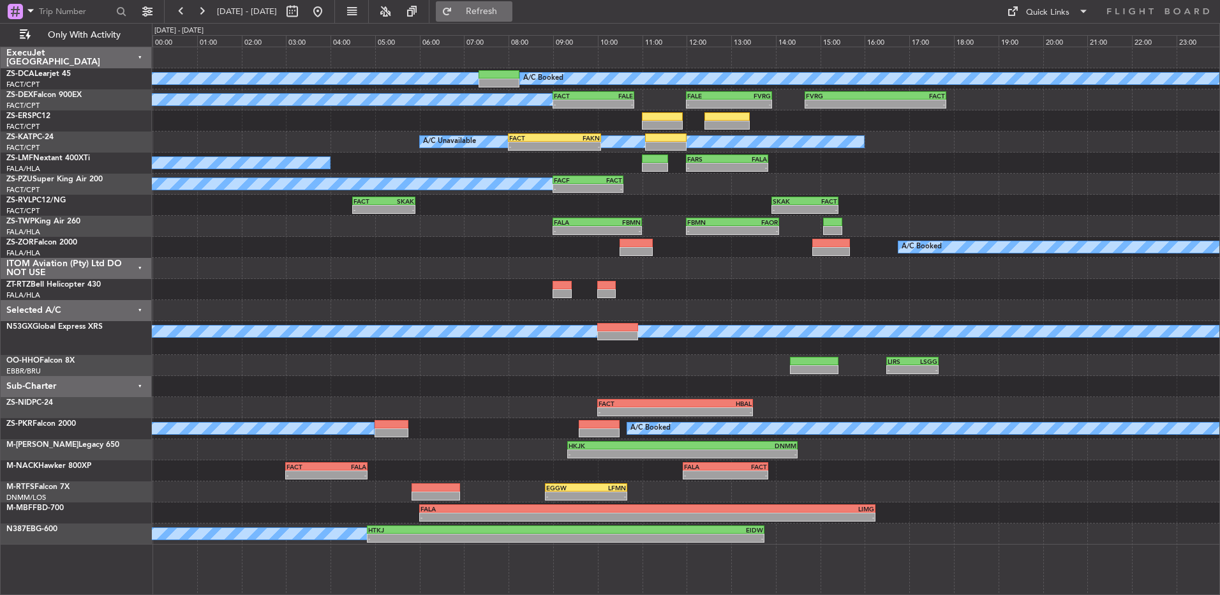
click at [484, 18] on button "Refresh" at bounding box center [474, 11] width 77 height 20
click at [176, 12] on button at bounding box center [181, 11] width 20 height 20
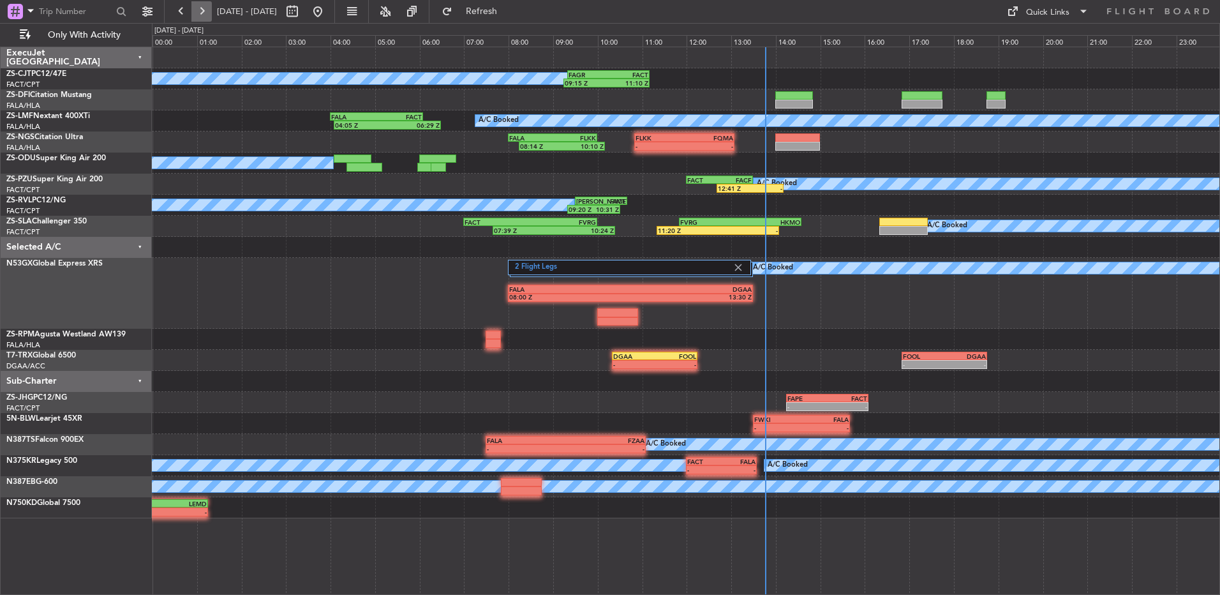
click at [206, 19] on button at bounding box center [201, 11] width 20 height 20
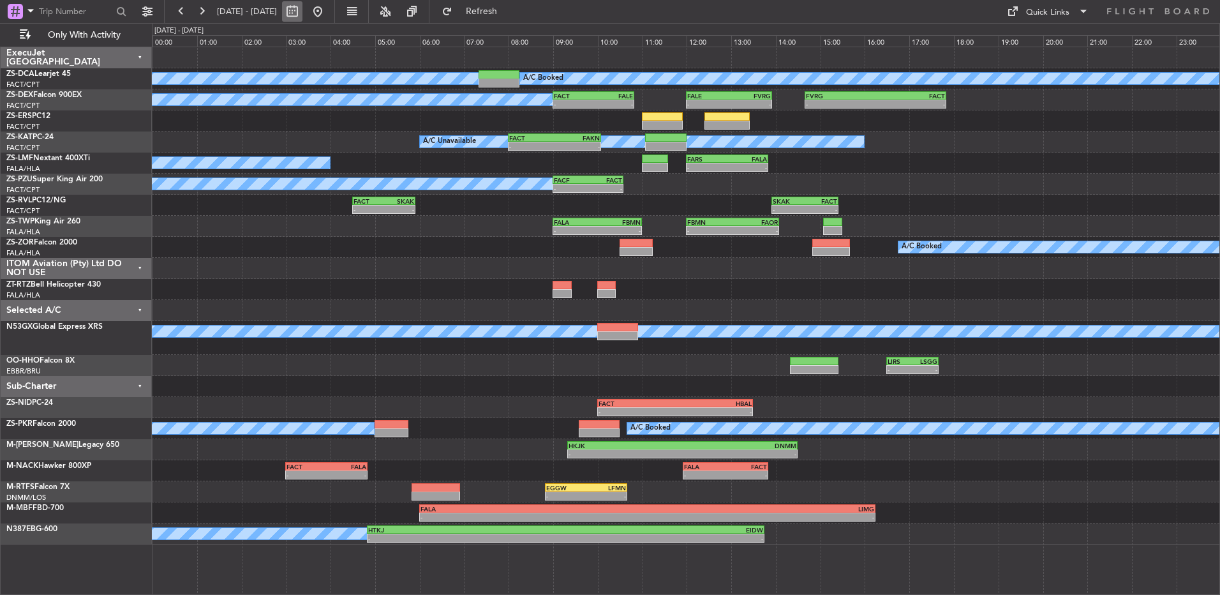
click at [303, 12] on button at bounding box center [292, 11] width 20 height 20
select select "9"
select select "2025"
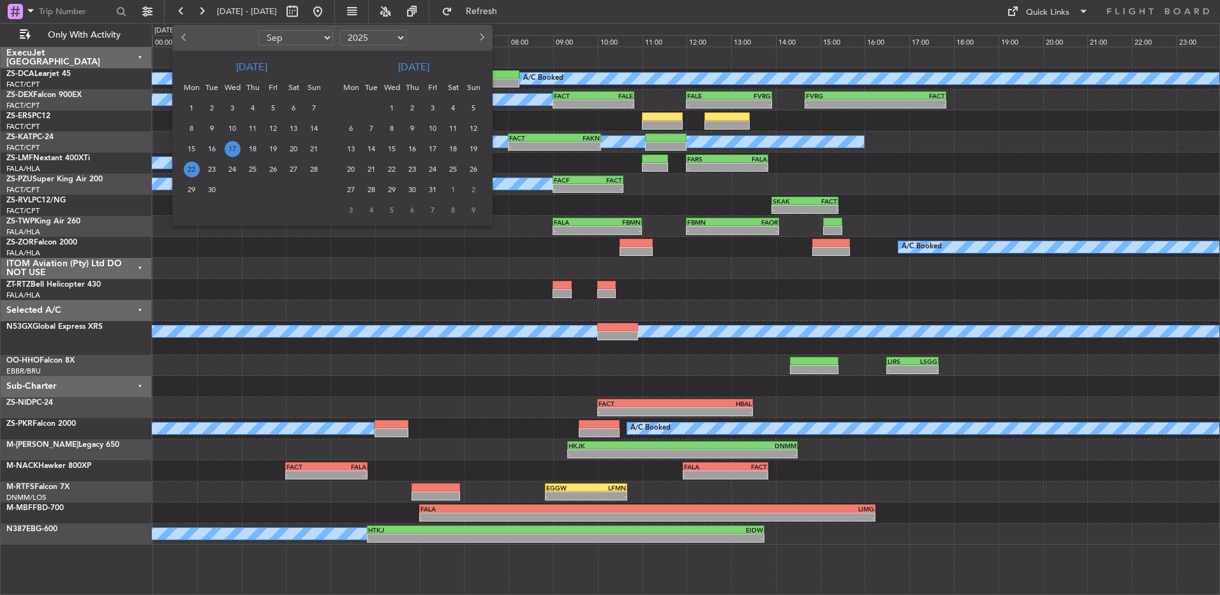
click at [193, 169] on span "22" at bounding box center [192, 169] width 16 height 16
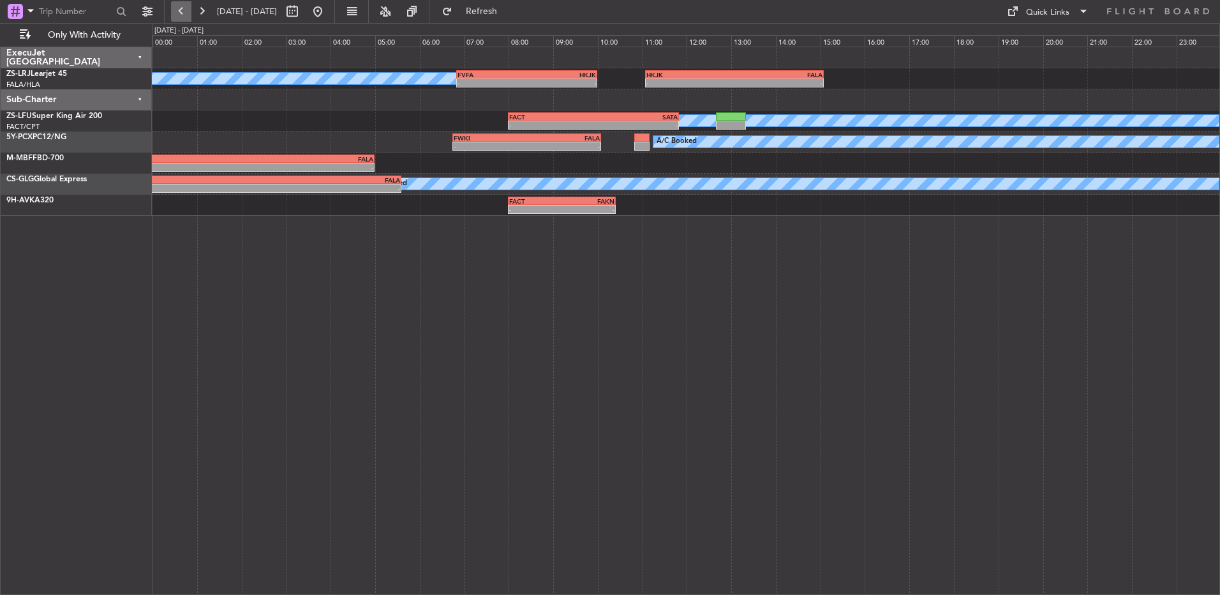
click at [177, 11] on button at bounding box center [181, 11] width 20 height 20
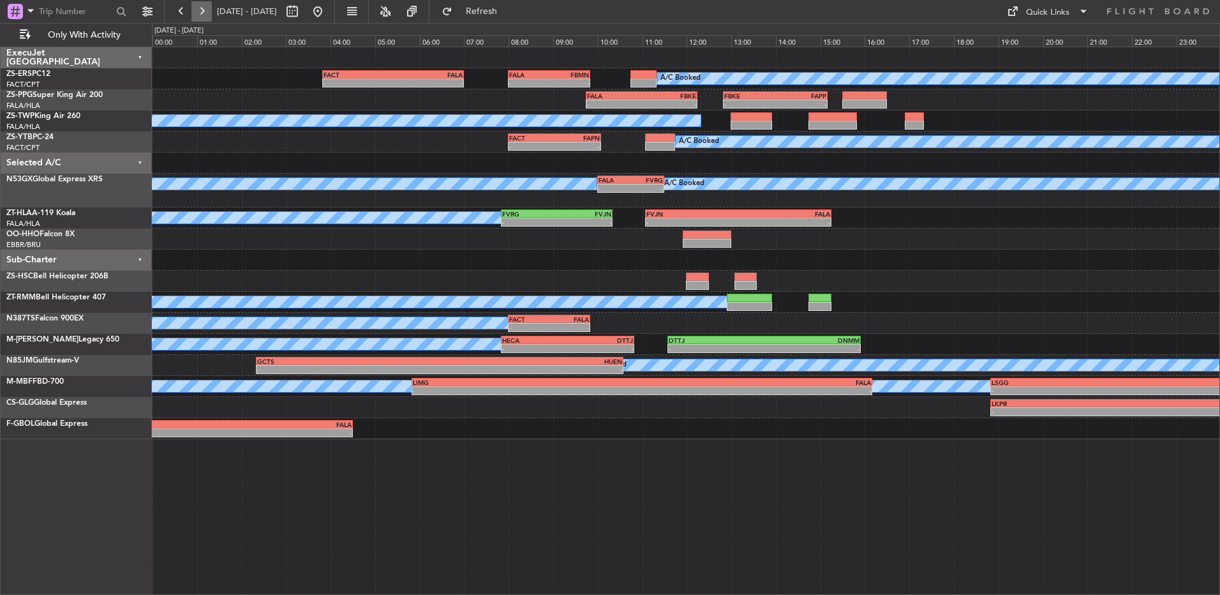
click at [200, 18] on button at bounding box center [201, 11] width 20 height 20
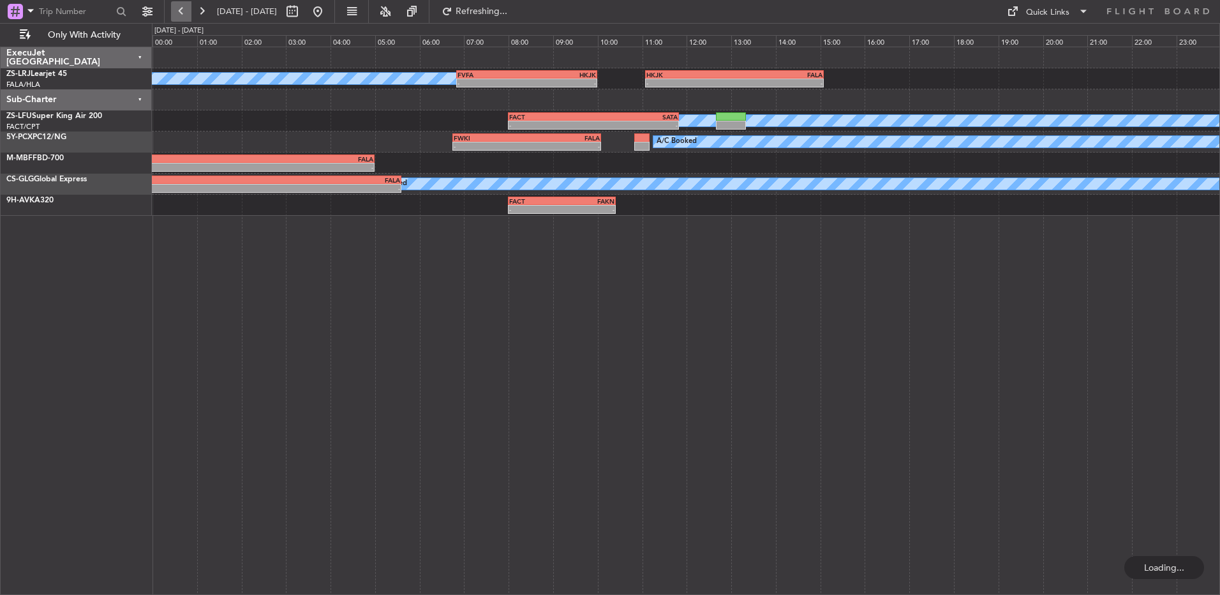
click at [179, 10] on button at bounding box center [181, 11] width 20 height 20
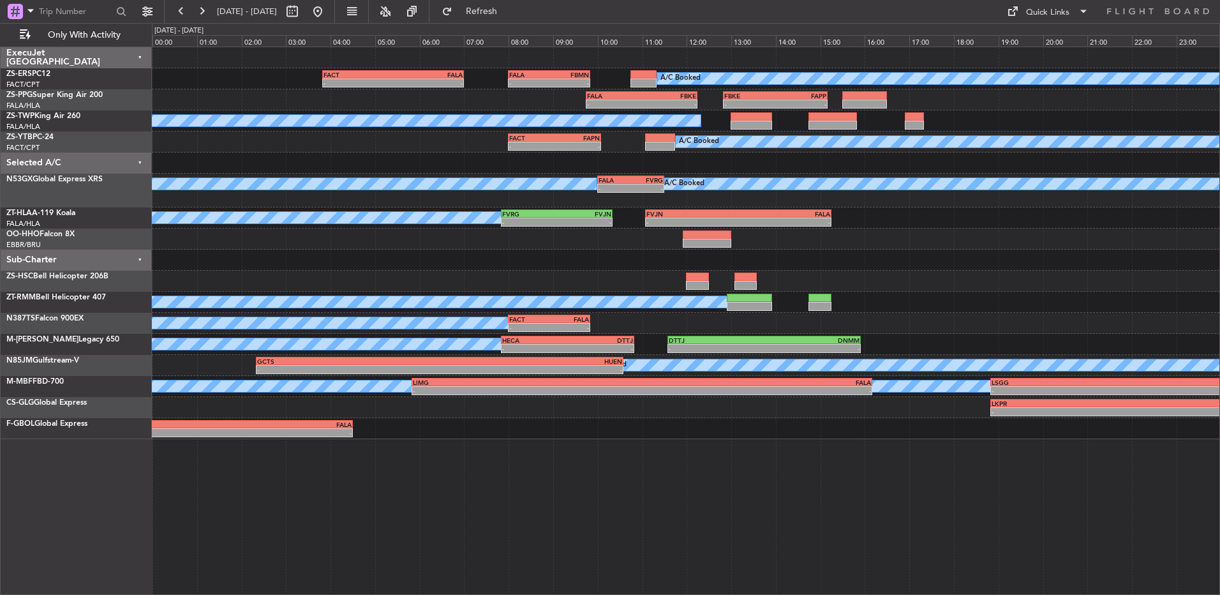
click at [166, 19] on fb-range-datepicker "[DATE] - [DATE]" at bounding box center [249, 11] width 171 height 23
click at [173, 18] on button at bounding box center [181, 11] width 20 height 20
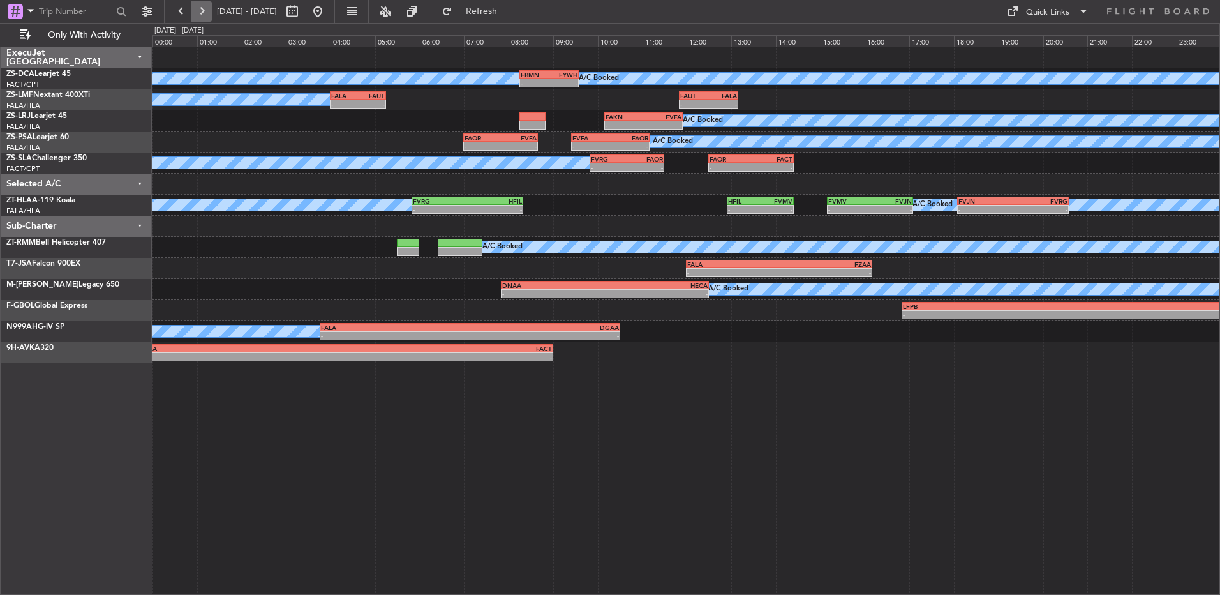
click at [191, 6] on button at bounding box center [201, 11] width 20 height 20
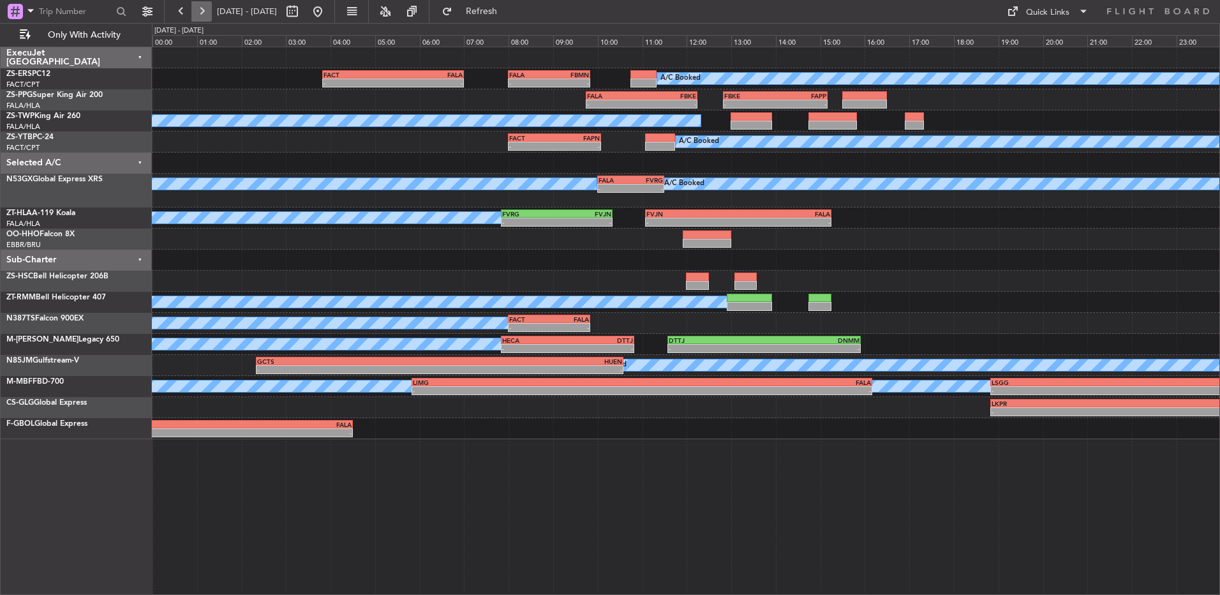
drag, startPoint x: 205, startPoint y: 14, endPoint x: 203, endPoint y: 20, distance: 6.7
click at [207, 17] on button at bounding box center [201, 11] width 20 height 20
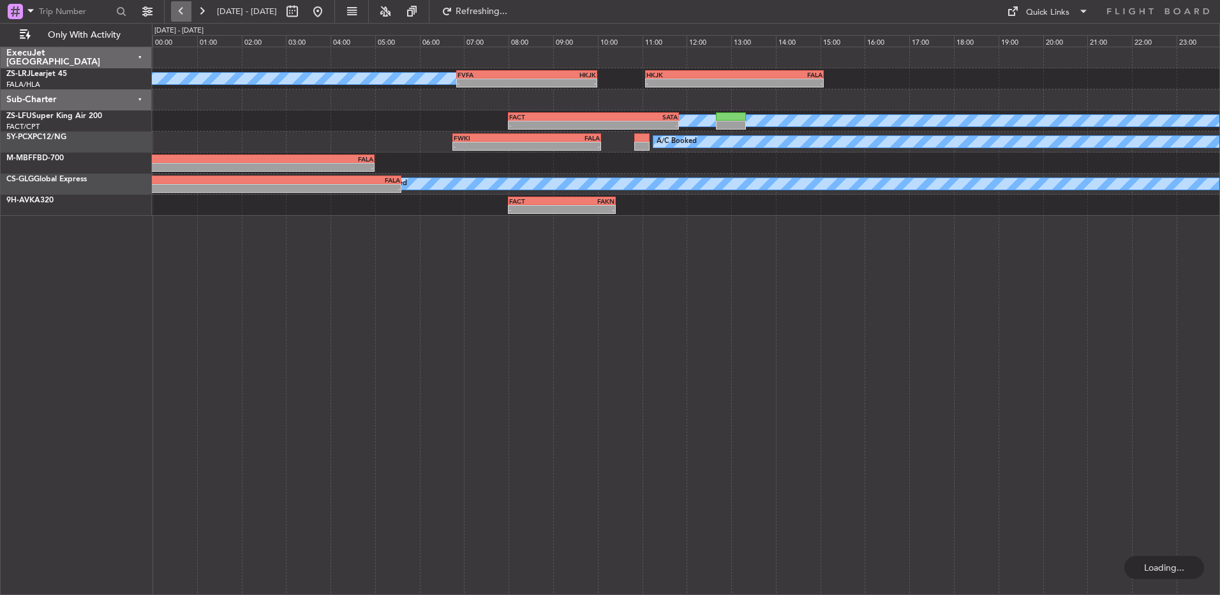
click at [182, 16] on button at bounding box center [181, 11] width 20 height 20
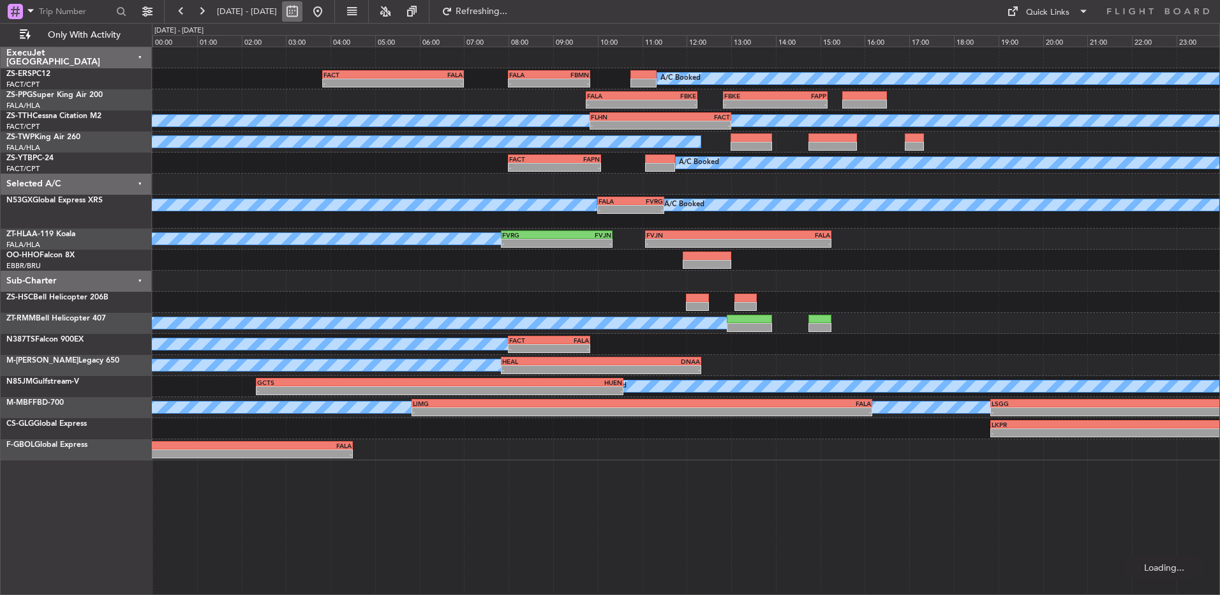
click at [303, 14] on button at bounding box center [292, 11] width 20 height 20
select select "9"
select select "2025"
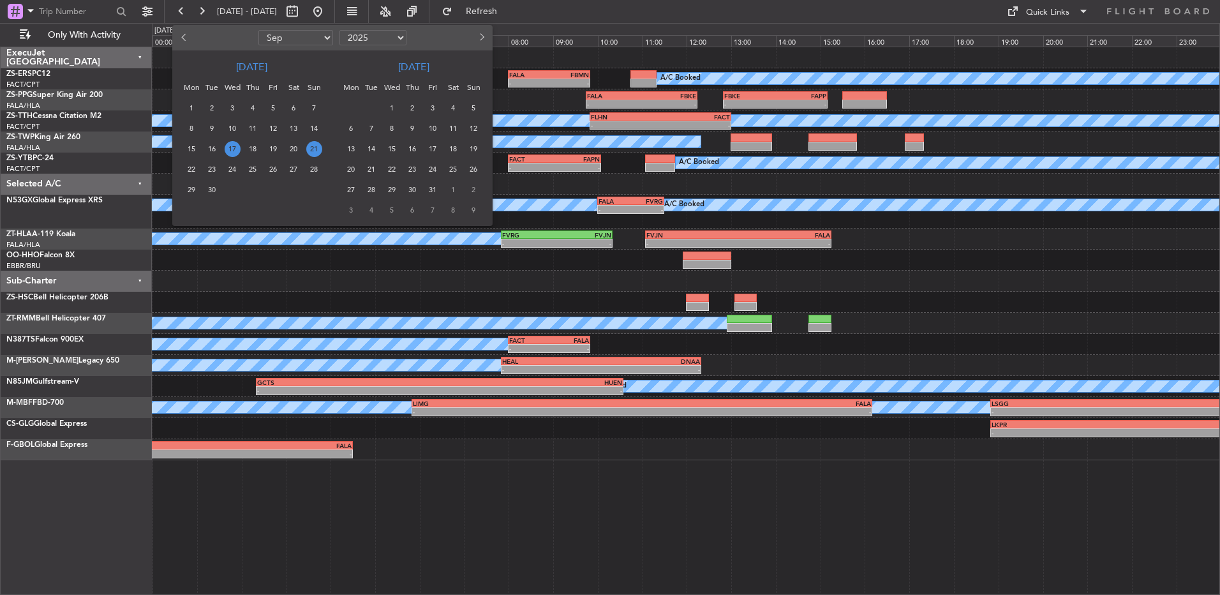
click at [217, 146] on span "16" at bounding box center [212, 149] width 16 height 16
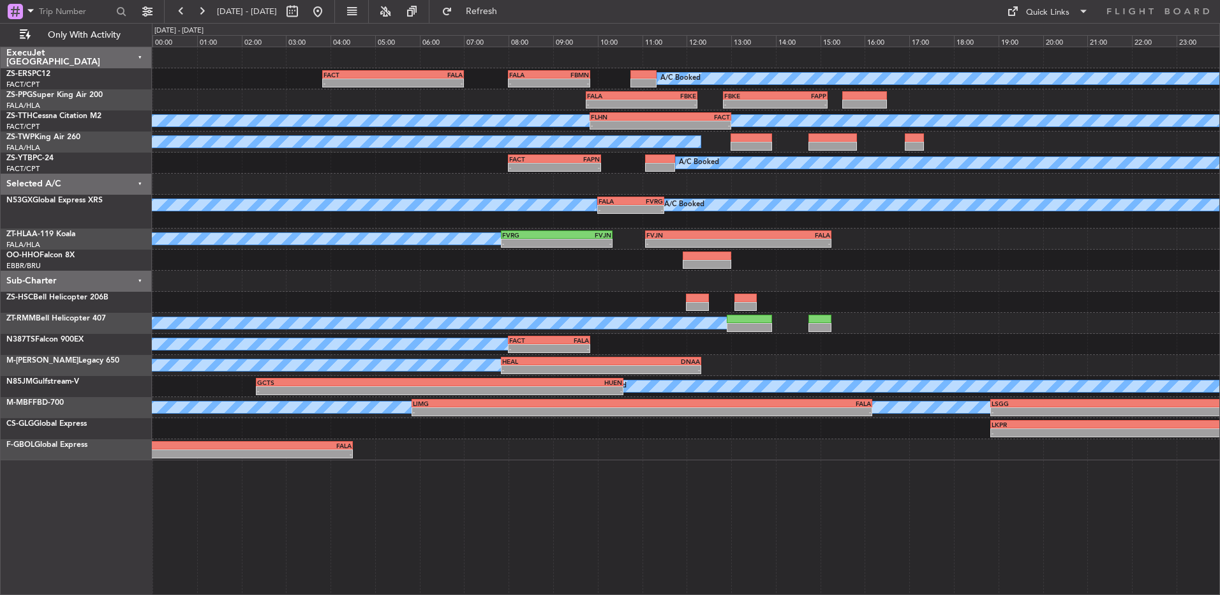
click at [217, 146] on span "16" at bounding box center [212, 149] width 16 height 16
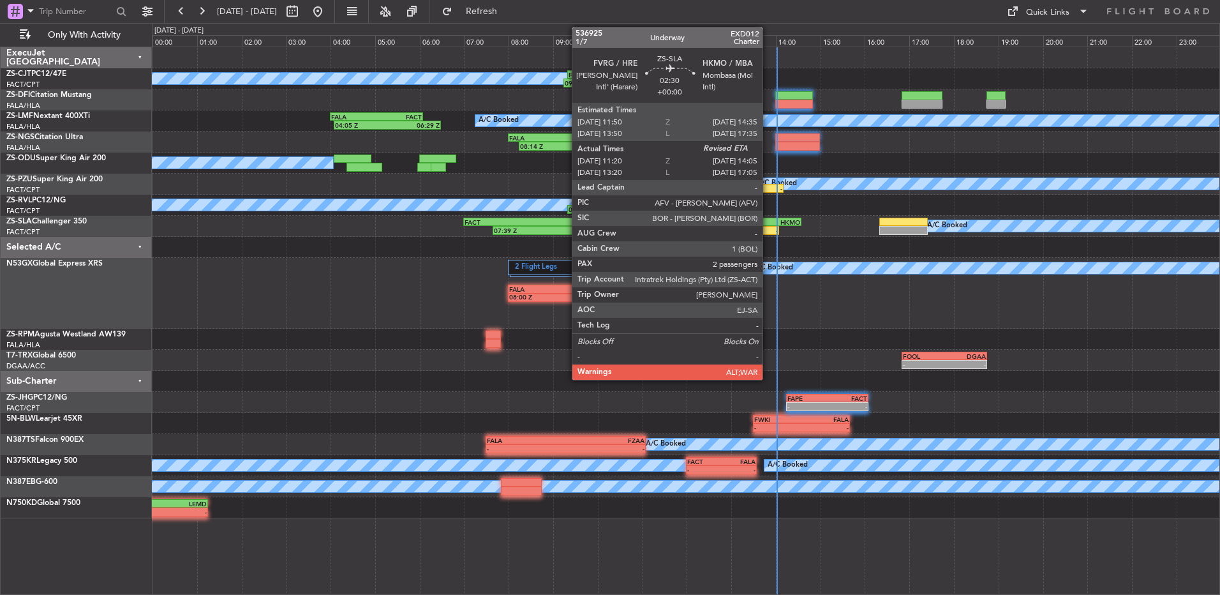
click at [767, 226] on div "11:20 Z -" at bounding box center [718, 230] width 123 height 9
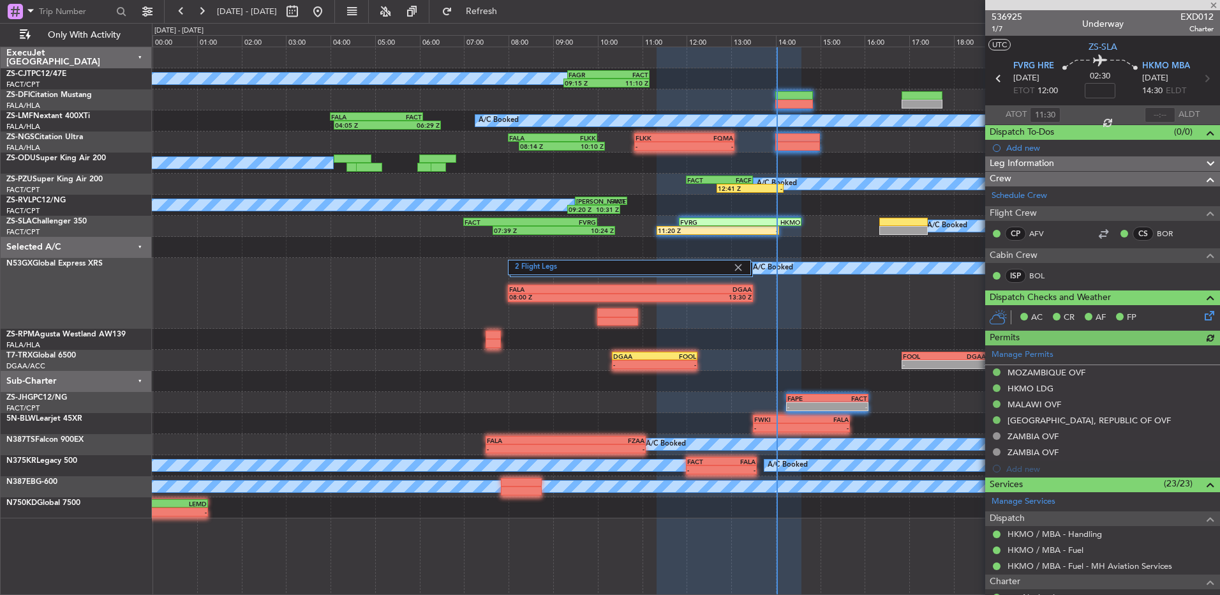
click at [1146, 116] on div at bounding box center [1160, 114] width 31 height 15
click at [1146, 115] on div at bounding box center [1160, 114] width 31 height 15
click at [1159, 112] on input "text" at bounding box center [1160, 114] width 31 height 15
type input "13:45"
click at [204, 11] on button at bounding box center [201, 11] width 20 height 20
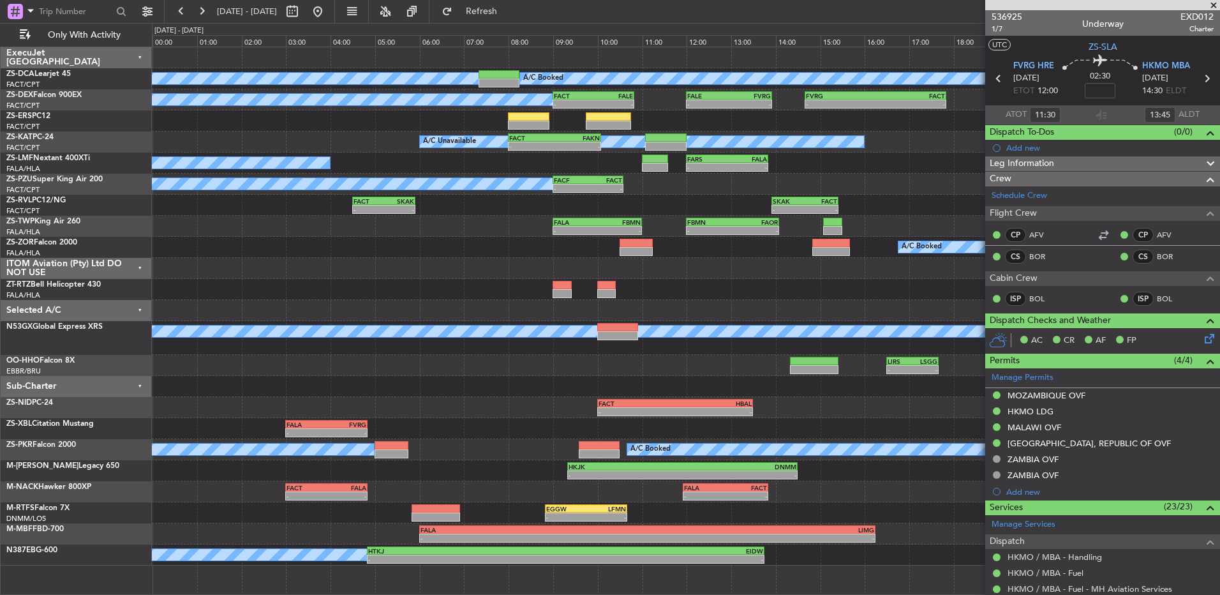
click at [1213, 3] on span at bounding box center [1214, 5] width 13 height 11
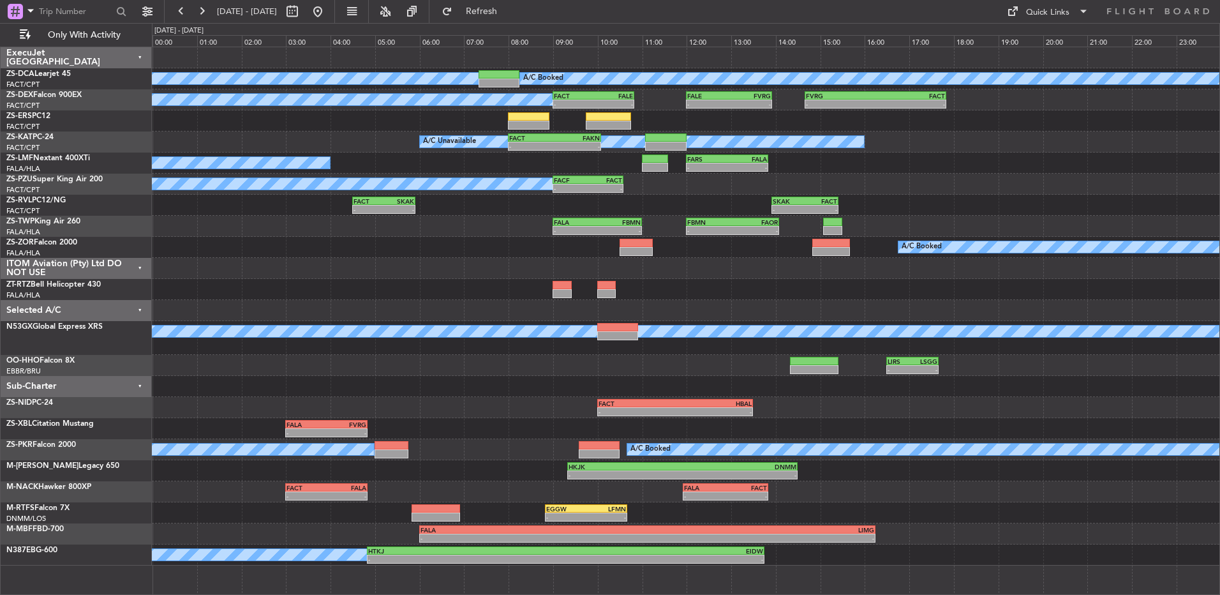
type input "0"
